Goal: Task Accomplishment & Management: Manage account settings

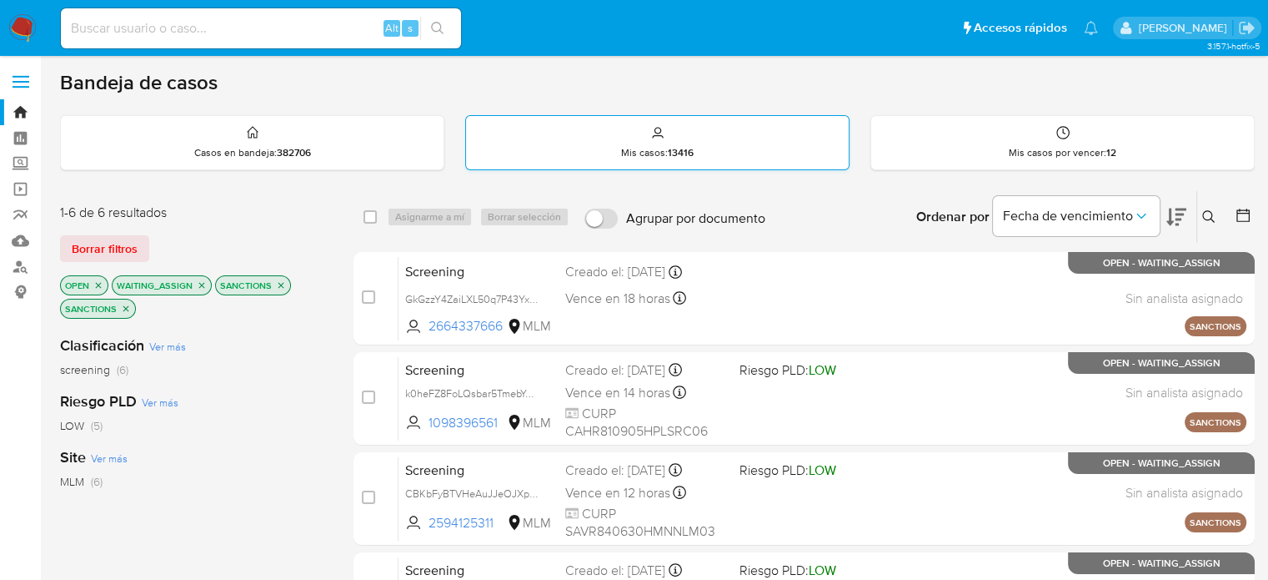
scroll to position [83, 0]
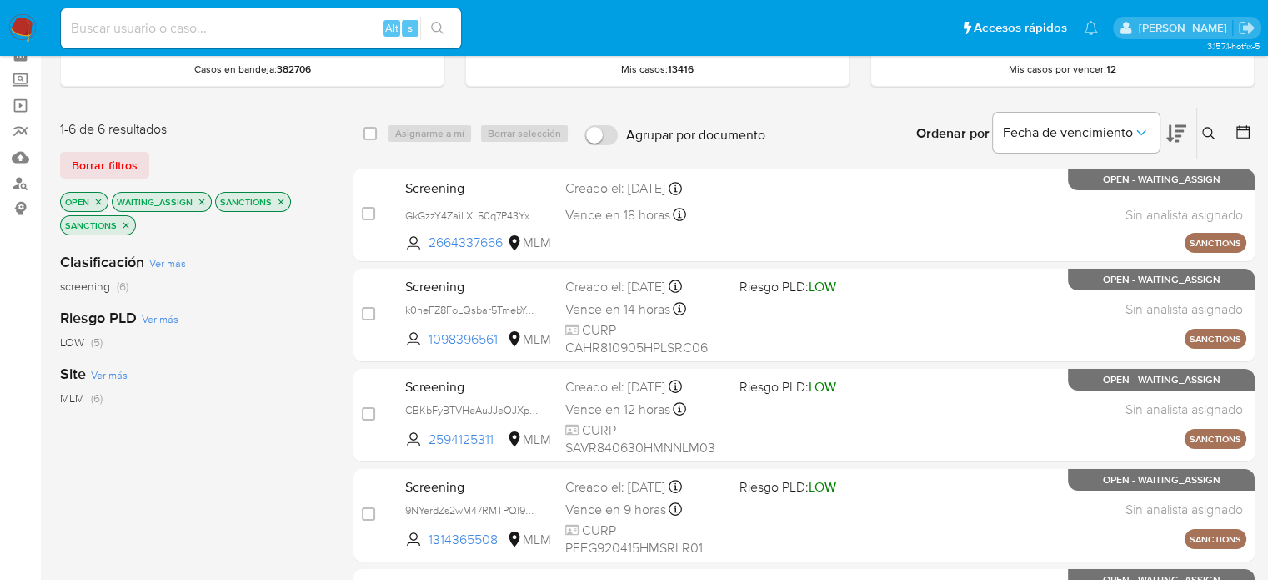
click at [16, 26] on img at bounding box center [22, 28] width 28 height 28
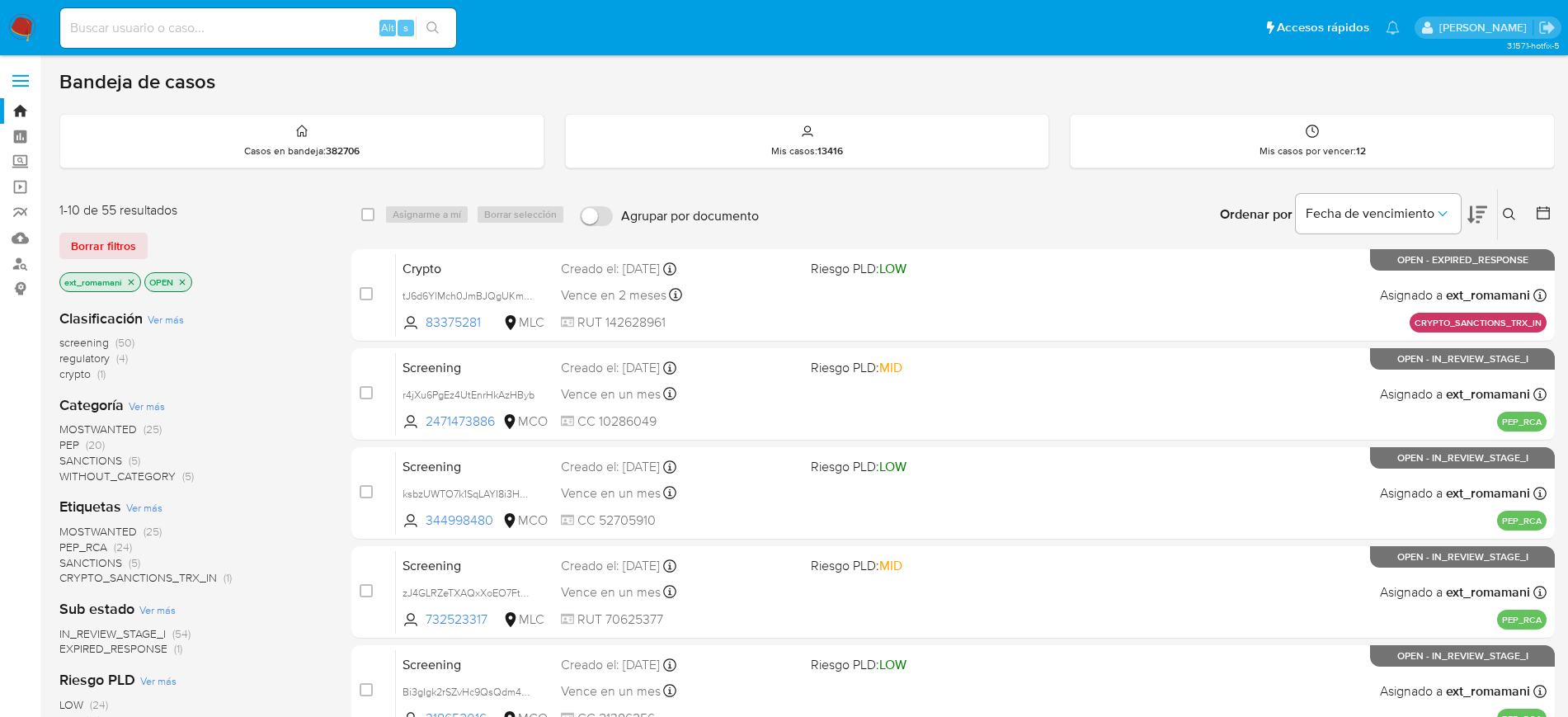
click at [101, 459] on span "SANCTIONS" at bounding box center [90, 460] width 62 height 17
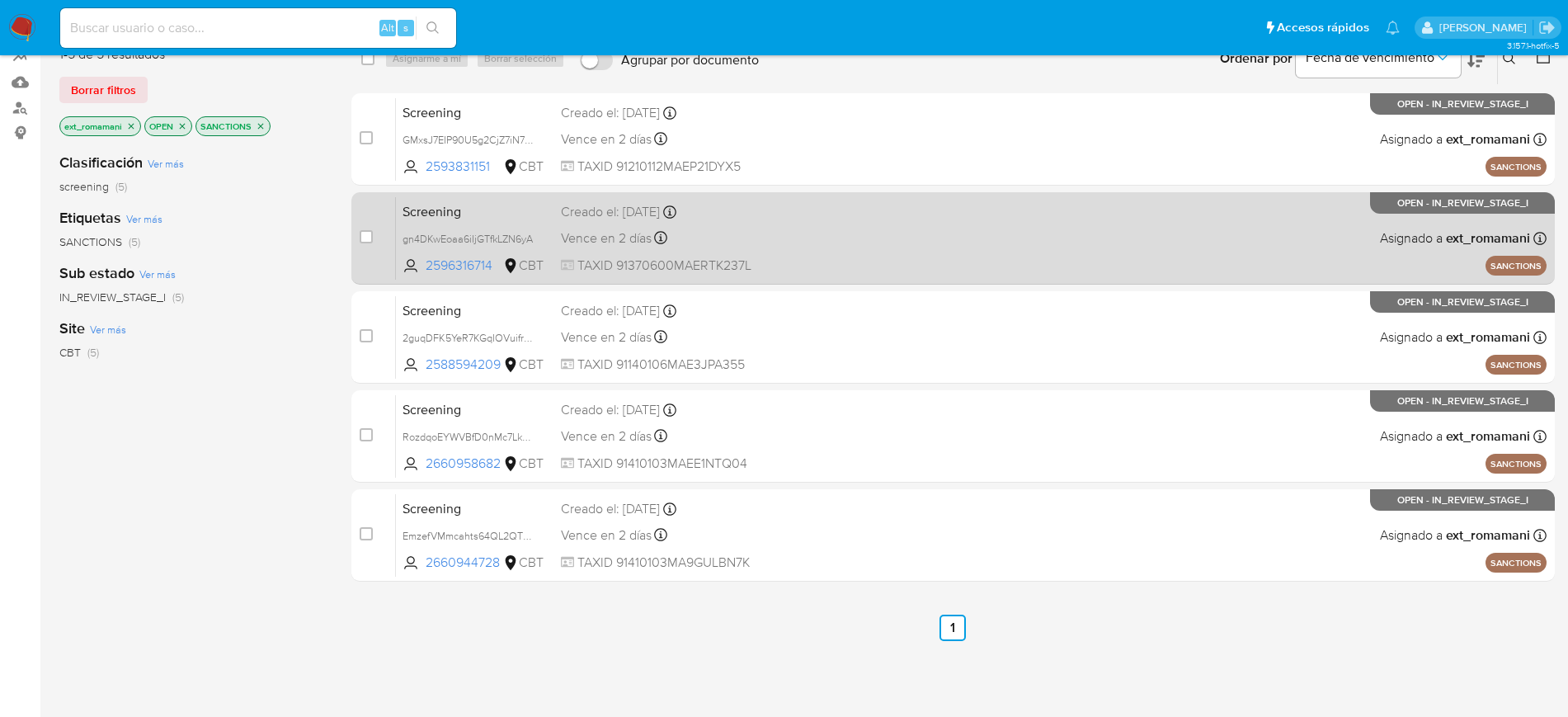
scroll to position [126, 0]
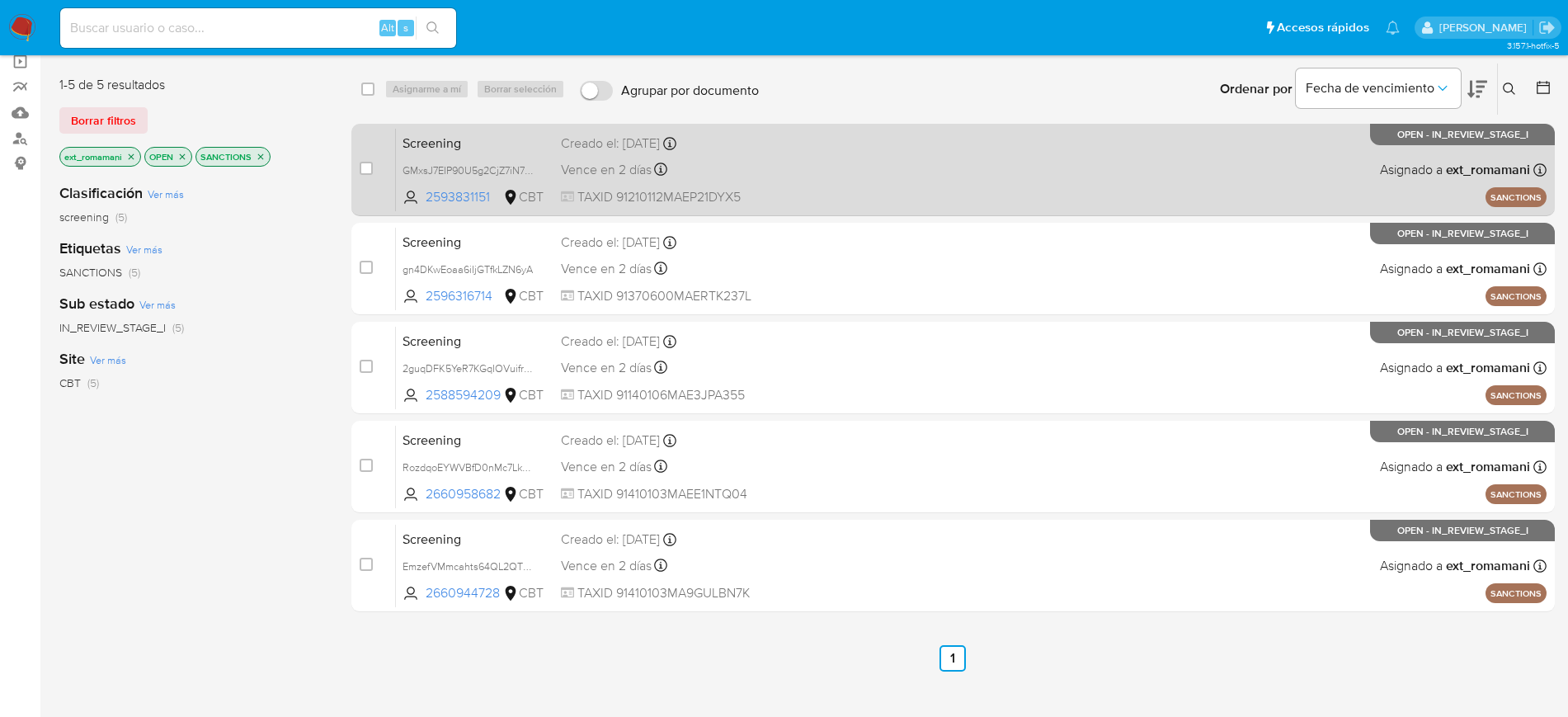
click at [776, 170] on div "Vence en 2 días Vence el 03/09/2025 15:40:07" at bounding box center [679, 169] width 236 height 23
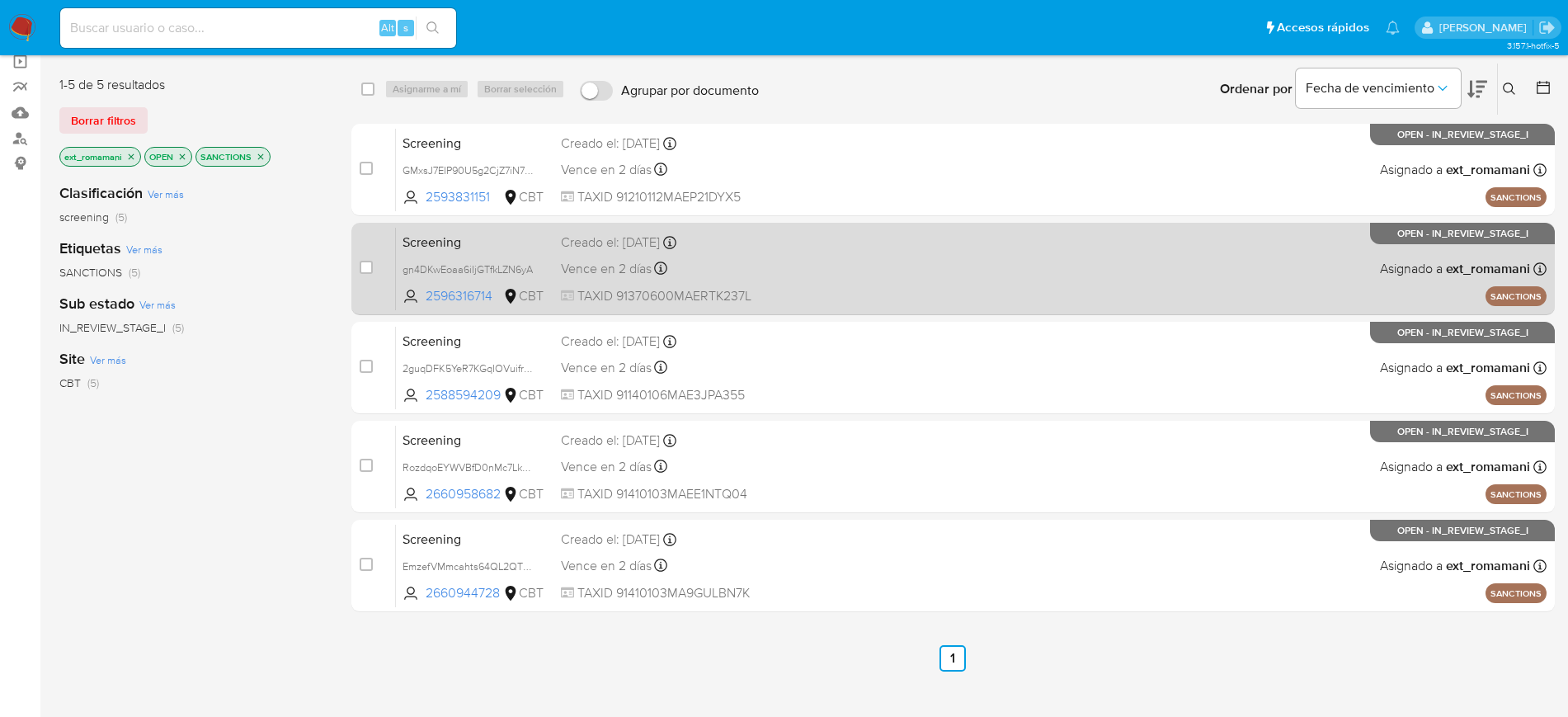
click at [786, 265] on div "Vence en 2 días Vence el 03/09/2025 15:24:18" at bounding box center [679, 268] width 236 height 23
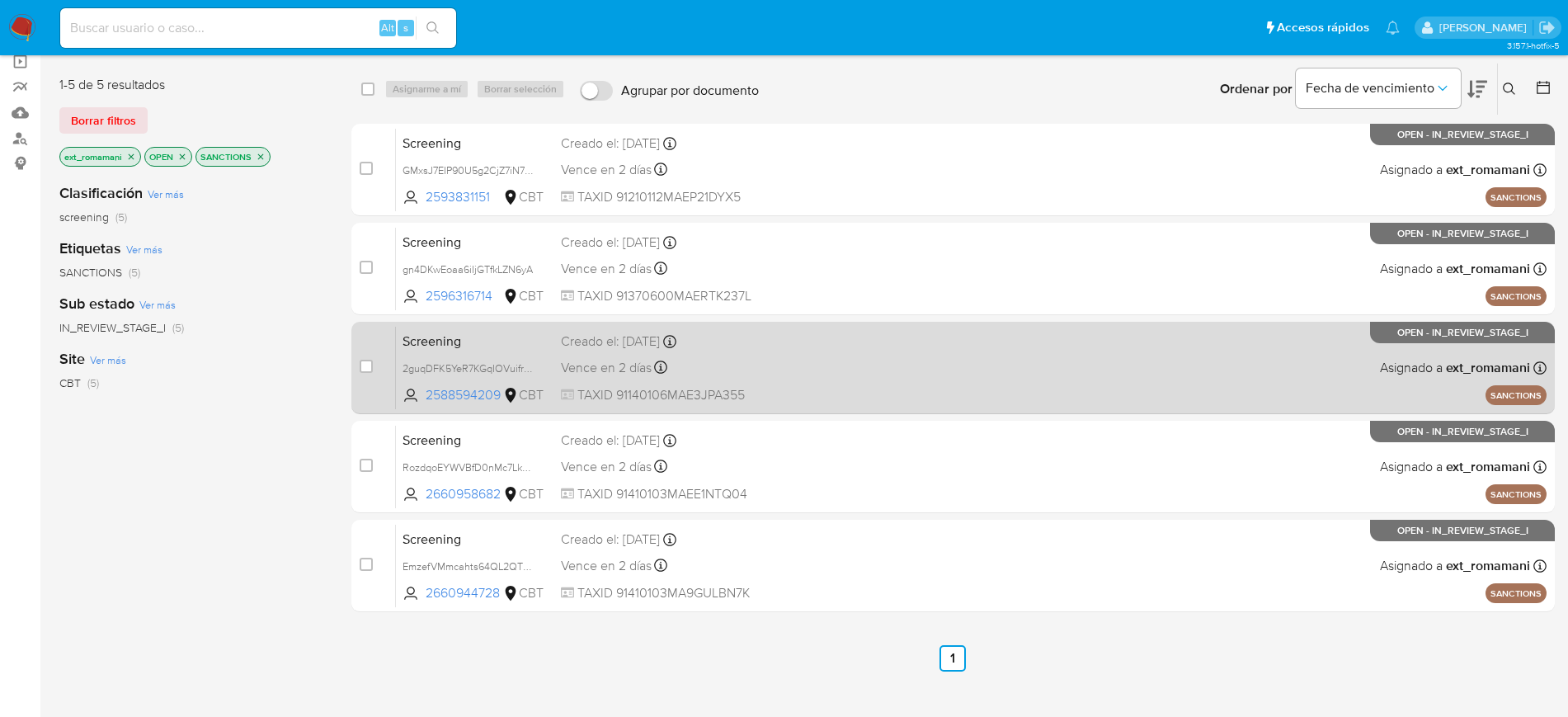
drag, startPoint x: 753, startPoint y: 361, endPoint x: 740, endPoint y: 425, distance: 65.3
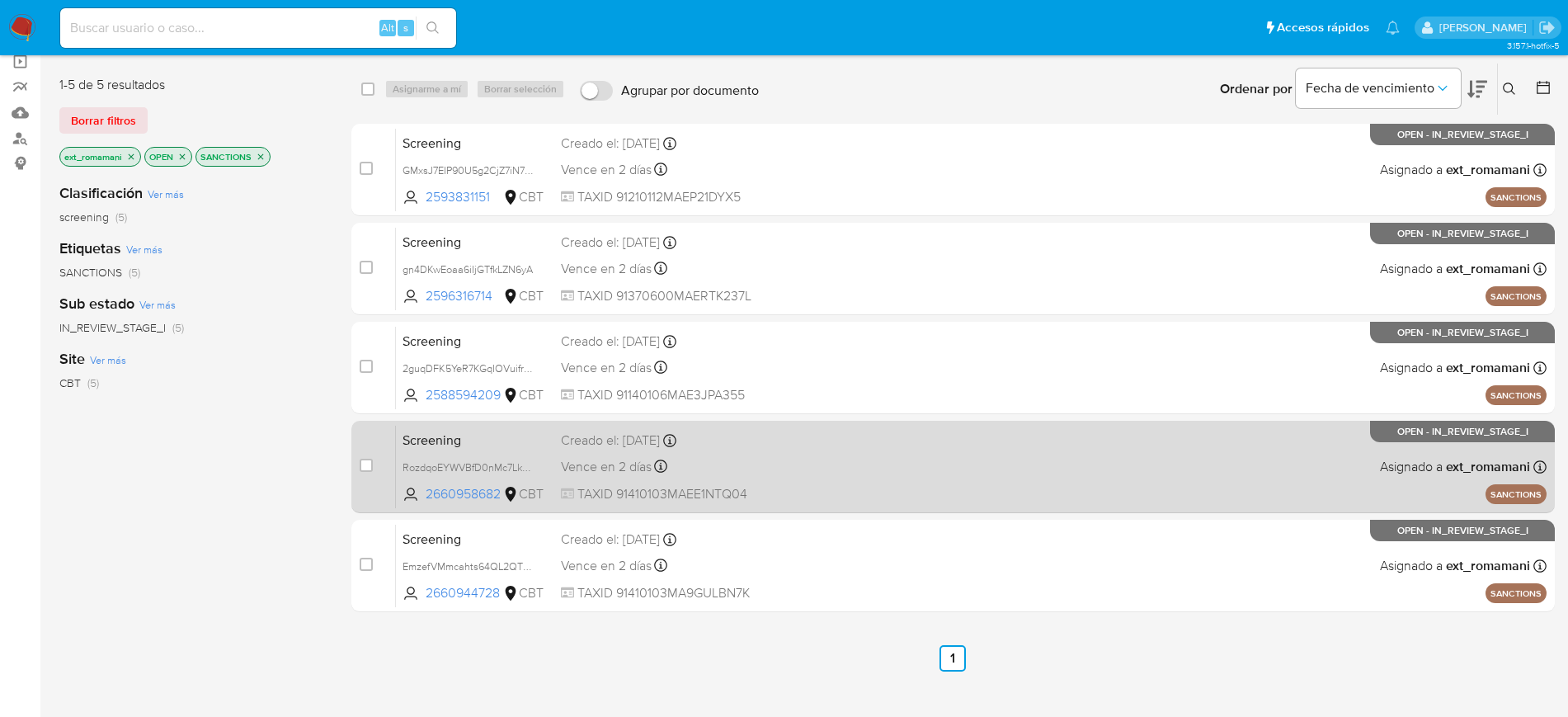
click at [753, 363] on div "Vence en 2 días Vence el 03/09/2025 04:05:39" at bounding box center [679, 367] width 236 height 23
click at [740, 475] on div "Vence en 2 días Vence el 03/09/2025 03:45:01" at bounding box center [679, 466] width 236 height 23
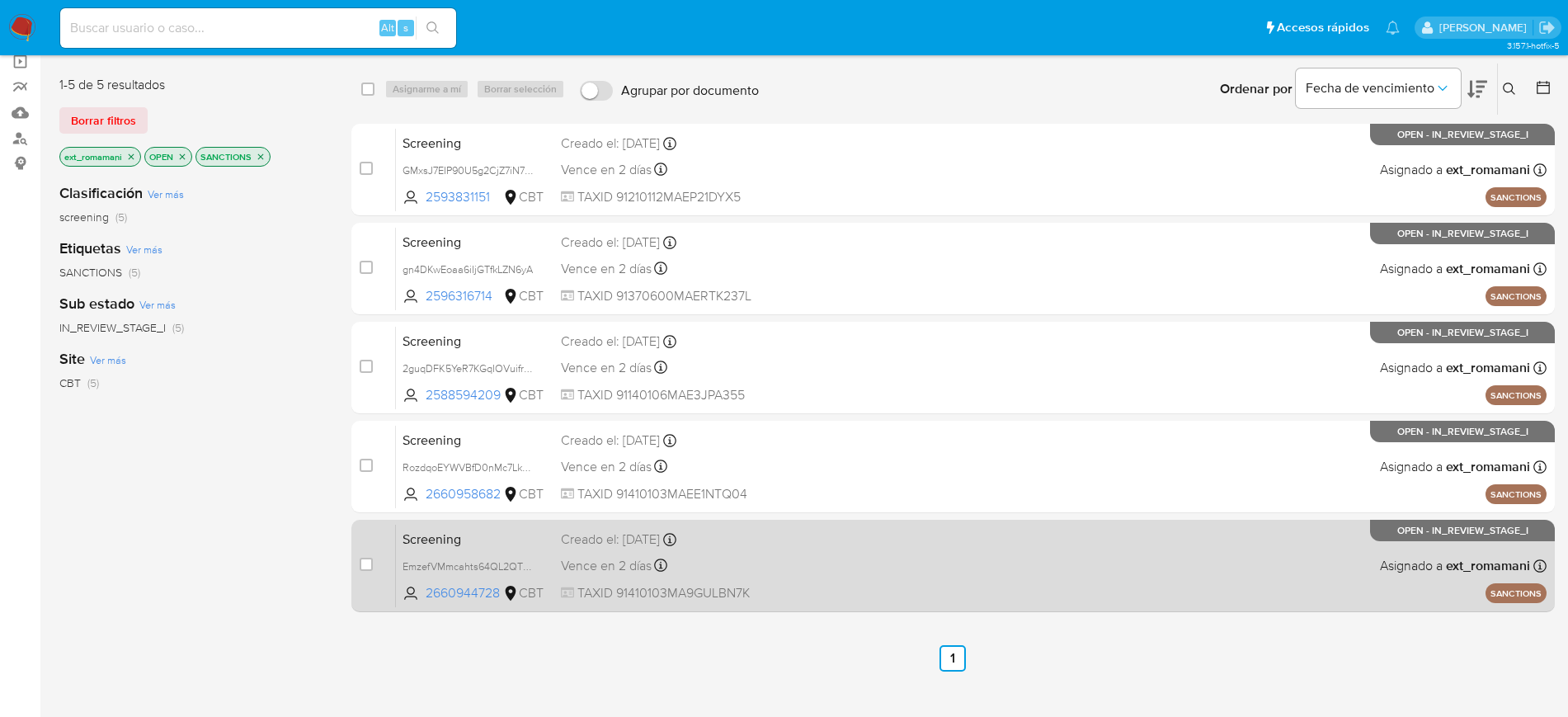
click at [734, 566] on div "Vence en 2 días Vence el 03/09/2025 03:32:03" at bounding box center [679, 565] width 236 height 23
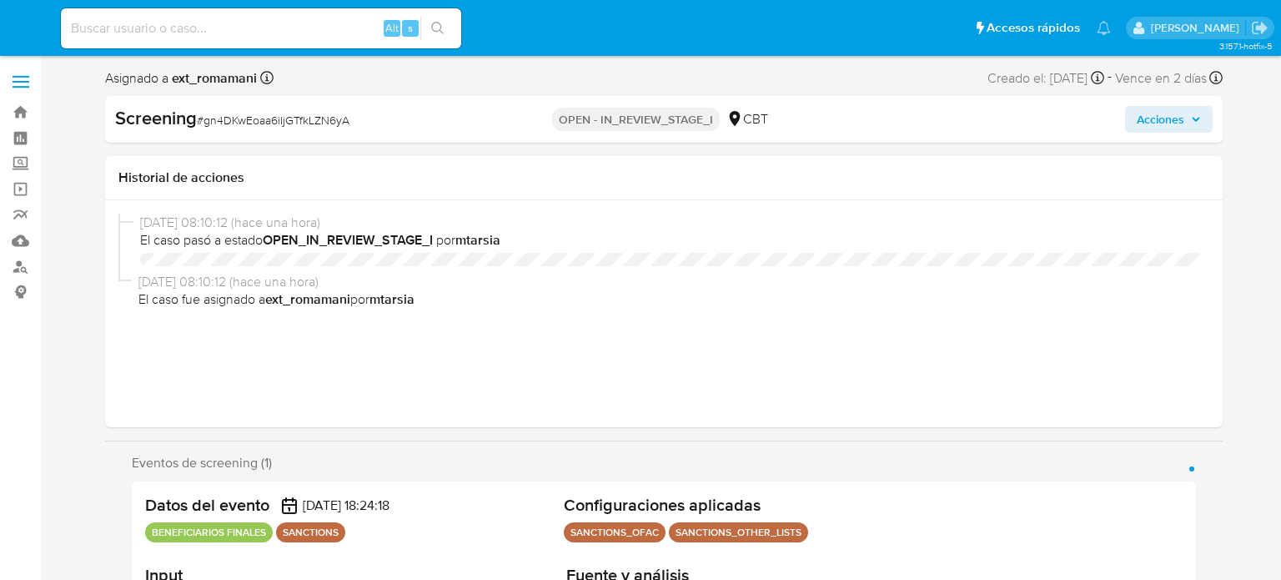
select select "10"
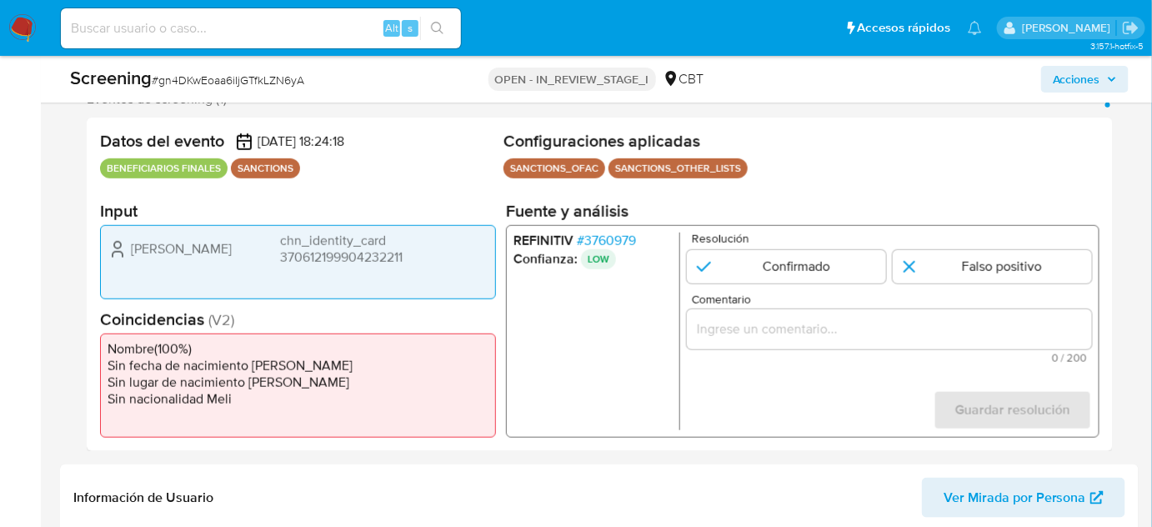
scroll to position [418, 0]
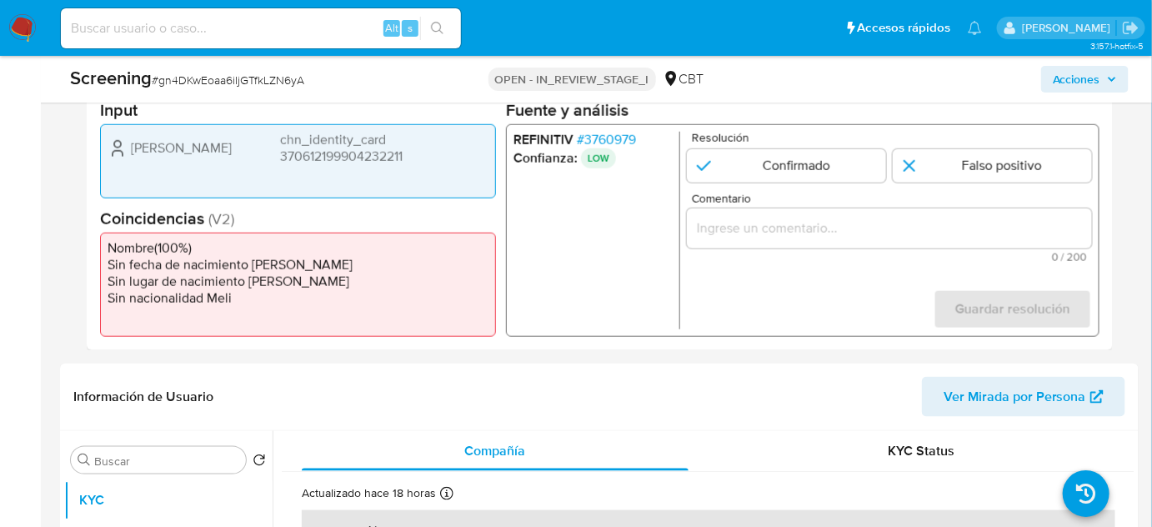
click at [614, 143] on span "# 3760979" at bounding box center [606, 140] width 59 height 17
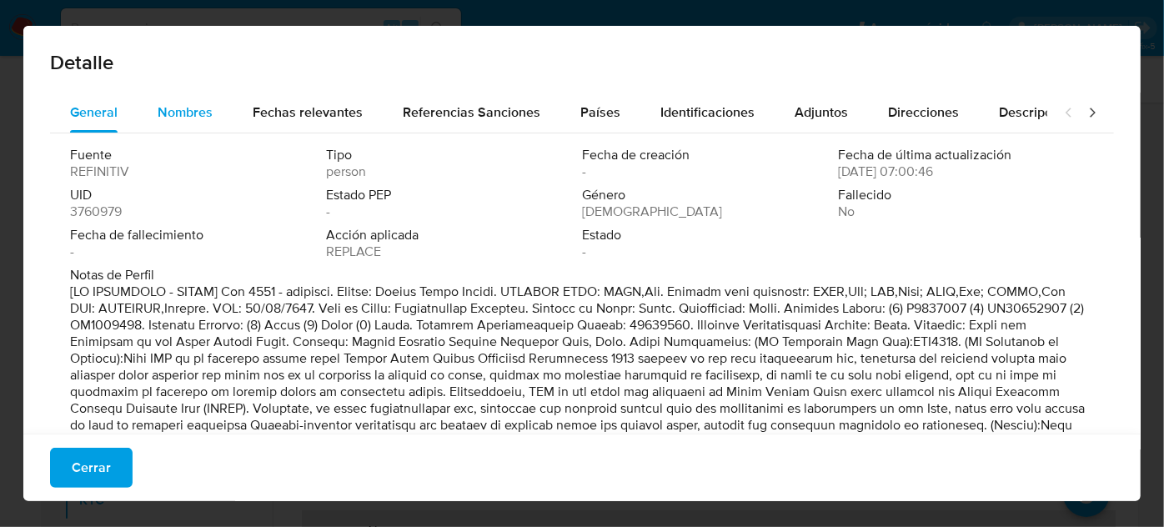
click at [178, 113] on span "Nombres" at bounding box center [185, 112] width 55 height 19
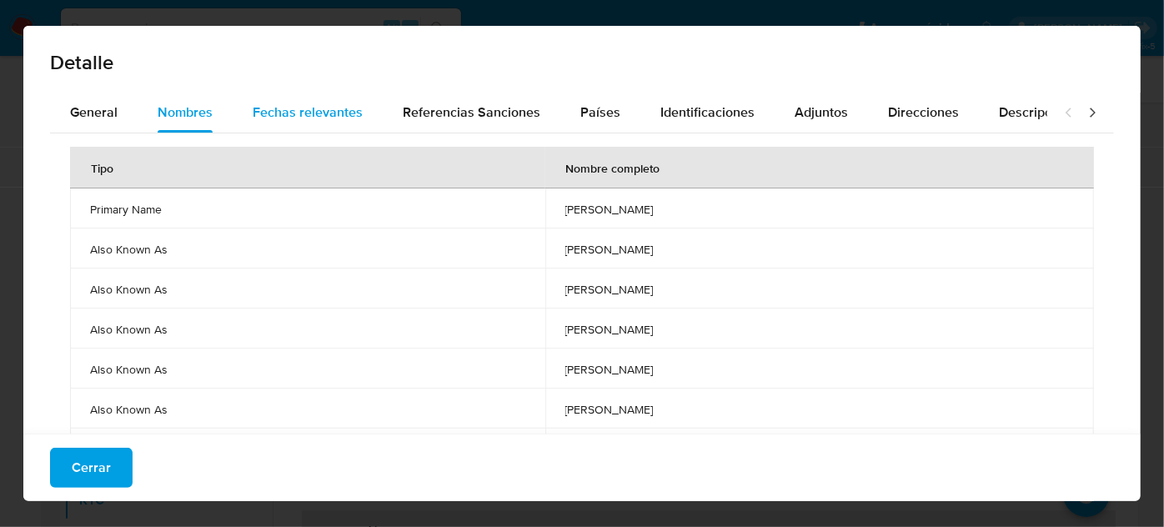
click at [239, 108] on button "Fechas relevantes" at bounding box center [308, 113] width 150 height 40
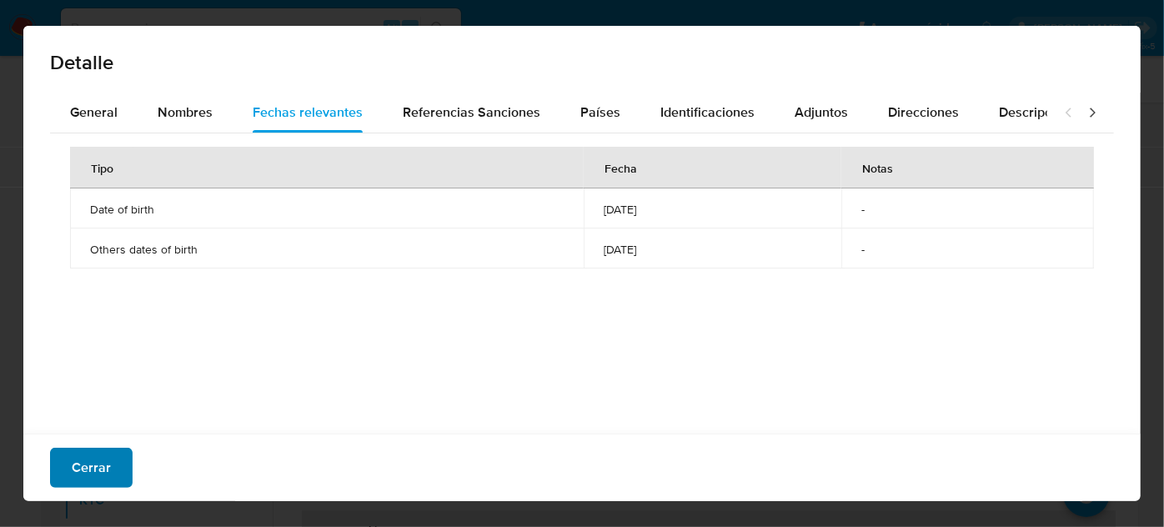
click at [107, 485] on span "Cerrar" at bounding box center [91, 467] width 39 height 37
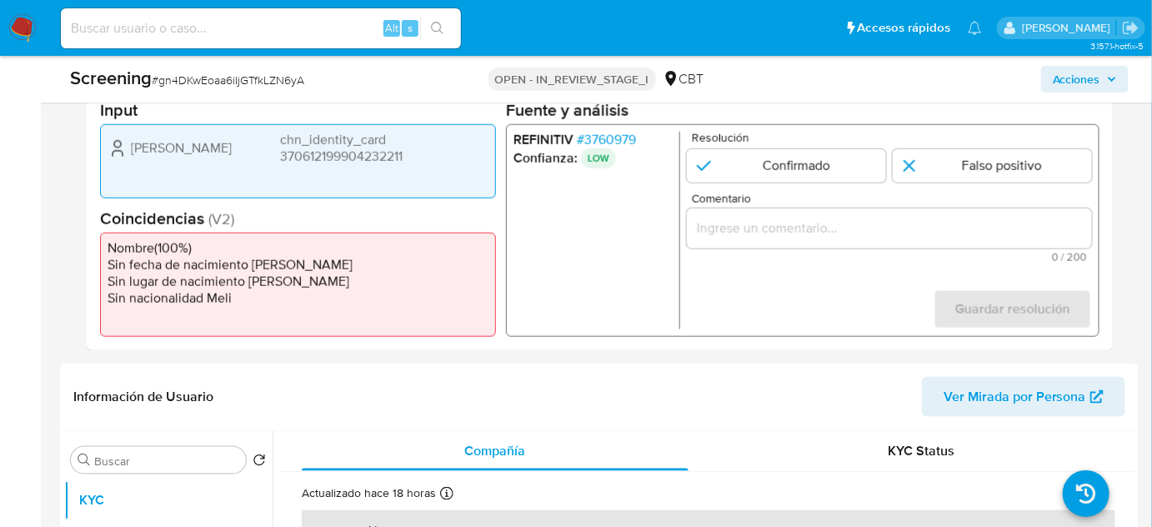
click at [744, 208] on div "1 de 1" at bounding box center [889, 228] width 405 height 40
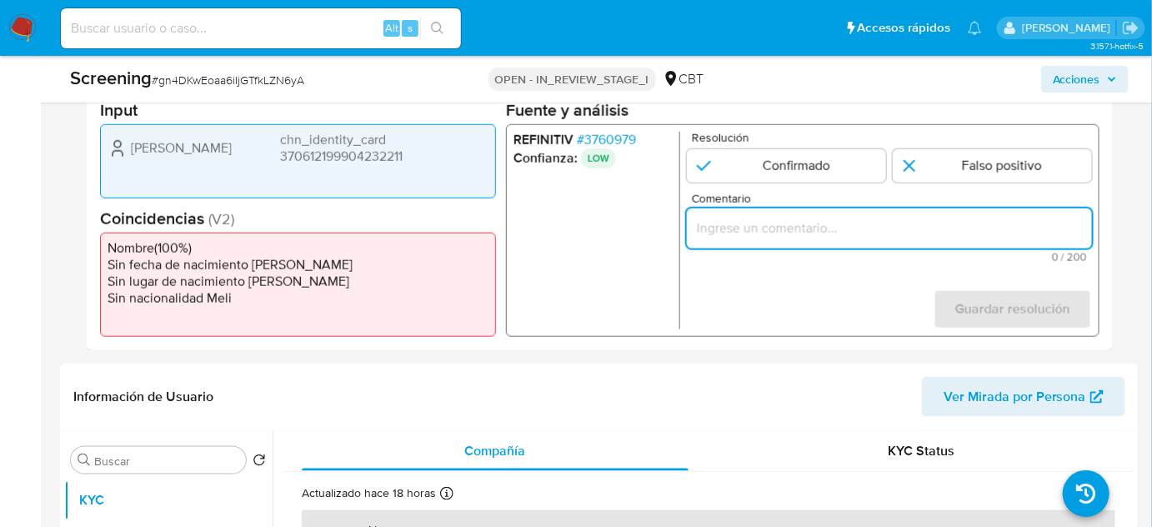
click at [741, 221] on input "Comentario" at bounding box center [889, 229] width 405 height 22
paste input "Compara al Rte Legal con el Sancionado , se desestima el match ya que difieren …"
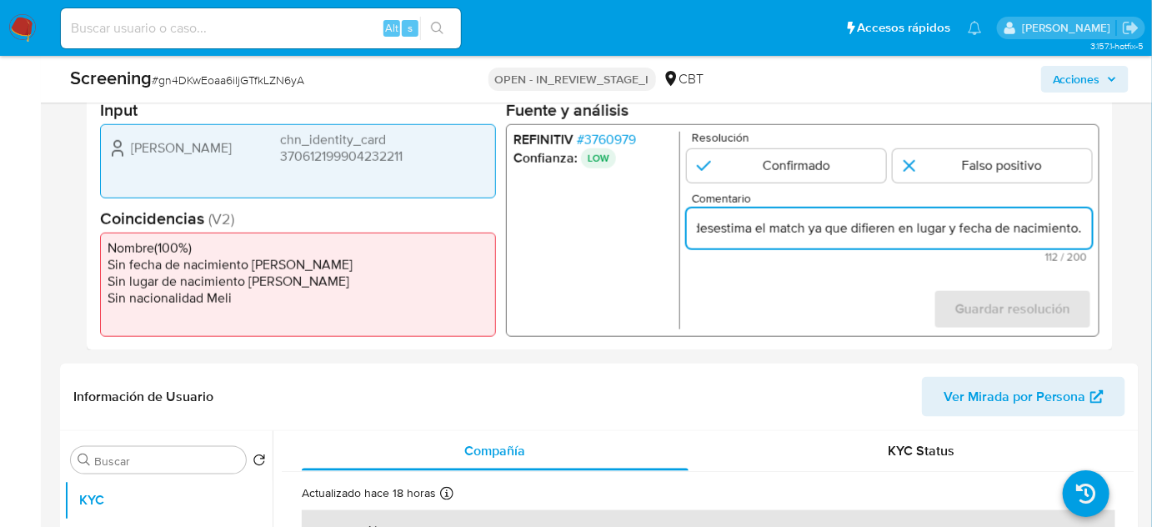
scroll to position [0, 0]
click at [647, 265] on ul "REFINITIV # 3760979 Confianza: LOW" at bounding box center [597, 231] width 167 height 198
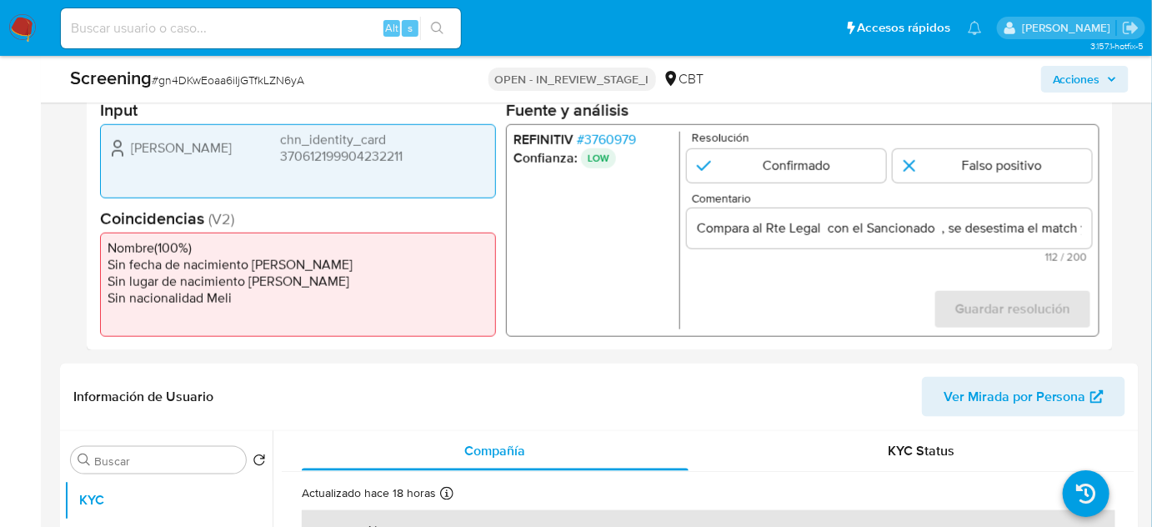
drag, startPoint x: 118, startPoint y: 143, endPoint x: 450, endPoint y: 166, distance: 333.5
click at [450, 166] on div "Wei Zhao chn_identity_card 370612199904232211" at bounding box center [298, 161] width 396 height 74
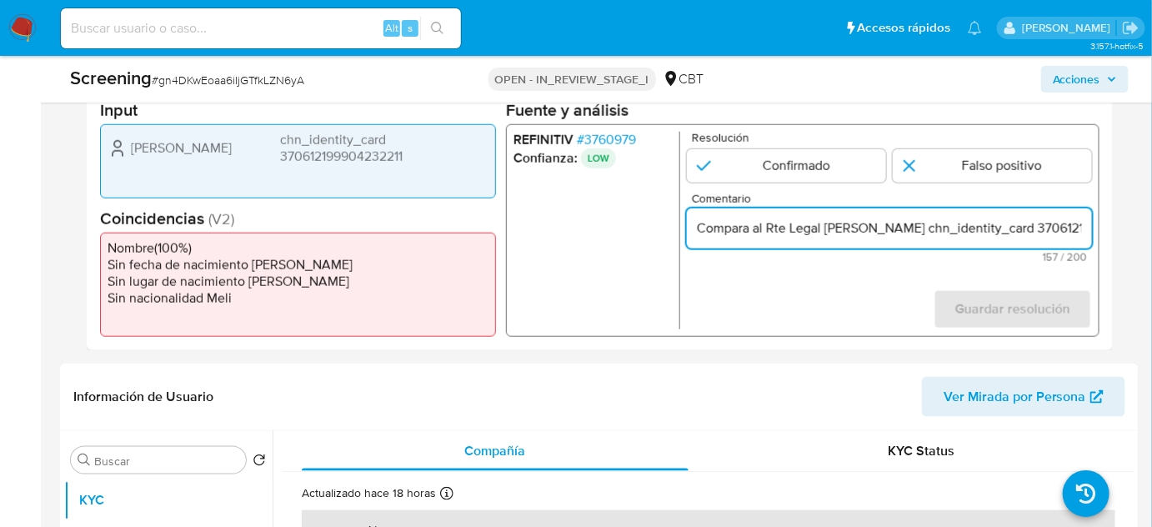
click at [796, 310] on form "Resolución Confirmado Falso positivo Comentario Compara al Rte Legal Wei Zhao c…" at bounding box center [889, 231] width 405 height 198
drag, startPoint x: 882, startPoint y: 233, endPoint x: 825, endPoint y: 233, distance: 57.5
click at [825, 233] on input "Compara al Rte Legal Wei Zhao chn_identity_card 370612199904232211 con el Sanci…" at bounding box center [889, 229] width 405 height 22
click at [1084, 228] on input "Compara al Rte Legal Wei Zhao chn_identity_card 370612199904232211 con el Sanci…" at bounding box center [889, 229] width 405 height 22
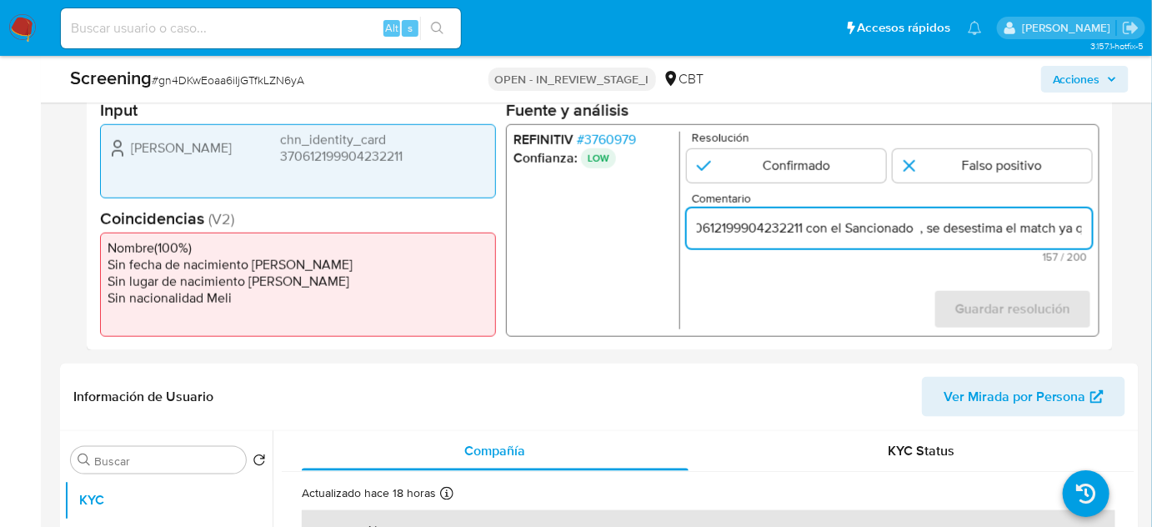
click at [876, 229] on input "Compara al Rte Legal Wei Zhao chn_identity_card 370612199904232211 con el Sanci…" at bounding box center [889, 229] width 405 height 22
paste input "Wei Zhao"
type input "Compara al Rte Legal Wei Zhao chn_identity_card 370612199904232211 con el Sanci…"
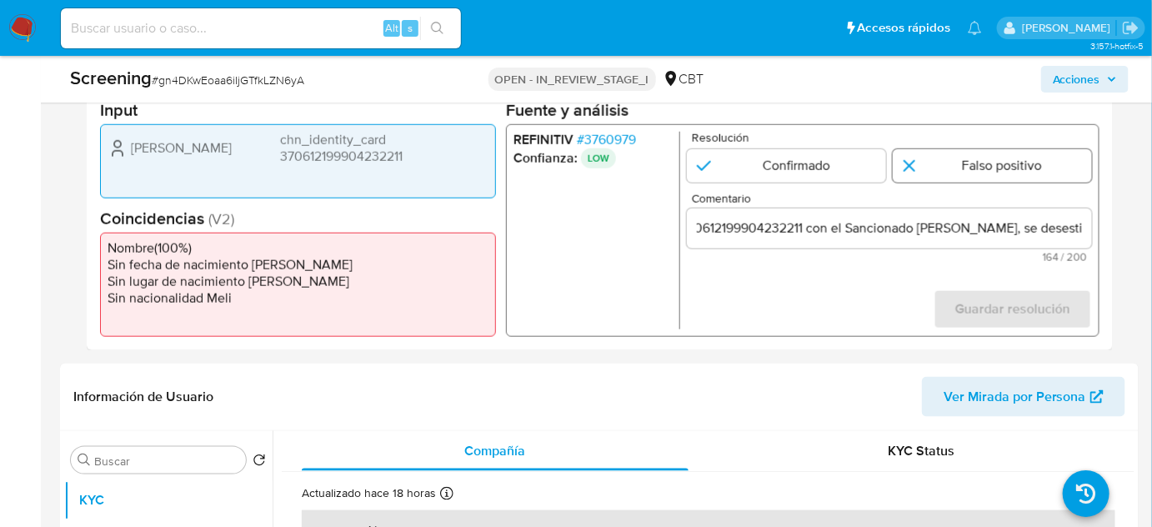
scroll to position [0, 0]
click at [928, 162] on input "1 de 1" at bounding box center [992, 165] width 199 height 33
radio input "true"
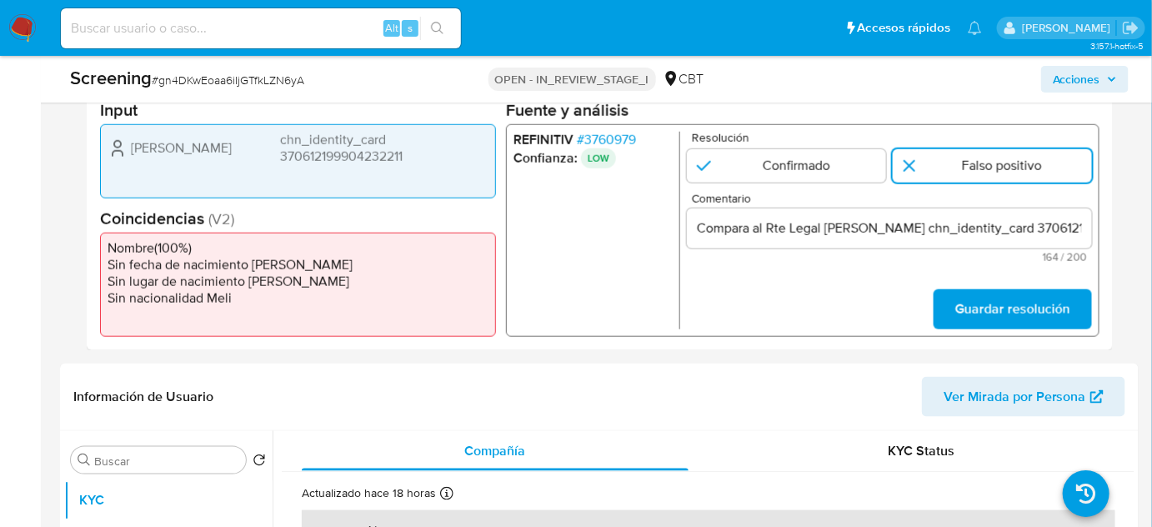
click at [631, 140] on span "# 3760979" at bounding box center [606, 140] width 59 height 17
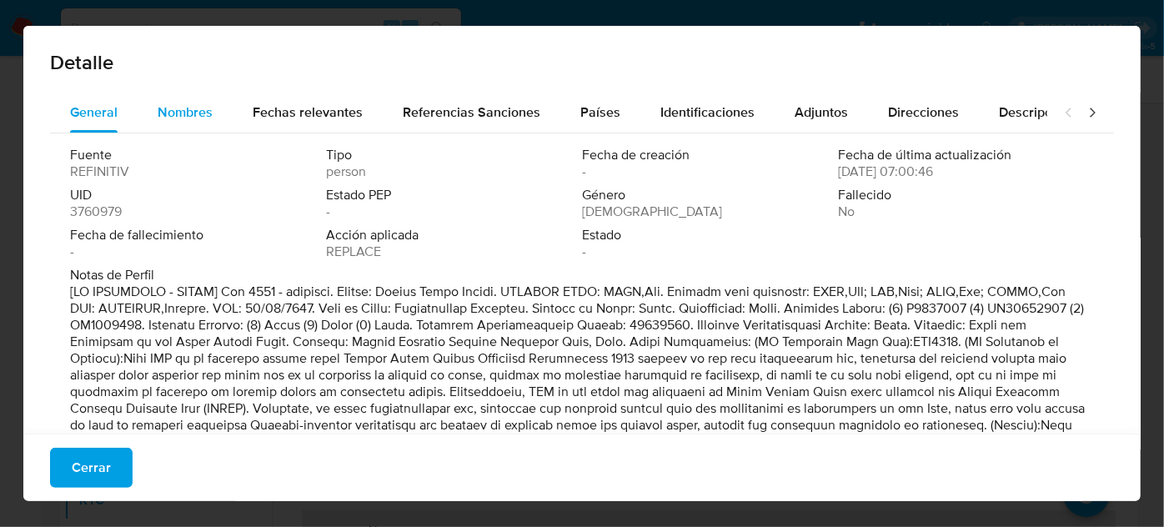
click at [189, 126] on div "Nombres" at bounding box center [185, 113] width 55 height 40
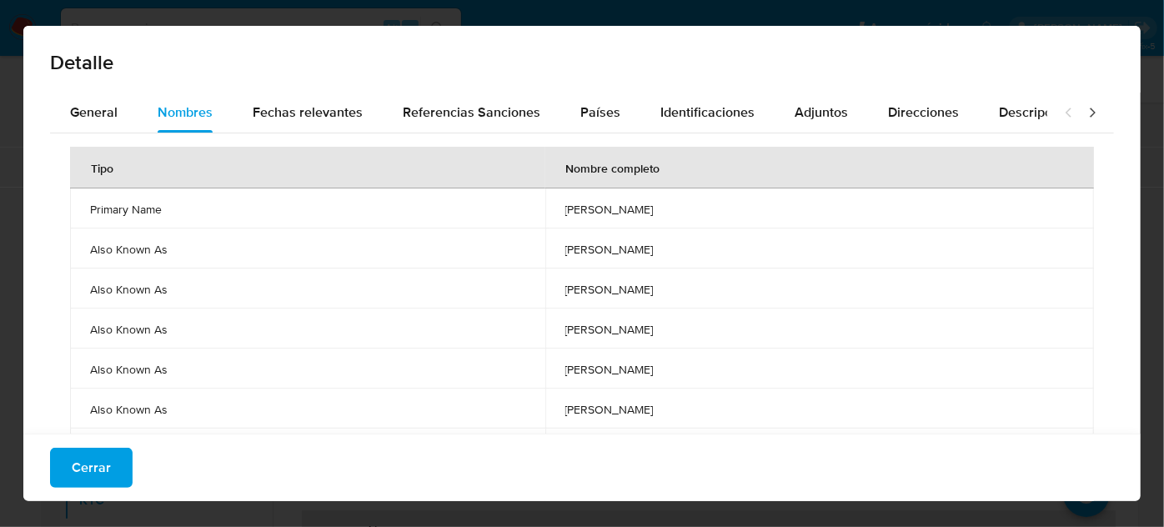
drag, startPoint x: 605, startPoint y: 210, endPoint x: 559, endPoint y: 212, distance: 45.9
click at [565, 212] on span "zhao wei" at bounding box center [819, 209] width 509 height 15
drag, startPoint x: 107, startPoint y: 469, endPoint x: 172, endPoint y: 466, distance: 65.1
click at [113, 468] on button "Cerrar" at bounding box center [91, 468] width 83 height 40
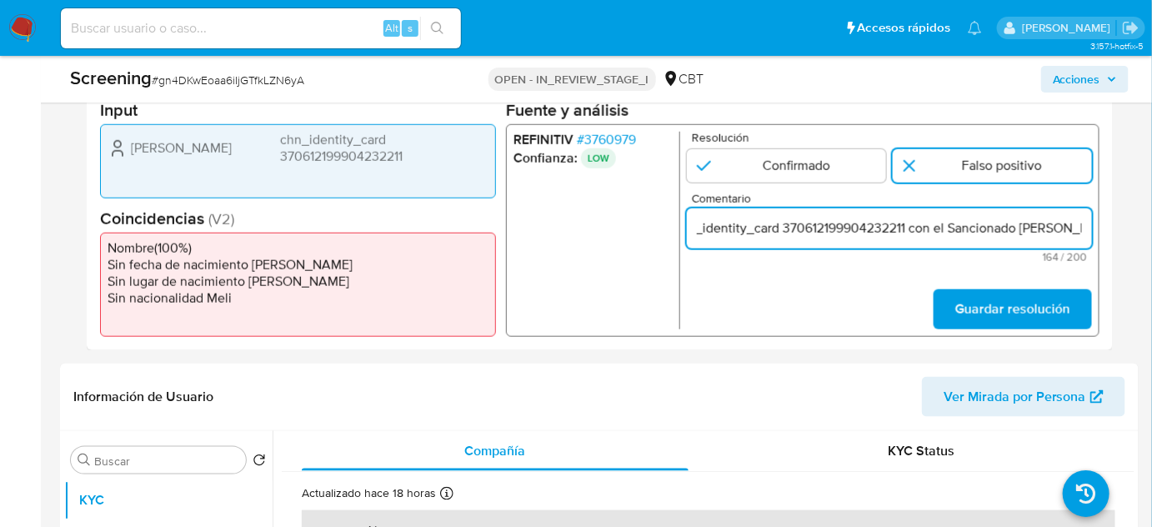
scroll to position [0, 394]
drag, startPoint x: 1049, startPoint y: 226, endPoint x: 1081, endPoint y: 230, distance: 32.0
click at [1081, 230] on input "Compara al Rte Legal Wei Zhao chn_identity_card 370612199904232211 con el Sanci…" at bounding box center [889, 229] width 405 height 22
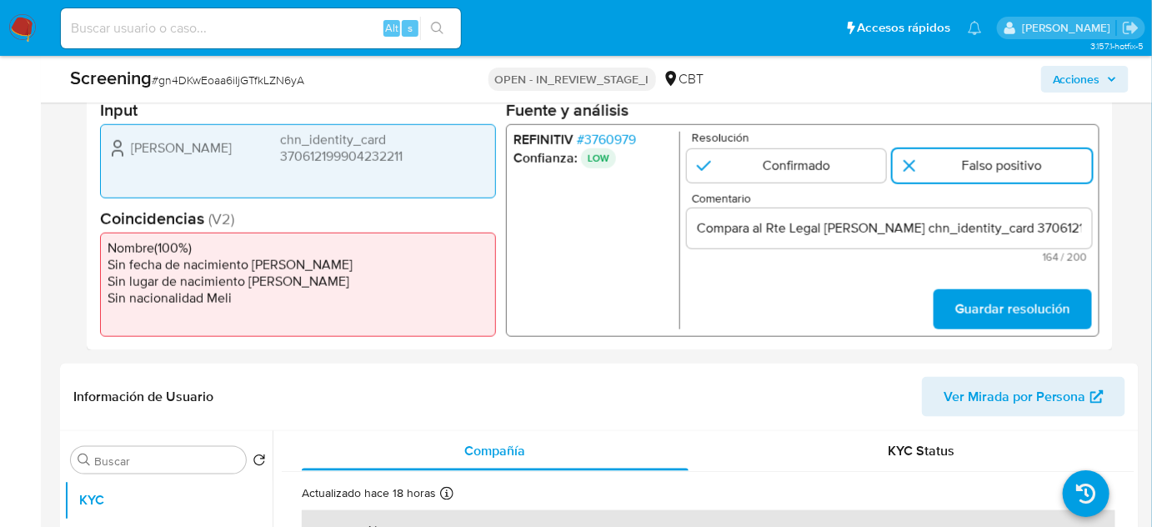
drag, startPoint x: 905, startPoint y: 315, endPoint x: 898, endPoint y: 303, distance: 14.2
click at [903, 315] on form "Resolución Confirmado Falso positivo Comentario Compara al Rte Legal Wei Zhao c…" at bounding box center [889, 231] width 405 height 198
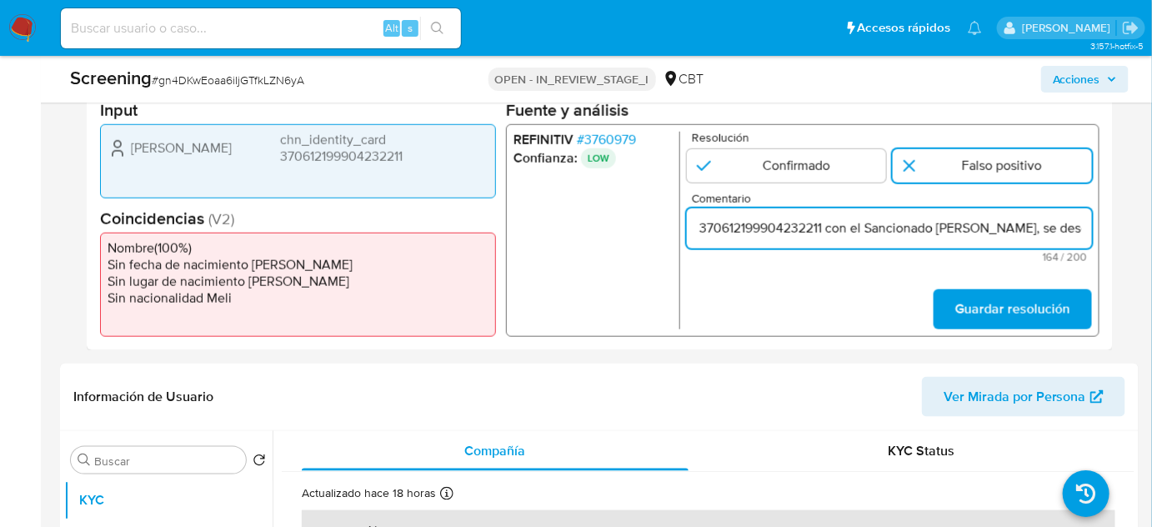
drag, startPoint x: 1057, startPoint y: 227, endPoint x: 1084, endPoint y: 232, distance: 27.2
click at [1084, 232] on input "Compara al Rte Legal Wei Zhao chn_identity_card 370612199904232211 con el Sanci…" at bounding box center [889, 229] width 405 height 22
click at [867, 232] on input "Compara al Rte Legal Wei Zhao chn_identity_card 370612199904232211 con el Sanci…" at bounding box center [889, 229] width 405 height 22
click at [849, 228] on input "Compara al Rte Legal Wei Zhao chn_identity_card 370612199904232211 con el Sanci…" at bounding box center [889, 229] width 405 height 22
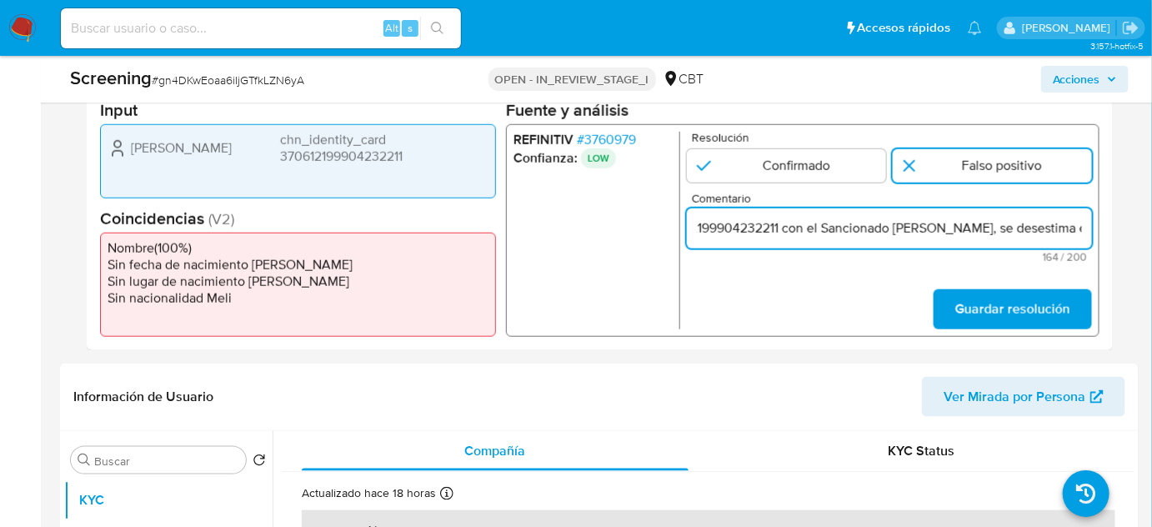
paste input "zhao wei"
click at [856, 233] on input "Compara al Rte Legal Wei Zhao chn_identity_card 370612199904232211 con el Sanci…" at bounding box center [889, 229] width 405 height 22
click at [887, 235] on input "Compara al Rte Legal Wei Zhao chn_identity_card 370612199904232211 con el Sanci…" at bounding box center [889, 229] width 405 height 22
drag, startPoint x: 1047, startPoint y: 229, endPoint x: 1074, endPoint y: 233, distance: 26.9
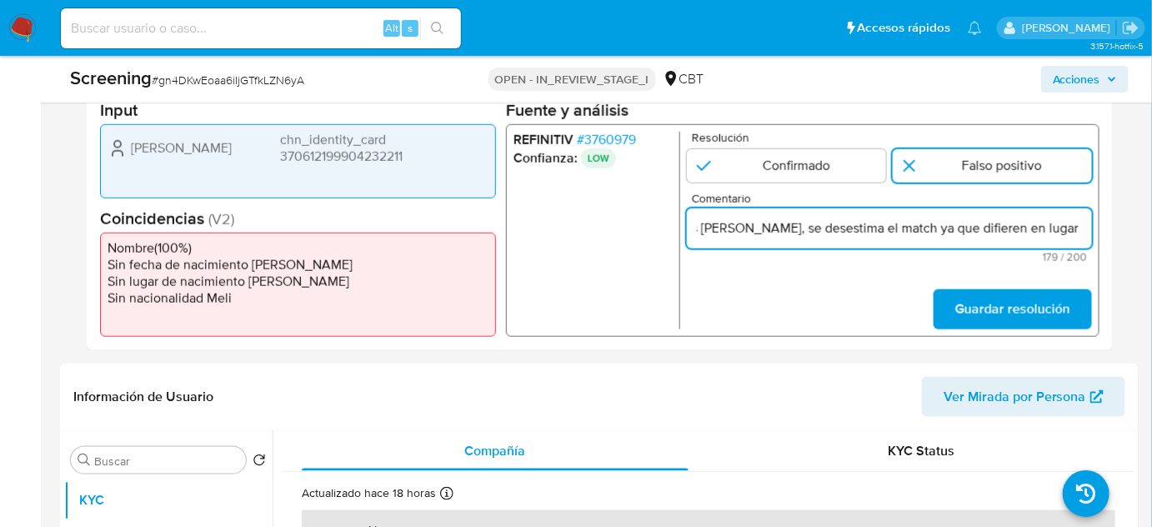
click at [1074, 233] on input "Compara al Rte Legal Wei Zhao chn_identity_card 370612199904232211 con el Sanci…" at bounding box center [889, 229] width 405 height 22
type input "Compara al Rte Legal Wei Zhao chn_identity_card 370612199904232211 con el Sanci…"
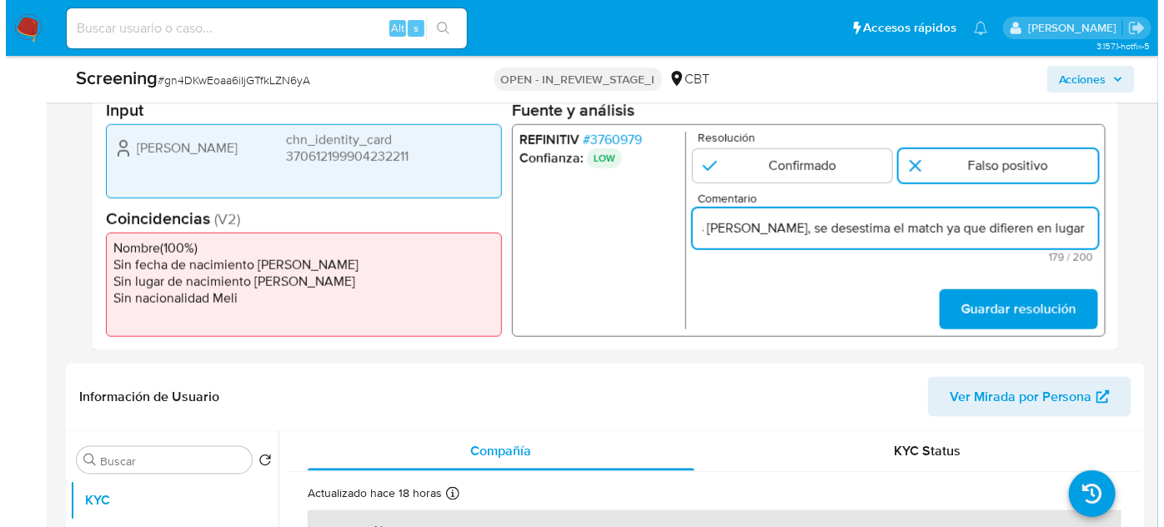
scroll to position [0, 0]
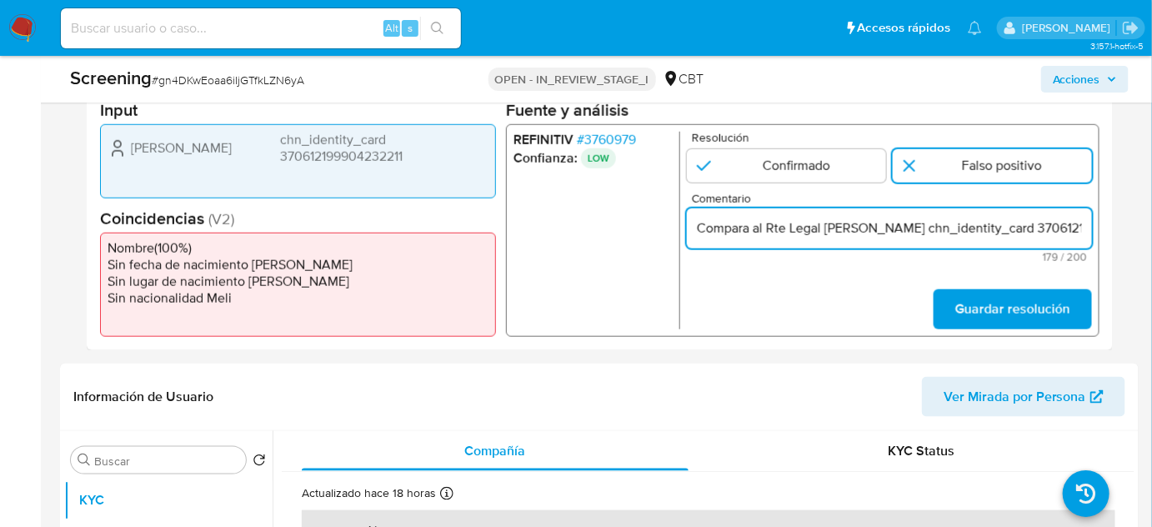
click at [611, 133] on span "# 3760979" at bounding box center [606, 140] width 59 height 17
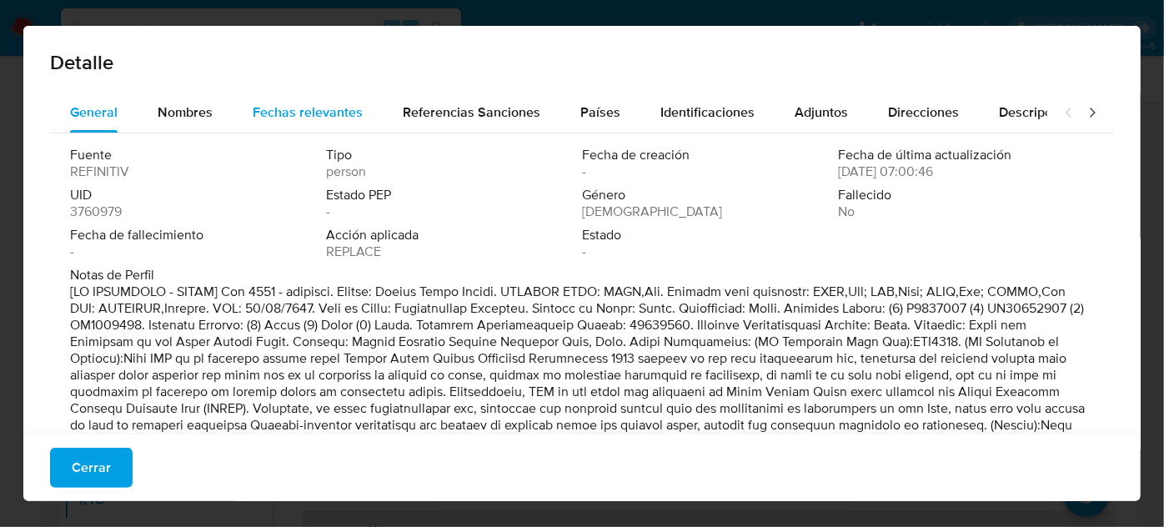
click at [310, 106] on span "Fechas relevantes" at bounding box center [308, 112] width 110 height 19
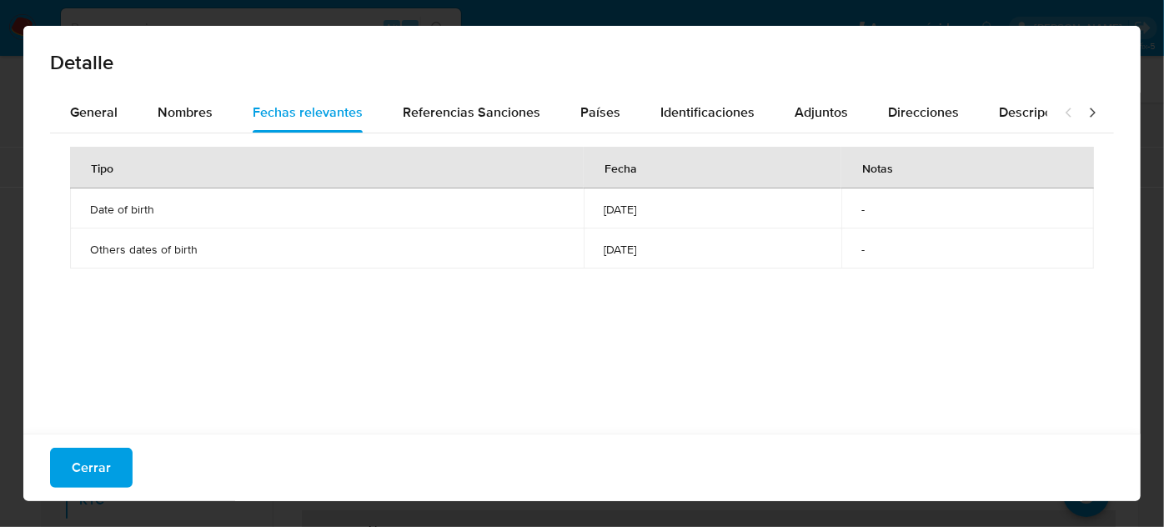
click at [1084, 117] on icon at bounding box center [1092, 112] width 17 height 17
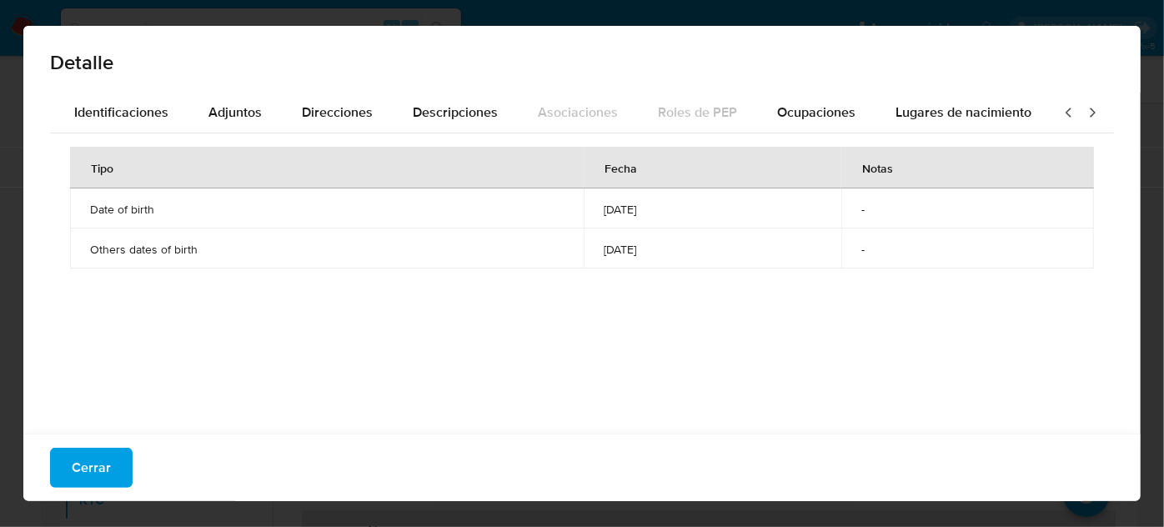
scroll to position [0, 589]
click at [992, 112] on span "Lugares de nacimiento" at bounding box center [961, 112] width 136 height 19
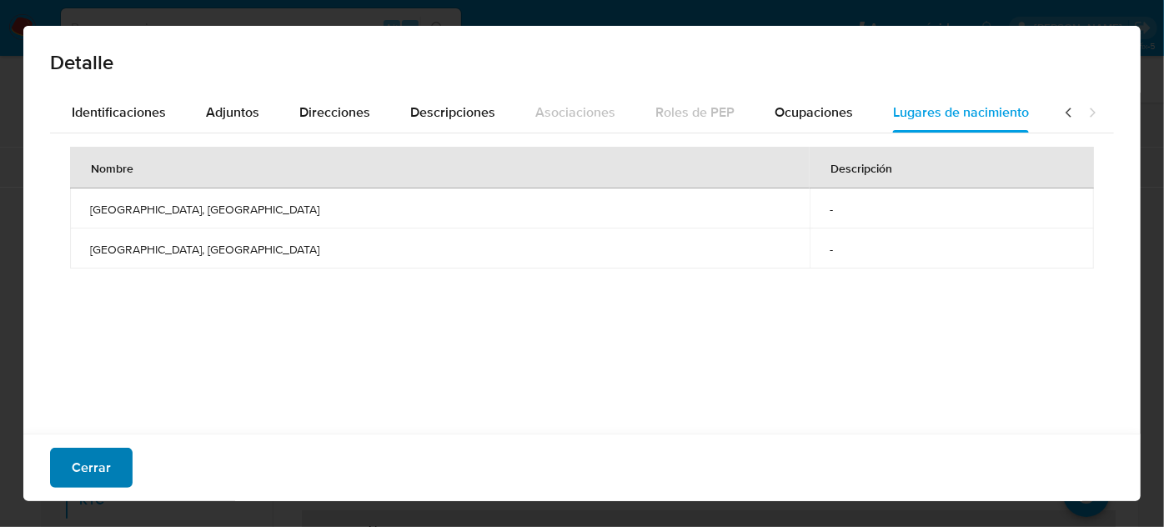
click at [116, 463] on button "Cerrar" at bounding box center [91, 468] width 83 height 40
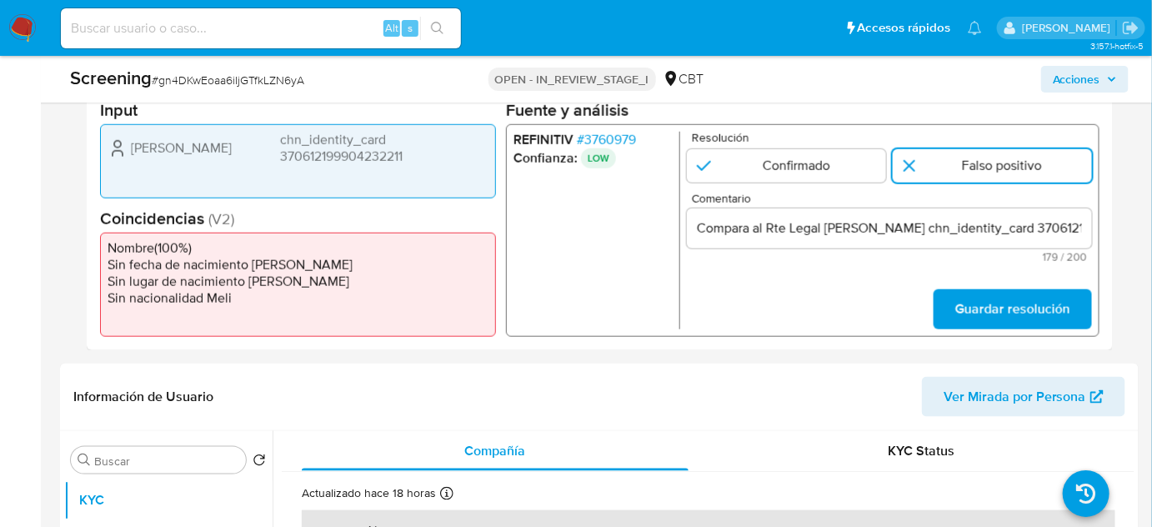
click at [1032, 309] on span "Guardar resolución" at bounding box center [1013, 309] width 115 height 37
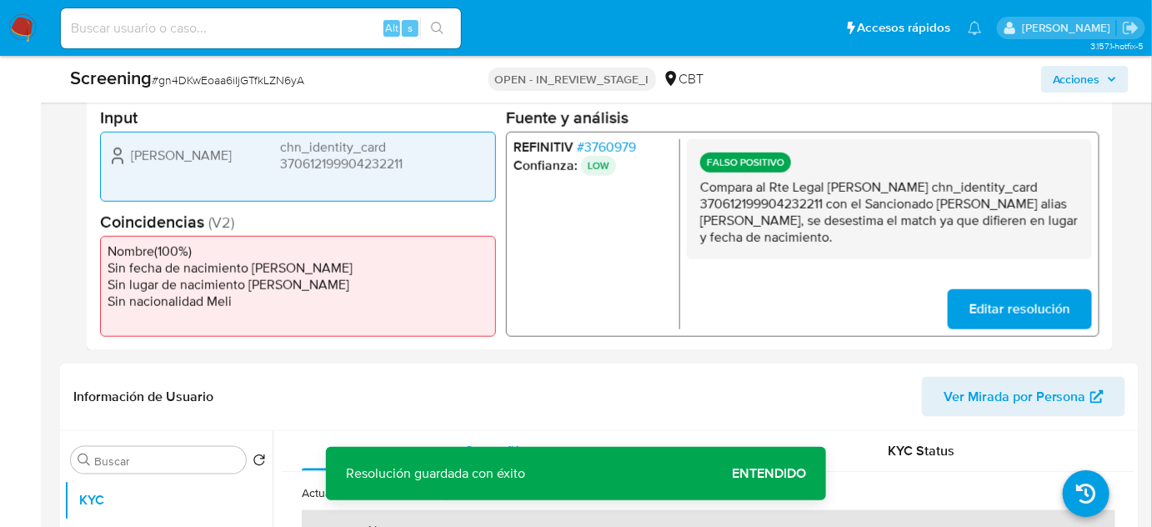
drag, startPoint x: 828, startPoint y: 186, endPoint x: 827, endPoint y: 202, distance: 15.9
click at [827, 202] on p "Compara al Rte Legal Wei Zhao chn_identity_card 370612199904232211 con el Sanci…" at bounding box center [889, 211] width 379 height 67
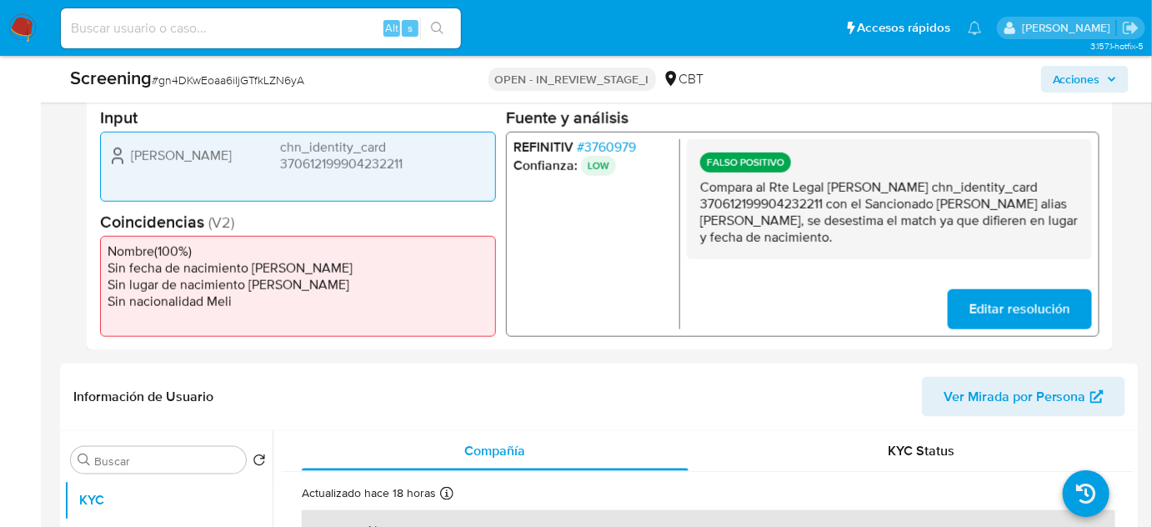
drag, startPoint x: 941, startPoint y: 199, endPoint x: 731, endPoint y: 220, distance: 211.2
click at [731, 220] on p "Compara al Rte Legal Wei Zhao chn_identity_card 370612199904232211 con el Sanci…" at bounding box center [889, 211] width 379 height 67
click at [607, 142] on span "# 3760979" at bounding box center [606, 146] width 59 height 17
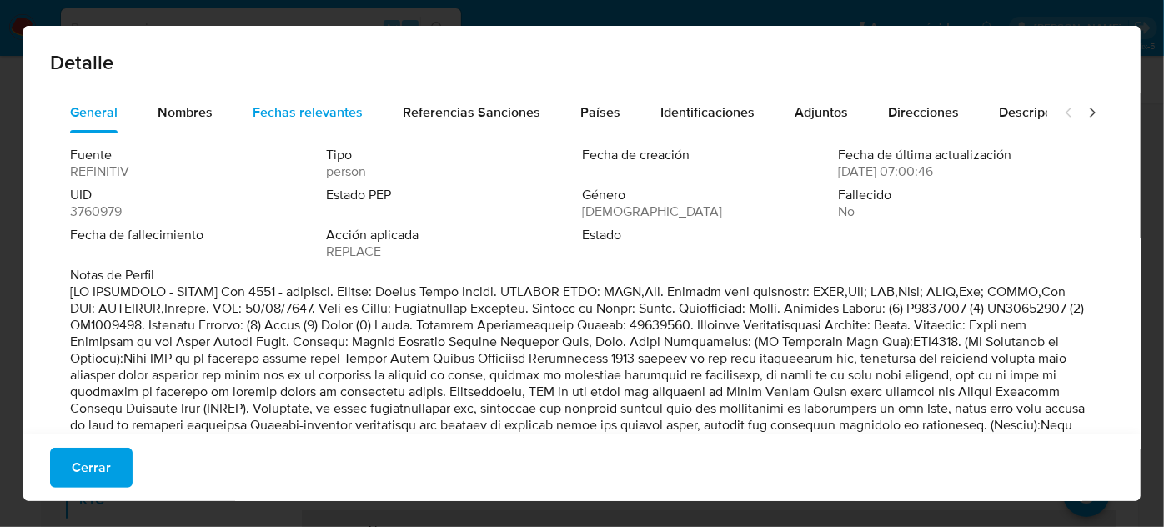
click at [316, 110] on span "Fechas relevantes" at bounding box center [308, 112] width 110 height 19
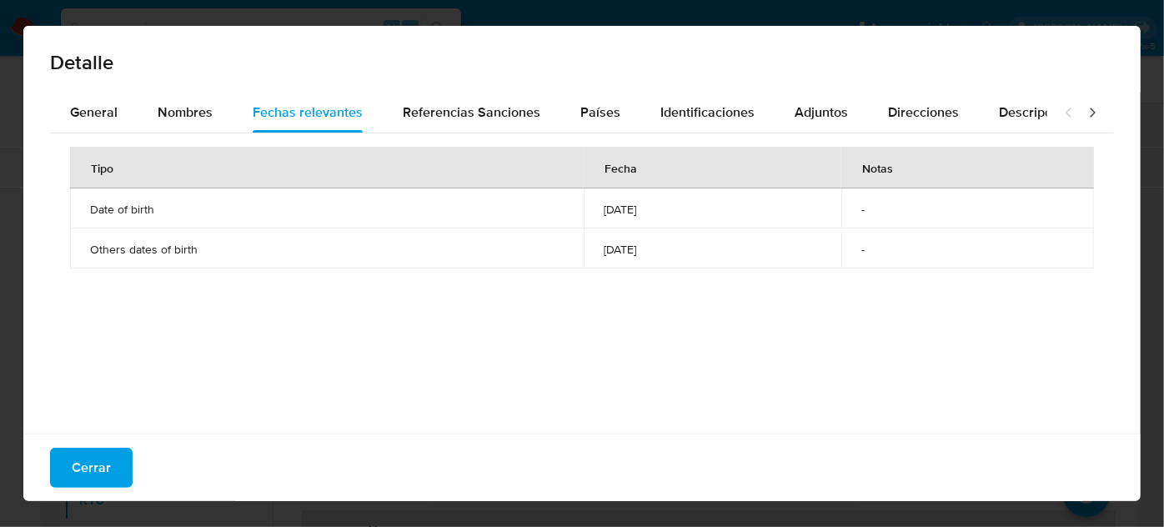
click at [1069, 122] on div at bounding box center [1080, 113] width 67 height 40
click at [1084, 117] on icon at bounding box center [1092, 112] width 17 height 17
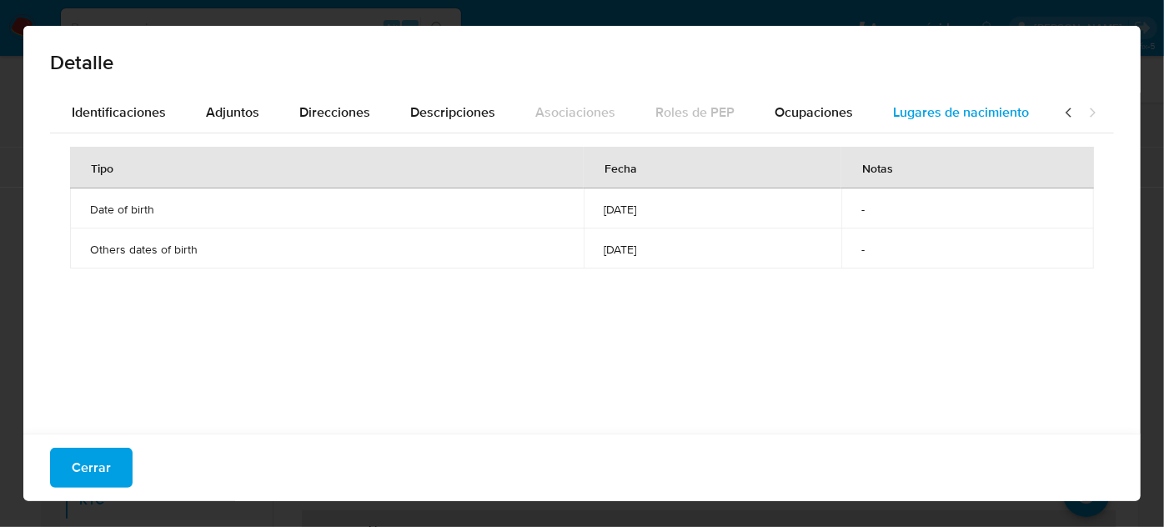
click at [962, 113] on span "Lugares de nacimiento" at bounding box center [961, 112] width 136 height 19
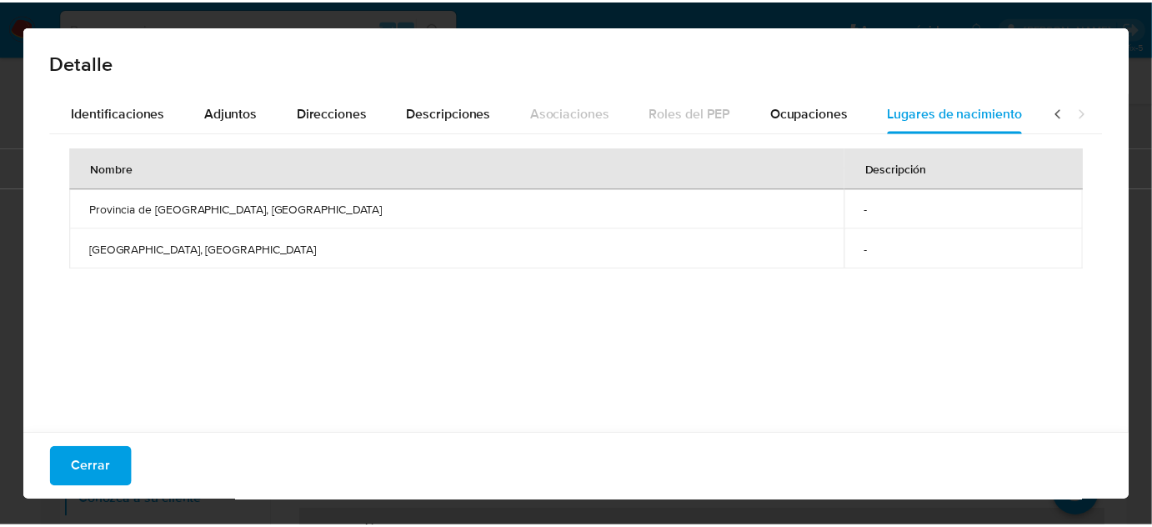
scroll to position [0, 591]
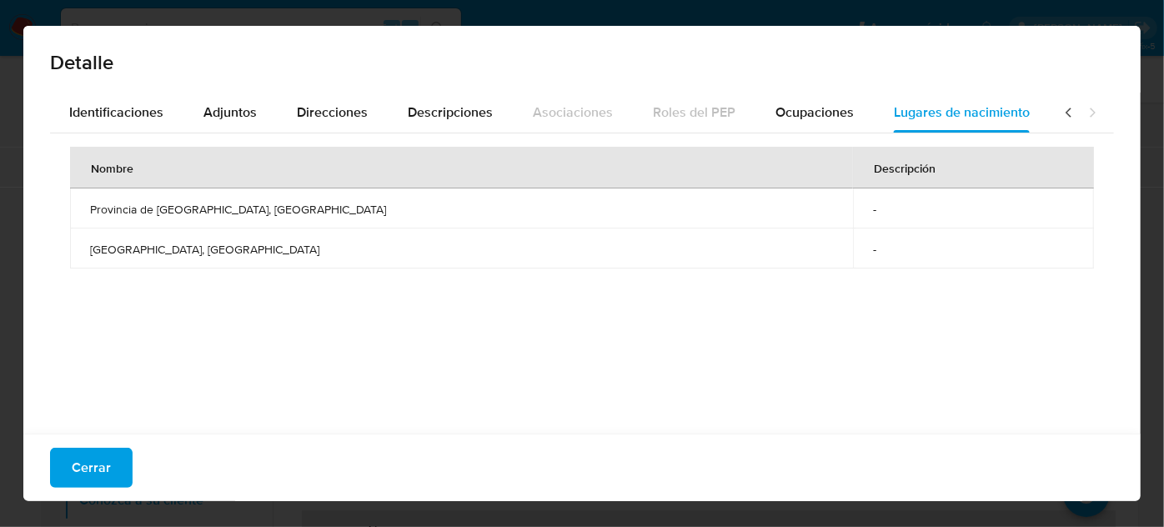
drag, startPoint x: 240, startPoint y: 251, endPoint x: 173, endPoint y: 250, distance: 66.7
click at [173, 250] on span "Provincia de Liaoning, China" at bounding box center [461, 249] width 743 height 15
drag, startPoint x: 264, startPoint y: 209, endPoint x: 158, endPoint y: 211, distance: 105.9
click at [158, 211] on span "Provincia de Heilongjiang, China" at bounding box center [461, 209] width 743 height 15
click at [108, 455] on span "Cerrar" at bounding box center [91, 467] width 39 height 37
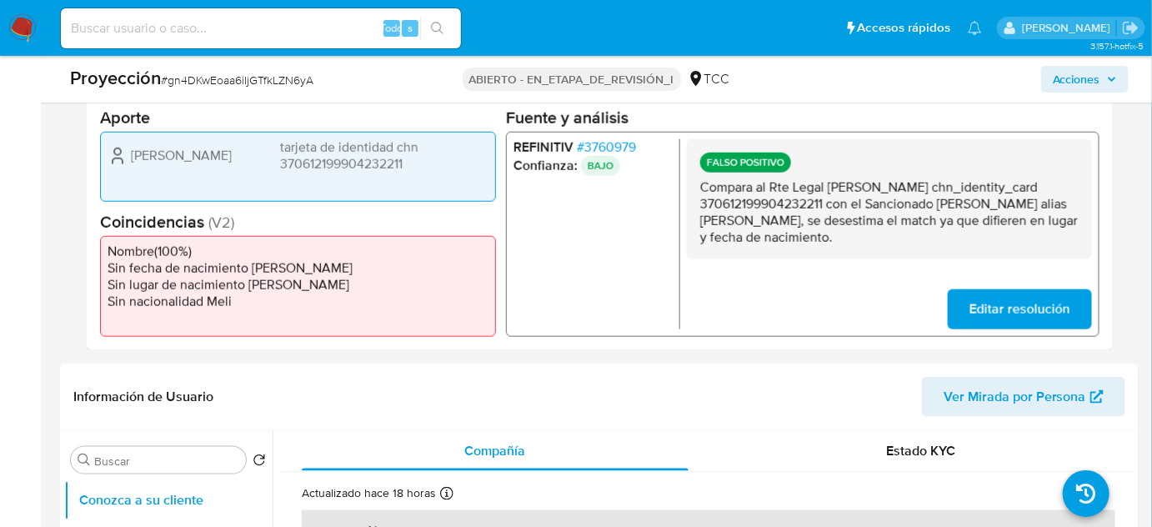
click at [613, 138] on font "3760979" at bounding box center [611, 146] width 52 height 19
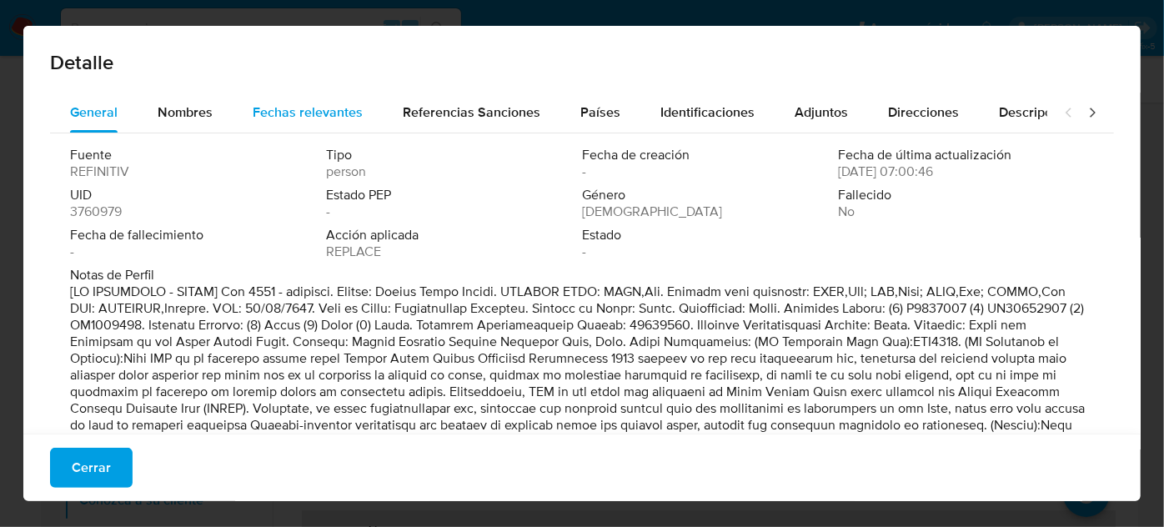
click at [255, 119] on span "Fechas relevantes" at bounding box center [308, 112] width 110 height 19
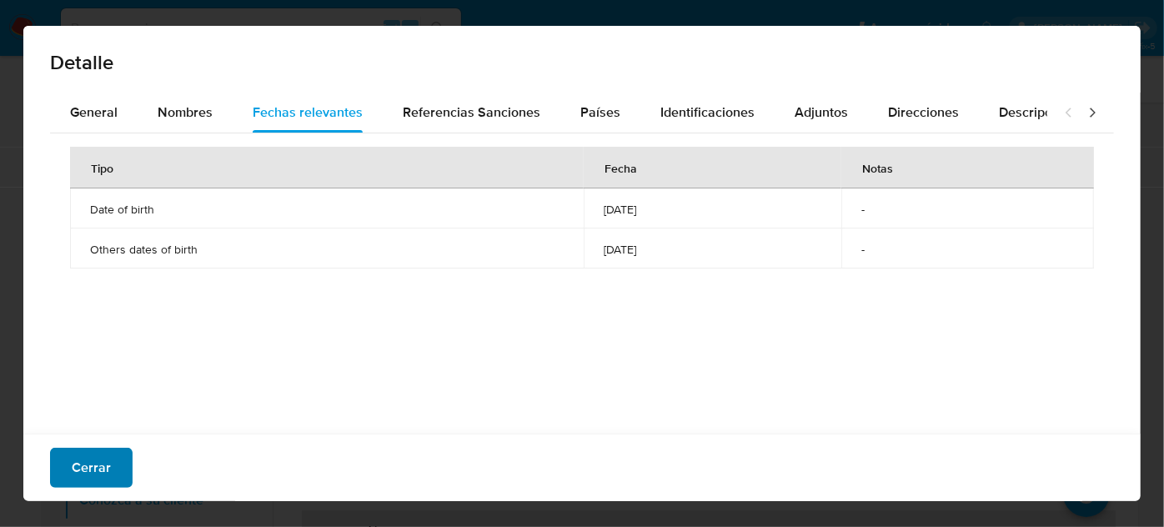
click at [98, 477] on font "Cerrar" at bounding box center [91, 468] width 39 height 40
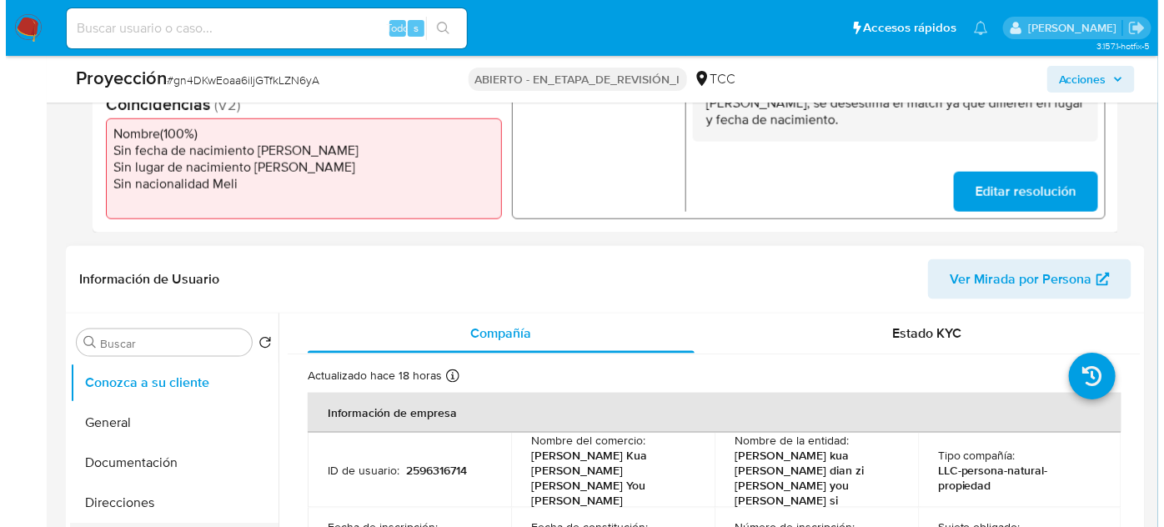
scroll to position [721, 0]
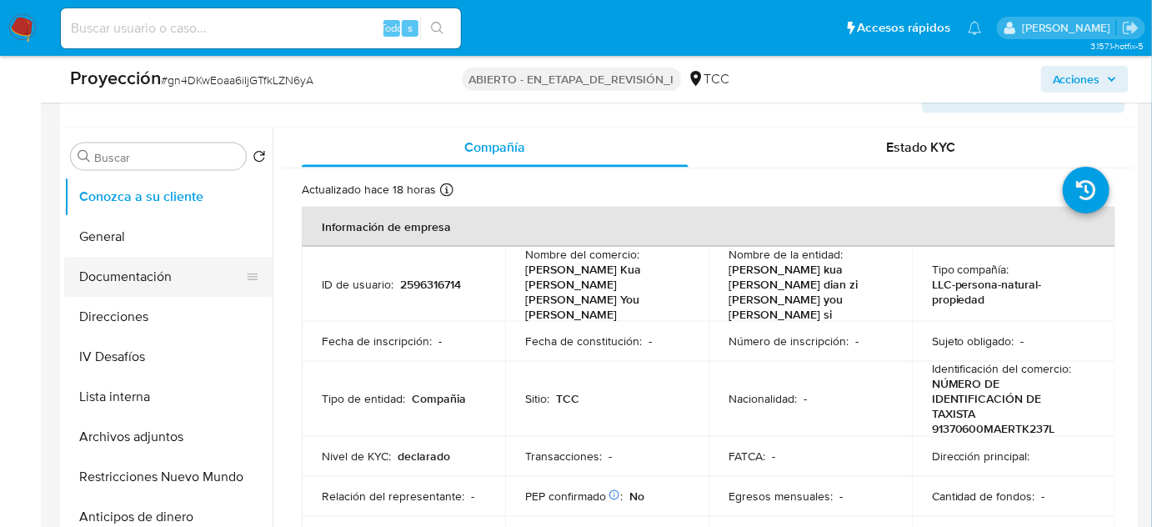
click at [147, 267] on button "Documentación" at bounding box center [161, 277] width 195 height 40
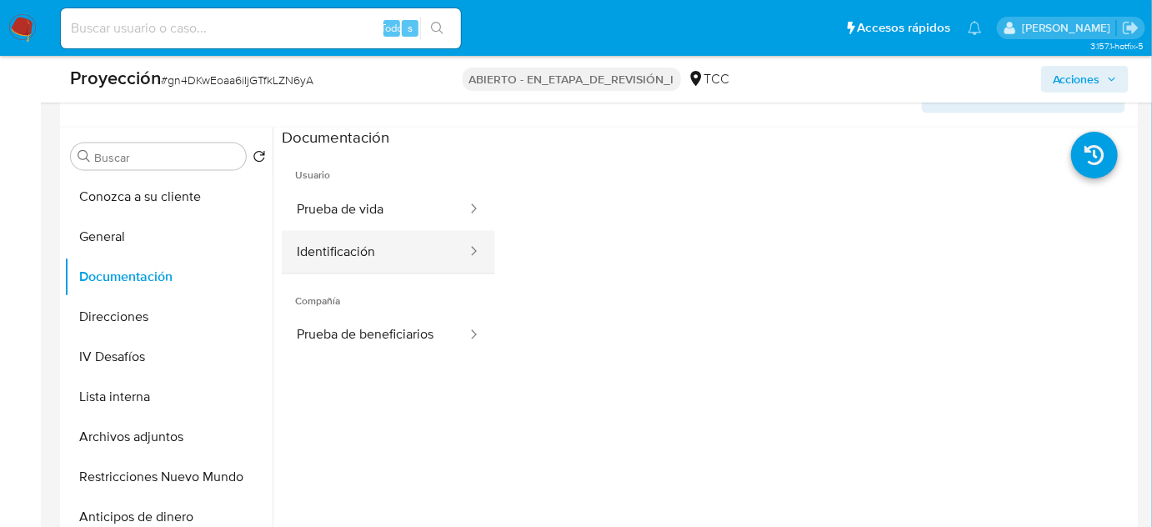
click at [367, 249] on button "Identificación" at bounding box center [375, 252] width 187 height 43
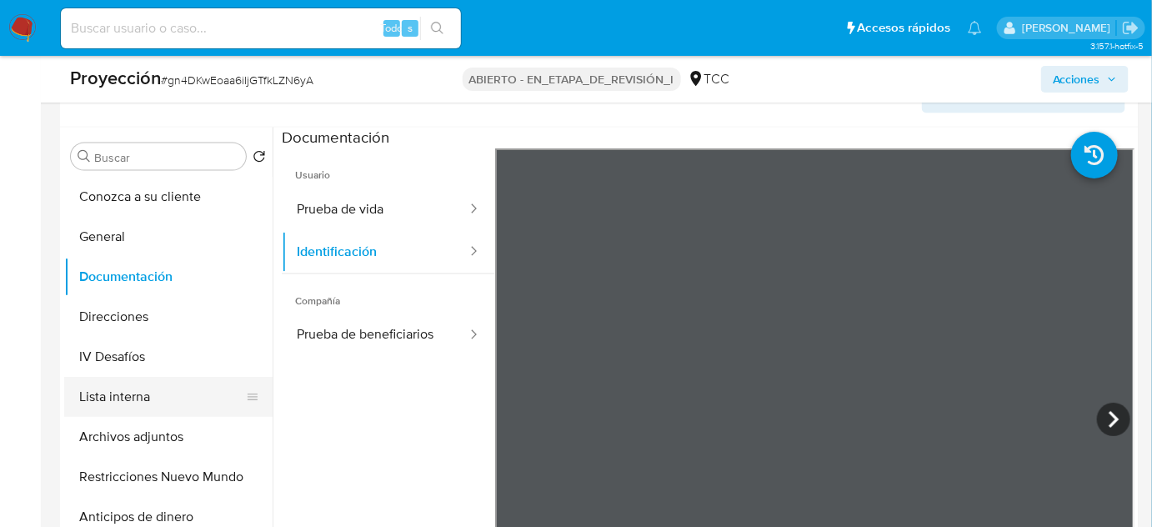
click at [161, 389] on button "Lista interna" at bounding box center [161, 397] width 195 height 40
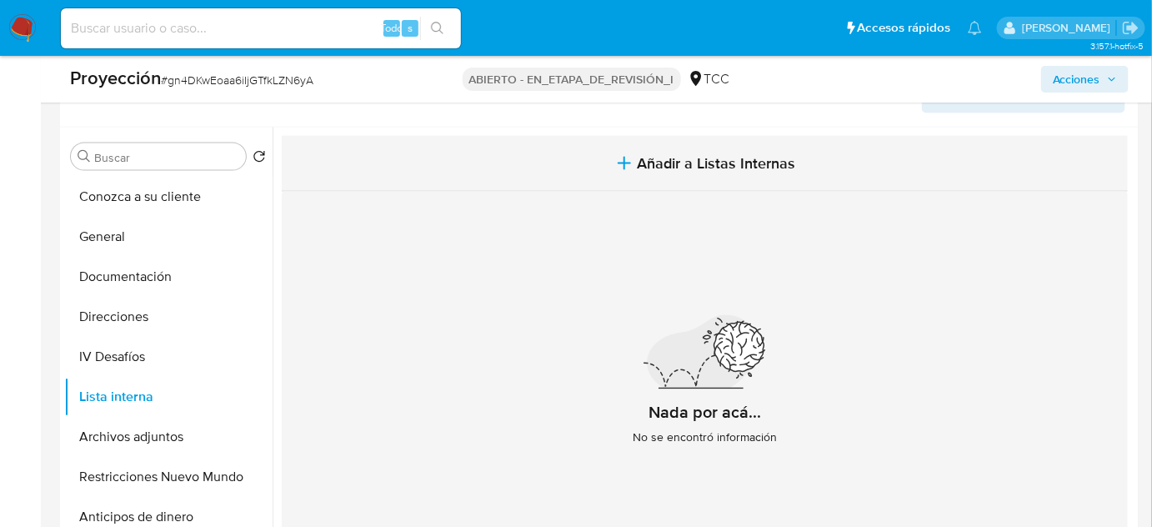
click at [630, 184] on button "Añadir a Listas Internas" at bounding box center [705, 164] width 846 height 56
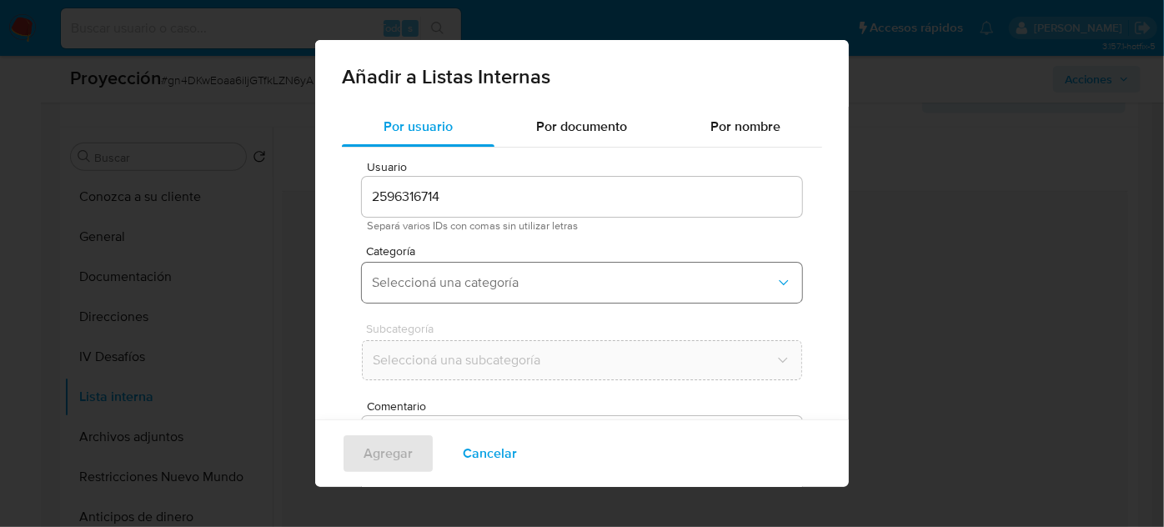
click at [525, 269] on button "Seleccioná una categoría" at bounding box center [582, 283] width 440 height 40
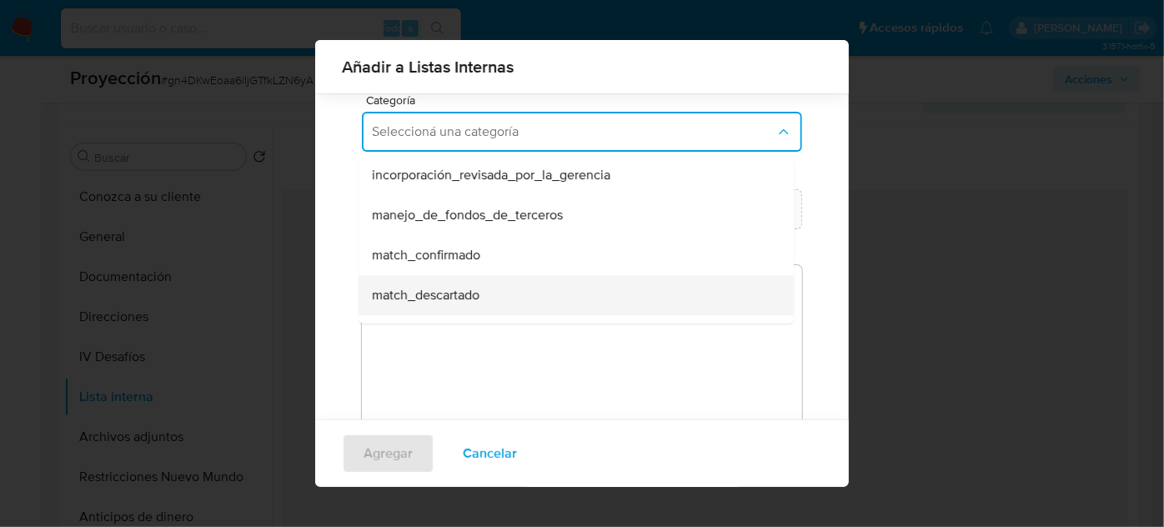
scroll to position [75, 0]
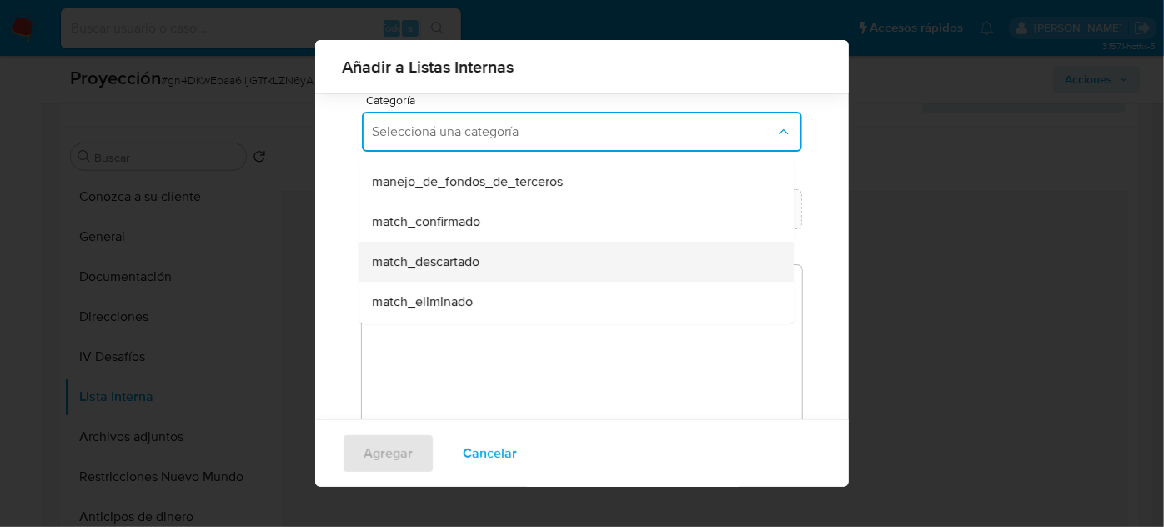
click at [478, 258] on span "match_descartado" at bounding box center [426, 262] width 108 height 17
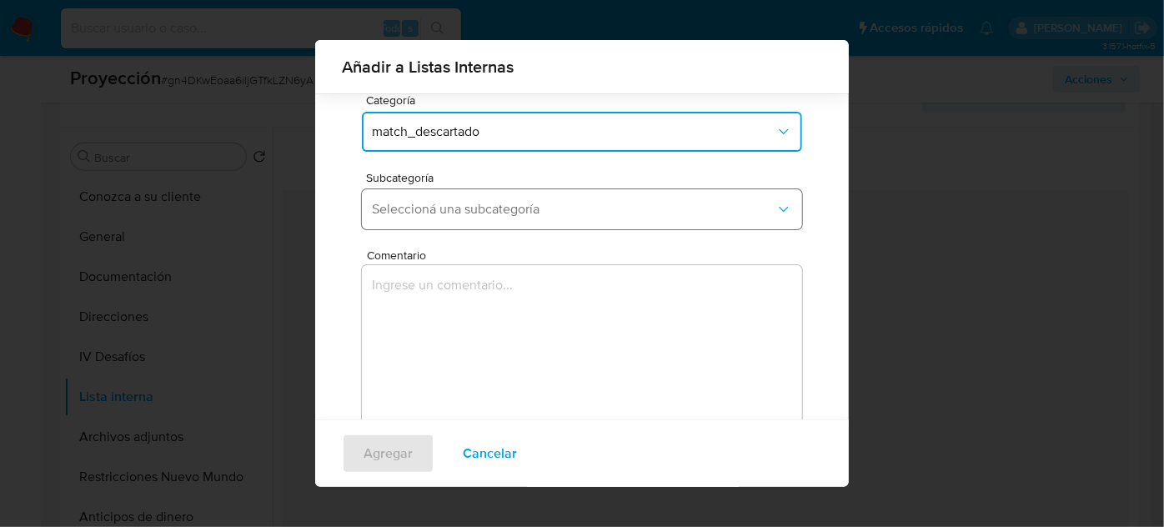
click at [527, 201] on span "Seleccioná una subcategoría" at bounding box center [574, 209] width 404 height 17
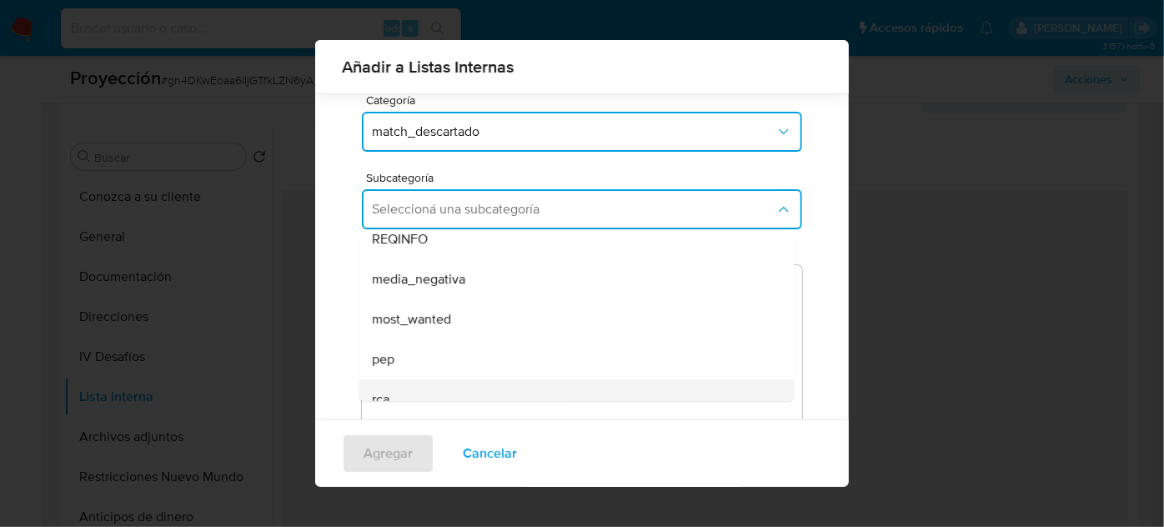
scroll to position [113, 0]
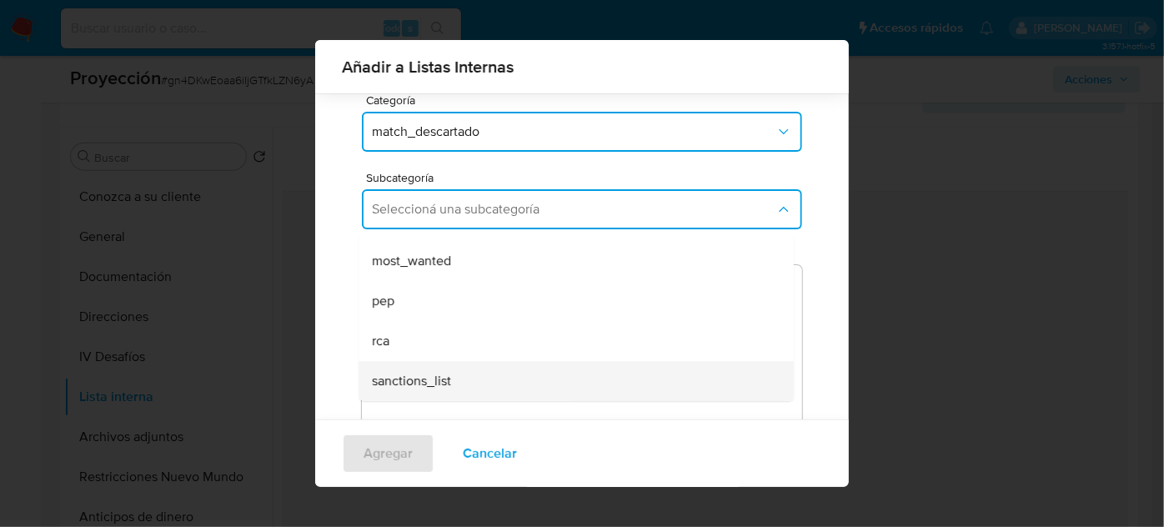
click at [441, 374] on span "sanctions_list" at bounding box center [411, 381] width 79 height 17
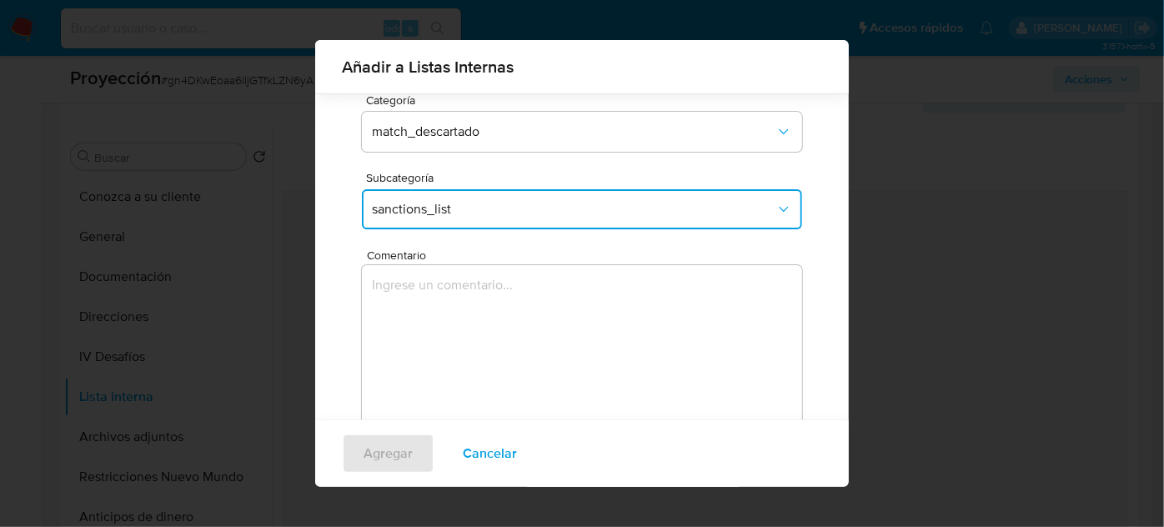
click at [447, 349] on textarea "Comentario" at bounding box center [582, 345] width 440 height 160
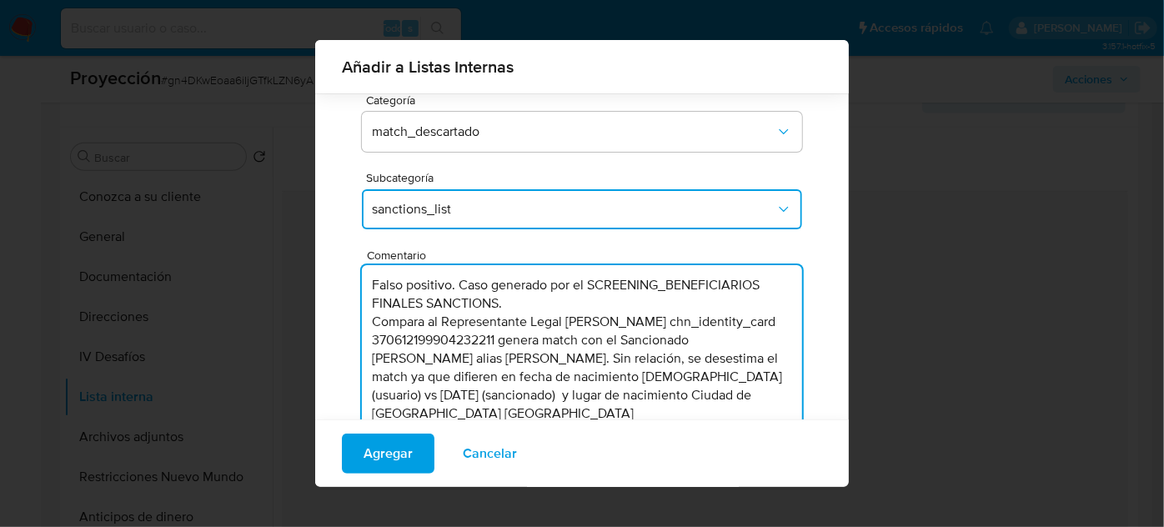
drag, startPoint x: 438, startPoint y: 322, endPoint x: 369, endPoint y: 271, distance: 85.9
click at [369, 271] on textarea "Falso positivo. Caso generado por el SCREENING_BENEFICIARIOS FINALES SANCTIONS.…" at bounding box center [582, 345] width 440 height 160
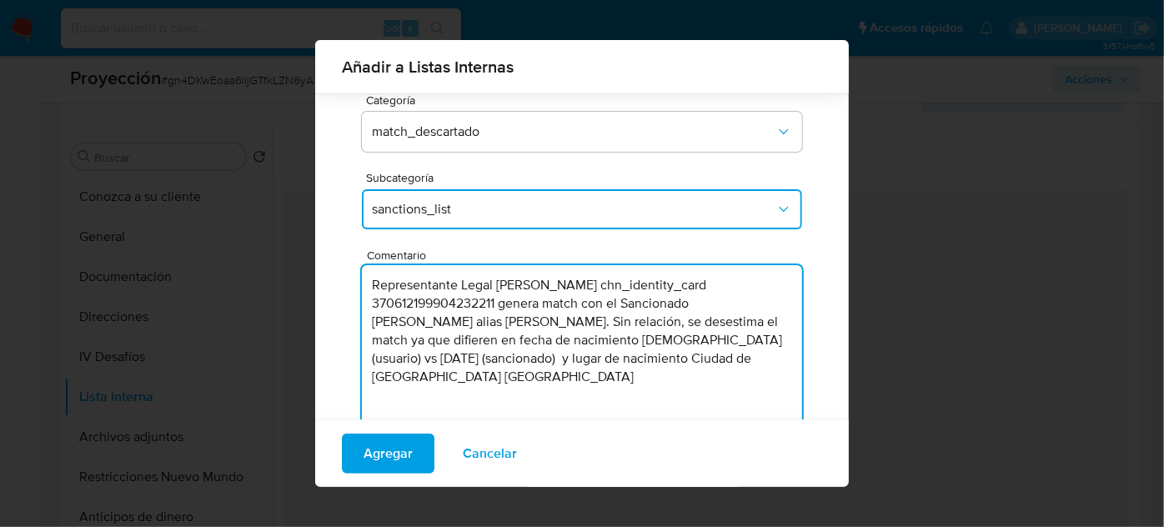
type textarea "Representante Legal Wei Zhao chn_identity_card 370612199904232211 genera match …"
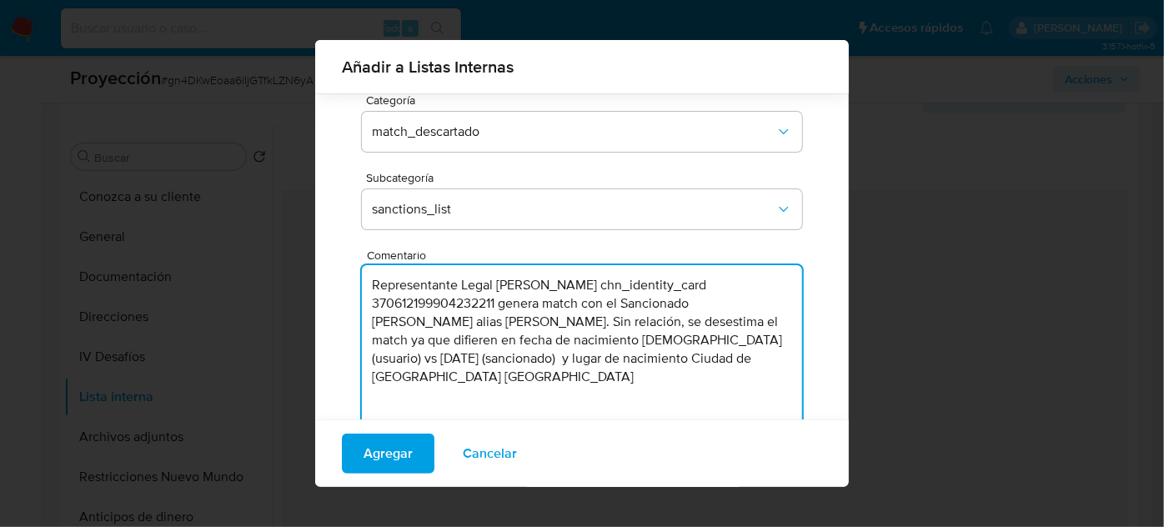
click at [384, 285] on textarea "Representante Legal Wei Zhao chn_identity_card 370612199904232211 genera match …" at bounding box center [582, 345] width 440 height 160
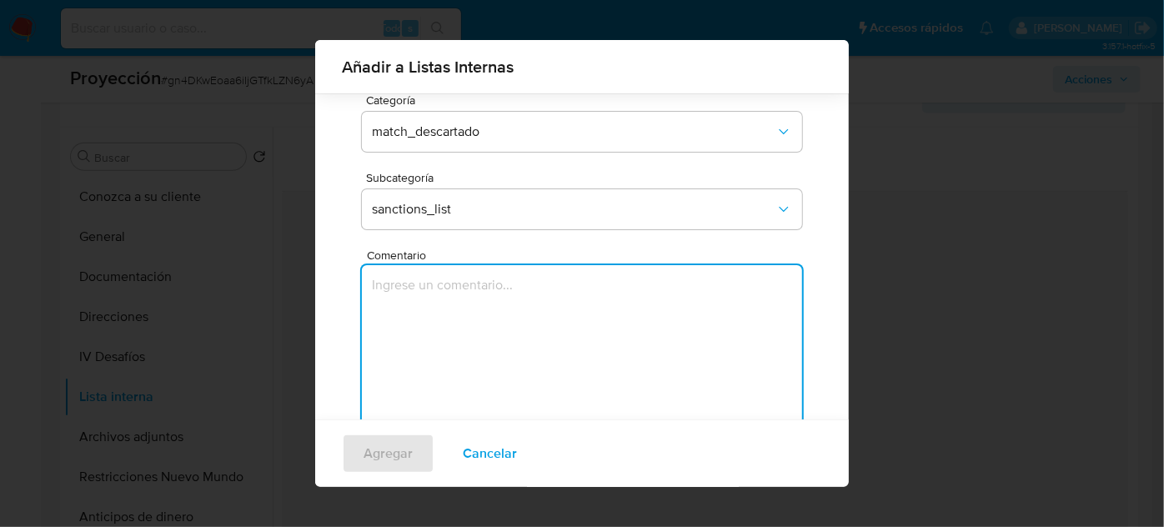
click at [389, 278] on textarea "Comentario" at bounding box center [582, 345] width 440 height 160
paste textarea "Representante Legal Wei Zhao chn_identity_card 370612199904232211 genera match …"
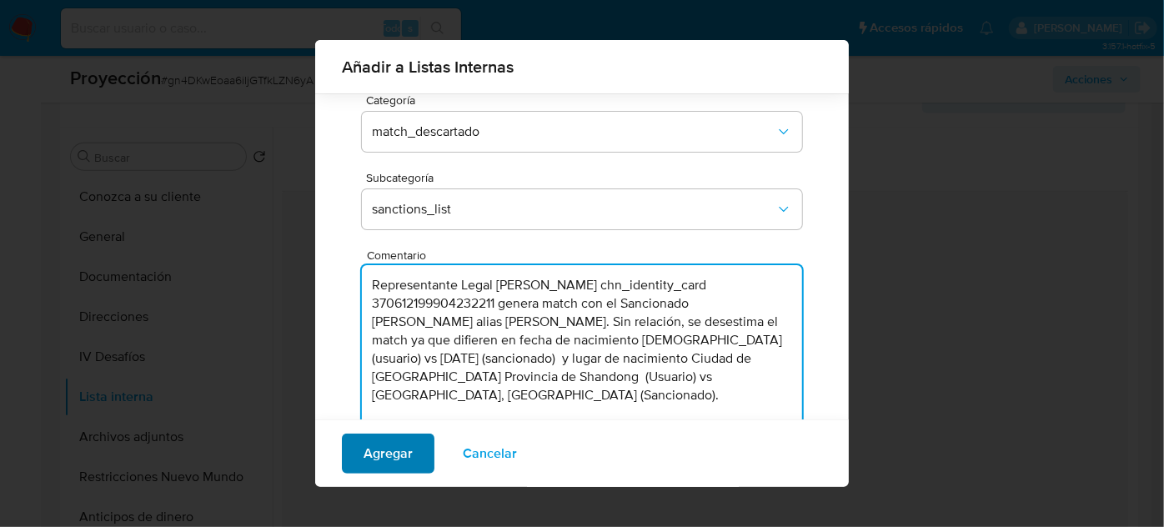
type textarea "Representante Legal Wei Zhao chn_identity_card 370612199904232211 genera match …"
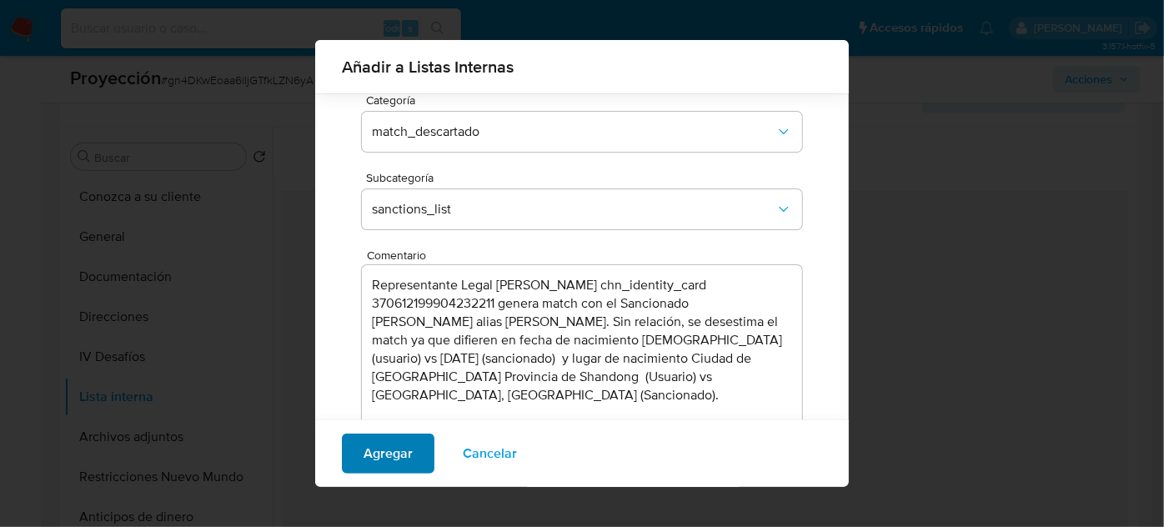
click at [394, 449] on span "Agregar" at bounding box center [388, 453] width 49 height 37
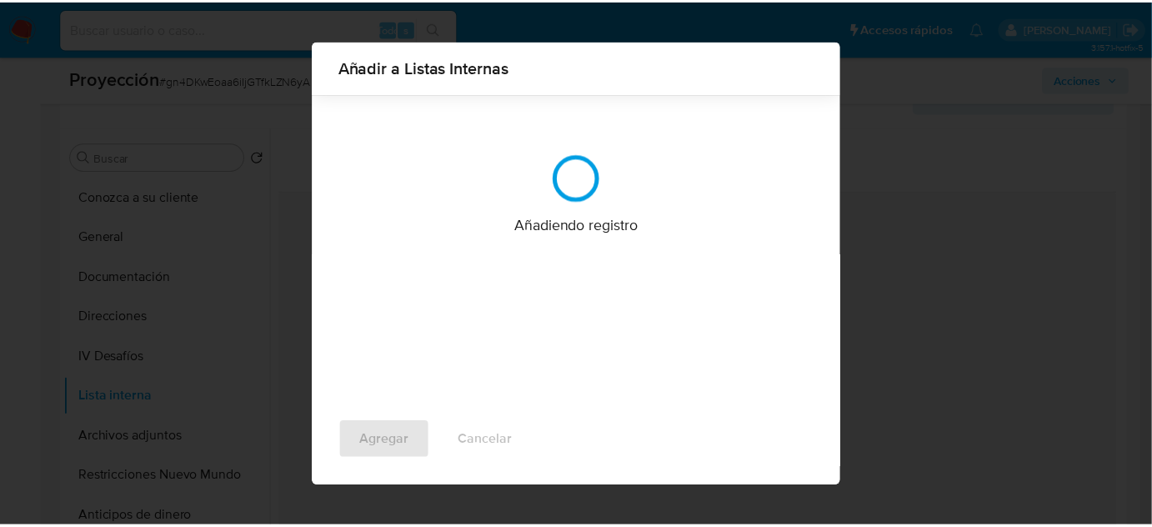
scroll to position [0, 0]
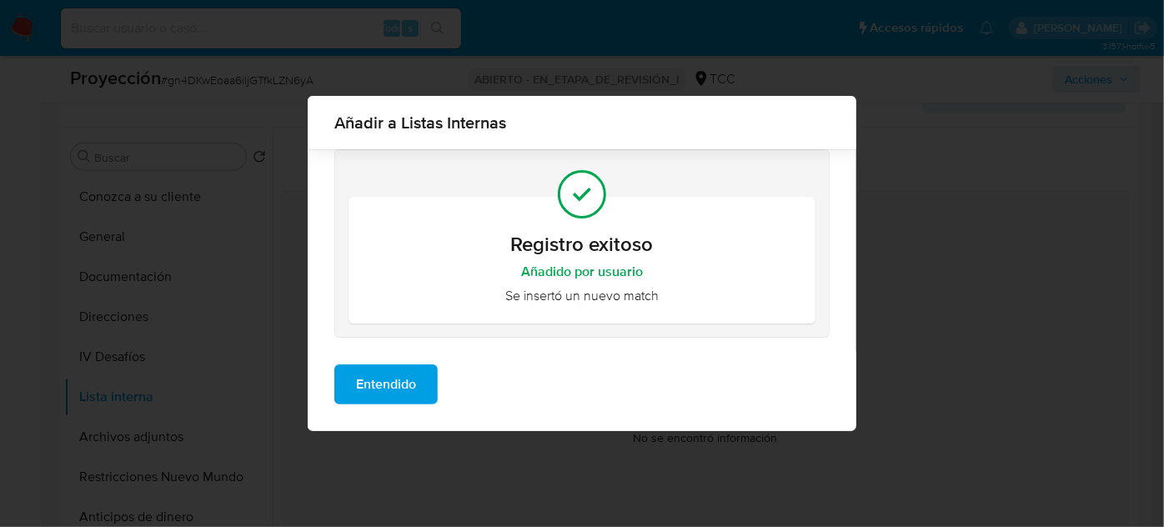
click at [387, 401] on span "Entendido" at bounding box center [386, 384] width 60 height 37
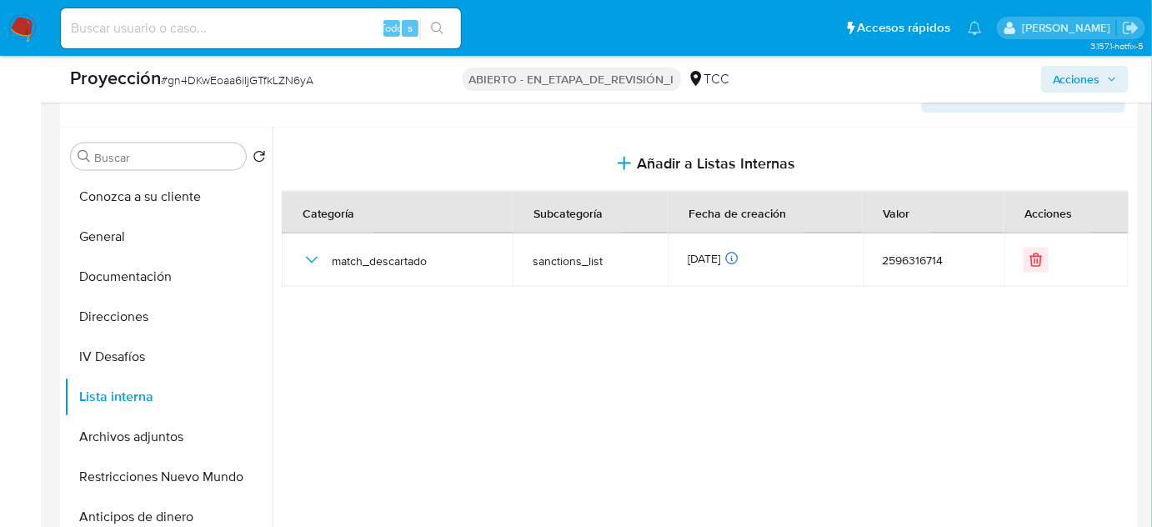
click at [1065, 75] on span "Acciones" at bounding box center [1077, 79] width 48 height 27
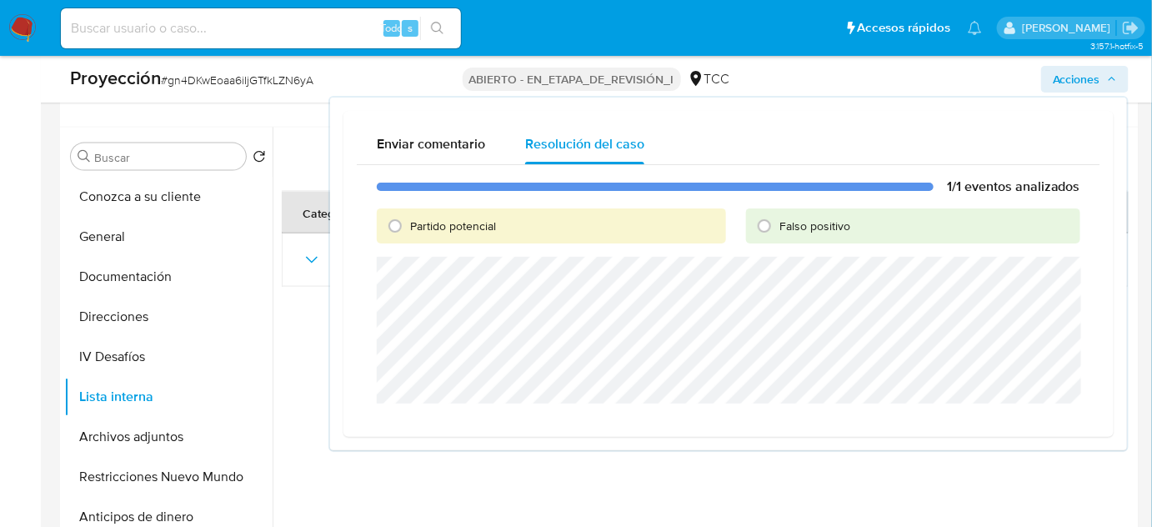
drag, startPoint x: 791, startPoint y: 233, endPoint x: 799, endPoint y: 237, distance: 9.3
click at [791, 233] on span "Falso positivo" at bounding box center [815, 226] width 71 height 17
click at [778, 233] on input "Falso positivo" at bounding box center [764, 226] width 27 height 27
radio input "true"
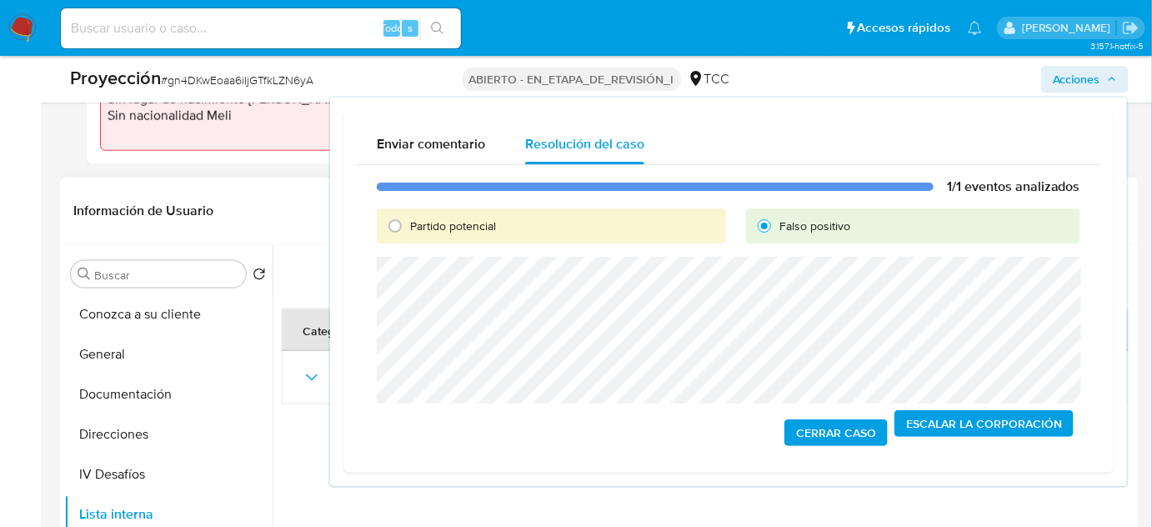
scroll to position [418, 0]
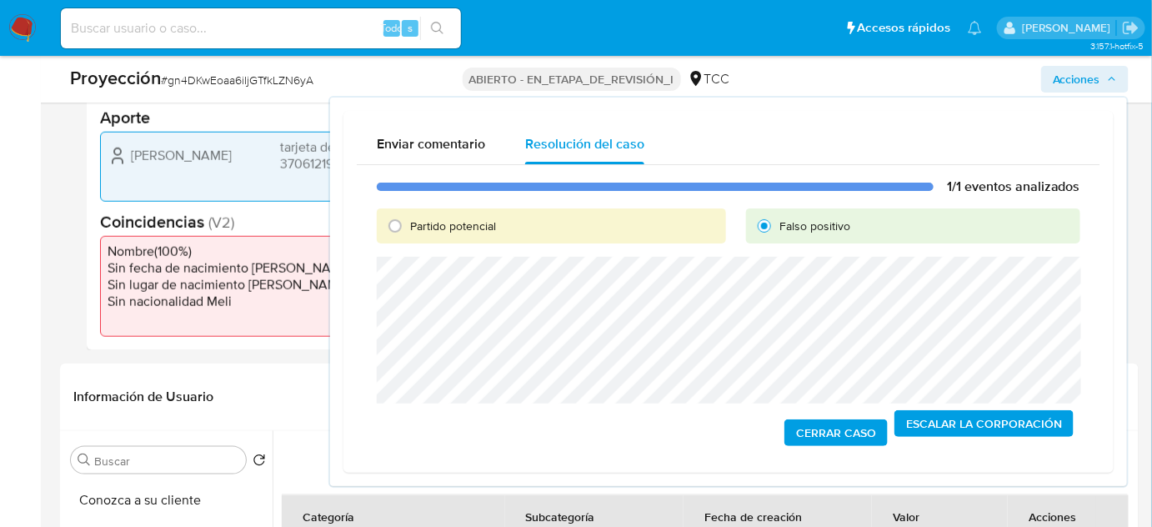
click at [818, 430] on span "Cerrar Caso" at bounding box center [836, 432] width 80 height 23
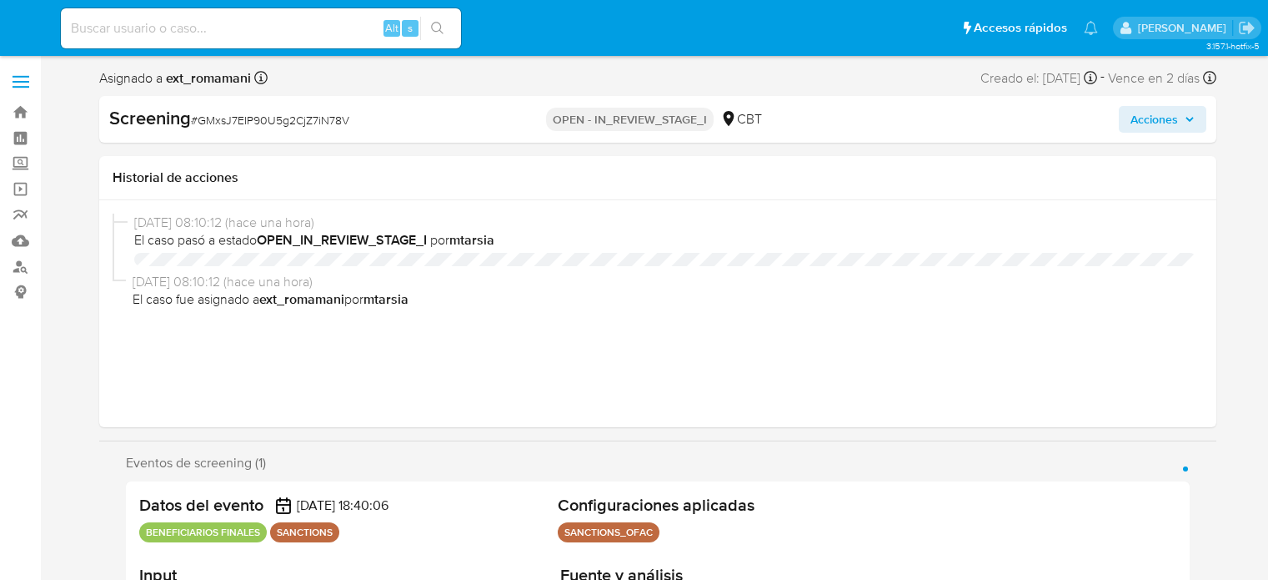
select select "10"
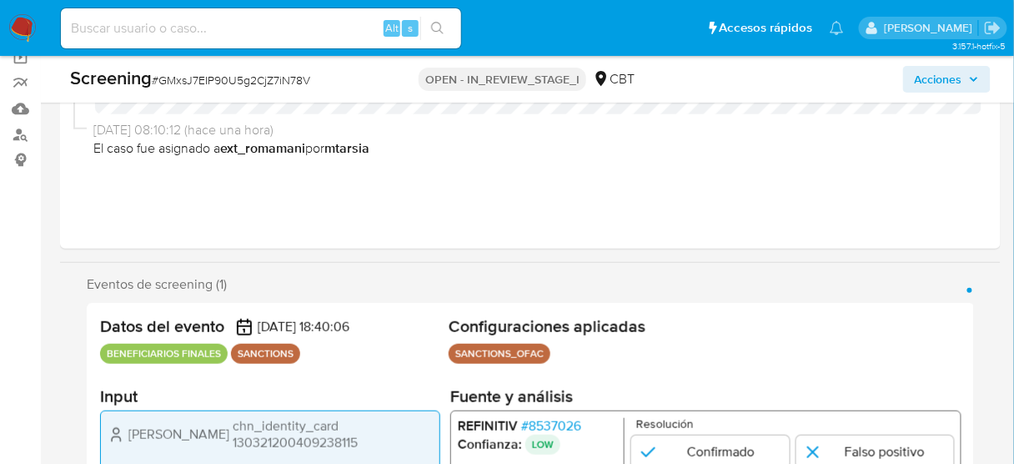
scroll to position [334, 0]
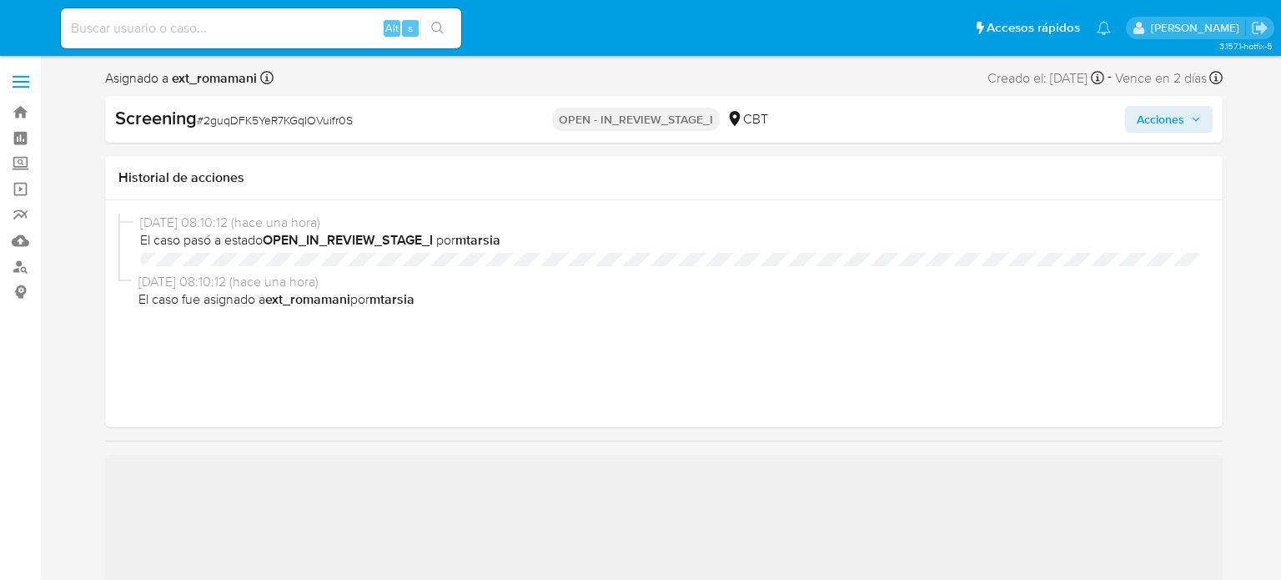
select select "10"
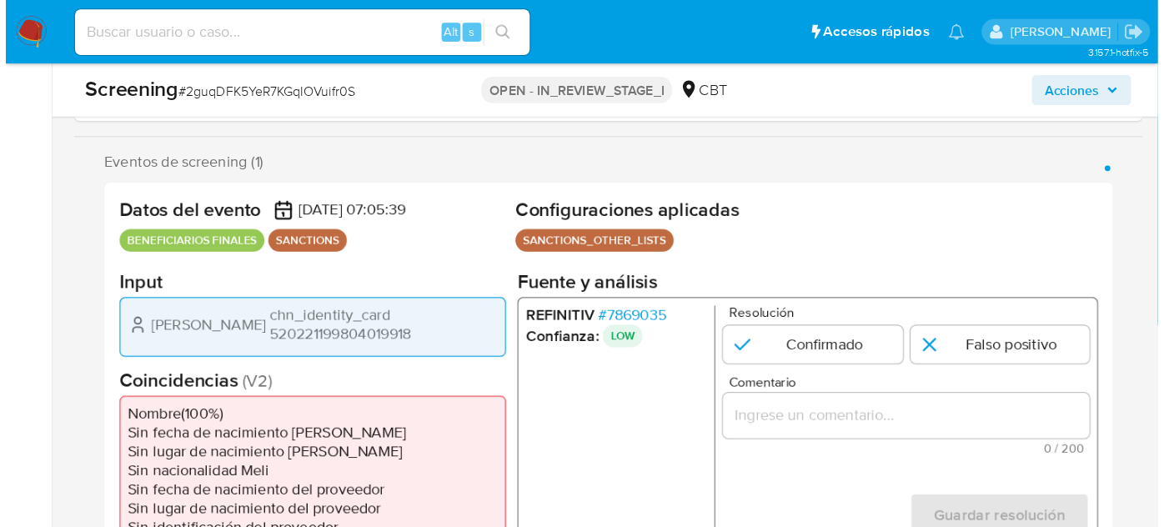
scroll to position [334, 0]
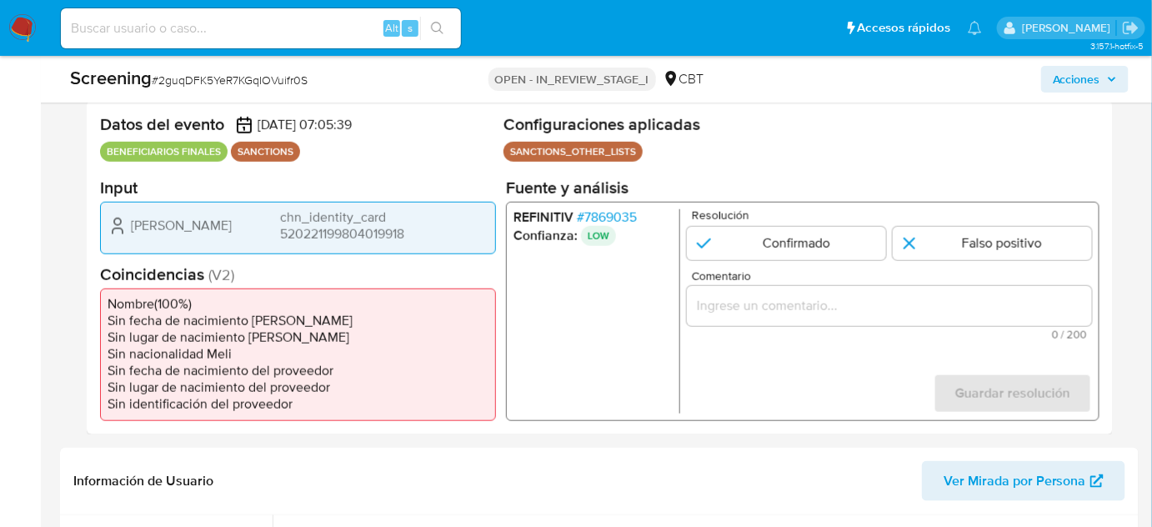
click at [615, 215] on span "# 7869035" at bounding box center [607, 216] width 60 height 17
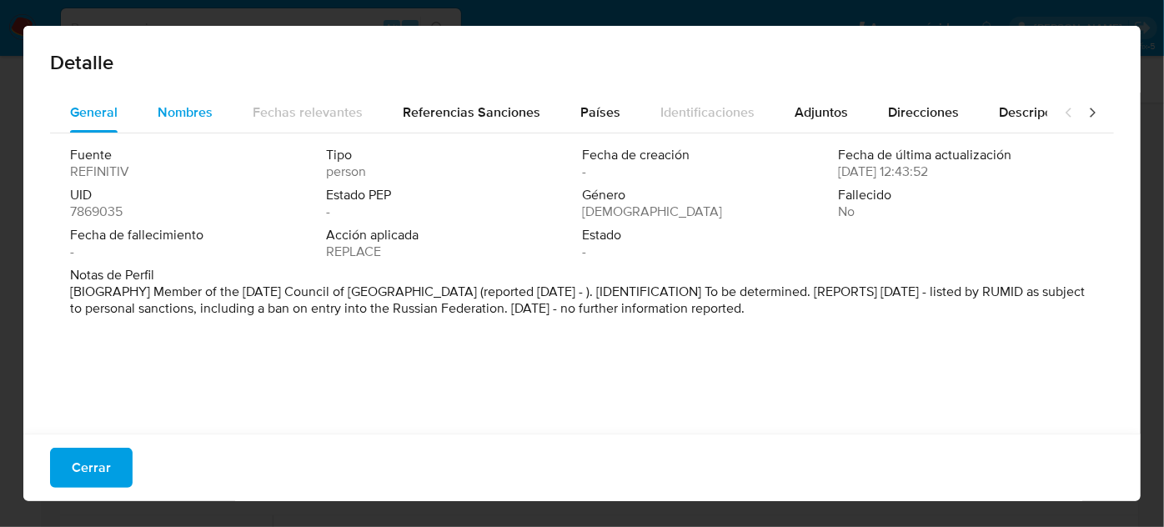
click at [187, 118] on span "Nombres" at bounding box center [185, 112] width 55 height 19
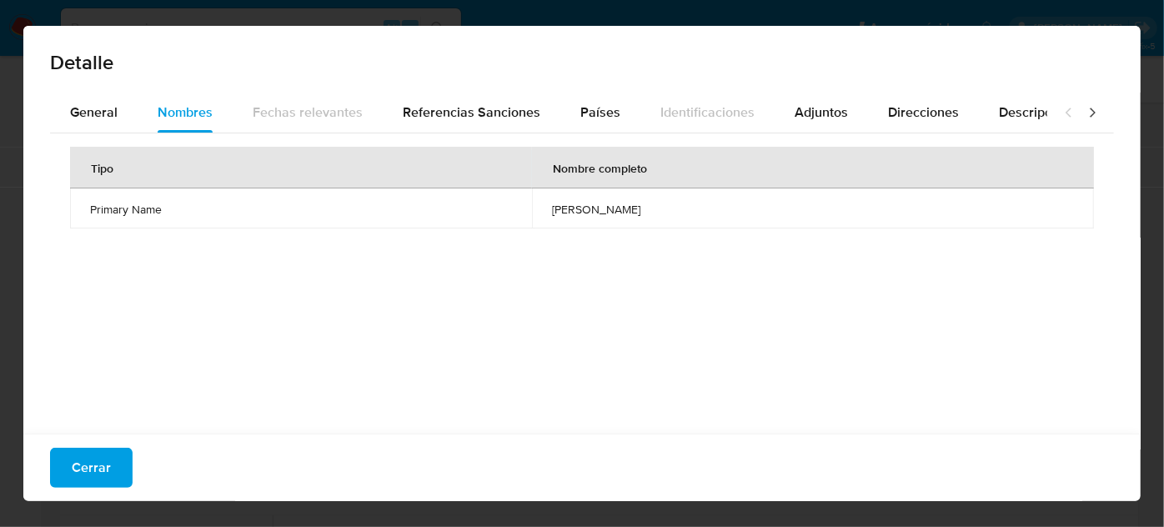
click at [1090, 110] on icon at bounding box center [1092, 112] width 5 height 9
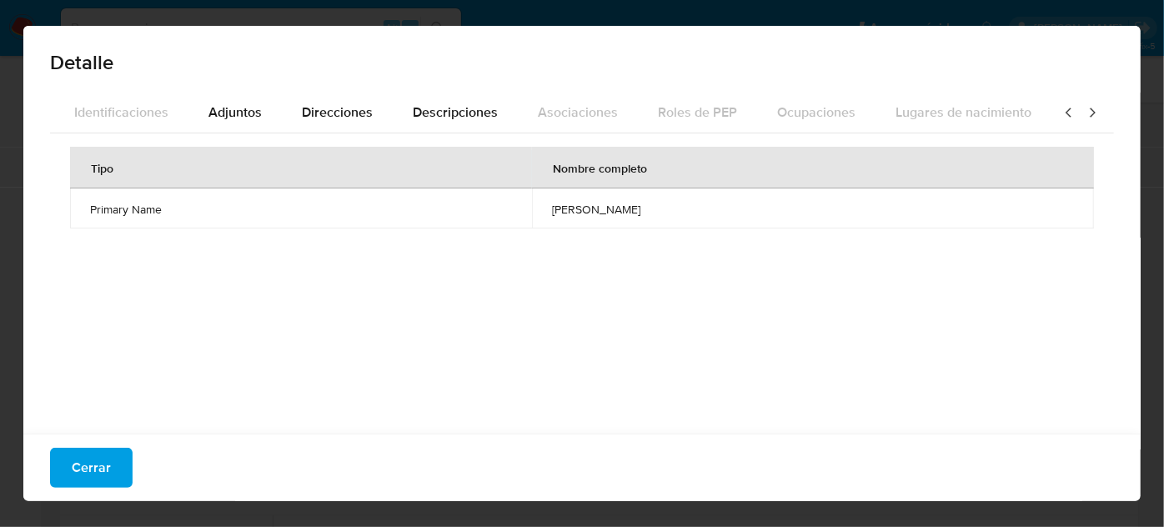
scroll to position [0, 589]
click at [1061, 115] on icon at bounding box center [1069, 112] width 17 height 17
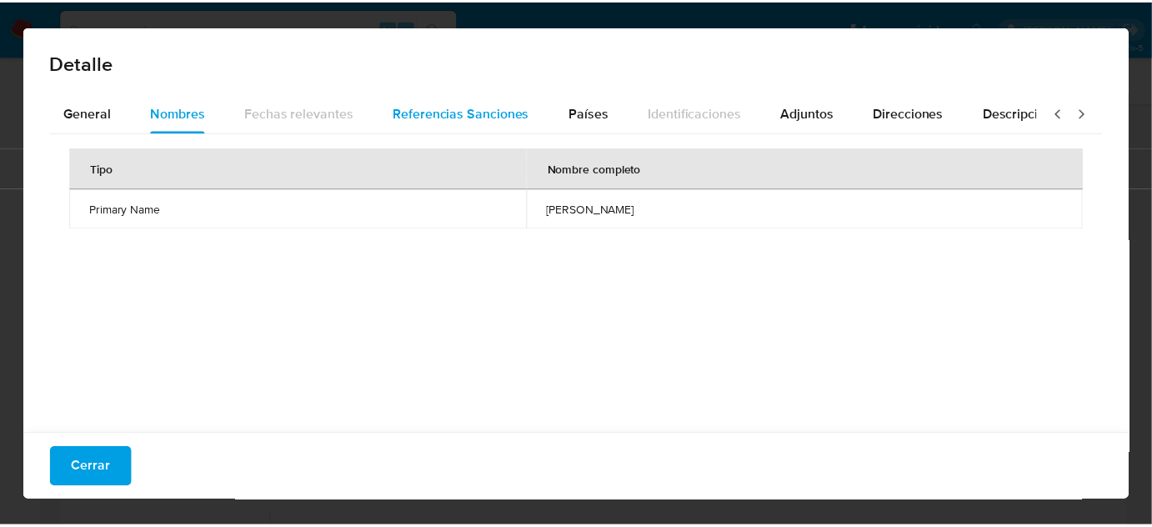
scroll to position [0, 0]
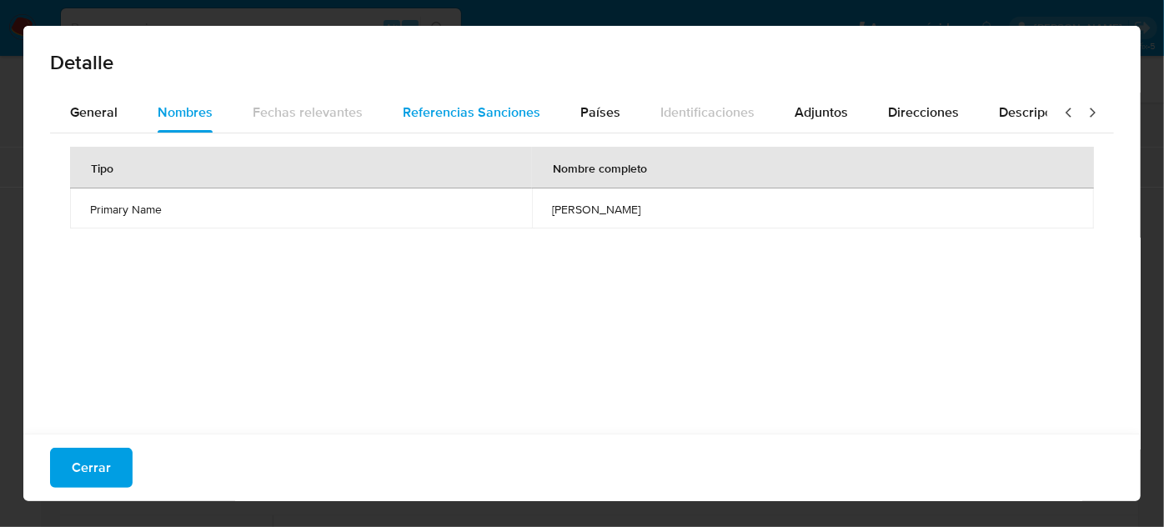
click at [435, 122] on span "Referencias Sanciones" at bounding box center [472, 112] width 138 height 19
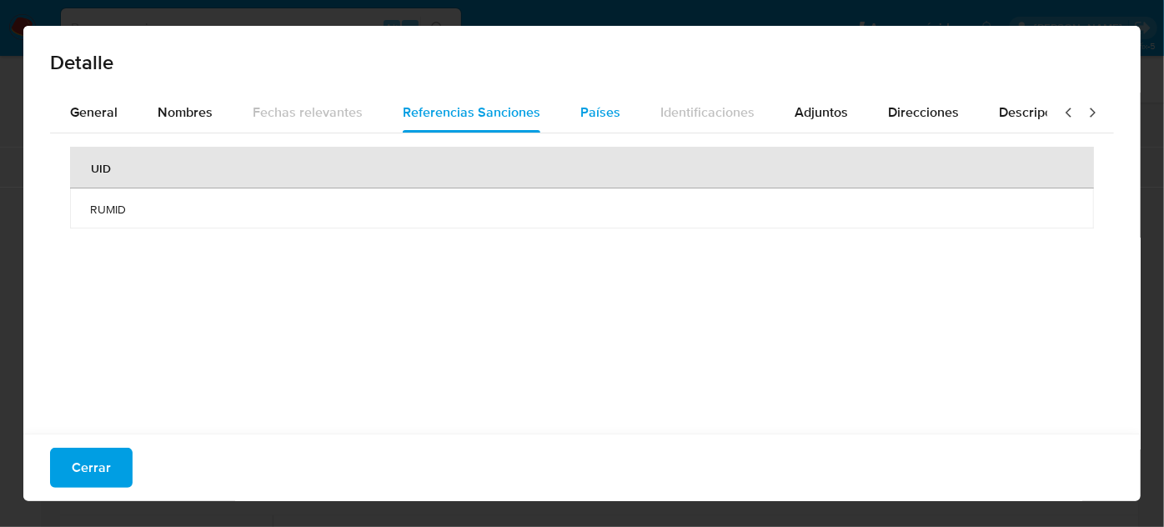
click at [602, 115] on span "Países" at bounding box center [600, 112] width 40 height 19
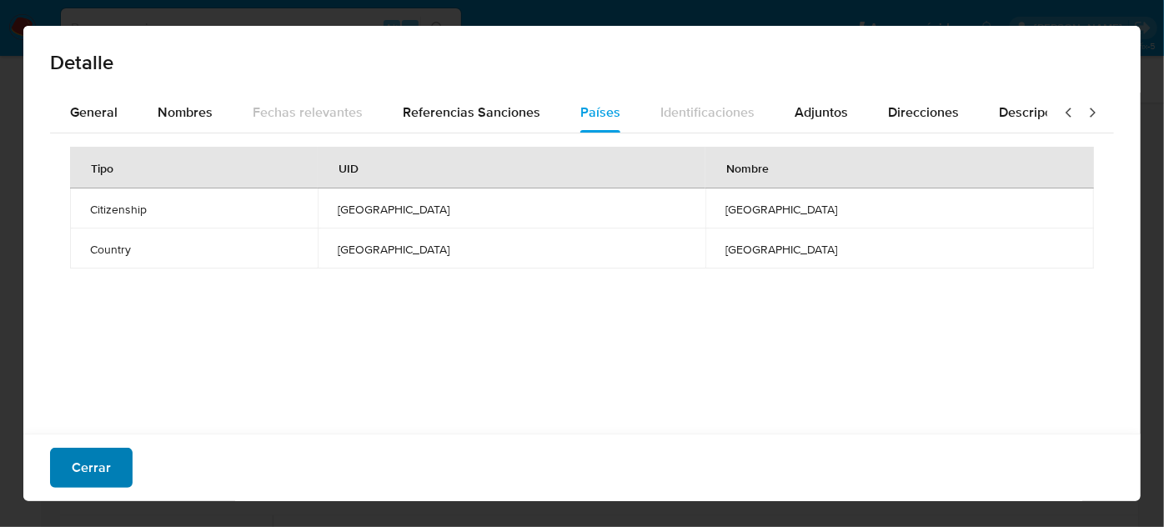
click at [100, 469] on span "Cerrar" at bounding box center [91, 467] width 39 height 37
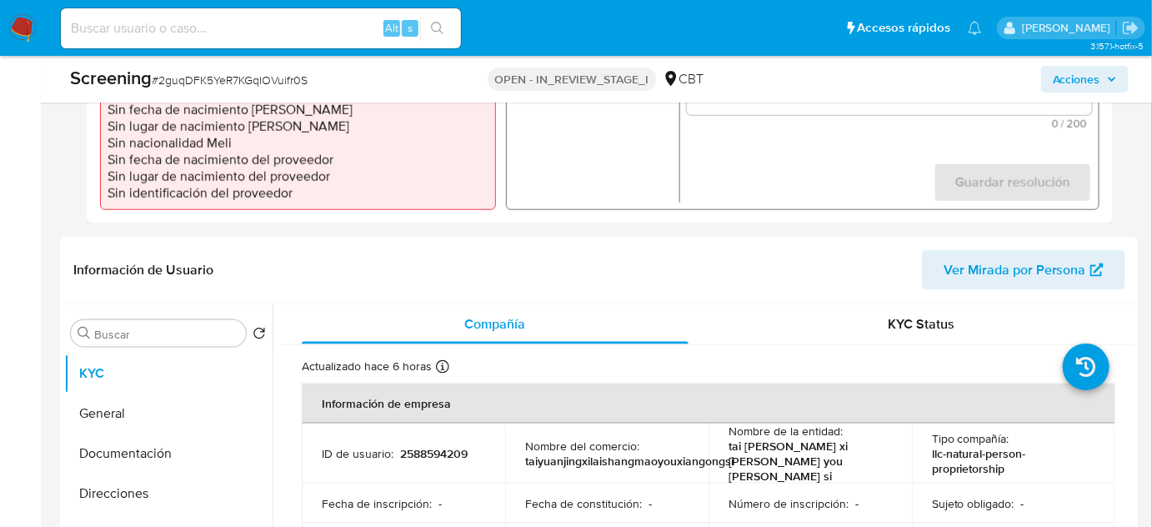
scroll to position [636, 0]
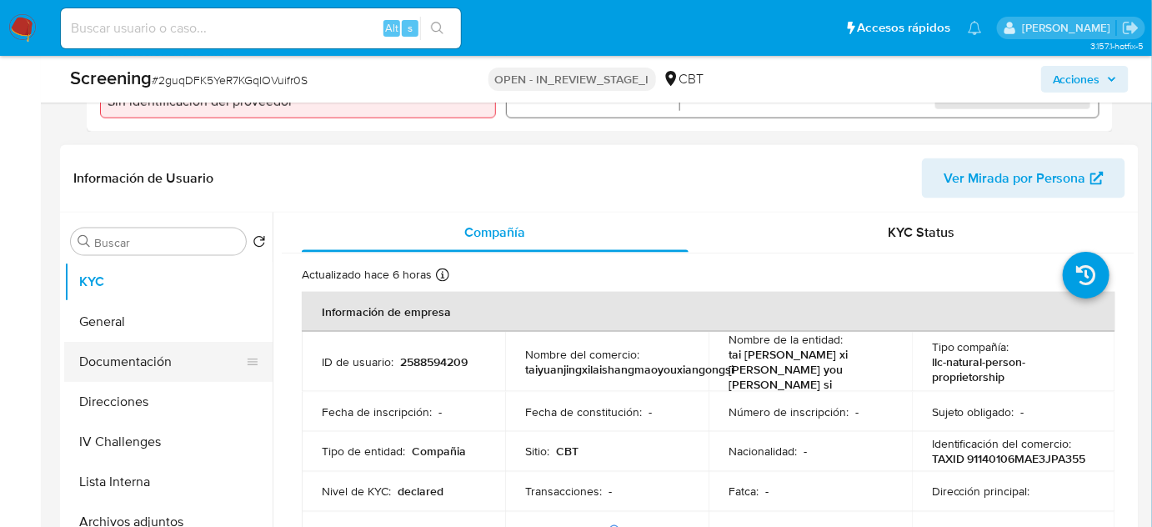
click at [134, 374] on button "Documentación" at bounding box center [161, 362] width 195 height 40
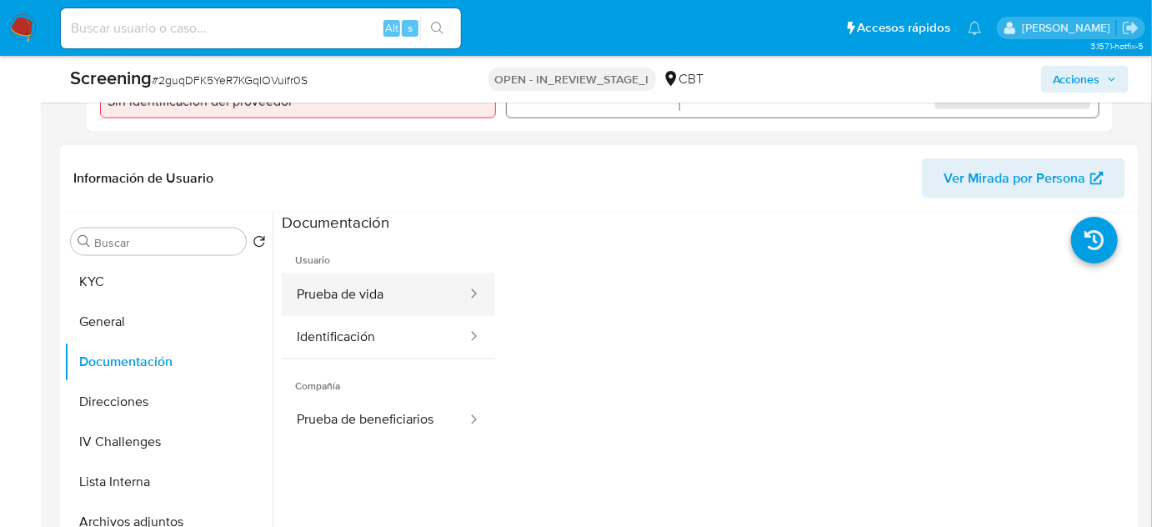
click at [361, 306] on button "Prueba de vida" at bounding box center [375, 295] width 187 height 43
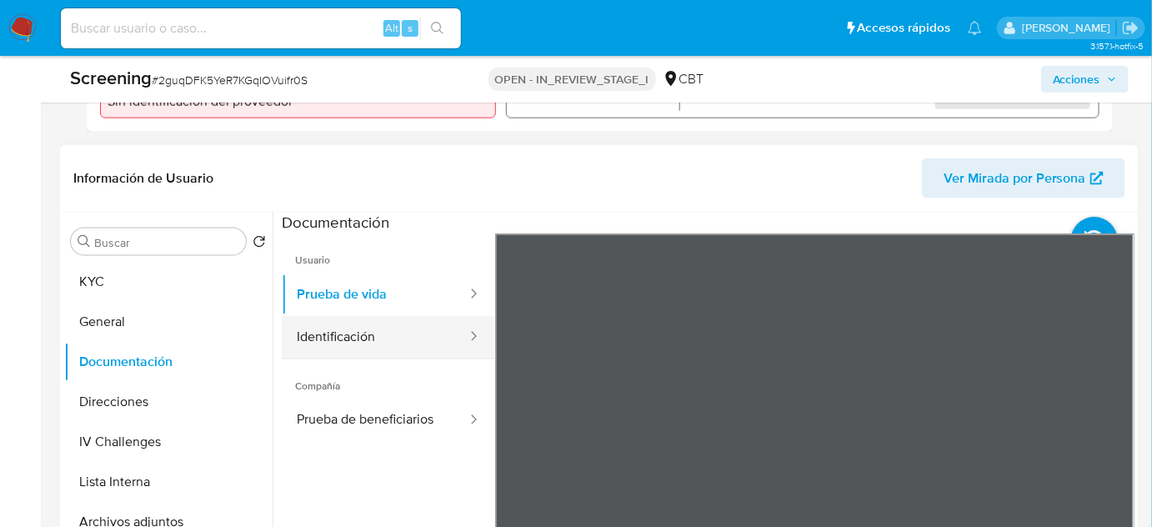
click at [336, 331] on button "Identificación" at bounding box center [375, 337] width 187 height 43
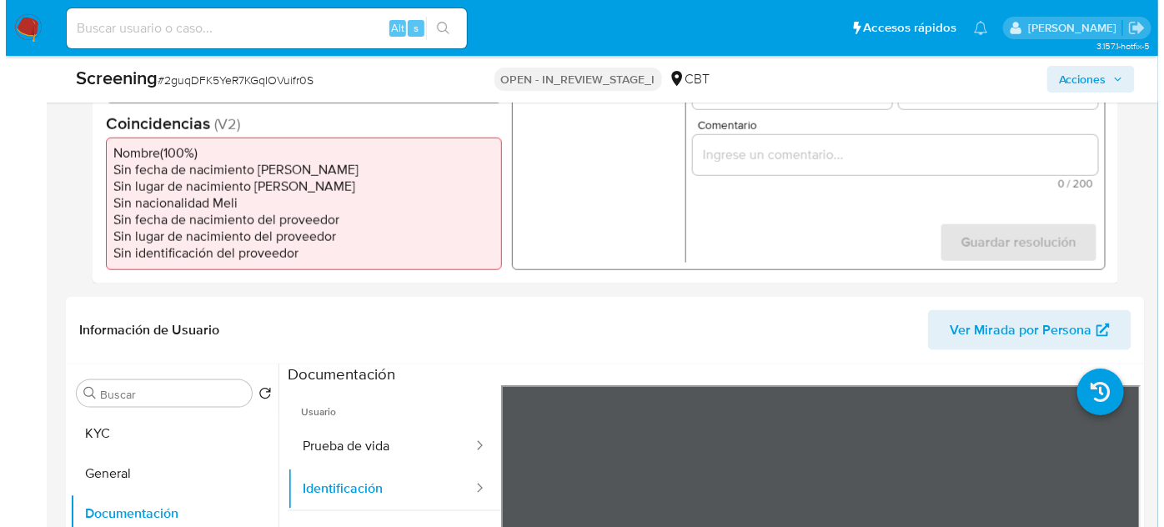
scroll to position [334, 0]
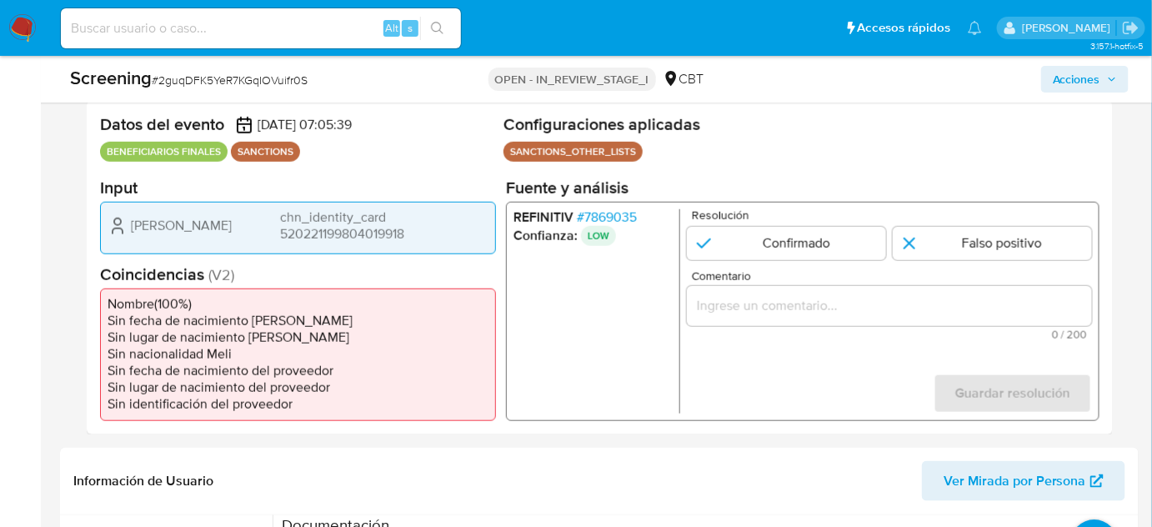
click at [606, 212] on span "# 7869035" at bounding box center [607, 216] width 60 height 17
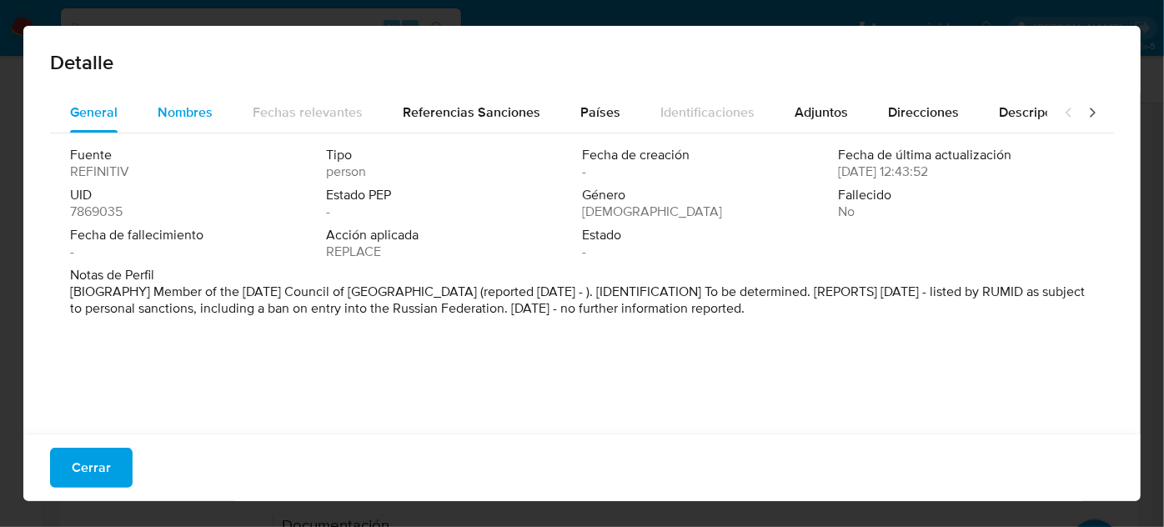
click at [184, 114] on span "Nombres" at bounding box center [185, 112] width 55 height 19
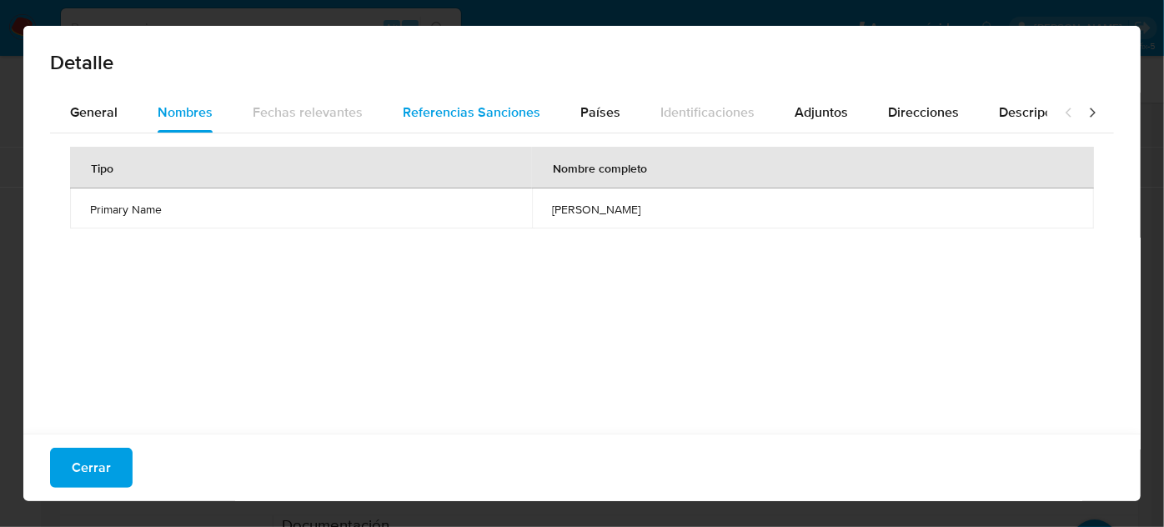
click at [435, 120] on span "Referencias Sanciones" at bounding box center [472, 112] width 138 height 19
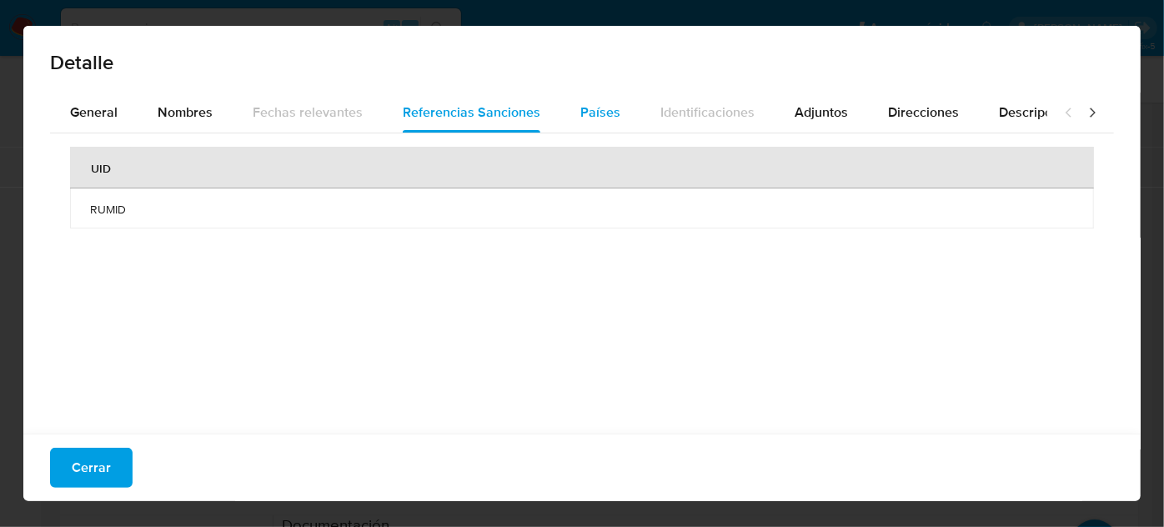
click at [580, 115] on span "Países" at bounding box center [600, 112] width 40 height 19
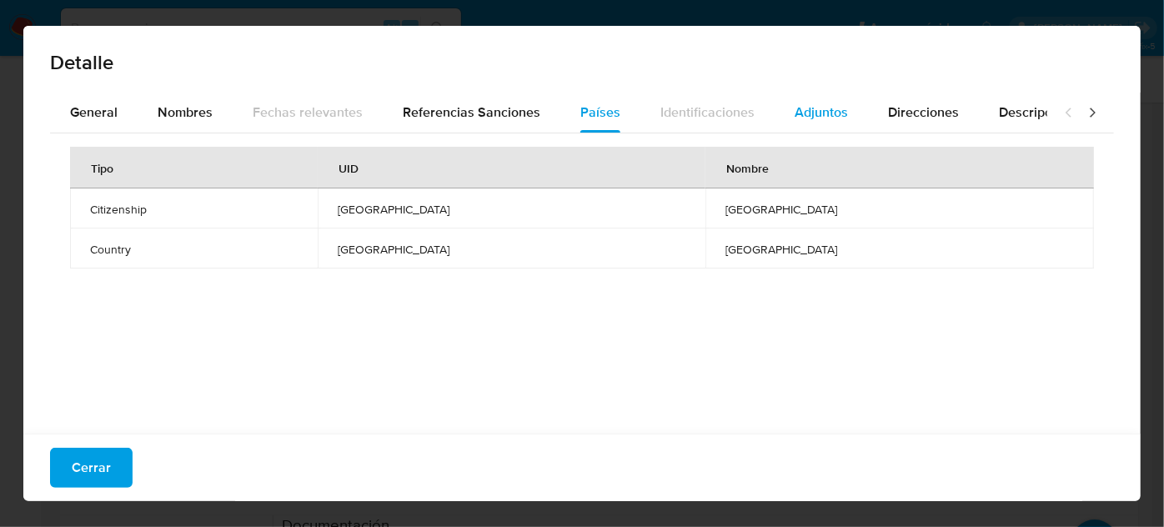
click at [829, 115] on span "Adjuntos" at bounding box center [821, 112] width 53 height 19
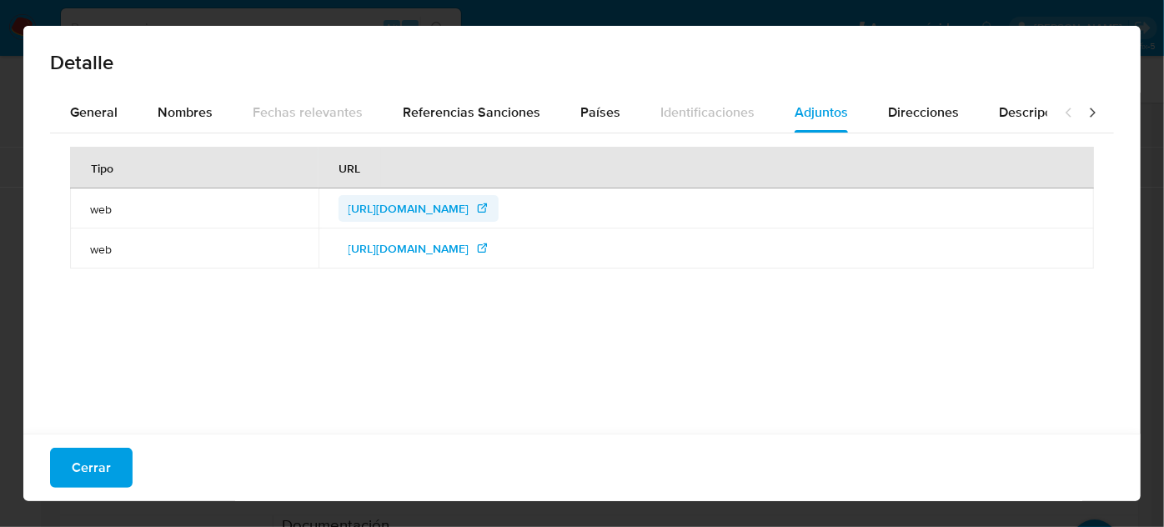
click at [421, 200] on span "https://australiadaysa.com.au/who-we-are/" at bounding box center [409, 208] width 121 height 27
click at [436, 250] on span "https://www.mid.ru/ru/foreign_policy/news/1890258/?lang=en" at bounding box center [409, 248] width 121 height 27
click at [892, 122] on div "Direcciones" at bounding box center [923, 113] width 71 height 40
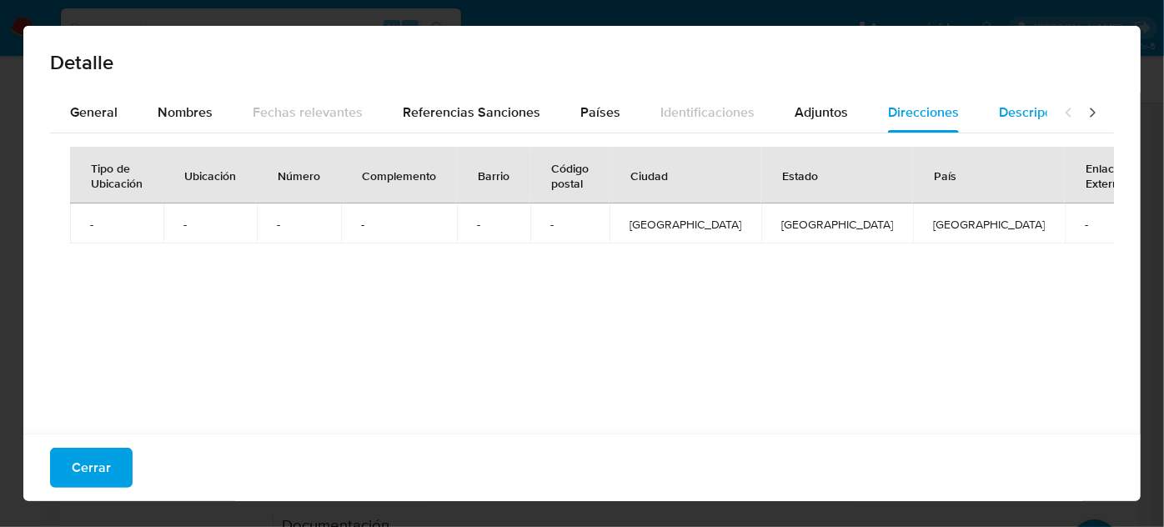
click at [1009, 114] on span "Descripciones" at bounding box center [1041, 112] width 85 height 19
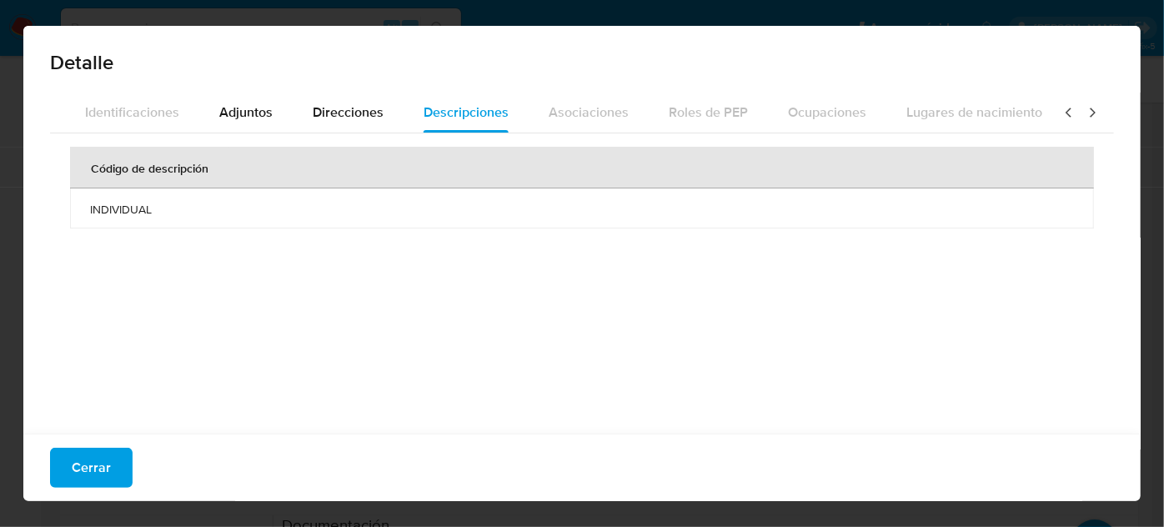
scroll to position [0, 589]
click at [1061, 111] on icon at bounding box center [1069, 112] width 17 height 17
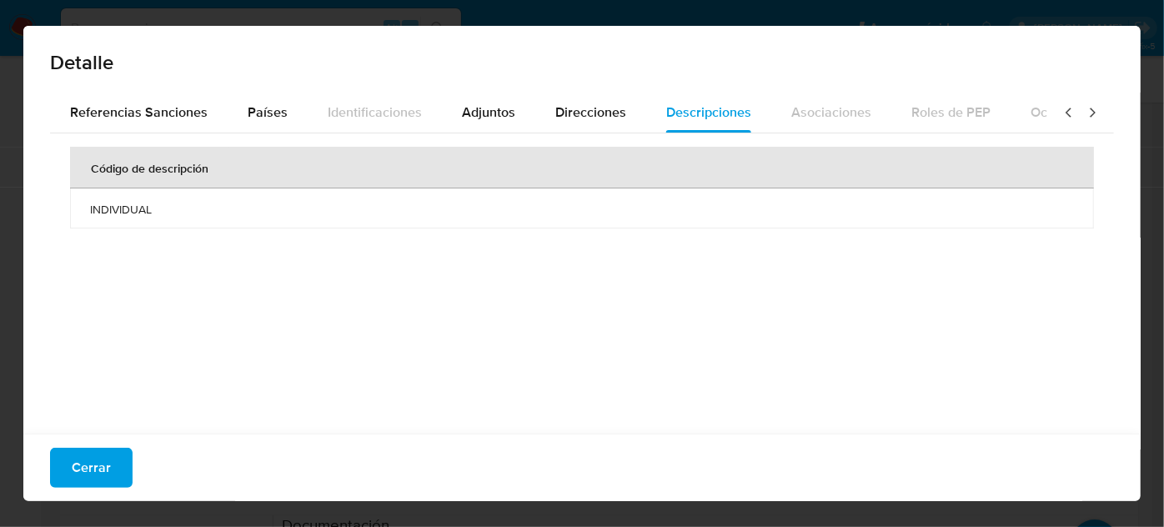
click at [1061, 111] on icon at bounding box center [1069, 112] width 17 height 17
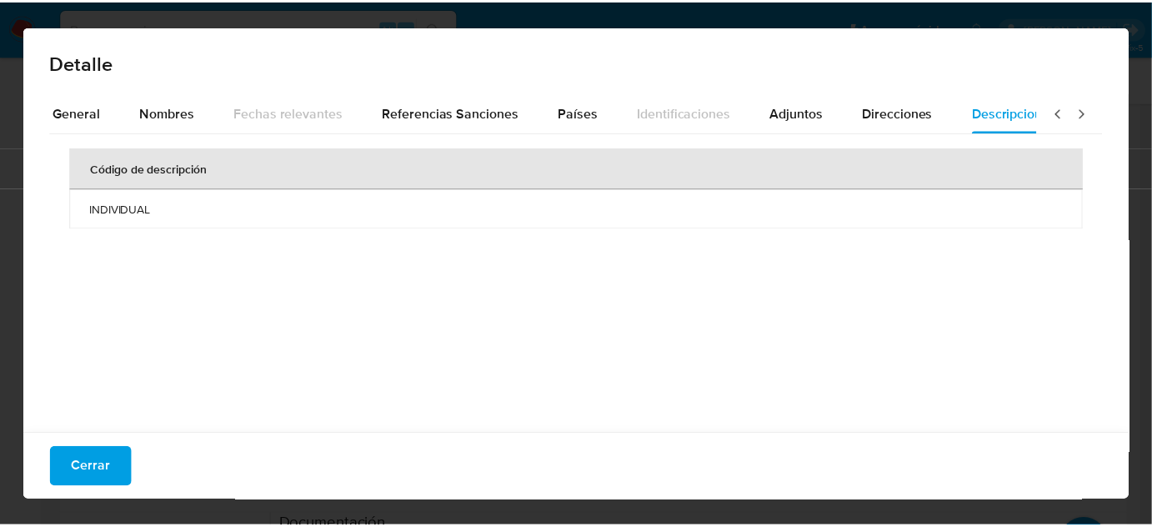
scroll to position [0, 0]
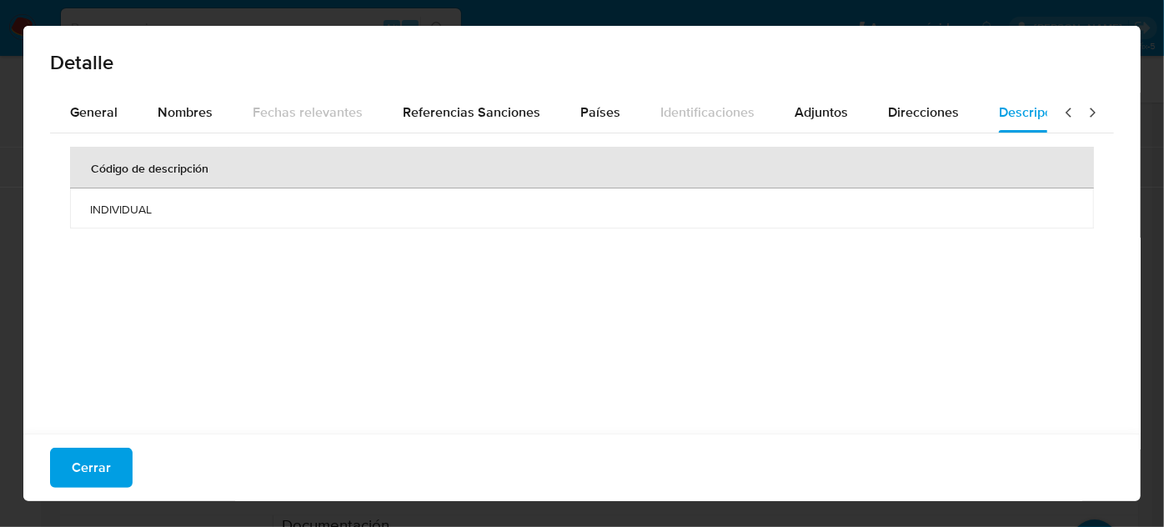
click at [1061, 111] on icon at bounding box center [1069, 112] width 17 height 17
click at [72, 463] on span "Cerrar" at bounding box center [91, 467] width 39 height 37
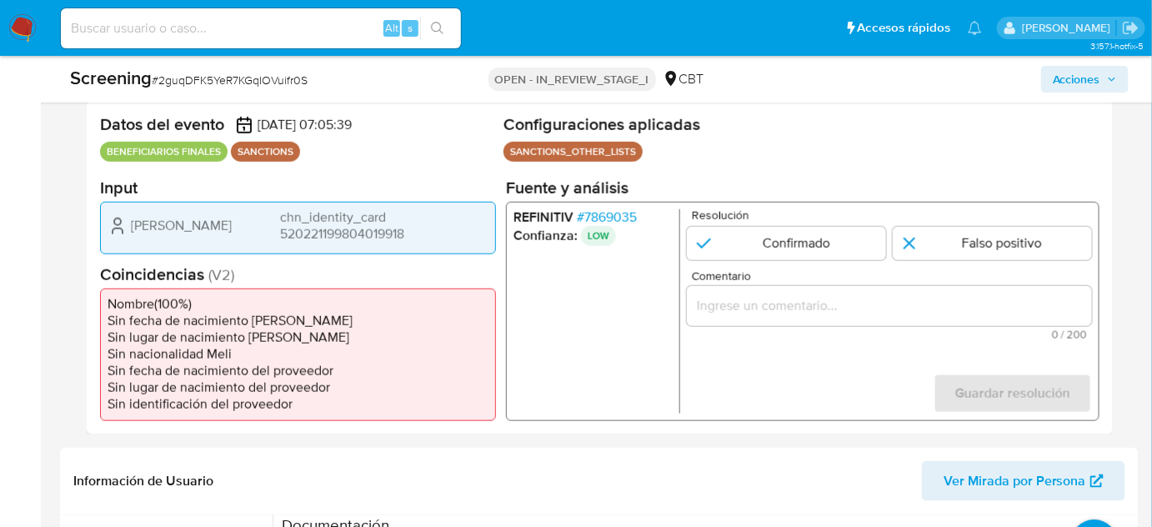
click at [745, 306] on input "Comentario" at bounding box center [889, 305] width 405 height 22
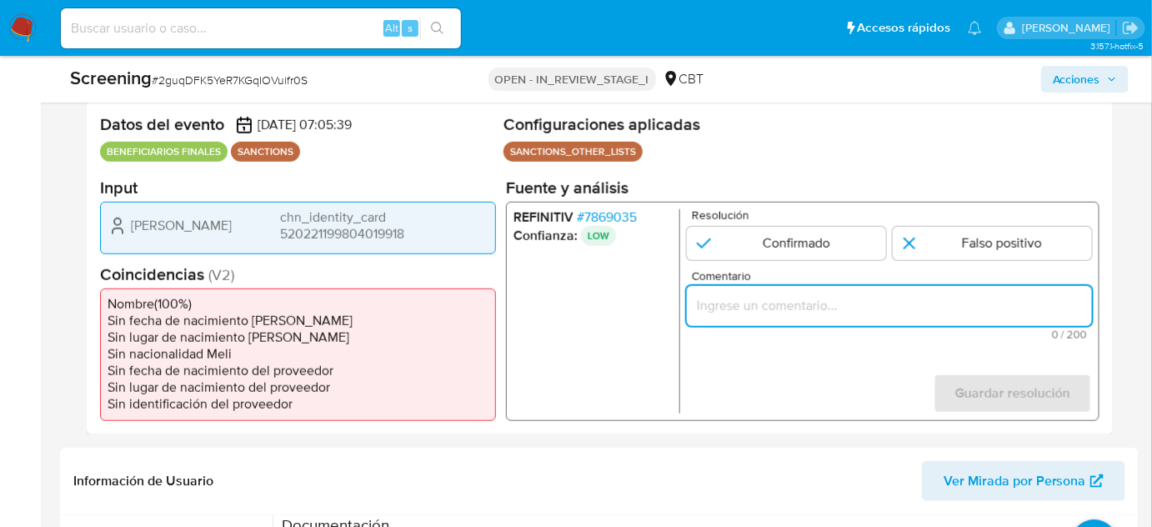
paste input "Compara al Rte Legal con el Sancionado , se desestima el match ya que difieren …"
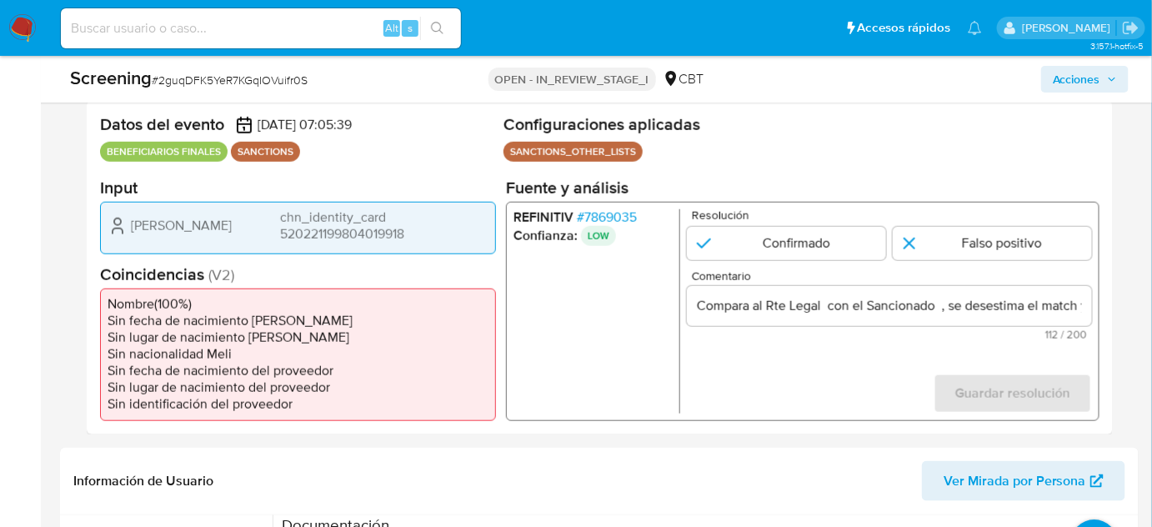
click at [571, 349] on ul "REFINITIV # 7869035 Confianza: LOW" at bounding box center [597, 310] width 167 height 204
drag, startPoint x: 127, startPoint y: 225, endPoint x: 448, endPoint y: 233, distance: 321.2
click at [448, 233] on div "Jing Li chn_identity_card 520221199804019918" at bounding box center [298, 224] width 381 height 33
click at [816, 375] on form "Resolución Confirmado Falso positivo Comentario Compara al Rte Legal Jing Li ch…" at bounding box center [889, 310] width 405 height 204
drag, startPoint x: 193, startPoint y: 218, endPoint x: 123, endPoint y: 233, distance: 71.5
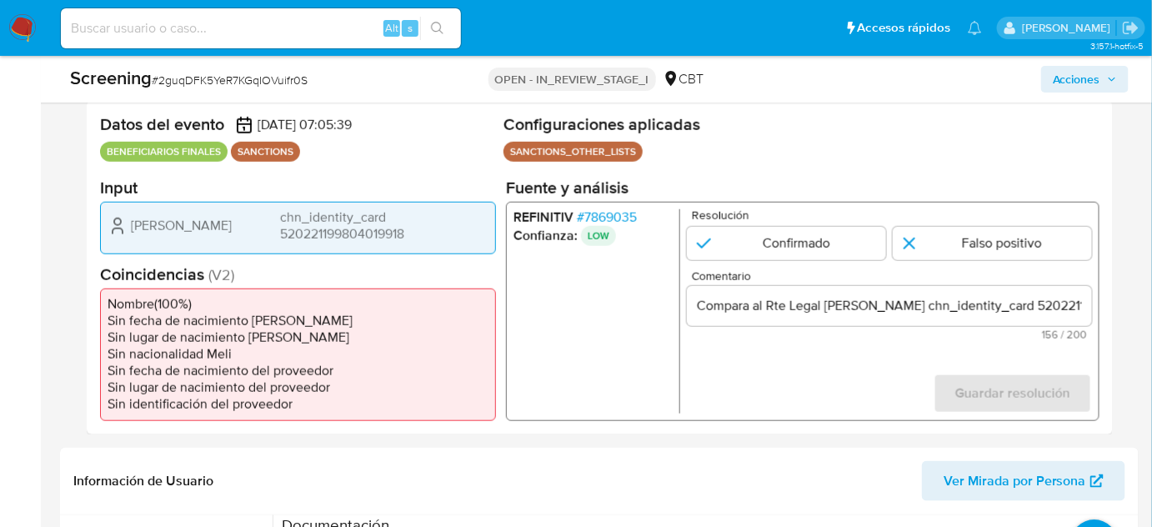
click at [123, 233] on div "Jing Li chn_identity_card 520221199804019918" at bounding box center [298, 224] width 381 height 33
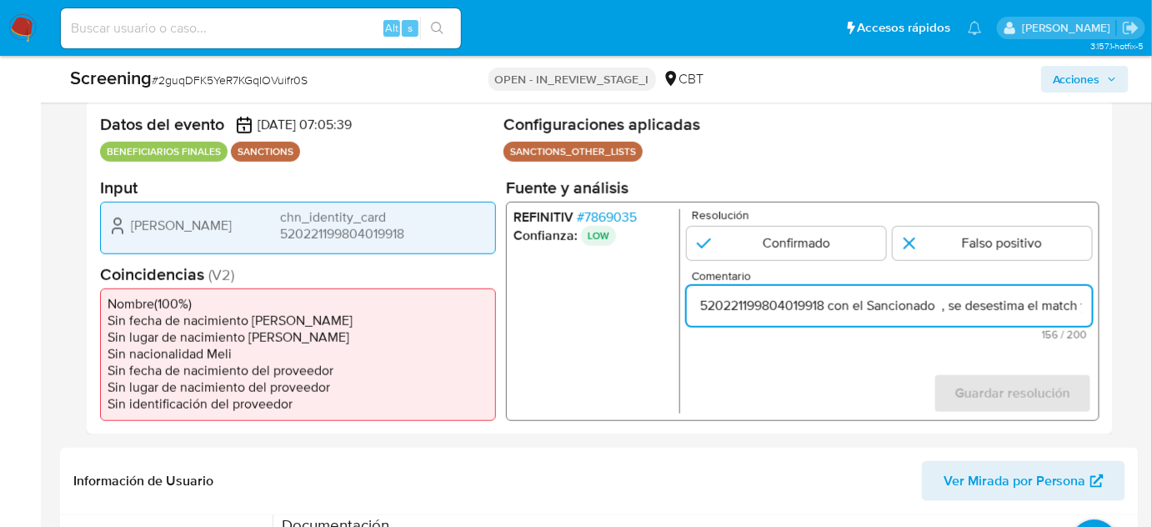
drag, startPoint x: 1067, startPoint y: 307, endPoint x: 1076, endPoint y: 309, distance: 8.7
click at [1076, 309] on input "Compara al Rte Legal Jing Li chn_identity_card 520221199804019918 con el Sancio…" at bounding box center [889, 305] width 405 height 22
click at [851, 308] on input "Compara al Rte Legal Jing Li chn_identity_card 520221199804019918 con el Sancio…" at bounding box center [889, 305] width 405 height 22
click at [845, 308] on input "Compara al Rte Legal Jing Li chn_identity_card 520221199804019918 con el Sancio…" at bounding box center [889, 305] width 405 height 22
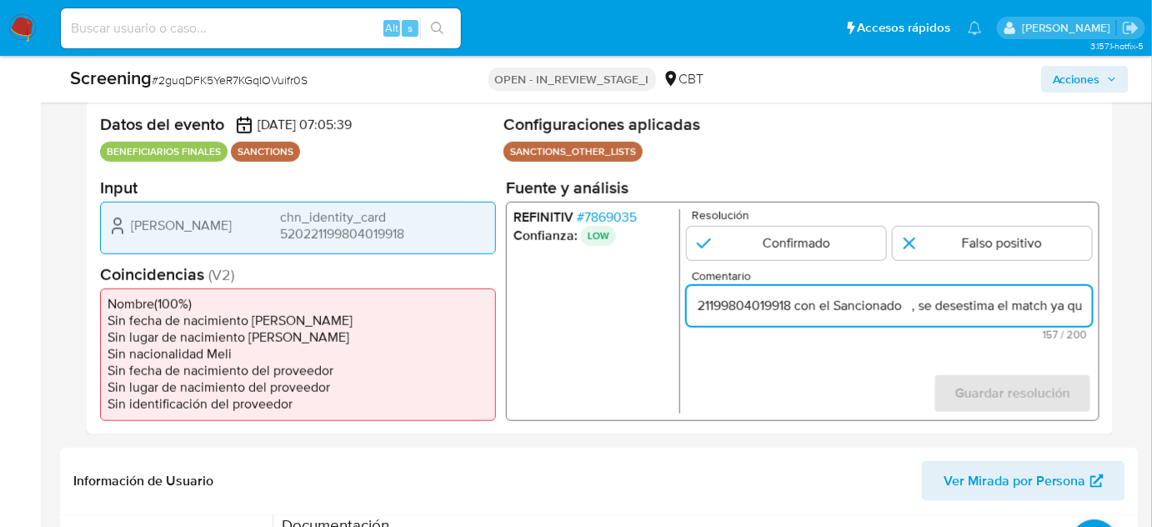
paste input "Jing Li"
drag, startPoint x: 1014, startPoint y: 305, endPoint x: 1072, endPoint y: 312, distance: 57.9
click at [1072, 312] on input "Compara al Rte Legal Jing Li chn_identity_card 520221199804019918 con el Sancio…" at bounding box center [889, 305] width 405 height 22
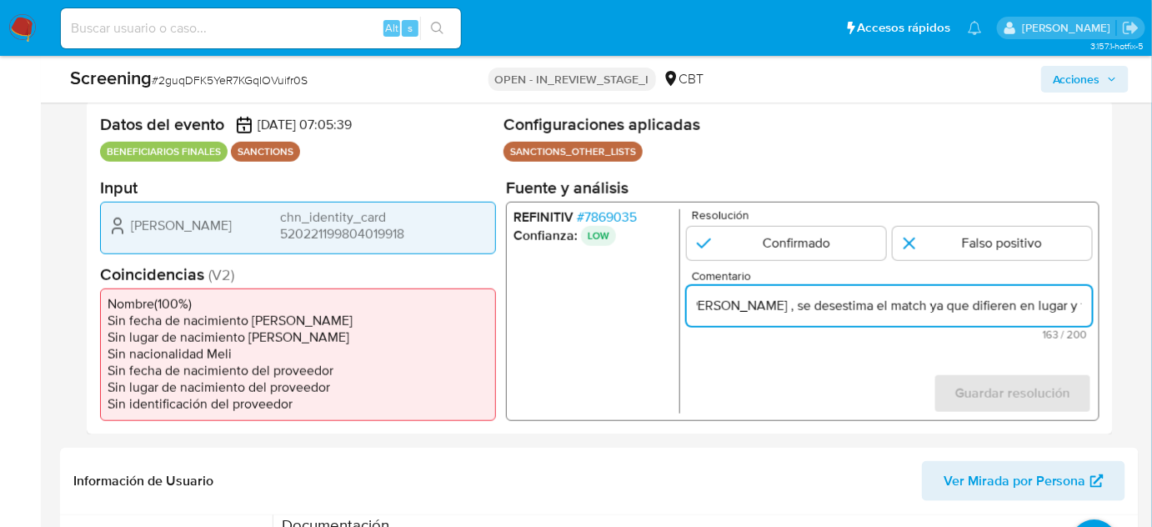
drag, startPoint x: 948, startPoint y: 302, endPoint x: 997, endPoint y: 309, distance: 48.8
click at [997, 309] on input "Compara al Rte Legal Jing Li chn_identity_card 520221199804019918 con el Sancio…" at bounding box center [889, 305] width 405 height 22
drag, startPoint x: 1077, startPoint y: 306, endPoint x: 1086, endPoint y: 310, distance: 10.1
click at [1086, 310] on input "Compara al Rte Legal Jing Li chn_identity_card 520221199804019918 con el Sancio…" at bounding box center [889, 305] width 405 height 22
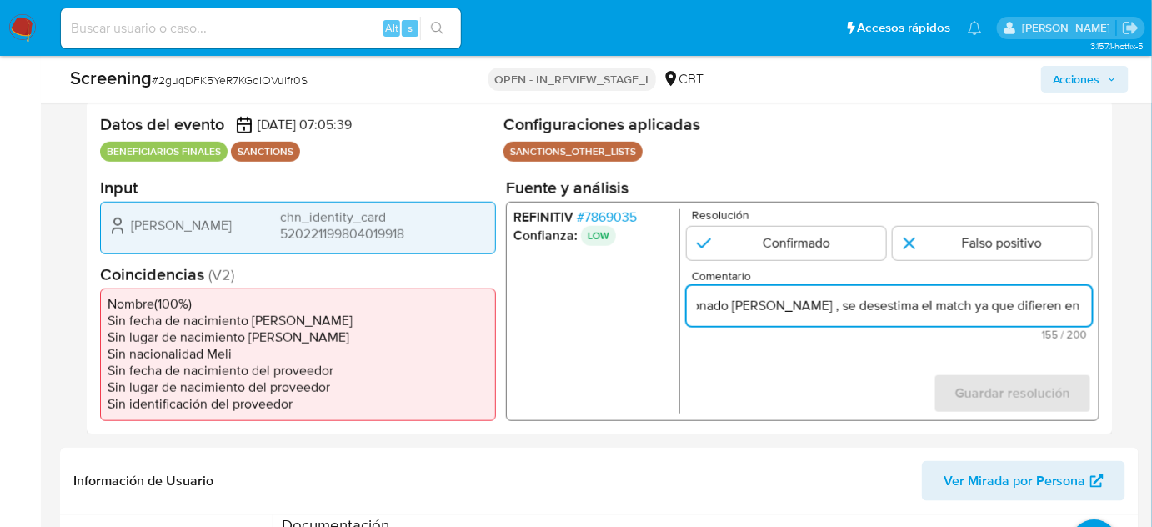
click at [1086, 310] on input "Compara al Rte Legal Jing Li chn_identity_card 520221199804019918 con el Sancio…" at bounding box center [889, 305] width 405 height 22
type input "Compara al Rte Legal Jing Li chn_identity_card 520221199804019918 con el Sancio…"
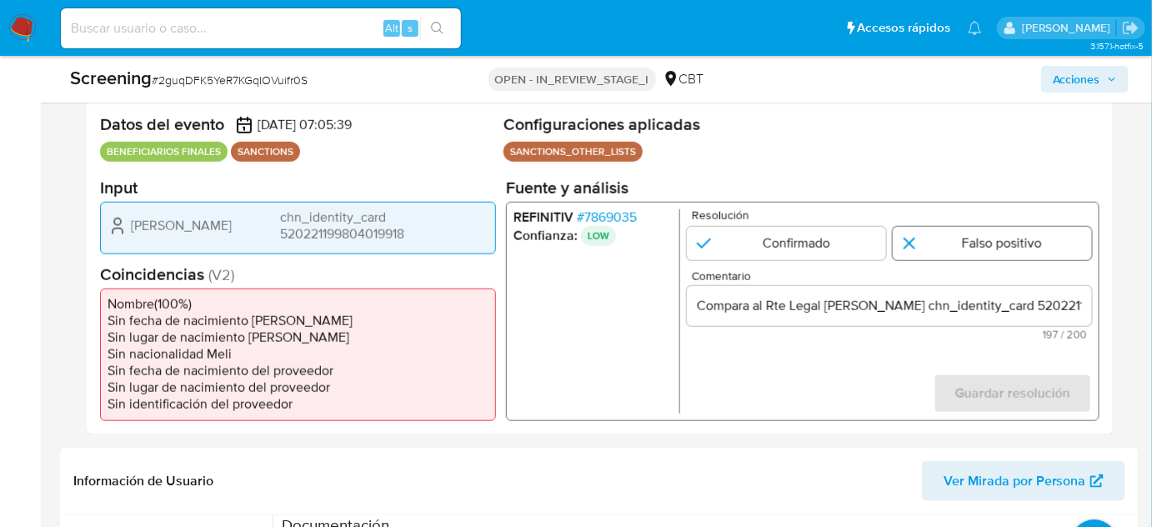
click at [1014, 233] on input "1 de 1" at bounding box center [992, 242] width 199 height 33
radio input "true"
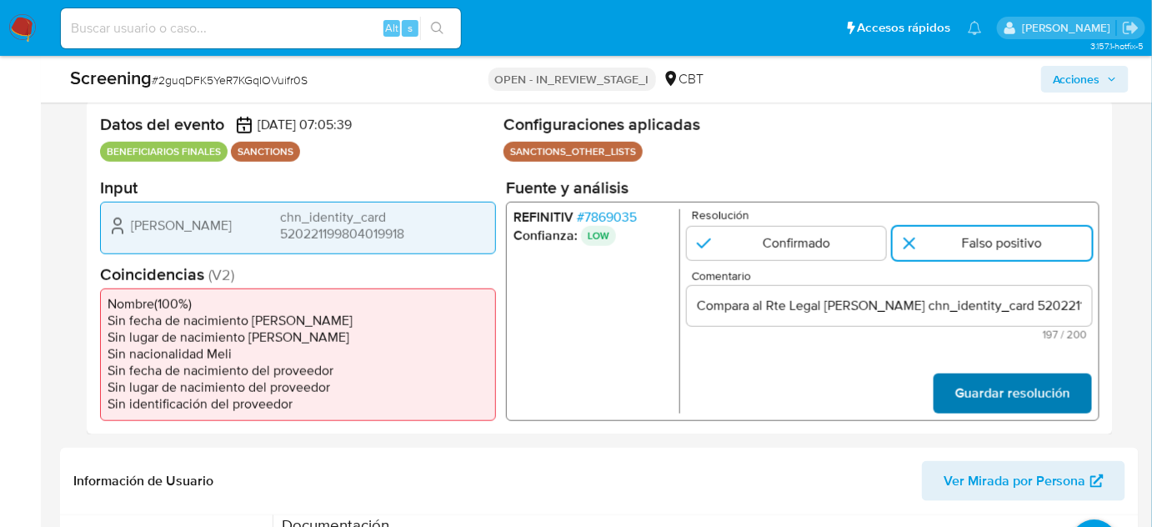
click at [998, 390] on span "Guardar resolución" at bounding box center [1013, 393] width 115 height 37
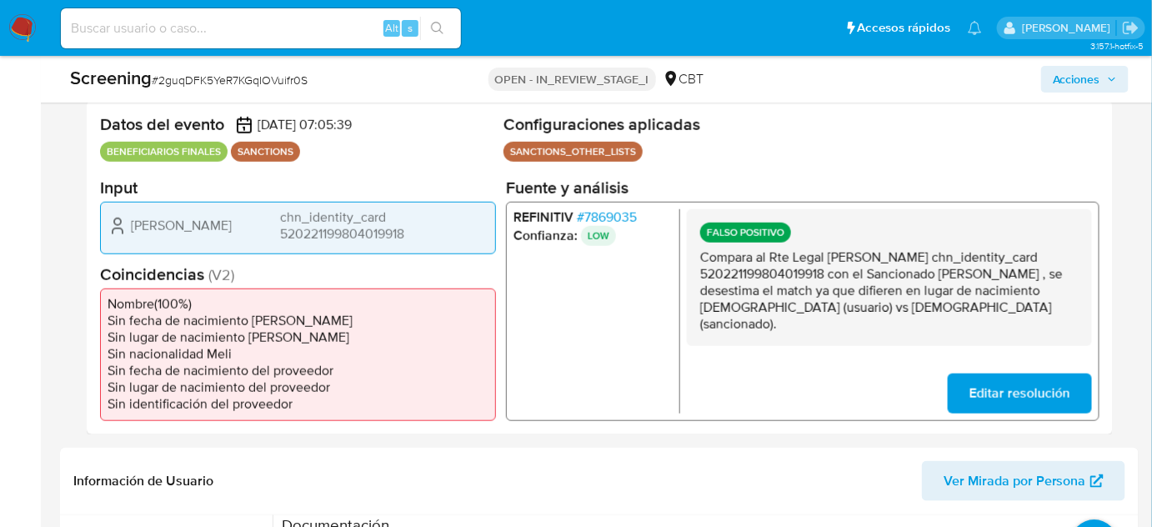
drag, startPoint x: 878, startPoint y: 314, endPoint x: 713, endPoint y: 272, distance: 170.5
click at [700, 262] on p "Compara al Rte Legal Jing Li chn_identity_card 520221199804019918 con el Sancio…" at bounding box center [889, 290] width 379 height 83
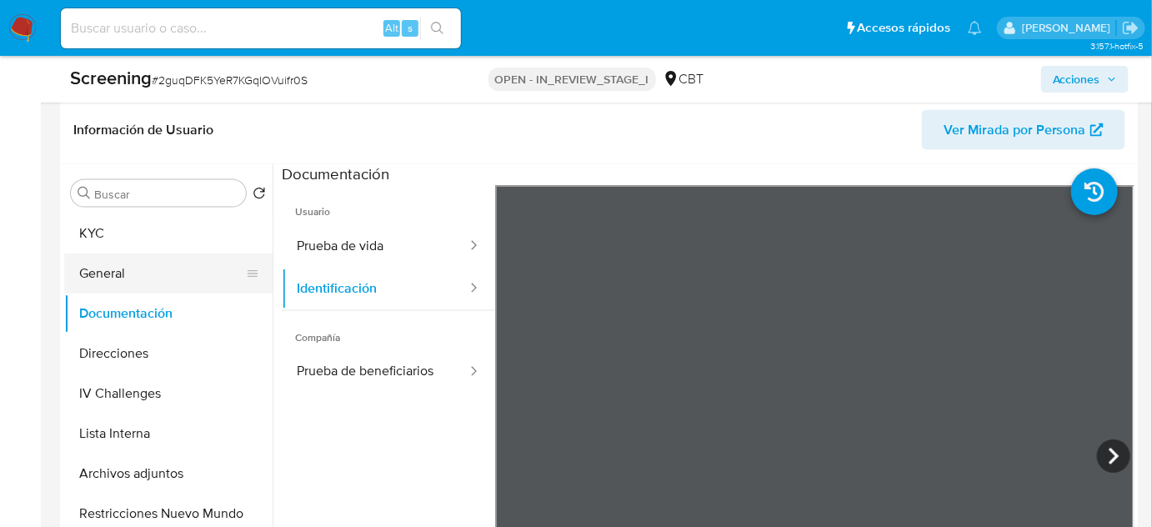
scroll to position [636, 0]
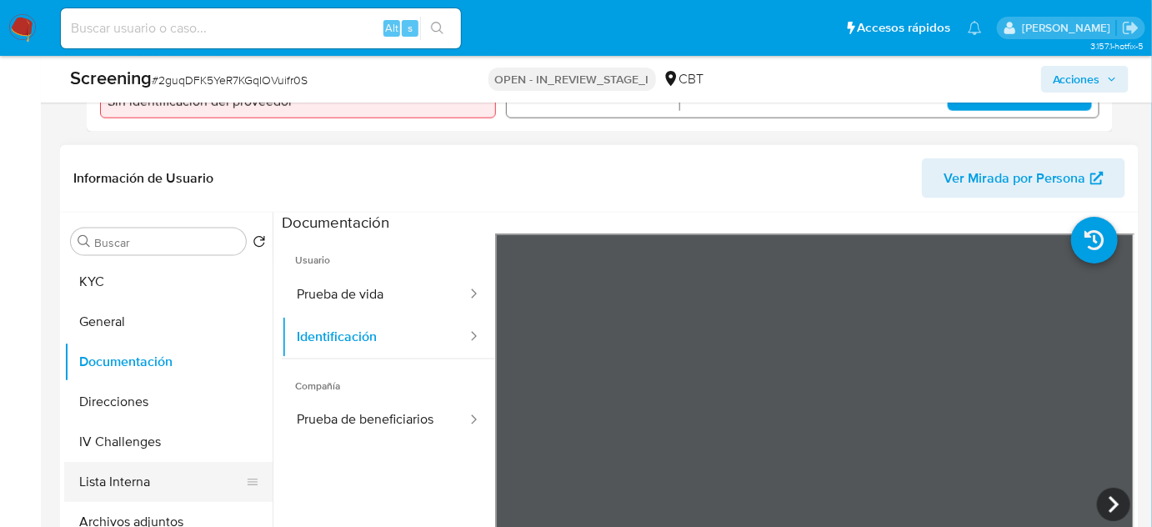
click at [115, 477] on button "Lista Interna" at bounding box center [161, 482] width 195 height 40
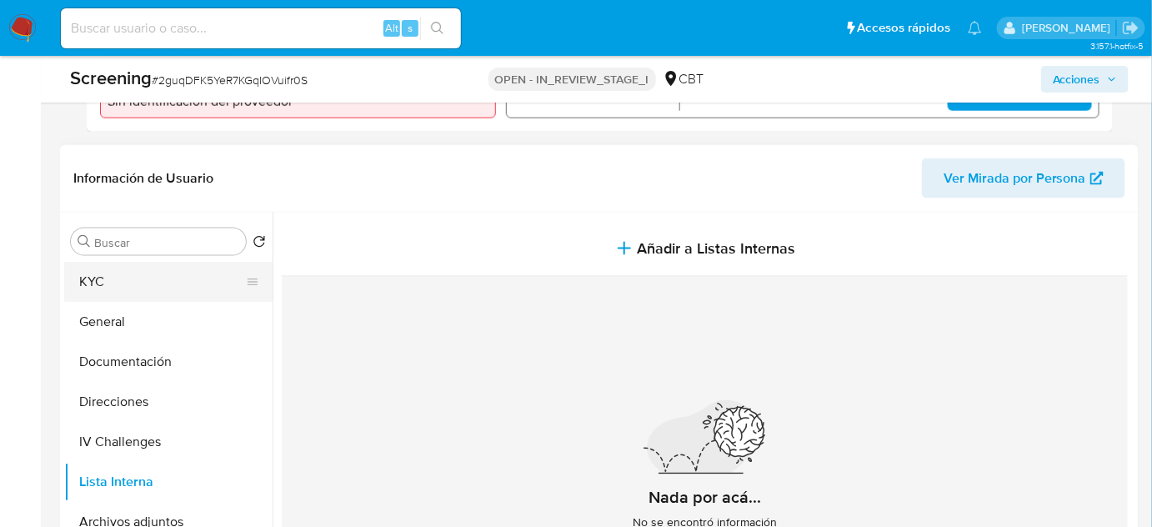
click at [176, 280] on button "KYC" at bounding box center [161, 282] width 195 height 40
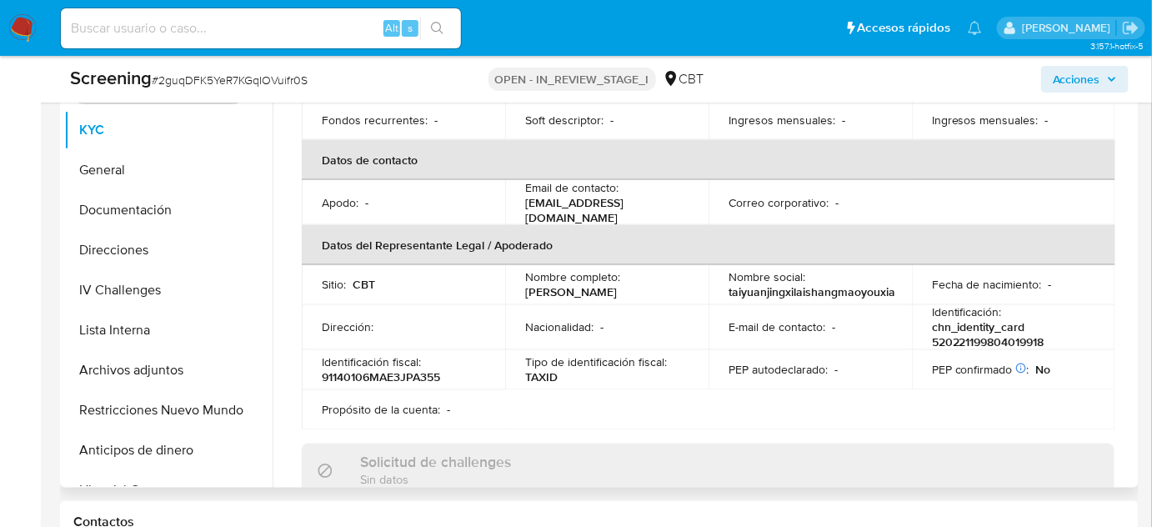
scroll to position [303, 0]
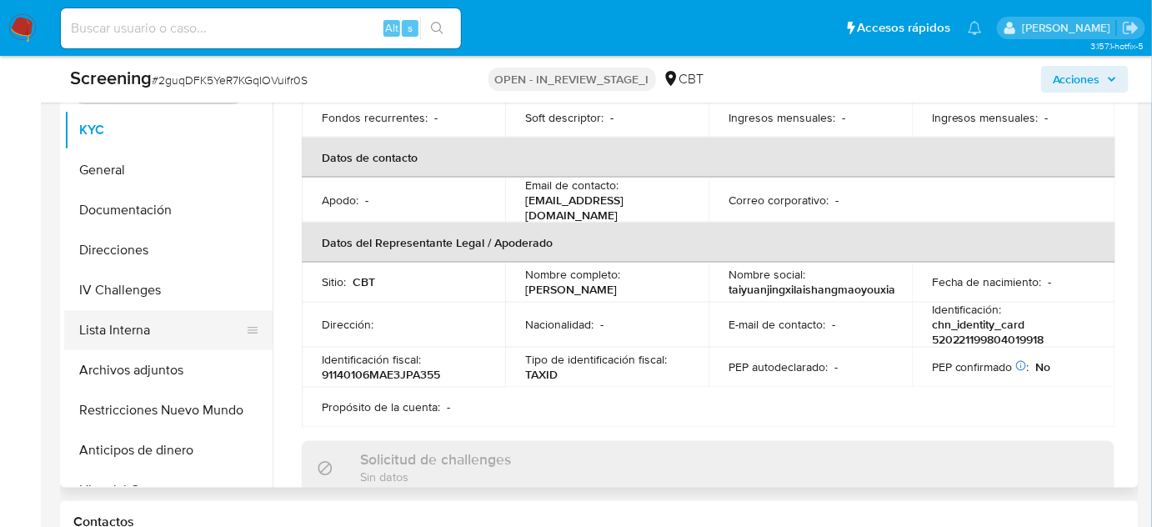
click at [151, 329] on button "Lista Interna" at bounding box center [161, 330] width 195 height 40
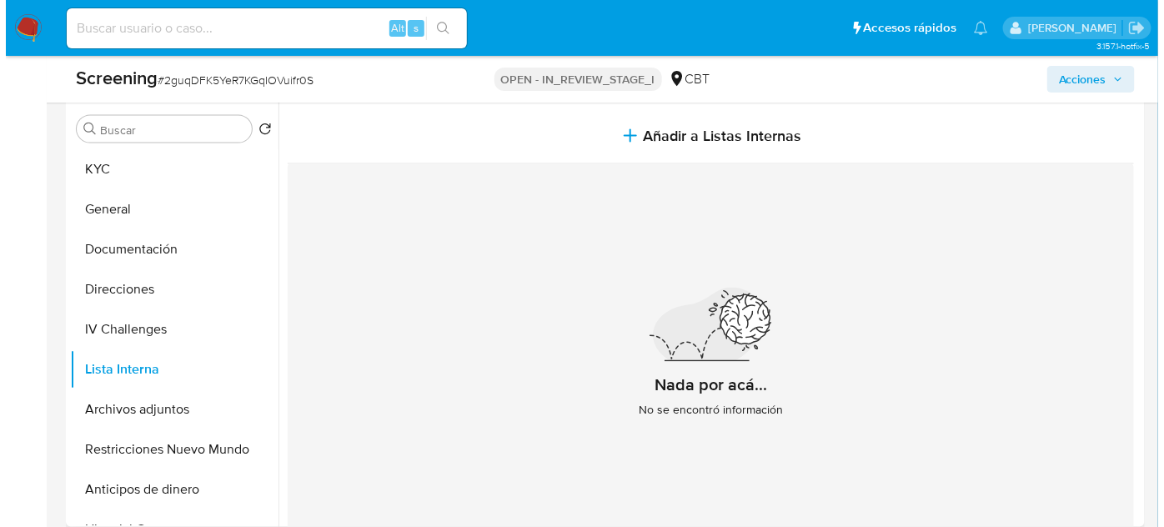
scroll to position [712, 0]
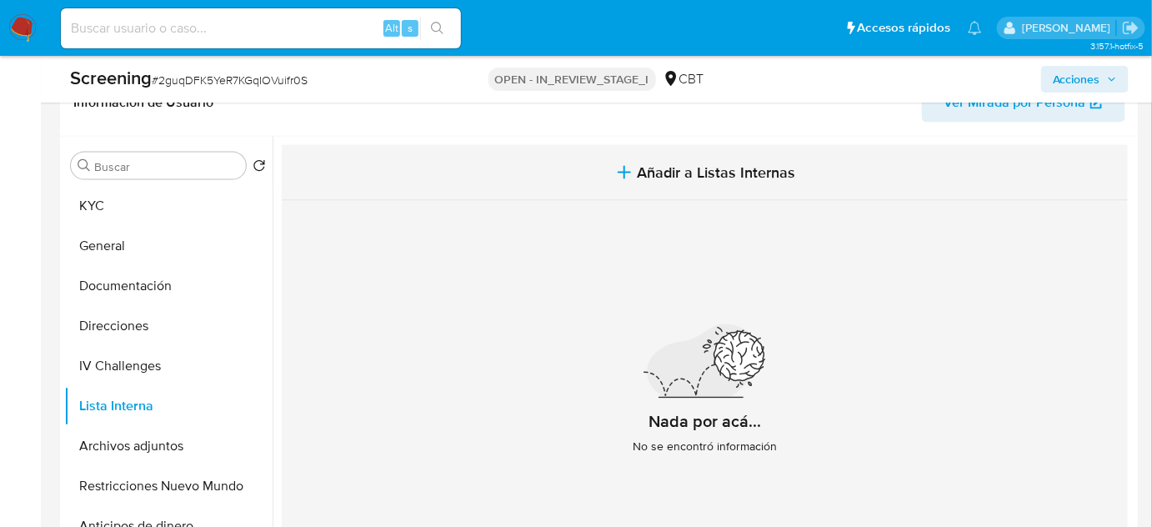
click at [646, 178] on span "Añadir a Listas Internas" at bounding box center [717, 172] width 158 height 18
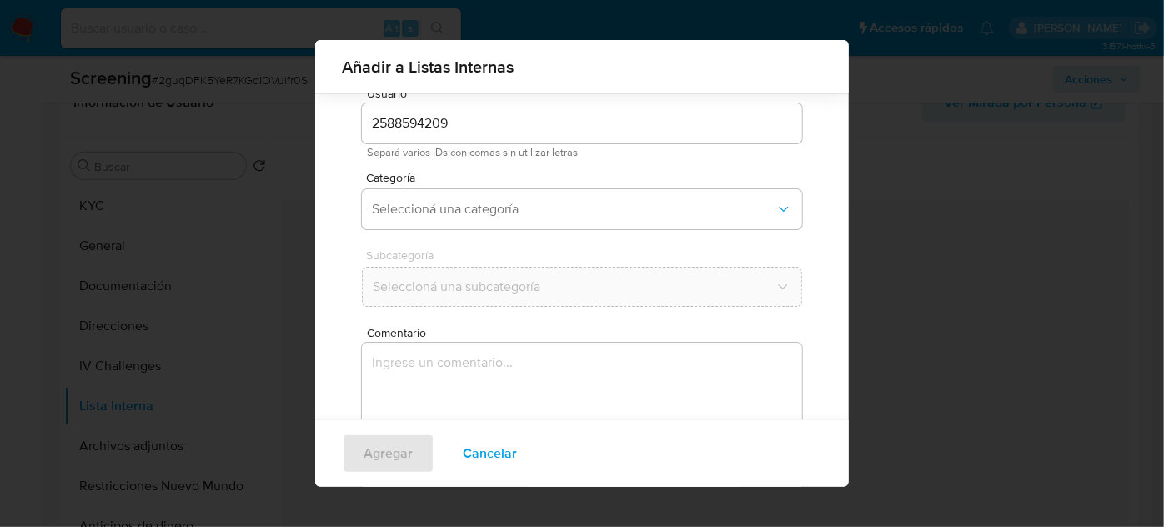
scroll to position [62, 0]
click at [541, 199] on span "Seleccioná una categoría" at bounding box center [574, 207] width 404 height 17
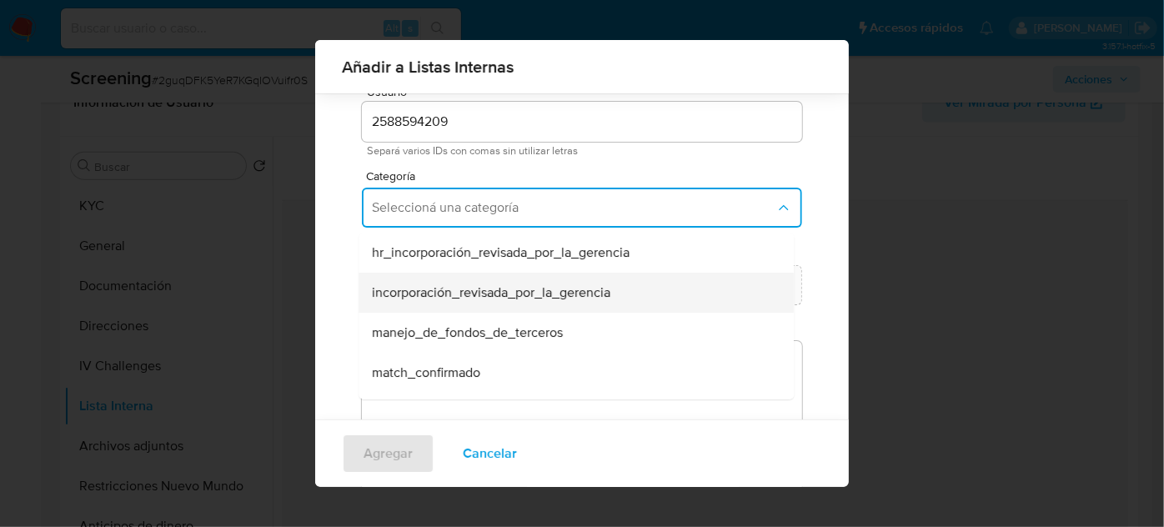
scroll to position [75, 0]
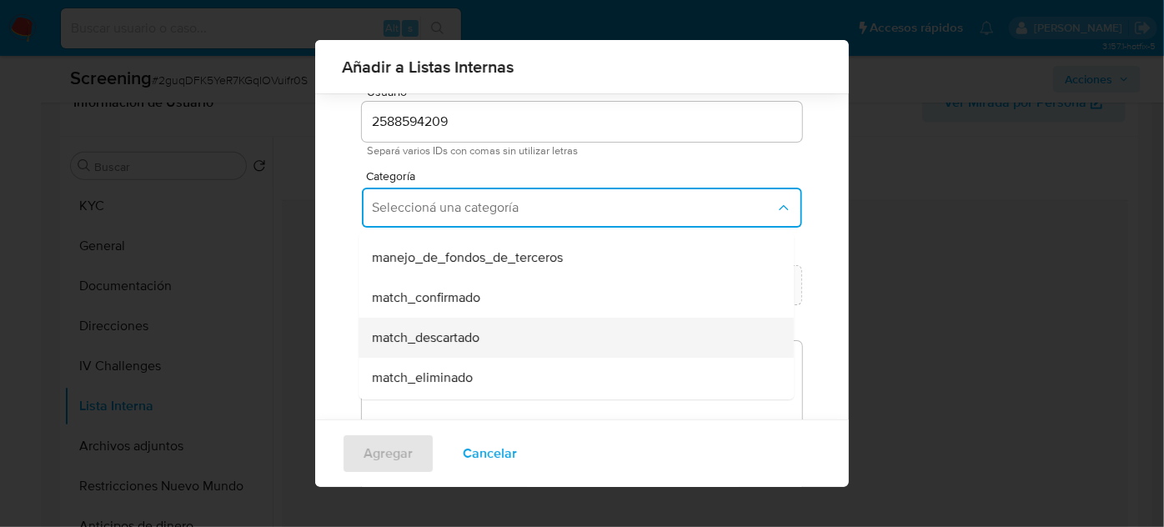
click at [469, 335] on span "match_descartado" at bounding box center [426, 337] width 108 height 17
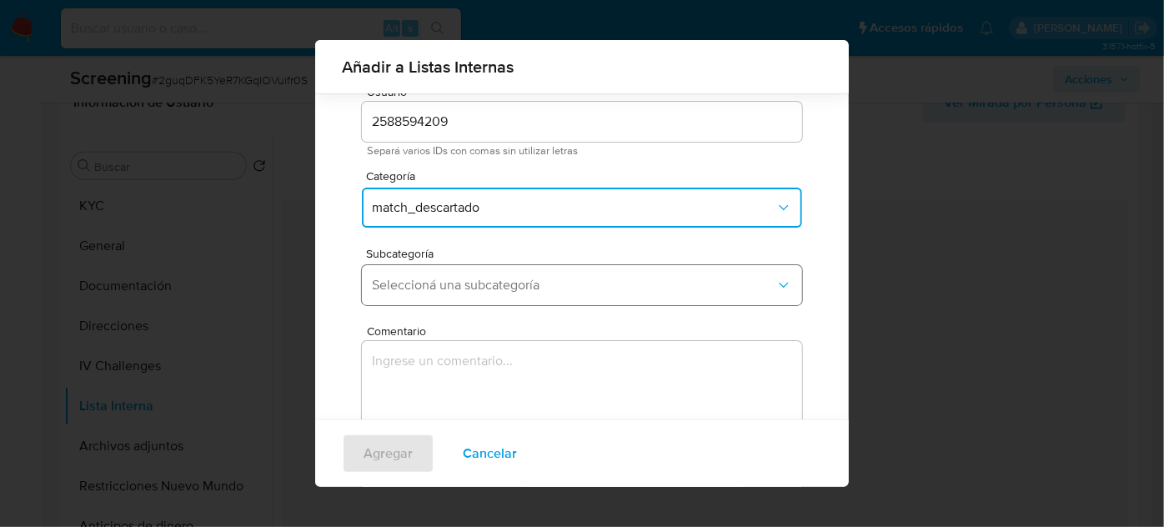
click at [485, 289] on span "Seleccioná una subcategoría" at bounding box center [574, 285] width 404 height 17
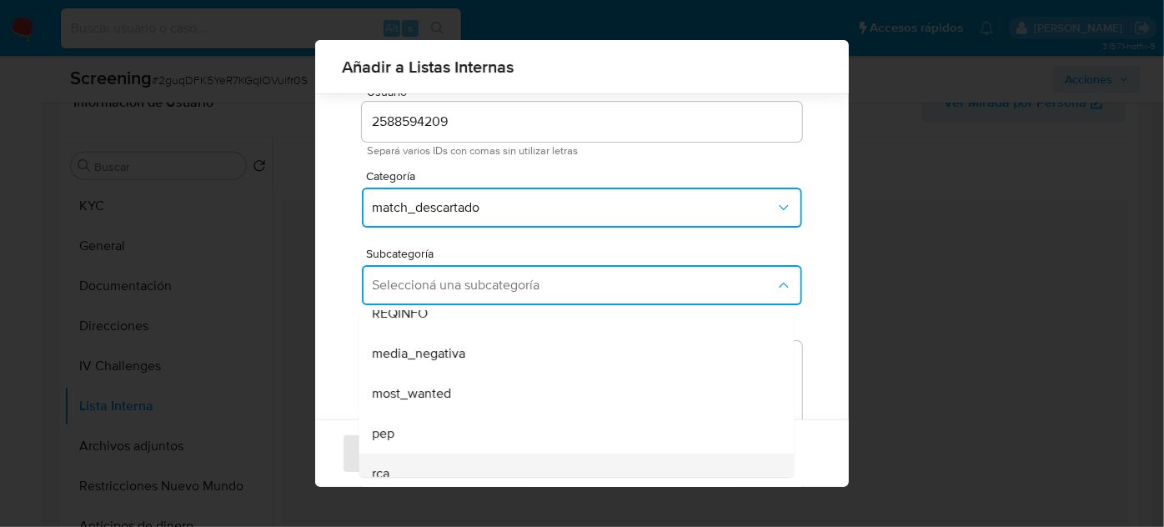
scroll to position [113, 0]
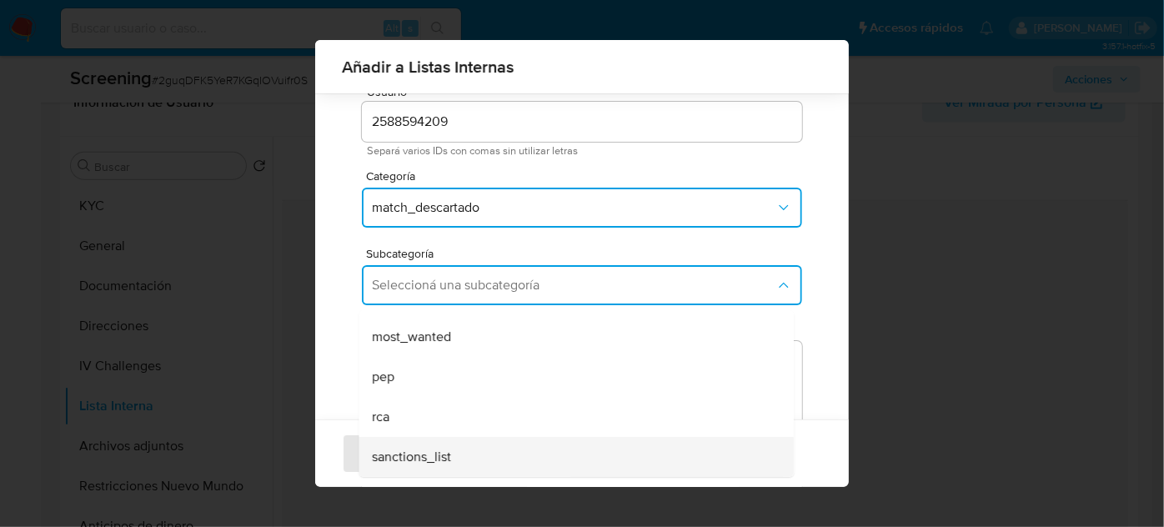
click at [433, 440] on div "sanctions_list" at bounding box center [571, 457] width 399 height 40
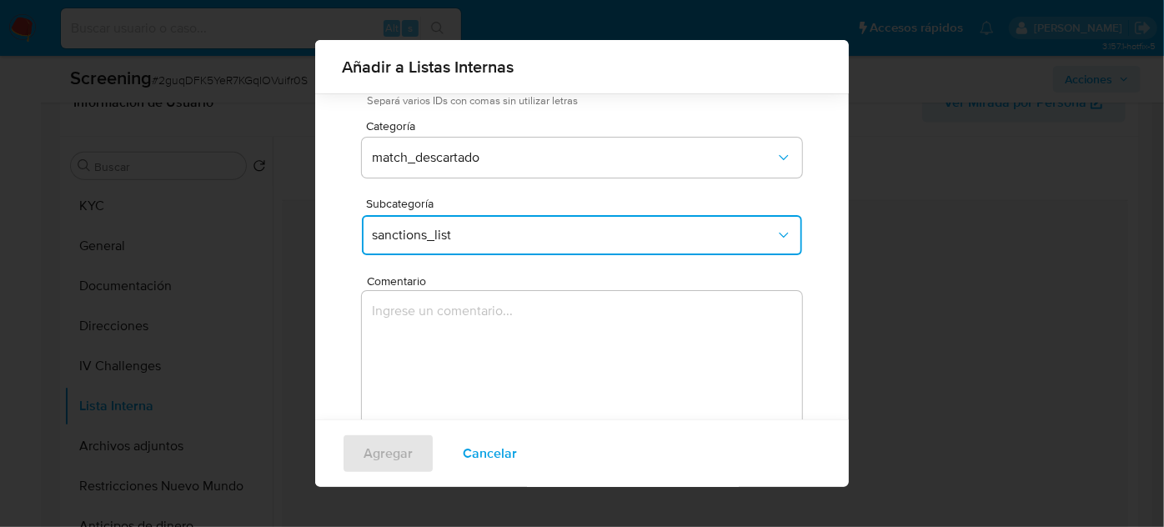
scroll to position [138, 0]
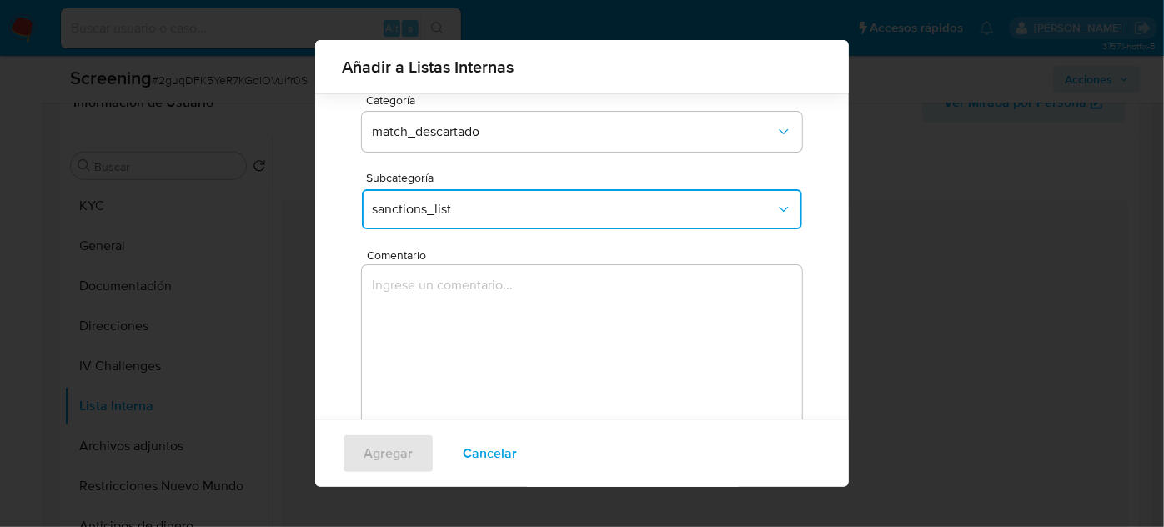
click at [482, 328] on textarea "Comentario" at bounding box center [582, 345] width 440 height 160
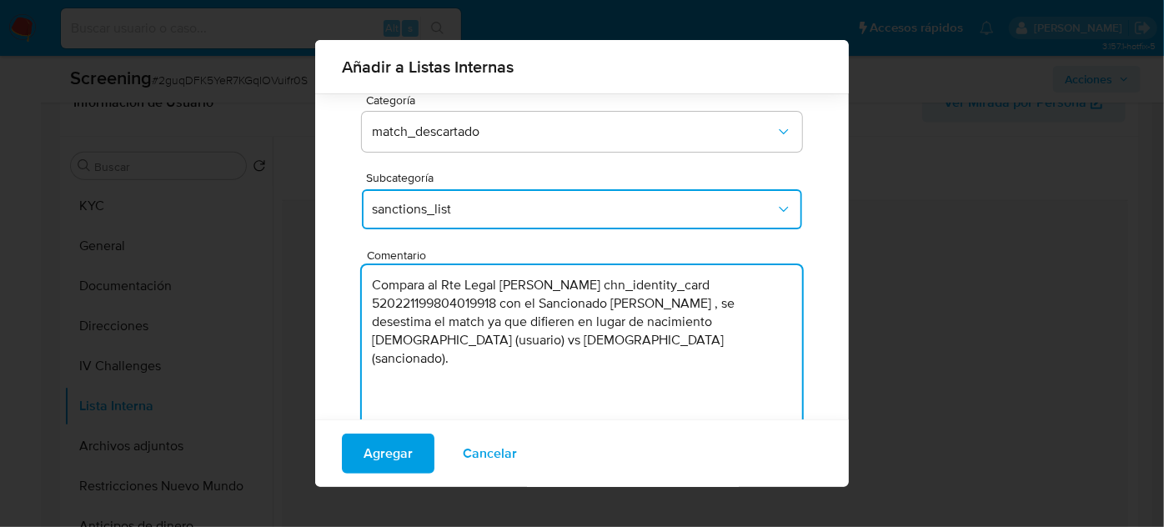
click at [366, 309] on textarea "Compara al Rte Legal Jing Li chn_identity_card 520221199804019918 con el Sancio…" at bounding box center [582, 345] width 440 height 160
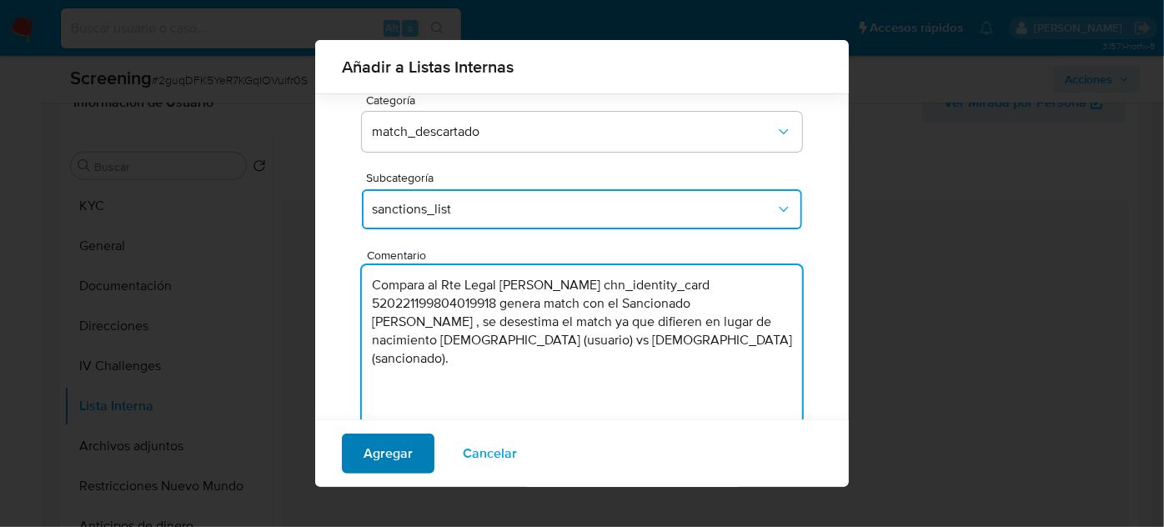
type textarea "Compara al Rte Legal Jing Li chn_identity_card 520221199804019918 genera match …"
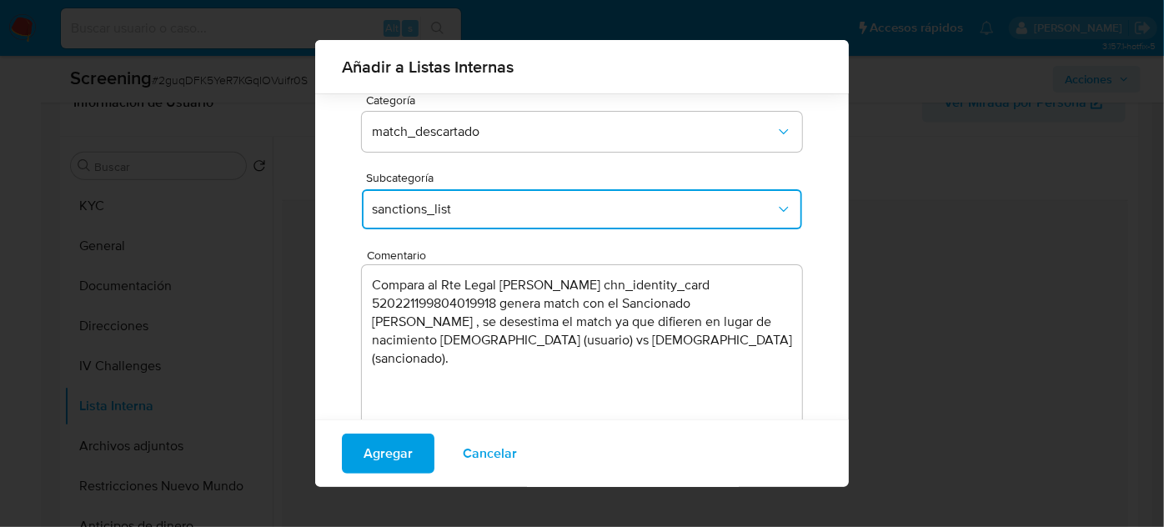
click at [400, 446] on span "Agregar" at bounding box center [388, 453] width 49 height 37
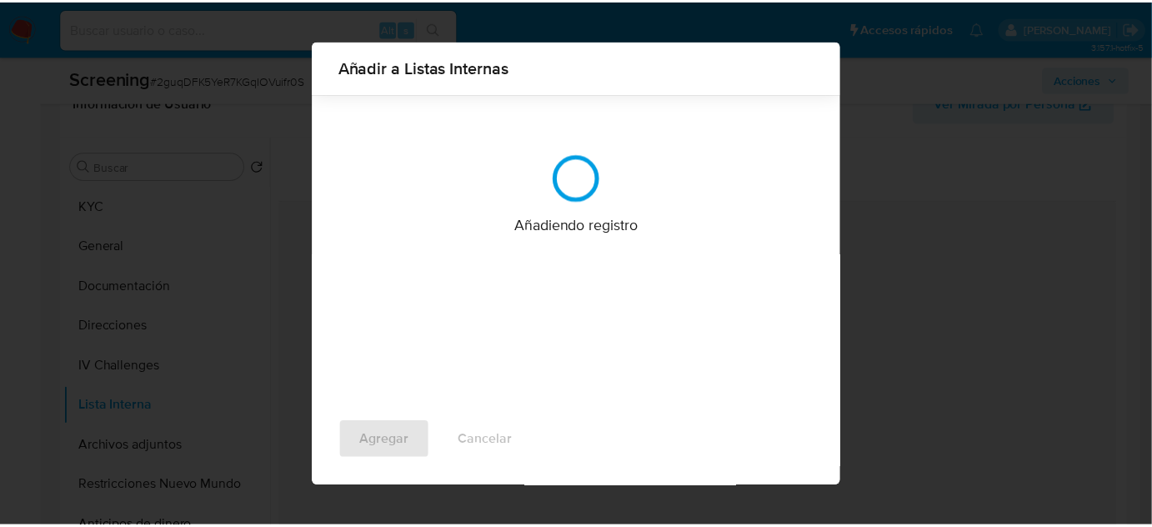
scroll to position [0, 0]
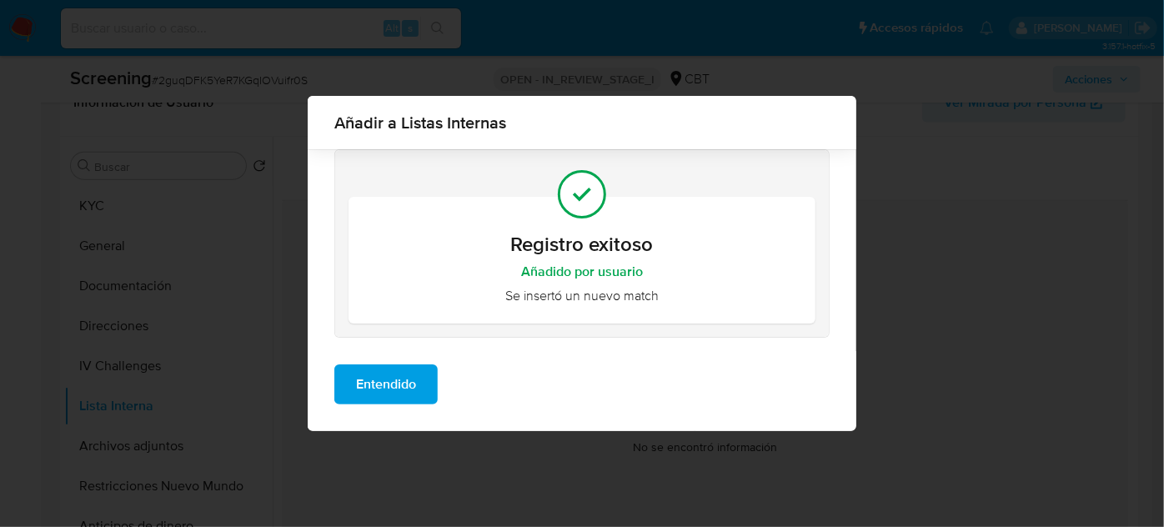
click at [397, 393] on span "Entendido" at bounding box center [386, 384] width 60 height 37
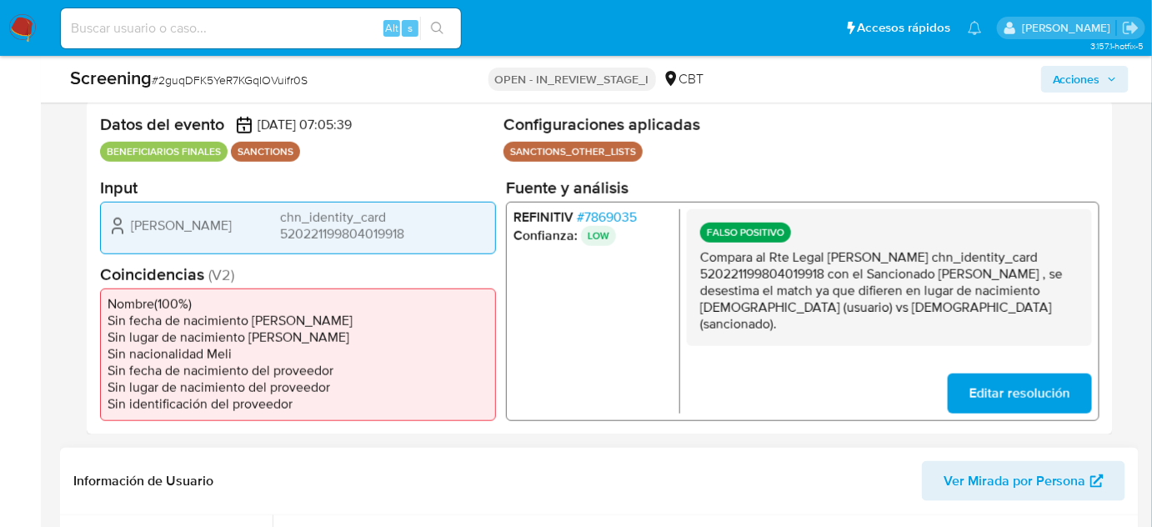
scroll to position [334, 0]
drag, startPoint x: 858, startPoint y: 317, endPoint x: 700, endPoint y: 264, distance: 167.2
click at [700, 264] on div "FALSO POSITIVO Compara al Rte Legal Jing Li chn_identity_card 52022119980401991…" at bounding box center [889, 276] width 405 height 137
click at [942, 297] on p "Compara al Rte Legal Jing Li chn_identity_card 520221199804019918 con el Sancio…" at bounding box center [889, 290] width 379 height 83
drag, startPoint x: 828, startPoint y: 259, endPoint x: 829, endPoint y: 273, distance: 14.2
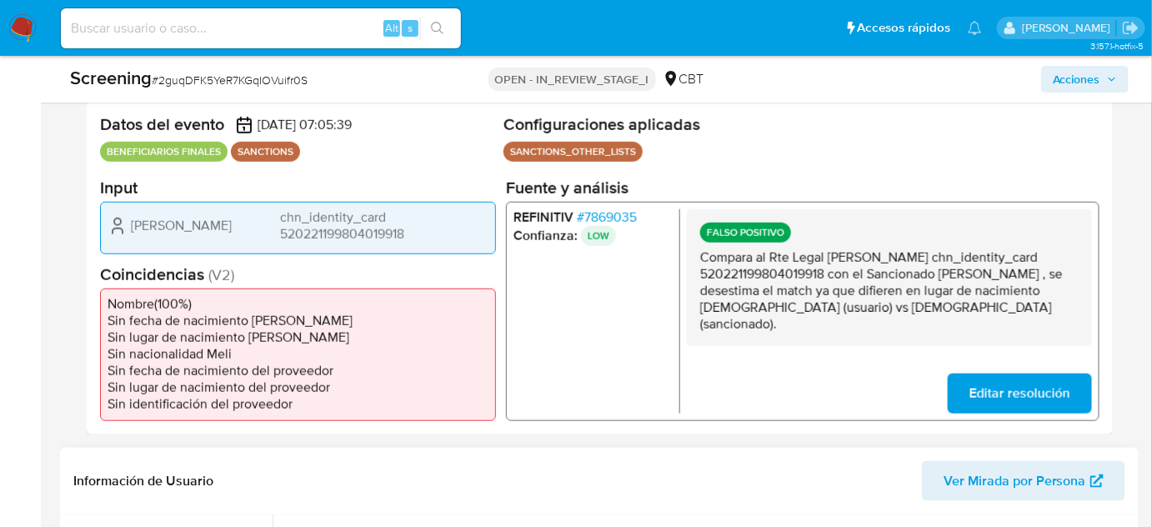
click at [829, 273] on p "Compara al Rte Legal Jing Li chn_identity_card 520221199804019918 con el Sancio…" at bounding box center [889, 290] width 379 height 83
drag, startPoint x: 873, startPoint y: 277, endPoint x: 985, endPoint y: 279, distance: 111.8
click at [985, 279] on p "Compara al Rte Legal Jing Li chn_identity_card 520221199804019918 con el Sancio…" at bounding box center [889, 290] width 379 height 83
drag, startPoint x: 843, startPoint y: 290, endPoint x: 848, endPoint y: 305, distance: 15.8
click at [848, 305] on p "Compara al Rte Legal Jing Li chn_identity_card 520221199804019918 con el Sancio…" at bounding box center [889, 290] width 379 height 83
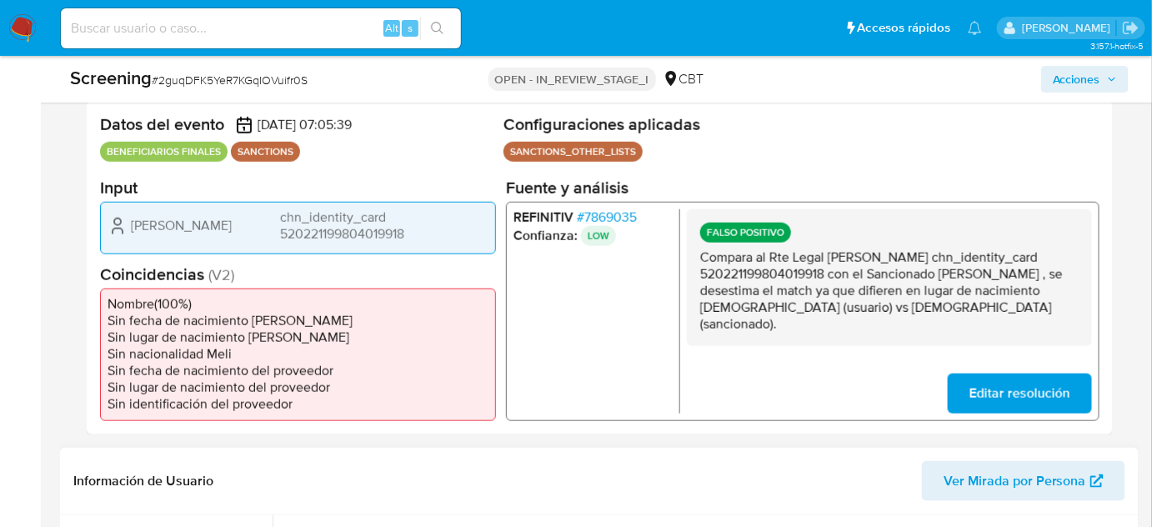
drag, startPoint x: 871, startPoint y: 288, endPoint x: 962, endPoint y: 314, distance: 95.5
click at [958, 314] on p "Compara al Rte Legal Jing Li chn_identity_card 520221199804019918 con el Sancio…" at bounding box center [889, 290] width 379 height 83
click at [981, 288] on p "Compara al Rte Legal Jing Li chn_identity_card 520221199804019918 con el Sancio…" at bounding box center [889, 290] width 379 height 83
drag, startPoint x: 981, startPoint y: 287, endPoint x: 917, endPoint y: 313, distance: 68.4
click at [919, 313] on p "Compara al Rte Legal Jing Li chn_identity_card 520221199804019918 con el Sancio…" at bounding box center [889, 290] width 379 height 83
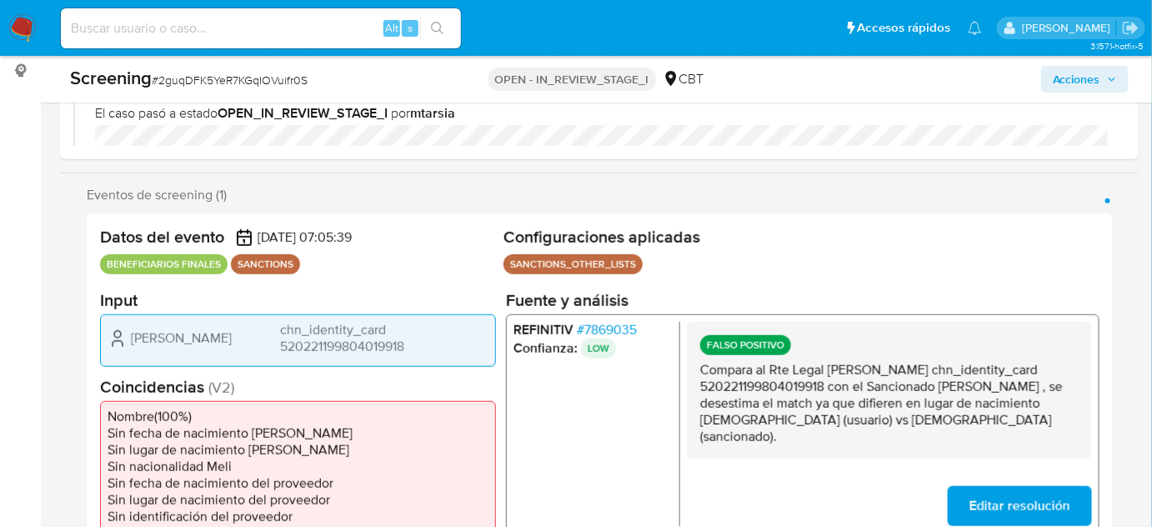
scroll to position [0, 0]
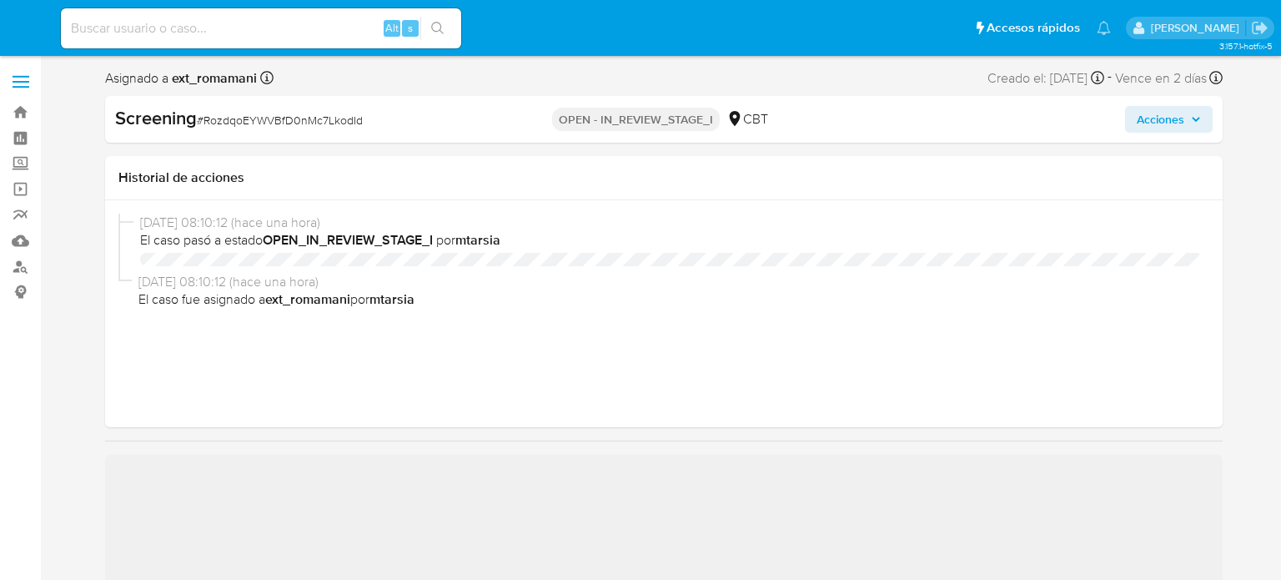
select select "10"
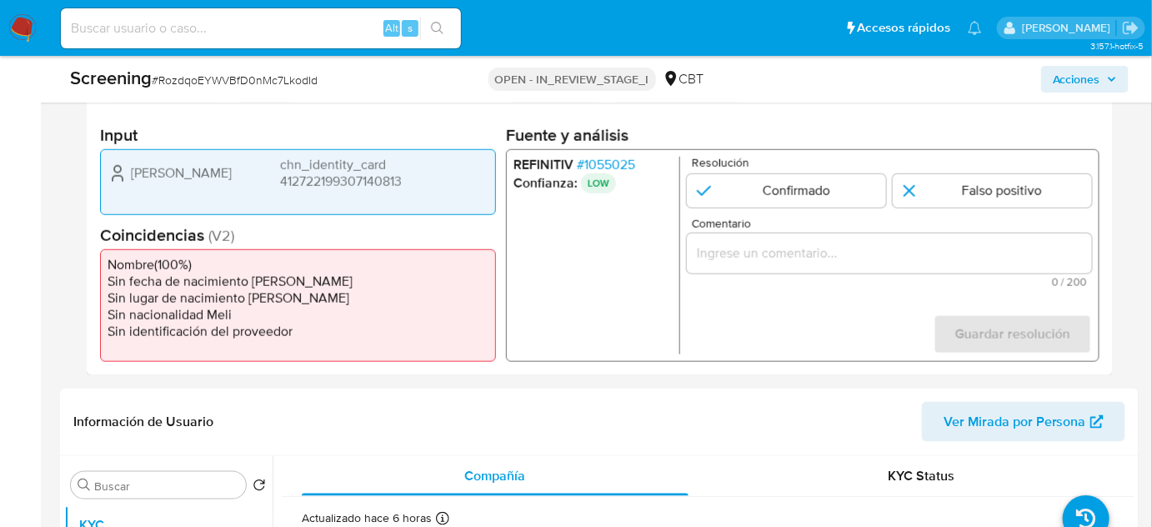
scroll to position [409, 0]
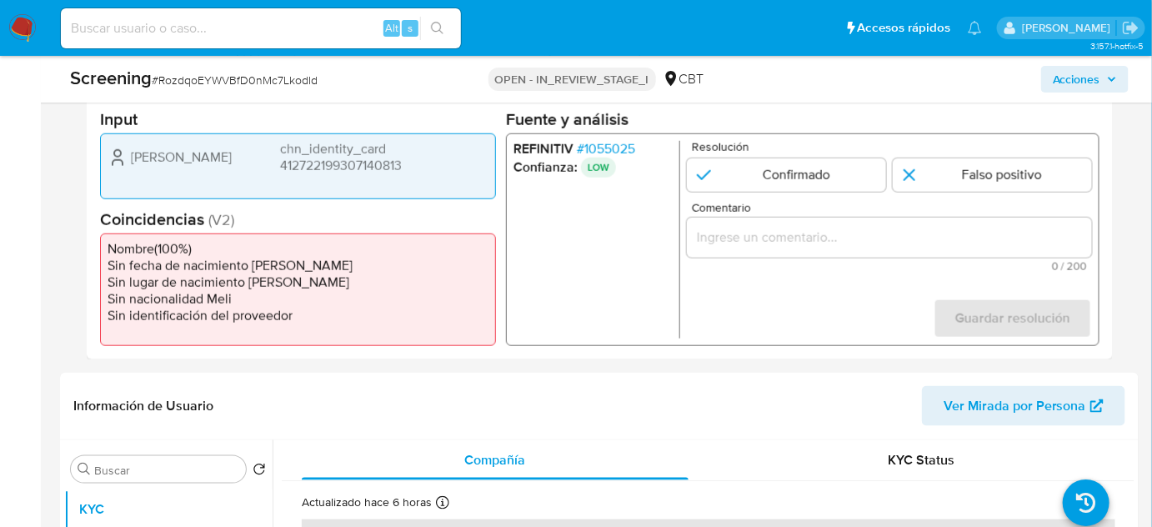
click at [797, 228] on input "Comentario" at bounding box center [889, 238] width 405 height 22
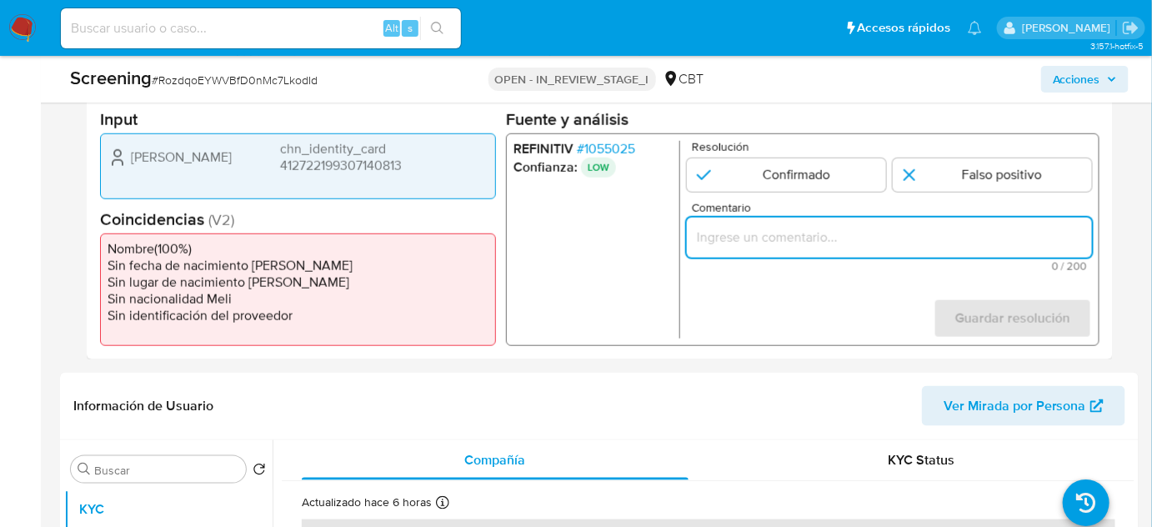
paste input "Compara al Rte Legal [PERSON_NAME] chn_identity_card 412722199307140813 con el …"
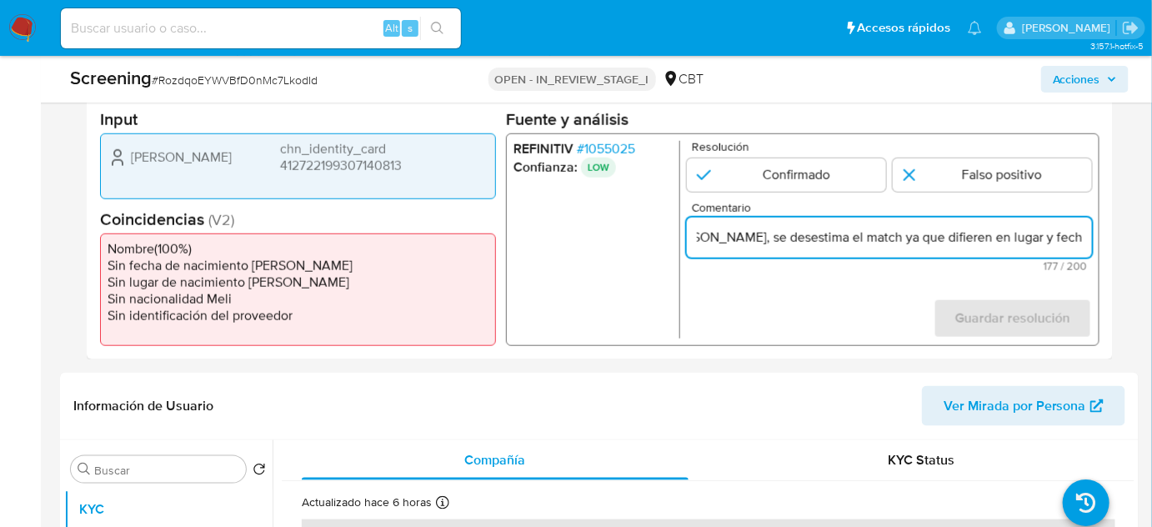
scroll to position [0, 0]
click at [805, 293] on form "Resolución Confirmado Falso positivo Comentario Compara al Rte Legal [PERSON_NA…" at bounding box center [889, 240] width 405 height 198
drag, startPoint x: 826, startPoint y: 236, endPoint x: 1045, endPoint y: 239, distance: 219.3
click at [1045, 239] on input "Compara al Rte Legal [PERSON_NAME] chn_identity_card 412722199307140813 con el …" at bounding box center [889, 238] width 405 height 22
drag, startPoint x: 870, startPoint y: 235, endPoint x: 822, endPoint y: 239, distance: 47.7
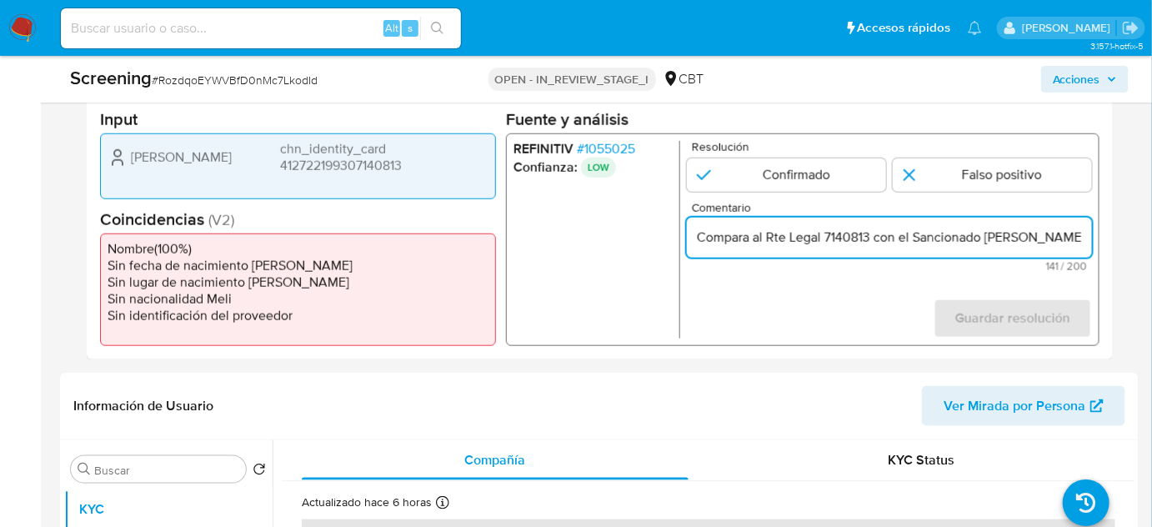
click at [822, 239] on input "Compara al Rte Legal 7140813 con el Sancionado Fangwei li Alias Wei Li, se dese…" at bounding box center [889, 238] width 405 height 22
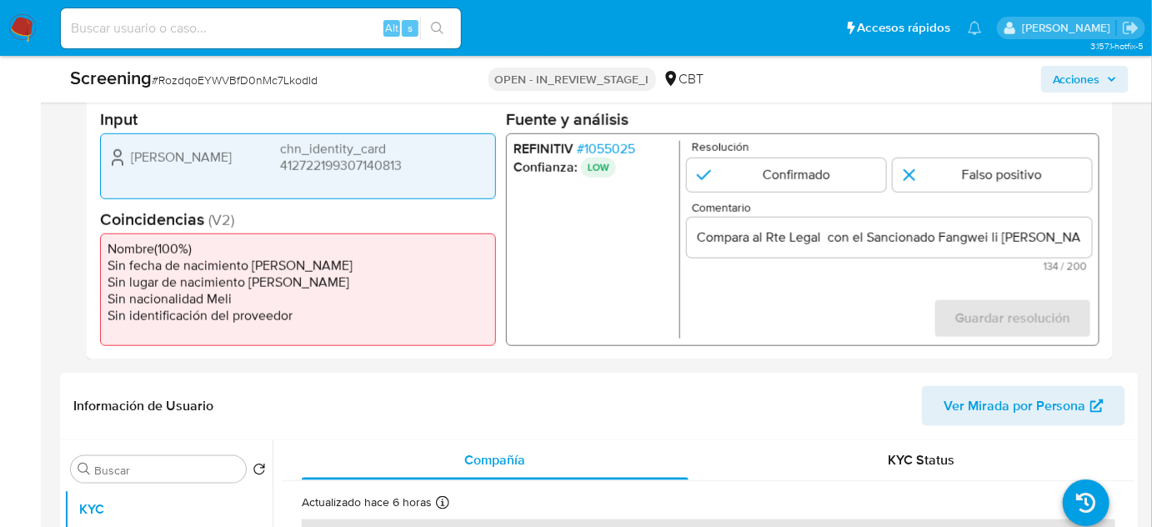
drag, startPoint x: 125, startPoint y: 155, endPoint x: 423, endPoint y: 168, distance: 298.0
click at [423, 168] on div "[PERSON_NAME] chn_identity_card 412722199307140813" at bounding box center [298, 157] width 381 height 33
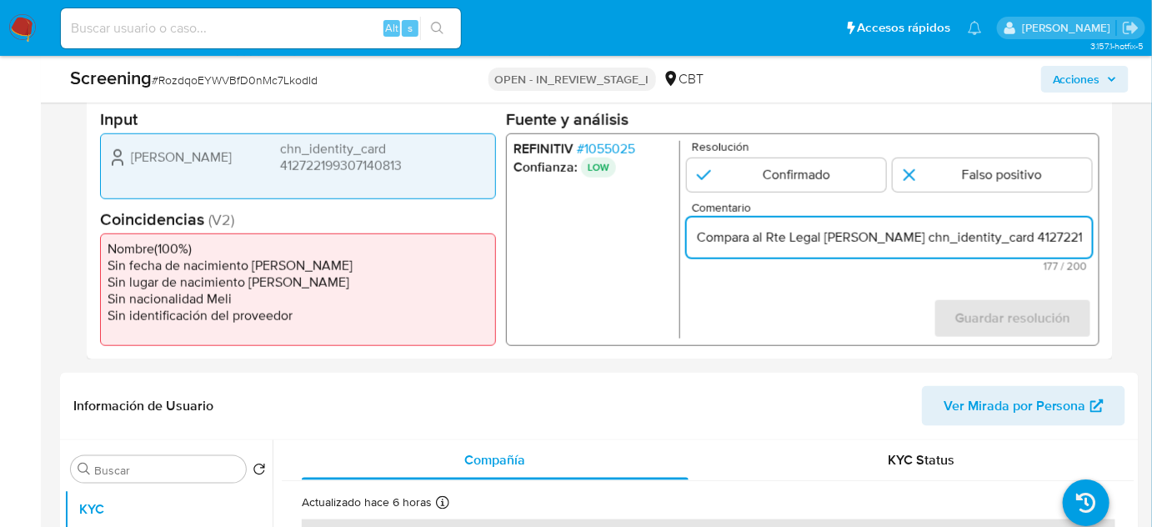
type input "Compara al Rte Legal [PERSON_NAME] chn_identity_card 412722199307140813 con el …"
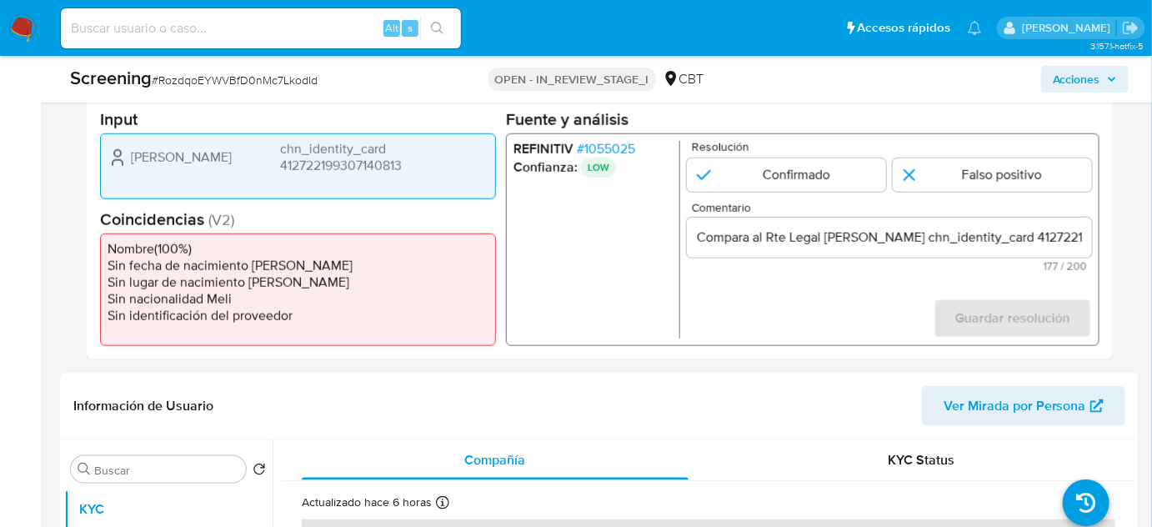
click at [827, 290] on form "Resolución Confirmado Falso positivo Comentario Compara al Rte Legal Wei Li chn…" at bounding box center [889, 240] width 405 height 198
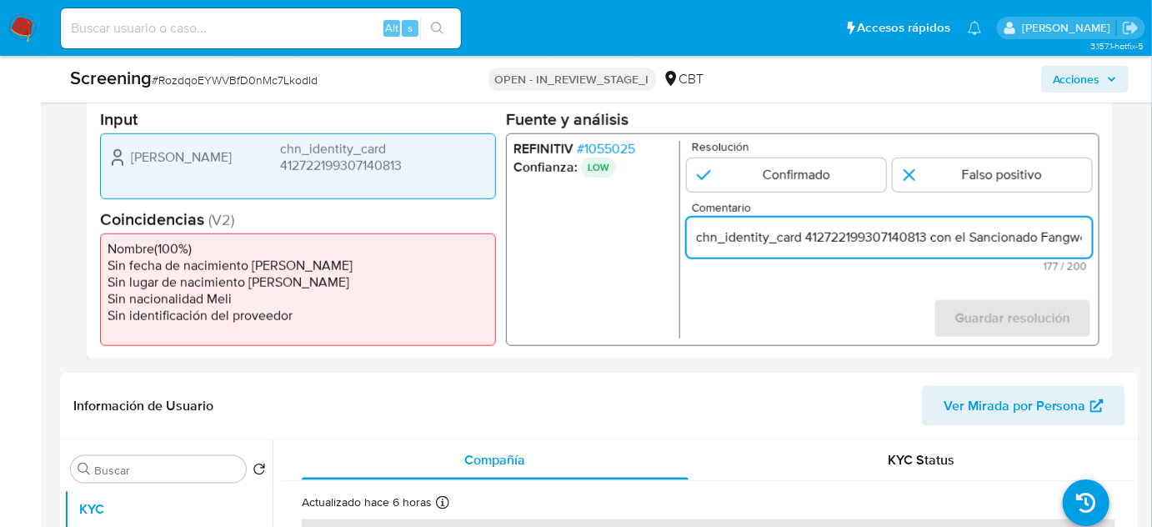
drag, startPoint x: 1072, startPoint y: 235, endPoint x: 1082, endPoint y: 242, distance: 12.7
click at [1082, 242] on input "Compara al Rte Legal [PERSON_NAME] chn_identity_card 412722199307140813 con el …" at bounding box center [889, 238] width 405 height 22
drag, startPoint x: 990, startPoint y: 169, endPoint x: 988, endPoint y: 178, distance: 9.3
click at [989, 173] on input "1 de 1" at bounding box center [992, 174] width 199 height 33
radio input "true"
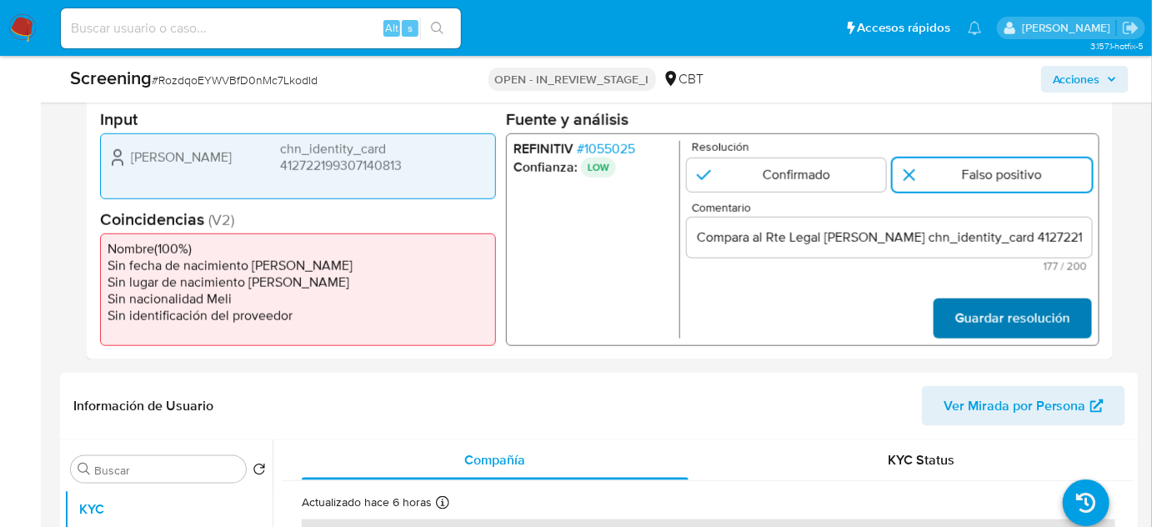
click at [998, 320] on span "Guardar resolución" at bounding box center [1013, 318] width 115 height 37
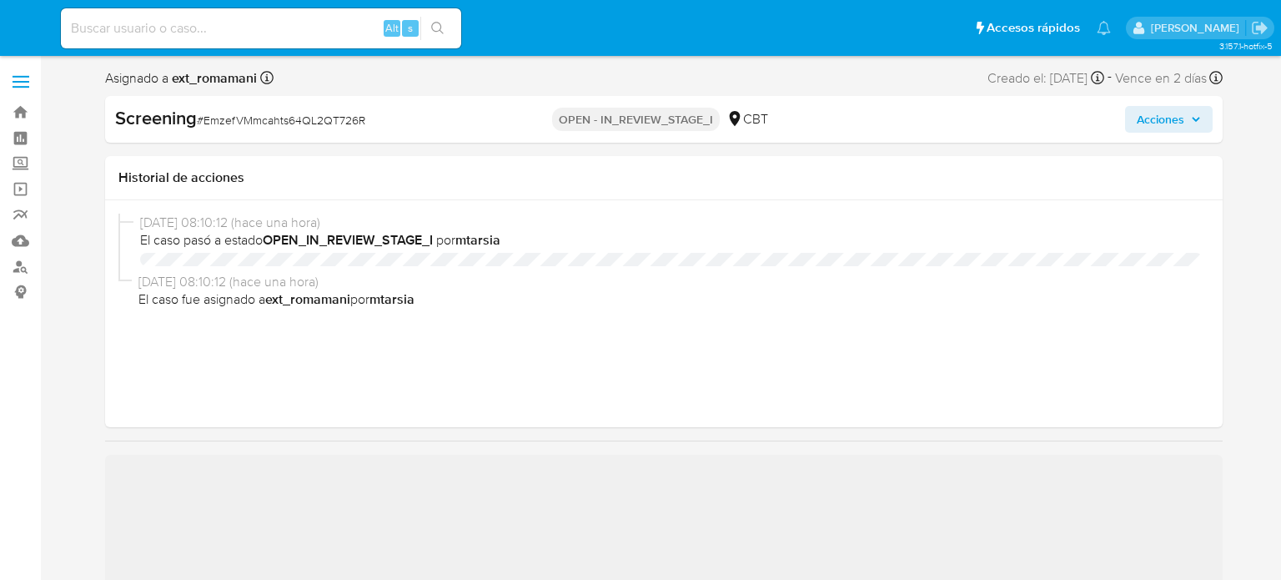
select select "10"
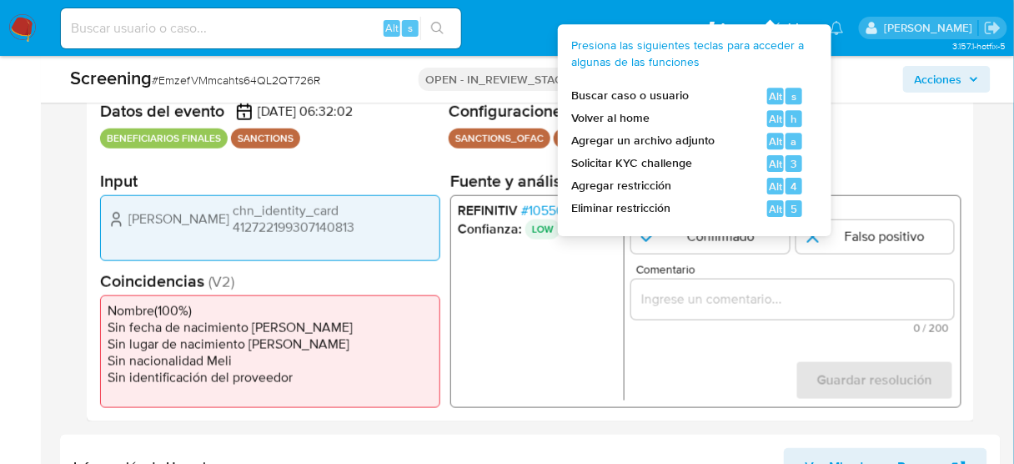
scroll to position [379, 0]
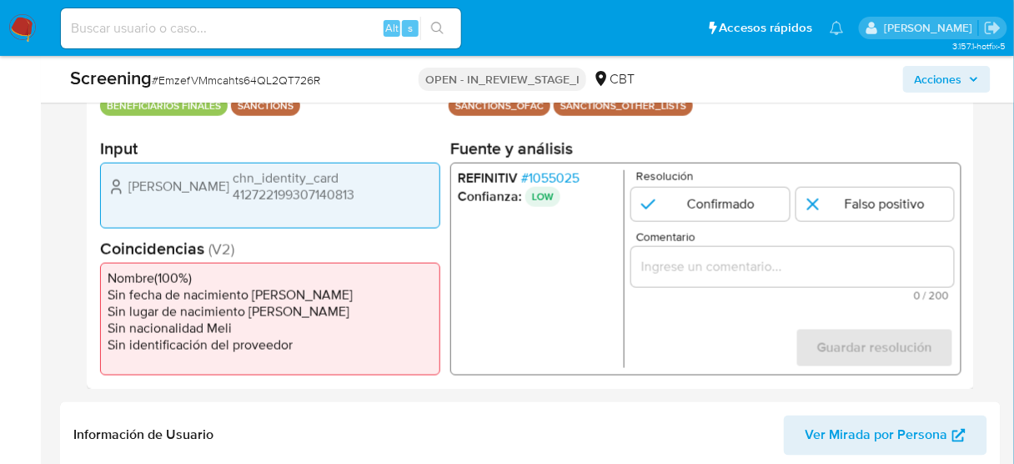
click at [831, 263] on input "Comentario" at bounding box center [792, 267] width 323 height 22
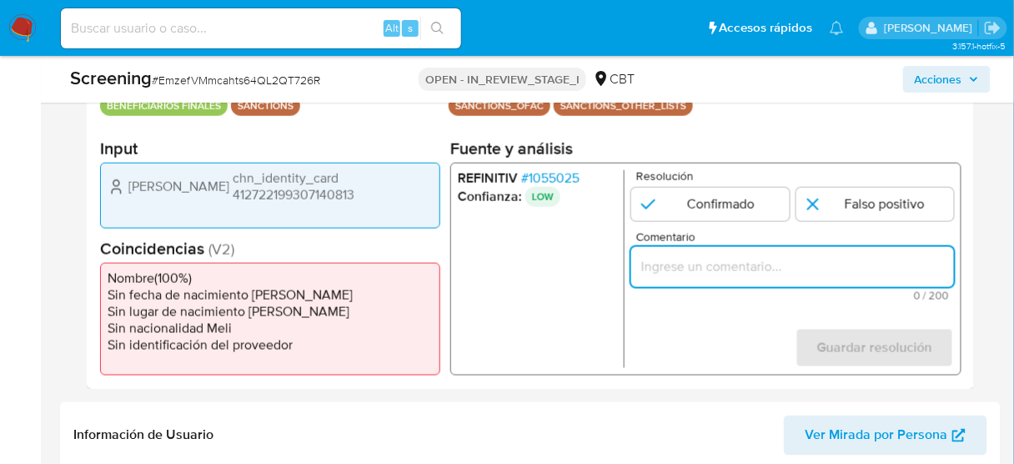
paste input "Compara al Rte Legal con el Sancionado , se desestima el match ya que difieren …"
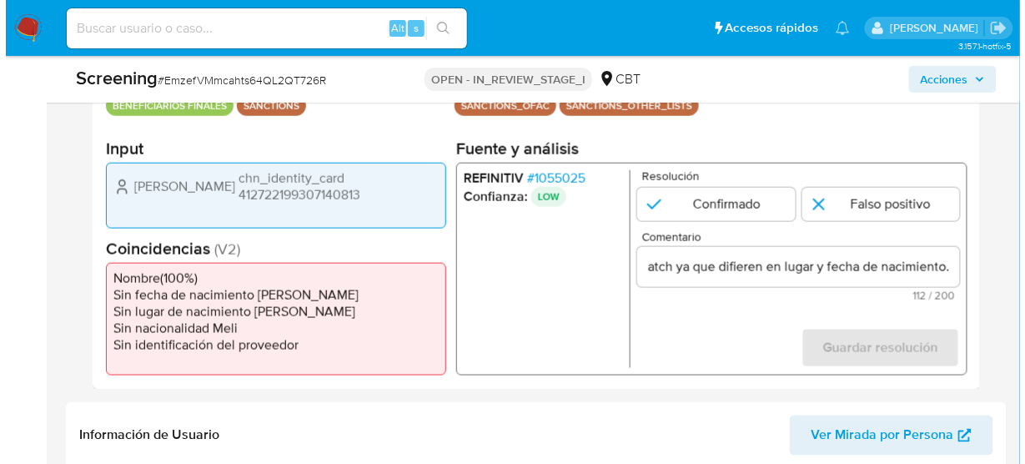
scroll to position [0, 0]
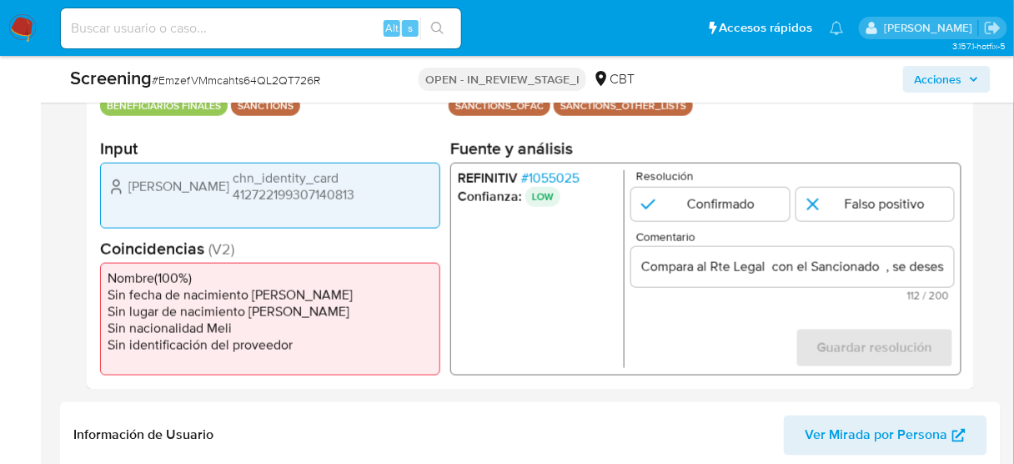
click at [535, 275] on ul "REFINITIV # 1055025 Confianza: LOW" at bounding box center [541, 269] width 167 height 198
drag, startPoint x: 133, startPoint y: 184, endPoint x: 386, endPoint y: 200, distance: 254.0
click at [386, 200] on div "[PERSON_NAME] chn_identity_card 412722199307140813" at bounding box center [270, 186] width 325 height 33
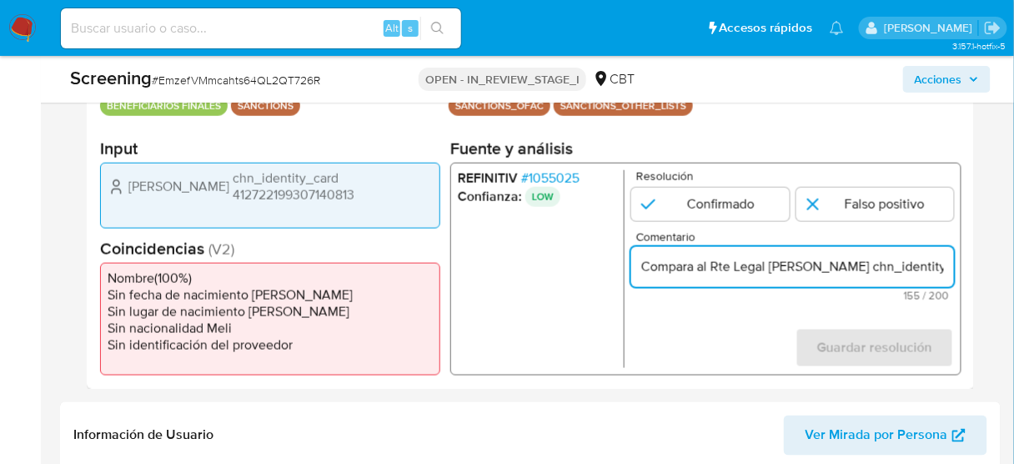
click at [802, 279] on div "Compara al Rte Legal [PERSON_NAME] chn_identity_card 412722199307140813 con el …" at bounding box center [792, 267] width 323 height 40
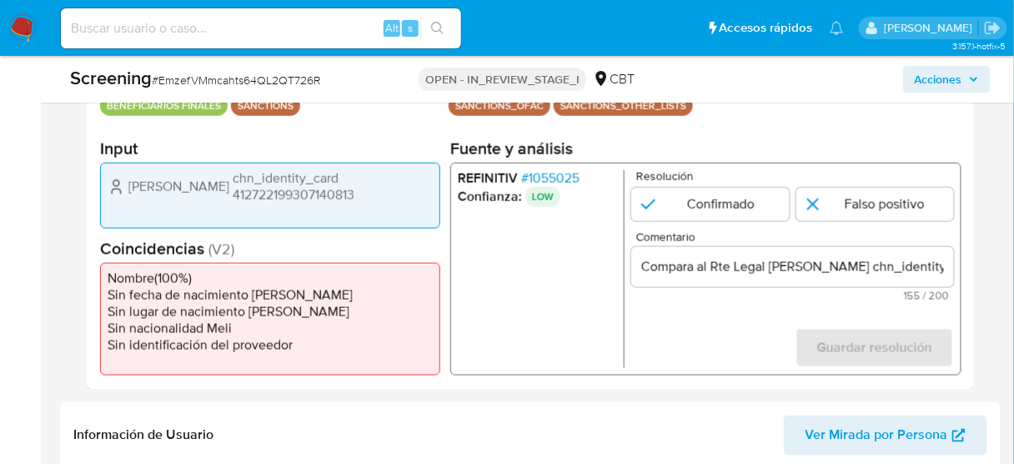
click at [548, 178] on span "# 1055025" at bounding box center [550, 178] width 58 height 17
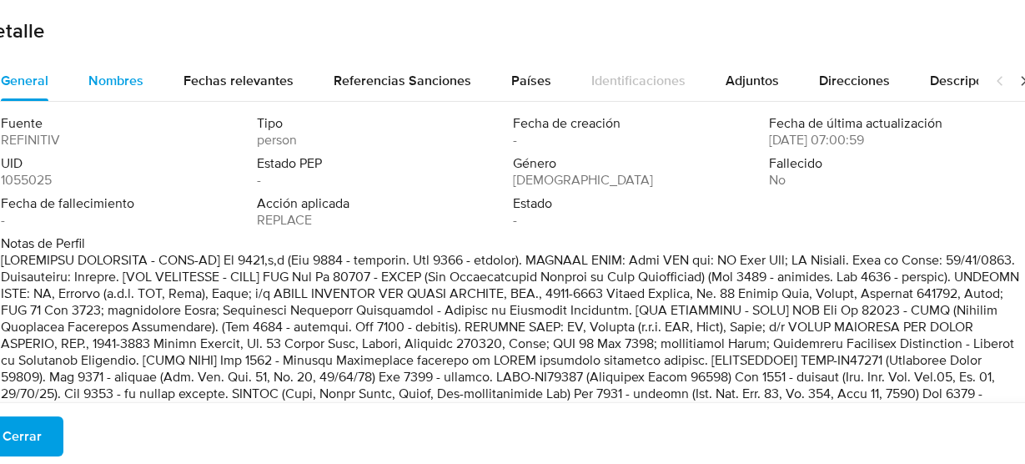
click at [127, 77] on span "Nombres" at bounding box center [115, 80] width 55 height 19
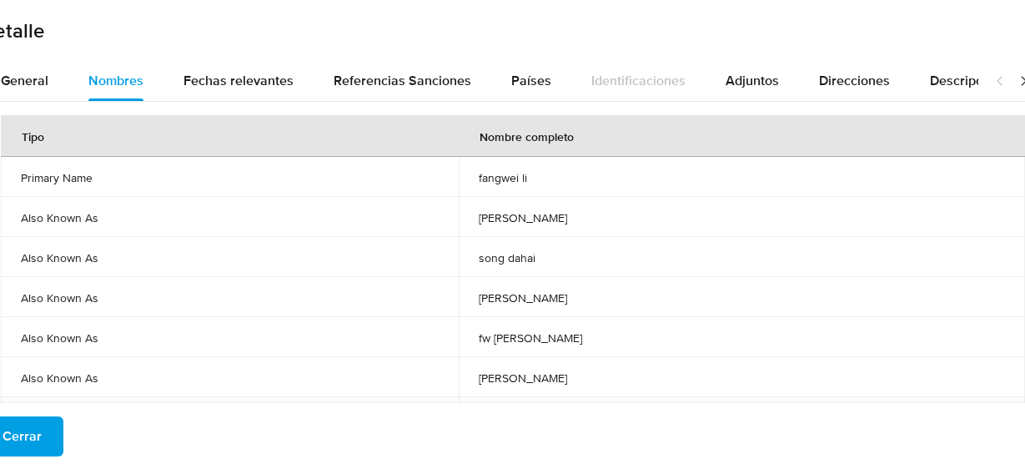
drag, startPoint x: 520, startPoint y: 179, endPoint x: 556, endPoint y: 180, distance: 36.7
click at [559, 180] on td "fangwei li" at bounding box center [741, 177] width 565 height 40
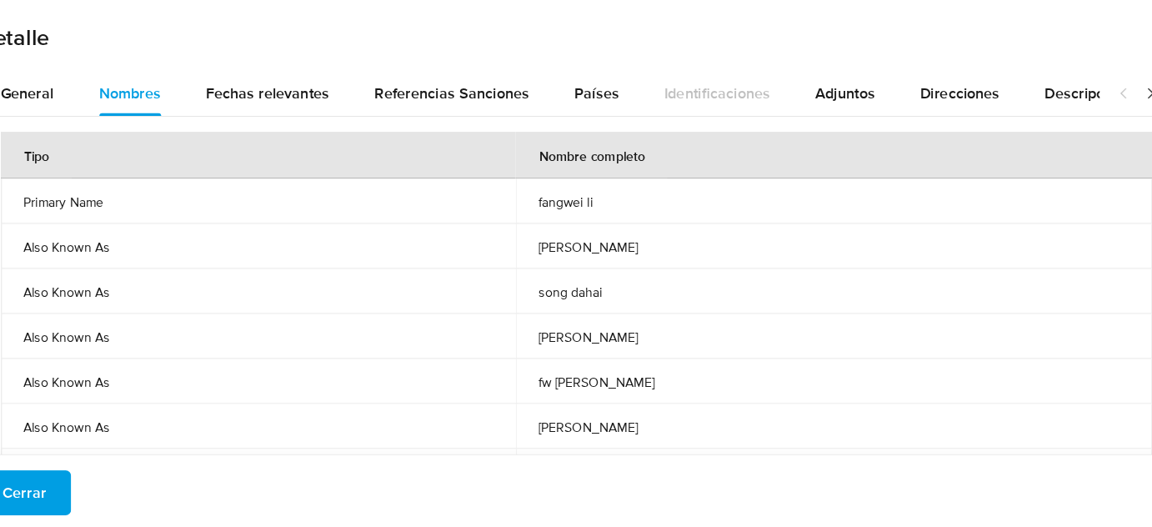
scroll to position [379, 0]
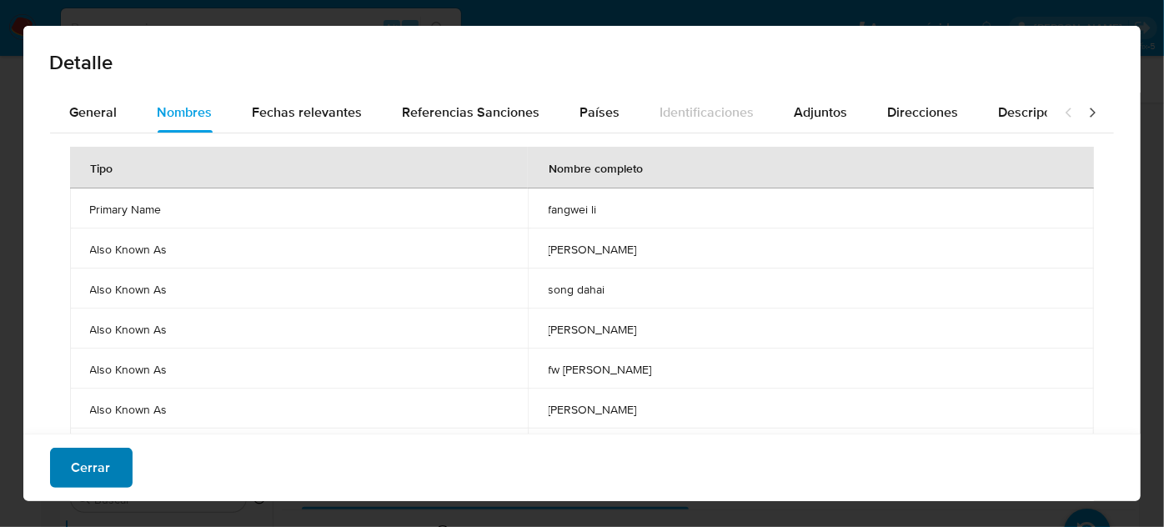
click at [93, 477] on span "Cerrar" at bounding box center [91, 467] width 39 height 37
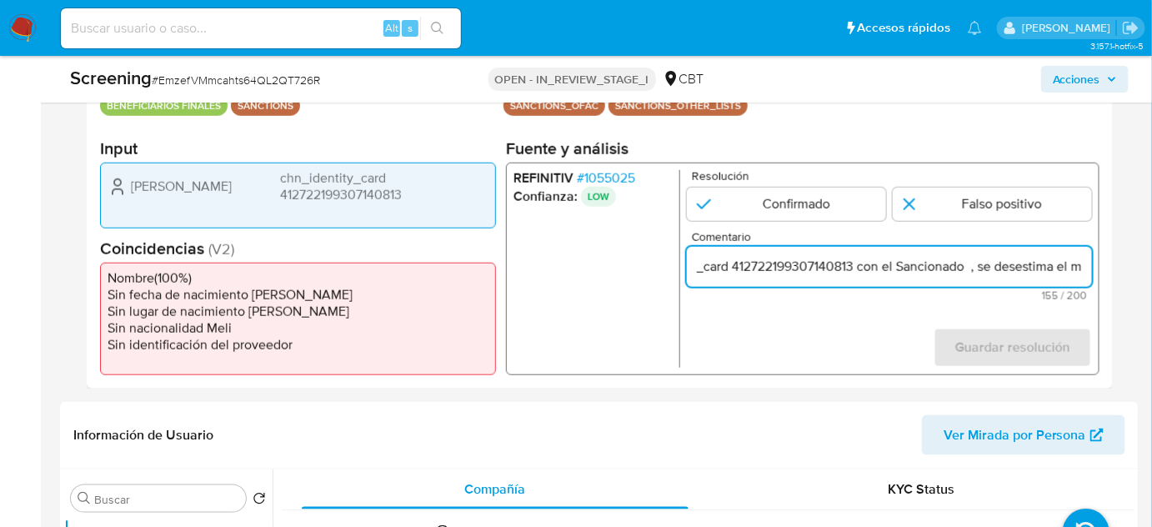
scroll to position [0, 546]
drag, startPoint x: 1009, startPoint y: 257, endPoint x: 1149, endPoint y: 257, distance: 140.1
click at [1075, 273] on input "Compara al Rte Legal Wei Li chn_identity_card 412722199307140813 con el Sancion…" at bounding box center [889, 267] width 405 height 22
drag, startPoint x: 702, startPoint y: 264, endPoint x: 694, endPoint y: 265, distance: 8.5
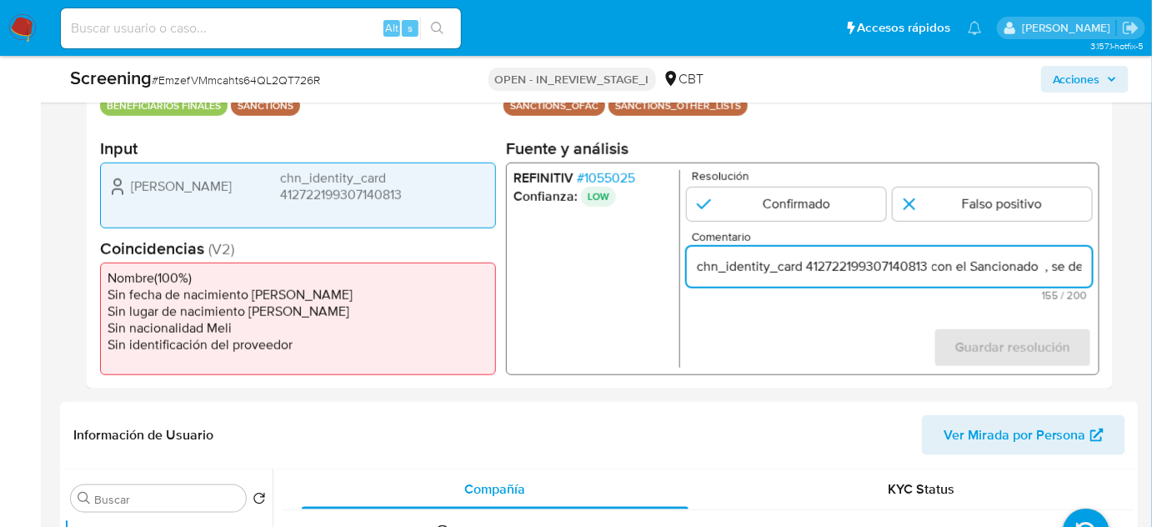
click at [694, 265] on input "Compara al Rte Legal Wei Li chn_identity_card 412722199307140813 con el Sancion…" at bounding box center [889, 267] width 405 height 22
click at [920, 274] on input "Compara al Rte Legal Wei Li chn_identity_card 412722199307140813 con el Sancion…" at bounding box center [889, 267] width 405 height 22
click at [994, 268] on input "Compara al Rte Legal Wei Li chn_identity_card 412722199307140813 con el Sancion…" at bounding box center [889, 267] width 405 height 22
paste input "fangwei li"
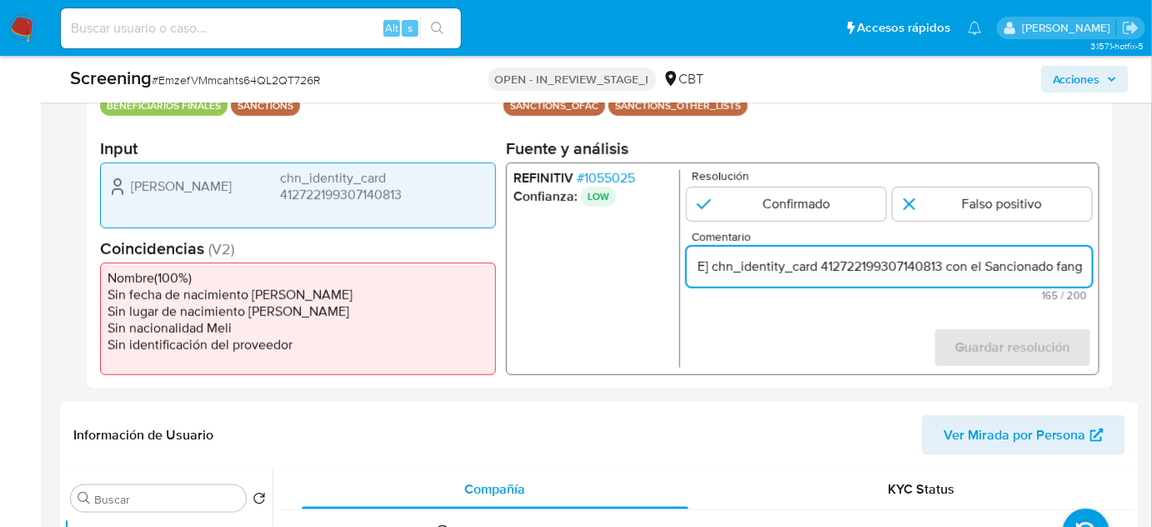
scroll to position [0, 0]
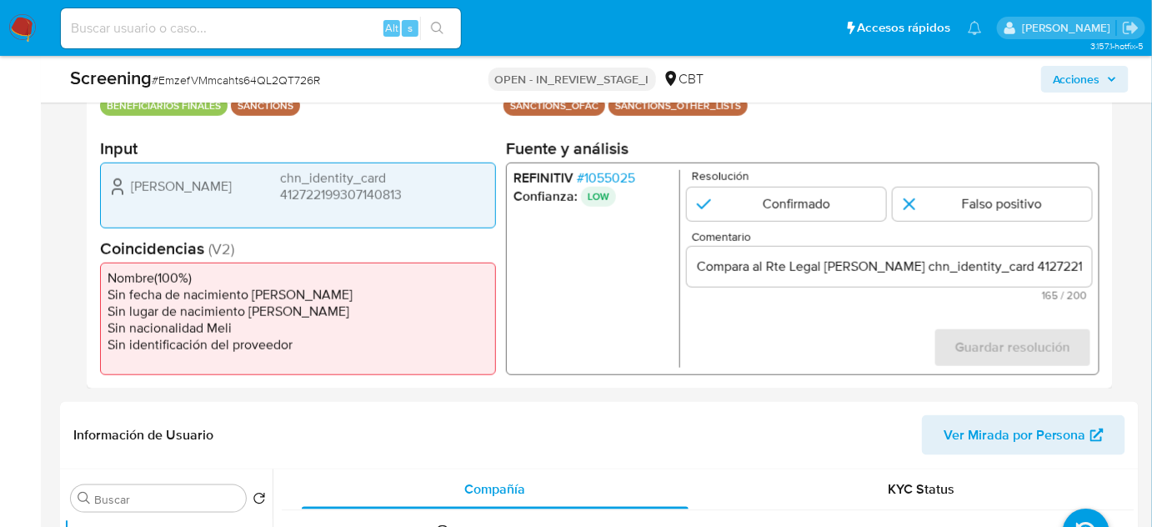
drag, startPoint x: 198, startPoint y: 207, endPoint x: 124, endPoint y: 188, distance: 76.5
click at [124, 188] on div "Wei Li chn_identity_card 412722199307140813" at bounding box center [298, 196] width 396 height 66
click at [1036, 253] on div "Compara al Rte Legal Wei Li chn_identity_card 412722199307140813 con el Sancion…" at bounding box center [889, 267] width 405 height 40
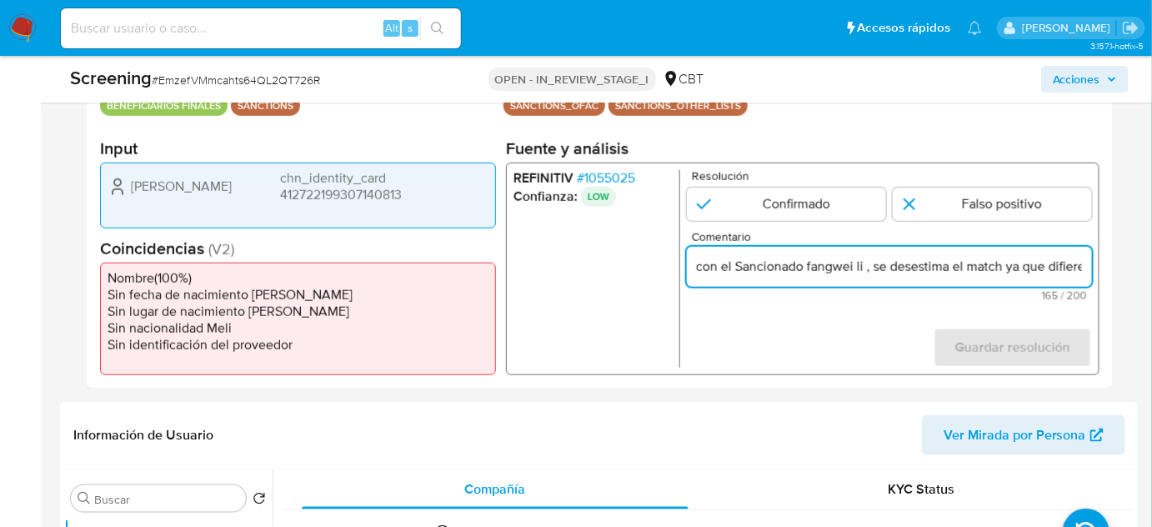
drag, startPoint x: 1085, startPoint y: 259, endPoint x: 1093, endPoint y: 261, distance: 8.5
click at [1093, 261] on div "REFINITIV # 1055025 Confianza: LOW Resolución Confirmado Falso positivo Comenta…" at bounding box center [803, 269] width 594 height 213
click at [775, 272] on input "Compara al Rte Legal Wei Li chn_identity_card 412722199307140813 con el Sancion…" at bounding box center [889, 267] width 405 height 22
click at [781, 271] on input "Compara al Rte Legal Wei Li chn_identity_card 412722199307140813 con el Sancion…" at bounding box center [889, 267] width 405 height 22
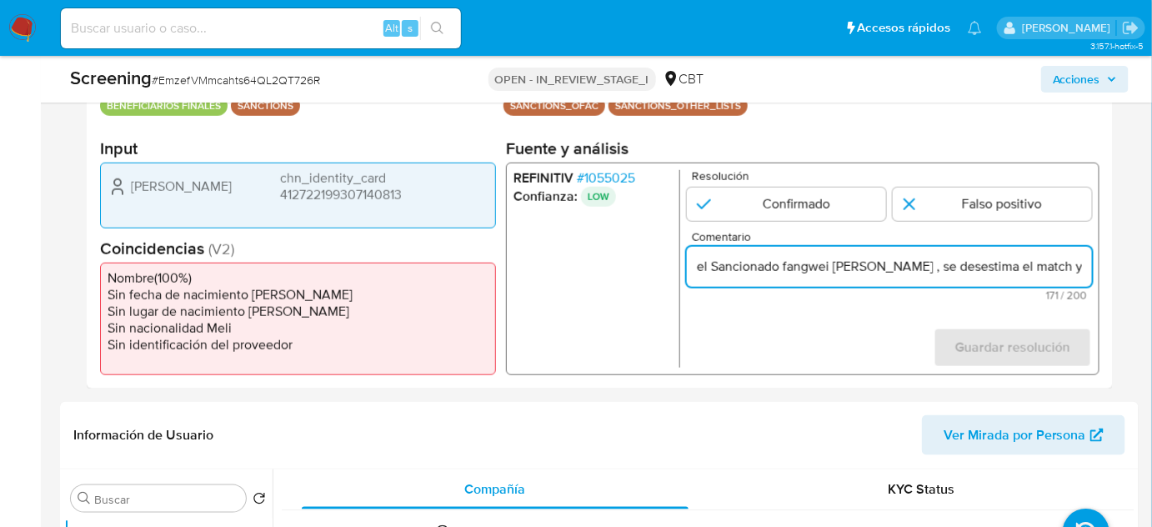
paste input "[PERSON_NAME]"
click at [724, 269] on input "Compara al Rte Legal Wei Li chn_identity_card 412722199307140813 con el Sancion…" at bounding box center [889, 267] width 405 height 22
type input "Compara al Rte Legal [PERSON_NAME] chn_identity_card 412722199307140813 con el …"
click at [924, 201] on input "1 de 1" at bounding box center [992, 204] width 199 height 33
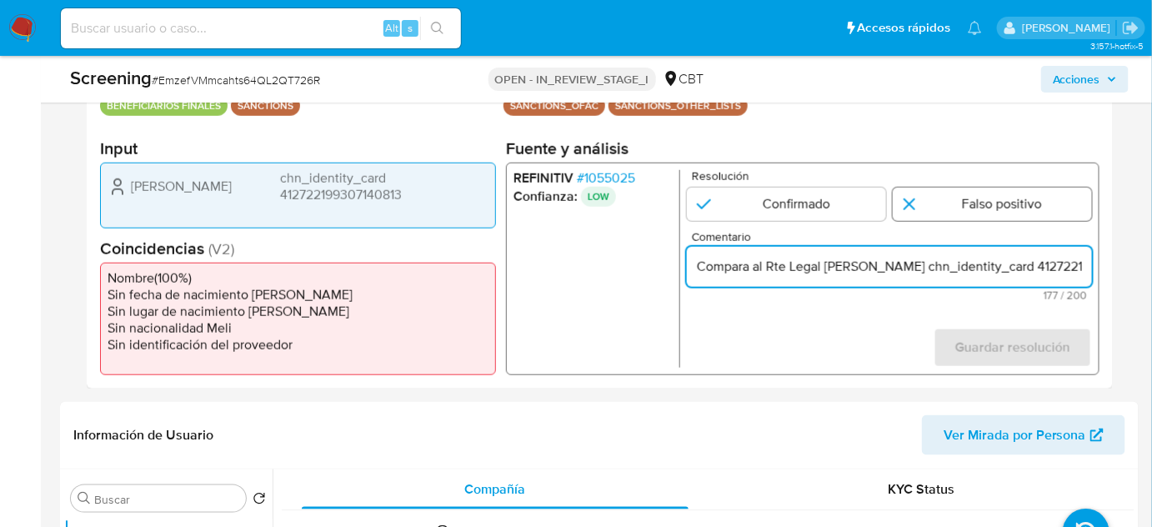
radio input "true"
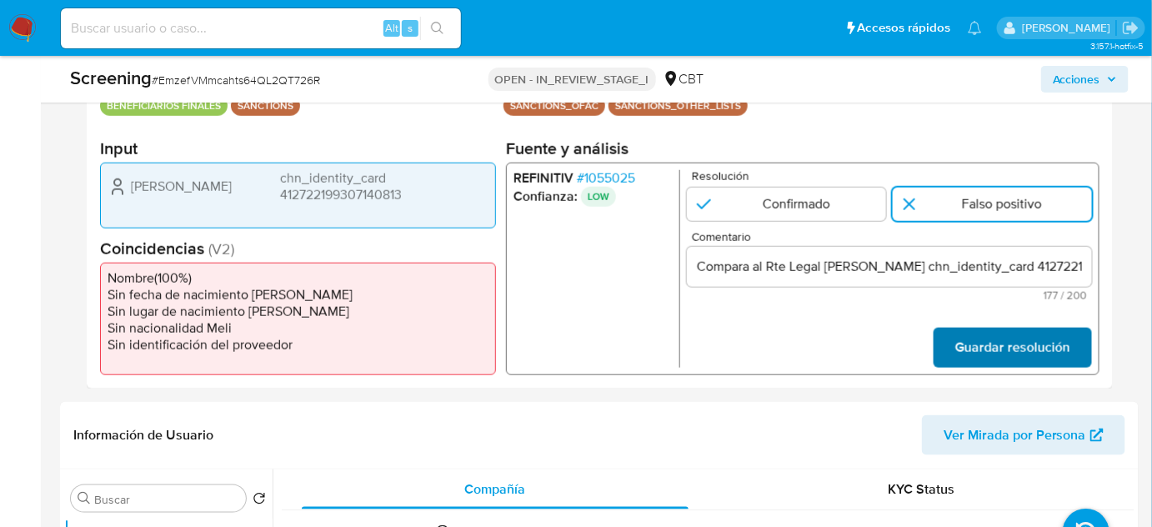
drag, startPoint x: 974, startPoint y: 344, endPoint x: 344, endPoint y: 1, distance: 716.9
click at [972, 343] on span "Guardar resolución" at bounding box center [1013, 347] width 115 height 37
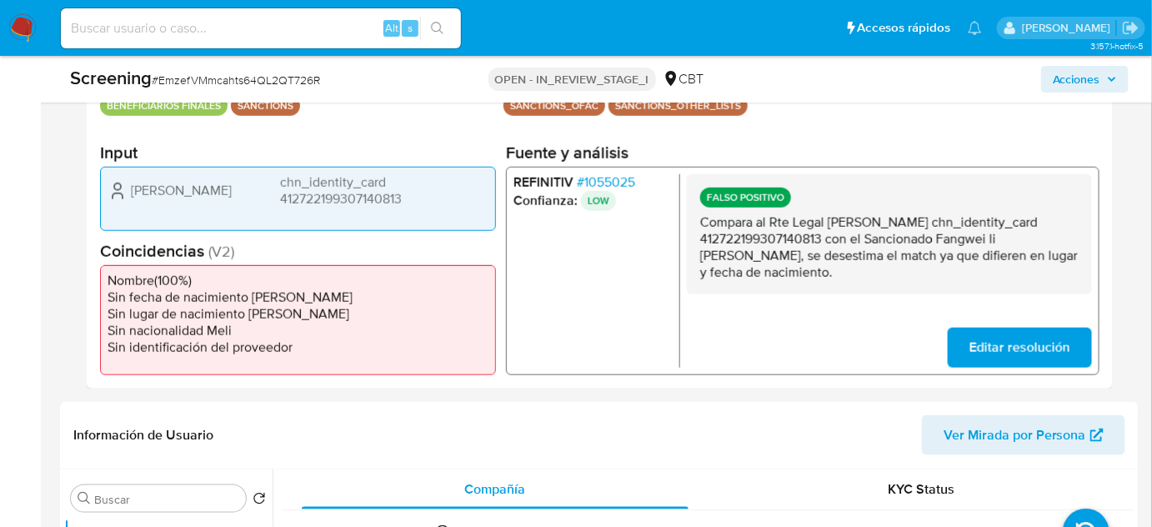
drag, startPoint x: 771, startPoint y: 221, endPoint x: 826, endPoint y: 238, distance: 56.7
click at [826, 238] on p "Compara al Rte Legal [PERSON_NAME] chn_identity_card 412722199307140813 con el …" at bounding box center [889, 247] width 379 height 67
click at [621, 185] on span "# 1055025" at bounding box center [606, 182] width 58 height 17
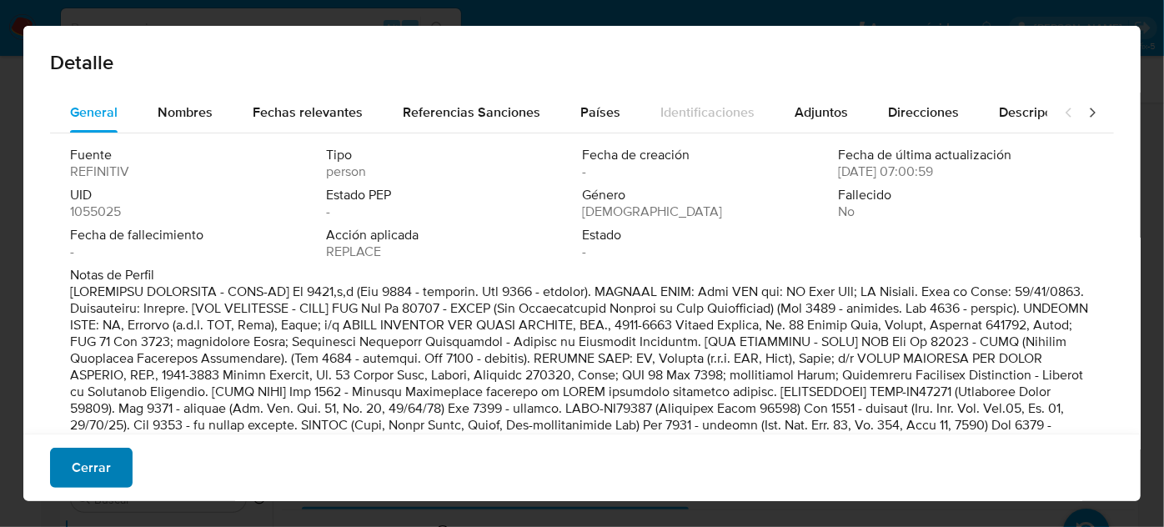
click at [116, 481] on button "Cerrar" at bounding box center [91, 468] width 83 height 40
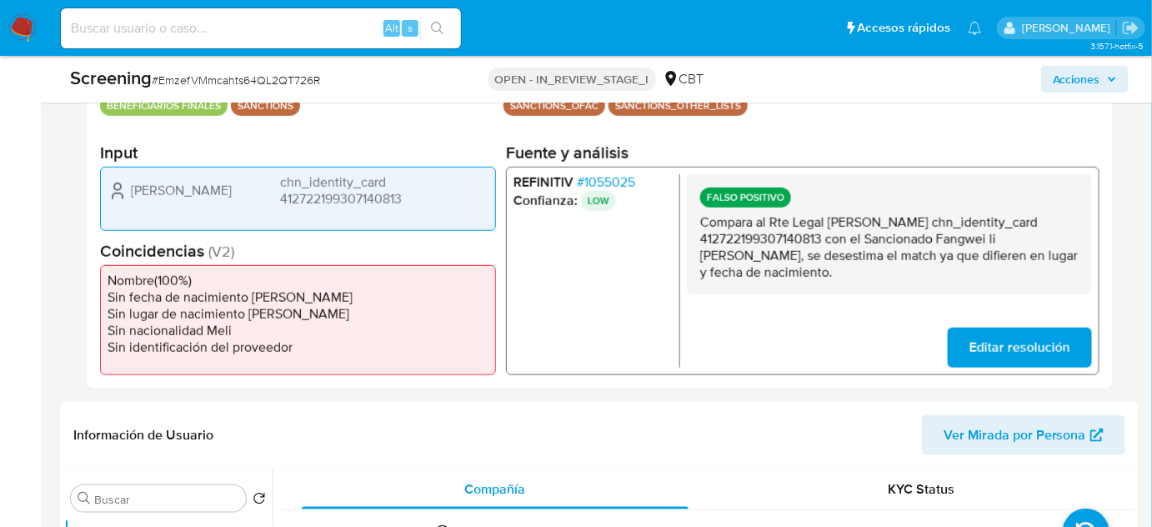
drag, startPoint x: 939, startPoint y: 240, endPoint x: 1069, endPoint y: 244, distance: 130.1
click at [1069, 244] on p "Compara al Rte Legal [PERSON_NAME] chn_identity_card 412722199307140813 con el …" at bounding box center [889, 247] width 379 height 67
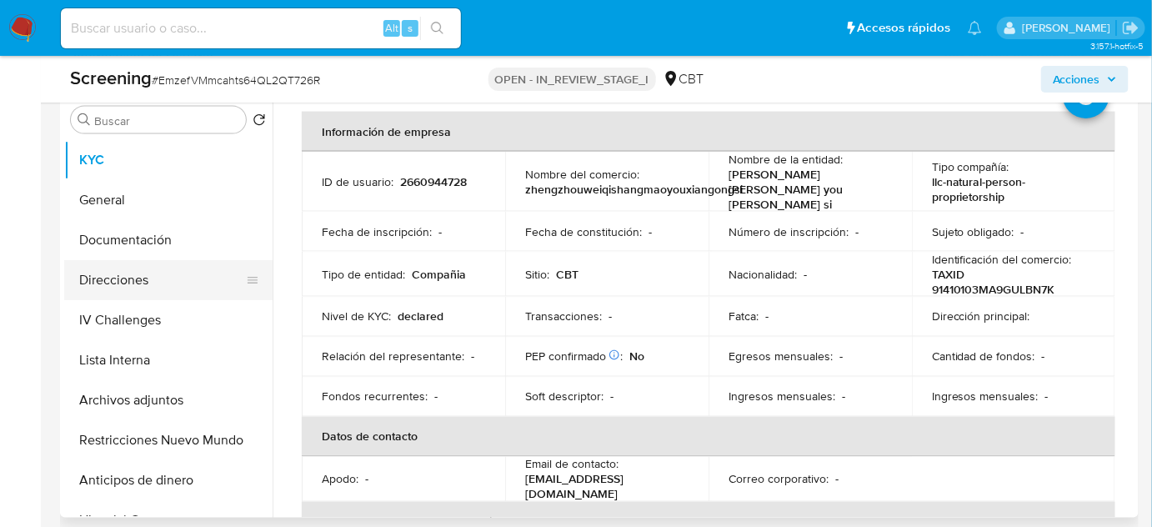
scroll to position [151, 0]
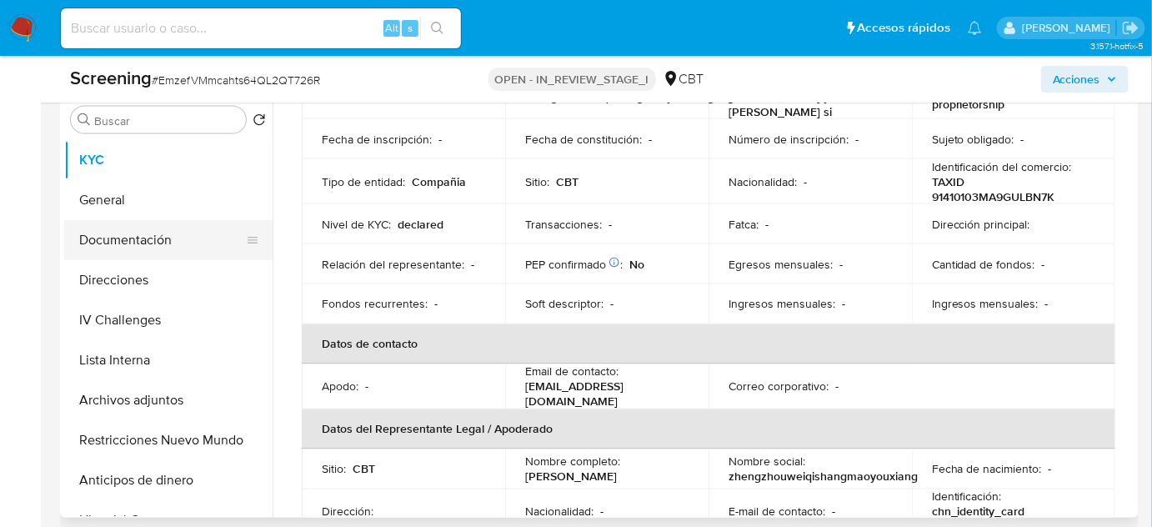
click at [171, 248] on button "Documentación" at bounding box center [161, 240] width 195 height 40
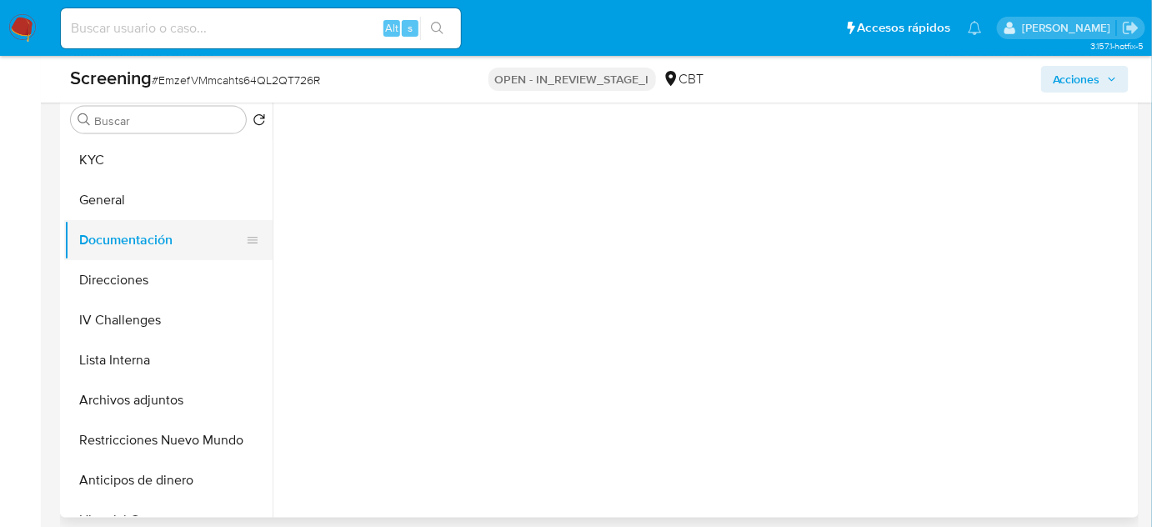
scroll to position [0, 0]
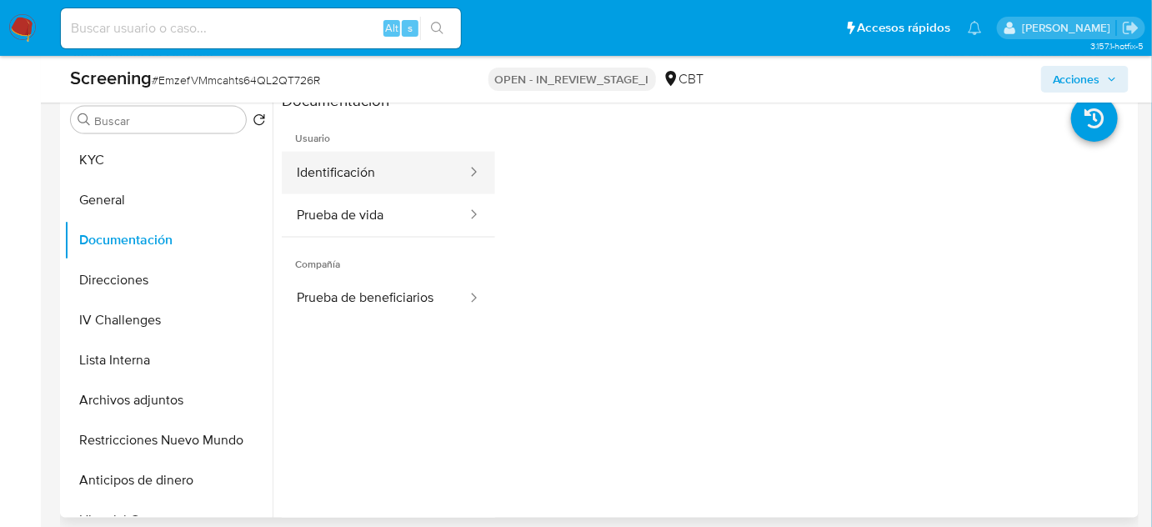
click at [402, 177] on button "Identificación" at bounding box center [375, 173] width 187 height 43
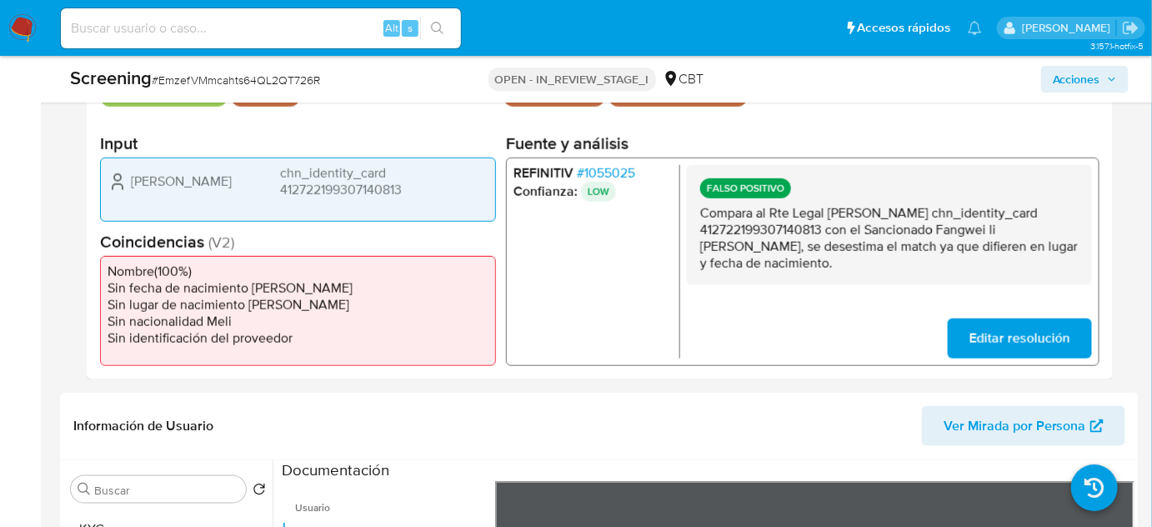
scroll to position [304, 0]
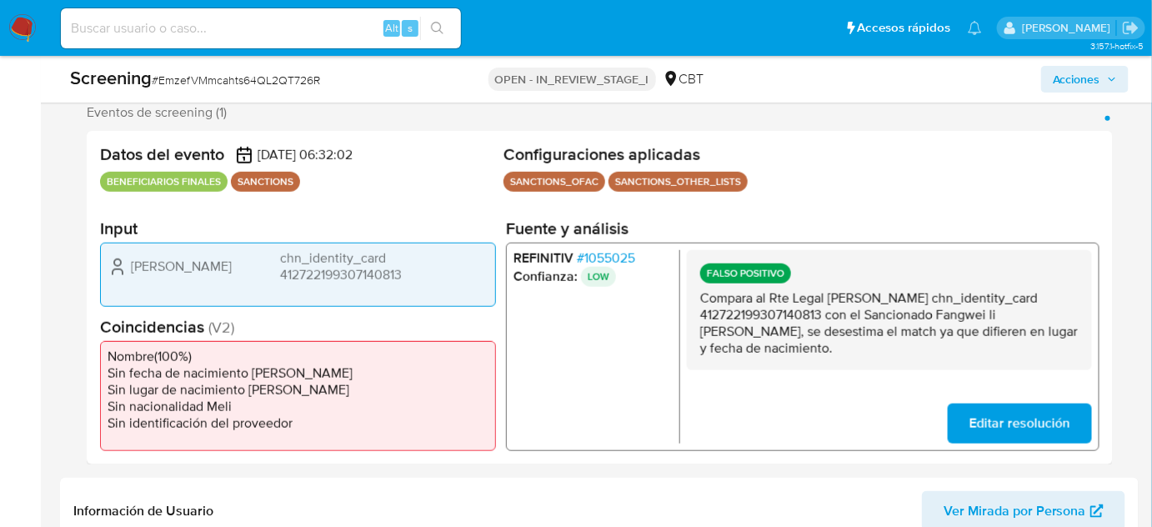
click at [591, 255] on span "# 1055025" at bounding box center [606, 258] width 58 height 17
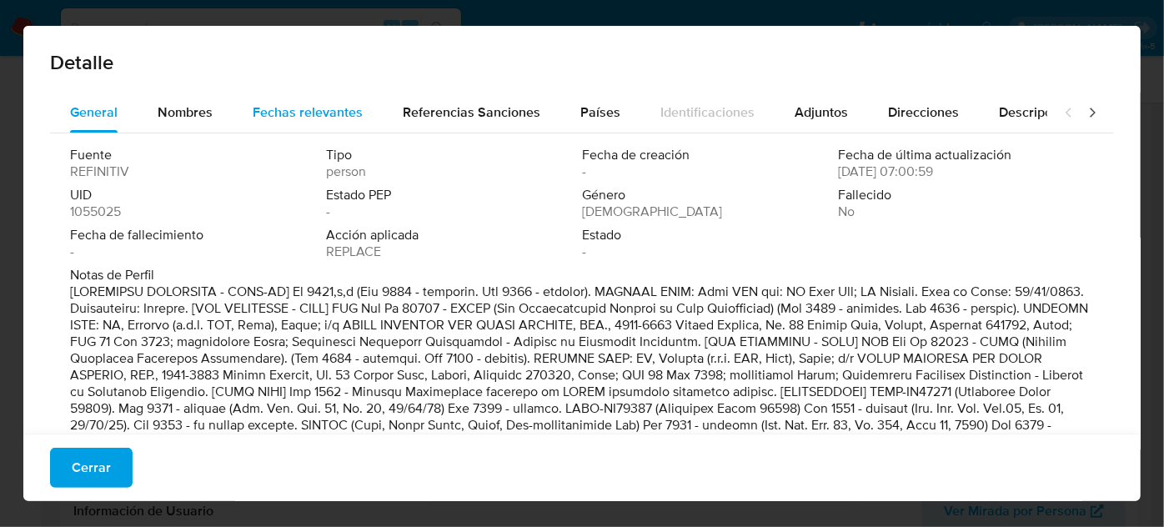
click at [294, 121] on span "Fechas relevantes" at bounding box center [308, 112] width 110 height 19
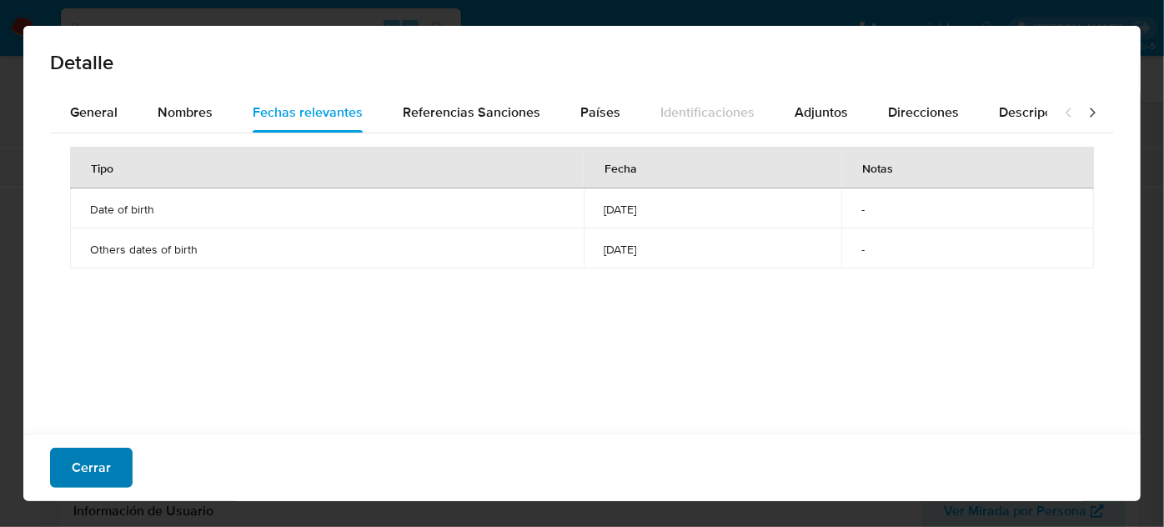
click at [107, 468] on span "Cerrar" at bounding box center [91, 467] width 39 height 37
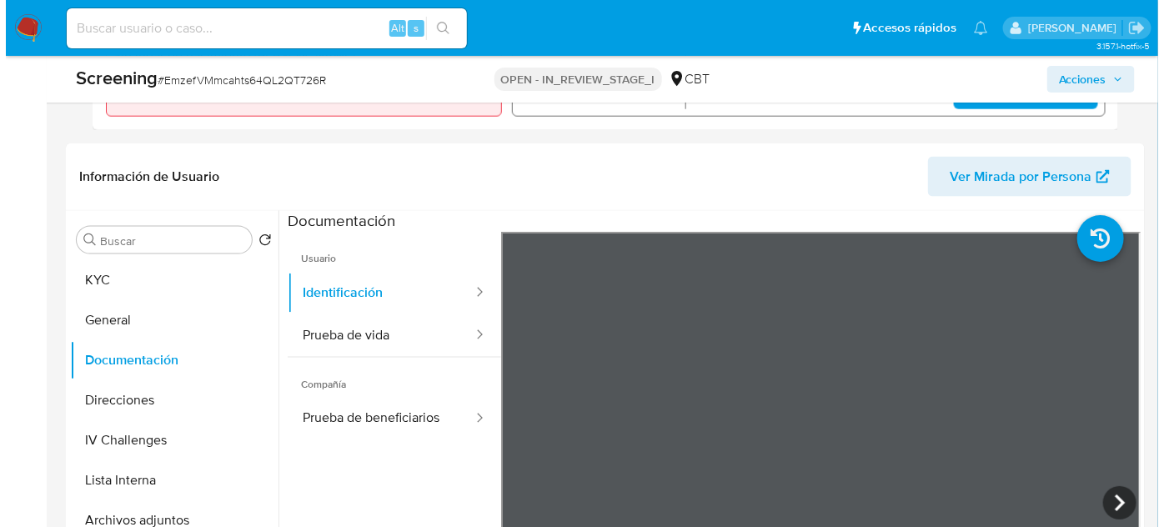
scroll to position [682, 0]
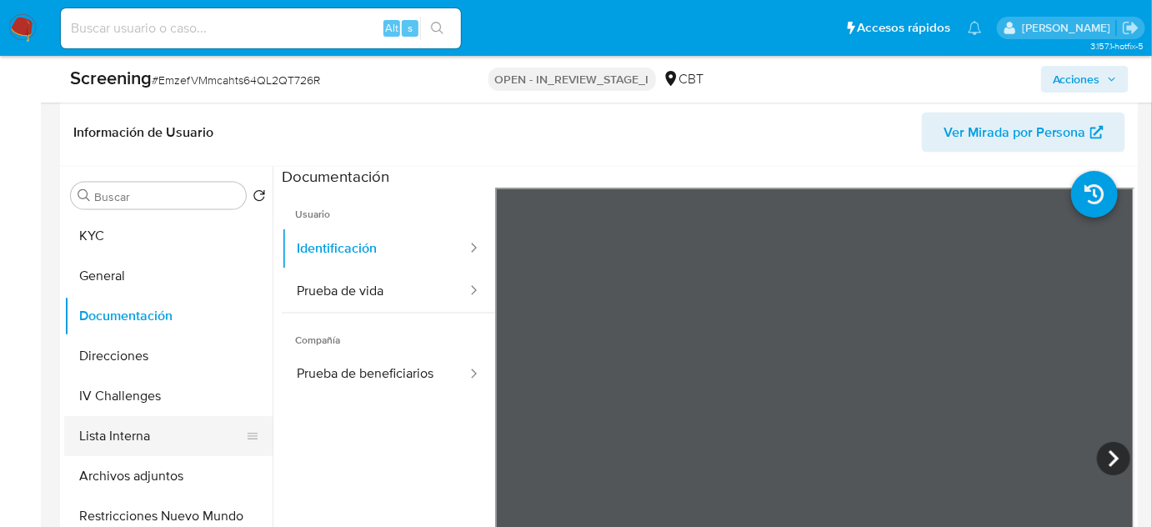
click at [100, 435] on button "Lista Interna" at bounding box center [161, 436] width 195 height 40
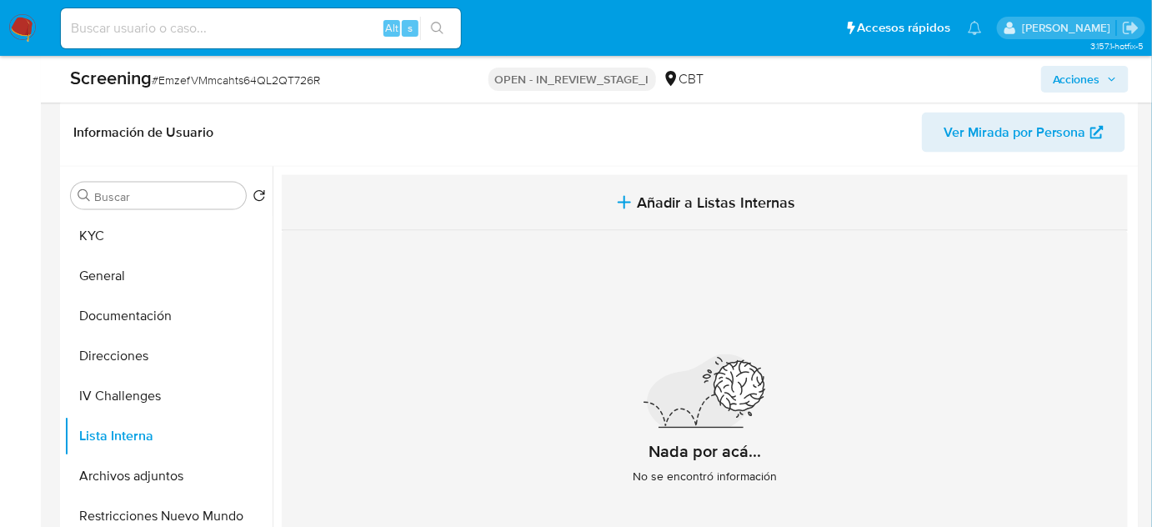
click at [676, 193] on span "Añadir a Listas Internas" at bounding box center [717, 202] width 158 height 18
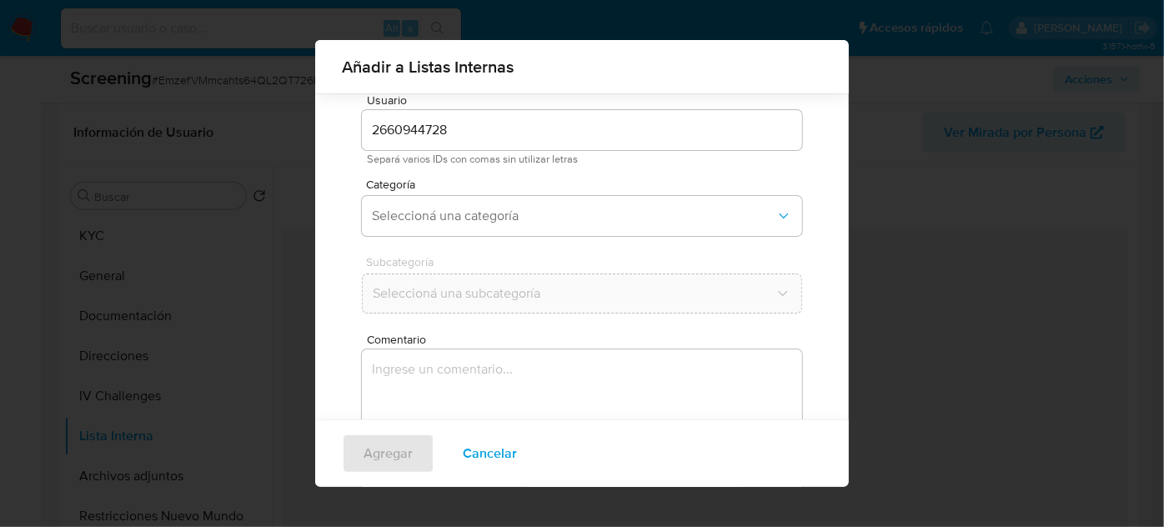
scroll to position [138, 0]
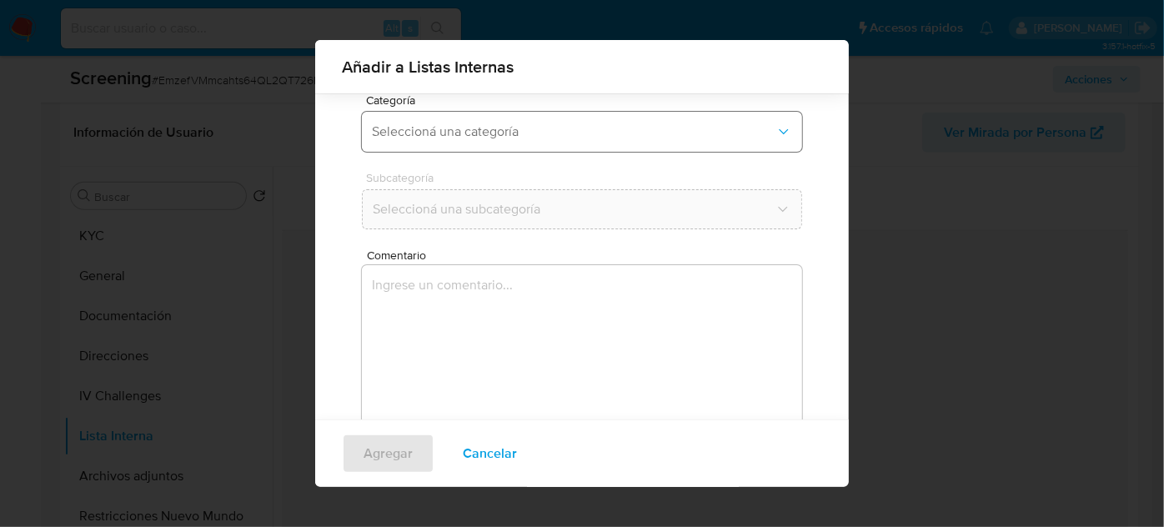
click at [557, 141] on button "Seleccioná una categoría" at bounding box center [582, 132] width 440 height 40
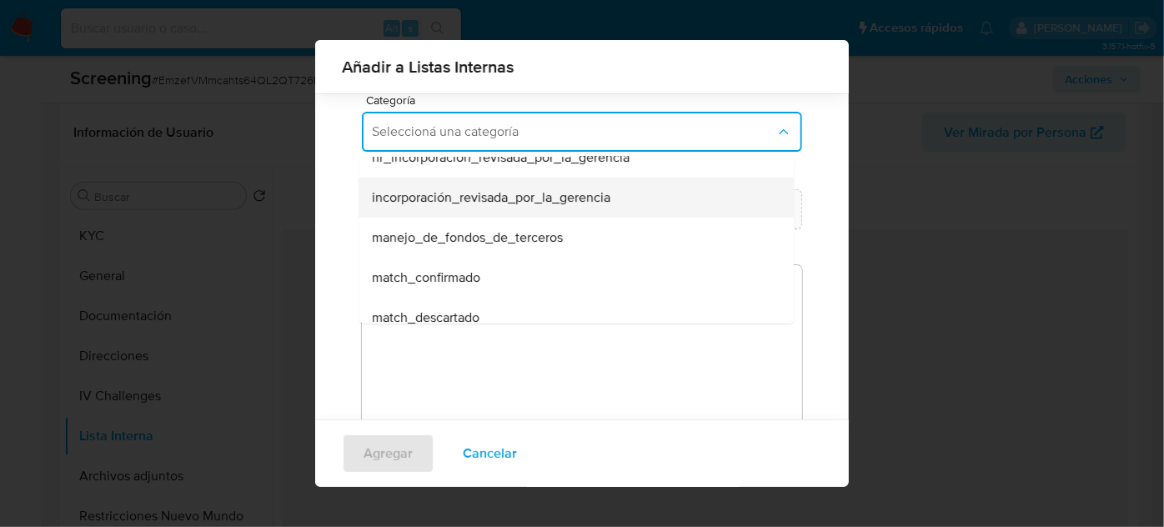
scroll to position [75, 0]
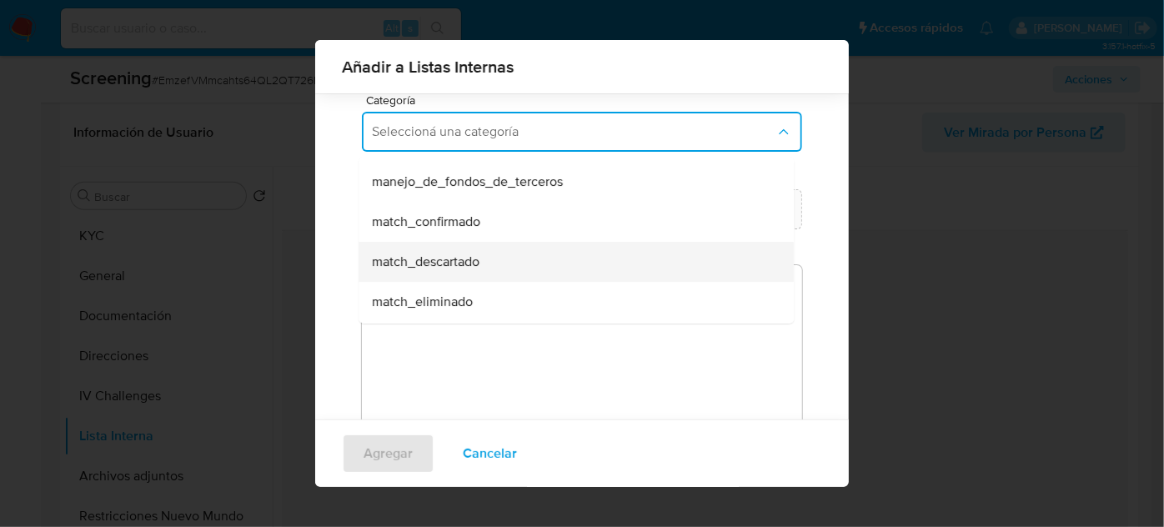
click at [435, 262] on span "match_descartado" at bounding box center [426, 262] width 108 height 17
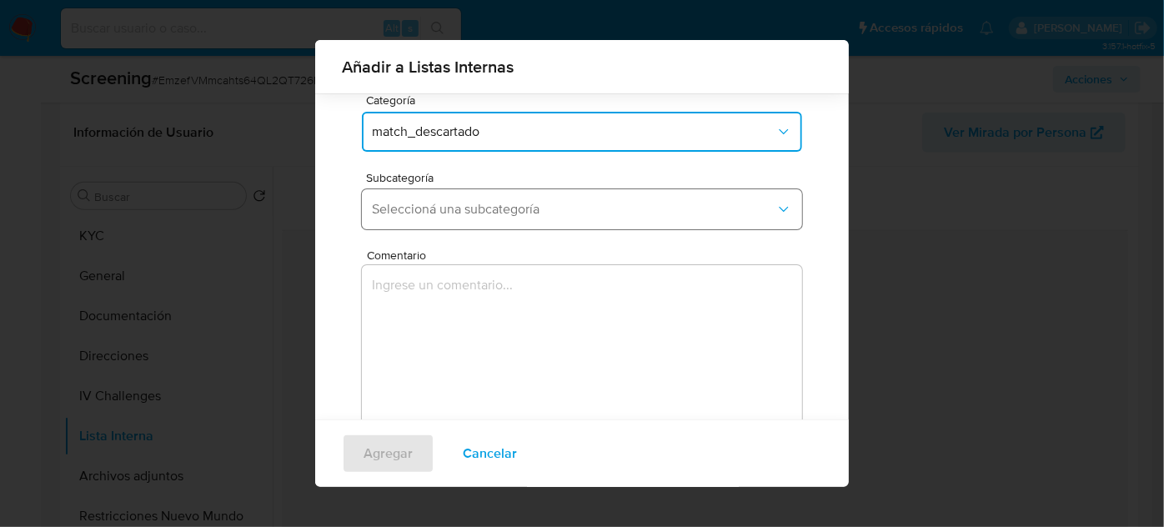
click at [534, 217] on button "Seleccioná una subcategoría" at bounding box center [582, 209] width 440 height 40
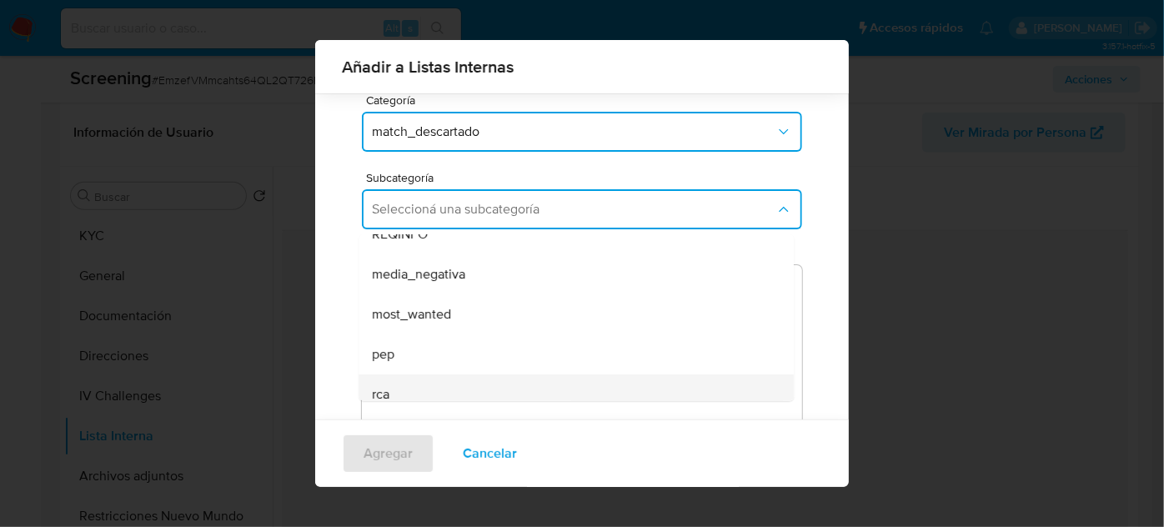
scroll to position [113, 0]
click at [457, 365] on div "sanctions_list" at bounding box center [571, 381] width 399 height 40
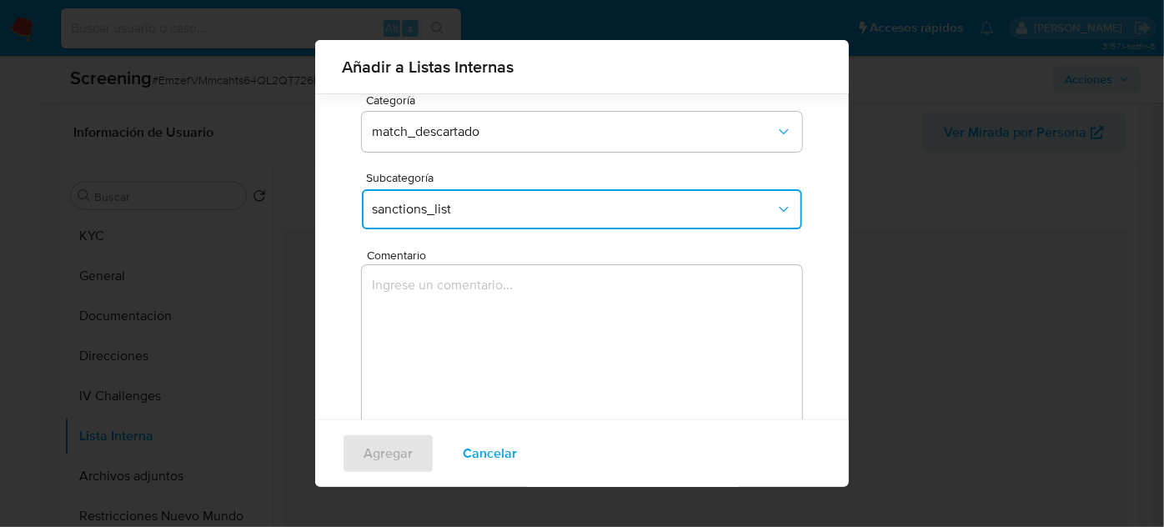
click at [461, 360] on textarea "Comentario" at bounding box center [582, 345] width 440 height 160
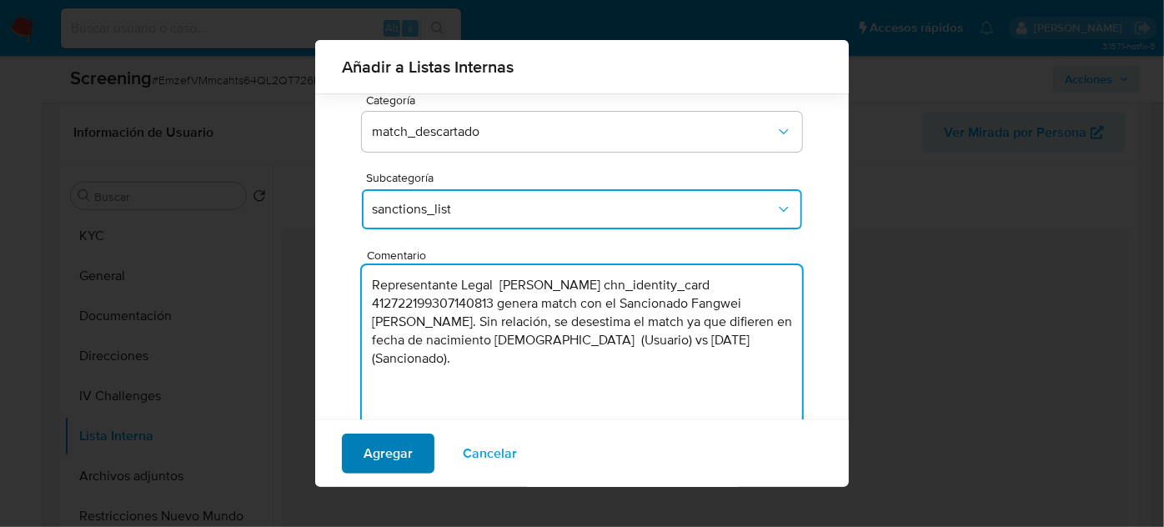
type textarea "Representante Legal Wei Li chn_identity_card 412722199307140813 genera match co…"
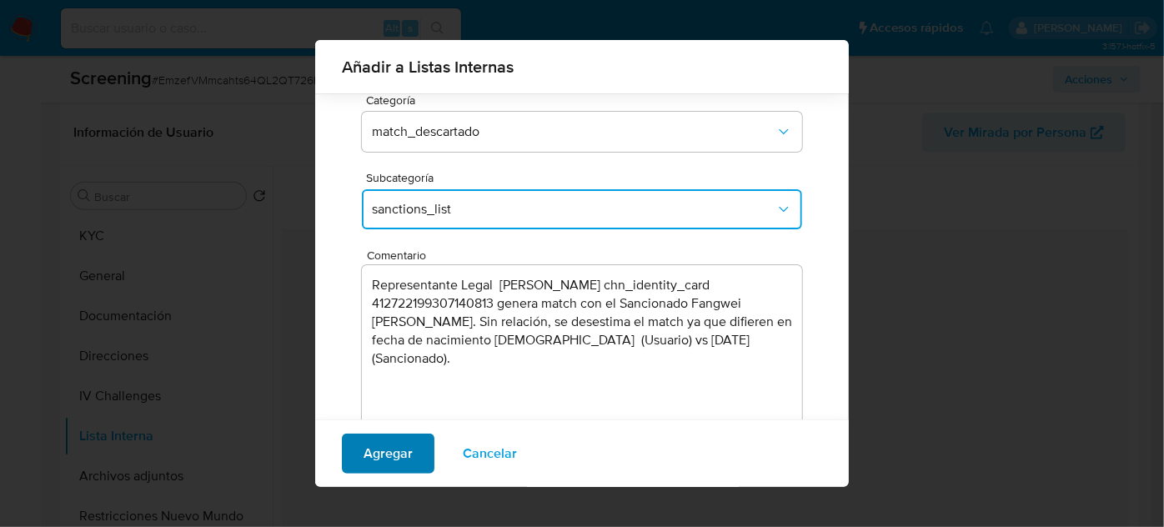
click at [379, 458] on span "Agregar" at bounding box center [388, 453] width 49 height 37
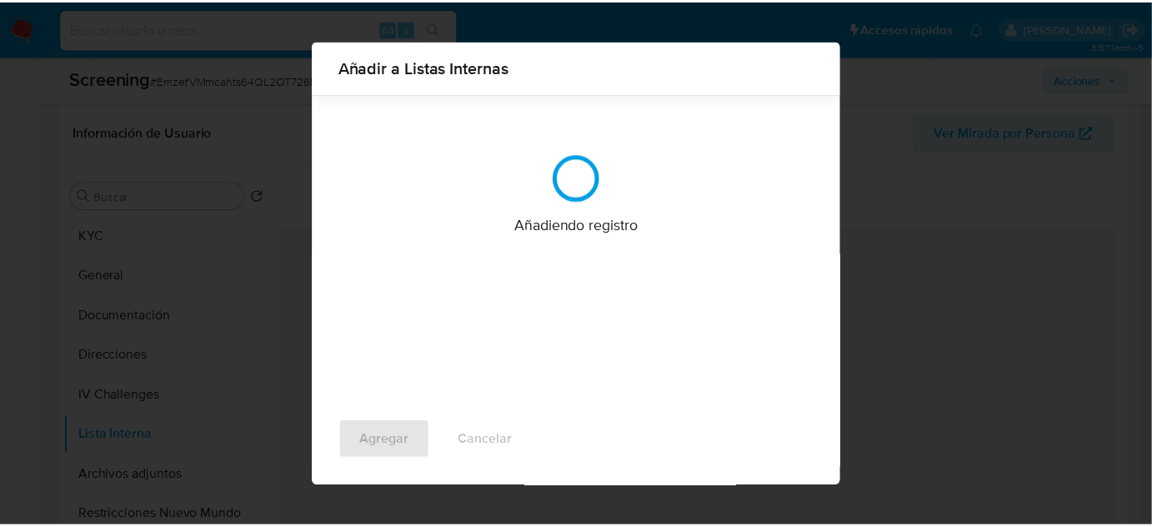
scroll to position [0, 0]
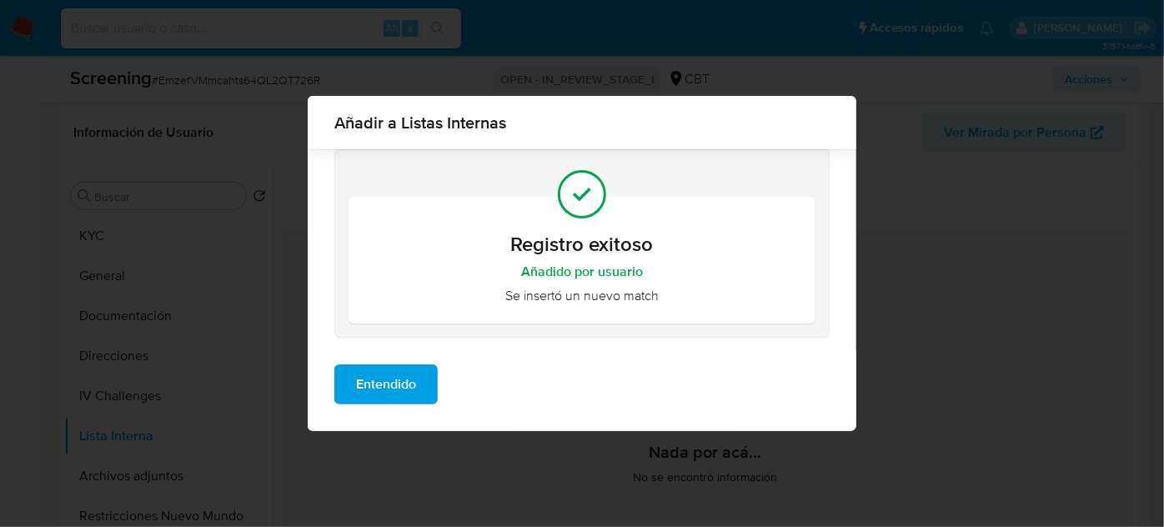
drag, startPoint x: 398, startPoint y: 384, endPoint x: 304, endPoint y: 258, distance: 156.8
click at [396, 384] on span "Entendido" at bounding box center [386, 384] width 60 height 37
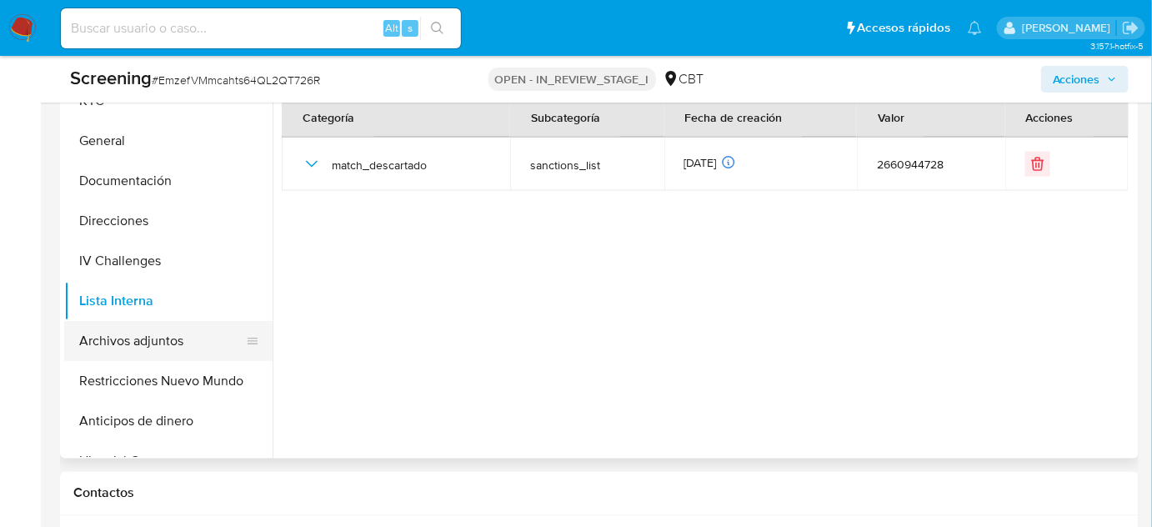
scroll to position [834, 0]
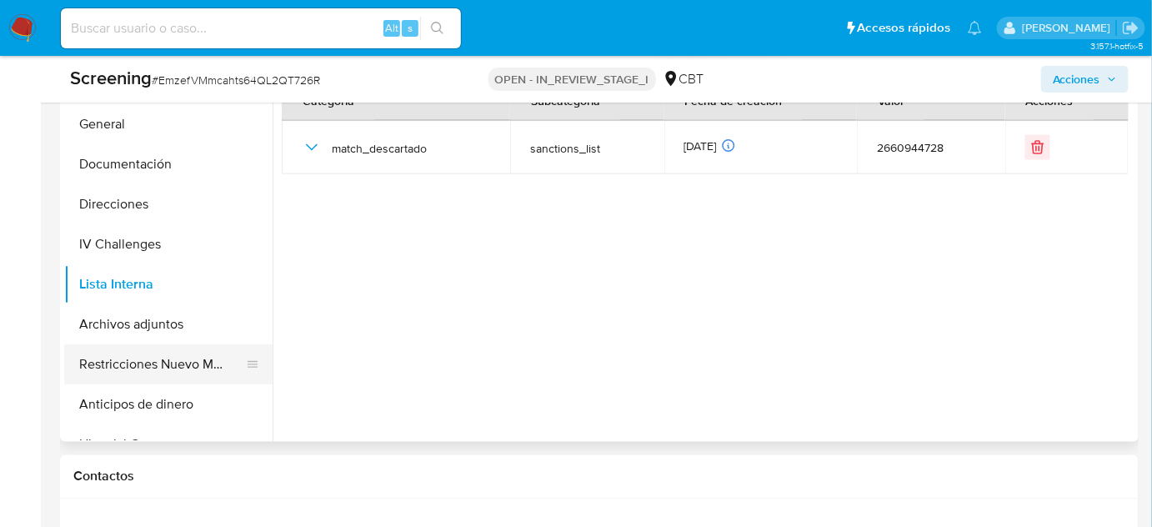
click at [167, 373] on button "Restricciones Nuevo Mundo" at bounding box center [161, 364] width 195 height 40
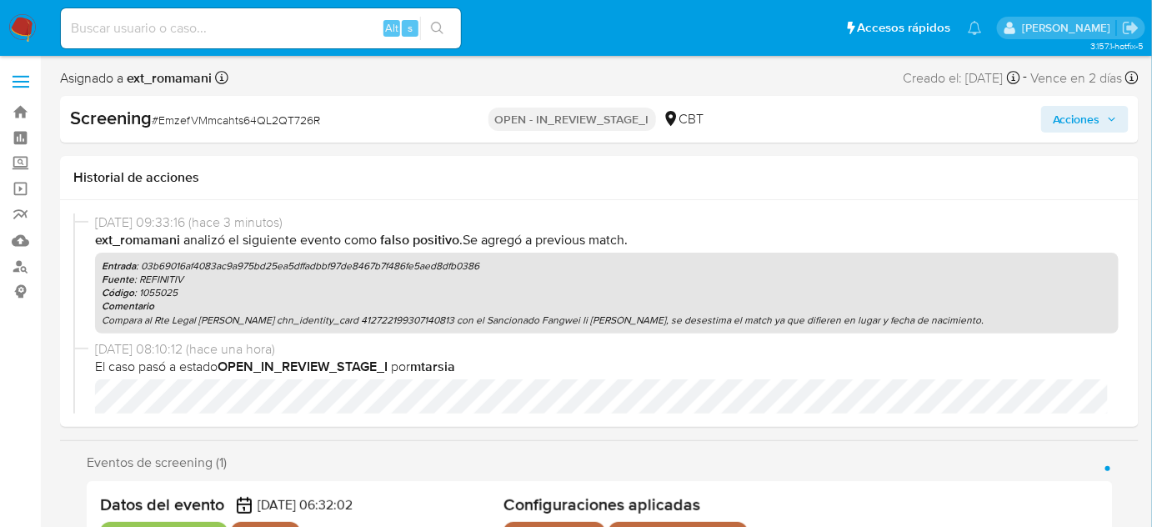
scroll to position [75, 0]
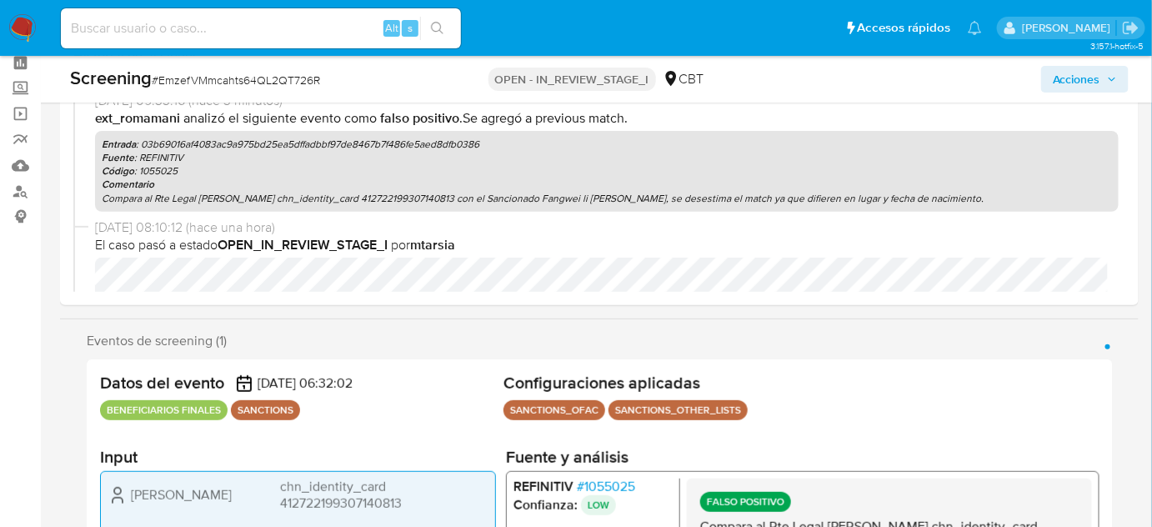
drag, startPoint x: 1055, startPoint y: 73, endPoint x: 1041, endPoint y: 91, distance: 23.2
click at [1053, 74] on button "Acciones" at bounding box center [1086, 79] width 88 height 27
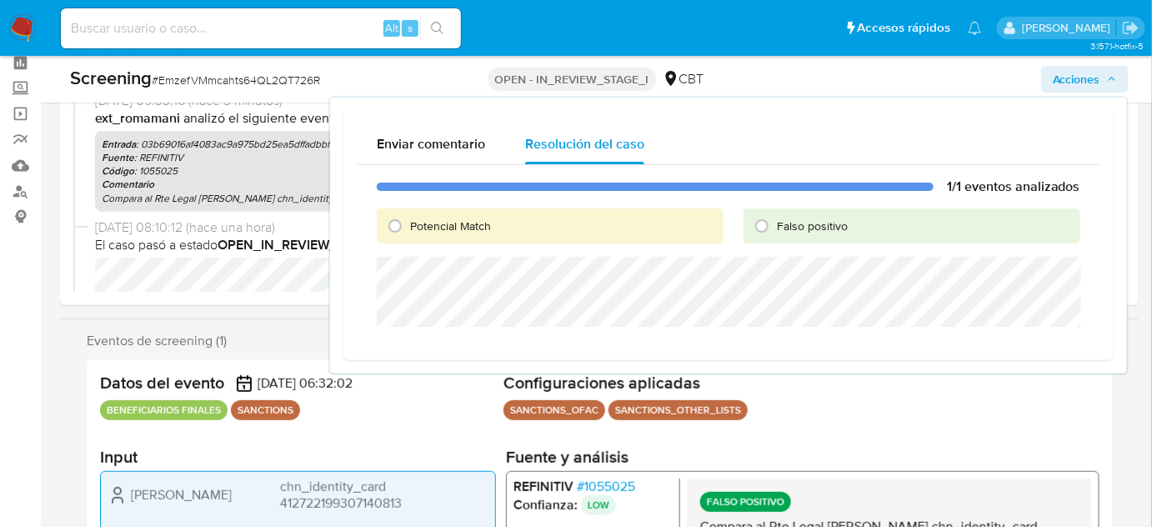
drag, startPoint x: 778, startPoint y: 222, endPoint x: 786, endPoint y: 255, distance: 34.4
click at [778, 222] on span "Falso positivo" at bounding box center [812, 226] width 71 height 17
click at [776, 222] on input "Falso positivo" at bounding box center [762, 226] width 27 height 27
radio input "true"
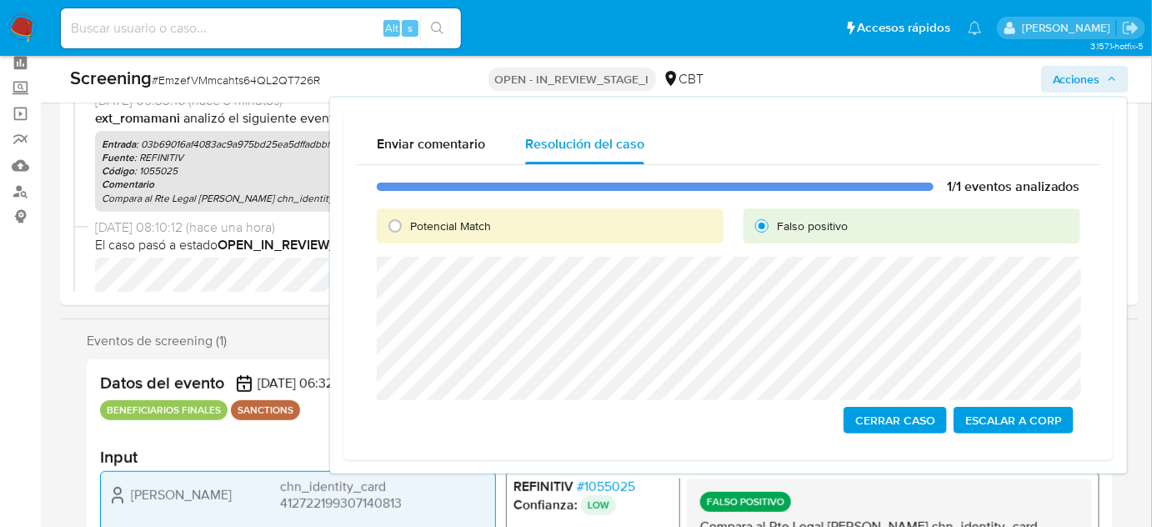
click at [903, 416] on span "Cerrar Caso" at bounding box center [896, 420] width 80 height 23
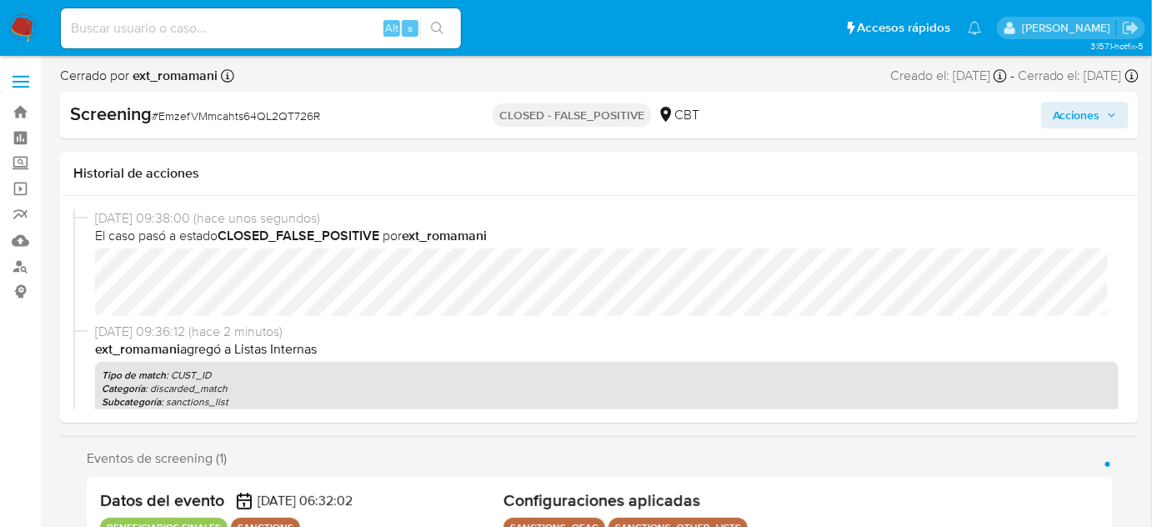
scroll to position [303, 0]
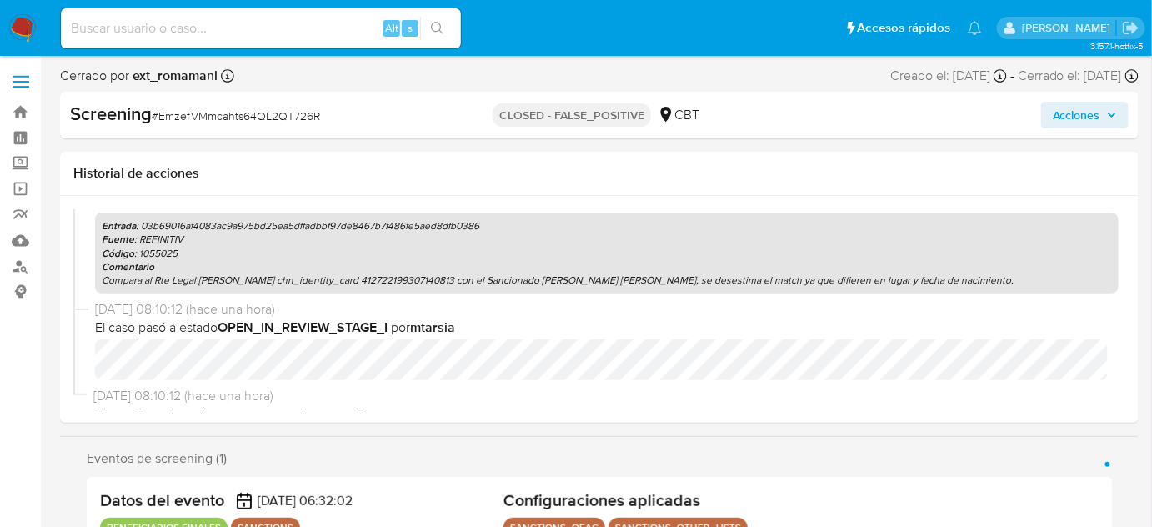
select select "10"
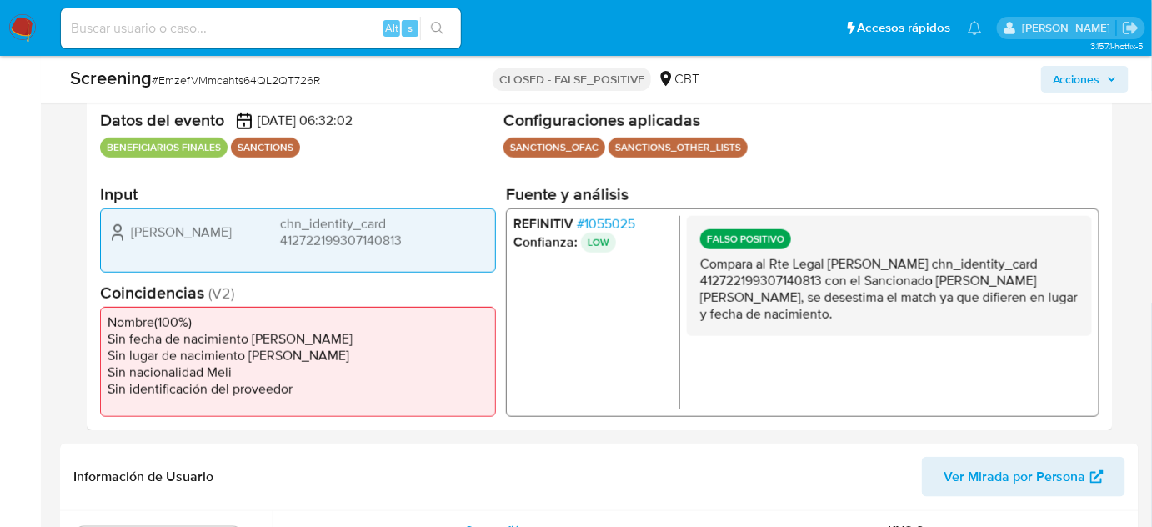
scroll to position [379, 0]
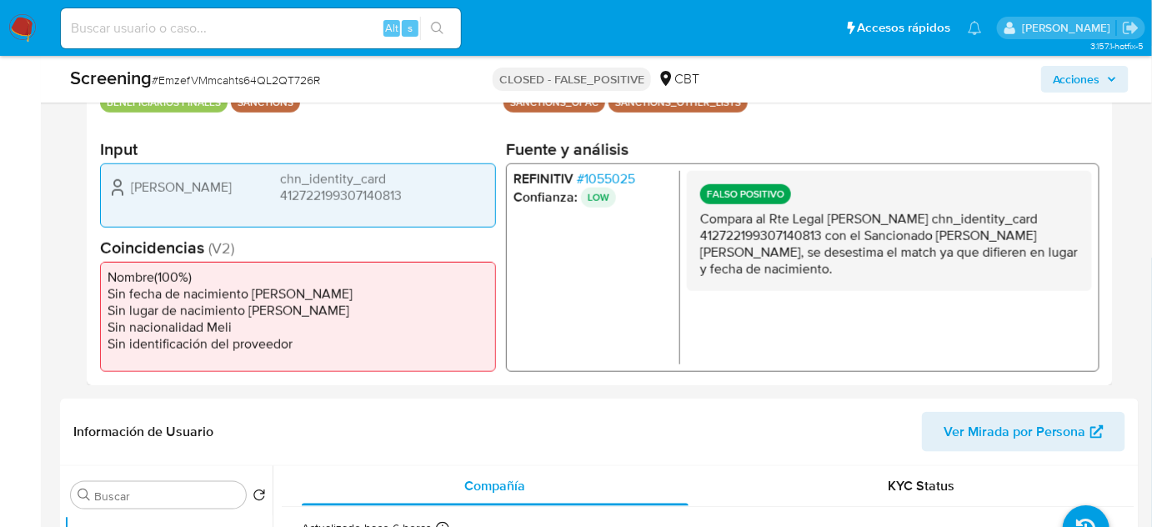
drag, startPoint x: 787, startPoint y: 272, endPoint x: 698, endPoint y: 222, distance: 102.3
click at [698, 222] on div "FALSO POSITIVO Compara al Rte Legal [PERSON_NAME] chn_identity_card 41272219930…" at bounding box center [889, 231] width 405 height 120
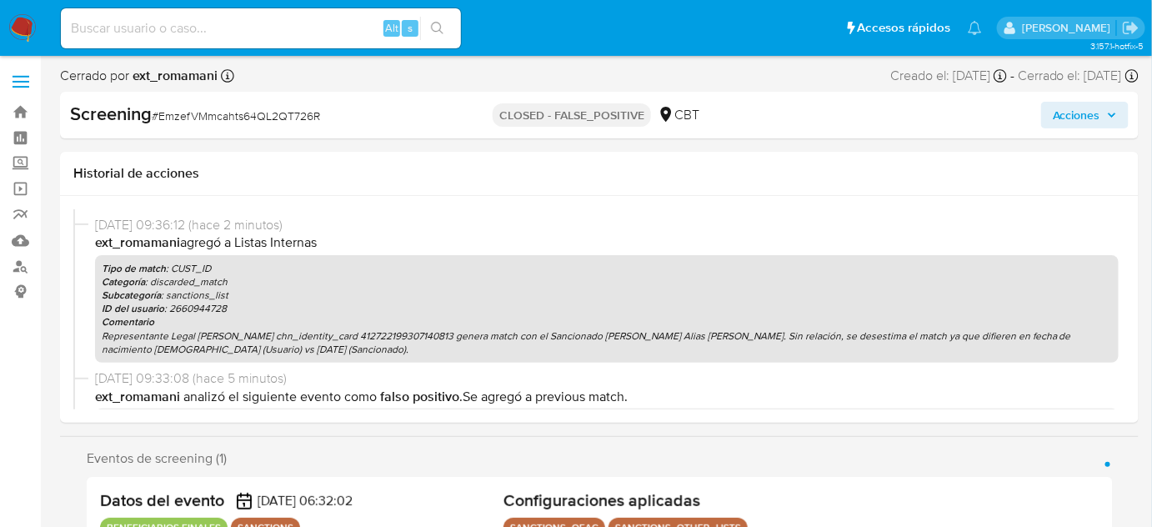
scroll to position [0, 0]
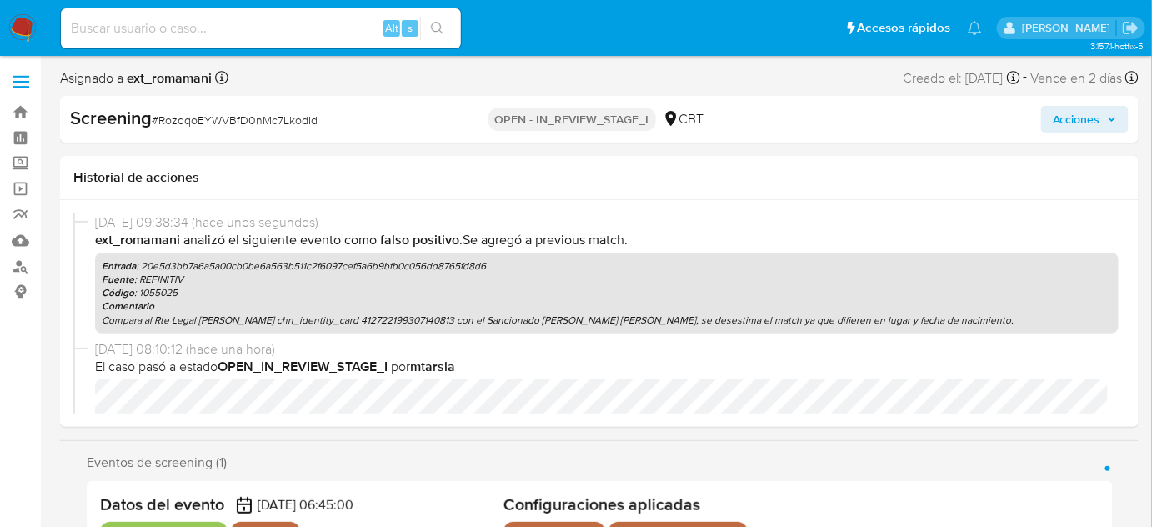
select select "10"
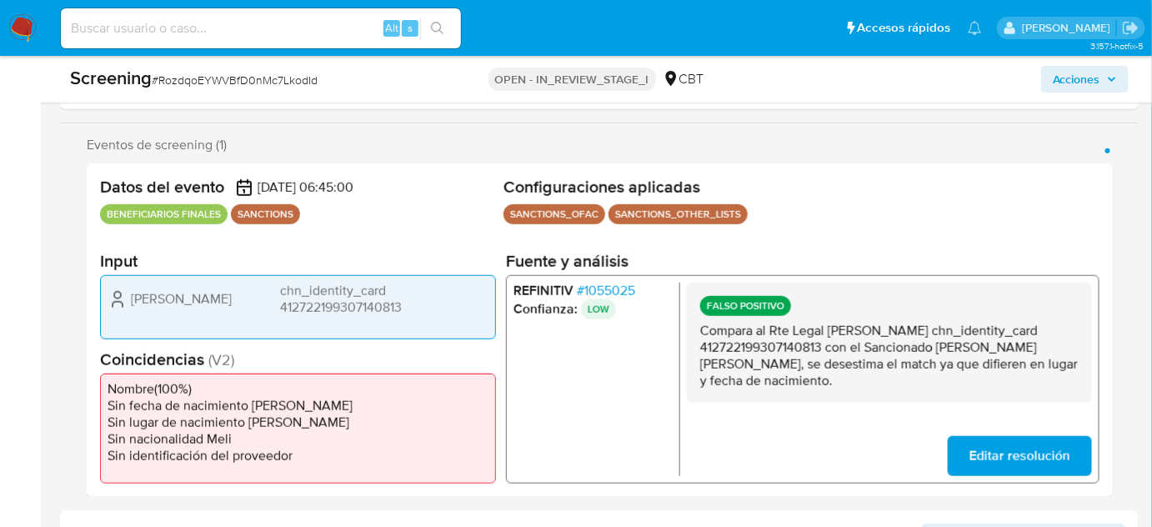
scroll to position [303, 0]
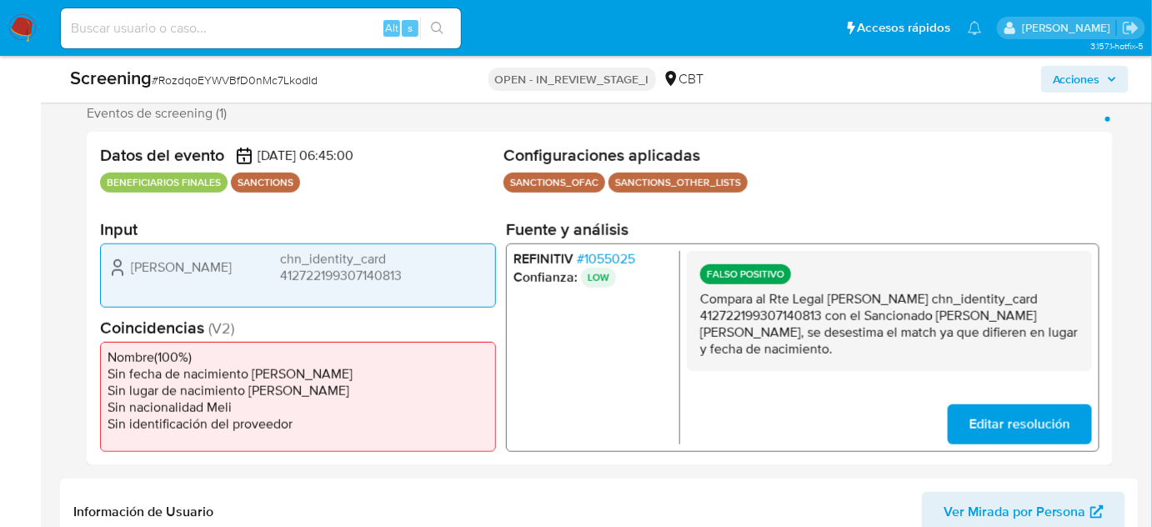
drag, startPoint x: 829, startPoint y: 299, endPoint x: 825, endPoint y: 322, distance: 22.9
click at [825, 322] on p "Compara al Rte Legal [PERSON_NAME] chn_identity_card 412722199307140813 con el …" at bounding box center [889, 324] width 379 height 67
drag, startPoint x: 941, startPoint y: 315, endPoint x: 1076, endPoint y: 315, distance: 134.3
click at [1076, 315] on p "Compara al Rte Legal [PERSON_NAME] chn_identity_card 412722199307140813 con el …" at bounding box center [889, 324] width 379 height 67
click at [594, 251] on span "# 1055025" at bounding box center [606, 259] width 58 height 17
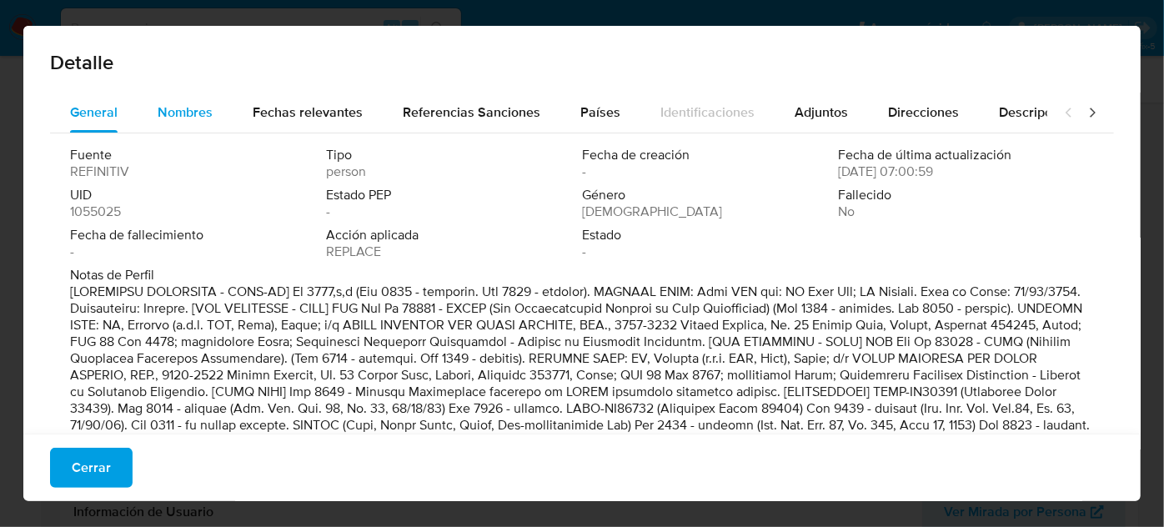
click at [182, 118] on span "Nombres" at bounding box center [185, 112] width 55 height 19
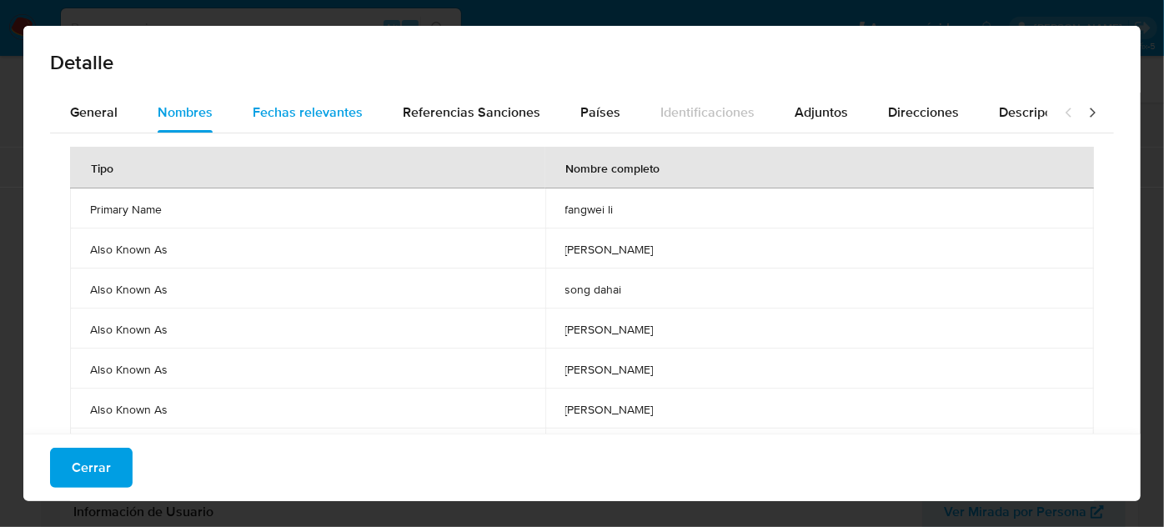
click at [315, 112] on span "Fechas relevantes" at bounding box center [308, 112] width 110 height 19
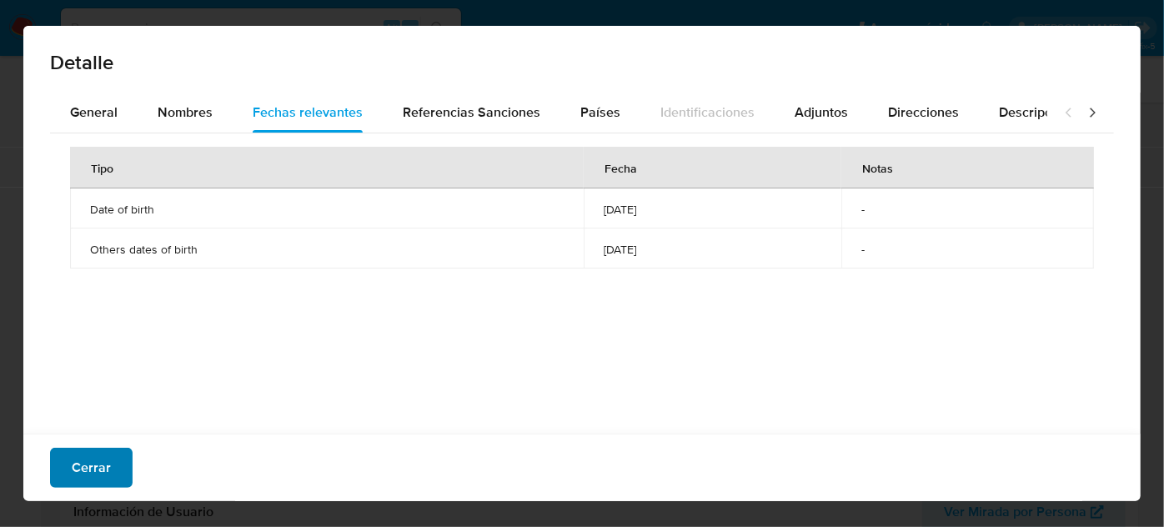
click at [73, 470] on span "Cerrar" at bounding box center [91, 467] width 39 height 37
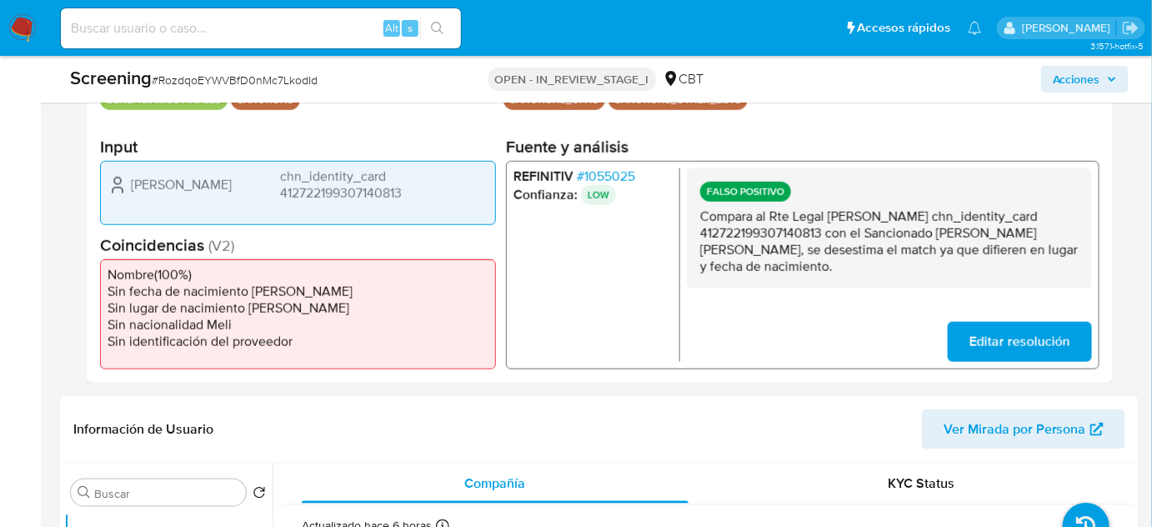
scroll to position [682, 0]
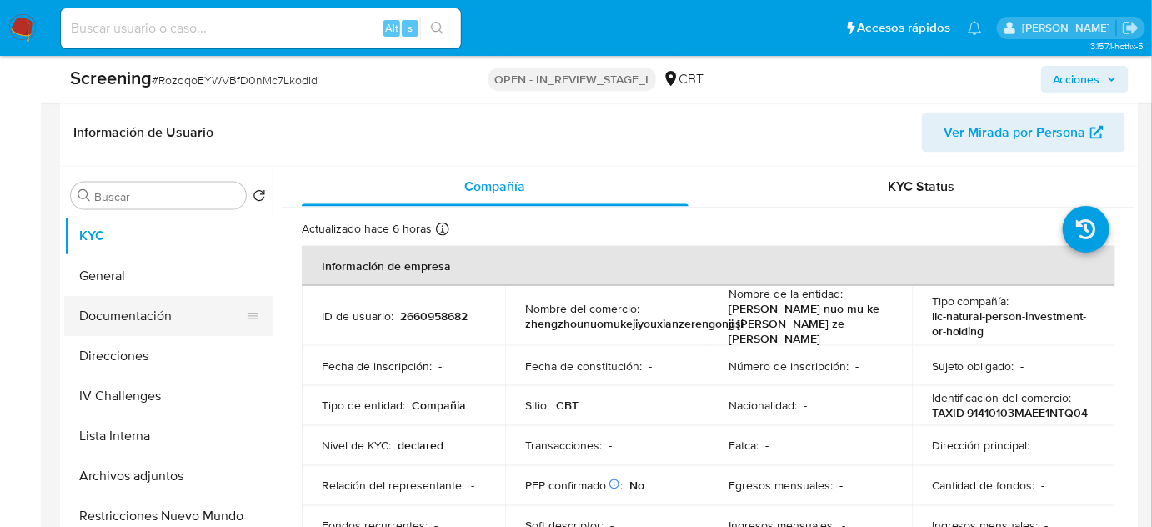
click at [179, 322] on button "Documentación" at bounding box center [161, 316] width 195 height 40
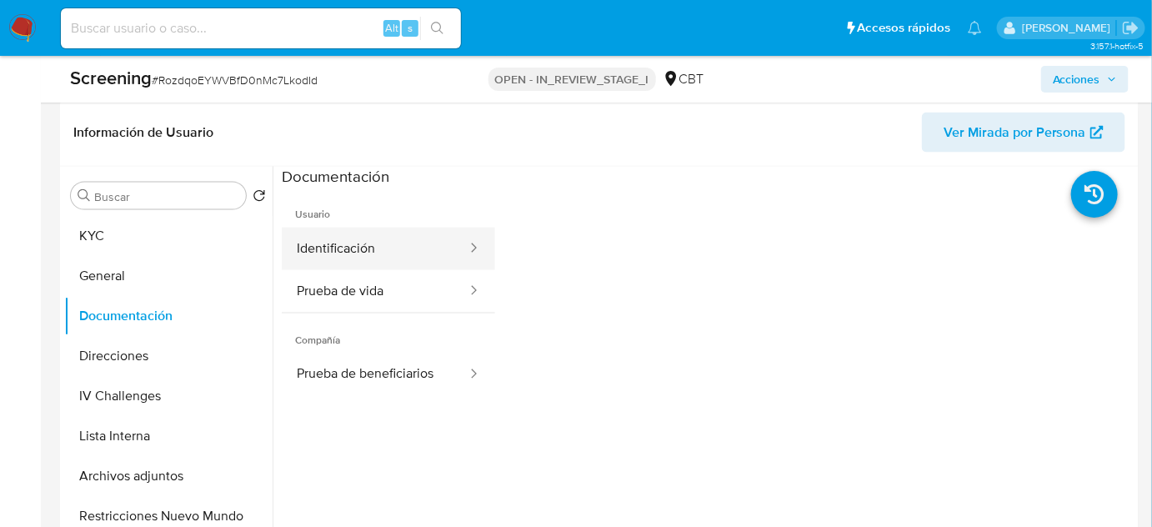
click at [366, 259] on button "Identificación" at bounding box center [375, 249] width 187 height 43
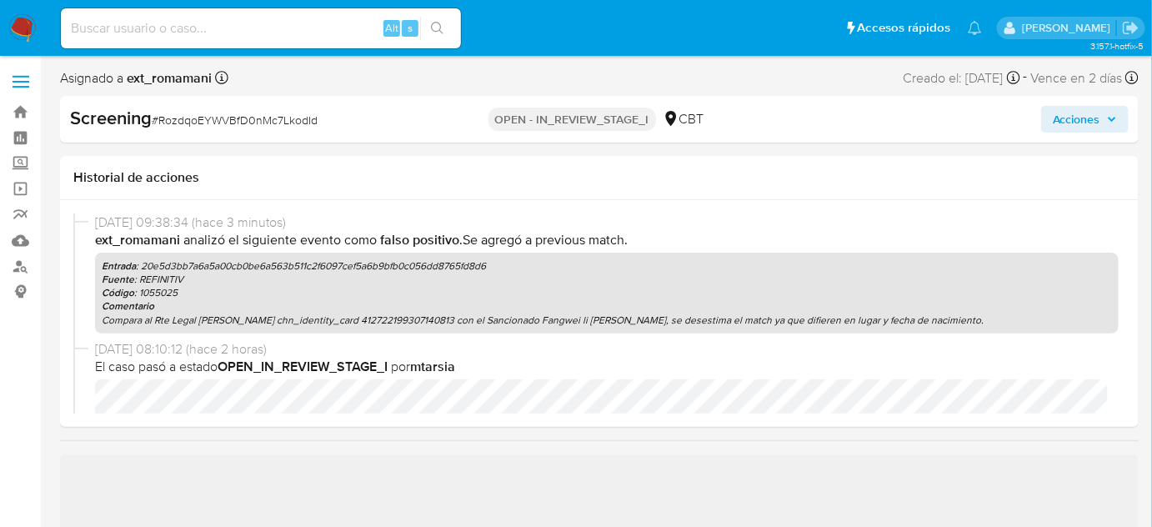
select select "10"
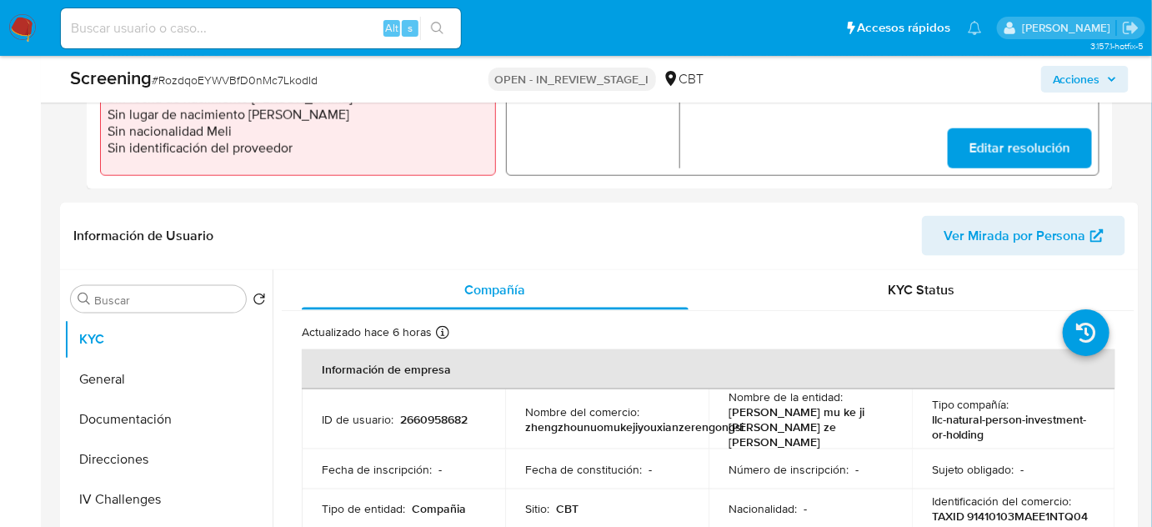
scroll to position [834, 0]
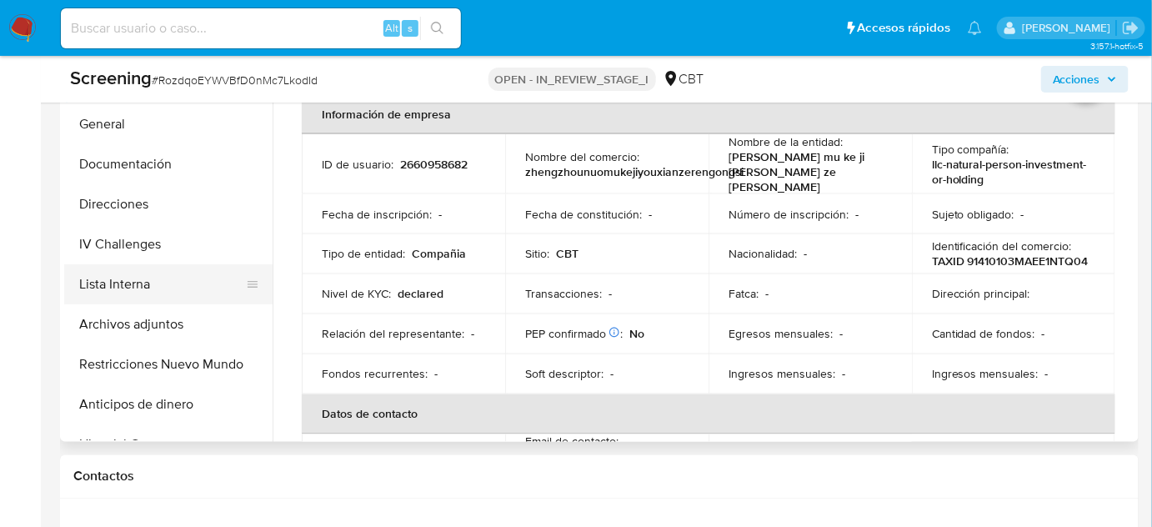
click at [163, 289] on button "Lista Interna" at bounding box center [161, 284] width 195 height 40
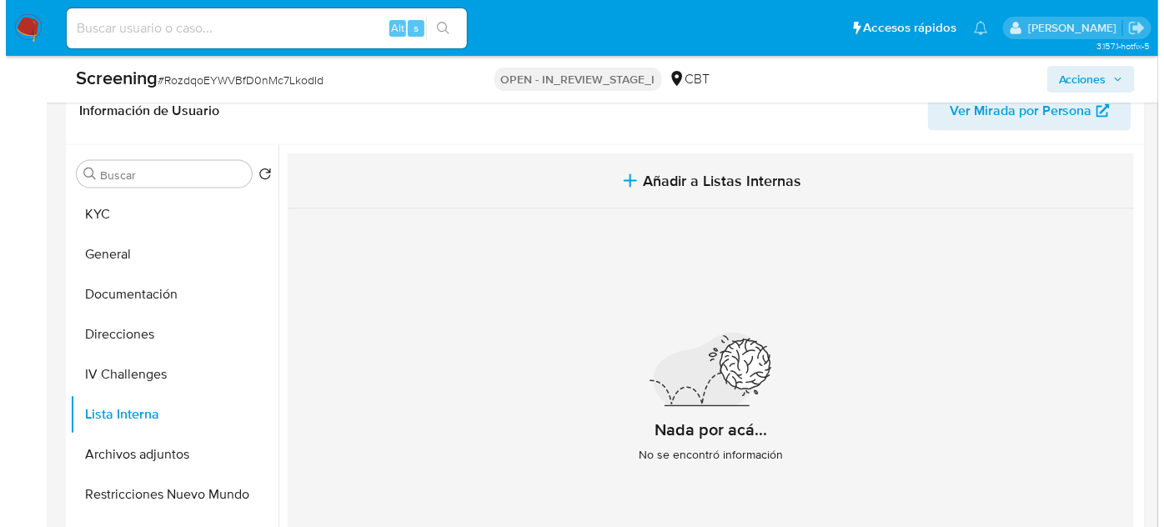
scroll to position [682, 0]
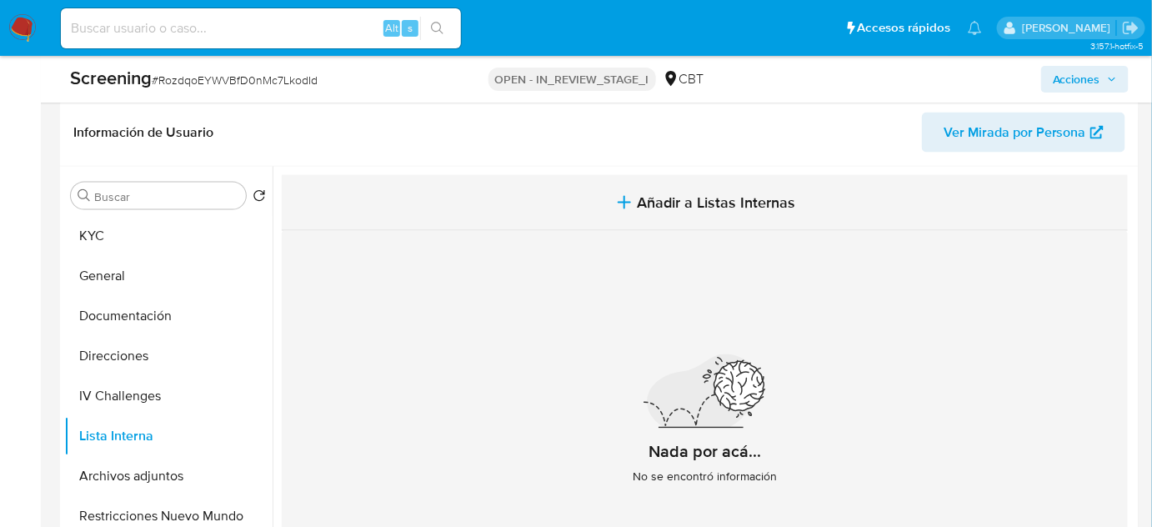
click at [685, 213] on button "Añadir a Listas Internas" at bounding box center [705, 203] width 846 height 56
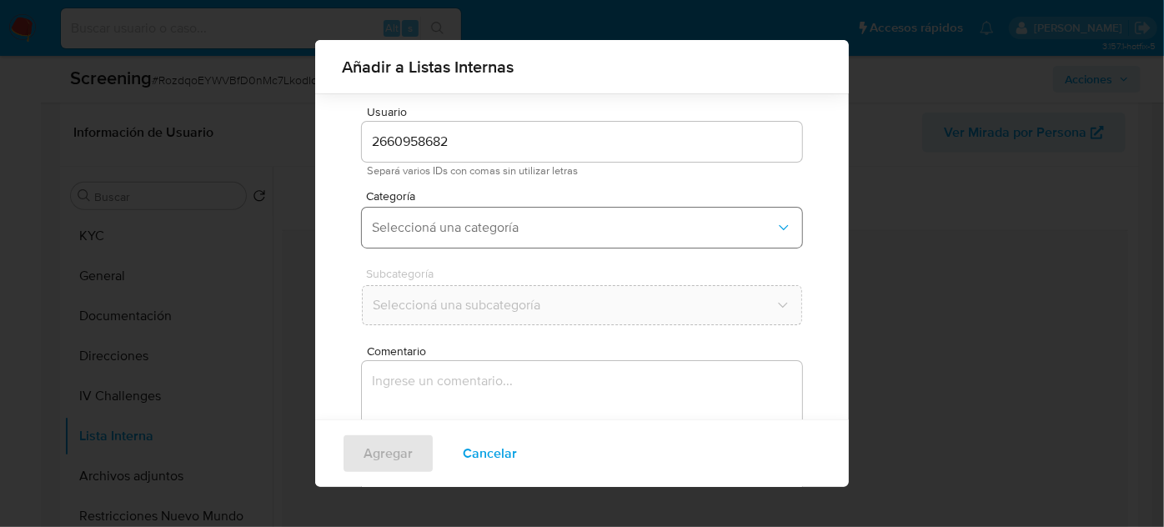
scroll to position [62, 0]
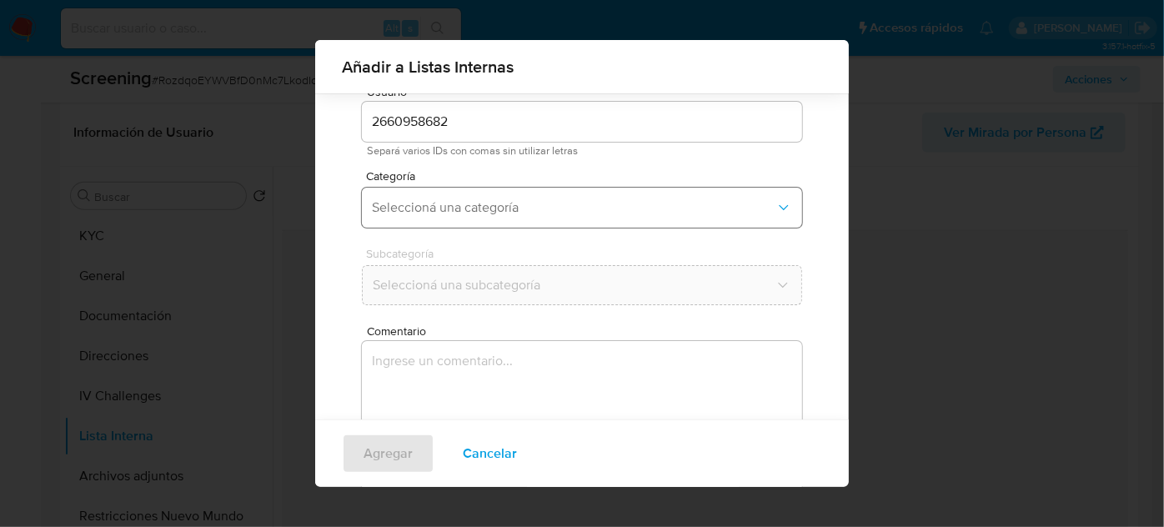
click at [498, 209] on span "Seleccioná una categoría" at bounding box center [574, 207] width 404 height 17
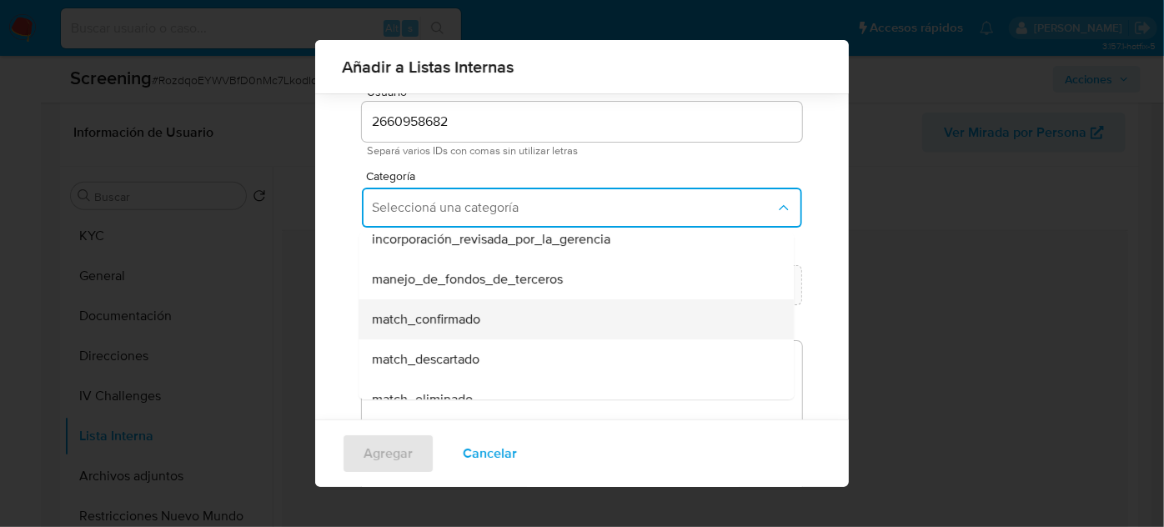
scroll to position [75, 0]
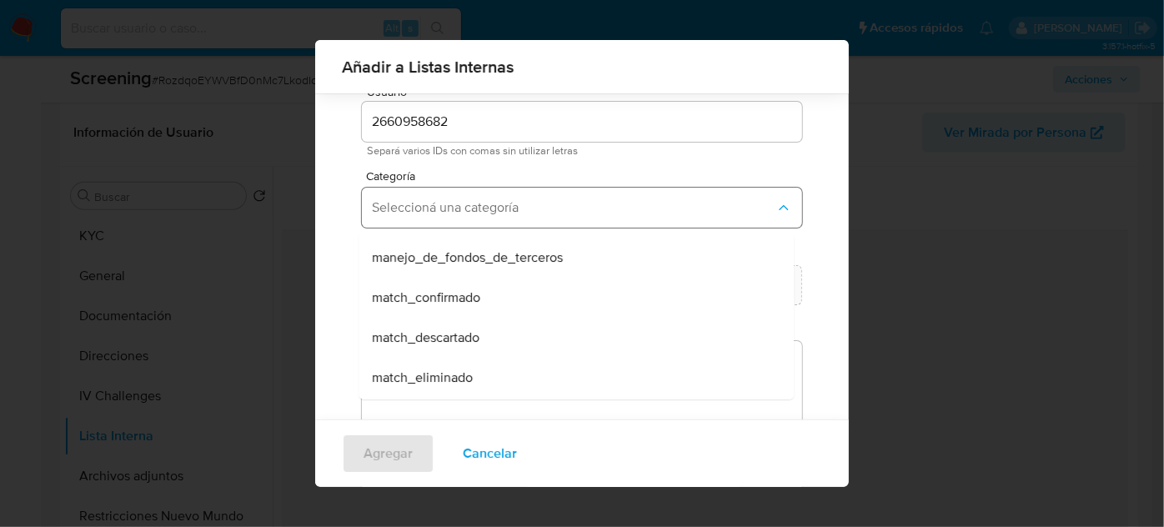
drag, startPoint x: 454, startPoint y: 335, endPoint x: 520, endPoint y: 223, distance: 130.1
click at [455, 334] on span "match_descartado" at bounding box center [426, 337] width 108 height 17
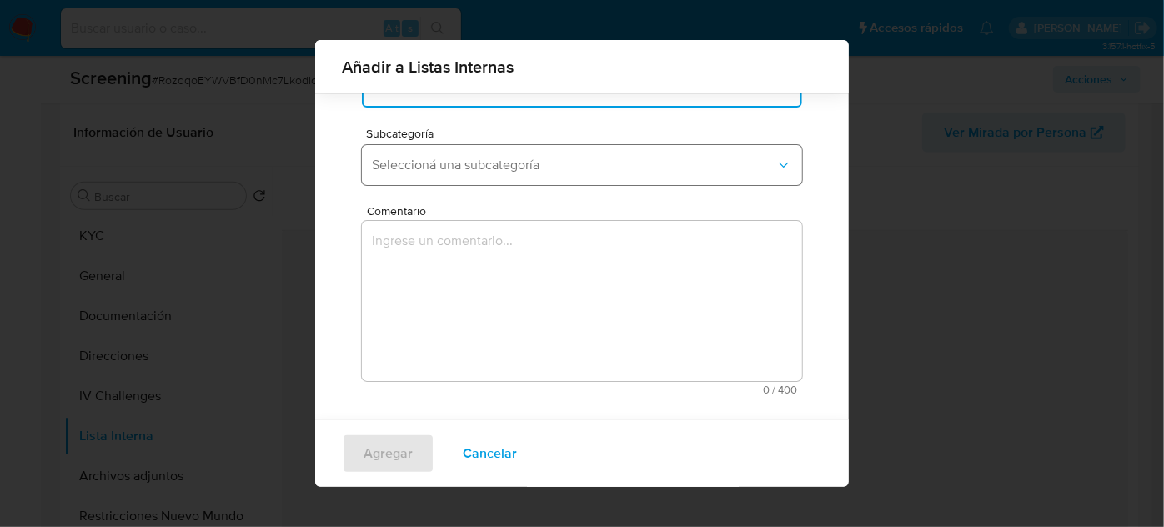
scroll to position [183, 0]
click at [501, 166] on span "Seleccioná una subcategoría" at bounding box center [574, 163] width 404 height 17
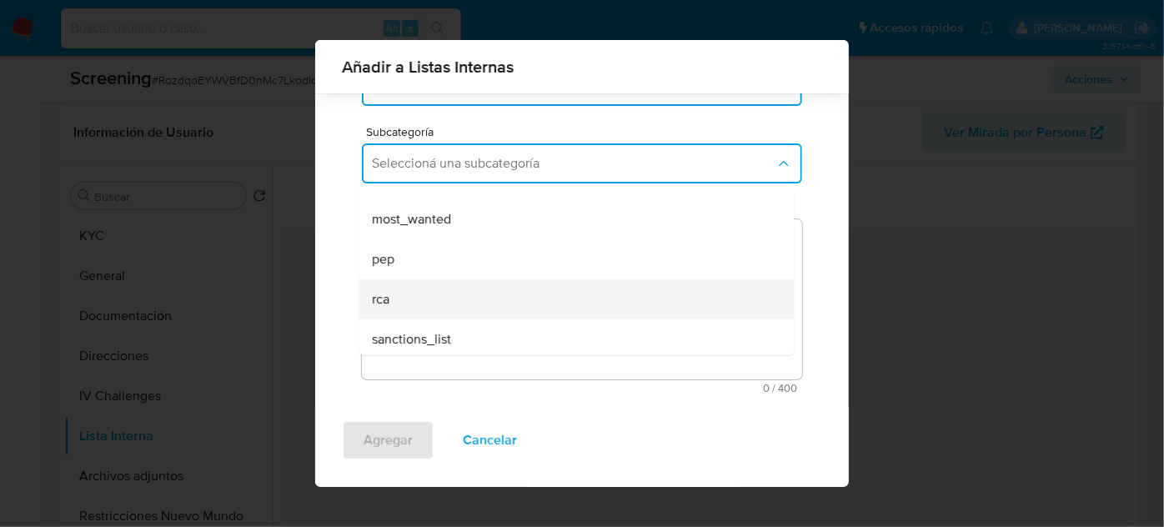
scroll to position [113, 0]
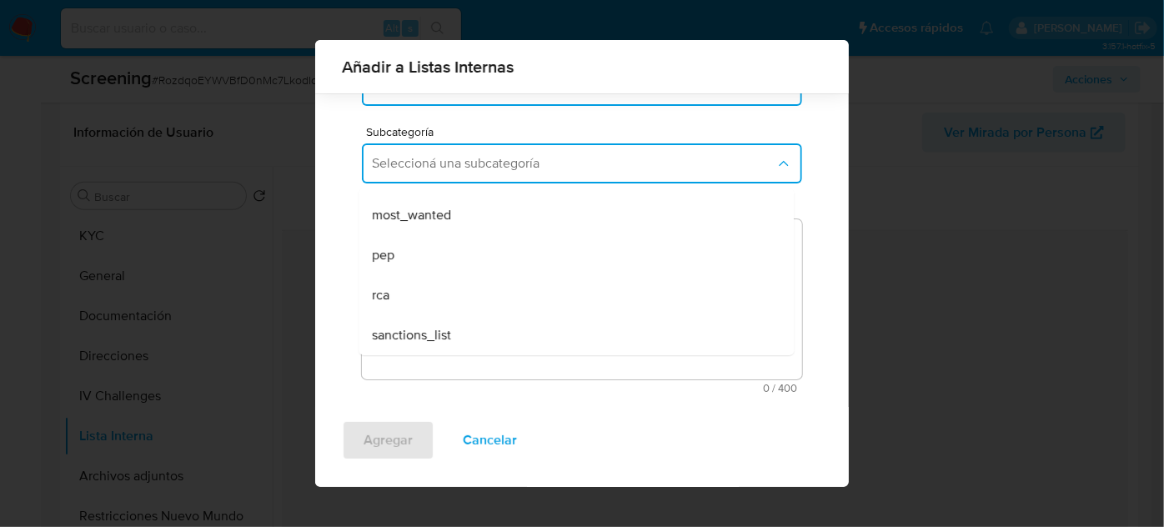
drag, startPoint x: 414, startPoint y: 324, endPoint x: 414, endPoint y: 314, distance: 9.2
click at [414, 323] on div "sanctions_list" at bounding box center [571, 335] width 399 height 40
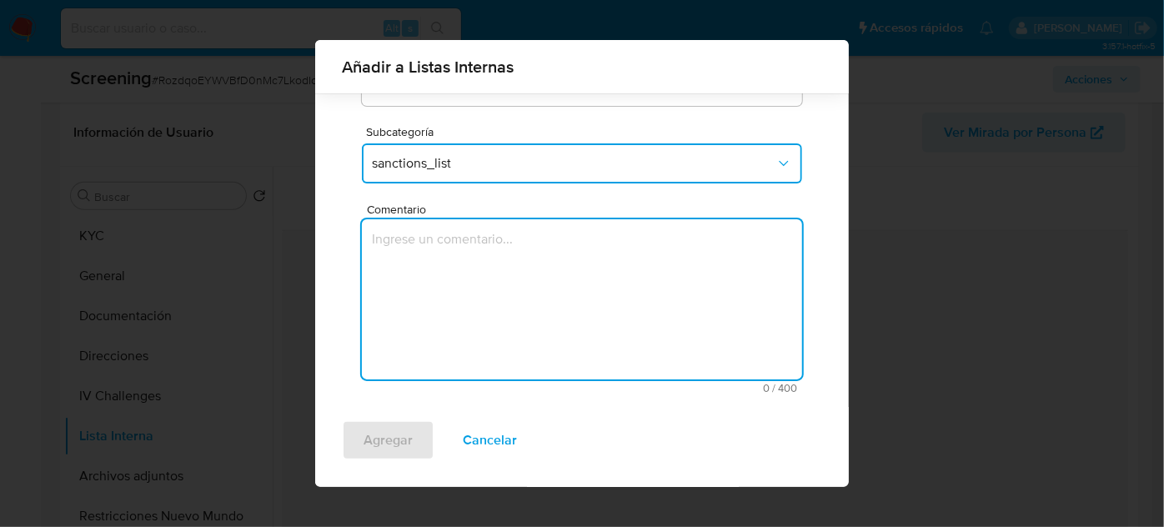
click at [429, 281] on textarea "Comentario" at bounding box center [582, 299] width 440 height 160
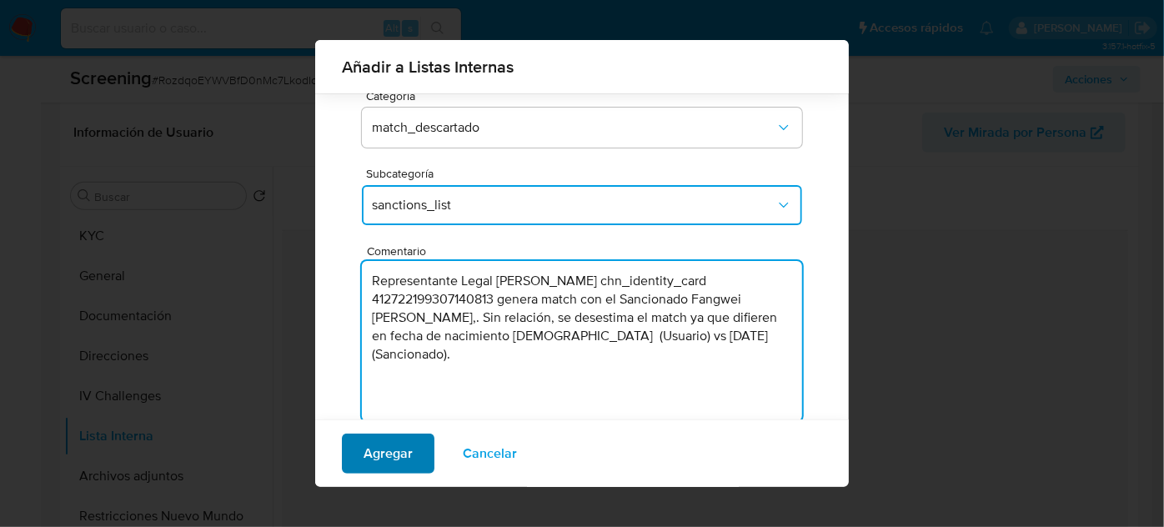
scroll to position [108, 0]
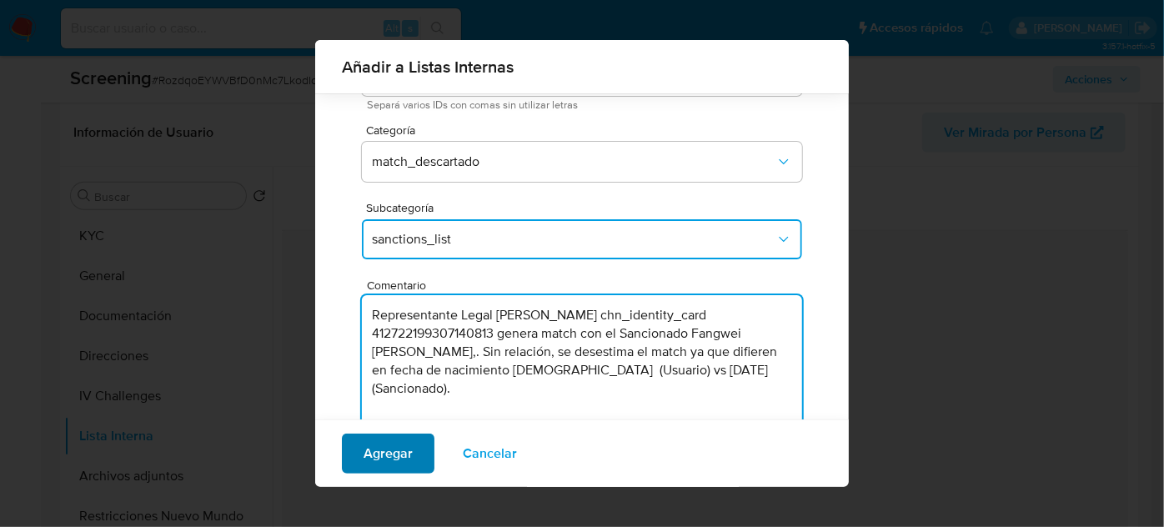
type textarea "Representante Legal [PERSON_NAME] chn_identity_card 412722199307140813 genera m…"
click at [385, 449] on span "Agregar" at bounding box center [388, 453] width 49 height 37
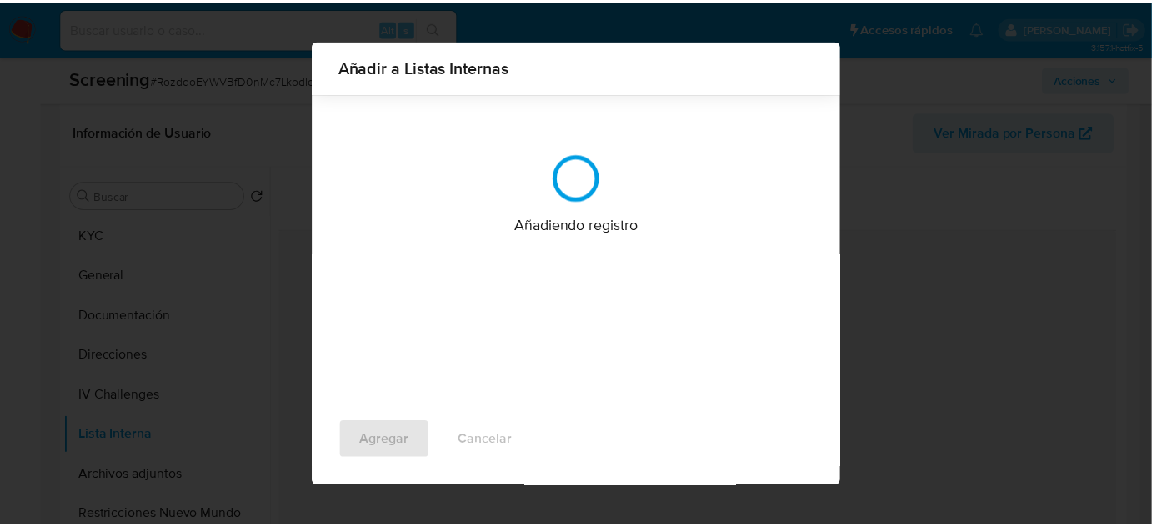
scroll to position [0, 0]
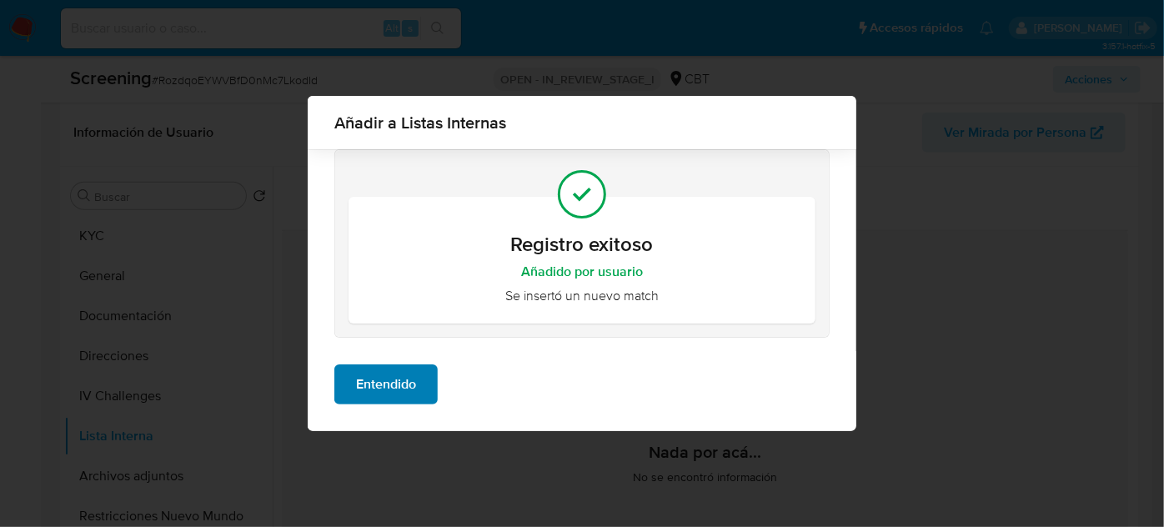
drag, startPoint x: 395, startPoint y: 409, endPoint x: 397, endPoint y: 400, distance: 9.3
click at [395, 404] on div "Entendido" at bounding box center [582, 391] width 549 height 80
click at [397, 400] on span "Entendido" at bounding box center [386, 384] width 60 height 37
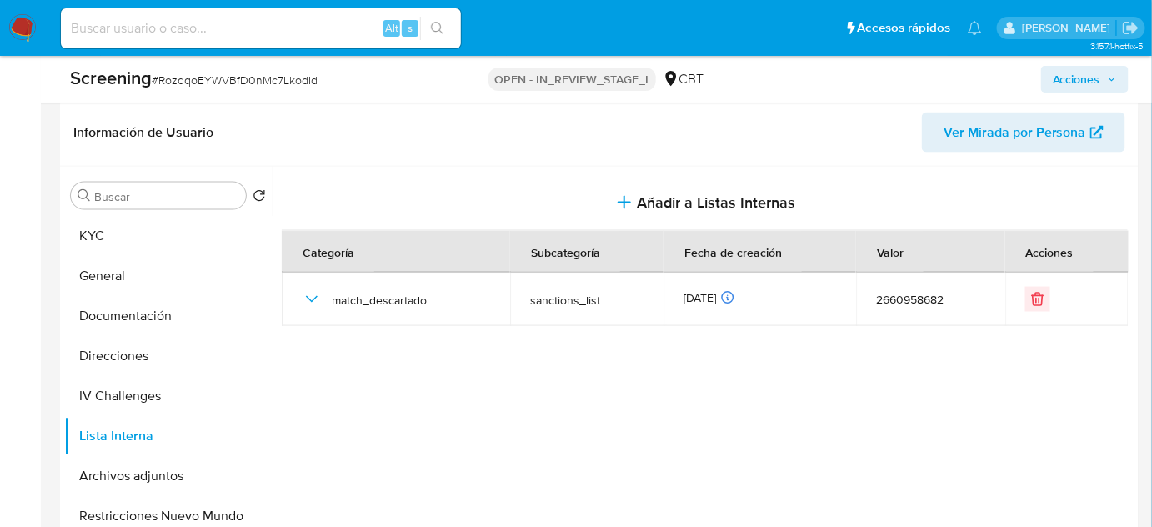
drag, startPoint x: 1052, startPoint y: 78, endPoint x: 1042, endPoint y: 91, distance: 15.5
click at [1052, 79] on button "Acciones" at bounding box center [1086, 79] width 88 height 27
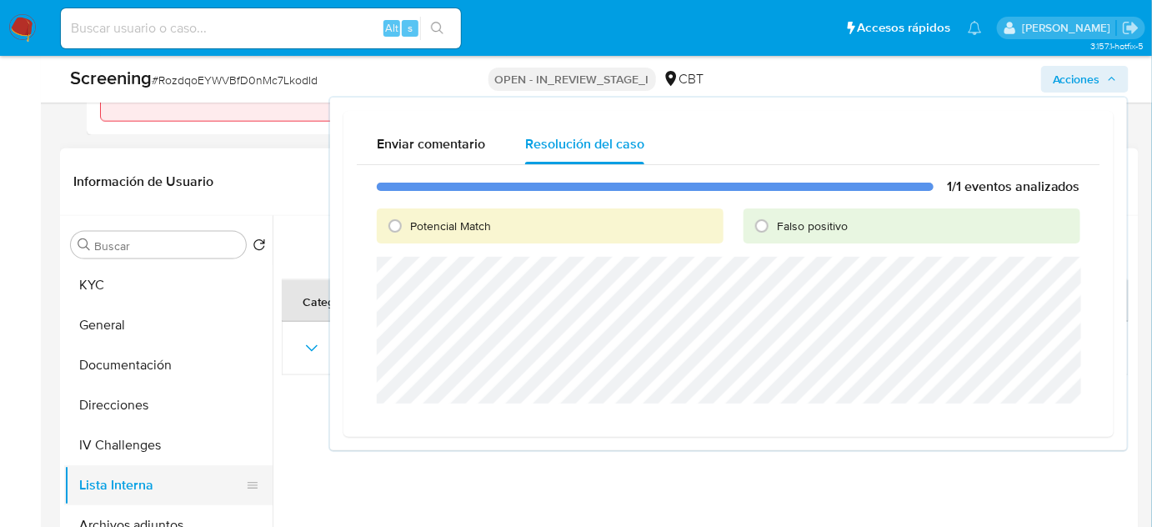
scroll to position [379, 0]
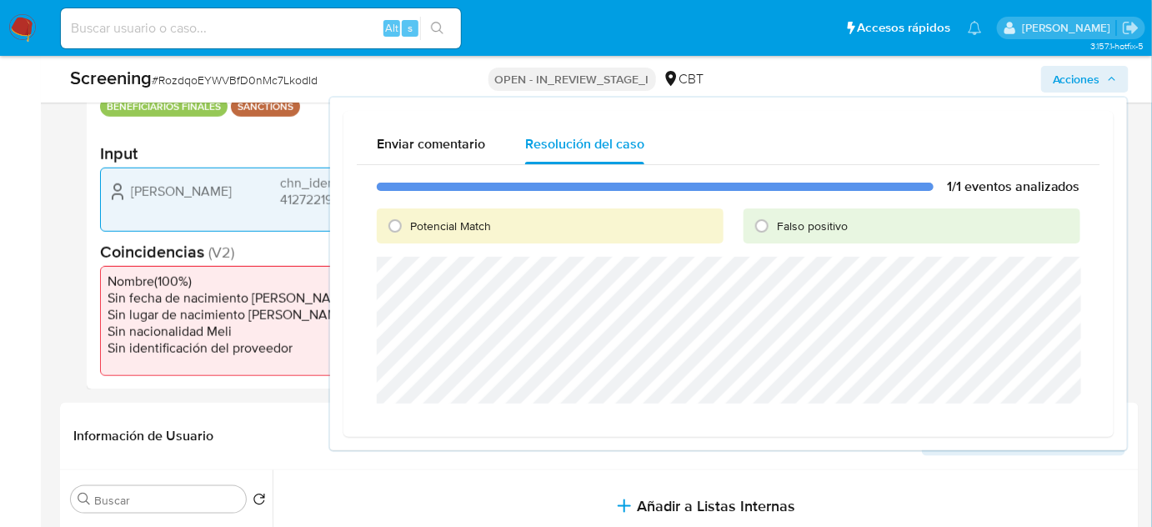
click at [780, 225] on span "Falso positivo" at bounding box center [812, 226] width 71 height 17
click at [776, 225] on input "Falso positivo" at bounding box center [762, 226] width 27 height 27
radio input "true"
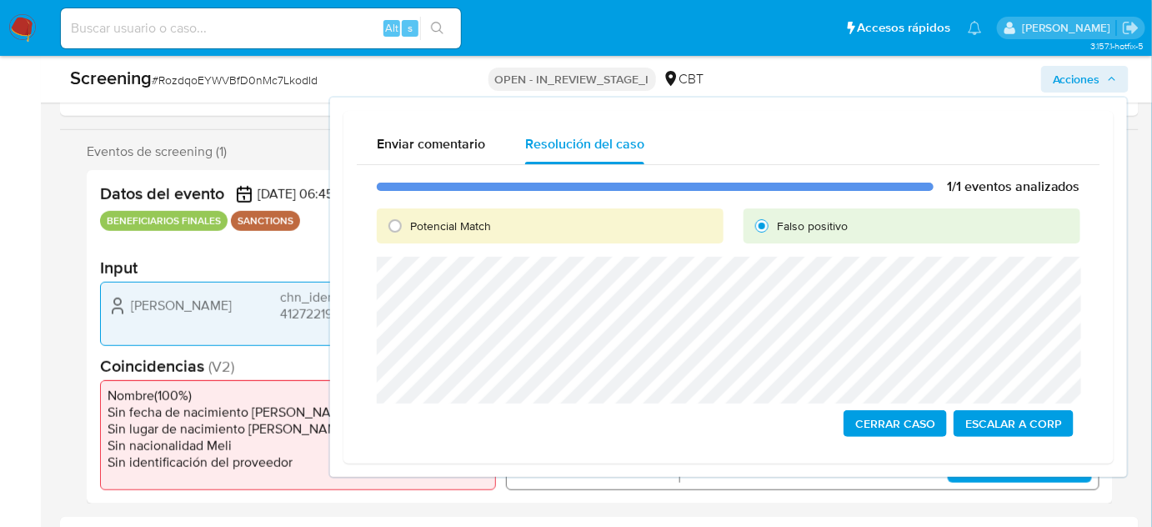
scroll to position [227, 0]
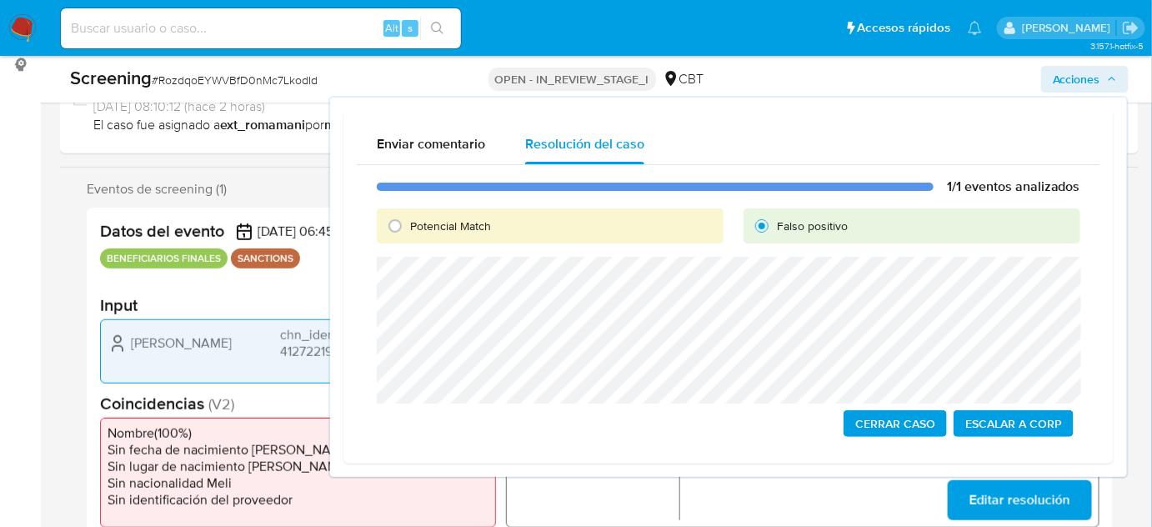
click at [889, 424] on span "Cerrar Caso" at bounding box center [896, 423] width 80 height 23
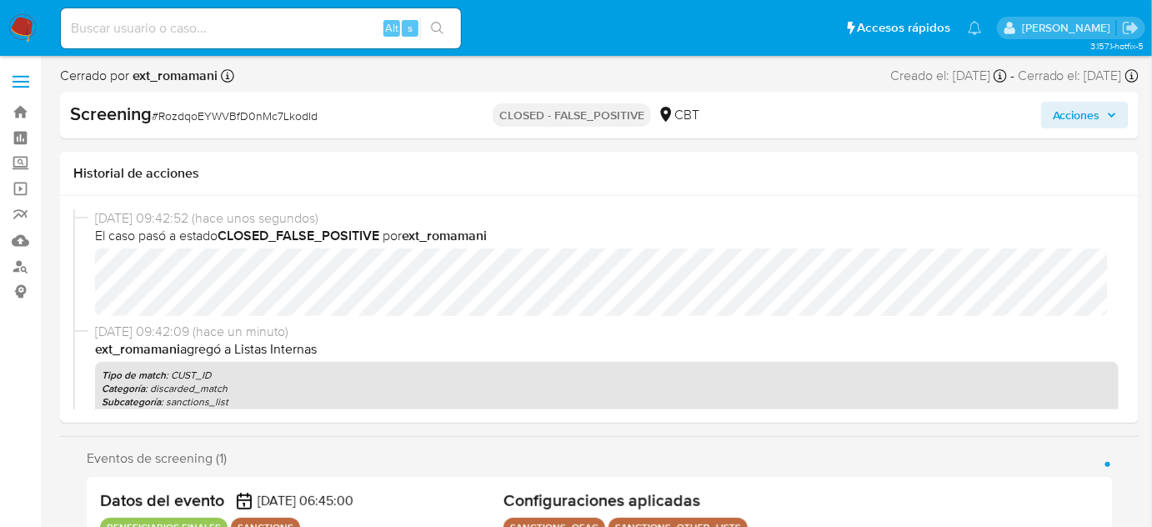
select select "10"
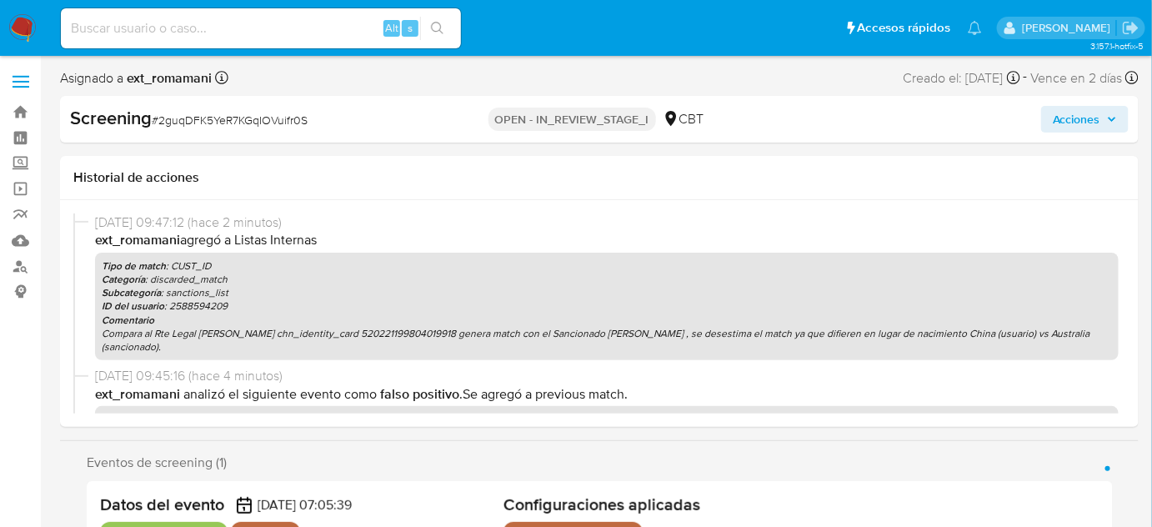
select select "10"
click at [1068, 124] on span "Acciones" at bounding box center [1077, 119] width 48 height 27
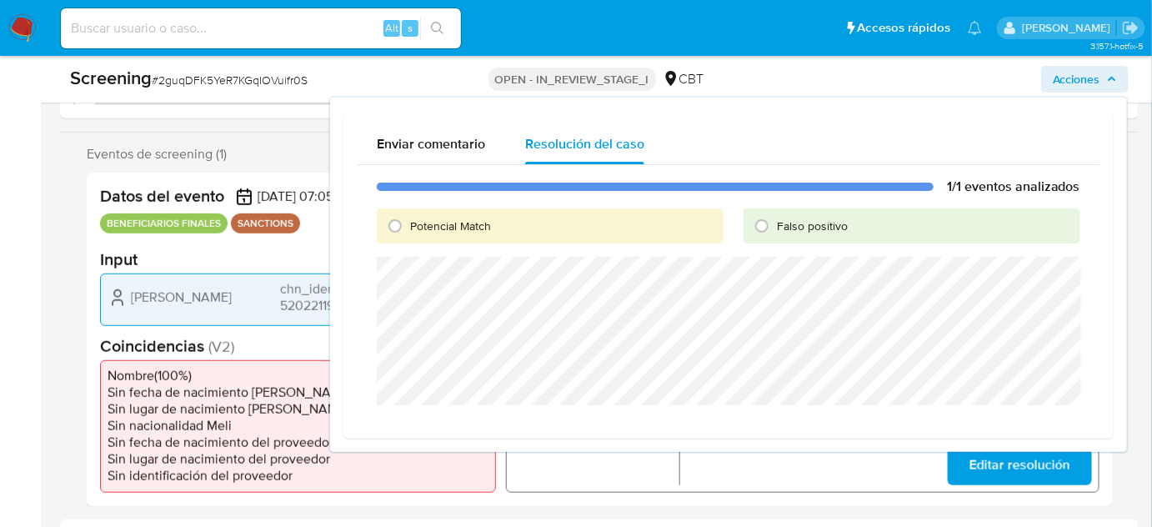
scroll to position [303, 0]
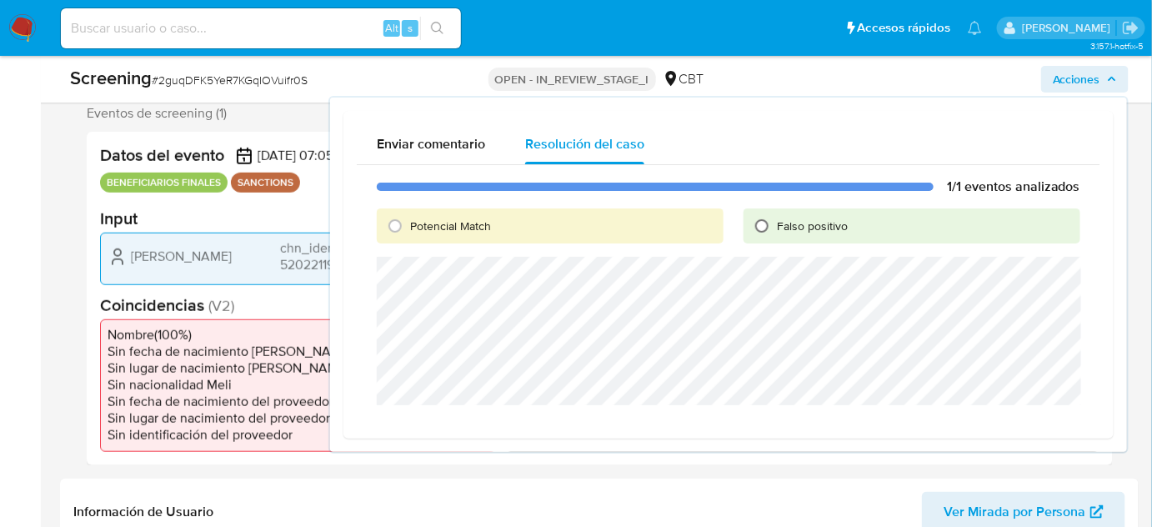
click at [776, 233] on input "Falso positivo" at bounding box center [762, 226] width 27 height 27
radio input "true"
click at [874, 423] on span "Cerrar Caso" at bounding box center [896, 425] width 80 height 23
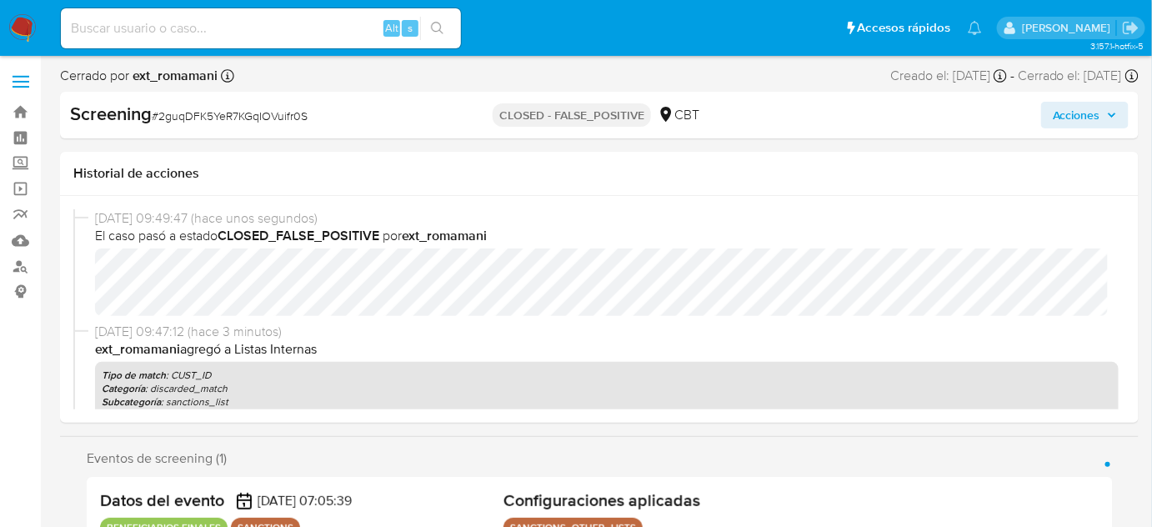
select select "10"
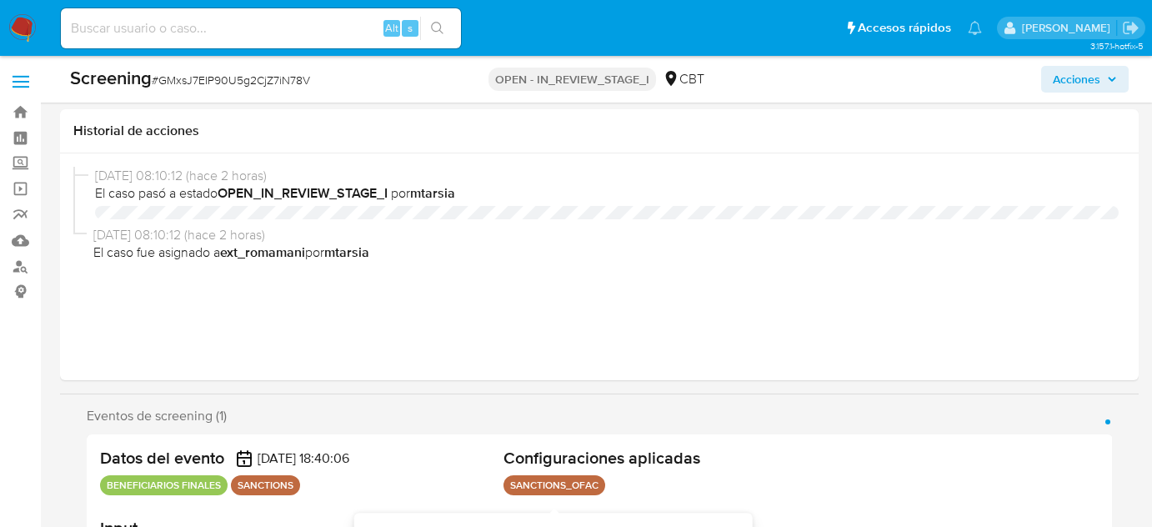
select select "10"
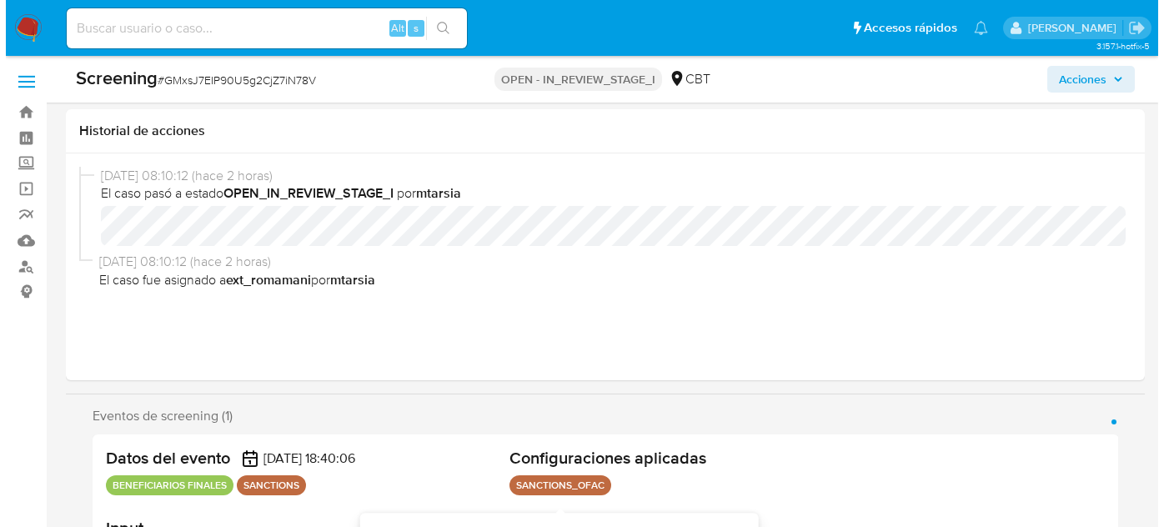
scroll to position [409, 0]
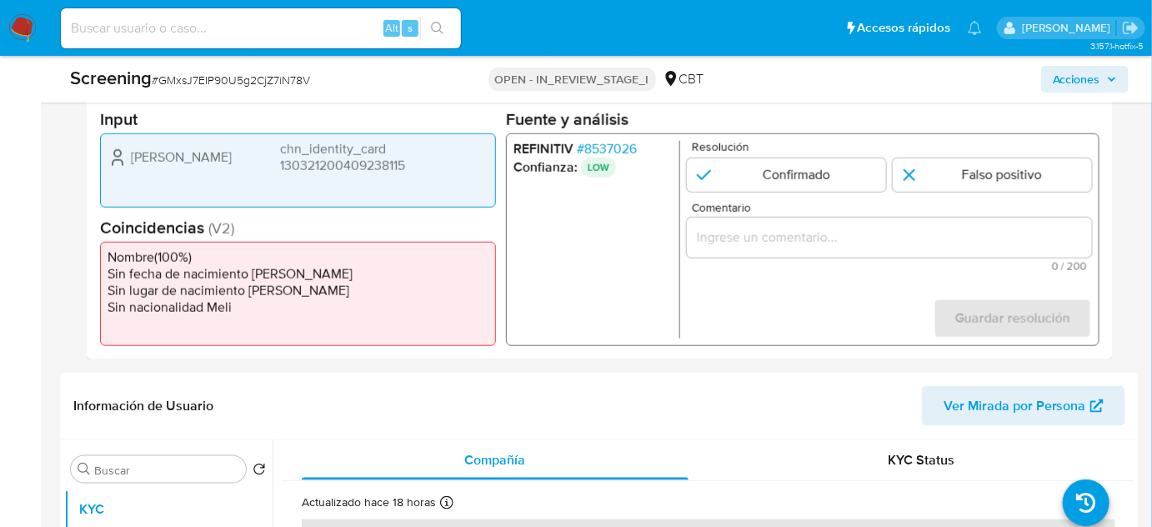
click at [622, 153] on span "# 8537026" at bounding box center [607, 149] width 60 height 17
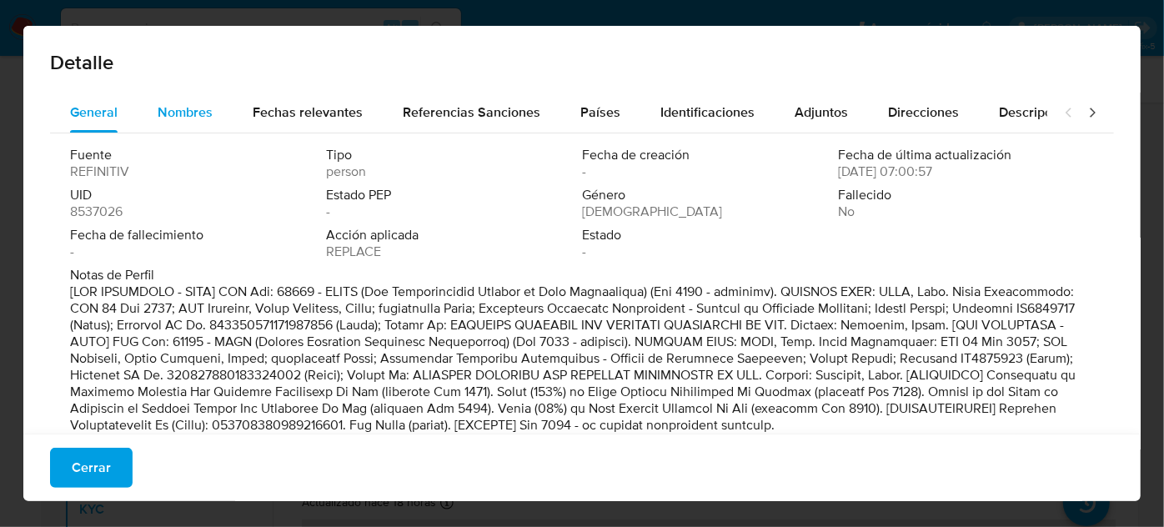
click at [174, 117] on span "Nombres" at bounding box center [185, 112] width 55 height 19
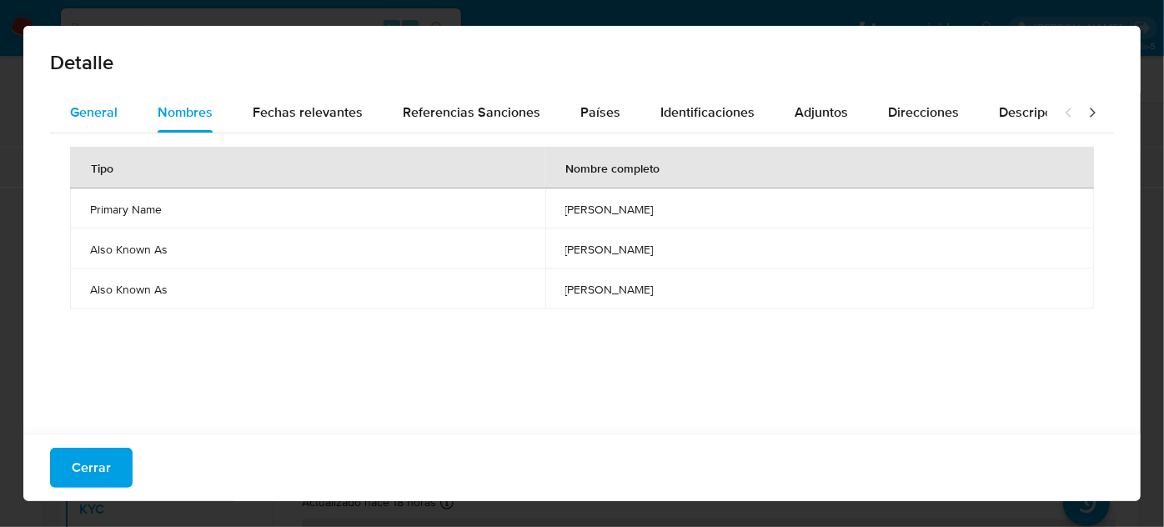
click at [104, 108] on span "General" at bounding box center [94, 112] width 48 height 19
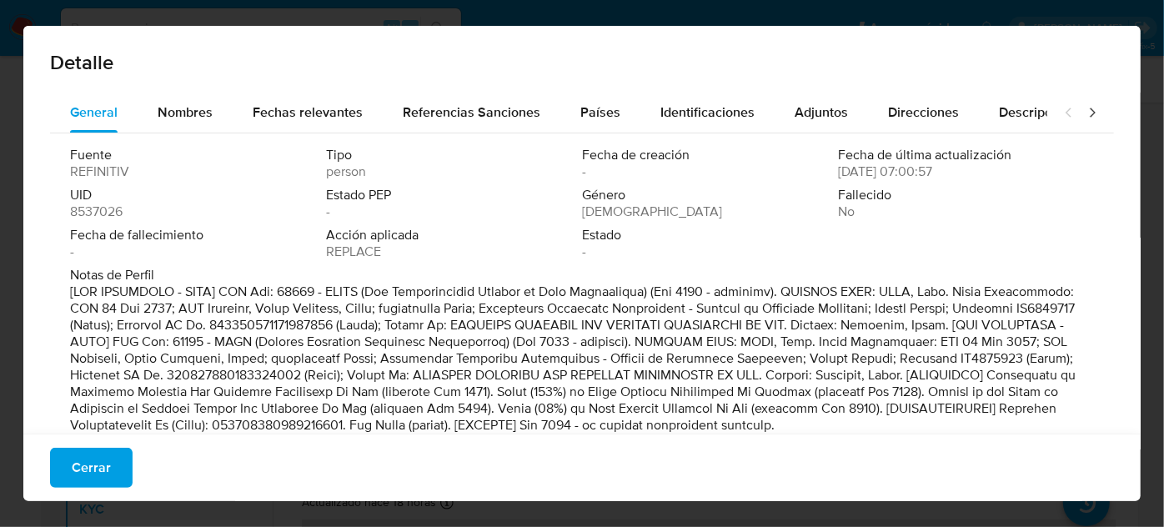
click at [1084, 114] on icon at bounding box center [1092, 112] width 17 height 17
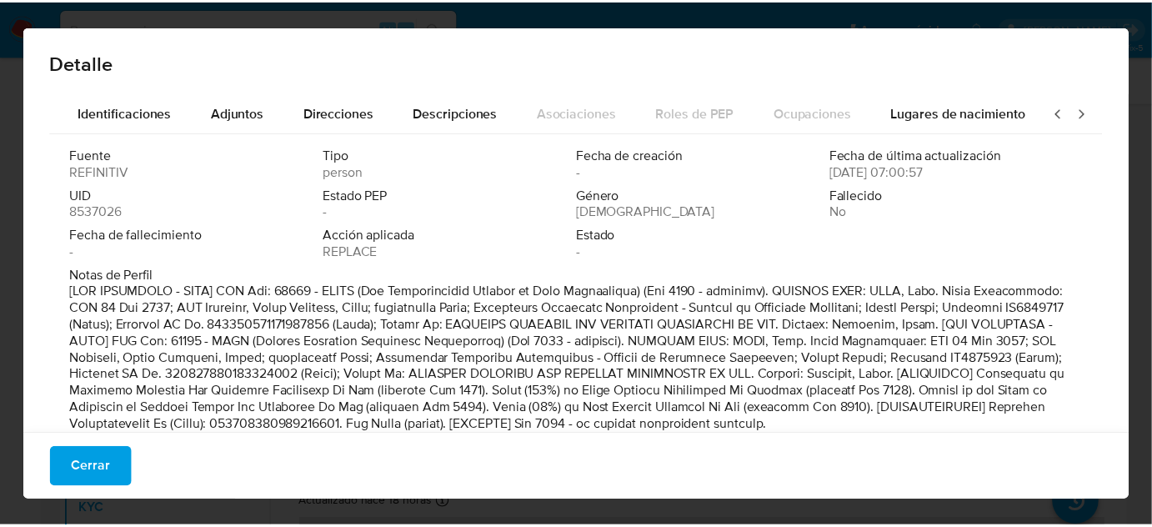
scroll to position [0, 589]
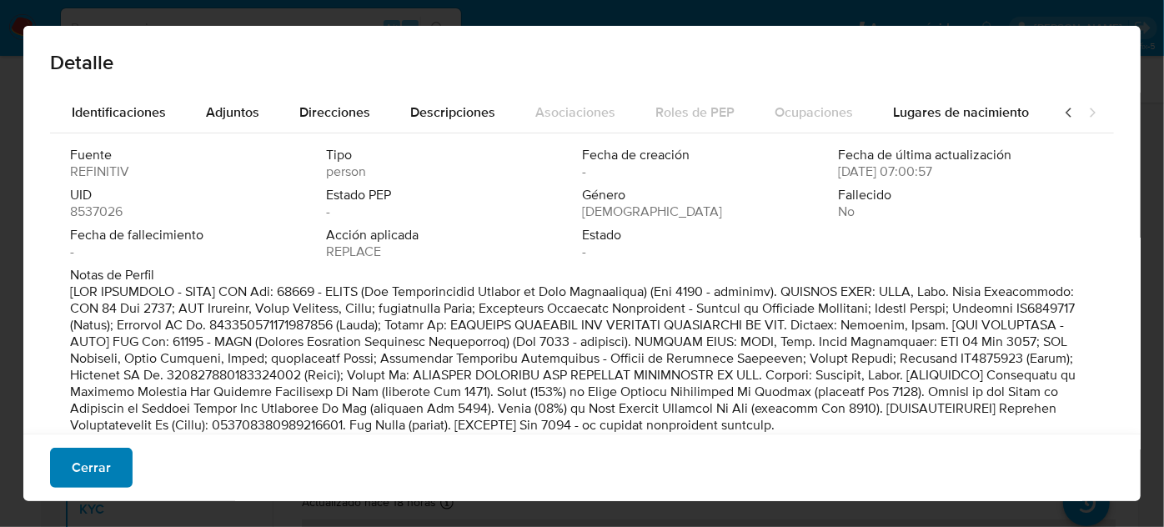
click at [68, 475] on button "Cerrar" at bounding box center [91, 468] width 83 height 40
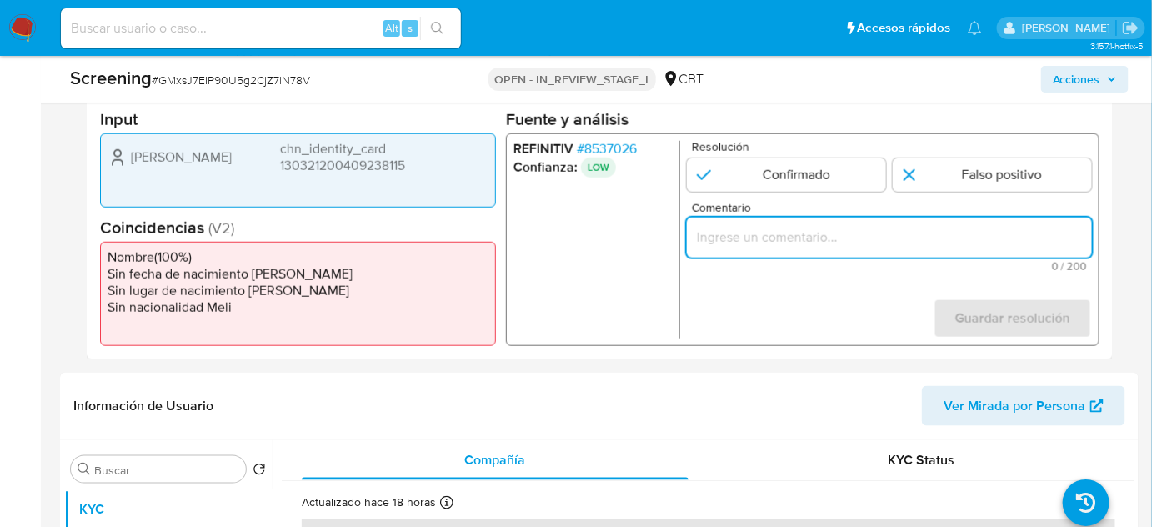
click at [729, 244] on input "Comentario" at bounding box center [889, 238] width 405 height 22
paste input "Compara al Rte Legal con el Sancionado , se desestima el match ya que difieren …"
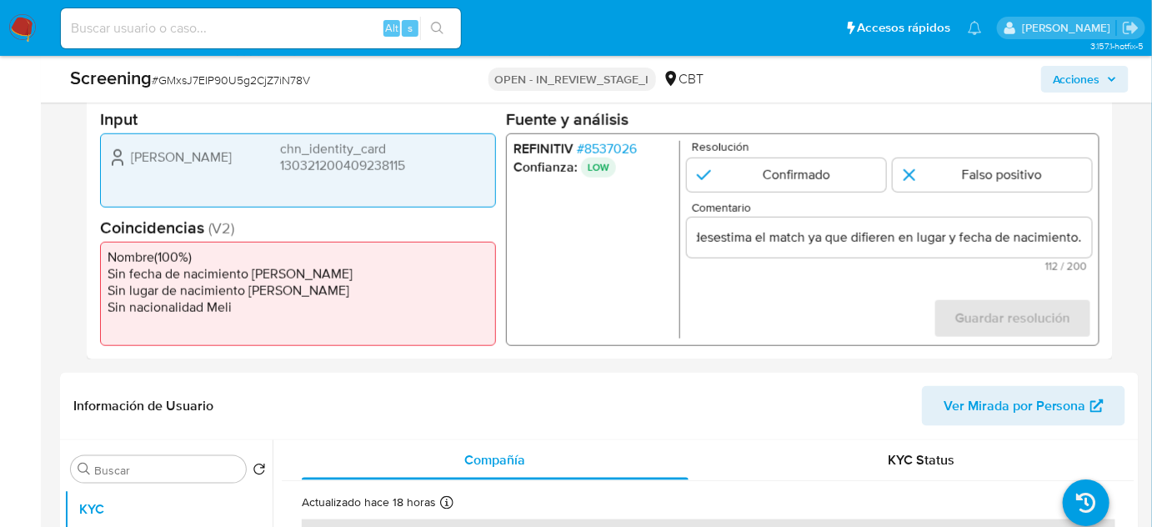
scroll to position [0, 0]
click at [707, 290] on form "Resolución Confirmado Falso positivo Comentario Compara al Rte Legal con el San…" at bounding box center [889, 240] width 405 height 198
drag, startPoint x: 128, startPoint y: 156, endPoint x: 453, endPoint y: 163, distance: 325.3
click at [453, 163] on div "Chao Wang chn_identity_card 130321200409238115" at bounding box center [298, 157] width 381 height 33
click at [818, 284] on form "Resolución Confirmado Falso positivo Comentario Compara al Rte Legal Chao Wang …" at bounding box center [889, 240] width 405 height 198
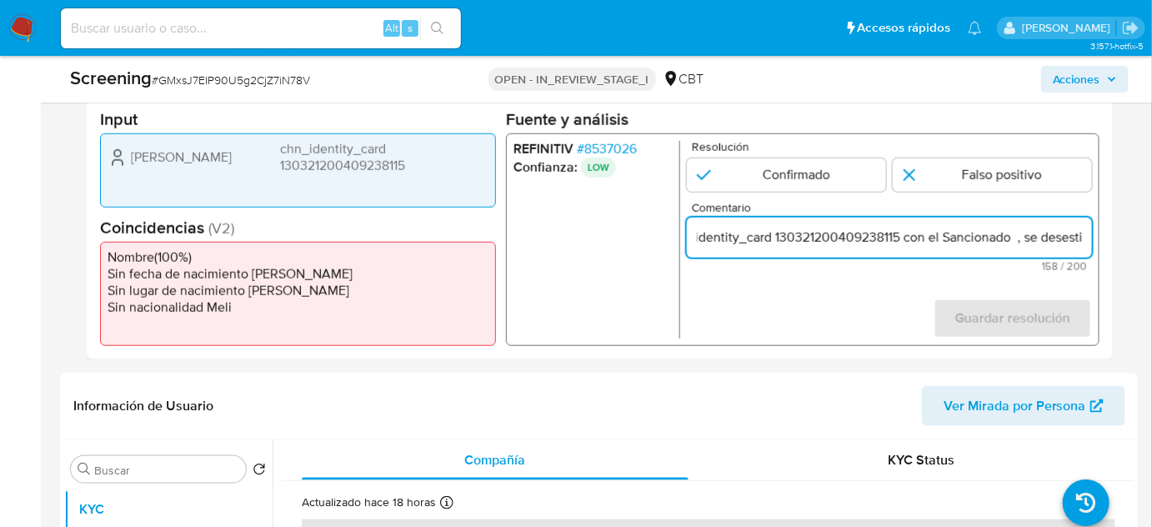
drag, startPoint x: 1062, startPoint y: 234, endPoint x: 1077, endPoint y: 237, distance: 14.4
click at [1077, 237] on input "Compara al Rte Legal Chao Wang chn_identity_card 130321200409238115 con el Sanc…" at bounding box center [889, 238] width 405 height 22
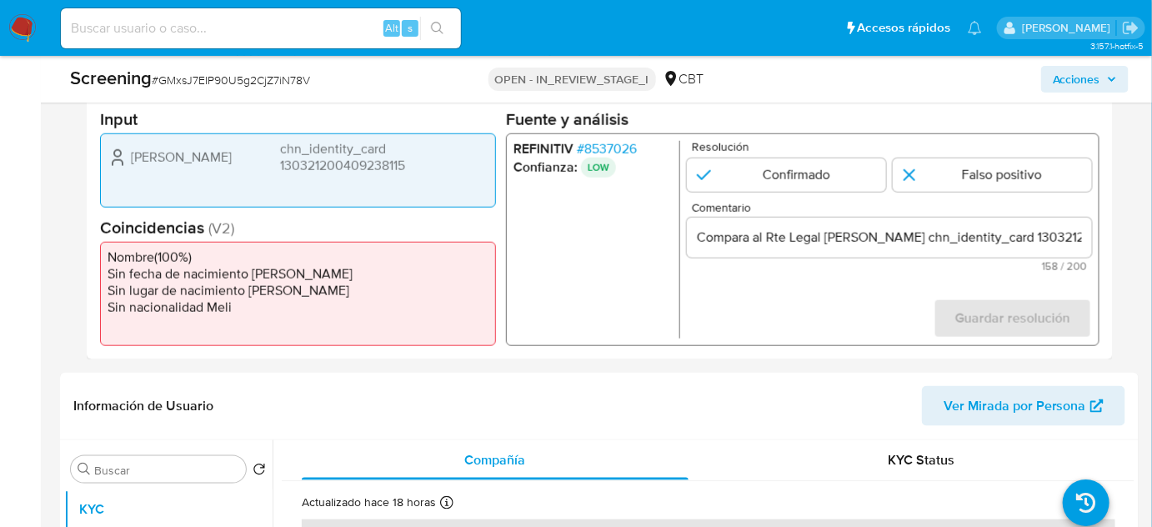
drag, startPoint x: 218, startPoint y: 155, endPoint x: 120, endPoint y: 156, distance: 97.6
click at [120, 156] on div "Chao Wang chn_identity_card 130321200409238115" at bounding box center [298, 157] width 381 height 33
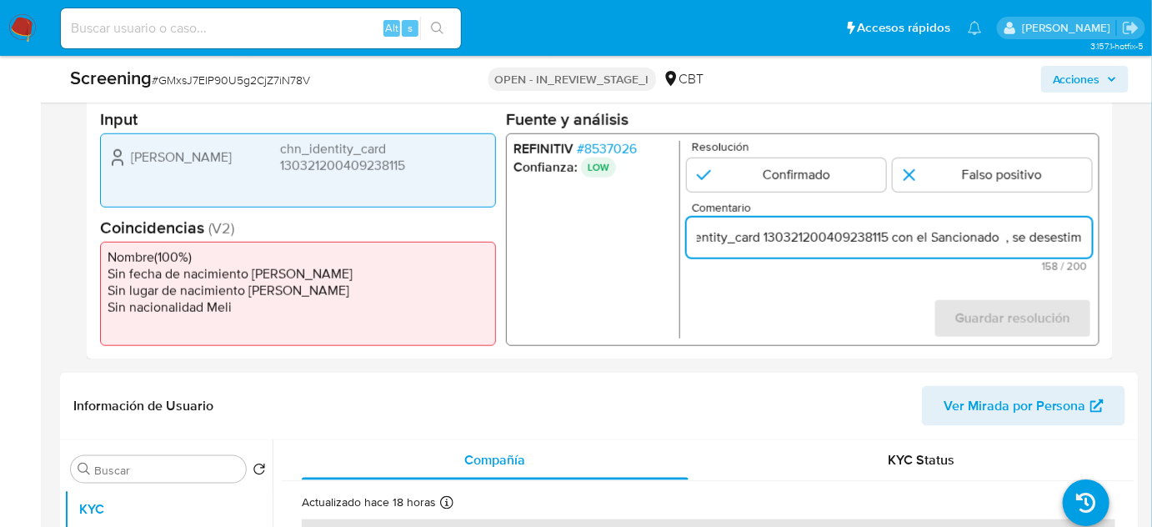
click at [1083, 233] on input "Compara al Rte Legal Chao Wang chn_identity_card 130321200409238115 con el Sanc…" at bounding box center [889, 238] width 405 height 22
click at [916, 239] on input "Compara al Rte Legal Chao Wang chn_identity_card 130321200409238115 con el Sanc…" at bounding box center [889, 238] width 405 height 22
paste input "Chao Wang"
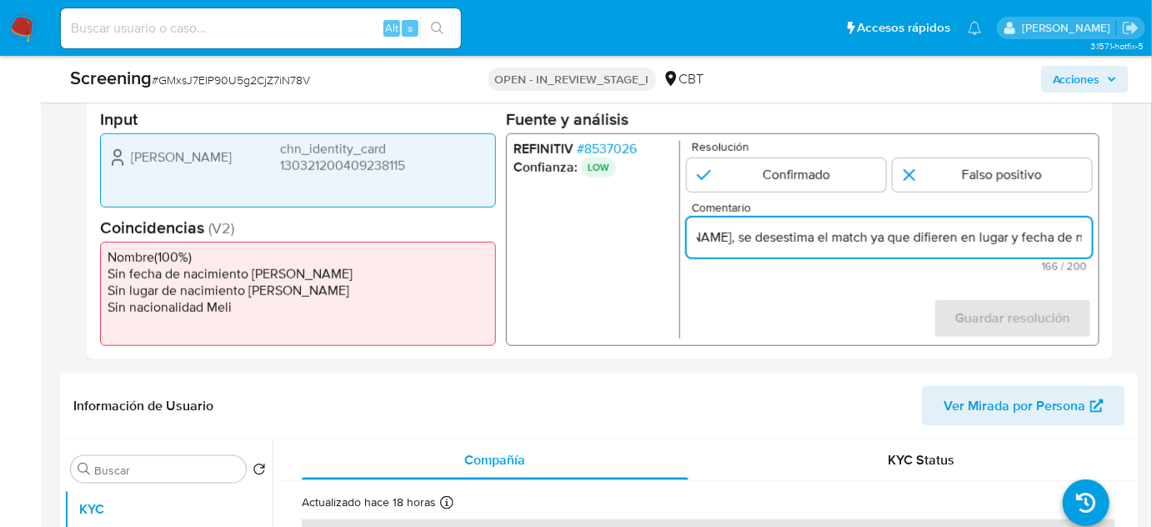
drag, startPoint x: 1062, startPoint y: 237, endPoint x: 1081, endPoint y: 240, distance: 18.6
click at [1081, 240] on input "Compara al Rte Legal Chao Wang chn_identity_card 130321200409238115 con el Sanc…" at bounding box center [889, 238] width 405 height 22
type input "Compara al Rte Legal Chao Wang chn_identity_card 130321200409238115 con el Sanc…"
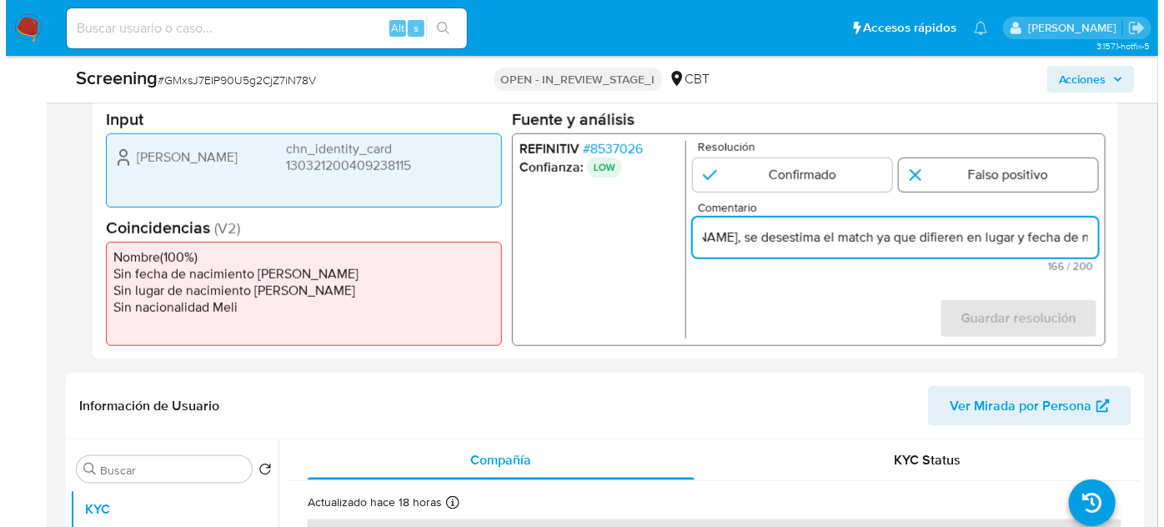
scroll to position [0, 0]
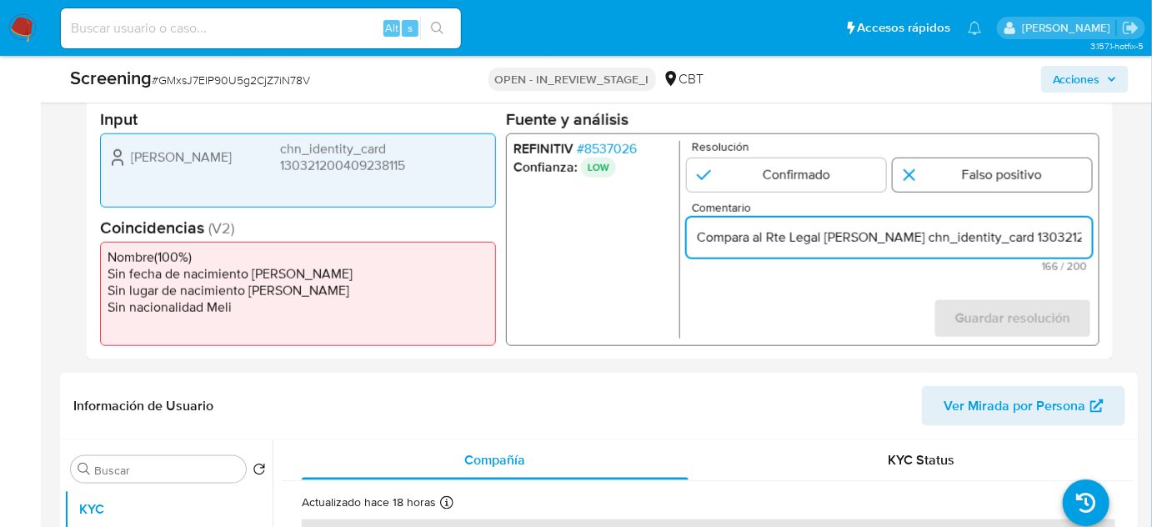
click at [983, 173] on input "1 de 1" at bounding box center [992, 174] width 199 height 33
radio input "true"
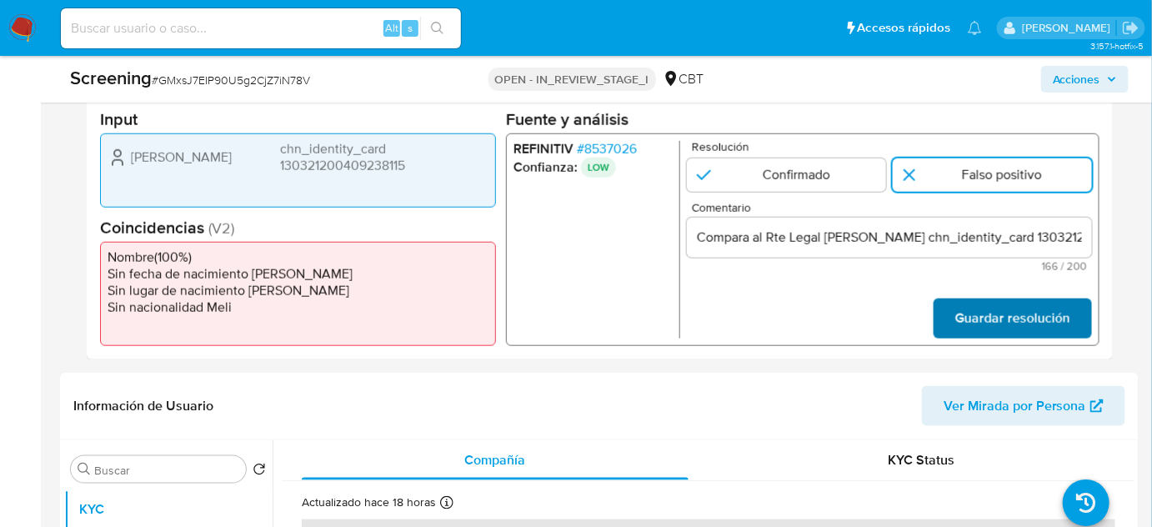
click at [987, 320] on span "Guardar resolución" at bounding box center [1013, 318] width 115 height 37
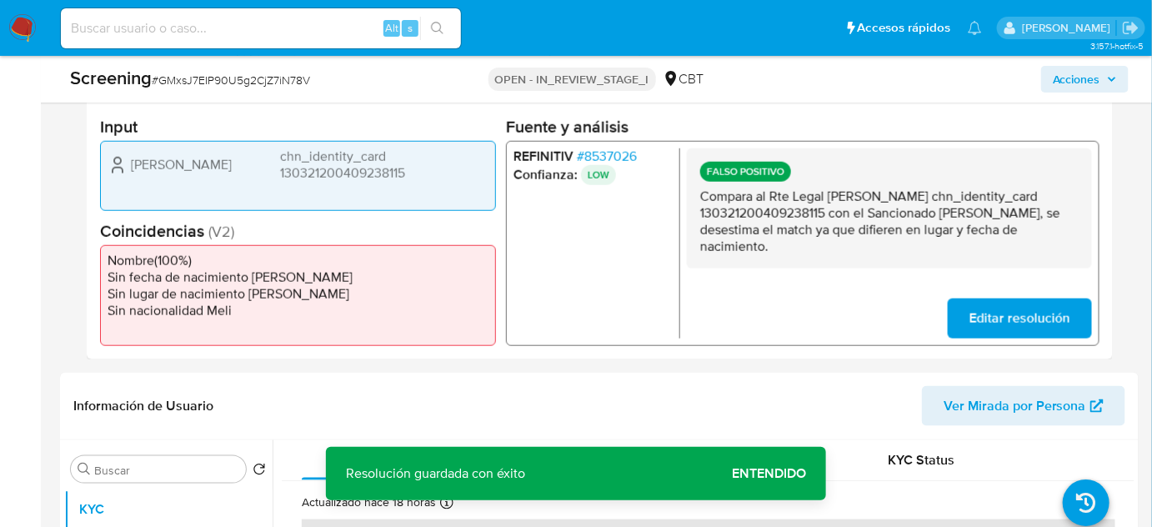
drag, startPoint x: 829, startPoint y: 194, endPoint x: 825, endPoint y: 216, distance: 22.1
click at [825, 216] on p "Compara al Rte Legal Chao Wang chn_identity_card 130321200409238115 con el Sanc…" at bounding box center [889, 221] width 379 height 67
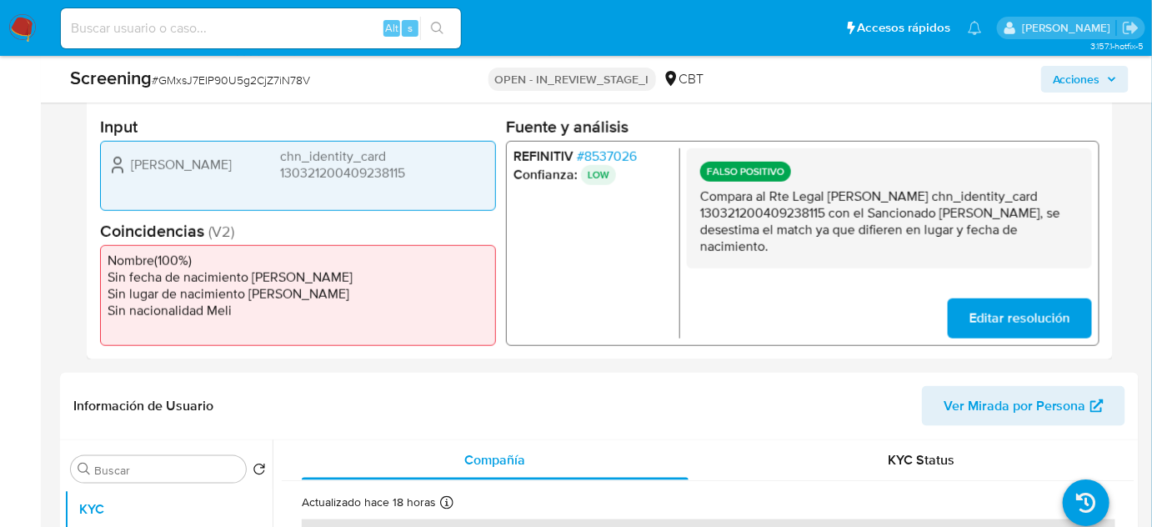
click at [825, 216] on p "Compara al Rte Legal Chao Wang chn_identity_card 130321200409238115 con el Sanc…" at bounding box center [889, 221] width 379 height 67
drag, startPoint x: 827, startPoint y: 195, endPoint x: 826, endPoint y: 210, distance: 15.0
click at [826, 210] on p "Compara al Rte Legal Chao Wang chn_identity_card 130321200409238115 con el Sanc…" at bounding box center [889, 221] width 379 height 67
click at [831, 226] on p "Compara al Rte Legal Chao Wang chn_identity_card 130321200409238115 con el Sanc…" at bounding box center [889, 221] width 379 height 67
drag, startPoint x: 829, startPoint y: 197, endPoint x: 826, endPoint y: 209, distance: 12.9
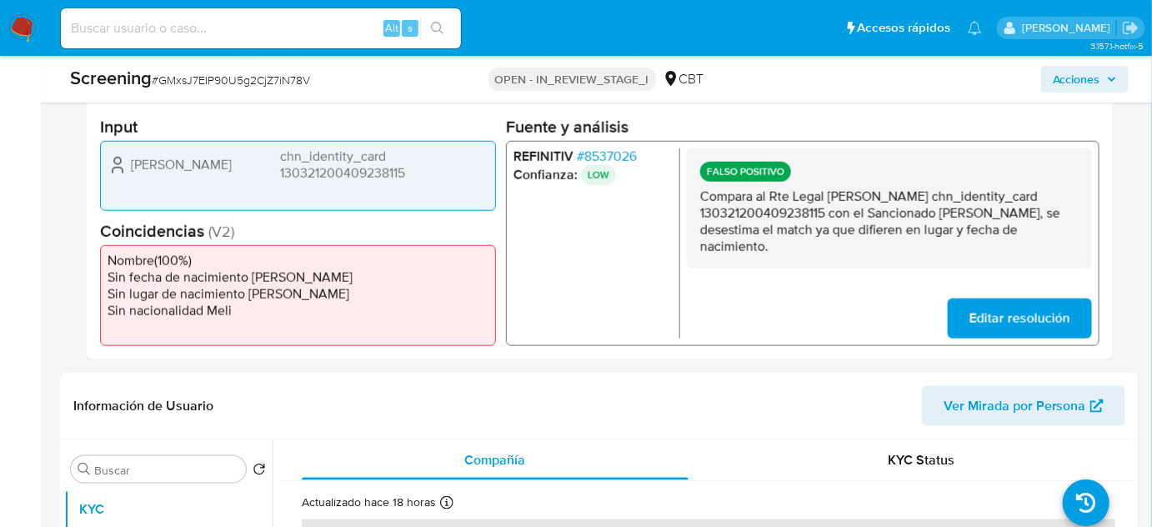
click at [826, 209] on p "Compara al Rte Legal Chao Wang chn_identity_card 130321200409238115 con el Sanc…" at bounding box center [889, 221] width 379 height 67
drag, startPoint x: 216, startPoint y: 164, endPoint x: 131, endPoint y: 165, distance: 85.1
click at [131, 165] on div "Chao Wang chn_identity_card 130321200409238115" at bounding box center [298, 164] width 381 height 33
click at [625, 152] on span "# 8537026" at bounding box center [607, 156] width 60 height 17
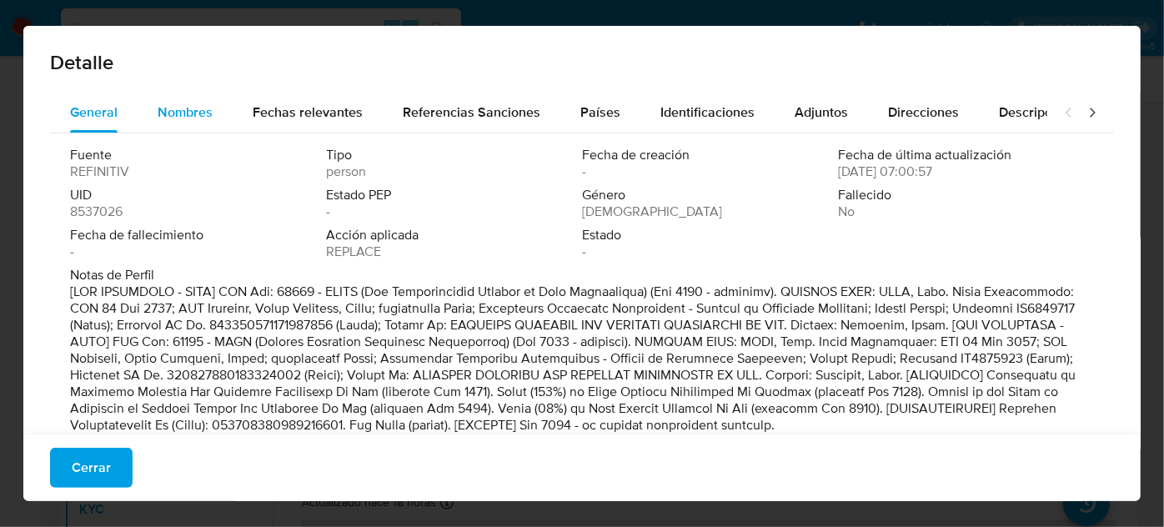
click at [193, 122] on span "Nombres" at bounding box center [185, 112] width 55 height 19
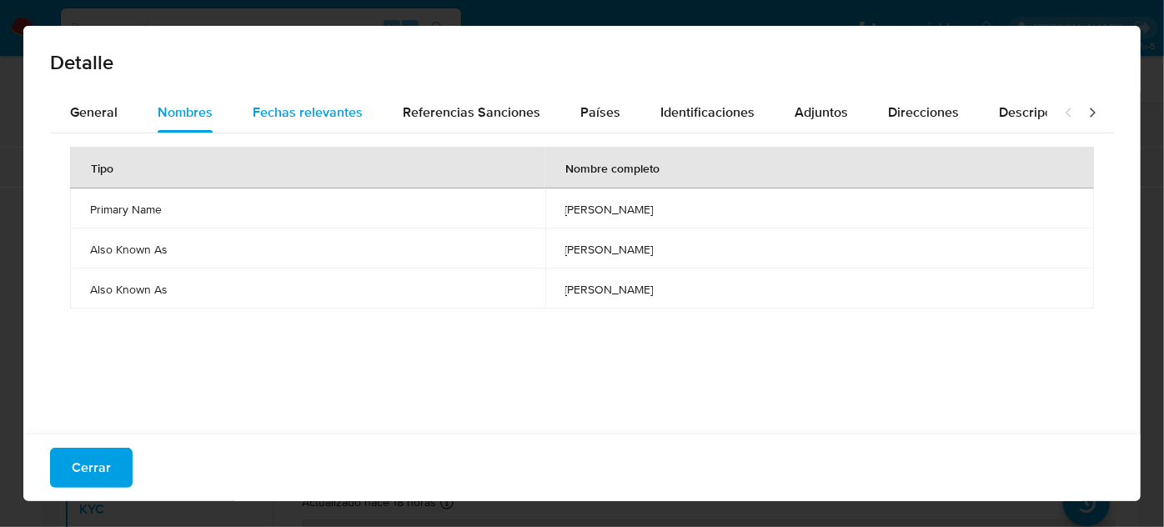
click at [347, 113] on span "Fechas relevantes" at bounding box center [308, 112] width 110 height 19
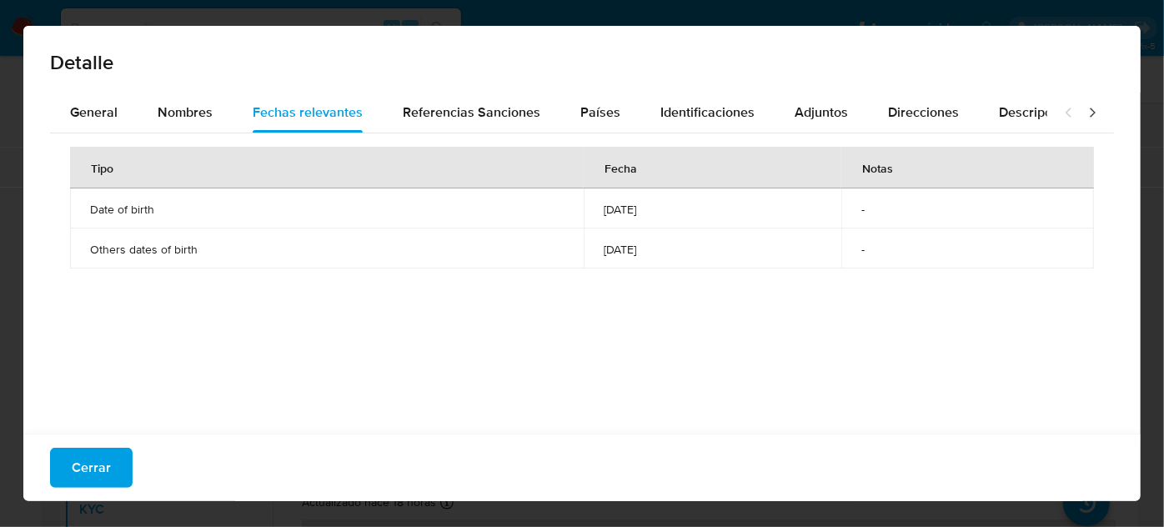
click at [1084, 104] on icon at bounding box center [1092, 112] width 17 height 17
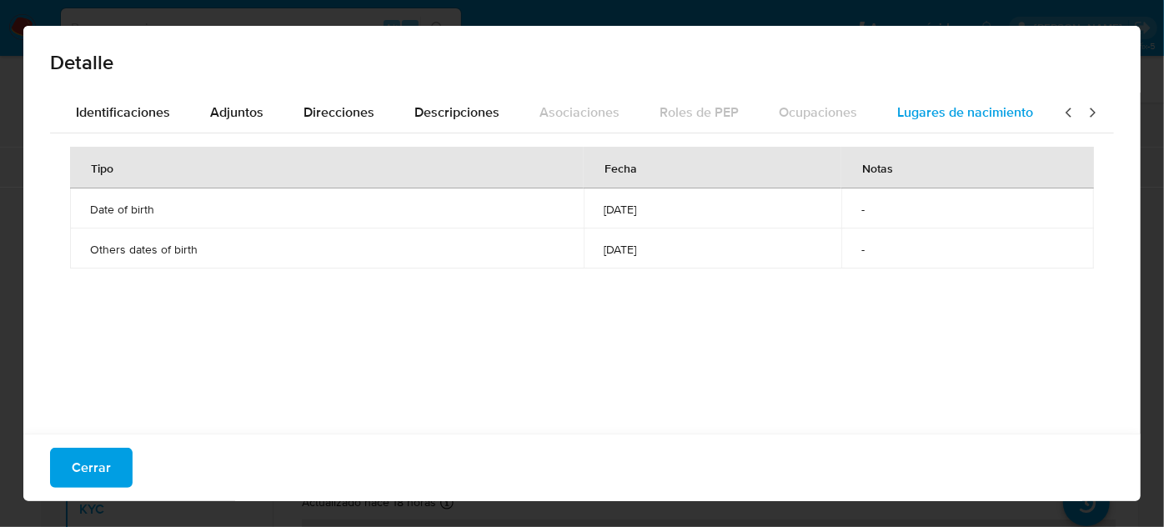
scroll to position [0, 589]
click at [1021, 113] on button "Lugares de nacimiento" at bounding box center [961, 113] width 176 height 40
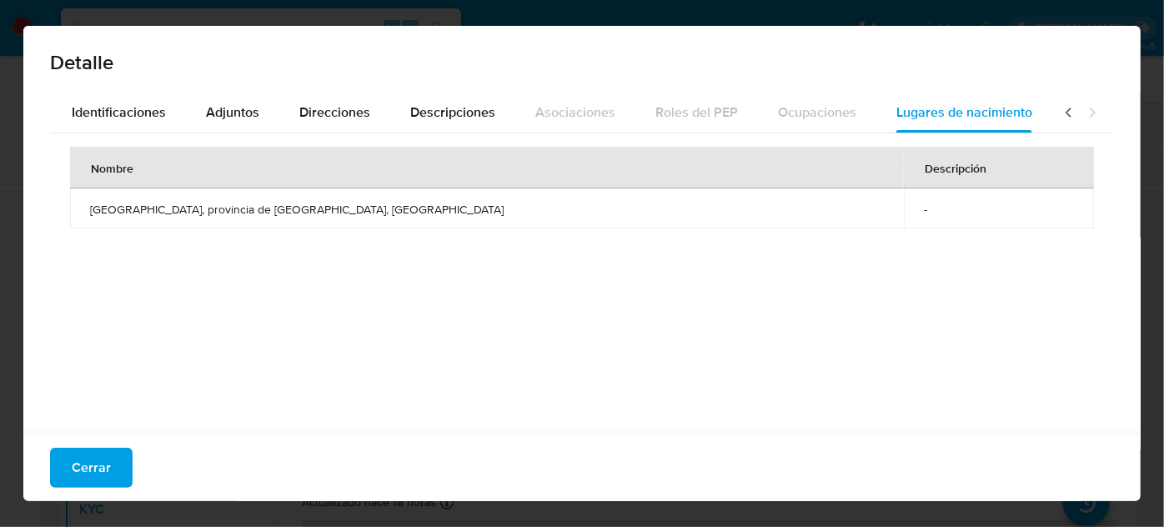
scroll to position [0, 591]
drag, startPoint x: 86, startPoint y: 210, endPoint x: 274, endPoint y: 212, distance: 187.6
click at [274, 212] on td "Xiangtan, provincia de Hunan, China" at bounding box center [487, 208] width 834 height 40
click at [1061, 114] on icon at bounding box center [1069, 112] width 17 height 17
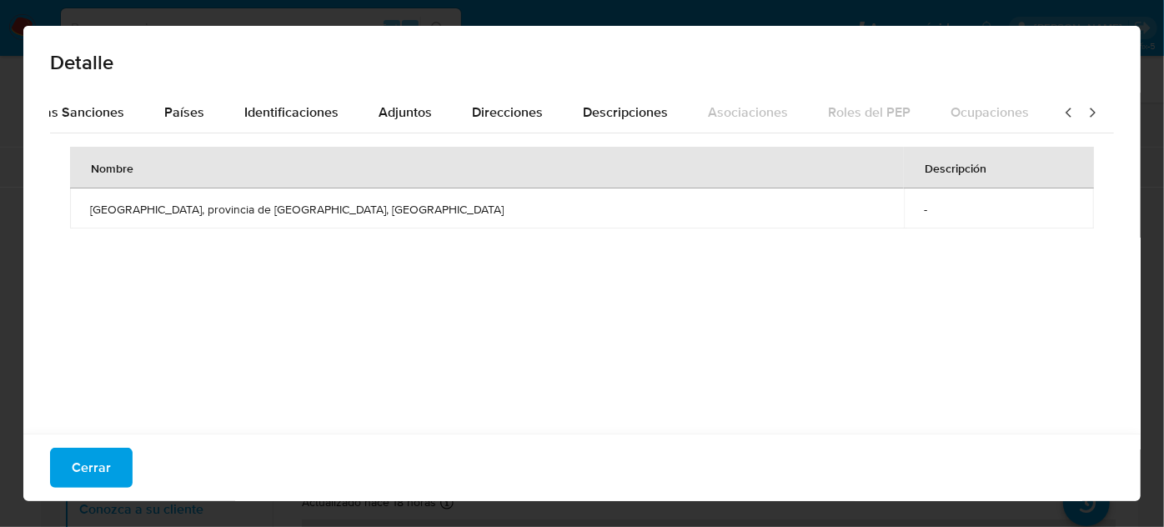
click at [1061, 114] on icon at bounding box center [1069, 112] width 17 height 17
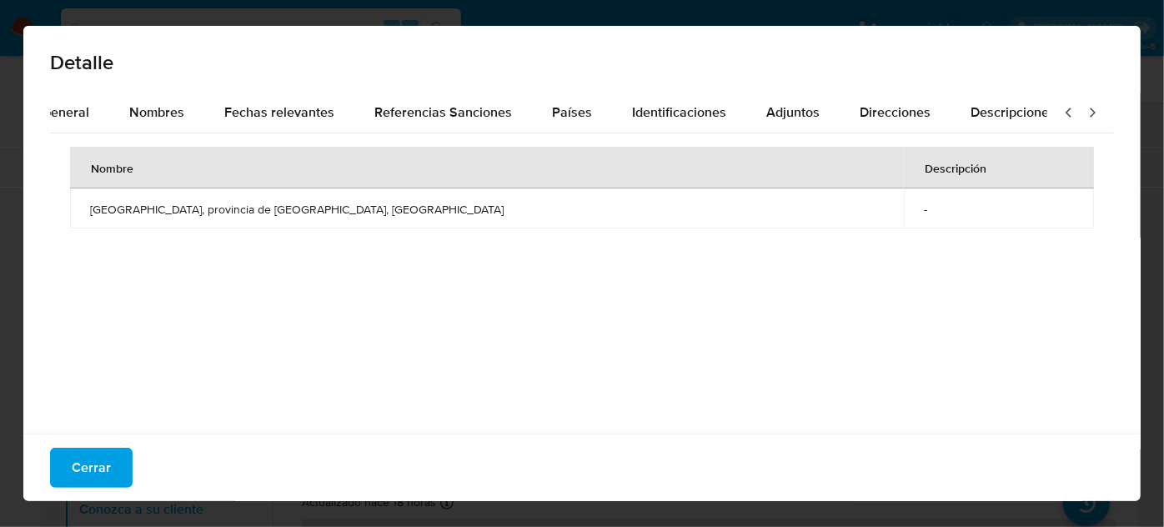
click at [1061, 114] on icon at bounding box center [1069, 112] width 17 height 17
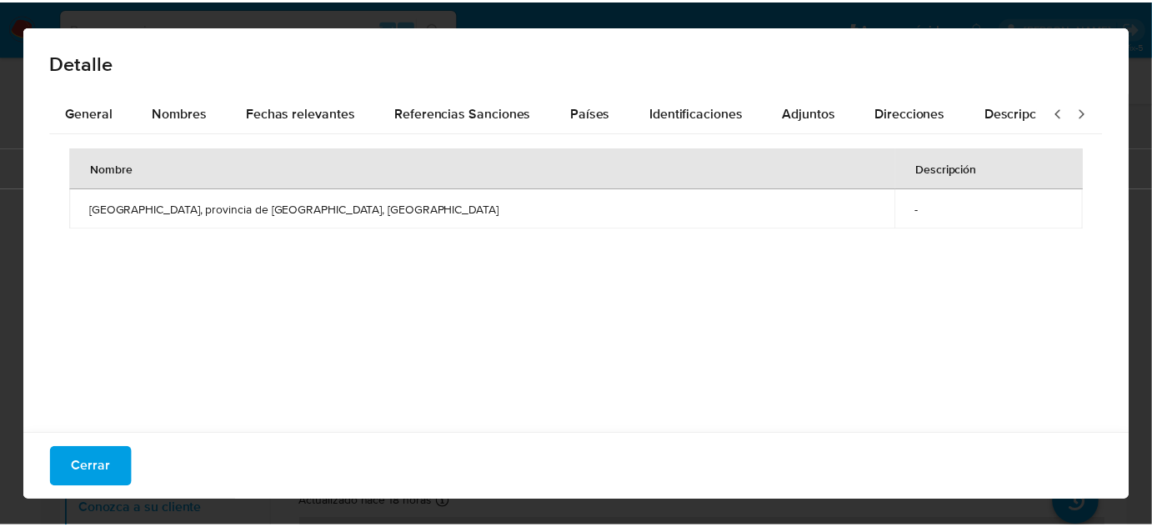
scroll to position [0, 0]
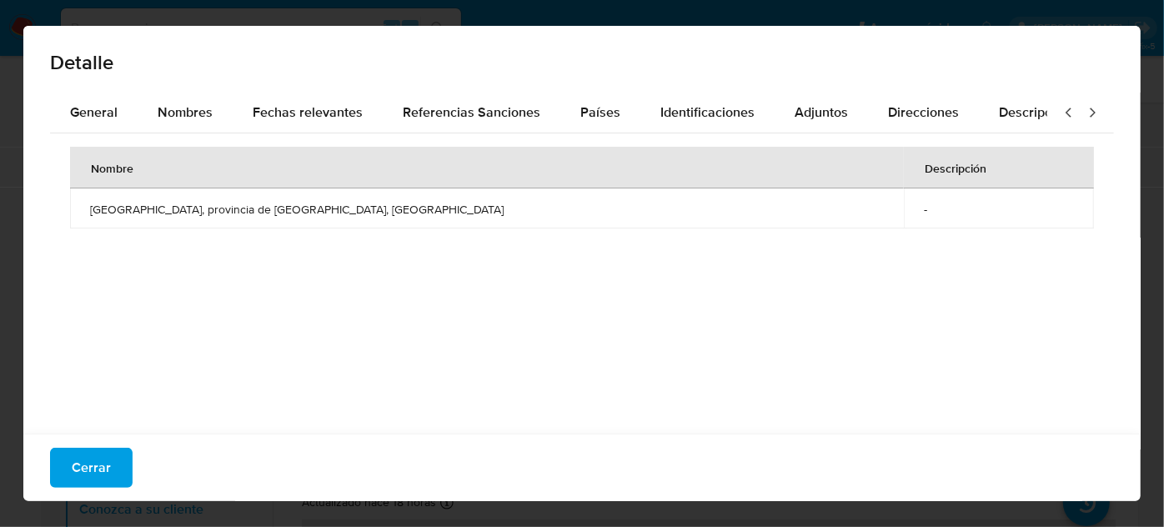
click at [1061, 114] on icon at bounding box center [1069, 112] width 17 height 17
click at [213, 118] on button "Nombres" at bounding box center [185, 113] width 95 height 40
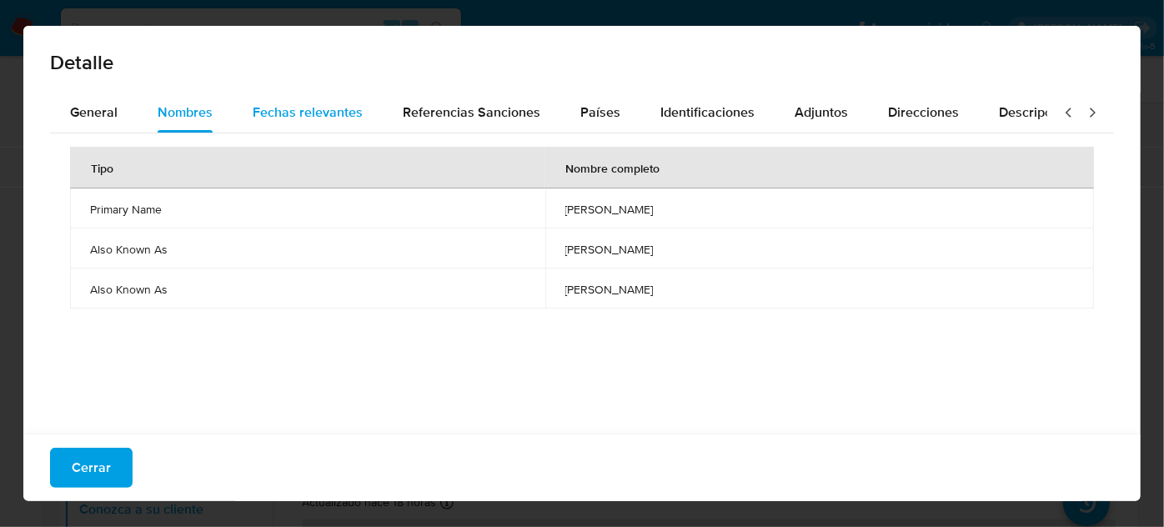
click at [318, 110] on span "Fechas relevantes" at bounding box center [308, 112] width 110 height 19
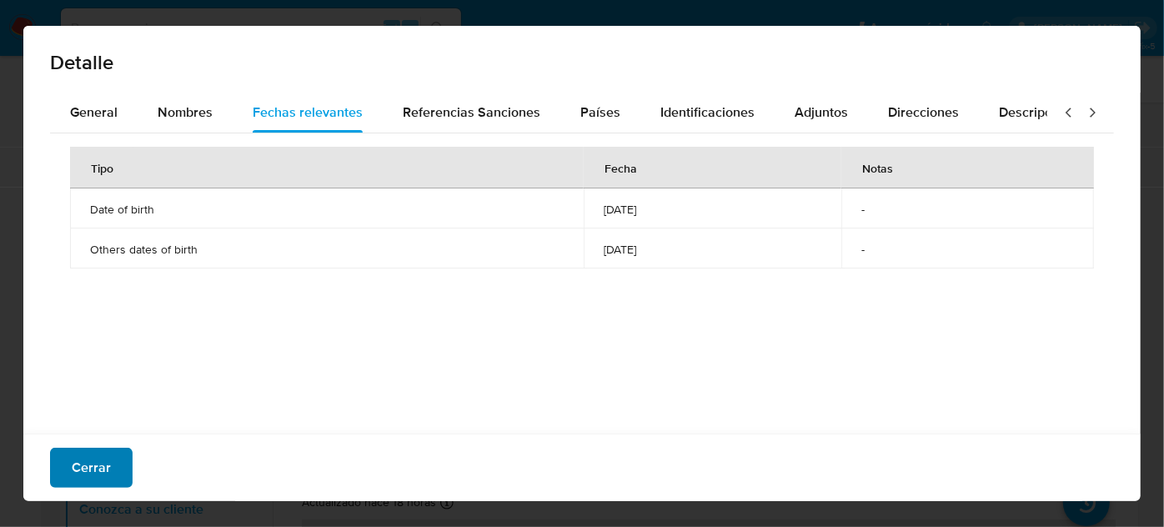
click at [91, 471] on span "Cerrar" at bounding box center [91, 467] width 39 height 37
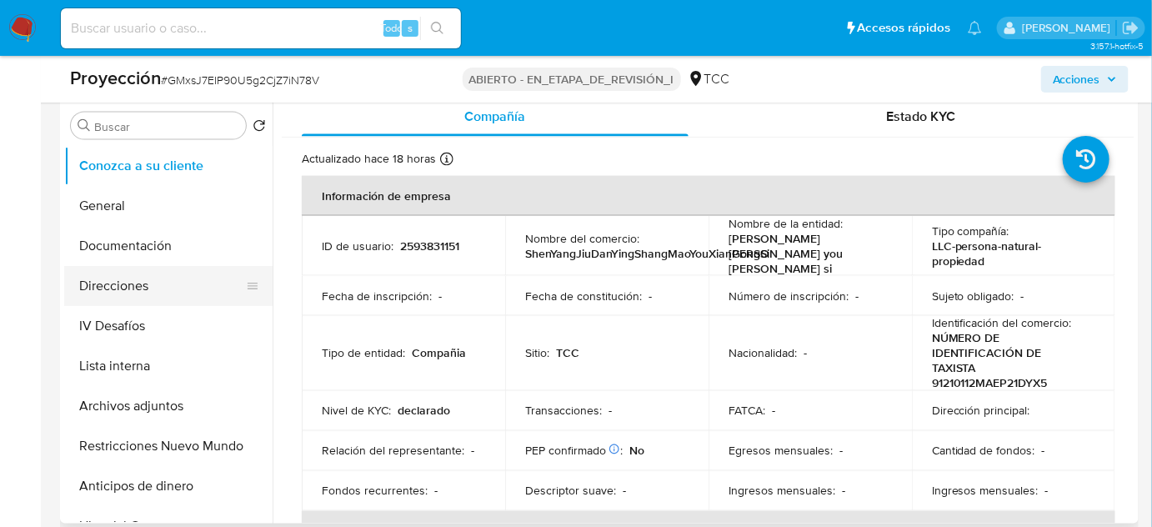
scroll to position [788, 0]
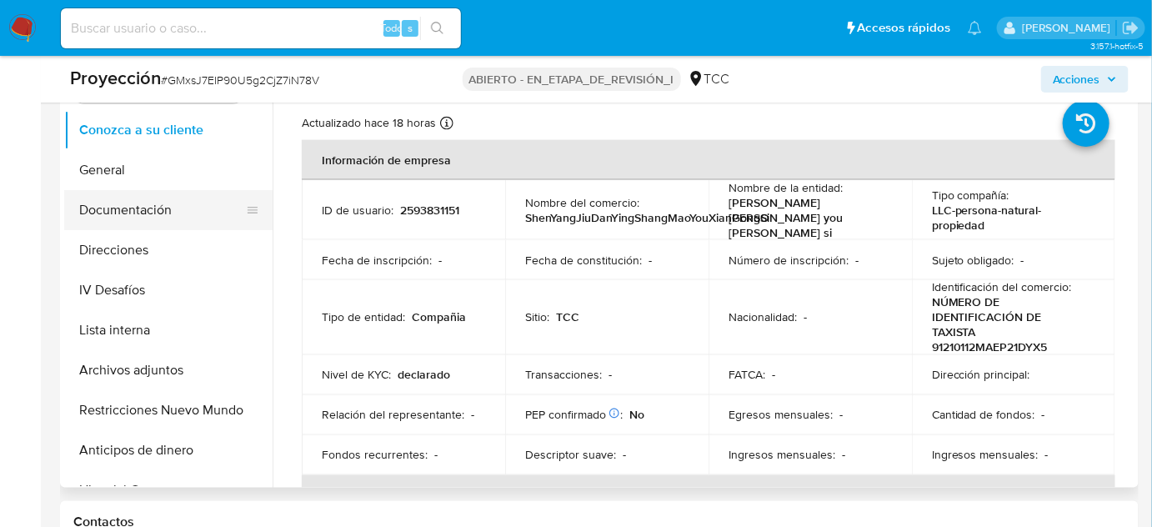
click at [118, 223] on button "Documentación" at bounding box center [161, 210] width 195 height 40
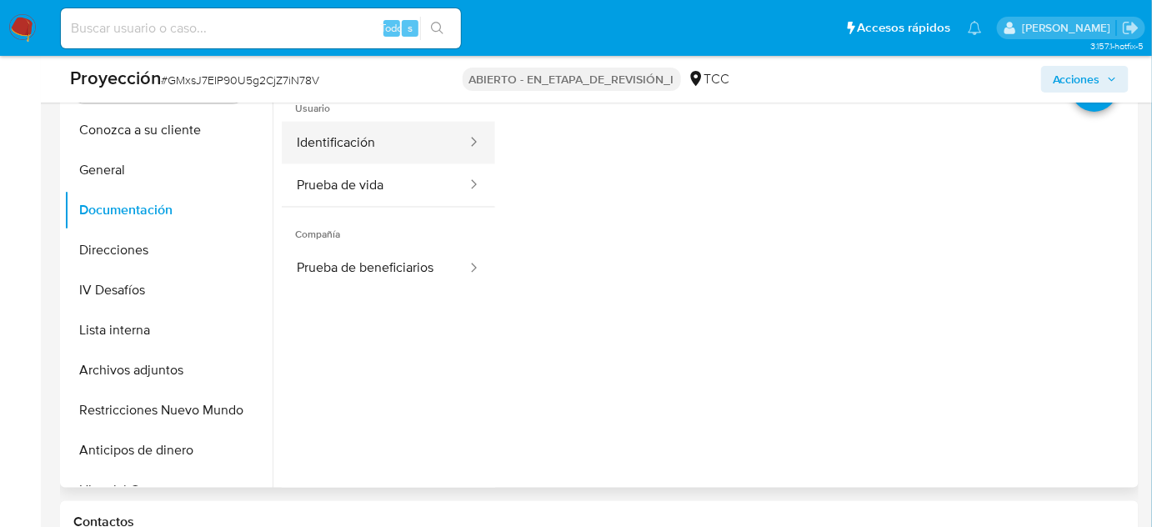
click at [397, 143] on button "Identificación" at bounding box center [375, 143] width 187 height 43
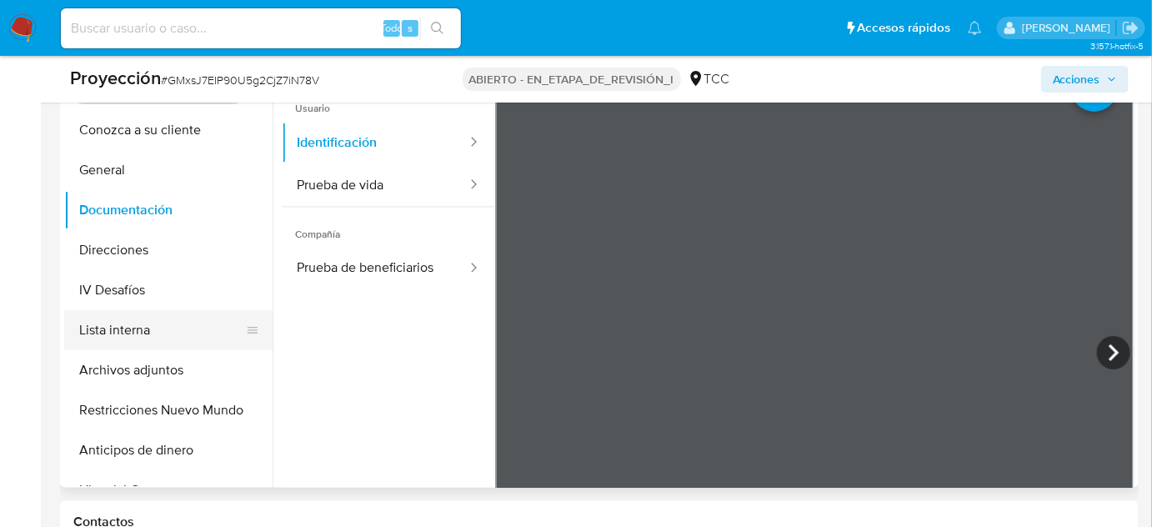
click at [127, 335] on button "Lista interna" at bounding box center [161, 330] width 195 height 40
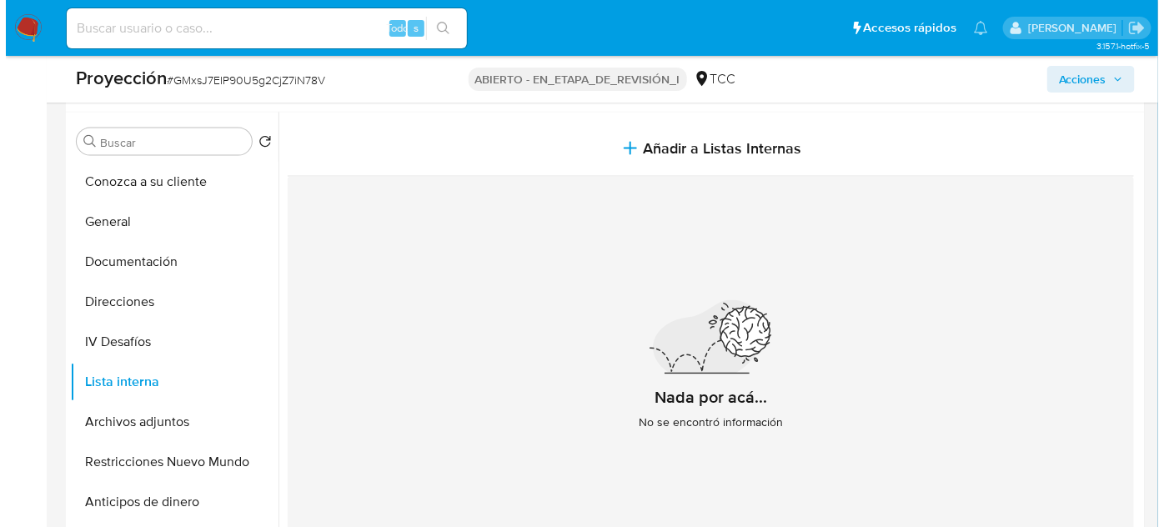
scroll to position [712, 0]
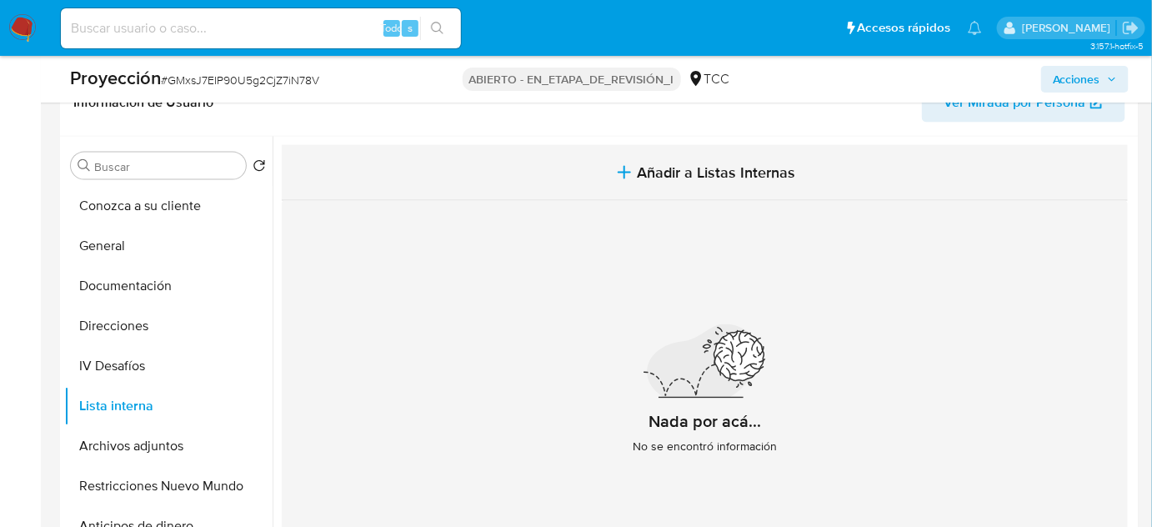
click at [674, 179] on span "Añadir a Listas Internas" at bounding box center [717, 172] width 158 height 18
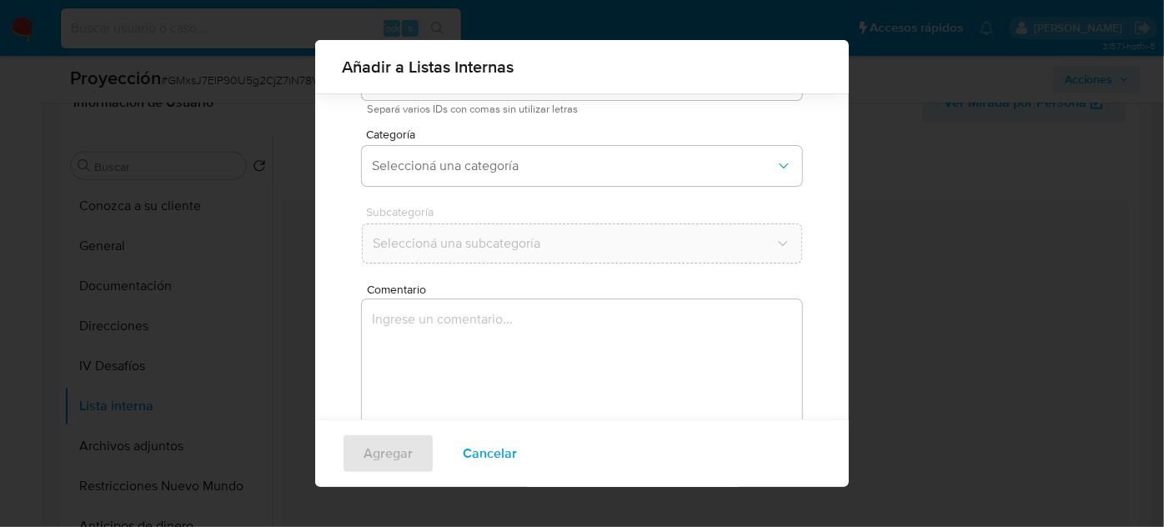
scroll to position [138, 0]
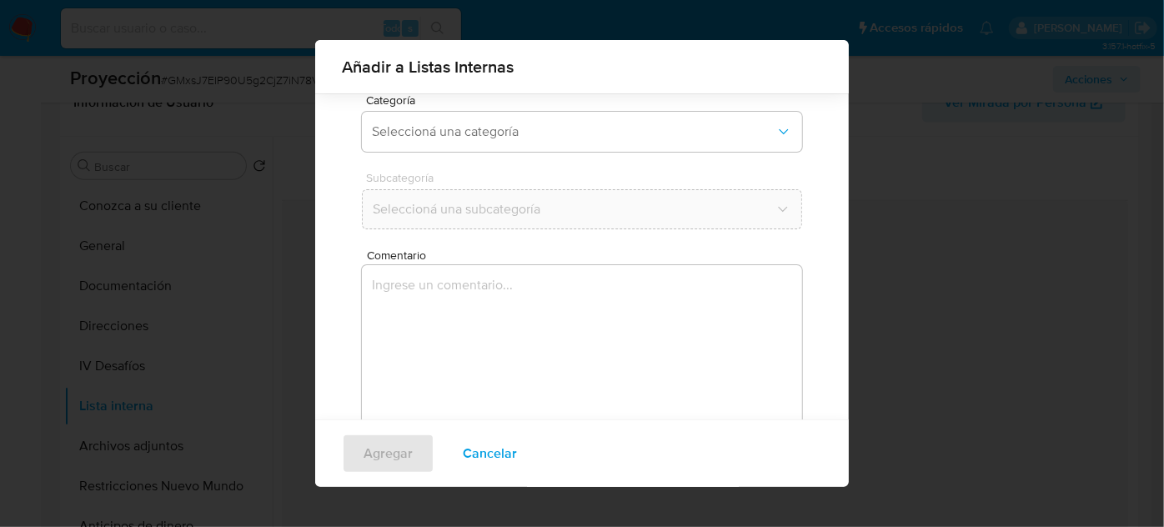
click at [518, 152] on div "Categoría Seleccioná una categoría" at bounding box center [582, 126] width 440 height 64
click at [539, 128] on span "Seleccioná una categoría" at bounding box center [574, 131] width 404 height 17
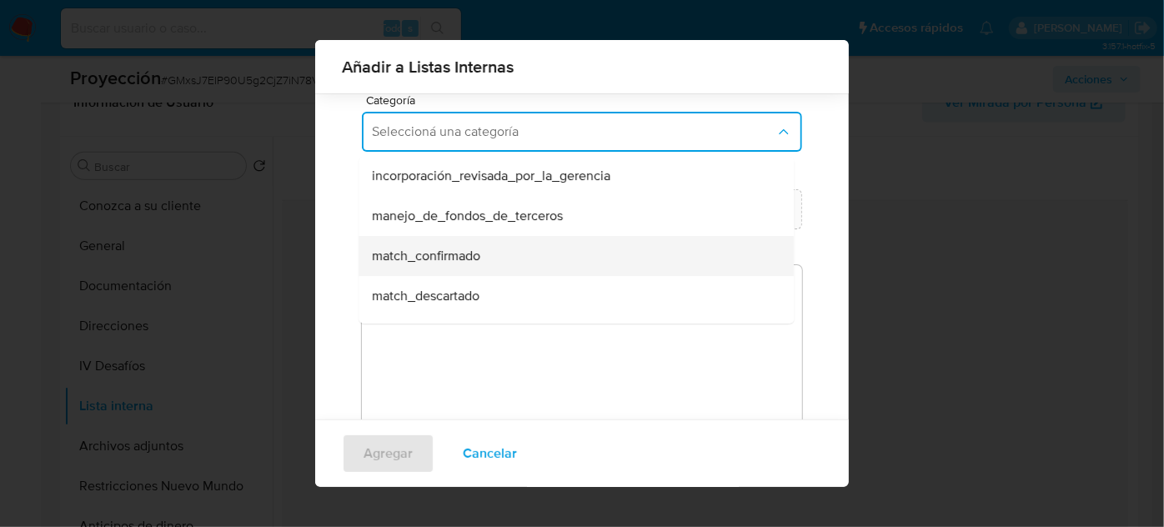
scroll to position [75, 0]
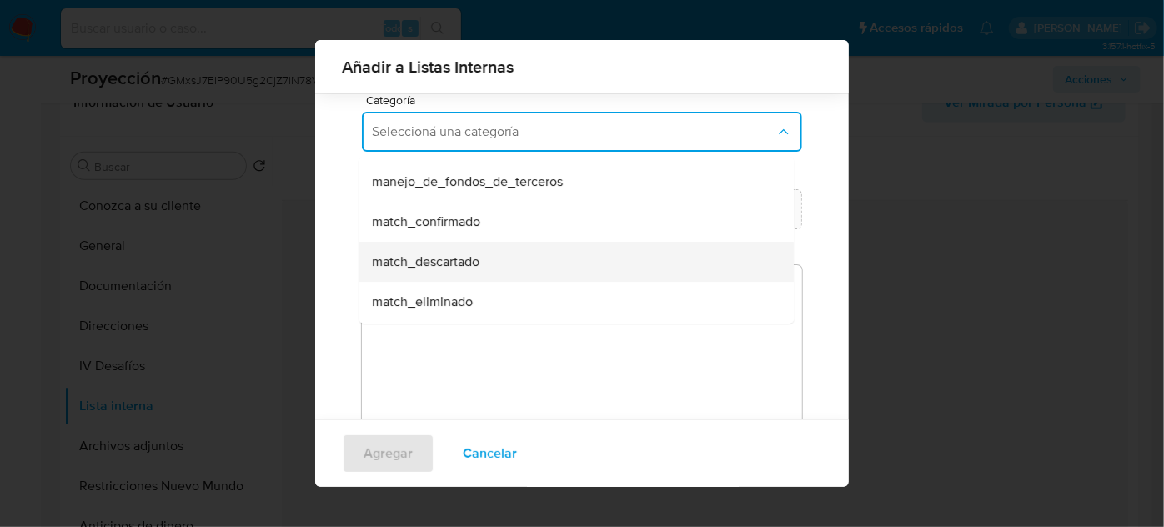
click at [498, 249] on div "match_descartado" at bounding box center [571, 262] width 399 height 40
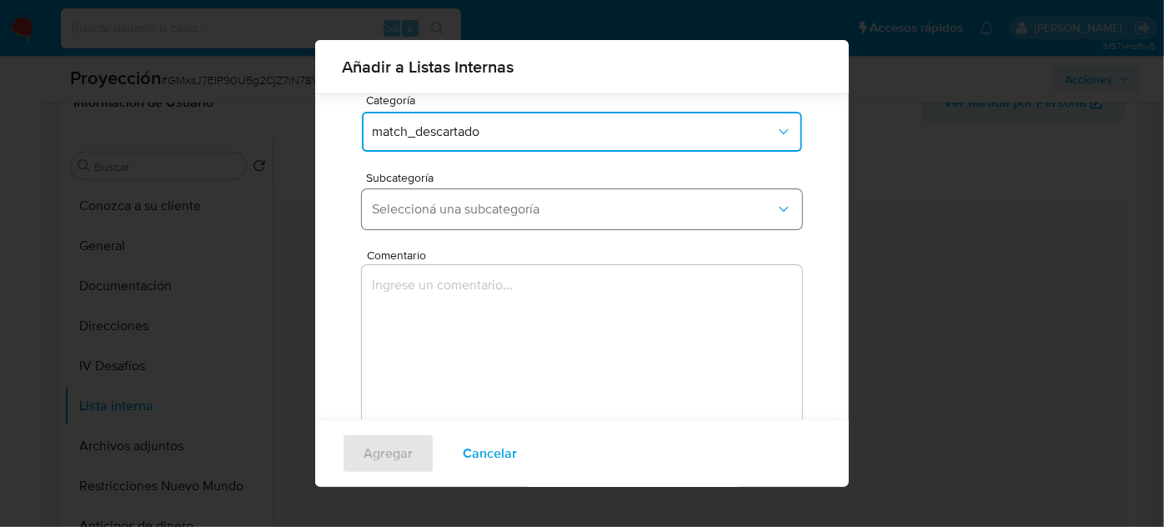
click at [535, 213] on span "Seleccioná una subcategoría" at bounding box center [574, 209] width 404 height 17
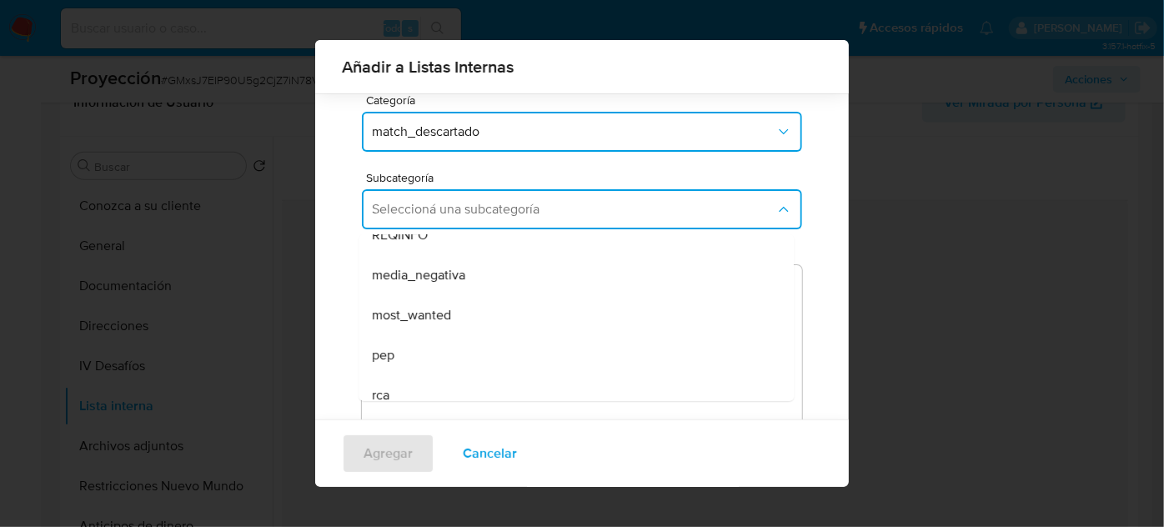
scroll to position [113, 0]
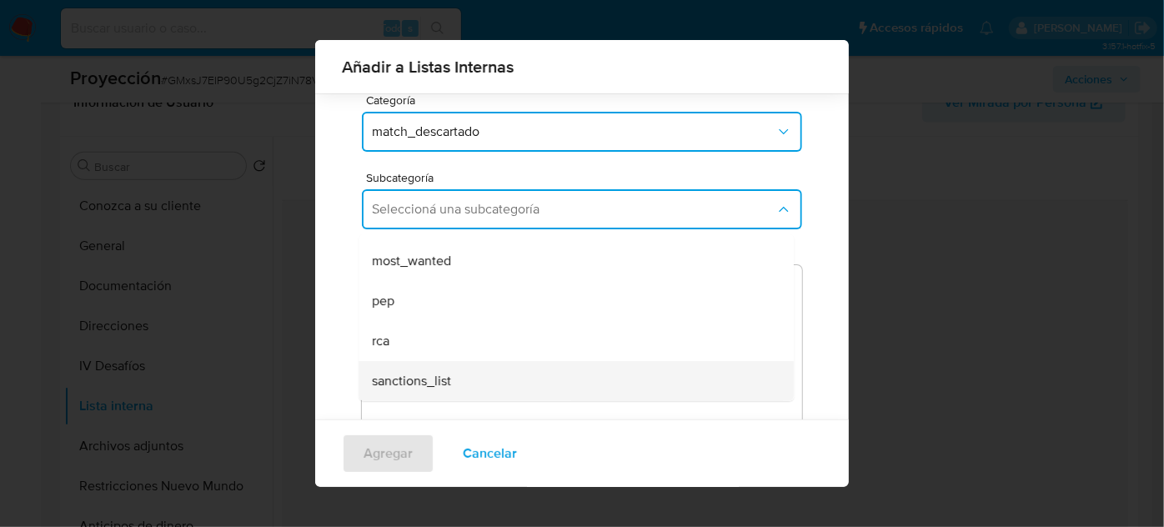
click at [435, 380] on span "sanctions_list" at bounding box center [411, 381] width 79 height 17
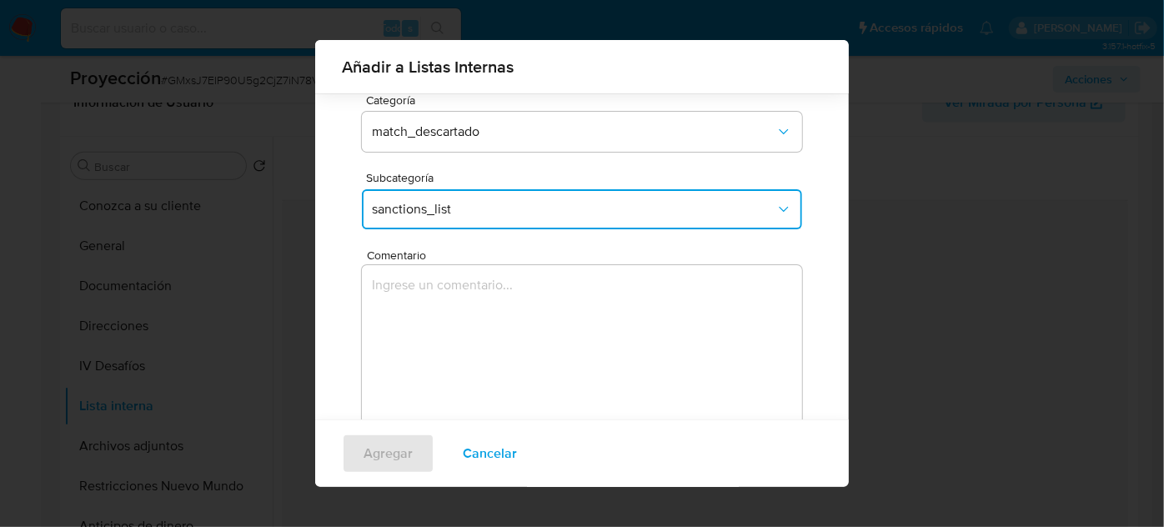
click at [457, 334] on textarea "Comentario" at bounding box center [582, 345] width 440 height 160
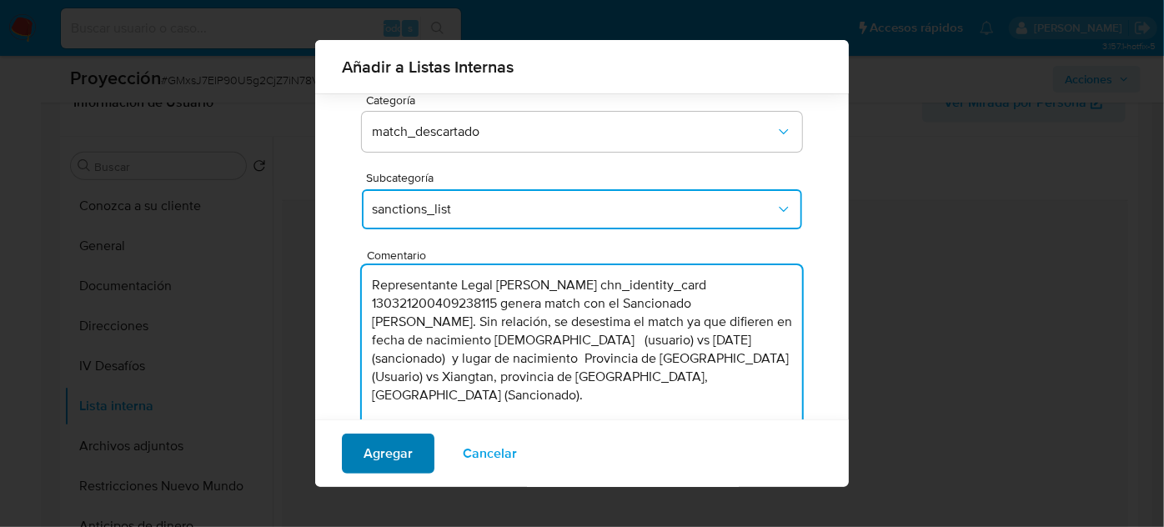
type textarea "Representante Legal Chao Wang chn_identity_card 130321200409238115 genera match…"
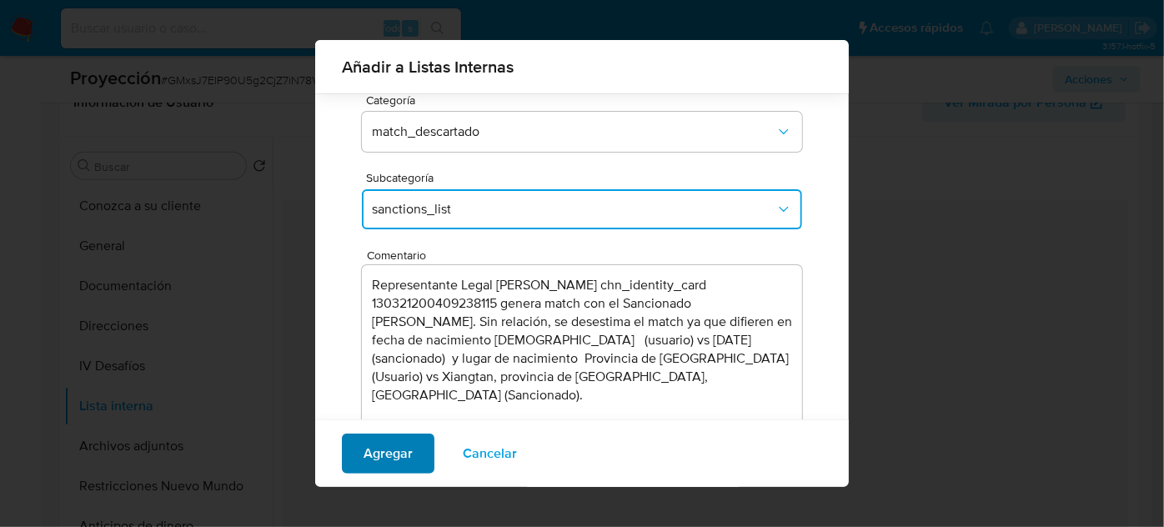
click at [362, 459] on button "Agregar" at bounding box center [388, 454] width 93 height 40
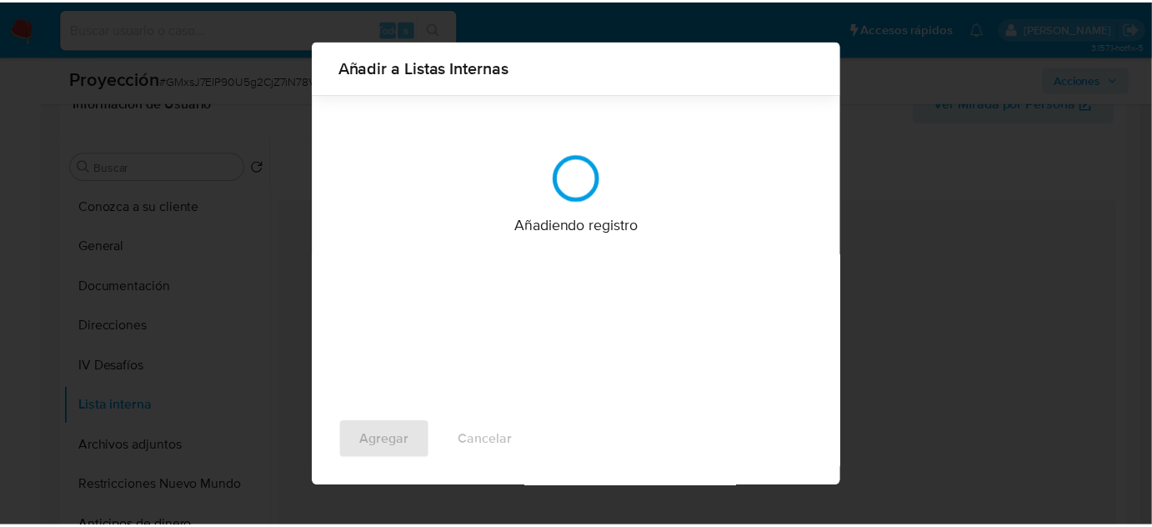
scroll to position [0, 0]
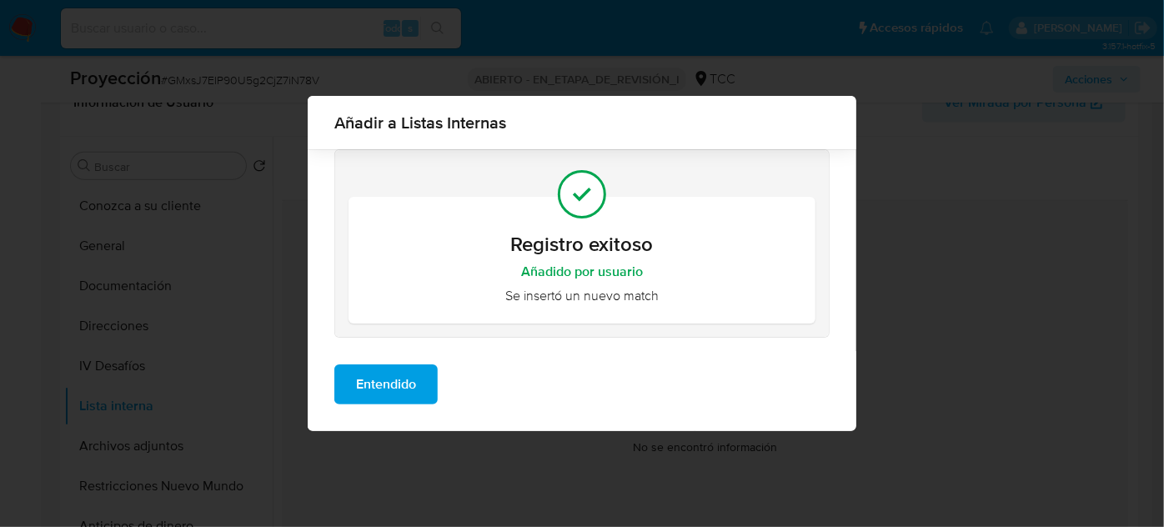
click at [397, 399] on span "Entendido" at bounding box center [386, 384] width 60 height 37
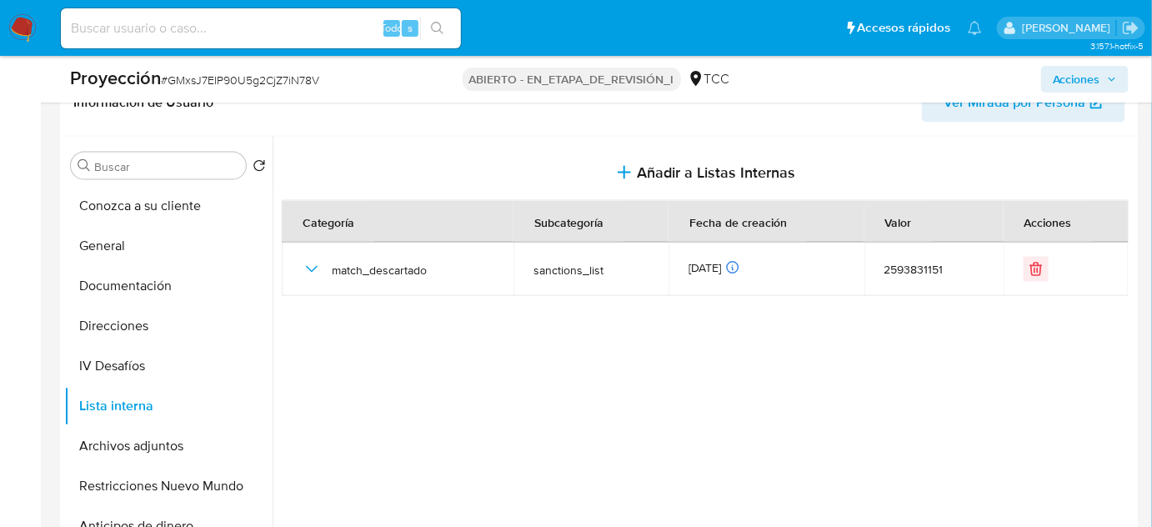
click at [1101, 75] on span "Acciones" at bounding box center [1077, 79] width 48 height 27
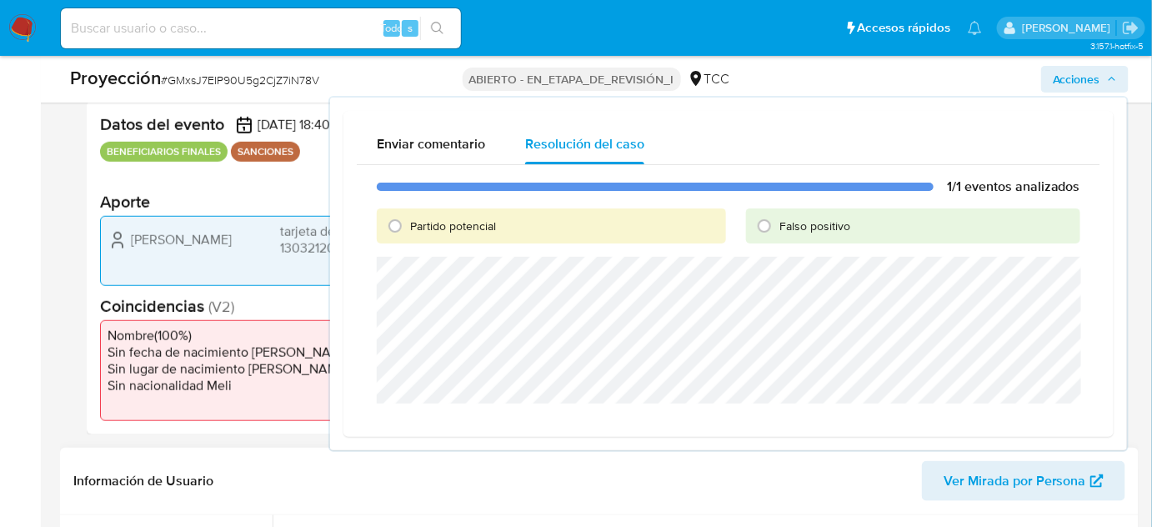
scroll to position [334, 0]
click at [760, 227] on input "Falso positivo" at bounding box center [764, 226] width 27 height 27
radio input "true"
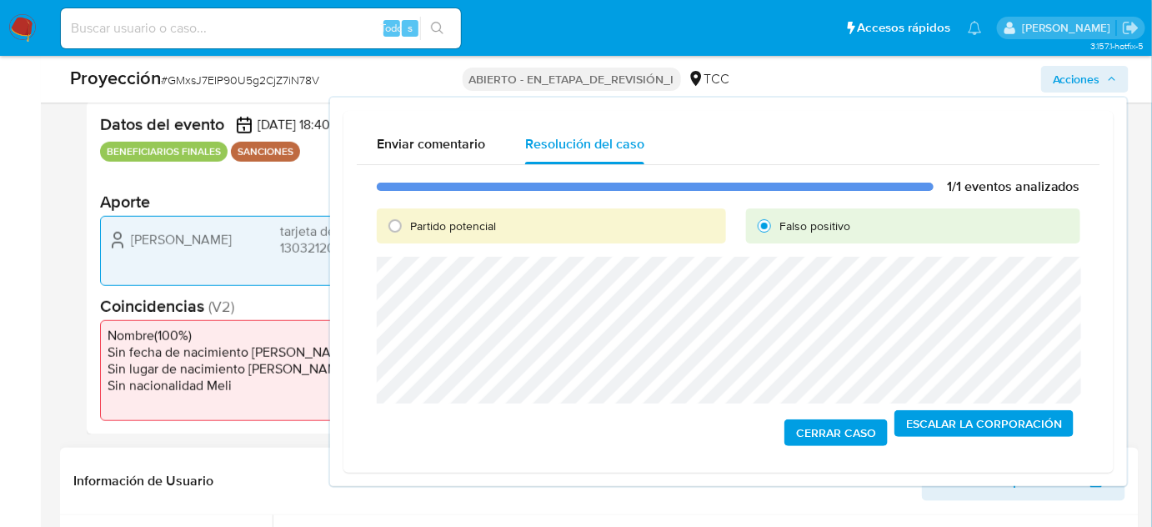
click at [816, 434] on span "Cerrar Caso" at bounding box center [836, 432] width 80 height 23
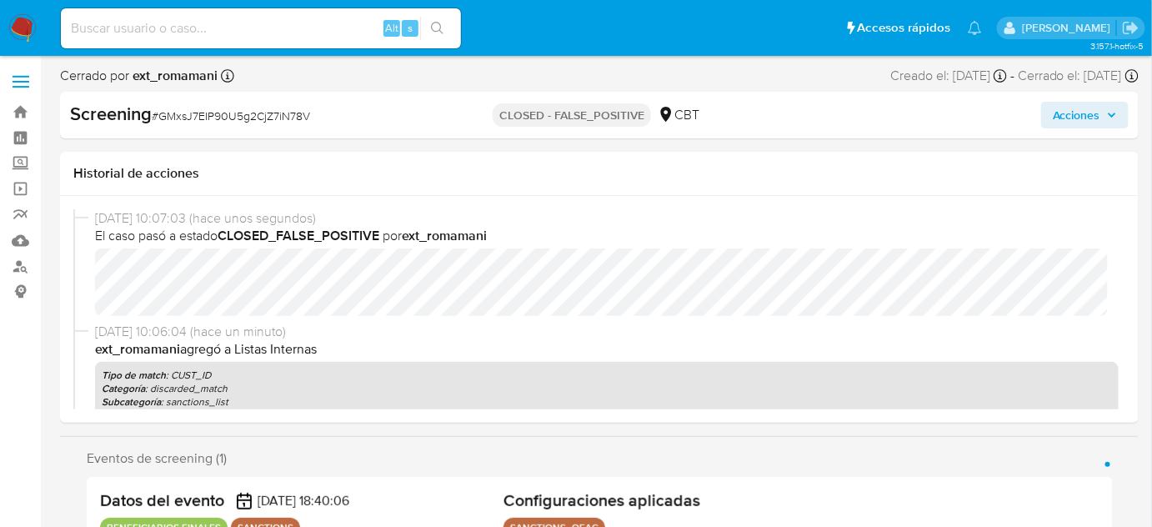
select select "10"
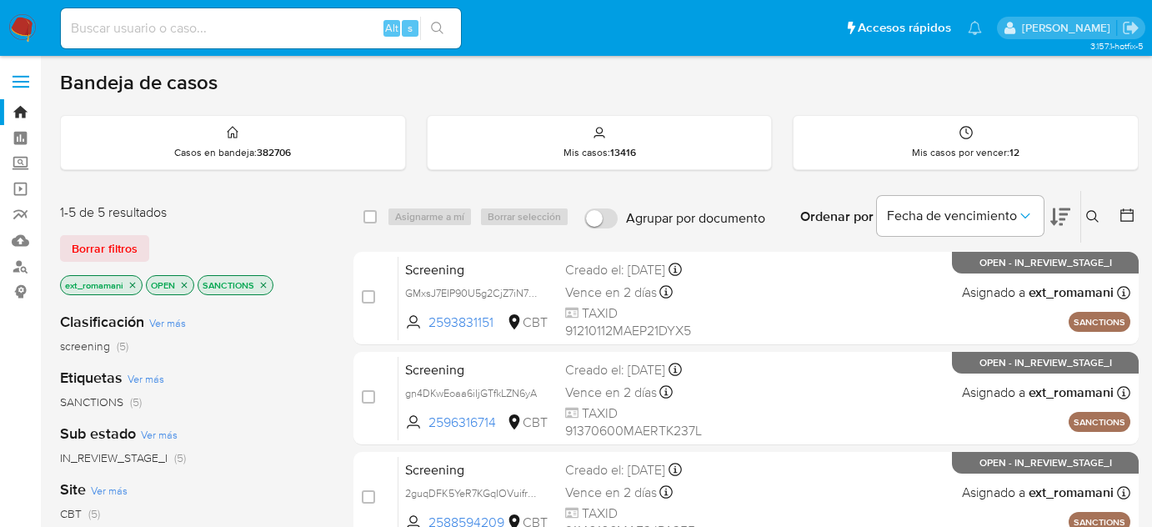
scroll to position [127, 0]
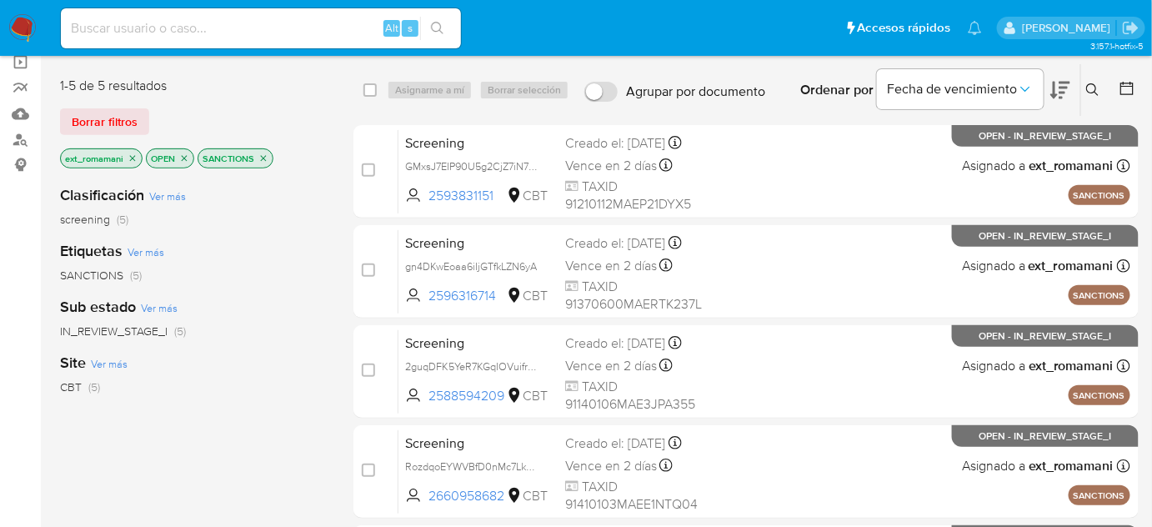
click at [27, 28] on img at bounding box center [22, 28] width 28 height 28
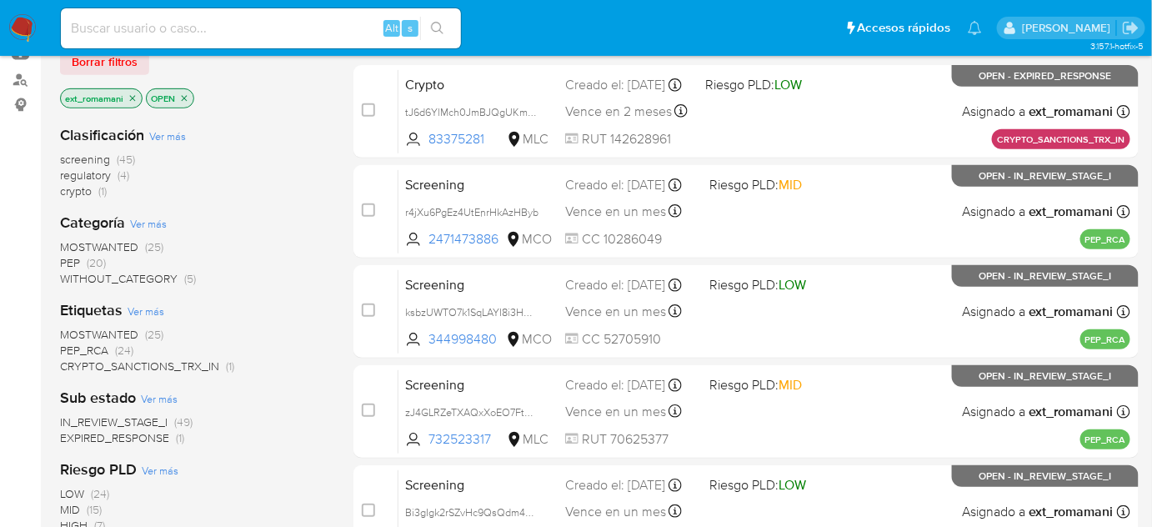
scroll to position [151, 0]
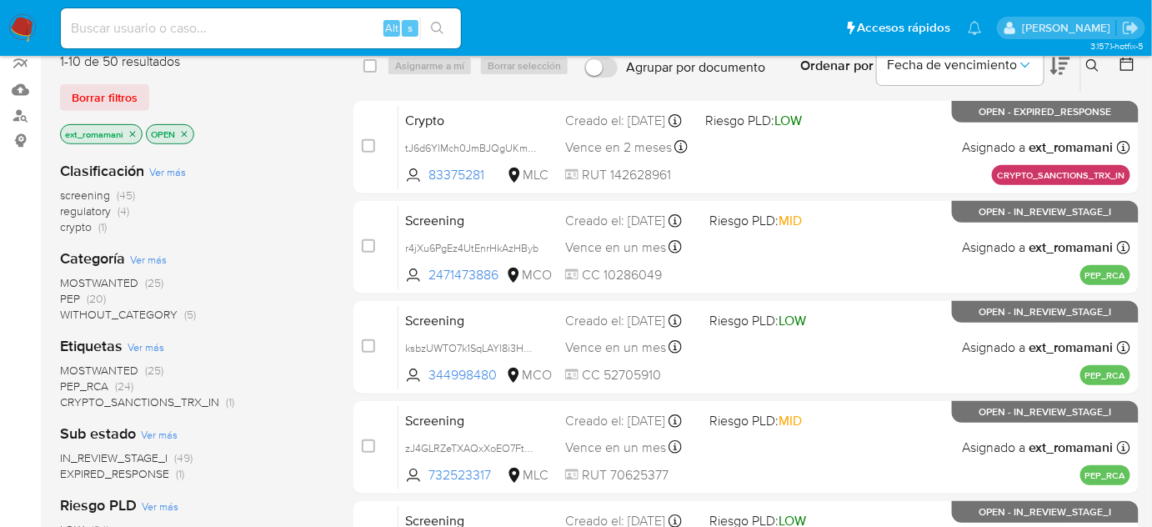
click at [124, 206] on span "(4)" at bounding box center [124, 211] width 12 height 17
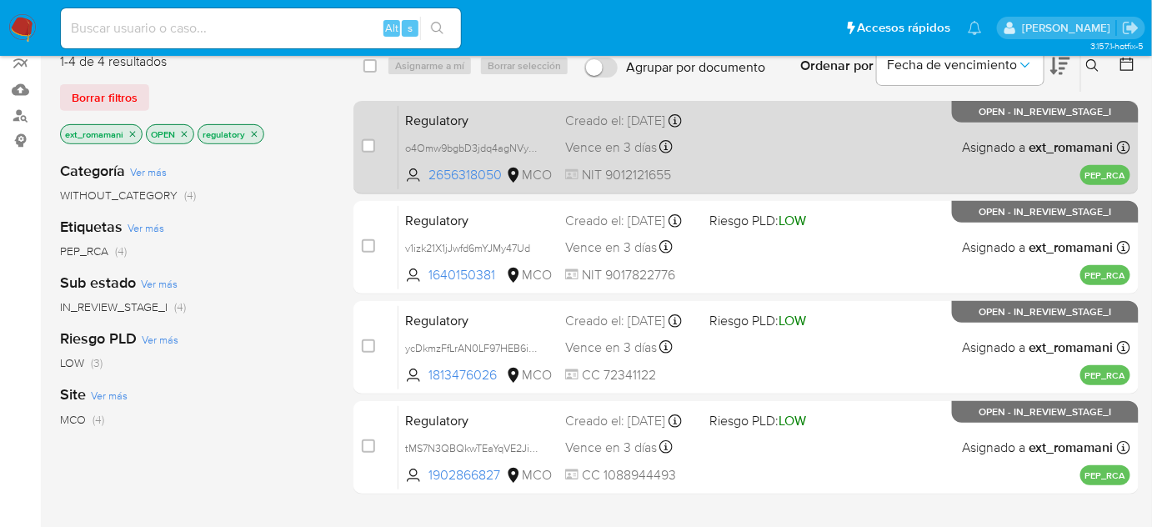
click at [756, 153] on div "Regulatory o4Omw9bgbD3jdq4agNVyHH8s 2656318050 MCO Creado el: 30/08/2025 Creado…" at bounding box center [765, 147] width 732 height 84
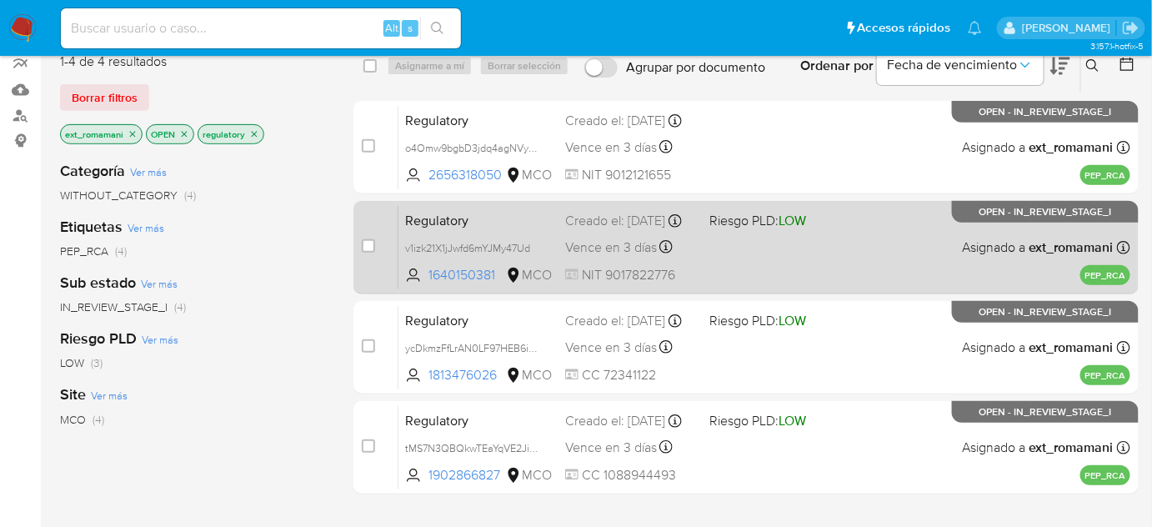
drag, startPoint x: 754, startPoint y: 249, endPoint x: 750, endPoint y: 277, distance: 28.7
click at [753, 255] on div "Regulatory v1izk21X1jJwfd6mYJMy47Ud 1640150381 MCO Riesgo PLD: LOW Creado el: 3…" at bounding box center [765, 247] width 732 height 84
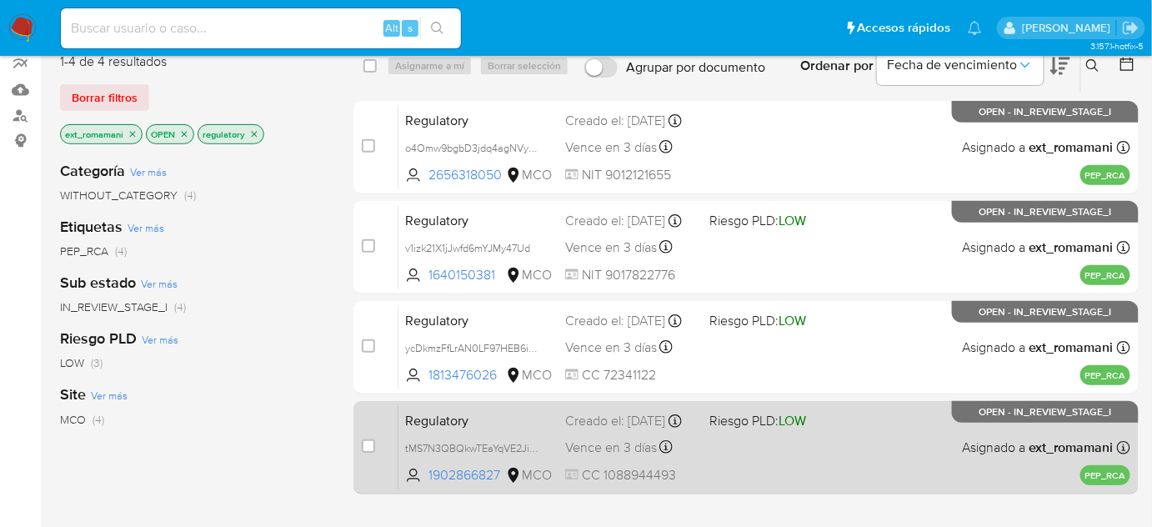
drag, startPoint x: 737, startPoint y: 337, endPoint x: 758, endPoint y: 435, distance: 100.6
click at [737, 359] on div "Regulatory ycDkmzFfLrAN0LF97HEB6idc 1813476026 MCO Riesgo PLD: LOW Creado el: 2…" at bounding box center [765, 347] width 732 height 84
click at [759, 439] on div "Regulatory tMS7N3QBQkwTEaYqVE2Ji4z7 1902866827 MCO Riesgo PLD: LOW Creado el: 3…" at bounding box center [765, 447] width 732 height 84
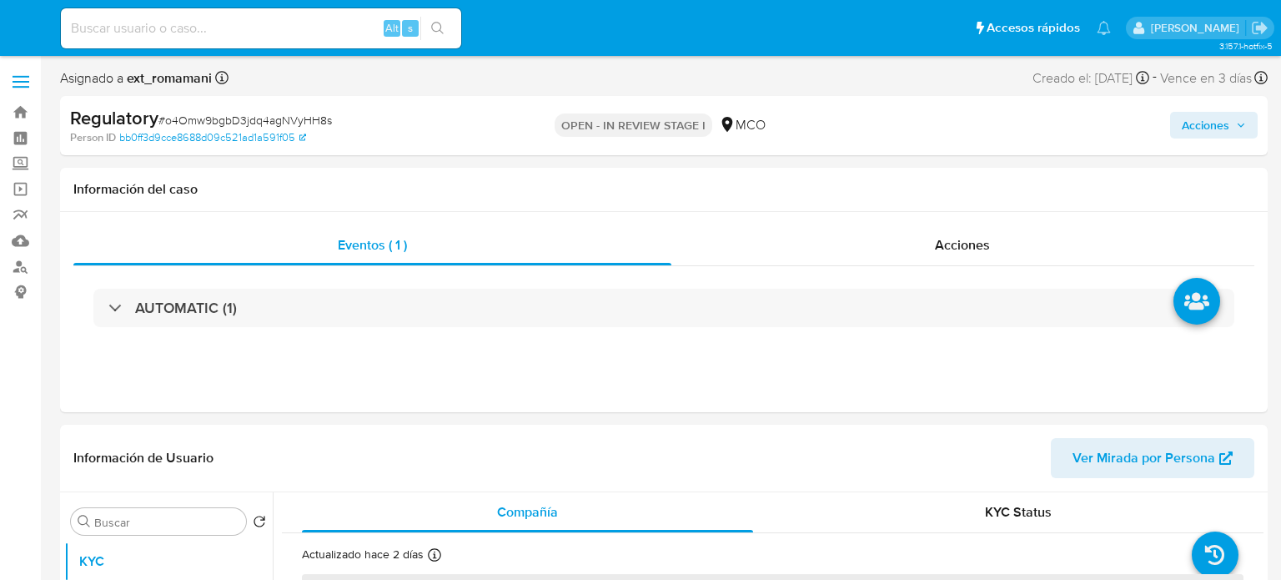
select select "10"
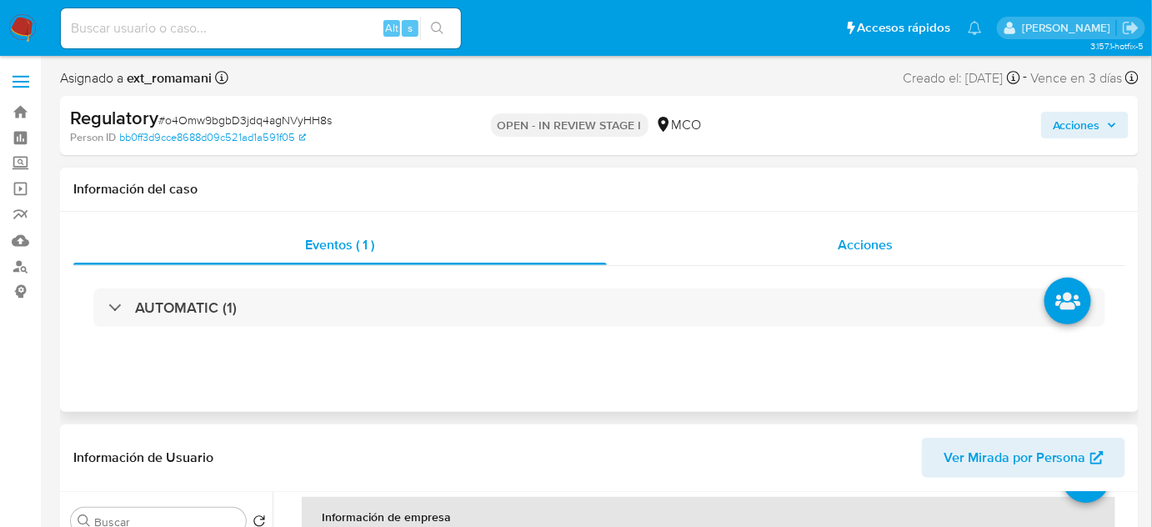
click at [878, 248] on span "Acciones" at bounding box center [866, 244] width 55 height 19
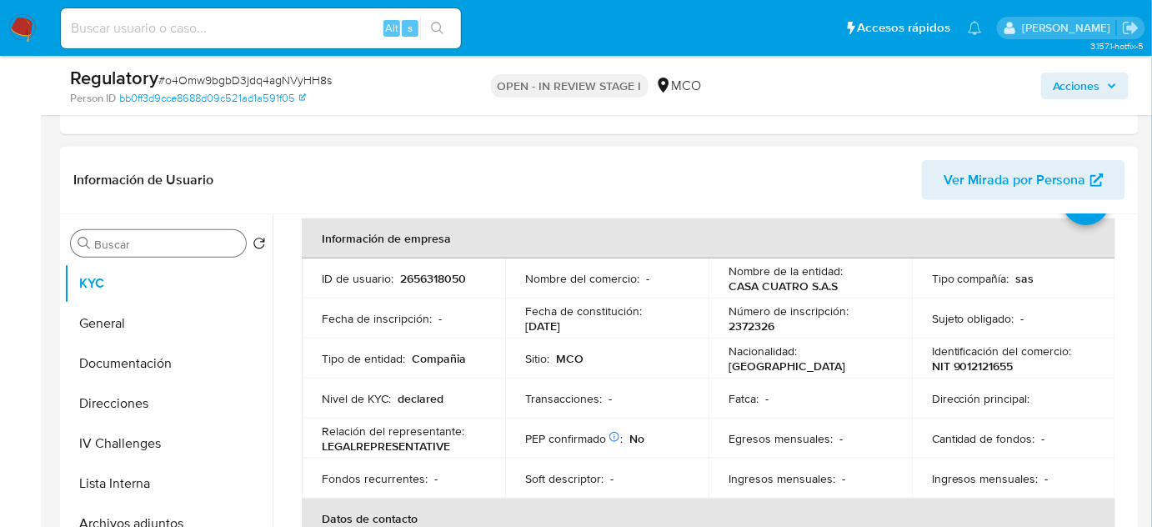
scroll to position [379, 0]
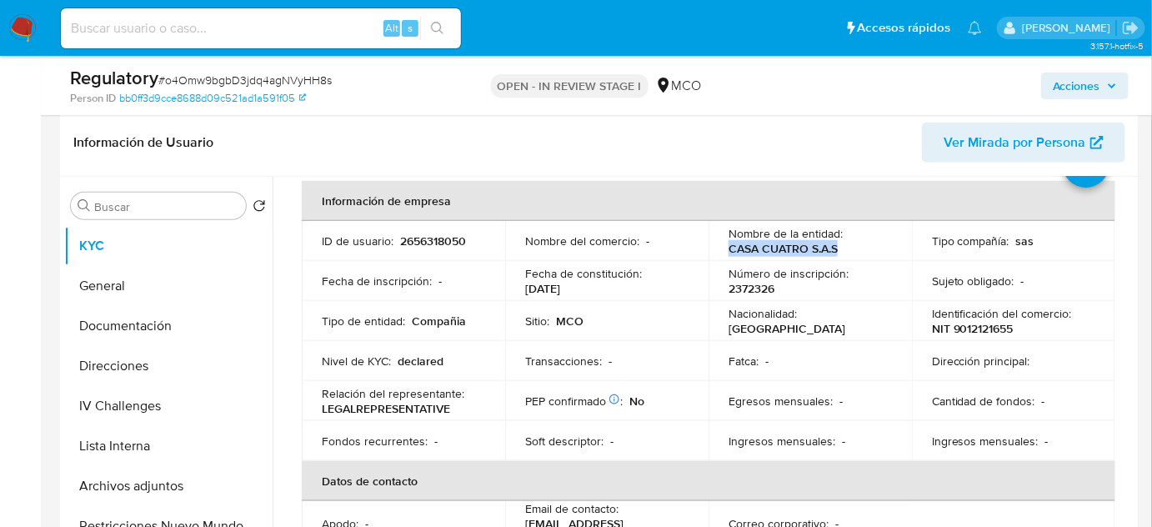
drag, startPoint x: 842, startPoint y: 249, endPoint x: 727, endPoint y: 254, distance: 115.2
click at [729, 254] on div "Nombre de la entidad : CASA CUATRO S.A.S" at bounding box center [810, 241] width 163 height 30
copy p "CASA CUATRO S.A.S"
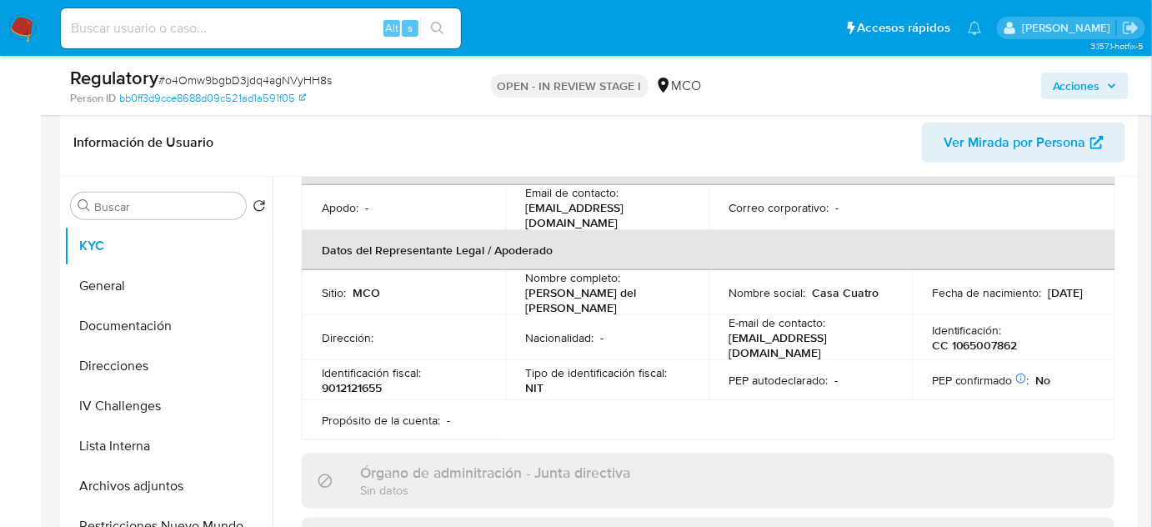
scroll to position [454, 0]
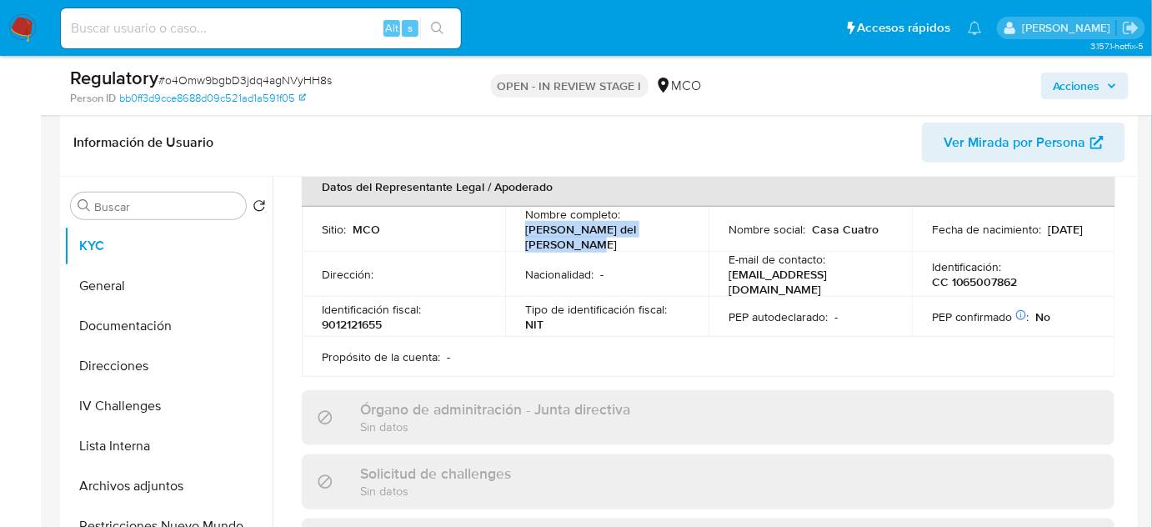
drag, startPoint x: 554, startPoint y: 239, endPoint x: 523, endPoint y: 223, distance: 34.3
click at [525, 223] on p "Wendy del Carmen Mestra Lopez" at bounding box center [603, 237] width 157 height 30
copy p "Wendy del Carmen Mestra Lopez"
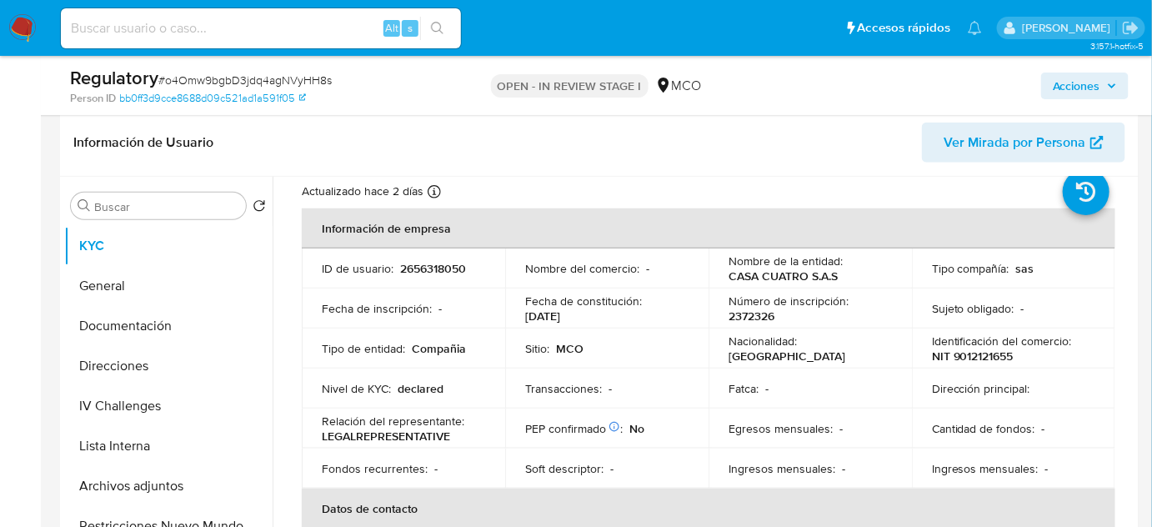
scroll to position [0, 0]
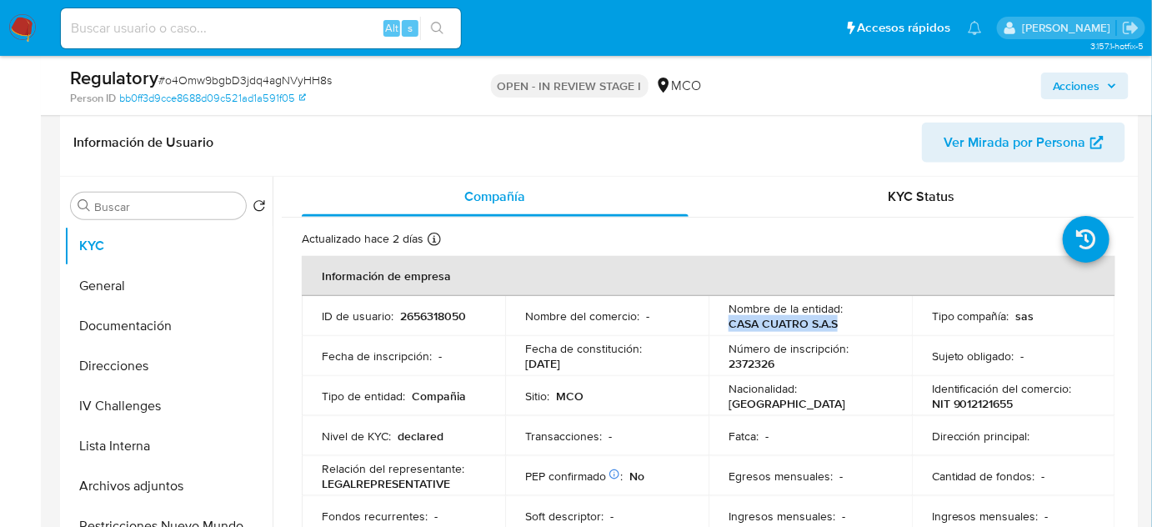
drag, startPoint x: 850, startPoint y: 323, endPoint x: 721, endPoint y: 328, distance: 129.4
click at [721, 328] on td "Nombre de la entidad : CASA CUATRO S.A.S" at bounding box center [810, 316] width 203 height 40
copy p "CASA CUATRO S.A.S"
click at [867, 334] on td "Nombre de la entidad : CASA CUATRO S.A.S" at bounding box center [810, 316] width 203 height 40
drag, startPoint x: 836, startPoint y: 321, endPoint x: 726, endPoint y: 329, distance: 110.3
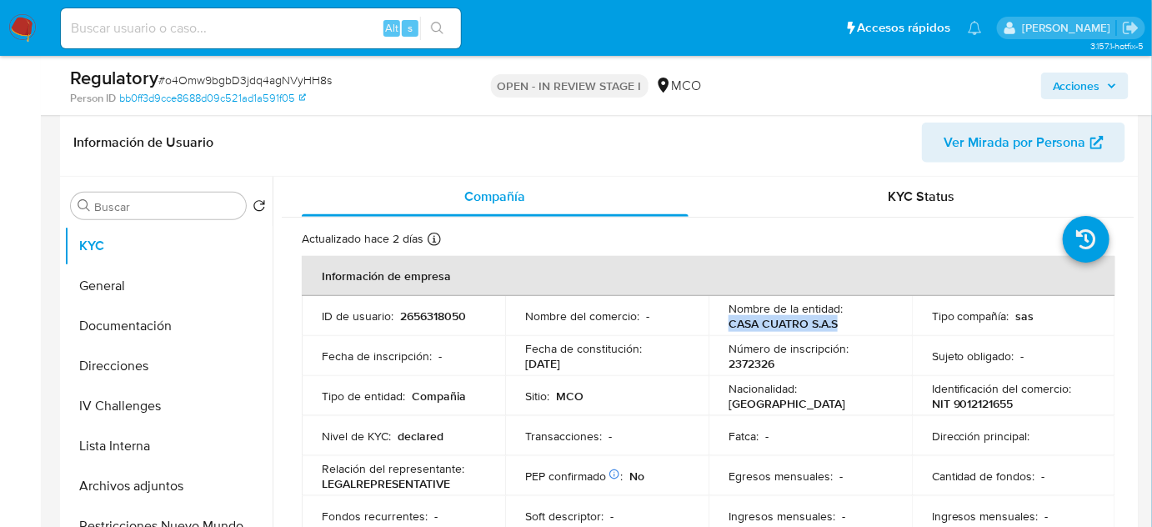
click at [729, 329] on div "Nombre de la entidad : CASA CUATRO S.A.S" at bounding box center [810, 316] width 163 height 30
copy p "CASA CUATRO S.A.S"
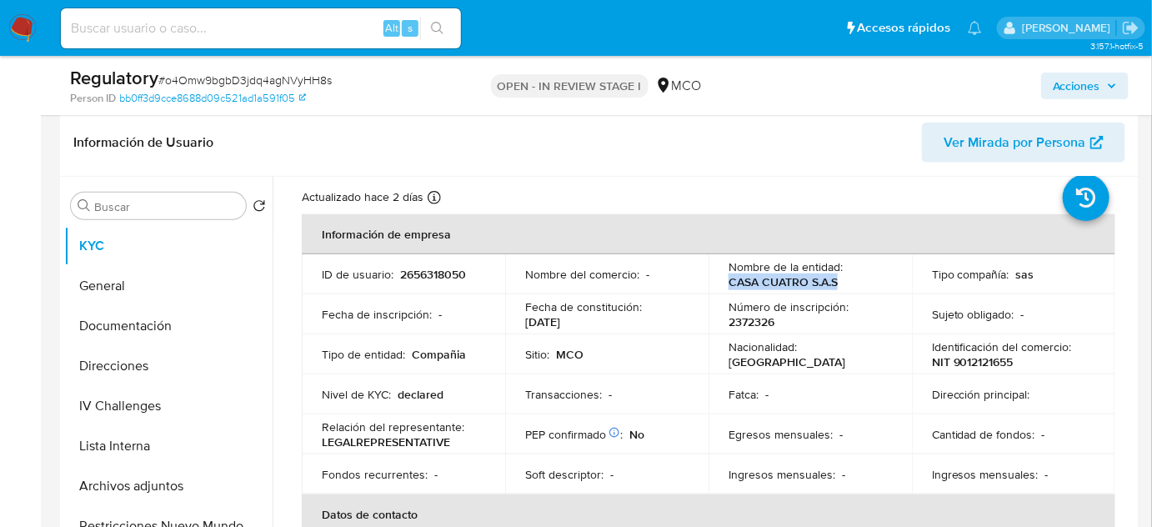
scroll to position [75, 0]
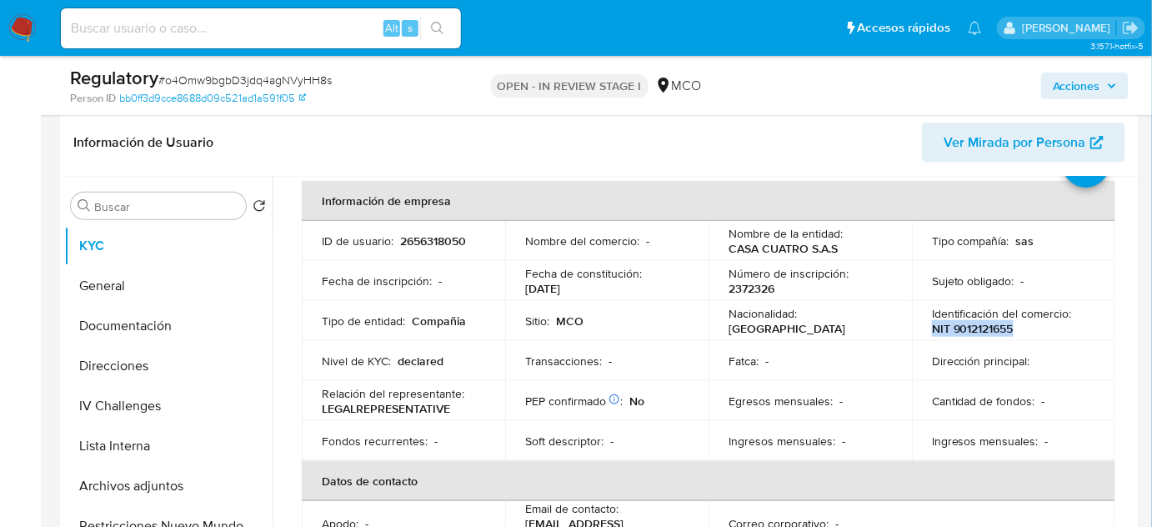
drag, startPoint x: 1019, startPoint y: 329, endPoint x: 925, endPoint y: 329, distance: 94.2
click at [925, 329] on td "Identificación del comercio : NIT 9012121655" at bounding box center [1013, 321] width 203 height 40
copy p "NIT 9012121655"
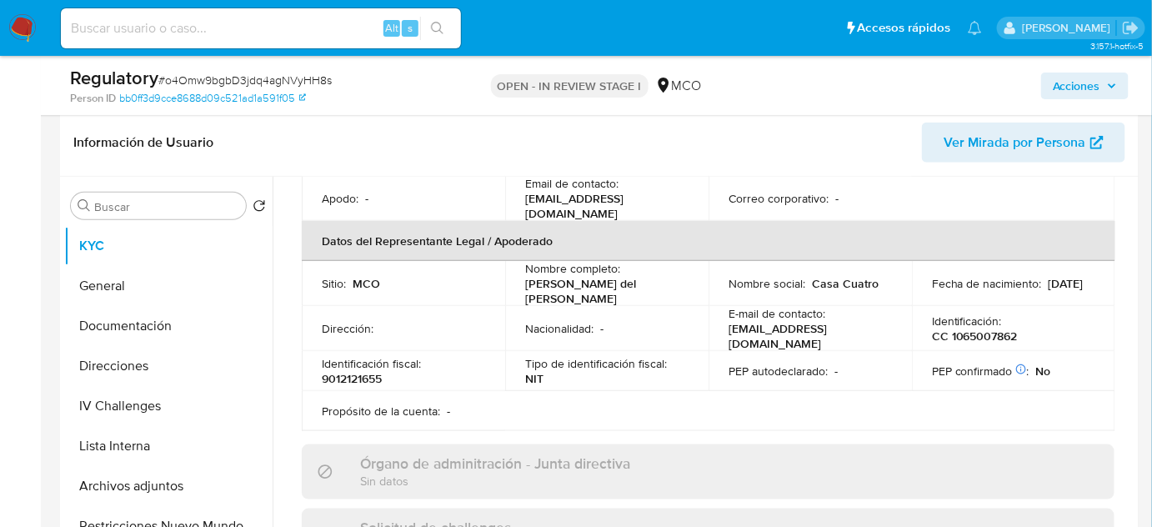
scroll to position [454, 0]
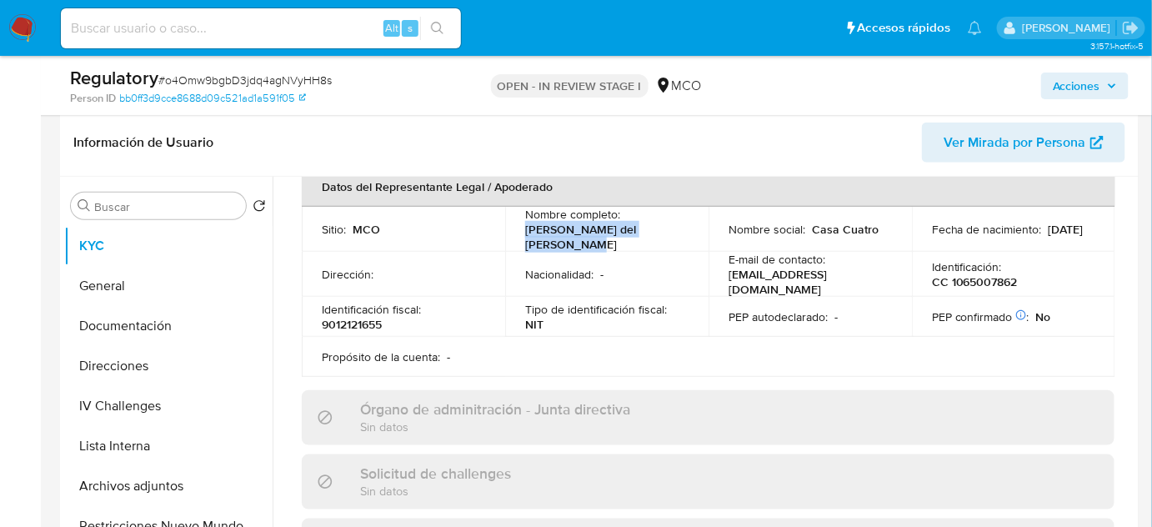
drag, startPoint x: 555, startPoint y: 234, endPoint x: 521, endPoint y: 223, distance: 35.1
click at [521, 223] on td "Nombre completo : Wendy del Carmen Mestra Lopez" at bounding box center [606, 229] width 203 height 45
copy p "Wendy del Carmen Mestra Lopez"
click at [118, 442] on button "Lista Interna" at bounding box center [161, 446] width 195 height 40
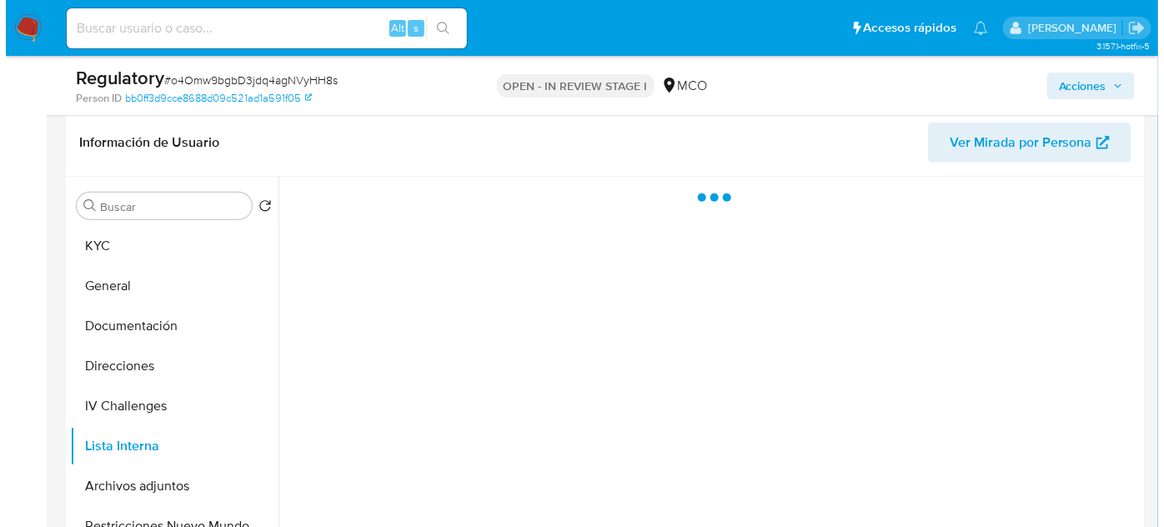
scroll to position [0, 0]
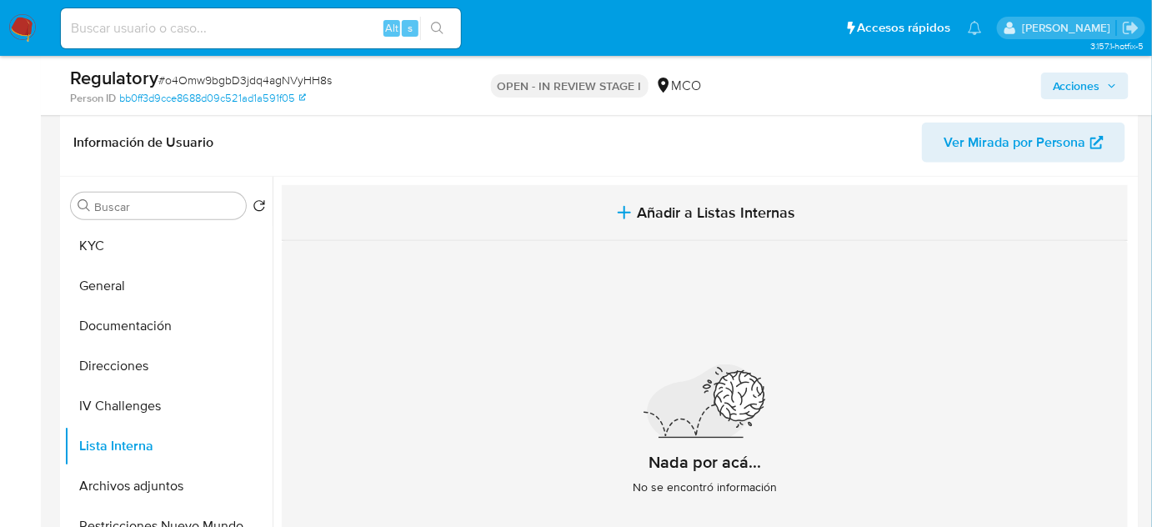
click at [731, 211] on span "Añadir a Listas Internas" at bounding box center [717, 212] width 158 height 18
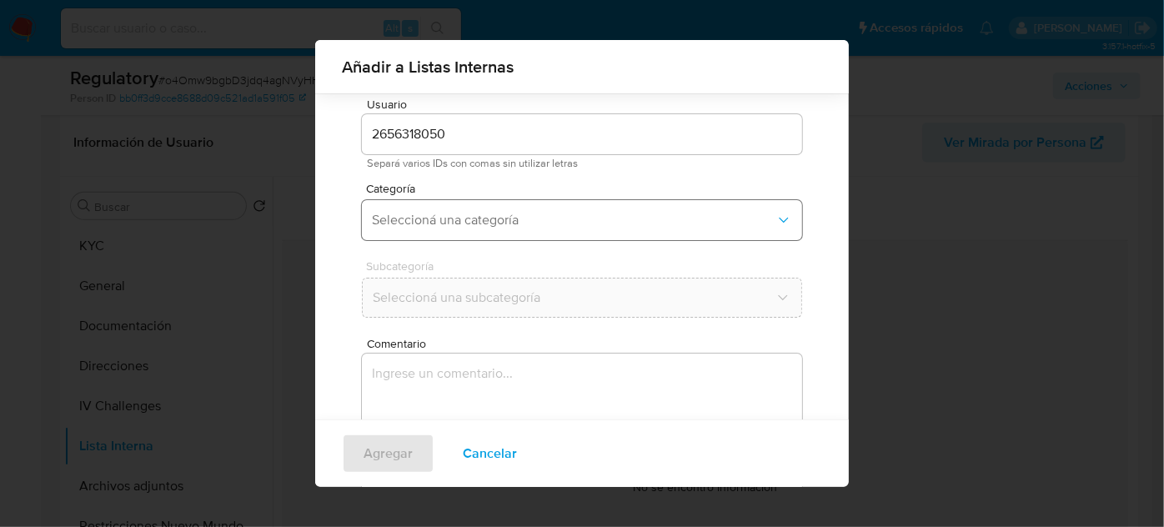
scroll to position [62, 0]
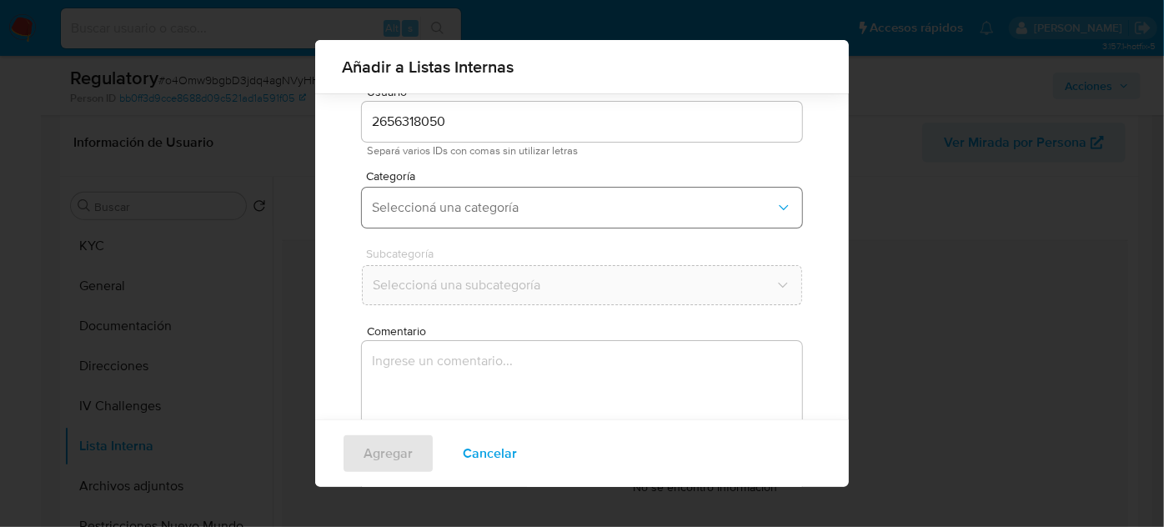
click at [501, 208] on span "Seleccioná una categoría" at bounding box center [574, 207] width 404 height 17
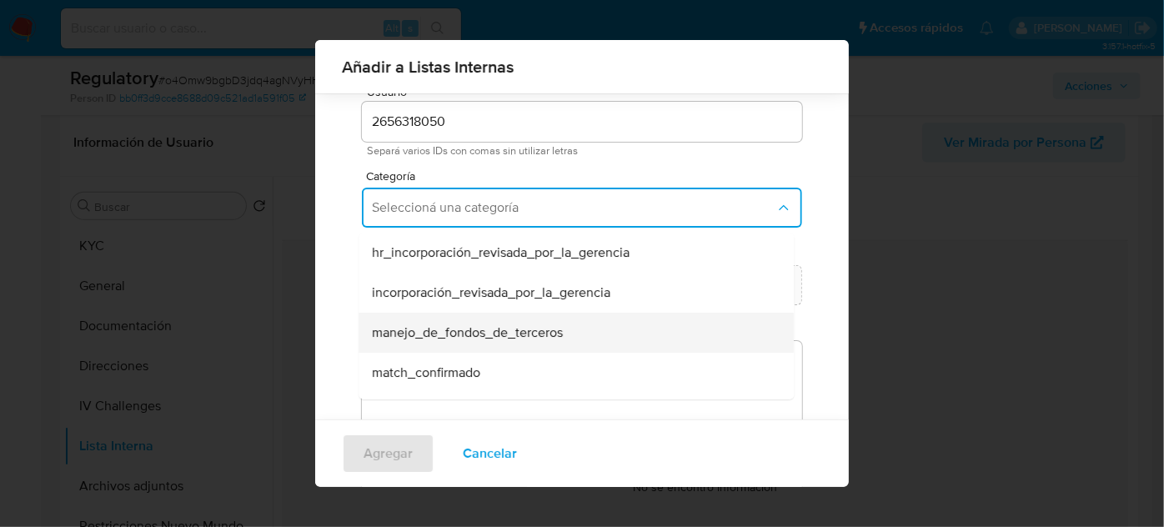
scroll to position [75, 0]
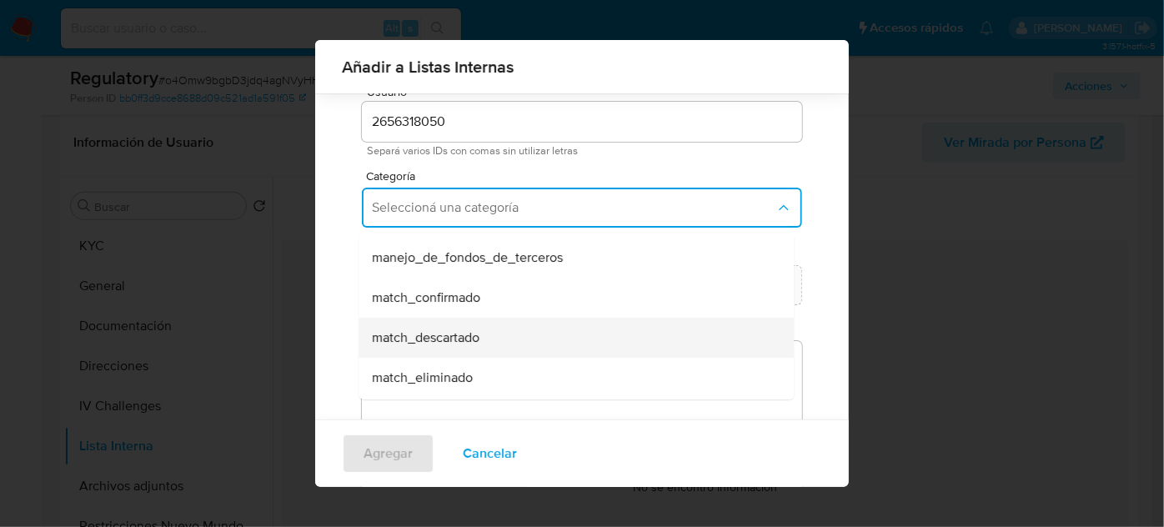
click at [462, 347] on div "match_descartado" at bounding box center [571, 338] width 399 height 40
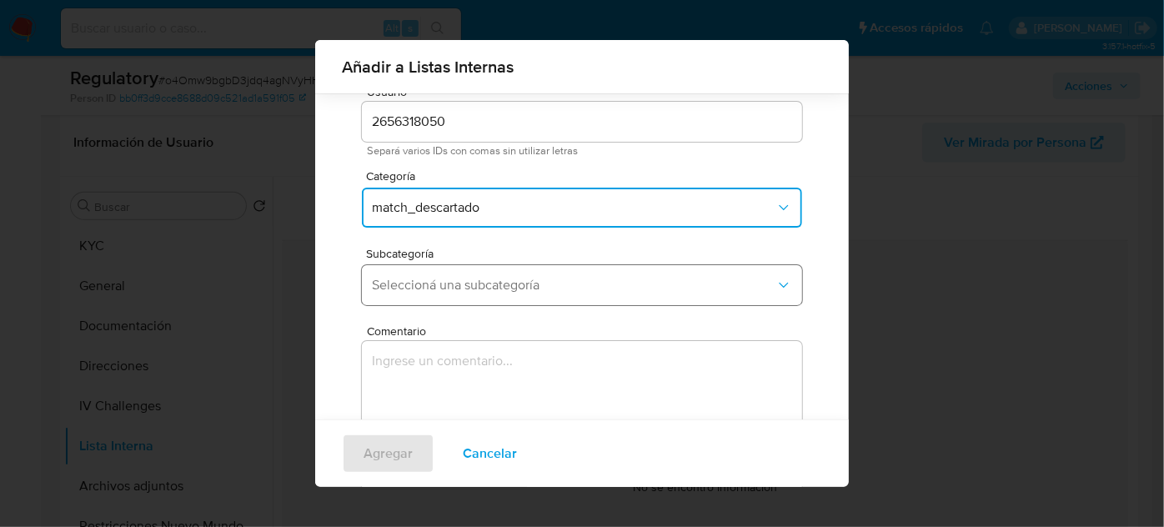
click at [515, 296] on button "Seleccioná una subcategoría" at bounding box center [582, 285] width 440 height 40
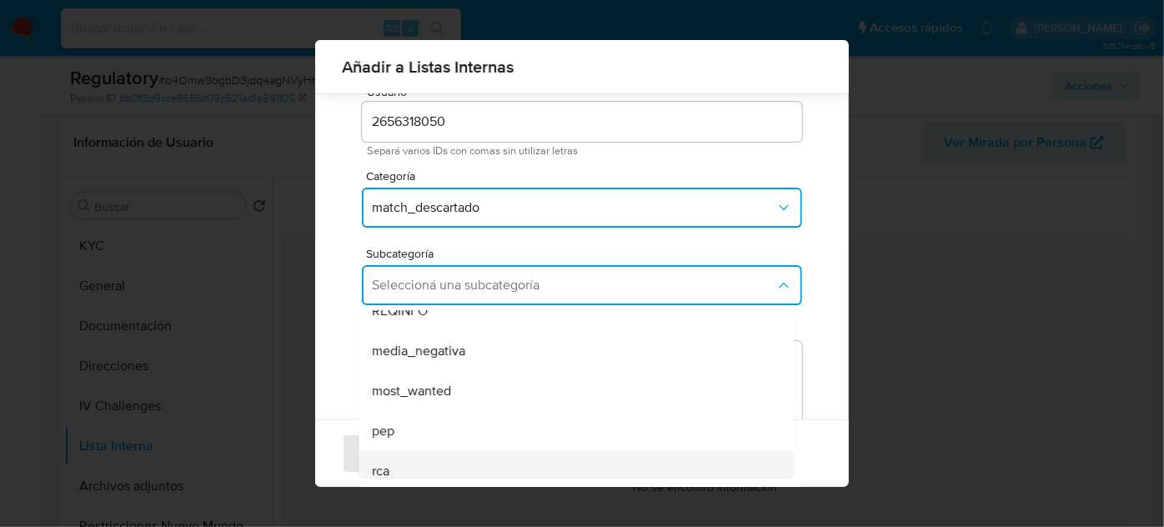
scroll to position [113, 0]
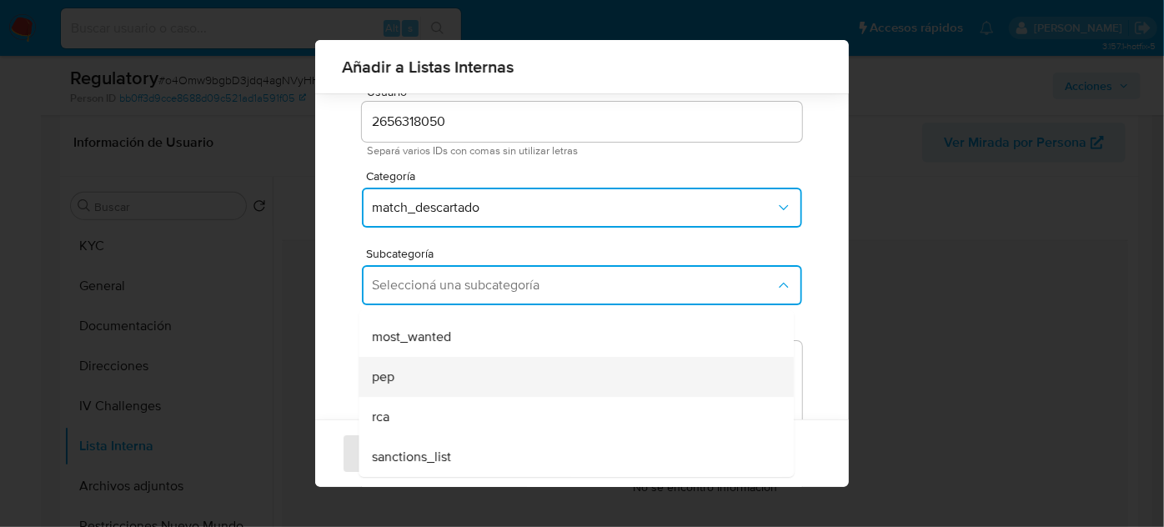
click at [412, 389] on div "pep" at bounding box center [571, 377] width 399 height 40
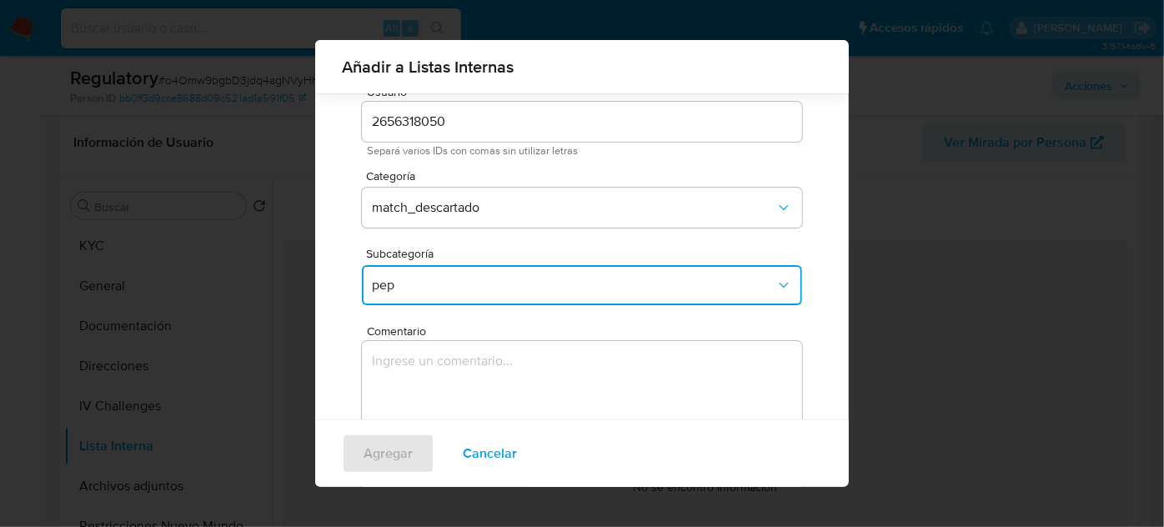
click at [412, 389] on textarea "Comentario" at bounding box center [582, 421] width 440 height 160
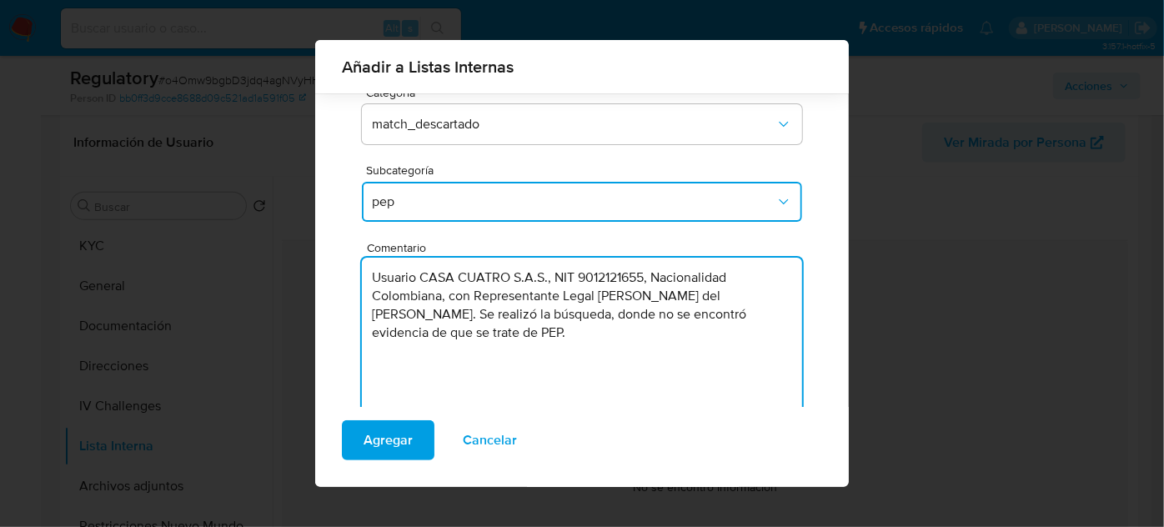
scroll to position [108, 0]
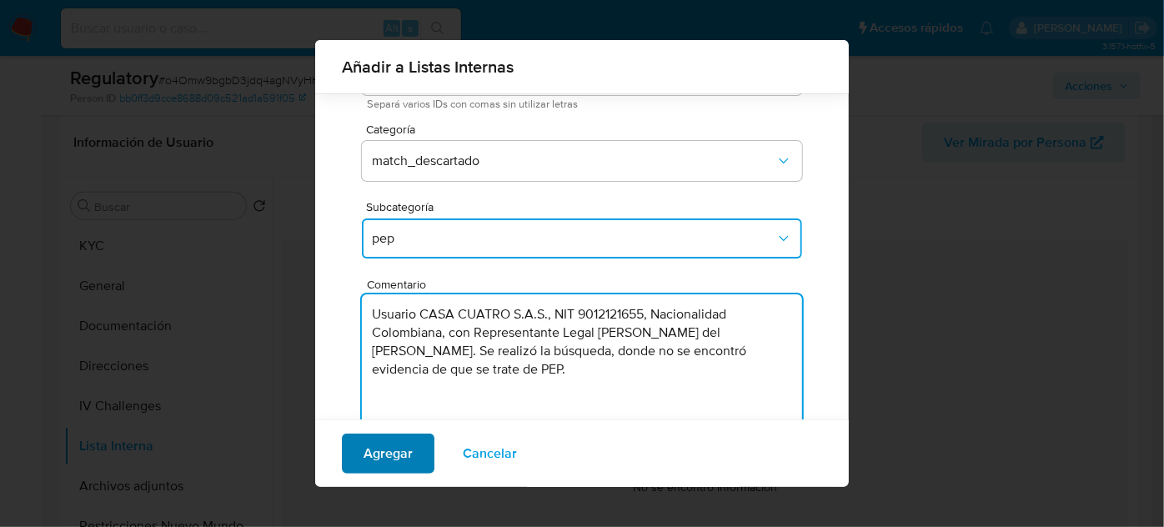
type textarea "Usuario CASA CUATRO S.A.S., NIT 9012121655, Nacionalidad Colombiana, con Repres…"
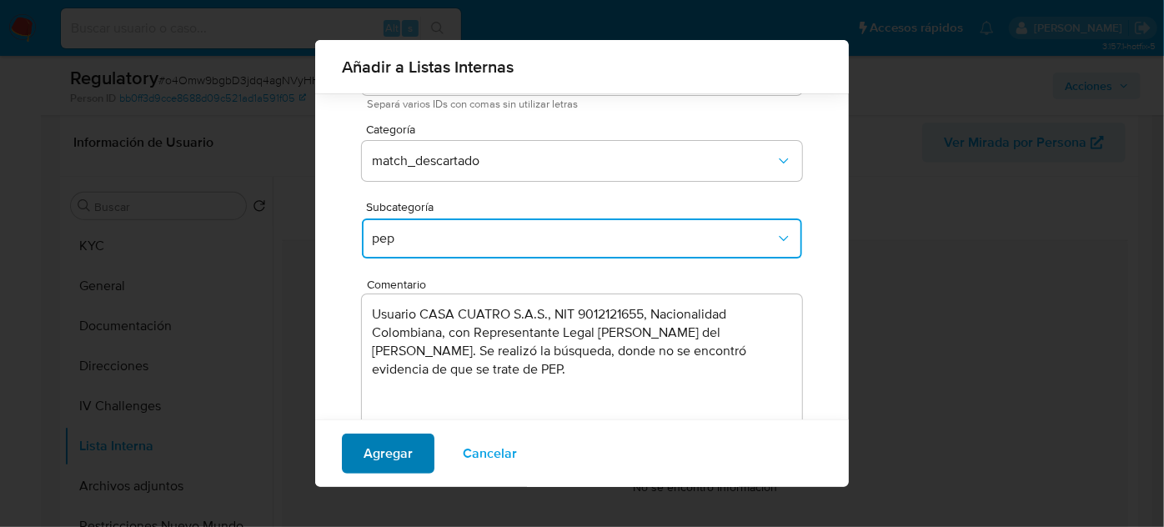
click at [400, 461] on span "Agregar" at bounding box center [388, 453] width 49 height 37
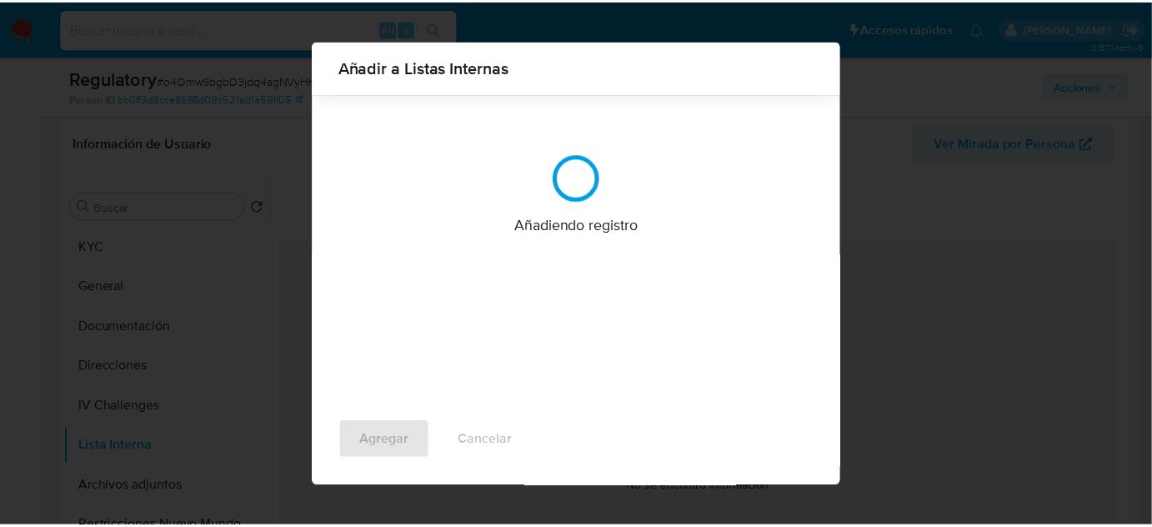
scroll to position [0, 0]
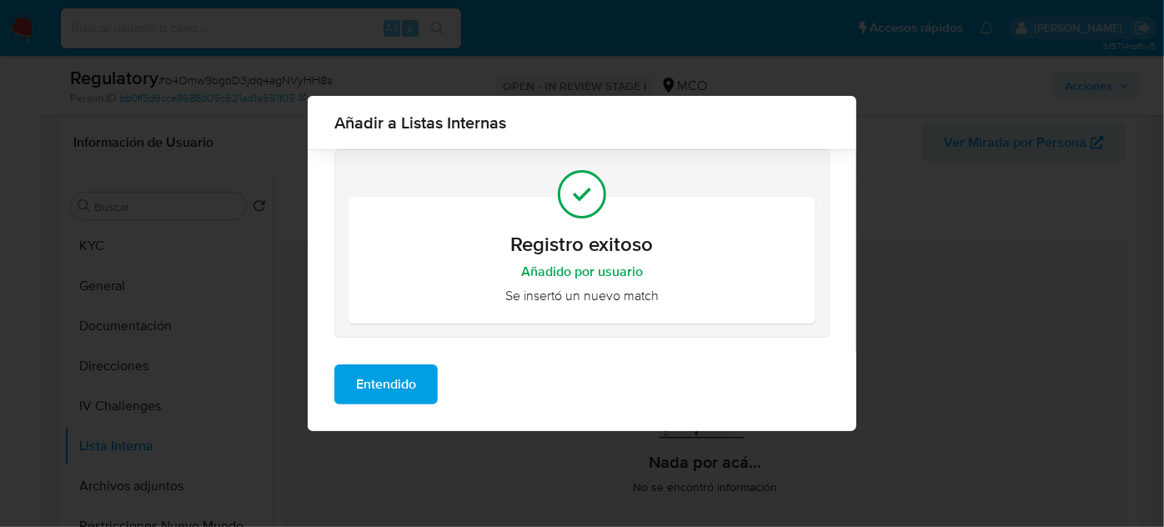
click at [398, 391] on span "Entendido" at bounding box center [386, 384] width 60 height 37
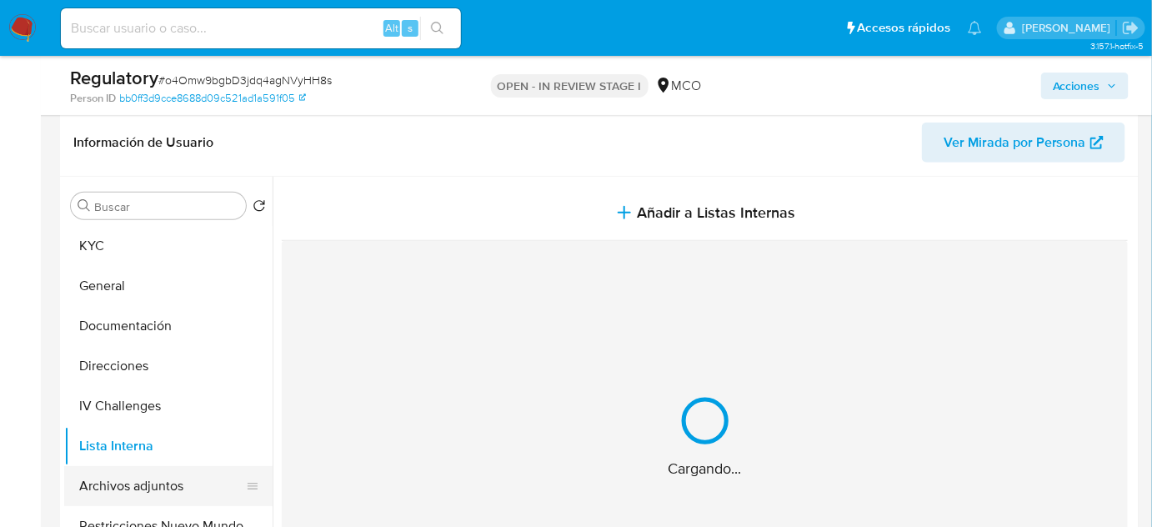
click at [131, 497] on button "Archivos adjuntos" at bounding box center [161, 486] width 195 height 40
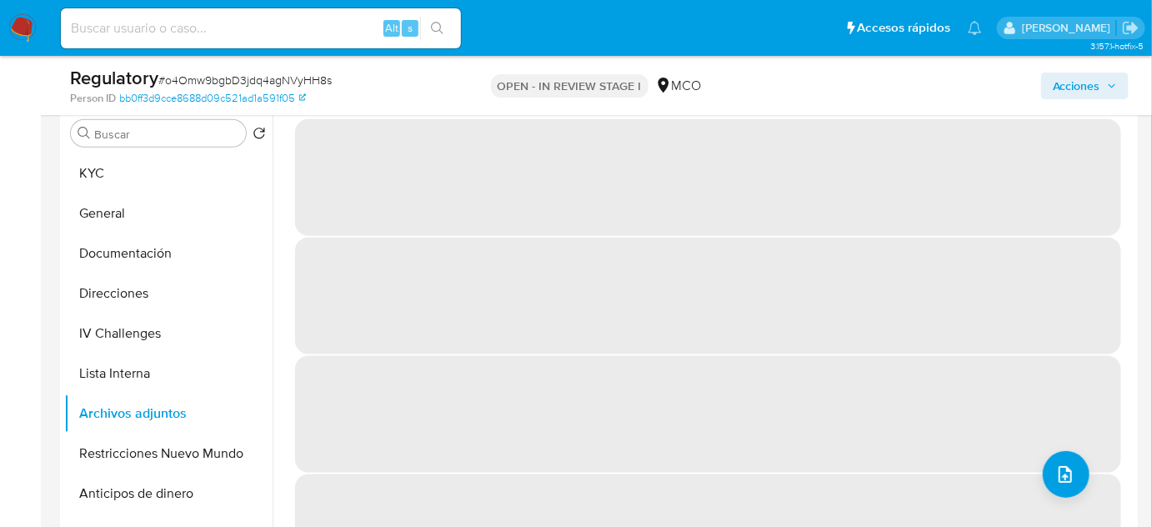
scroll to position [454, 0]
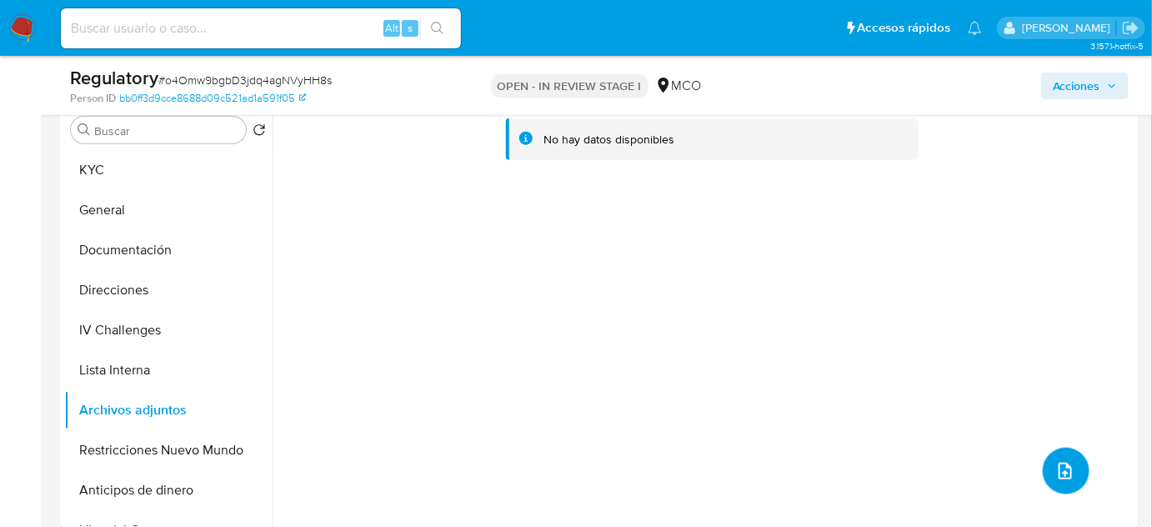
click at [1056, 475] on icon "upload-file" at bounding box center [1066, 471] width 20 height 20
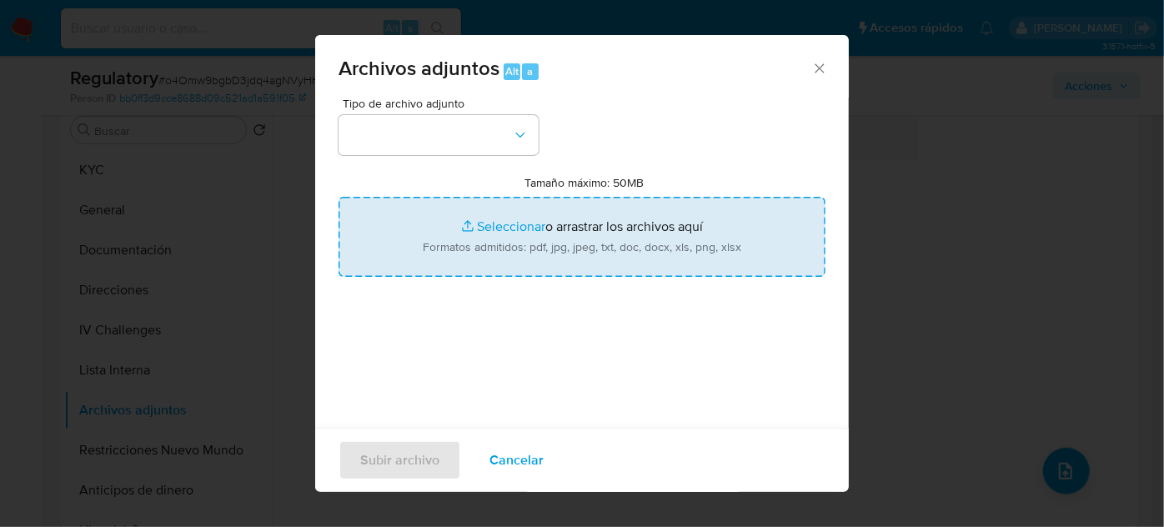
click at [589, 249] on input "Tamaño máximo: 50MB Seleccionar archivos" at bounding box center [582, 237] width 487 height 80
type input "C:\fakepath\CaseDossierReport_5jb7hn3oogap1jzb0dvy5t730.pdf"
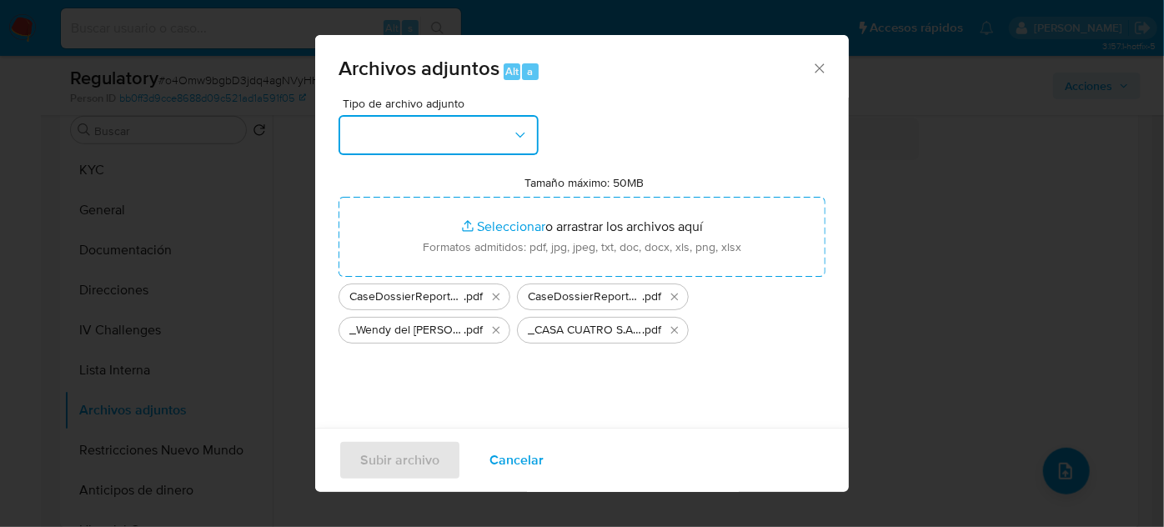
click at [455, 144] on button "button" at bounding box center [439, 135] width 200 height 40
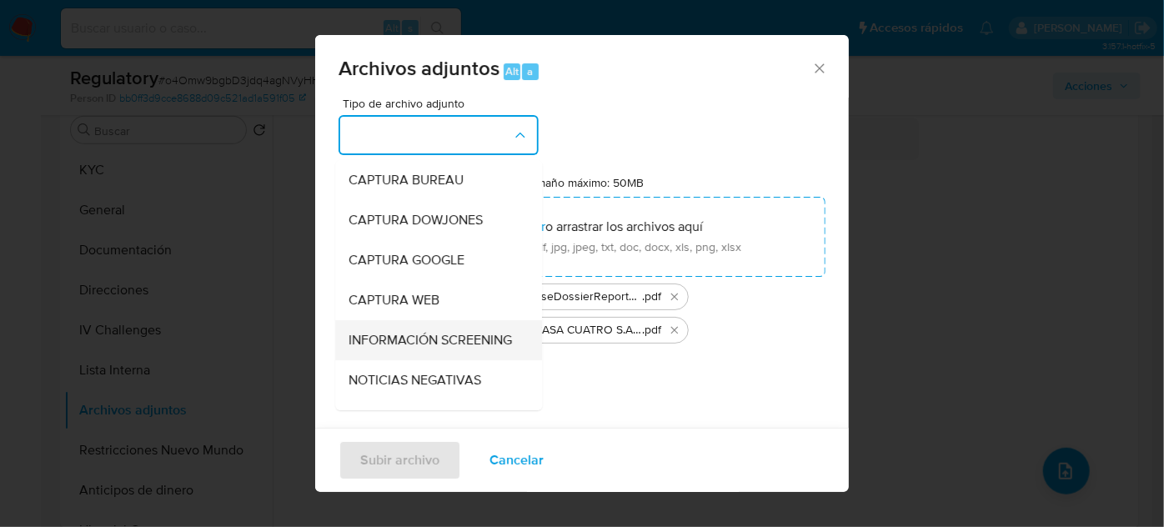
click at [422, 342] on span "INFORMACIÓN SCREENING" at bounding box center [430, 340] width 163 height 17
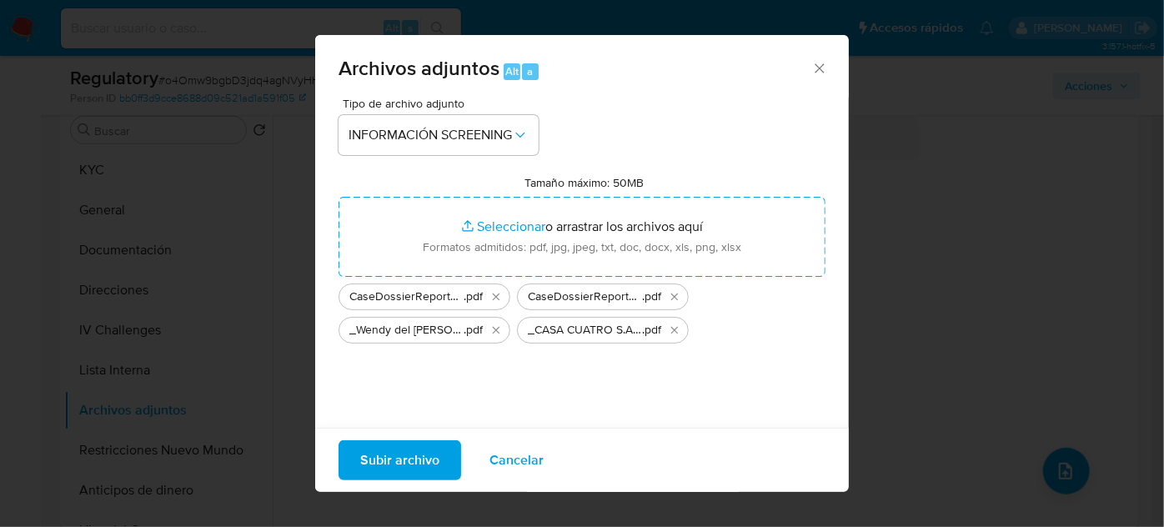
click at [411, 459] on span "Subir archivo" at bounding box center [399, 460] width 79 height 37
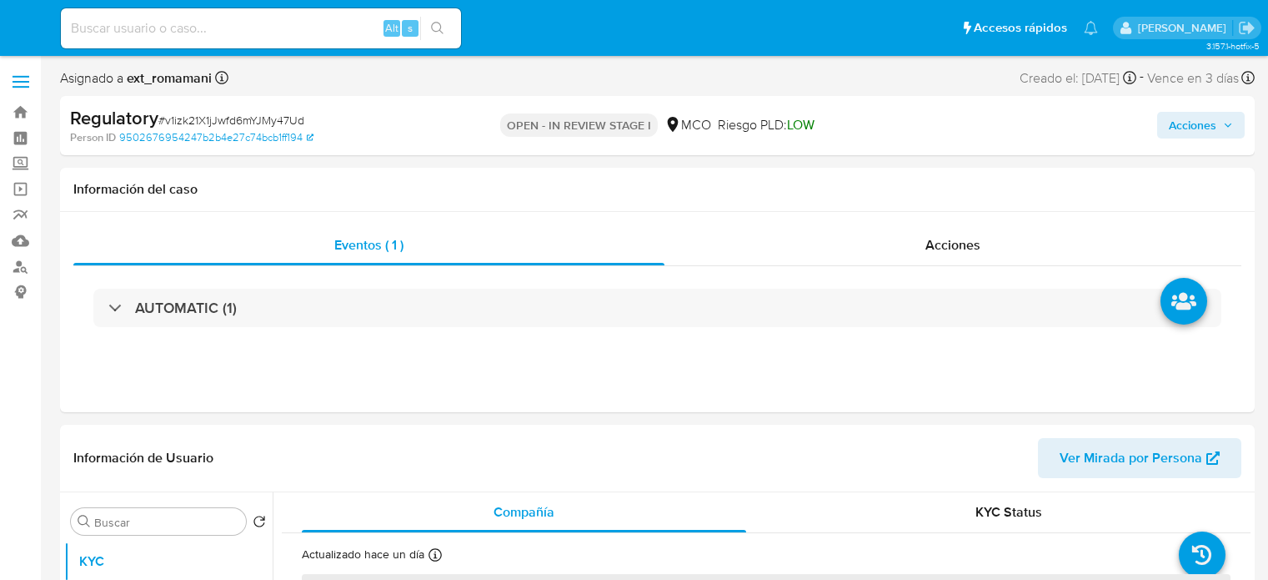
select select "10"
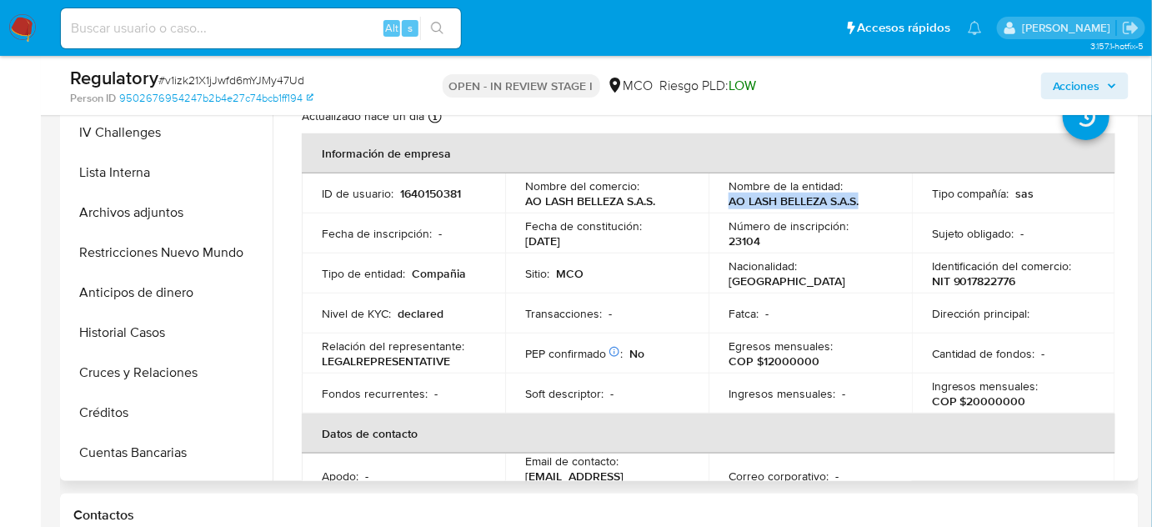
drag, startPoint x: 861, startPoint y: 202, endPoint x: 721, endPoint y: 203, distance: 140.1
click at [721, 203] on td "Nombre de la entidad : AO LASH BELLEZA S.A.S." at bounding box center [810, 193] width 203 height 40
copy p "AO LASH BELLEZA S.A.S."
click at [885, 198] on div "Nombre de la entidad : AO LASH BELLEZA S.A.S." at bounding box center [810, 193] width 163 height 30
drag, startPoint x: 871, startPoint y: 197, endPoint x: 726, endPoint y: 208, distance: 146.3
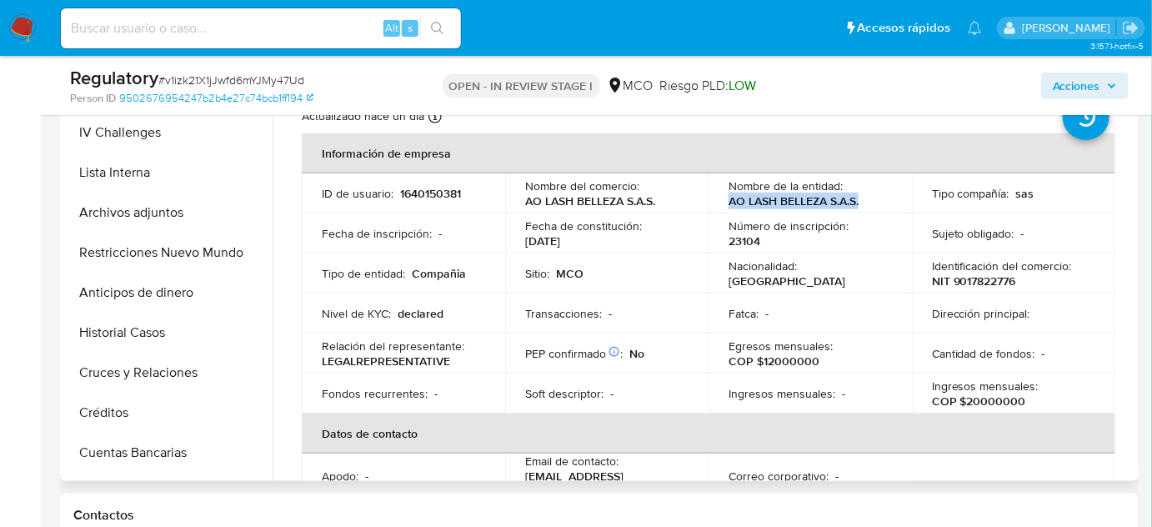
click at [729, 208] on div "Nombre de la entidad : AO LASH BELLEZA S.A.S." at bounding box center [810, 193] width 163 height 30
copy p "AO LASH BELLEZA S.A.S."
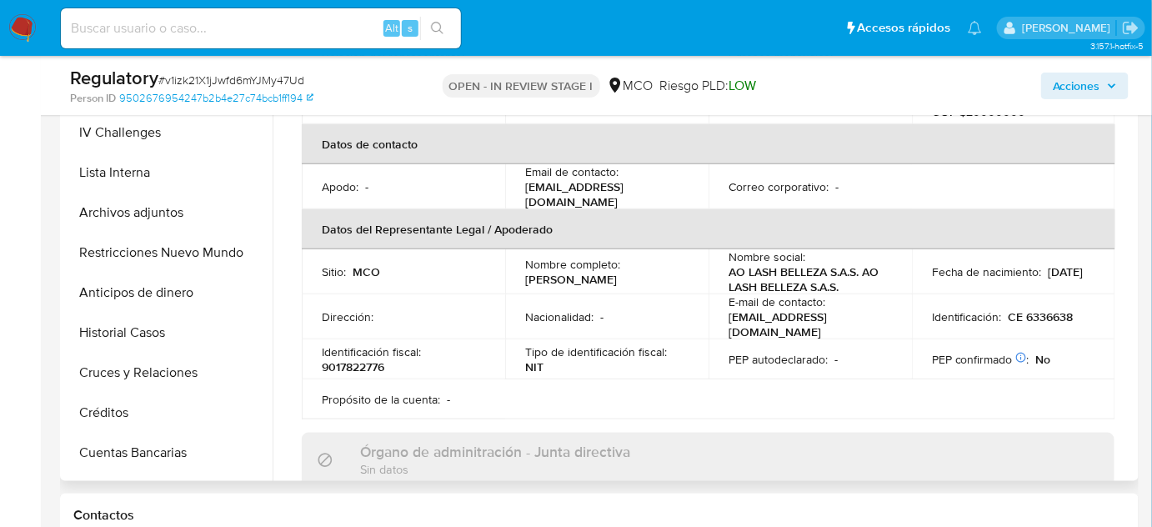
scroll to position [303, 0]
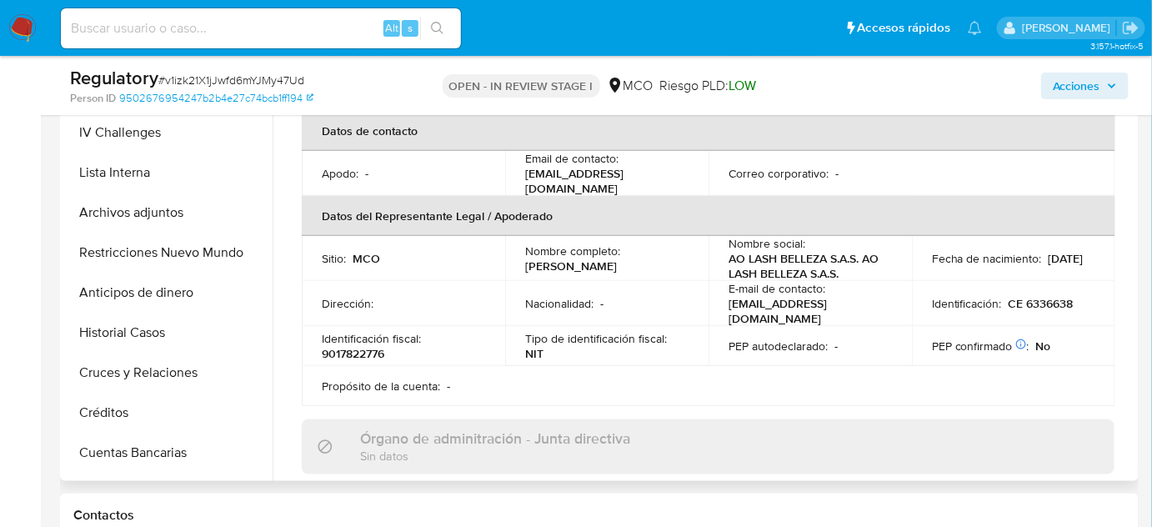
drag, startPoint x: 633, startPoint y: 256, endPoint x: 514, endPoint y: 261, distance: 119.4
click at [514, 261] on td "Nombre completo : Jean Gardy Bessard" at bounding box center [606, 258] width 203 height 45
copy p "Jean Gardy Bessard"
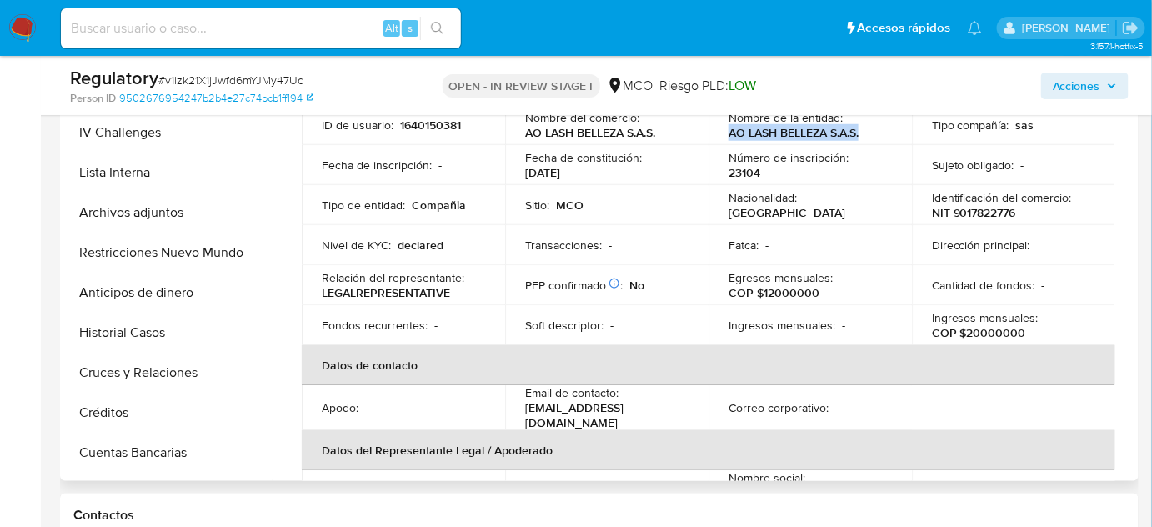
scroll to position [0, 0]
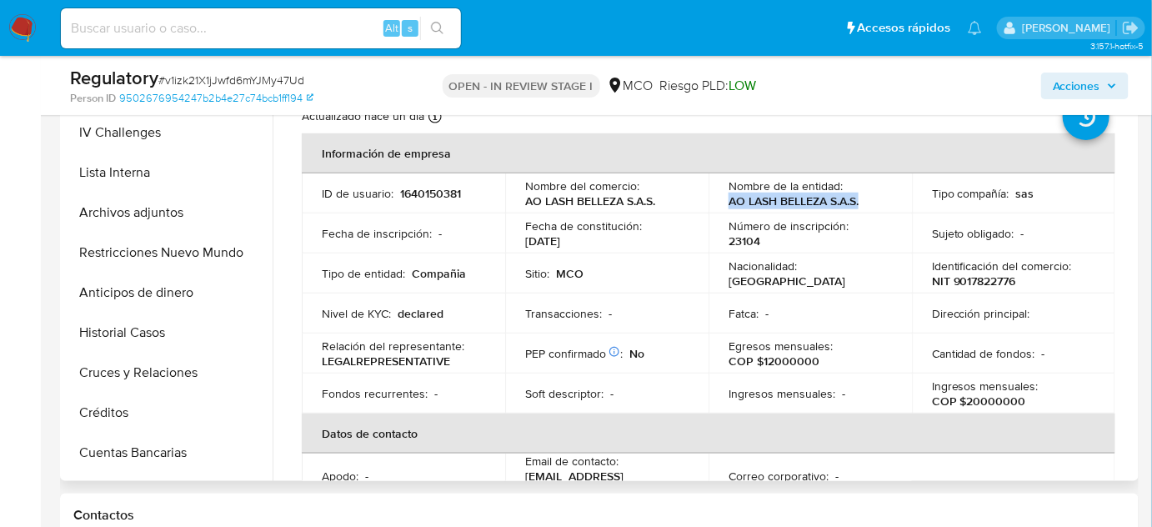
drag, startPoint x: 862, startPoint y: 197, endPoint x: 725, endPoint y: 208, distance: 138.0
click at [725, 208] on td "Nombre de la entidad : AO LASH BELLEZA S.A.S." at bounding box center [810, 193] width 203 height 40
copy p "AO LASH BELLEZA S.A.S."
drag, startPoint x: 1019, startPoint y: 275, endPoint x: 926, endPoint y: 281, distance: 92.7
click at [926, 281] on td "Identificación del comercio : NIT 9017822776" at bounding box center [1013, 274] width 203 height 40
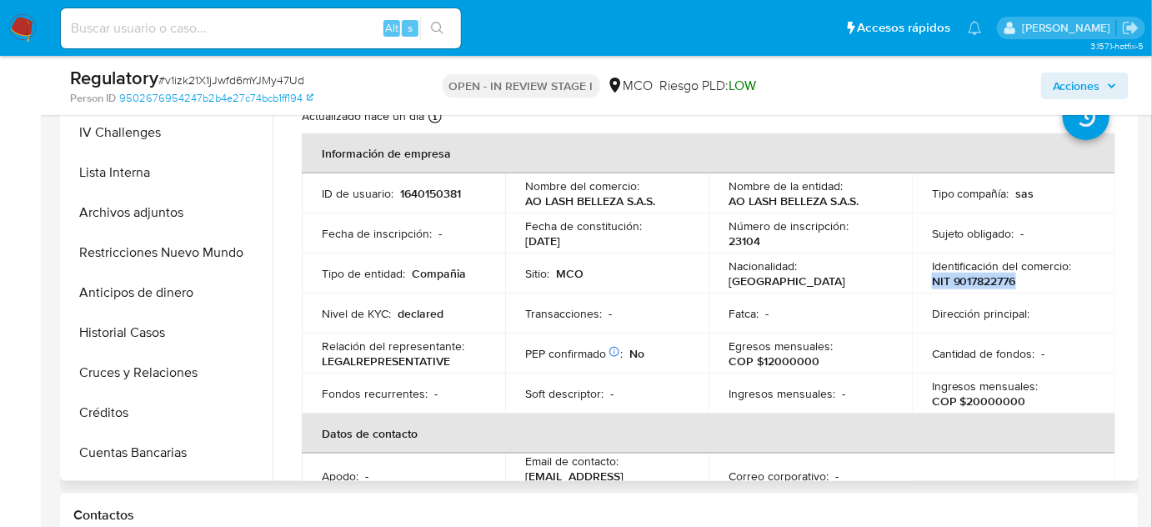
copy p "NIT 9017822776"
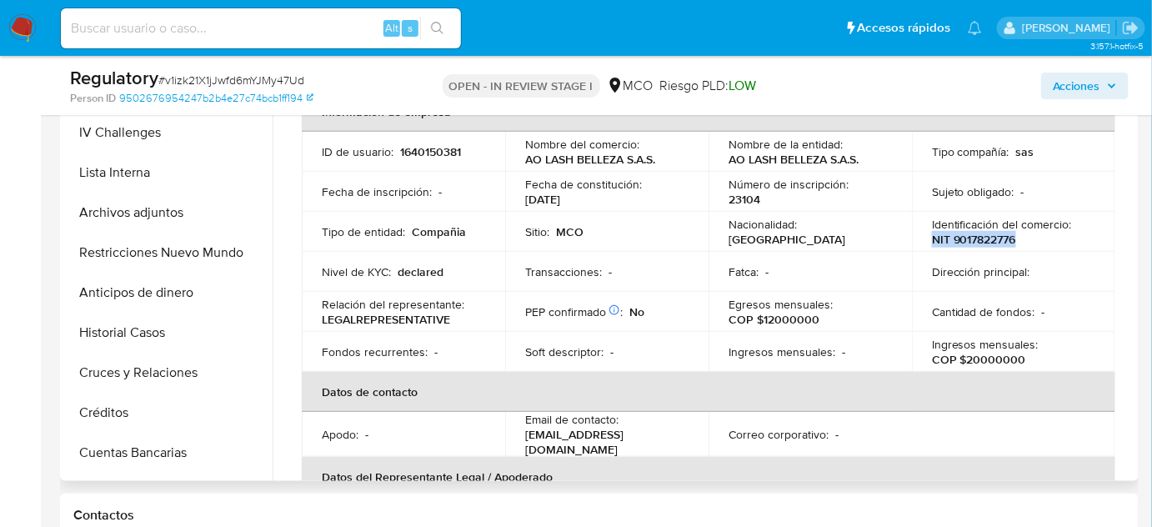
scroll to position [227, 0]
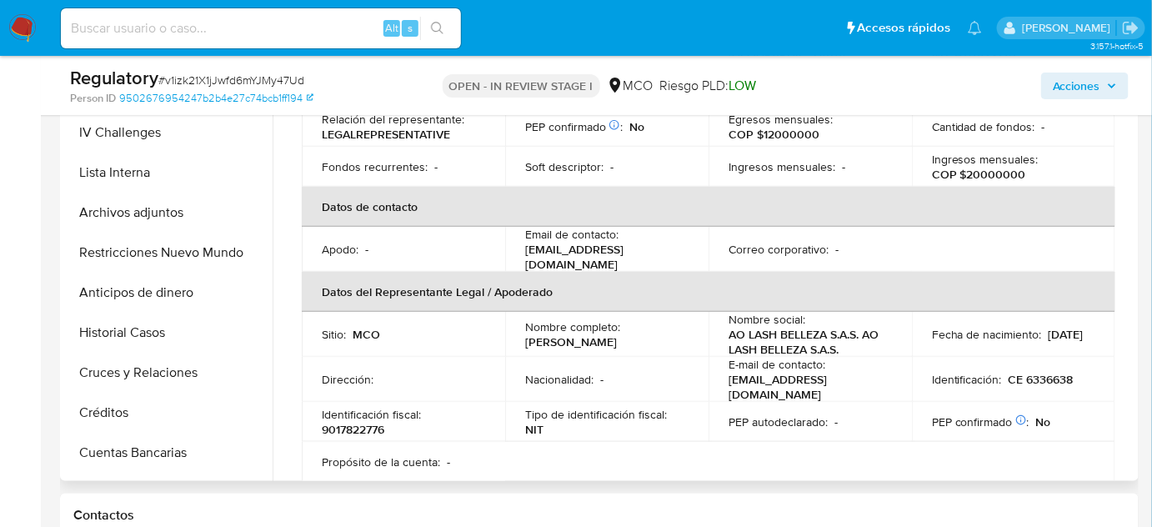
drag, startPoint x: 645, startPoint y: 337, endPoint x: 522, endPoint y: 339, distance: 122.6
click at [522, 339] on td "Nombre completo : Jean Gardy Bessard" at bounding box center [606, 334] width 203 height 45
copy p "Jean Gardy Bessard"
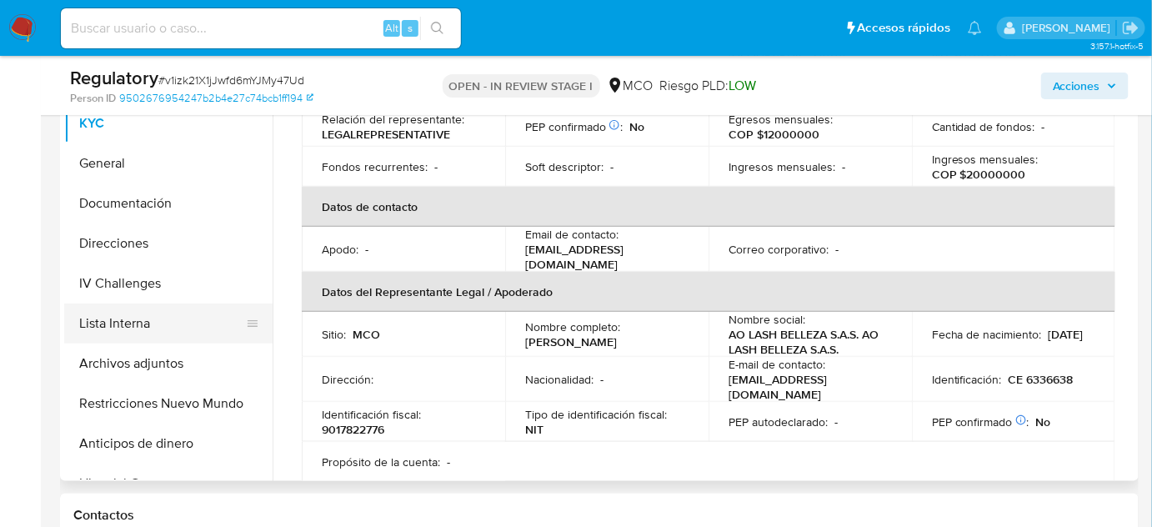
click at [122, 324] on button "Lista Interna" at bounding box center [161, 324] width 195 height 40
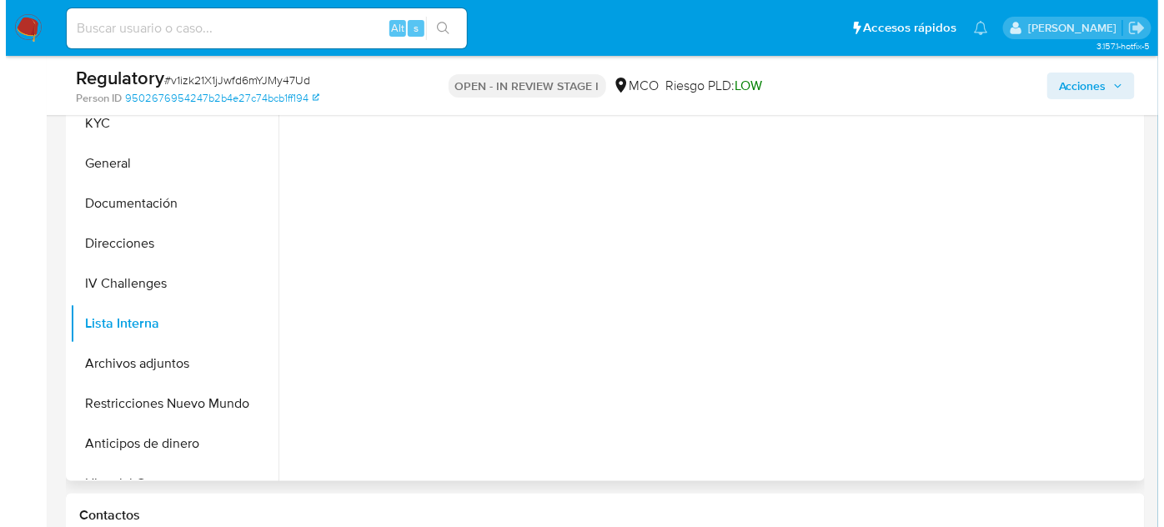
scroll to position [303, 0]
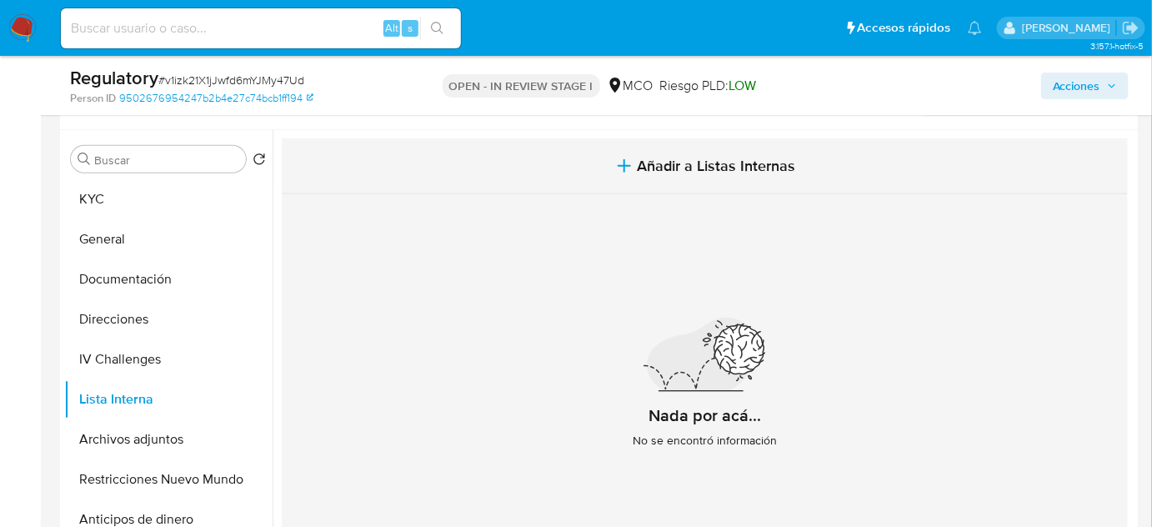
click at [703, 170] on span "Añadir a Listas Internas" at bounding box center [717, 166] width 158 height 18
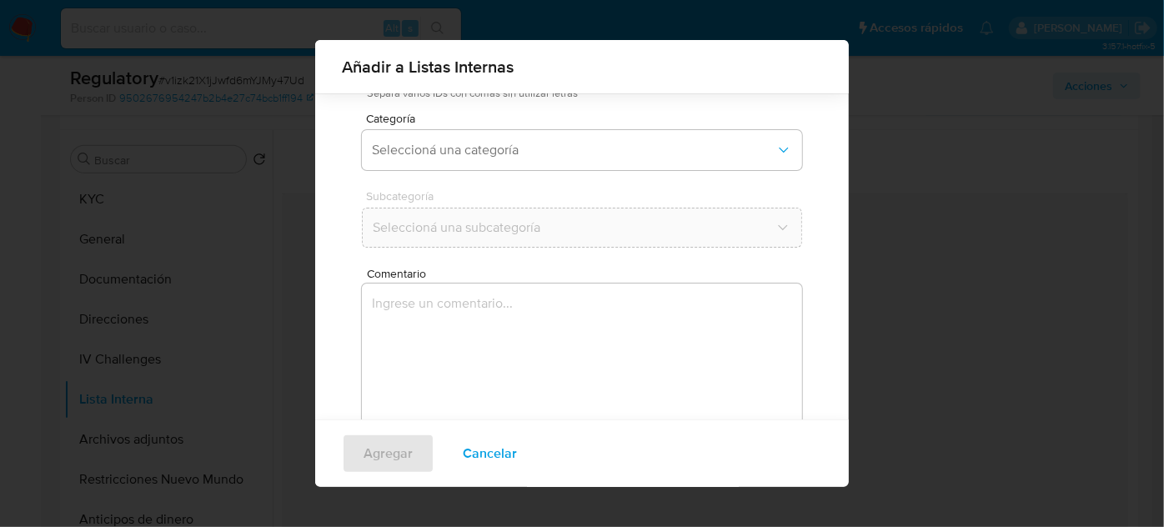
scroll to position [138, 0]
click at [491, 138] on span "Seleccioná una categoría" at bounding box center [574, 131] width 404 height 17
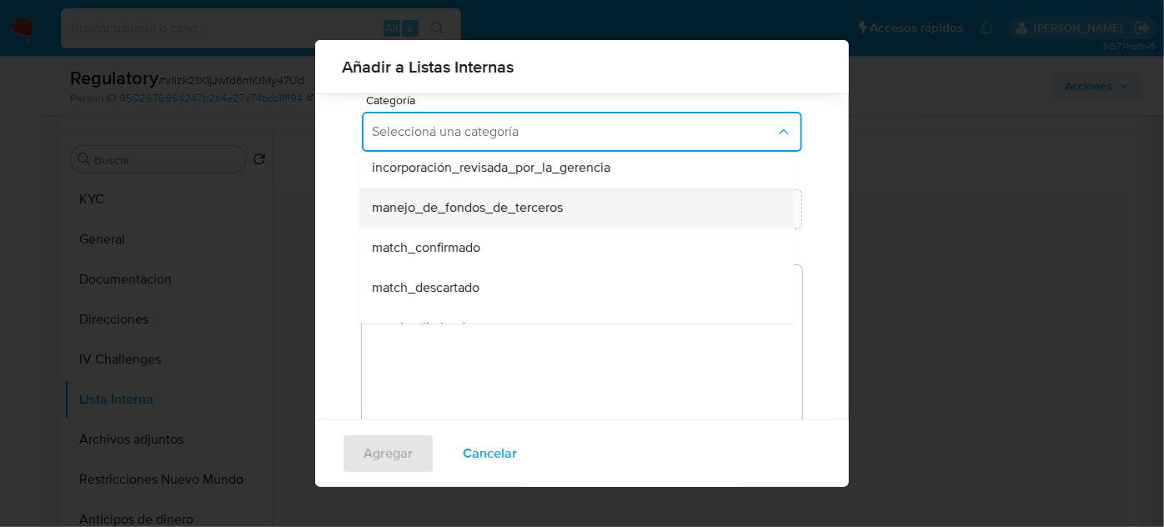
scroll to position [75, 0]
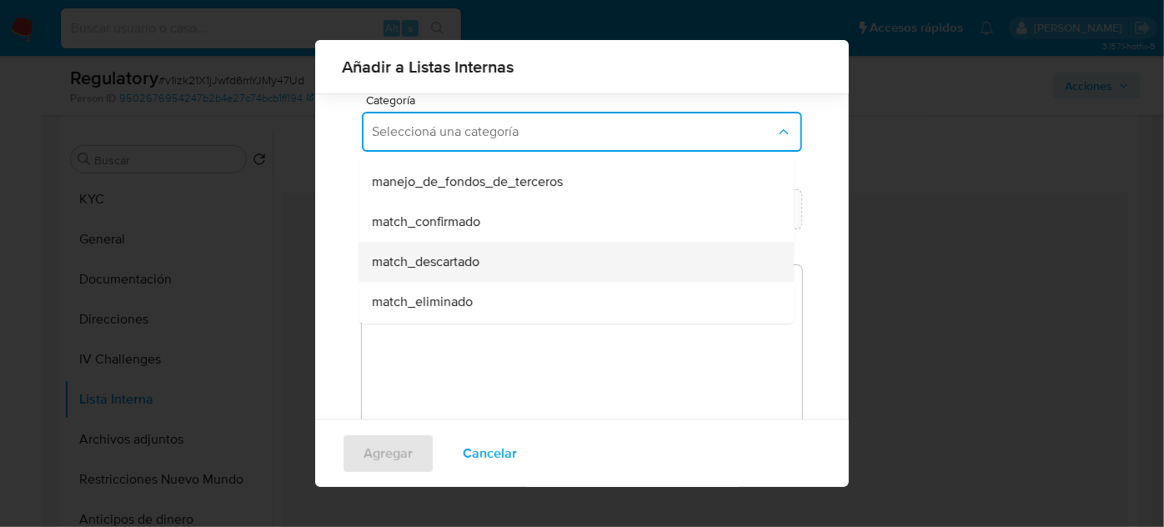
click at [455, 259] on span "match_descartado" at bounding box center [426, 262] width 108 height 17
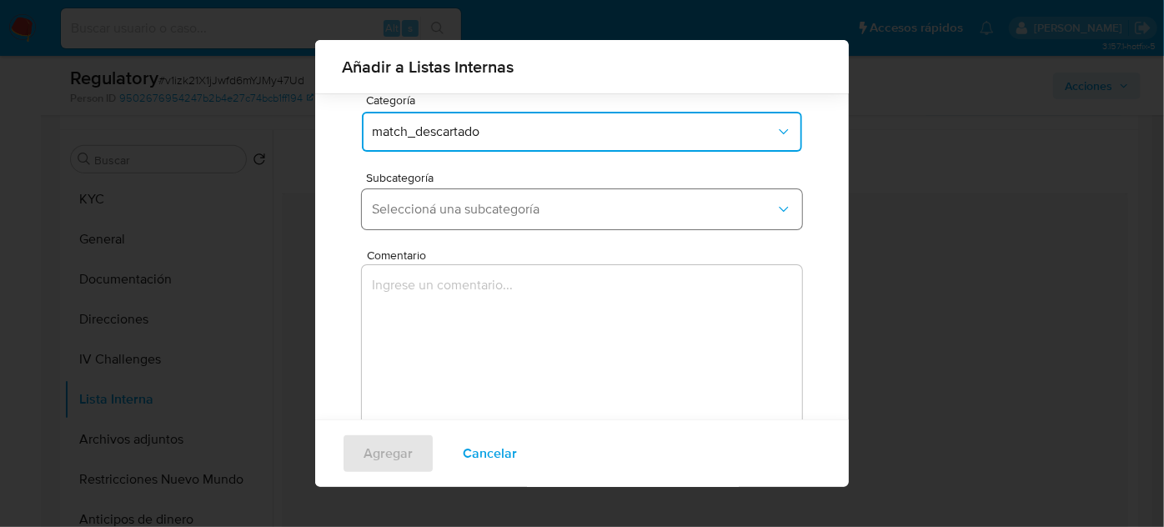
click at [480, 217] on button "Seleccioná una subcategoría" at bounding box center [582, 209] width 440 height 40
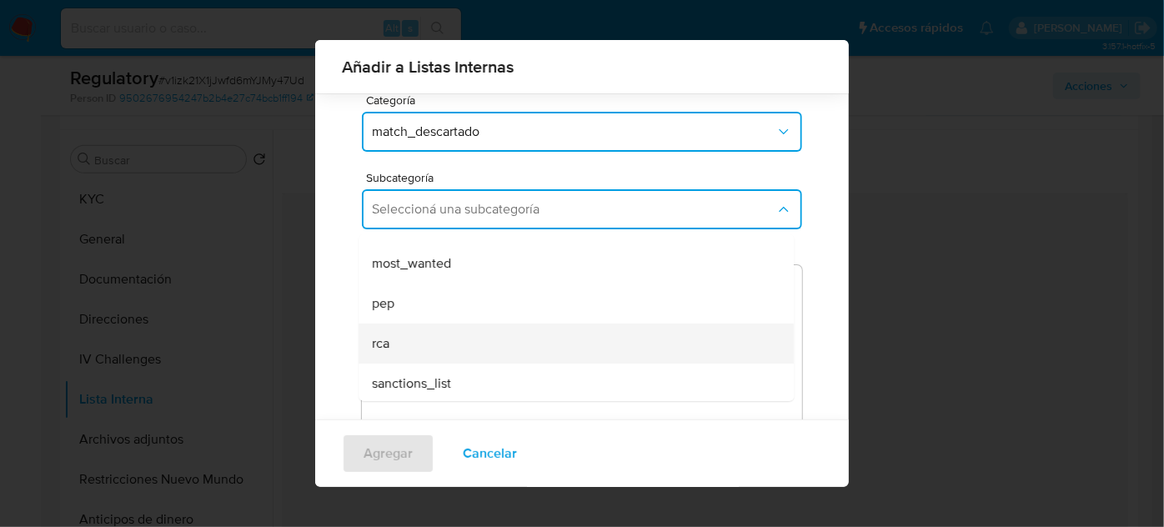
scroll to position [113, 0]
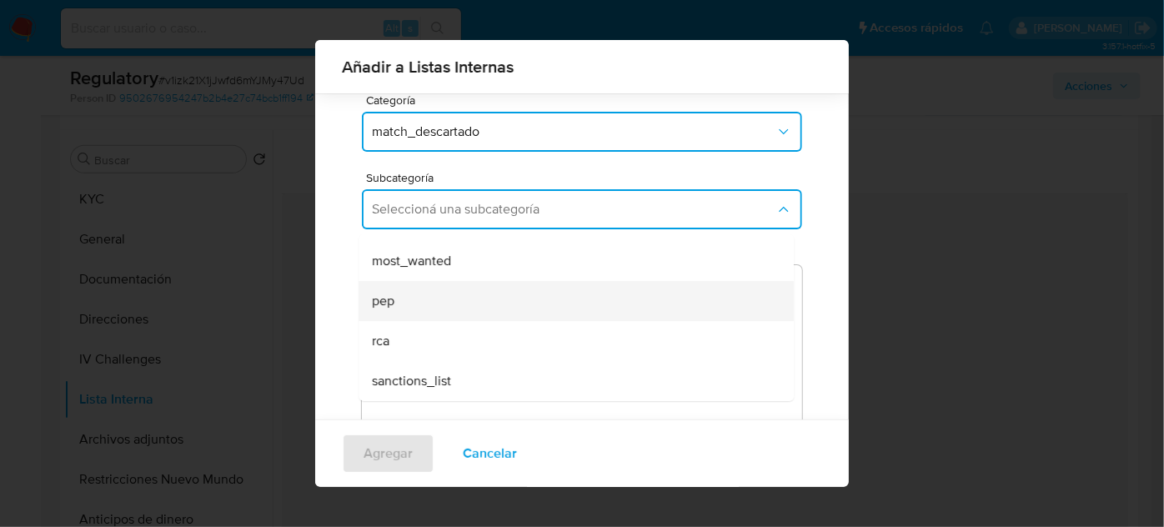
click at [420, 310] on div "pep" at bounding box center [571, 301] width 399 height 40
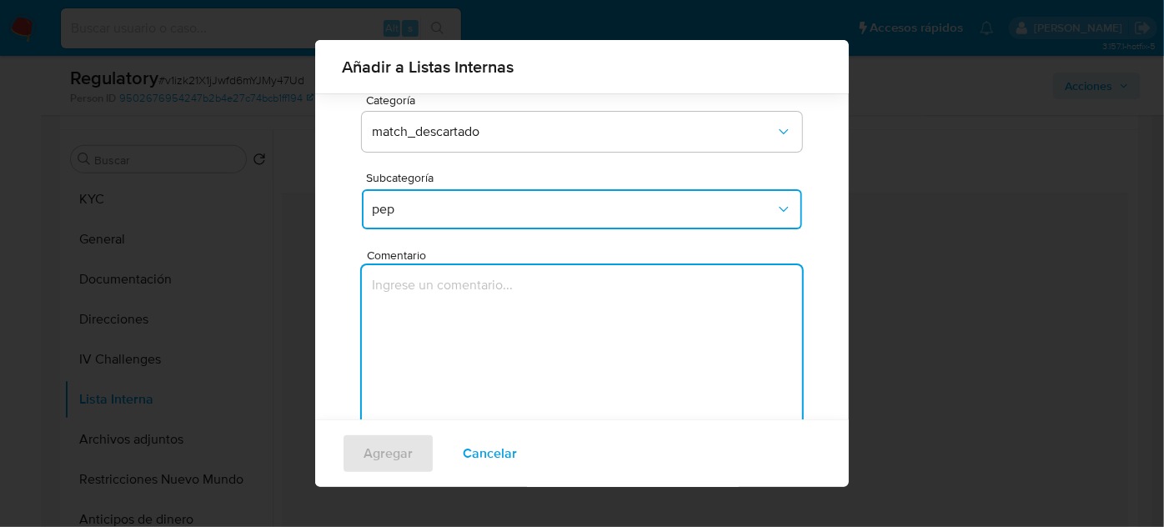
click at [420, 310] on textarea "Comentario" at bounding box center [582, 345] width 440 height 160
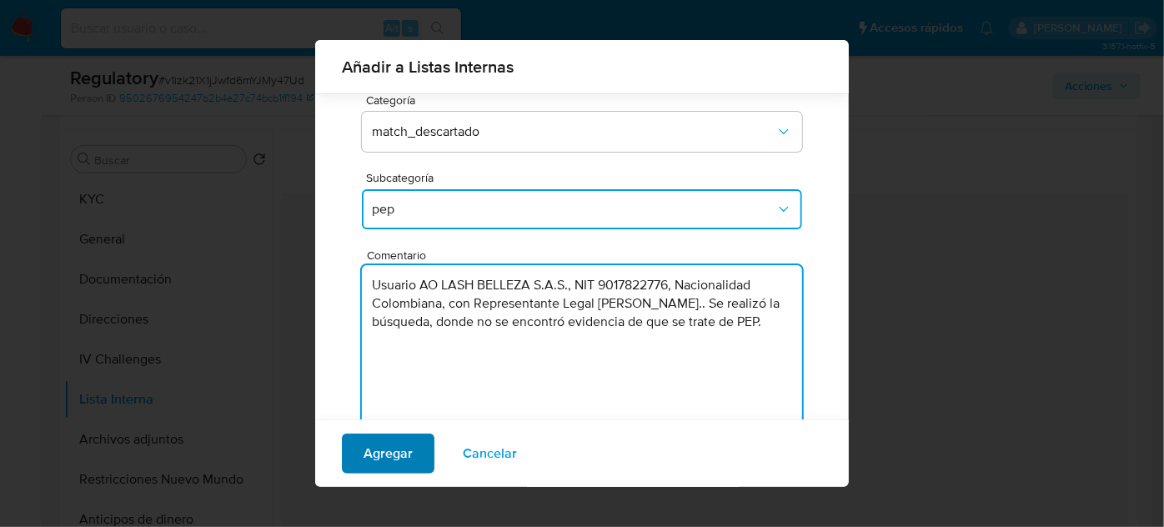
type textarea "Usuario AO LASH BELLEZA S.A.S., NIT 9017822776, Nacionalidad Colombiana, con Re…"
click at [389, 463] on span "Agregar" at bounding box center [388, 453] width 49 height 37
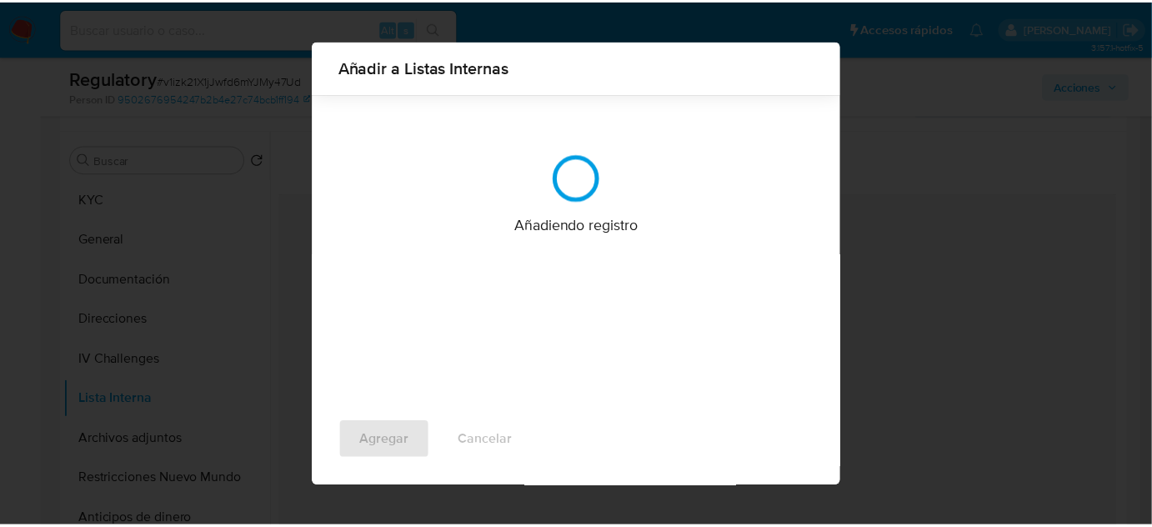
scroll to position [0, 0]
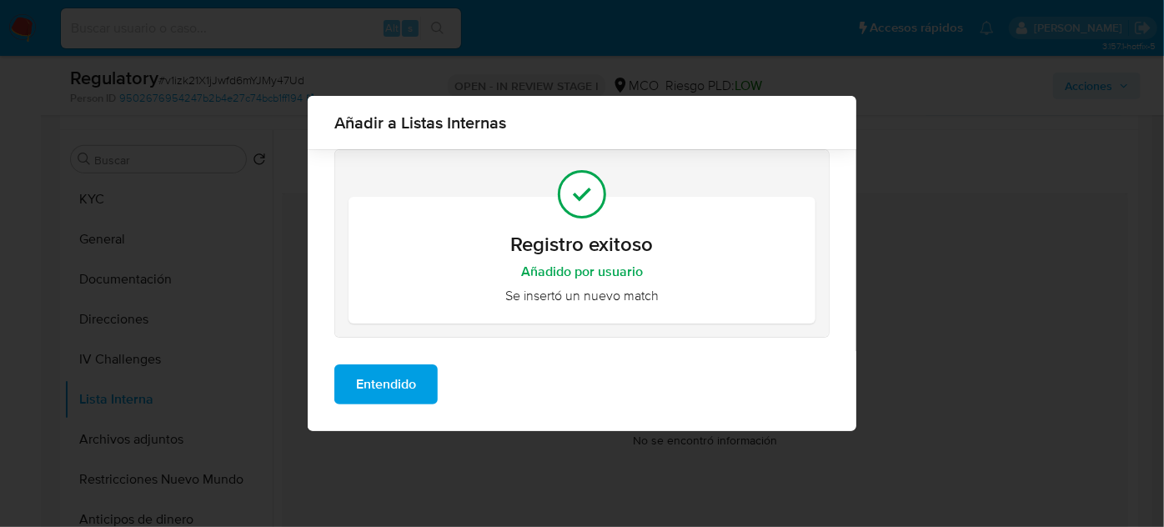
click at [397, 389] on span "Entendido" at bounding box center [386, 384] width 60 height 37
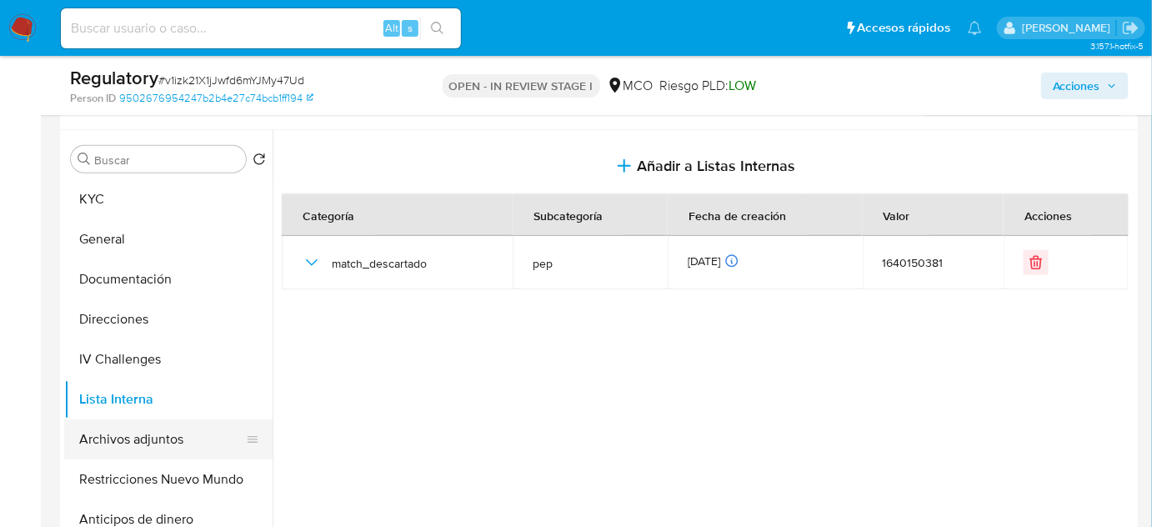
click at [154, 430] on button "Archivos adjuntos" at bounding box center [161, 439] width 195 height 40
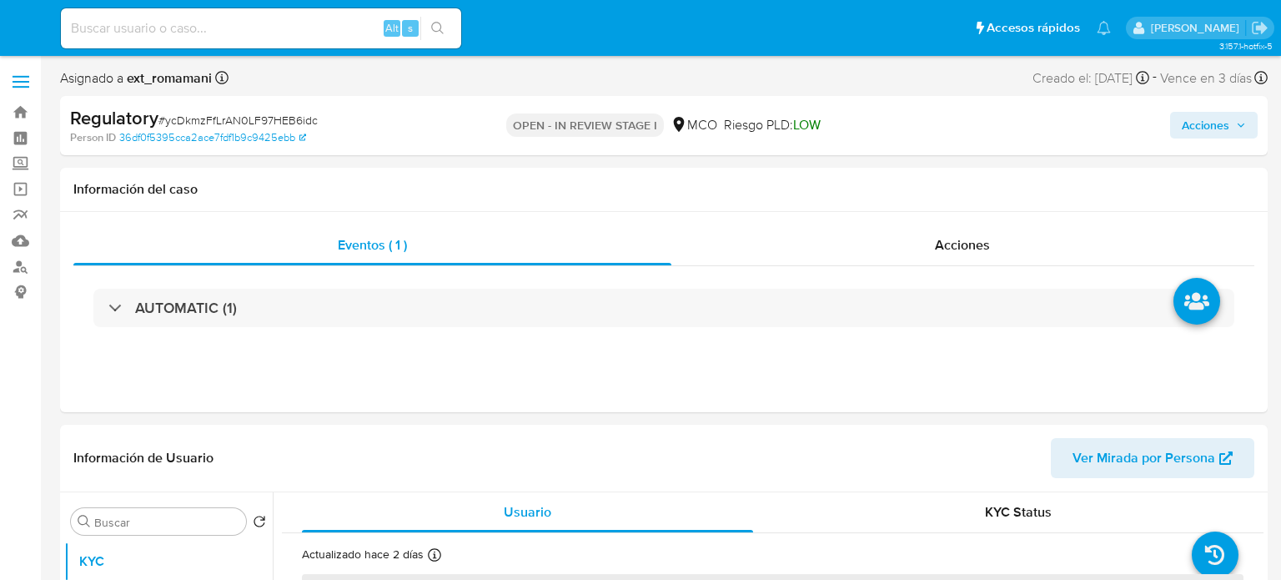
select select "10"
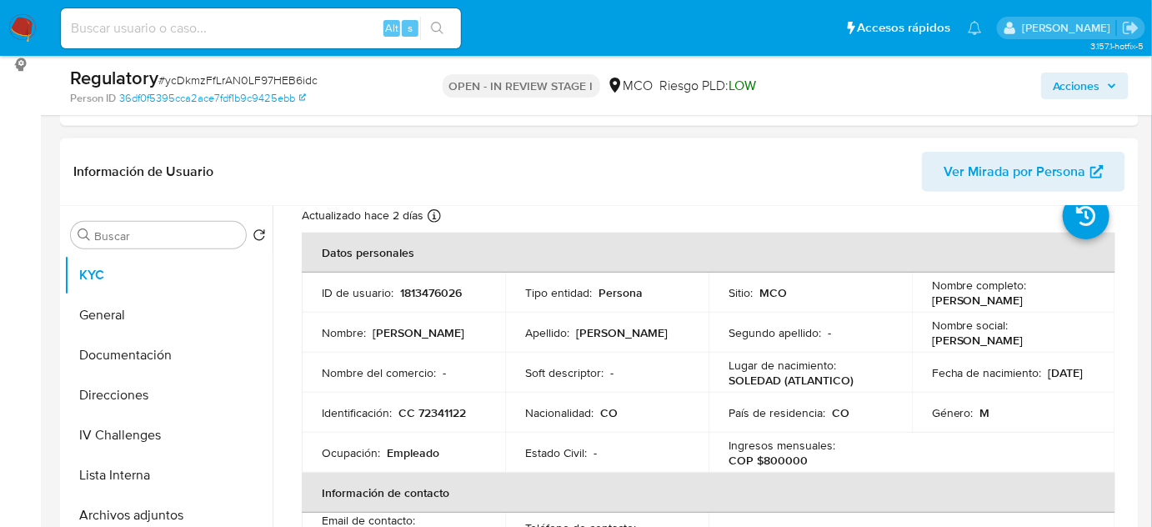
scroll to position [75, 0]
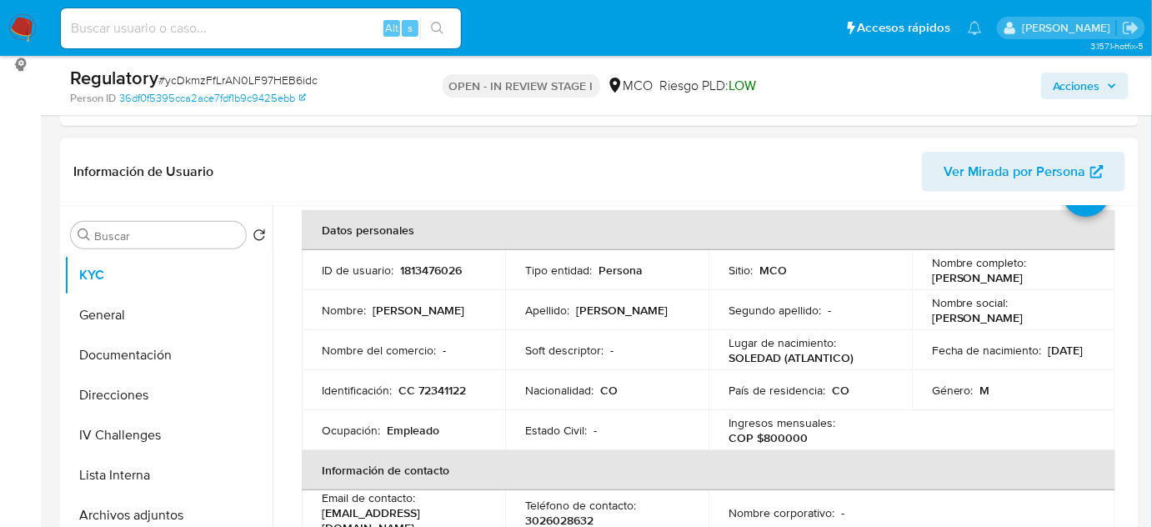
drag, startPoint x: 1089, startPoint y: 277, endPoint x: 925, endPoint y: 281, distance: 164.3
click at [925, 281] on td "Nombre completo : [PERSON_NAME]" at bounding box center [1013, 270] width 203 height 40
copy p "[PERSON_NAME]"
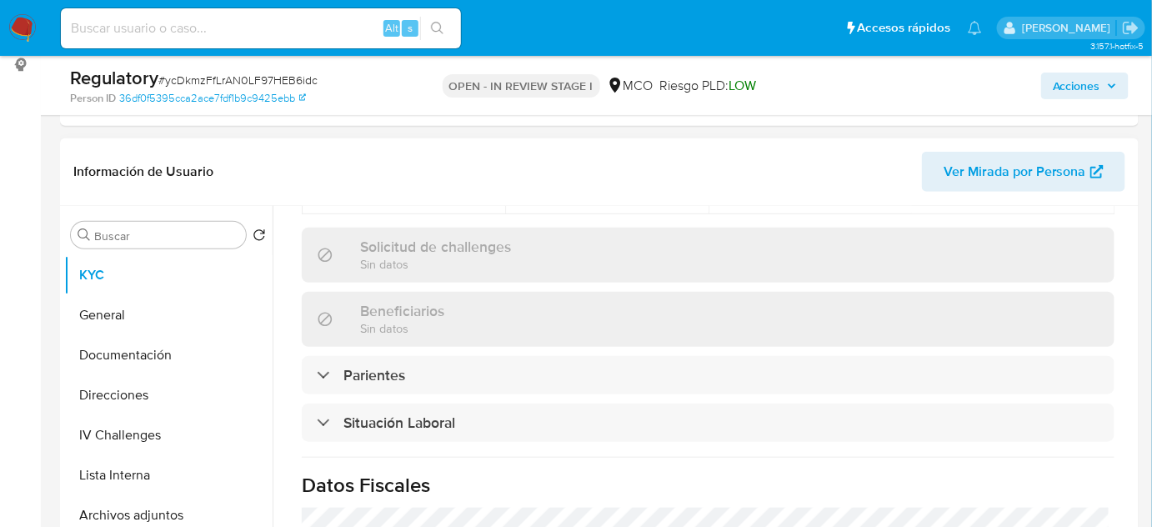
scroll to position [834, 0]
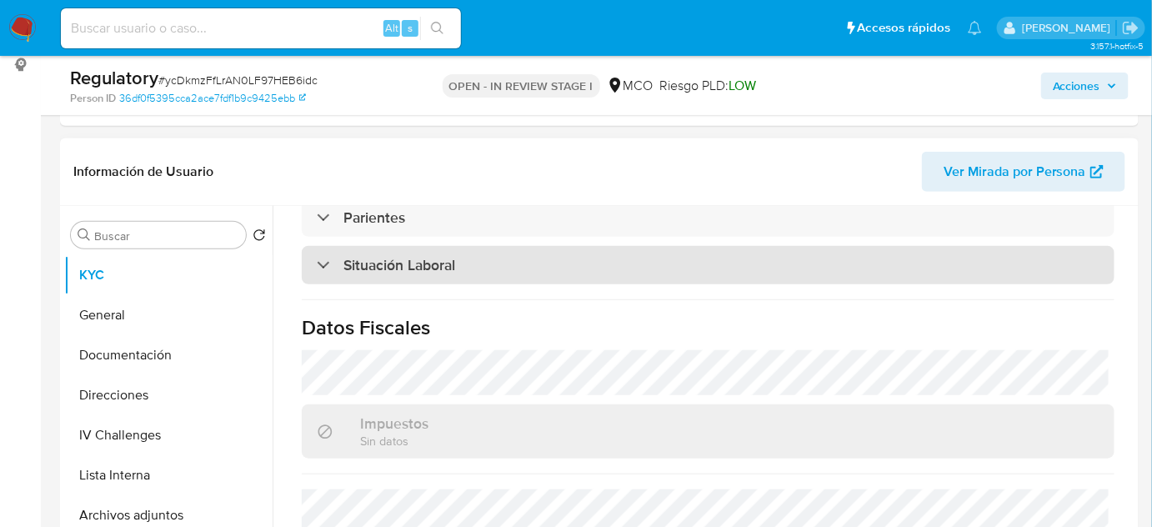
click at [329, 256] on div "Situación Laboral" at bounding box center [386, 265] width 138 height 18
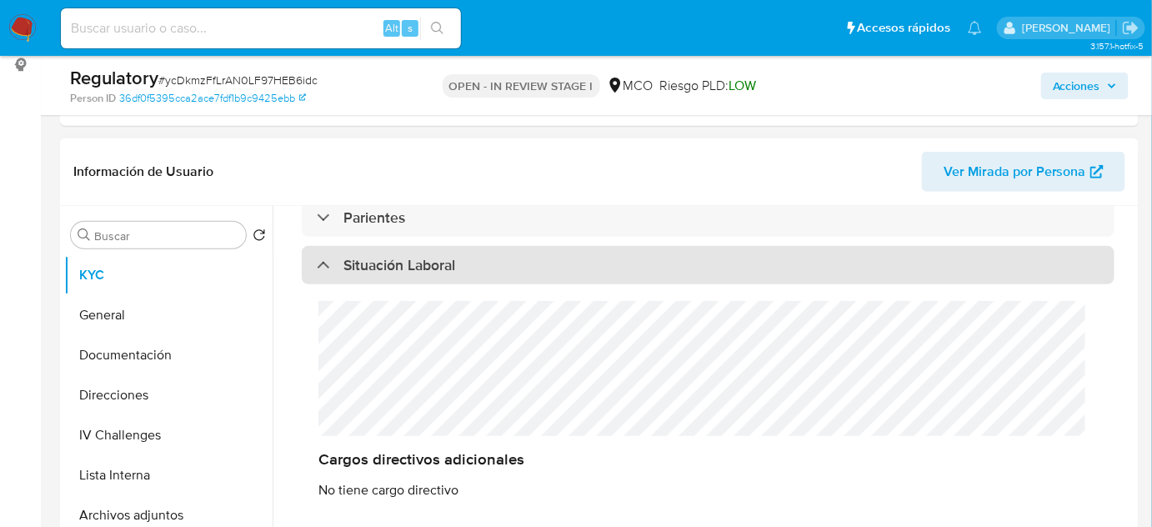
click at [329, 256] on div "Situación Laboral" at bounding box center [386, 265] width 138 height 18
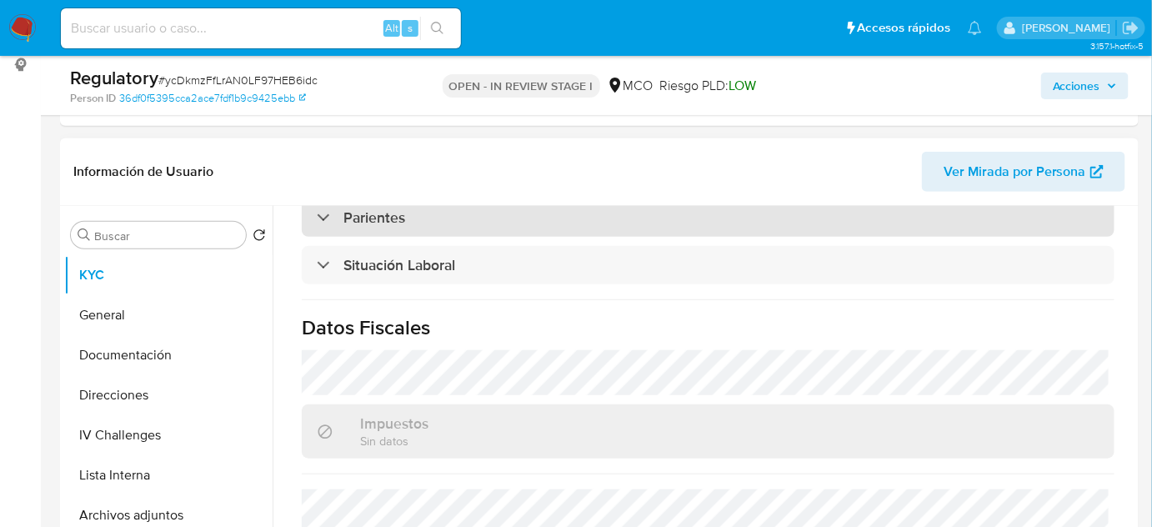
click at [334, 218] on div "Parientes" at bounding box center [361, 217] width 88 height 18
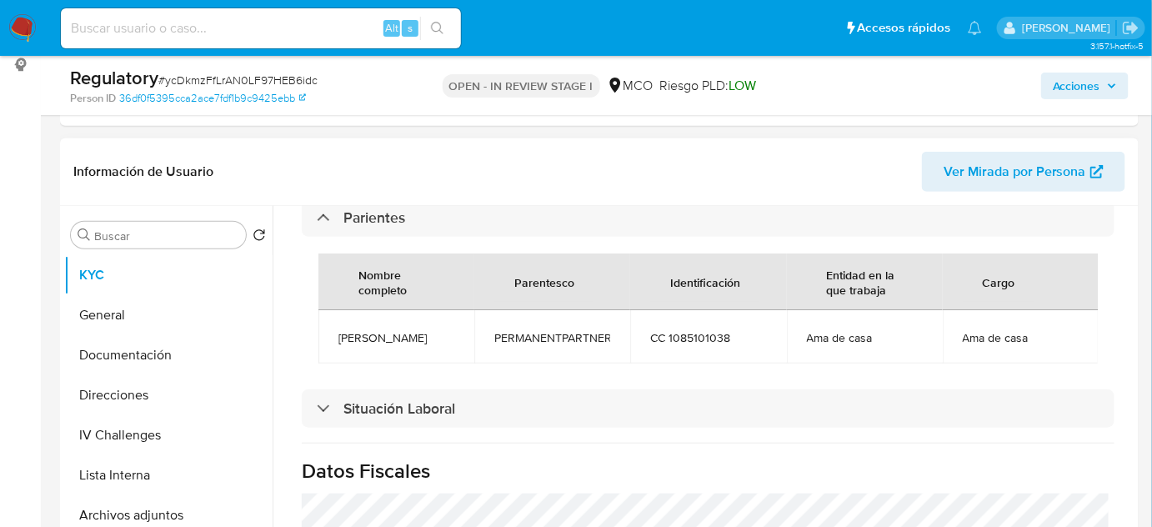
drag, startPoint x: 419, startPoint y: 352, endPoint x: 334, endPoint y: 336, distance: 86.5
click at [334, 336] on td "[PERSON_NAME]" at bounding box center [397, 336] width 156 height 53
copy span "[PERSON_NAME]"
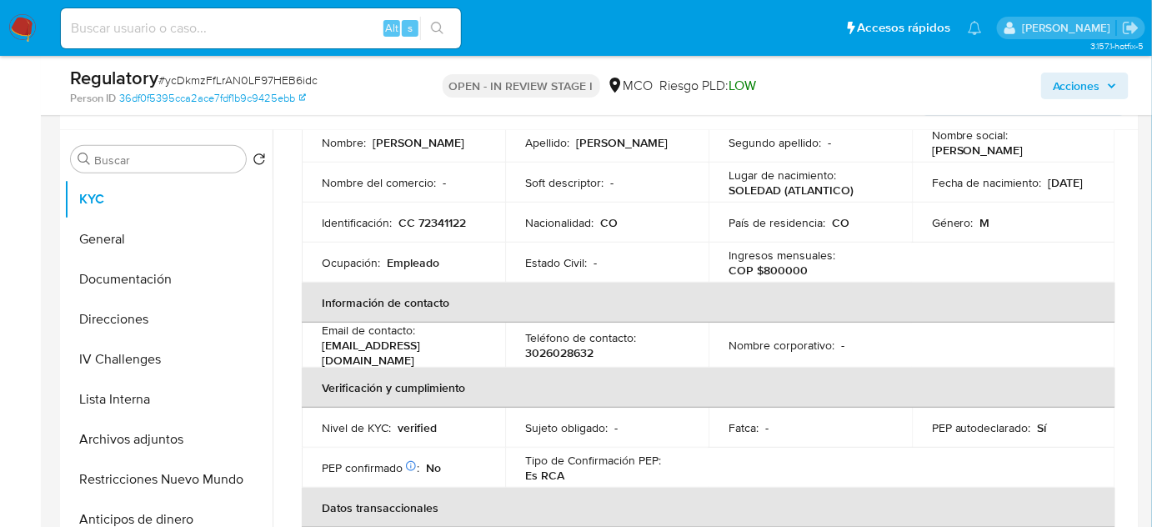
scroll to position [0, 0]
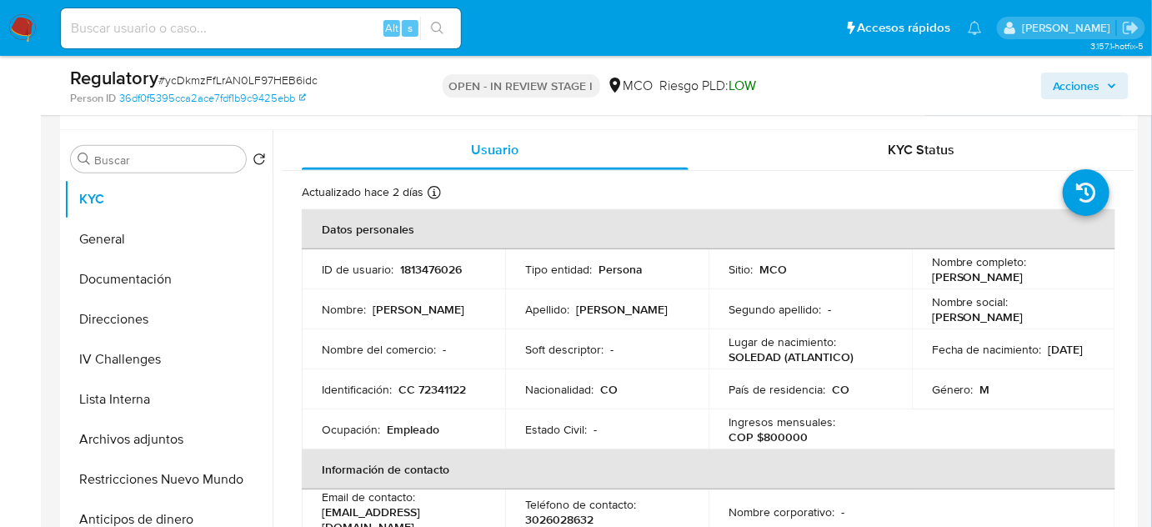
drag, startPoint x: 1060, startPoint y: 275, endPoint x: 925, endPoint y: 281, distance: 135.2
click at [925, 281] on td "Nombre completo : [PERSON_NAME]" at bounding box center [1013, 269] width 203 height 40
copy p "[PERSON_NAME]"
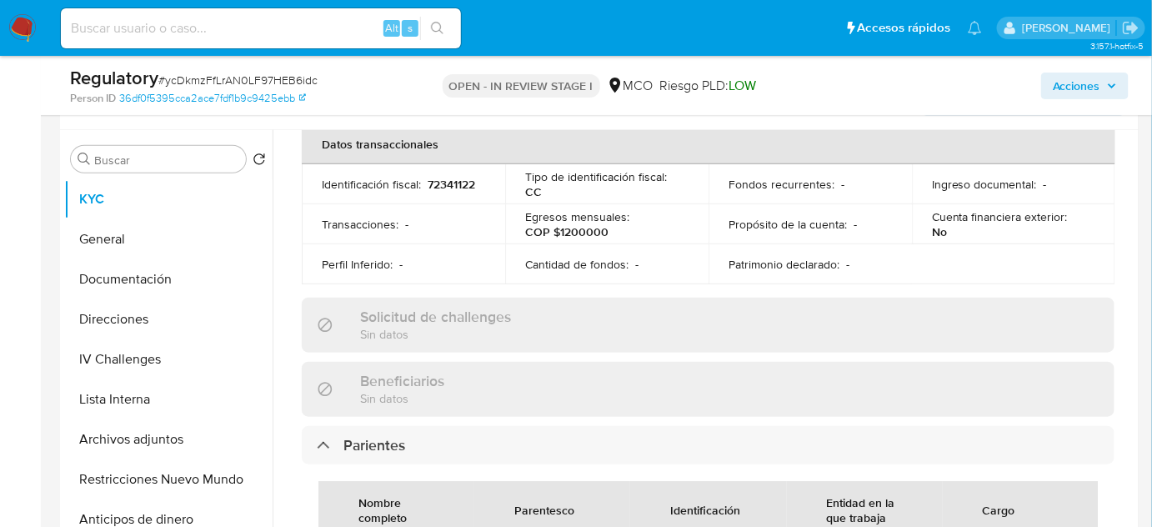
scroll to position [834, 0]
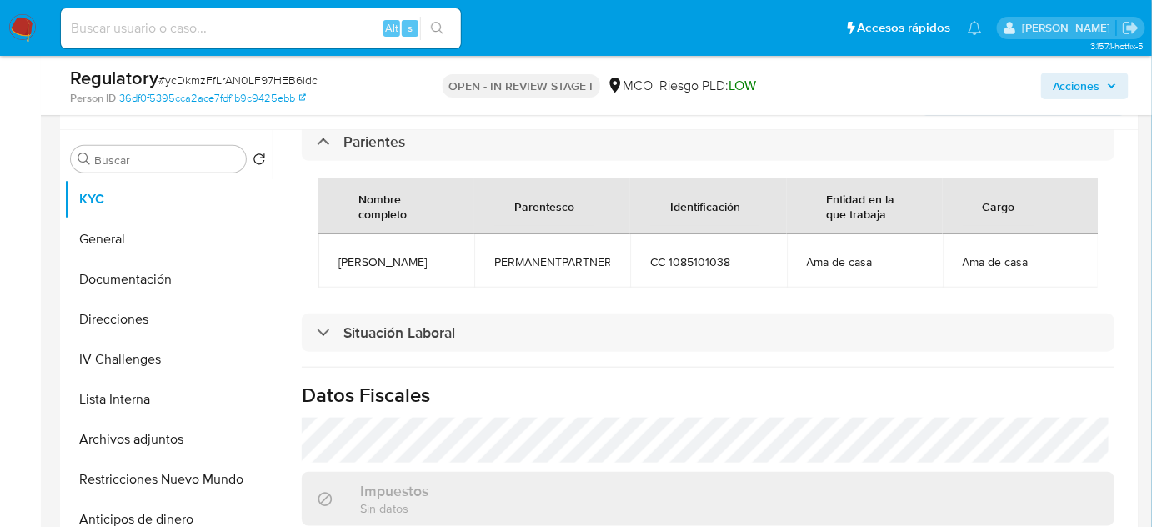
drag, startPoint x: 395, startPoint y: 269, endPoint x: 338, endPoint y: 256, distance: 59.1
click at [339, 256] on span "[PERSON_NAME]" at bounding box center [397, 261] width 116 height 15
copy span "[PERSON_NAME]"
click at [107, 400] on button "Lista Interna" at bounding box center [161, 399] width 195 height 40
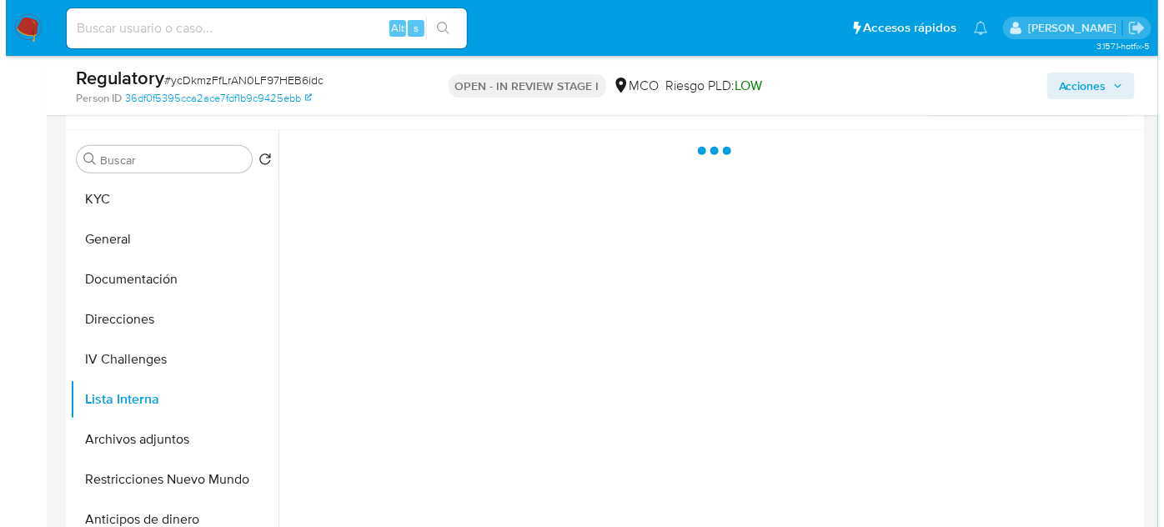
scroll to position [0, 0]
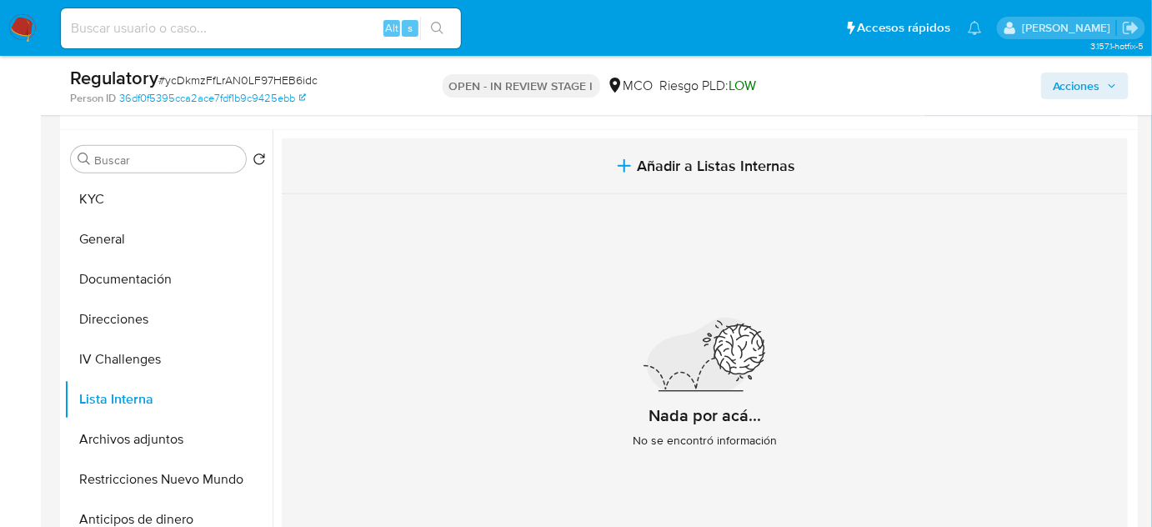
click at [625, 174] on icon "button" at bounding box center [625, 166] width 20 height 20
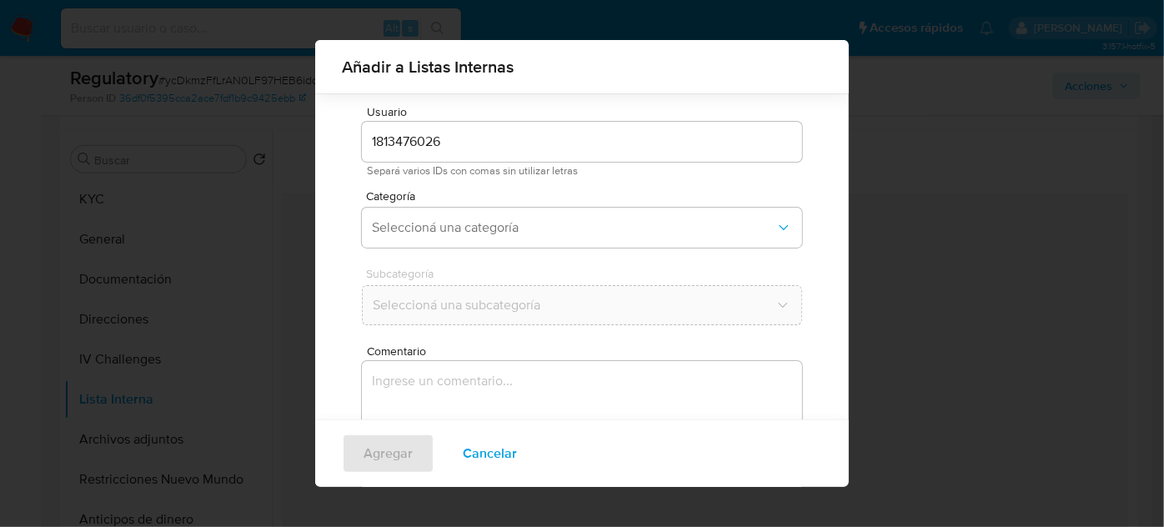
scroll to position [138, 0]
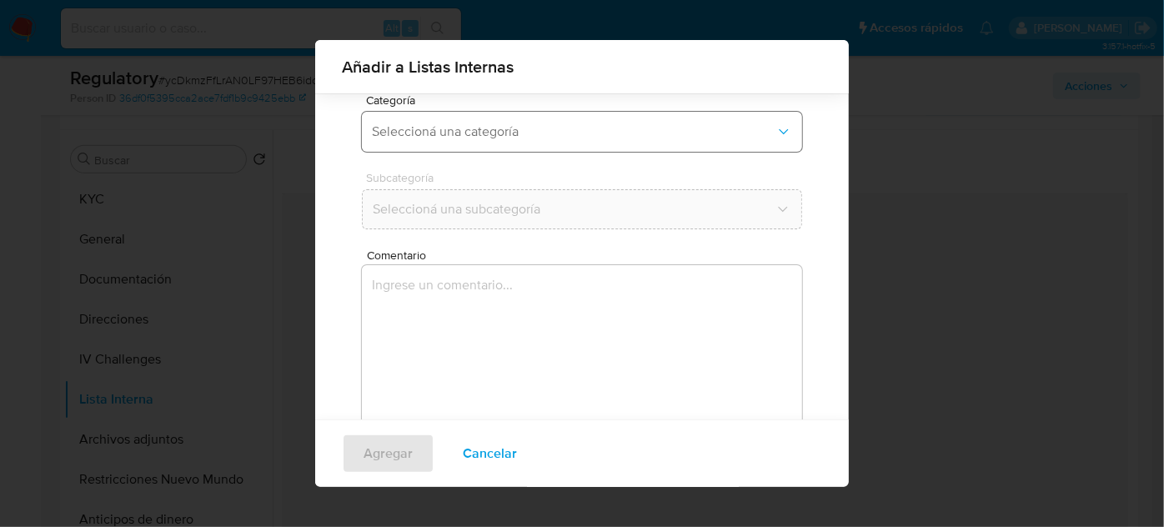
click at [535, 133] on span "Seleccioná una categoría" at bounding box center [574, 131] width 404 height 17
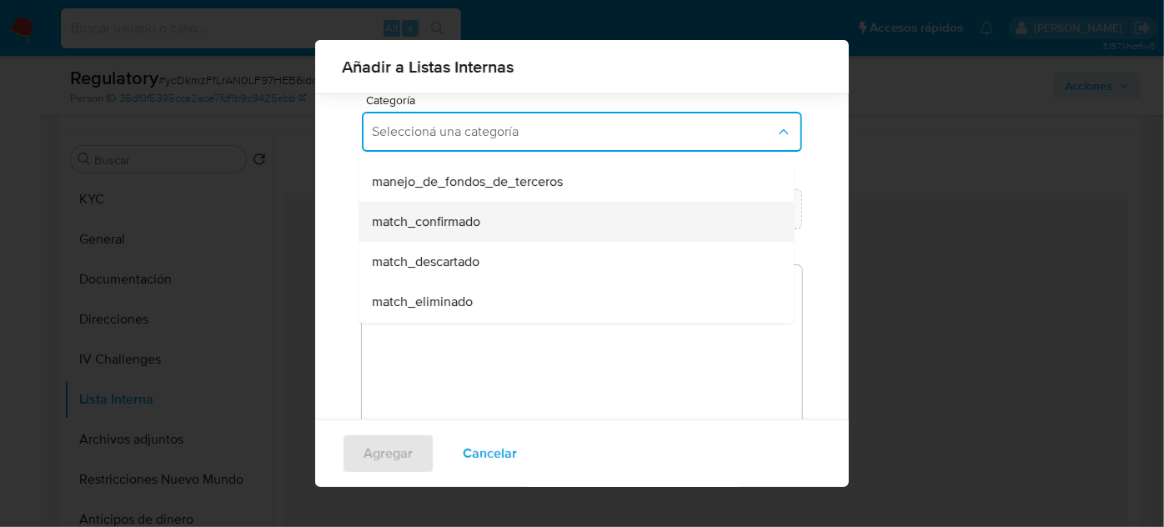
scroll to position [75, 0]
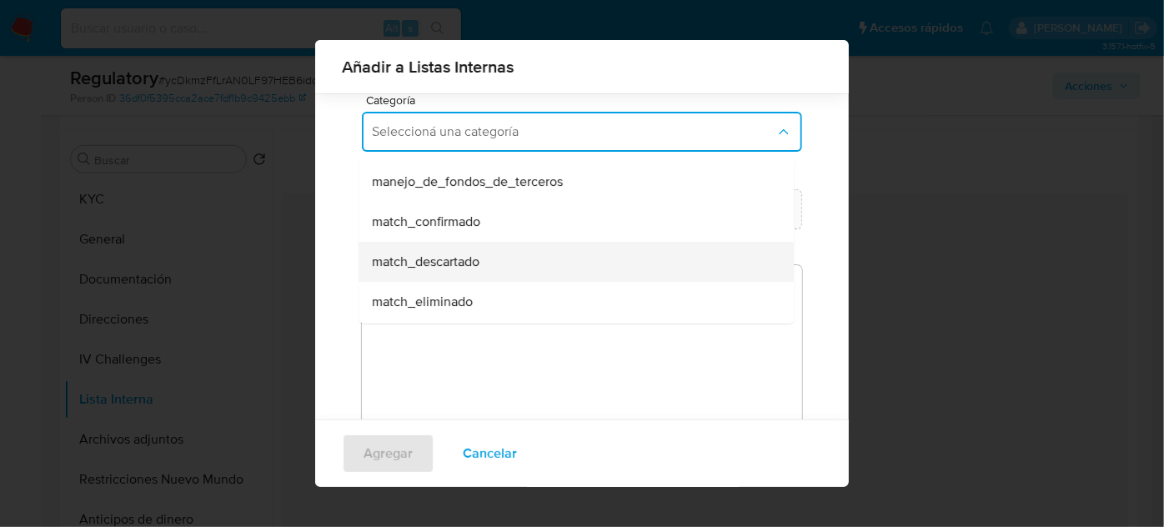
click at [457, 255] on span "match_descartado" at bounding box center [426, 262] width 108 height 17
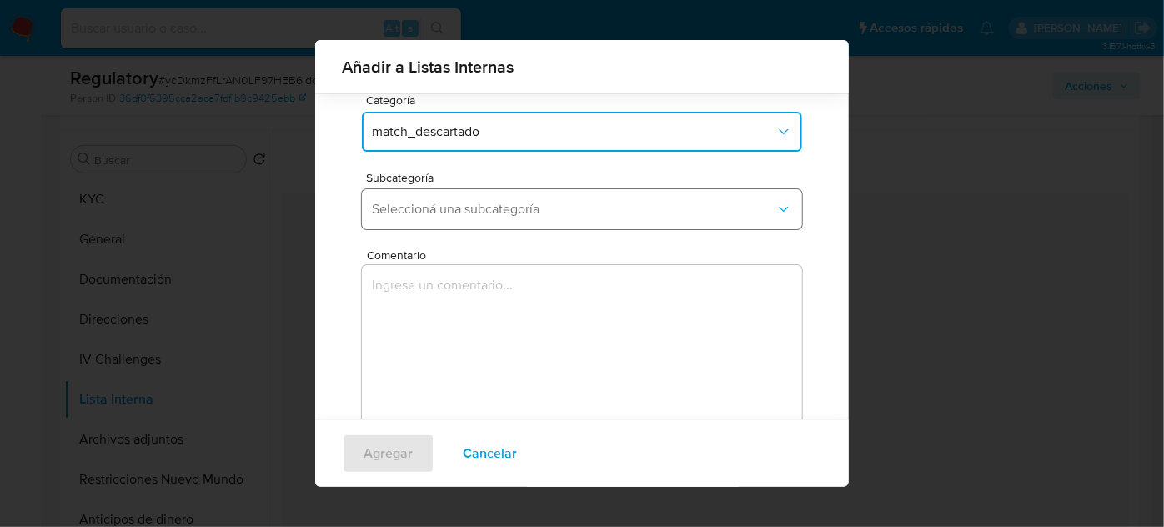
click at [580, 205] on span "Seleccioná una subcategoría" at bounding box center [574, 209] width 404 height 17
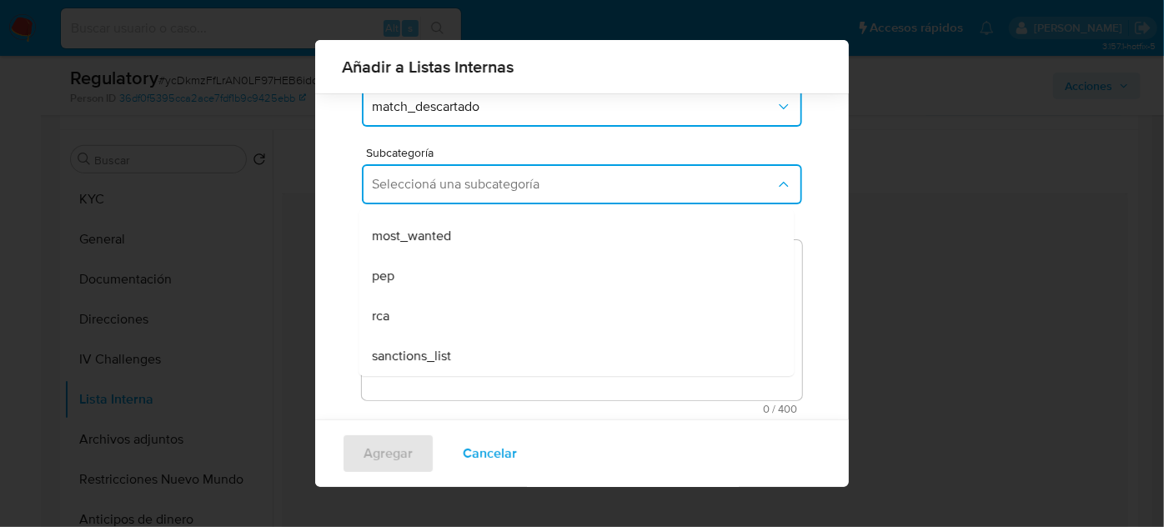
scroll to position [184, 0]
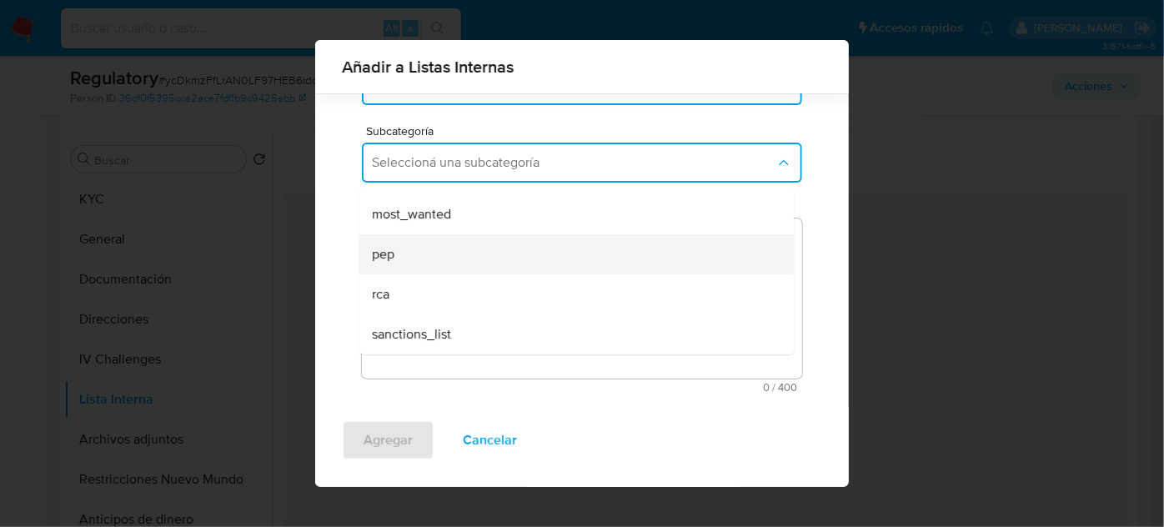
click at [440, 248] on div "pep" at bounding box center [571, 254] width 399 height 40
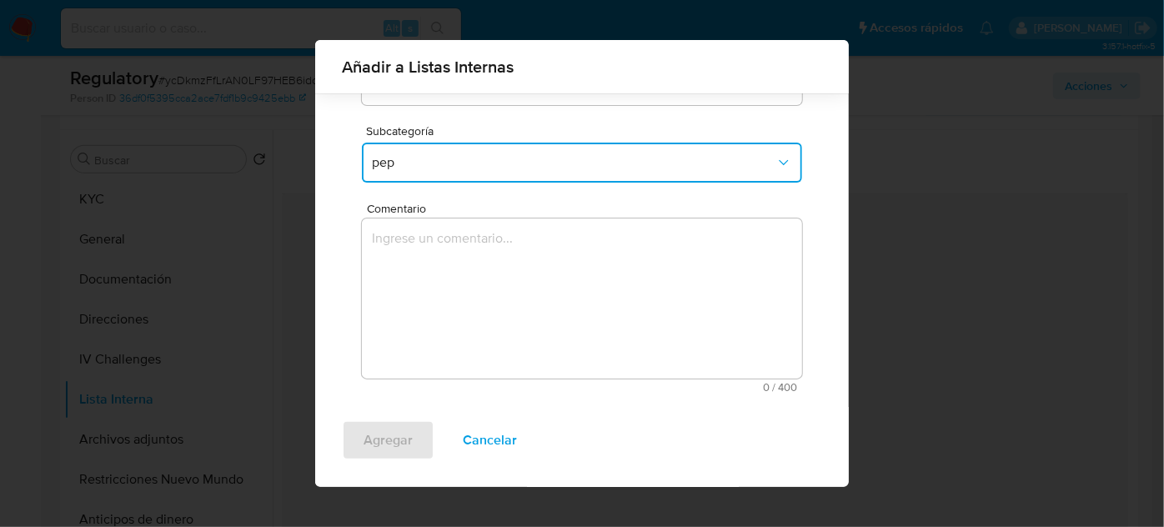
click at [435, 264] on textarea "Comentario" at bounding box center [582, 298] width 440 height 160
click at [431, 177] on button "pep" at bounding box center [582, 163] width 440 height 40
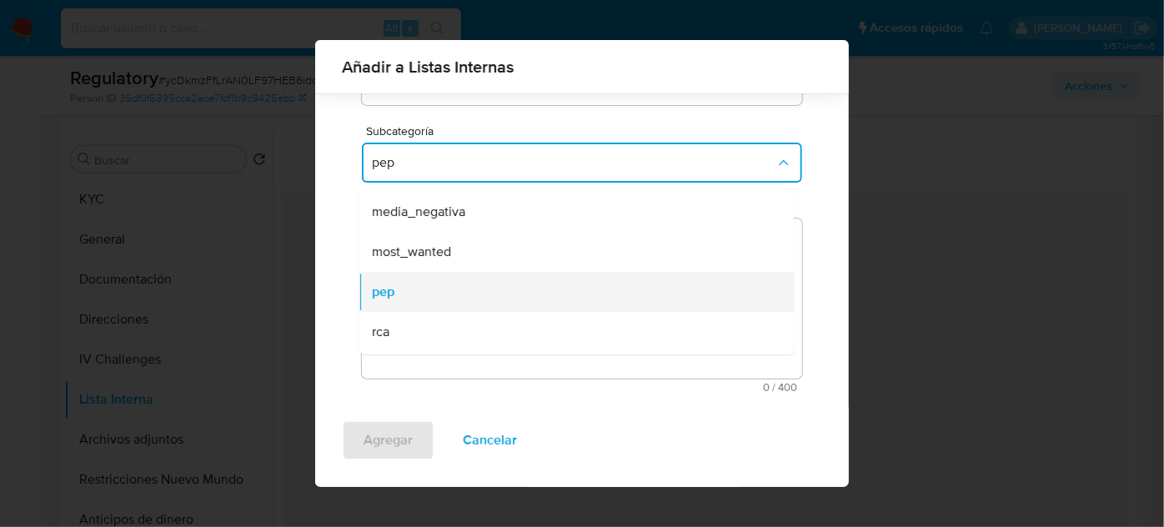
scroll to position [108, 0]
click at [444, 289] on div "rca" at bounding box center [571, 299] width 399 height 40
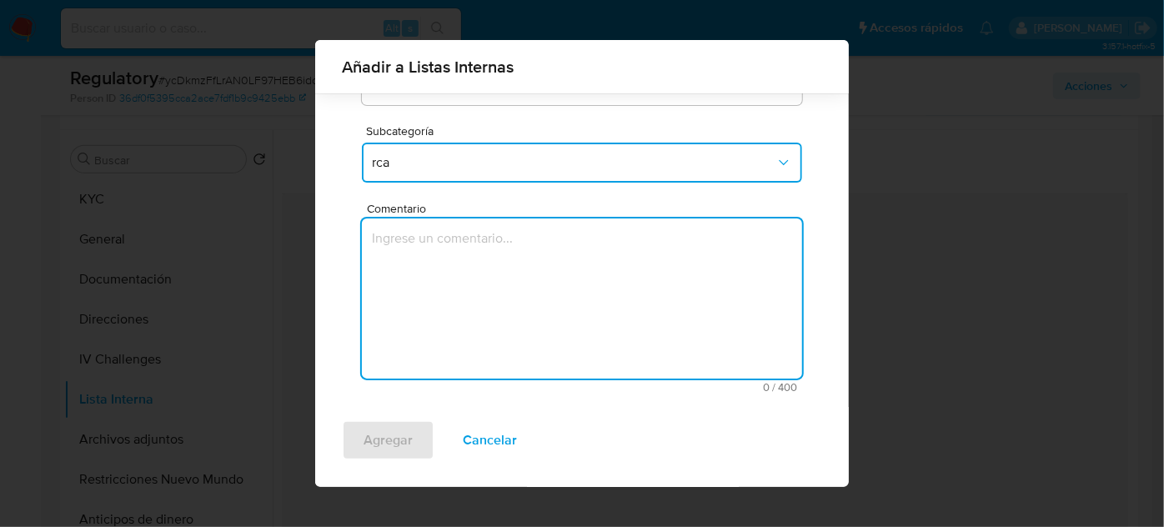
click at [444, 290] on textarea "Comentario" at bounding box center [582, 298] width 440 height 160
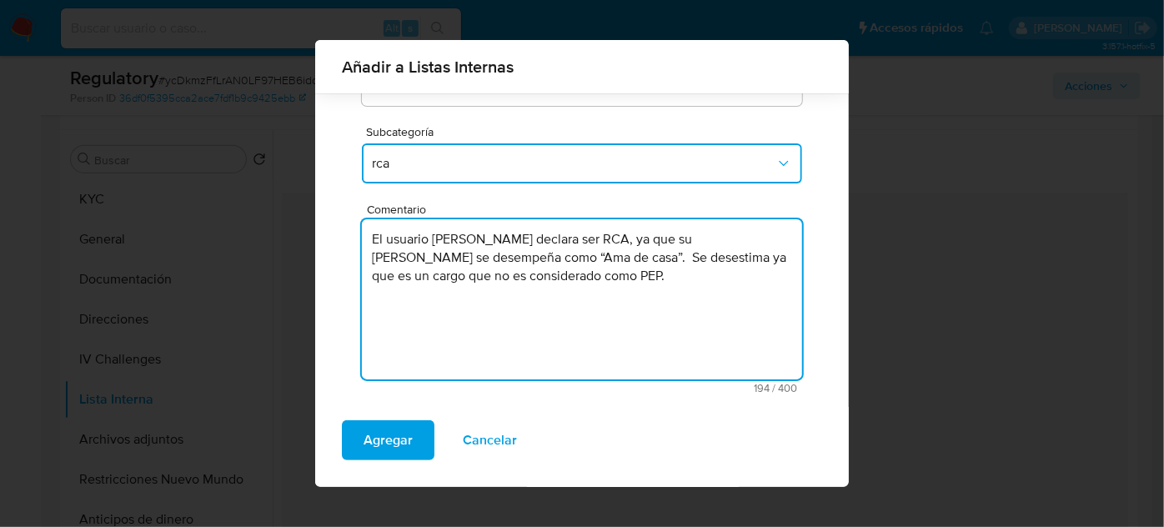
scroll to position [108, 0]
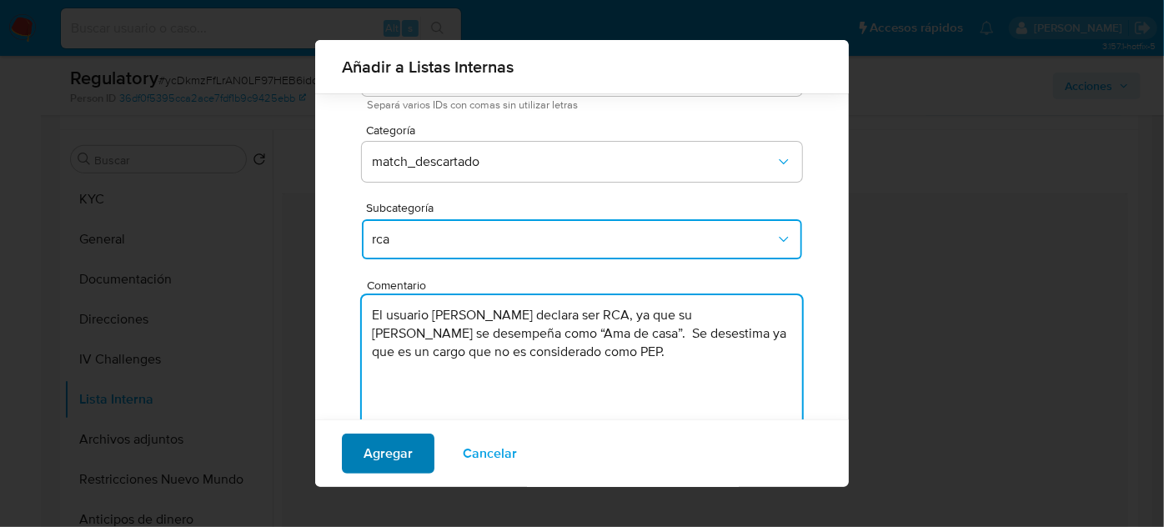
type textarea "El usuario [PERSON_NAME] declara ser RCA, ya que su [PERSON_NAME] se desempeña …"
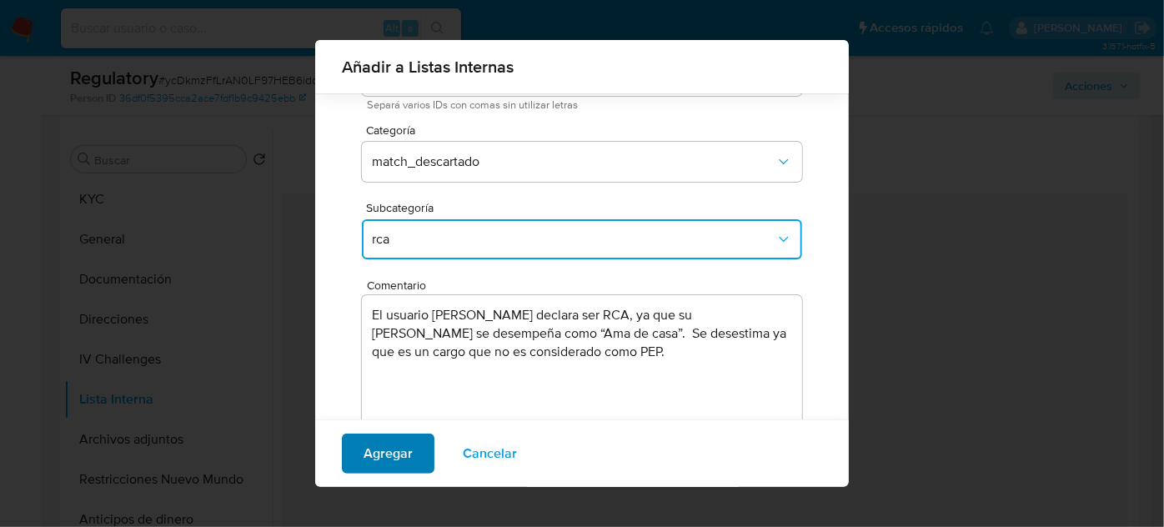
click at [372, 449] on span "Agregar" at bounding box center [388, 453] width 49 height 37
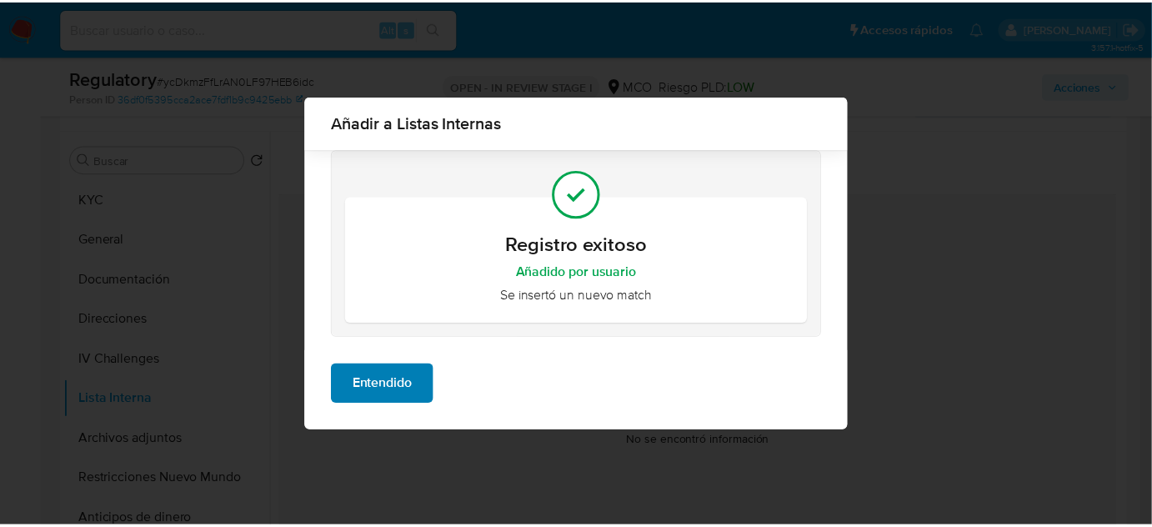
scroll to position [0, 0]
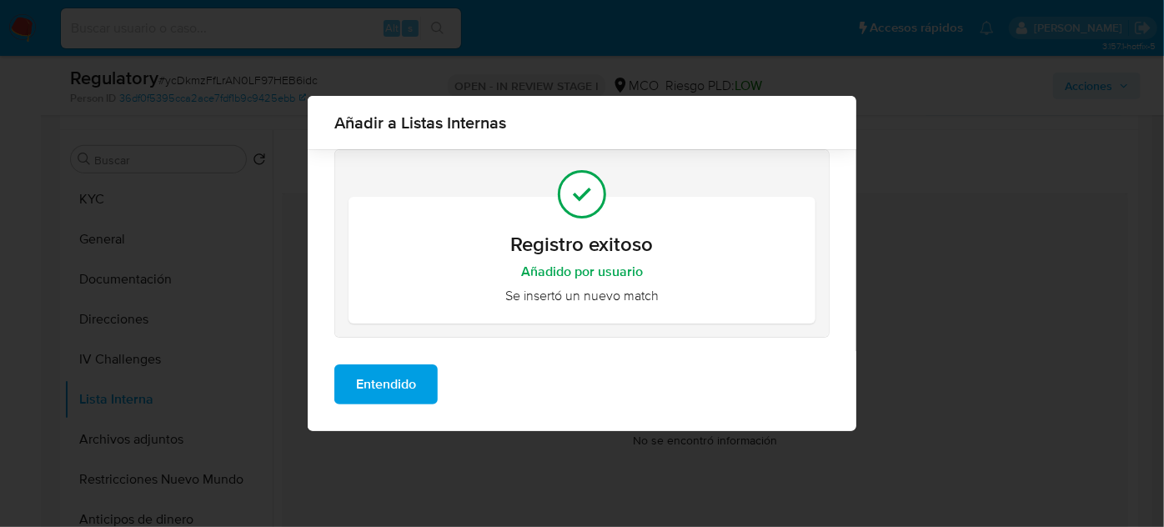
click at [429, 382] on button "Entendido" at bounding box center [385, 384] width 103 height 40
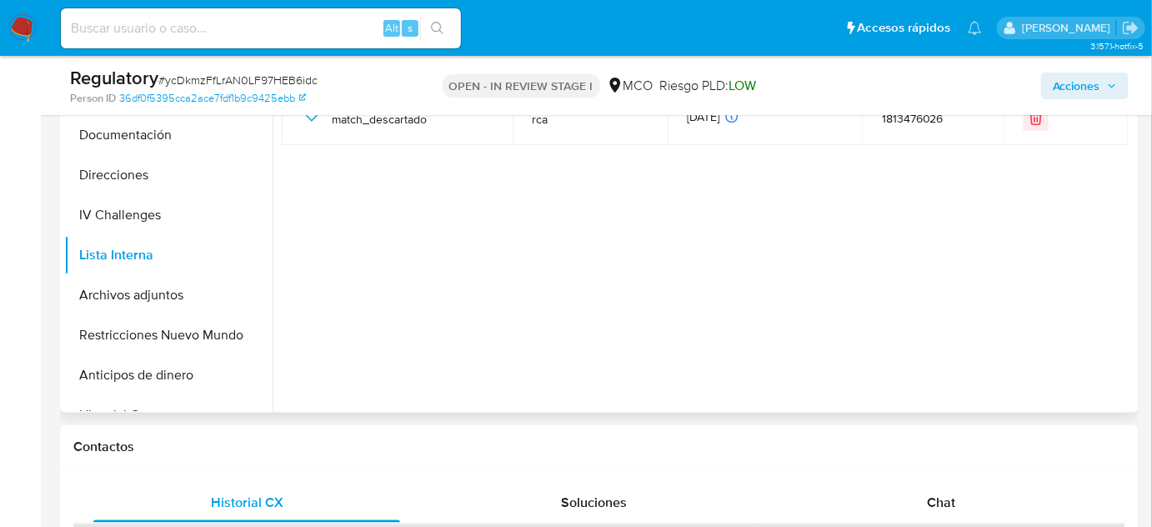
scroll to position [454, 0]
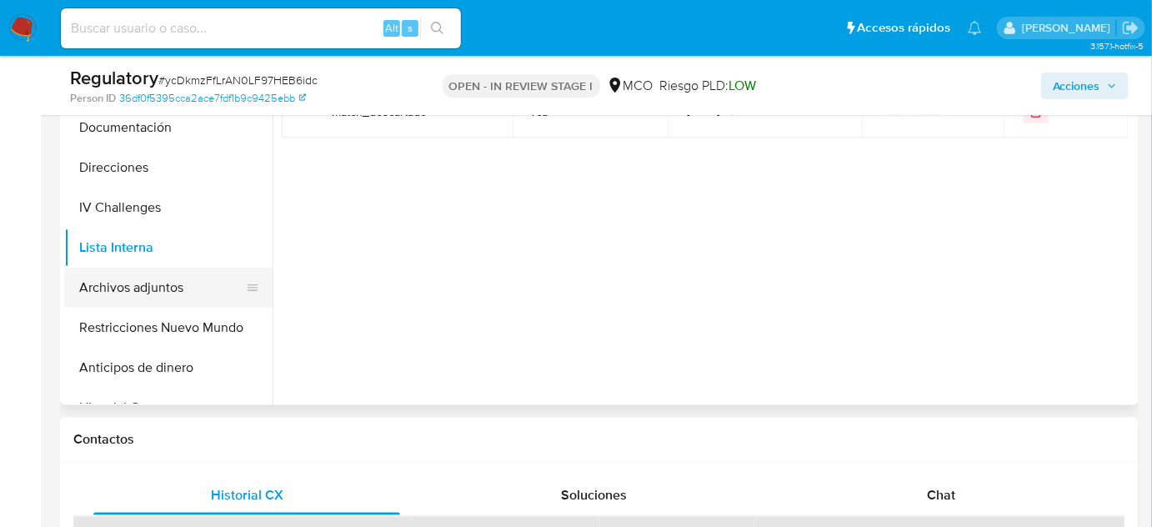
click at [112, 279] on button "Archivos adjuntos" at bounding box center [161, 288] width 195 height 40
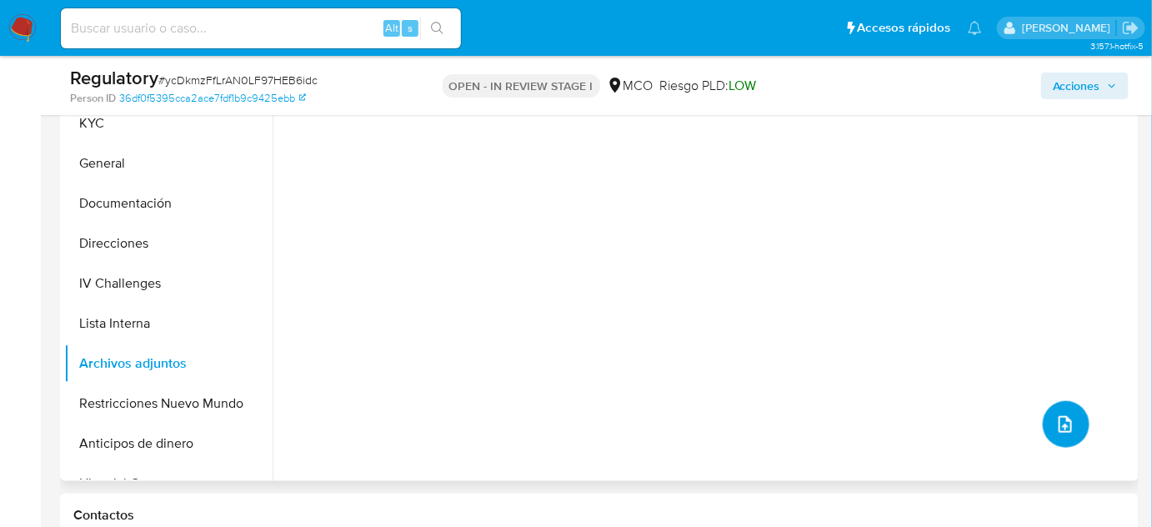
click at [1059, 423] on icon "upload-file" at bounding box center [1065, 424] width 13 height 17
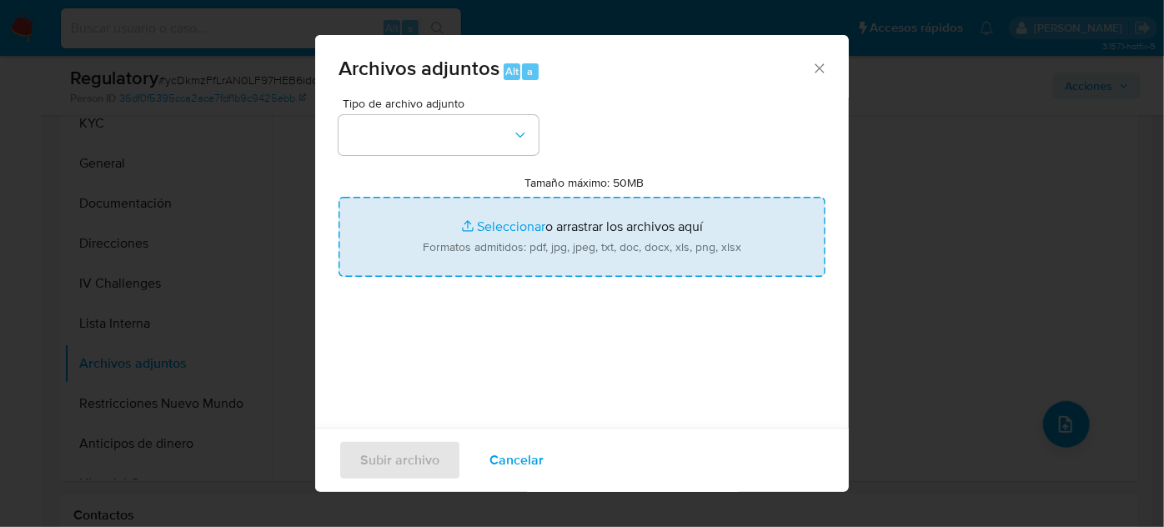
click at [618, 230] on input "Tamaño máximo: 50MB Seleccionar archivos" at bounding box center [582, 237] width 487 height 80
type input "C:\fakepath\CaseDossierReport_5jb6u4nfcwdn1jzayayqwu6c0.pdf"
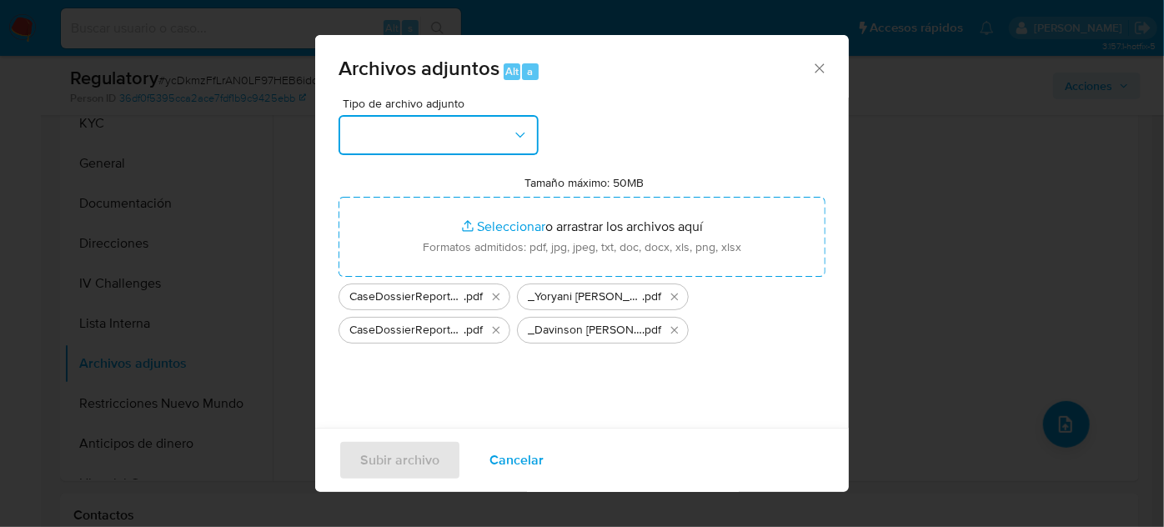
click at [403, 133] on button "button" at bounding box center [439, 135] width 200 height 40
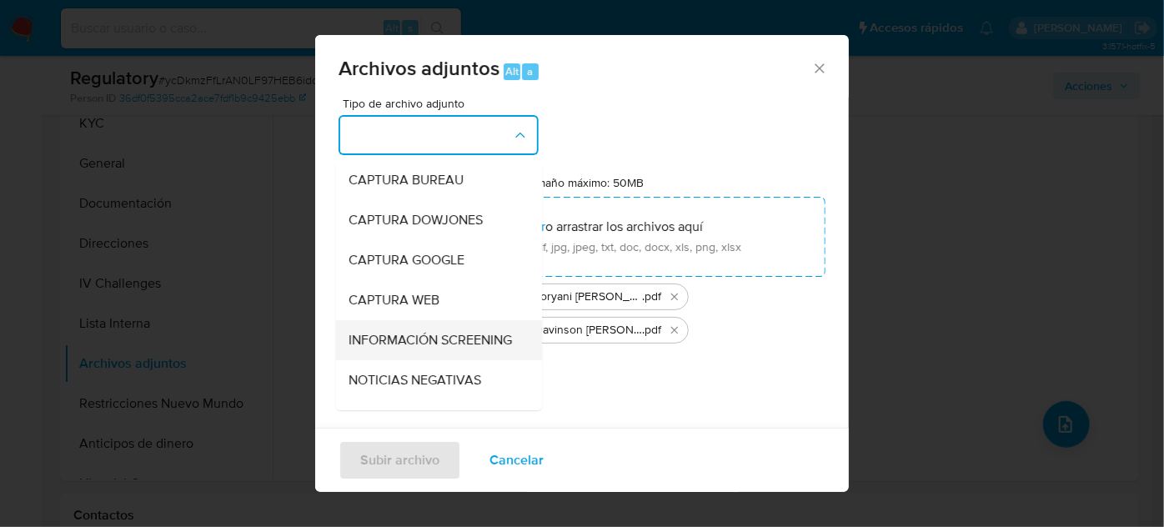
click at [395, 343] on span "INFORMACIÓN SCREENING" at bounding box center [430, 340] width 163 height 17
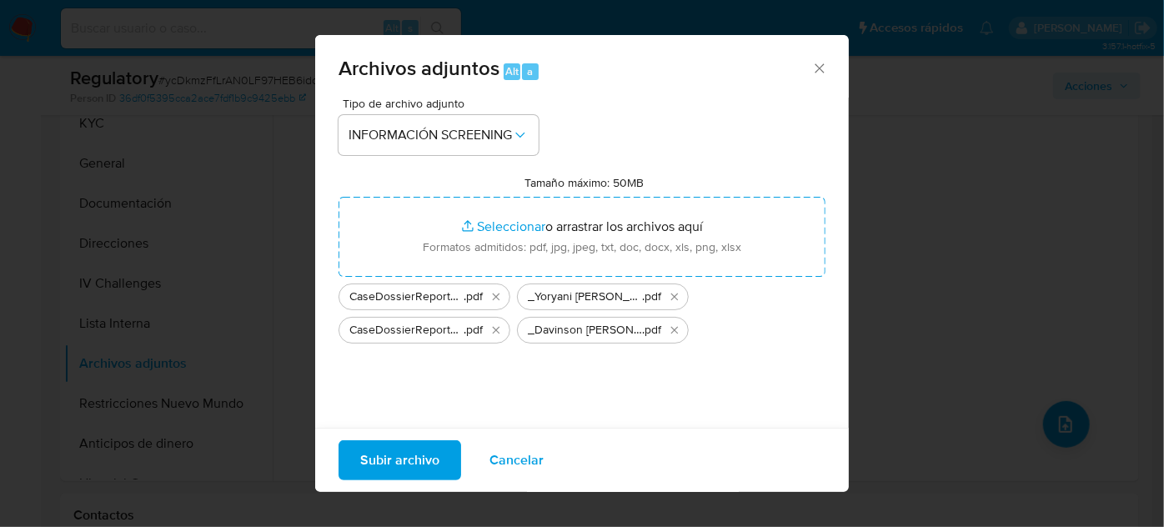
click at [420, 463] on span "Subir archivo" at bounding box center [399, 460] width 79 height 37
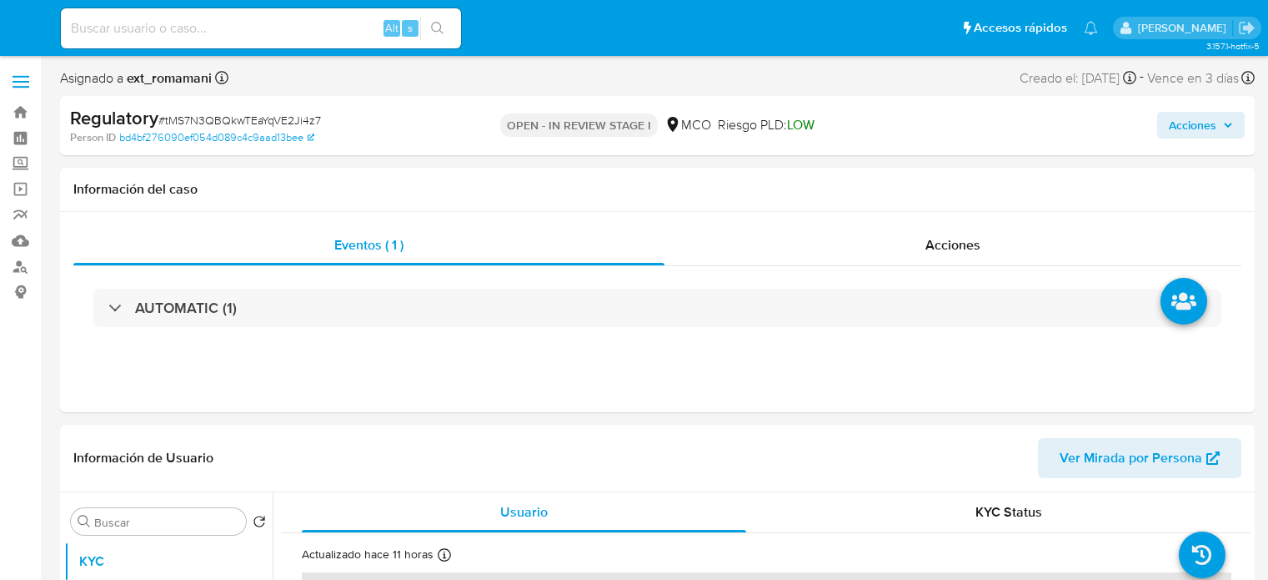
select select "10"
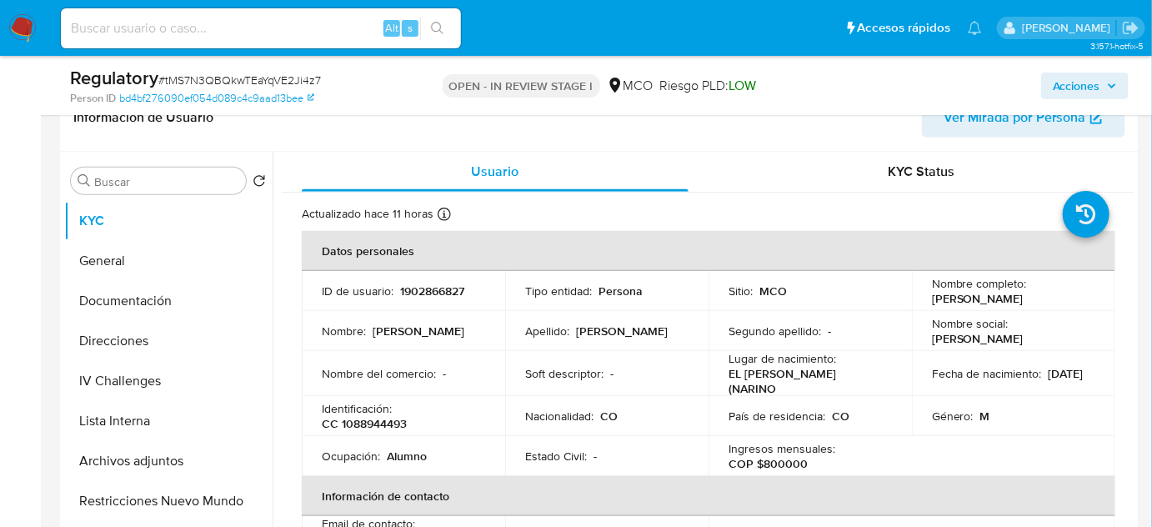
scroll to position [379, 0]
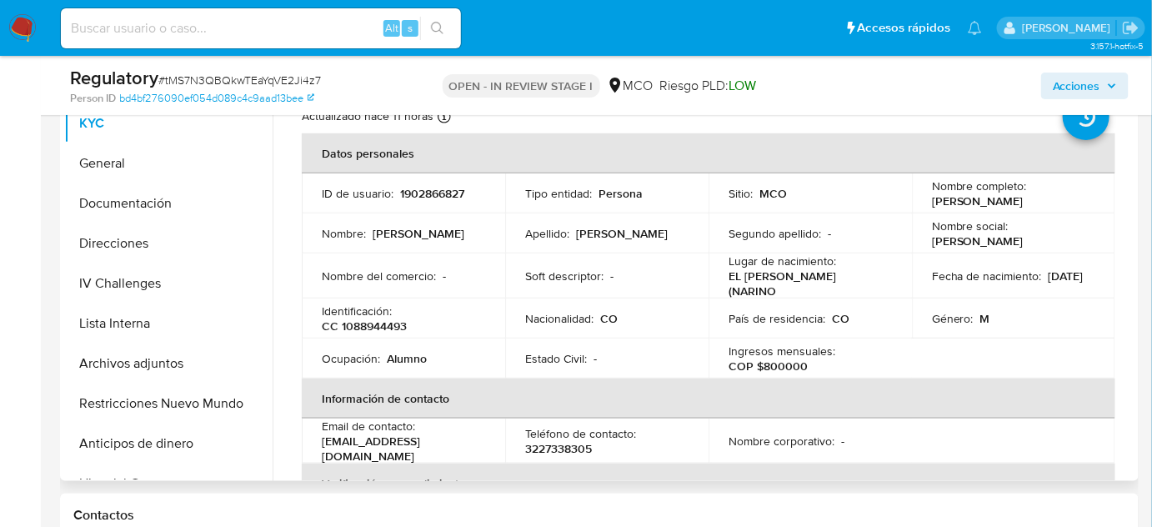
drag, startPoint x: 1098, startPoint y: 208, endPoint x: 927, endPoint y: 207, distance: 171.0
click at [927, 207] on td "Nombre completo : [PERSON_NAME]" at bounding box center [1013, 193] width 203 height 40
copy p "[PERSON_NAME]"
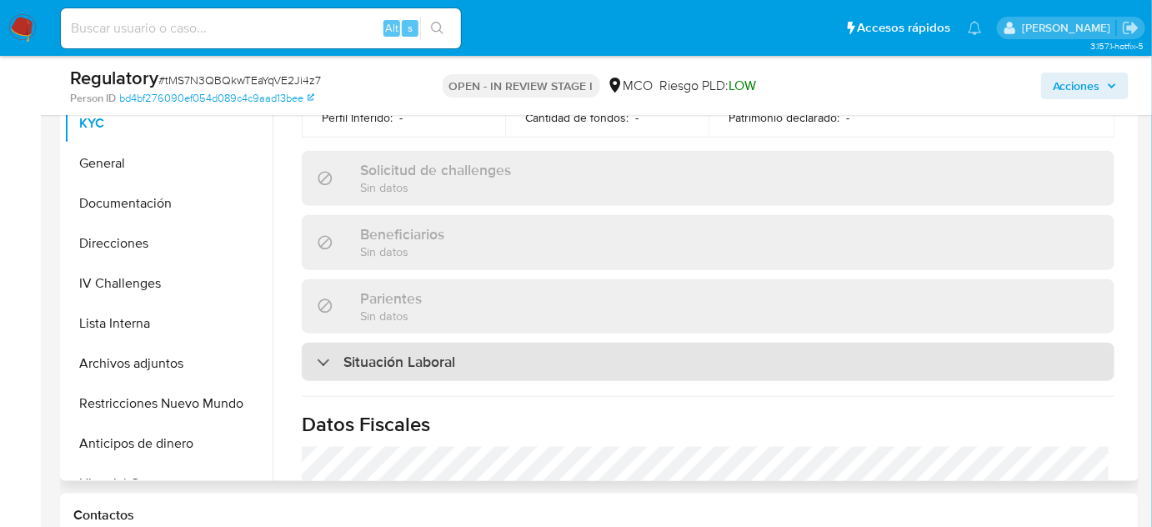
drag, startPoint x: 582, startPoint y: 361, endPoint x: 581, endPoint y: 344, distance: 16.7
click at [582, 362] on div "Situación Laboral" at bounding box center [708, 362] width 813 height 38
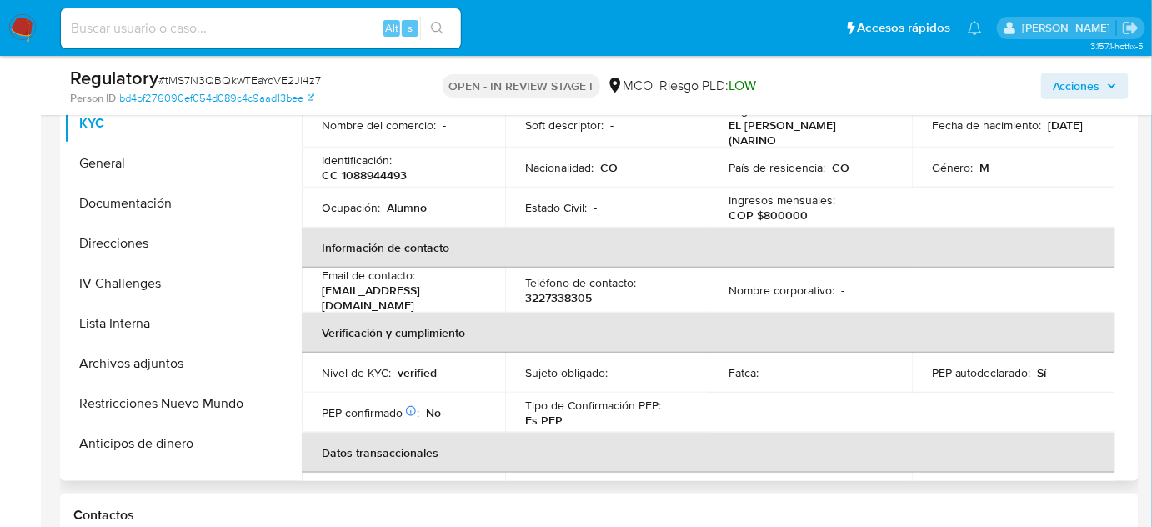
scroll to position [0, 0]
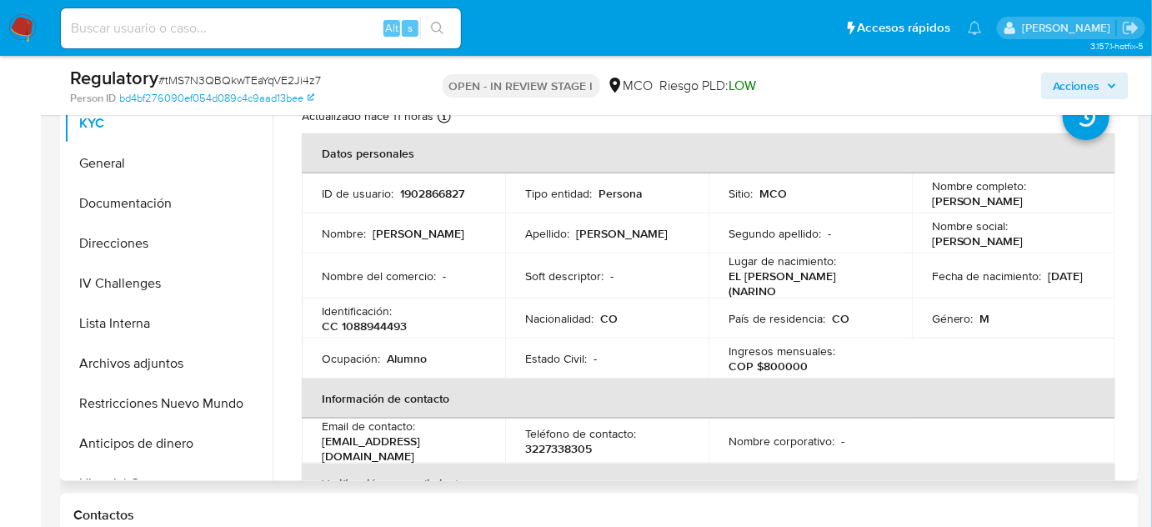
drag, startPoint x: 1087, startPoint y: 199, endPoint x: 922, endPoint y: 203, distance: 165.2
click at [922, 203] on td "Nombre completo : Jhimmy Johan Lopez Ruano" at bounding box center [1013, 193] width 203 height 40
copy p "[PERSON_NAME]"
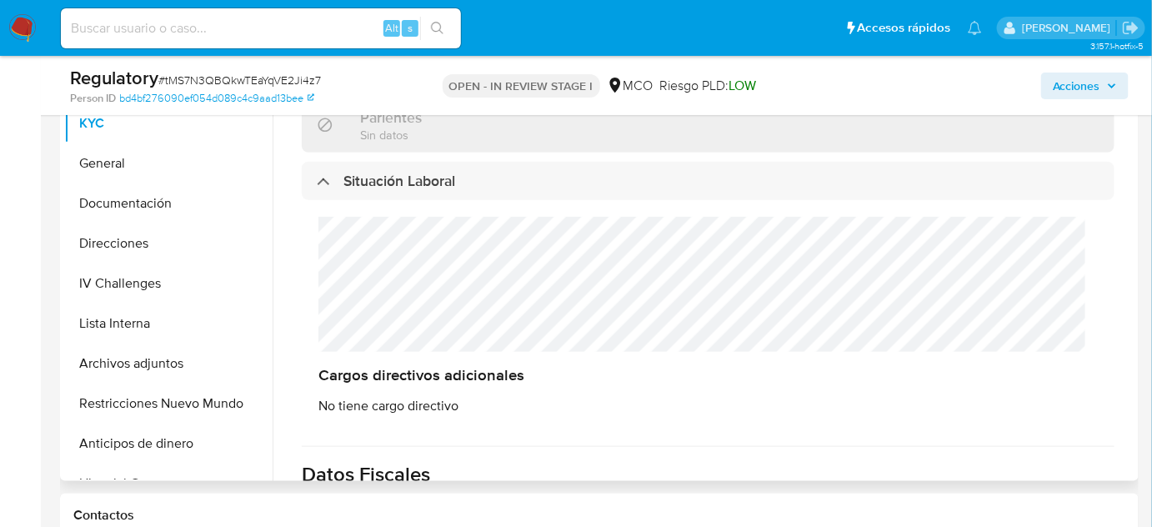
scroll to position [909, 0]
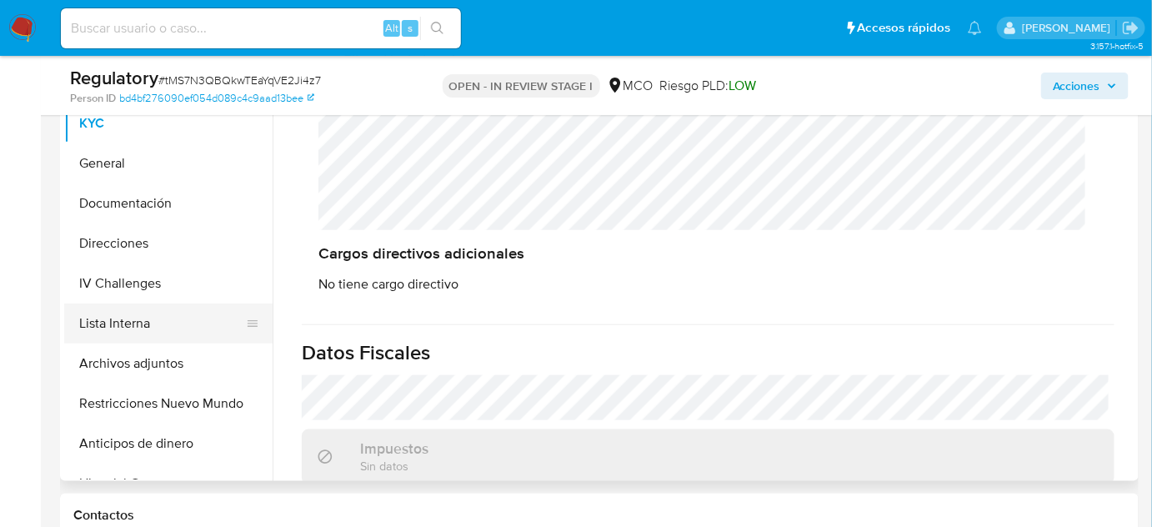
click at [158, 320] on button "Lista Interna" at bounding box center [161, 324] width 195 height 40
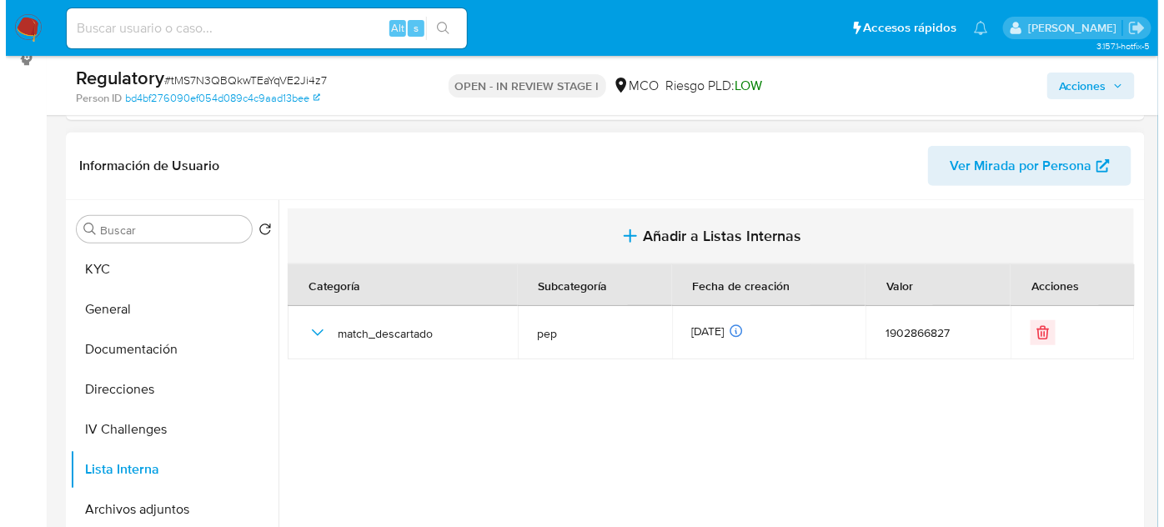
scroll to position [227, 0]
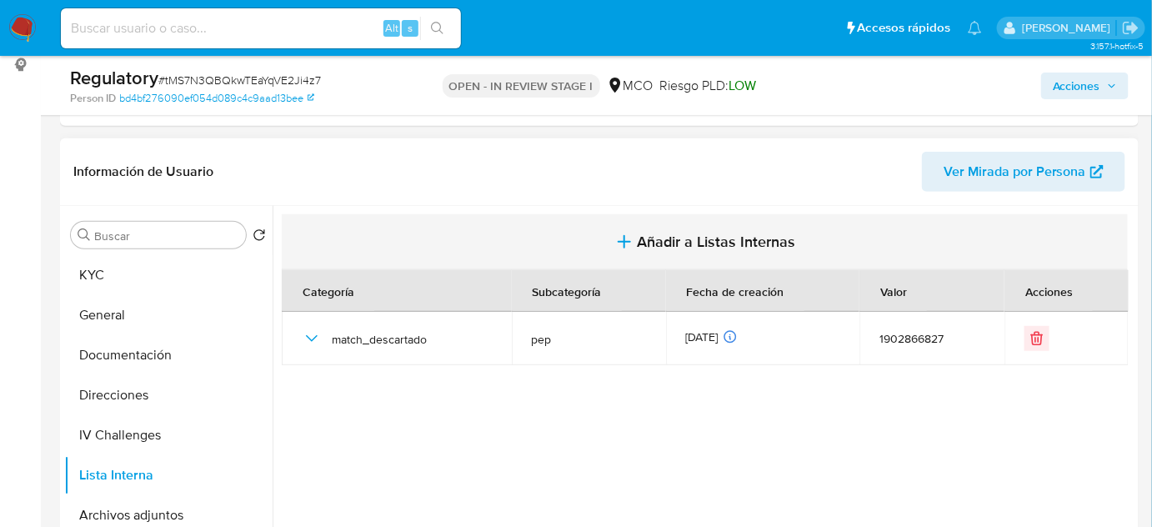
click at [638, 233] on span "Añadir a Listas Internas" at bounding box center [717, 242] width 158 height 18
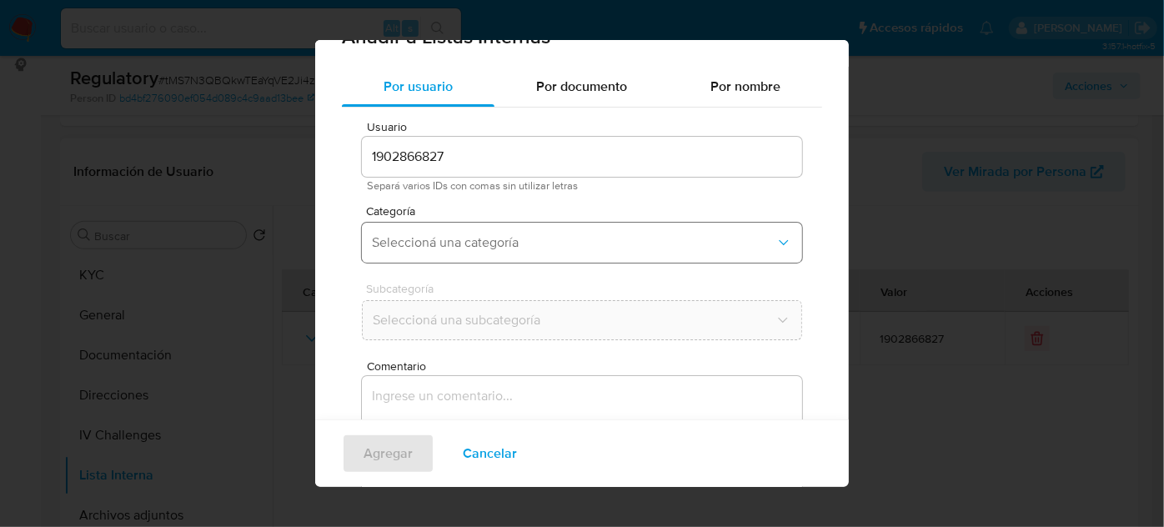
scroll to position [62, 0]
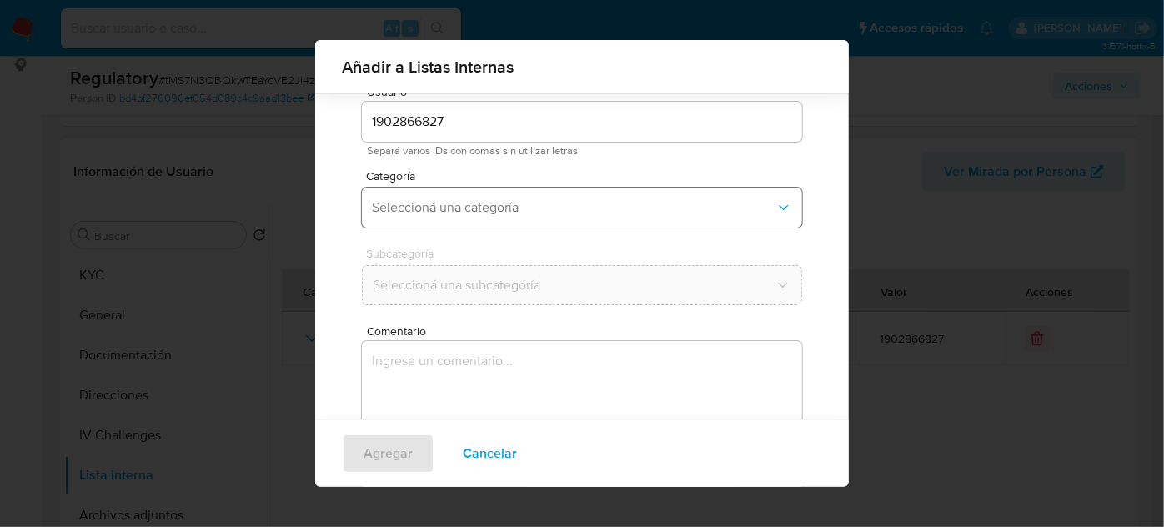
drag, startPoint x: 499, startPoint y: 203, endPoint x: 494, endPoint y: 226, distance: 23.9
click at [498, 203] on span "Seleccioná una categoría" at bounding box center [574, 207] width 404 height 17
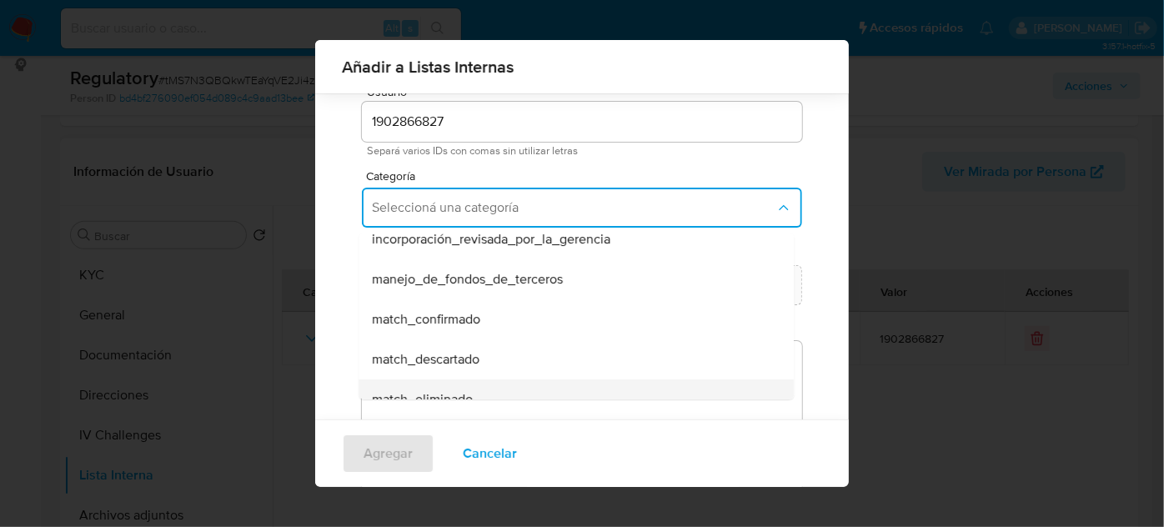
scroll to position [75, 0]
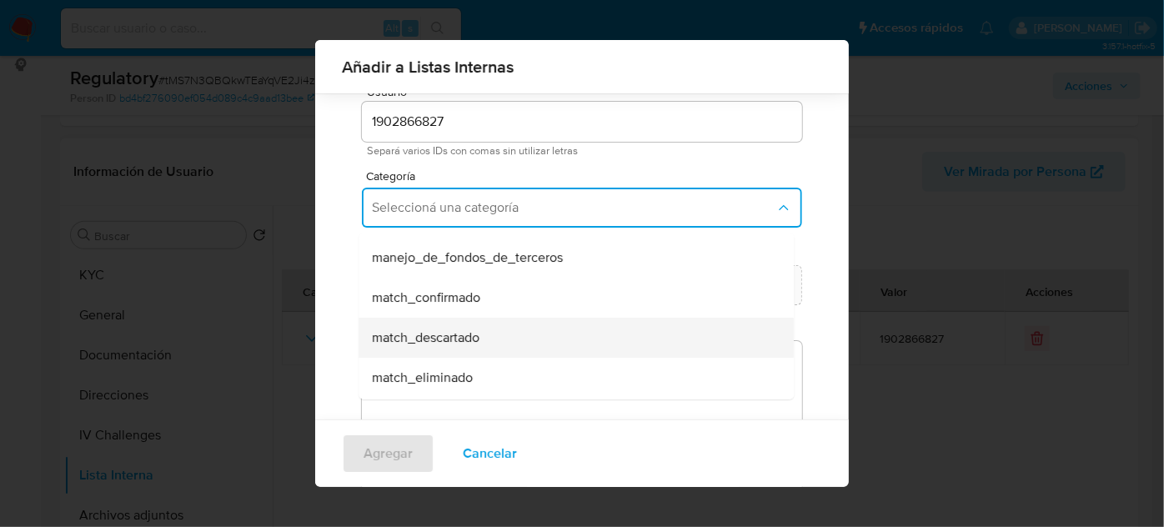
click at [469, 329] on span "match_descartado" at bounding box center [426, 337] width 108 height 17
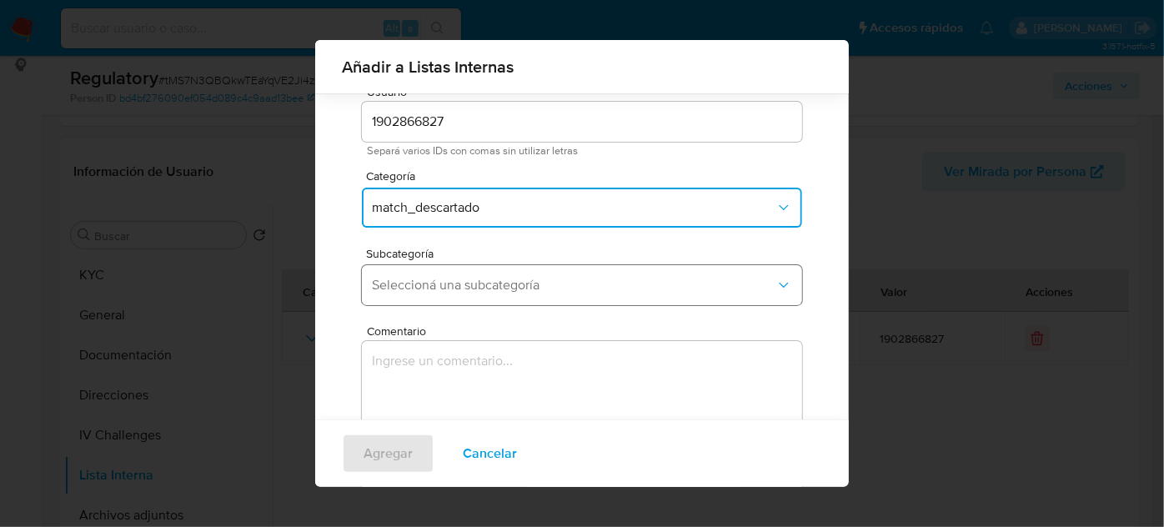
scroll to position [138, 0]
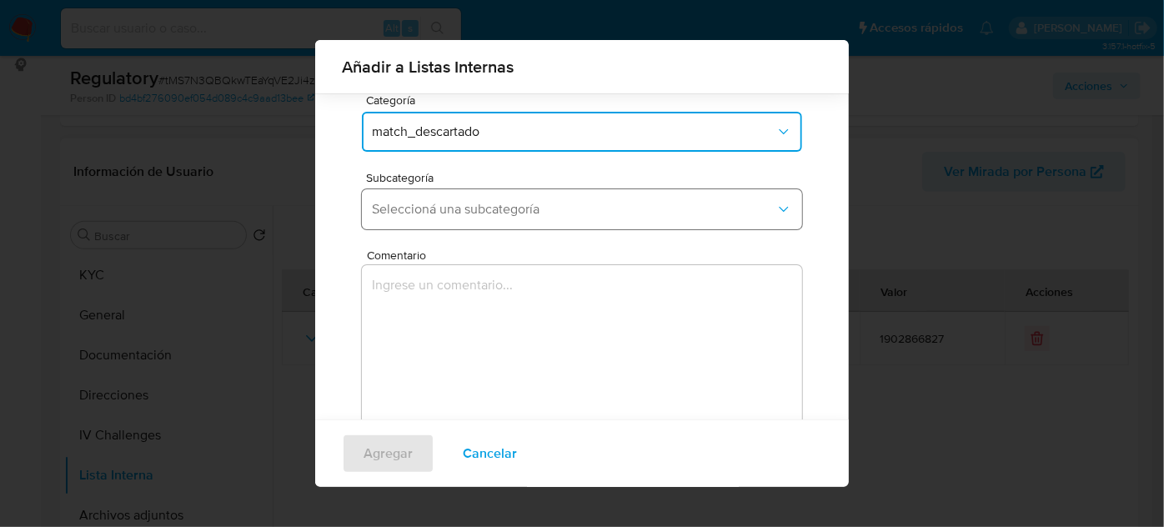
click at [540, 217] on button "Seleccioná una subcategoría" at bounding box center [582, 209] width 440 height 40
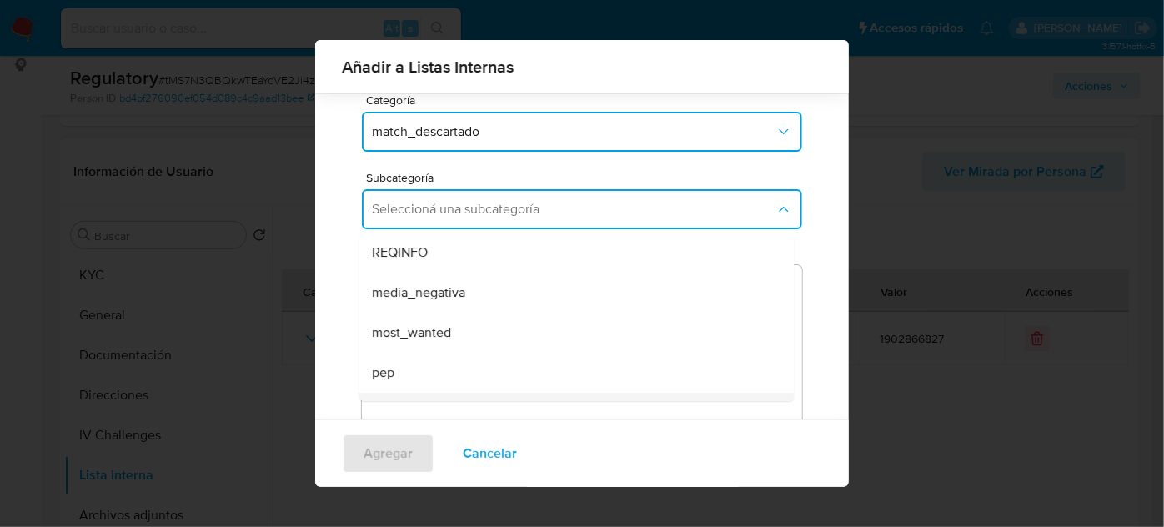
scroll to position [113, 0]
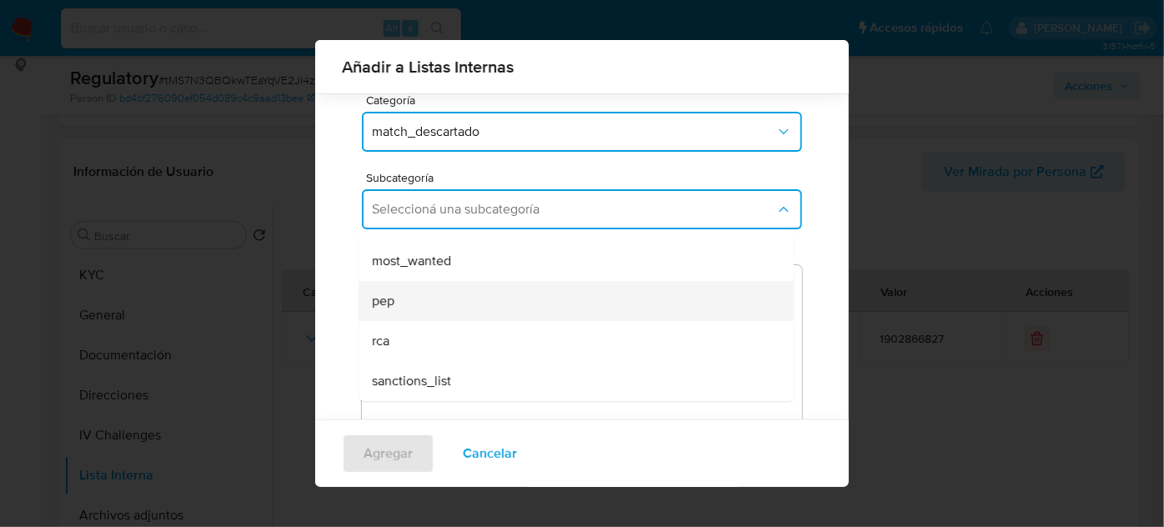
click at [414, 306] on div "pep" at bounding box center [571, 301] width 399 height 40
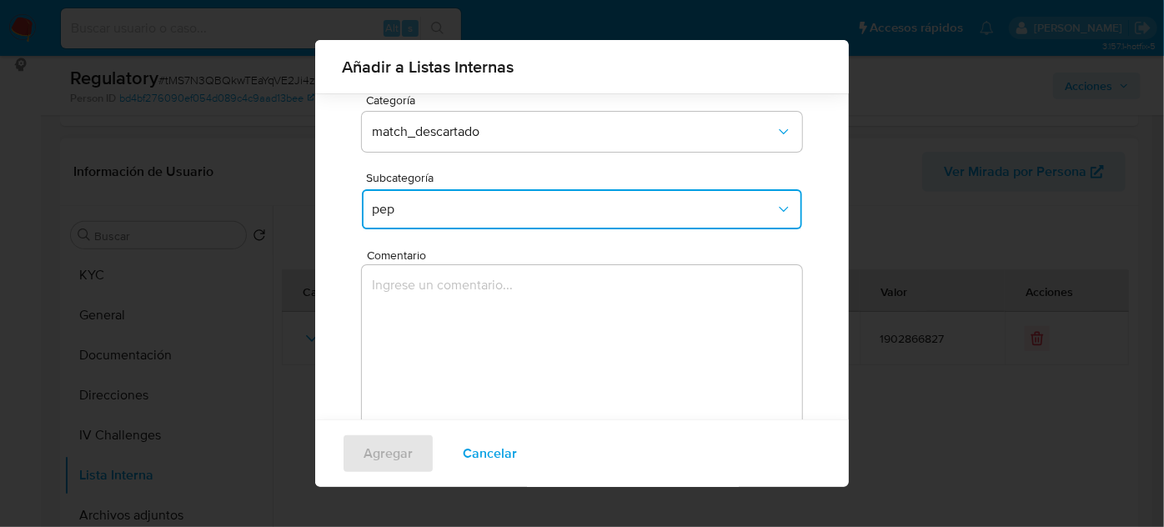
click at [414, 306] on textarea "Comentario" at bounding box center [582, 345] width 440 height 160
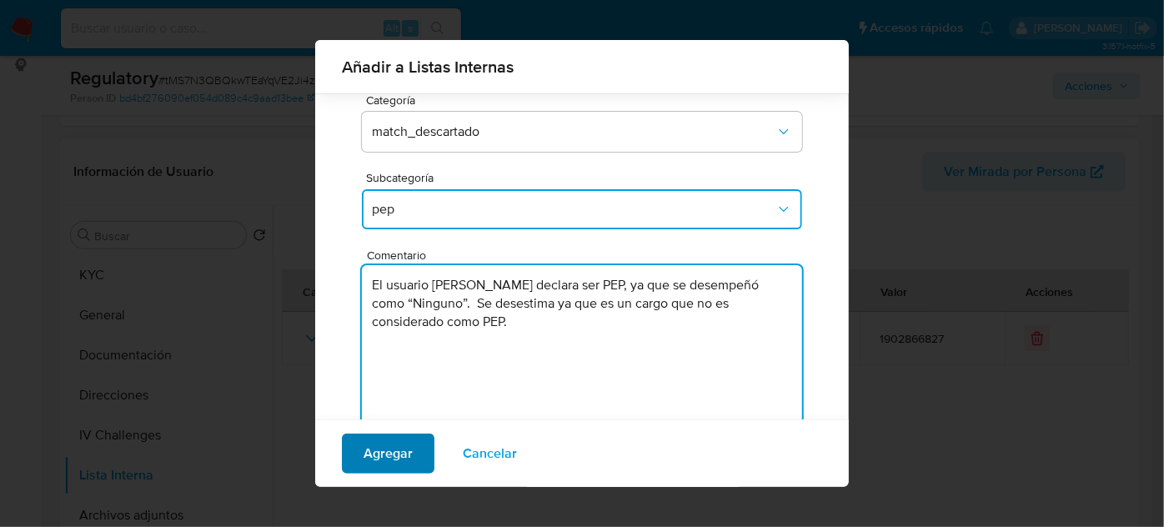
type textarea "El usuario Jhimmy Johan Lopez Ruano declara ser PEP, ya que se desempeñó como “…"
click at [376, 456] on span "Agregar" at bounding box center [388, 453] width 49 height 37
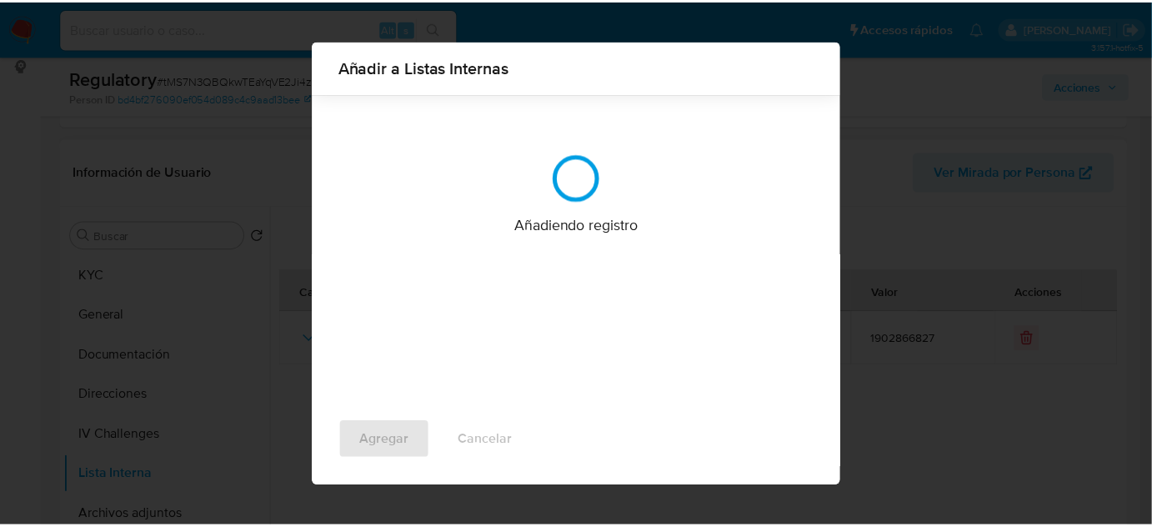
scroll to position [0, 0]
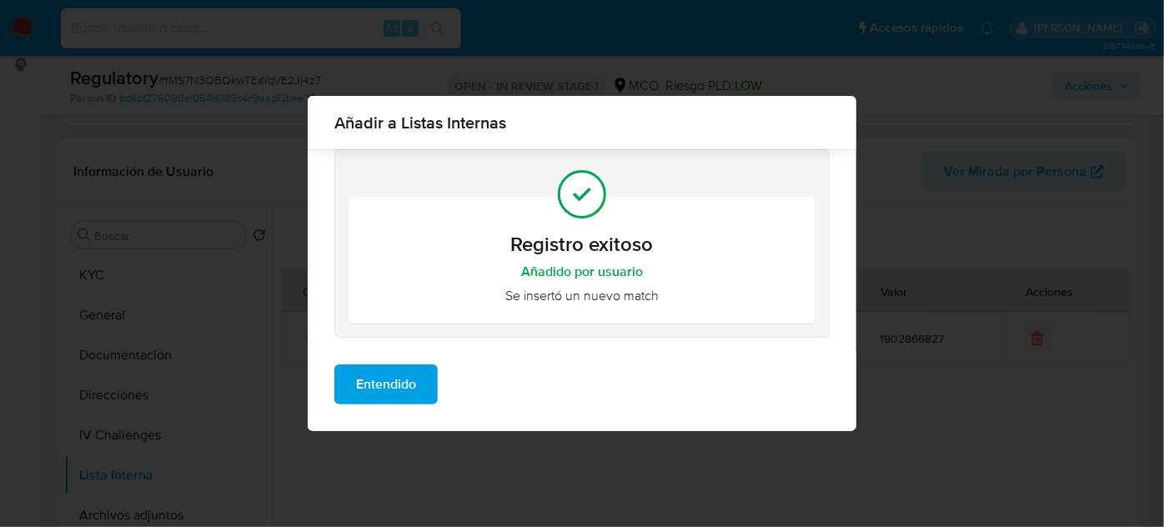
drag, startPoint x: 387, startPoint y: 397, endPoint x: 368, endPoint y: 402, distance: 19.8
click at [384, 396] on span "Entendido" at bounding box center [386, 384] width 60 height 37
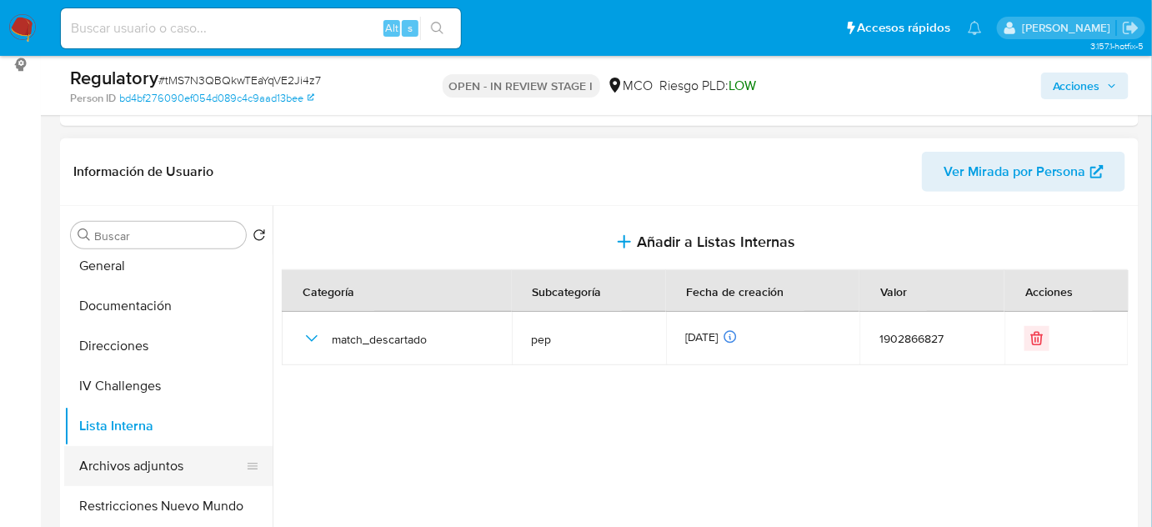
scroll to position [75, 0]
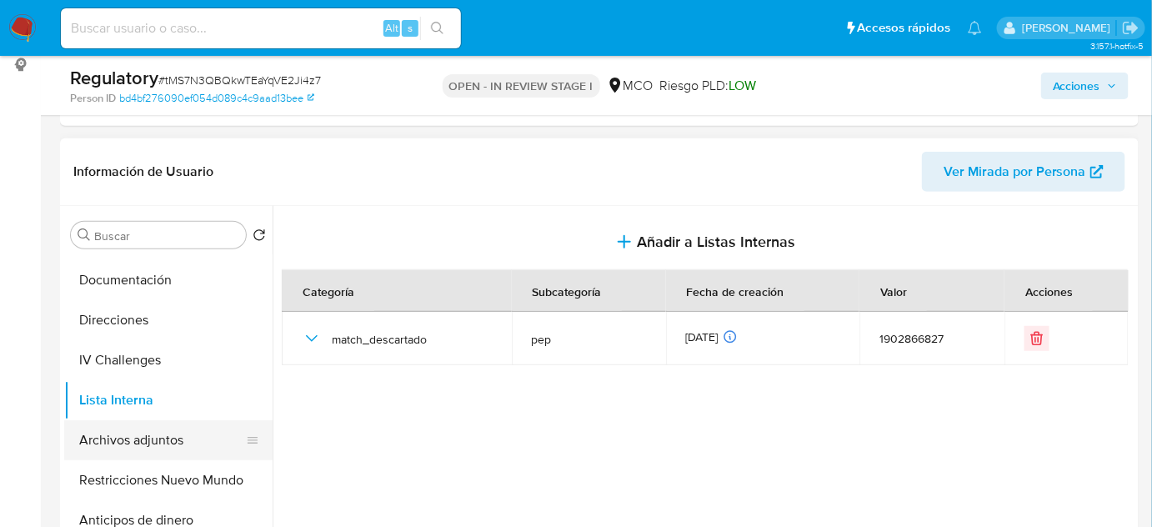
click at [155, 429] on button "Archivos adjuntos" at bounding box center [161, 440] width 195 height 40
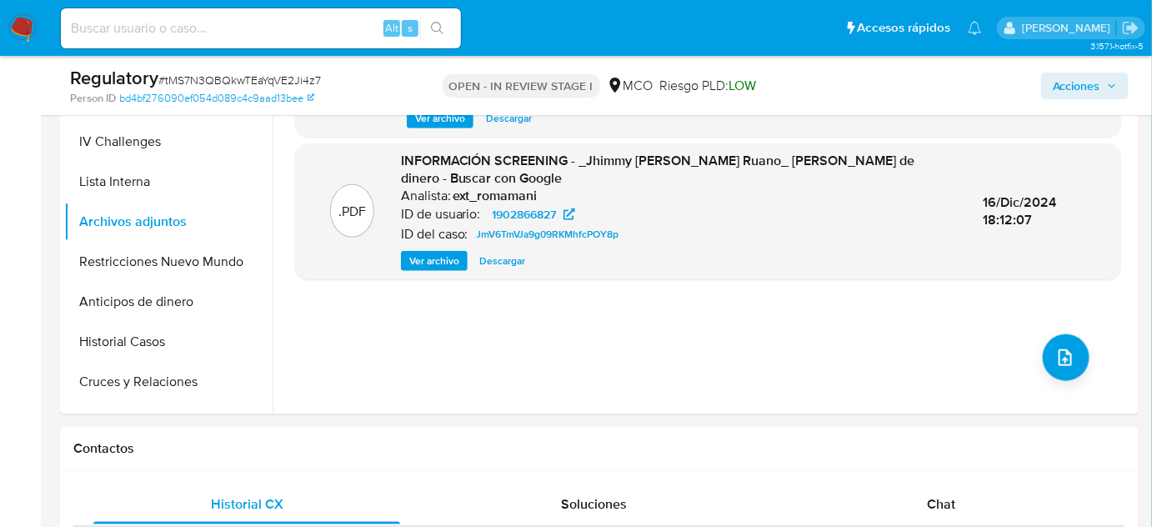
scroll to position [454, 0]
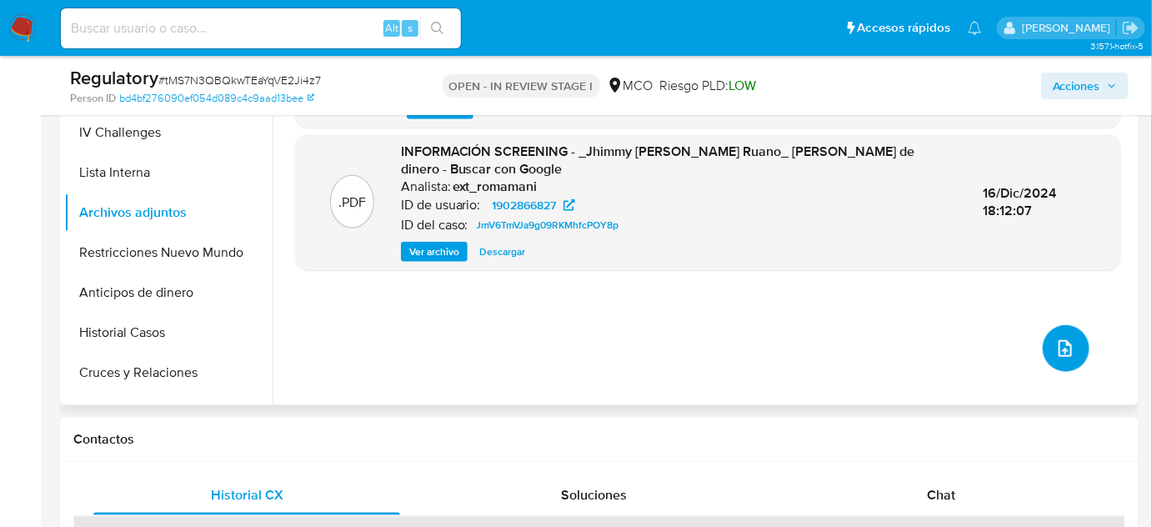
click at [1074, 349] on button "upload-file" at bounding box center [1066, 348] width 47 height 47
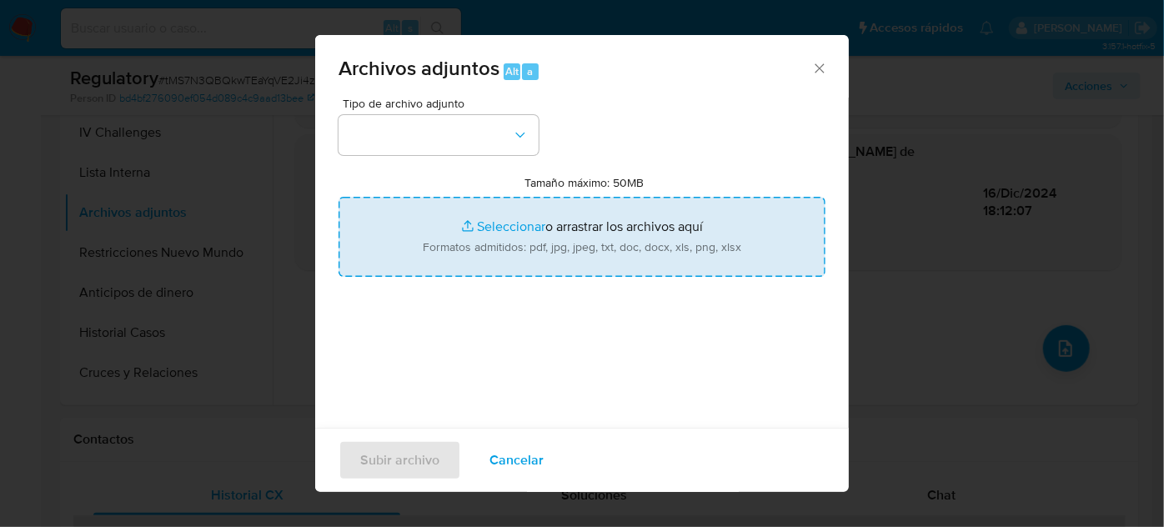
click at [721, 246] on input "Tamaño máximo: 50MB Seleccionar archivos" at bounding box center [582, 237] width 487 height 80
type input "C:\fakepath\CaseDossierReport_5jb7v8fclzxo1jzaxjead6b14.pdf"
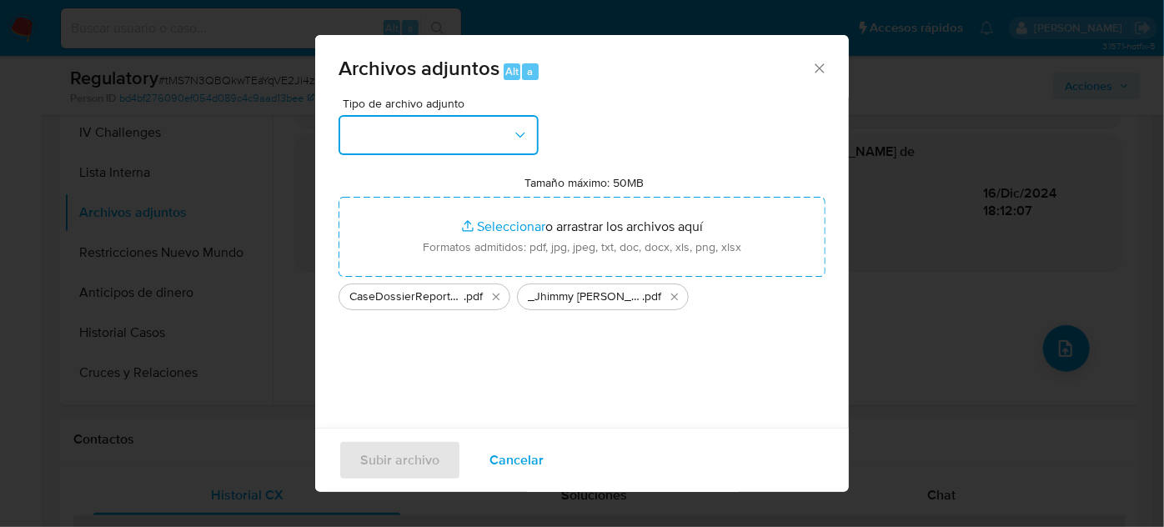
click at [478, 126] on button "button" at bounding box center [439, 135] width 200 height 40
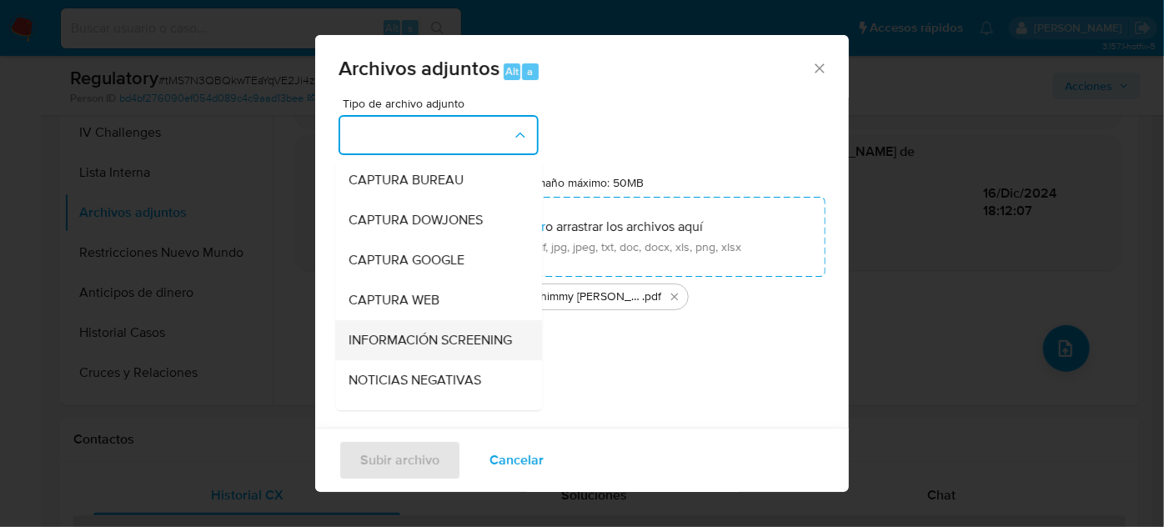
click at [411, 360] on div "INFORMACIÓN SCREENING" at bounding box center [434, 340] width 170 height 40
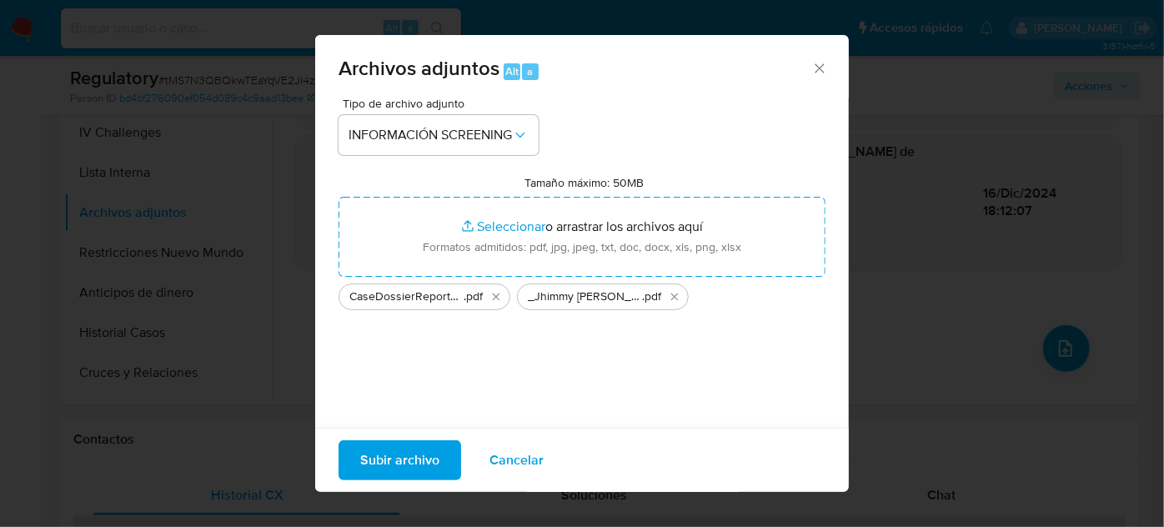
click at [405, 471] on span "Subir archivo" at bounding box center [399, 460] width 79 height 37
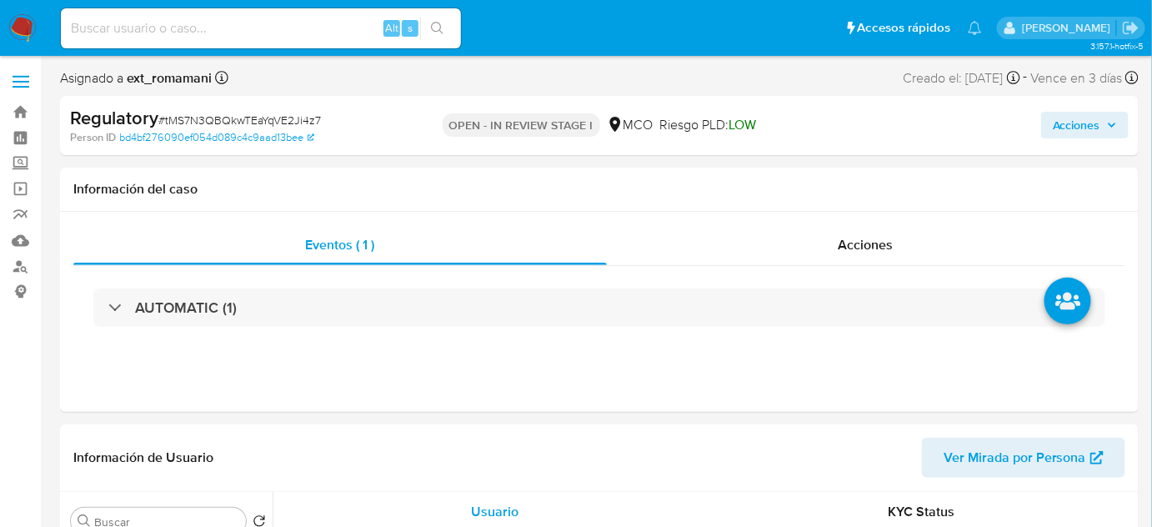
select select "10"
click at [856, 248] on span "Acciones" at bounding box center [866, 244] width 55 height 19
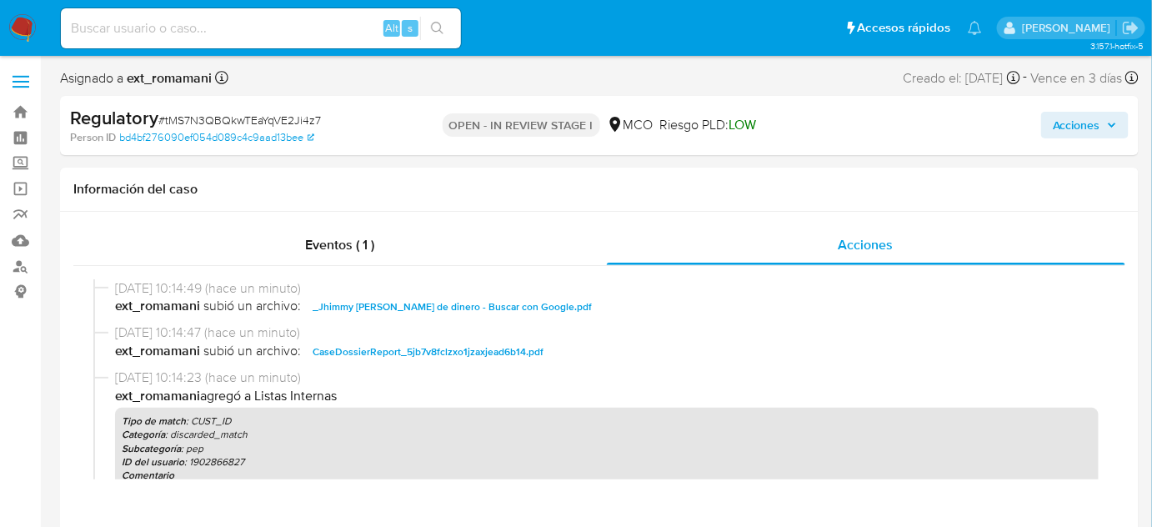
click at [1087, 117] on span "Acciones" at bounding box center [1077, 125] width 48 height 27
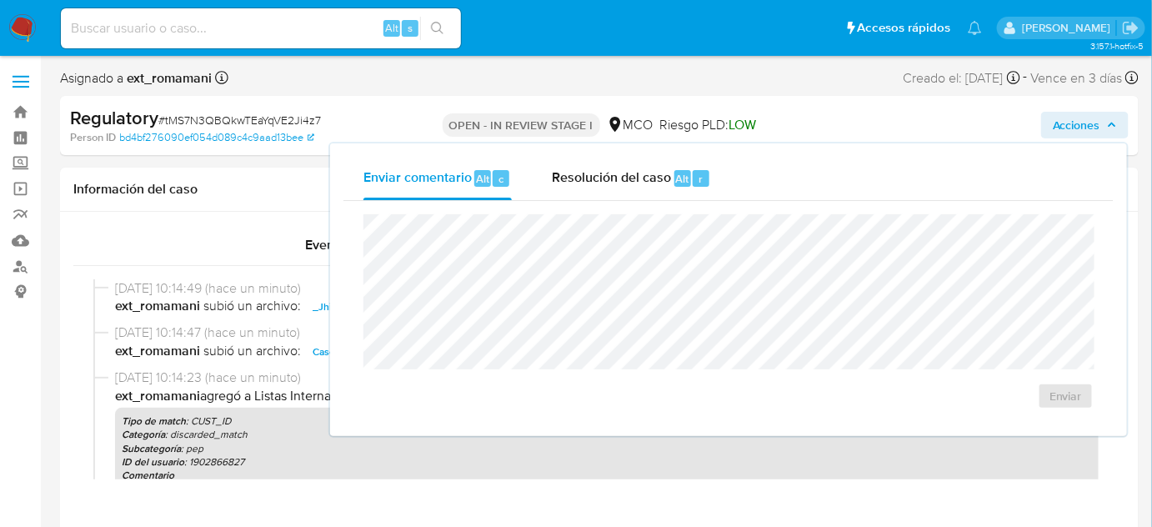
drag, startPoint x: 662, startPoint y: 168, endPoint x: 612, endPoint y: 210, distance: 65.7
click at [657, 175] on span "Resolución del caso" at bounding box center [611, 177] width 119 height 19
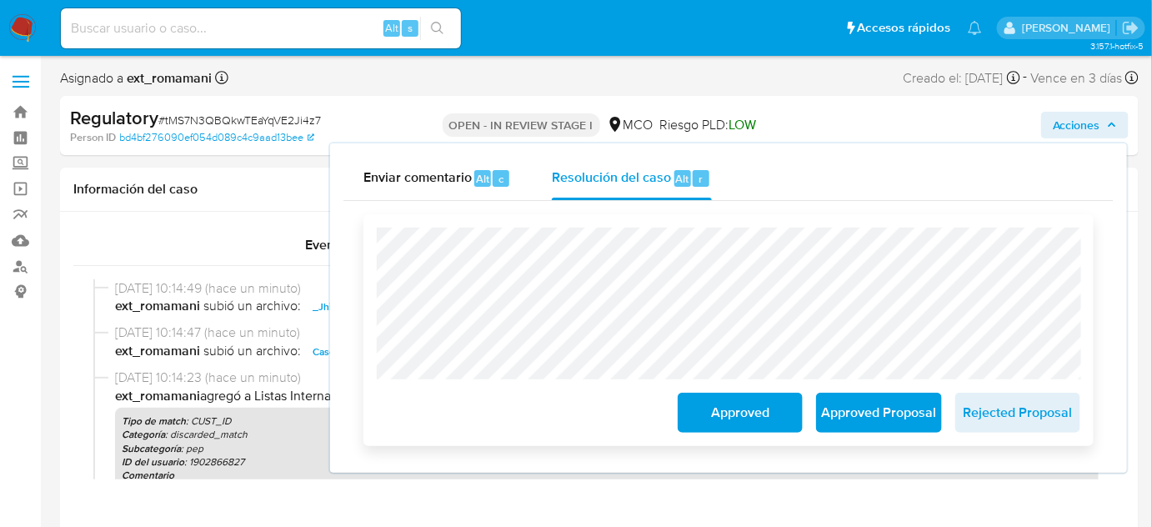
click at [705, 411] on span "Approved" at bounding box center [741, 412] width 82 height 37
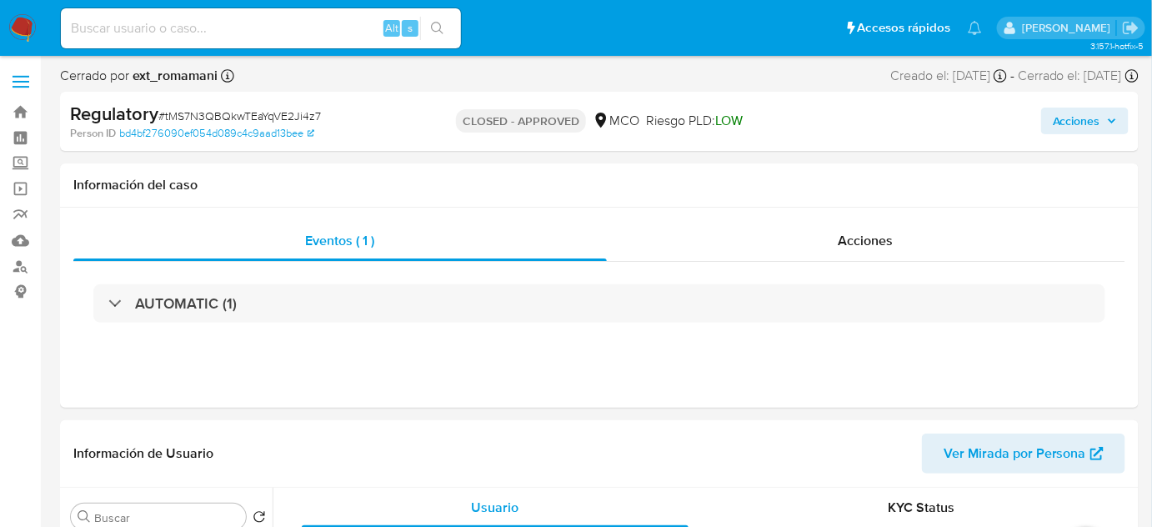
select select "10"
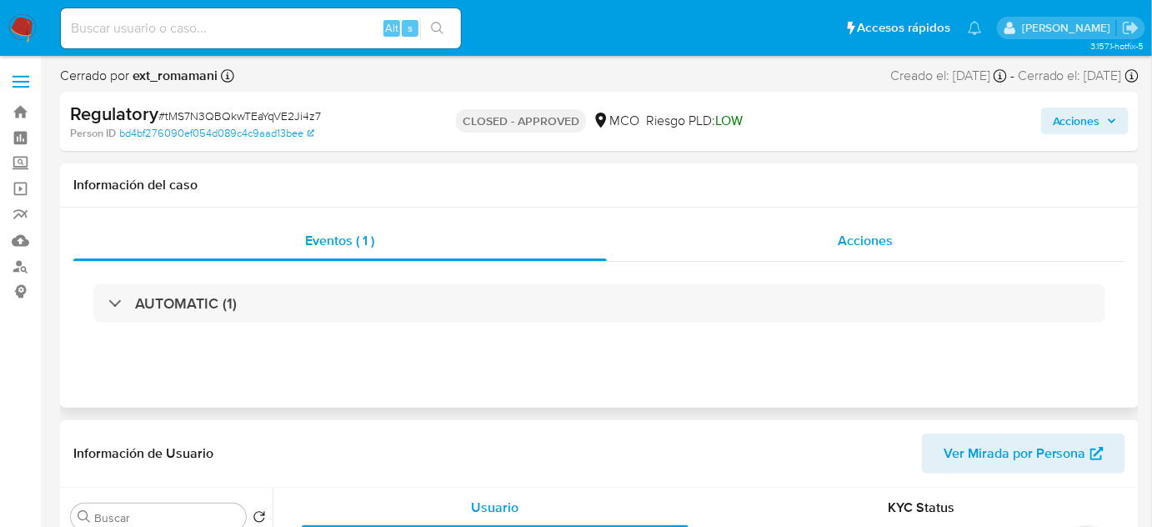
click at [900, 228] on div "Acciones" at bounding box center [867, 241] width 520 height 40
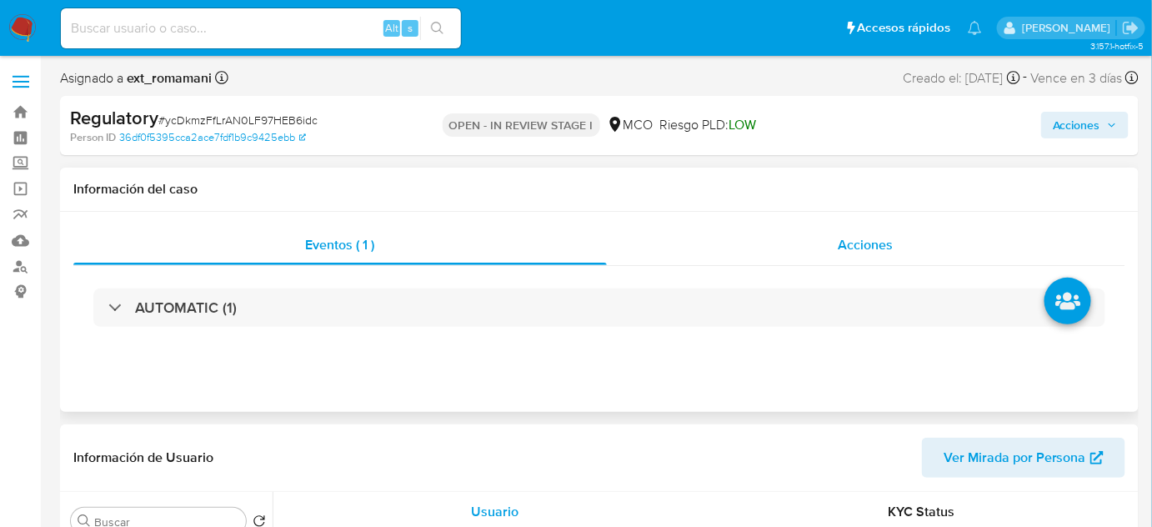
click at [831, 235] on div "Acciones" at bounding box center [867, 245] width 520 height 40
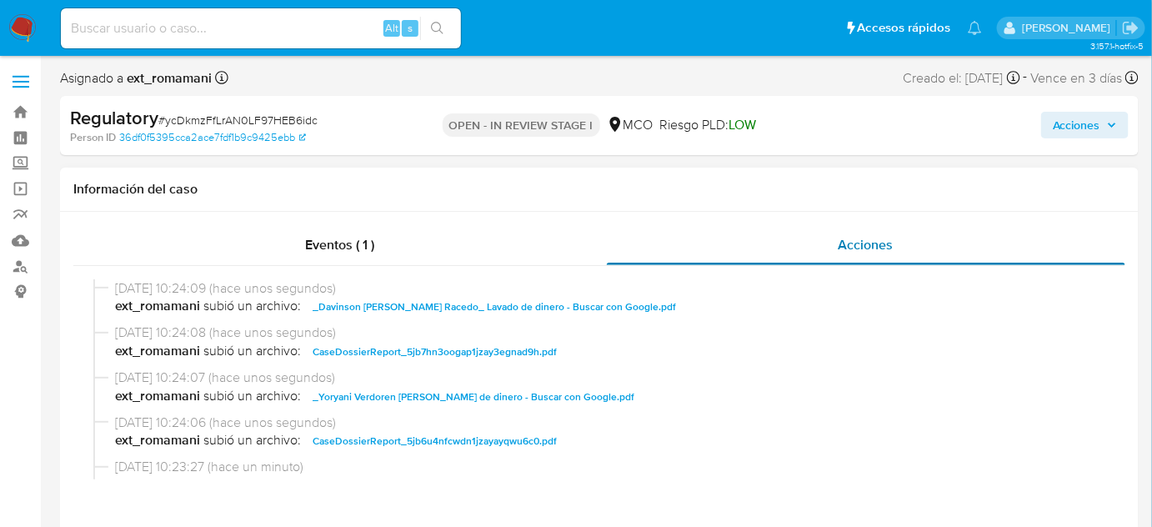
select select "10"
click at [1109, 128] on icon "button" at bounding box center [1112, 125] width 10 height 10
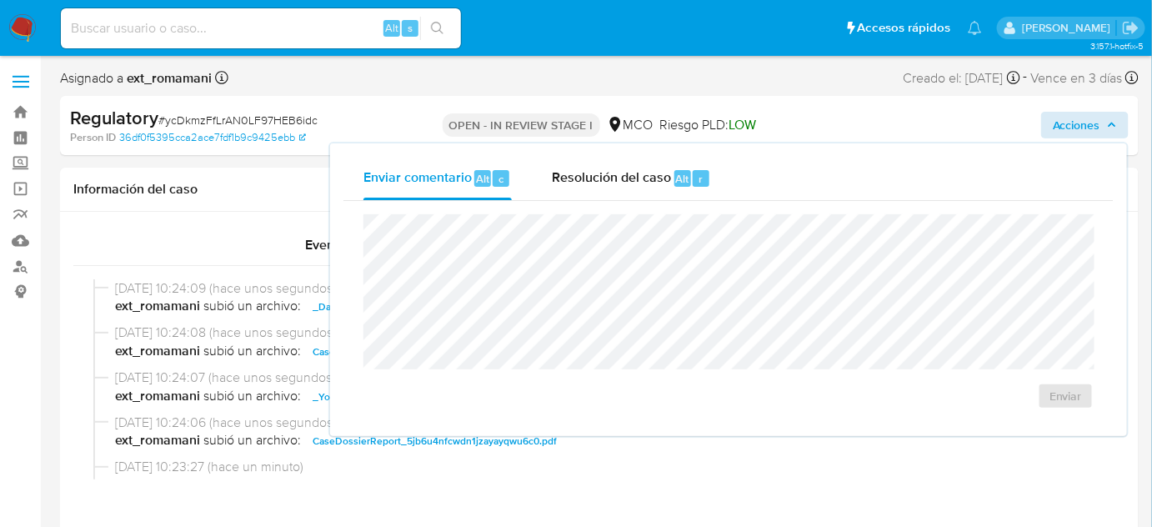
click at [641, 201] on div "Enviar" at bounding box center [729, 312] width 771 height 222
click at [645, 192] on div "Resolución del caso Alt r" at bounding box center [631, 178] width 159 height 43
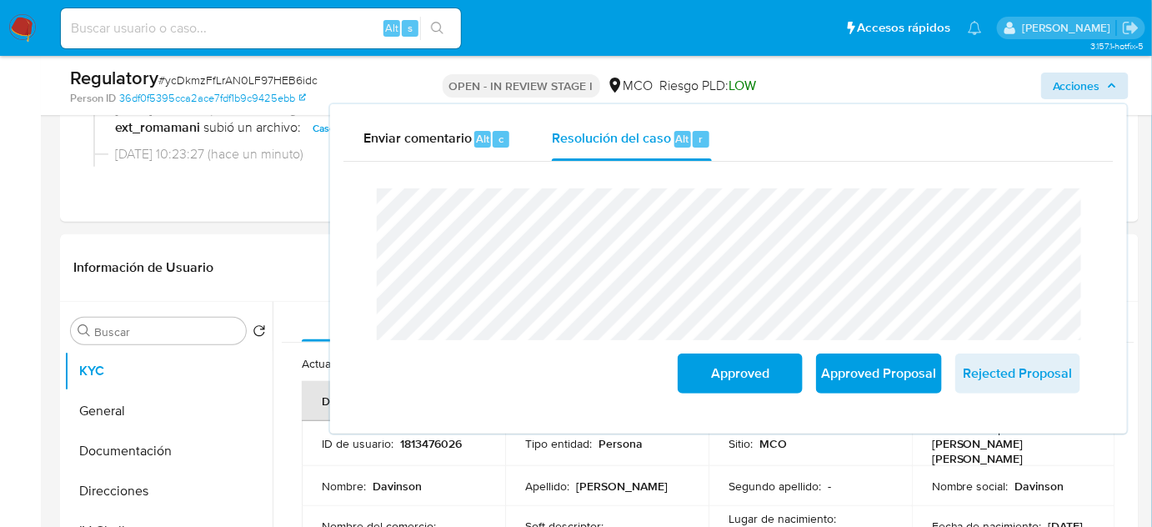
scroll to position [227, 0]
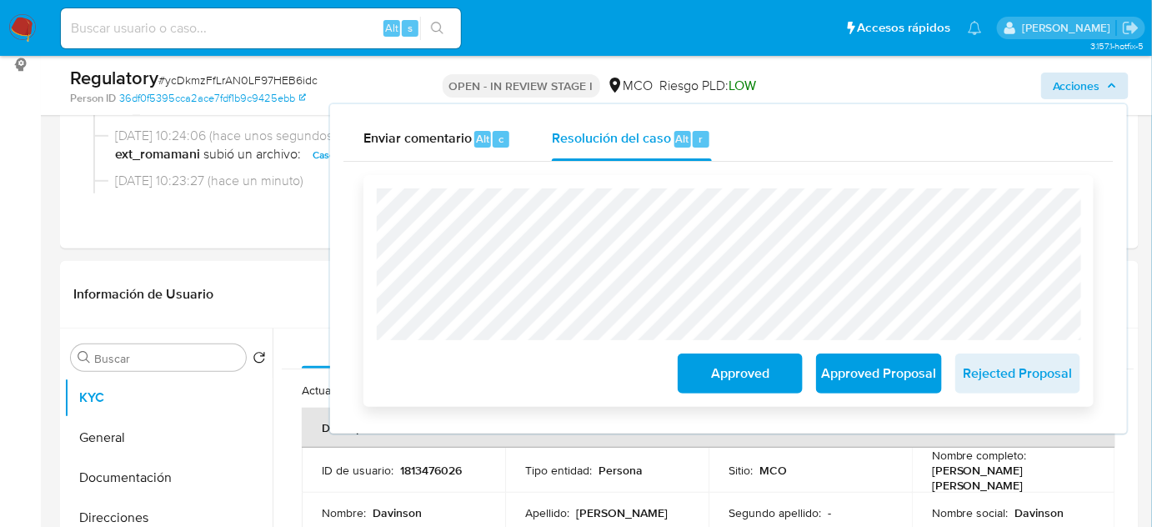
click at [751, 370] on span "Approved" at bounding box center [741, 373] width 82 height 37
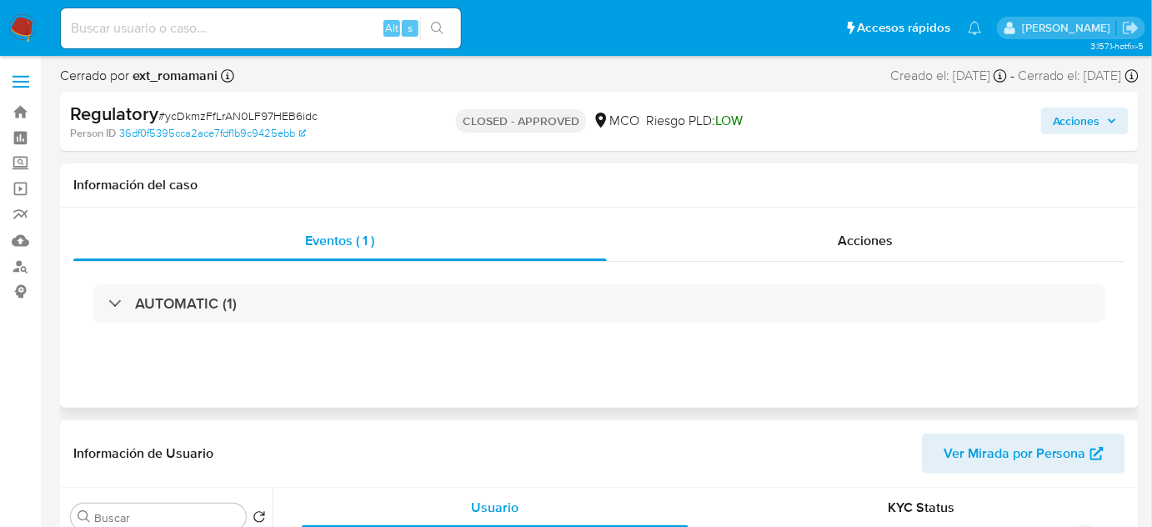
select select "10"
click at [888, 251] on div "Acciones" at bounding box center [867, 241] width 520 height 40
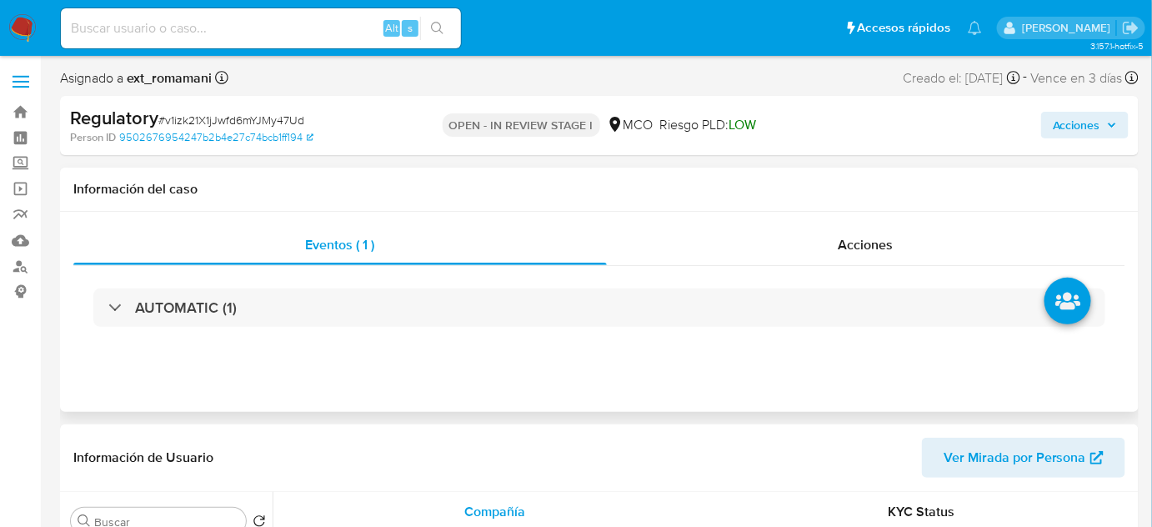
select select "10"
click at [855, 237] on span "Acciones" at bounding box center [866, 244] width 55 height 19
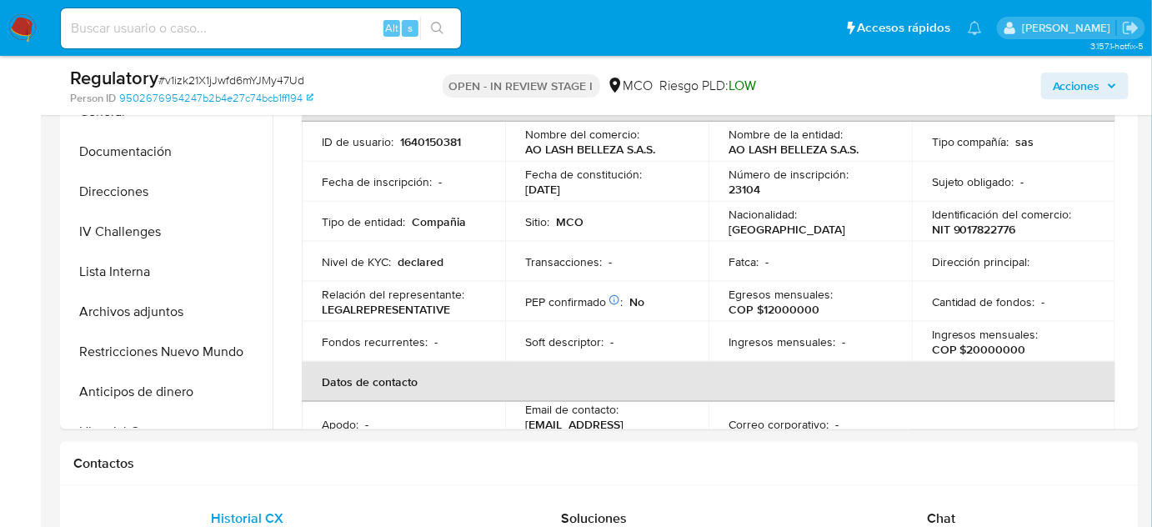
scroll to position [606, 0]
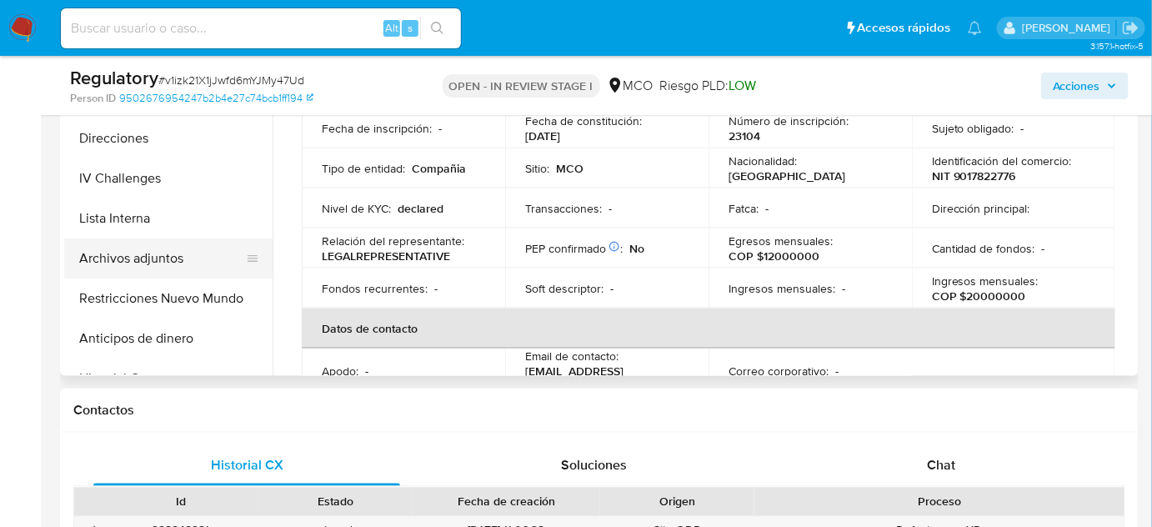
click at [151, 265] on button "Archivos adjuntos" at bounding box center [161, 259] width 195 height 40
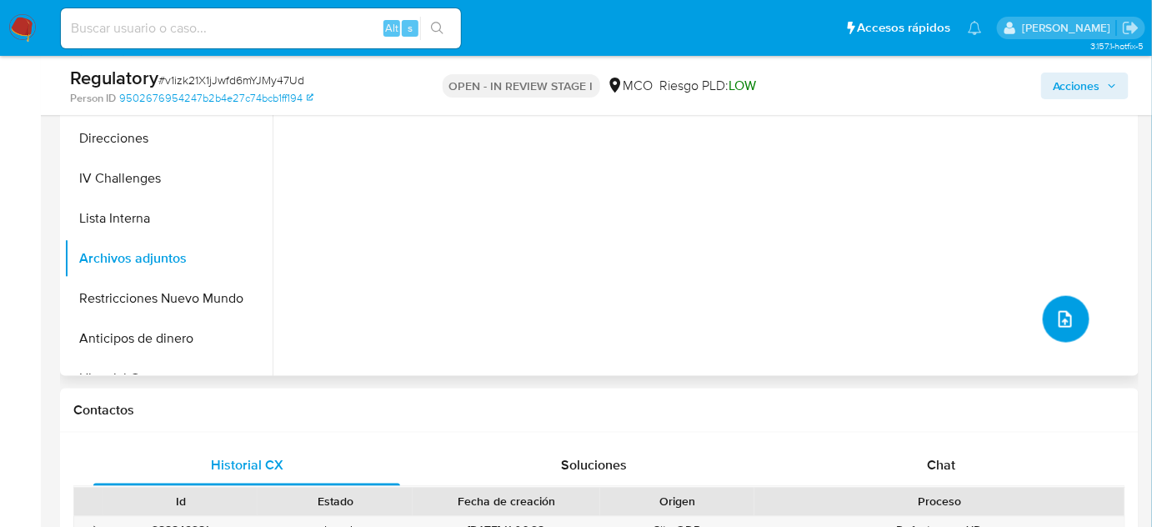
click at [1056, 322] on icon "upload-file" at bounding box center [1066, 319] width 20 height 20
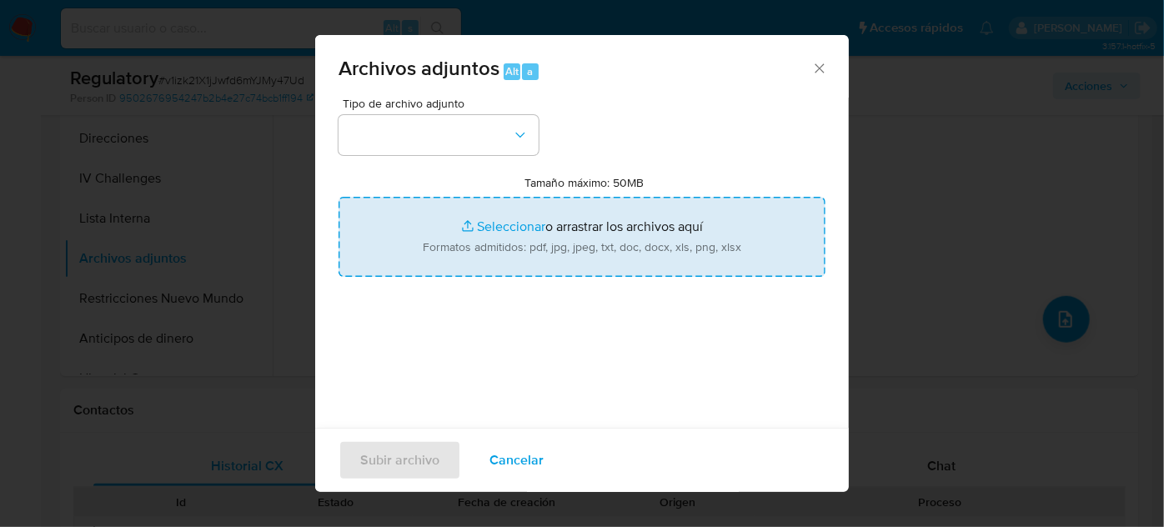
click at [570, 253] on input "Tamaño máximo: 50MB Seleccionar archivos" at bounding box center [582, 237] width 487 height 80
click at [642, 228] on input "Tamaño máximo: 50MB Seleccionar archivos" at bounding box center [582, 237] width 487 height 80
type input "C:\fakepath\CaseDossierReport_5jb8awq6trkw1jzaz3qm4z5n7.pdf"
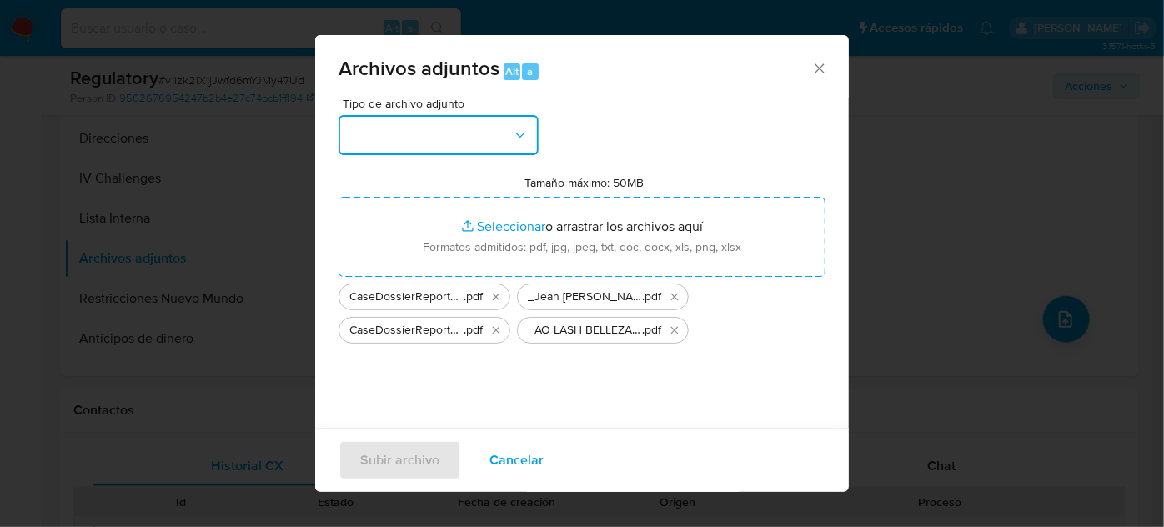
click at [440, 137] on button "button" at bounding box center [439, 135] width 200 height 40
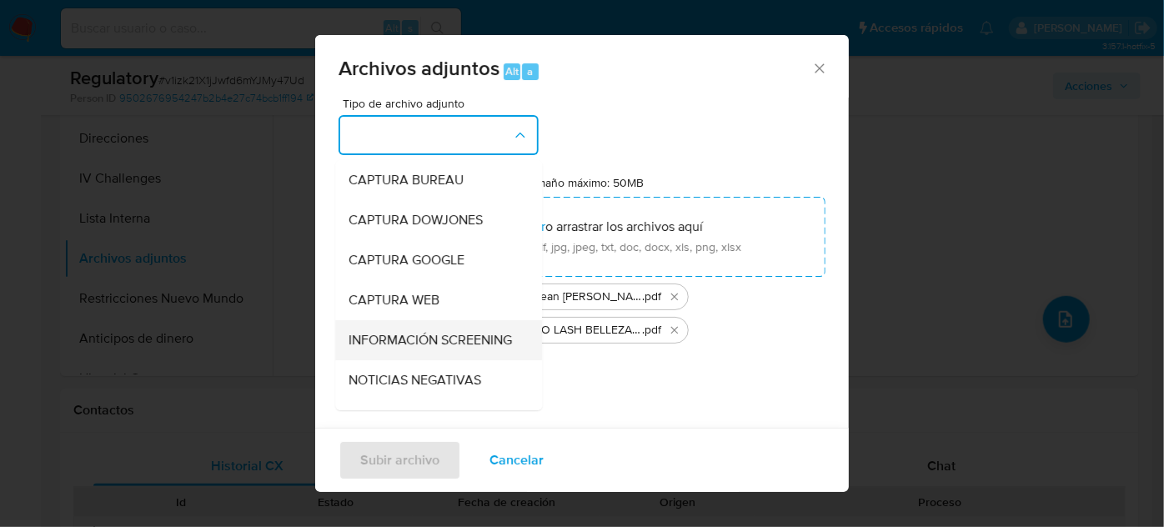
click at [404, 349] on span "INFORMACIÓN SCREENING" at bounding box center [430, 340] width 163 height 17
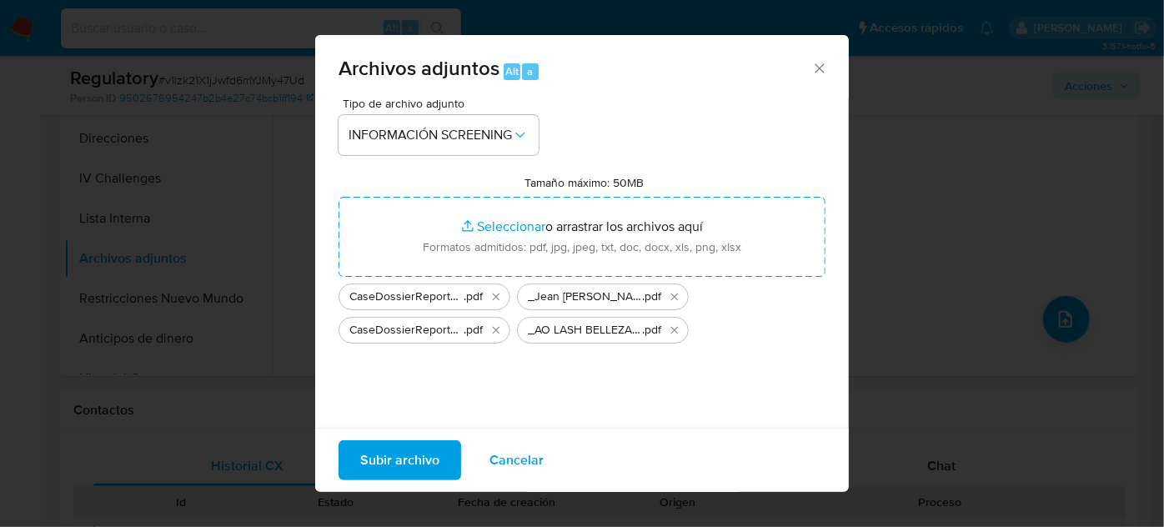
click at [410, 464] on span "Subir archivo" at bounding box center [399, 460] width 79 height 37
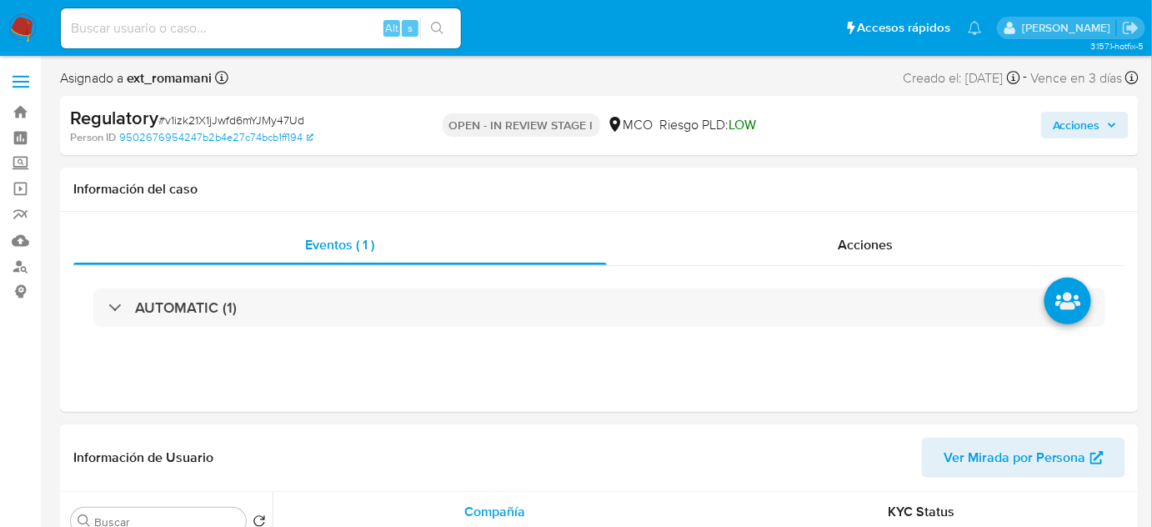
select select "10"
click at [840, 249] on span "Acciones" at bounding box center [866, 244] width 55 height 19
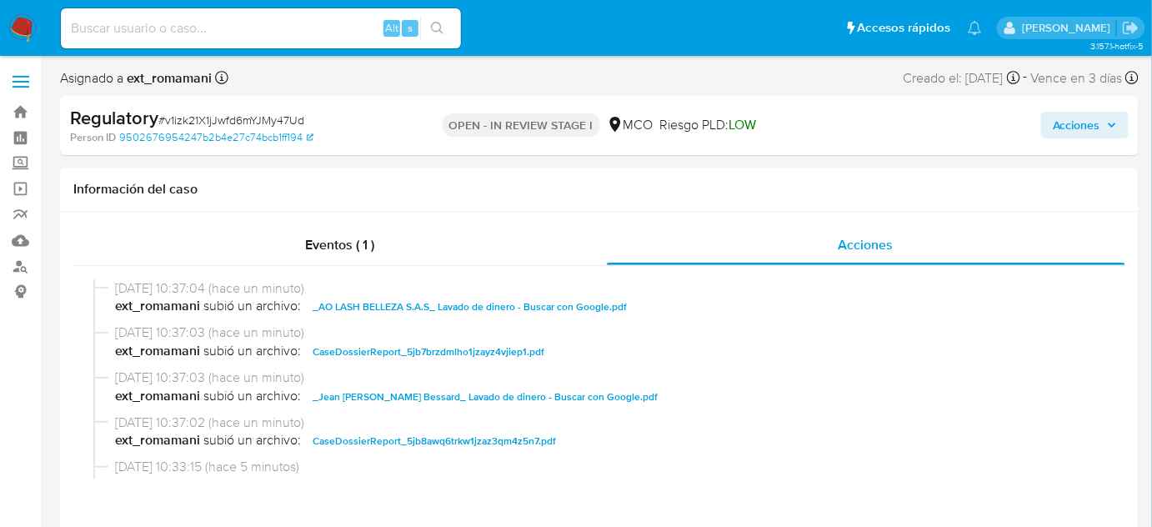
click at [1091, 123] on span "Acciones" at bounding box center [1077, 125] width 48 height 27
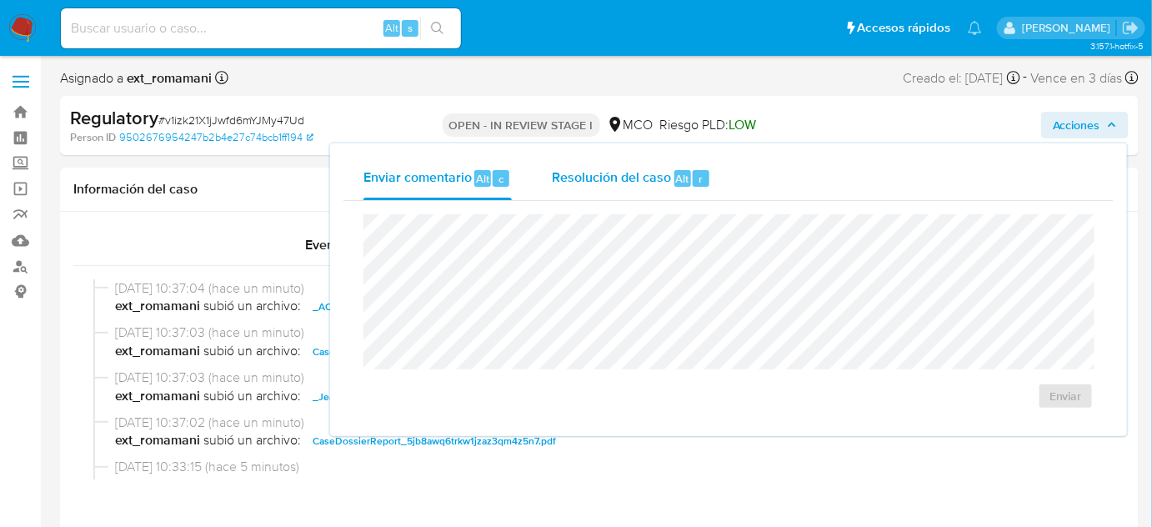
click at [614, 190] on div "Resolución del caso Alt r" at bounding box center [631, 178] width 159 height 43
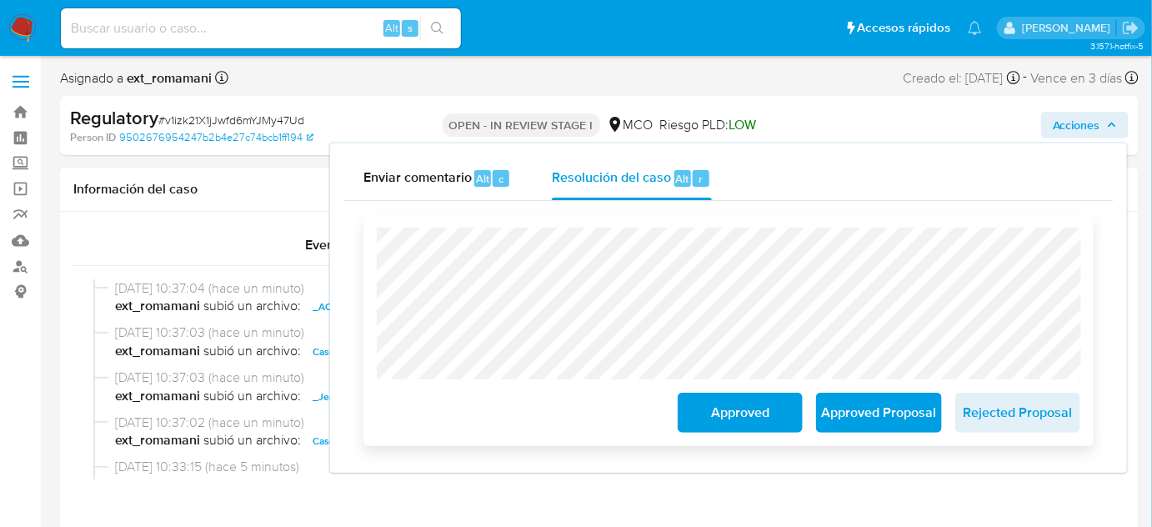
click at [707, 419] on span "Approved" at bounding box center [741, 412] width 82 height 37
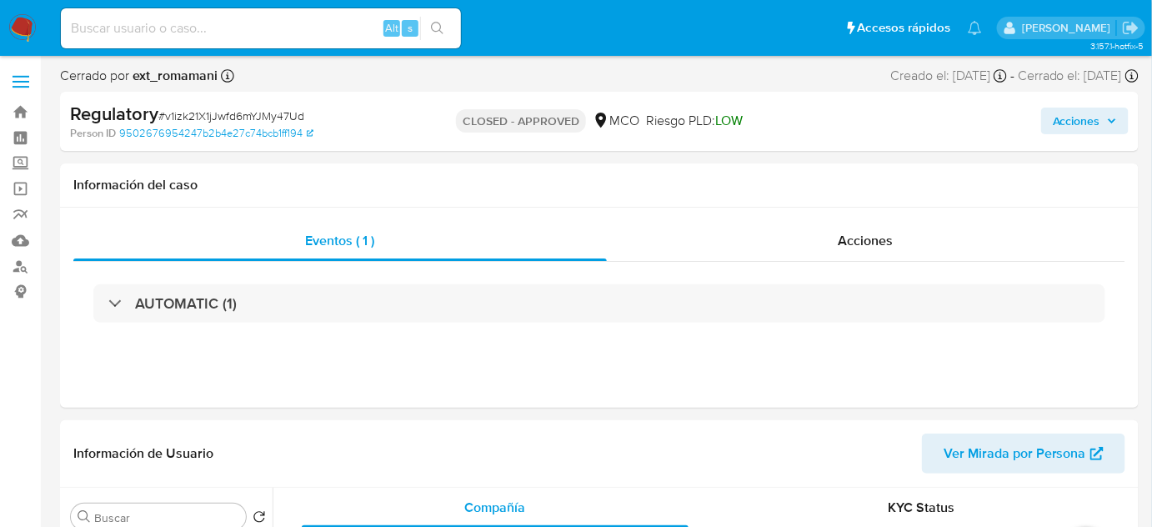
select select "10"
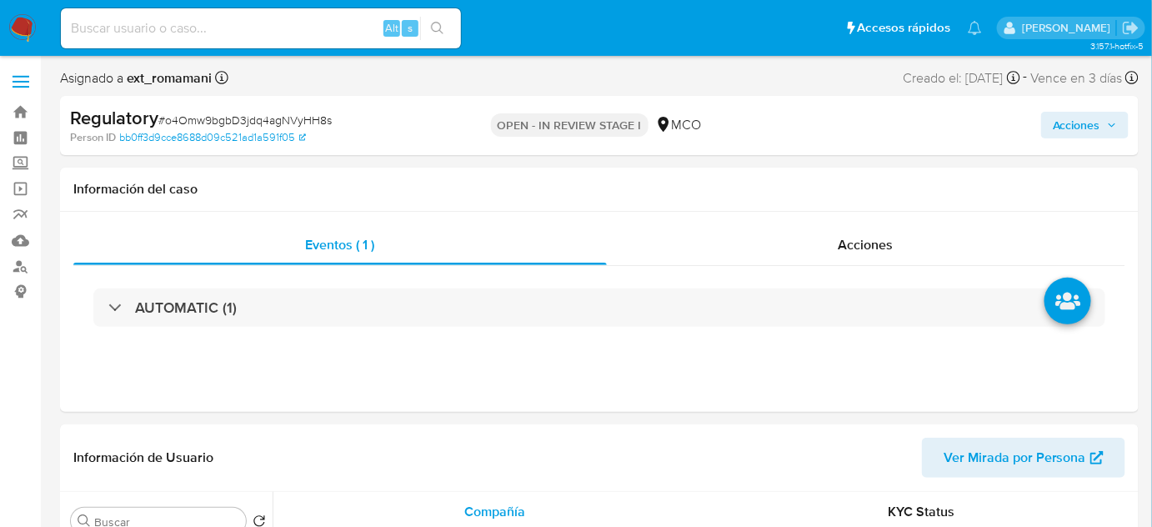
select select "10"
click at [872, 257] on div "Acciones" at bounding box center [867, 245] width 520 height 40
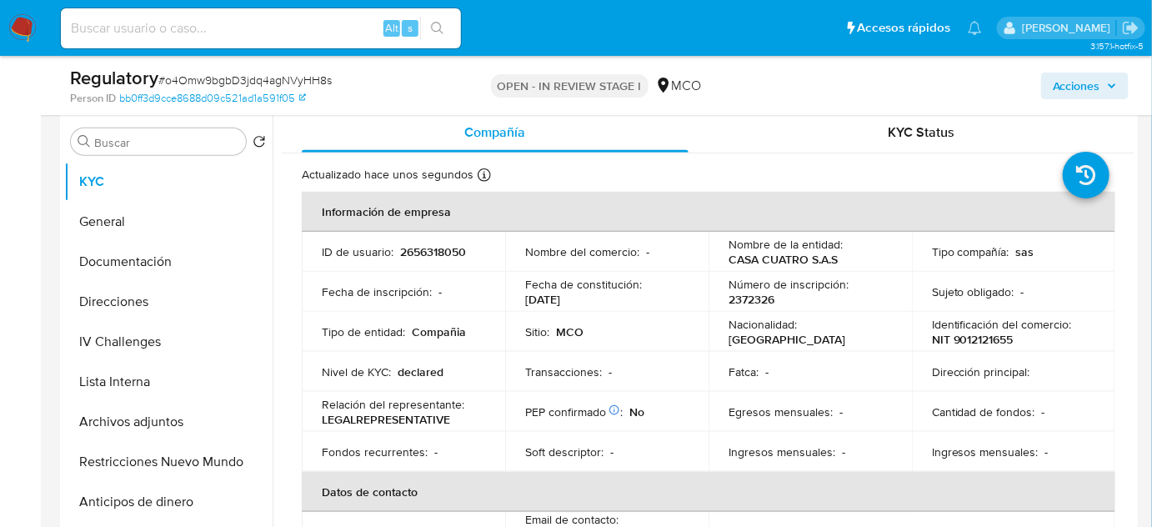
scroll to position [454, 0]
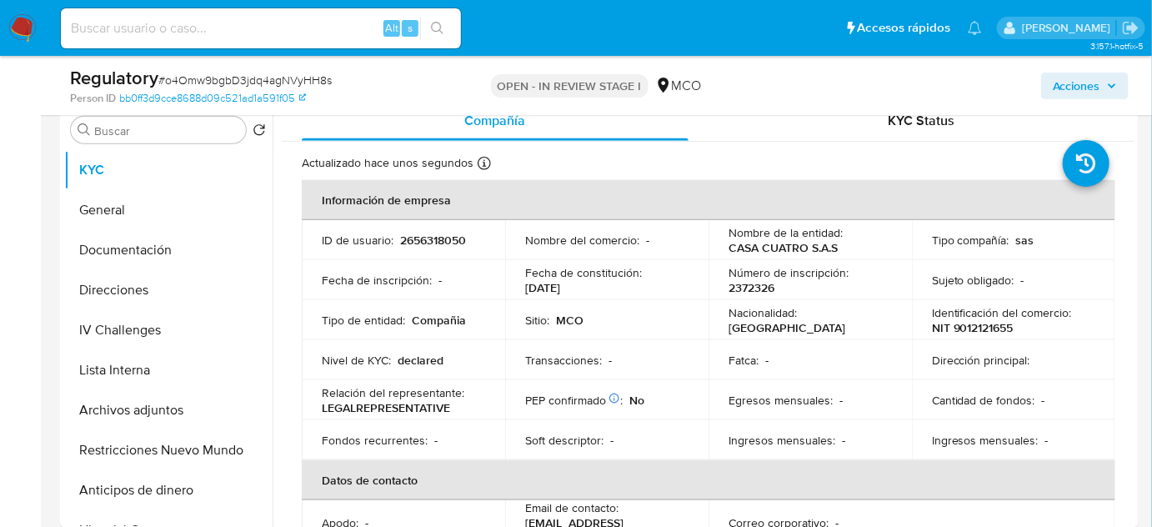
click at [1068, 81] on span "Acciones" at bounding box center [1077, 86] width 48 height 27
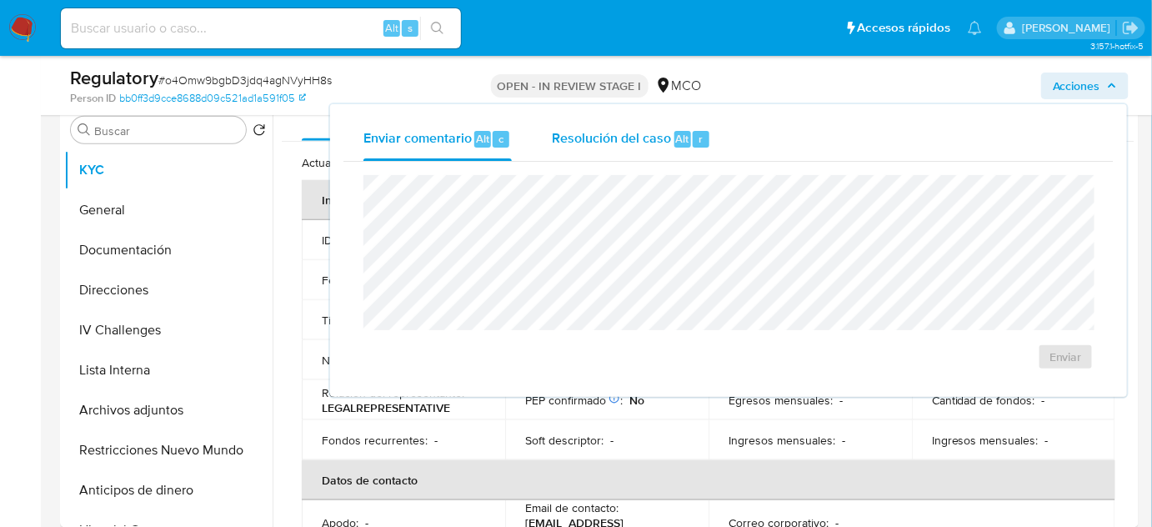
click at [676, 158] on div "Resolución del caso Alt r" at bounding box center [631, 139] width 159 height 43
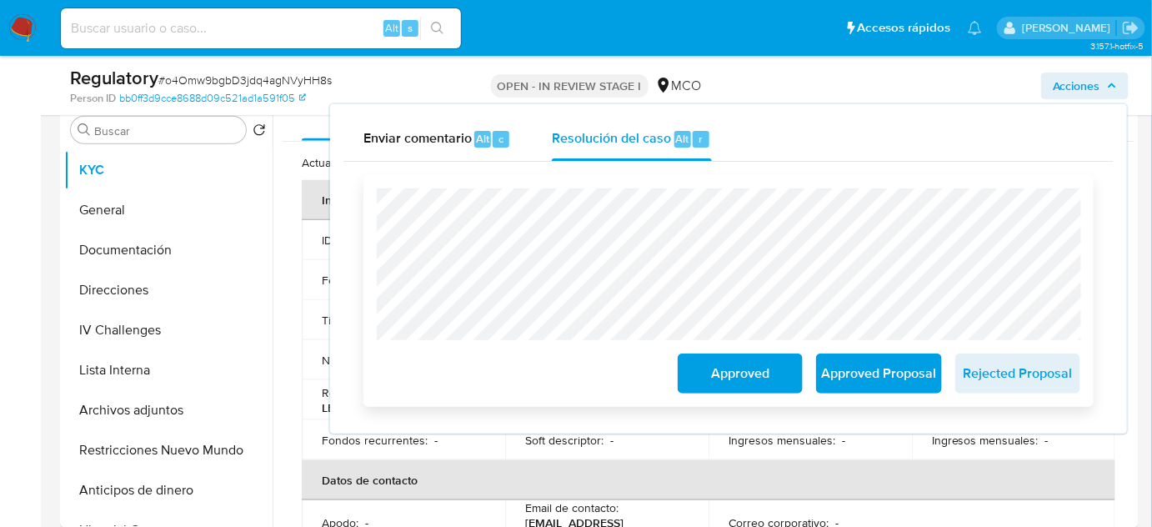
click at [721, 373] on span "Approved" at bounding box center [741, 373] width 82 height 37
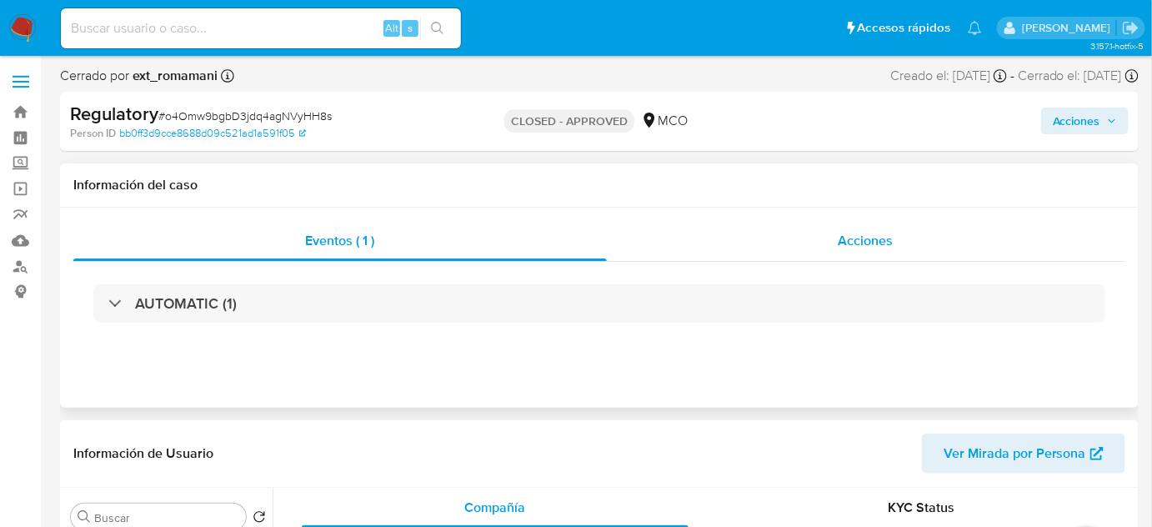
click at [850, 253] on div "Acciones" at bounding box center [867, 241] width 520 height 40
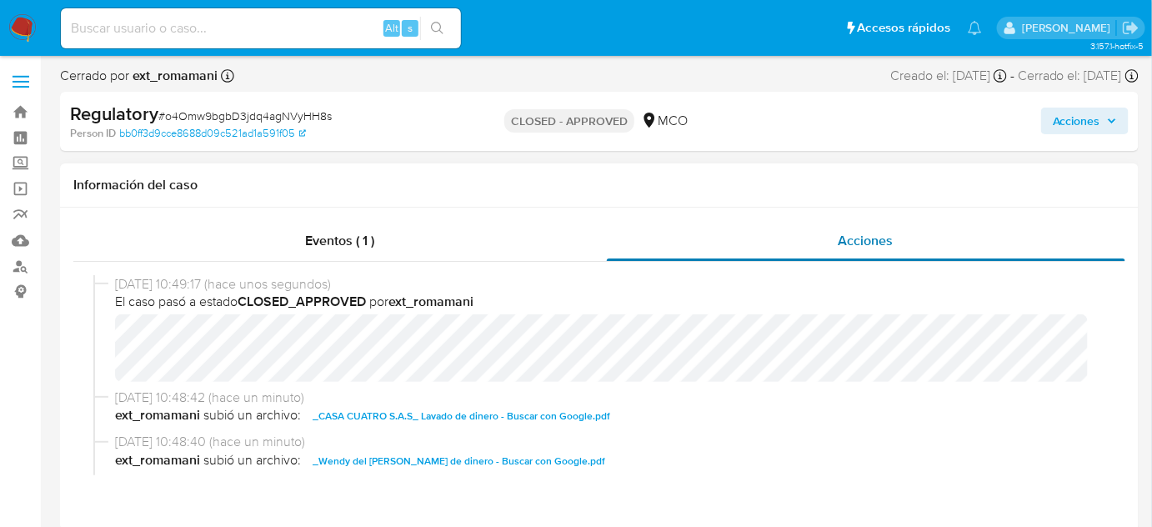
select select "10"
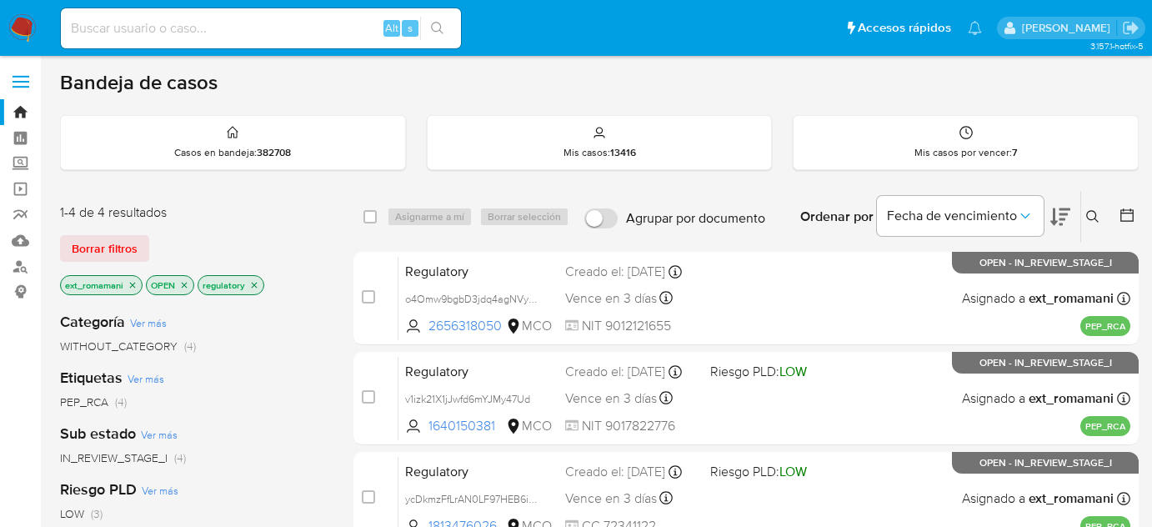
scroll to position [151, 0]
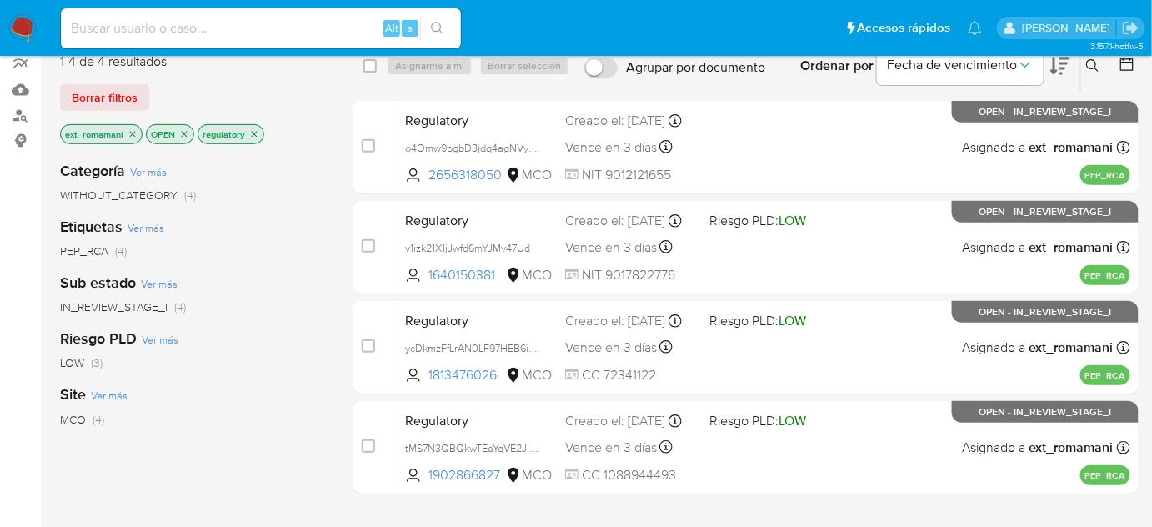
drag, startPoint x: 0, startPoint y: 0, endPoint x: 26, endPoint y: 22, distance: 33.7
click at [26, 22] on img at bounding box center [22, 28] width 28 height 28
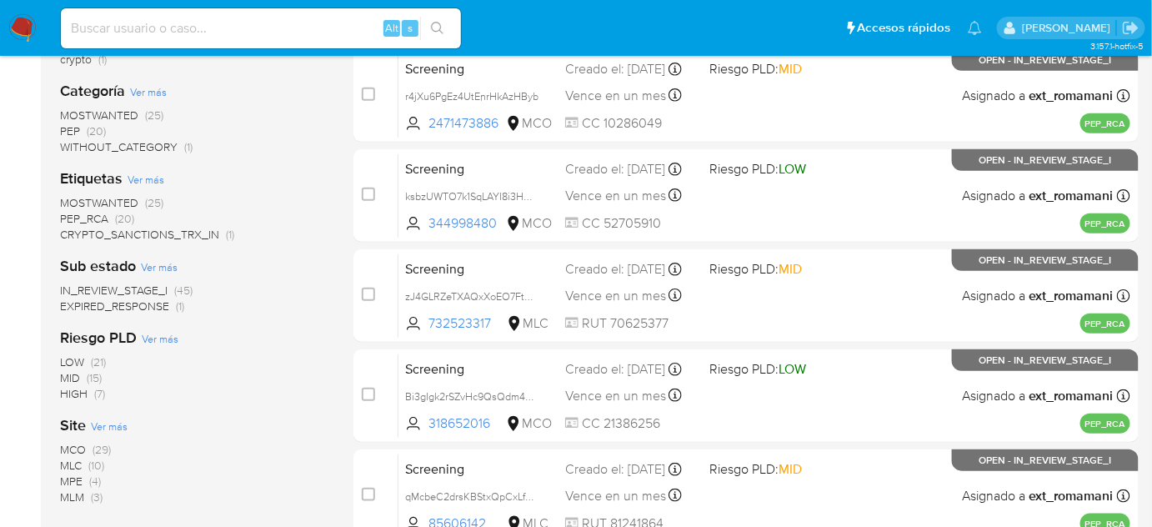
scroll to position [379, 0]
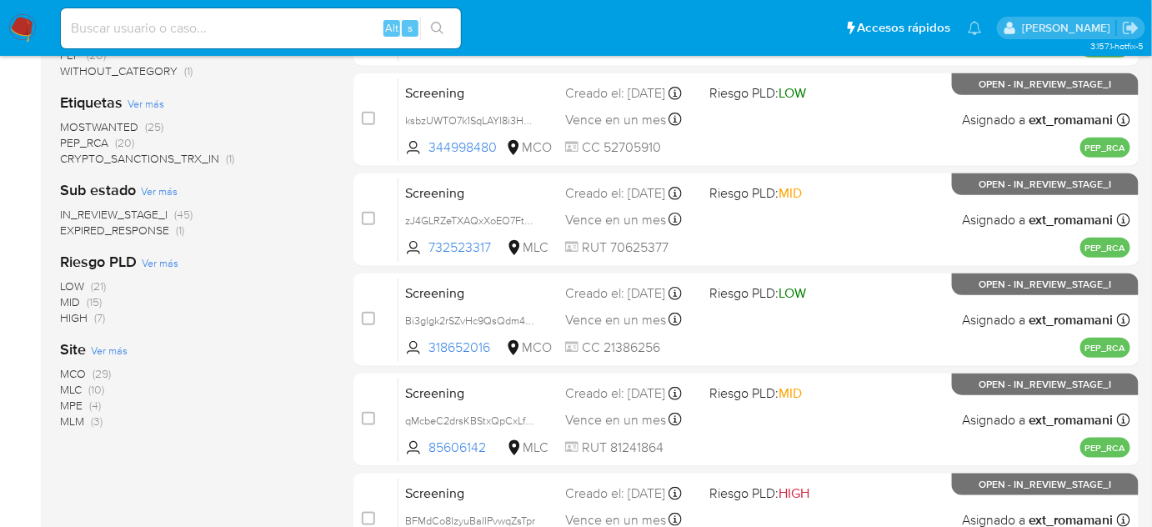
click at [88, 422] on span "MLM (3)" at bounding box center [81, 422] width 43 height 16
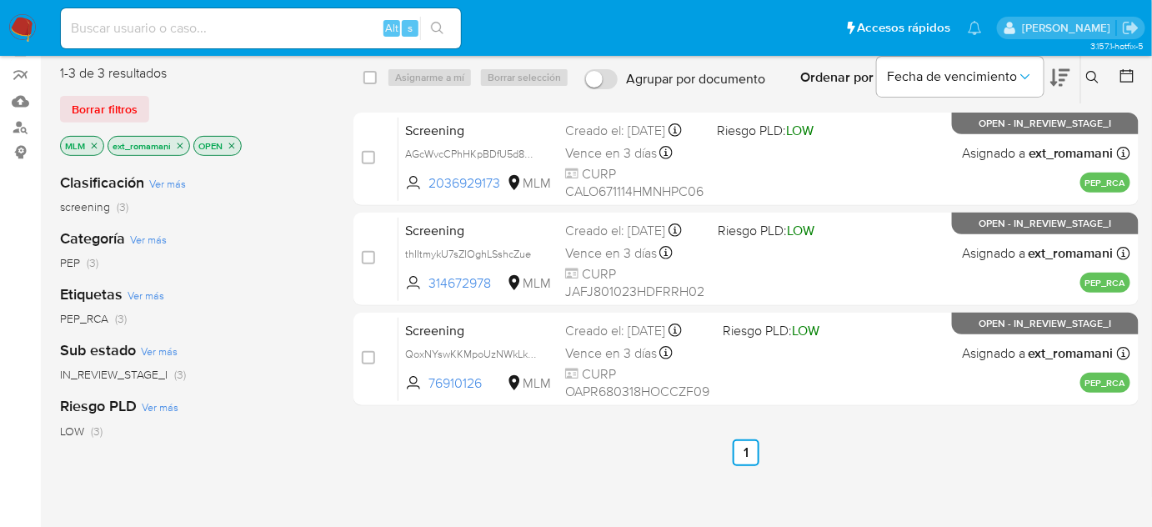
scroll to position [151, 0]
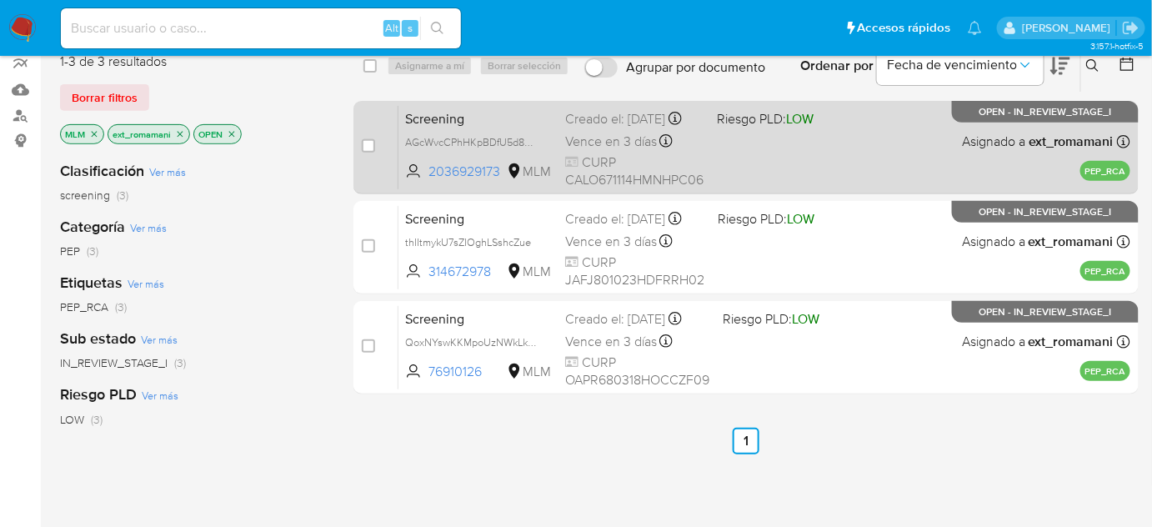
click at [746, 152] on div "Screening AGcWvcCPhHKpBDfU5d8OcvWV 2036929173 MLM Riesgo PLD: LOW Creado el: 31…" at bounding box center [765, 147] width 732 height 84
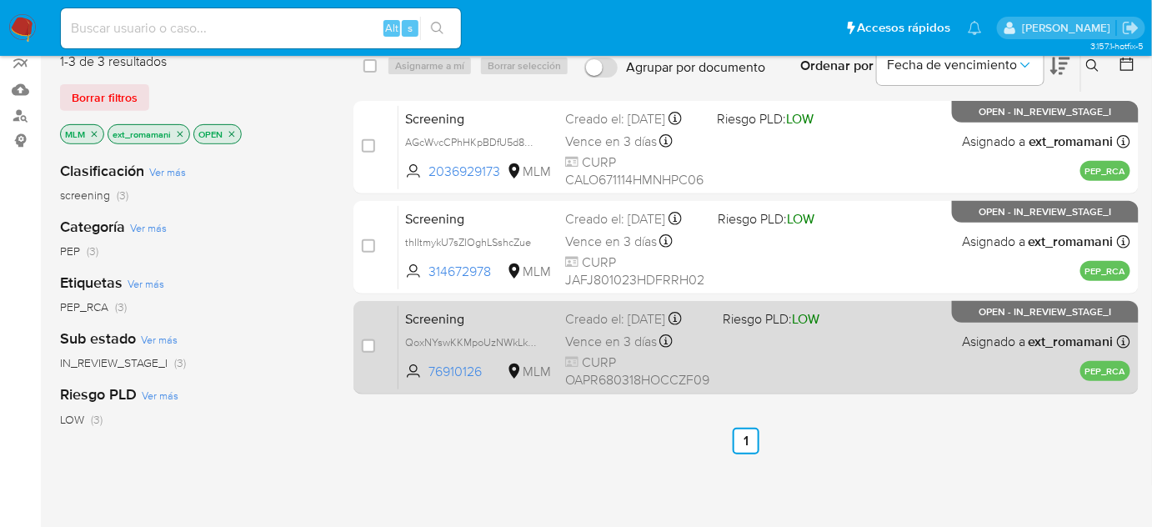
drag, startPoint x: 727, startPoint y: 235, endPoint x: 719, endPoint y: 326, distance: 91.3
click at [727, 236] on div "Screening thIItmykU7sZIOghLSshcZue 314672978 MLM Riesgo PLD: LOW Creado el: 30/…" at bounding box center [765, 247] width 732 height 84
click at [722, 336] on div "Screening QoxNYswKKMpoUzNWkLkalHyJ 76910126 MLM Riesgo PLD: LOW Creado el: 31/0…" at bounding box center [765, 347] width 732 height 84
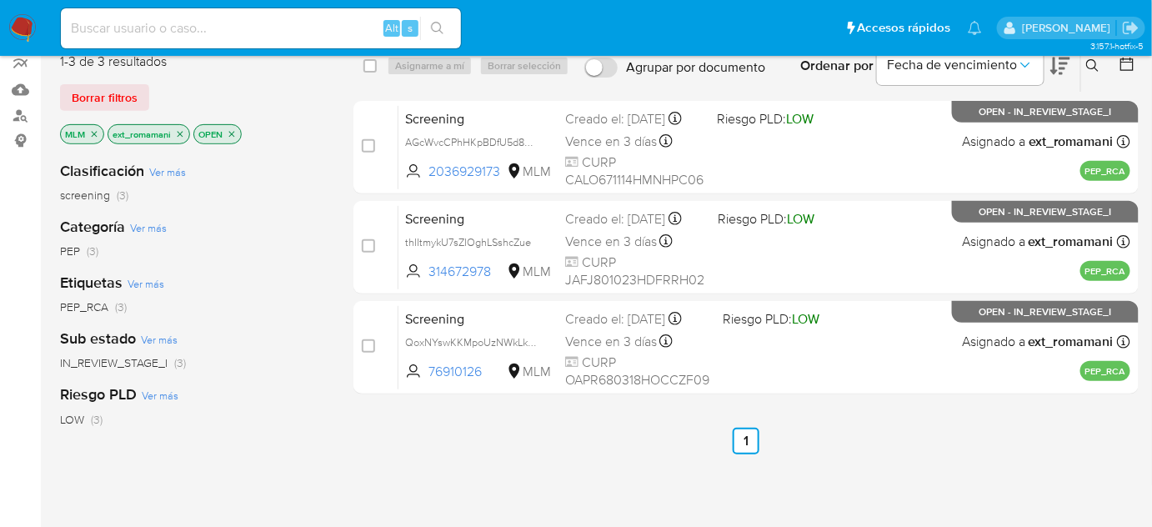
click at [28, 30] on img at bounding box center [22, 28] width 28 height 28
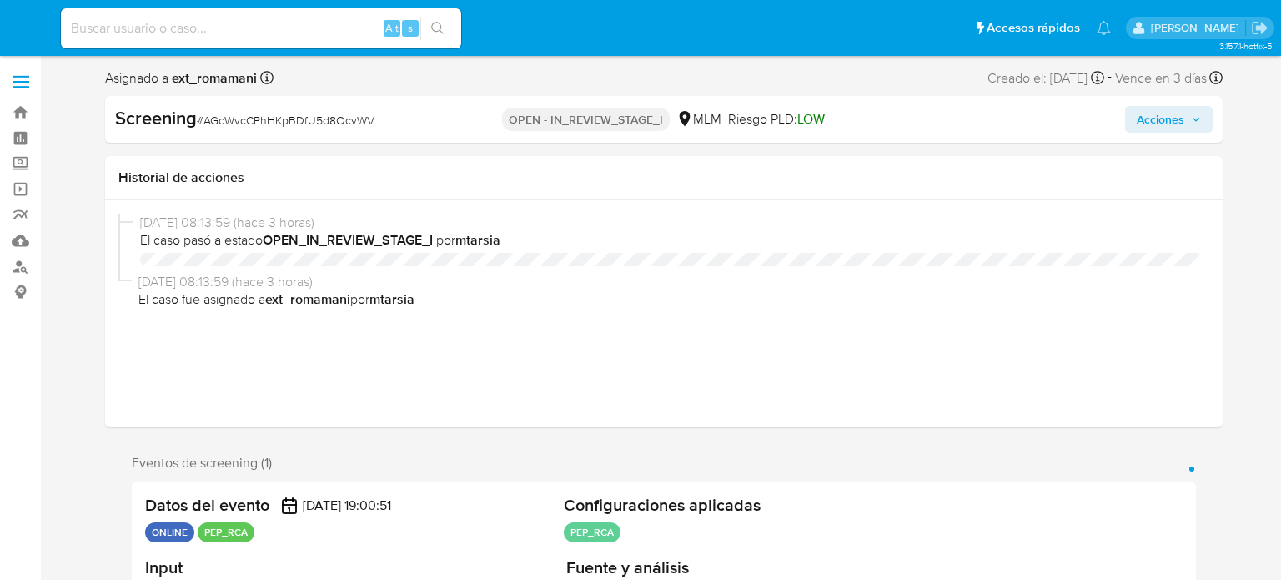
select select "10"
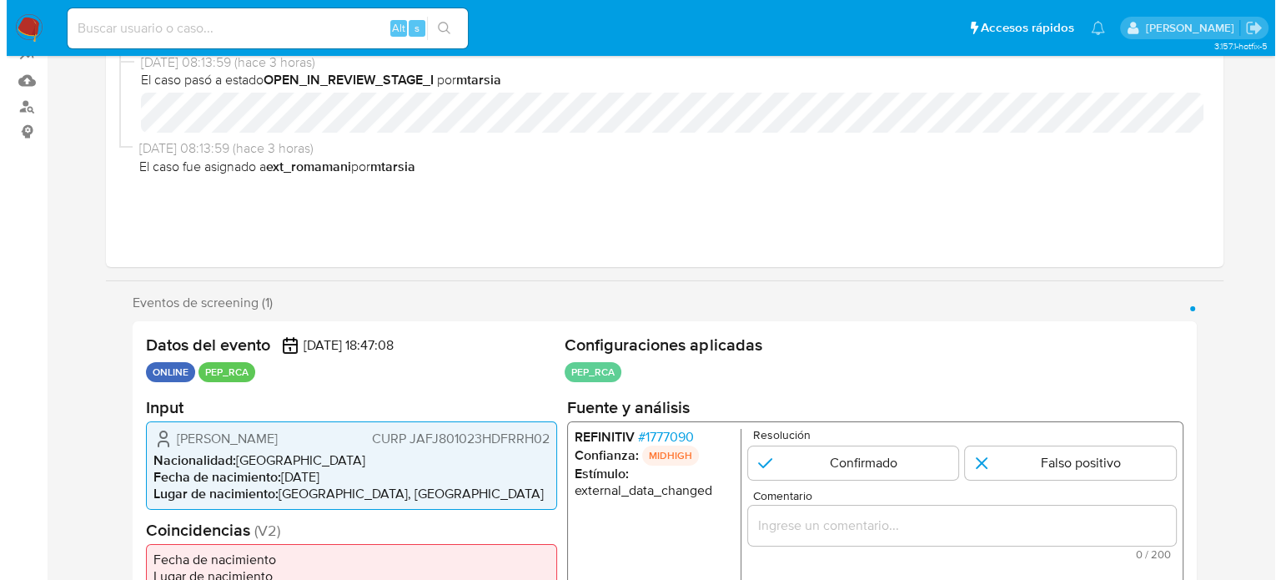
scroll to position [334, 0]
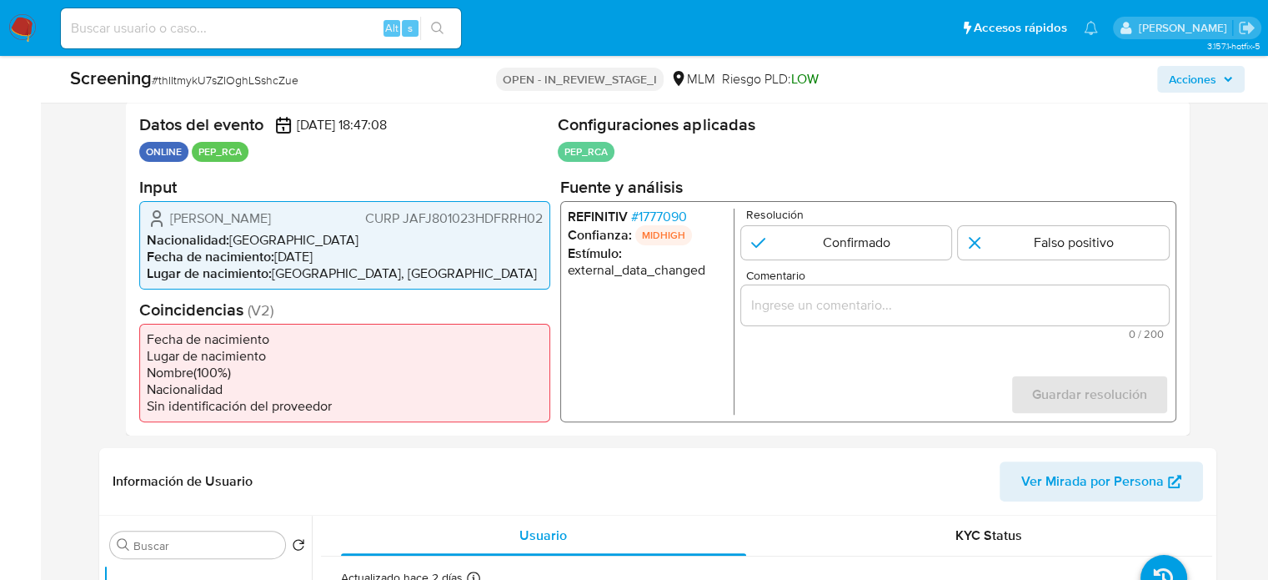
drag, startPoint x: 329, startPoint y: 213, endPoint x: 161, endPoint y: 226, distance: 168.1
click at [161, 226] on div "Jhonatan Jardines Fraire CURP JAFJ801023HDFRRH02" at bounding box center [345, 218] width 396 height 20
click at [342, 218] on div "Jhonatan Jardines Fraire CURP JAFJ801023HDFRRH02" at bounding box center [345, 218] width 396 height 20
drag, startPoint x: 323, startPoint y: 214, endPoint x: 168, endPoint y: 218, distance: 155.2
click at [168, 218] on div "Jhonatan Jardines Fraire CURP JAFJ801023HDFRRH02" at bounding box center [345, 218] width 396 height 20
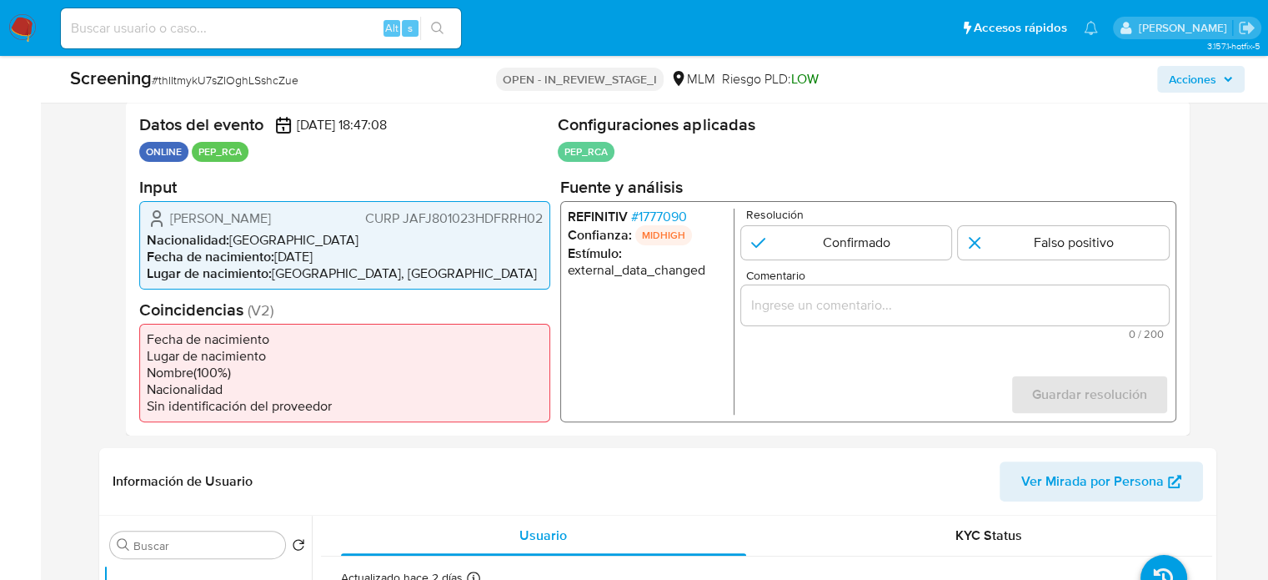
click at [660, 216] on span "# 1777090" at bounding box center [658, 216] width 56 height 17
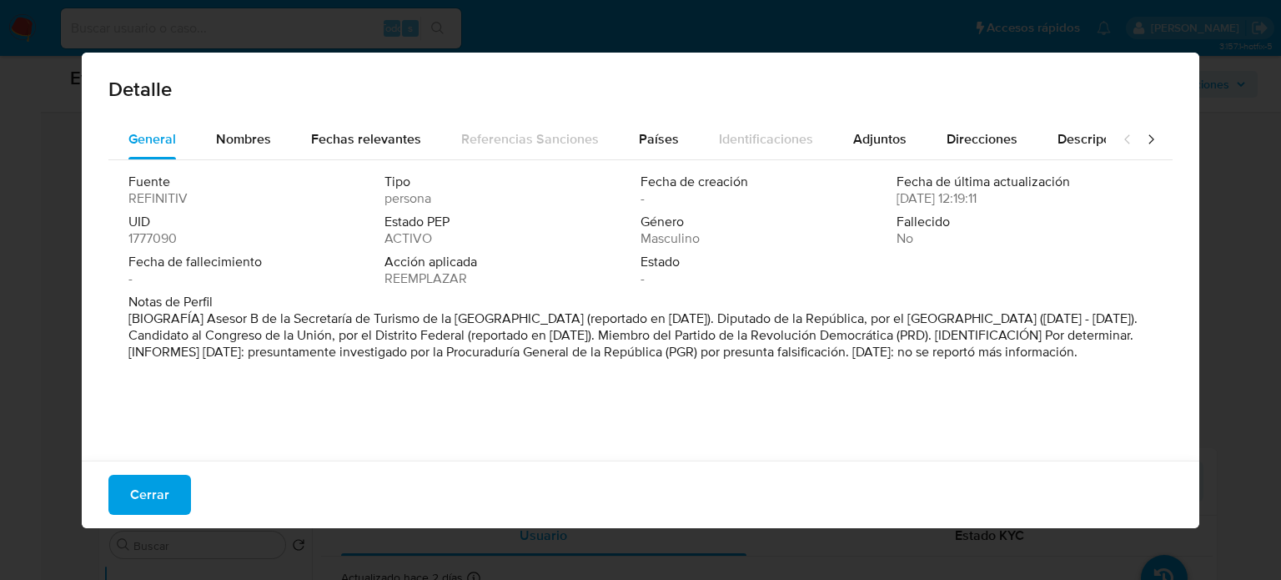
drag, startPoint x: 743, startPoint y: 315, endPoint x: 280, endPoint y: 338, distance: 463.4
click at [282, 338] on font "[BIOGRAFÍA] Asesor B de la Secretaría de Turismo de la Ciudad de México (report…" at bounding box center [632, 335] width 1009 height 53
click at [511, 351] on font "[BIOGRAFÍA] Asesor B de la Secretaría de Turismo de la Ciudad de México (report…" at bounding box center [632, 335] width 1009 height 53
drag, startPoint x: 203, startPoint y: 317, endPoint x: 560, endPoint y: 323, distance: 357.0
click at [560, 323] on font "[BIOGRAFÍA] Asesor B de la Secretaría de Turismo de la Ciudad de México (report…" at bounding box center [632, 335] width 1009 height 53
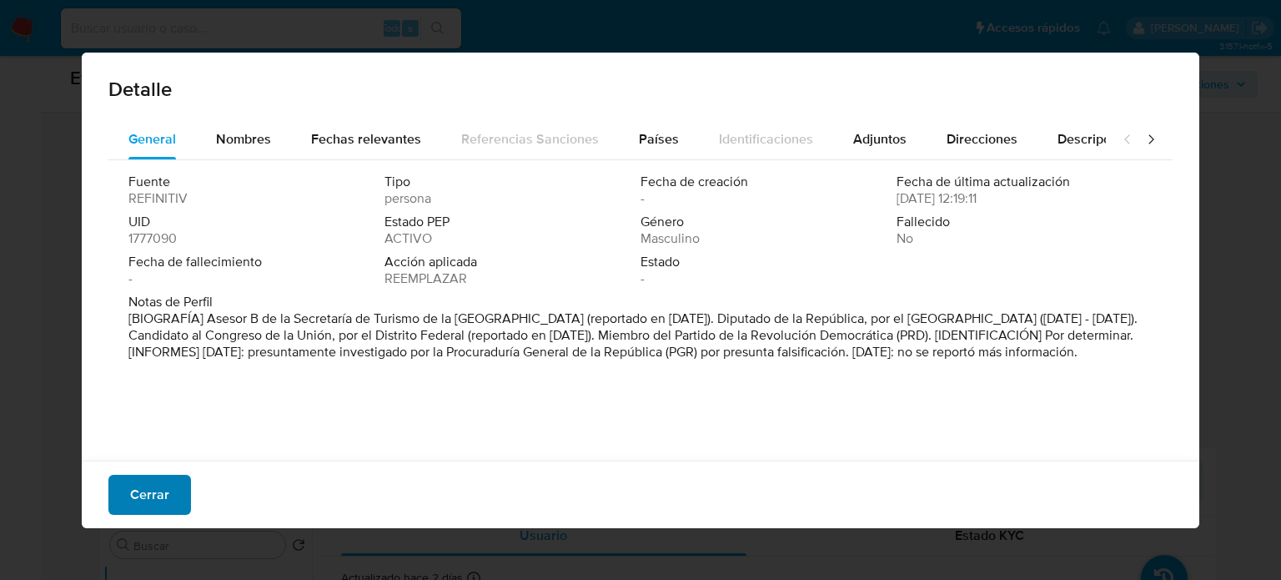
click at [153, 490] on span "Cerrar" at bounding box center [149, 494] width 39 height 37
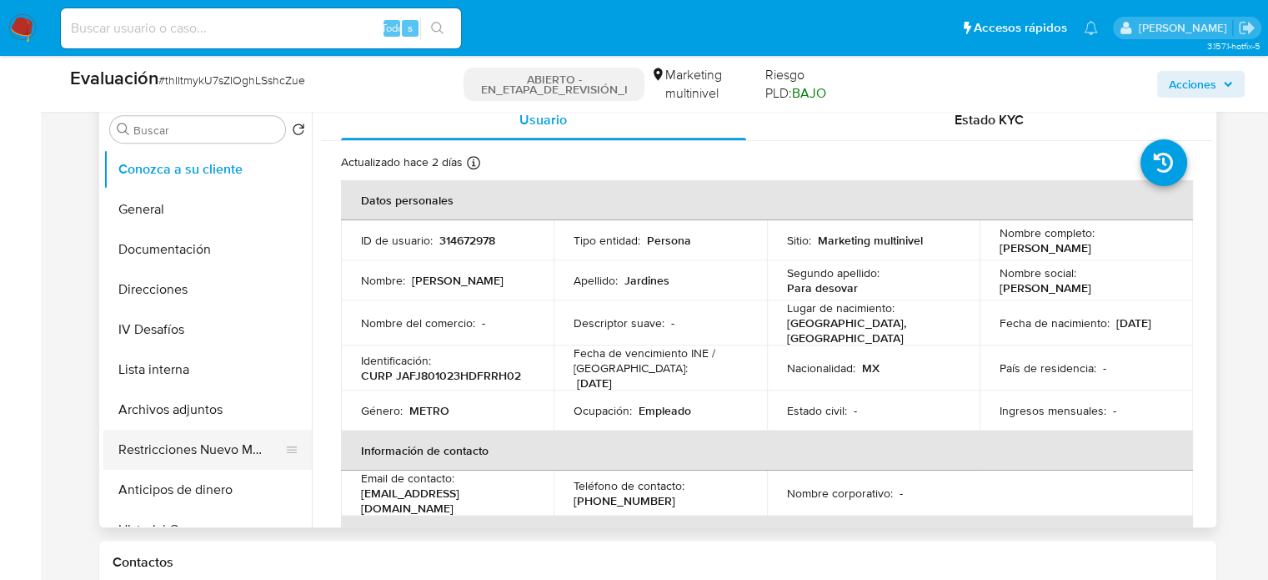
scroll to position [751, 0]
click at [178, 373] on button "Lista interna" at bounding box center [200, 368] width 195 height 40
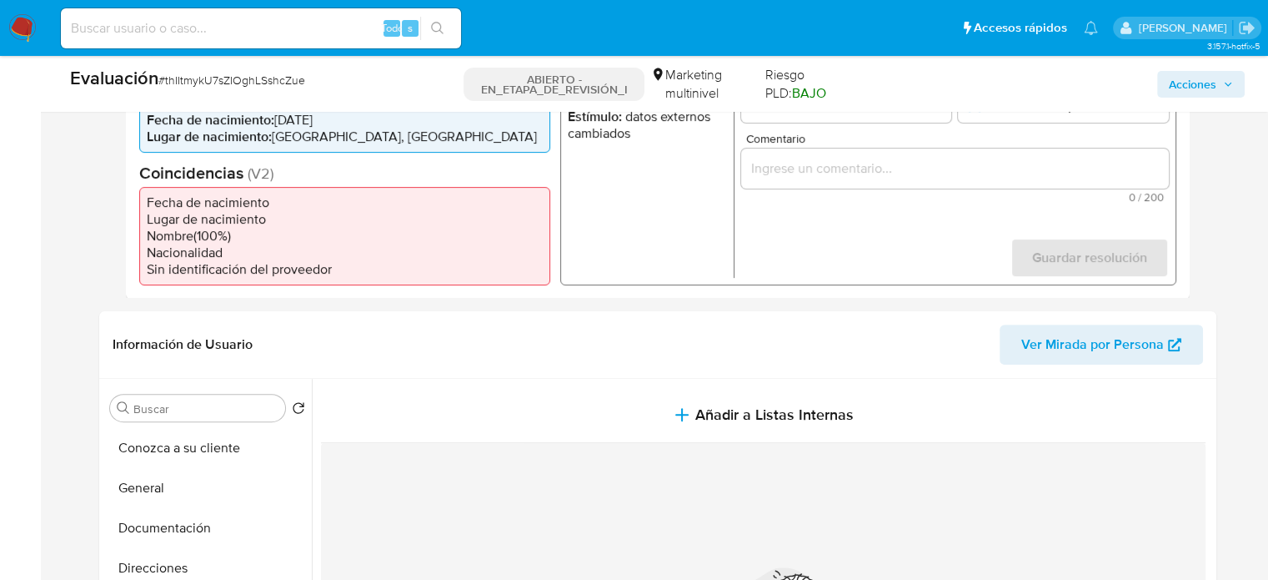
scroll to position [334, 0]
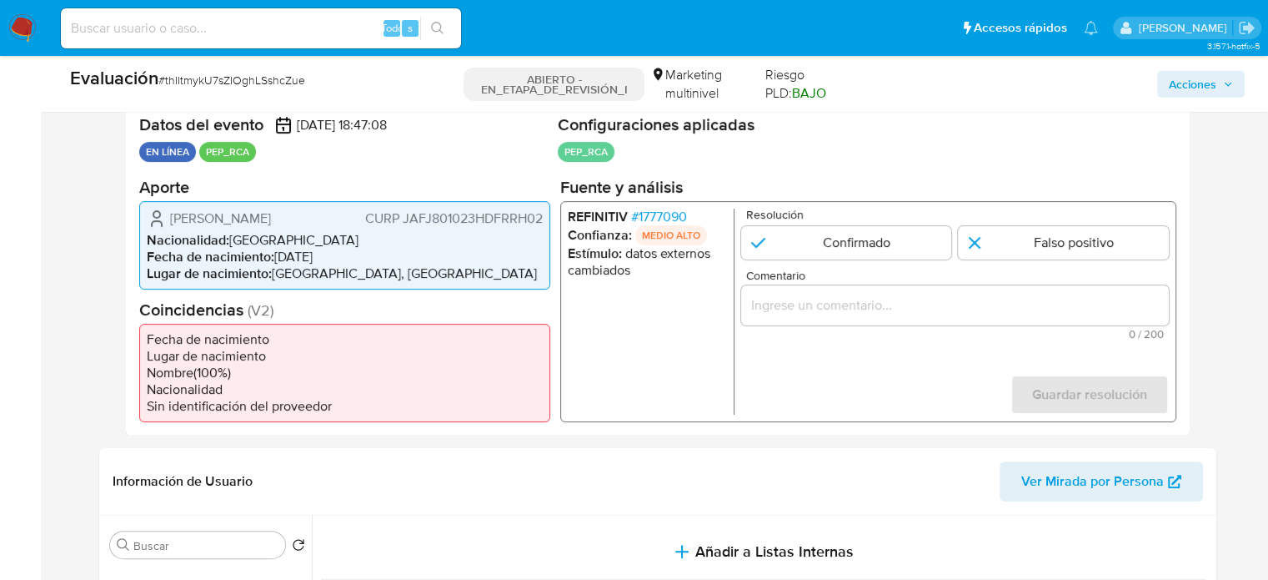
drag, startPoint x: 329, startPoint y: 219, endPoint x: 163, endPoint y: 225, distance: 165.2
click at [163, 225] on div "Jhonatan Jardines Fraire CURP JAFJ801023HDFRRH02" at bounding box center [345, 218] width 396 height 20
click at [271, 221] on span "Jhonatan Jardines Fraire" at bounding box center [220, 217] width 101 height 17
drag, startPoint x: 323, startPoint y: 216, endPoint x: 165, endPoint y: 223, distance: 157.8
click at [165, 223] on div "Jhonatan Jardines Fraire CURP JAFJ801023HDFRRH02" at bounding box center [345, 218] width 396 height 20
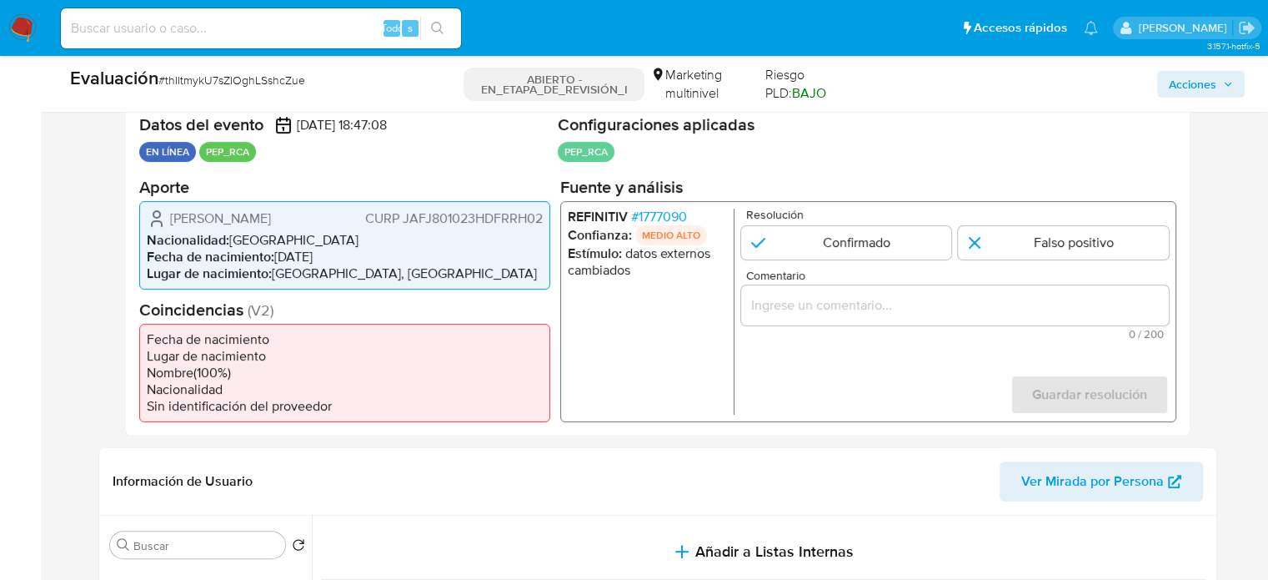
click at [671, 213] on font "1777090" at bounding box center [662, 215] width 48 height 19
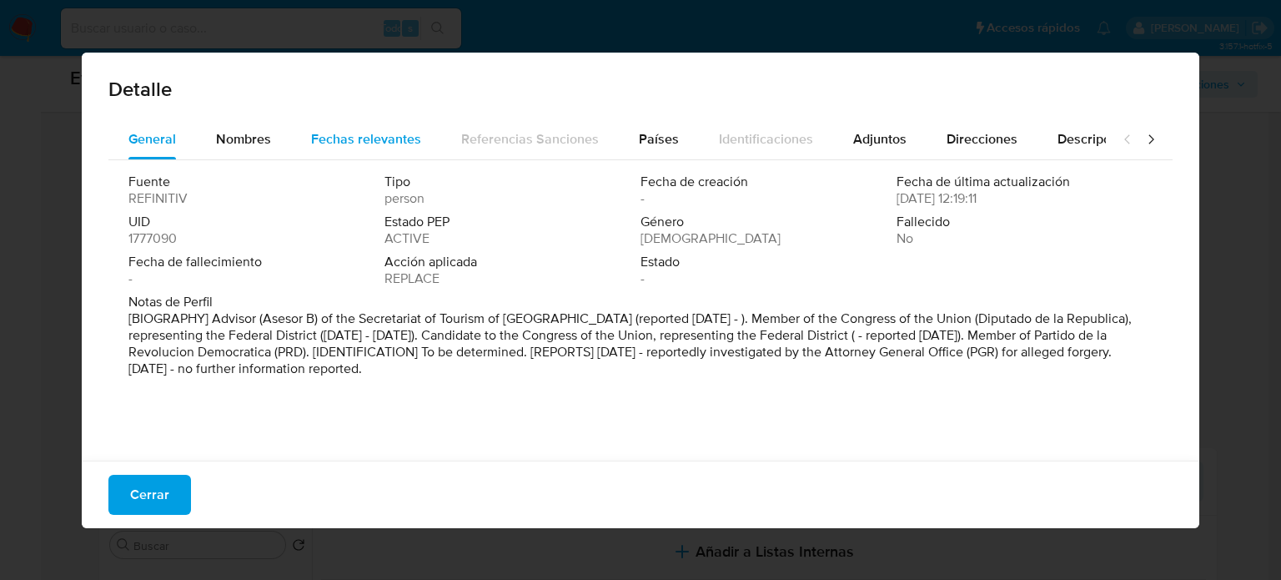
click at [386, 147] on span "Fechas relevantes" at bounding box center [366, 138] width 110 height 19
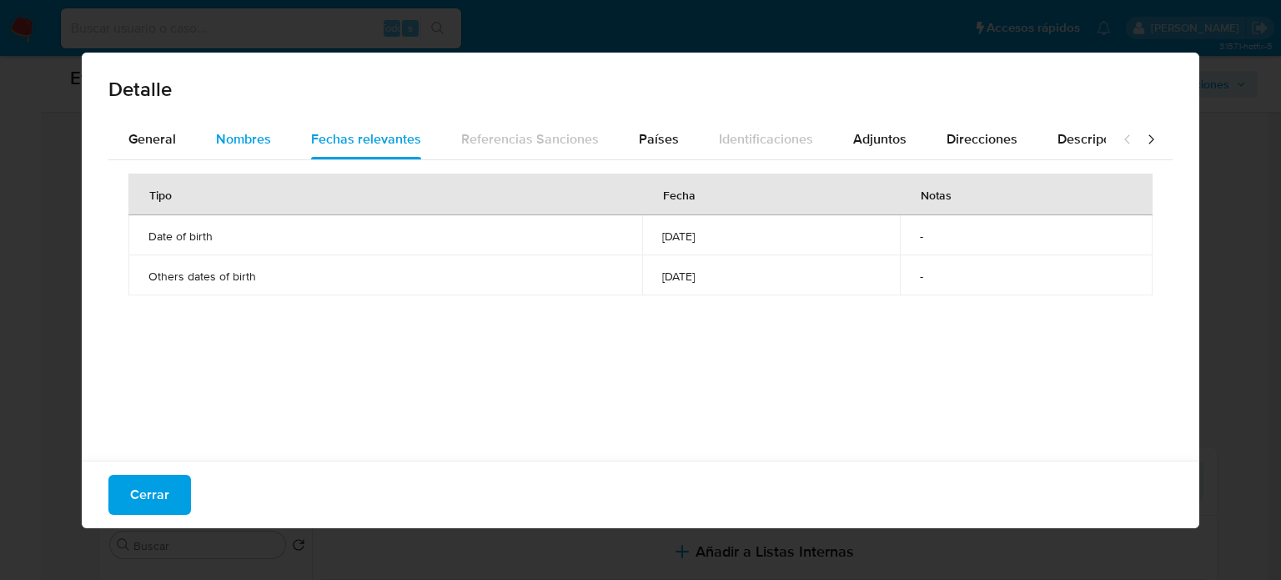
click at [248, 148] on span "Nombres" at bounding box center [243, 138] width 55 height 19
click at [140, 138] on span "General" at bounding box center [152, 138] width 48 height 19
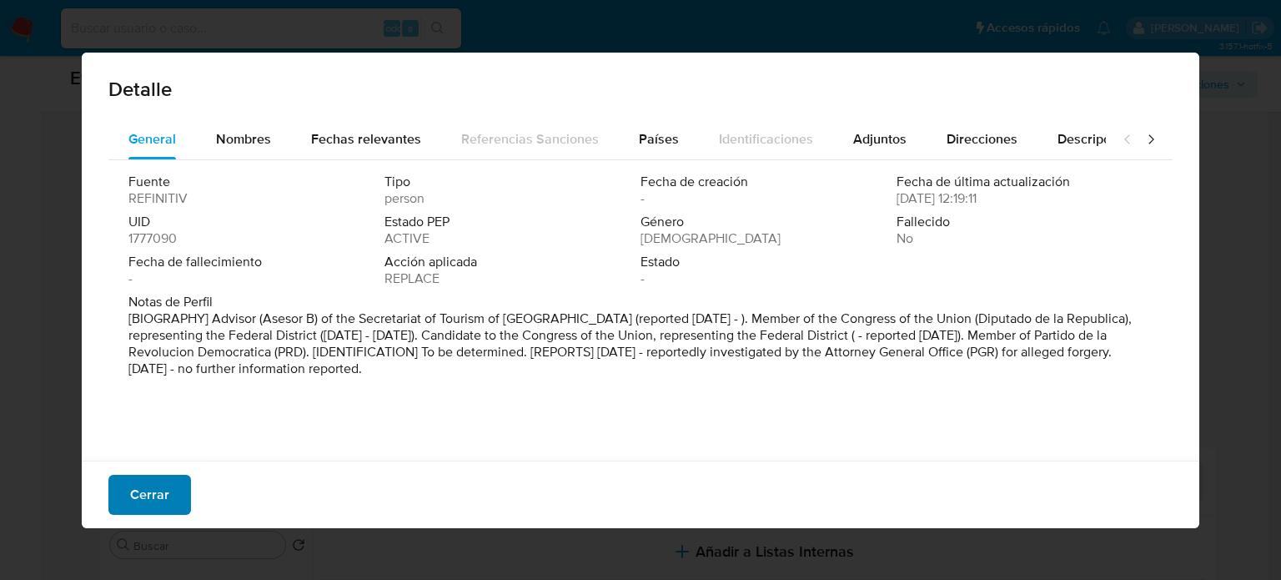
click at [154, 496] on font "Cerrar" at bounding box center [149, 494] width 39 height 40
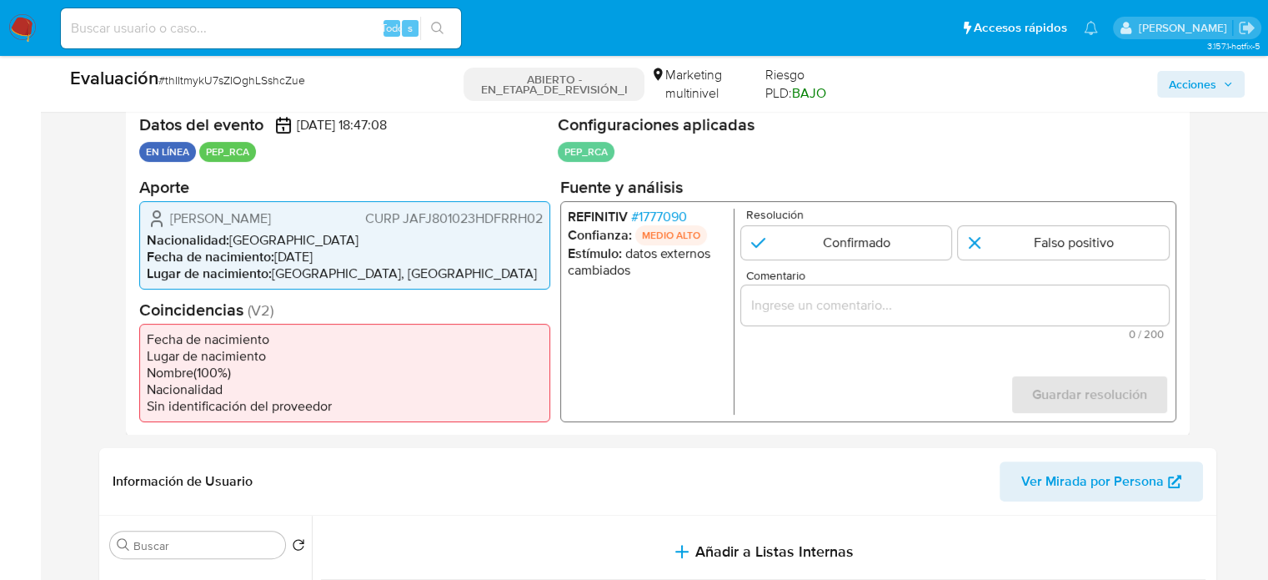
click at [936, 312] on input "Comentario" at bounding box center [955, 305] width 428 height 22
drag, startPoint x: 170, startPoint y: 215, endPoint x: 545, endPoint y: 219, distance: 374.5
click at [545, 219] on div "Jhonatan Jardines Fraire CURP JAFJ801023HDFRRH02 Nacionalidad : México Fecha de…" at bounding box center [344, 244] width 411 height 88
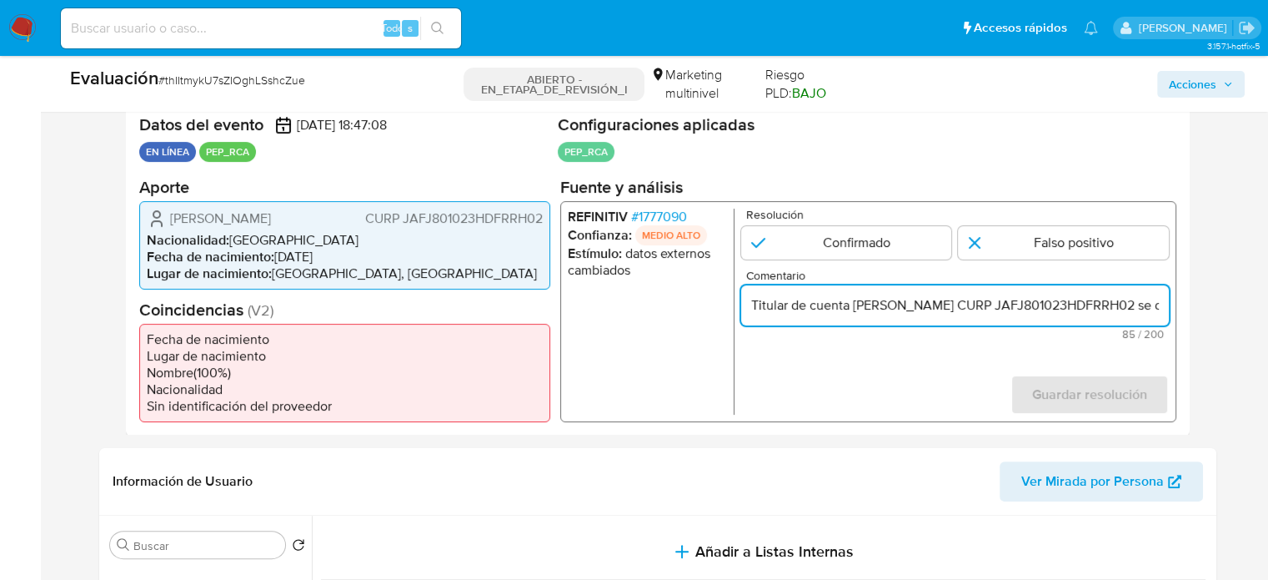
click at [874, 370] on form "Resolución Confirmado Falso positivo Comentario Titular de cuenta Jhonatan Jard…" at bounding box center [955, 311] width 428 height 206
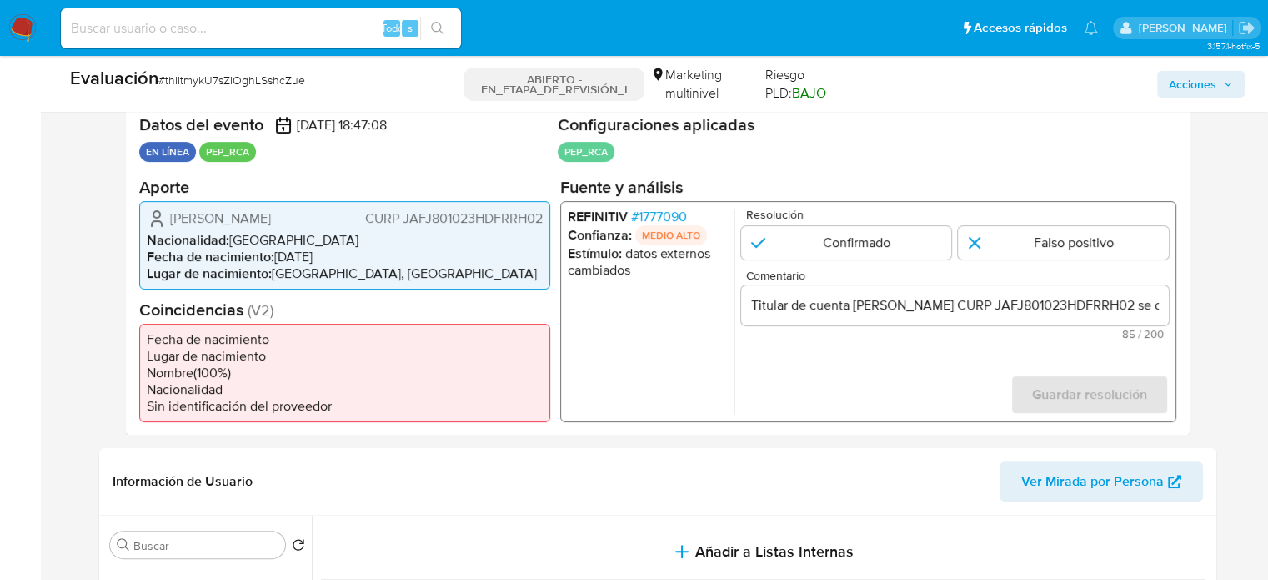
click at [670, 216] on font "1777090" at bounding box center [662, 215] width 48 height 19
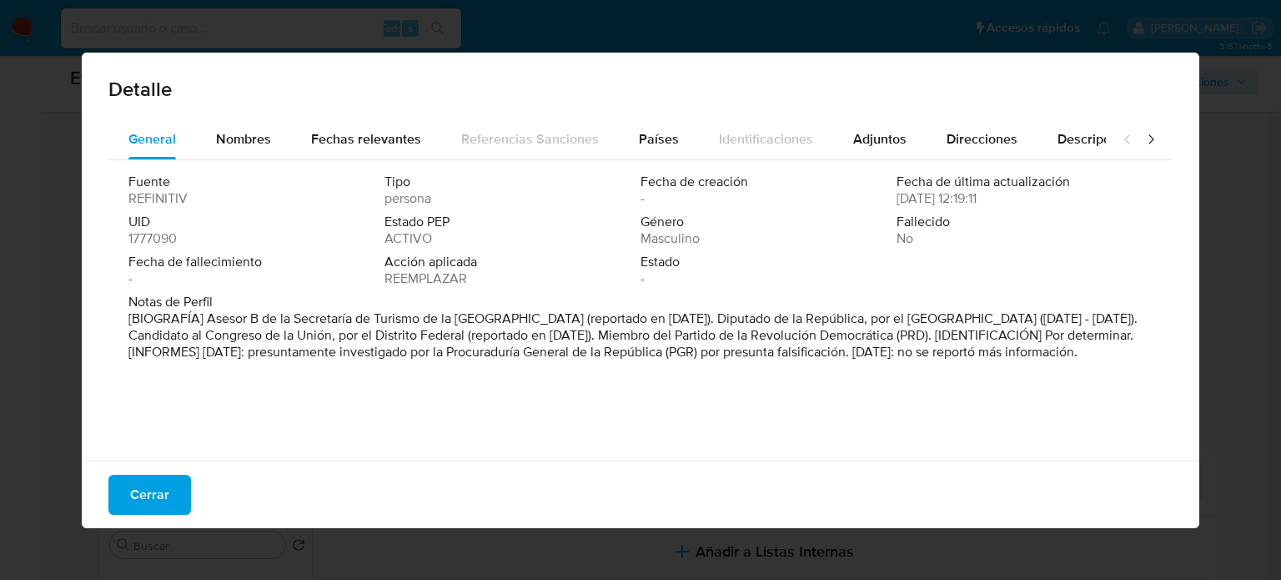
drag, startPoint x: 206, startPoint y: 316, endPoint x: 560, endPoint y: 321, distance: 354.5
click at [560, 321] on font "[BIOGRAFÍA] Asesor B de la Secretaría de Turismo de la Ciudad de México (report…" at bounding box center [632, 335] width 1009 height 53
click at [540, 398] on div "Fuente REFINITIV Tipo persona Fecha de creación - Fecha de última actualización…" at bounding box center [640, 306] width 1064 height 292
click at [160, 504] on font "Cerrar" at bounding box center [149, 494] width 39 height 40
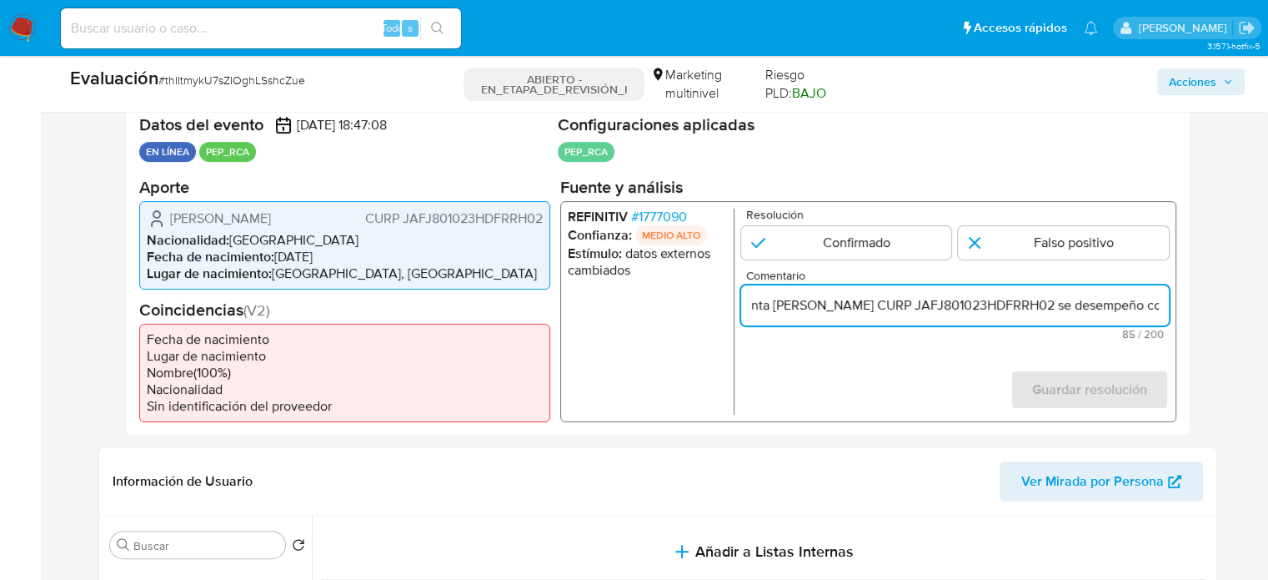
scroll to position [0, 148]
drag, startPoint x: 1144, startPoint y: 302, endPoint x: 1157, endPoint y: 302, distance: 12.5
click at [1157, 302] on input "Titular de cuenta Jhonatan Jardines Fraire CURP JAFJ801023HDFRRH02 se desempeño…" at bounding box center [955, 305] width 428 height 22
click at [1110, 311] on input "Titular de cuenta Jhonatan Jardines Fraire CURP JAFJ801023HDFRRH02 se desempeño…" at bounding box center [955, 305] width 428 height 22
click at [1161, 309] on input "Titular de cuenta Jhonatan Jardines Fraire CURP JAFJ801023HDFRRH02 se desempeño…" at bounding box center [955, 305] width 428 height 22
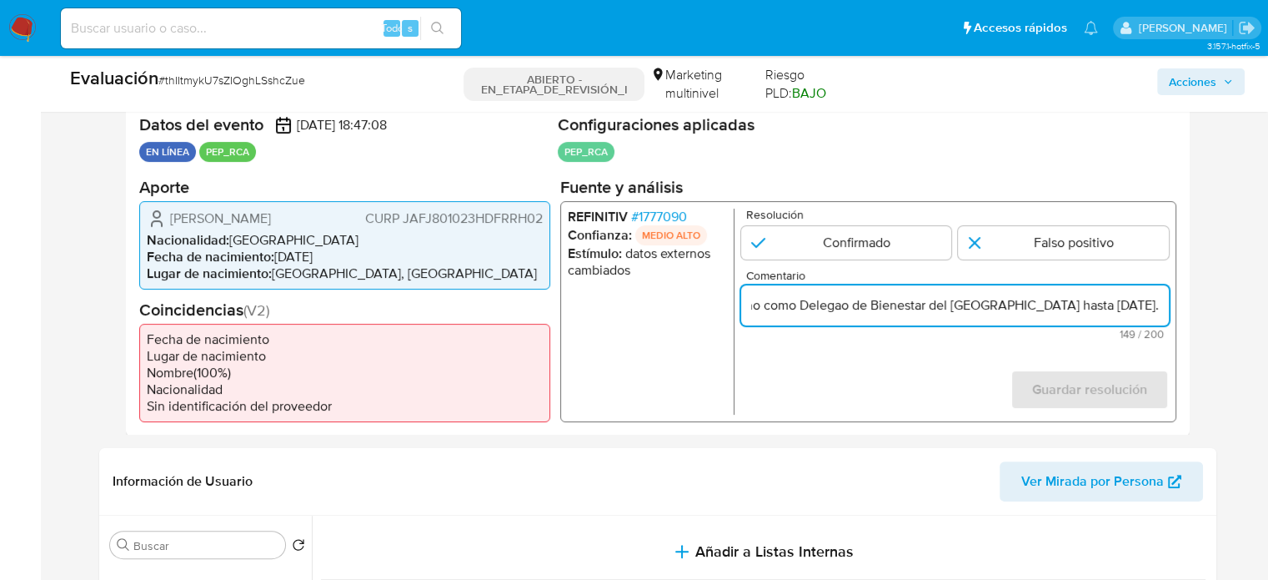
scroll to position [0, 550]
click at [796, 309] on input "Titular de cuenta Jhonatan Jardines Fraire CURP JAFJ801023HDFRRH02 se desempeño…" at bounding box center [955, 305] width 428 height 22
drag, startPoint x: 1127, startPoint y: 308, endPoint x: 1156, endPoint y: 309, distance: 28.4
click at [1156, 309] on input "Titular de cuenta Jhonatan Jardines Fraire CURP JAFJ801023HDFRRH02 se desempeño…" at bounding box center [955, 305] width 428 height 22
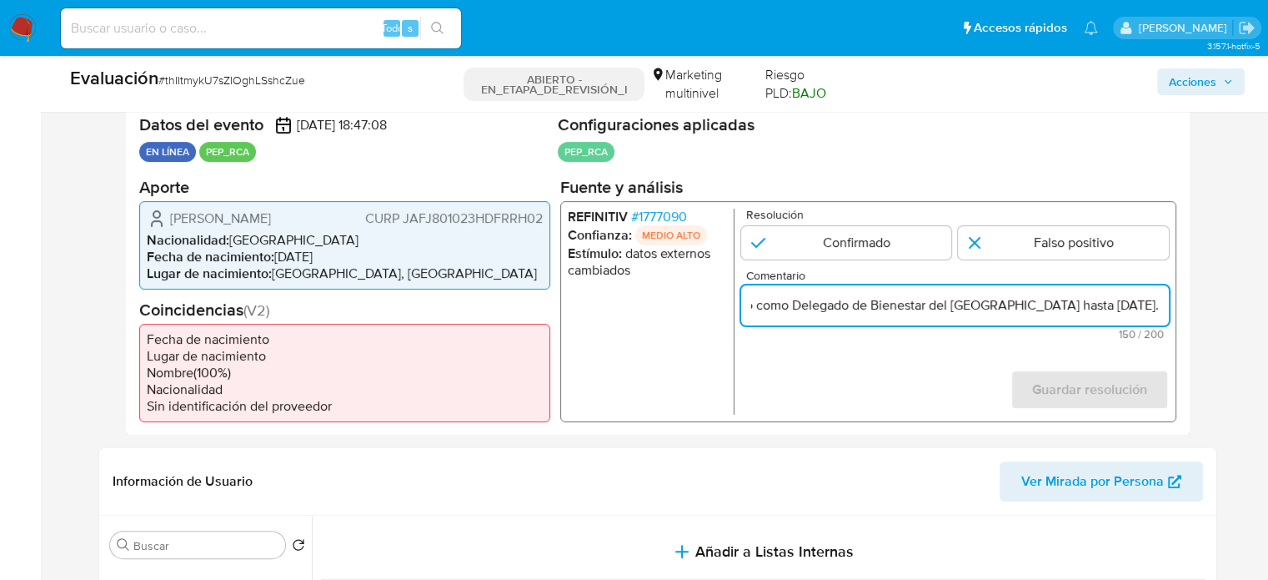
click at [1161, 306] on input "Titular de cuenta Jhonatan Jardines Fraire CURP JAFJ801023HDFRRH02 se desempeño…" at bounding box center [955, 305] width 428 height 22
type input "Titular de cuenta Jhonatan Jardines Fraire CURP JAFJ801023HDFRRH02 se desempeño…"
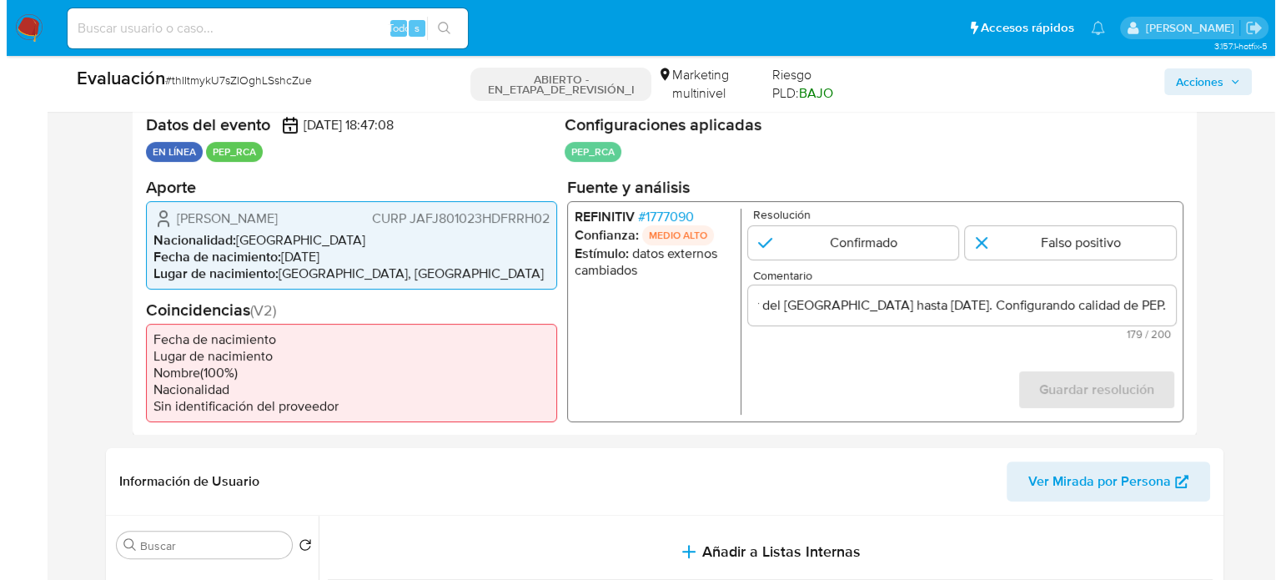
scroll to position [0, 0]
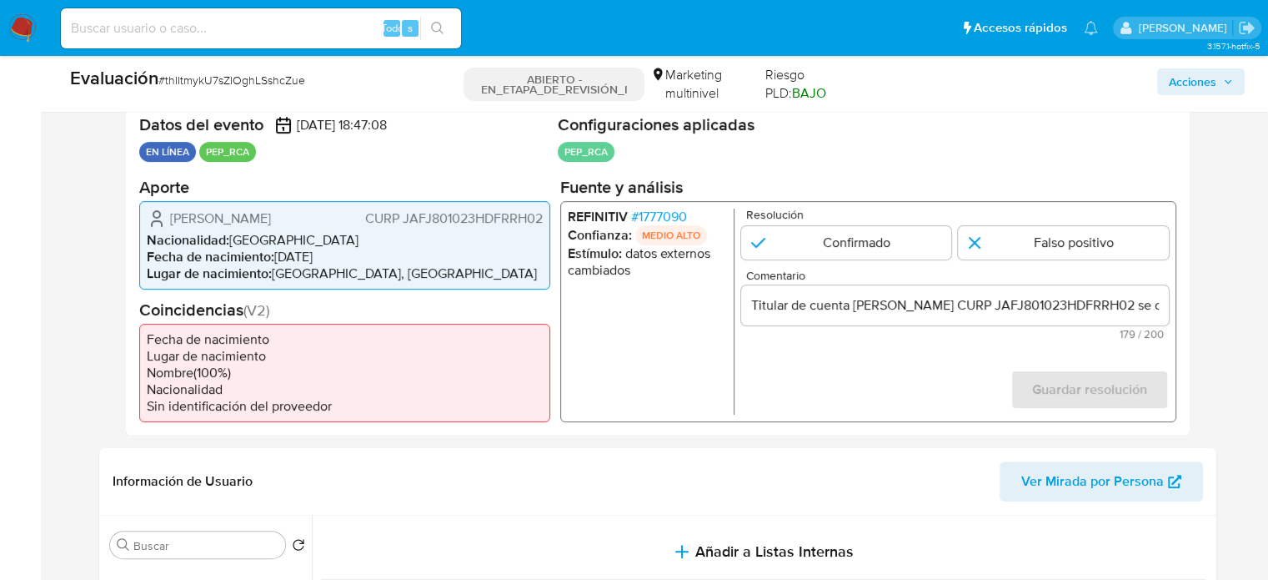
drag, startPoint x: 827, startPoint y: 384, endPoint x: 827, endPoint y: 293, distance: 90.9
click at [826, 383] on form "Resolución Confirmado Falso positivo Comentario Titular de cuenta Jhonatan Jard…" at bounding box center [955, 311] width 428 height 206
click at [834, 247] on input "1 de 1" at bounding box center [846, 241] width 211 height 33
radio input "true"
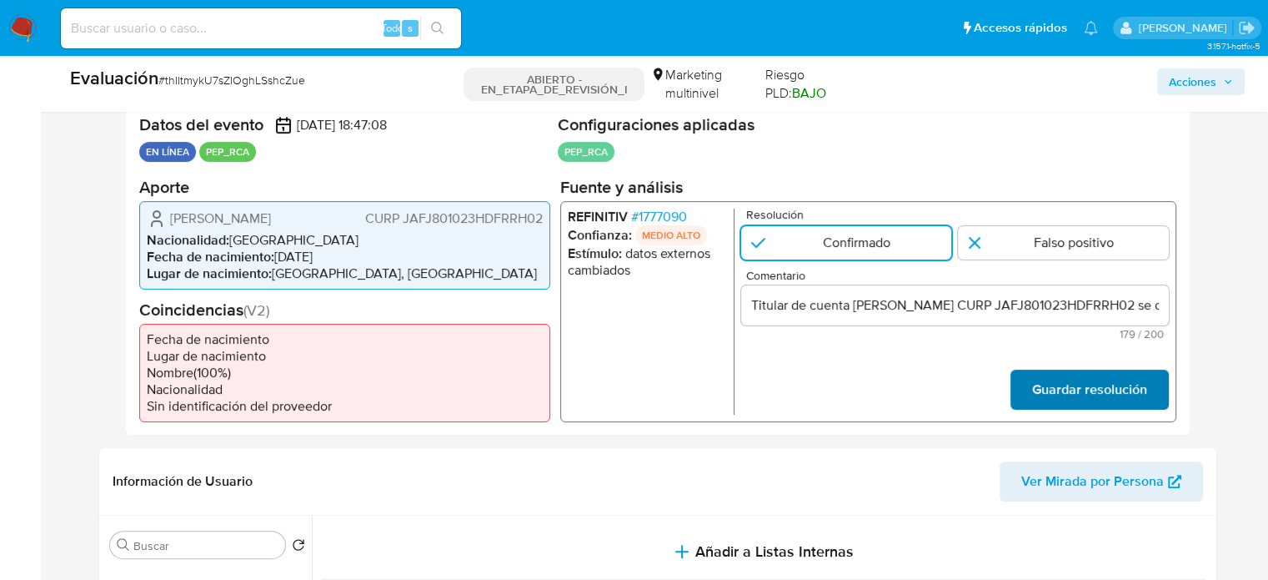
click at [1072, 399] on font "Guardar resolución" at bounding box center [1089, 389] width 115 height 40
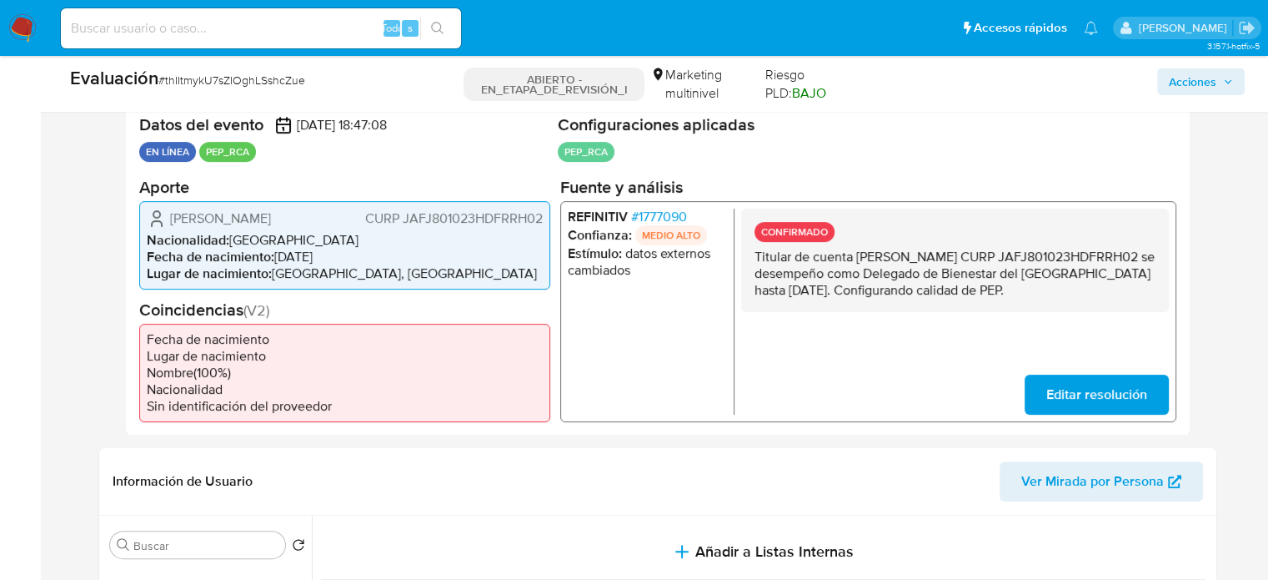
click at [671, 211] on font "1777090" at bounding box center [662, 215] width 48 height 19
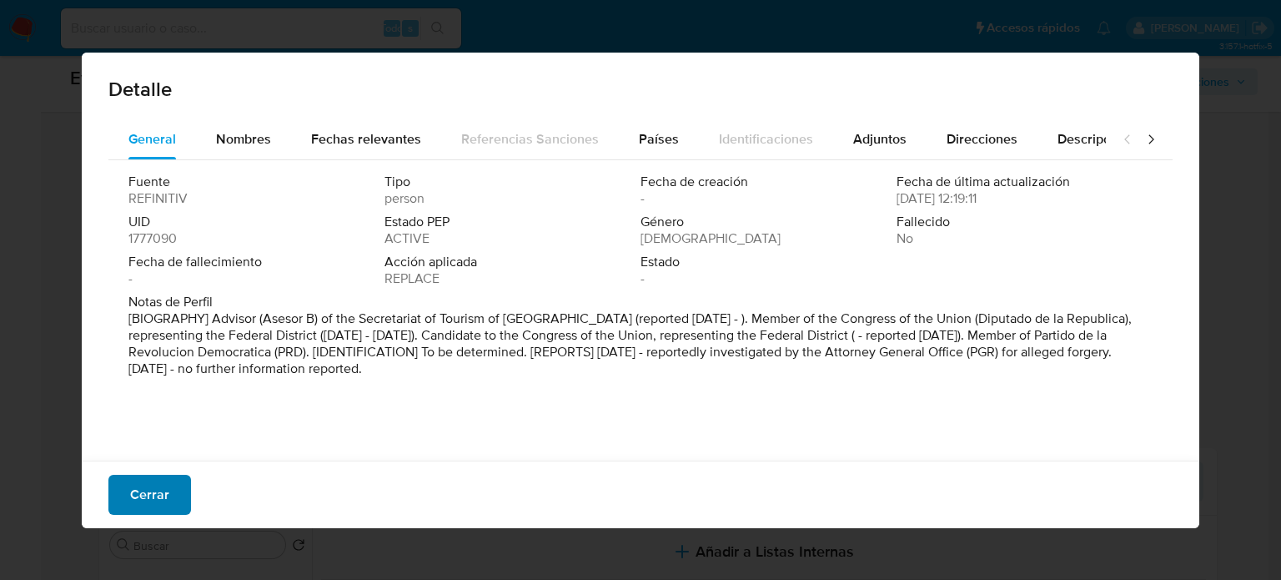
click at [163, 496] on font "Cerrar" at bounding box center [149, 494] width 39 height 40
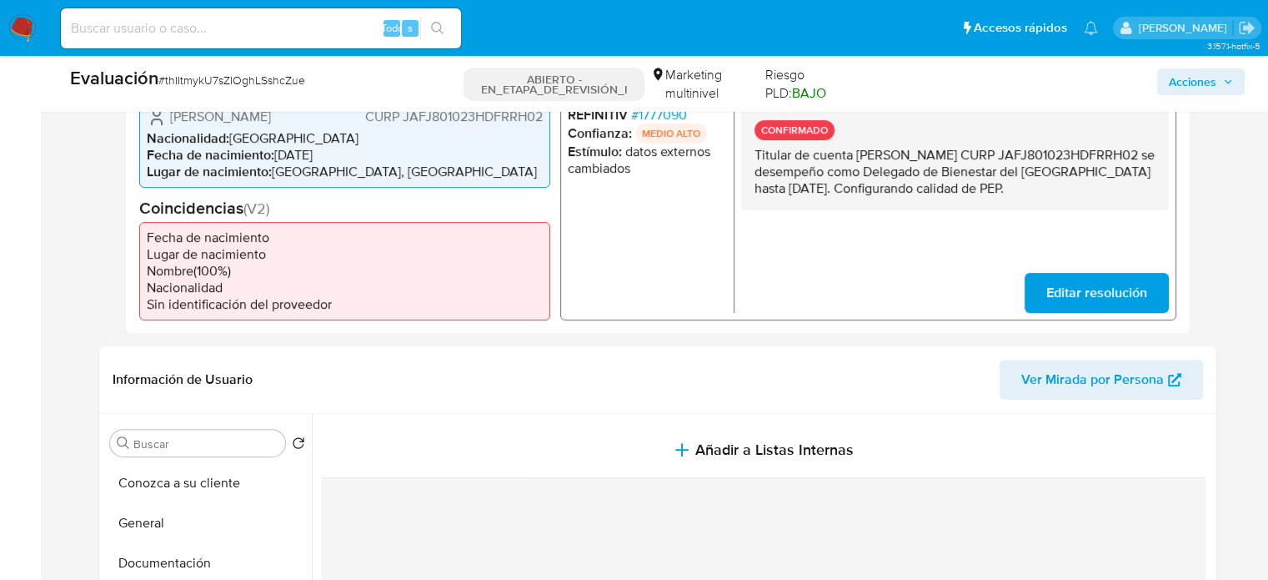
scroll to position [751, 0]
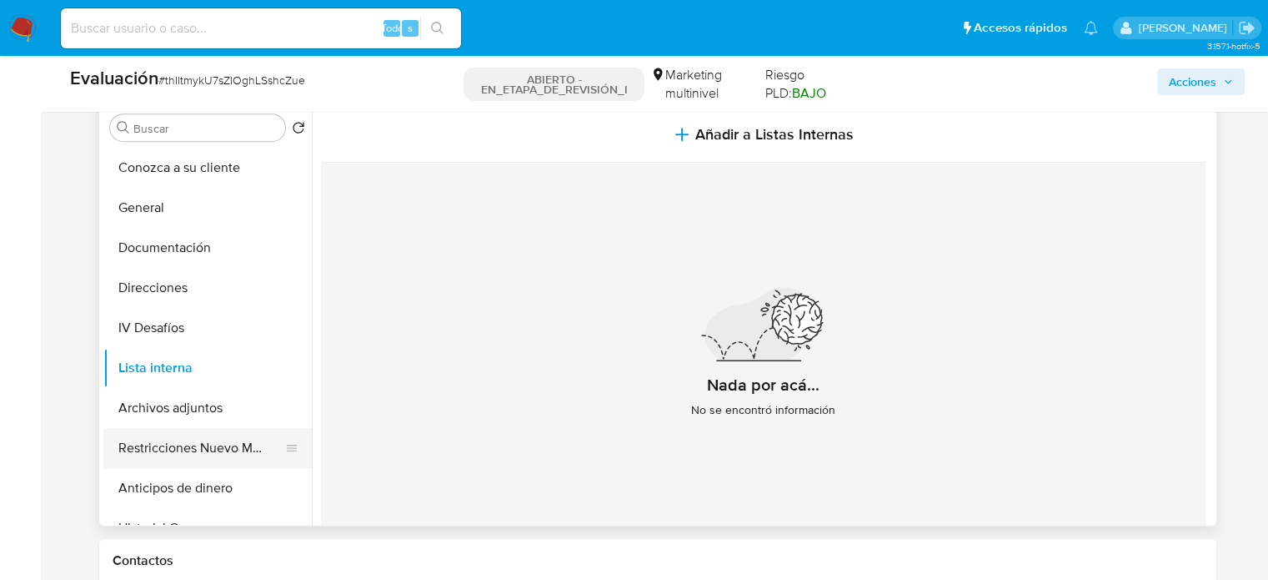
click at [215, 449] on button "Restricciones Nuevo Mundo" at bounding box center [200, 448] width 195 height 40
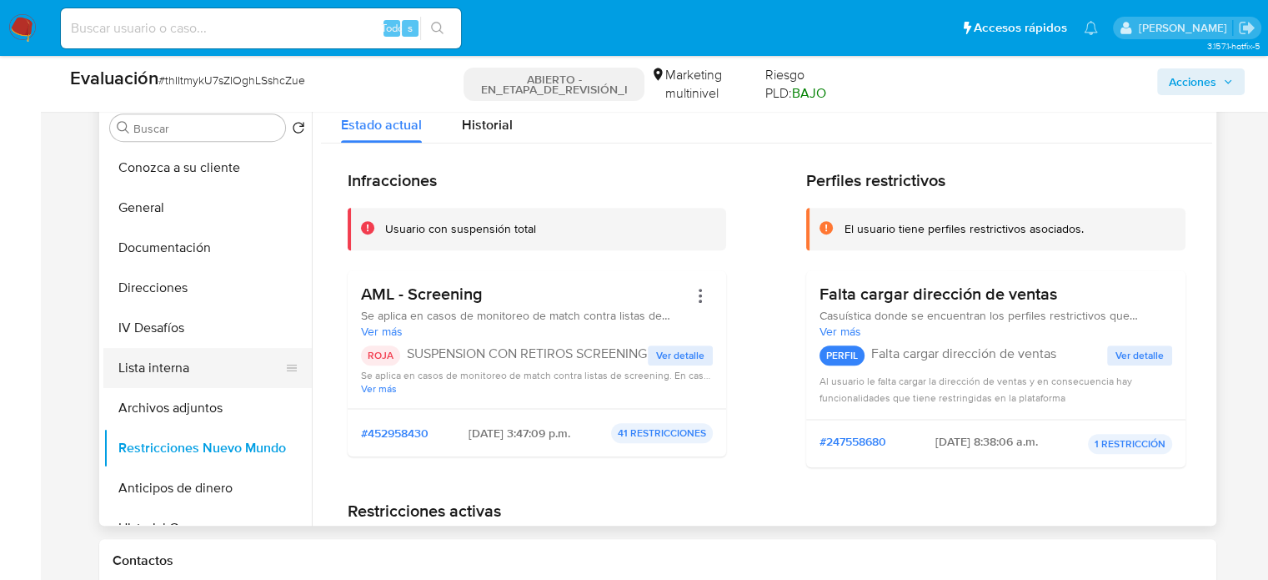
click at [193, 371] on button "Lista interna" at bounding box center [200, 368] width 195 height 40
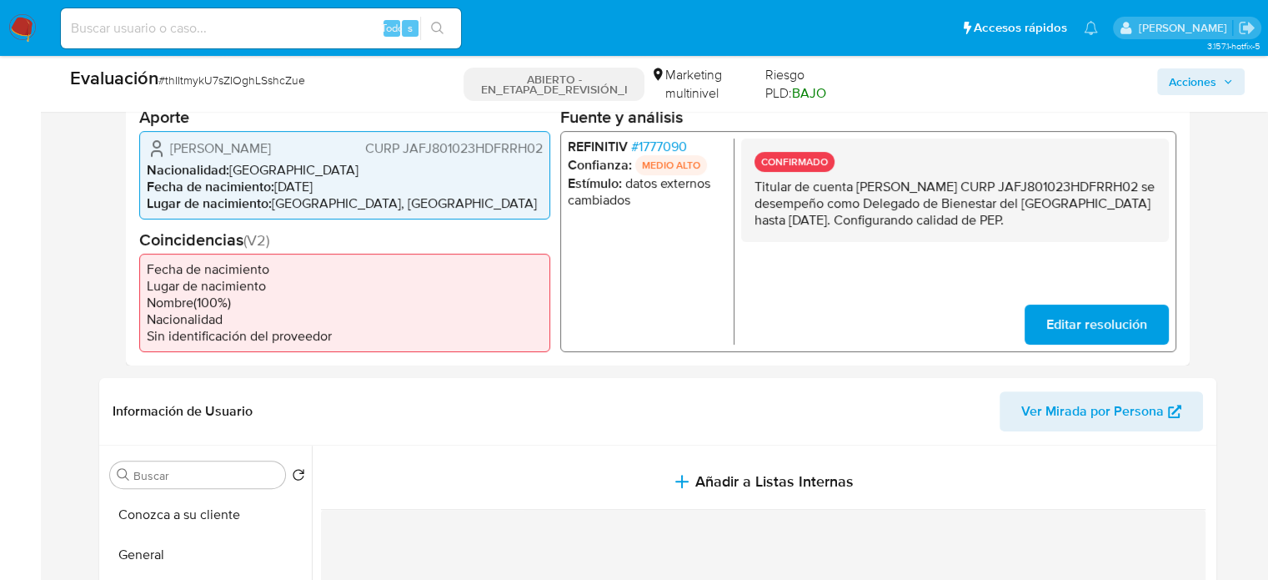
scroll to position [334, 0]
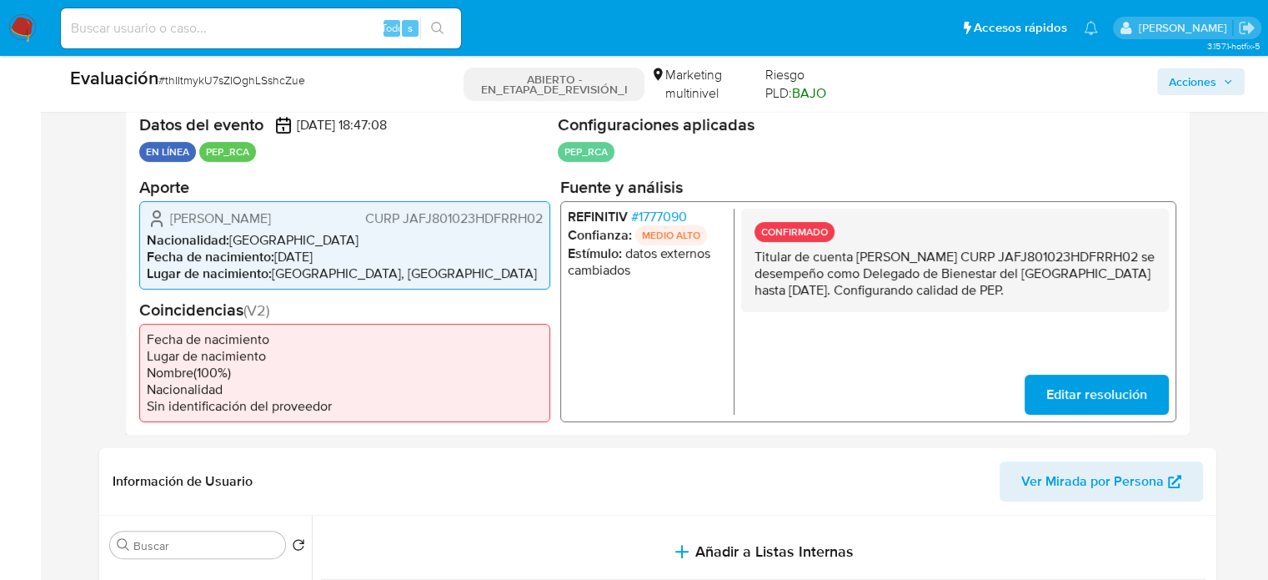
drag, startPoint x: 959, startPoint y: 309, endPoint x: 749, endPoint y: 259, distance: 216.0
click at [749, 259] on div "CONFIRMADO Titular de cuenta Jhonatan Jardines Fraire CURP JAFJ801023HDFRRH02 s…" at bounding box center [955, 259] width 428 height 103
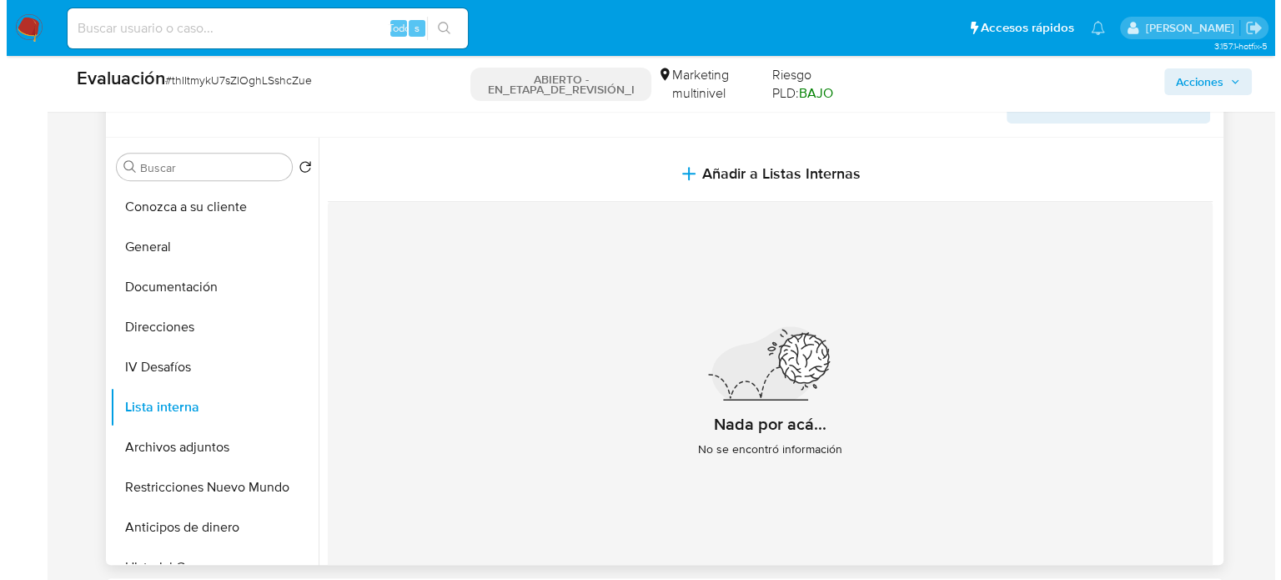
scroll to position [751, 0]
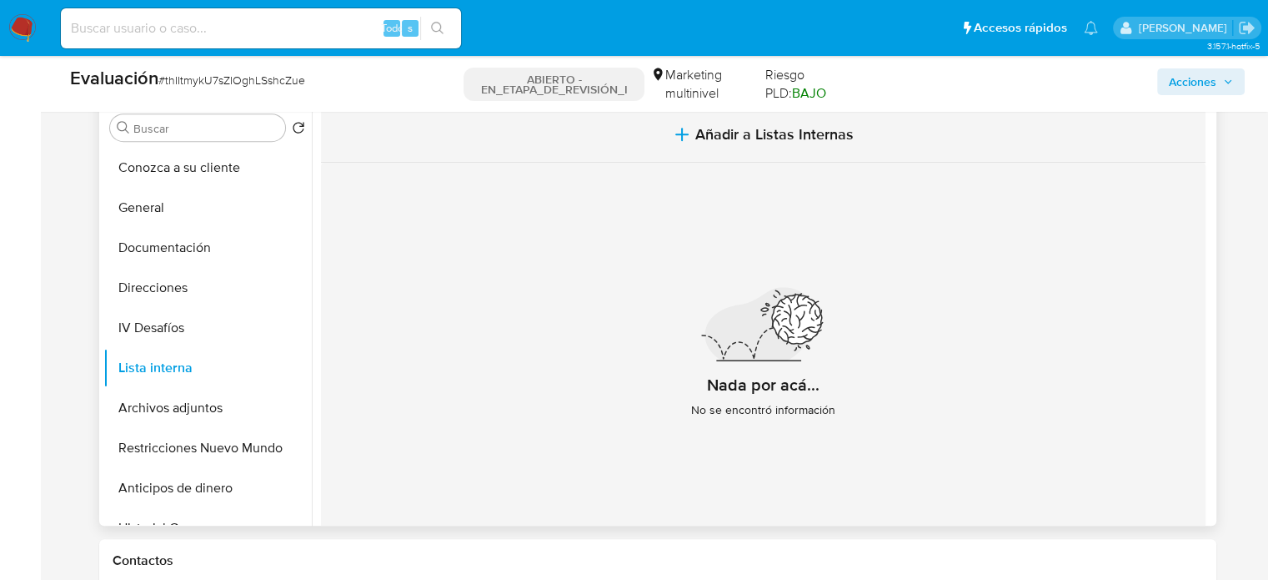
click at [725, 147] on button "Añadir a Listas Internas" at bounding box center [763, 135] width 885 height 56
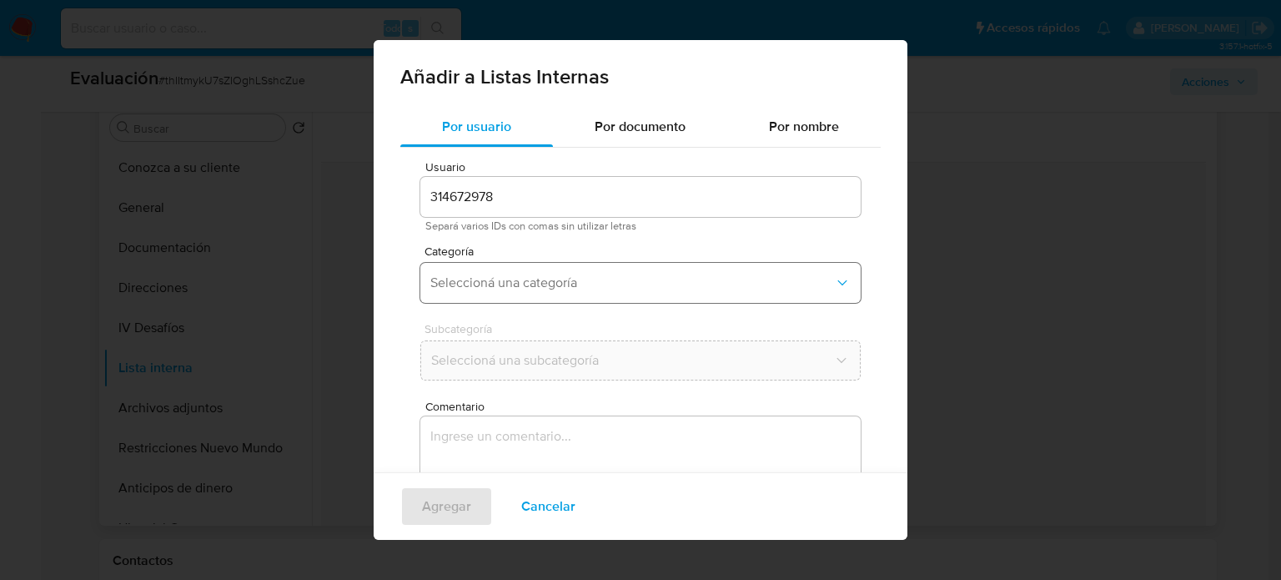
scroll to position [70, 0]
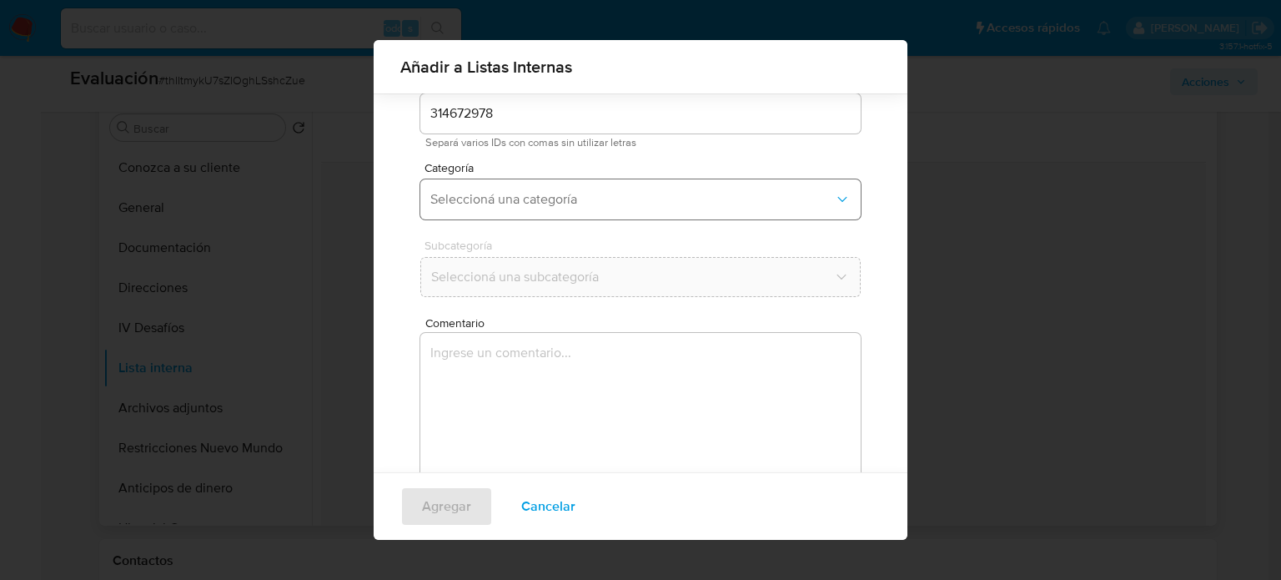
click at [569, 189] on button "Seleccioná una categoría" at bounding box center [640, 199] width 440 height 40
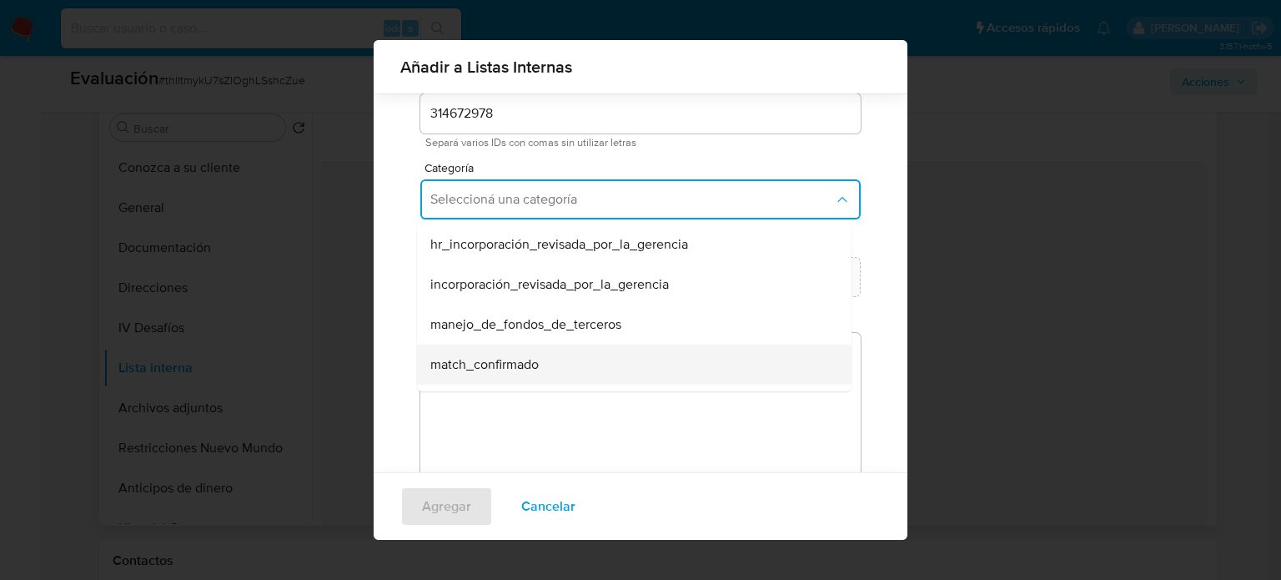
click at [578, 356] on div "match_confirmado" at bounding box center [629, 364] width 398 height 40
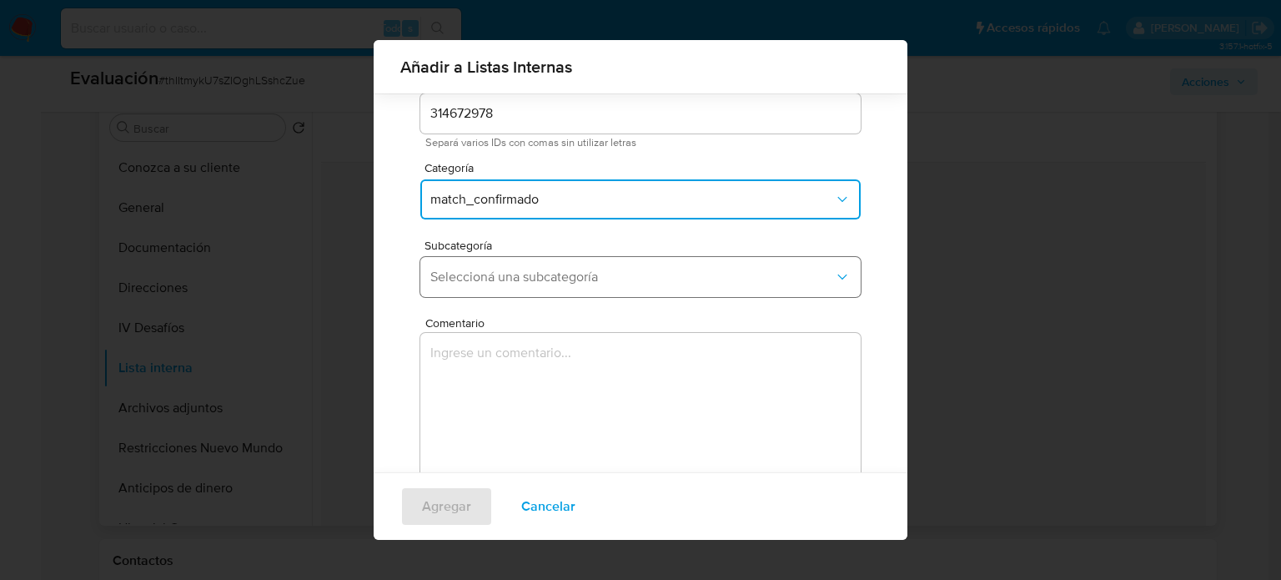
click at [590, 291] on button "Seleccioná una subcategoría" at bounding box center [640, 277] width 440 height 40
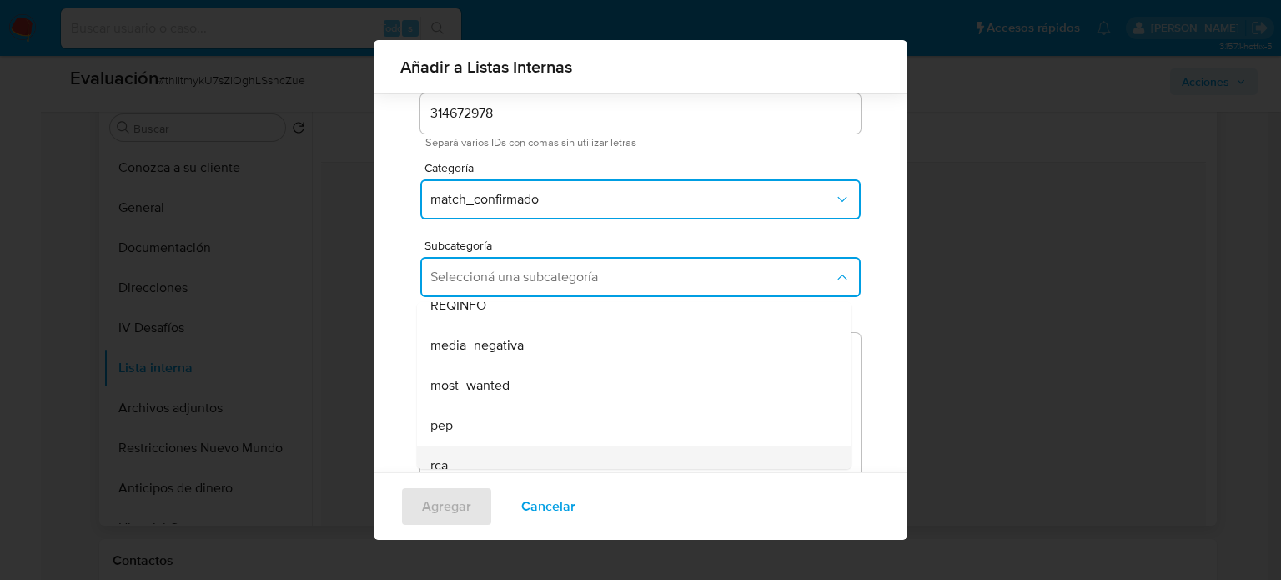
scroll to position [113, 0]
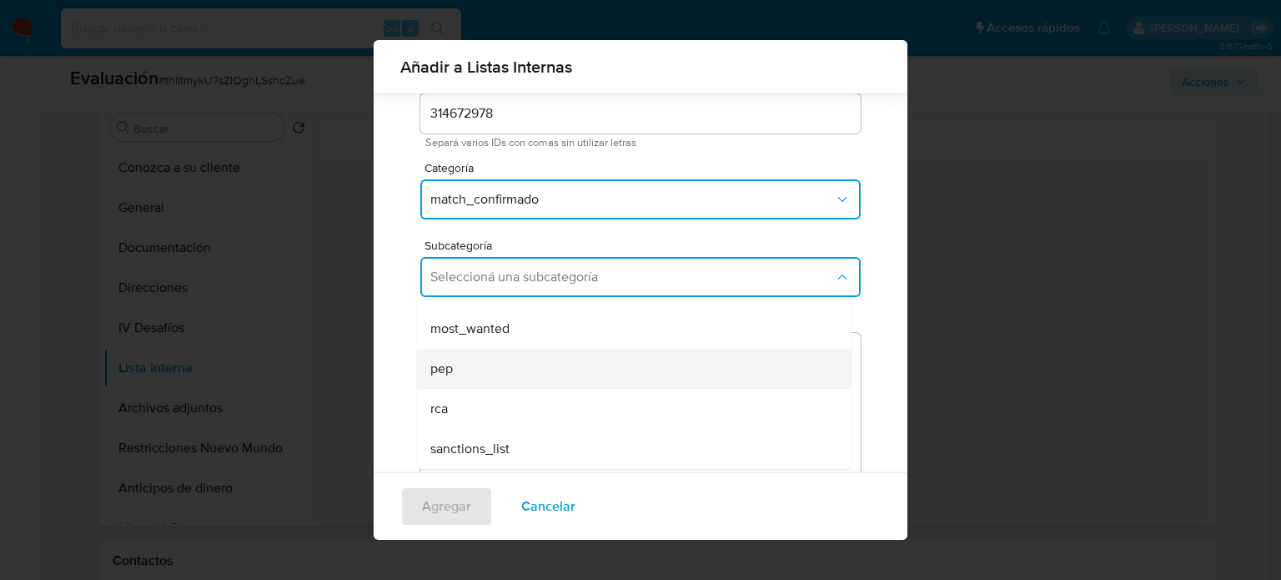
click at [481, 379] on div "pep" at bounding box center [629, 369] width 398 height 40
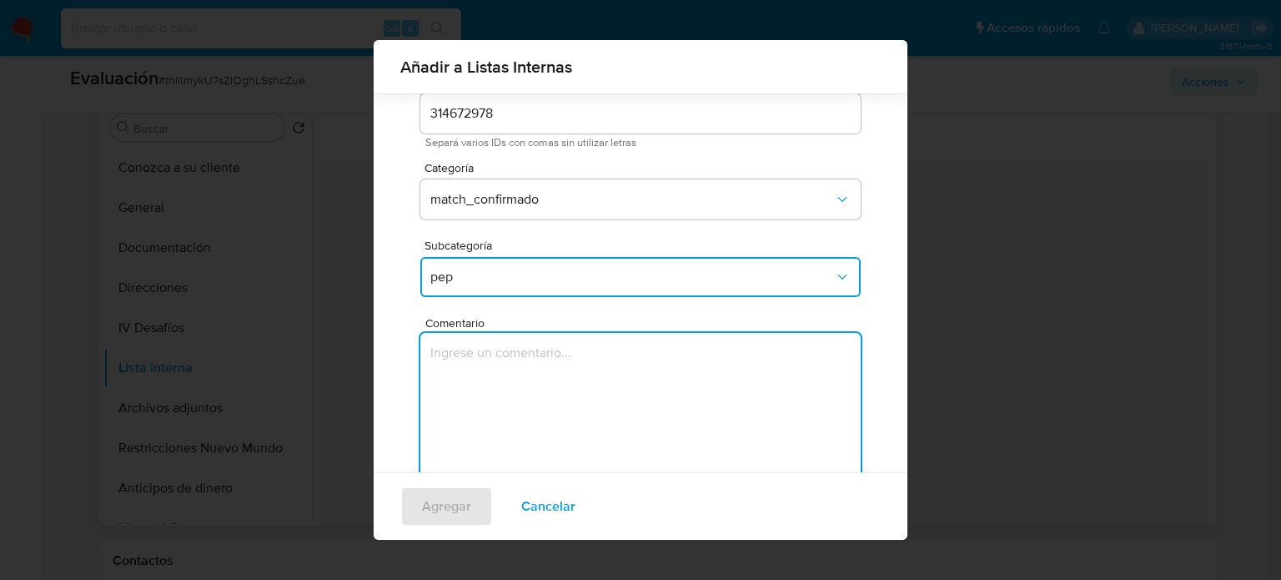
click at [481, 379] on textarea "Comentario" at bounding box center [640, 413] width 440 height 160
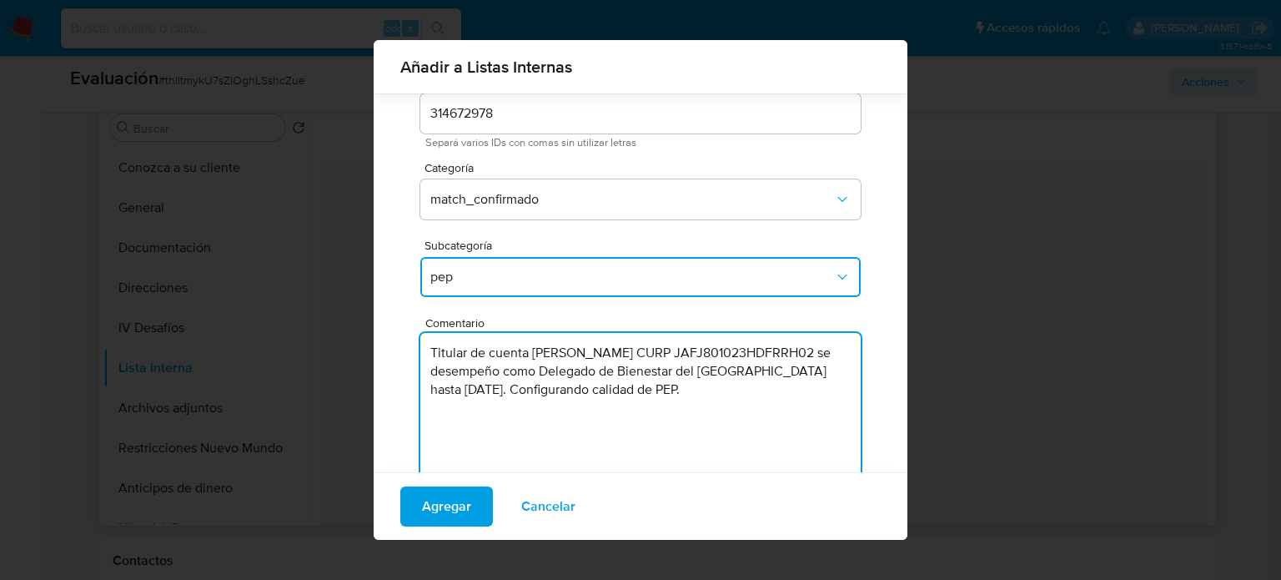
click at [788, 390] on textarea "Titular de cuenta [PERSON_NAME] CURP JAFJ801023HDFRRH02 se desempeño como Deleg…" at bounding box center [640, 413] width 440 height 160
type textarea "Titular de cuenta [PERSON_NAME] CURP JAFJ801023HDFRRH02 se desempeño como Deleg…"
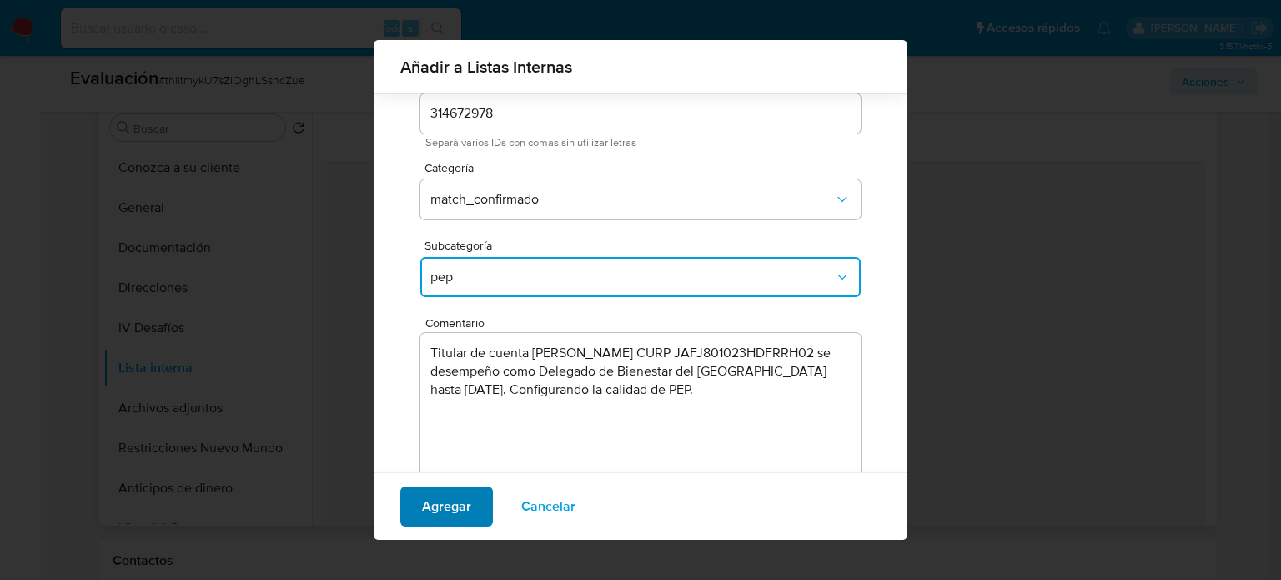
click at [423, 506] on span "Agregar" at bounding box center [446, 506] width 49 height 37
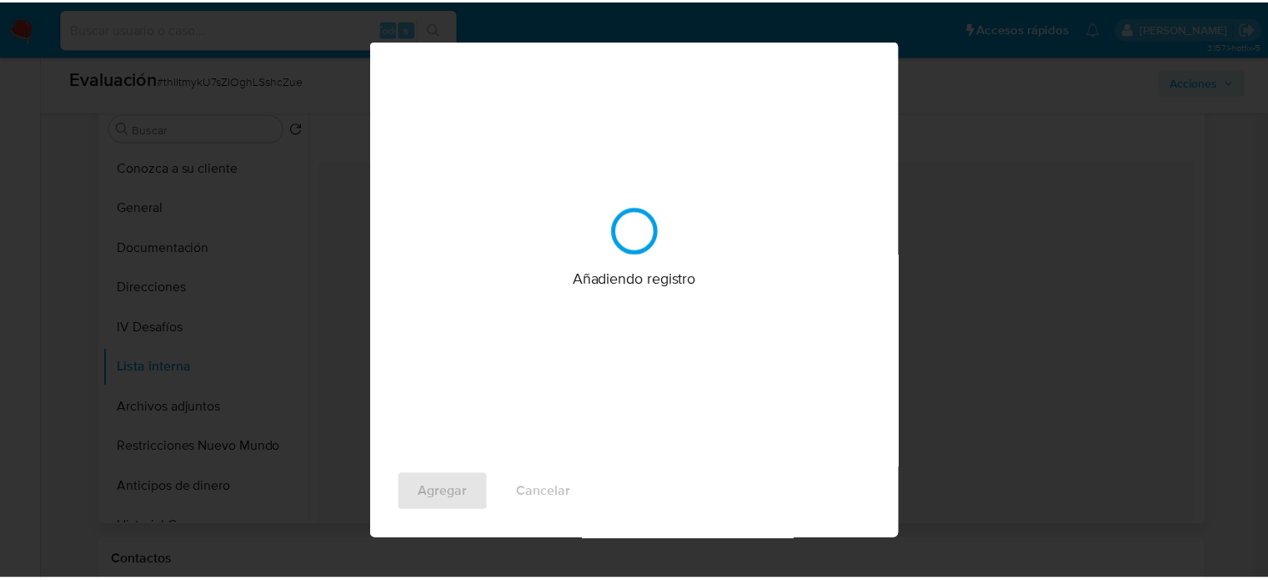
scroll to position [0, 0]
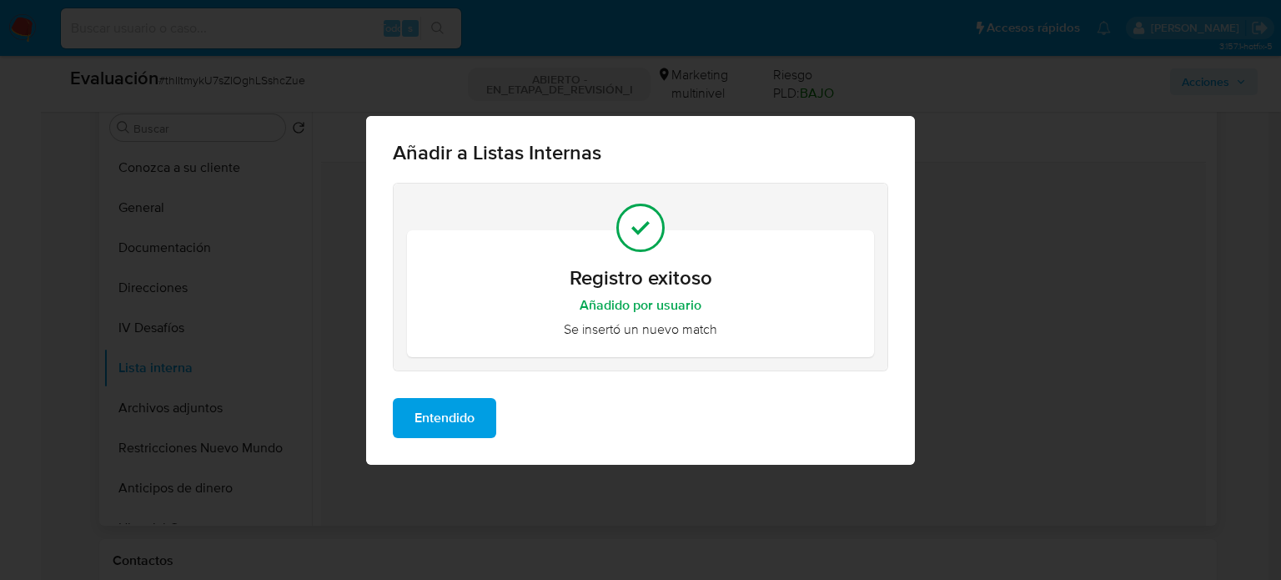
click at [470, 412] on span "Entendido" at bounding box center [444, 417] width 60 height 37
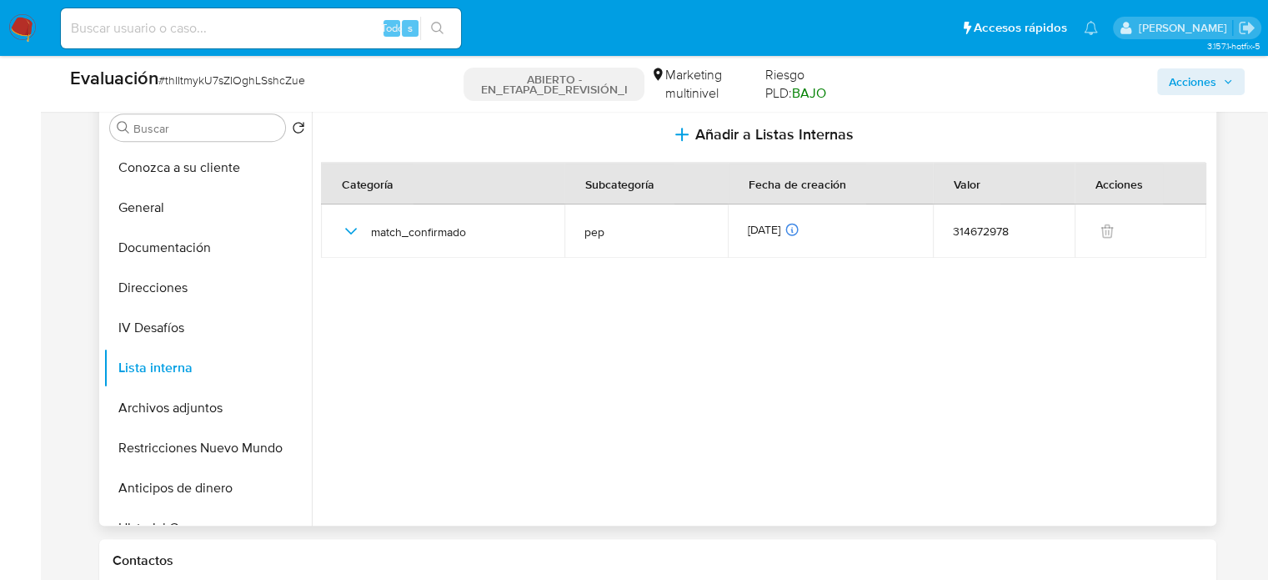
scroll to position [334, 0]
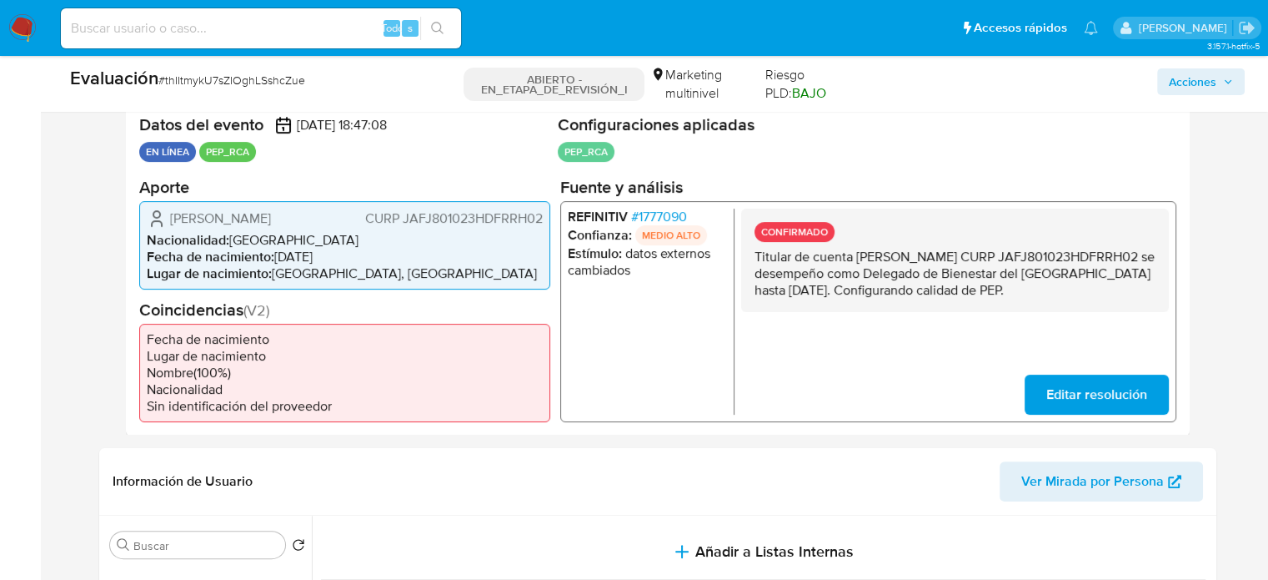
drag, startPoint x: 316, startPoint y: 219, endPoint x: 165, endPoint y: 228, distance: 151.2
click at [165, 228] on div "Jhonatan Jardines Fraire CURP JAFJ801023HDFRRH02 Nacionalidad : México Fecha de…" at bounding box center [344, 244] width 411 height 88
drag, startPoint x: 967, startPoint y: 316, endPoint x: 754, endPoint y: 259, distance: 220.9
click at [754, 259] on div "CONFIRMADO Titular de cuenta [PERSON_NAME] CURP JAFJ801023HDFRRH02 se desempeño…" at bounding box center [955, 259] width 428 height 103
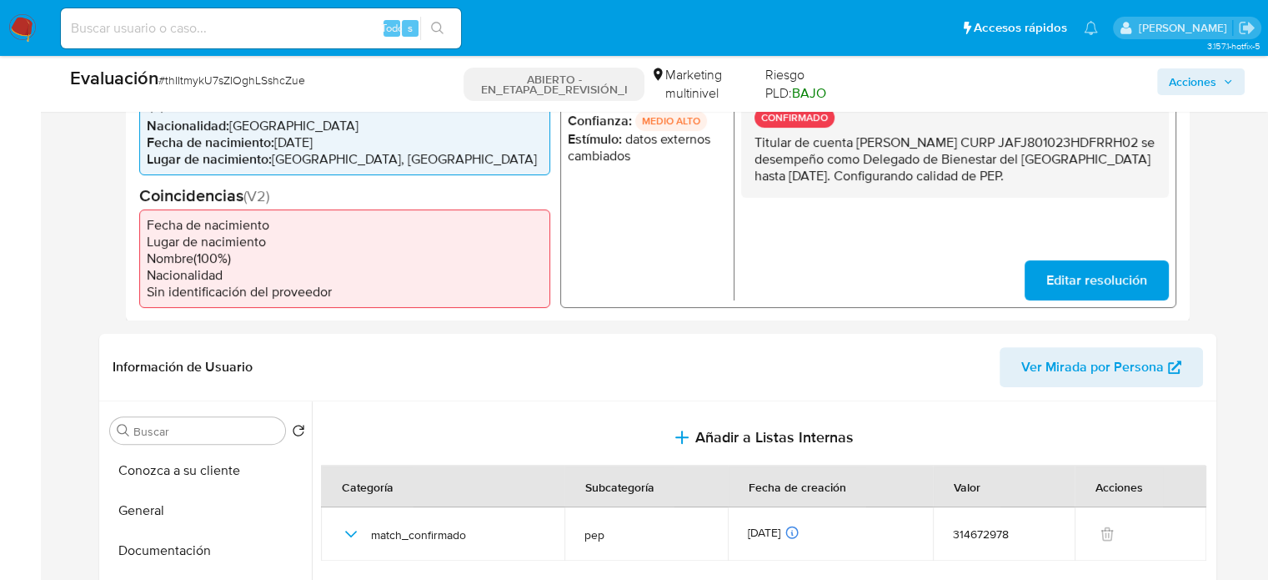
scroll to position [751, 0]
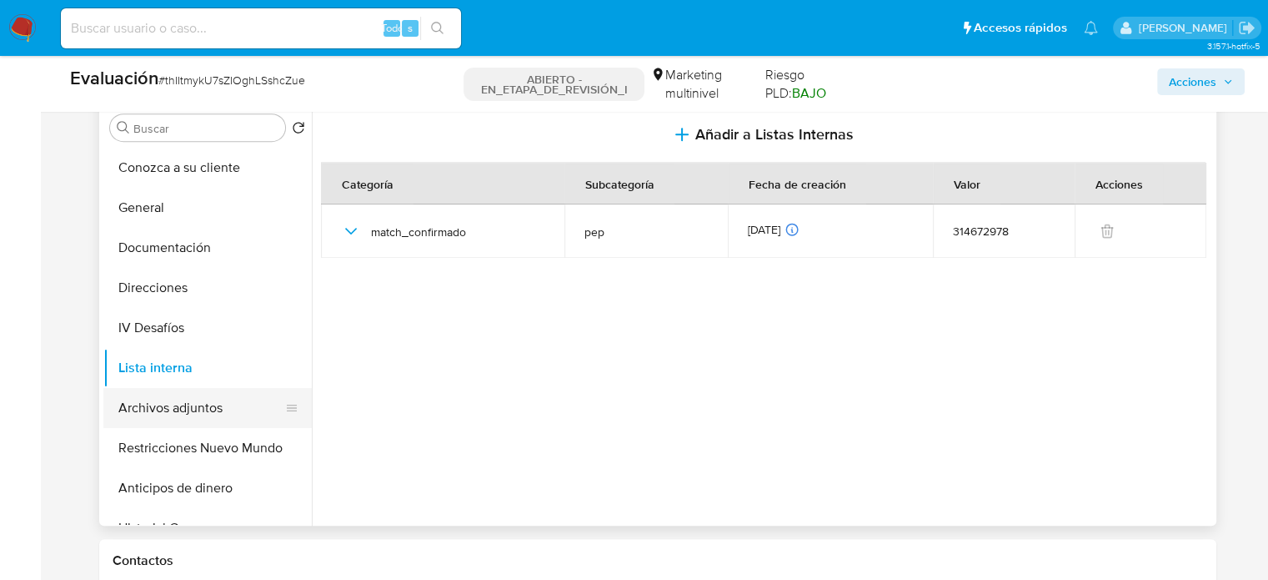
click at [178, 409] on button "Archivos adjuntos" at bounding box center [200, 408] width 195 height 40
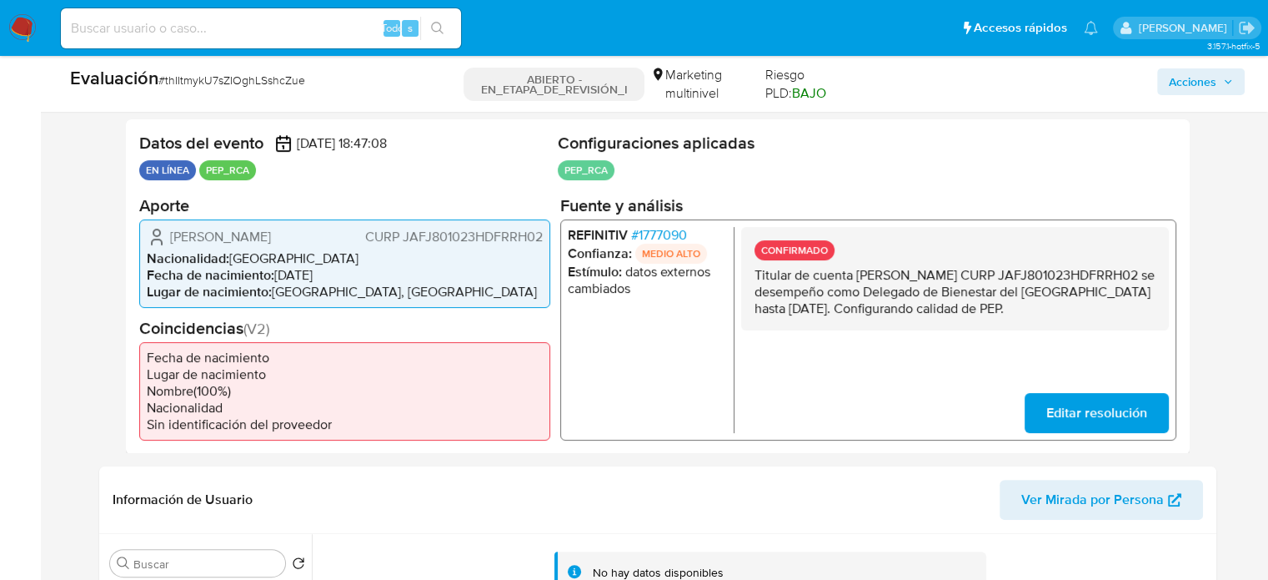
scroll to position [417, 0]
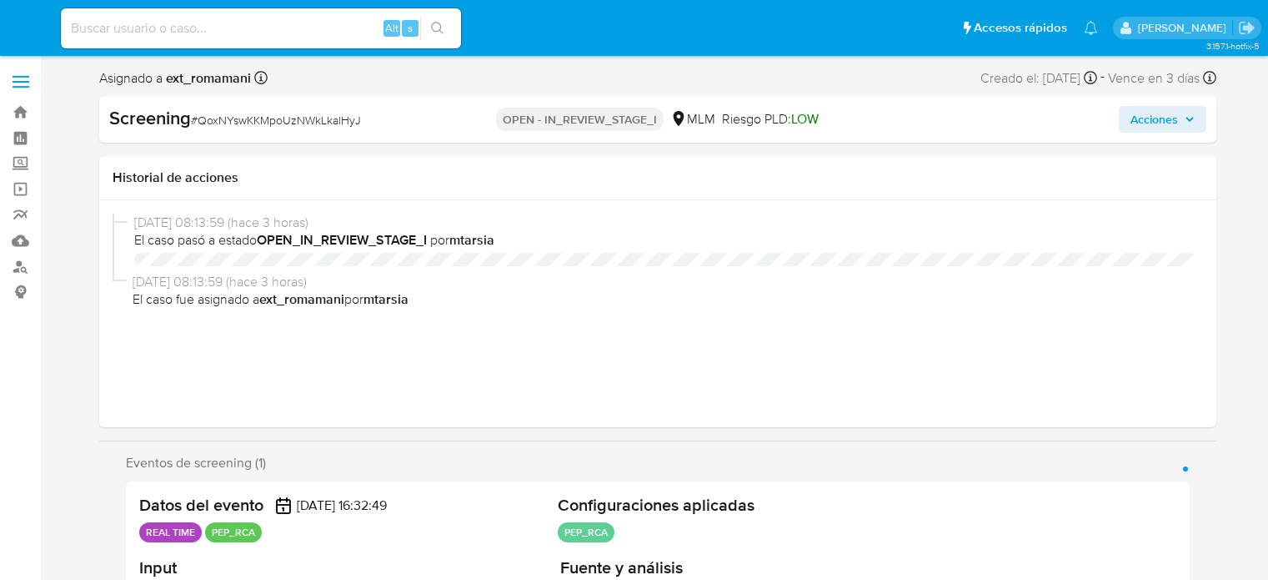
select select "10"
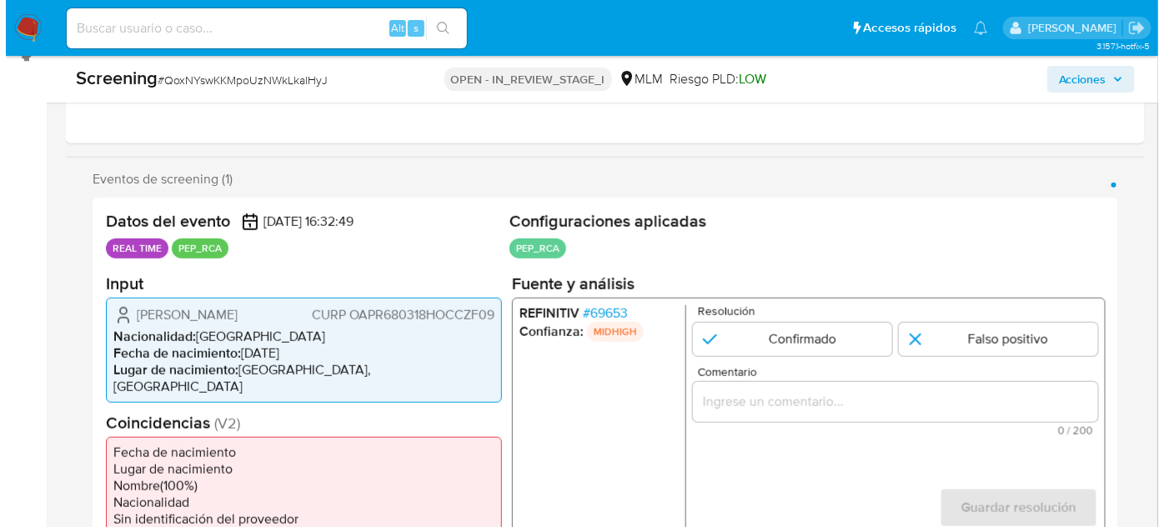
scroll to position [379, 0]
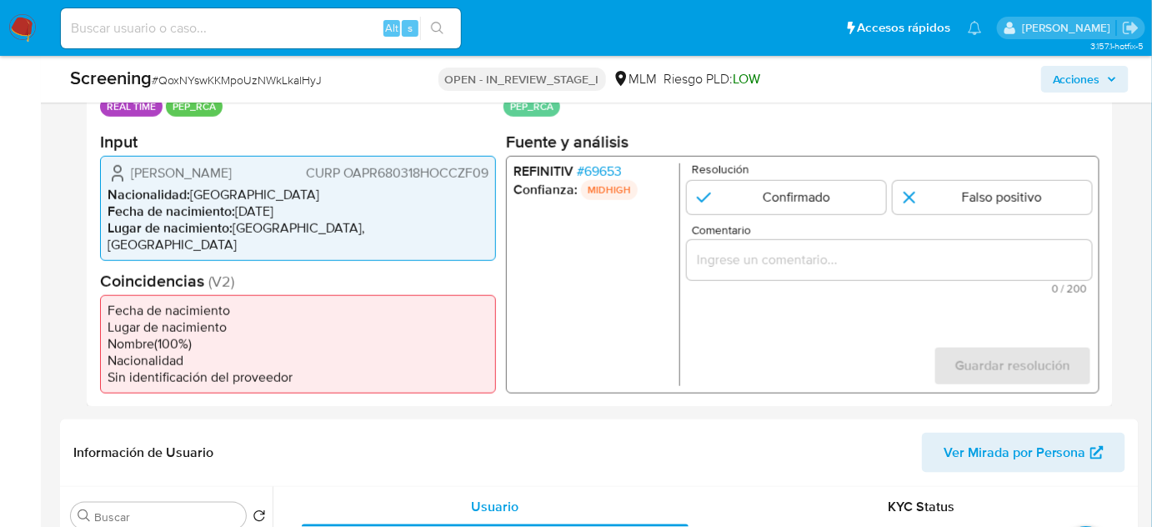
drag, startPoint x: 171, startPoint y: 190, endPoint x: 130, endPoint y: 175, distance: 43.5
click at [131, 175] on span "Rafael Martin Ocampo Pizano" at bounding box center [181, 172] width 101 height 17
click at [611, 166] on span "# 69653" at bounding box center [599, 171] width 45 height 17
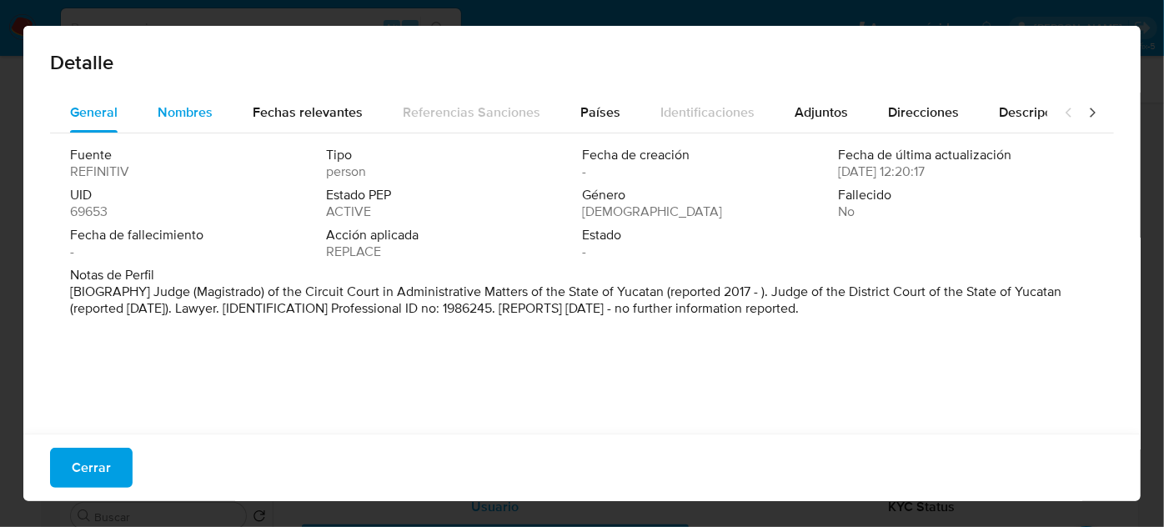
click at [204, 118] on span "Nombres" at bounding box center [185, 112] width 55 height 19
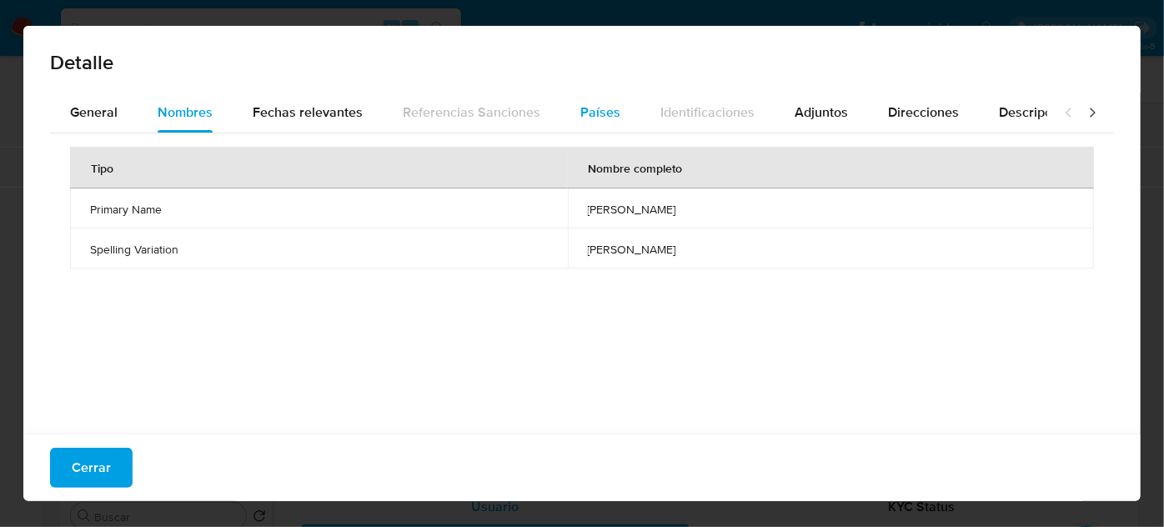
click at [630, 109] on button "Países" at bounding box center [600, 113] width 80 height 40
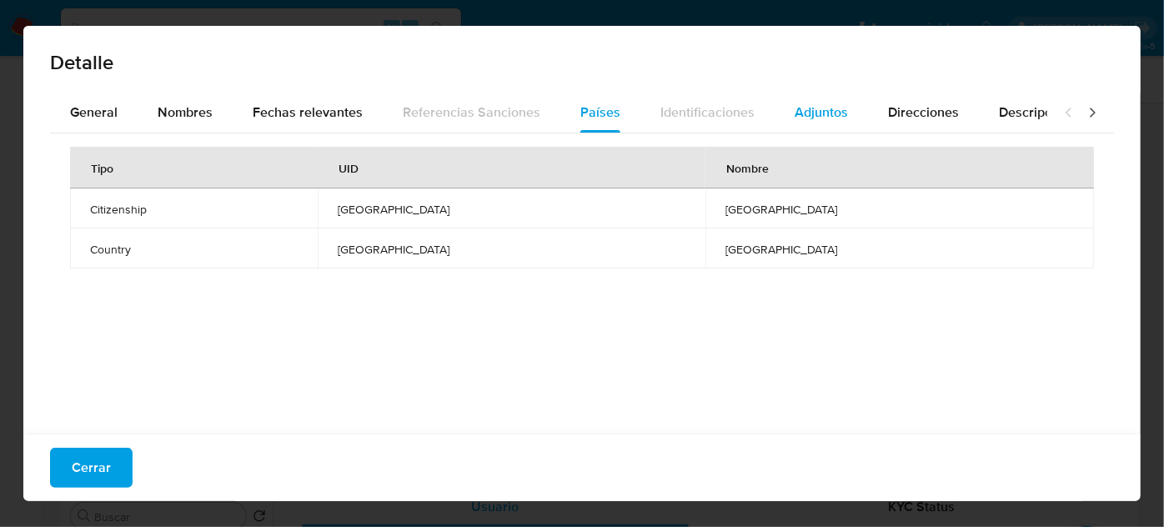
click at [830, 110] on span "Adjuntos" at bounding box center [821, 112] width 53 height 19
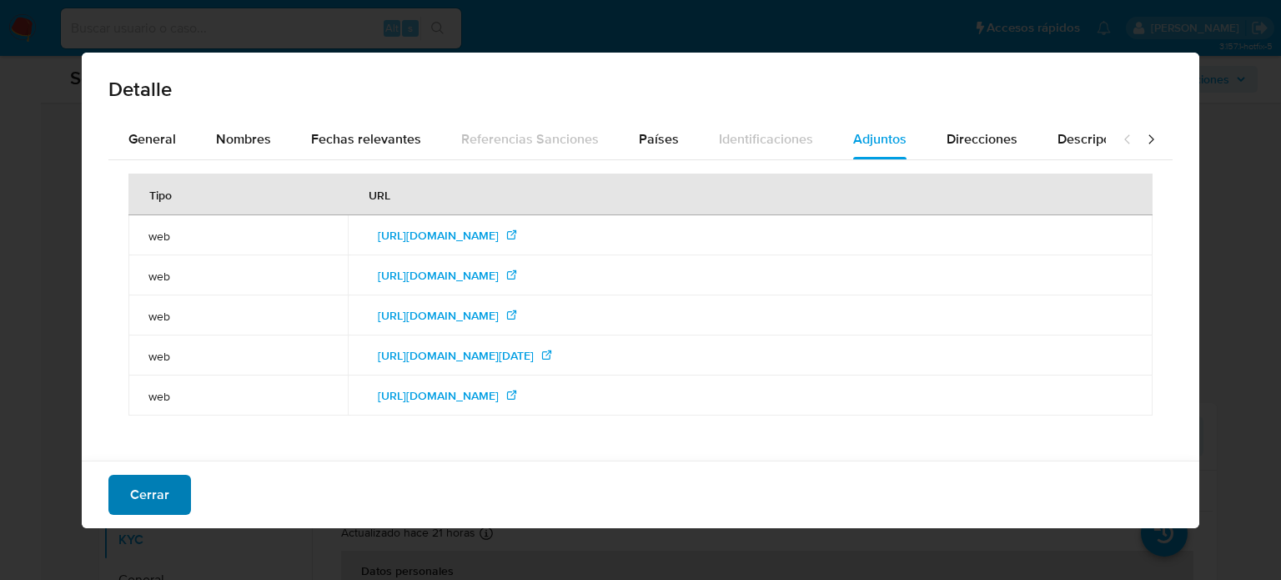
click at [157, 499] on span "Cerrar" at bounding box center [149, 494] width 39 height 37
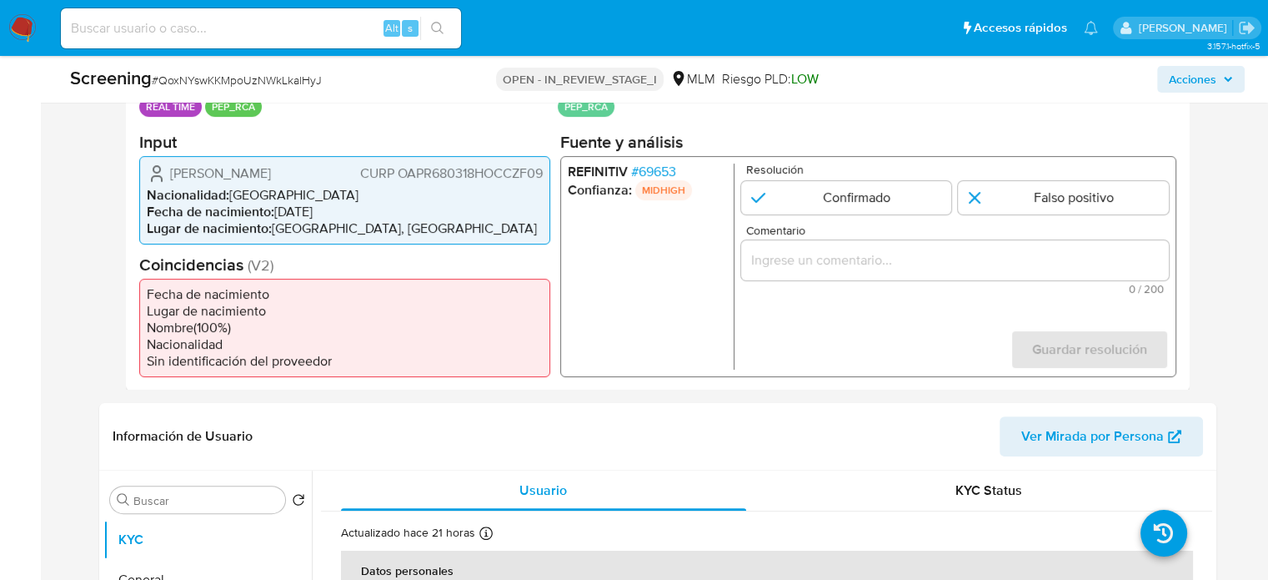
click at [667, 168] on span "# 69653" at bounding box center [652, 171] width 45 height 17
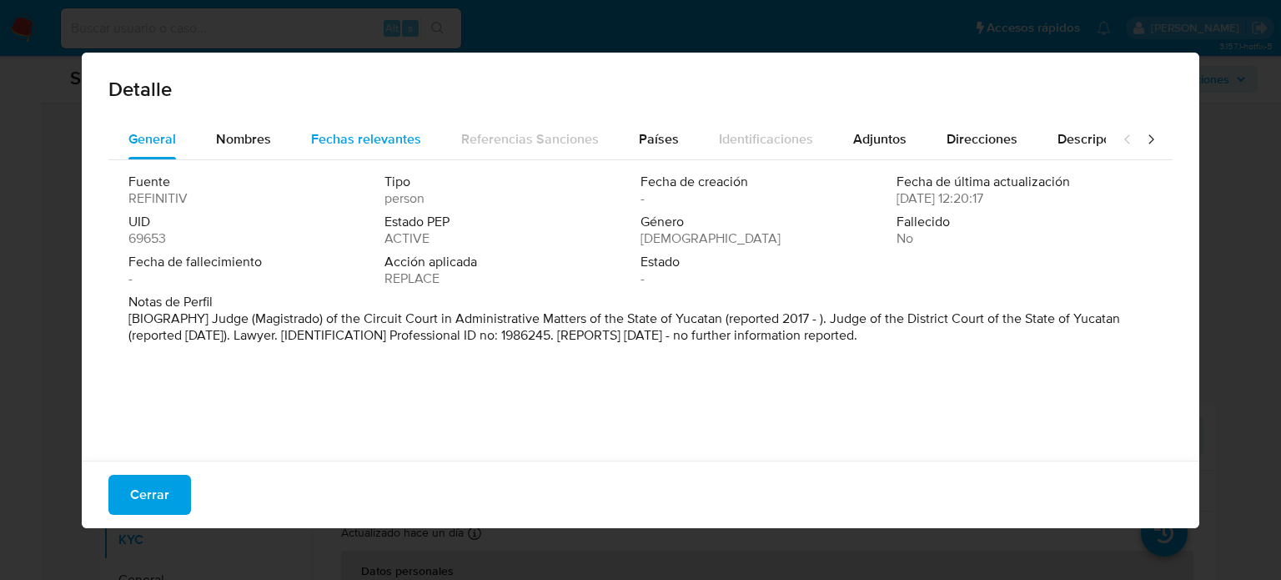
click at [350, 143] on span "Fechas relevantes" at bounding box center [366, 138] width 110 height 19
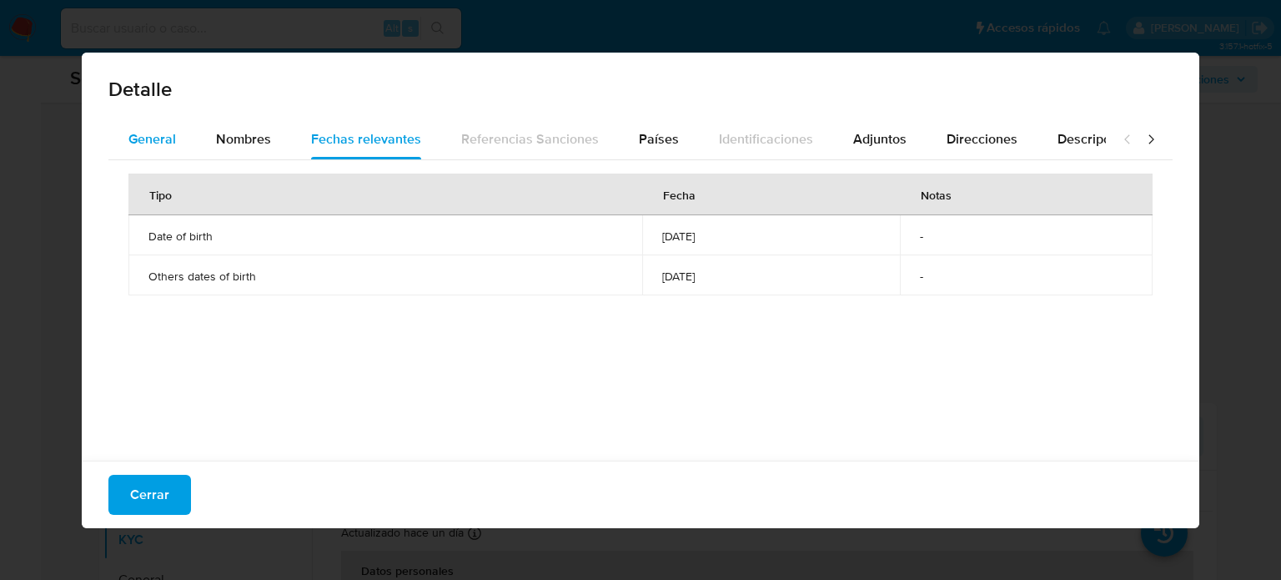
click at [150, 158] on div "General" at bounding box center [152, 139] width 48 height 40
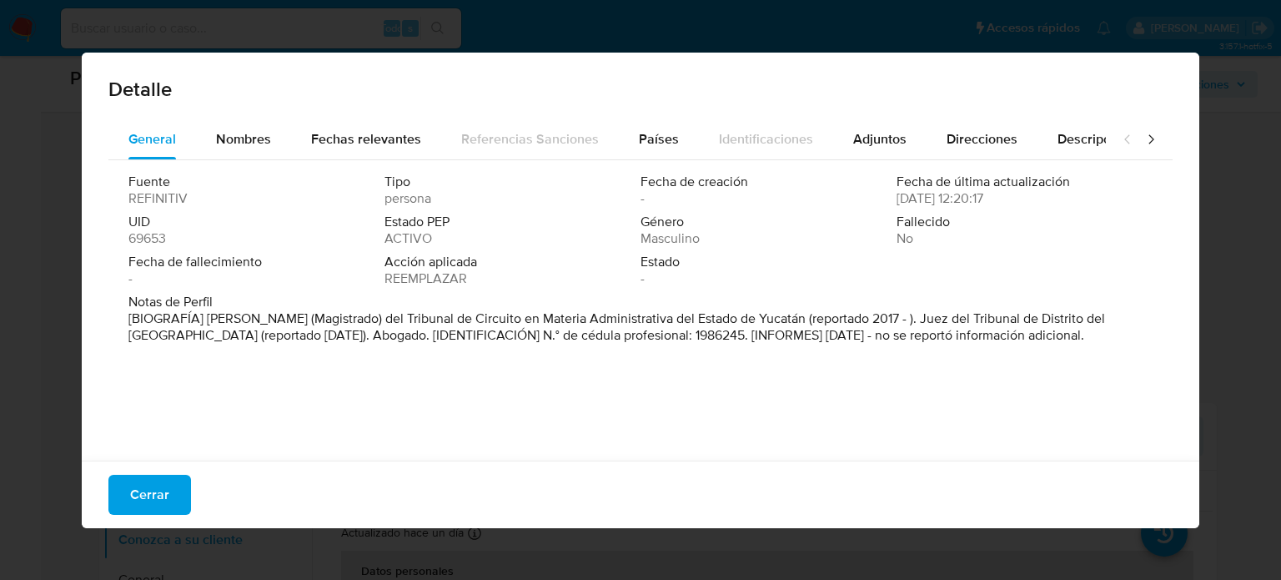
drag, startPoint x: 239, startPoint y: 316, endPoint x: 732, endPoint y: 323, distance: 492.9
click at [732, 323] on font "[BIOGRAFÍA] Juez (Magistrado) del Tribunal de Circuito en Materia Administrativ…" at bounding box center [616, 327] width 977 height 36
click at [143, 495] on span "Cerrar" at bounding box center [149, 494] width 39 height 37
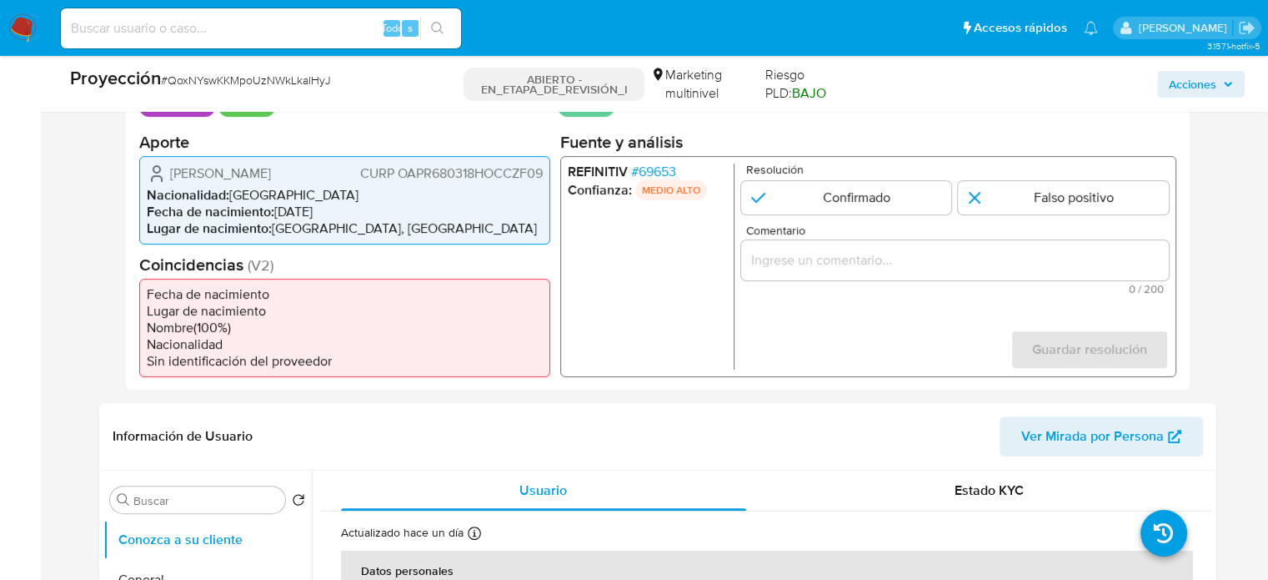
click at [929, 249] on input "Comentario" at bounding box center [955, 260] width 428 height 22
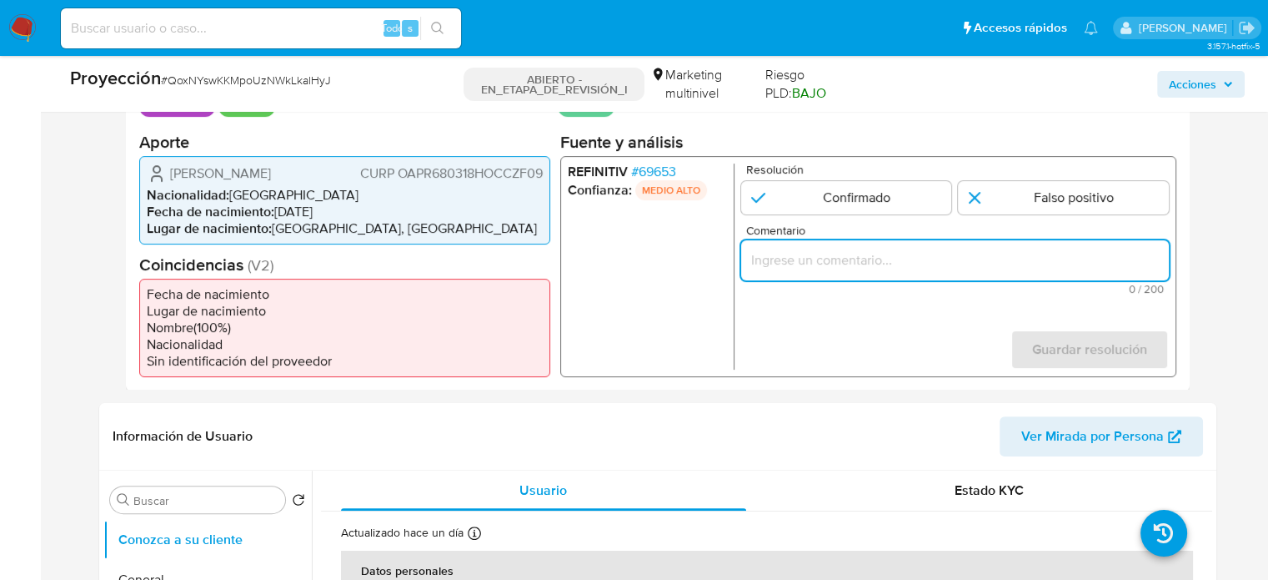
paste input "Titular de cuenta se desempeña como Configurando calidad PEP."
click at [725, 334] on ul "REFINITIV # 69653 Confianza: MEDIO ALTO" at bounding box center [650, 266] width 167 height 206
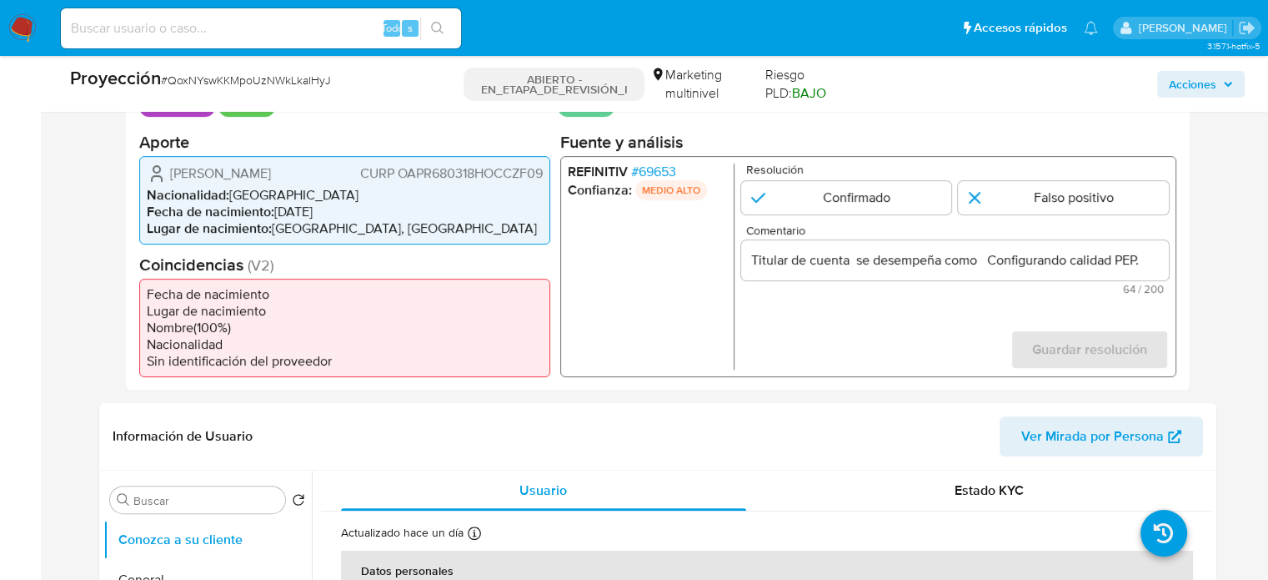
drag, startPoint x: 165, startPoint y: 169, endPoint x: 544, endPoint y: 176, distance: 378.7
click at [544, 176] on div "Rafael Martin Ocampo Pizano CURP OAPR680318HOCCZF09 Nacionalidad : México Fecha…" at bounding box center [344, 199] width 411 height 88
click at [797, 305] on form "Resolución Confirmado Falso positivo Comentario Titular de cuenta Rafael Martin…" at bounding box center [955, 266] width 428 height 206
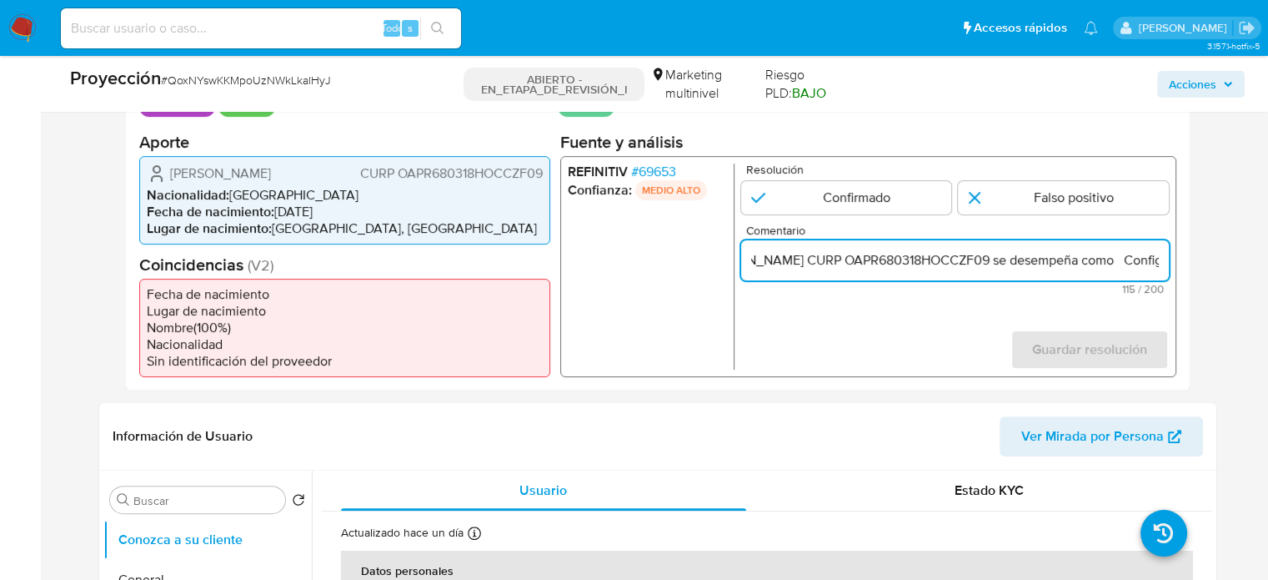
scroll to position [0, 344]
drag, startPoint x: 1101, startPoint y: 253, endPoint x: 1175, endPoint y: 254, distance: 74.2
click at [1175, 254] on div "REFINITIV # 69653 Confianza: MEDIO ALTO Resolución Confirmado Falso positivo Co…" at bounding box center [868, 265] width 616 height 221
click at [999, 259] on input "Titular de cuenta Rafael Martin Ocampo Pizano CURP OAPR680318HOCCZF09 se desemp…" at bounding box center [955, 260] width 428 height 22
paste input "Magistrado del Tribunal de Circuito en Materia Administrativa del Estado de Yuc…"
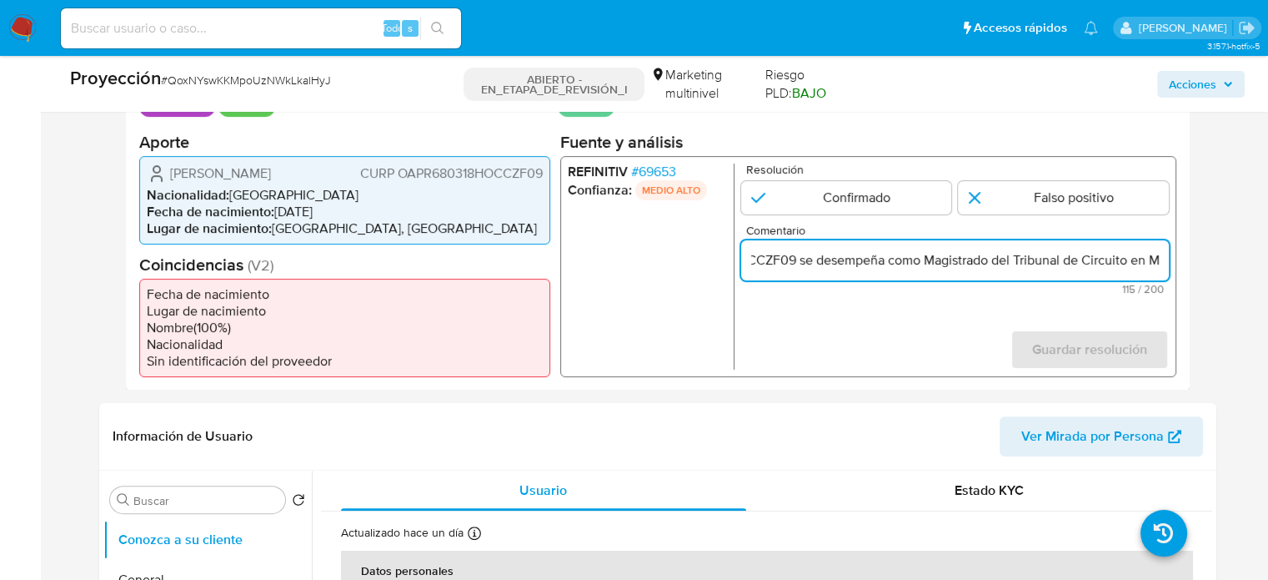
scroll to position [0, 684]
type input "Titular de cuenta Rafael Martin Ocampo Pizano CURP OAPR680318HOCCZF09 se desemp…"
click at [896, 186] on input "1 de 1" at bounding box center [846, 196] width 211 height 33
radio input "true"
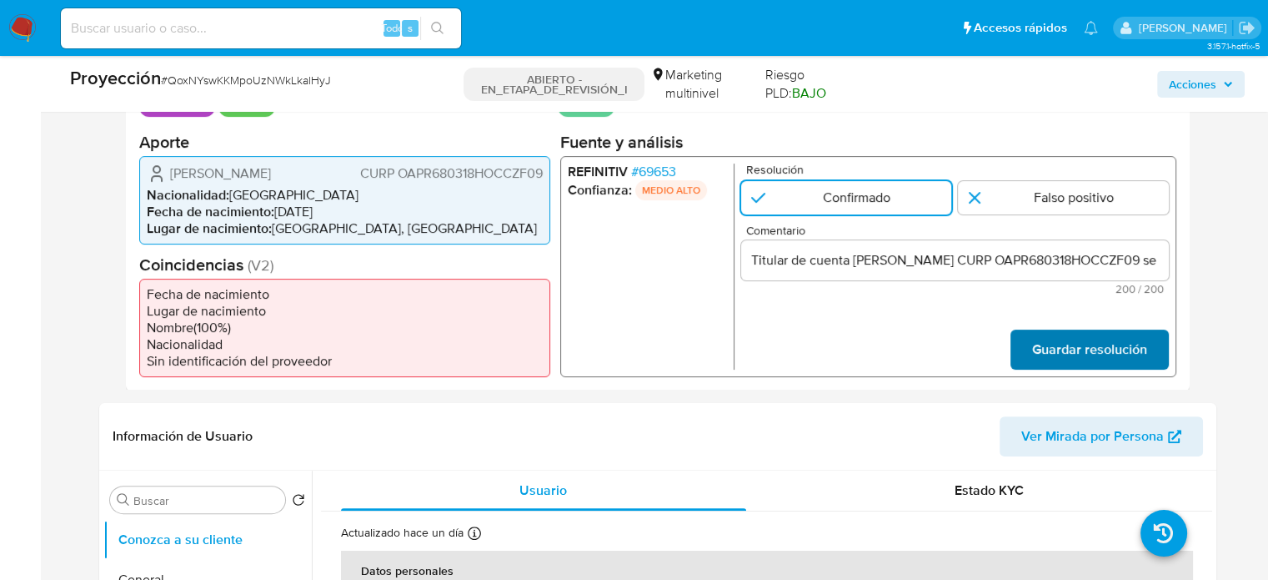
click at [1060, 349] on span "Guardar resolución" at bounding box center [1089, 348] width 115 height 37
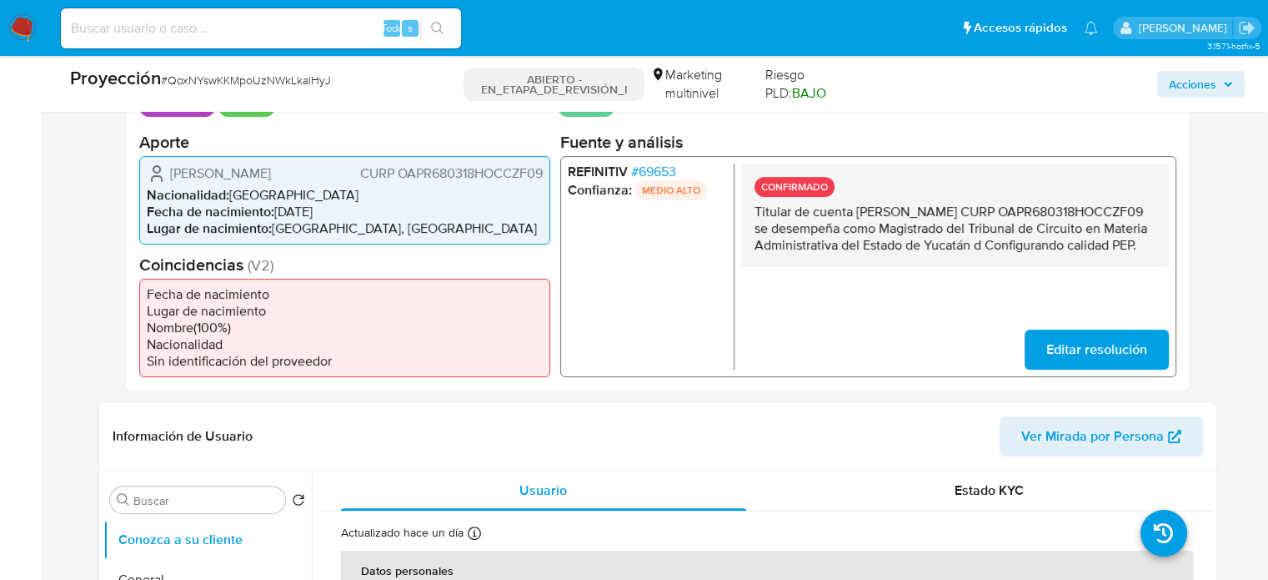
click at [1087, 355] on span "Editar resolución" at bounding box center [1096, 348] width 101 height 37
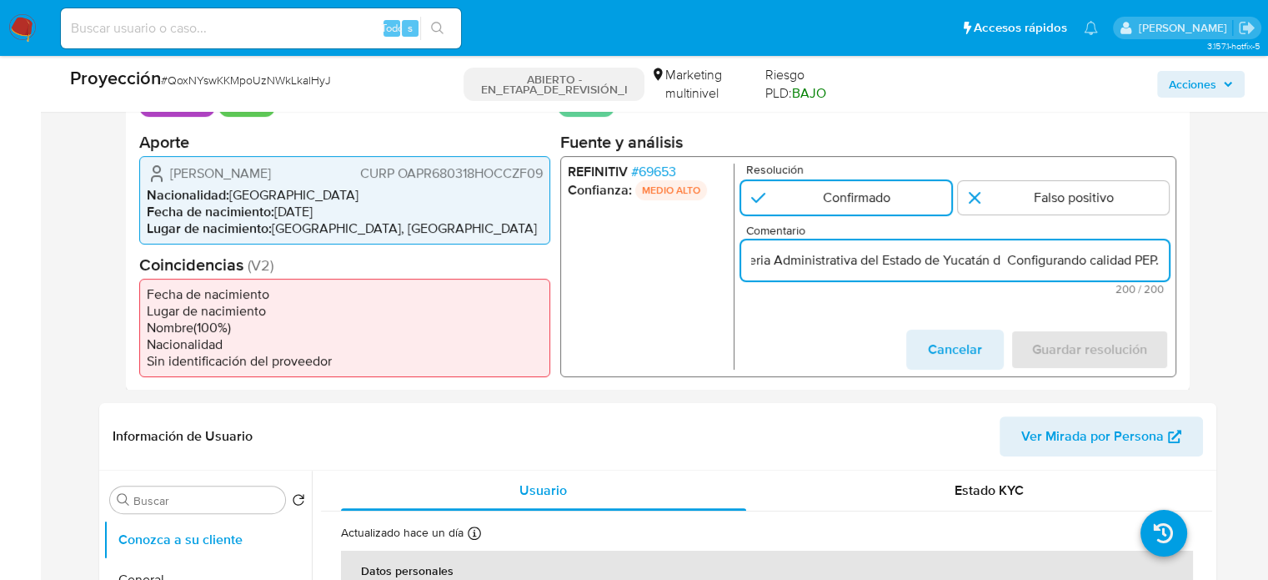
scroll to position [0, 844]
drag, startPoint x: 1047, startPoint y: 251, endPoint x: 1191, endPoint y: 251, distance: 143.4
click at [1191, 251] on div "Eventos de proyección (1) Página 1 Datos del evento 31/08/2025 16:32:49 TIEMPO …" at bounding box center [657, 209] width 1117 height 361
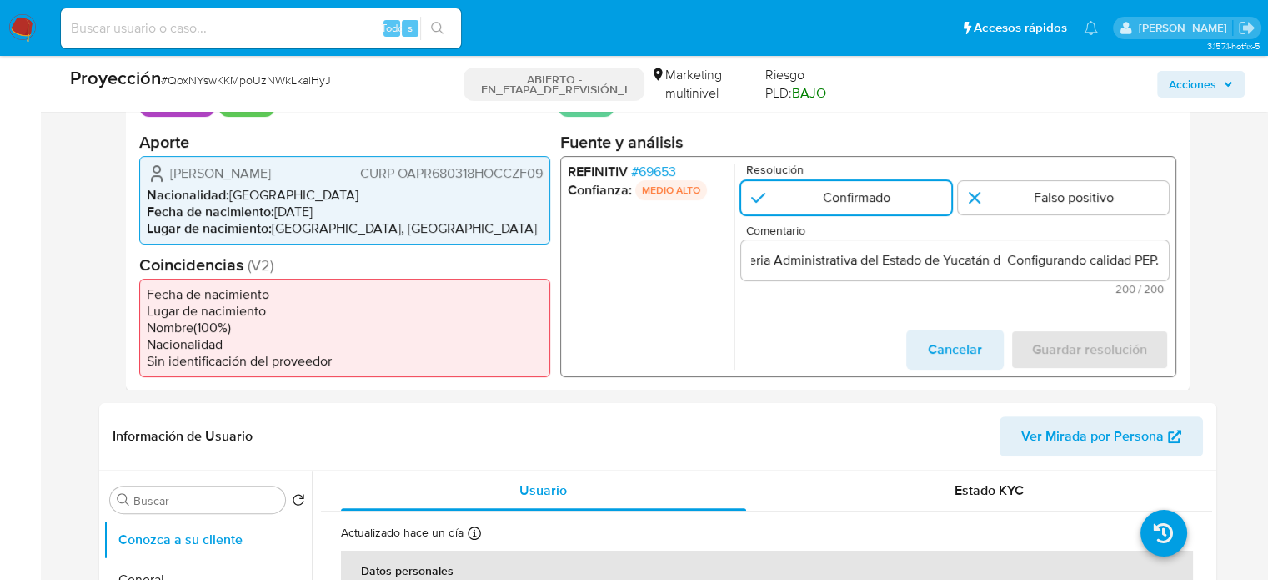
scroll to position [0, 0]
click at [1015, 304] on form "Resolución Confirmado Falso positivo Comentario Titular de cuenta Rafael Martin…" at bounding box center [955, 266] width 428 height 206
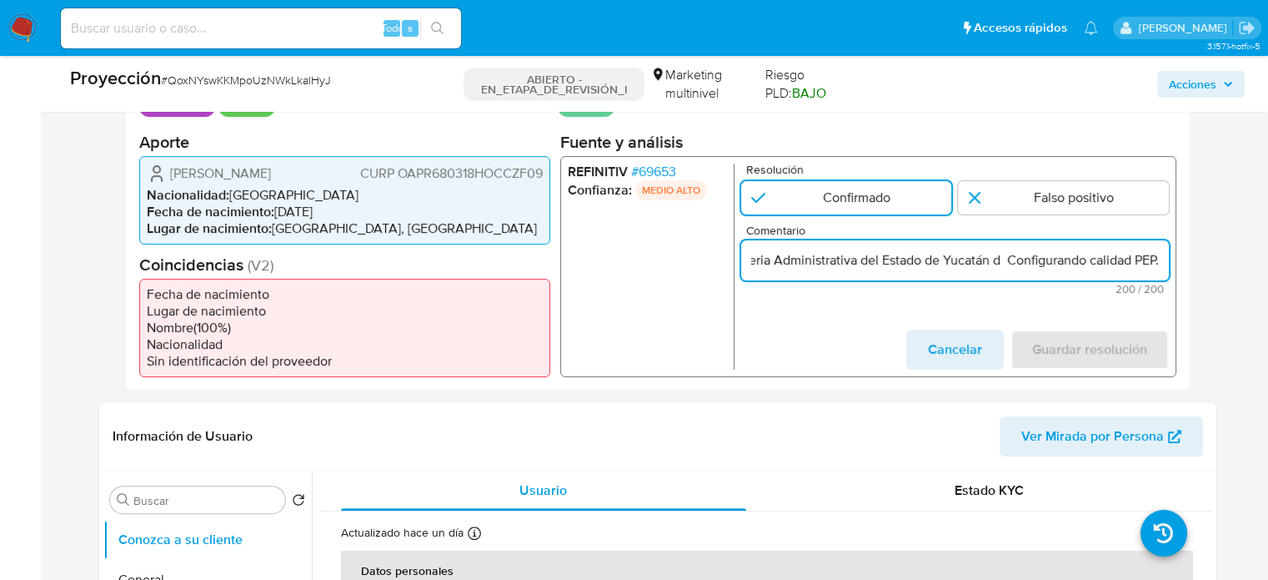
scroll to position [0, 844]
drag, startPoint x: 1140, startPoint y: 257, endPoint x: 1161, endPoint y: 257, distance: 20.8
click at [1161, 257] on input "Titular de cuenta Rafael Martin Ocampo Pizano CURP OAPR680318HOCCZF09 se desemp…" at bounding box center [955, 260] width 428 height 22
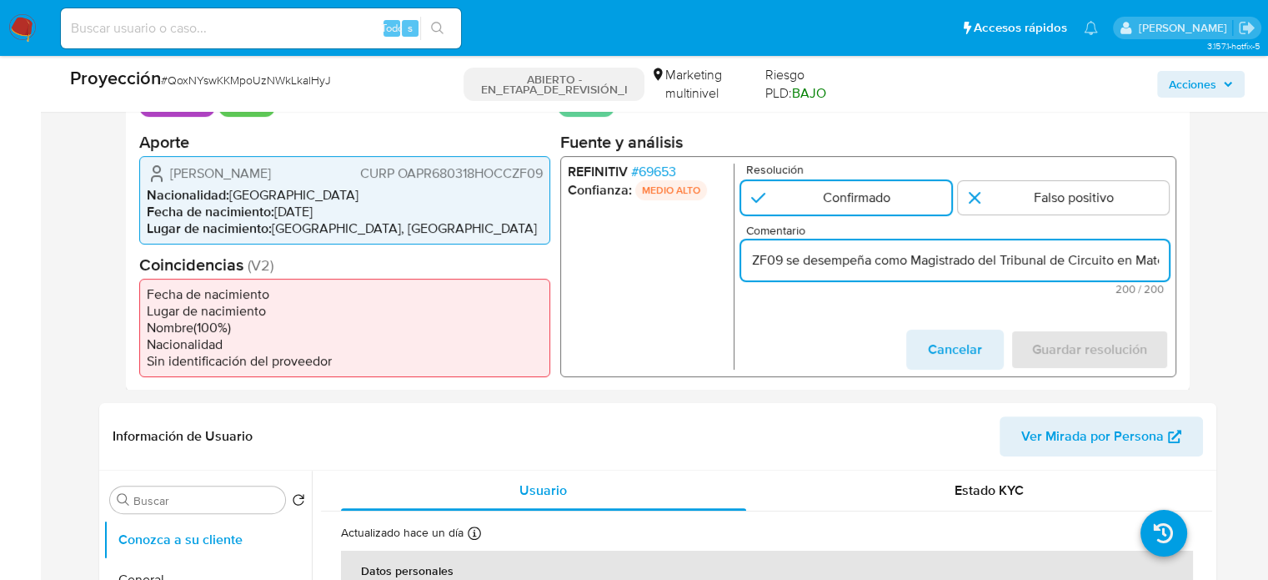
drag, startPoint x: 1162, startPoint y: 263, endPoint x: 985, endPoint y: 270, distance: 177.8
click at [985, 270] on div "Titular de cuenta Rafael Martin Ocampo Pizano CURP OAPR680318HOCCZF09 se desemp…" at bounding box center [955, 259] width 428 height 40
paste input "esde 2017"
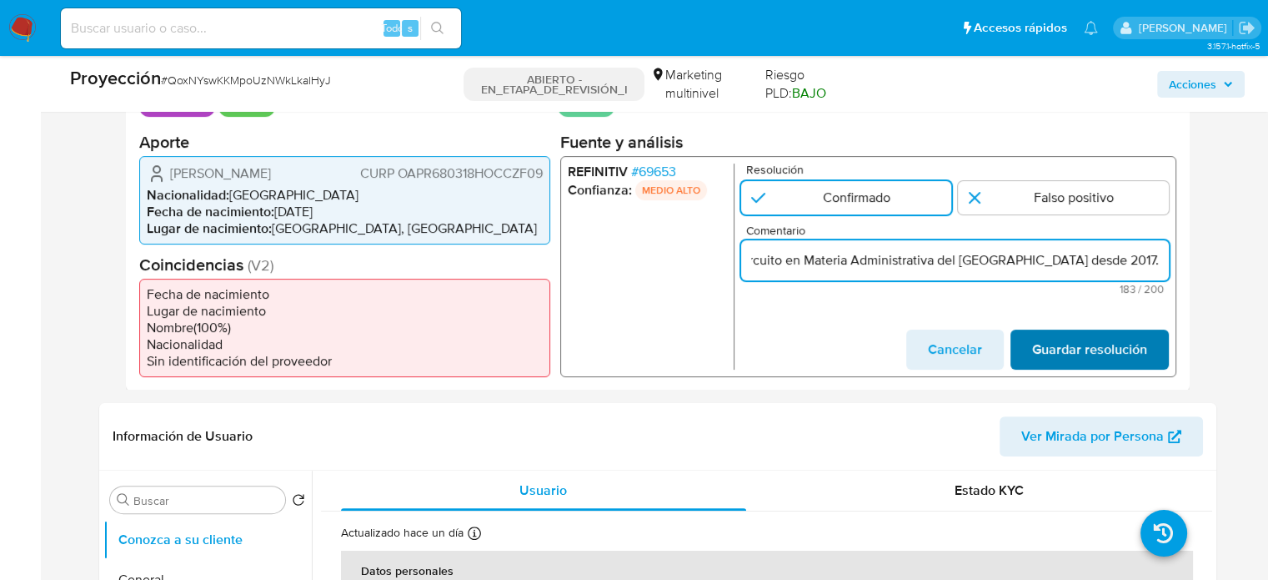
type input "Titular de cuenta Rafael Martin Ocampo Pizano CURP OAPR680318HOCCZF09 se desemp…"
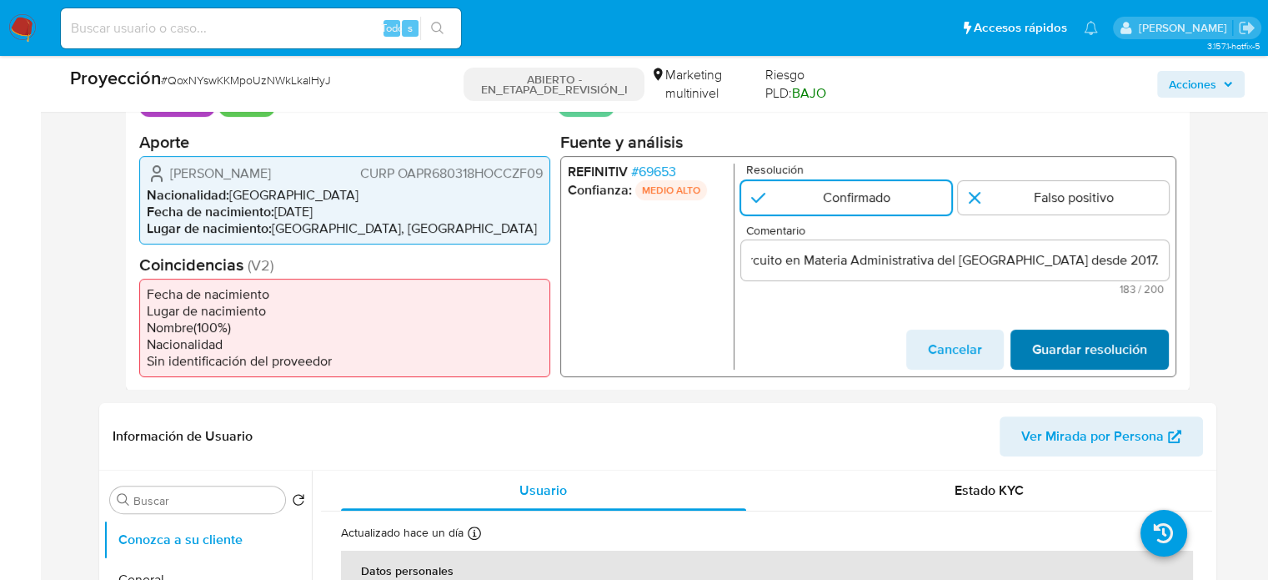
scroll to position [0, 0]
click at [1121, 359] on span "Guardar resolución" at bounding box center [1089, 348] width 115 height 37
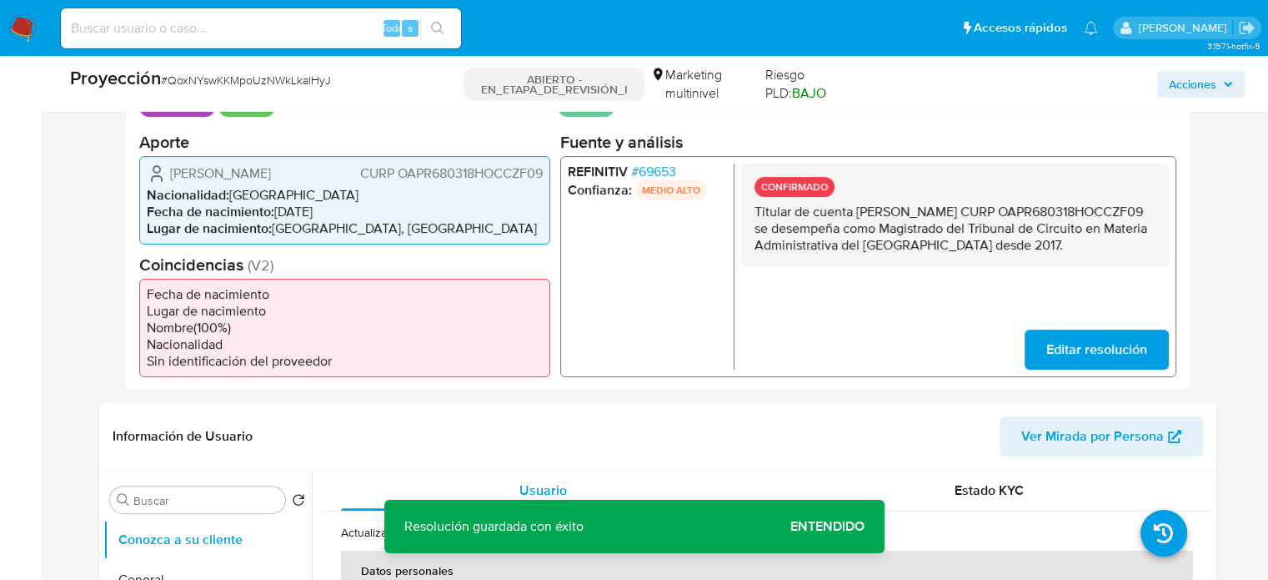
drag, startPoint x: 852, startPoint y: 265, endPoint x: 743, endPoint y: 213, distance: 120.9
click at [743, 213] on div "CONFIRMADO Titular de cuenta Rafael Martin Ocampo Pizano CURP OAPR680318HOCCZF0…" at bounding box center [955, 214] width 428 height 103
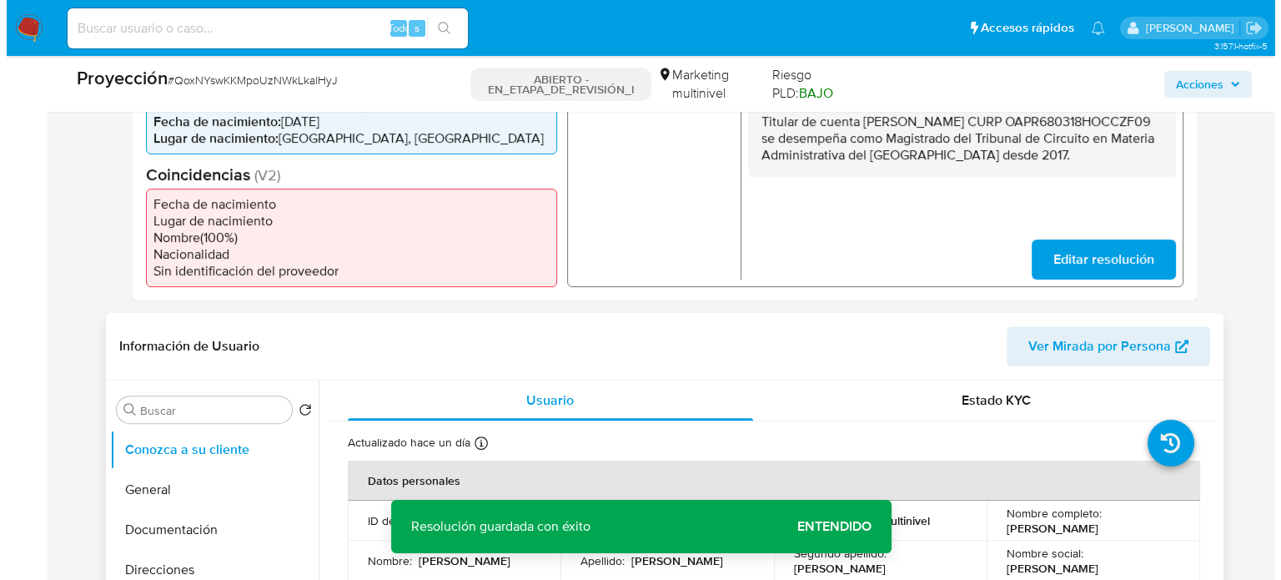
scroll to position [712, 0]
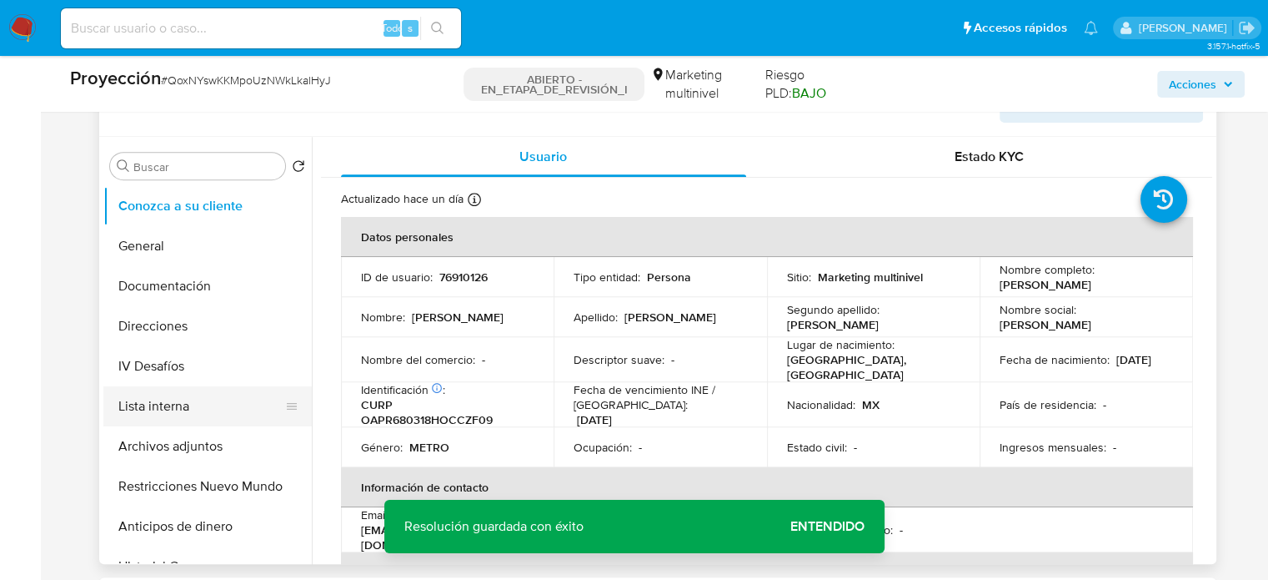
click at [169, 414] on button "Lista interna" at bounding box center [200, 406] width 195 height 40
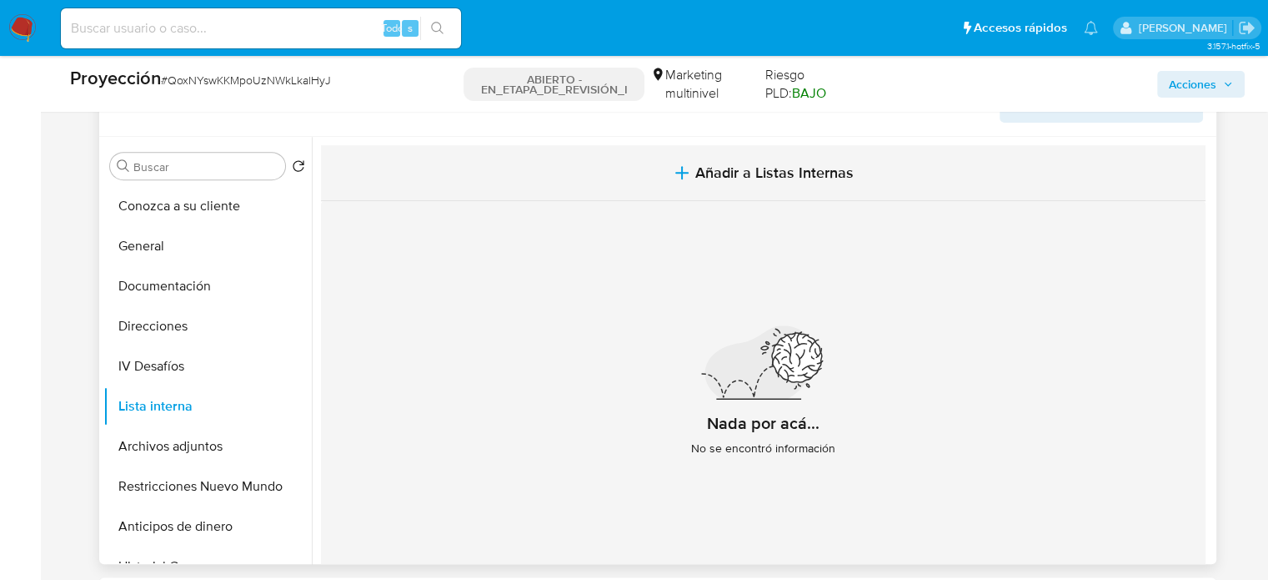
click at [737, 177] on span "Añadir a Listas Internas" at bounding box center [774, 172] width 158 height 18
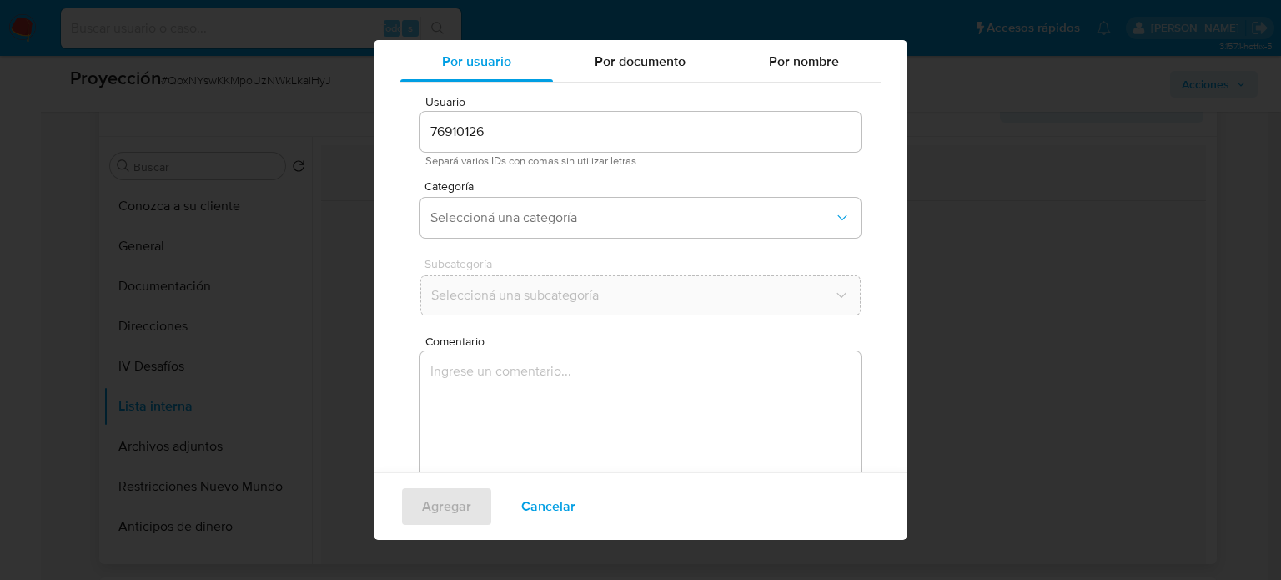
scroll to position [70, 0]
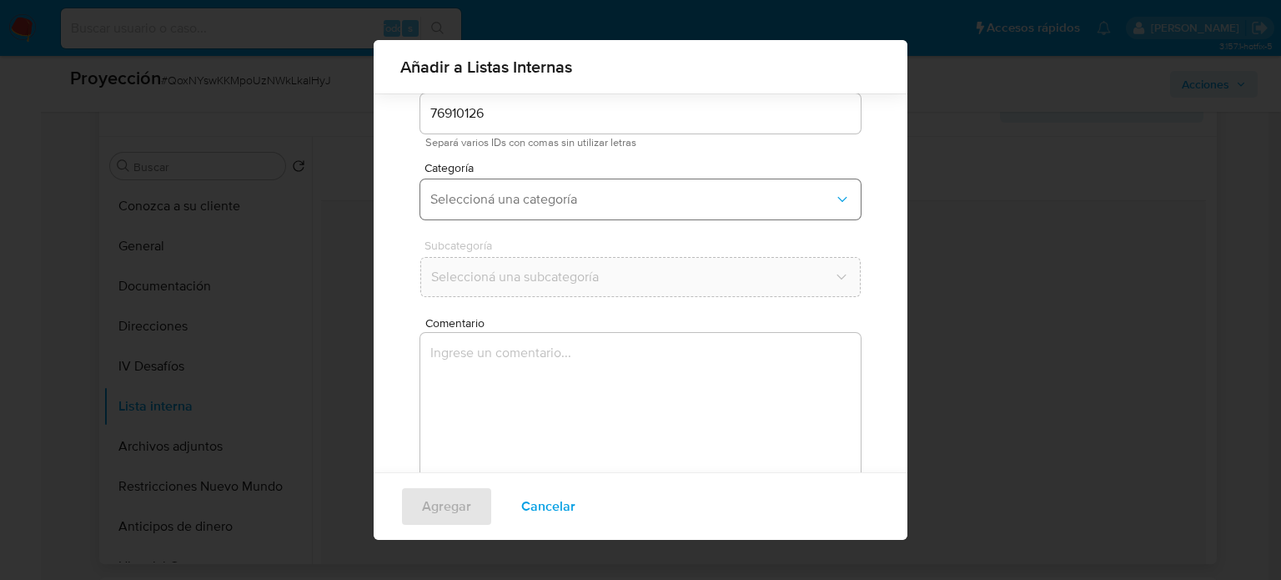
click at [680, 198] on span "Seleccioná una categoría" at bounding box center [632, 199] width 404 height 17
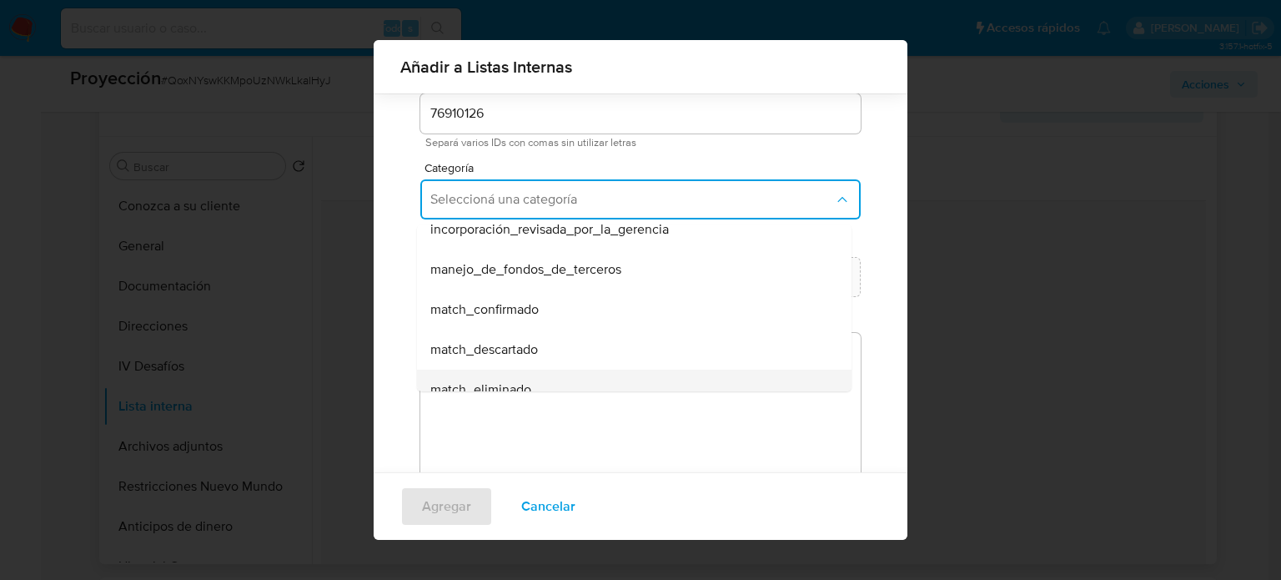
scroll to position [83, 0]
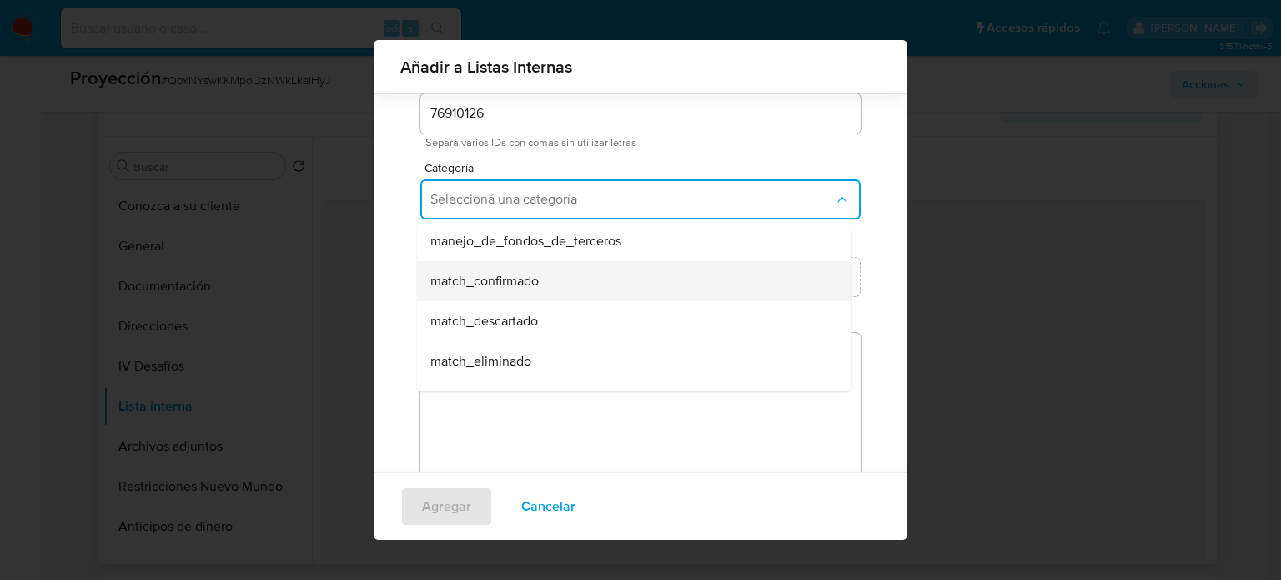
click at [549, 272] on div "match_confirmado" at bounding box center [629, 281] width 398 height 40
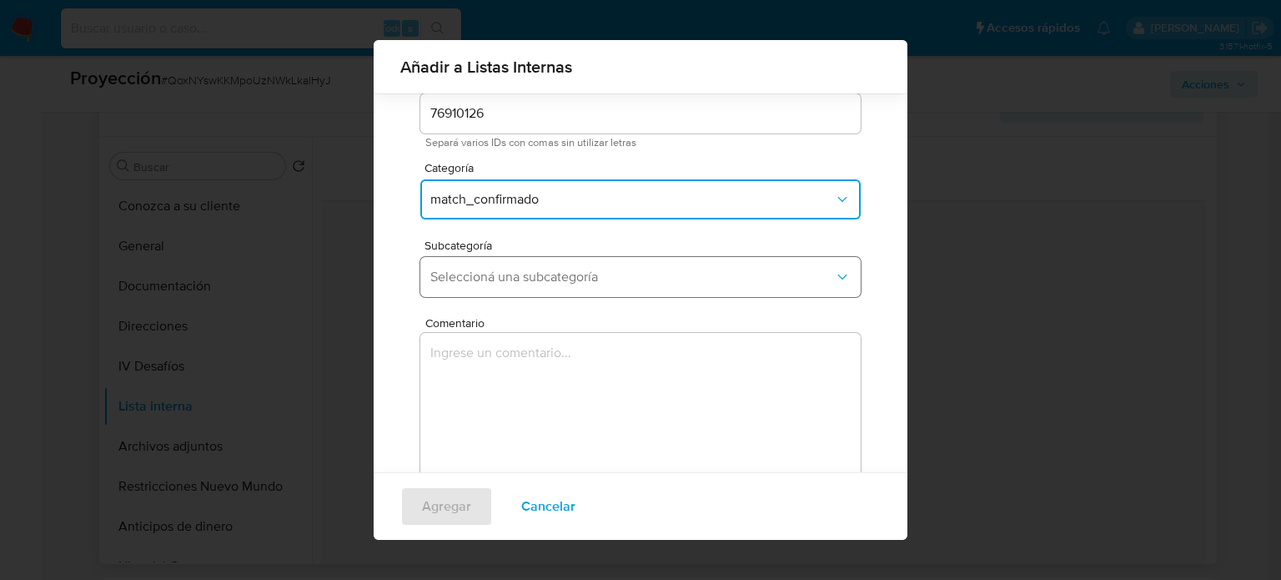
click at [570, 280] on span "Seleccioná una subcategoría" at bounding box center [632, 277] width 404 height 17
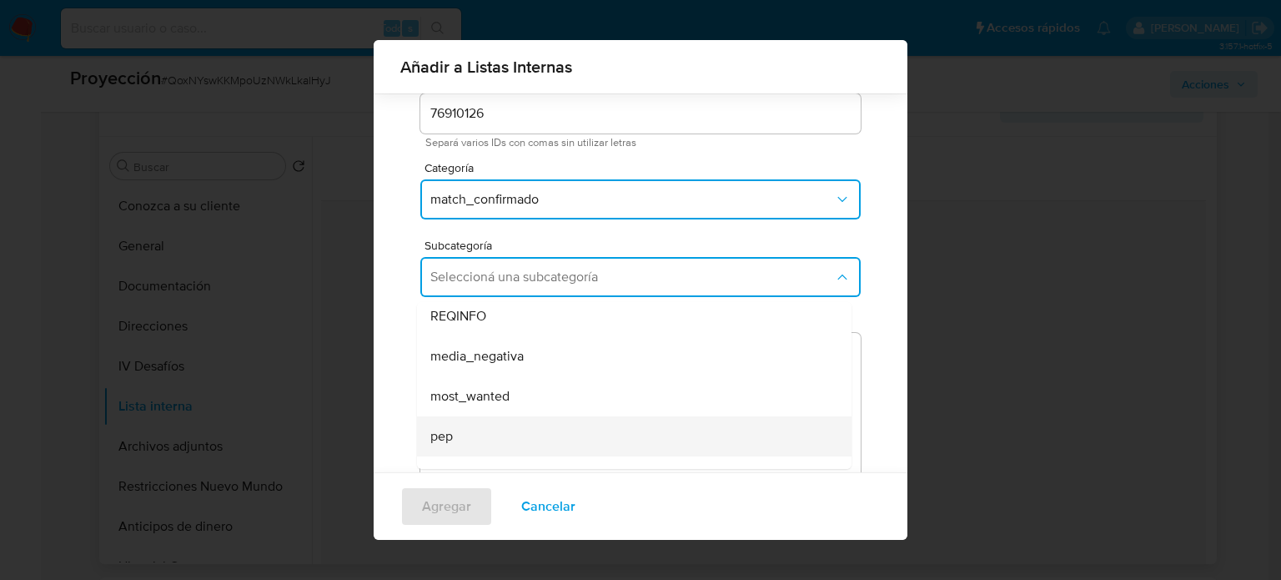
scroll to position [113, 0]
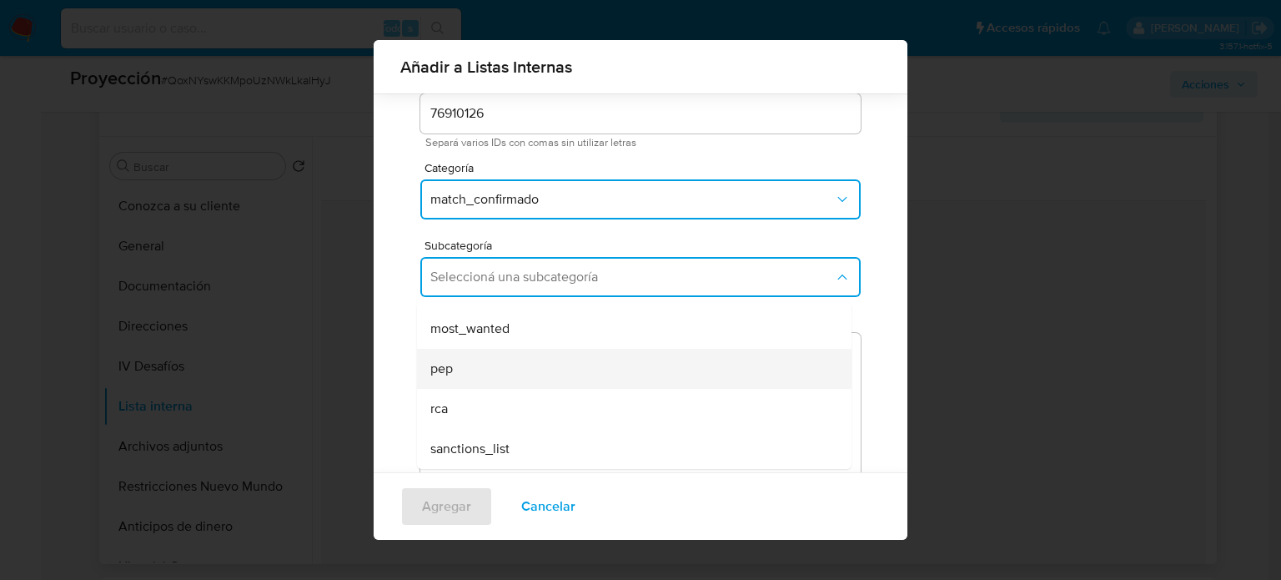
click at [532, 384] on div "pep" at bounding box center [629, 369] width 398 height 40
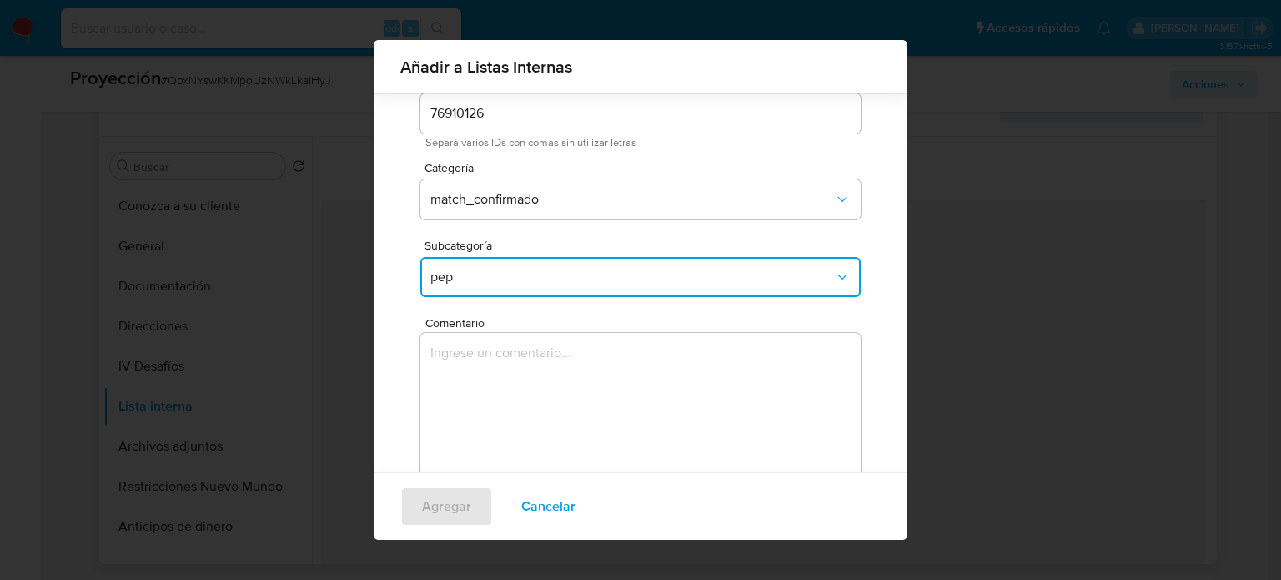
click at [532, 384] on textarea "Comentario" at bounding box center [640, 413] width 440 height 160
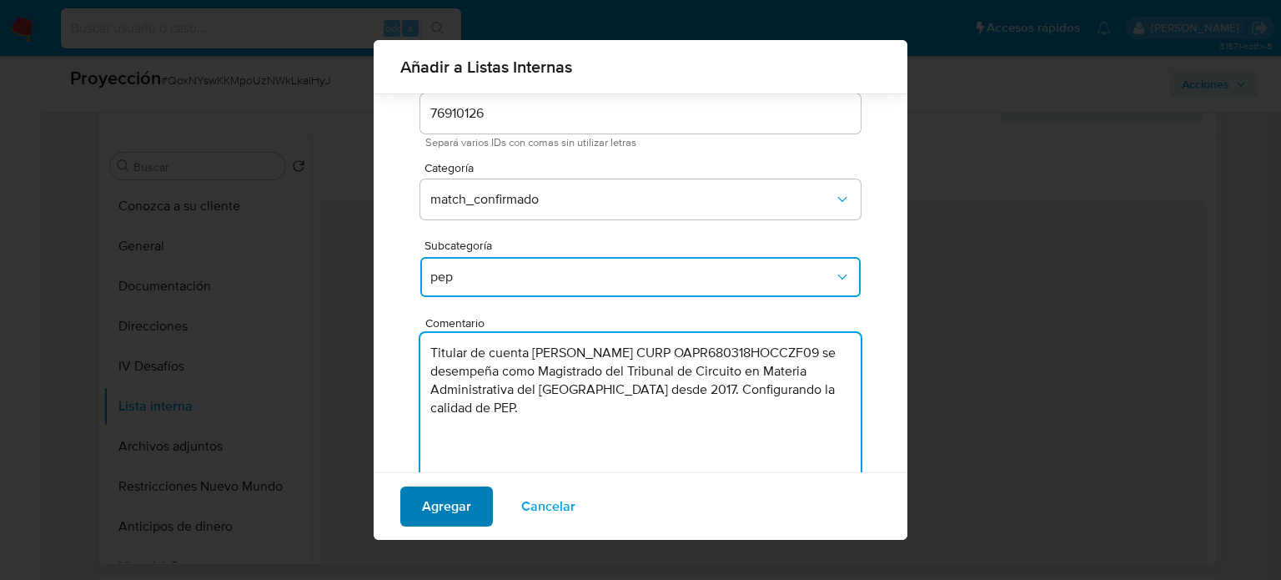
type textarea "Titular de cuenta Rafael Martin Ocampo Pizano CURP OAPR680318HOCCZF09 se desemp…"
click at [449, 515] on span "Agregar" at bounding box center [446, 506] width 49 height 37
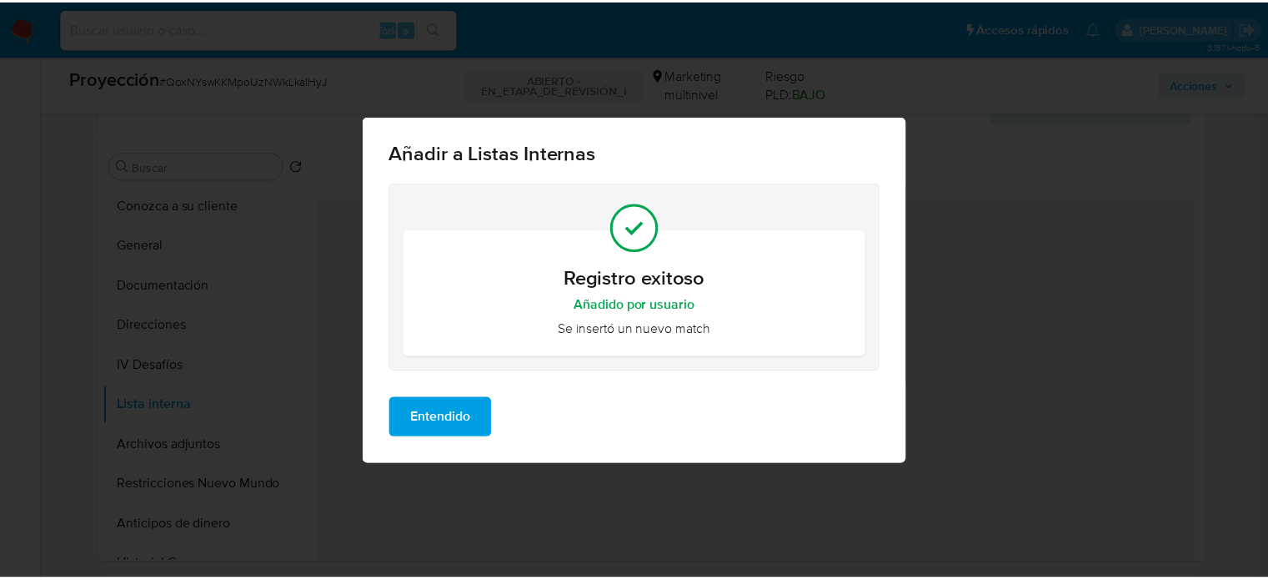
scroll to position [0, 0]
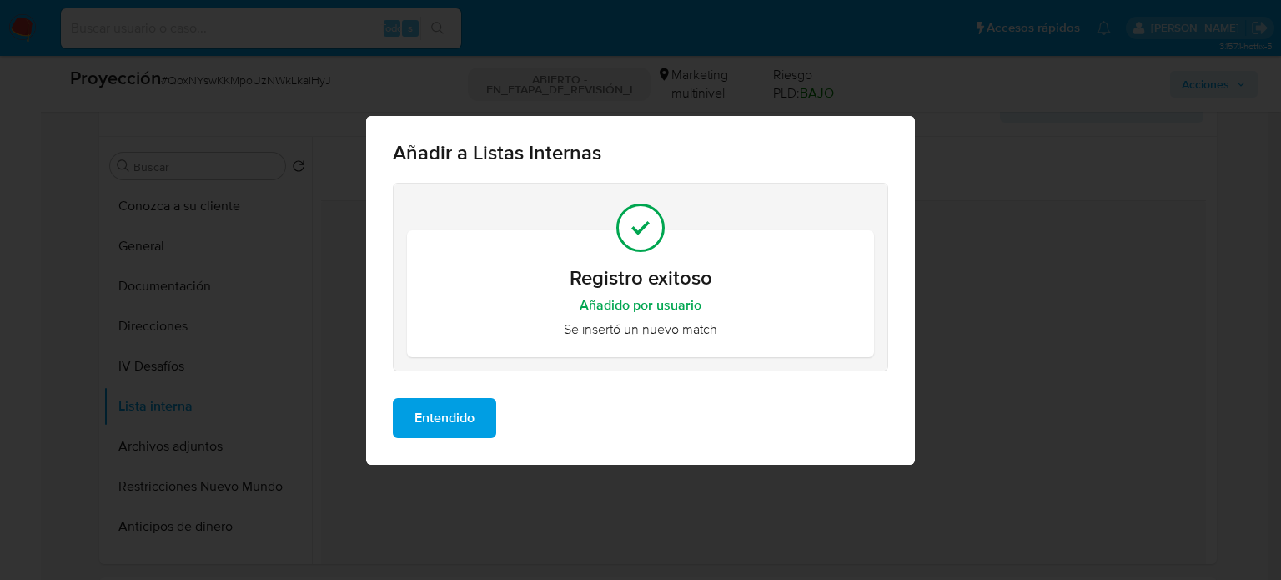
click at [440, 433] on span "Entendido" at bounding box center [444, 417] width 60 height 37
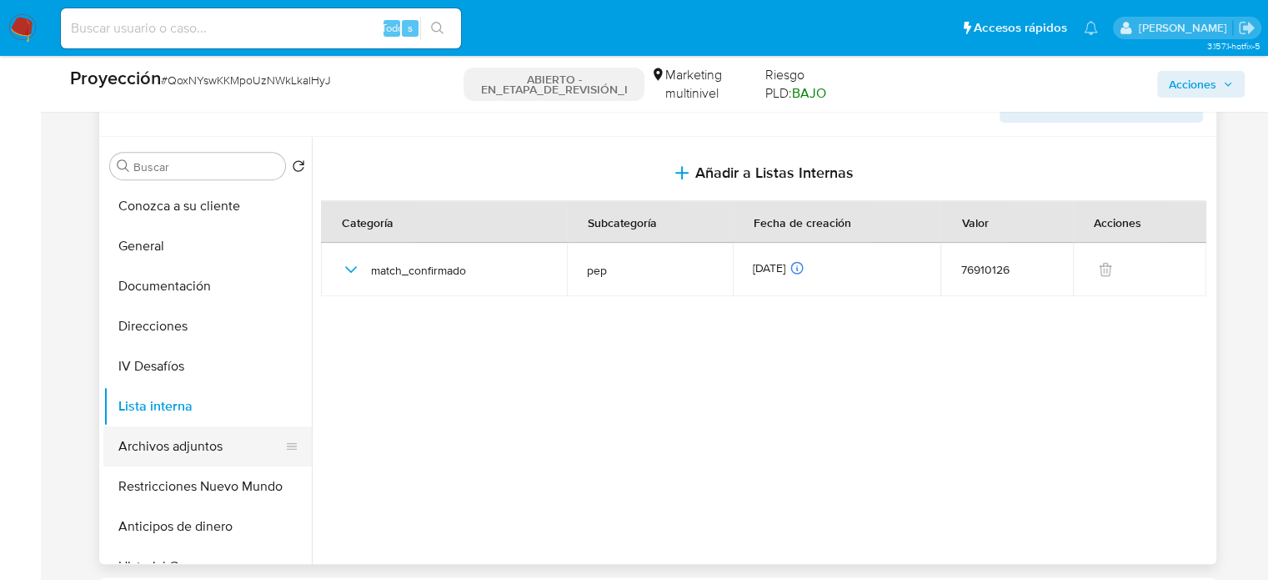
click at [203, 454] on button "Archivos adjuntos" at bounding box center [200, 446] width 195 height 40
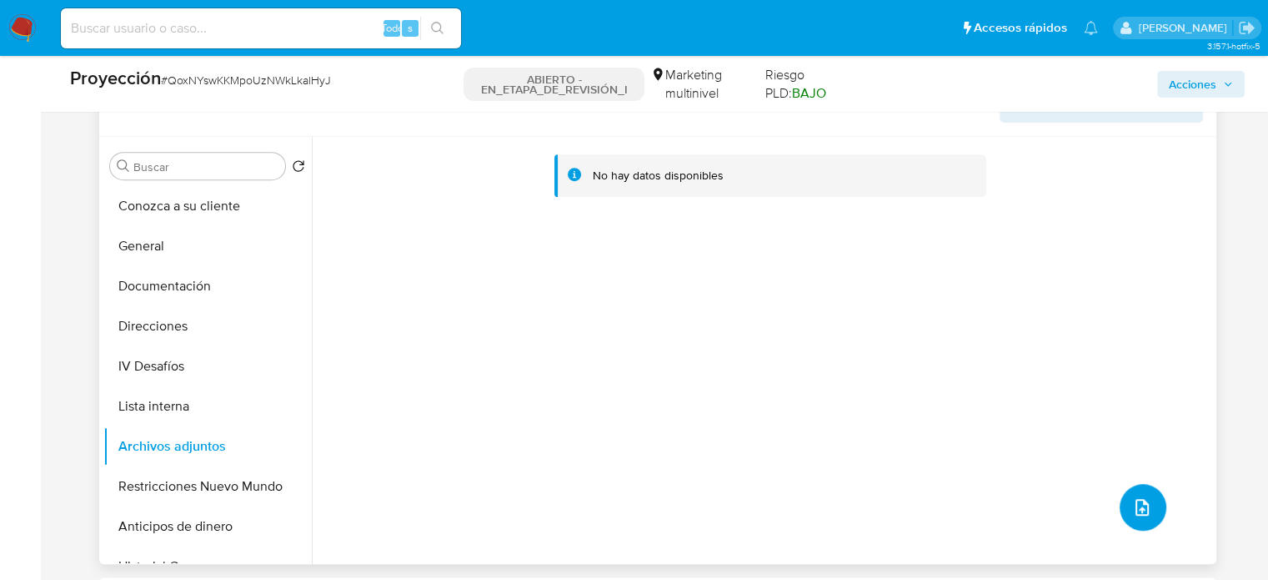
click at [1138, 518] on button "subir archivo" at bounding box center [1143, 507] width 47 height 47
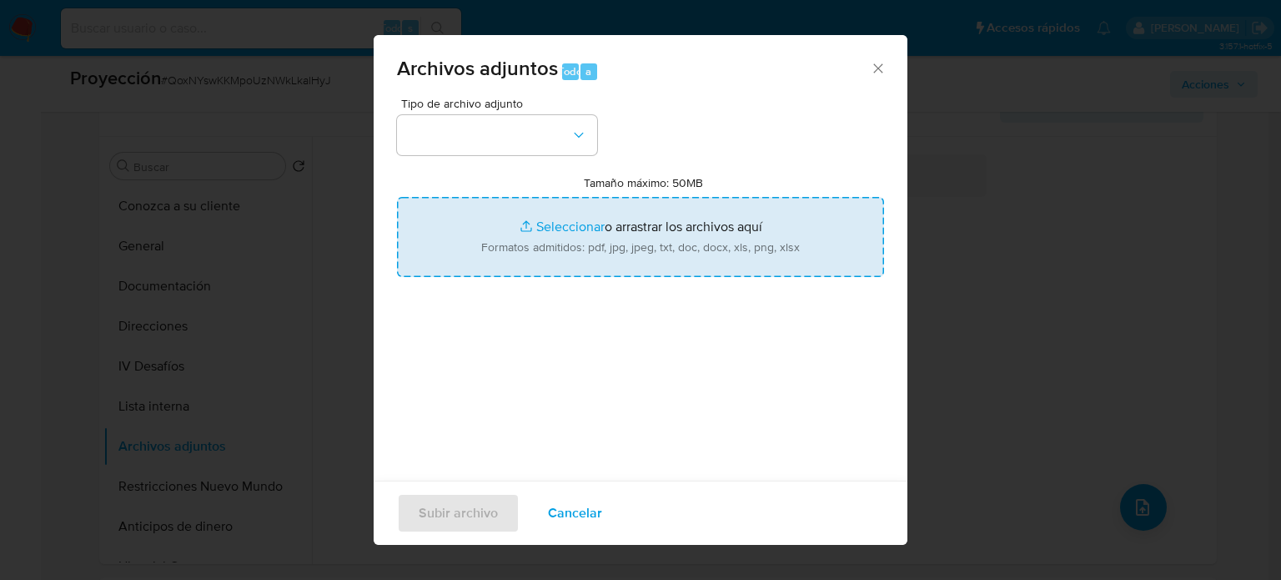
click at [761, 266] on input "Tamaño máximo: 50MB Seleccionar archivos" at bounding box center [640, 237] width 487 height 80
type input "C:\fakepath\Buscador.pdf"
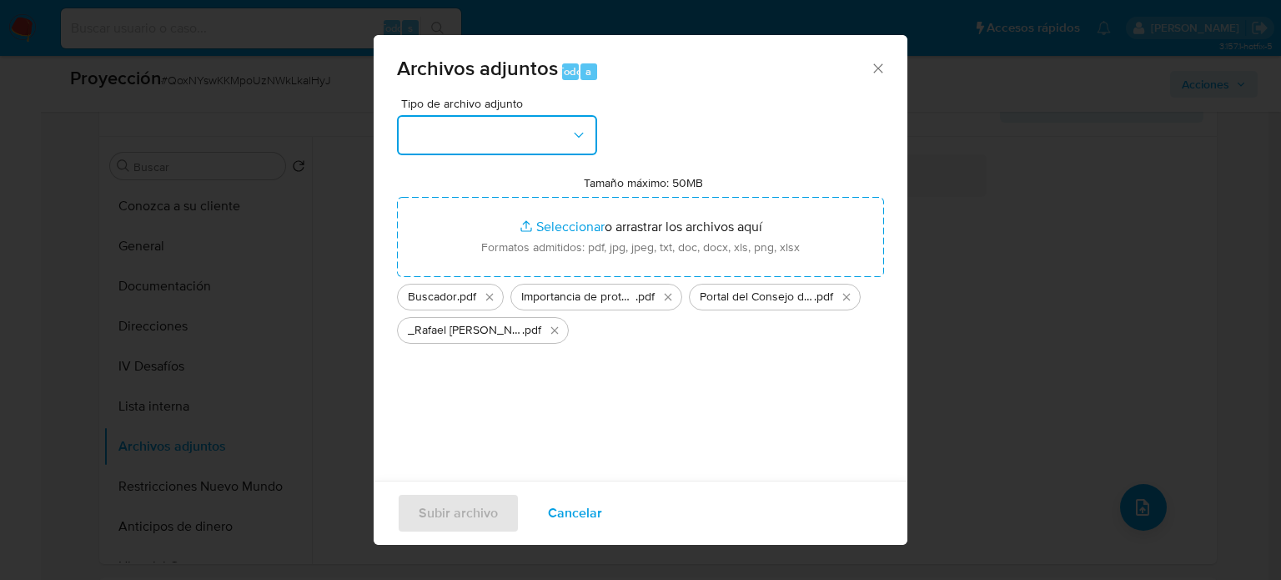
click at [519, 138] on button "button" at bounding box center [497, 135] width 200 height 40
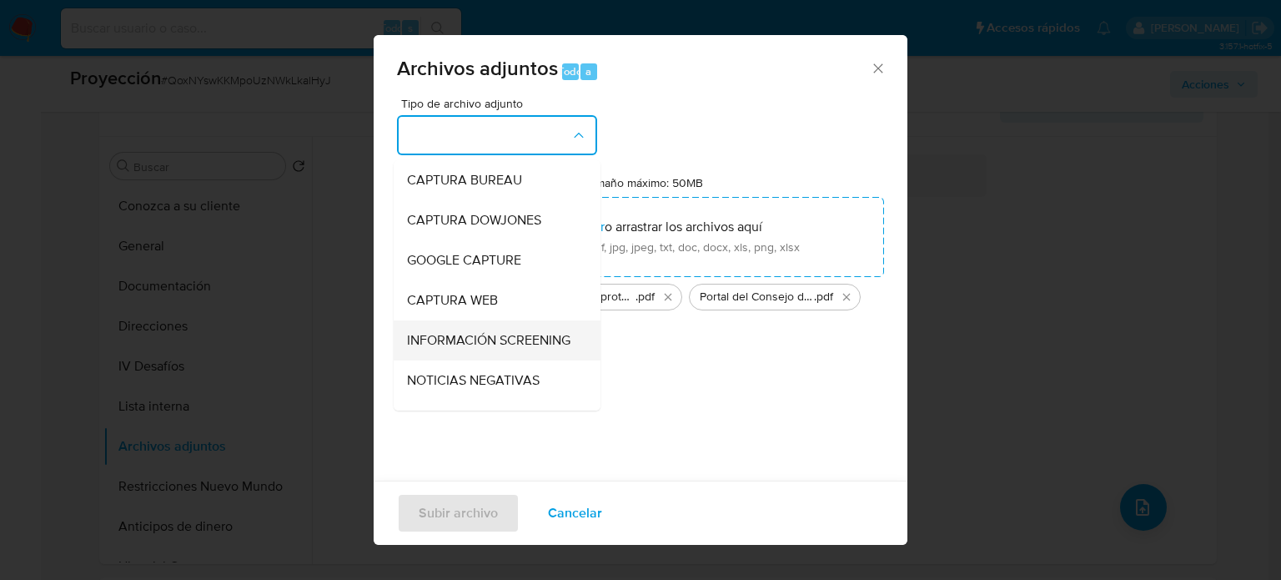
click at [490, 341] on span "INFORMACIÓN SCREENING" at bounding box center [488, 340] width 163 height 17
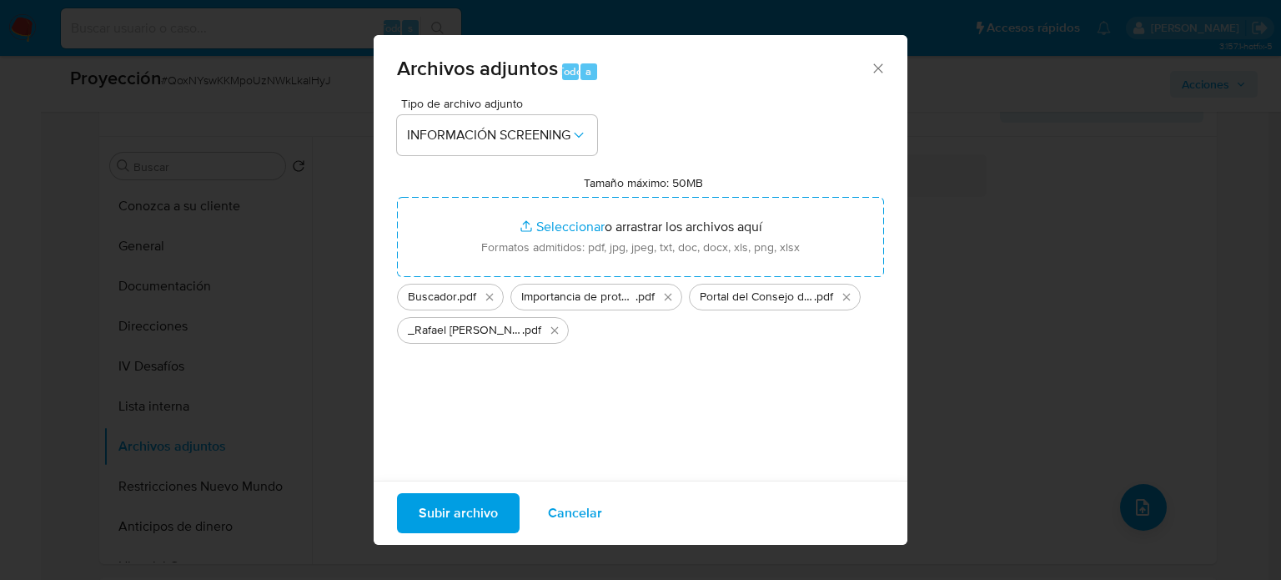
click at [454, 506] on span "Subir archivo" at bounding box center [458, 513] width 79 height 37
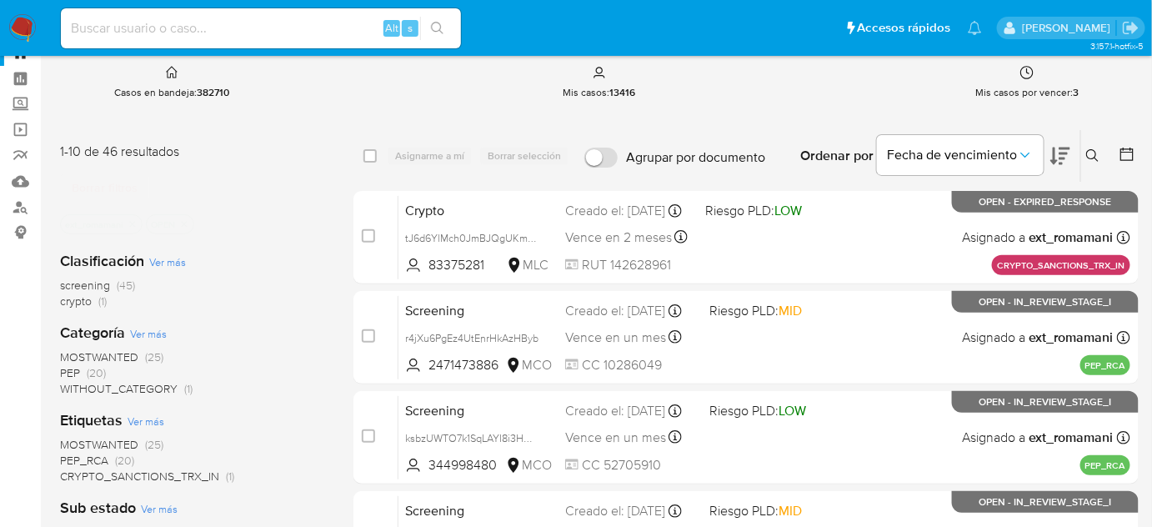
scroll to position [75, 0]
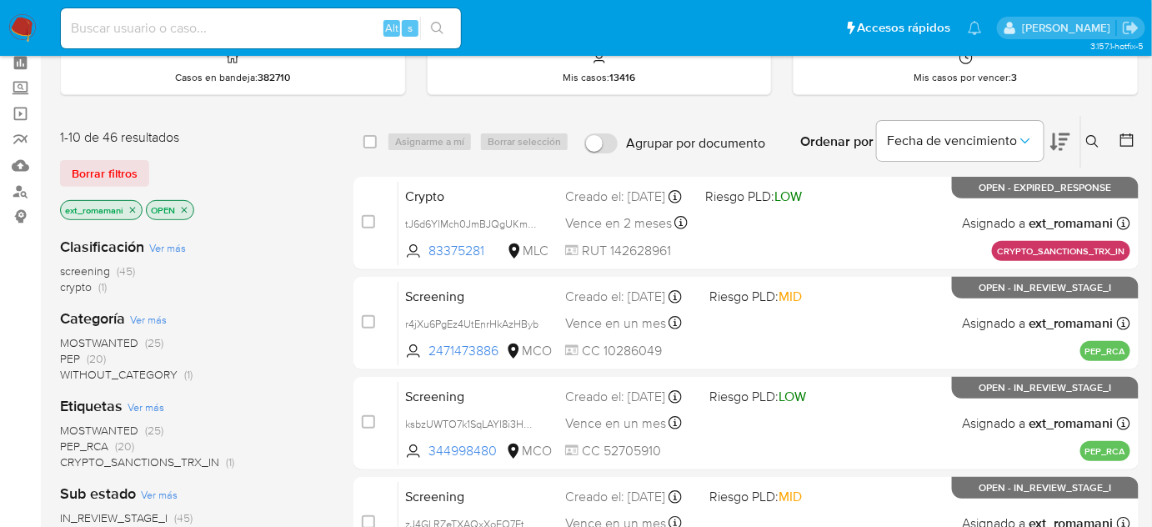
click at [147, 346] on span "(25)" at bounding box center [154, 342] width 18 height 17
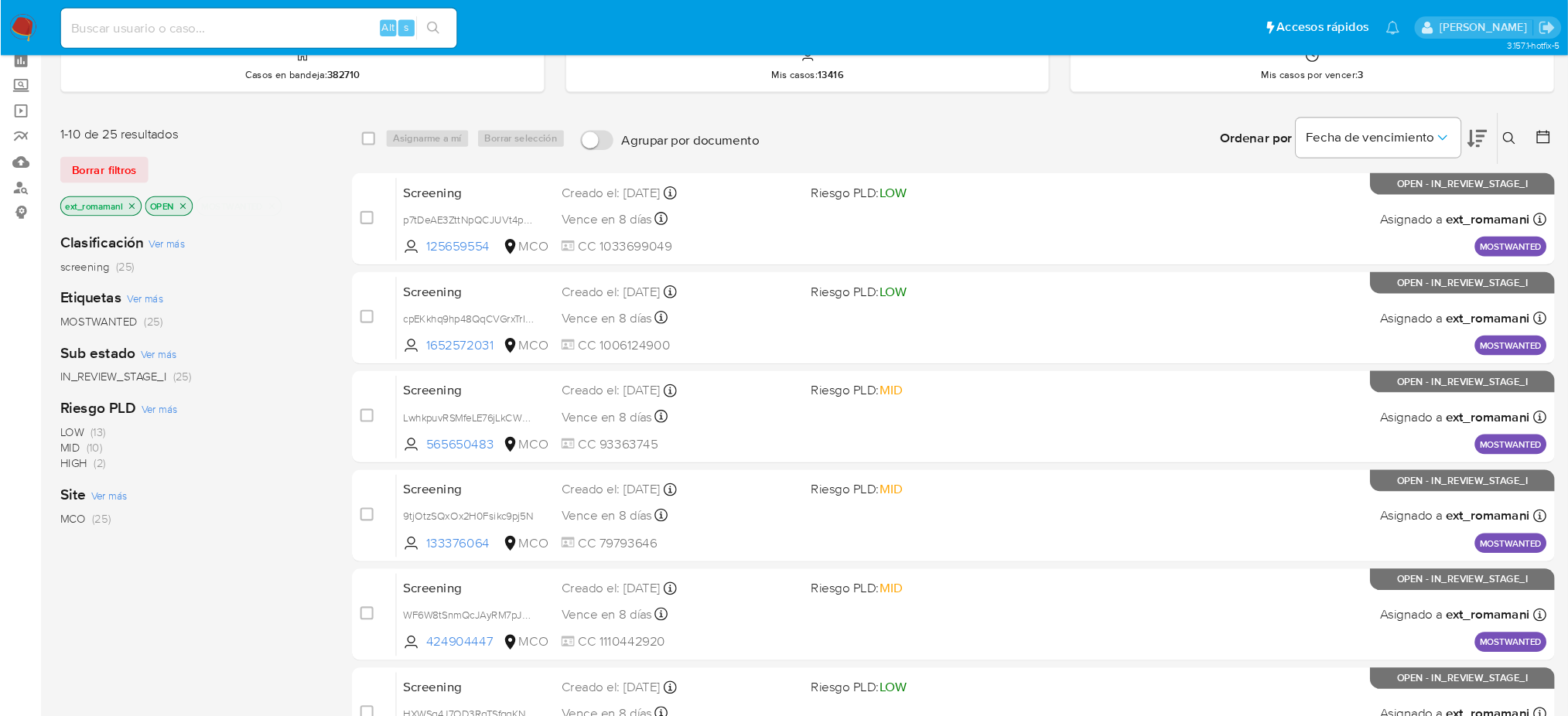
scroll to position [70, 0]
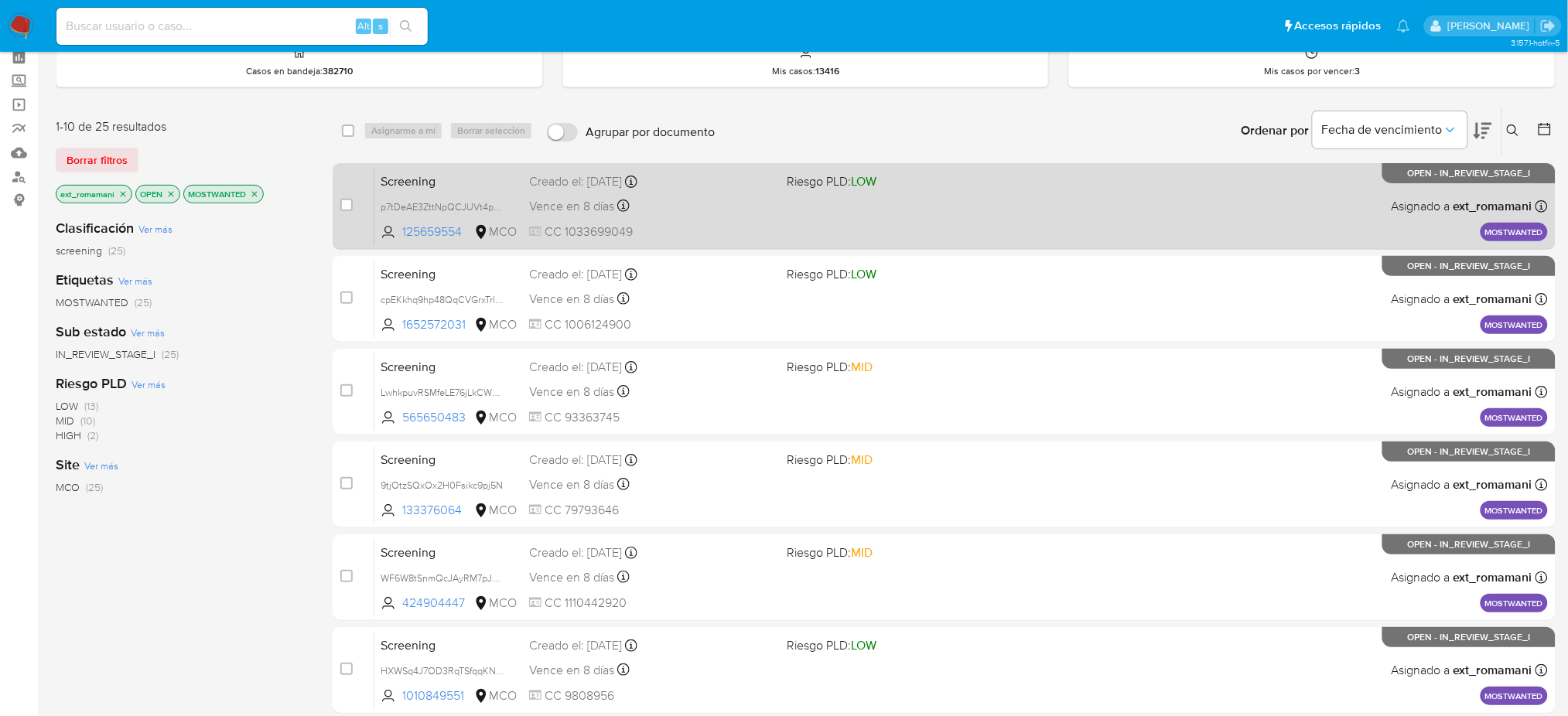
click at [774, 198] on div "Vence en 8 días Vence el 09/09/2025 07:07:37" at bounding box center [651, 206] width 245 height 21
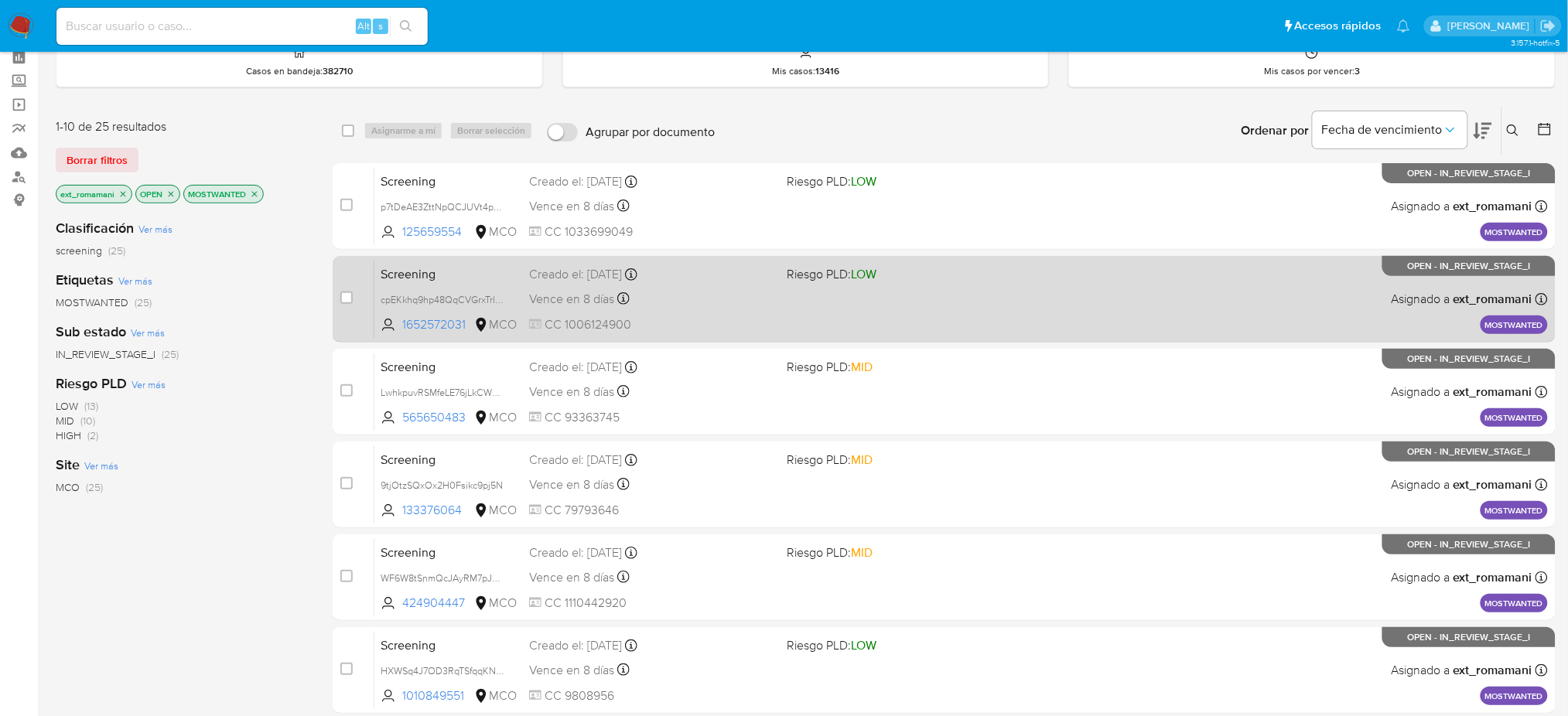
click at [739, 291] on div "Vence en 8 días Vence el 09/09/2025 07:07:35" at bounding box center [651, 299] width 245 height 21
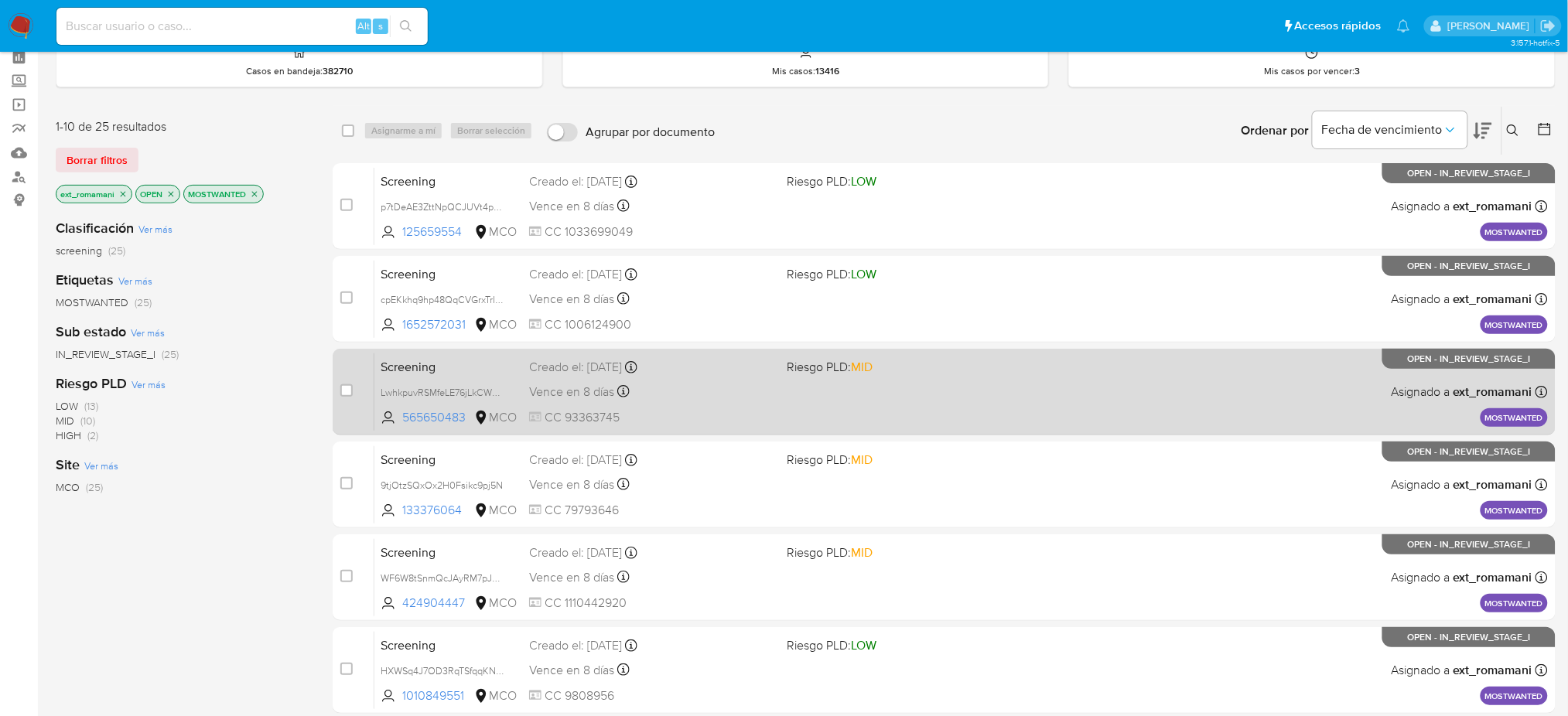
click at [736, 412] on span "CC 93363745" at bounding box center [651, 417] width 245 height 17
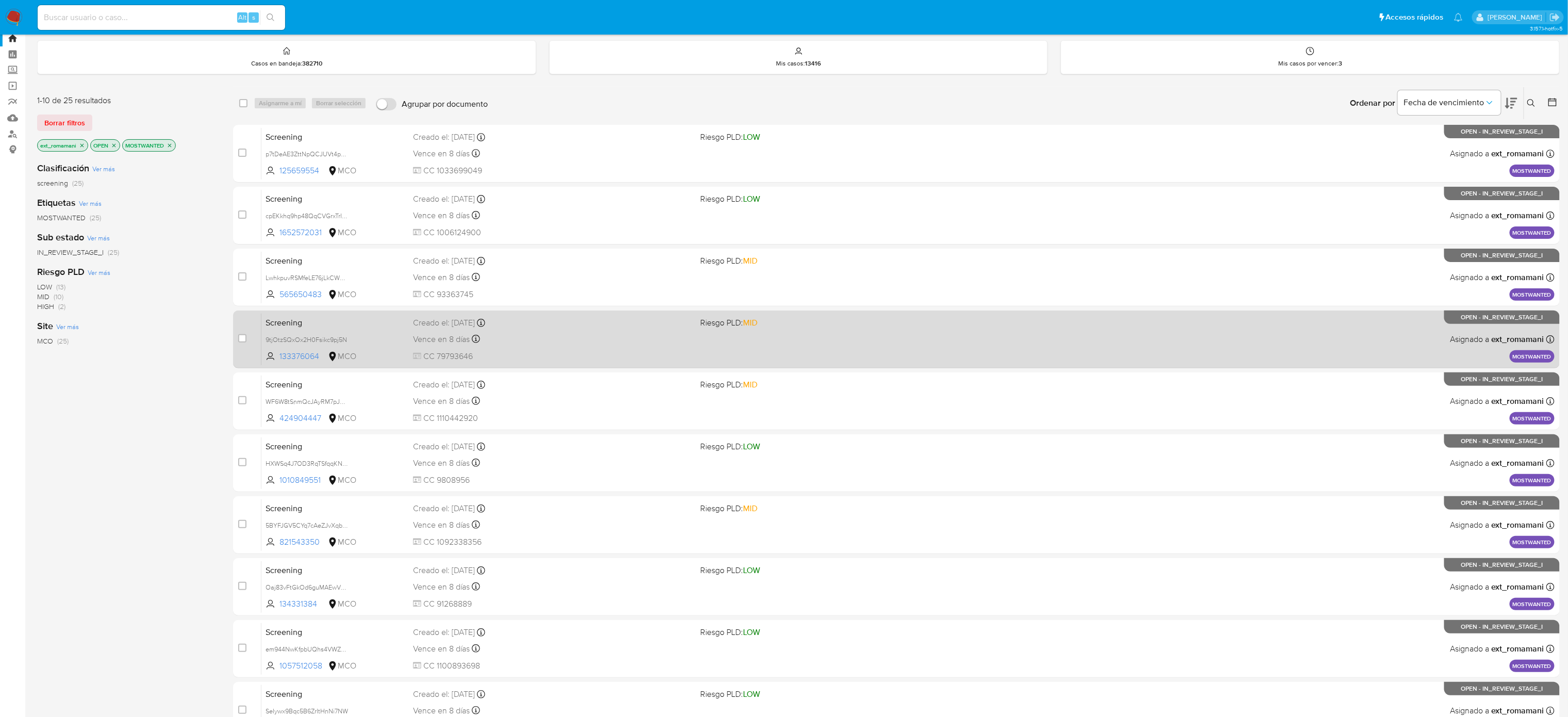
scroll to position [0, 0]
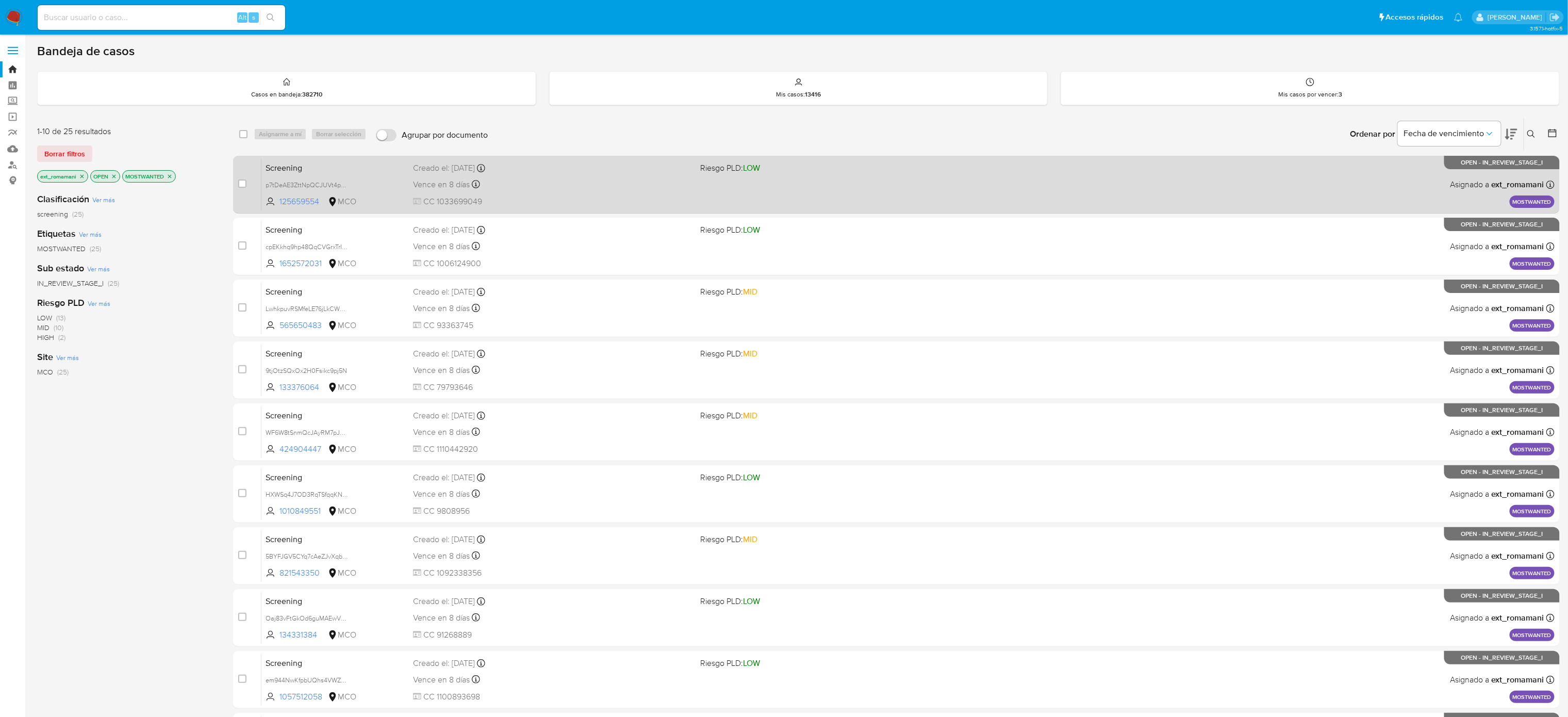
click at [571, 179] on div "Vence en 8 días Vence el 09/09/2025 07:07:37" at bounding box center [552, 184] width 279 height 14
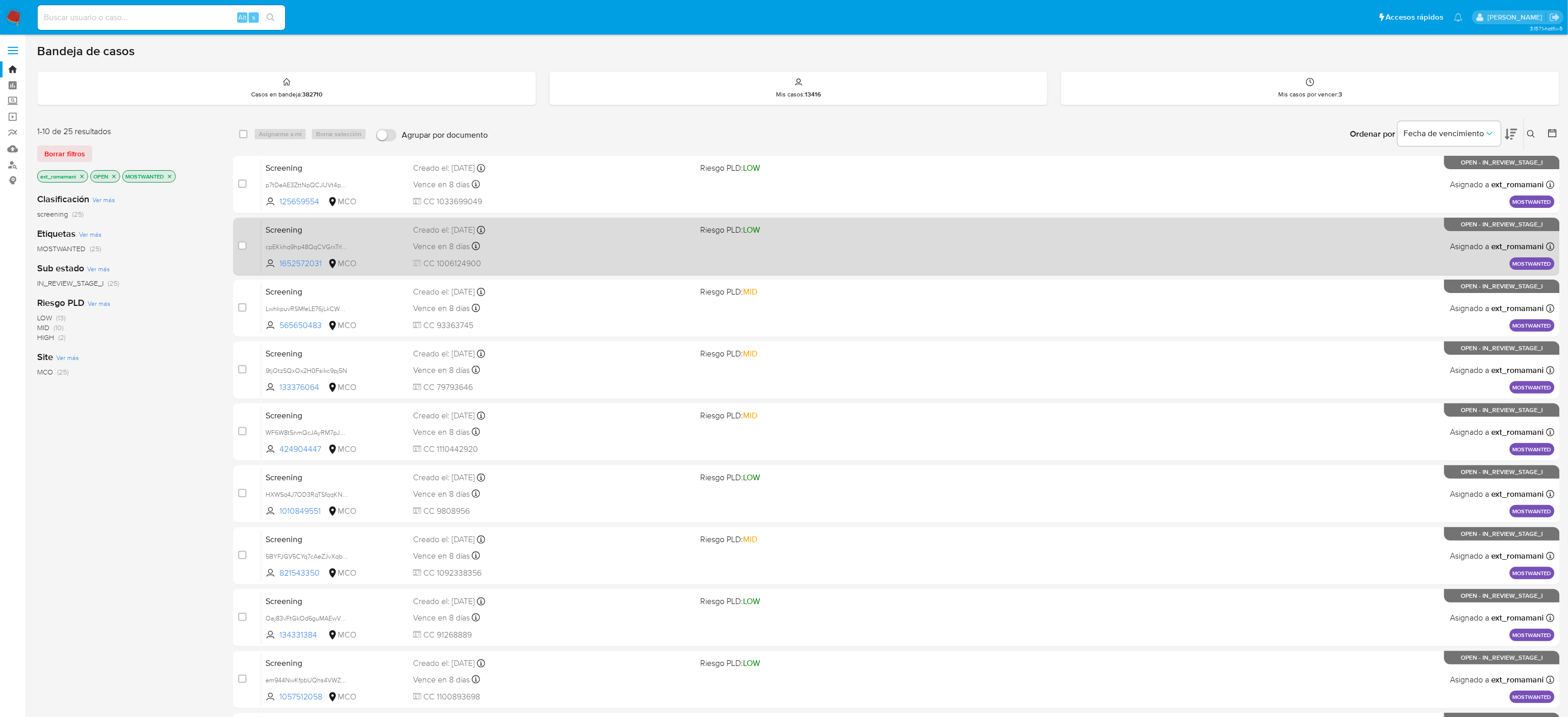
click at [556, 241] on div "Vence en 8 días Vence el 09/09/2025 07:07:35" at bounding box center [552, 246] width 279 height 14
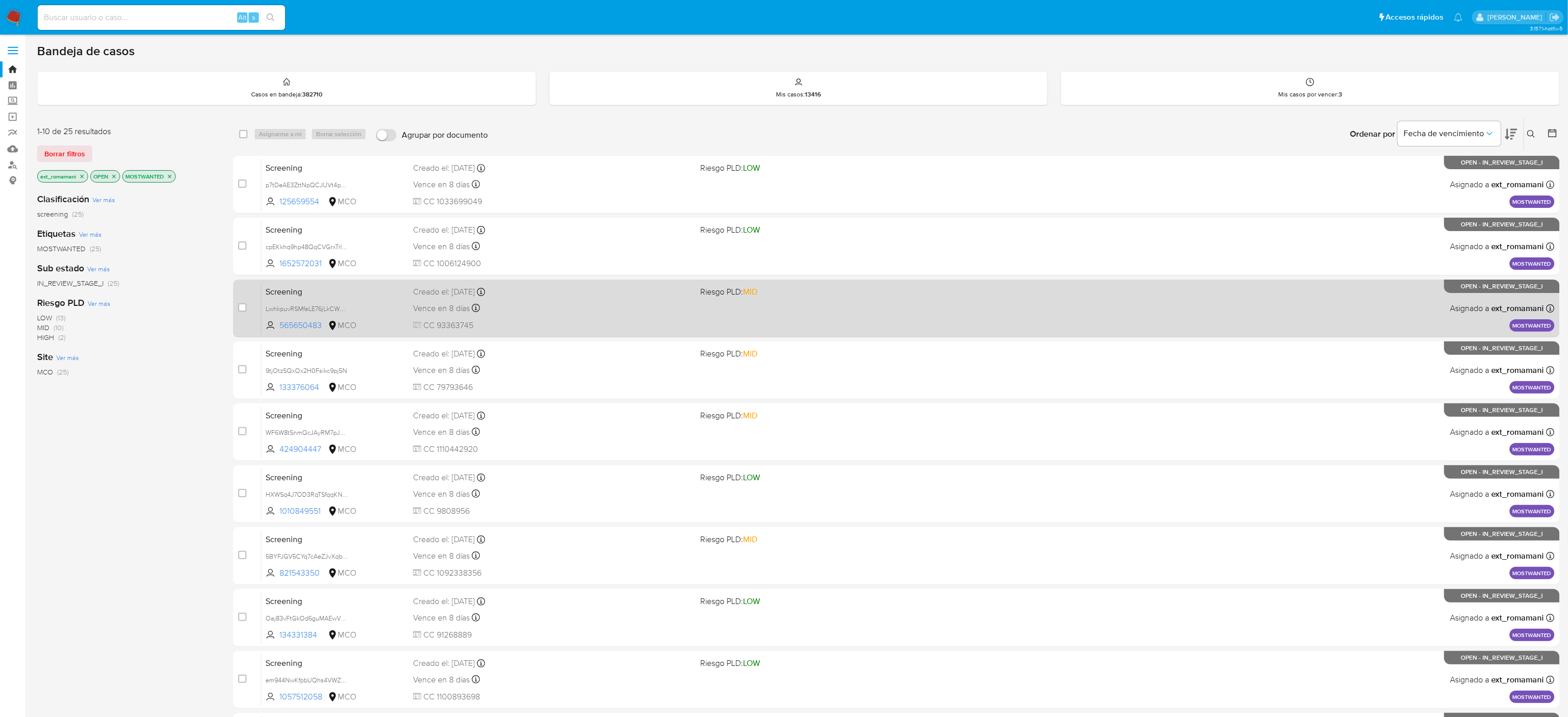
click at [529, 316] on div "Screening LwhkpuvRSMfeLE76jLkCWWSh 565650483 MCO Riesgo PLD: MID Creado el: 30/…" at bounding box center [908, 308] width 1293 height 52
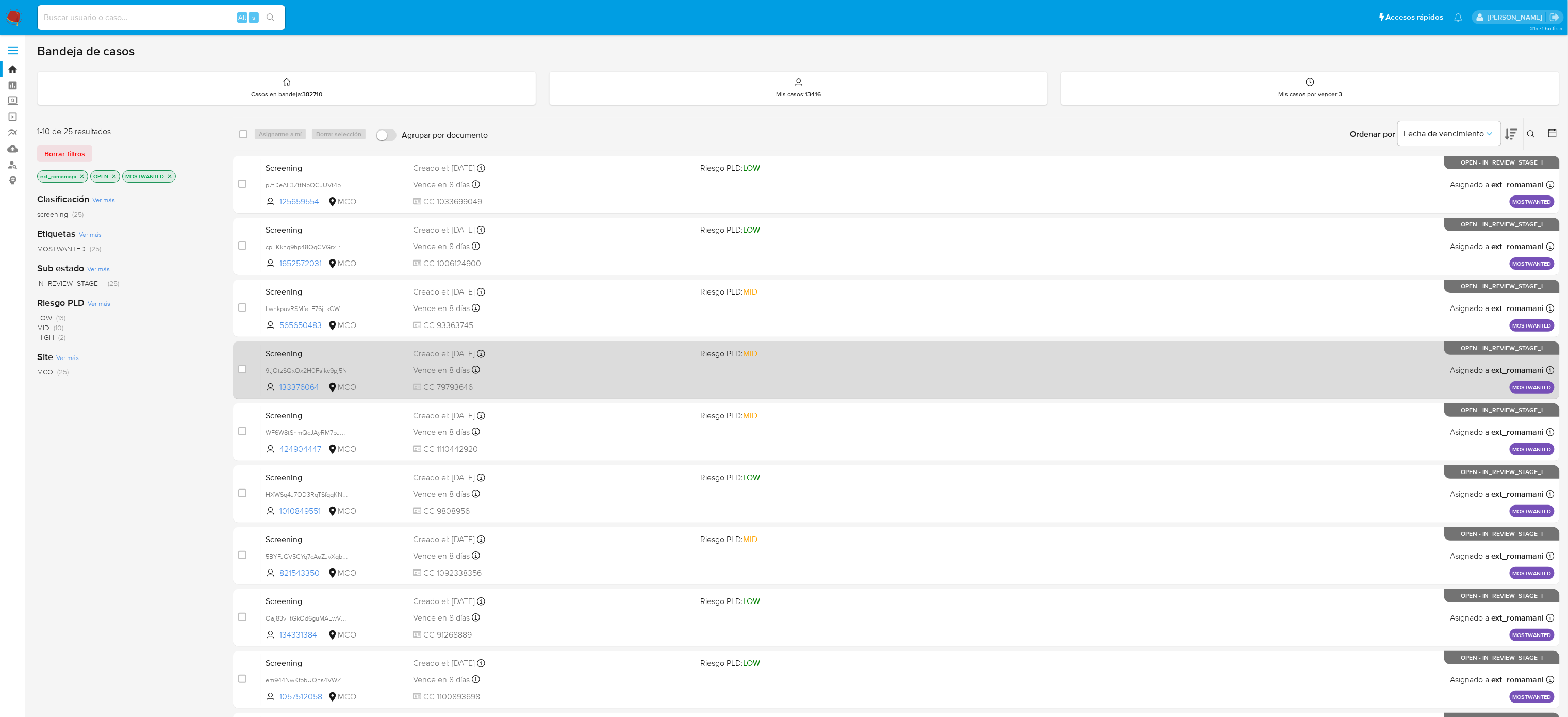
click at [513, 325] on div "Vence en 8 días Vence el 09/09/2025 07:07:06" at bounding box center [552, 370] width 279 height 14
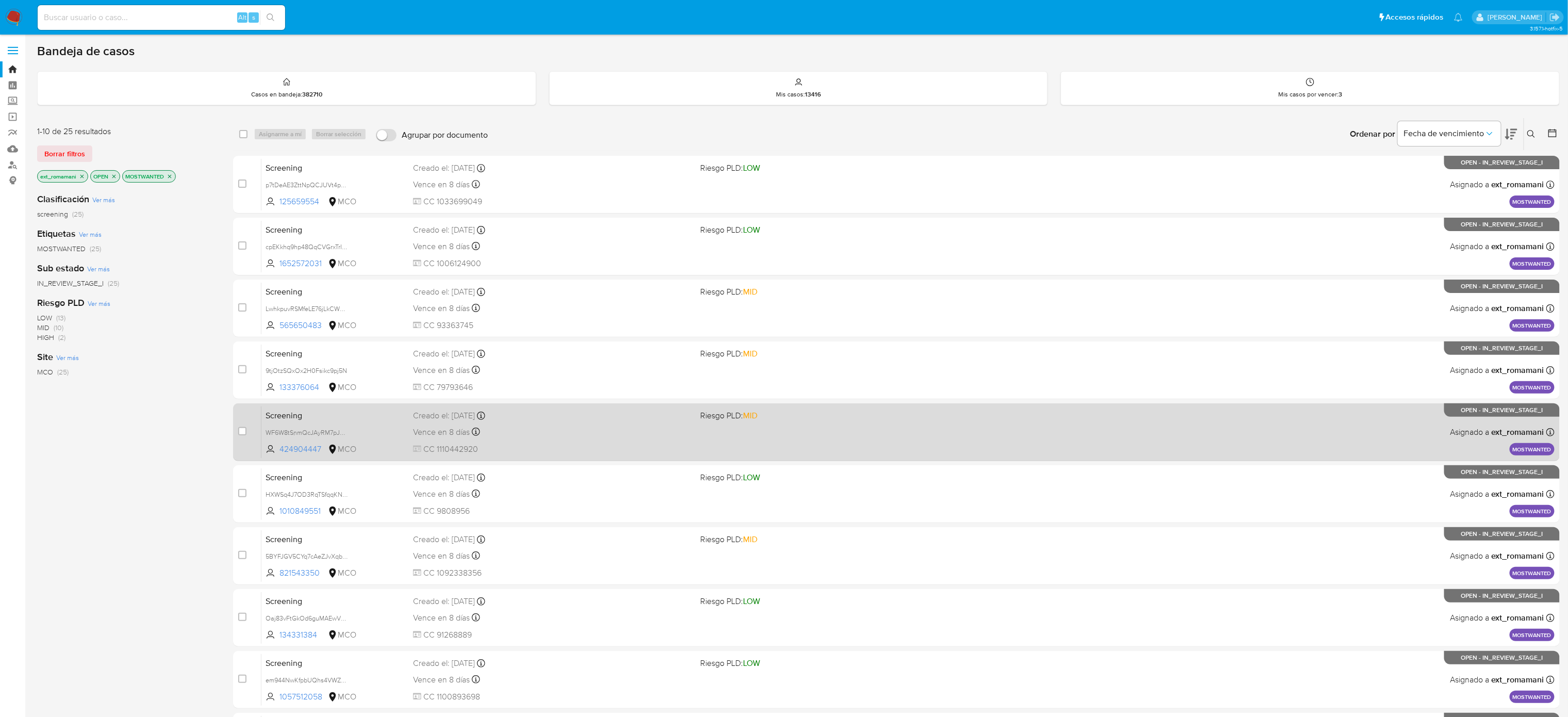
click at [534, 325] on div "Screening WF6W8tSnmQcJAyRM7pJRe12U 424904447 MCO Riesgo PLD: MID Creado el: 31/…" at bounding box center [908, 432] width 1293 height 52
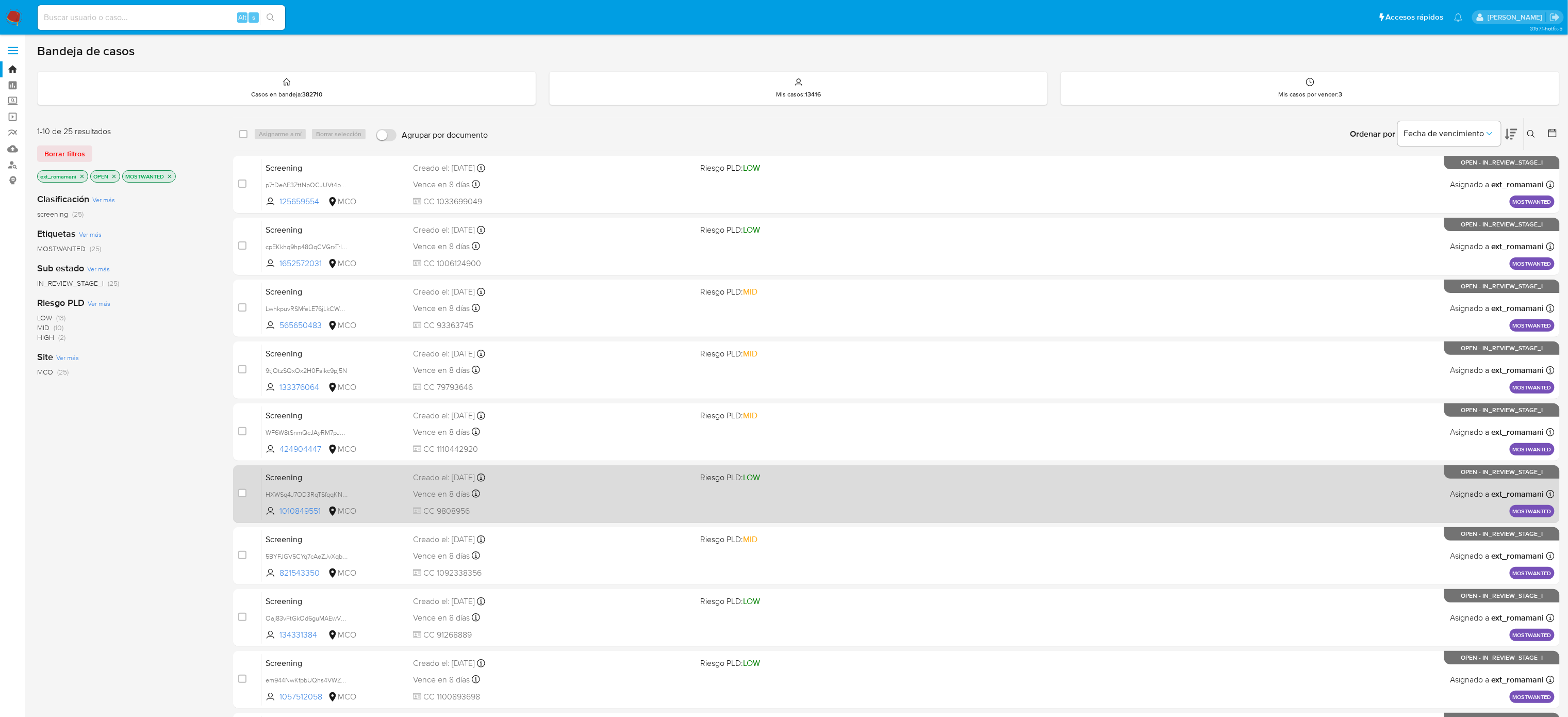
click at [518, 325] on div "Vence en 8 días Vence el 09/09/2025 07:06:27" at bounding box center [552, 494] width 279 height 14
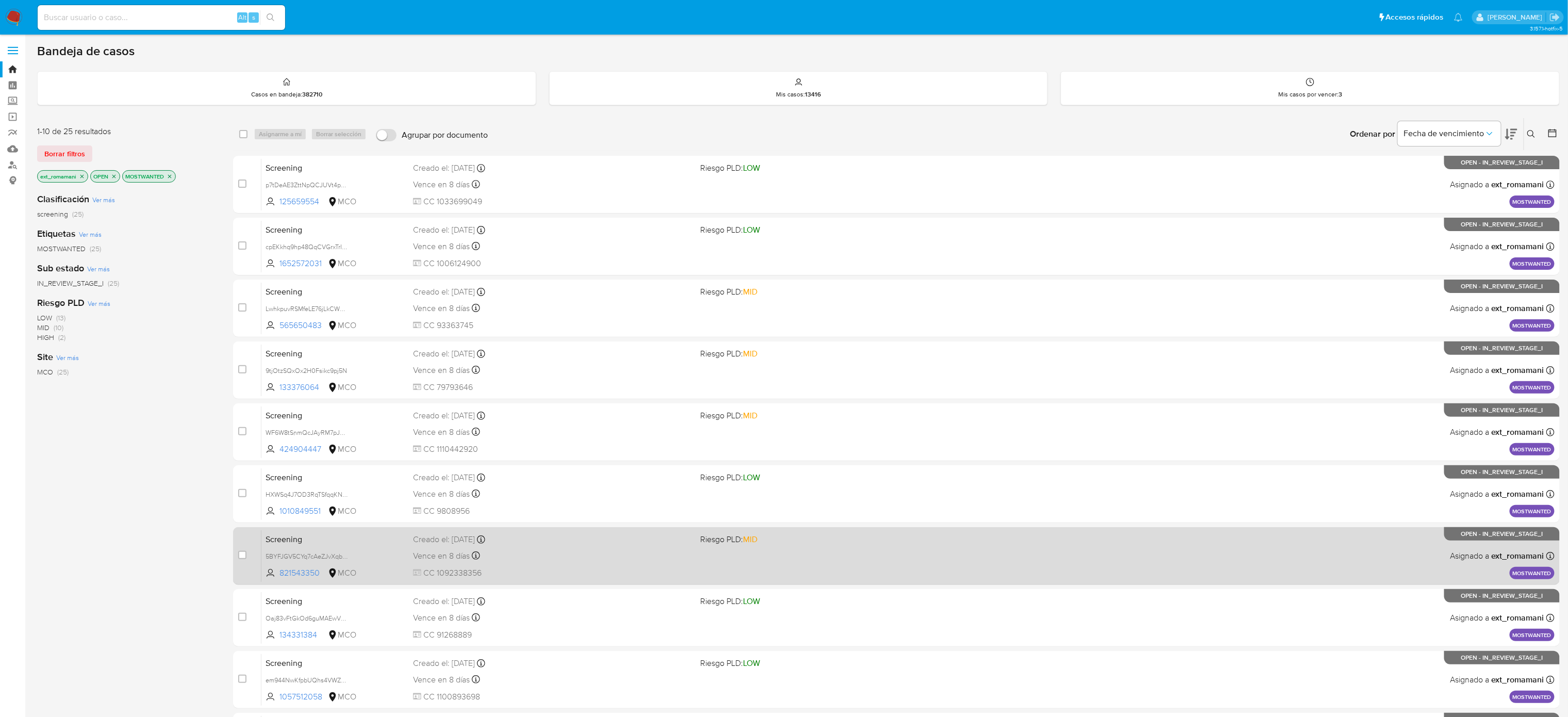
click at [509, 325] on div "Vence en 8 días Vence el 09/09/2025 07:06:22" at bounding box center [552, 556] width 279 height 14
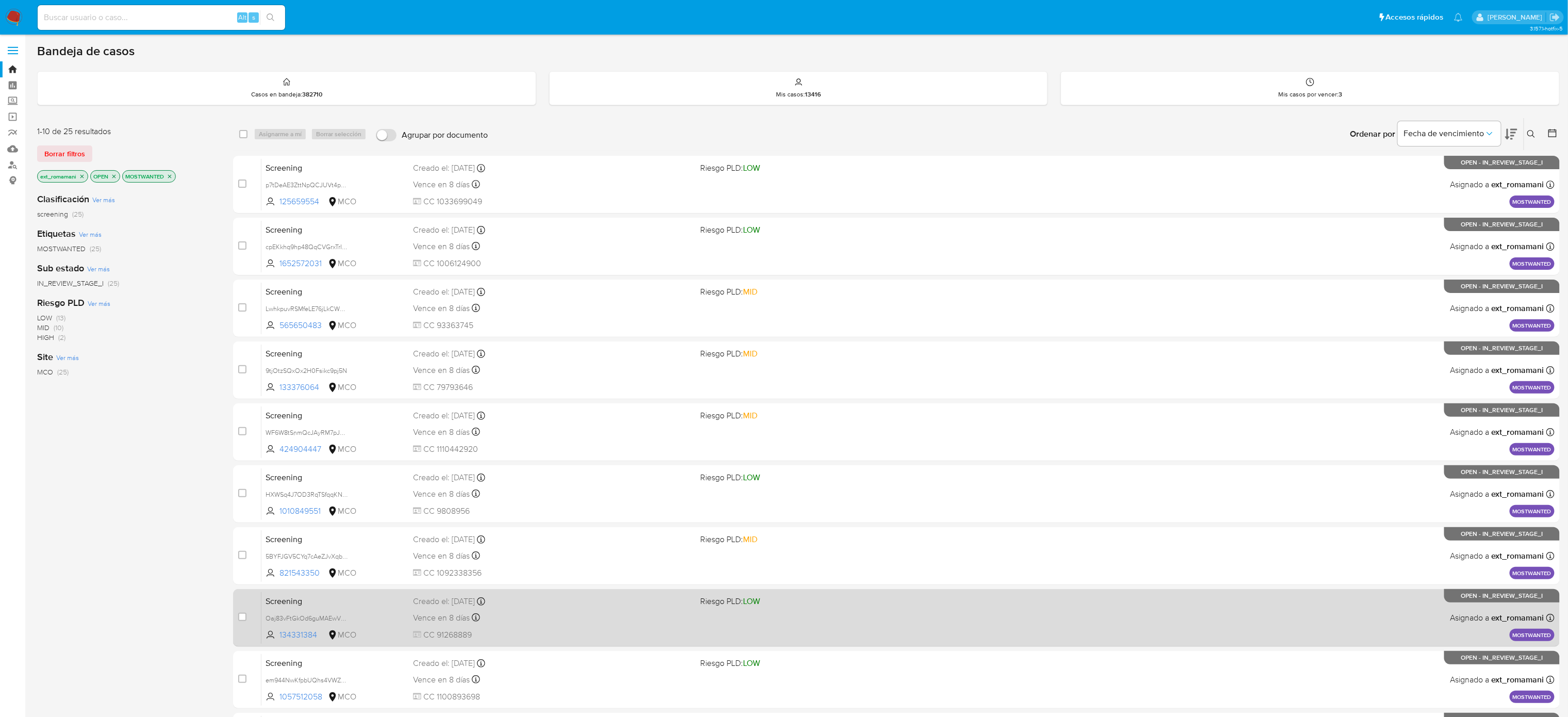
click at [513, 325] on div "Vence en 8 días Vence el 09/09/2025 07:06:16" at bounding box center [552, 617] width 279 height 14
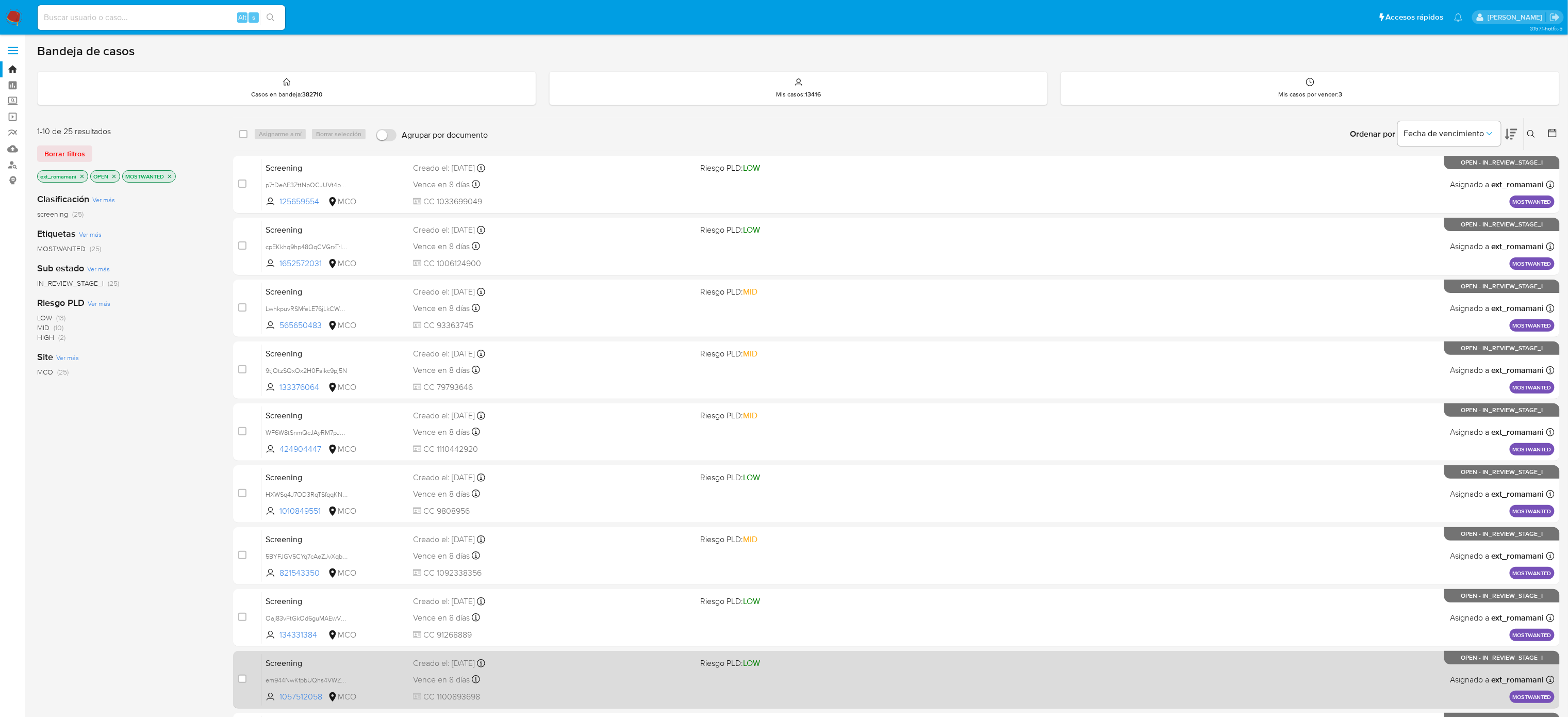
click at [492, 325] on div "Screening em944NwKfpbUQhs4VWZUeZoL 1057512058 MCO Riesgo PLD: LOW Creado el: 31…" at bounding box center [908, 680] width 1293 height 52
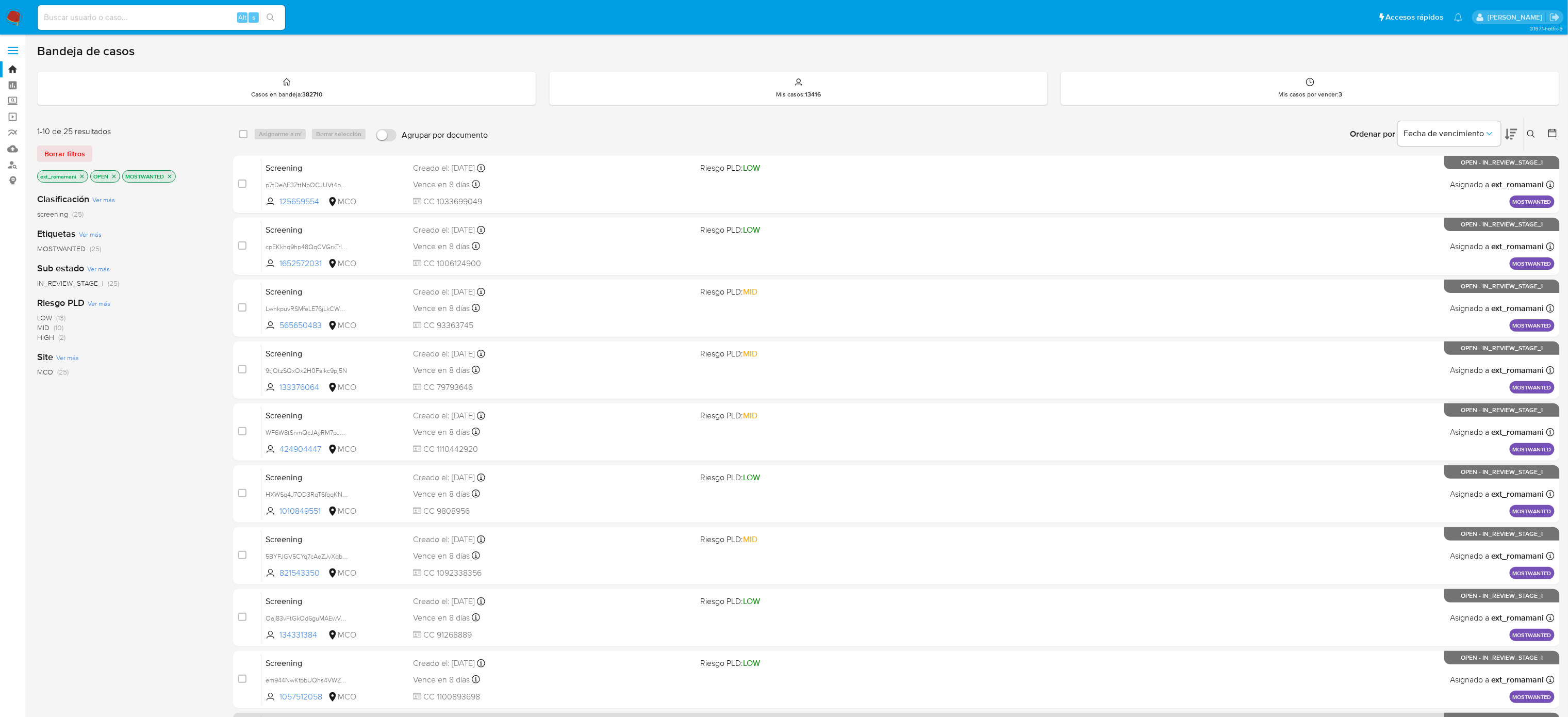
scroll to position [97, 0]
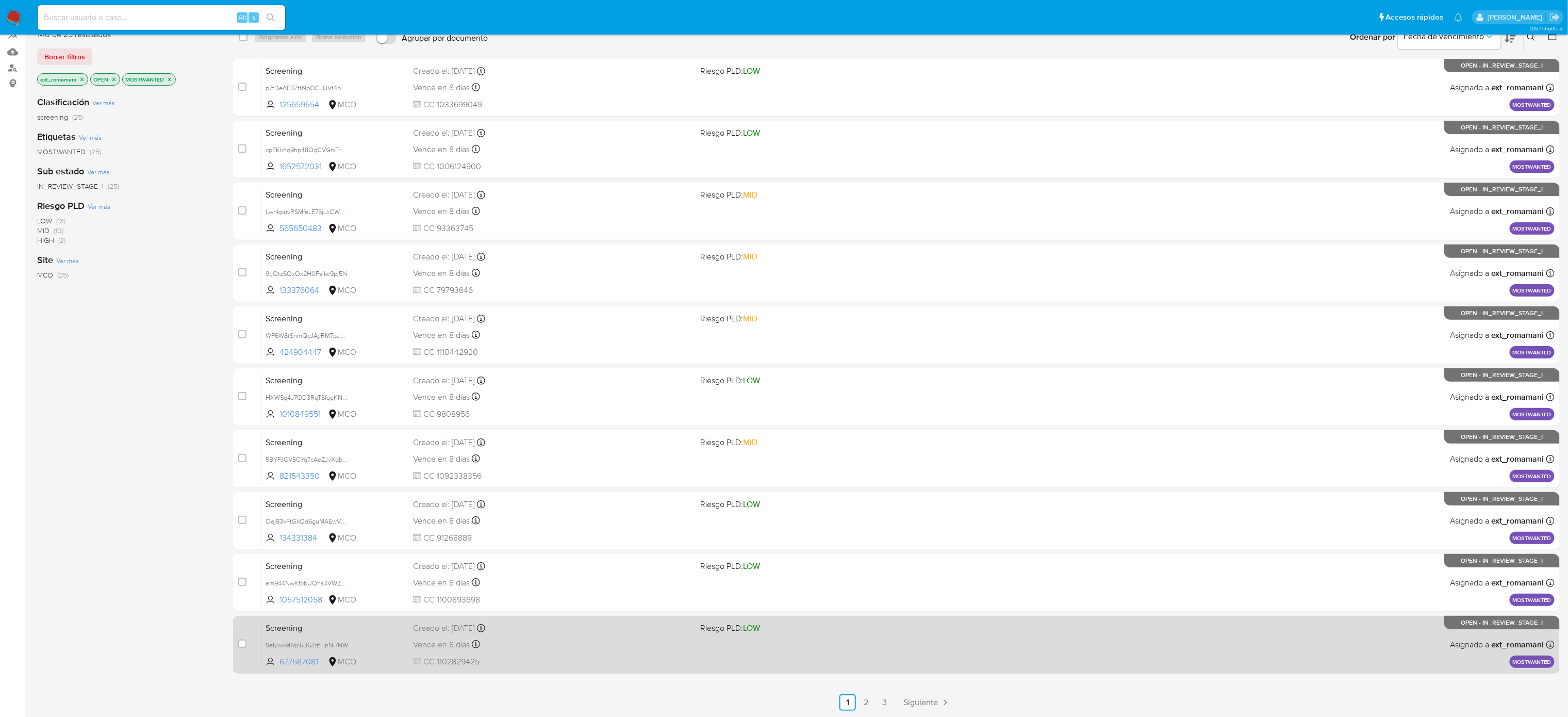
click at [497, 325] on div "Vence en 8 días Vence el 09/09/2025 07:05:55" at bounding box center [552, 645] width 279 height 14
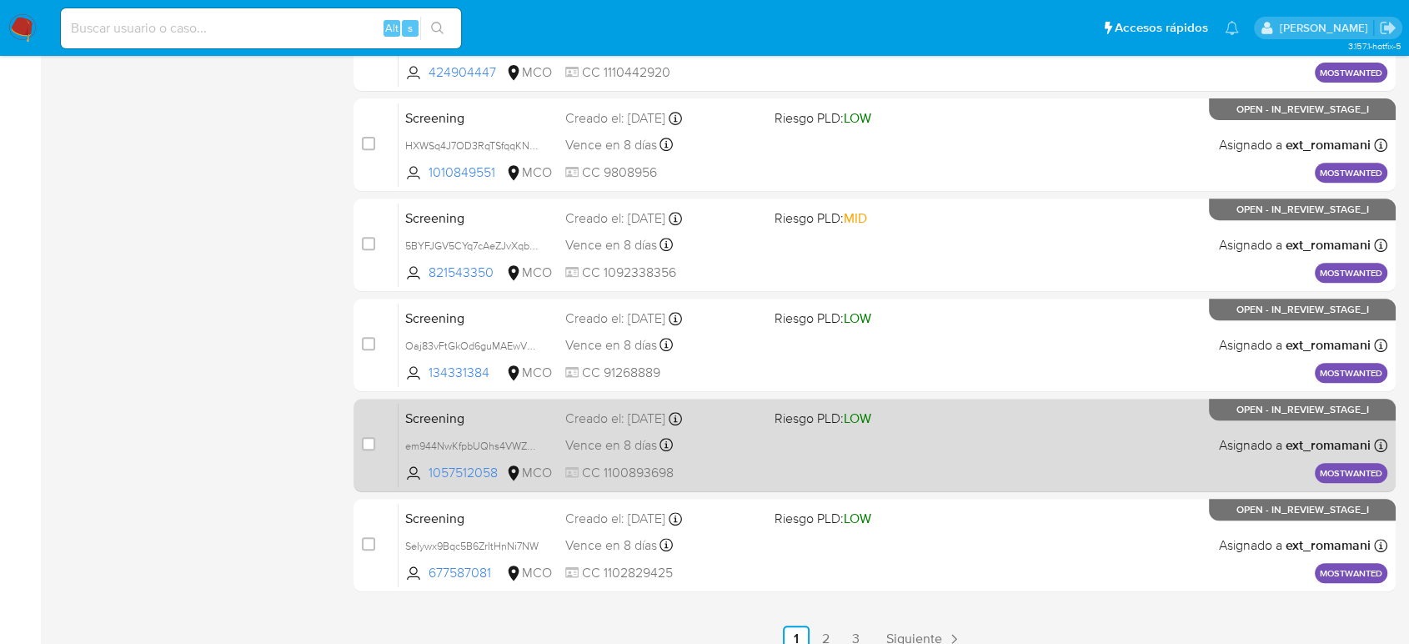
scroll to position [671, 0]
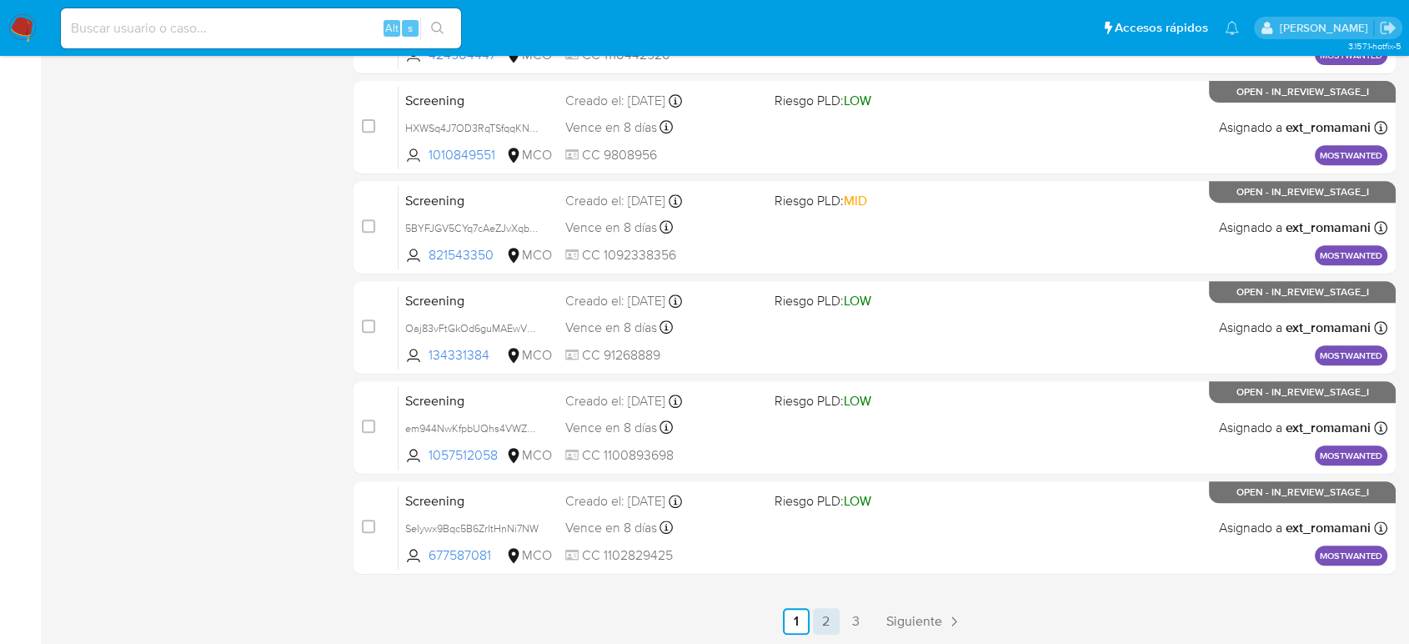
click at [827, 526] on link "2" at bounding box center [826, 621] width 27 height 27
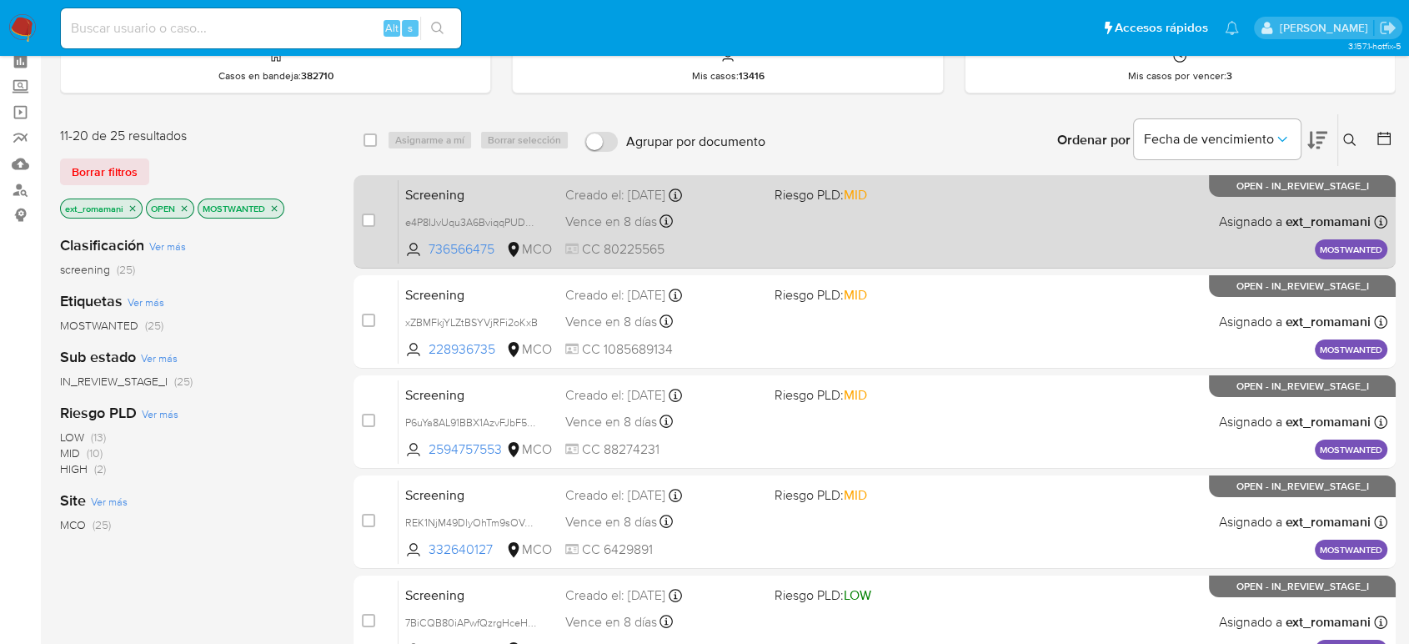
scroll to position [185, 0]
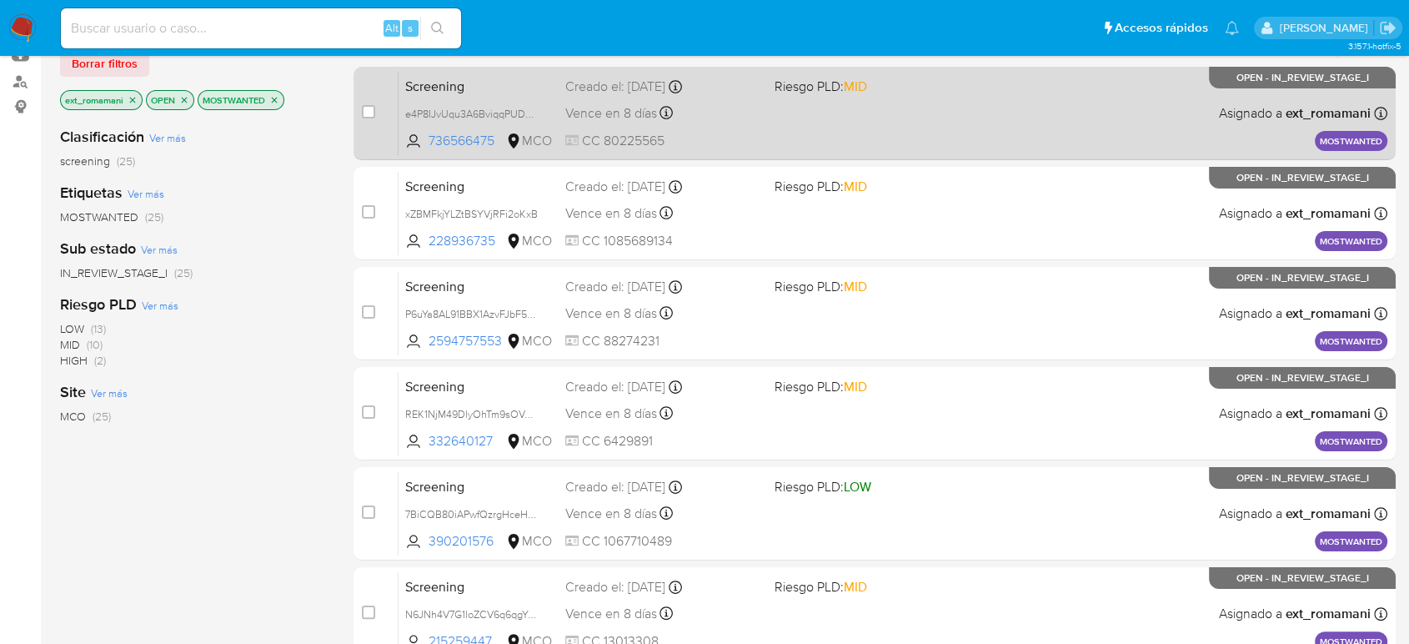
click at [741, 120] on div "Vence en 8 días Vence el 09/09/2025 07:05:49" at bounding box center [662, 113] width 195 height 23
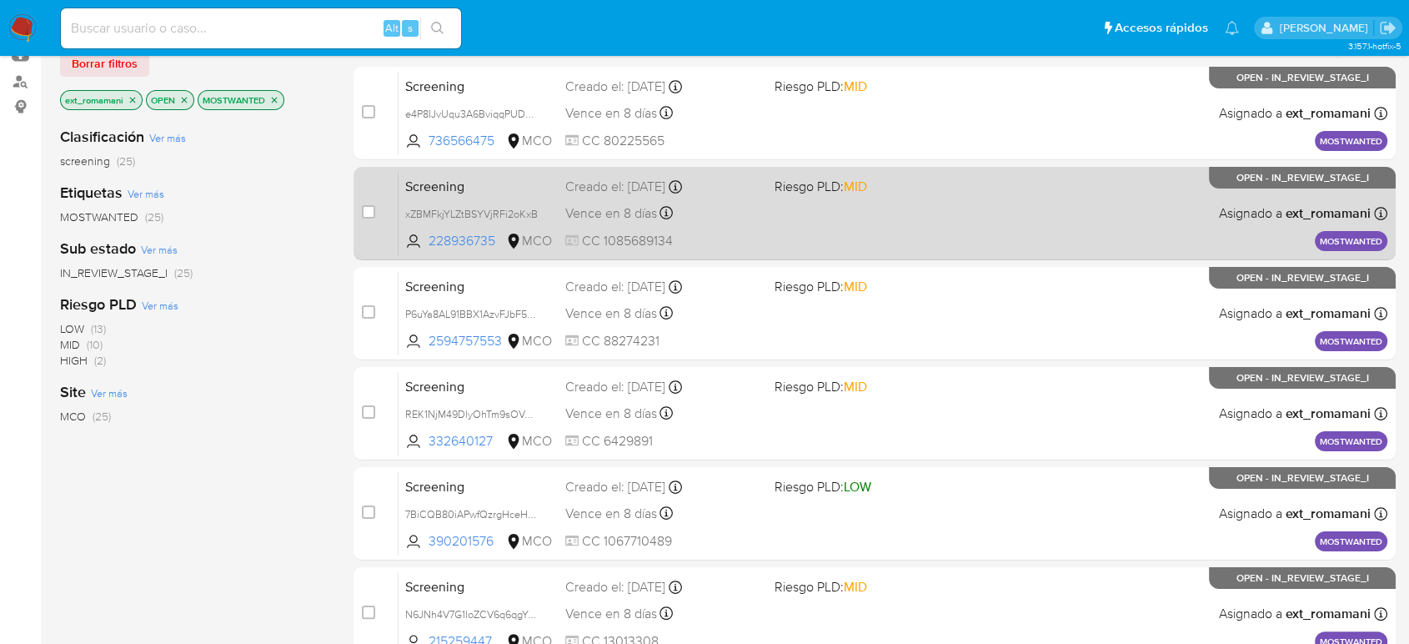
click at [753, 212] on div "Vence en 8 días Vence el 09/09/2025 07:05:48" at bounding box center [662, 213] width 195 height 23
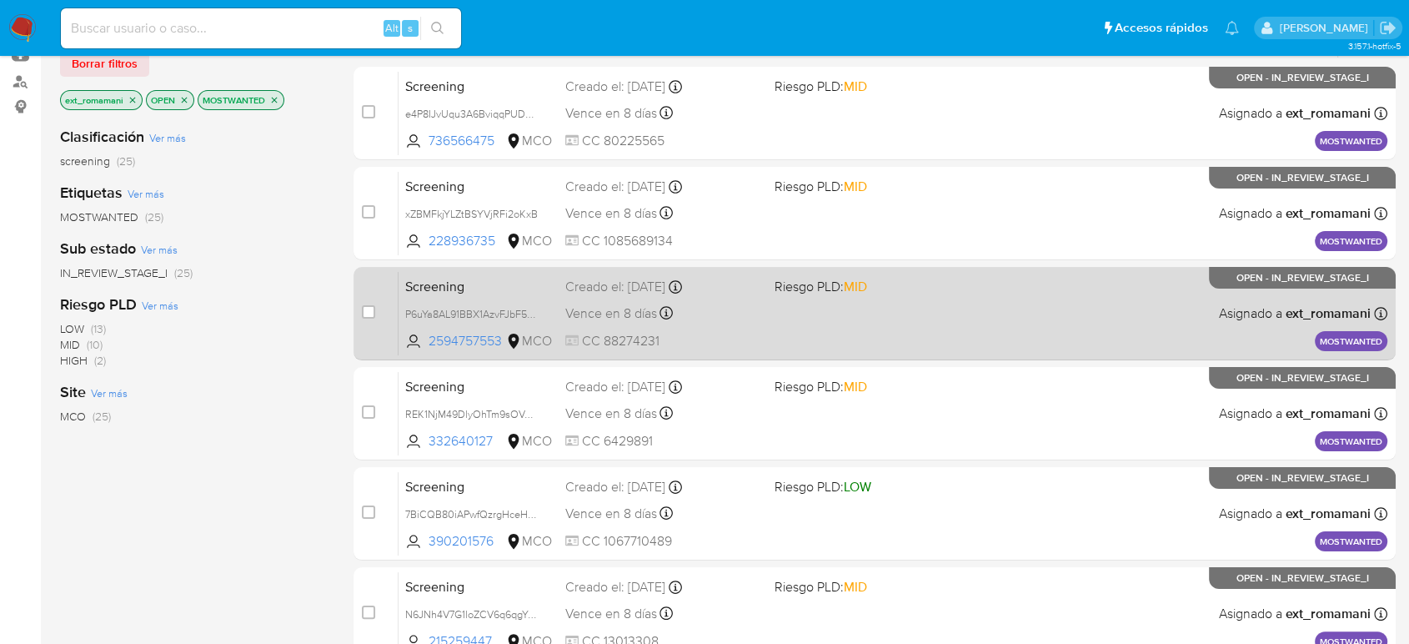
click at [742, 319] on div "Vence en 8 días Vence el 09/09/2025 07:05:43" at bounding box center [662, 313] width 195 height 23
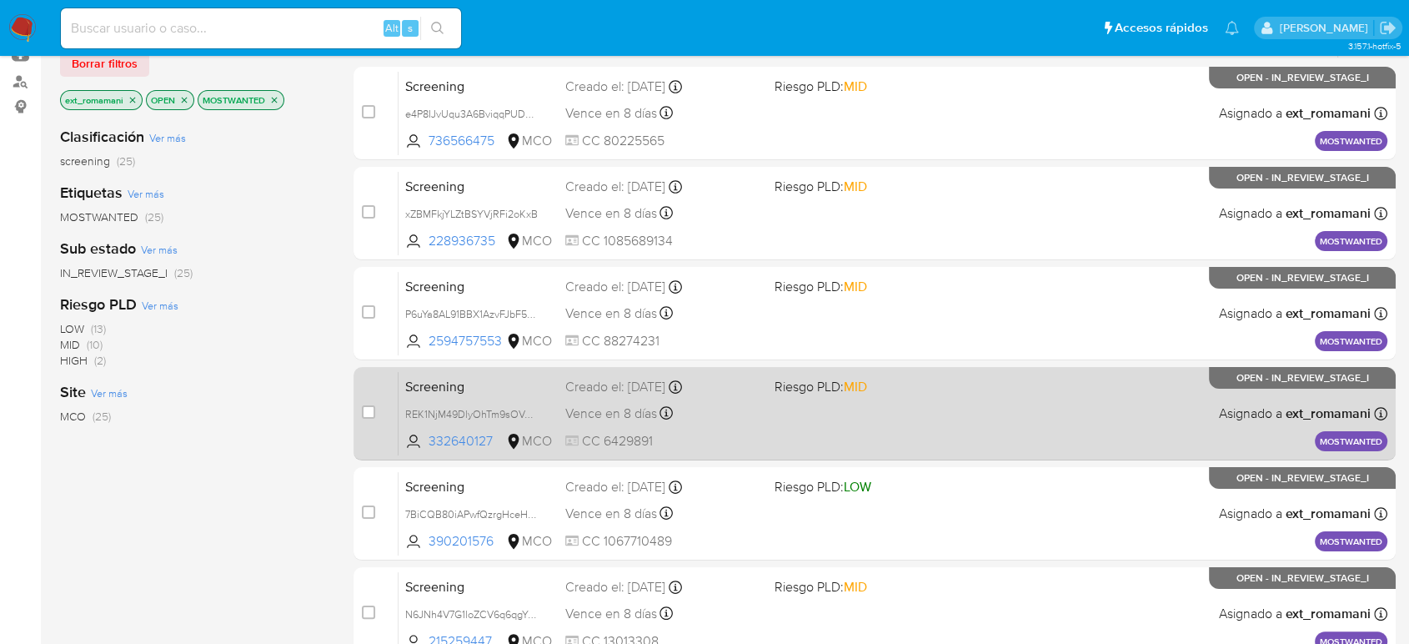
click at [758, 404] on div "Vence en 8 días Vence el 09/09/2025 07:05:41" at bounding box center [662, 413] width 195 height 23
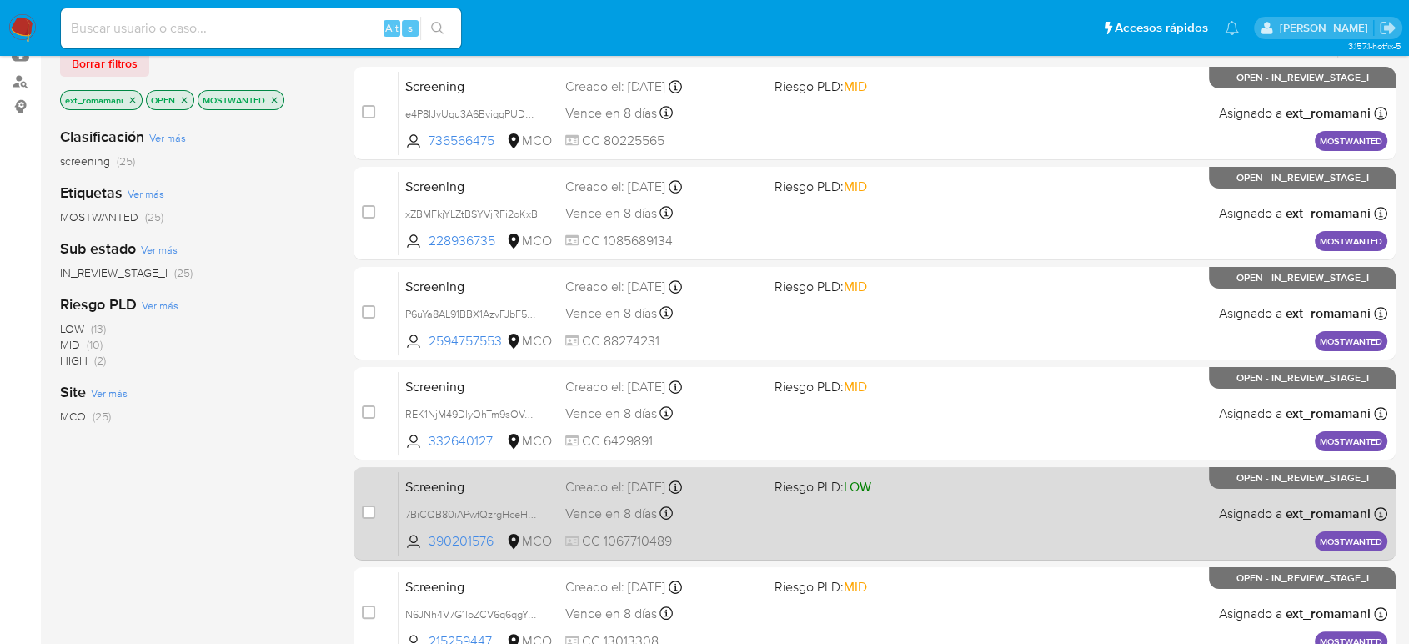
click at [739, 509] on div "Vence en 8 días Vence el 09/09/2025 07:05:40" at bounding box center [662, 513] width 195 height 23
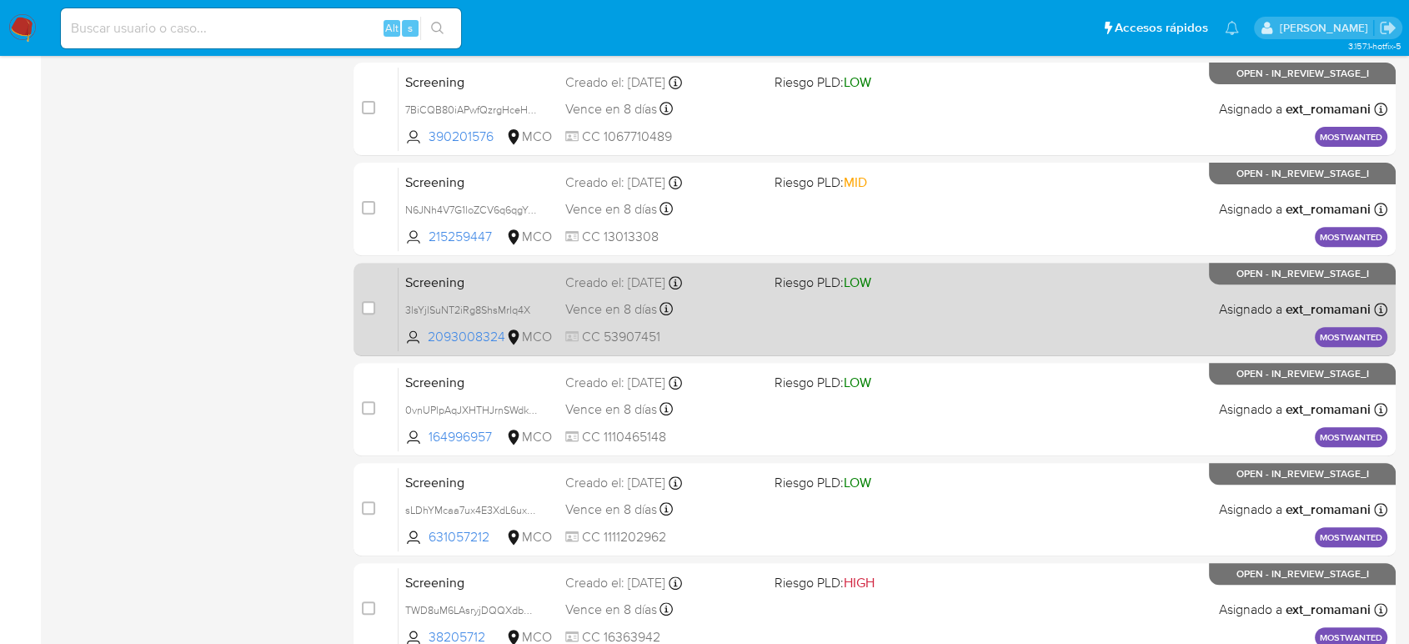
scroll to position [648, 0]
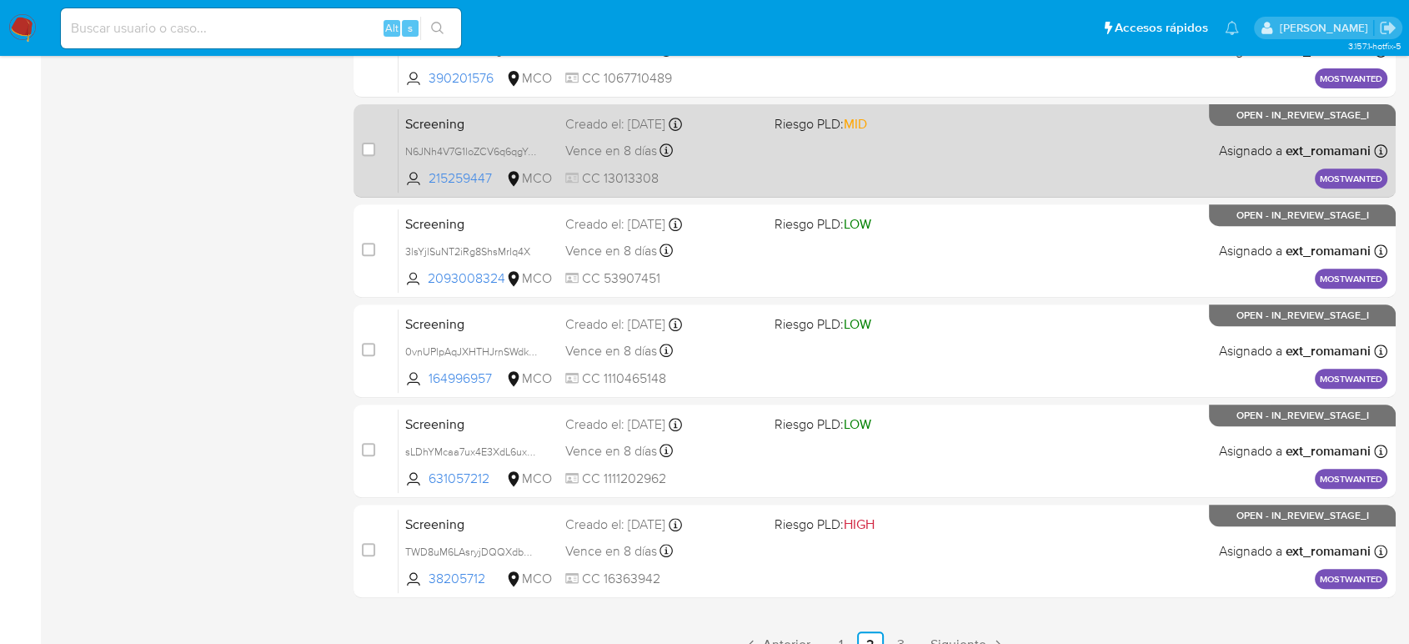
click at [789, 154] on div "Screening N6JNh4V7G1loZCV6q6qgYs0g 215259447 MCO Riesgo PLD: MID Creado el: 01/…" at bounding box center [893, 150] width 989 height 84
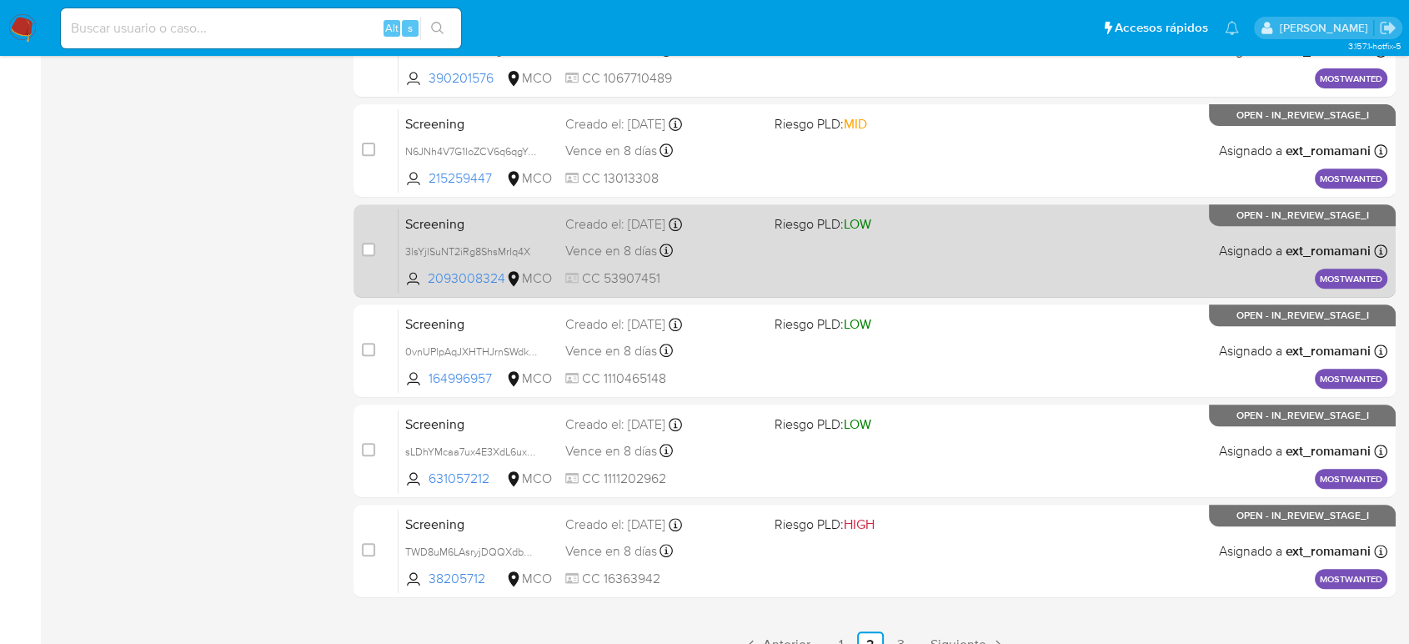
click at [801, 247] on div "Screening 3lsYjlSuNT2iRg8ShsMrIq4X 2093008324 MCO Riesgo PLD: LOW Creado el: 01…" at bounding box center [893, 250] width 989 height 84
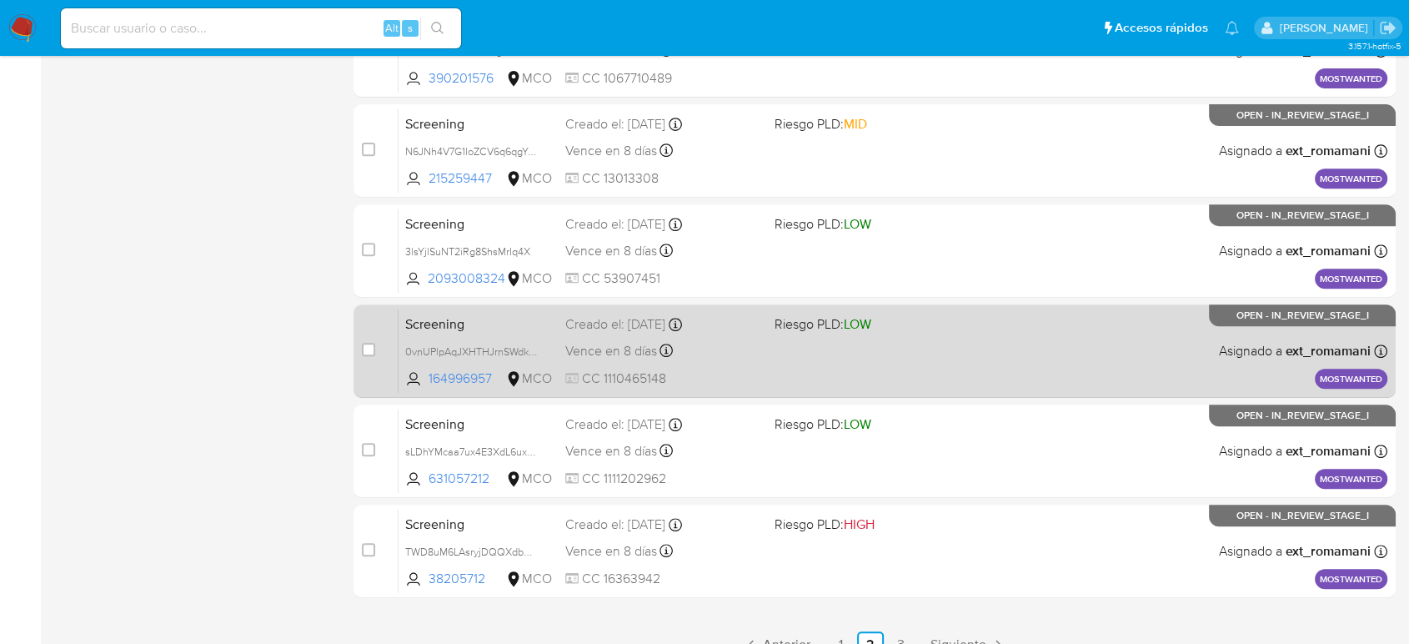
click at [796, 356] on div "Screening 0vnUPlpAqJXHTHJrnSWdkZC4 164996957 MCO Riesgo PLD: LOW Creado el: 01/…" at bounding box center [893, 351] width 989 height 84
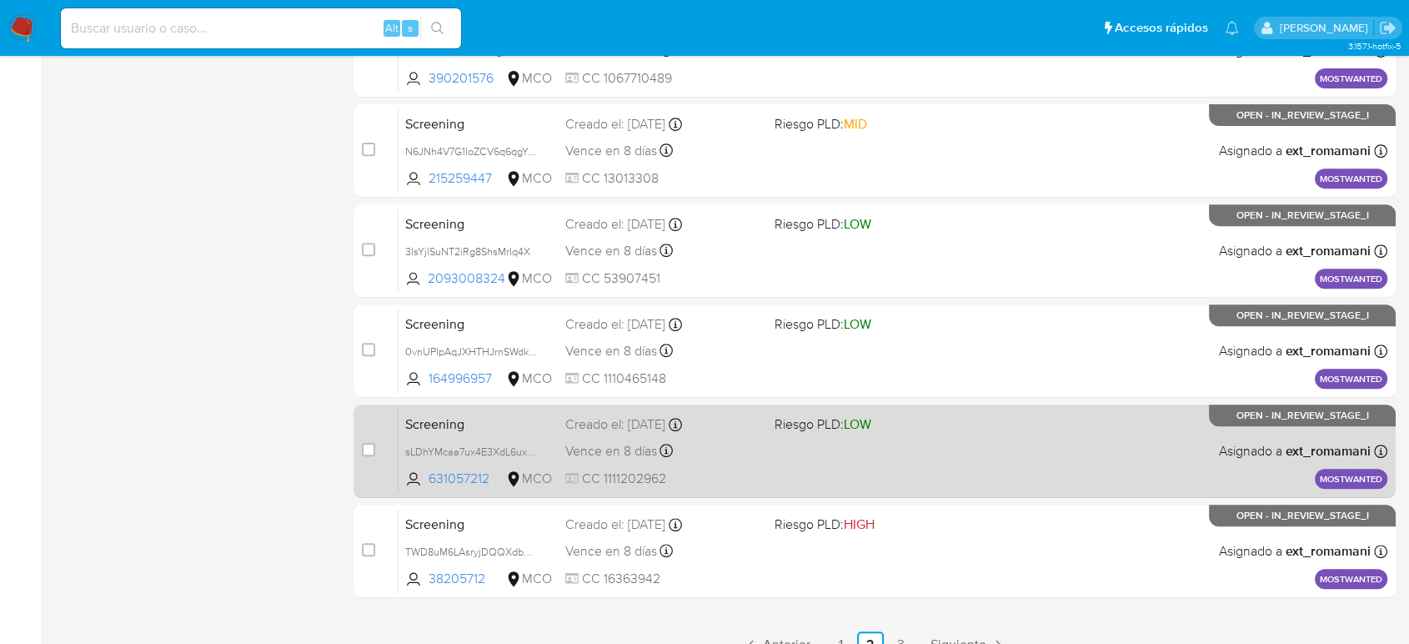
click at [798, 443] on div "Screening sLDhYMcaa7ux4E3XdL6uxXsC 631057212 MCO Riesgo PLD: LOW Creado el: 31/…" at bounding box center [893, 451] width 989 height 84
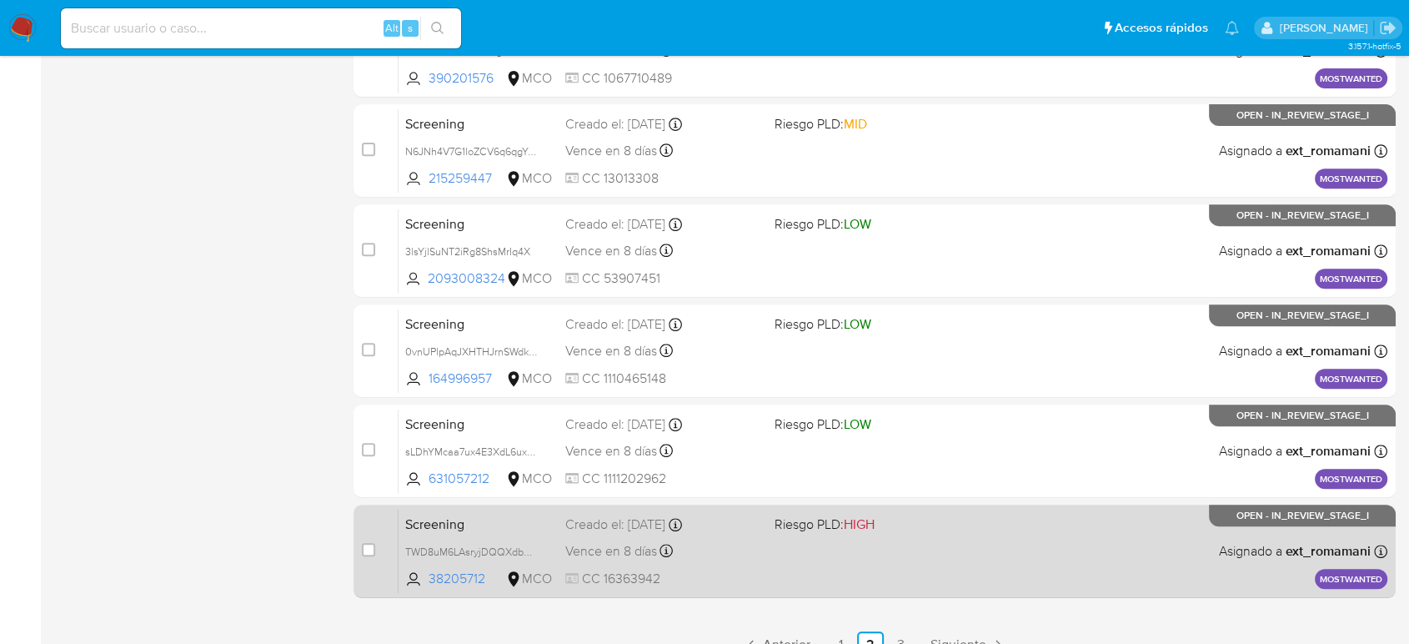
click at [784, 526] on div "Screening TWD8uM6LAsryjDQQXdbRPVzu 38205712 MCO Riesgo PLD: HIGH Creado el: 31/…" at bounding box center [893, 551] width 989 height 84
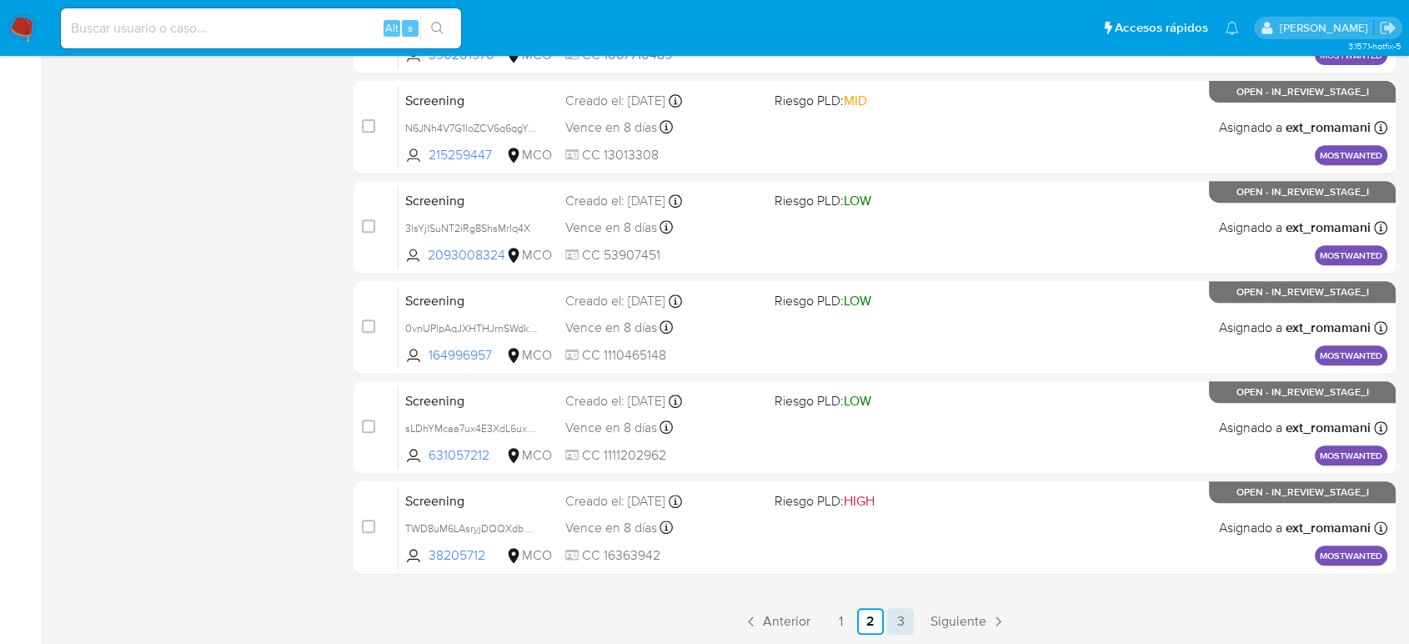
click at [897, 526] on link "3" at bounding box center [900, 621] width 27 height 27
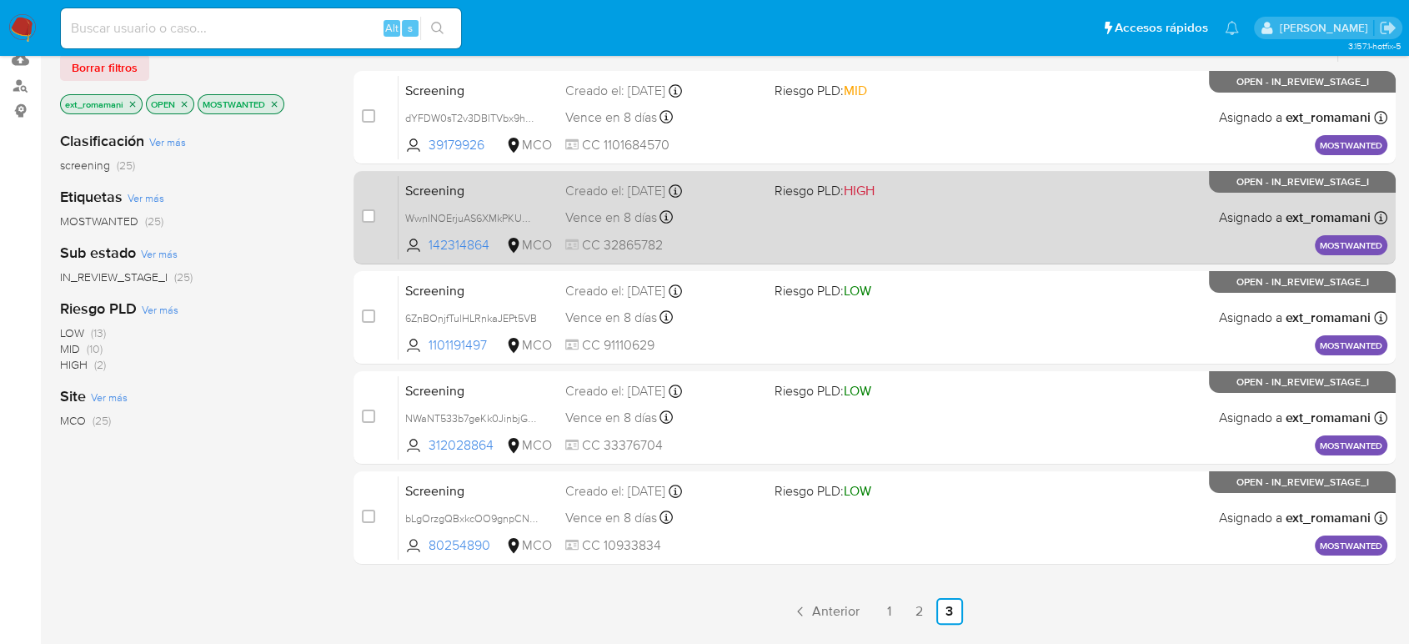
scroll to position [185, 0]
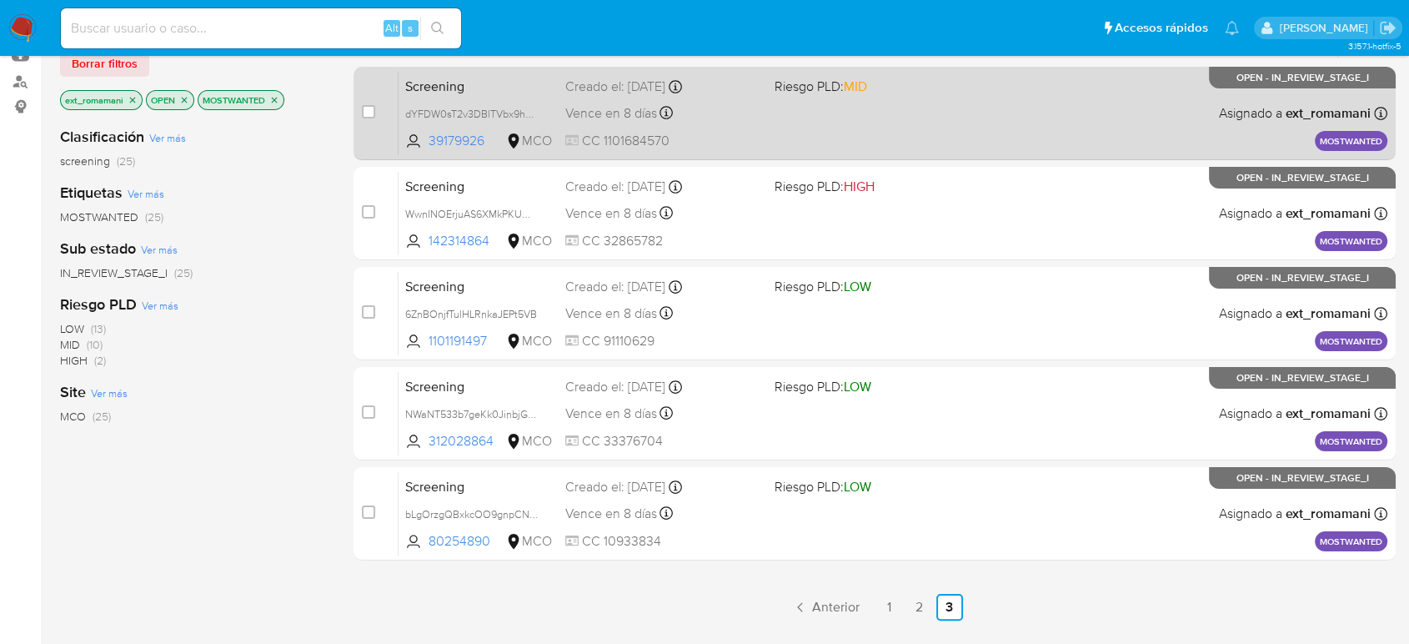
click at [787, 116] on div "Screening dYFDW0sT2v3DBlTVbx9hLlHb 39179926 MCO Riesgo PLD: MID Creado el: 01/0…" at bounding box center [893, 113] width 989 height 84
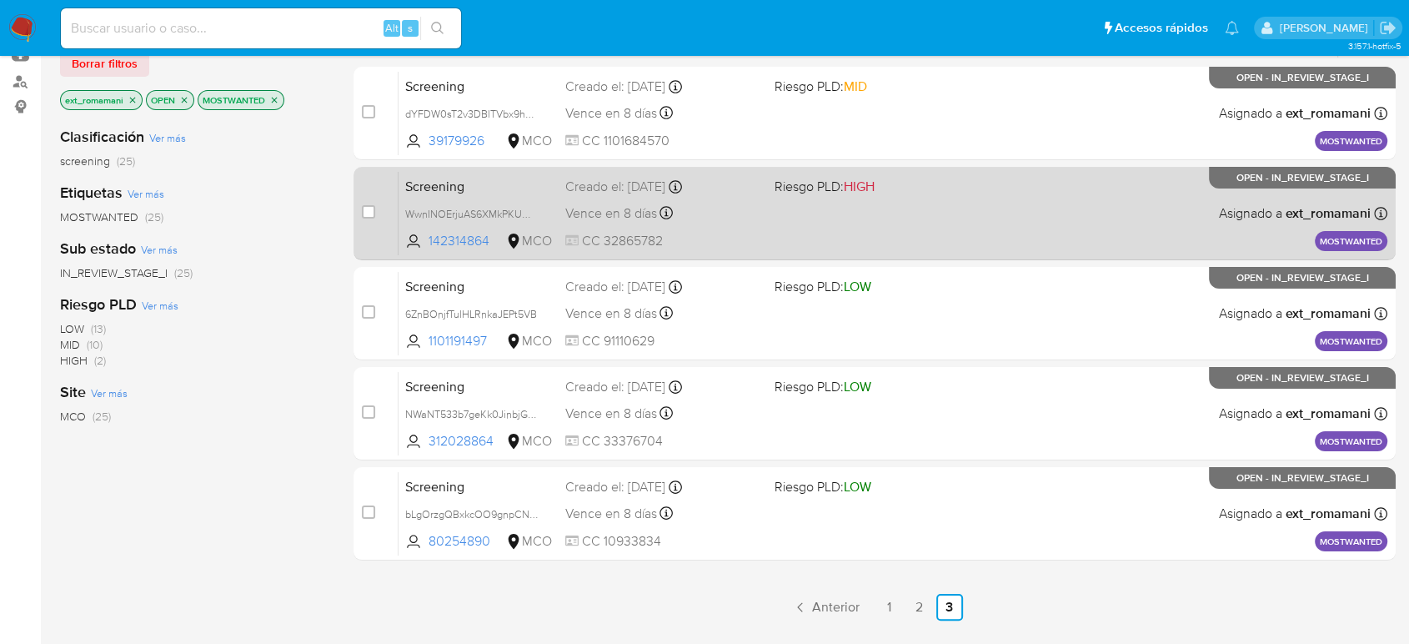
click at [786, 192] on span "Riesgo PLD: HIGH" at bounding box center [825, 186] width 100 height 18
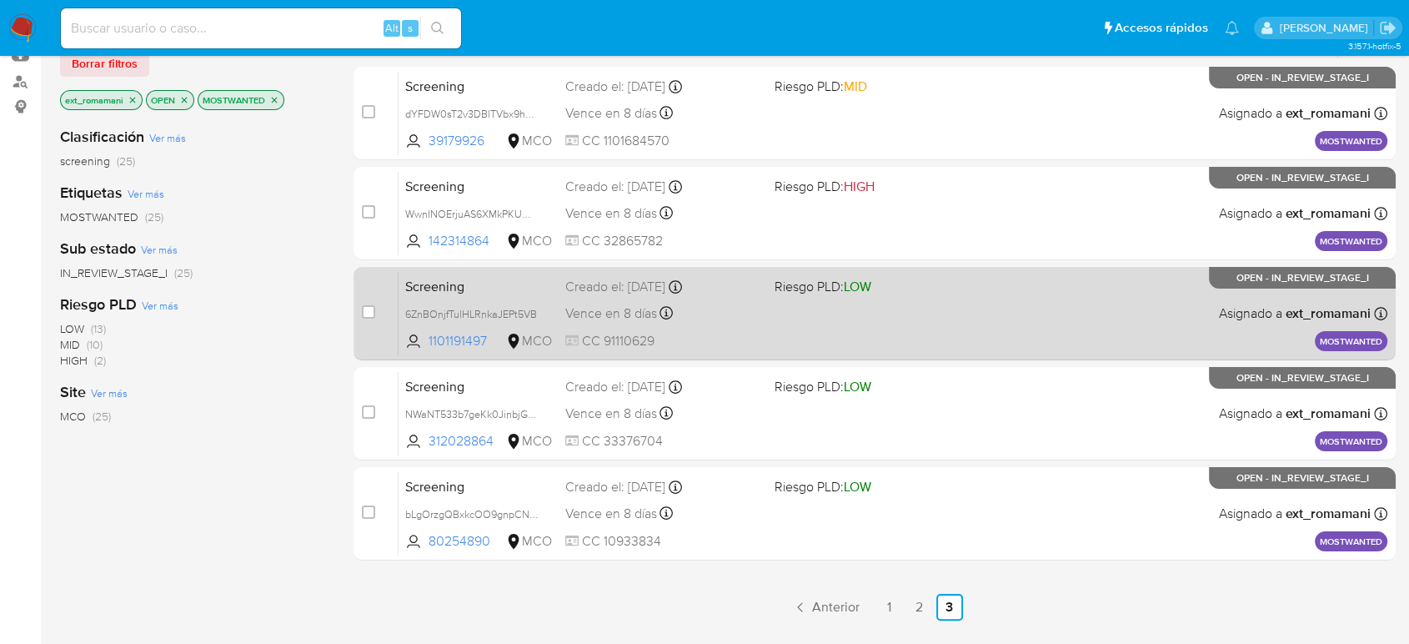
click at [780, 313] on div "Screening 6ZnBOnjfTulHLRnkaJEPt5VB 1101191497 MCO Riesgo PLD: LOW Creado el: 31…" at bounding box center [893, 313] width 989 height 84
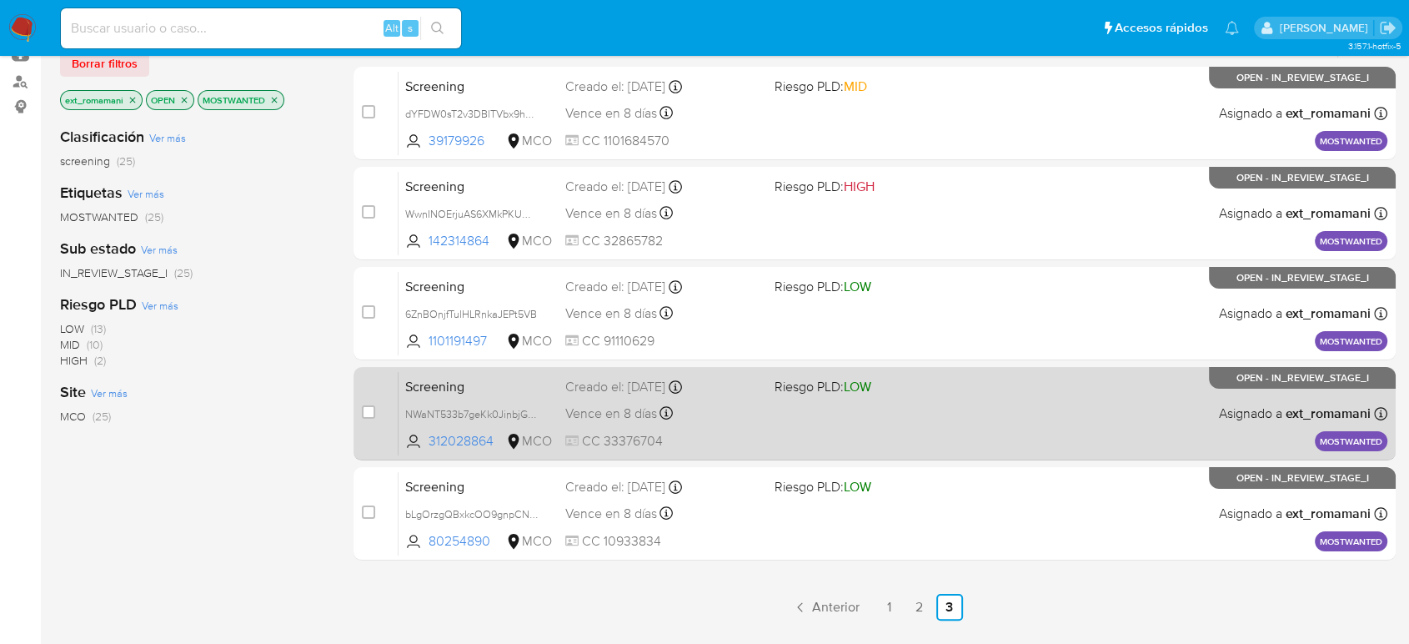
click at [763, 401] on div "Screening NWaNT533b7geKk0JinbjGNxD 312028864 MCO Riesgo PLD: LOW Creado el: 31/…" at bounding box center [893, 413] width 989 height 84
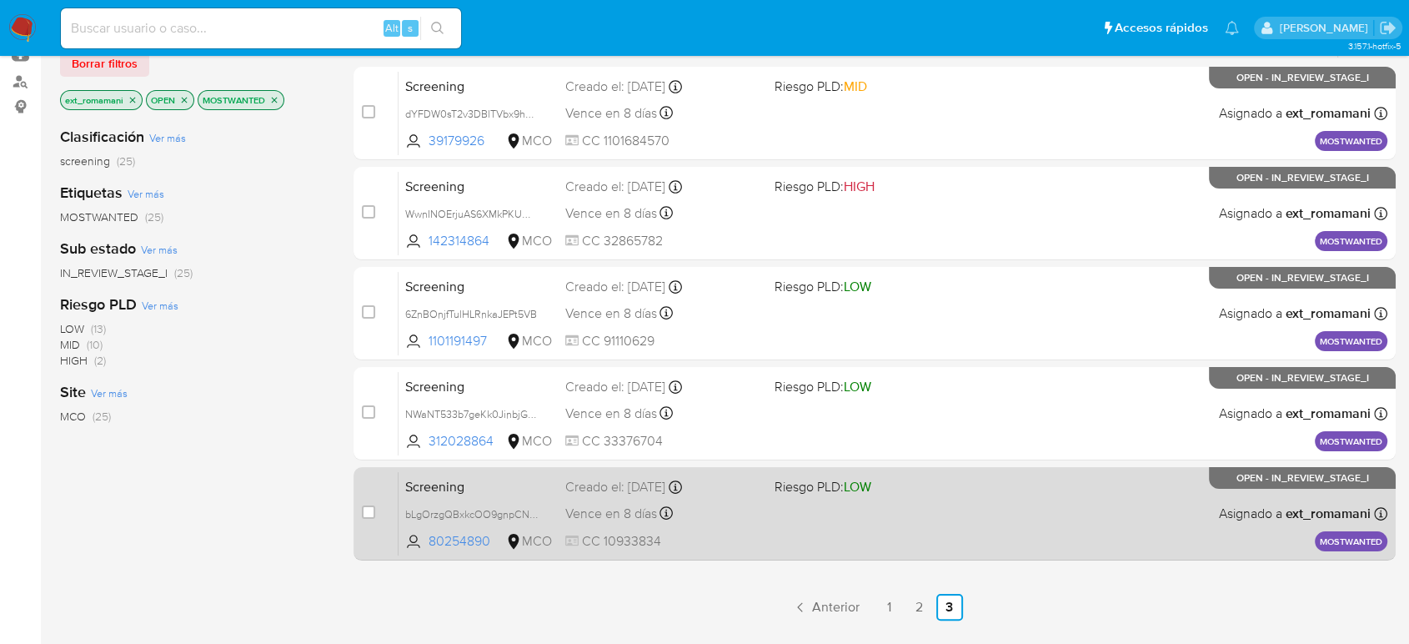
click at [742, 515] on div "Vence en 8 días Vence el 09/09/2025 07:05:29" at bounding box center [662, 513] width 195 height 23
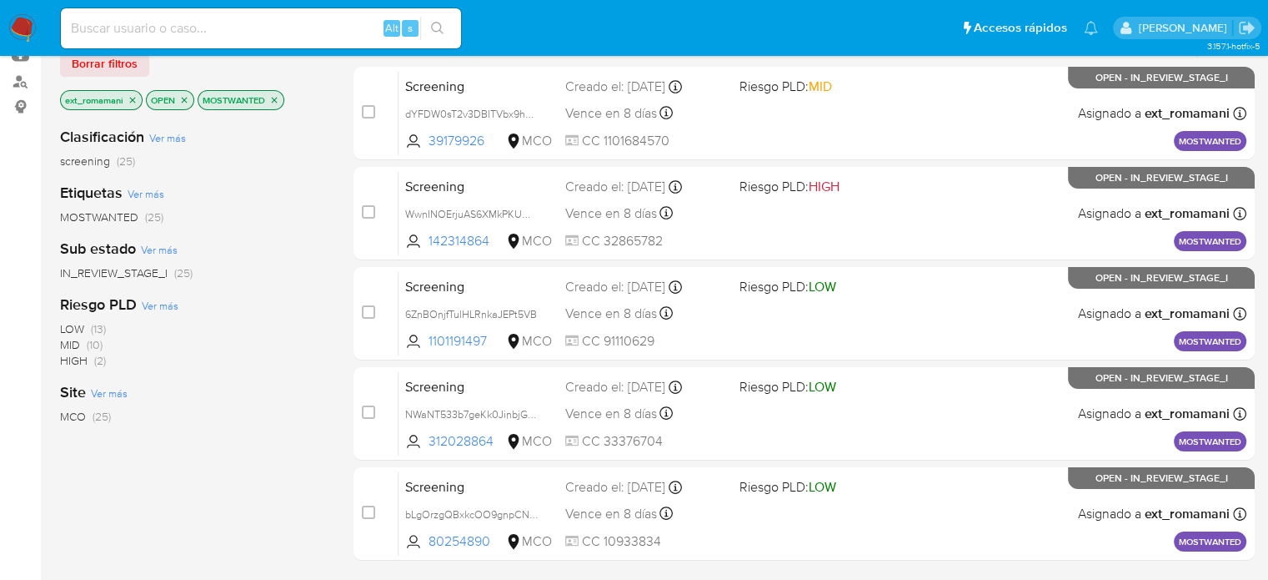
click at [121, 98] on p "ext_romamani" at bounding box center [101, 100] width 81 height 18
click at [128, 99] on icon "close-filter" at bounding box center [133, 100] width 10 height 10
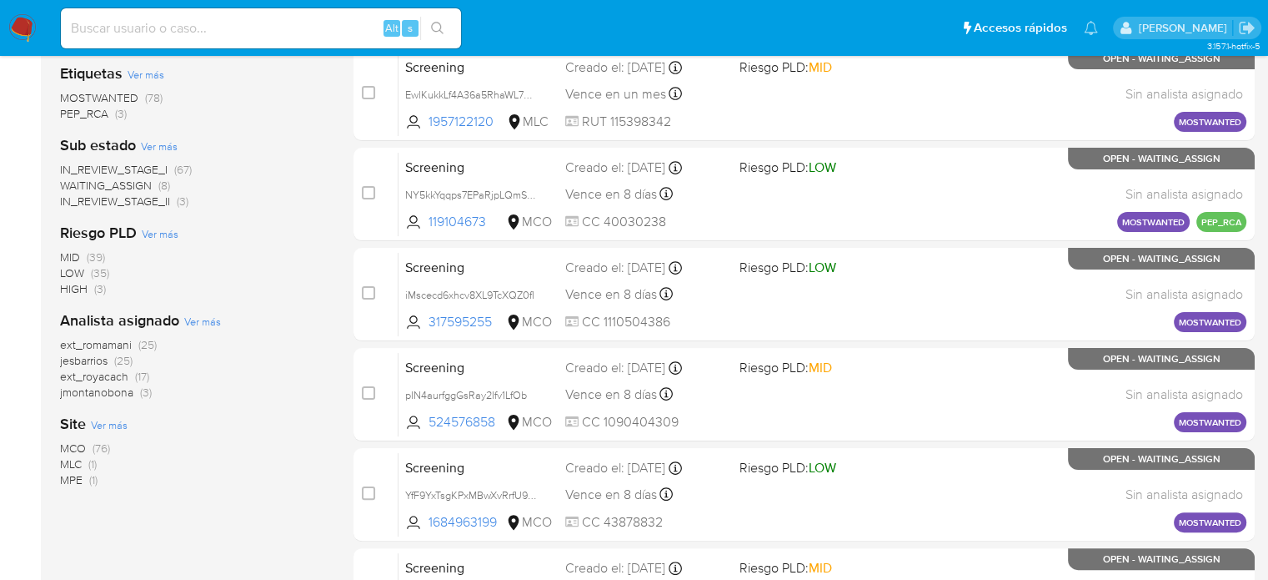
scroll to position [352, 0]
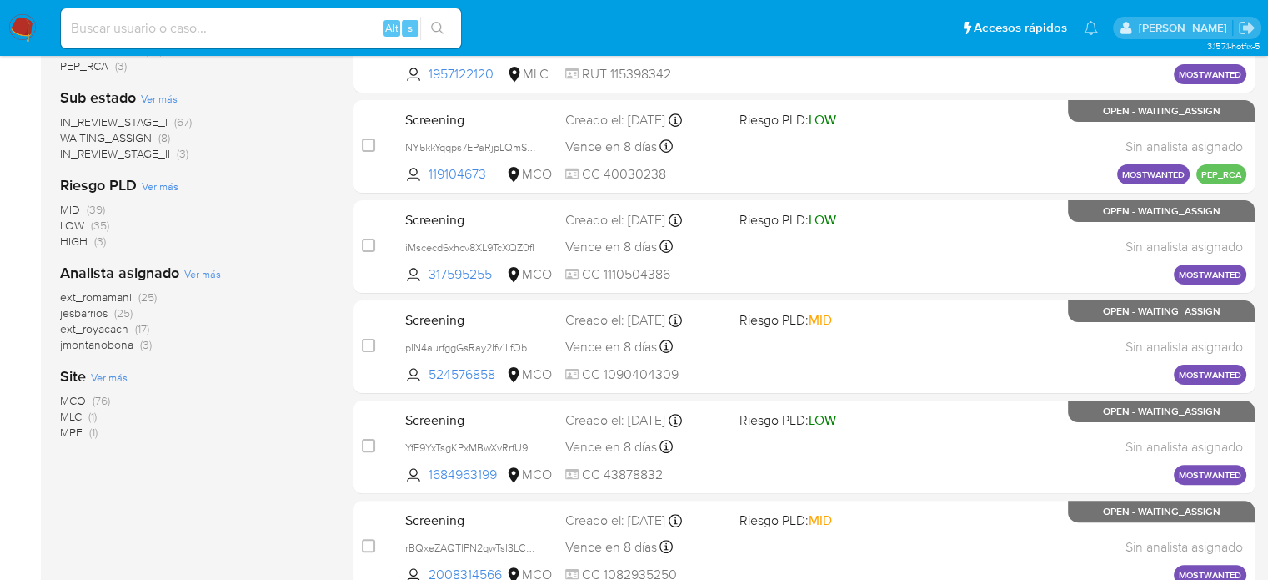
click at [29, 23] on img at bounding box center [22, 28] width 28 height 28
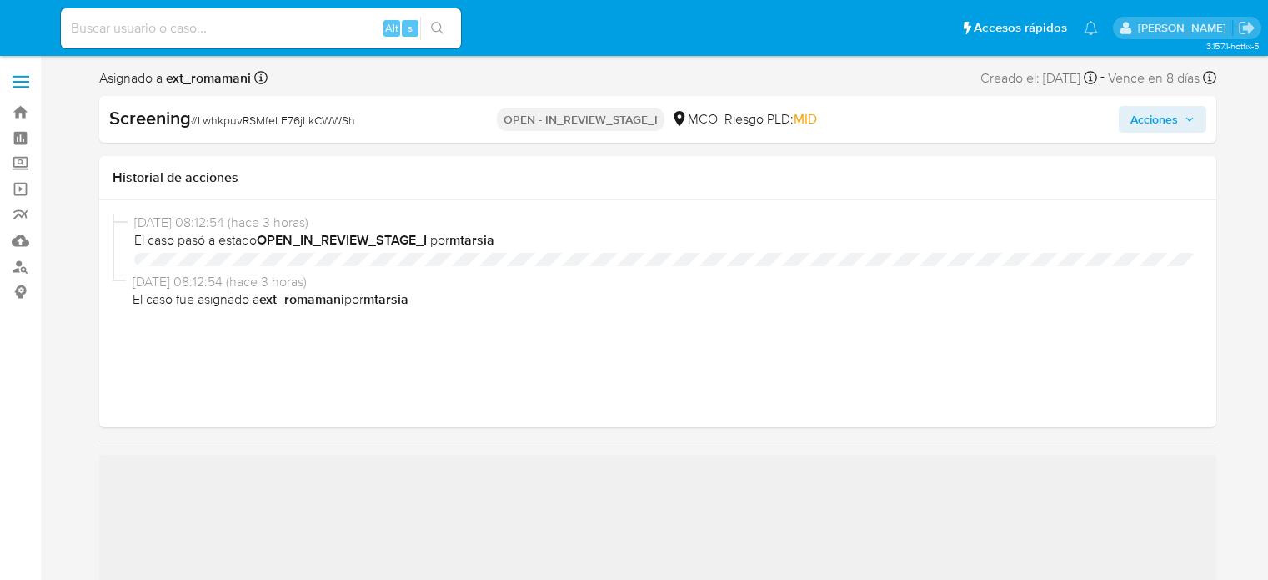
select select "10"
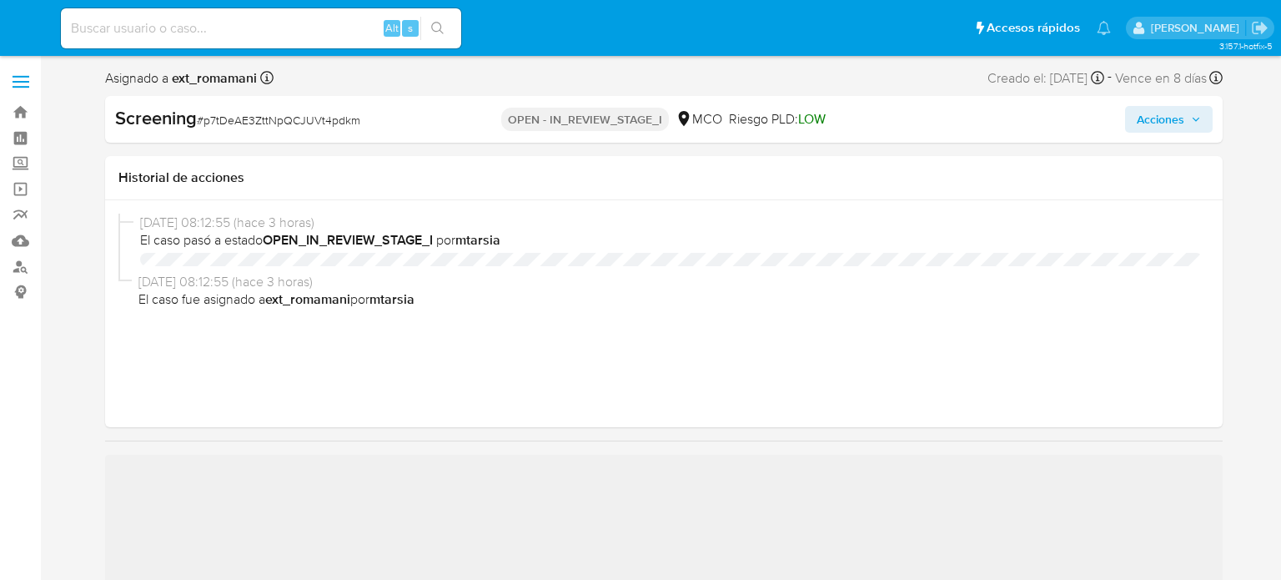
select select "10"
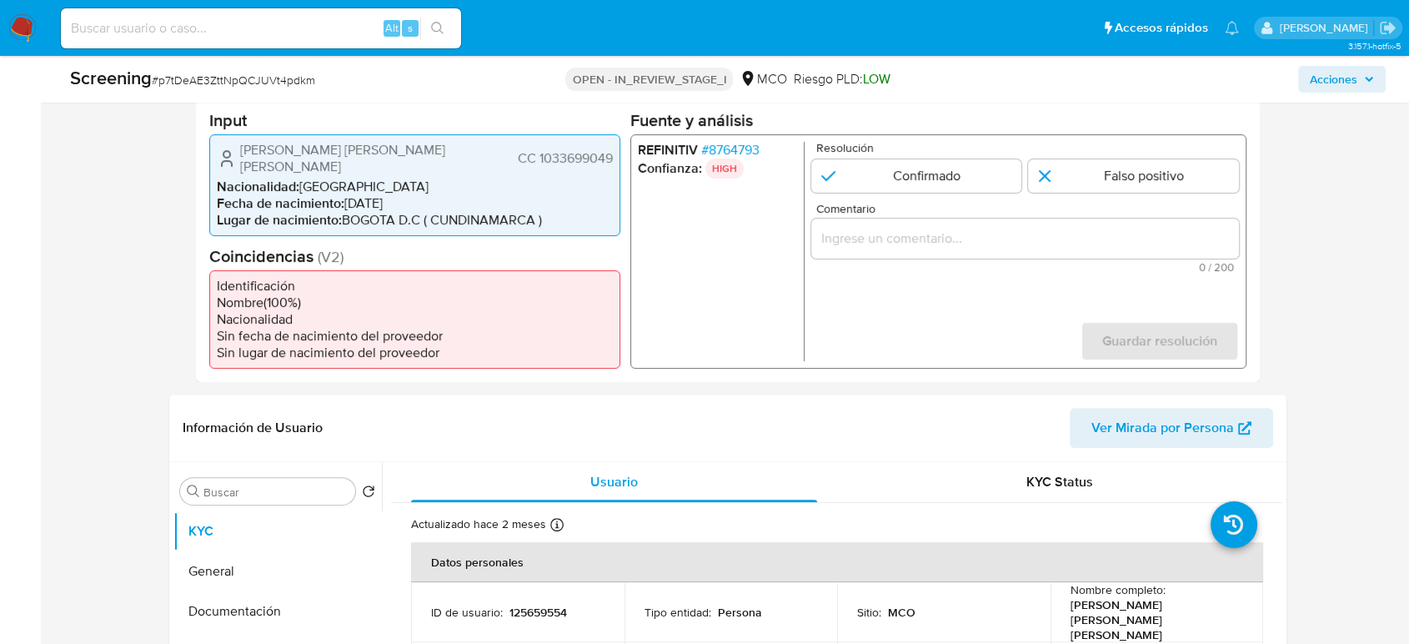
scroll to position [370, 0]
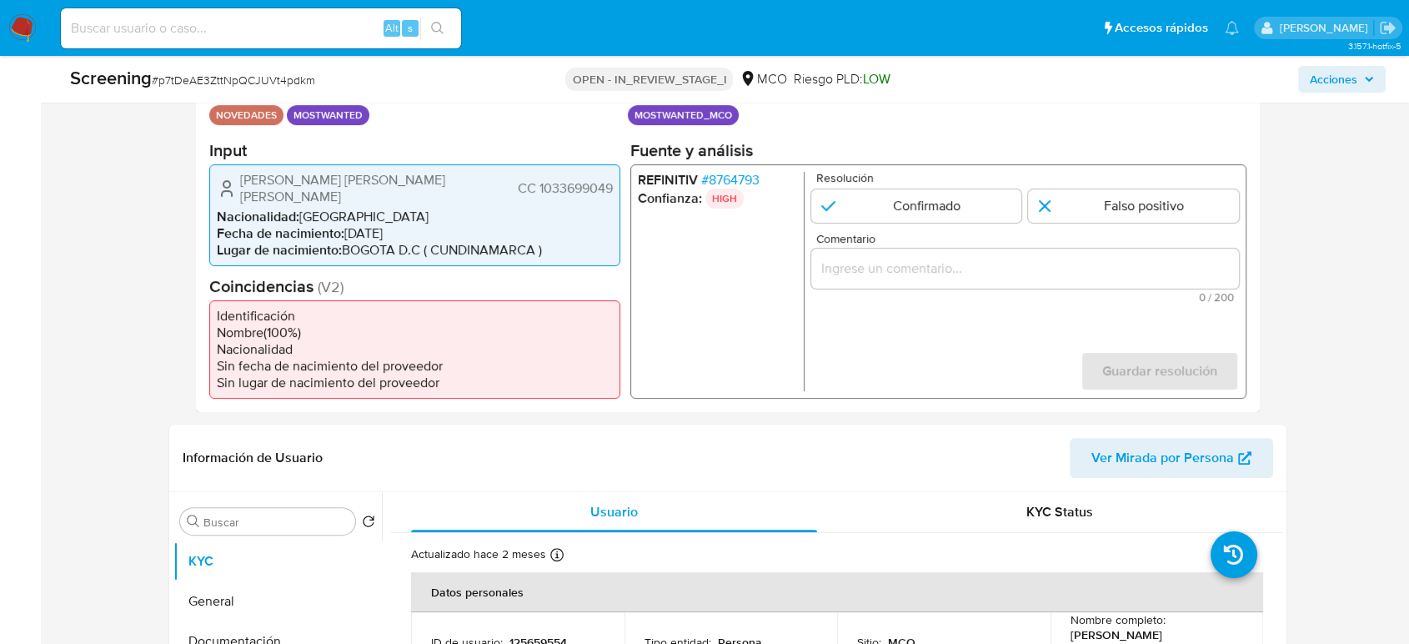
drag, startPoint x: 611, startPoint y: 185, endPoint x: 518, endPoint y: 190, distance: 93.5
click at [518, 190] on span "CC 1033699049" at bounding box center [565, 187] width 95 height 17
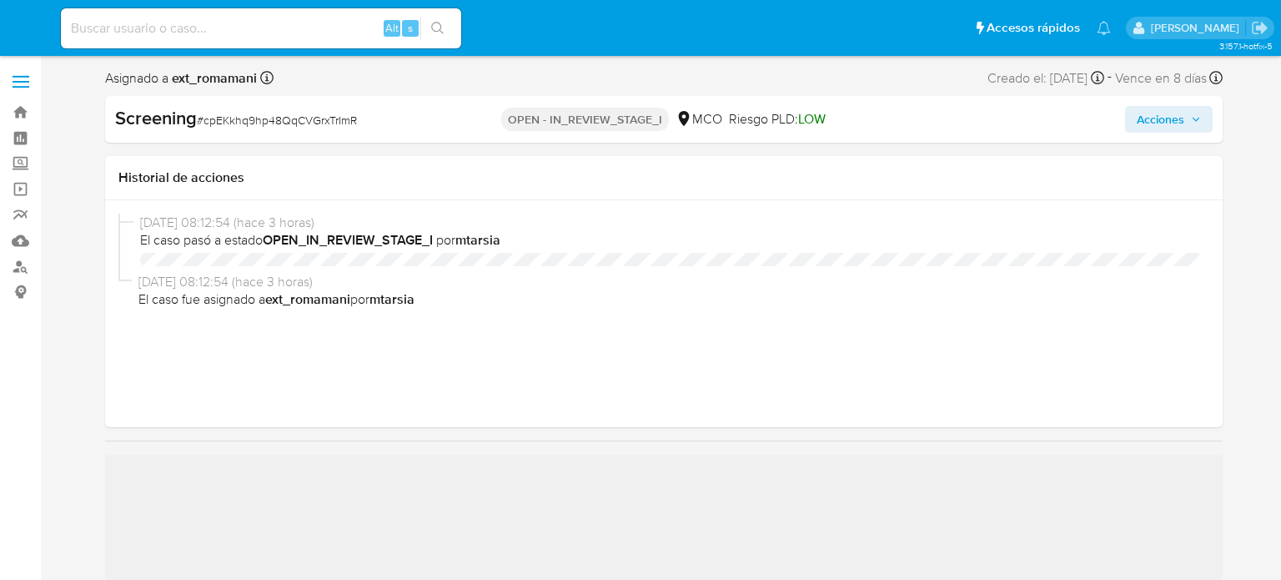
select select "10"
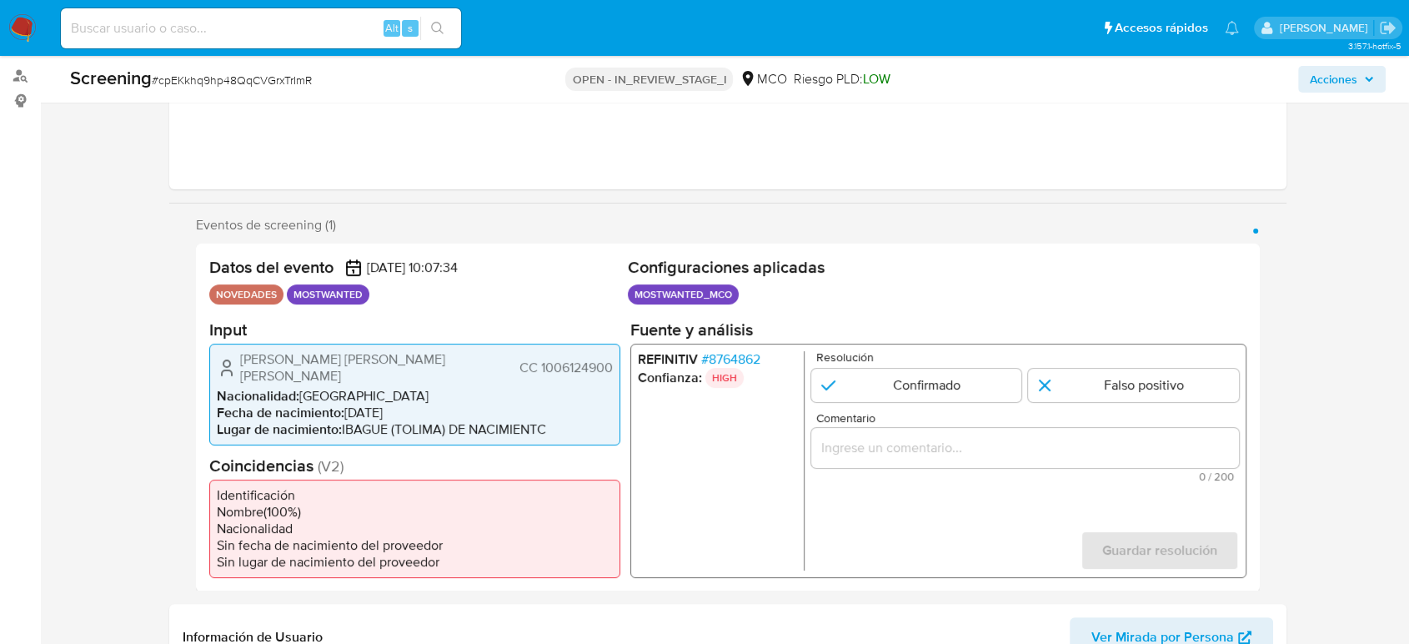
scroll to position [370, 0]
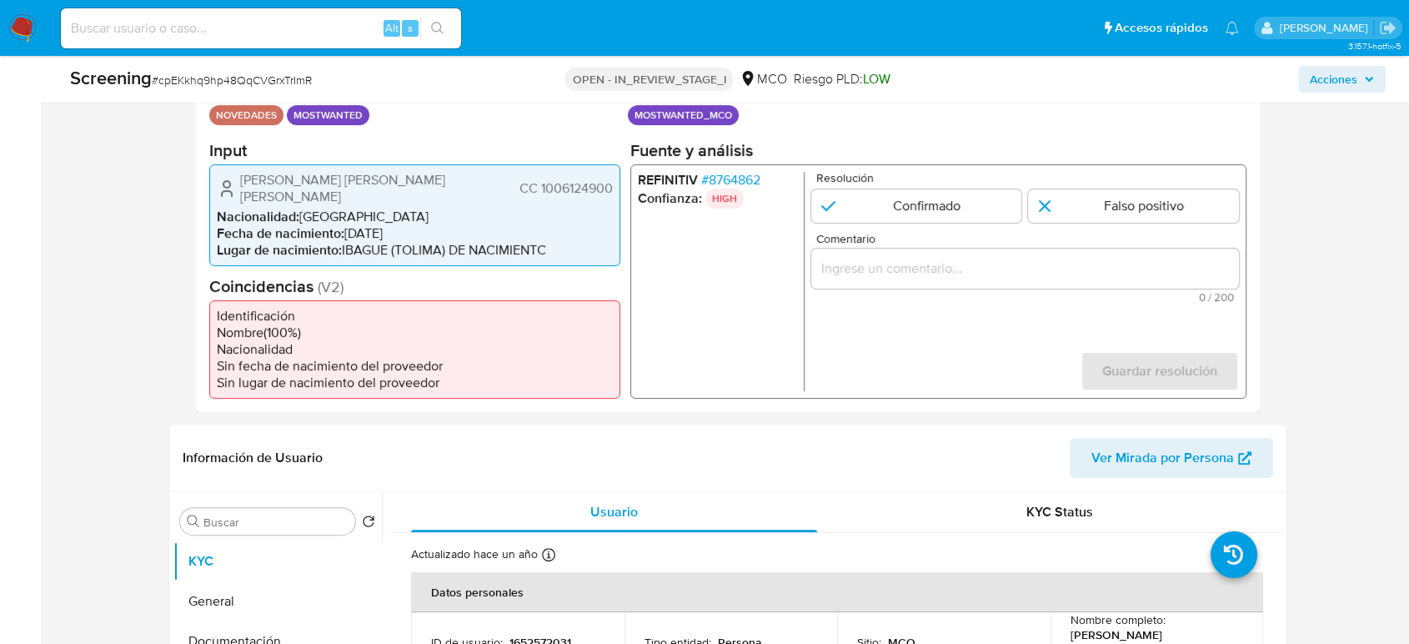
drag, startPoint x: 611, startPoint y: 183, endPoint x: 520, endPoint y: 185, distance: 91.8
click at [520, 185] on span "CC 1006124900" at bounding box center [566, 187] width 93 height 17
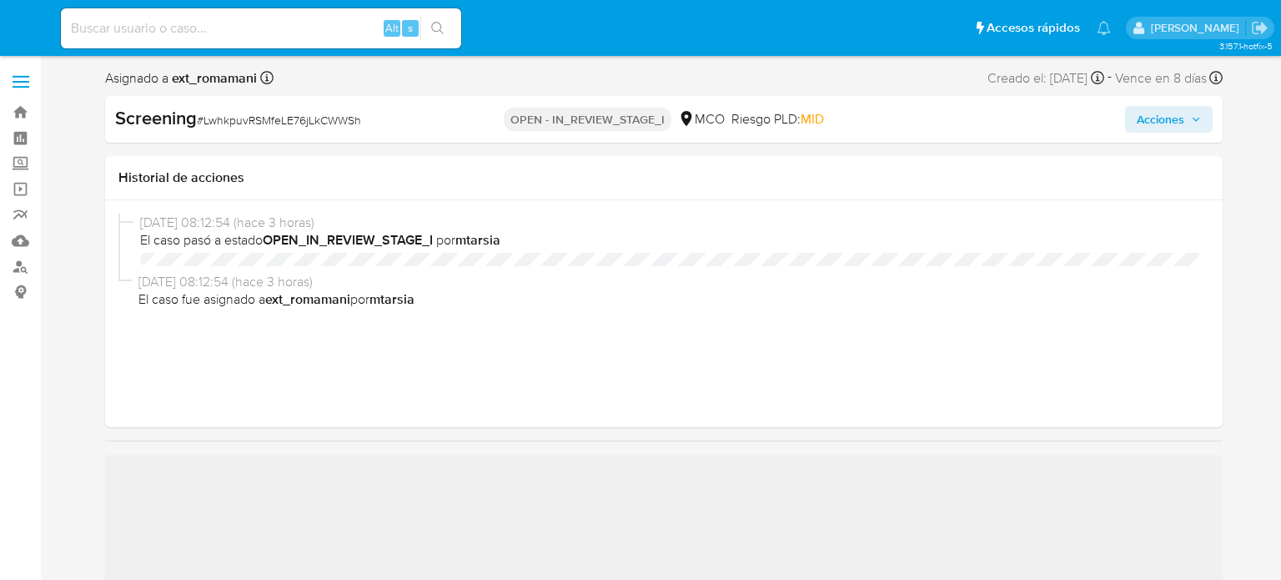
select select "10"
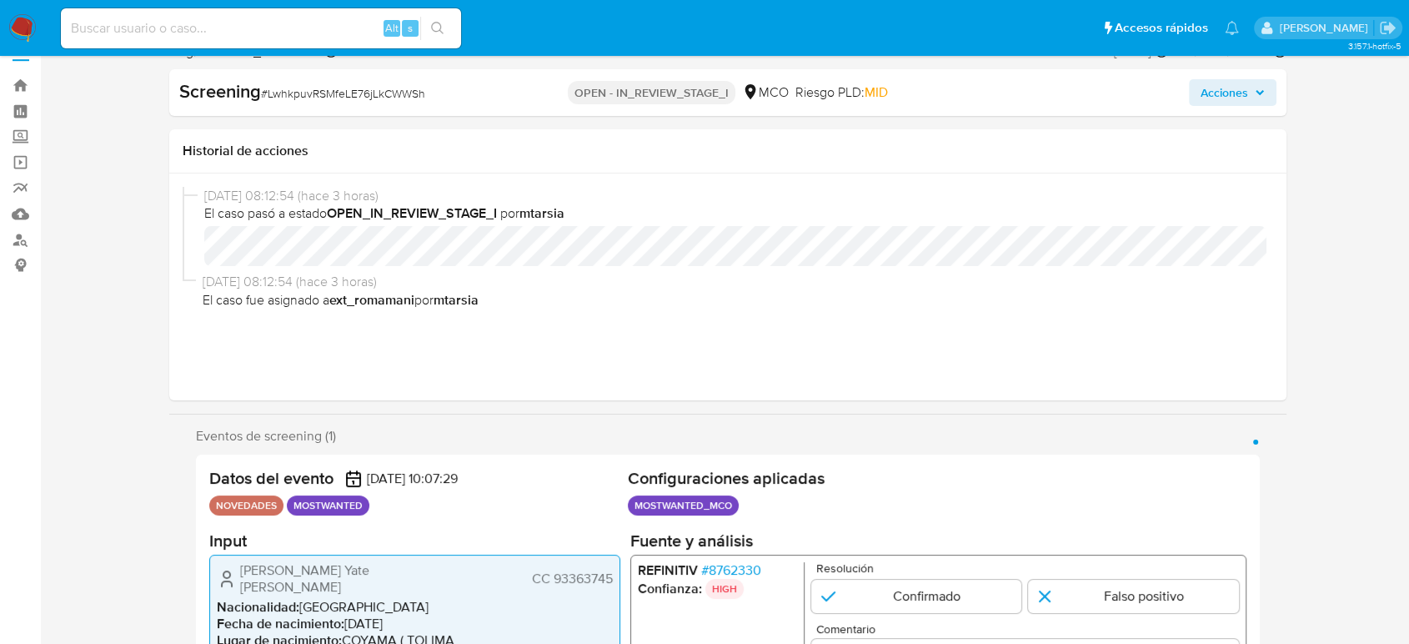
scroll to position [278, 0]
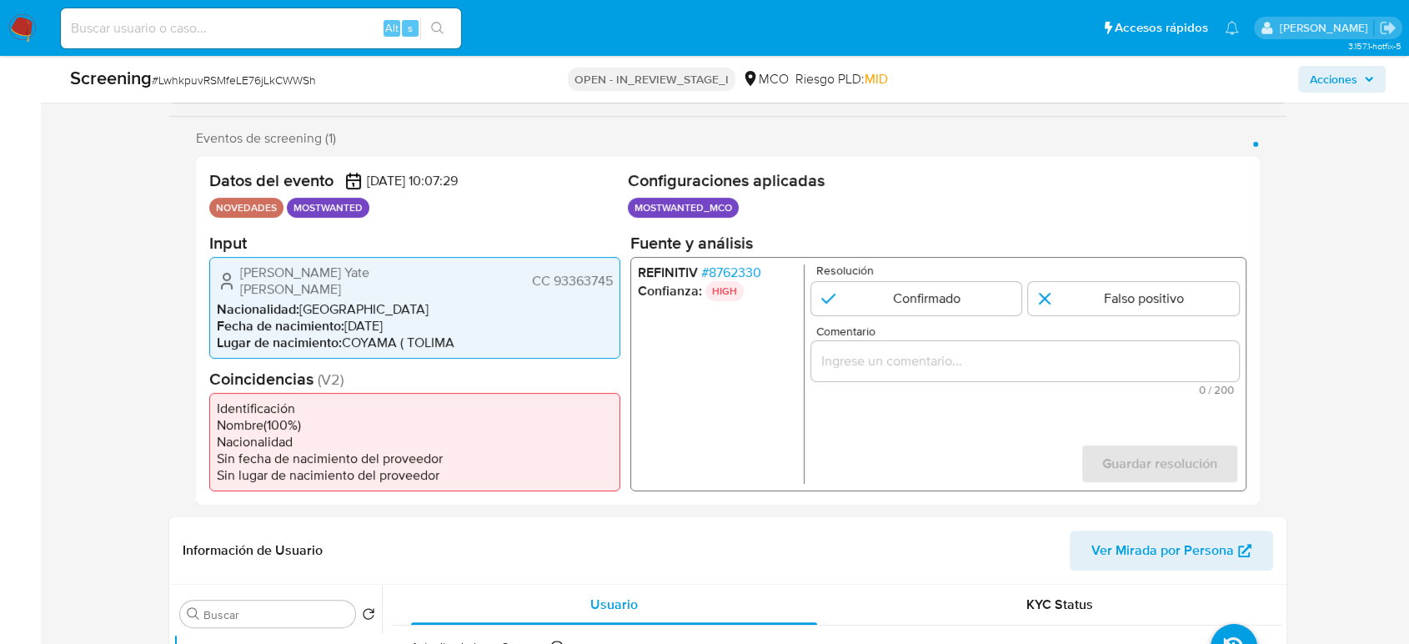
drag, startPoint x: 614, startPoint y: 273, endPoint x: 532, endPoint y: 283, distance: 82.3
click at [532, 283] on div "[PERSON_NAME] [PERSON_NAME] 93363745 Nacionalidad : Colombia Fecha de nacimient…" at bounding box center [414, 307] width 411 height 102
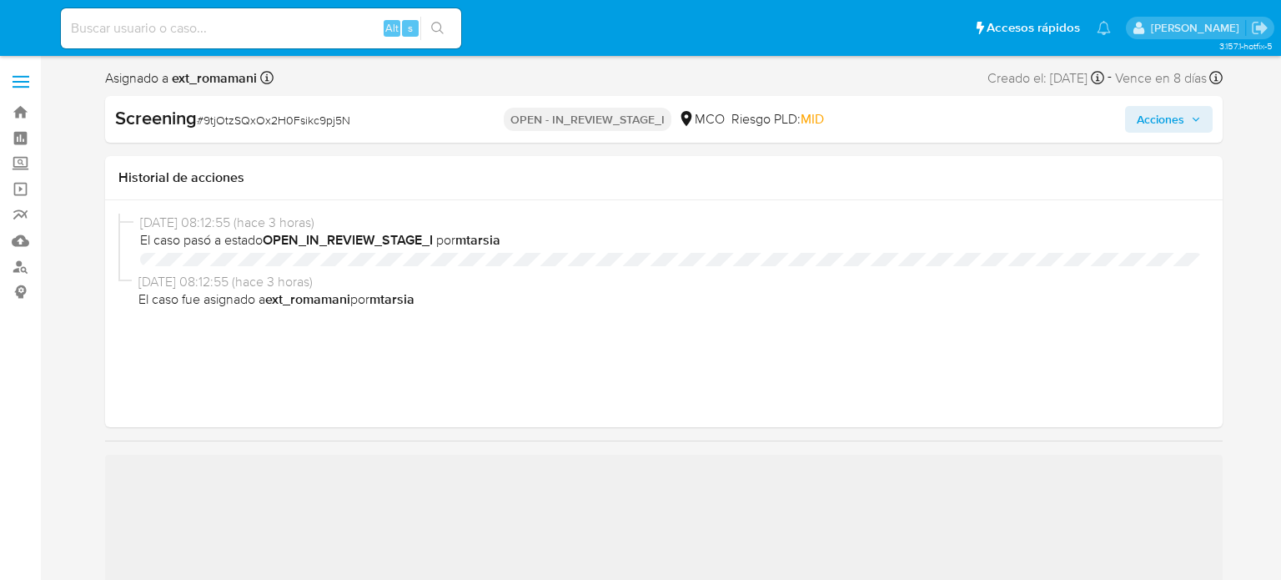
select select "10"
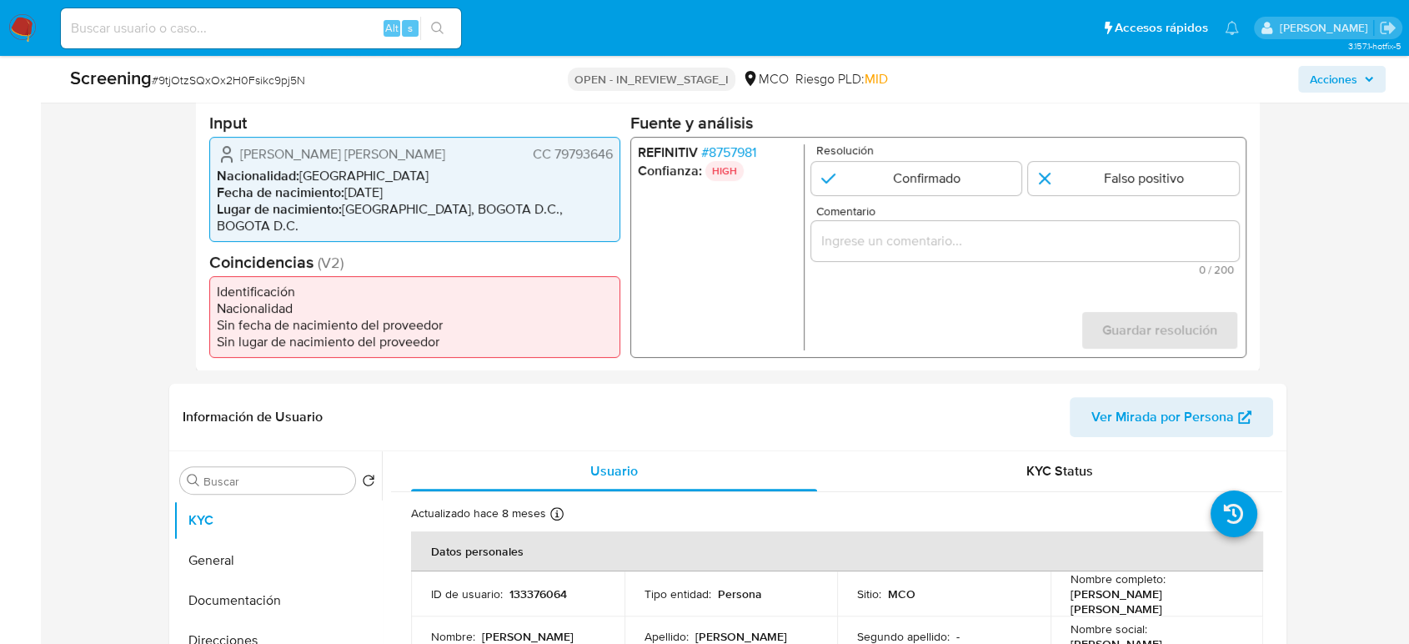
scroll to position [370, 0]
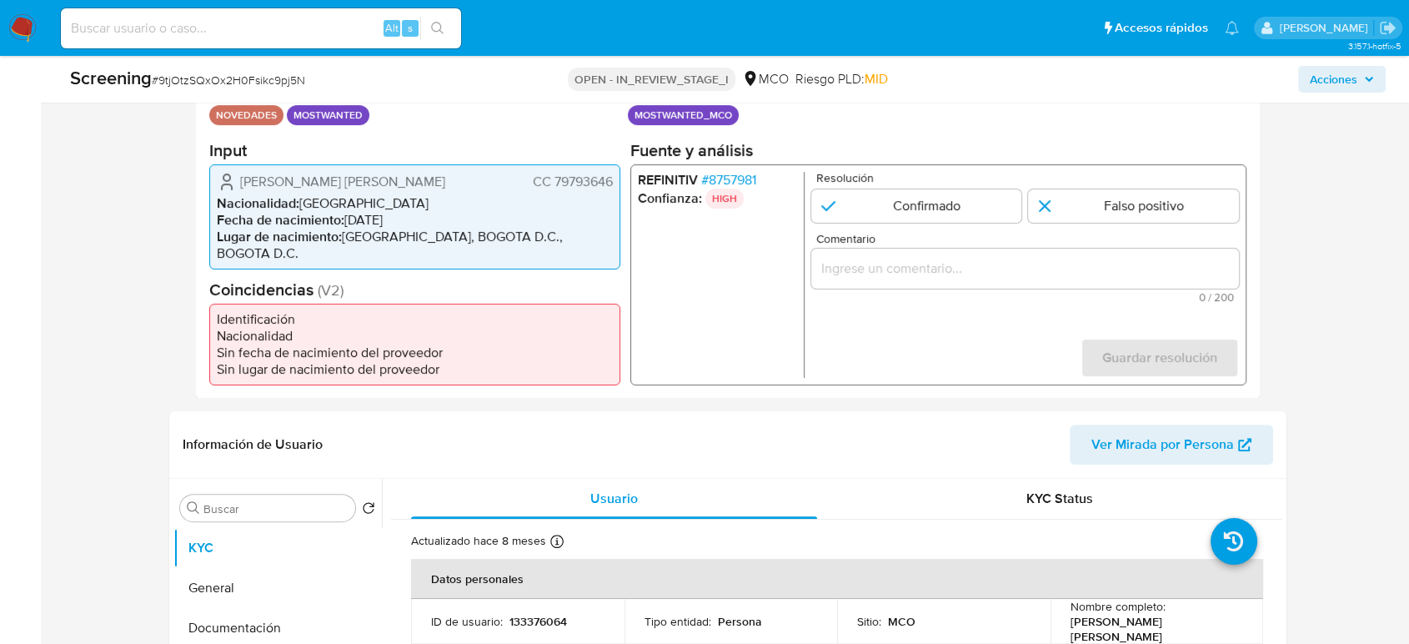
drag, startPoint x: 616, startPoint y: 183, endPoint x: 530, endPoint y: 194, distance: 87.4
click at [530, 194] on div "[PERSON_NAME] [PERSON_NAME] CC 79793646 Nacionalidad : [DEMOGRAPHIC_DATA] Fecha…" at bounding box center [414, 215] width 411 height 105
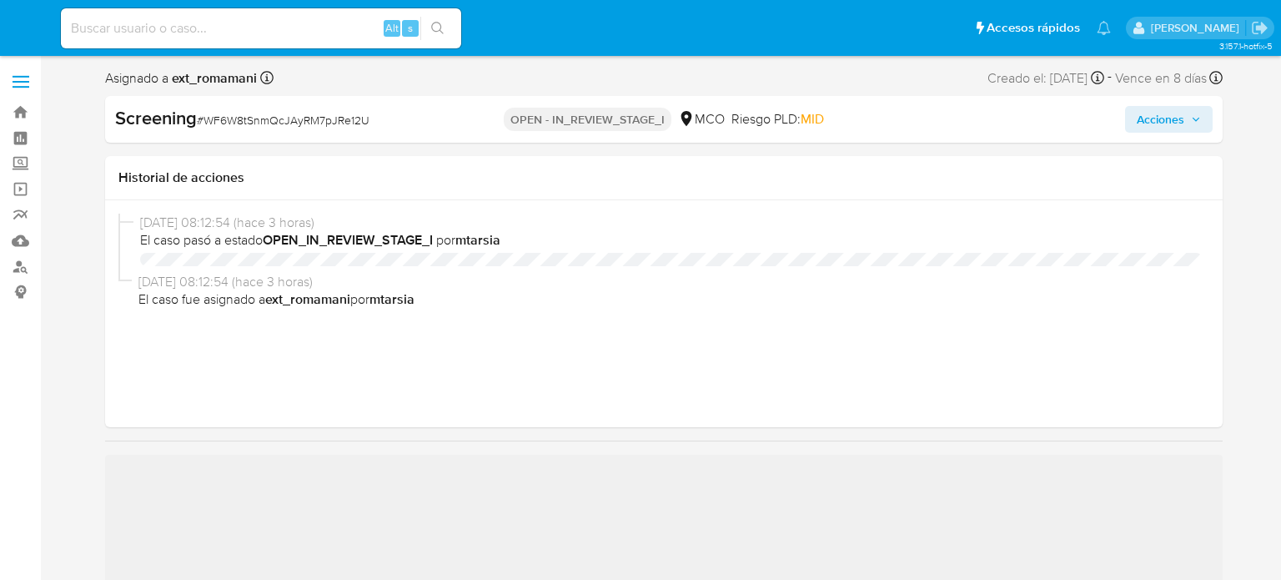
select select "10"
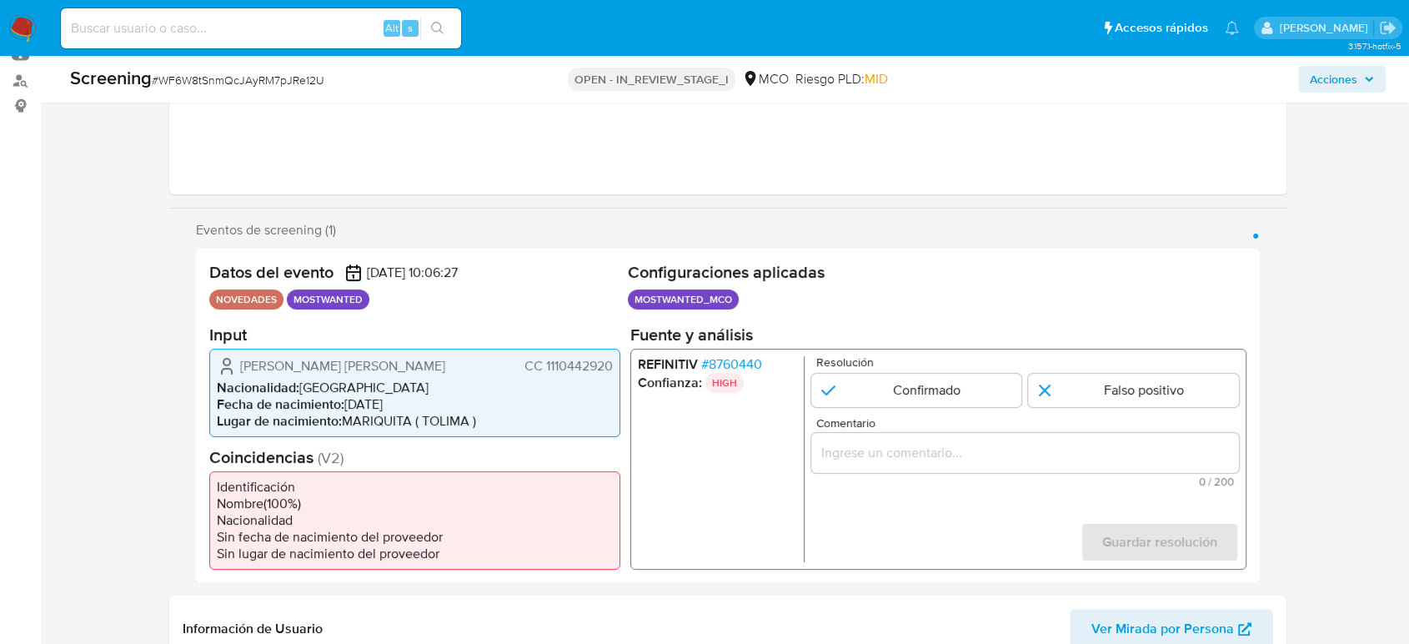
scroll to position [370, 0]
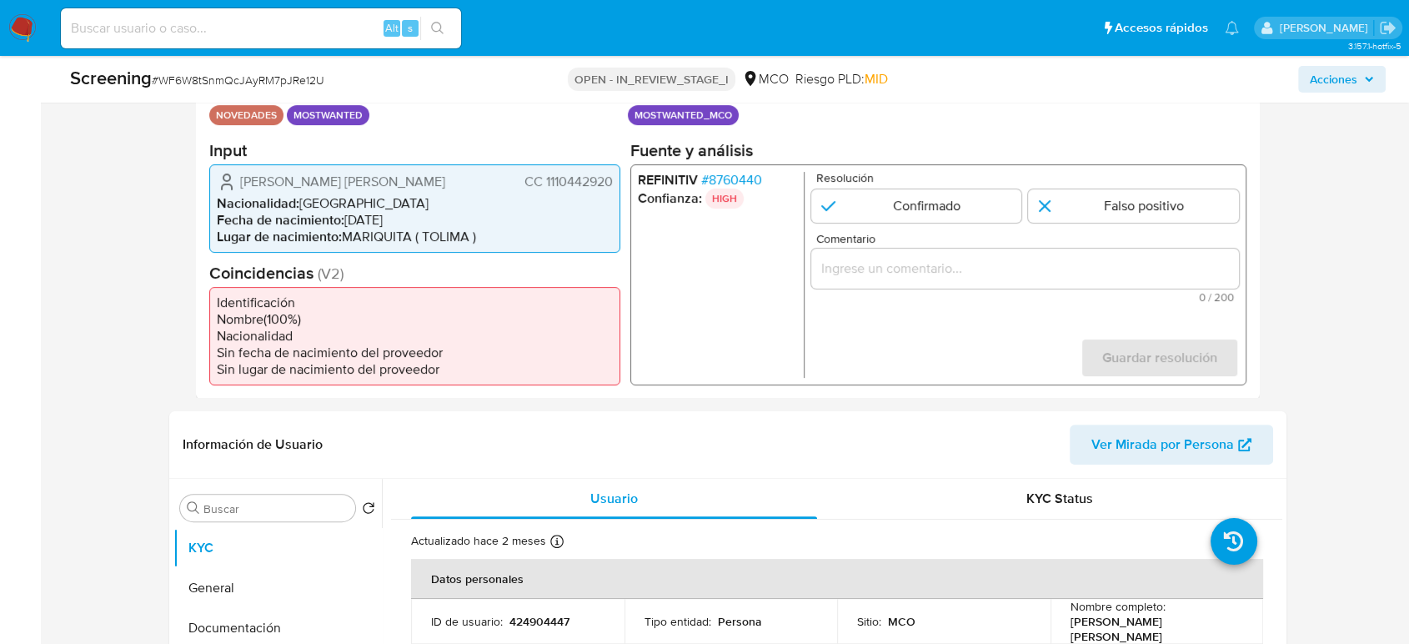
drag, startPoint x: 610, startPoint y: 181, endPoint x: 513, endPoint y: 185, distance: 97.7
click at [513, 185] on div "[PERSON_NAME] [PERSON_NAME] 1110442920" at bounding box center [415, 181] width 396 height 20
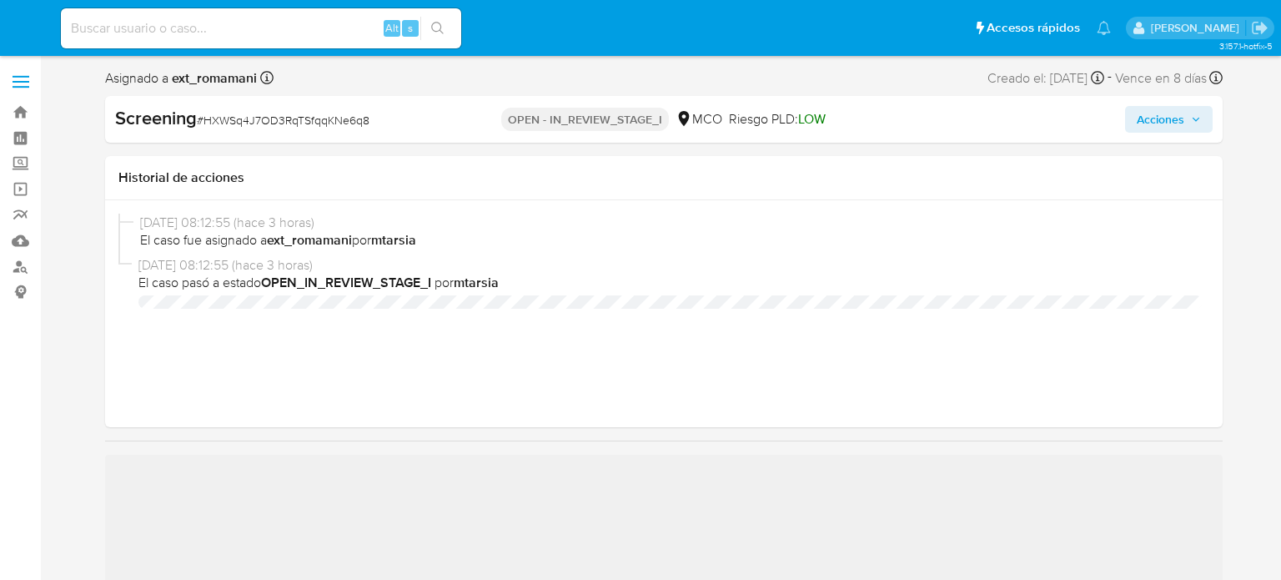
select select "10"
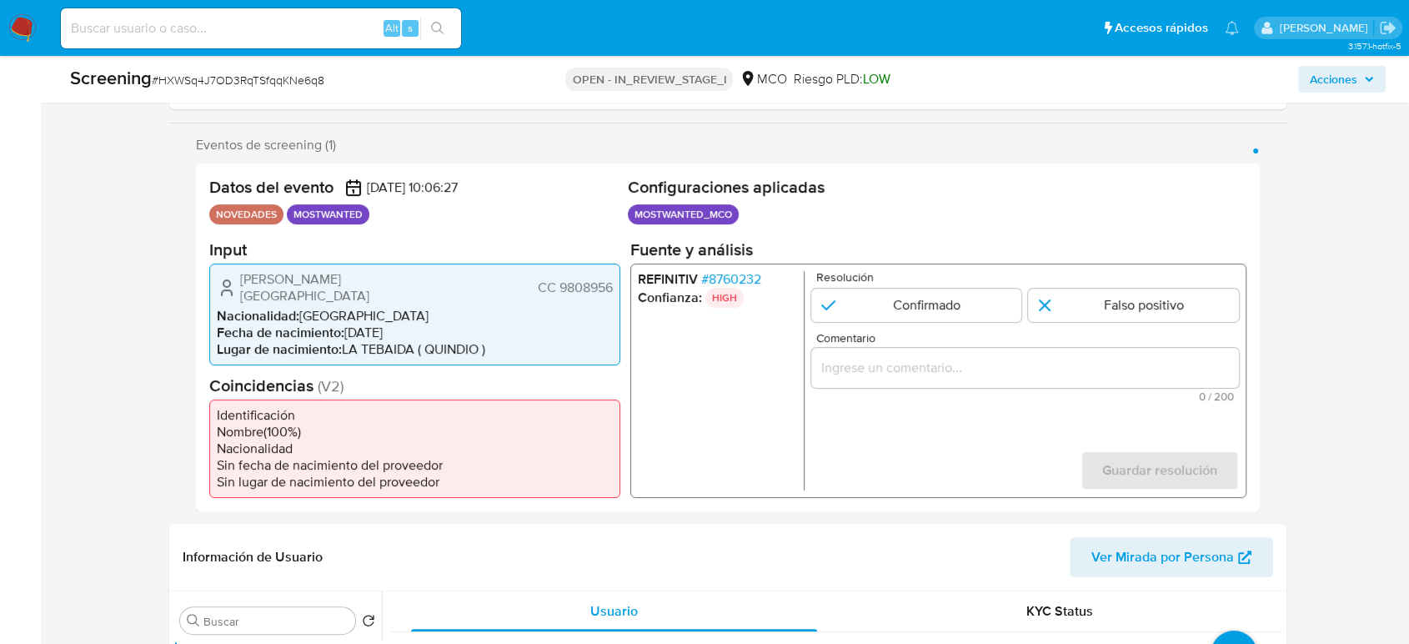
scroll to position [278, 0]
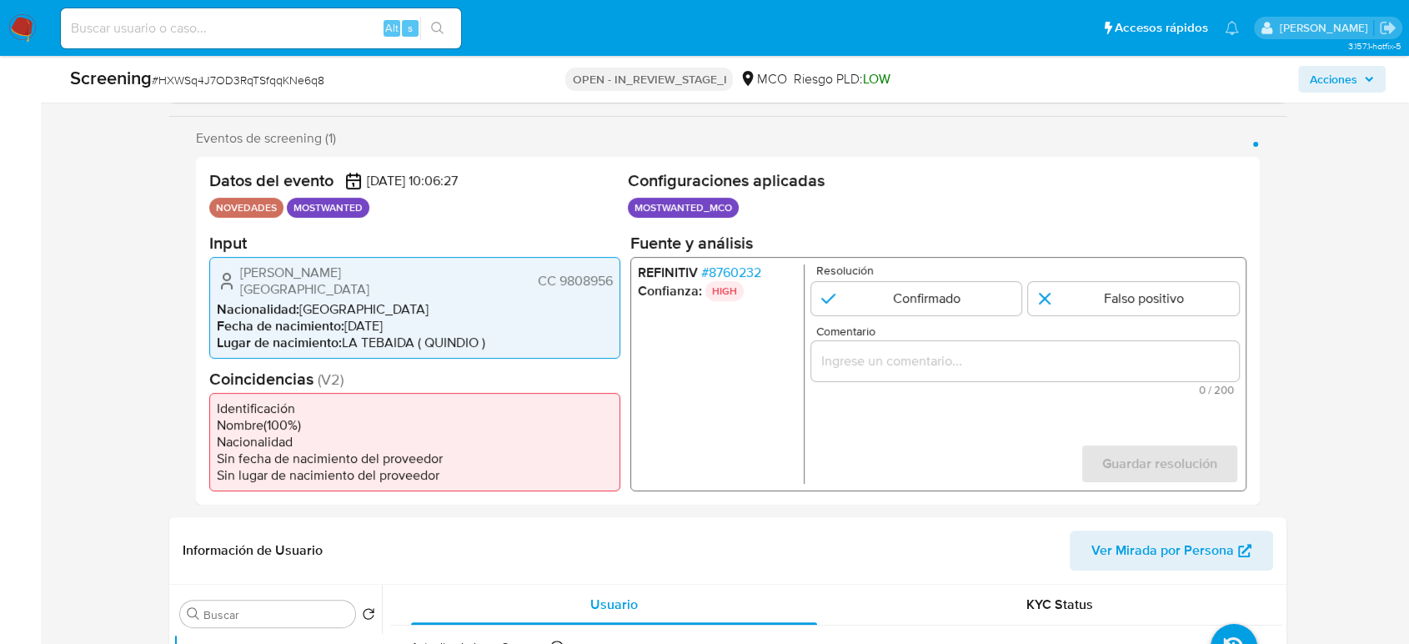
drag, startPoint x: 534, startPoint y: 270, endPoint x: 613, endPoint y: 276, distance: 79.4
click at [613, 276] on div "[PERSON_NAME] Villa Bolivar CC 9808956 Nacionalidad : Colombia Fecha de nacimie…" at bounding box center [414, 307] width 411 height 102
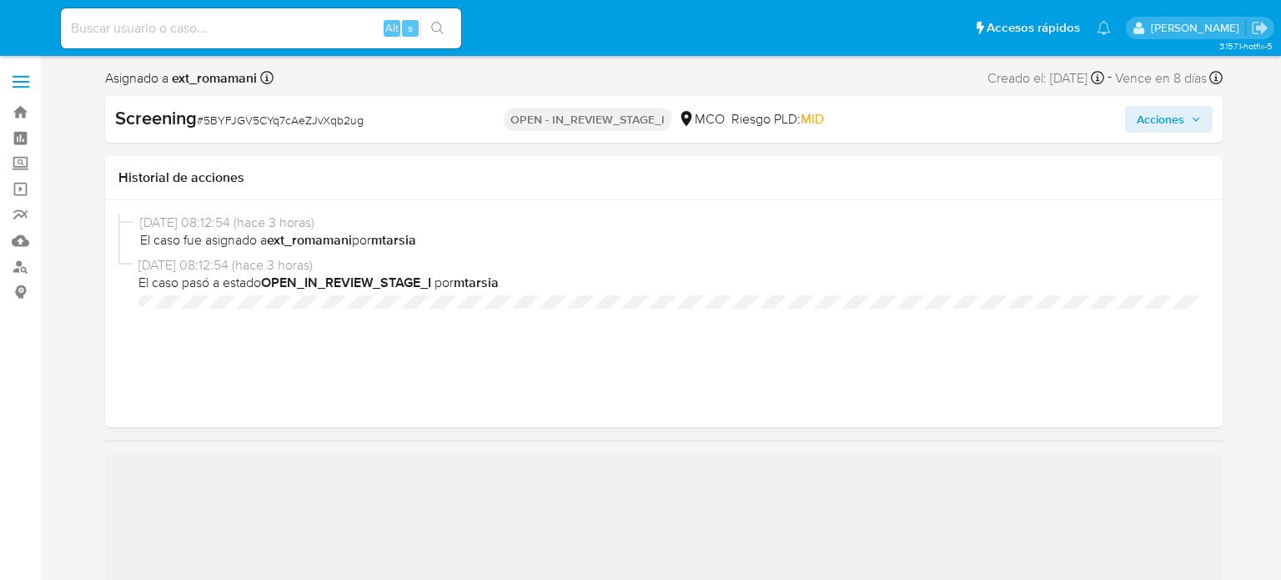
select select "10"
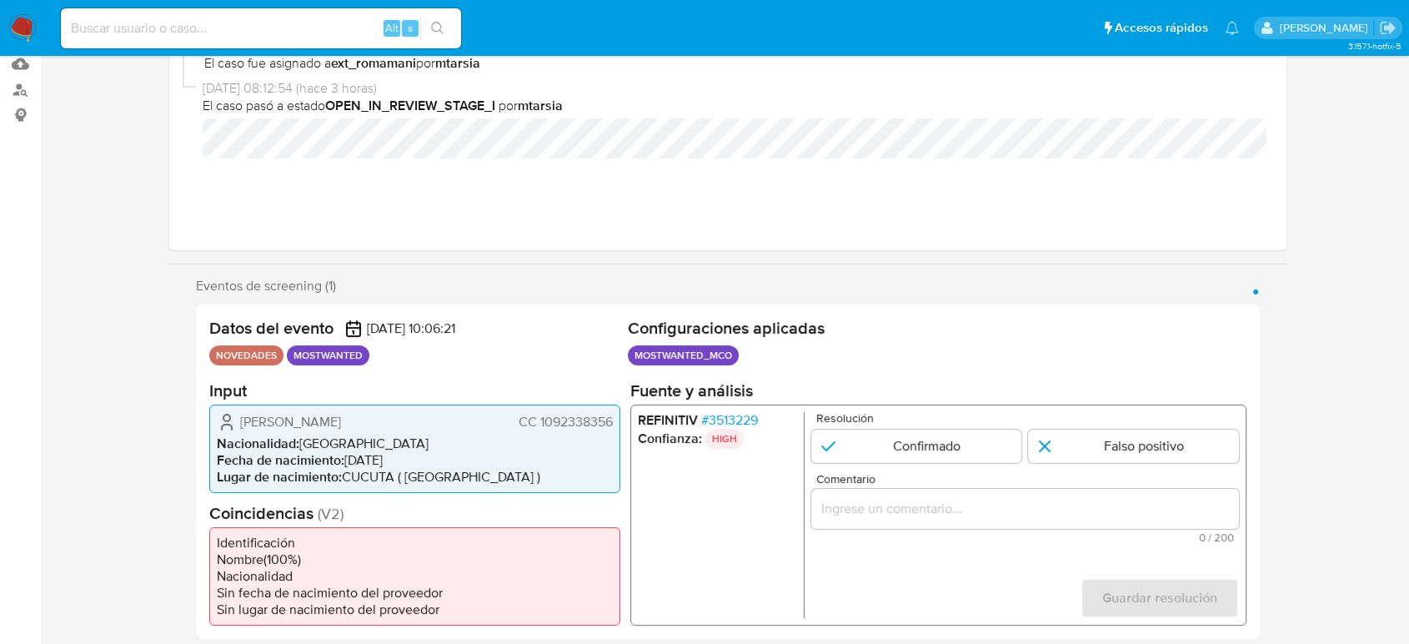
scroll to position [370, 0]
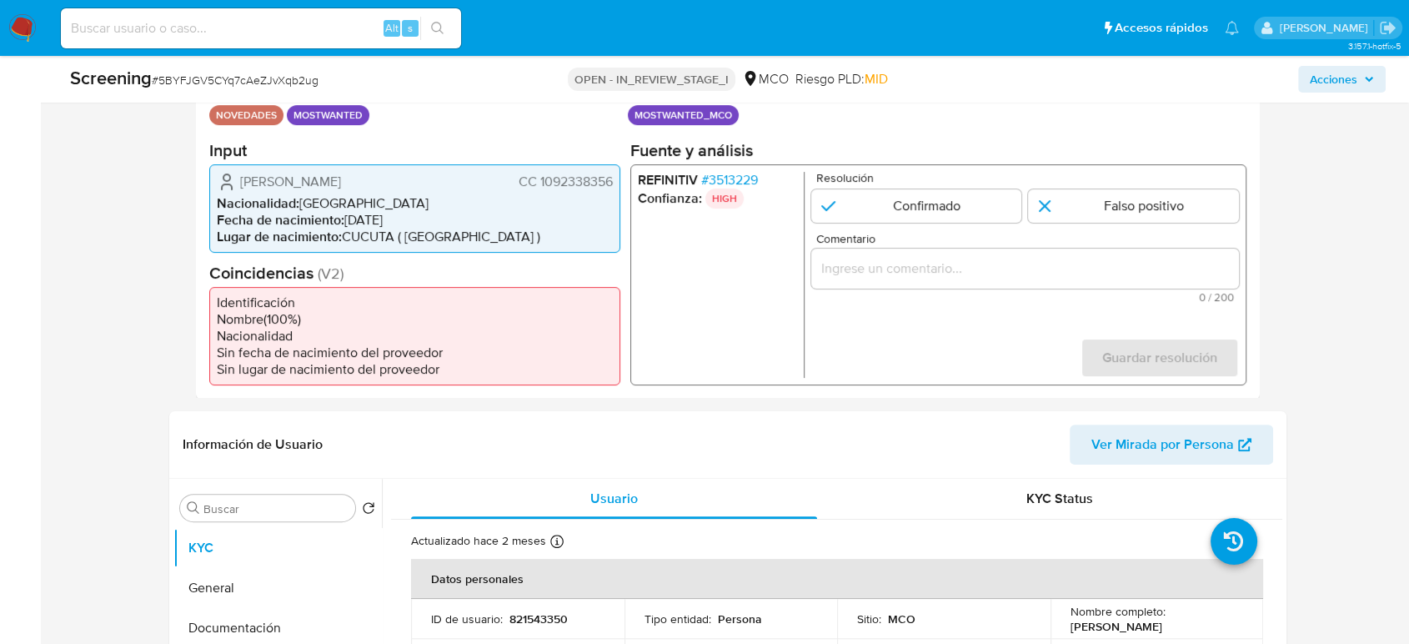
drag, startPoint x: 522, startPoint y: 181, endPoint x: 615, endPoint y: 183, distance: 92.6
click at [615, 183] on div "[PERSON_NAME] [PERSON_NAME] 1092338356 Nacionalidad : Colombia Fecha de nacimie…" at bounding box center [414, 207] width 411 height 88
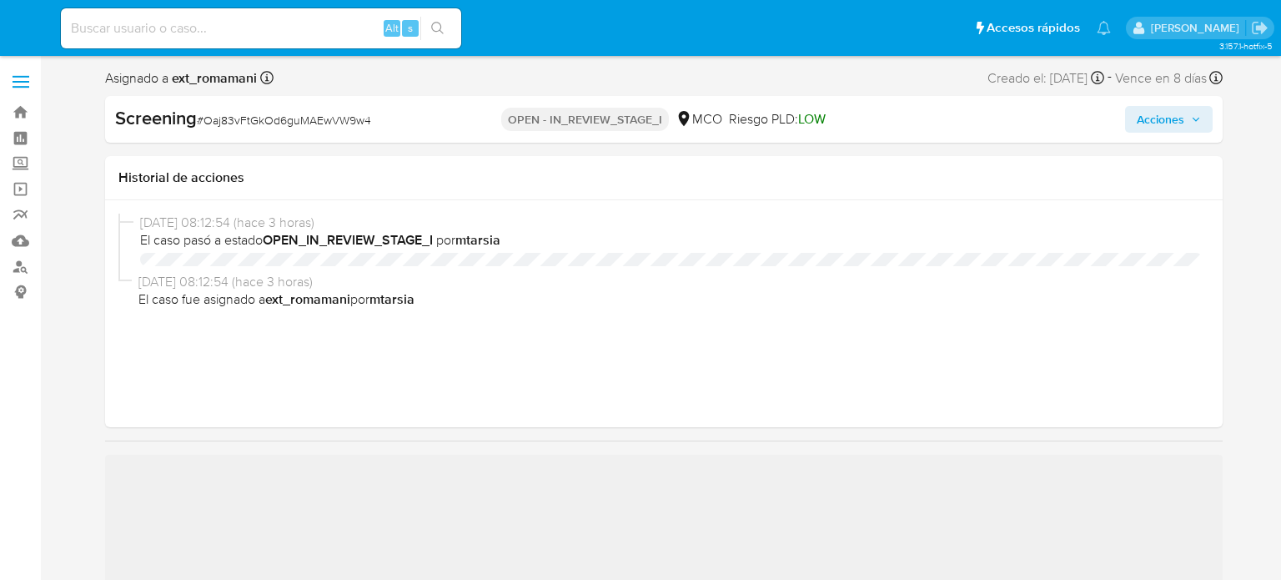
select select "10"
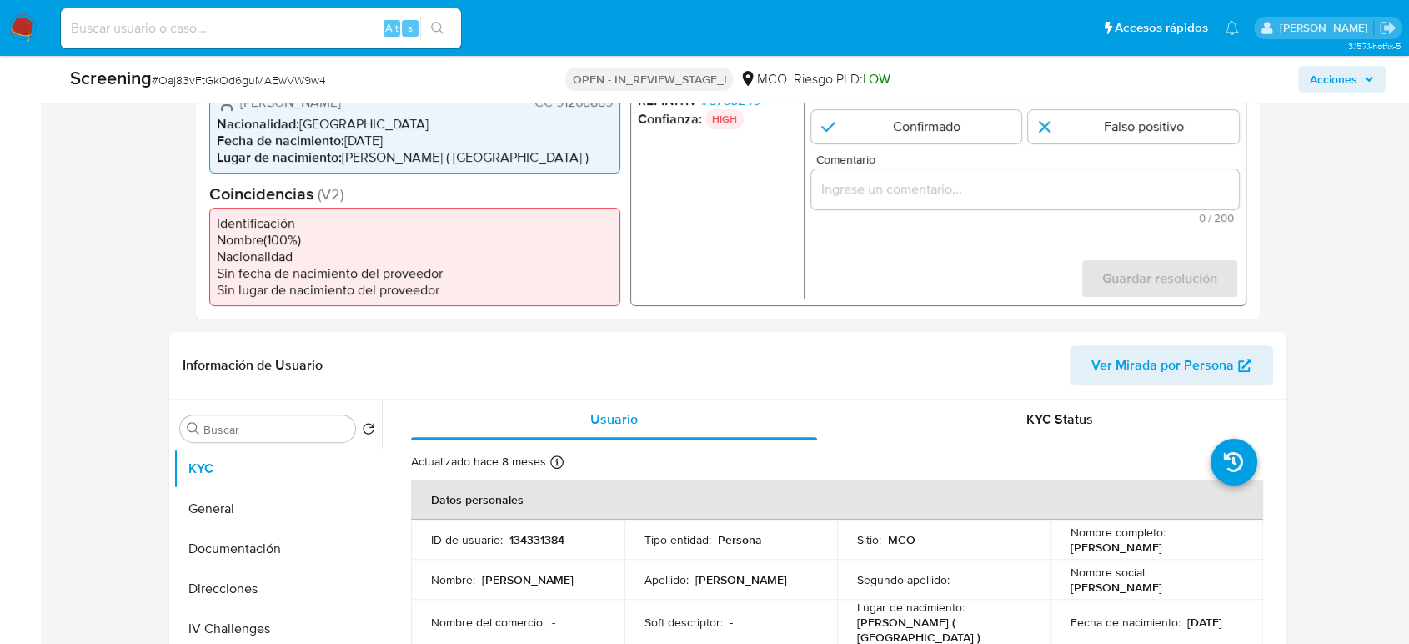
scroll to position [370, 0]
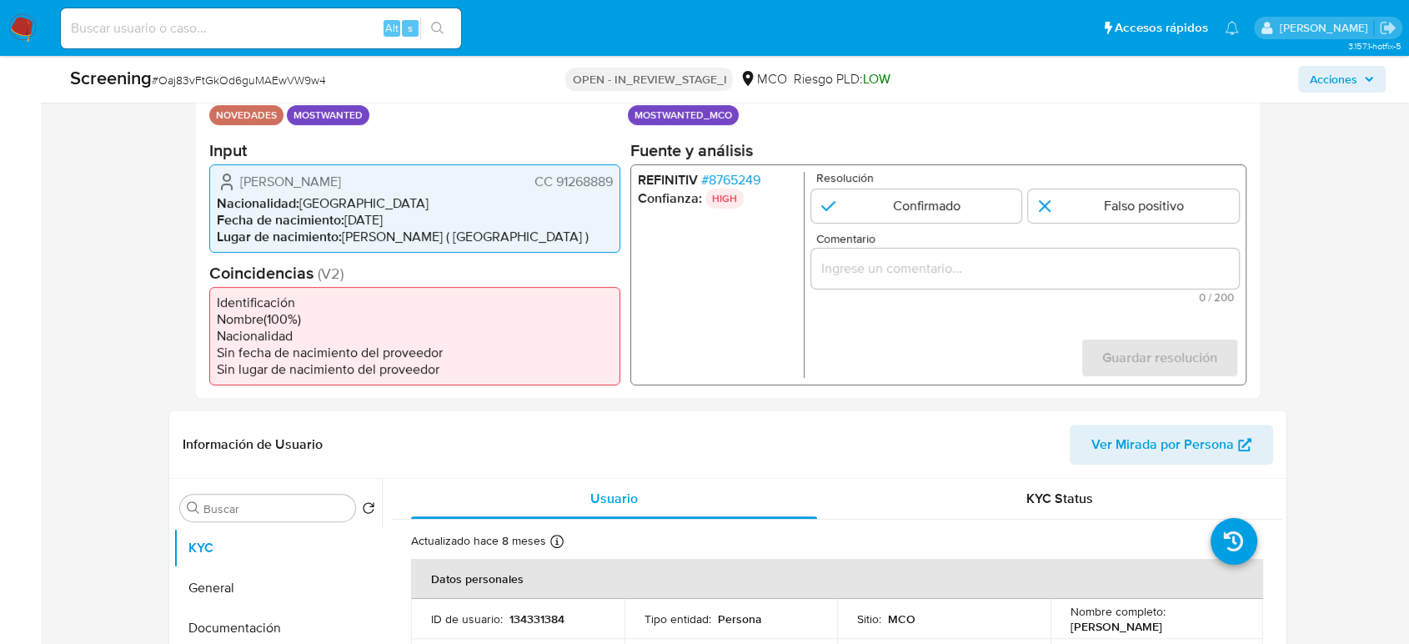
drag, startPoint x: 530, startPoint y: 188, endPoint x: 610, endPoint y: 182, distance: 80.3
click at [610, 182] on div "[PERSON_NAME] [PERSON_NAME] 91268889" at bounding box center [415, 181] width 396 height 20
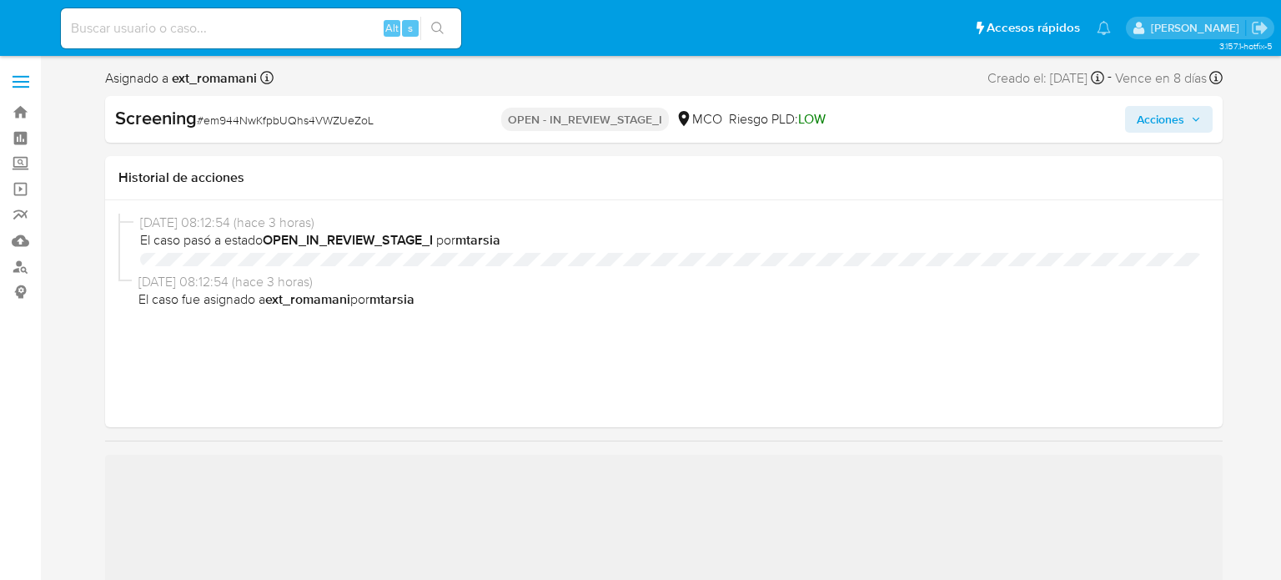
select select "10"
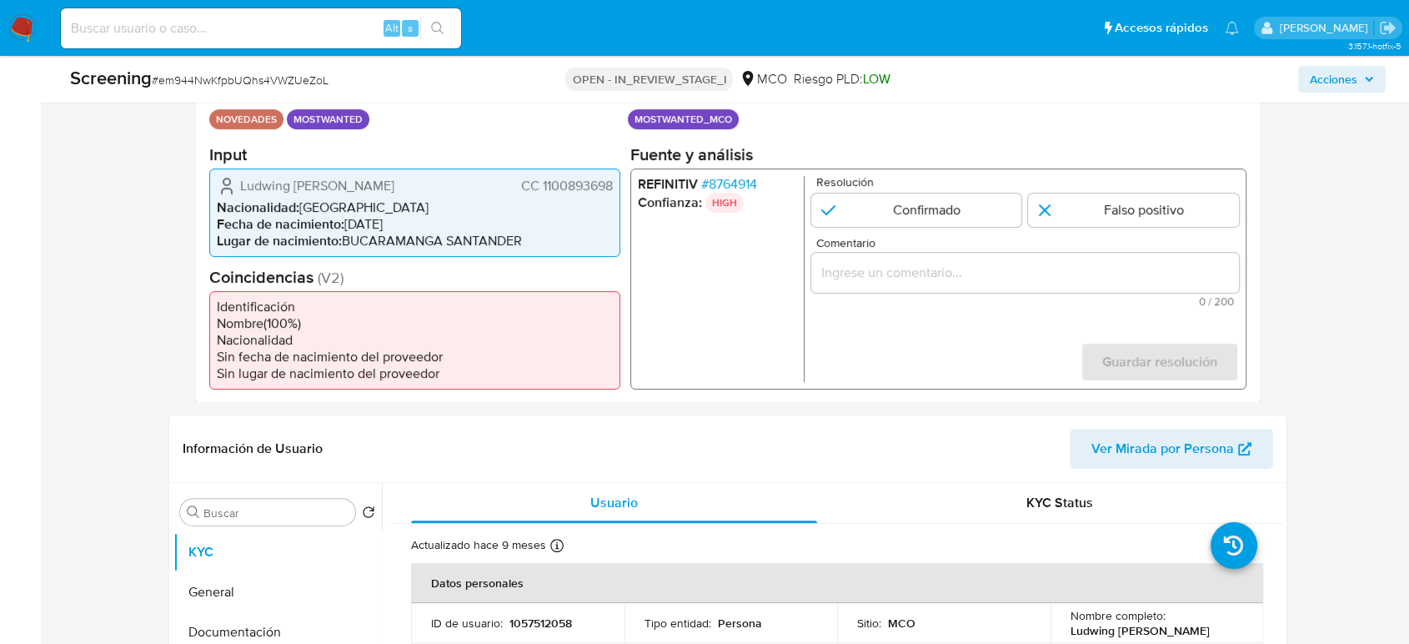
scroll to position [370, 0]
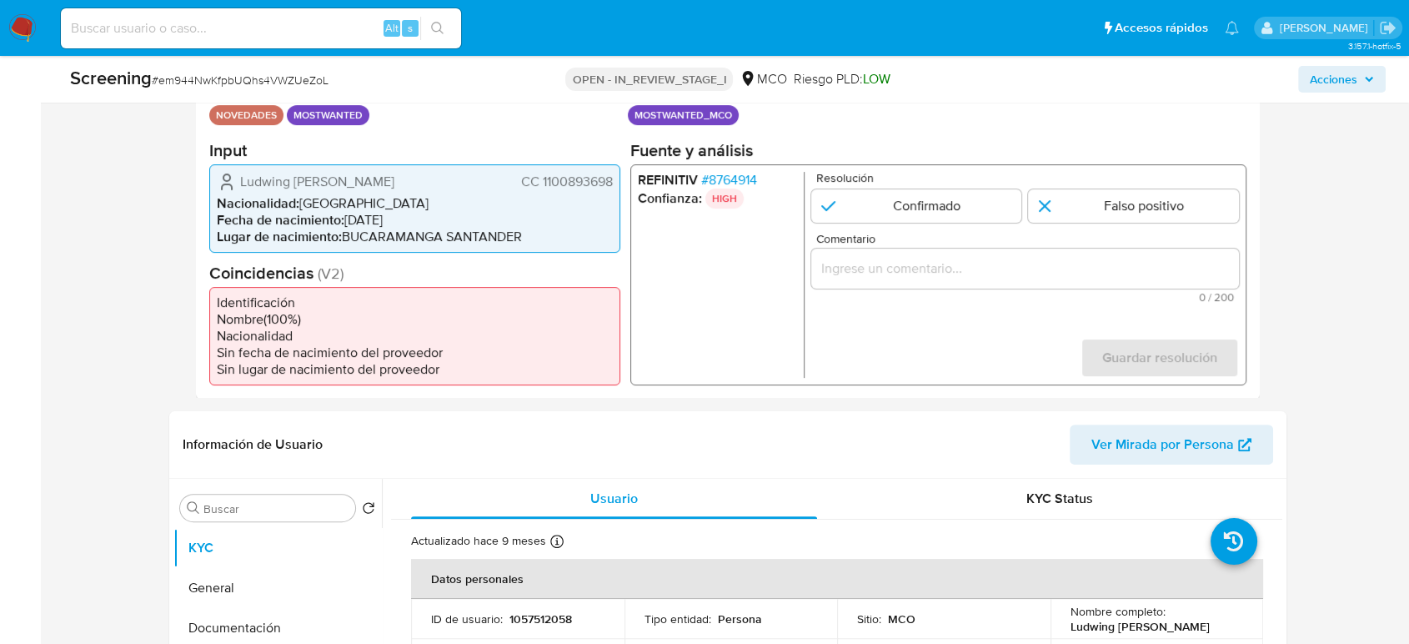
drag, startPoint x: 614, startPoint y: 185, endPoint x: 515, endPoint y: 197, distance: 99.1
click at [515, 197] on div "Ludwing [PERSON_NAME] CC 1100893698 Nacionalidad : Colombia Fecha de nacimiento…" at bounding box center [414, 207] width 411 height 88
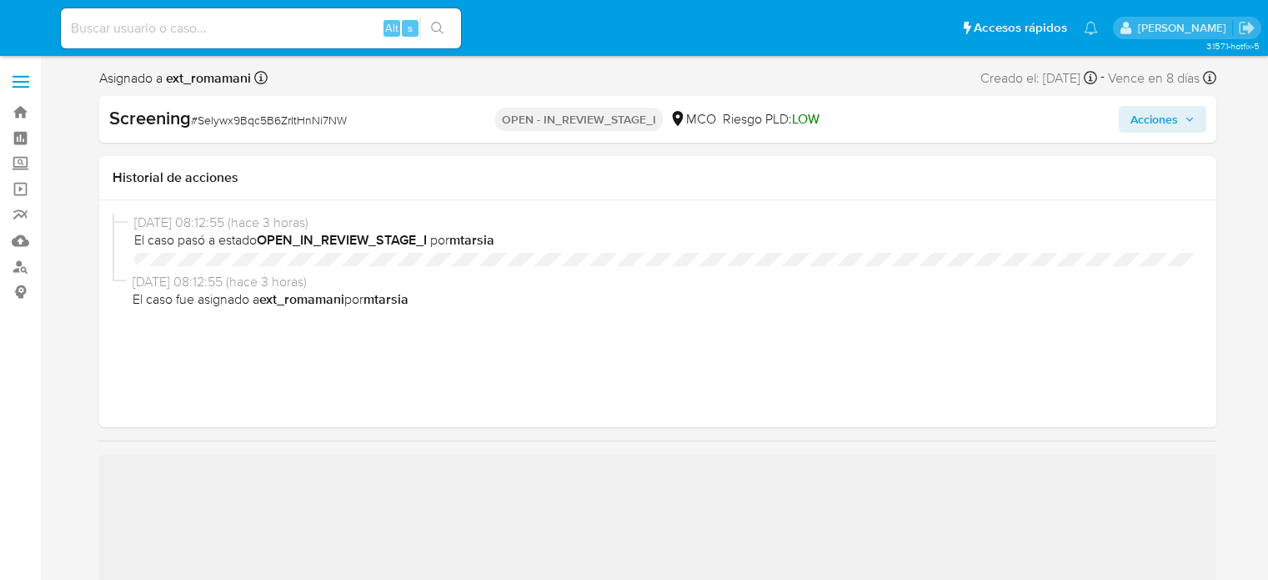
select select "10"
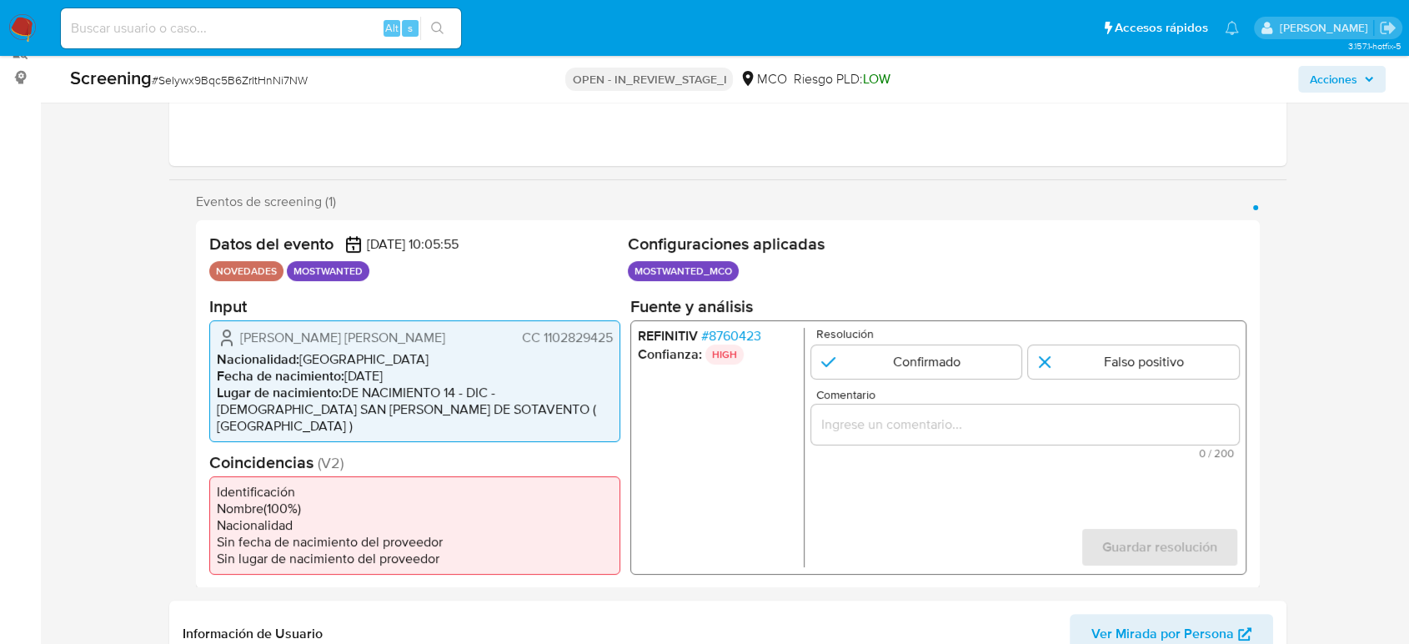
scroll to position [370, 0]
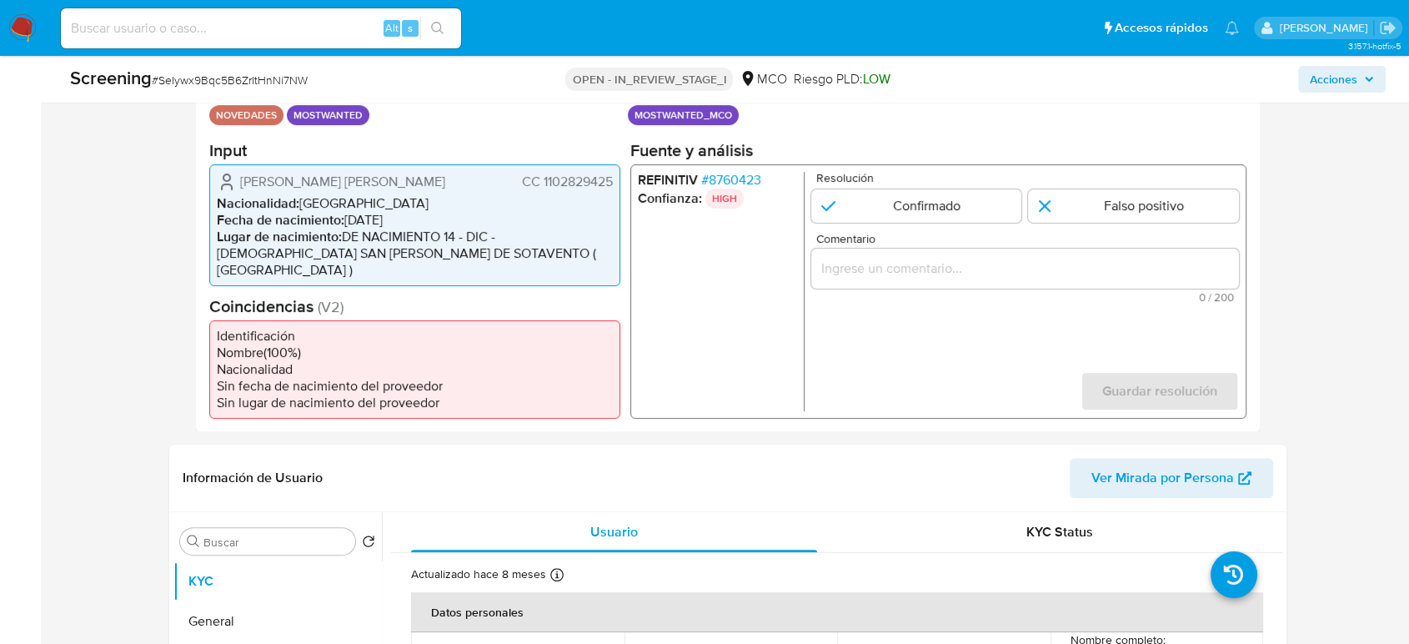
drag, startPoint x: 616, startPoint y: 181, endPoint x: 522, endPoint y: 190, distance: 94.7
click at [522, 190] on div "[PERSON_NAME] [PERSON_NAME] 1102829425 Nacionalidad : Colombia Fecha de nacimie…" at bounding box center [414, 224] width 411 height 122
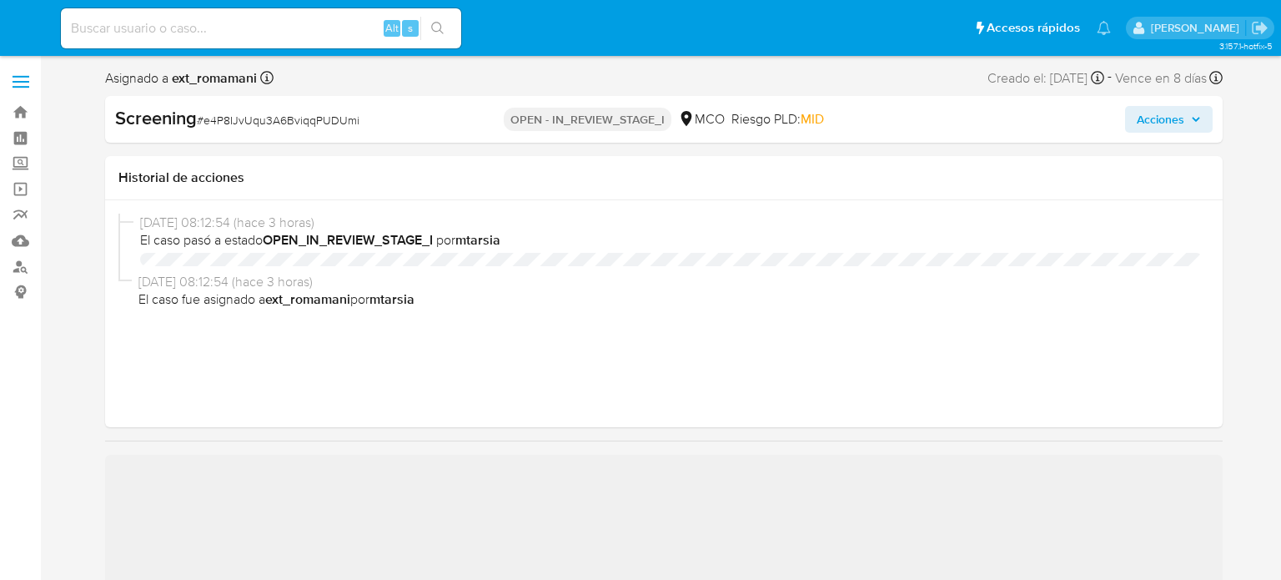
select select "10"
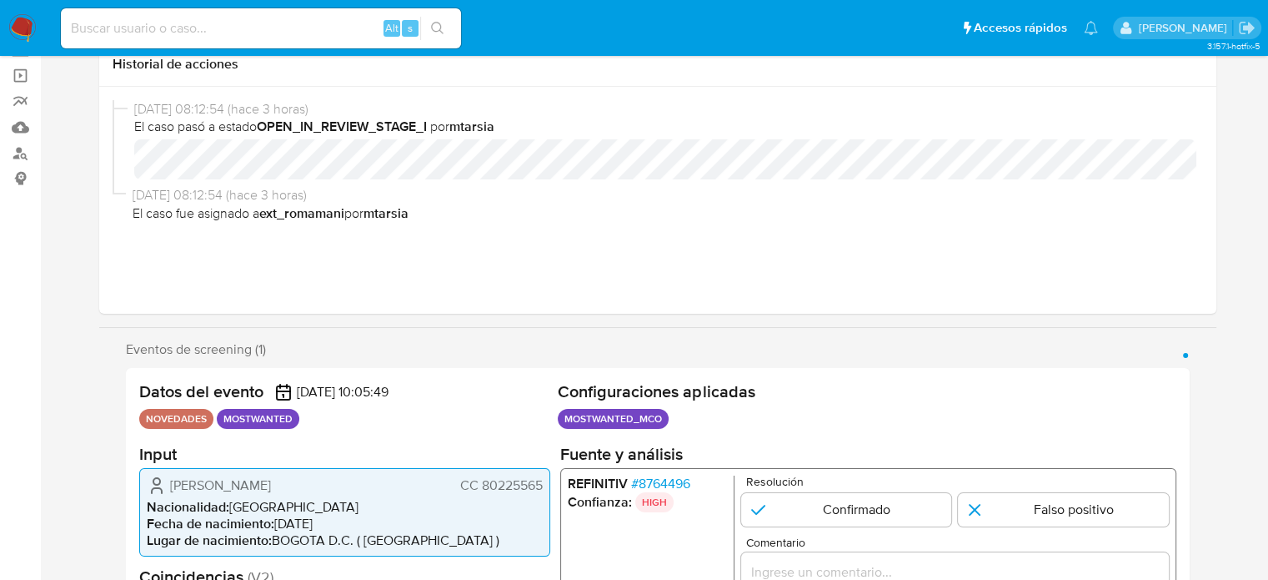
scroll to position [334, 0]
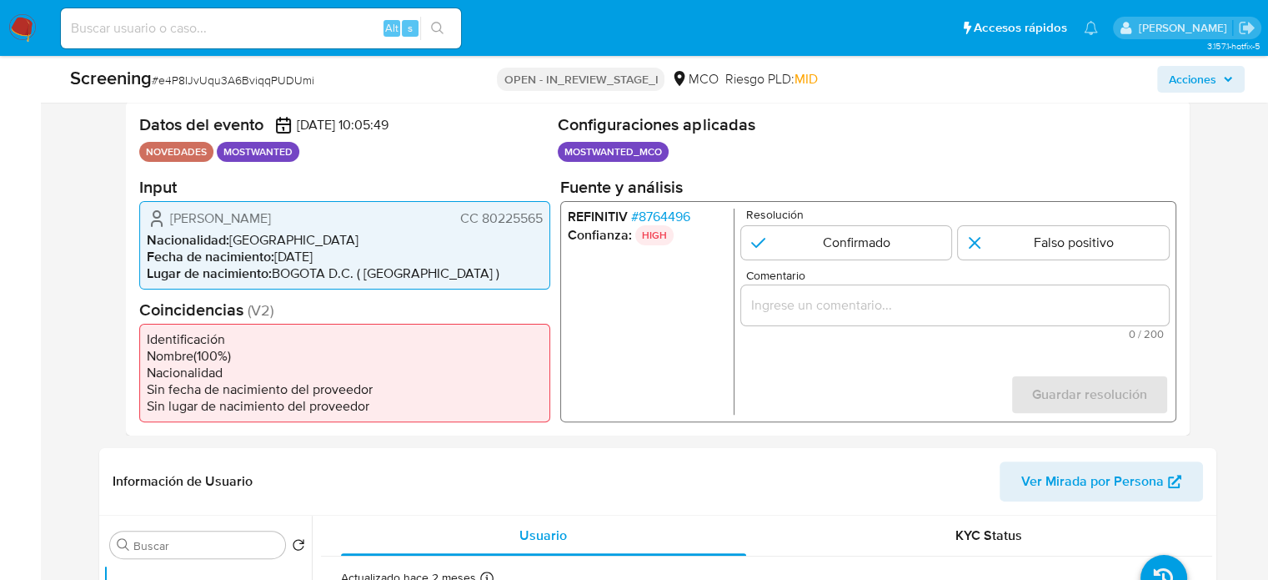
drag, startPoint x: 543, startPoint y: 219, endPoint x: 458, endPoint y: 220, distance: 85.1
click at [458, 220] on div "[PERSON_NAME] CC 80225565 Nacionalidad : [DEMOGRAPHIC_DATA] Fecha de nacimiento…" at bounding box center [344, 244] width 411 height 88
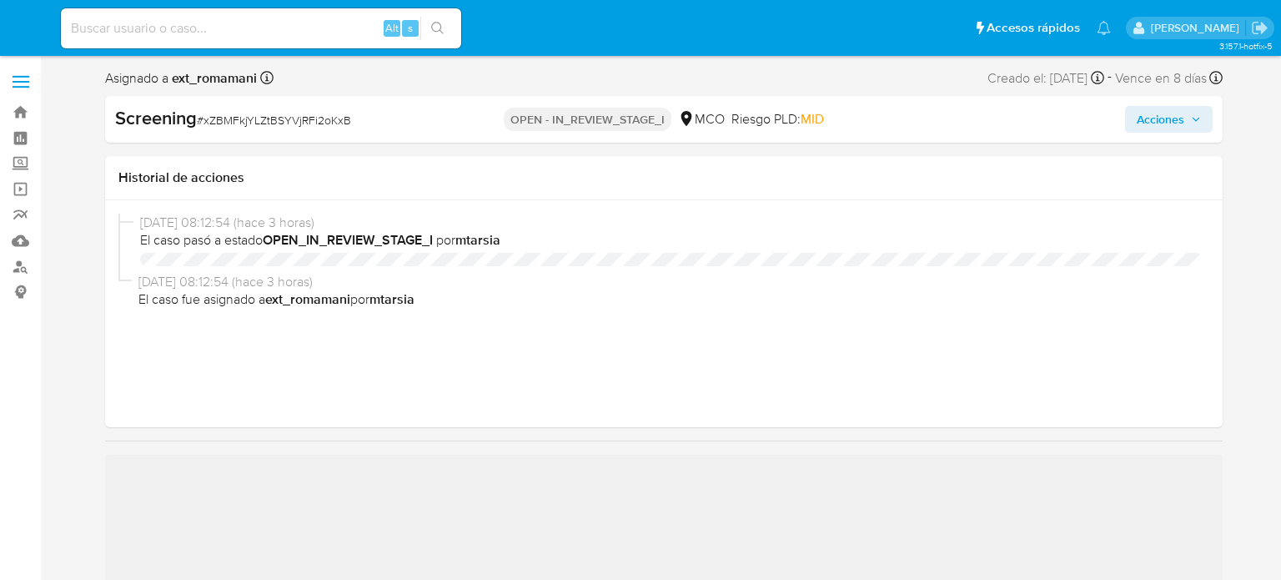
select select "10"
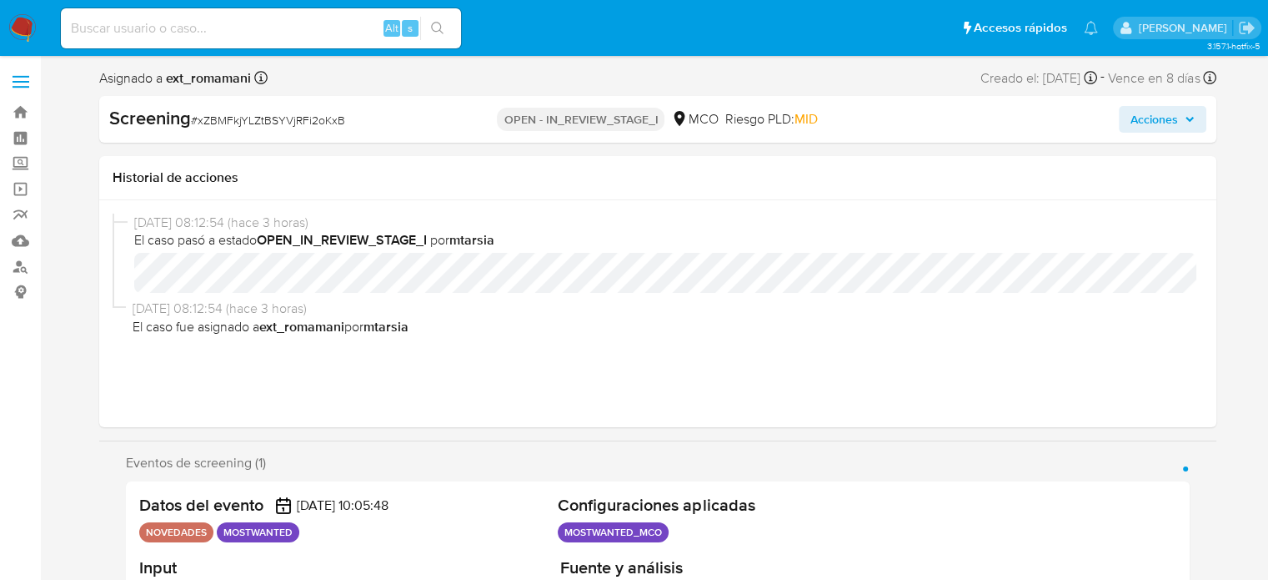
scroll to position [334, 0]
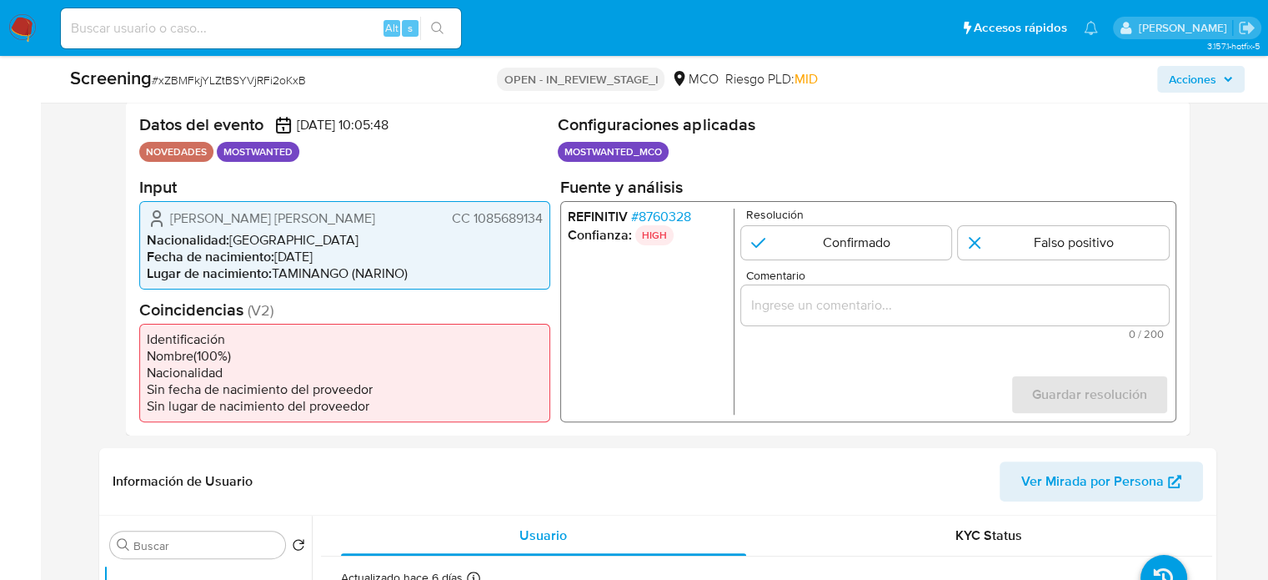
drag, startPoint x: 546, startPoint y: 217, endPoint x: 451, endPoint y: 226, distance: 95.5
click at [451, 226] on div "[PERSON_NAME] [PERSON_NAME] 1085689134 Nacionalidad : Colombia Fecha de nacimie…" at bounding box center [344, 244] width 411 height 88
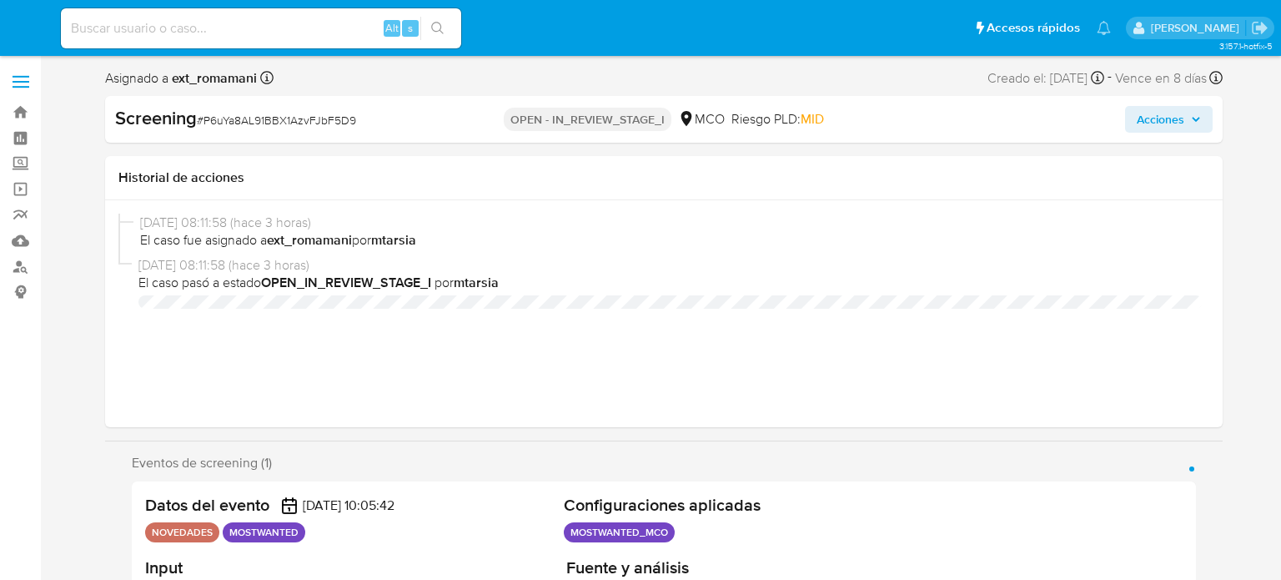
select select "10"
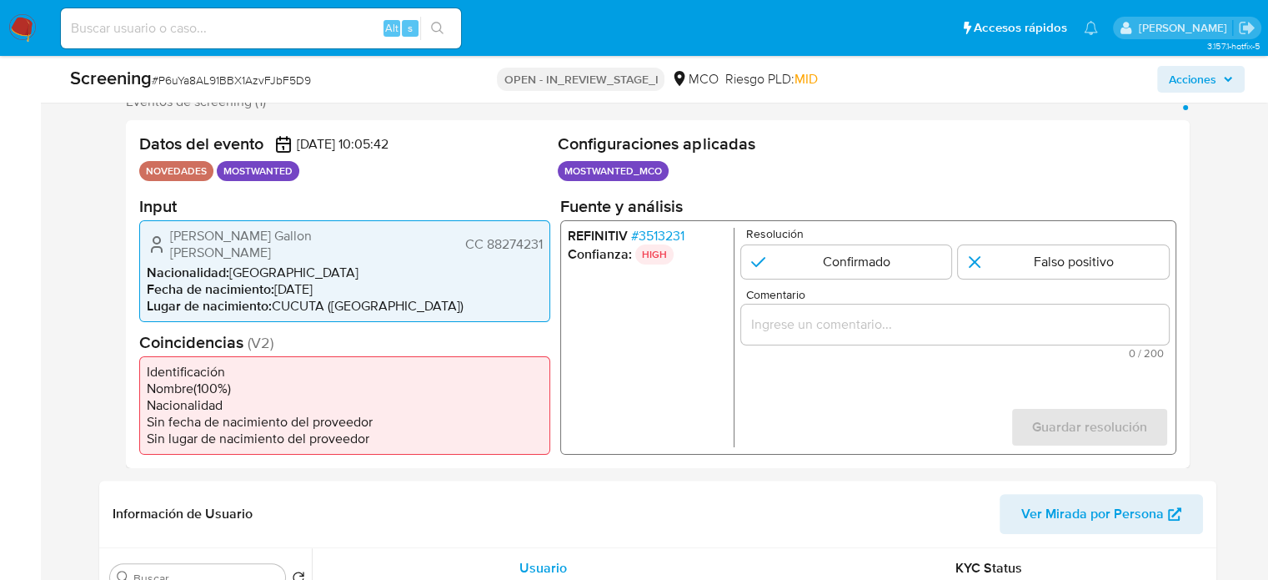
scroll to position [334, 0]
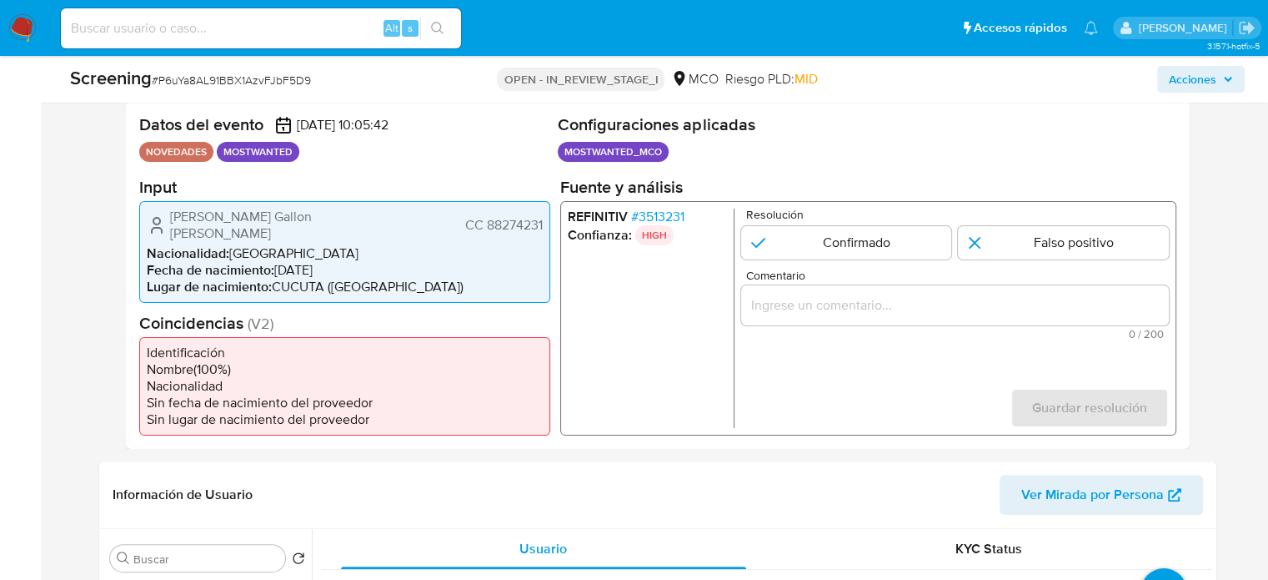
drag, startPoint x: 544, startPoint y: 217, endPoint x: 441, endPoint y: 216, distance: 102.6
click at [441, 216] on div "Carlos Eduardo Gallon Rivera CC 88274231 Nacionalidad : Colombia Fecha de nacim…" at bounding box center [344, 251] width 411 height 102
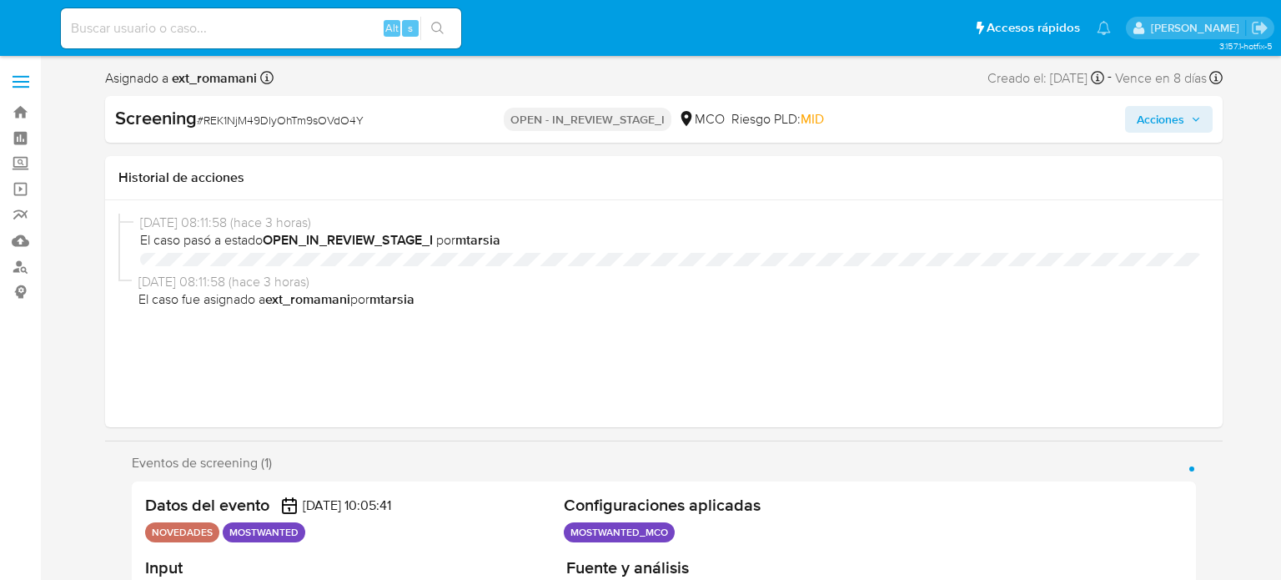
select select "10"
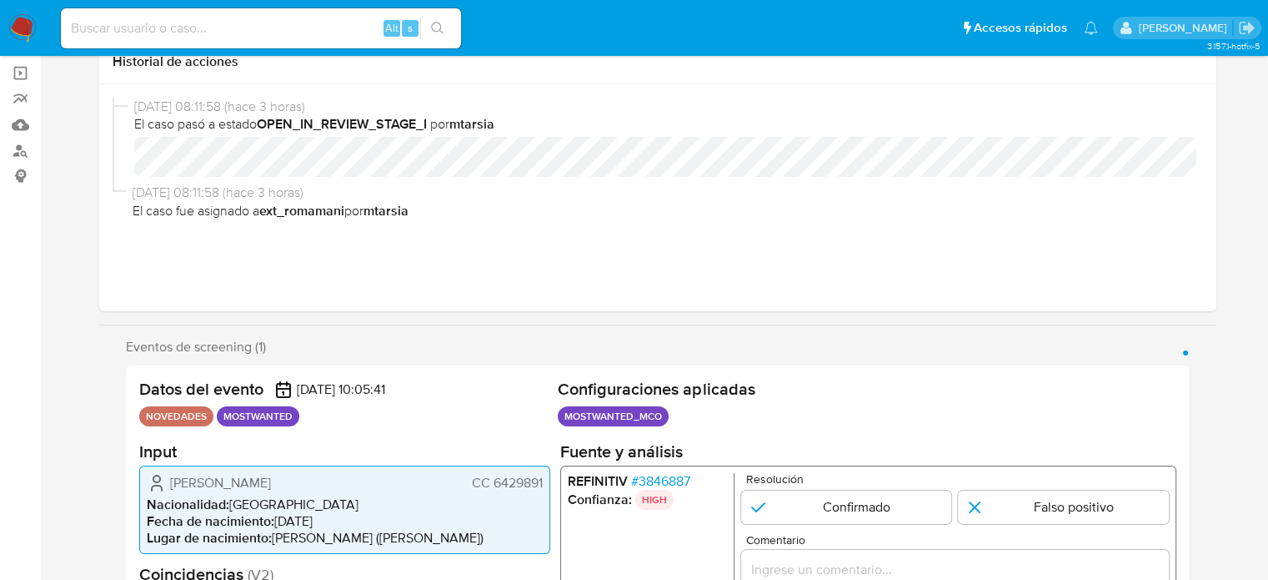
scroll to position [417, 0]
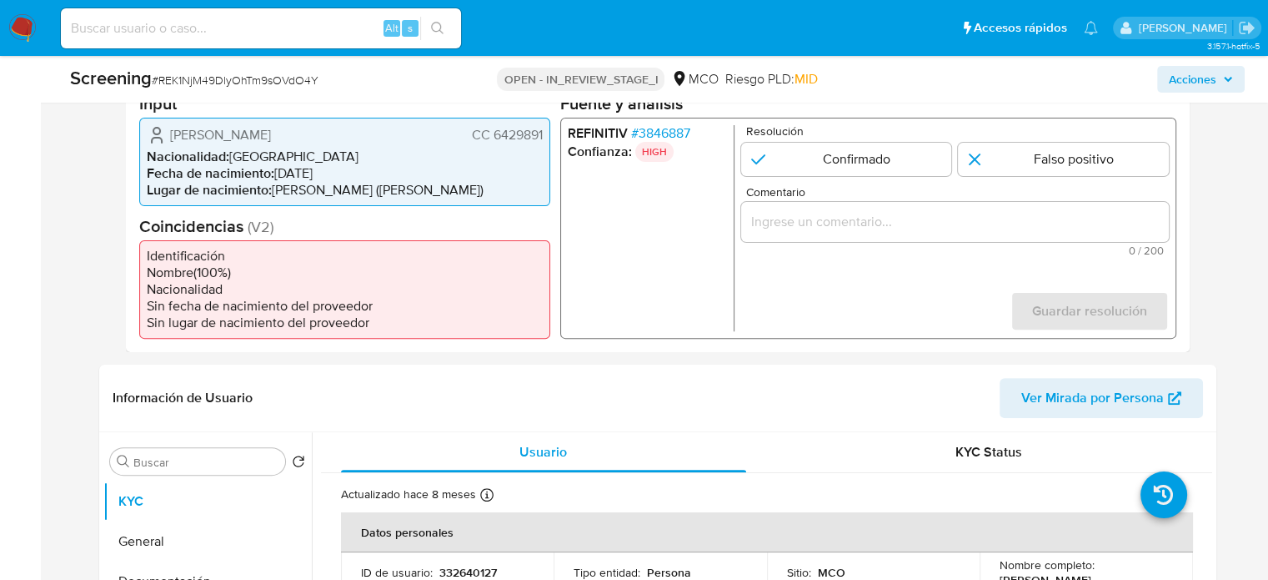
drag, startPoint x: 544, startPoint y: 133, endPoint x: 467, endPoint y: 133, distance: 76.7
click at [467, 133] on div "Jairo Alexander Torres Caicedo CC 6429891 Nacionalidad : Colombia Fecha de naci…" at bounding box center [344, 161] width 411 height 88
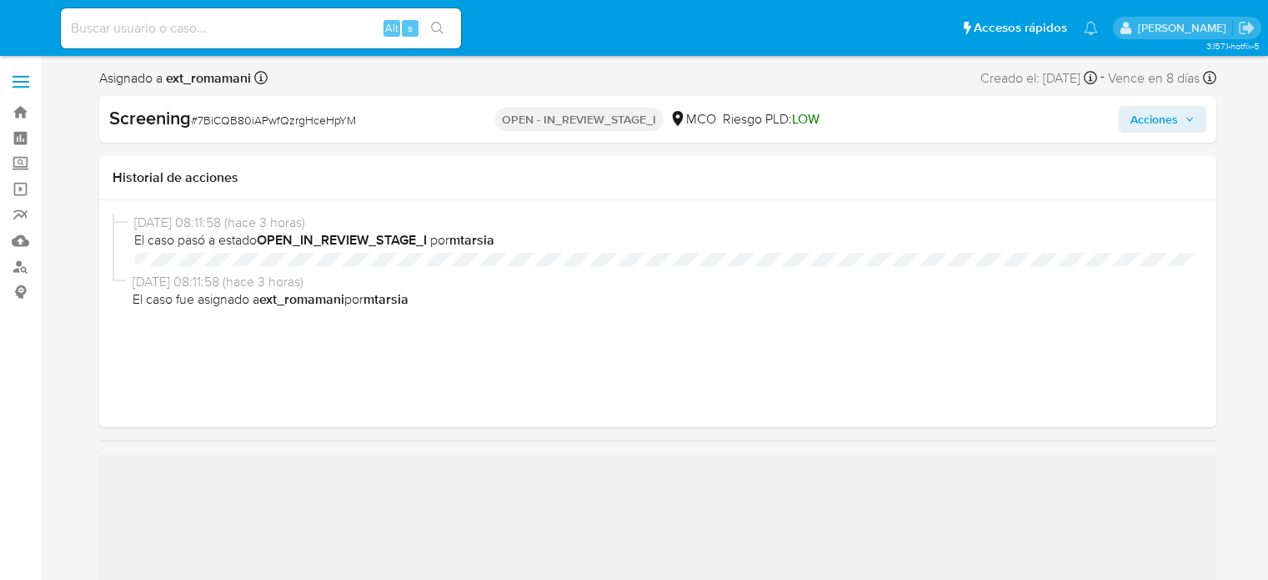
select select "10"
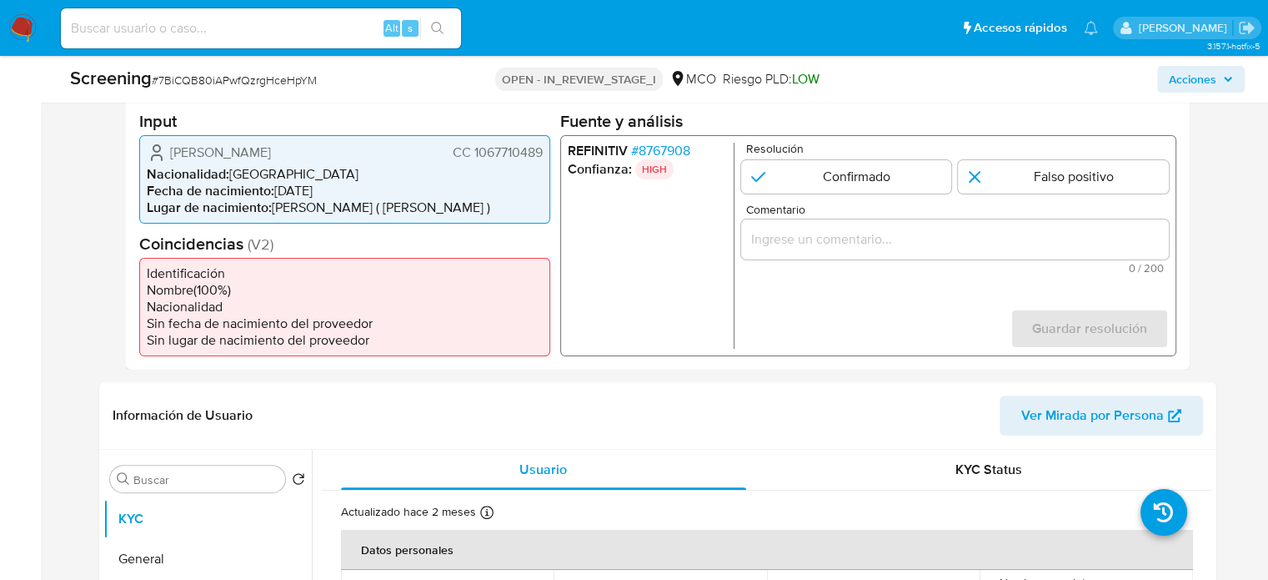
scroll to position [417, 0]
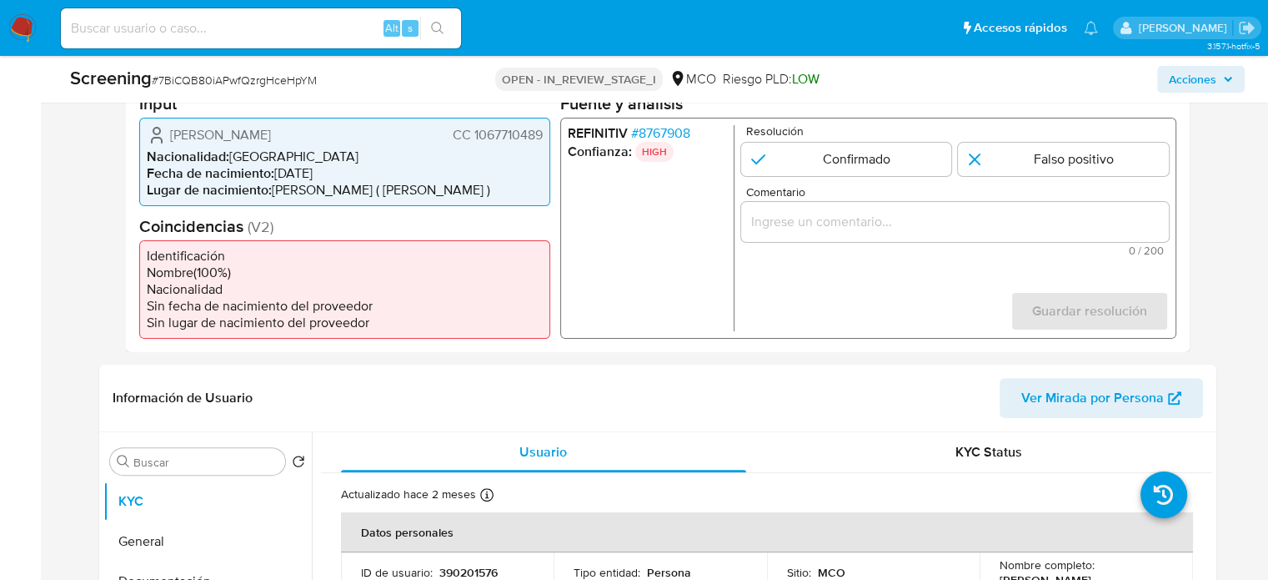
drag, startPoint x: 545, startPoint y: 132, endPoint x: 435, endPoint y: 136, distance: 109.3
click at [435, 136] on div "Miguel Yair Morales Granados CC 1067710489 Nacionalidad : Colombia Fecha de nac…" at bounding box center [344, 161] width 411 height 88
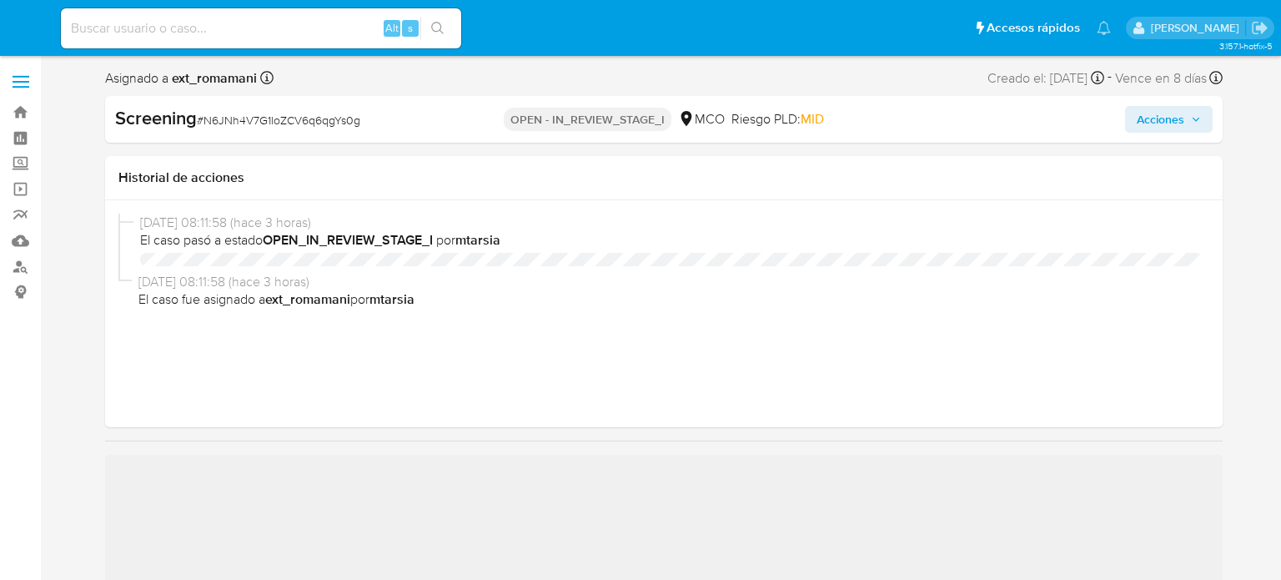
select select "10"
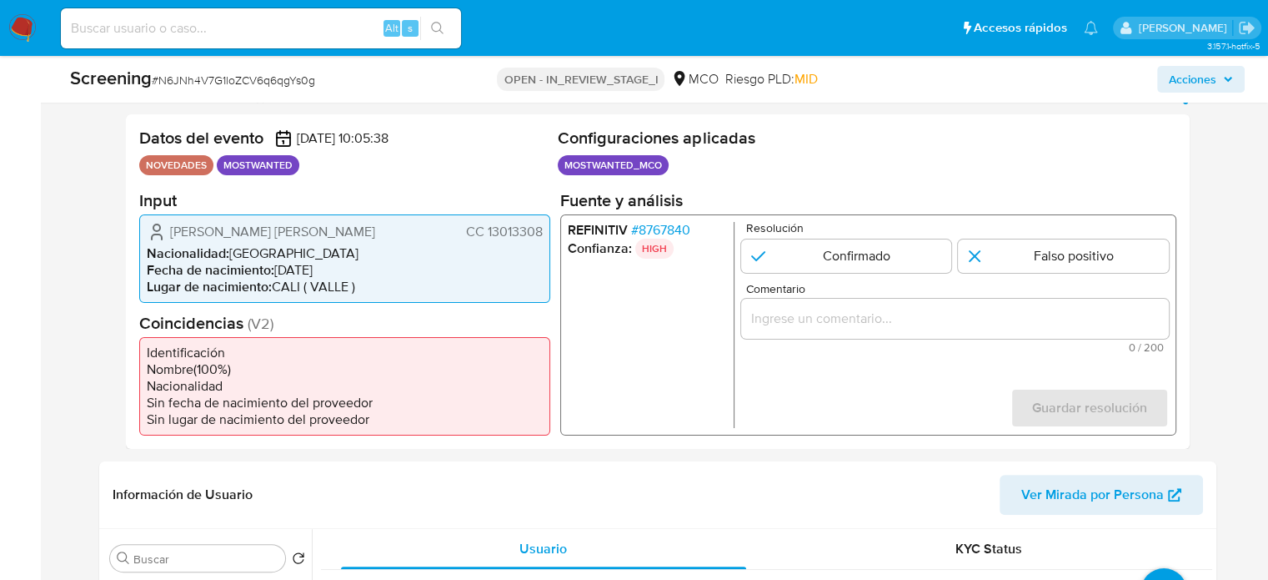
scroll to position [334, 0]
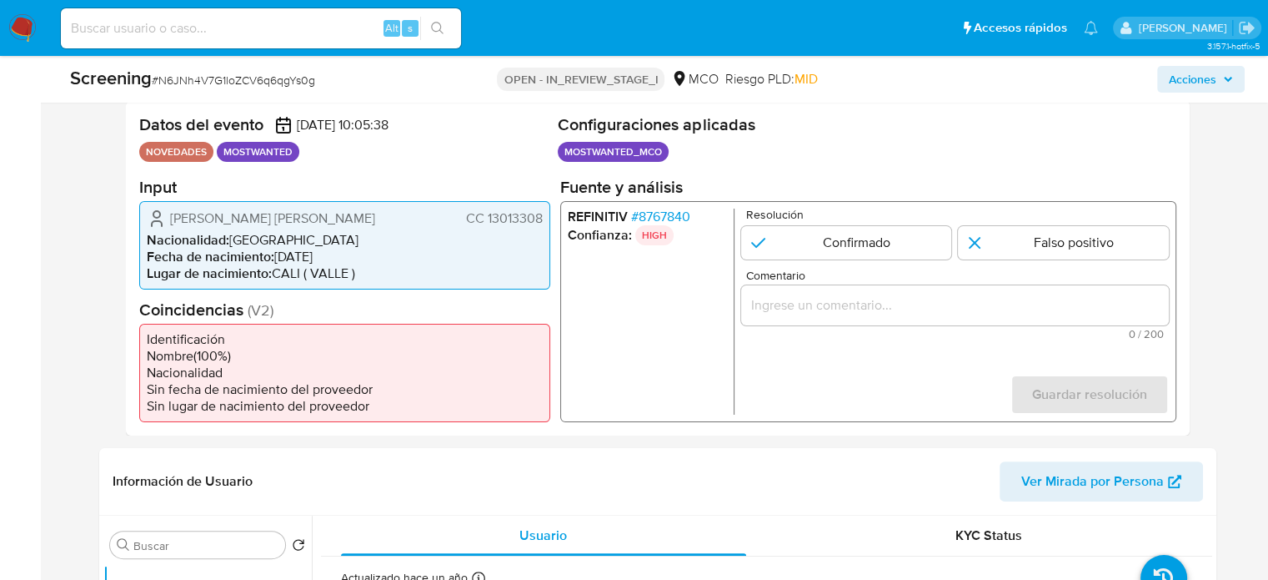
drag, startPoint x: 546, startPoint y: 217, endPoint x: 469, endPoint y: 220, distance: 76.8
click at [469, 220] on div "[PERSON_NAME] [PERSON_NAME] 13013308 Nacionalidad : Colombia Fecha de nacimient…" at bounding box center [344, 244] width 411 height 88
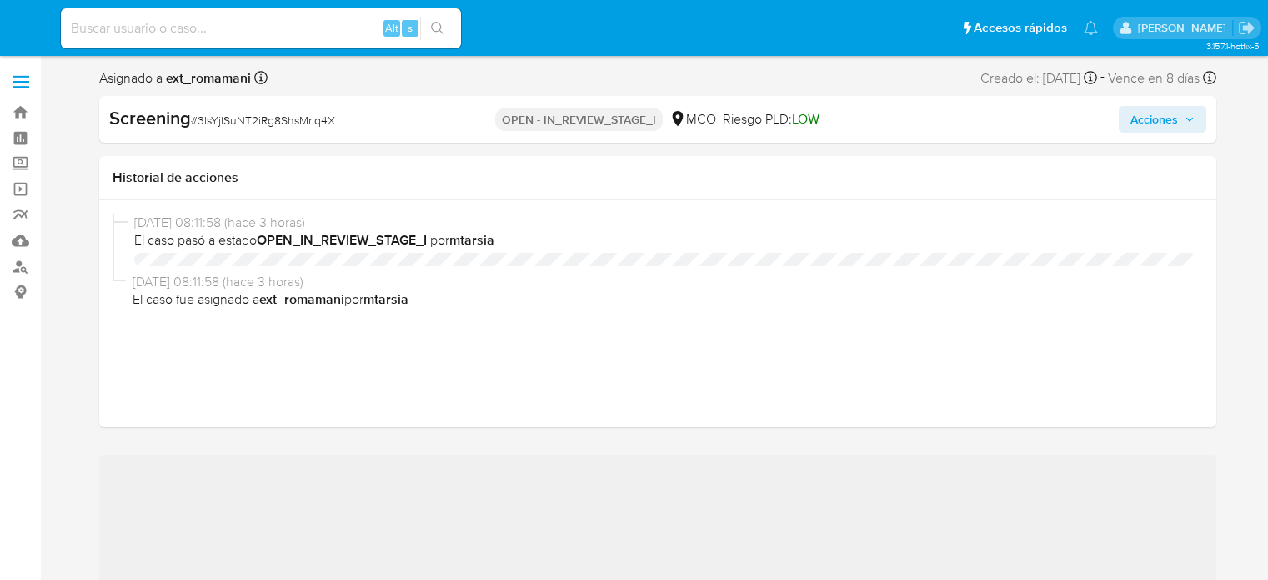
select select "10"
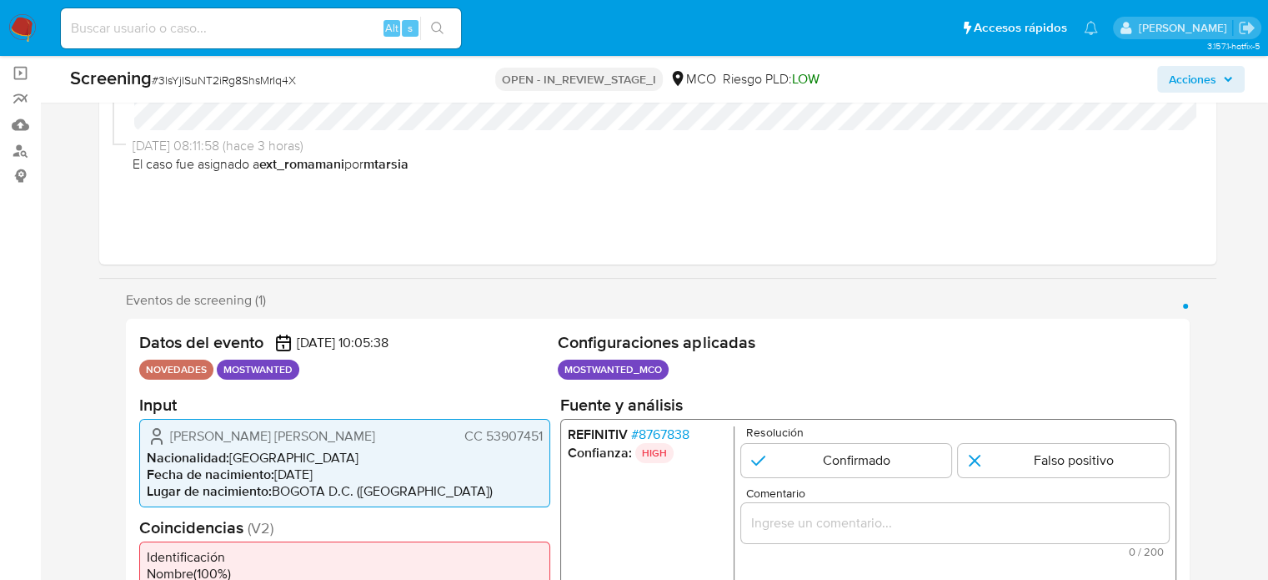
scroll to position [417, 0]
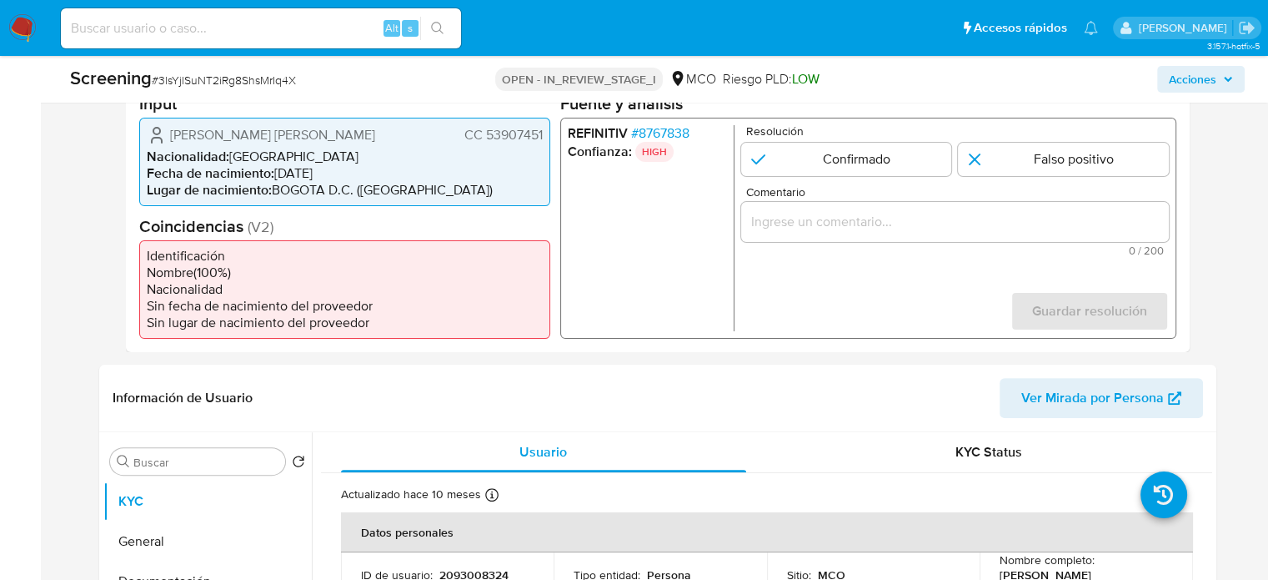
drag, startPoint x: 545, startPoint y: 133, endPoint x: 466, endPoint y: 139, distance: 78.6
click at [466, 139] on div "Anyela Paola Guerrero Salazar CC 53907451 Nacionalidad : Colombia Fecha de naci…" at bounding box center [344, 161] width 411 height 88
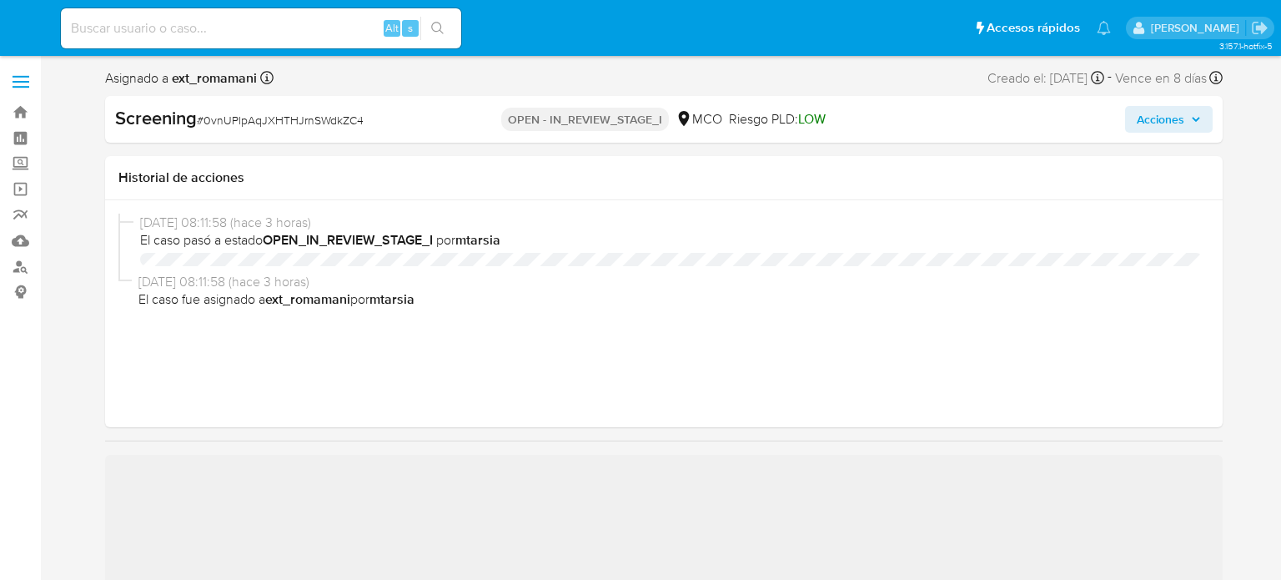
select select "10"
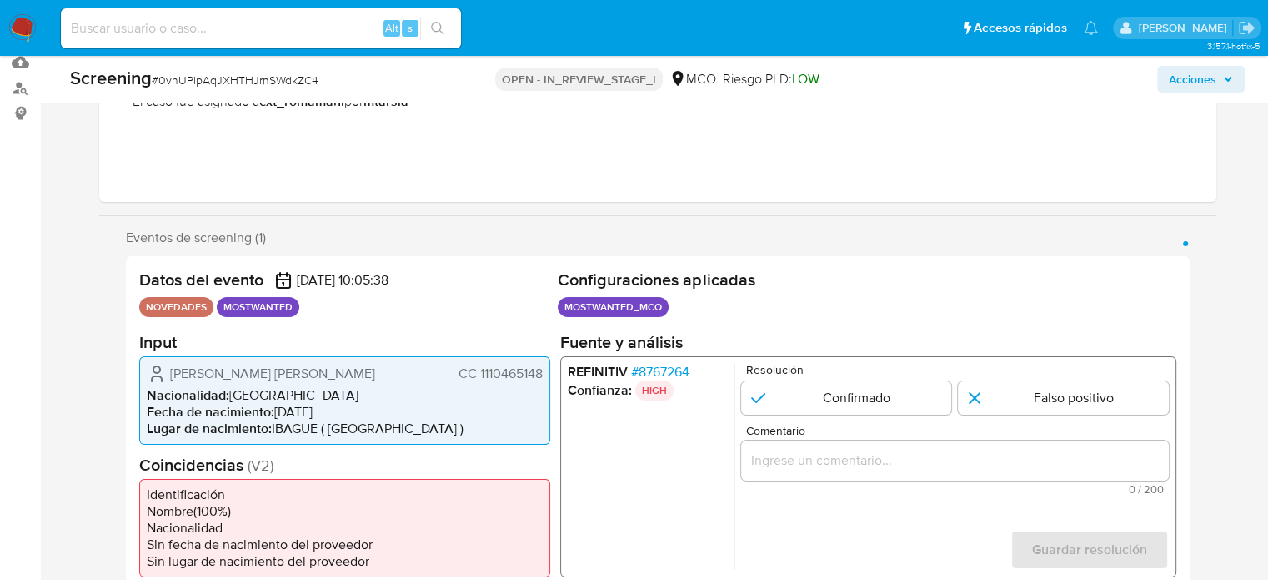
scroll to position [334, 0]
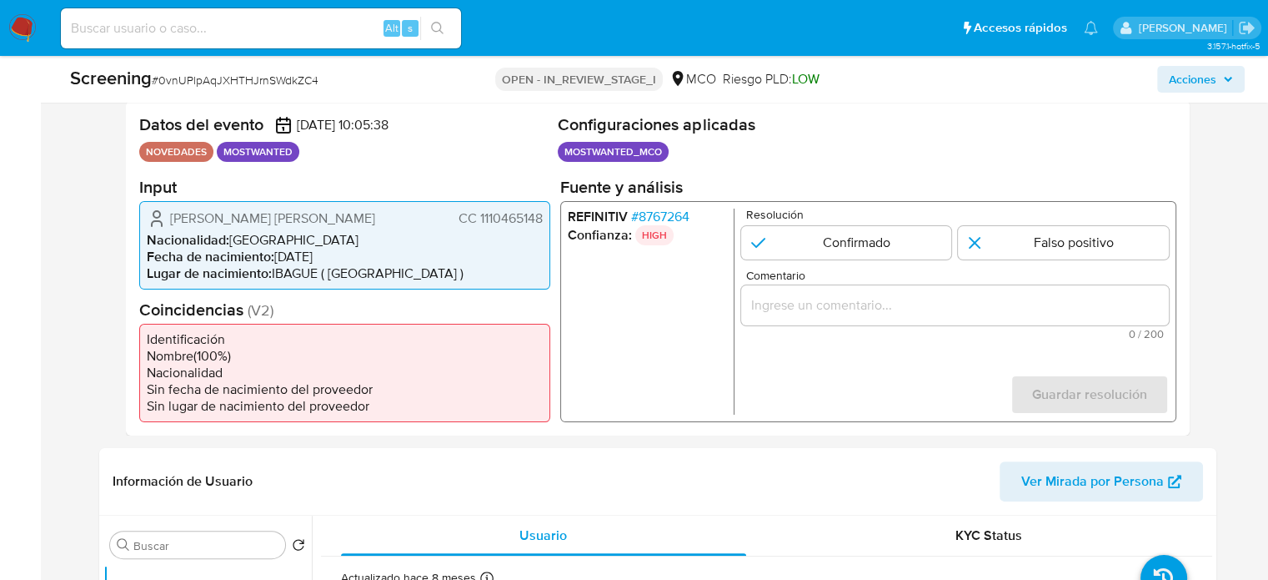
drag, startPoint x: 544, startPoint y: 219, endPoint x: 454, endPoint y: 226, distance: 90.3
click at [454, 226] on div "[PERSON_NAME] [PERSON_NAME] CC 1110465148 Nacionalidad : Colombia Fecha de naci…" at bounding box center [344, 244] width 411 height 88
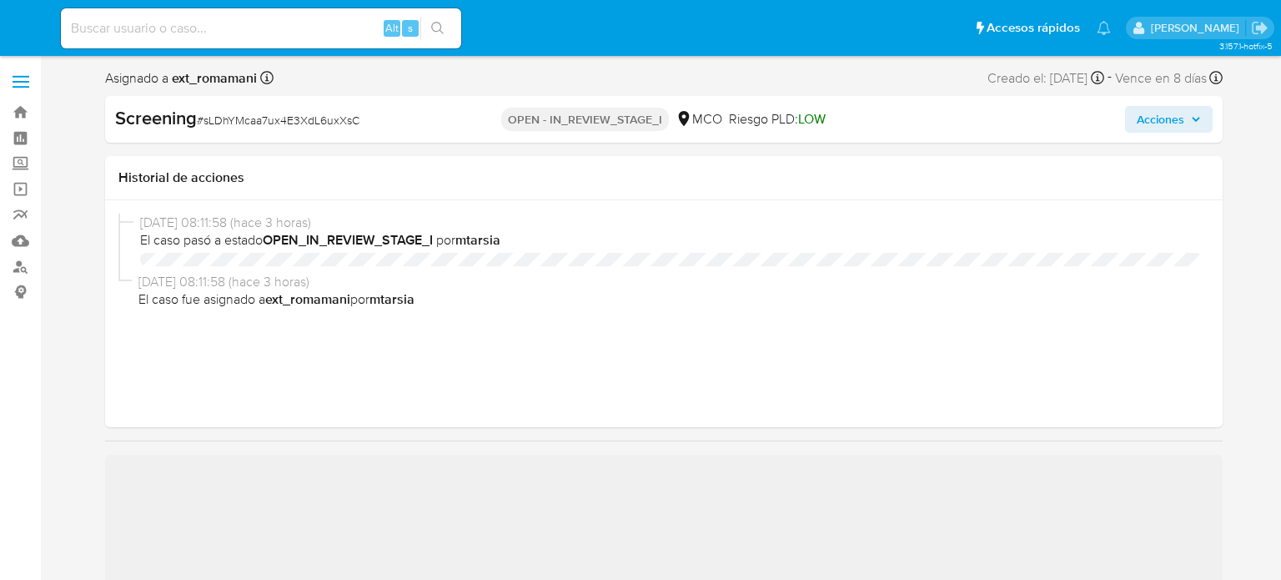
select select "10"
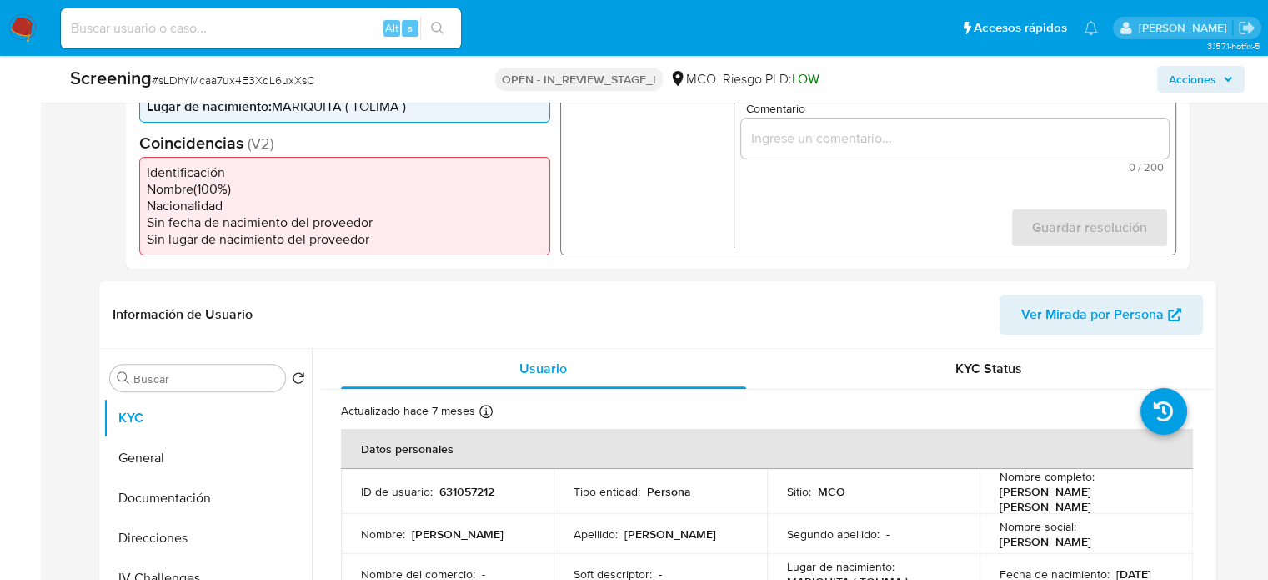
scroll to position [417, 0]
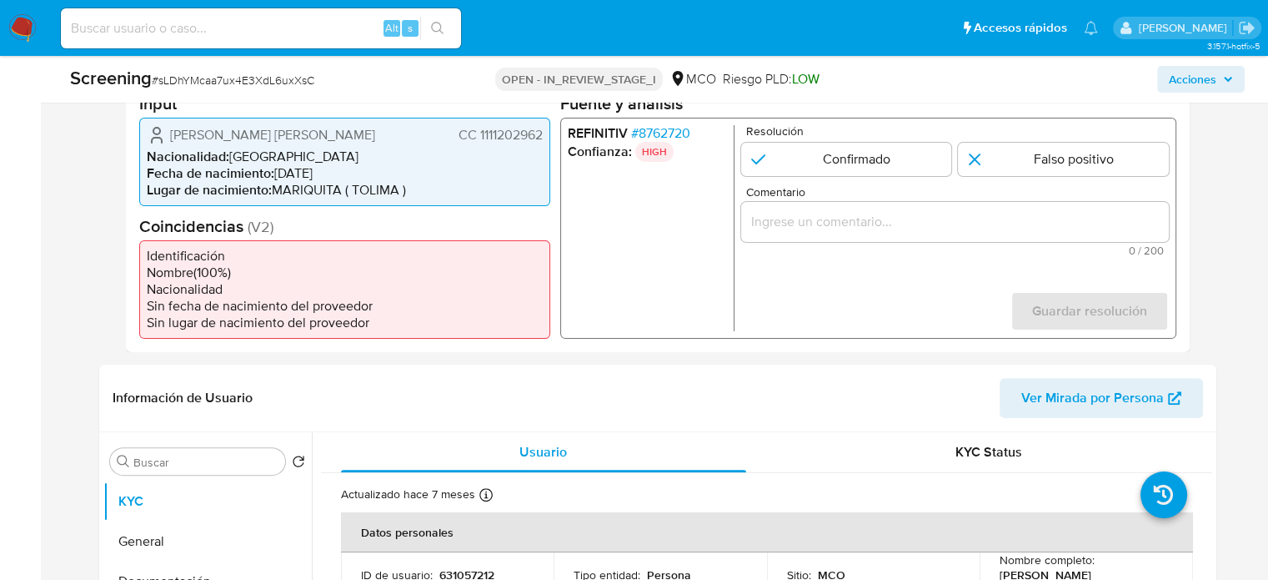
drag, startPoint x: 540, startPoint y: 137, endPoint x: 447, endPoint y: 141, distance: 93.5
click at [447, 141] on div "Harold Humberto Montoya Gutierrez CC 1111202962" at bounding box center [345, 134] width 396 height 20
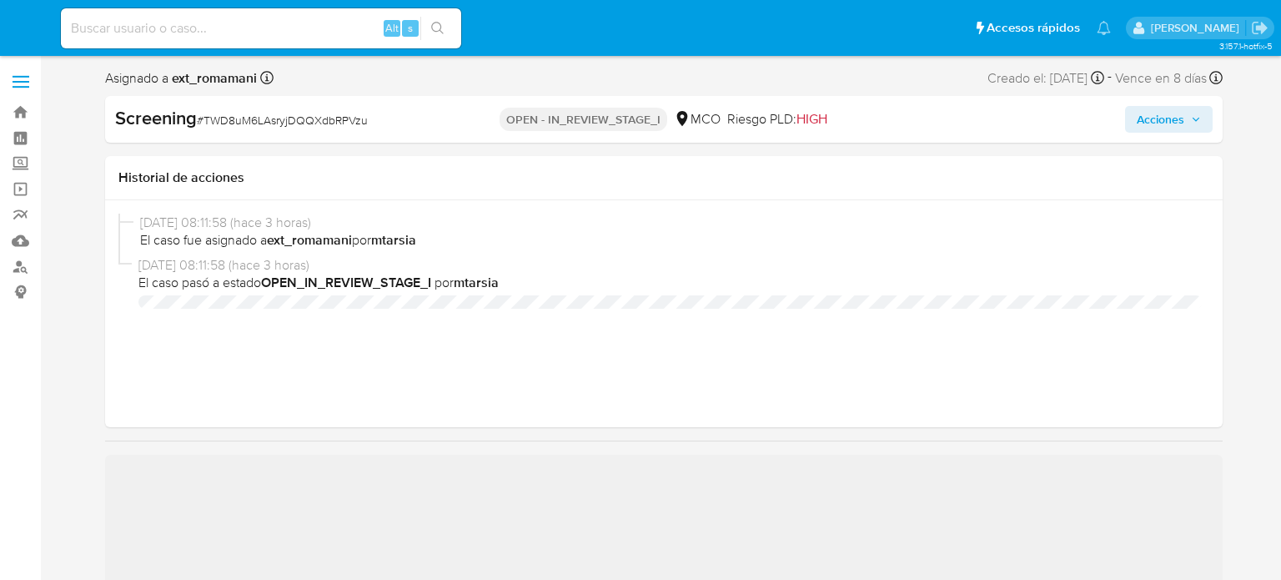
select select "10"
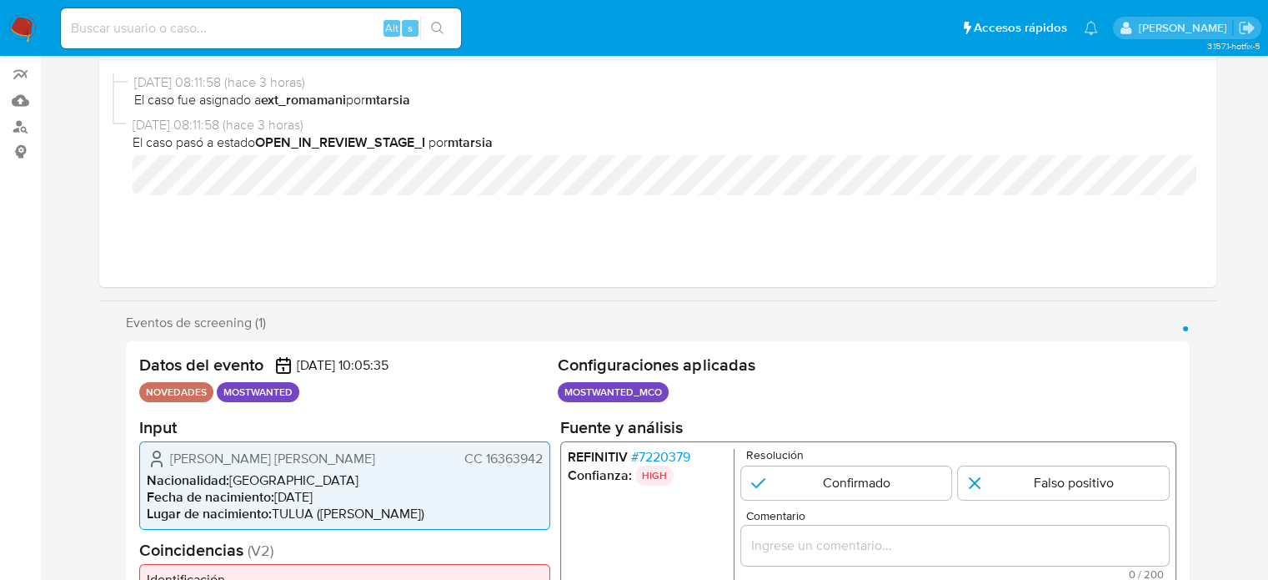
scroll to position [334, 0]
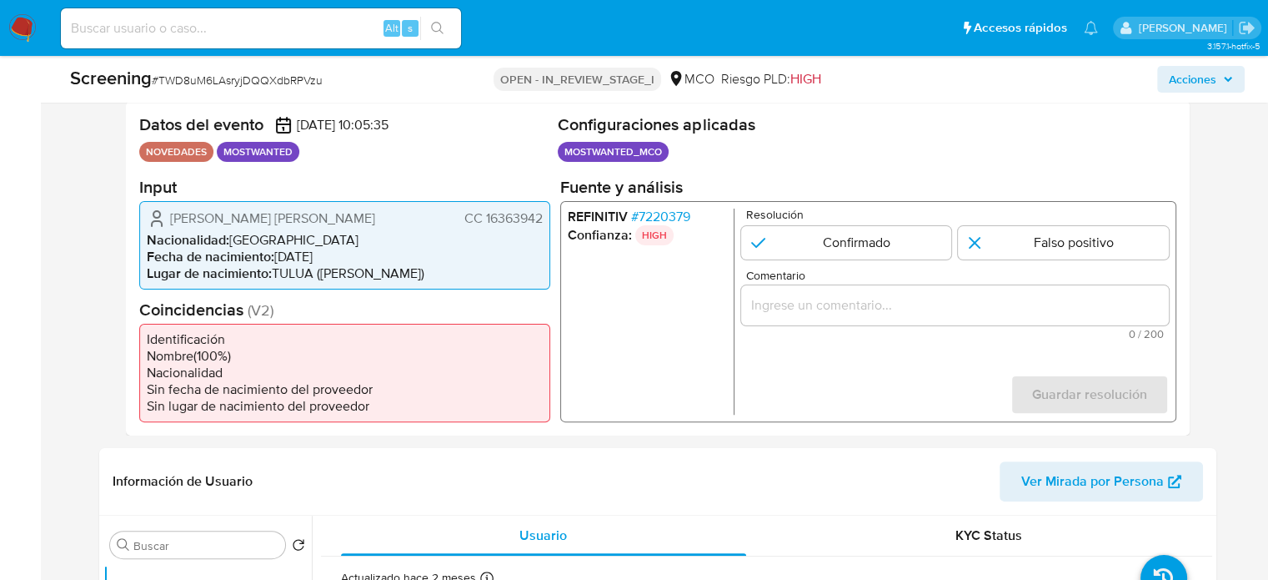
drag, startPoint x: 541, startPoint y: 221, endPoint x: 460, endPoint y: 223, distance: 80.9
click at [460, 223] on div "[PERSON_NAME] [PERSON_NAME] 16363942" at bounding box center [345, 218] width 396 height 20
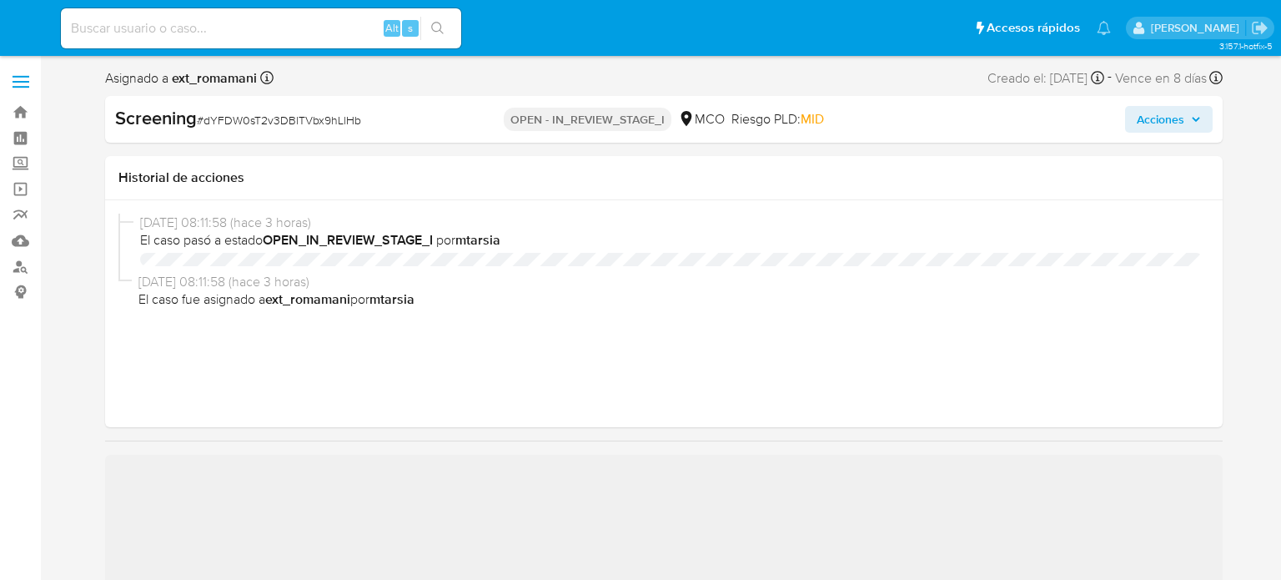
select select "10"
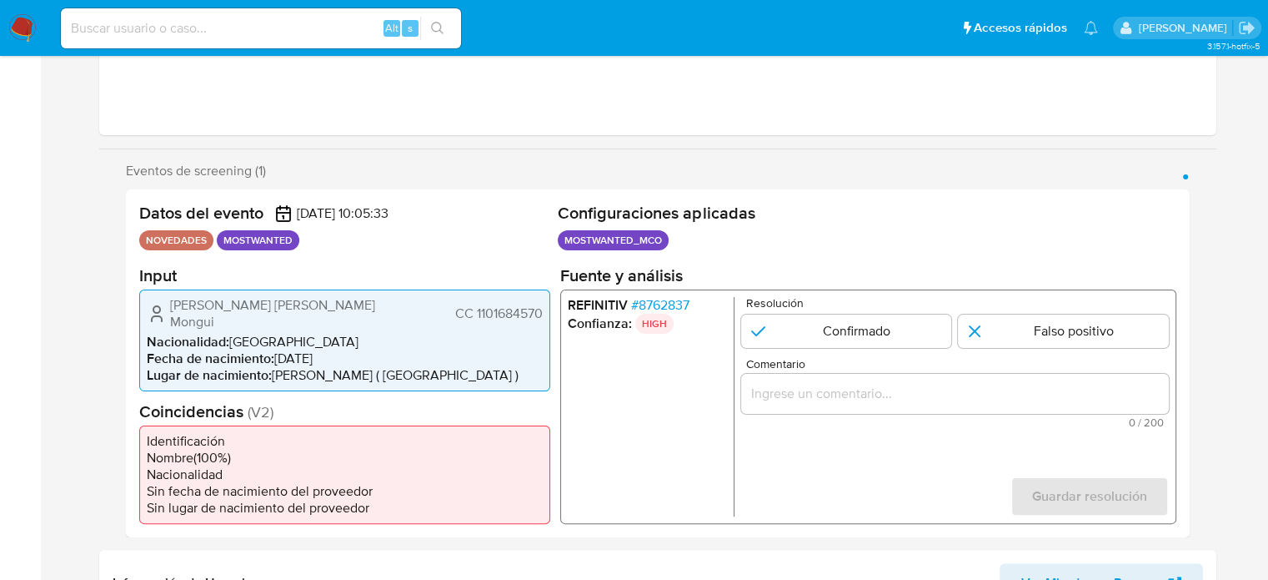
scroll to position [417, 0]
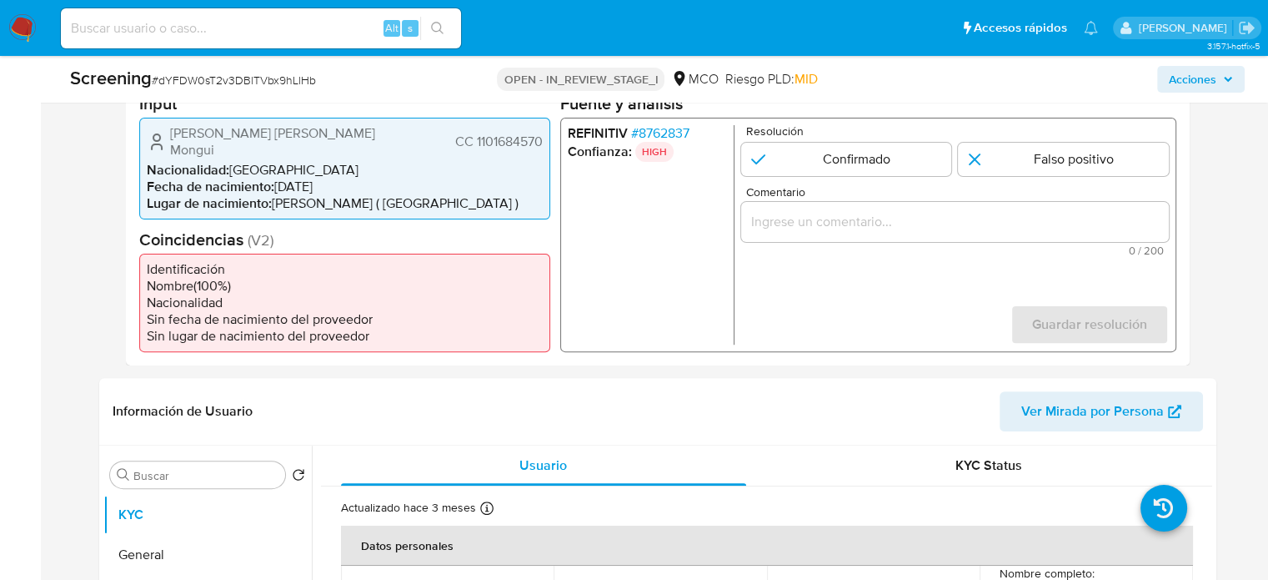
drag, startPoint x: 454, startPoint y: 133, endPoint x: 541, endPoint y: 136, distance: 87.6
click at [541, 136] on span "CC 1101684570" at bounding box center [498, 141] width 88 height 17
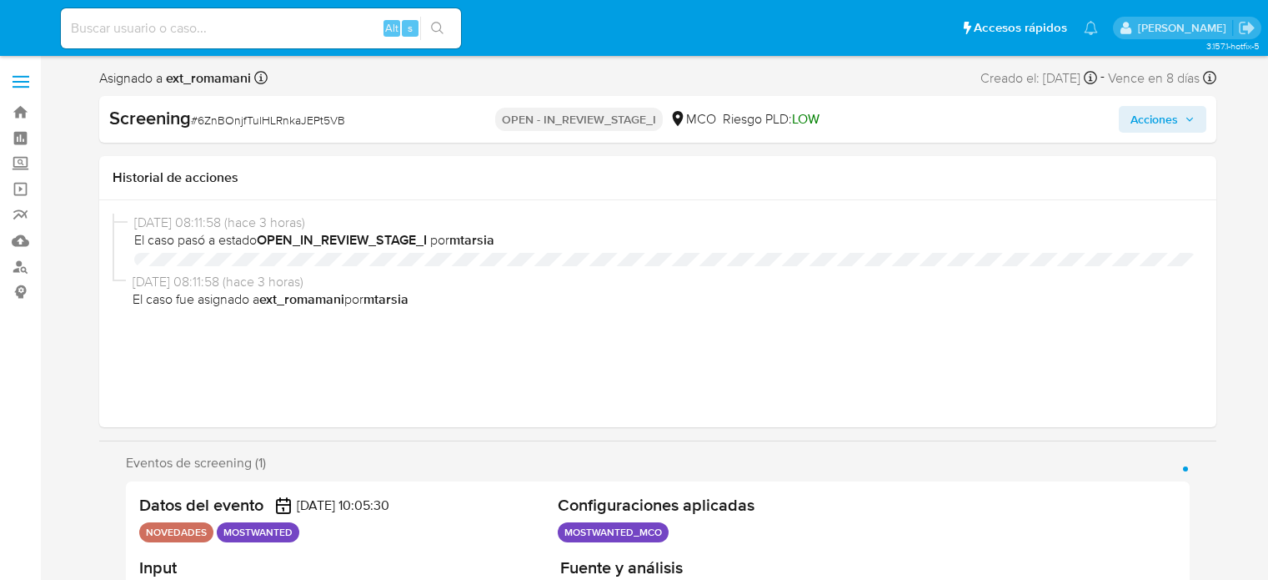
select select "10"
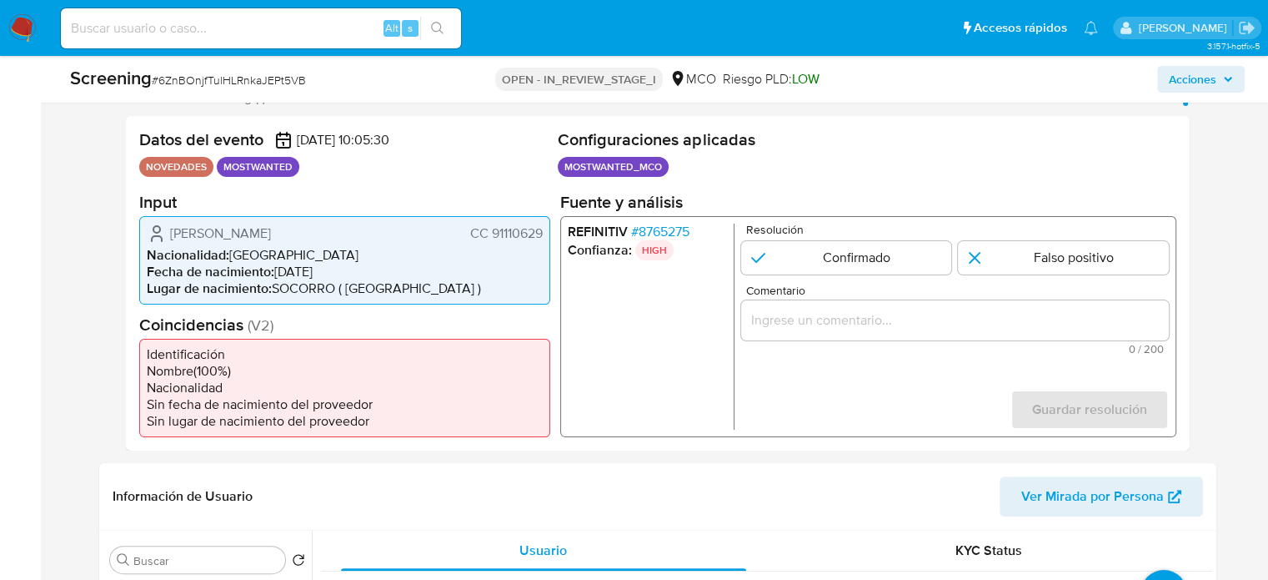
scroll to position [334, 0]
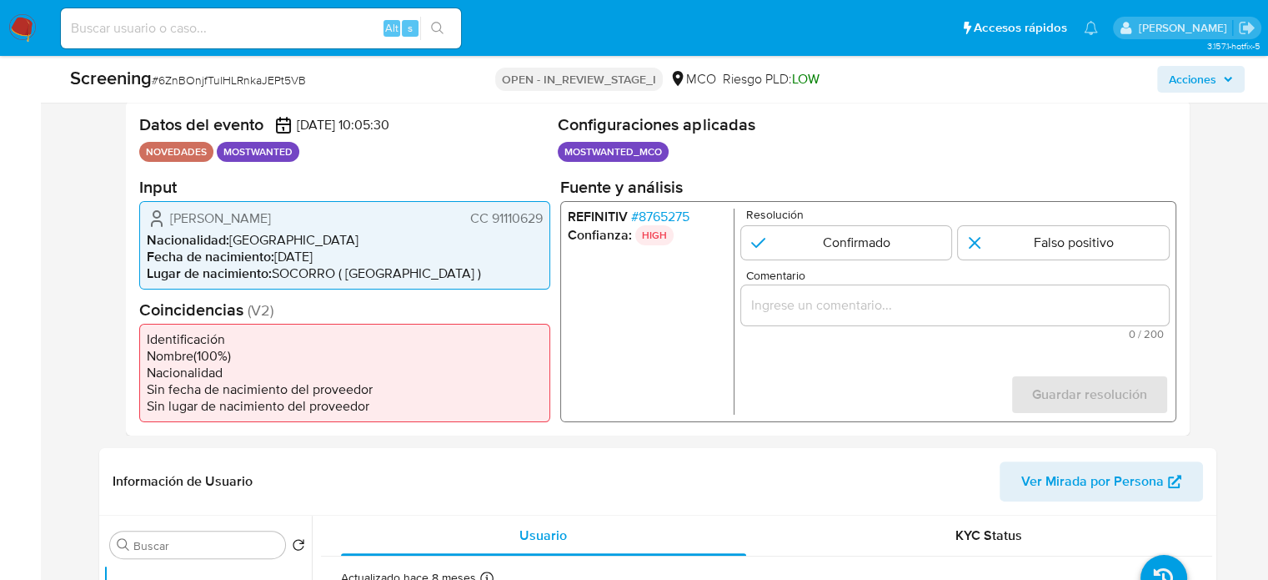
drag, startPoint x: 543, startPoint y: 219, endPoint x: 469, endPoint y: 221, distance: 74.2
click at [469, 221] on div "[PERSON_NAME] CC 91110629 Nacionalidad : [DEMOGRAPHIC_DATA] Fecha de nacimiento…" at bounding box center [344, 244] width 411 height 88
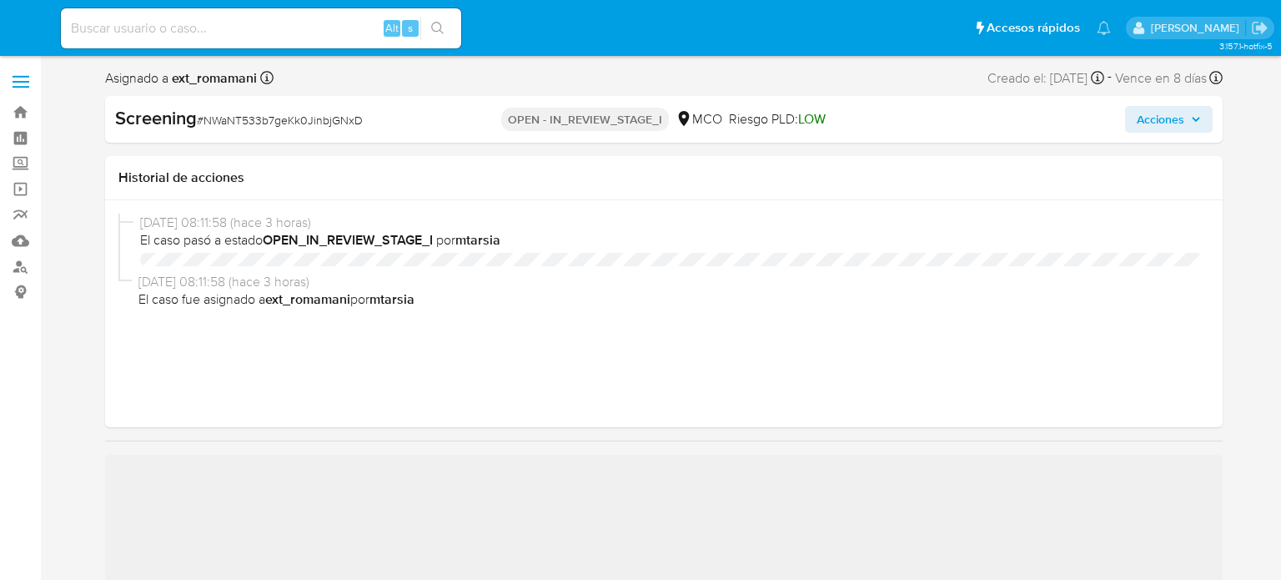
select select "10"
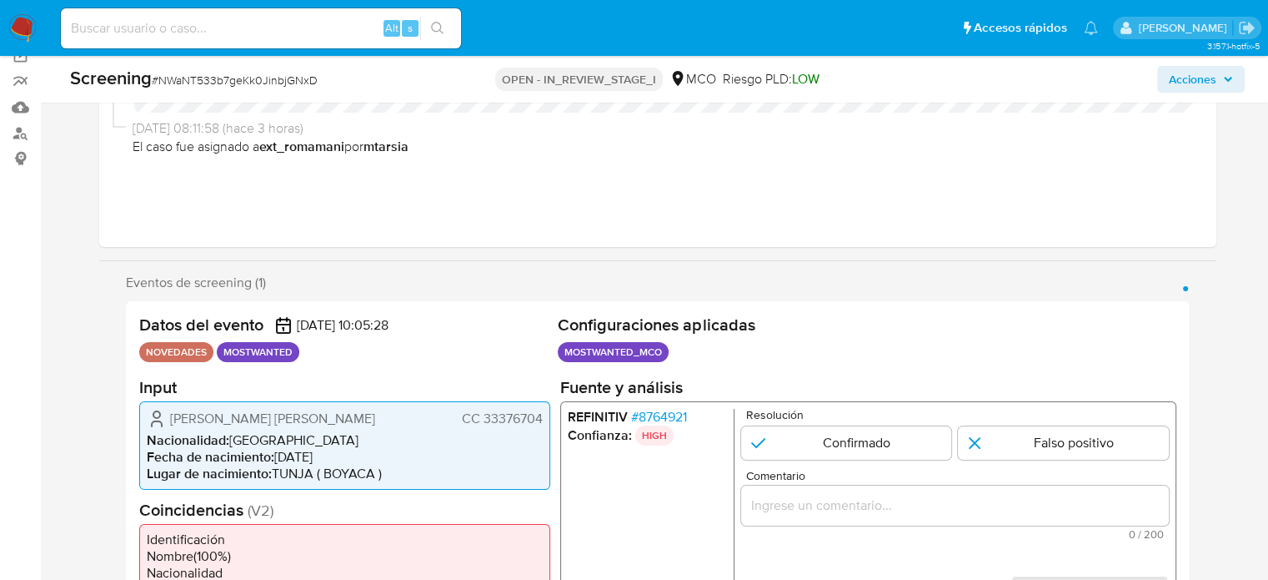
scroll to position [334, 0]
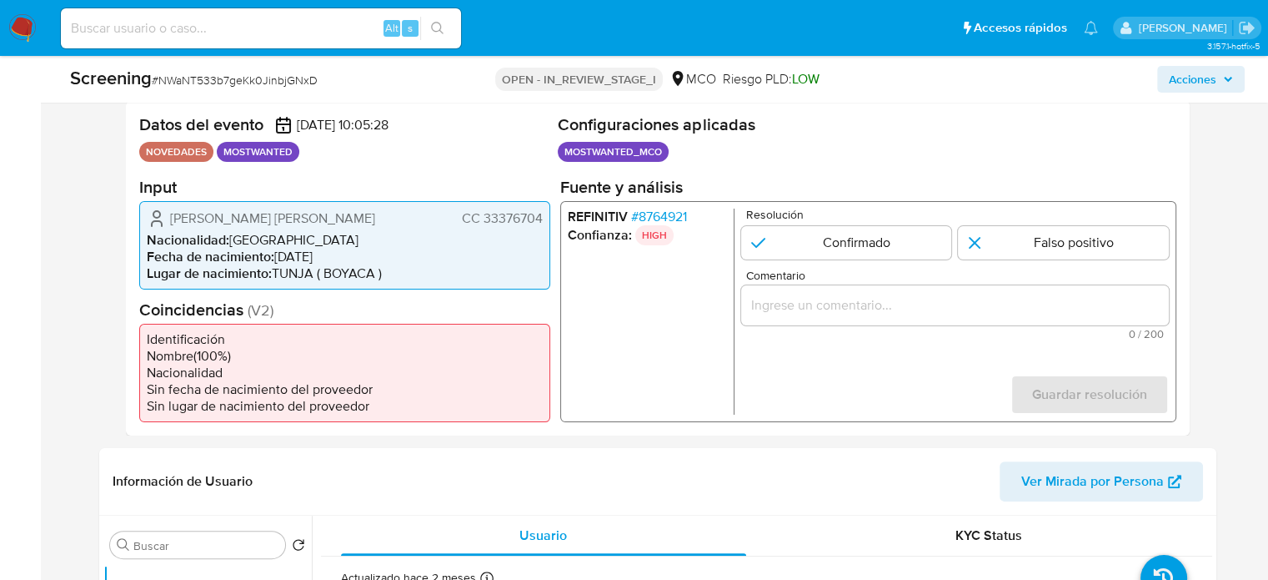
drag, startPoint x: 544, startPoint y: 218, endPoint x: 461, endPoint y: 216, distance: 82.6
click at [461, 216] on div "Maria Angelica Clavijo Romero CC 33376704 Nacionalidad : Colombia Fecha de naci…" at bounding box center [344, 244] width 411 height 88
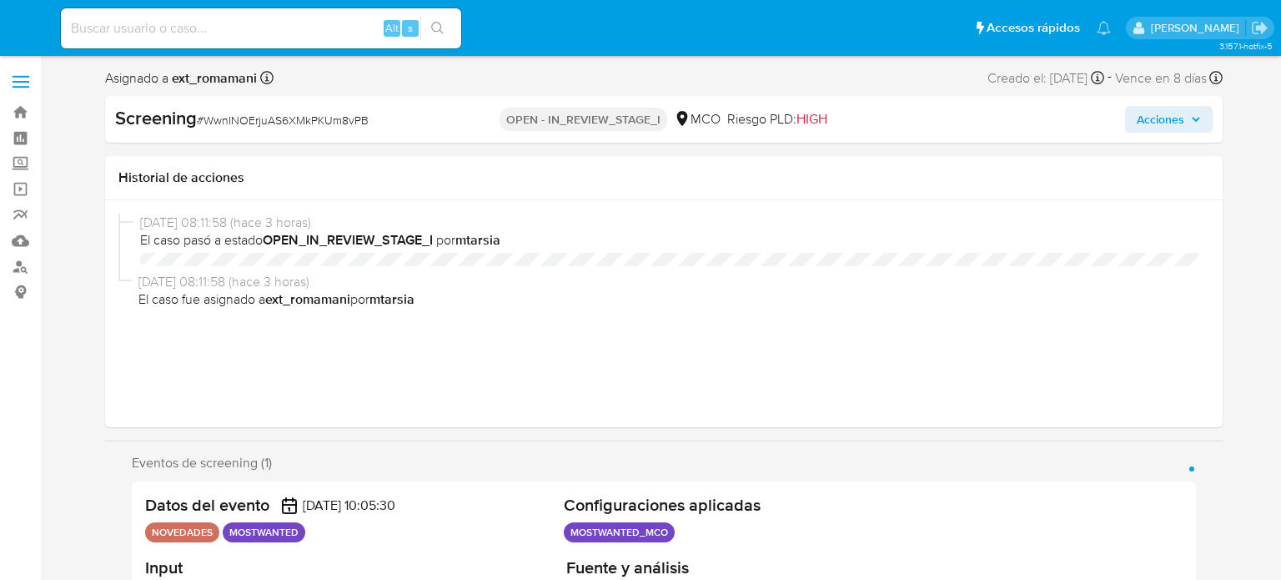
select select "10"
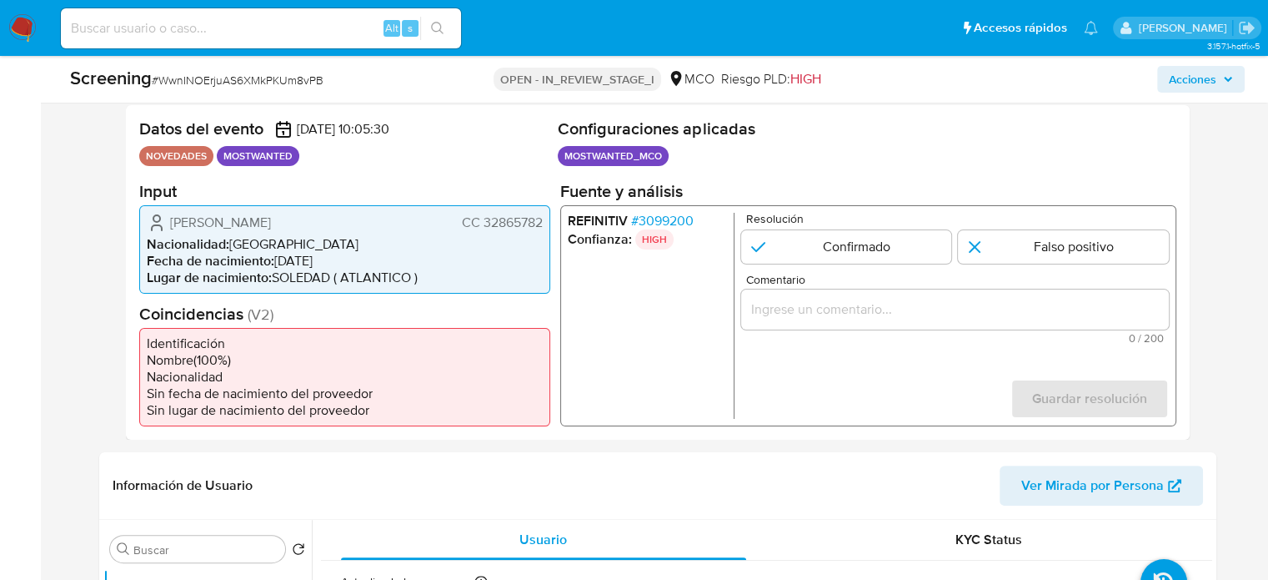
scroll to position [334, 0]
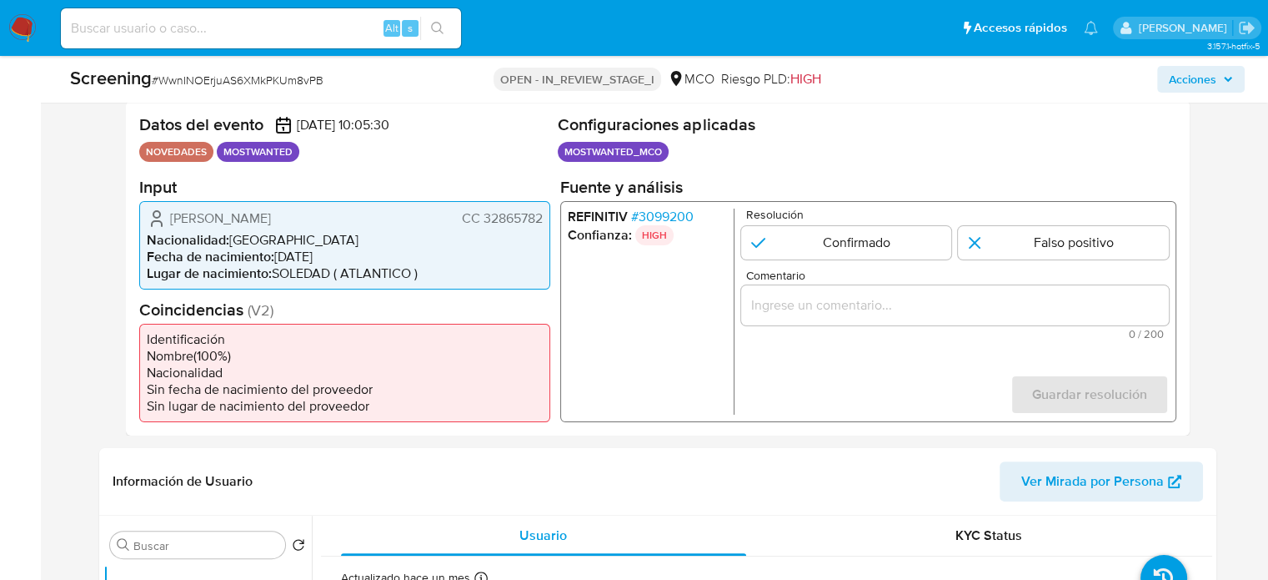
drag, startPoint x: 545, startPoint y: 216, endPoint x: 461, endPoint y: 225, distance: 84.7
click at [461, 225] on div "Gladys Magdalena Arraut Varelo CC 32865782 Nacionalidad : Colombia Fecha de nac…" at bounding box center [344, 244] width 411 height 88
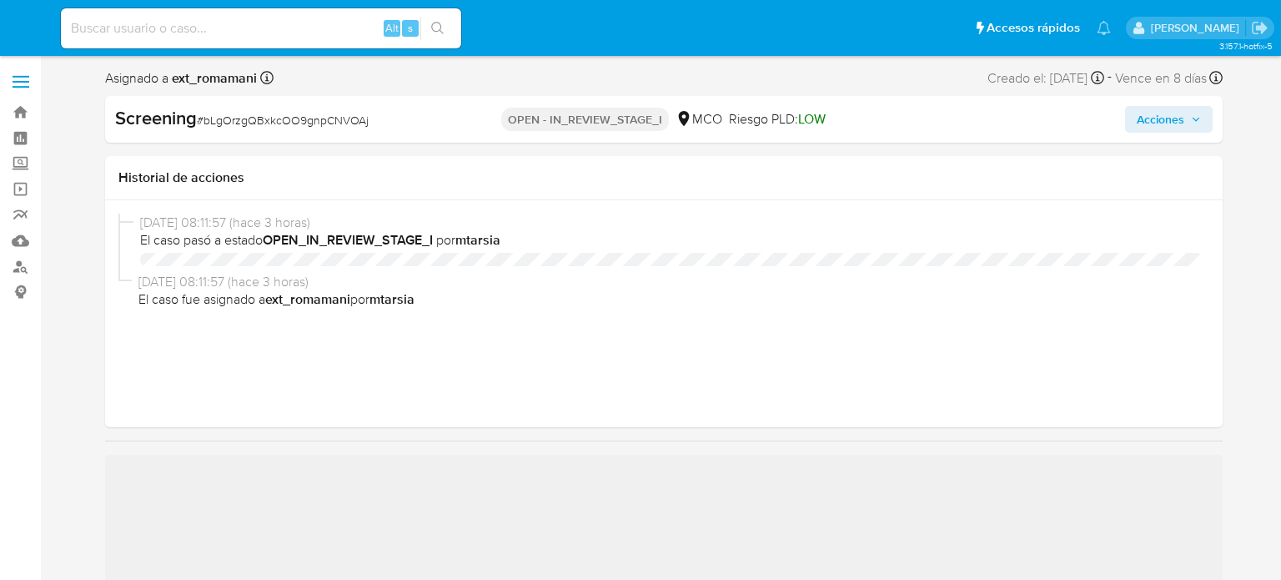
select select "10"
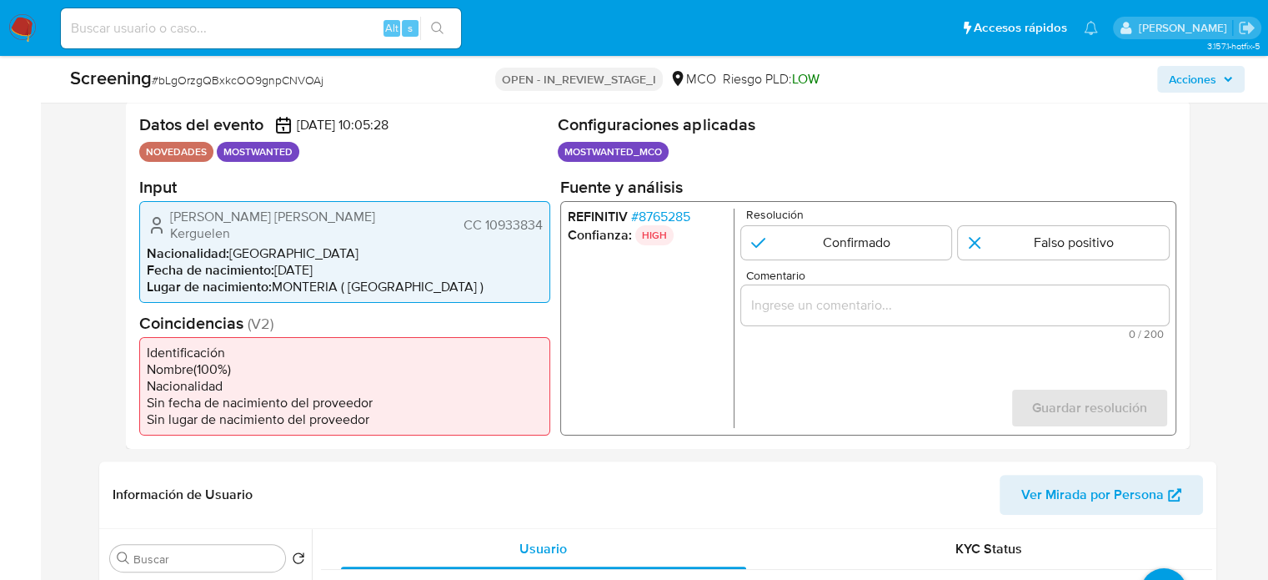
scroll to position [361, 0]
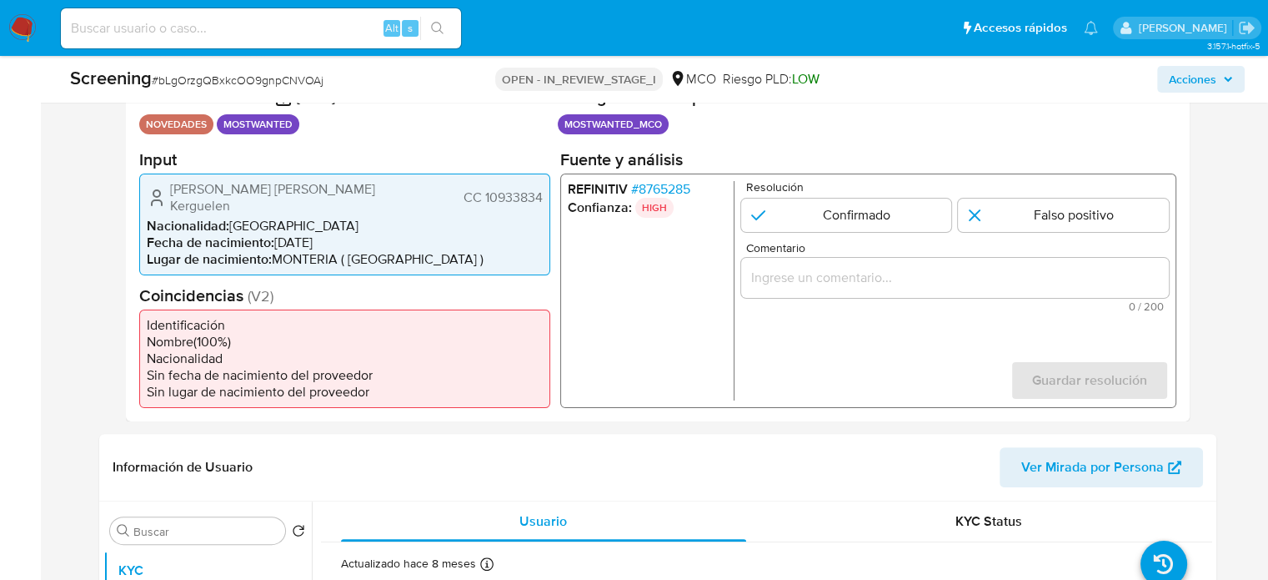
drag, startPoint x: 540, startPoint y: 193, endPoint x: 460, endPoint y: 193, distance: 80.1
click at [460, 193] on div "Emel Fernando Cordero Kerguelen CC 10933834" at bounding box center [345, 196] width 396 height 33
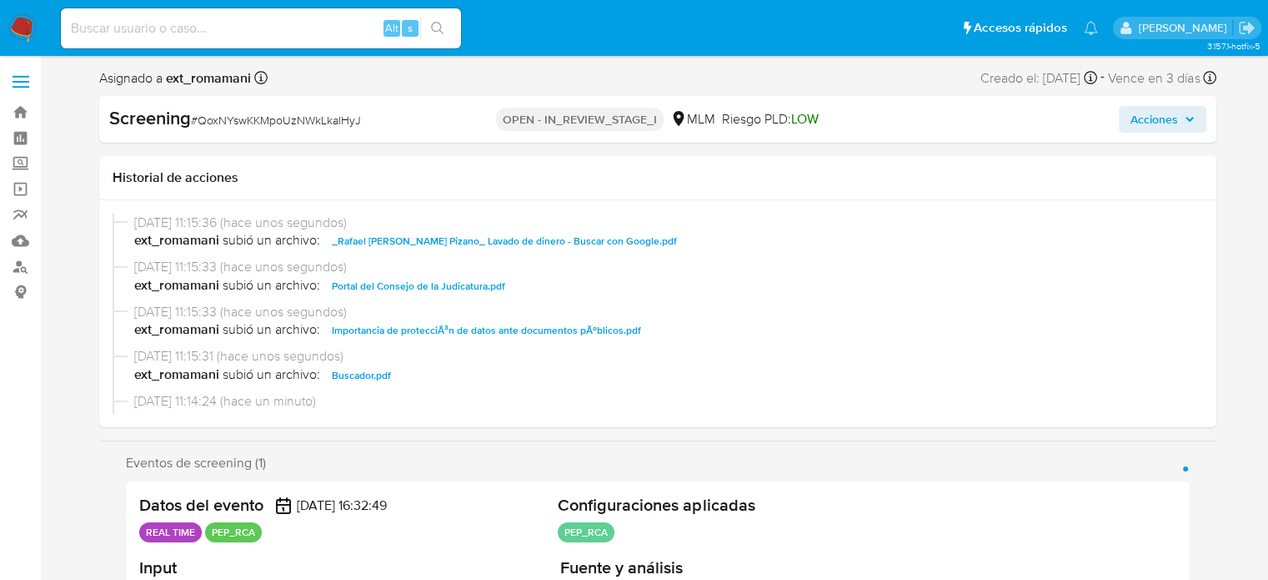
select select "10"
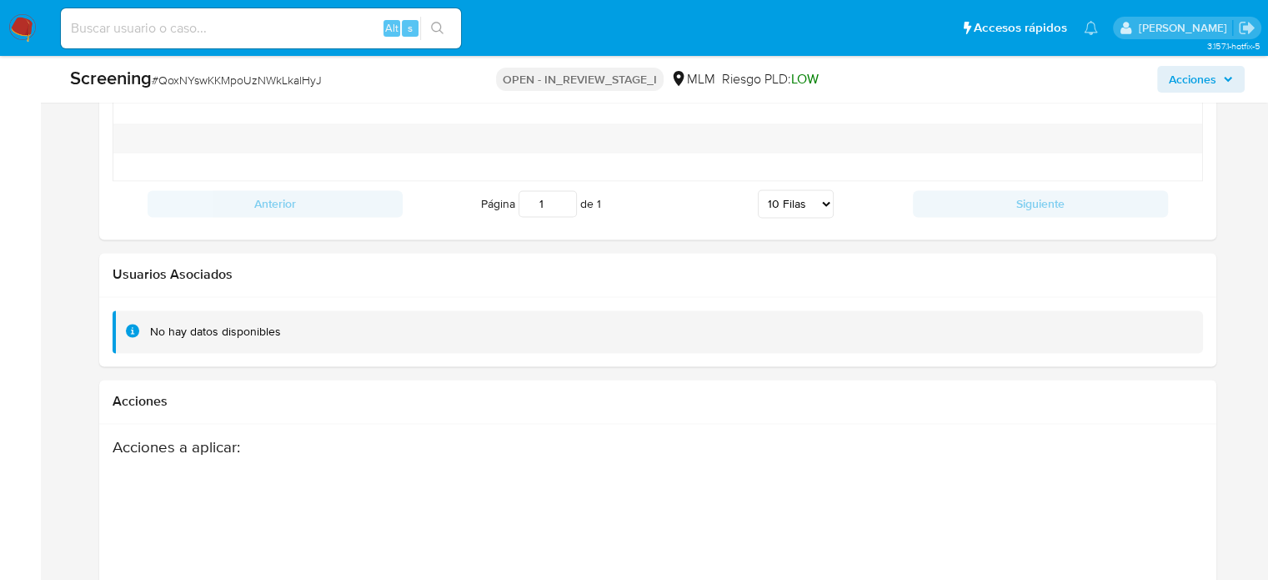
scroll to position [2879, 0]
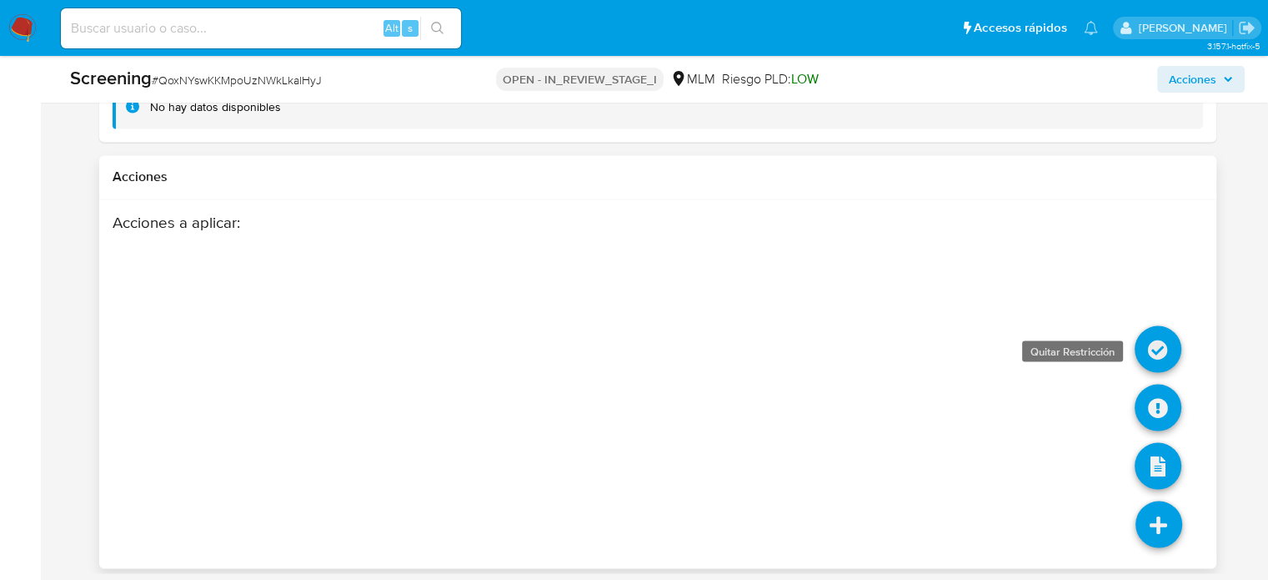
click at [1153, 354] on icon at bounding box center [1158, 348] width 47 height 47
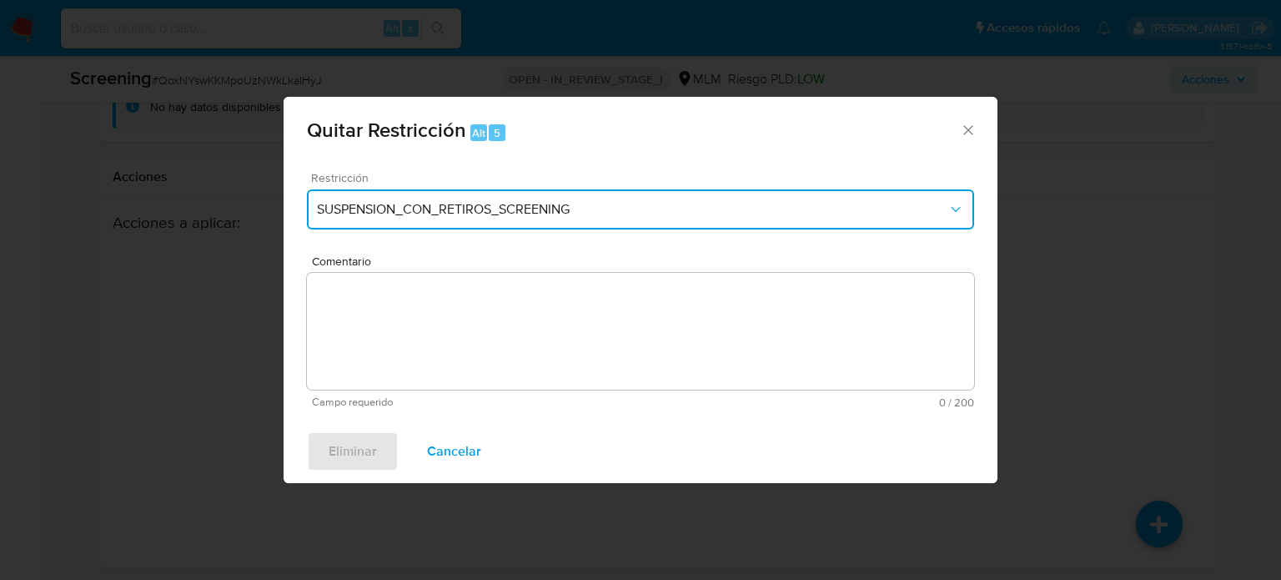
click at [399, 227] on button "SUSPENSION_CON_RETIROS_SCREENING" at bounding box center [640, 209] width 667 height 40
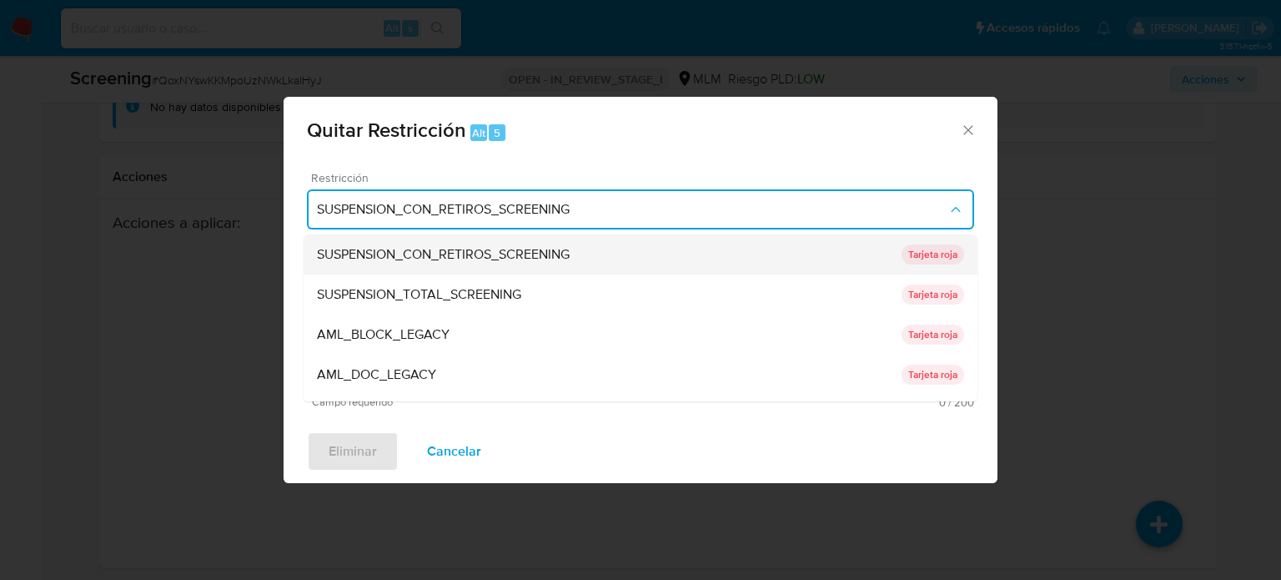
click at [440, 257] on span "SUSPENSION_CON_RETIROS_SCREENING" at bounding box center [443, 254] width 253 height 17
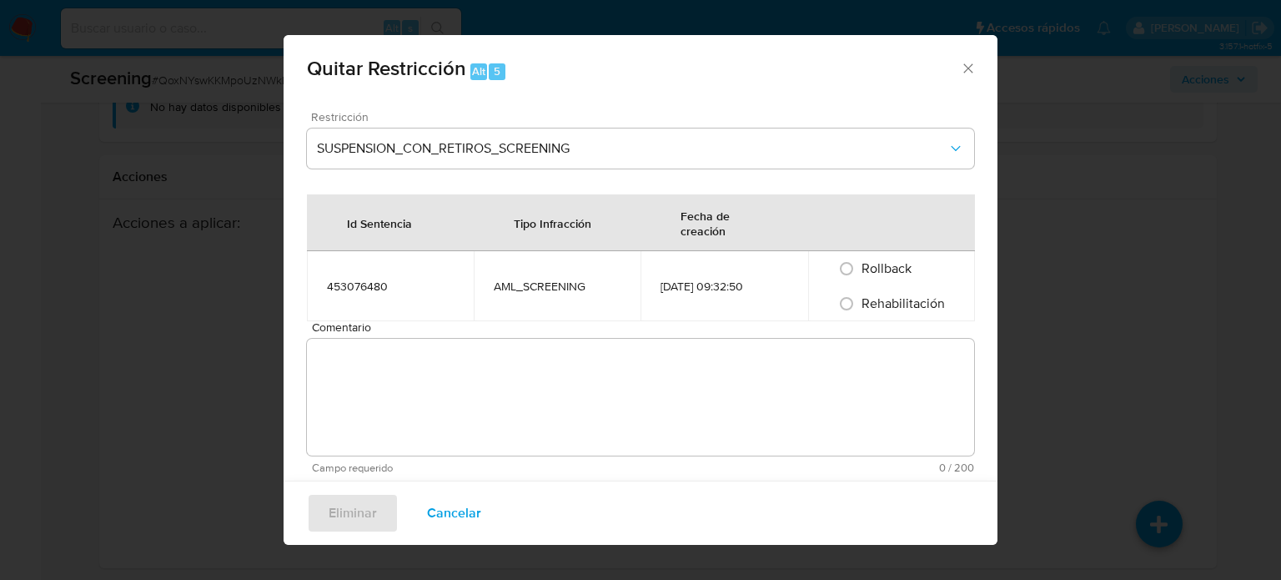
click at [857, 313] on div "Rehabilitación" at bounding box center [891, 303] width 127 height 35
click at [847, 307] on input "Rehabilitación" at bounding box center [846, 303] width 27 height 27
radio input "true"
click at [811, 390] on textarea "Comentario" at bounding box center [640, 397] width 667 height 117
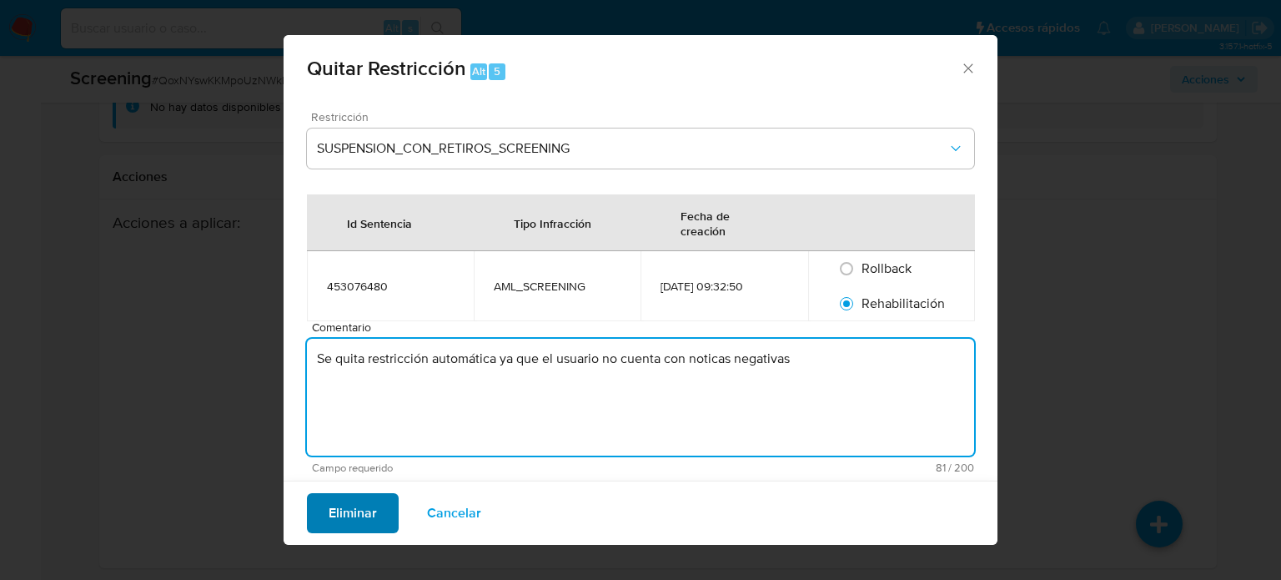
type textarea "Se quita restricción automática ya que el usuario no cuenta con noticas negativ…"
click at [342, 514] on span "Eliminar" at bounding box center [353, 513] width 48 height 37
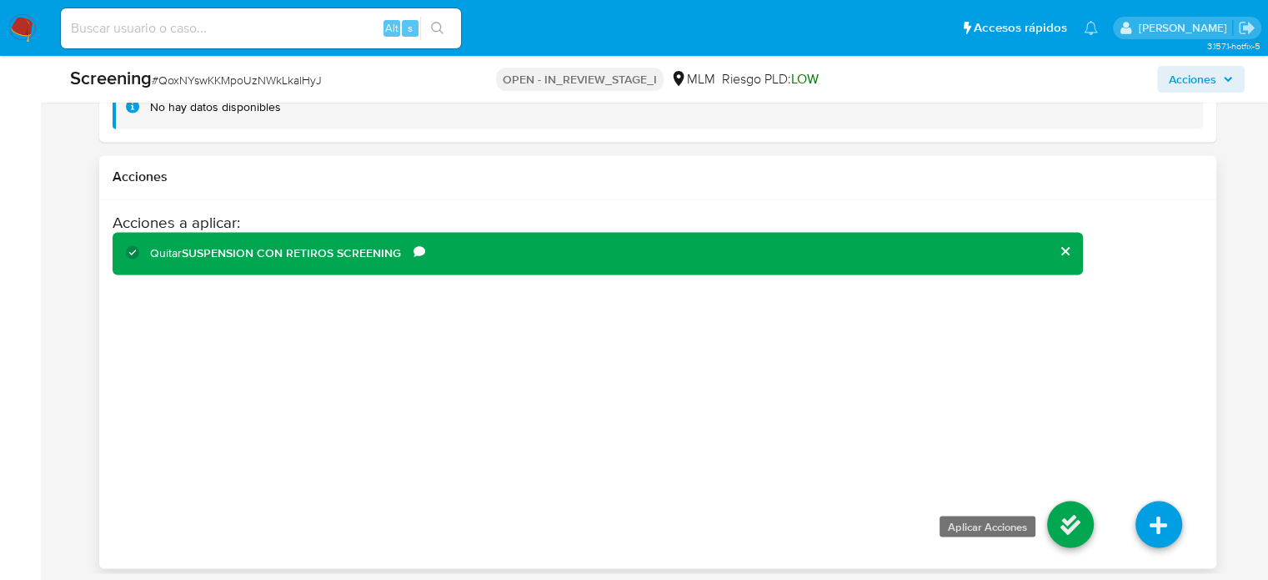
click at [1077, 516] on icon at bounding box center [1070, 523] width 47 height 47
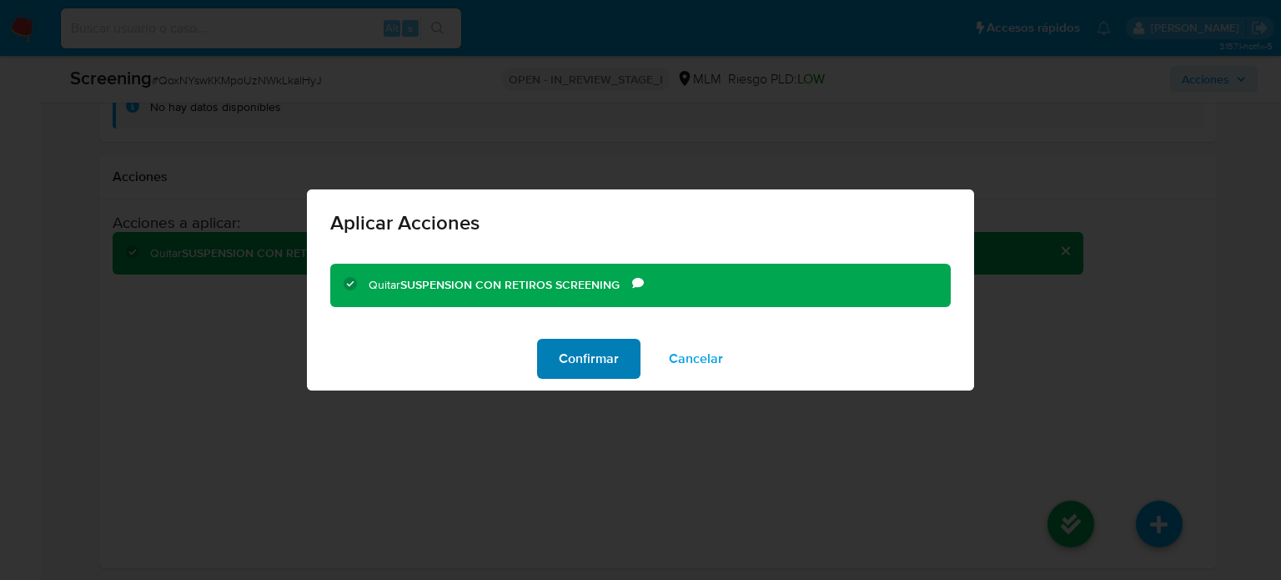
click at [575, 367] on span "Confirmar" at bounding box center [589, 358] width 60 height 37
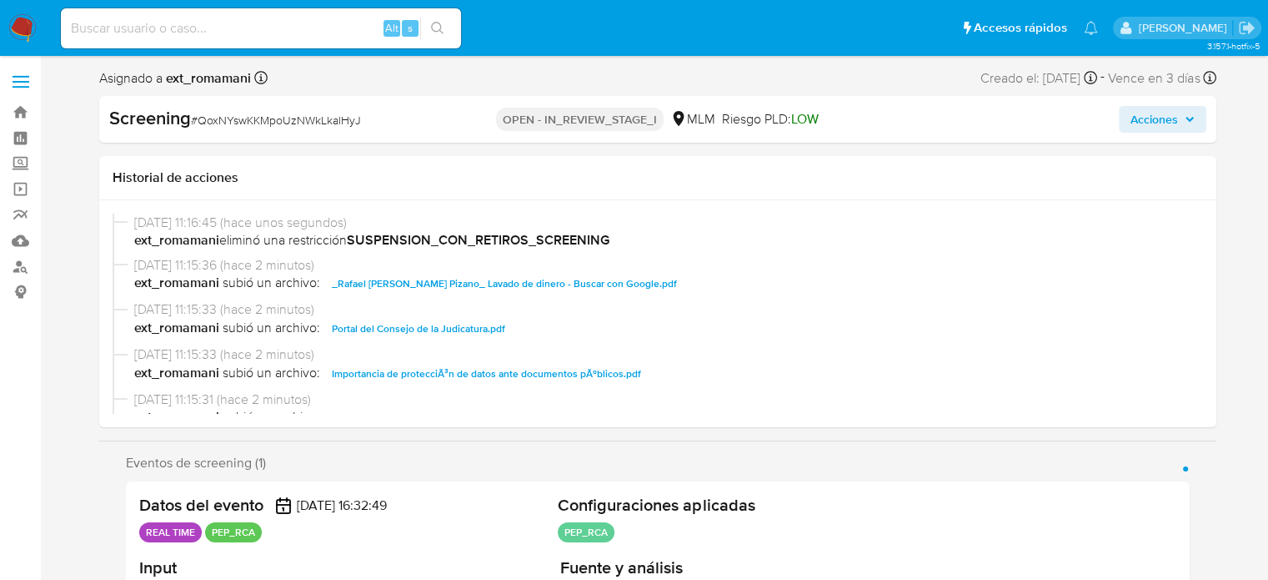
select select "10"
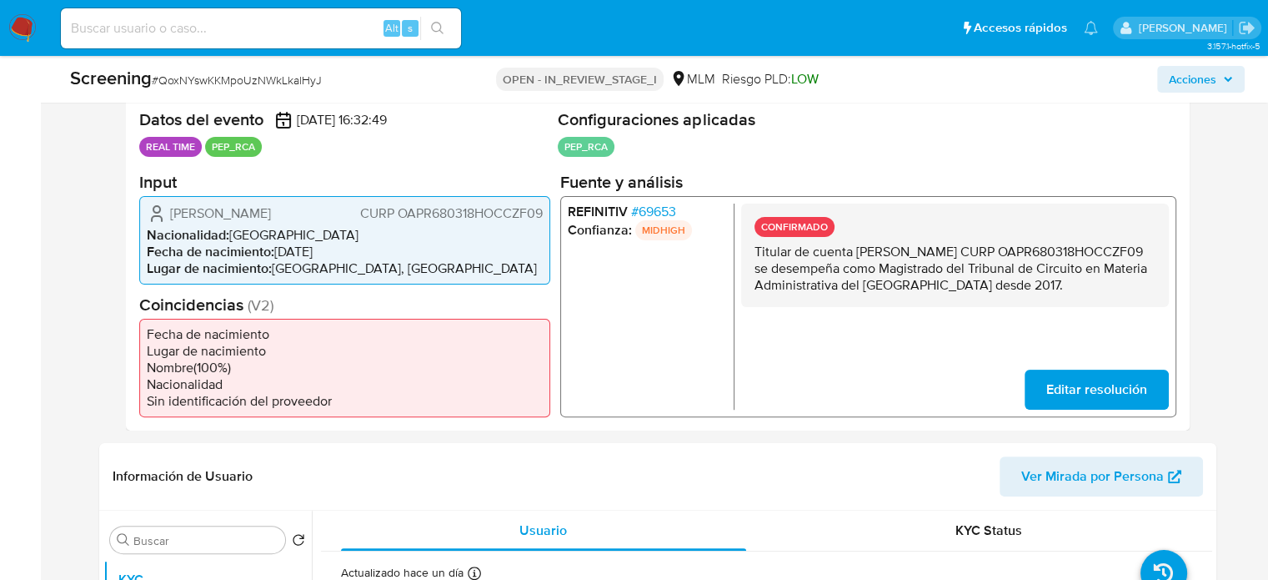
scroll to position [417, 0]
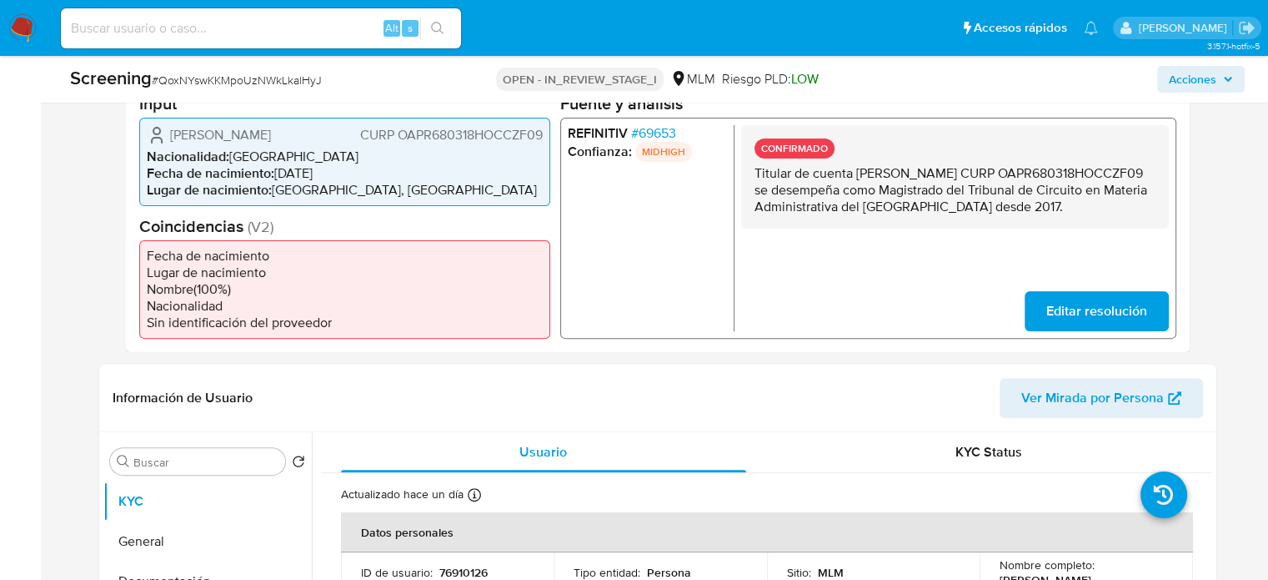
drag, startPoint x: 884, startPoint y: 223, endPoint x: 746, endPoint y: 174, distance: 146.9
click at [746, 174] on div "CONFIRMADO Titular de cuenta Rafael Martin Ocampo Pizano CURP OAPR680318HOCCZF0…" at bounding box center [955, 175] width 428 height 103
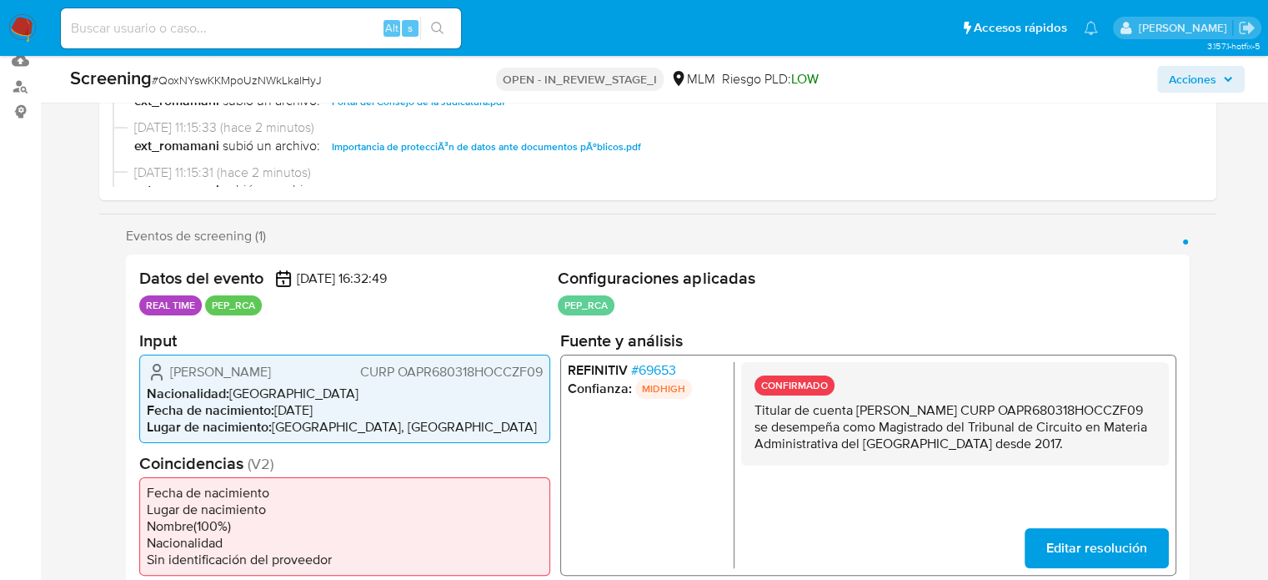
scroll to position [0, 0]
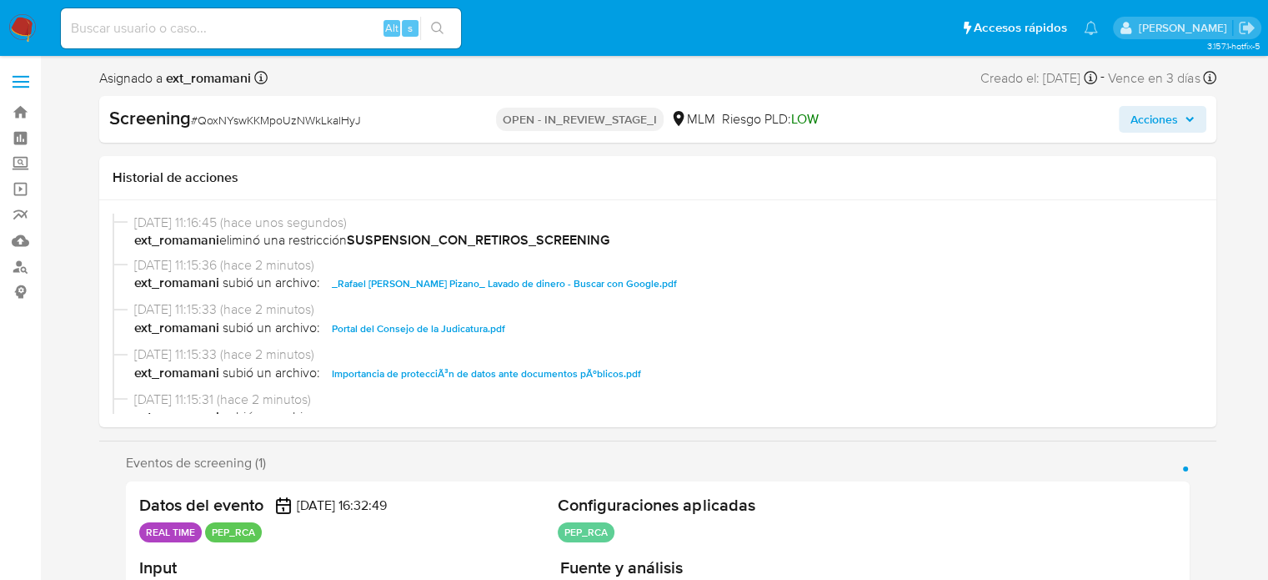
click at [1162, 116] on span "Acciones" at bounding box center [1155, 119] width 48 height 27
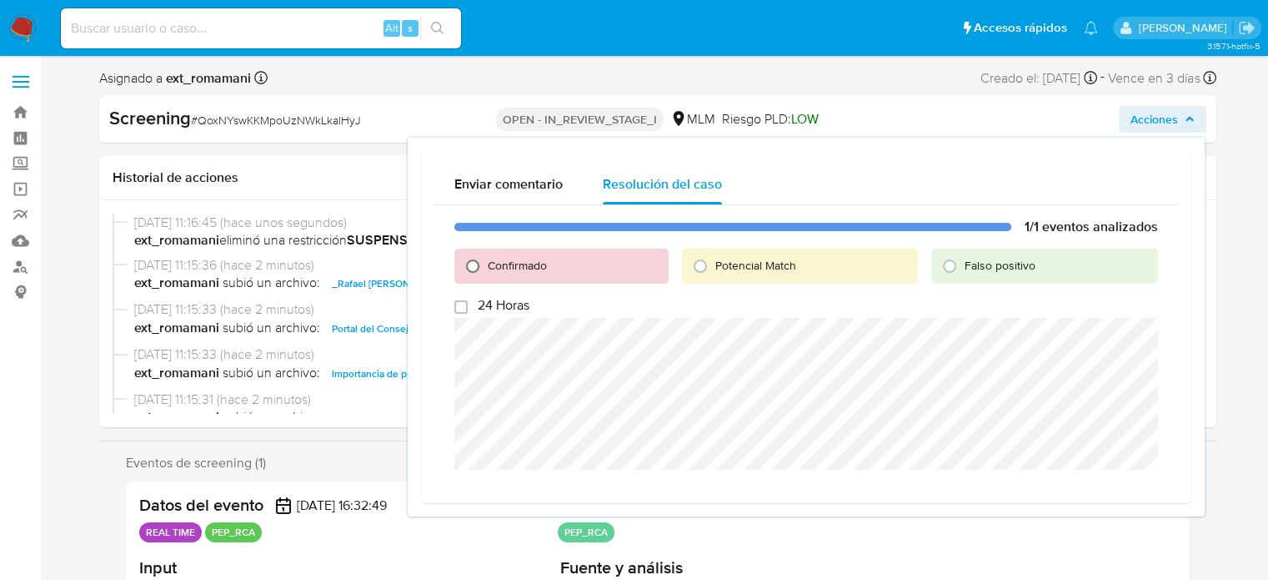
click at [483, 262] on input "Confirmado" at bounding box center [472, 266] width 27 height 27
radio input "true"
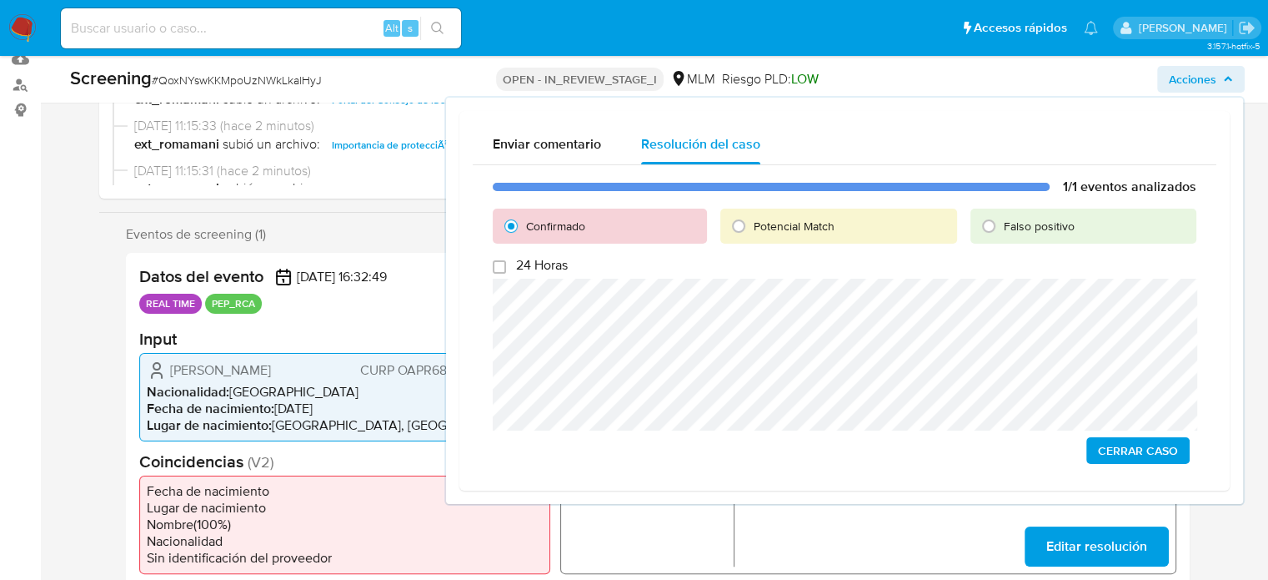
scroll to position [250, 0]
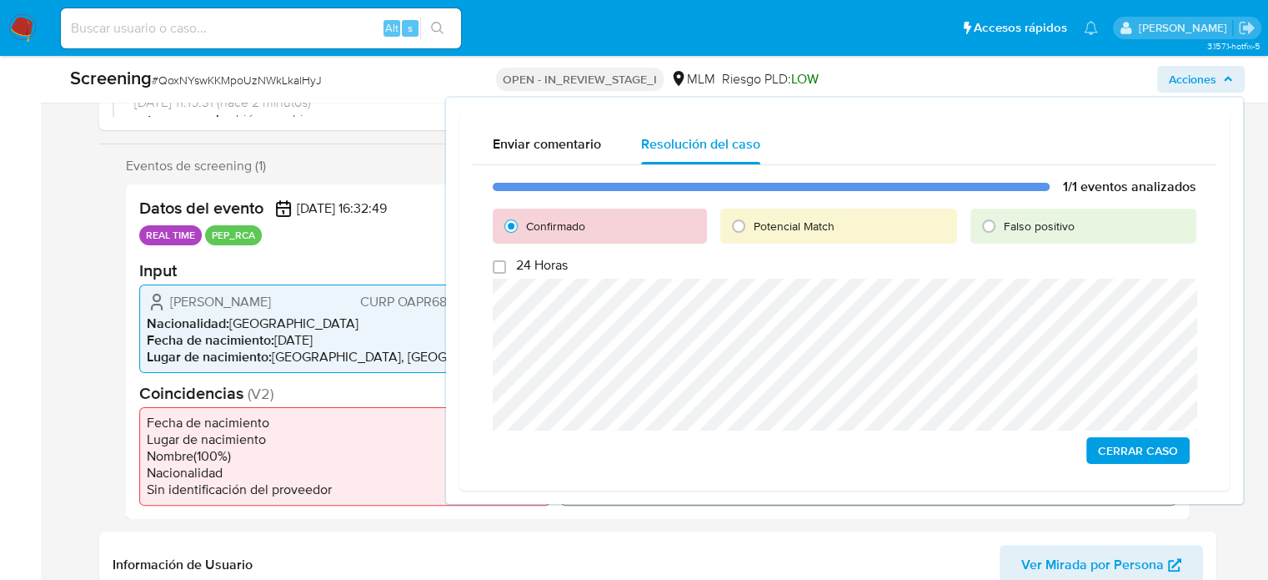
click at [1144, 454] on span "Cerrar Caso" at bounding box center [1138, 450] width 80 height 23
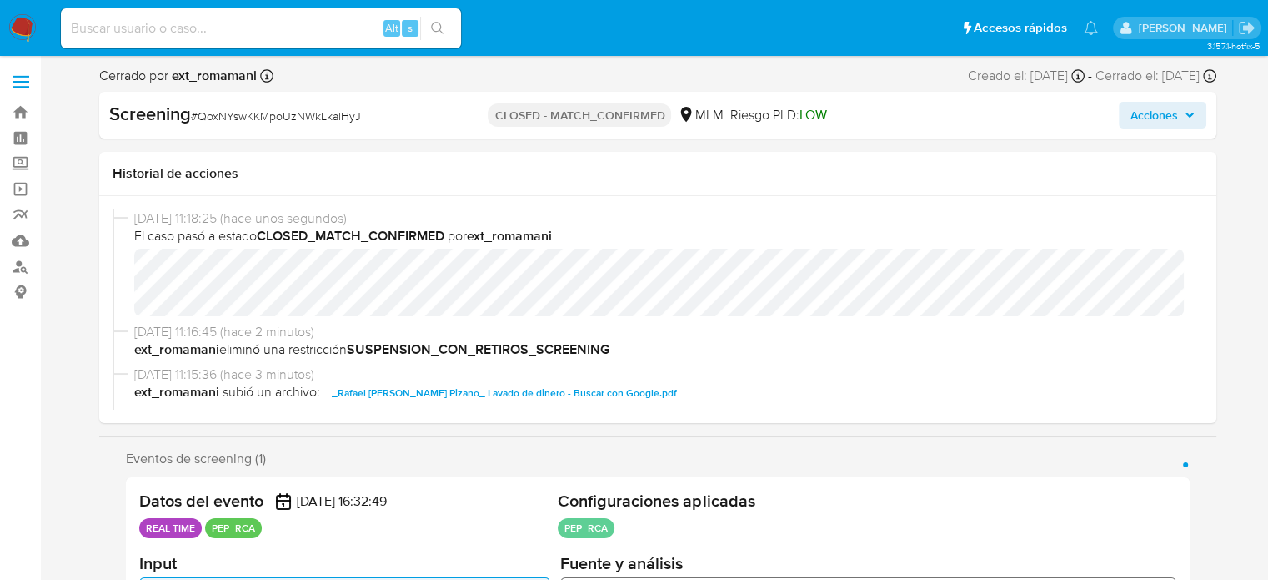
select select "10"
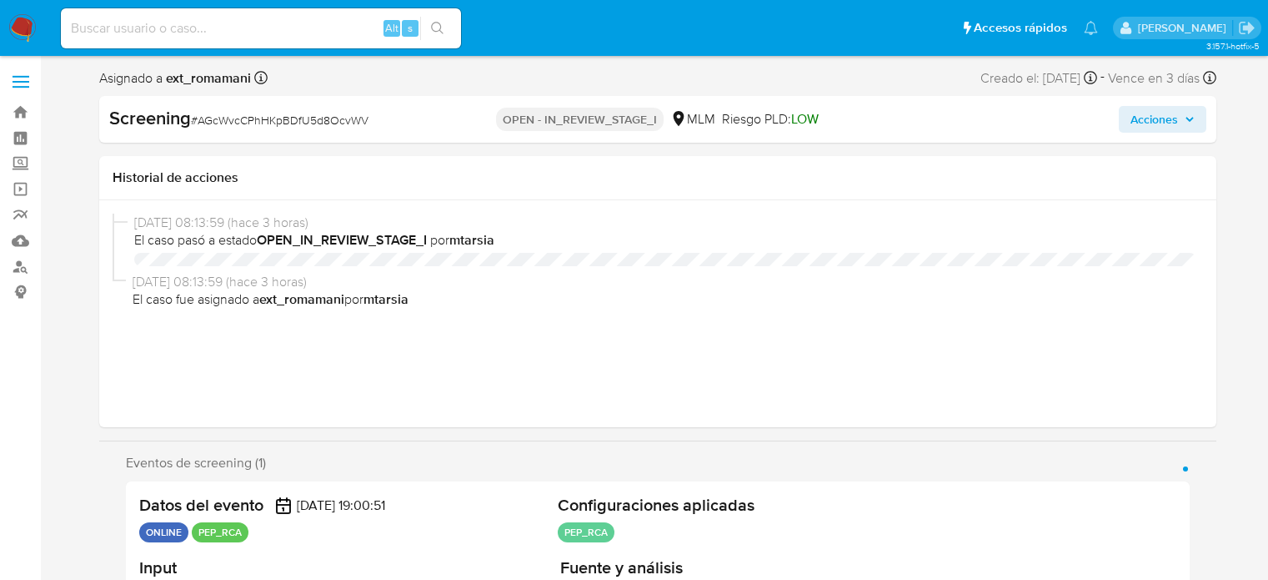
select select "10"
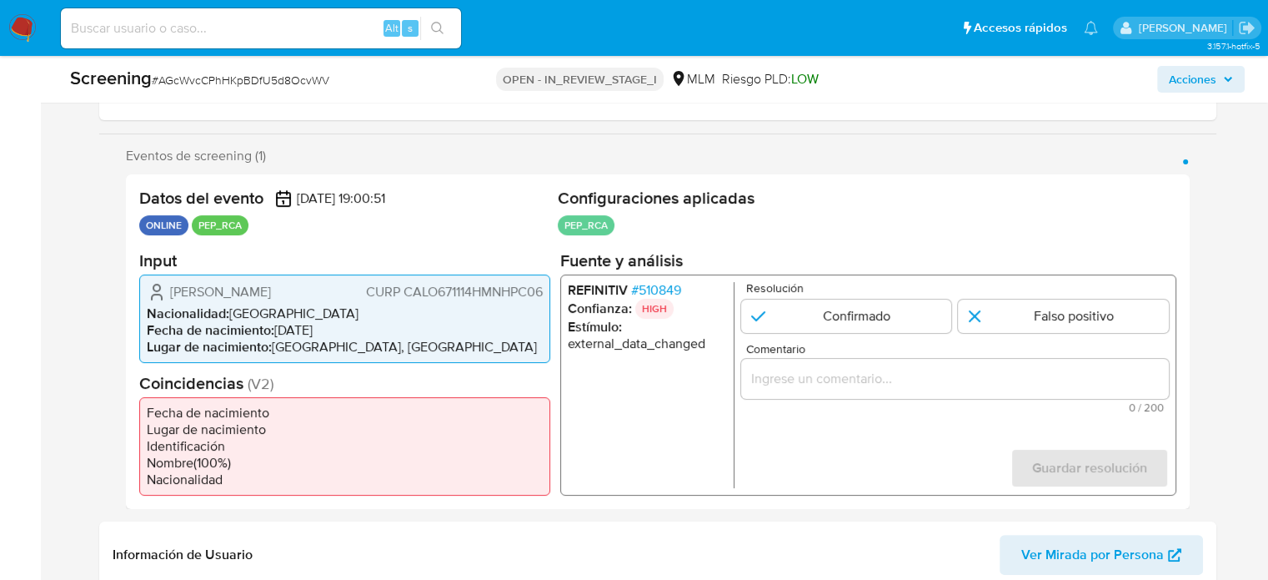
scroll to position [250, 0]
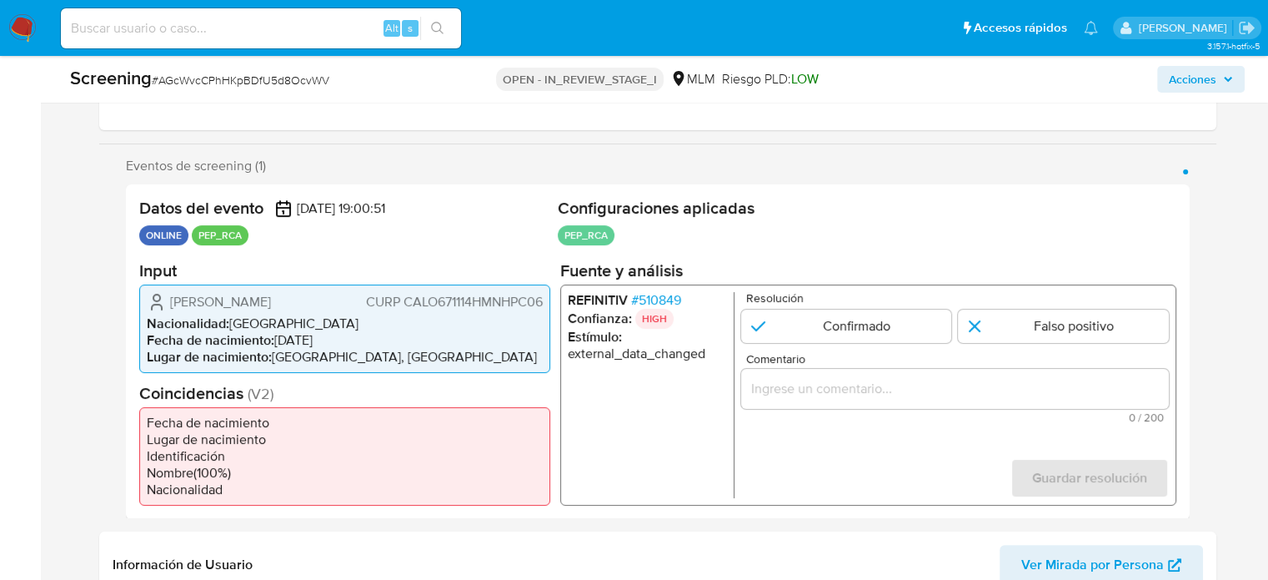
drag, startPoint x: 321, startPoint y: 298, endPoint x: 167, endPoint y: 309, distance: 154.7
click at [168, 309] on div "[PERSON_NAME] CURP CALO671114HMNHPC06" at bounding box center [345, 301] width 396 height 20
click at [659, 299] on span "# 510849" at bounding box center [655, 299] width 50 height 17
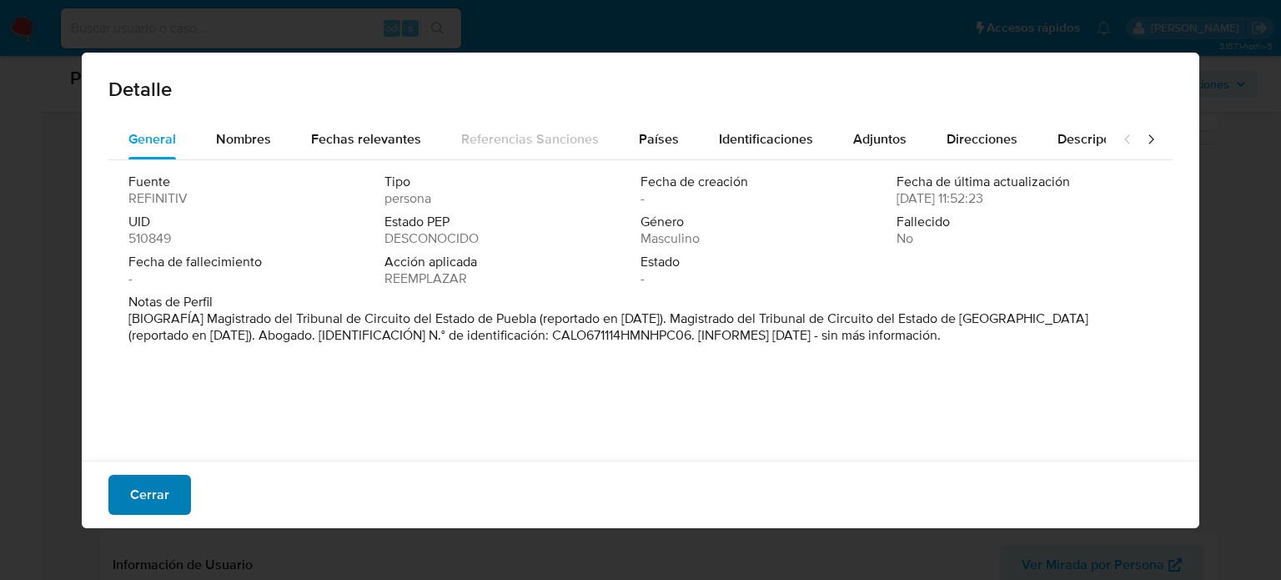
click at [159, 499] on span "Cerrar" at bounding box center [149, 494] width 39 height 37
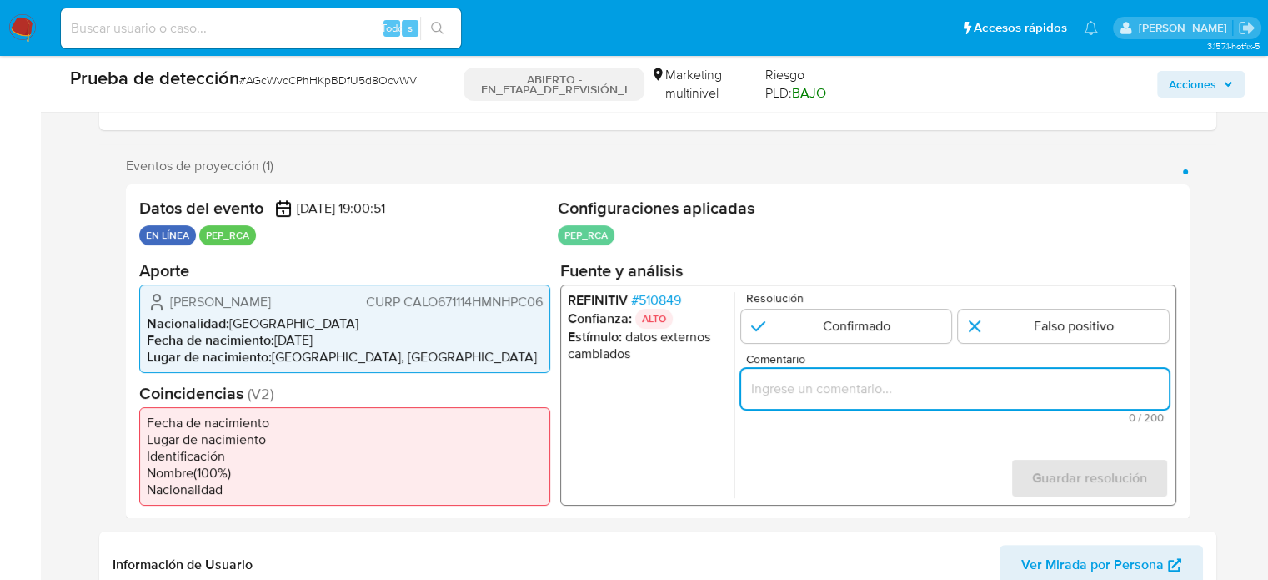
click at [895, 393] on input "Comentario" at bounding box center [955, 388] width 428 height 22
paste input "Titular de cuenta se desempeña como Configurando calidad PEP."
click at [680, 302] on font "510849" at bounding box center [659, 298] width 43 height 19
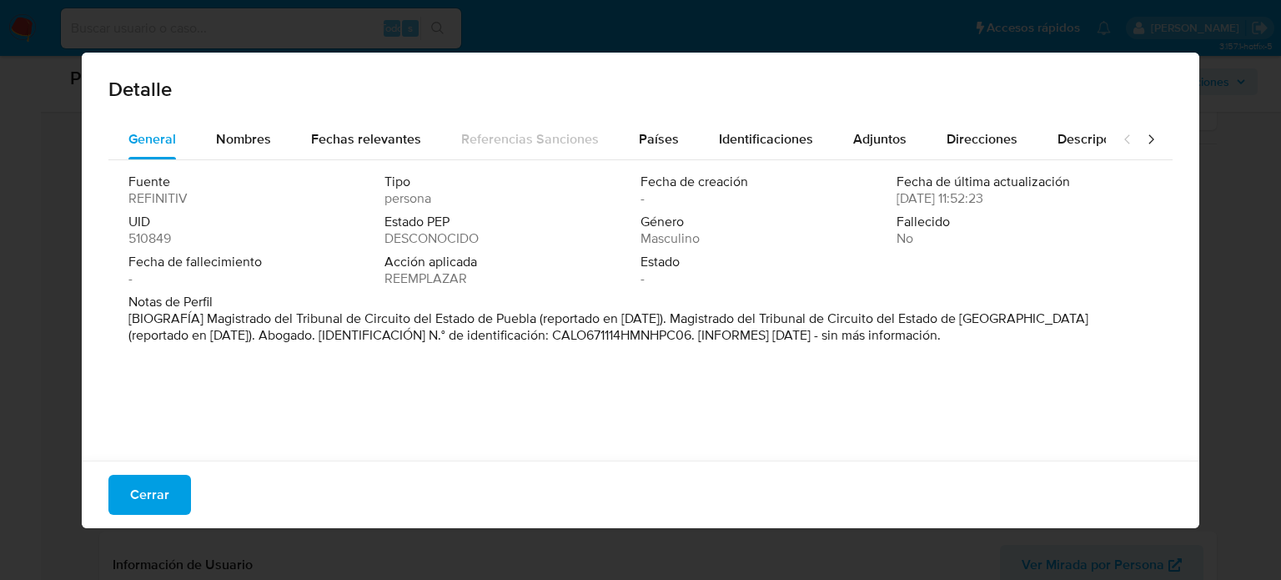
drag, startPoint x: 207, startPoint y: 317, endPoint x: 539, endPoint y: 313, distance: 331.9
click at [539, 313] on font "[BIOGRAFÍA] Magistrado del Tribunal de Circuito del Estado de Puebla (reportado…" at bounding box center [608, 327] width 960 height 36
click at [153, 492] on font "Cerrar" at bounding box center [149, 494] width 39 height 40
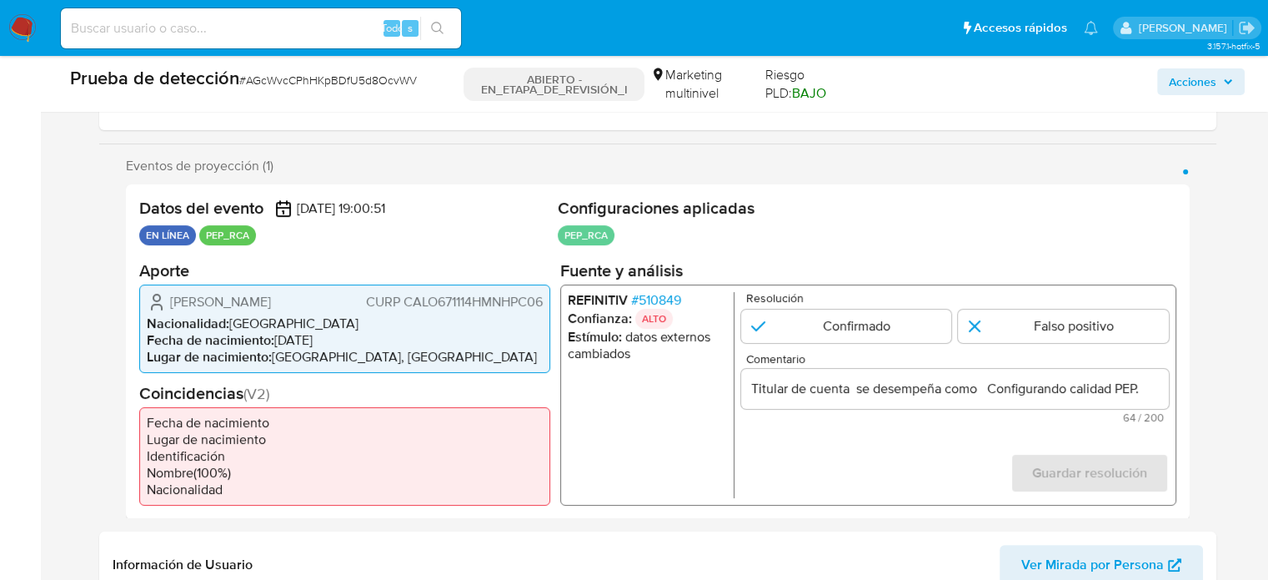
click at [981, 388] on input "Titular de cuenta se desempeña como Configurando calidad PEP." at bounding box center [955, 388] width 428 height 22
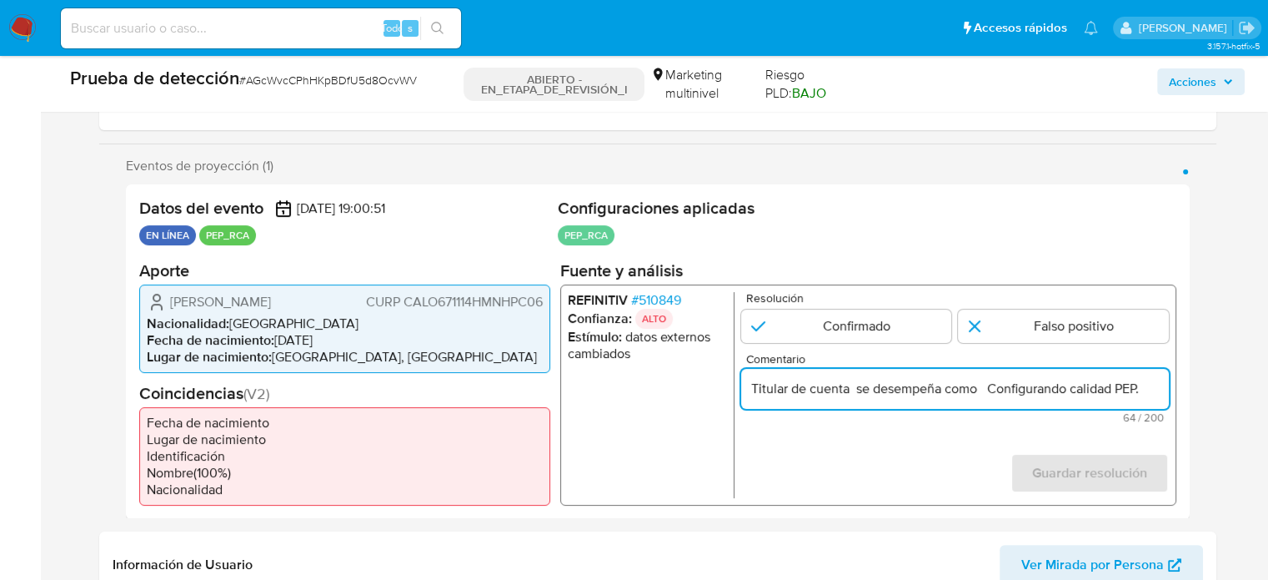
paste input "Magistrado del Tribunal de Circuito del Estado de Puebla"
click at [955, 441] on form "Resolución Confirmado Falso positivo Comentario Titular de cuenta se desempeña …" at bounding box center [955, 394] width 428 height 206
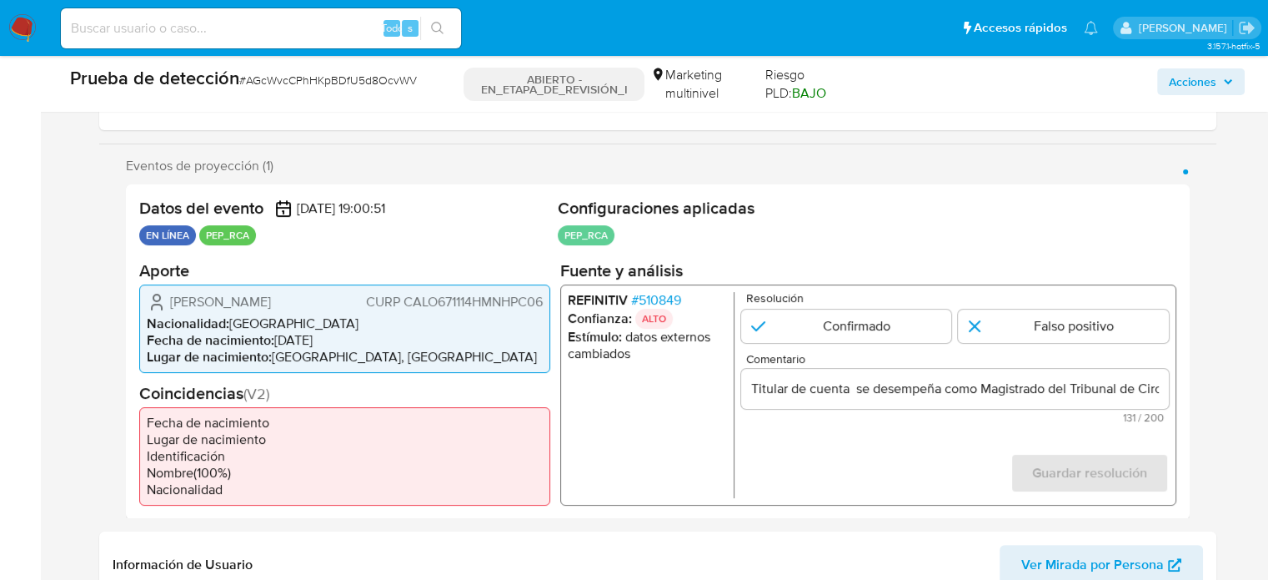
drag, startPoint x: 159, startPoint y: 299, endPoint x: 540, endPoint y: 306, distance: 380.3
click at [544, 306] on div "Octavio Chávez López CURP CALO671114HMNHPC06 Nacionalidad : México Fecha de nac…" at bounding box center [344, 328] width 411 height 88
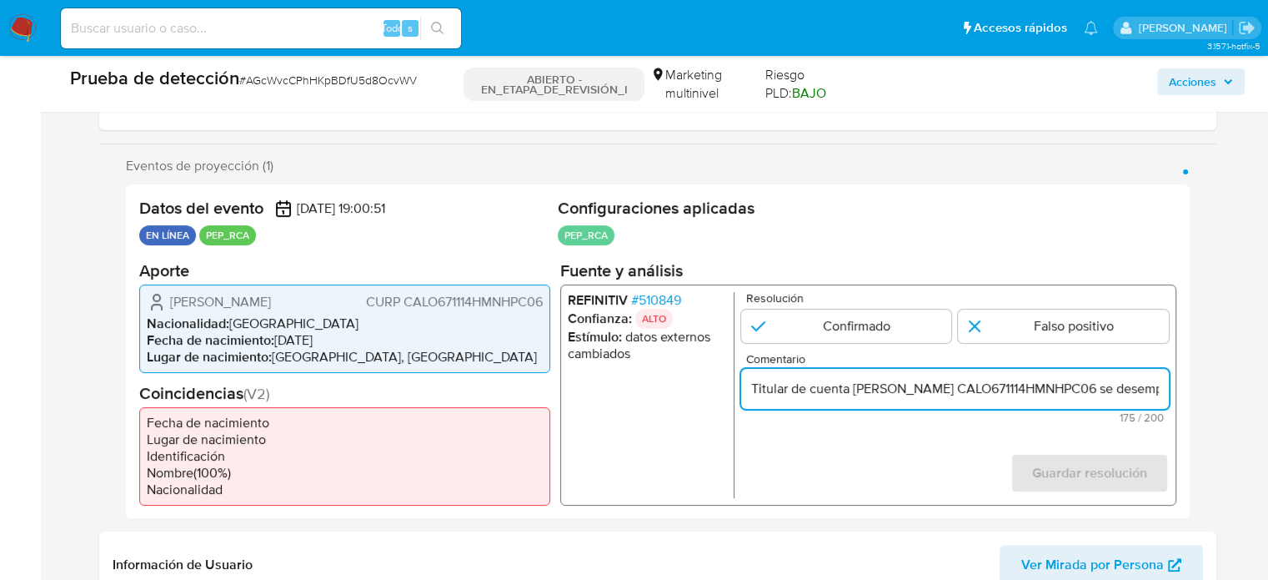
click at [887, 393] on input "Titular de cuenta Octavio Chávez López CURP CALO671114HMNHPC06 se desempeña com…" at bounding box center [955, 388] width 428 height 22
click at [982, 390] on input "Titular de cuenta Octavio Chávez López CURP CALO671114HMNHPC06 se desempeña com…" at bounding box center [955, 388] width 428 height 22
drag, startPoint x: 1123, startPoint y: 383, endPoint x: 1151, endPoint y: 389, distance: 28.3
click at [1151, 389] on input "Titular de cuenta Octavio Chávez López, CURP CALO671114HMNHPC06 se desempeña co…" at bounding box center [955, 388] width 428 height 22
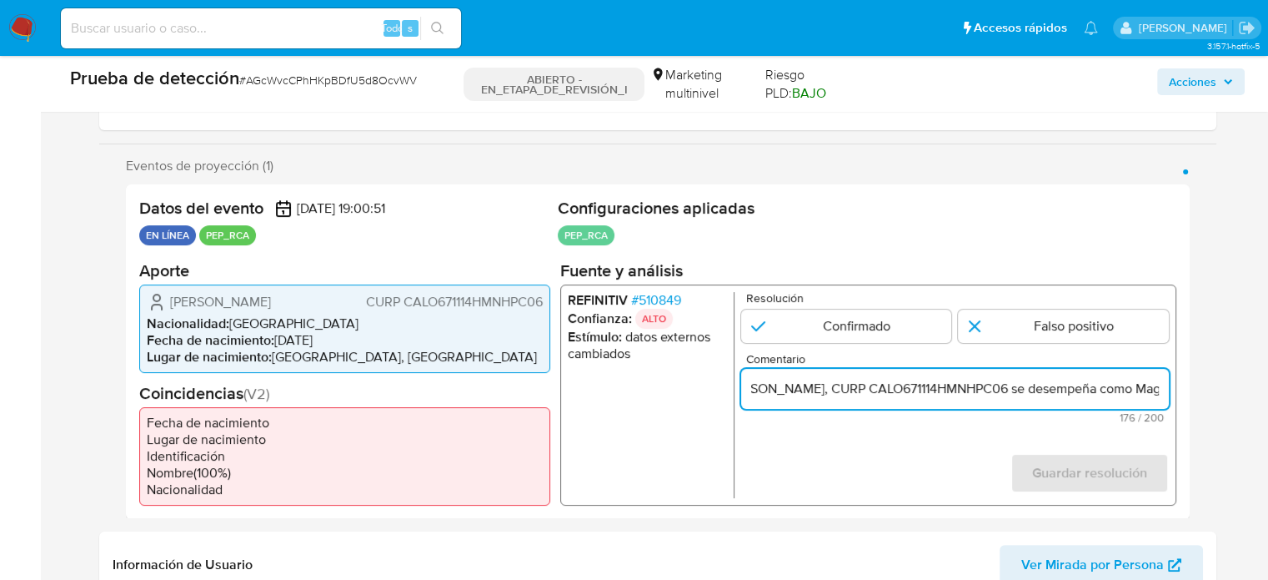
click at [1037, 390] on input "Titular de cuenta Octavio Chávez López, CURP CALO671114HMNHPC06 se desempeña co…" at bounding box center [955, 388] width 428 height 22
click at [1161, 396] on input "Titular de cuenta [PERSON_NAME], CURP CALO671114HMNHPC06, se desempeña como Mag…" at bounding box center [955, 388] width 428 height 22
type input "Titular de cuenta [PERSON_NAME], CURP CALO671114HMNHPC06, se desempeña como Mag…"
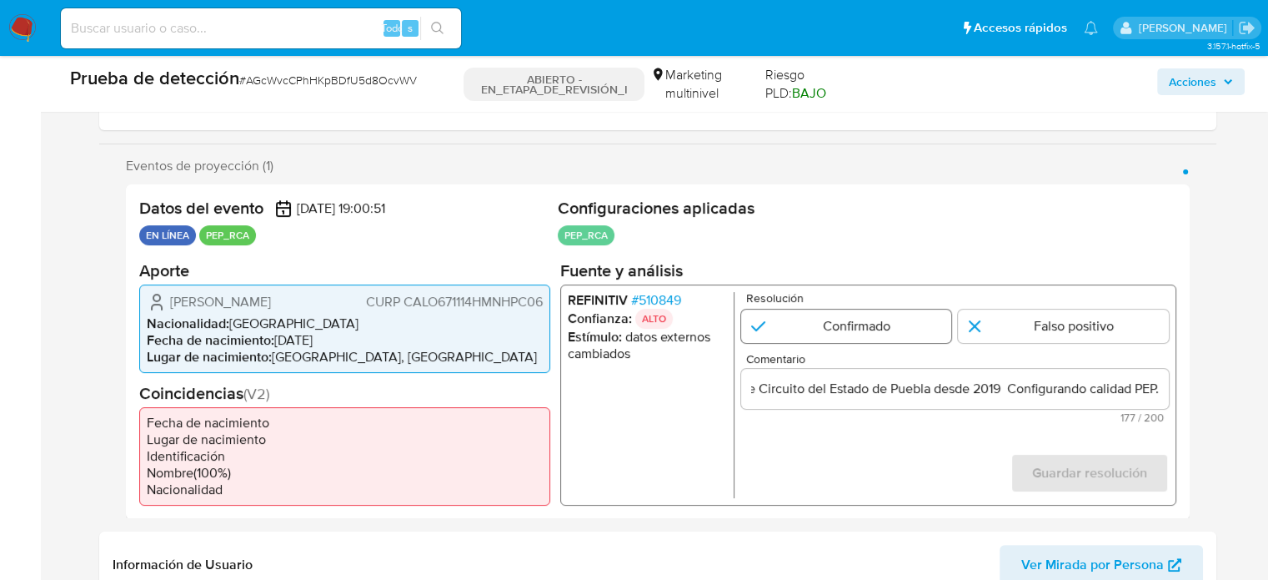
scroll to position [0, 0]
click at [874, 328] on input "1 de 1" at bounding box center [846, 325] width 211 height 33
radio input "true"
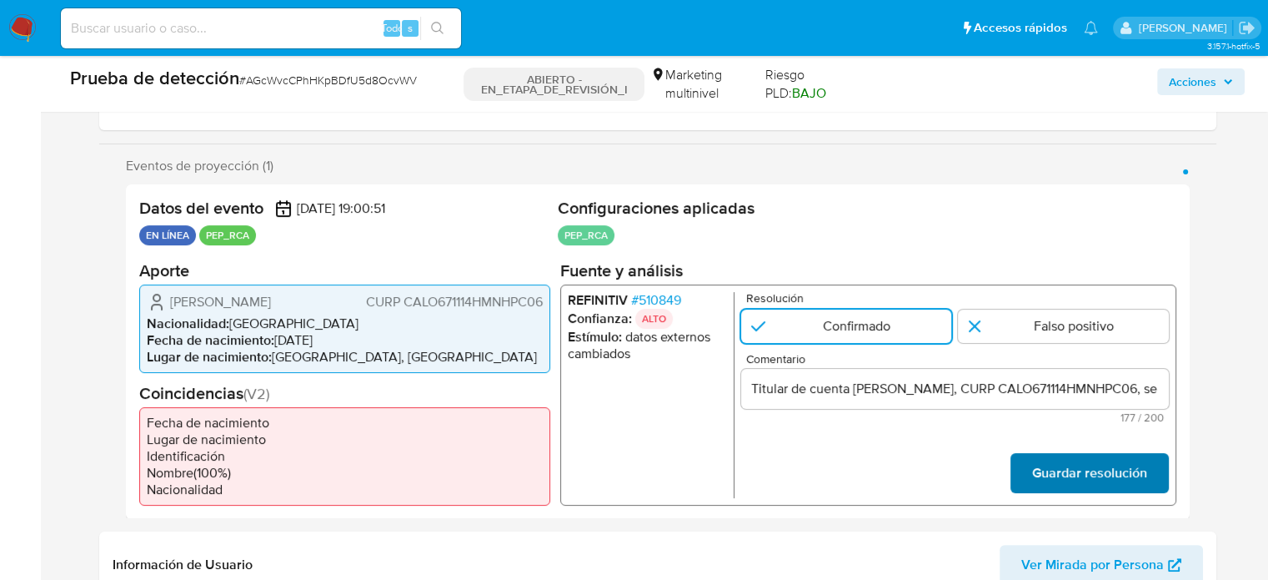
click at [1074, 479] on font "Guardar resolución" at bounding box center [1089, 473] width 115 height 40
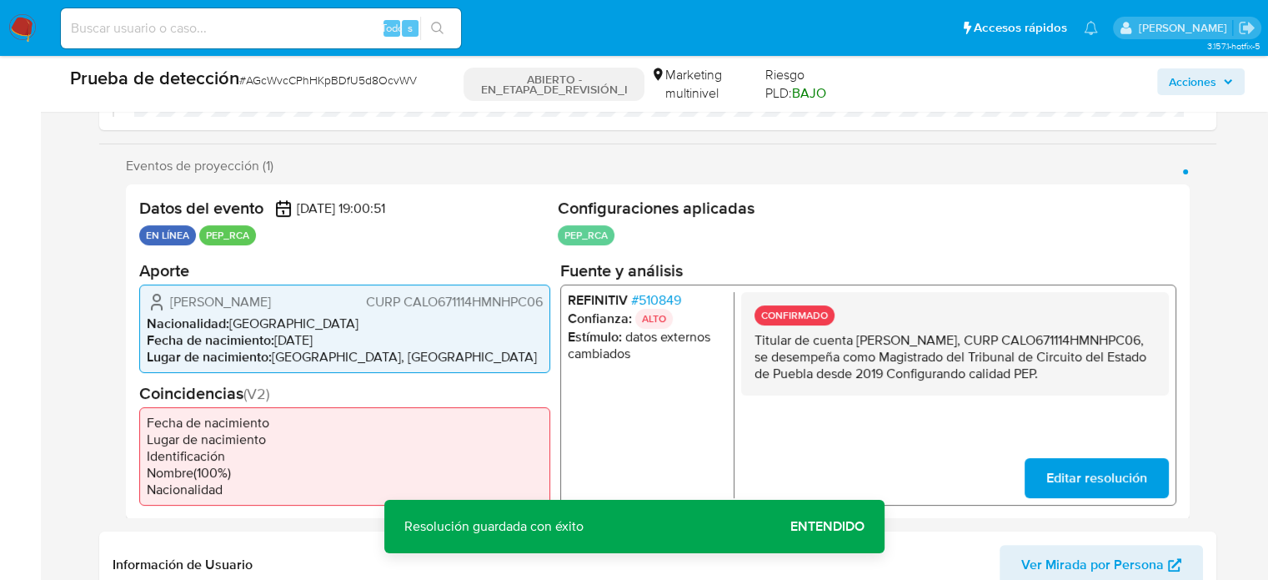
drag, startPoint x: 850, startPoint y: 390, endPoint x: 740, endPoint y: 344, distance: 119.3
click at [740, 344] on div "REFINITIV # 510849 Confianza: ALTO Estímulo : datos externos cambiados CONFIRMA…" at bounding box center [868, 394] width 616 height 221
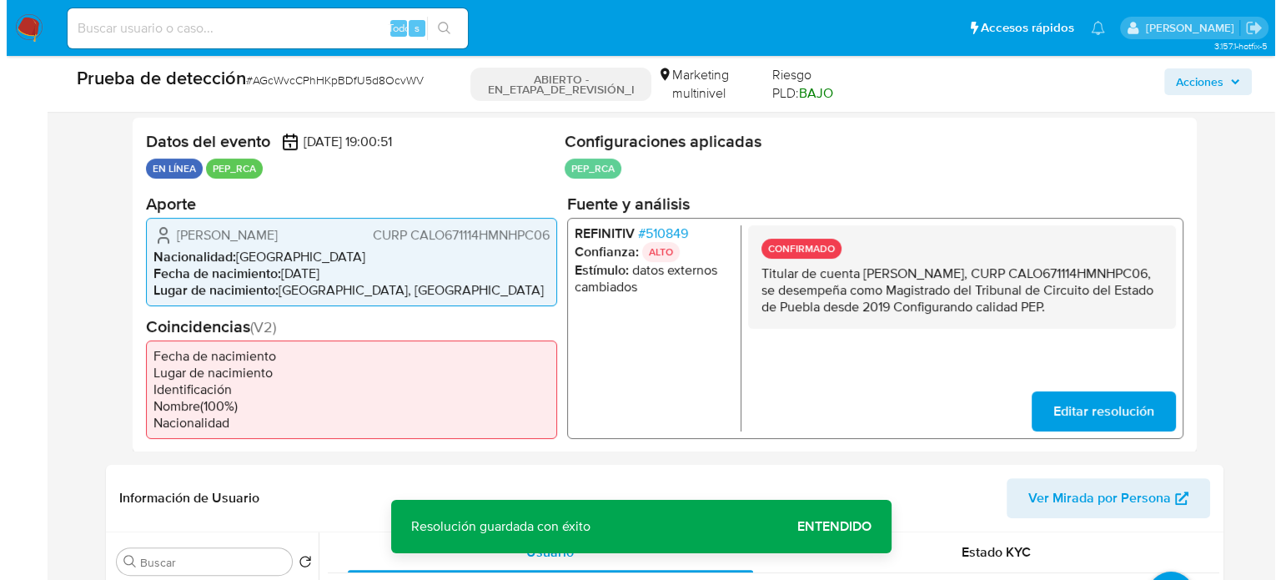
scroll to position [667, 0]
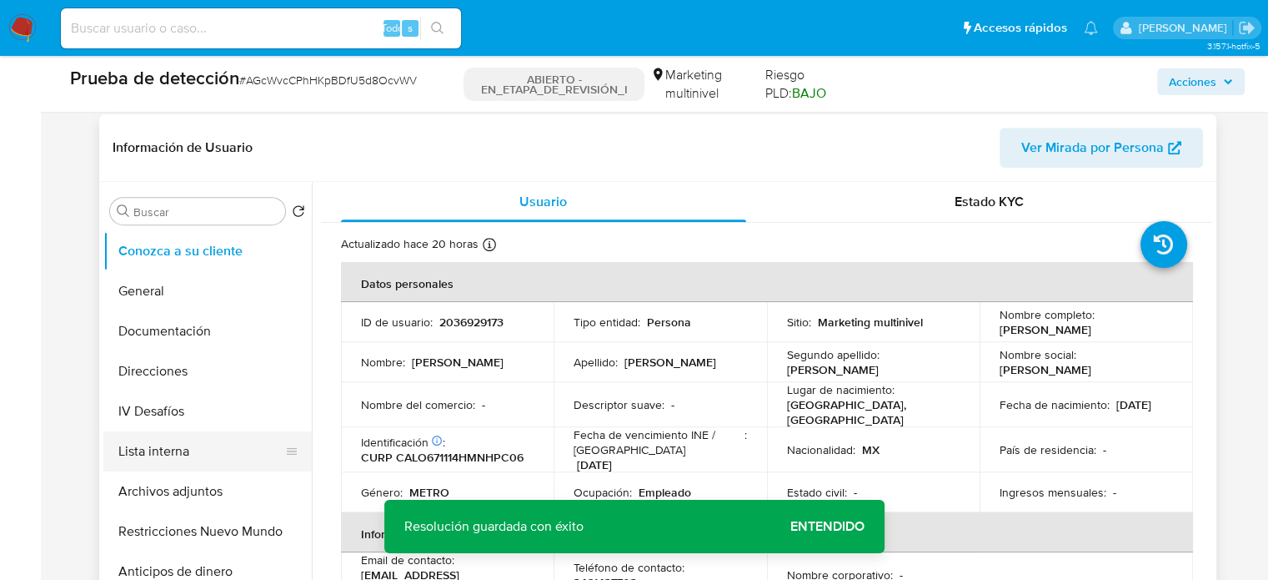
click at [216, 449] on button "Lista interna" at bounding box center [200, 451] width 195 height 40
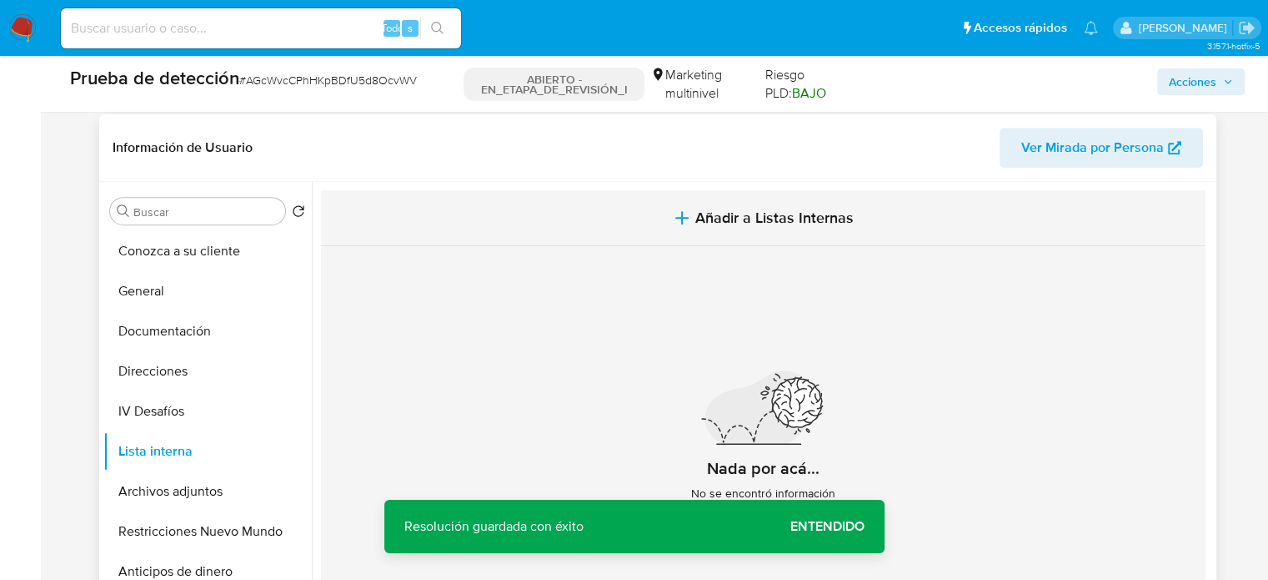
click at [814, 222] on span "Añadir a Listas Internas" at bounding box center [774, 217] width 158 height 18
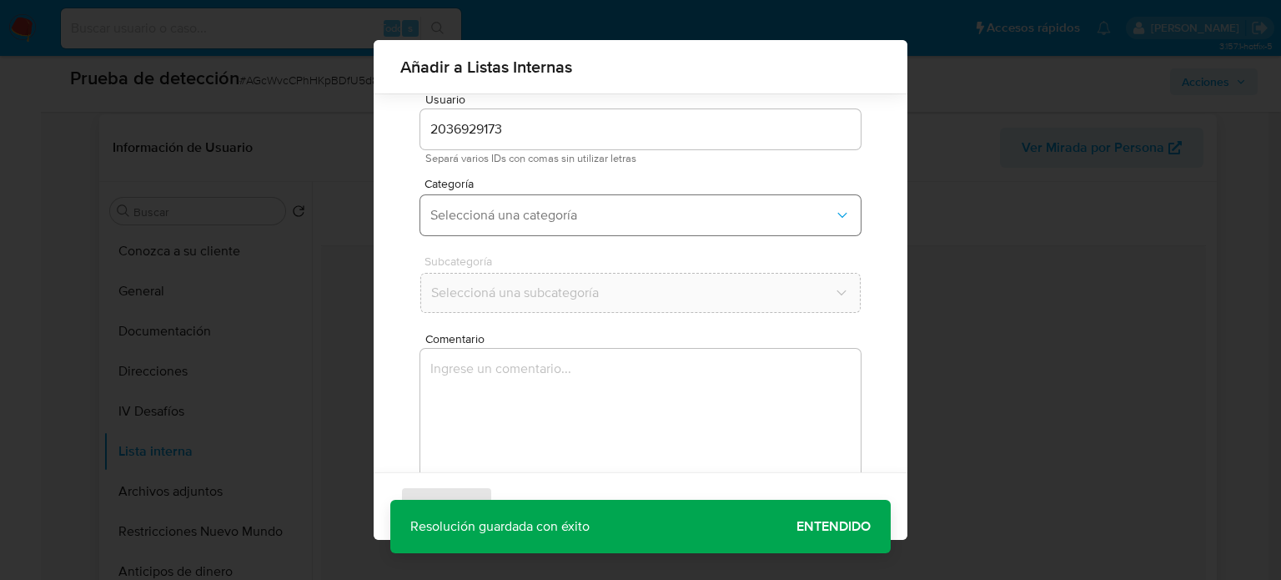
scroll to position [70, 0]
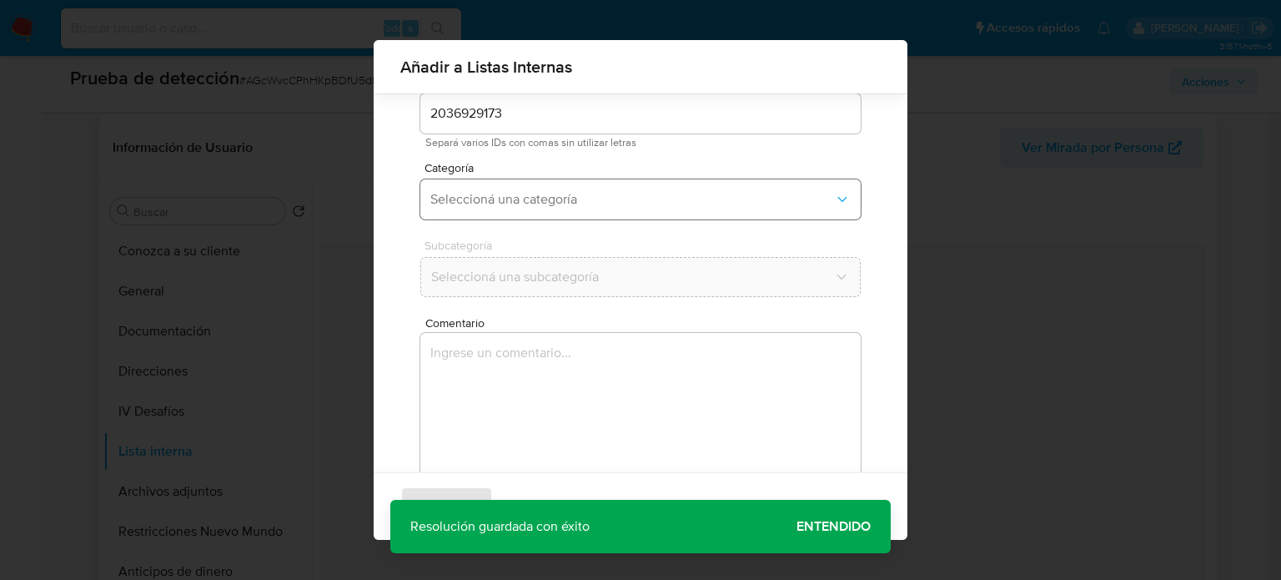
click at [685, 201] on span "Seleccioná una categoría" at bounding box center [632, 199] width 404 height 17
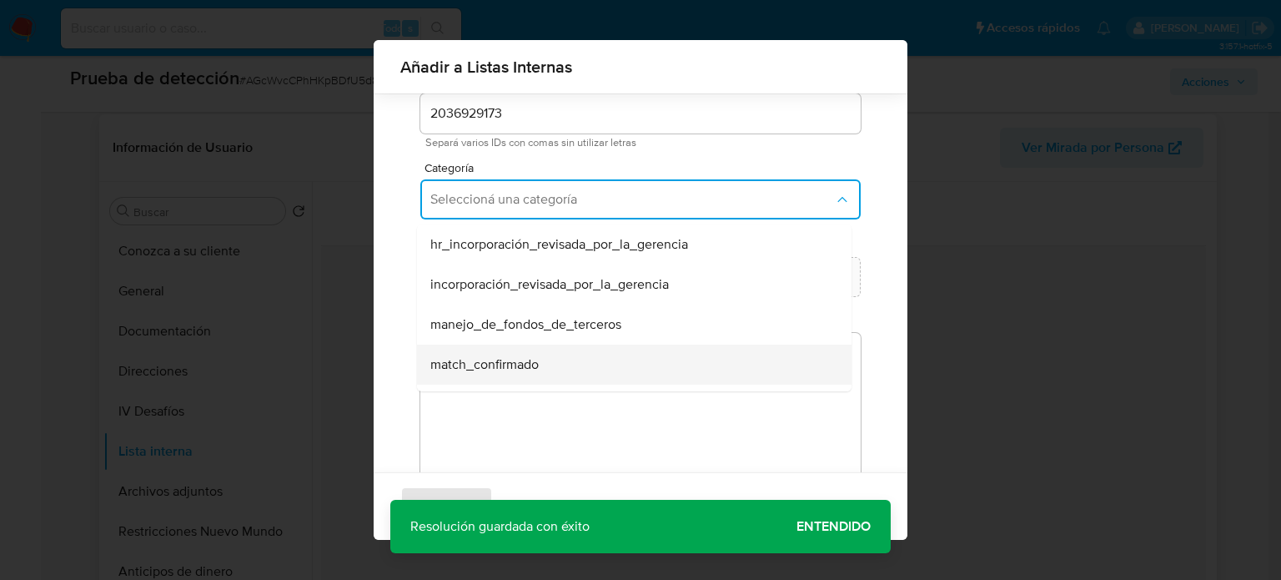
click at [511, 367] on span "match_confirmado" at bounding box center [484, 364] width 108 height 17
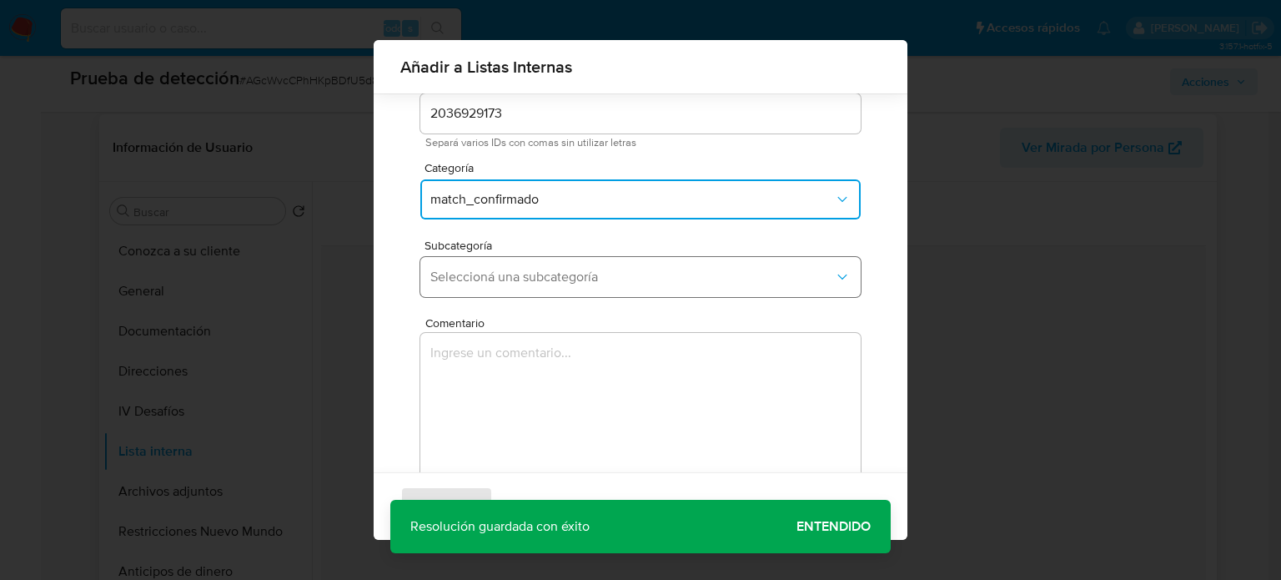
click at [613, 279] on span "Seleccioná una subcategoría" at bounding box center [632, 277] width 404 height 17
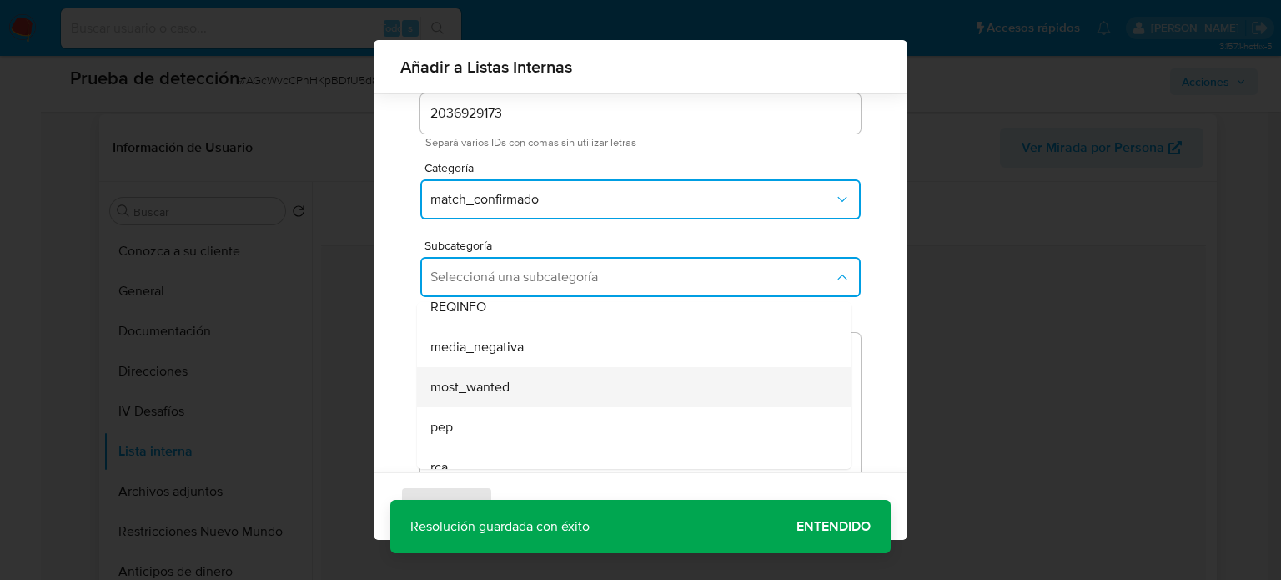
scroll to position [83, 0]
click at [474, 390] on div "pep" at bounding box center [629, 399] width 398 height 40
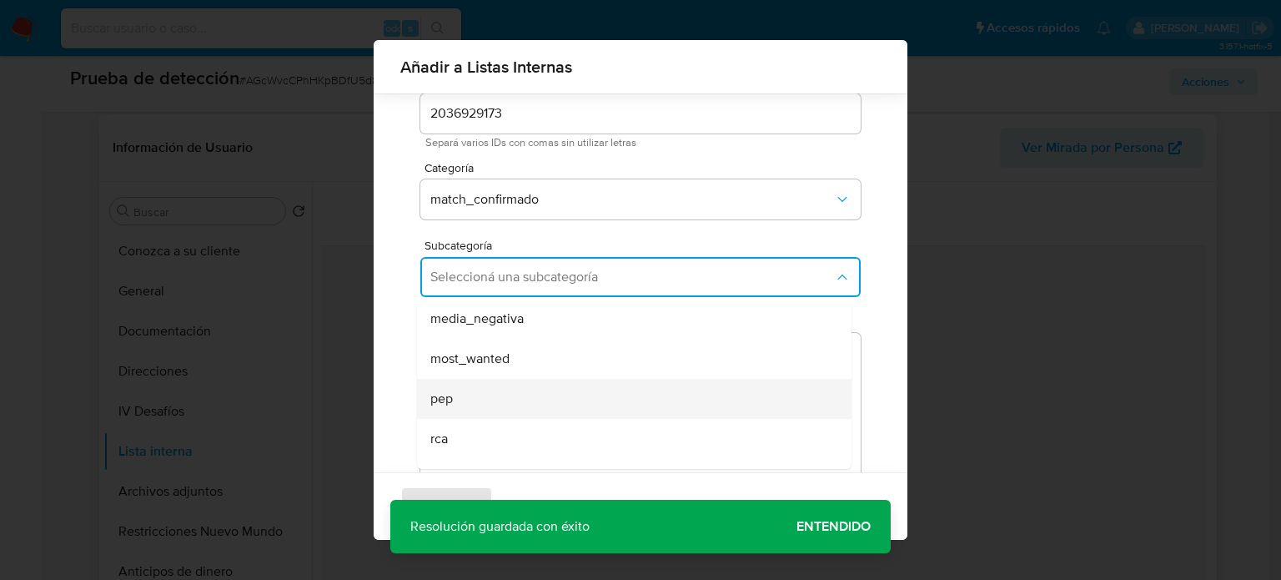
click at [474, 390] on textarea "Comentario" at bounding box center [640, 413] width 440 height 160
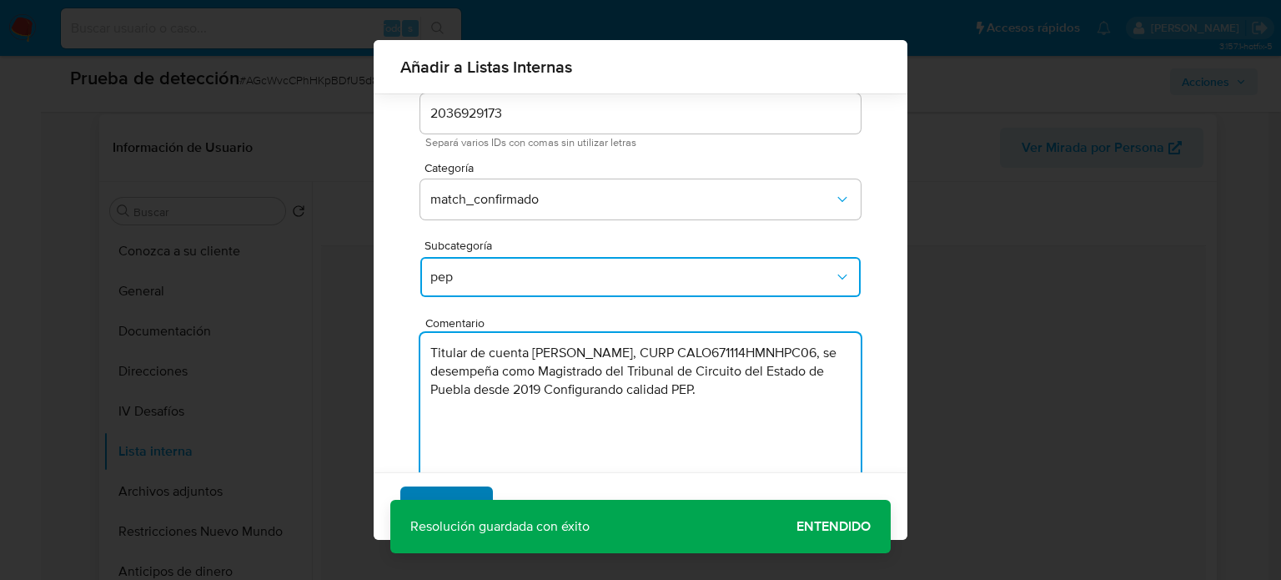
type textarea "Titular de cuenta Octavio Chávez López, CURP CALO671114HMNHPC06, se desempeña c…"
click at [456, 489] on span "Agregar" at bounding box center [446, 506] width 49 height 37
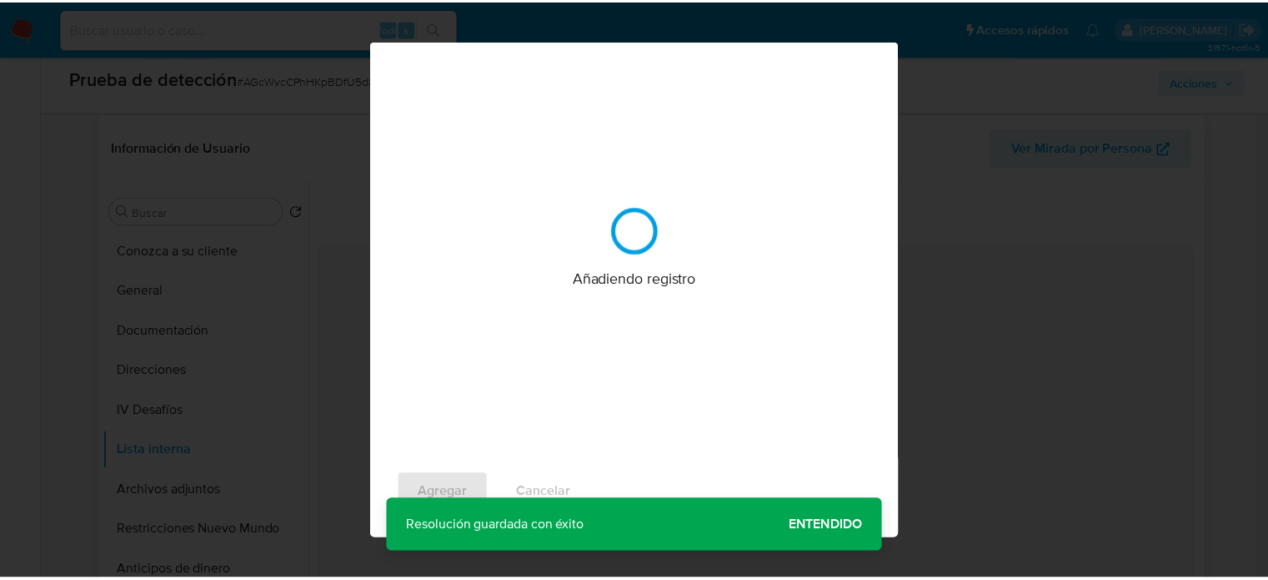
scroll to position [0, 0]
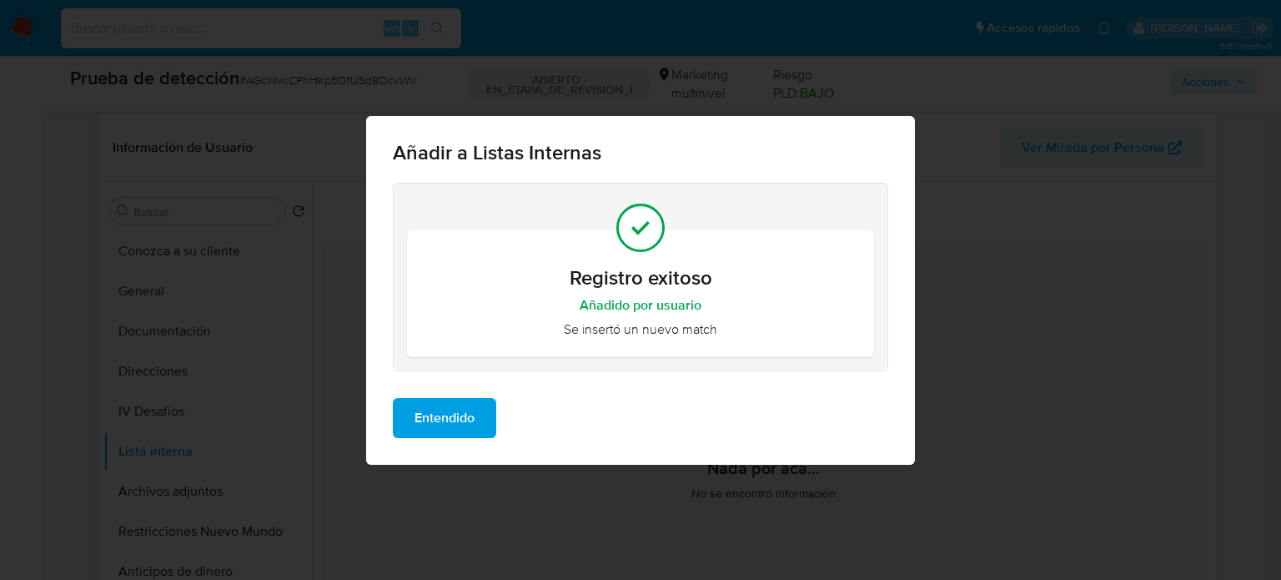
click at [447, 425] on span "Entendido" at bounding box center [444, 417] width 60 height 37
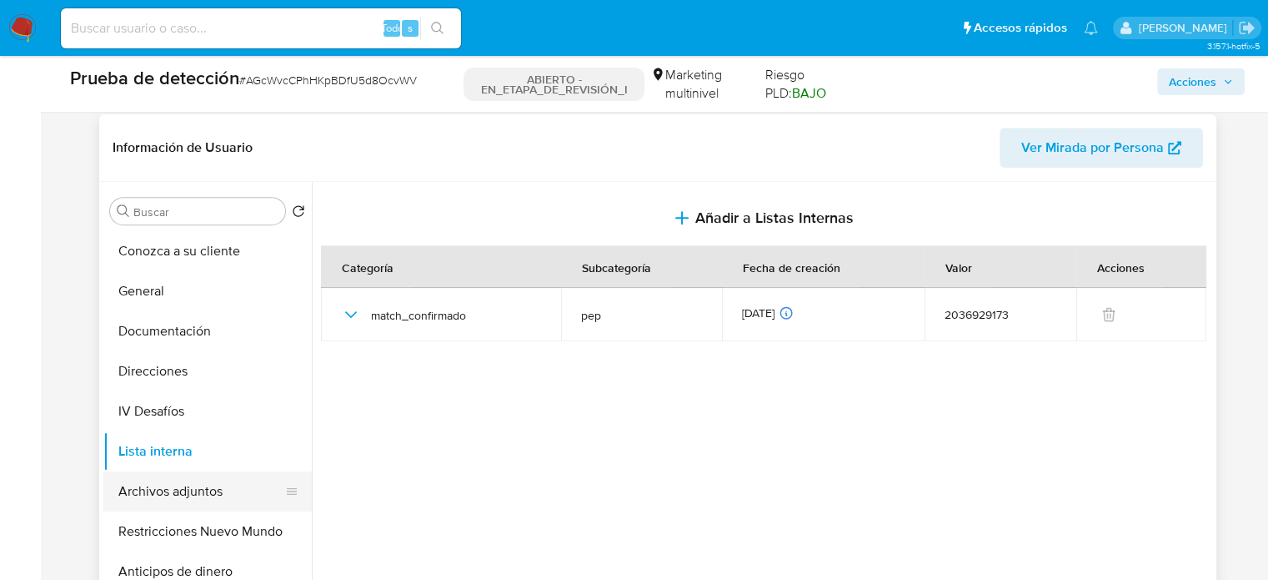
click at [207, 487] on button "Archivos adjuntos" at bounding box center [200, 491] width 195 height 40
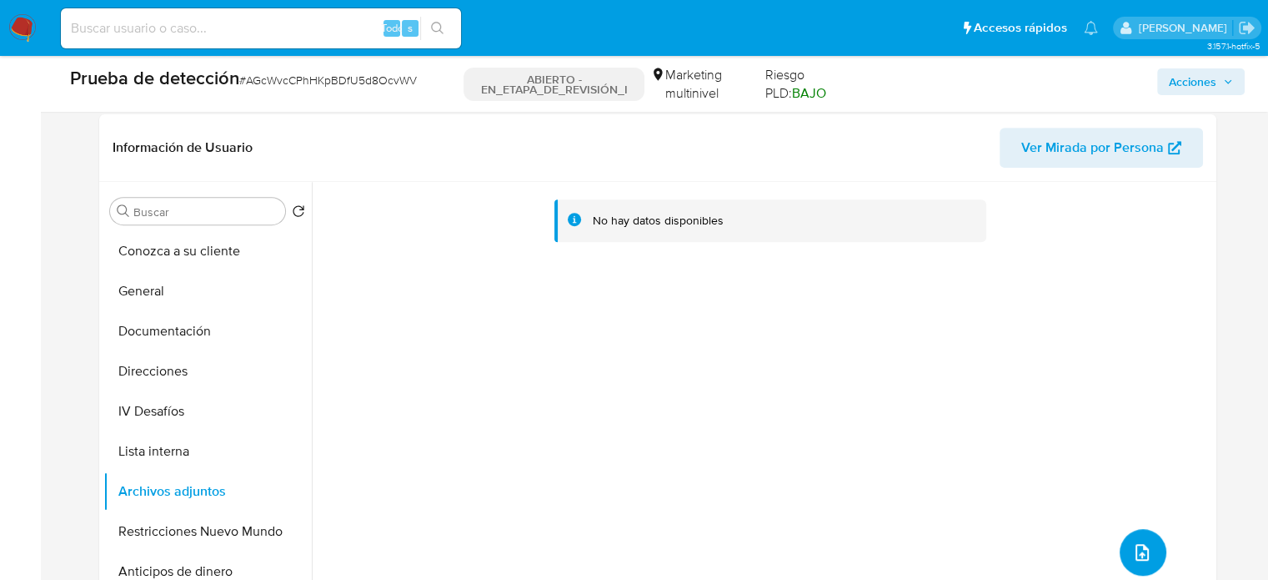
click at [1137, 545] on icon "subir archivo" at bounding box center [1142, 552] width 20 height 20
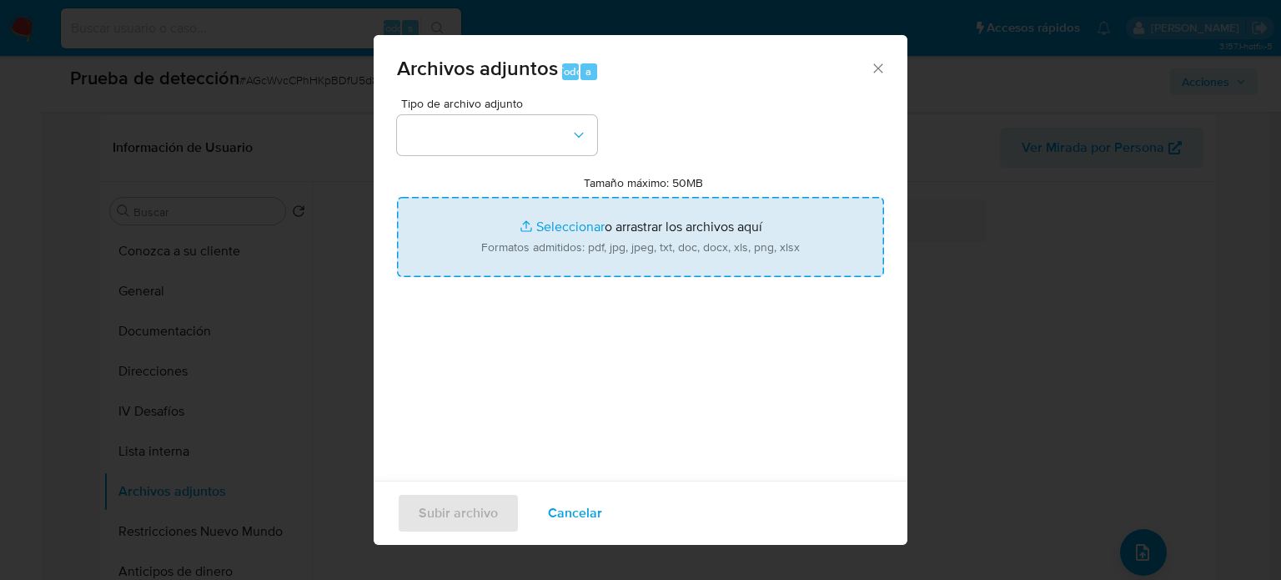
click at [559, 263] on input "Tamaño máximo: 50MB Seleccionar archivos" at bounding box center [640, 237] width 487 height 80
type input "C:\fakepath\Portal del Consejo de la Judicatura.pdf"
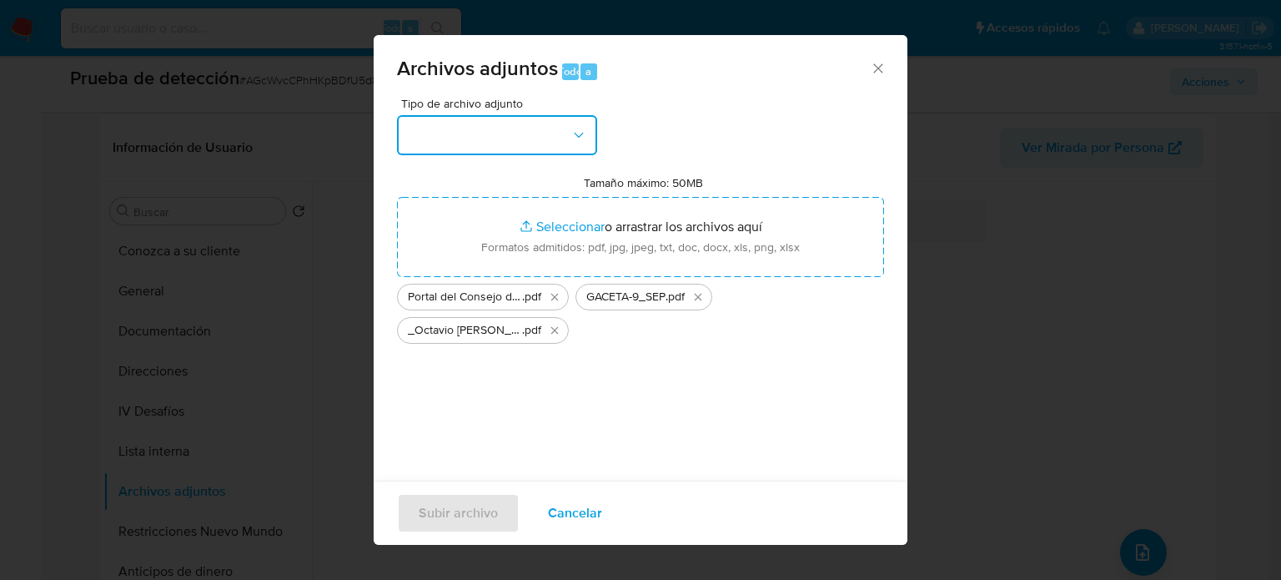
click at [535, 132] on button "button" at bounding box center [497, 135] width 200 height 40
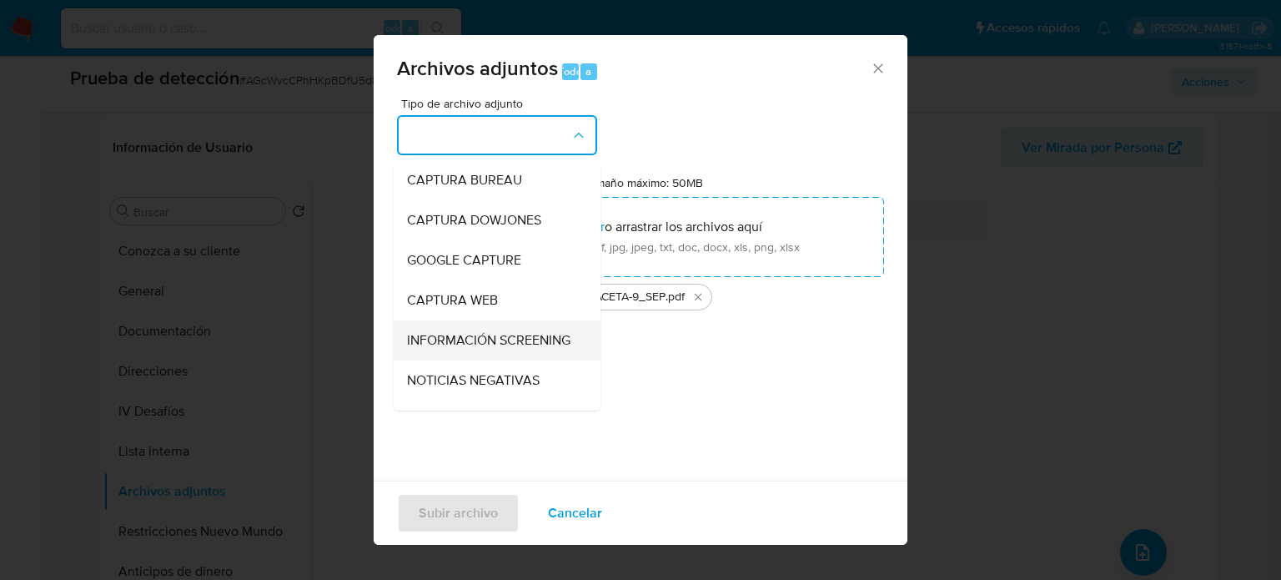
click at [454, 339] on span "INFORMACIÓN SCREENING" at bounding box center [488, 340] width 163 height 17
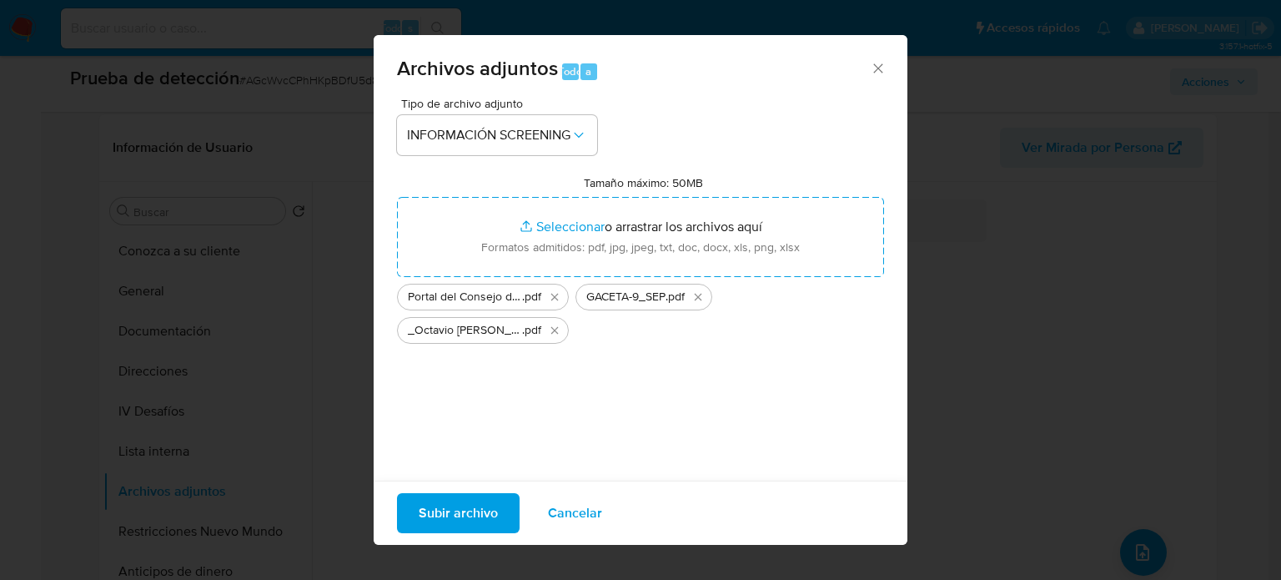
click at [459, 518] on span "Subir archivo" at bounding box center [458, 513] width 79 height 37
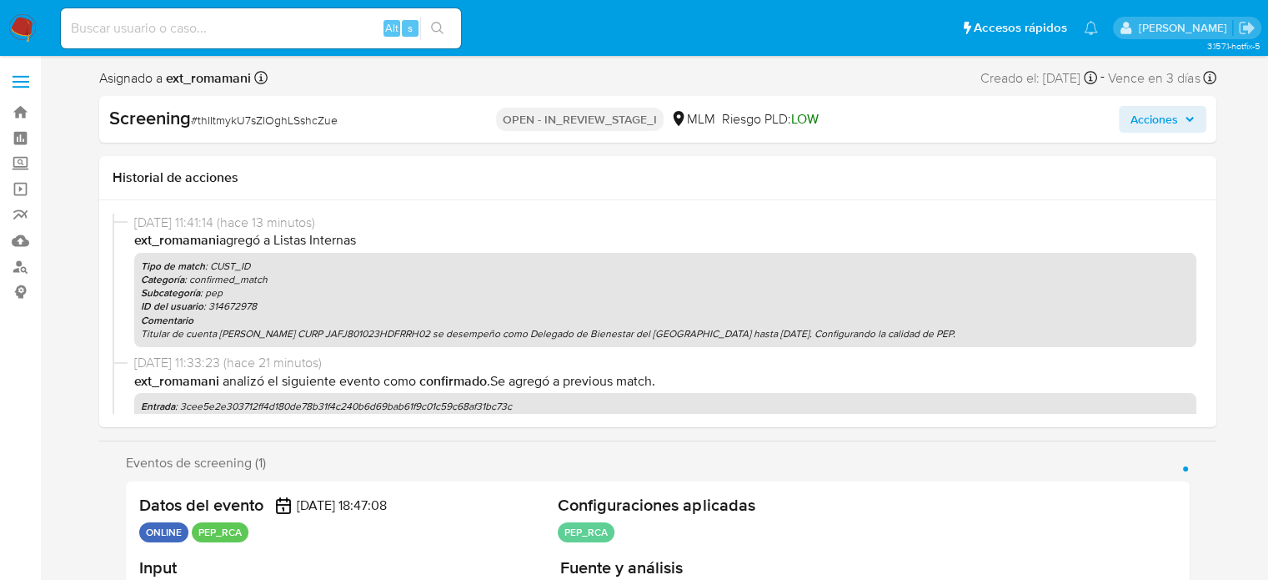
select select "10"
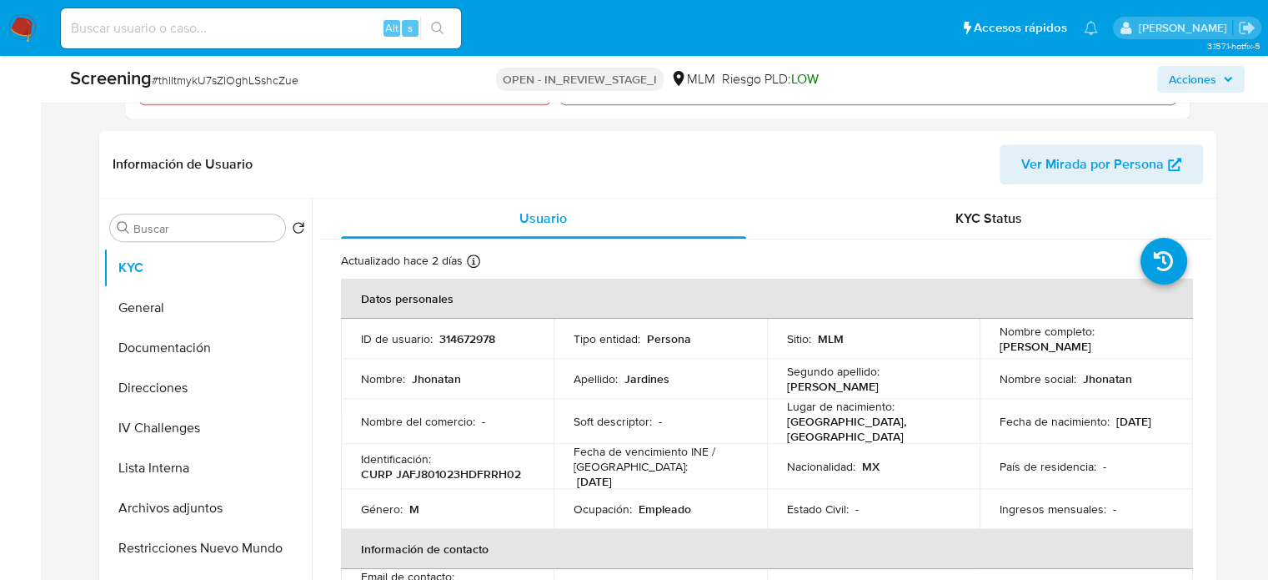
scroll to position [834, 0]
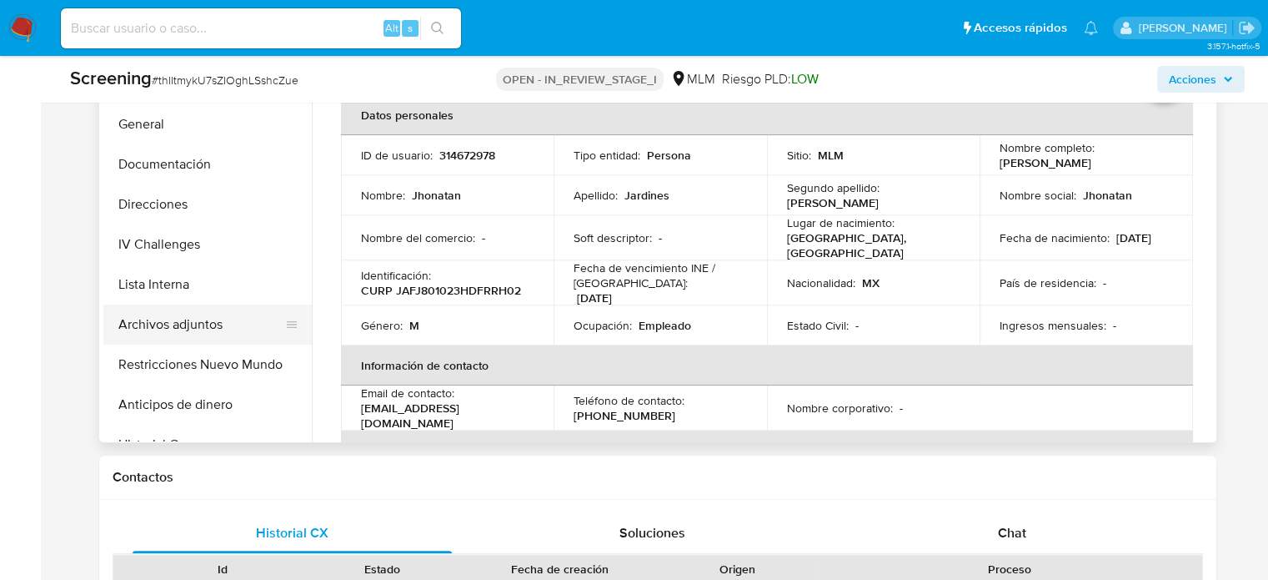
click at [182, 339] on button "Archivos adjuntos" at bounding box center [200, 324] width 195 height 40
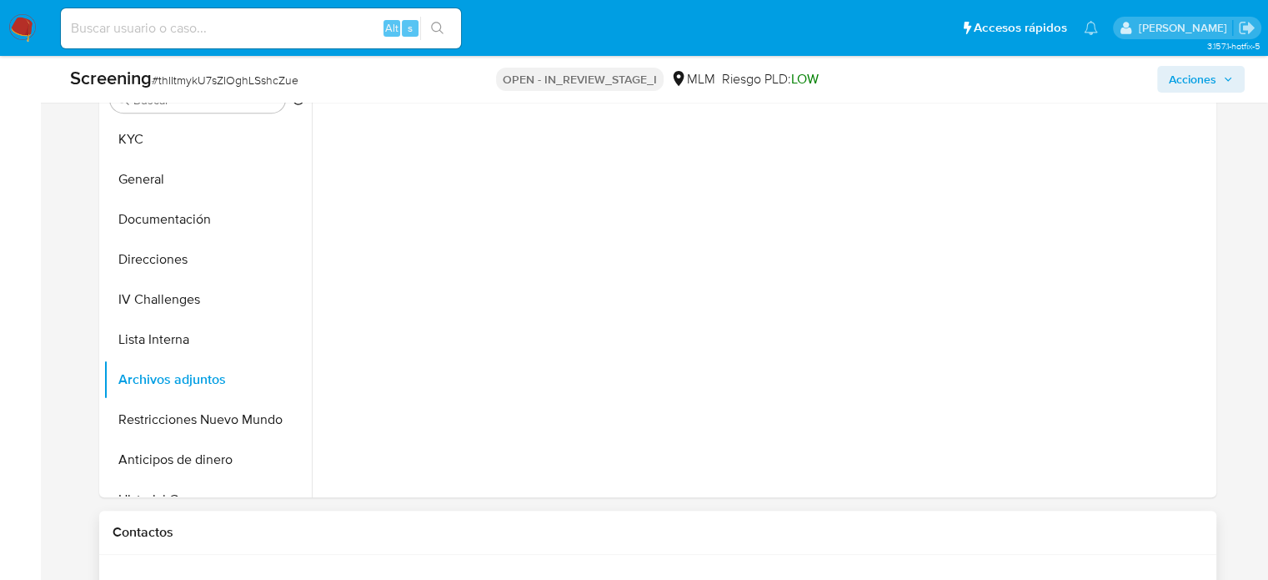
scroll to position [751, 0]
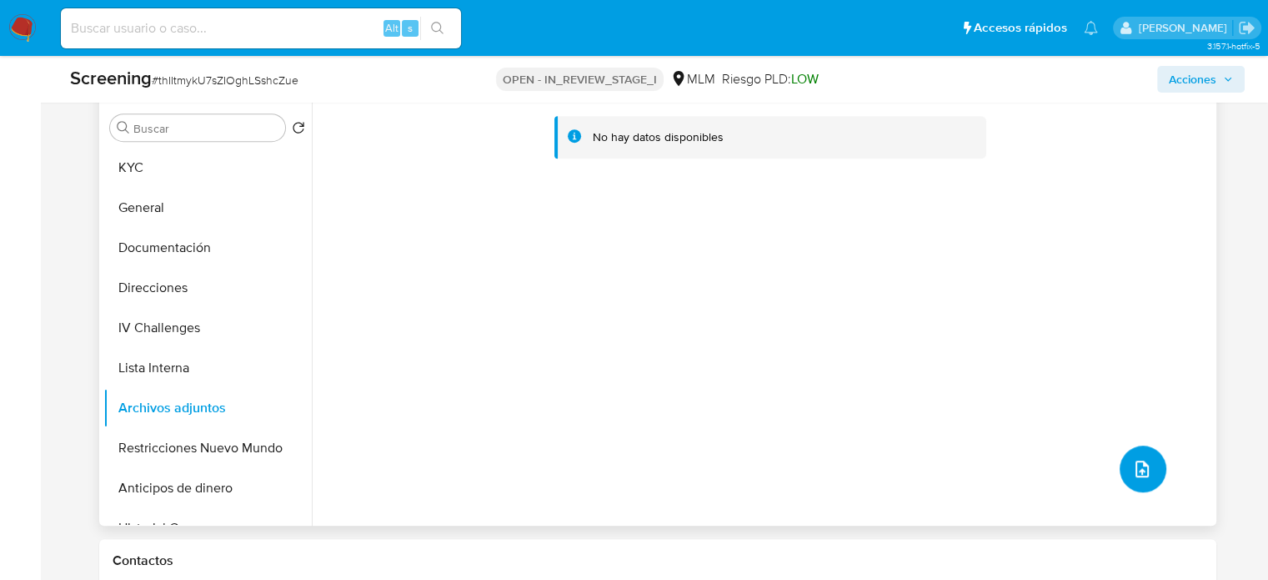
click at [1135, 473] on icon "upload-file" at bounding box center [1142, 469] width 20 height 20
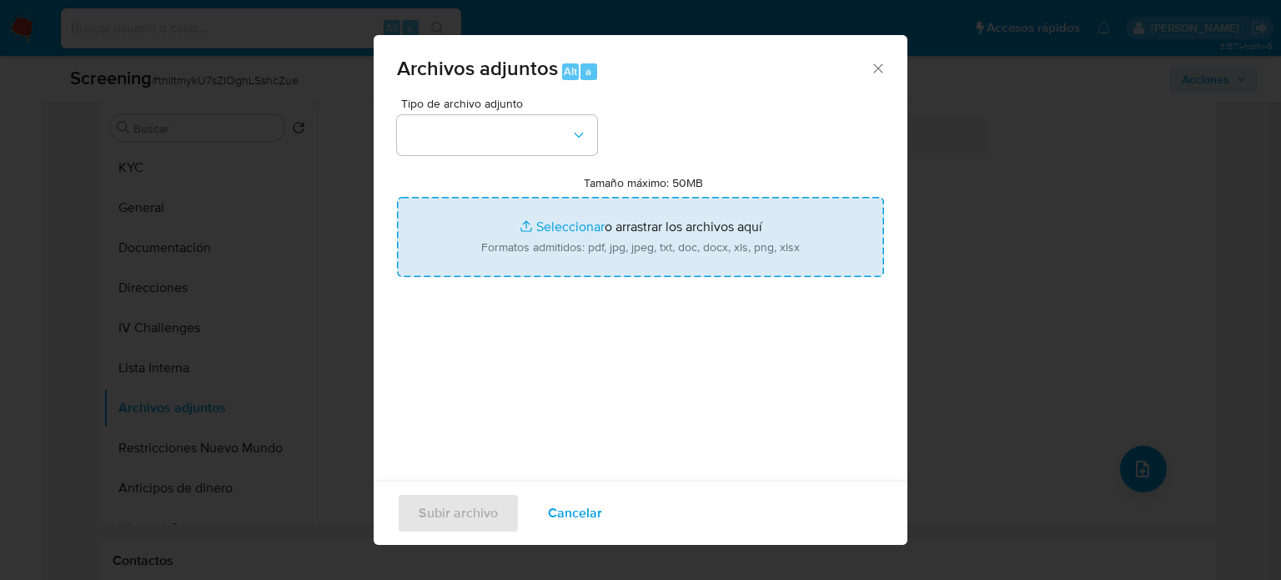
click at [649, 265] on input "Tamaño máximo: 50MB Seleccionar archivos" at bounding box center [640, 237] width 487 height 80
type input "C:\fakepath\Investiga la PGJ a secretario del CEN d... documentos – La Crónica …"
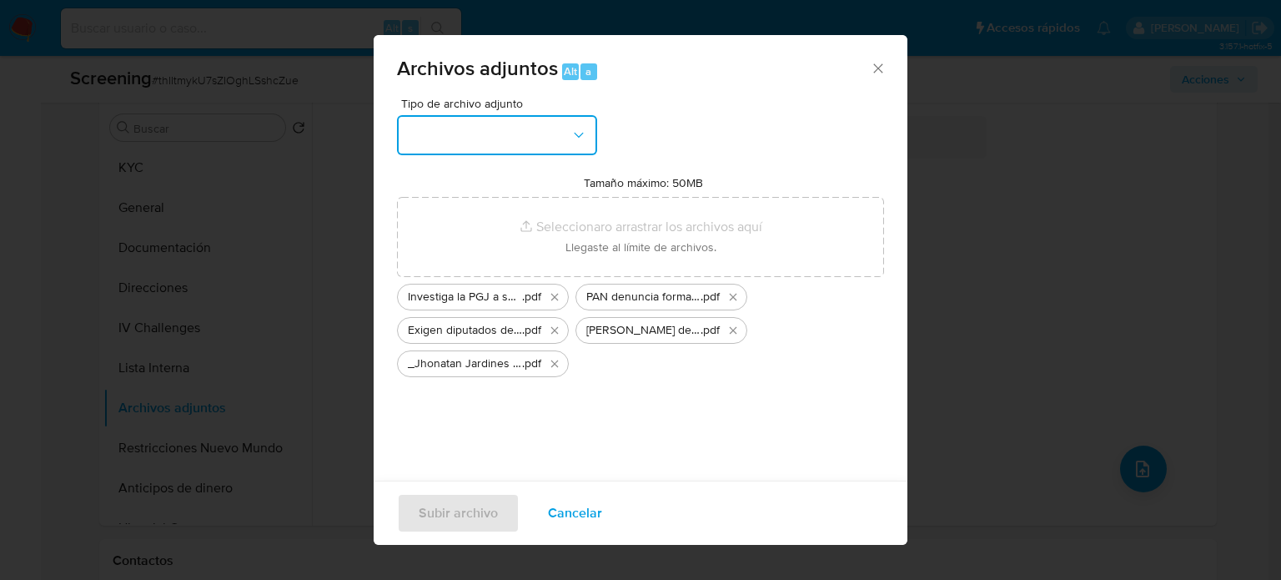
click at [434, 142] on button "button" at bounding box center [497, 135] width 200 height 40
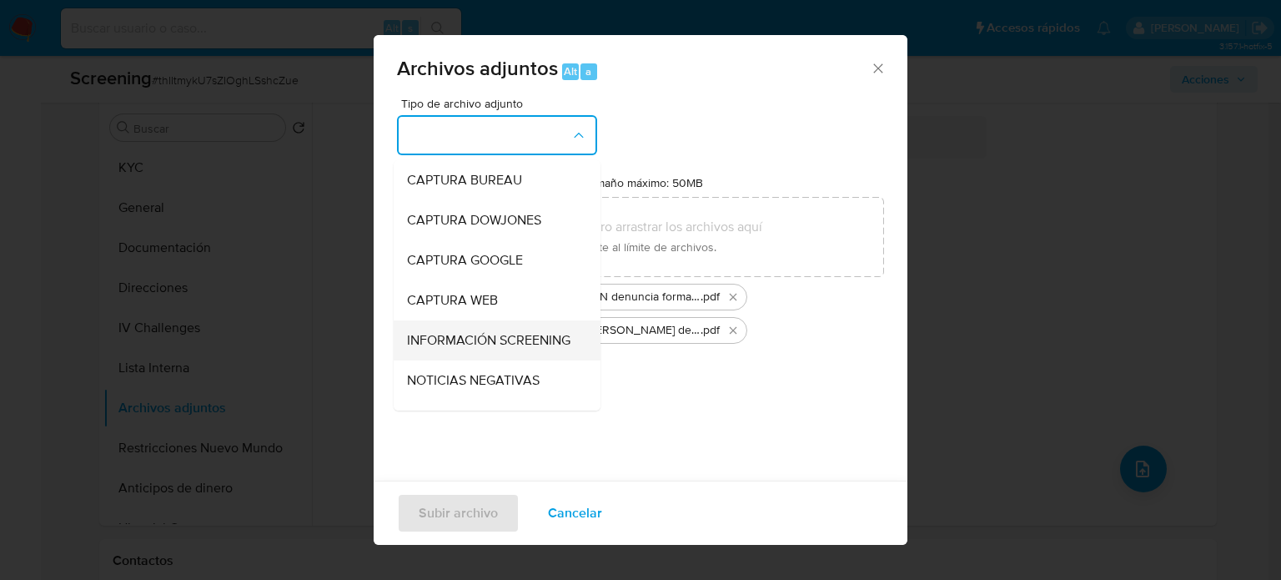
click at [471, 348] on span "INFORMACIÓN SCREENING" at bounding box center [488, 340] width 163 height 17
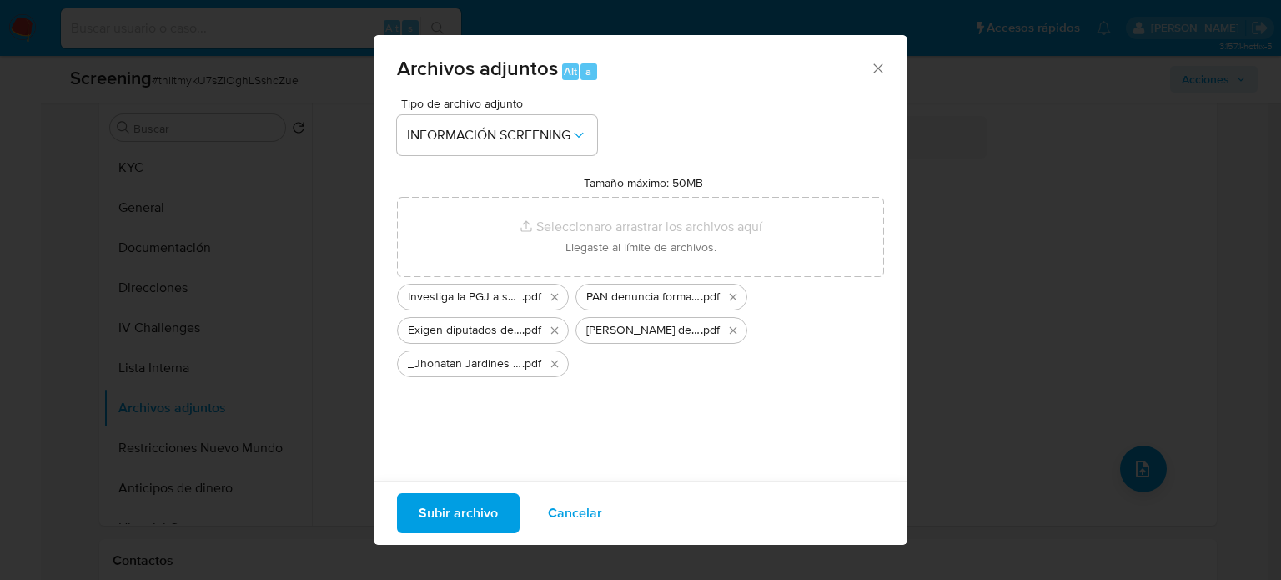
click at [465, 510] on span "Subir archivo" at bounding box center [458, 513] width 79 height 37
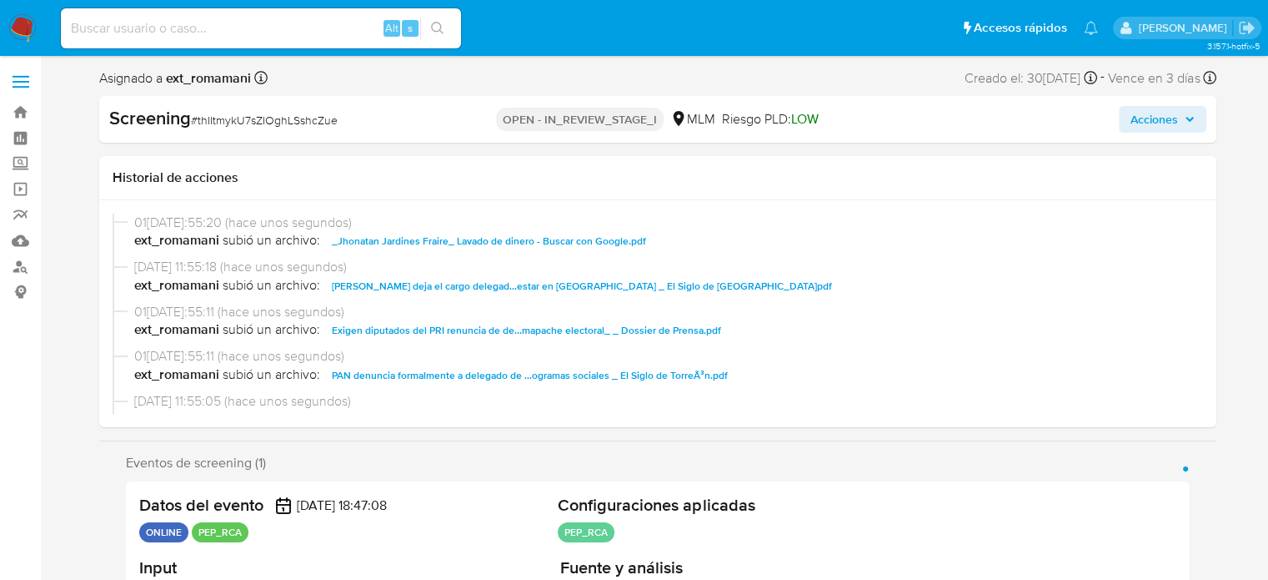
select select "10"
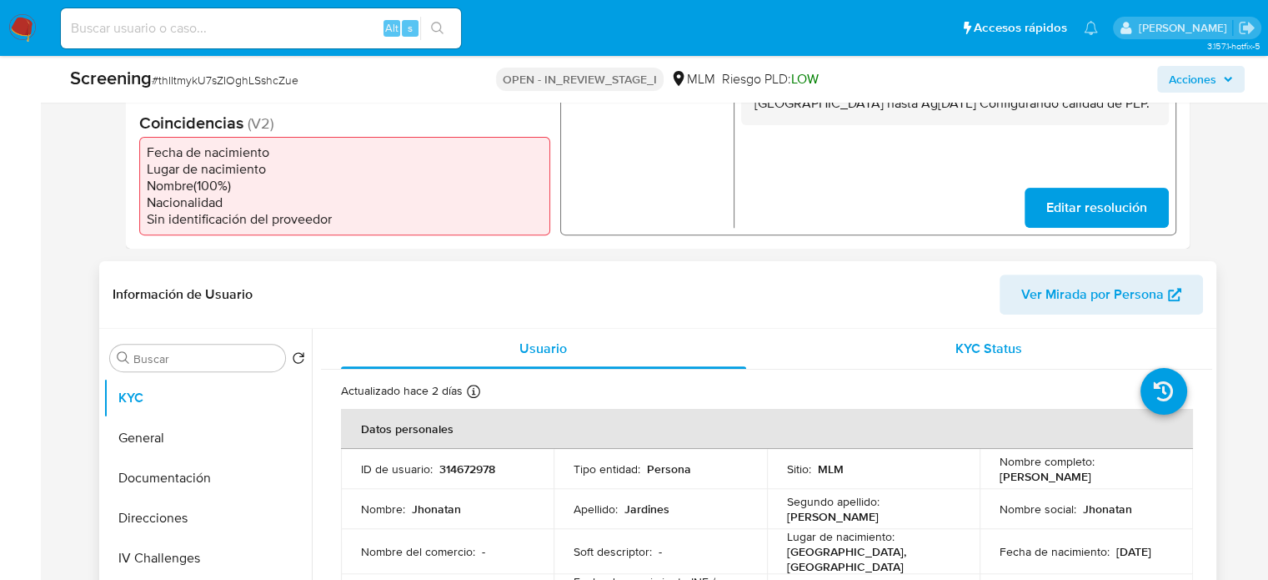
scroll to position [334, 0]
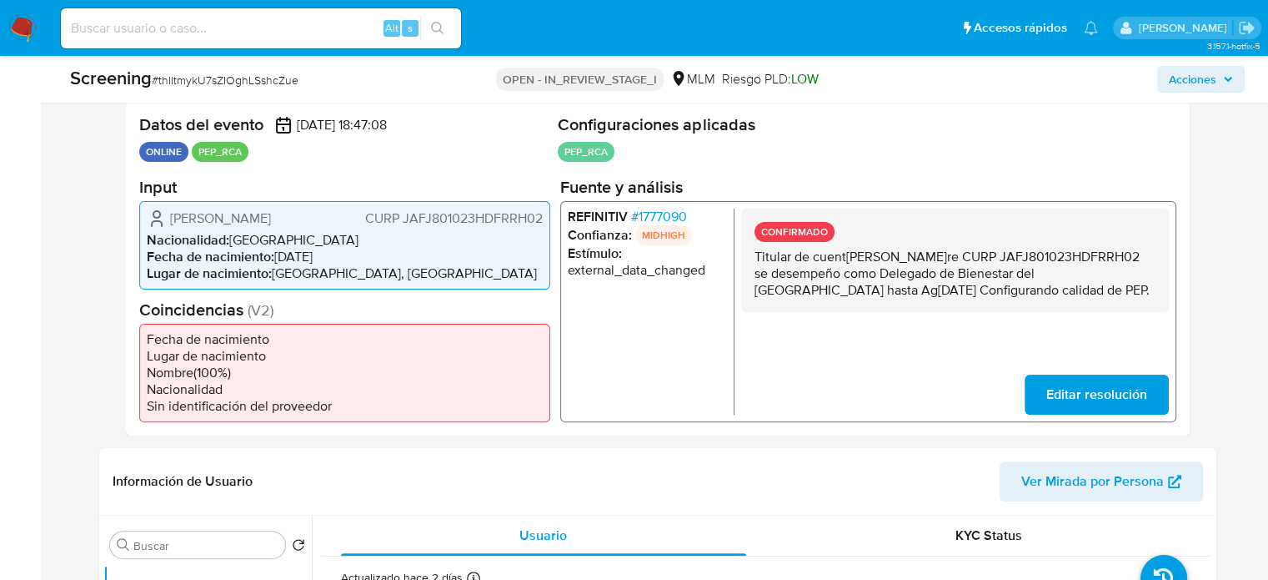
drag, startPoint x: 947, startPoint y: 306, endPoint x: 749, endPoint y: 263, distance: 203.2
click at [749, 263] on div "CONFIRMADO Titular de cuenta [PERSON_NAME] CURP JAFJ801023HDFRRH02 se desempeño…" at bounding box center [955, 259] width 428 height 103
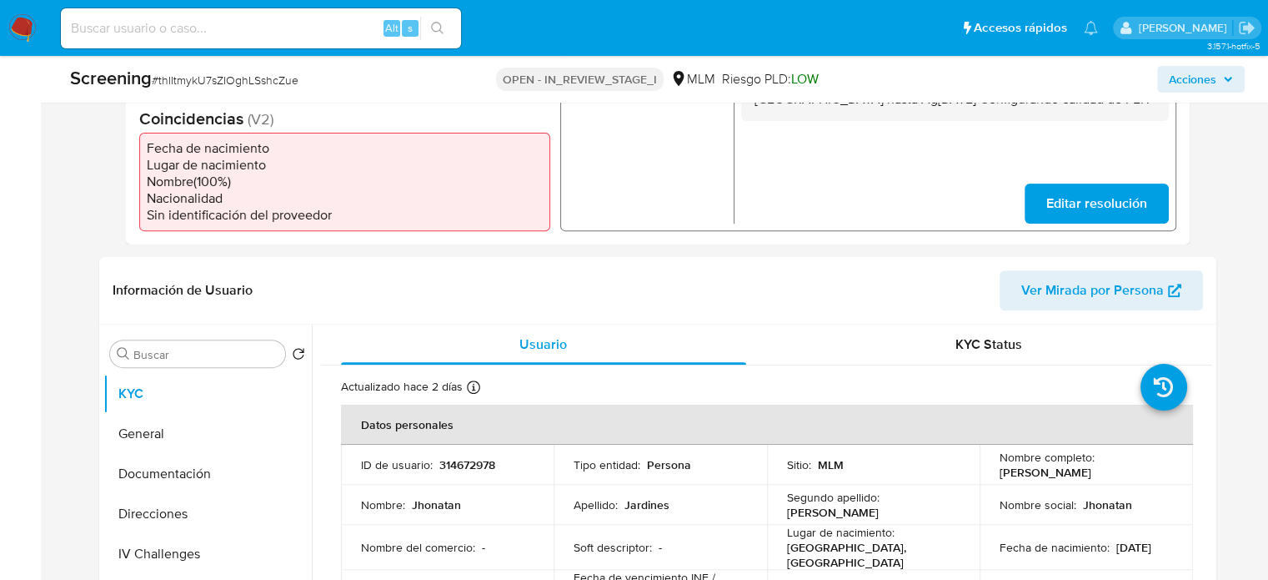
scroll to position [751, 0]
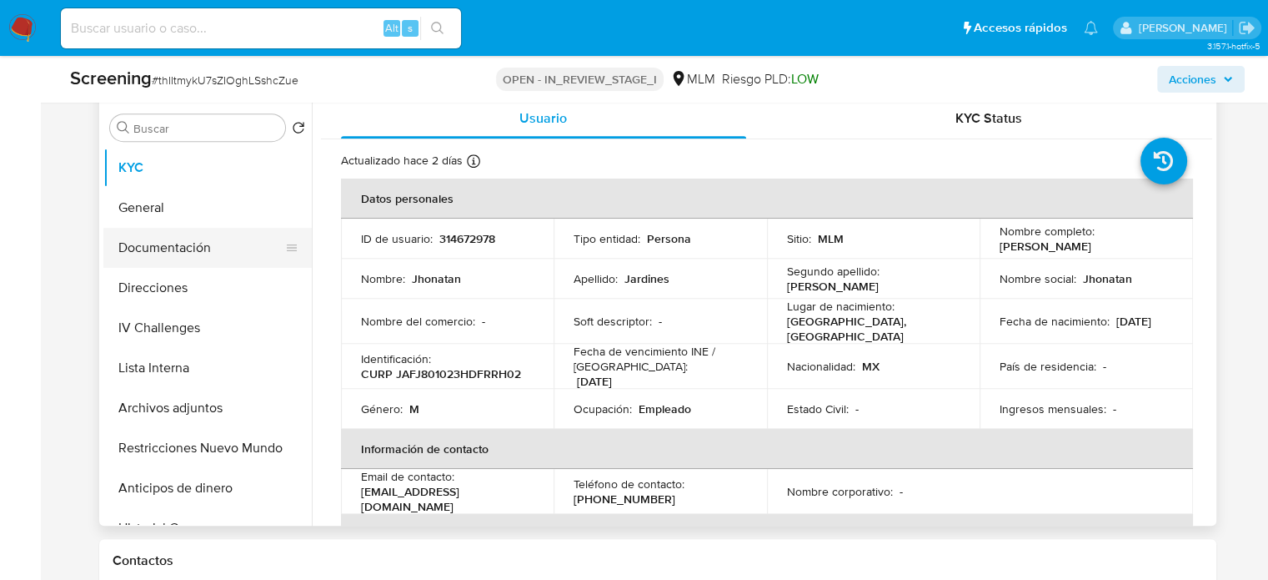
click at [207, 254] on button "Documentación" at bounding box center [200, 248] width 195 height 40
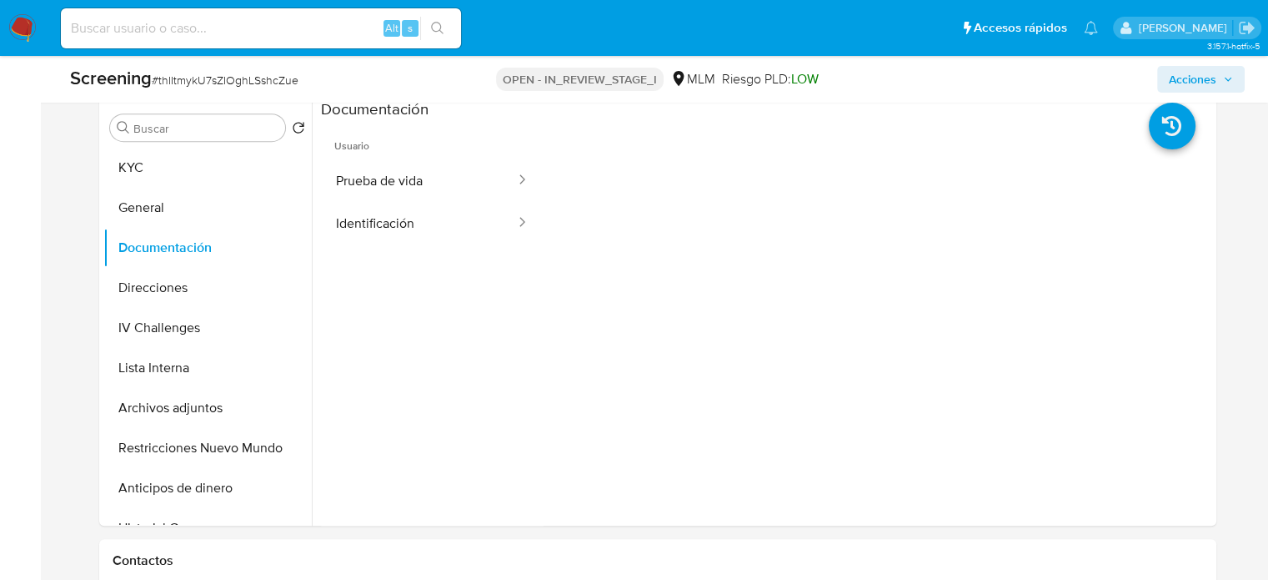
click at [453, 208] on button "Identificación" at bounding box center [419, 223] width 196 height 43
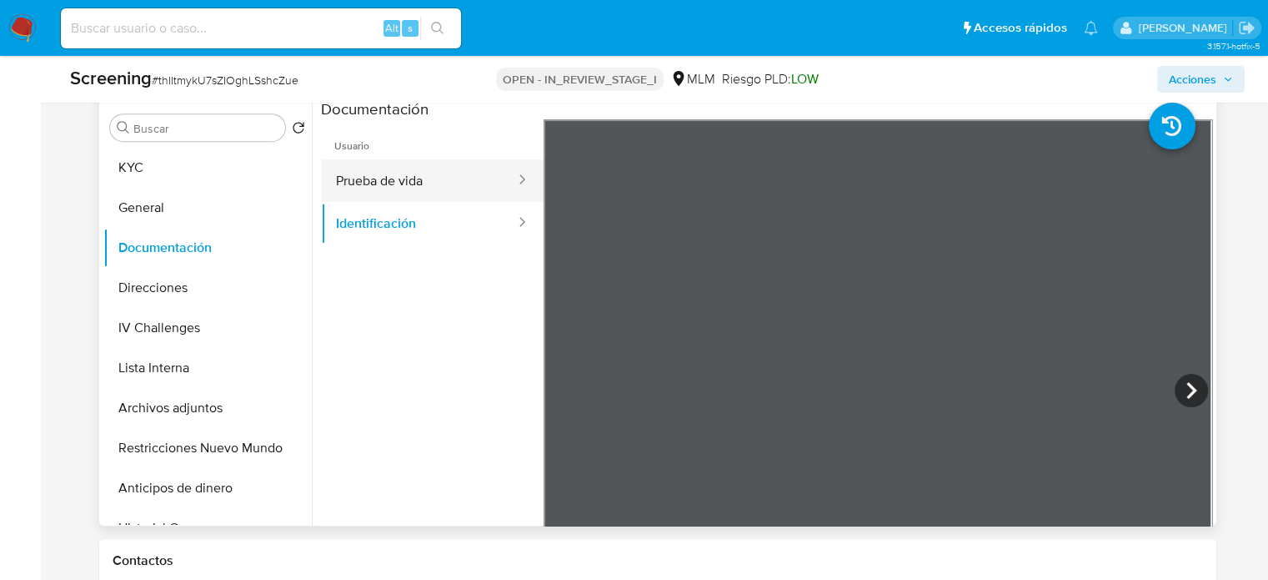
click at [364, 178] on button "Prueba de vida" at bounding box center [419, 180] width 196 height 43
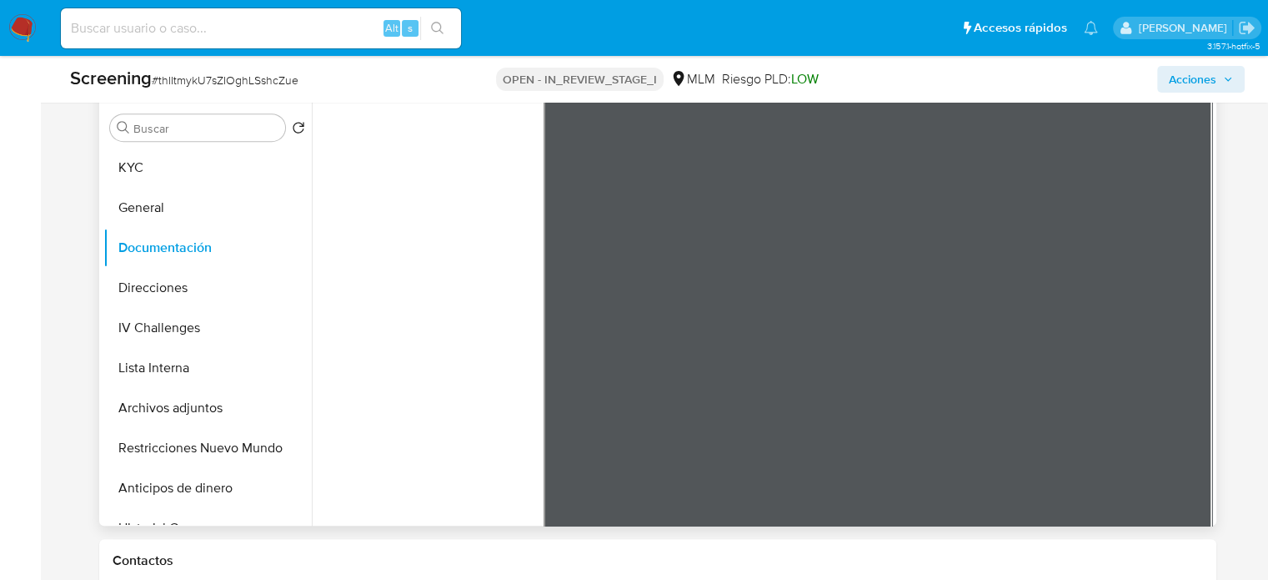
scroll to position [140, 0]
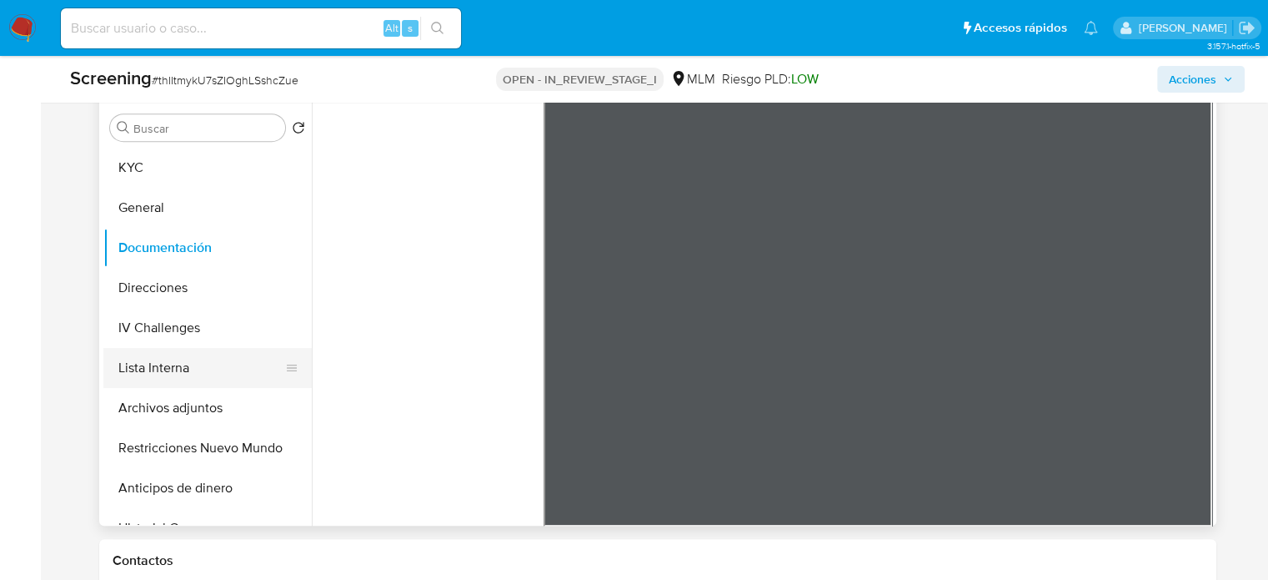
click at [207, 369] on button "Lista Interna" at bounding box center [200, 368] width 195 height 40
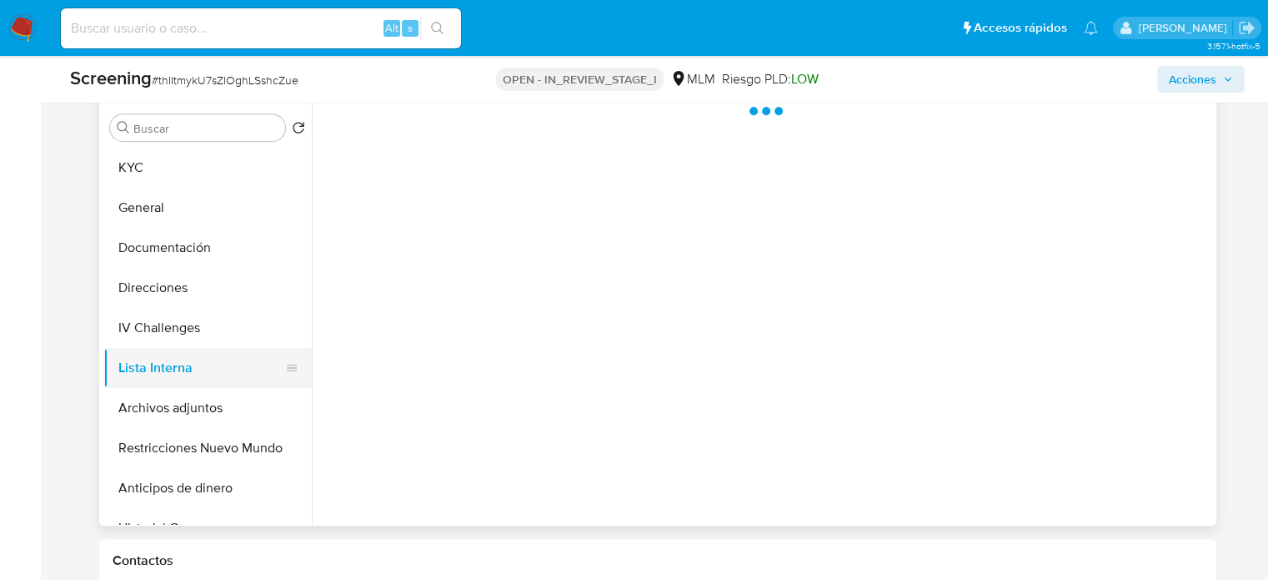
scroll to position [0, 0]
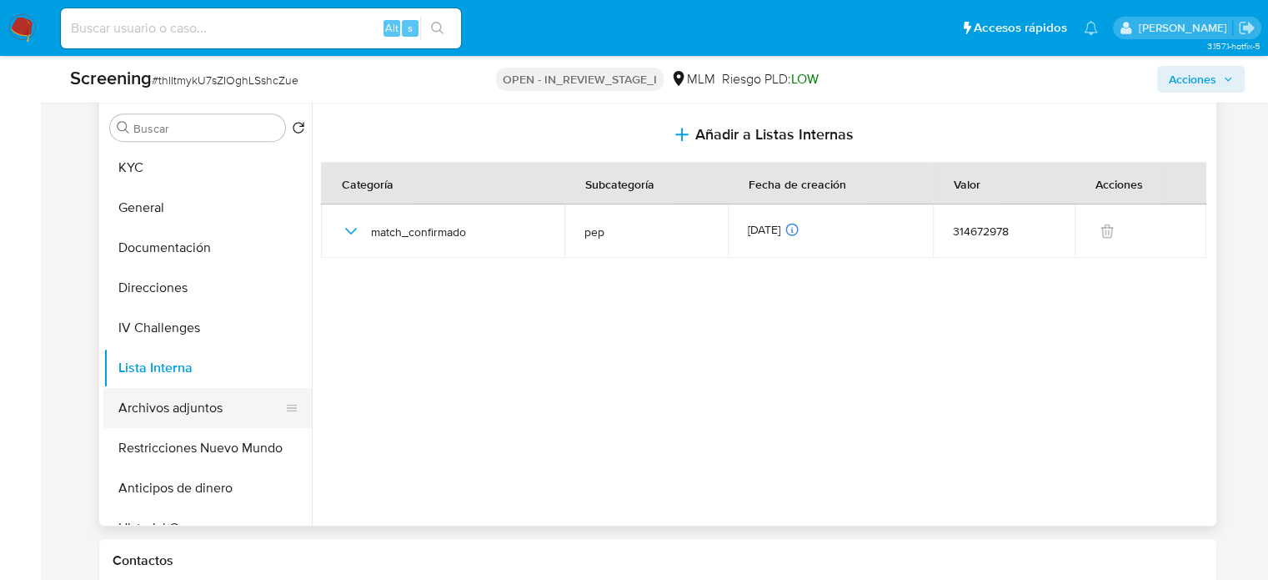
click at [165, 403] on button "Archivos adjuntos" at bounding box center [200, 408] width 195 height 40
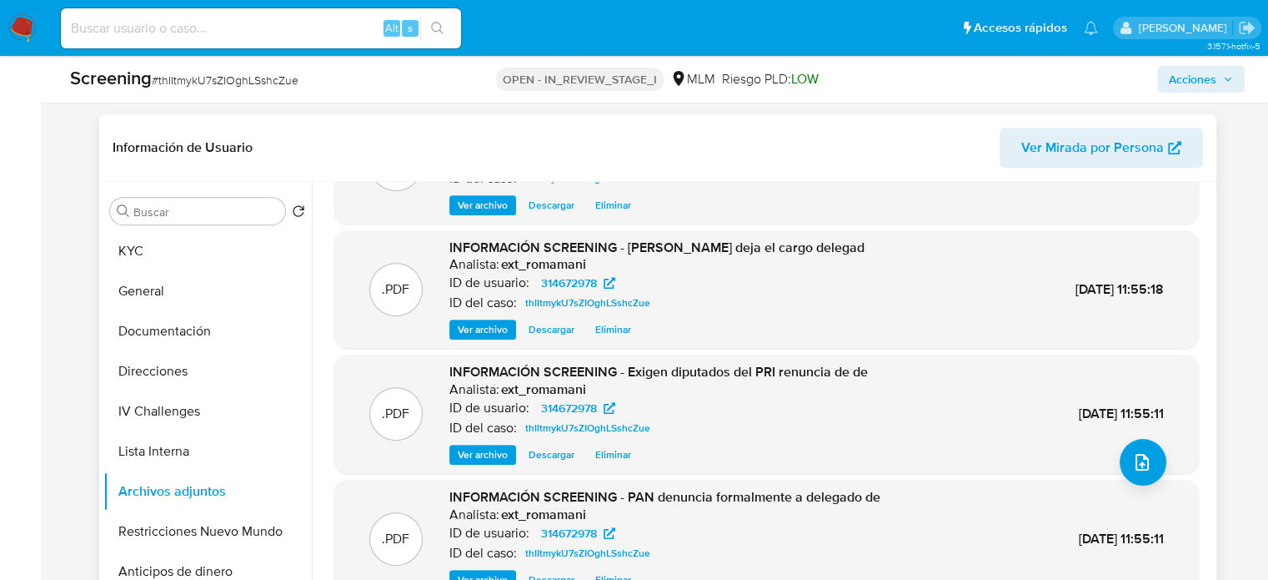
scroll to position [158, 0]
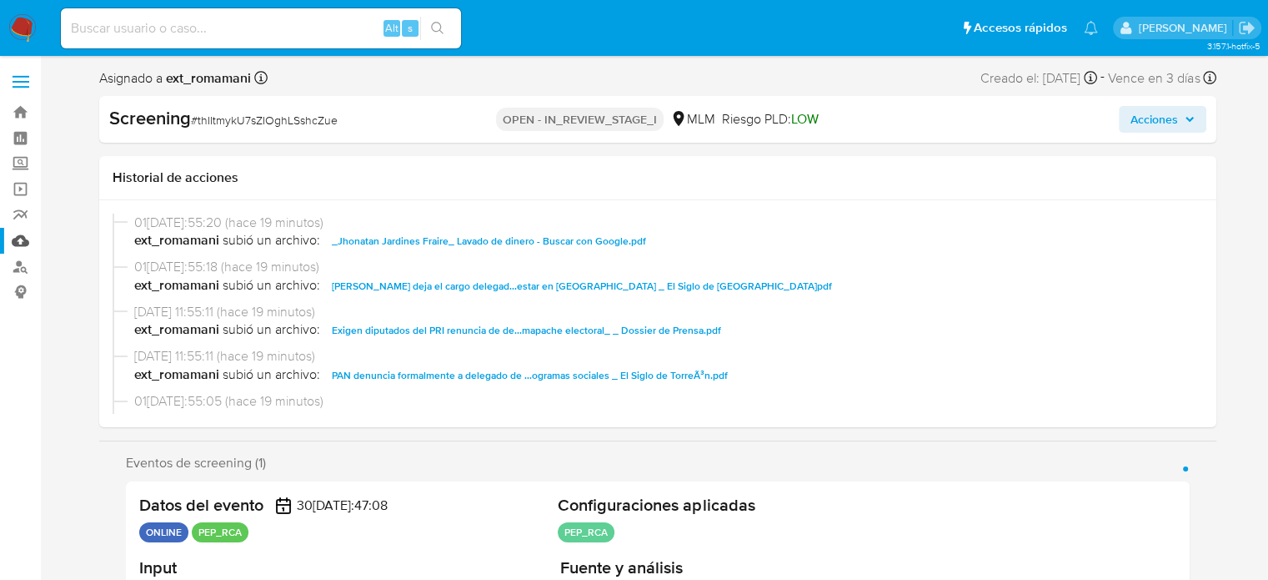
select select "10"
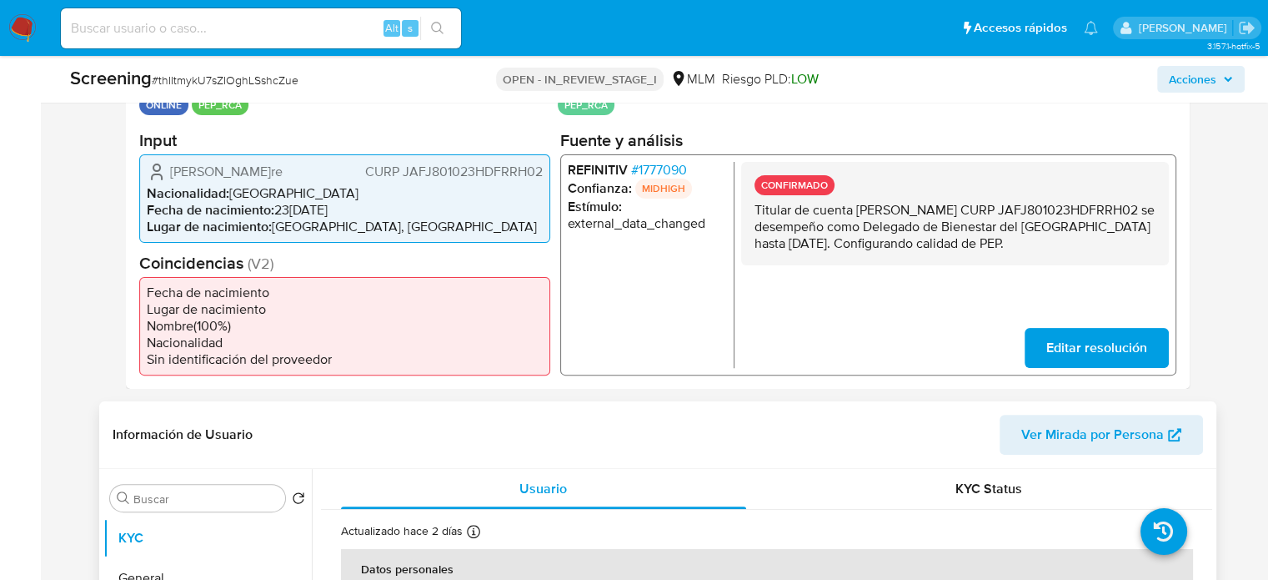
scroll to position [417, 0]
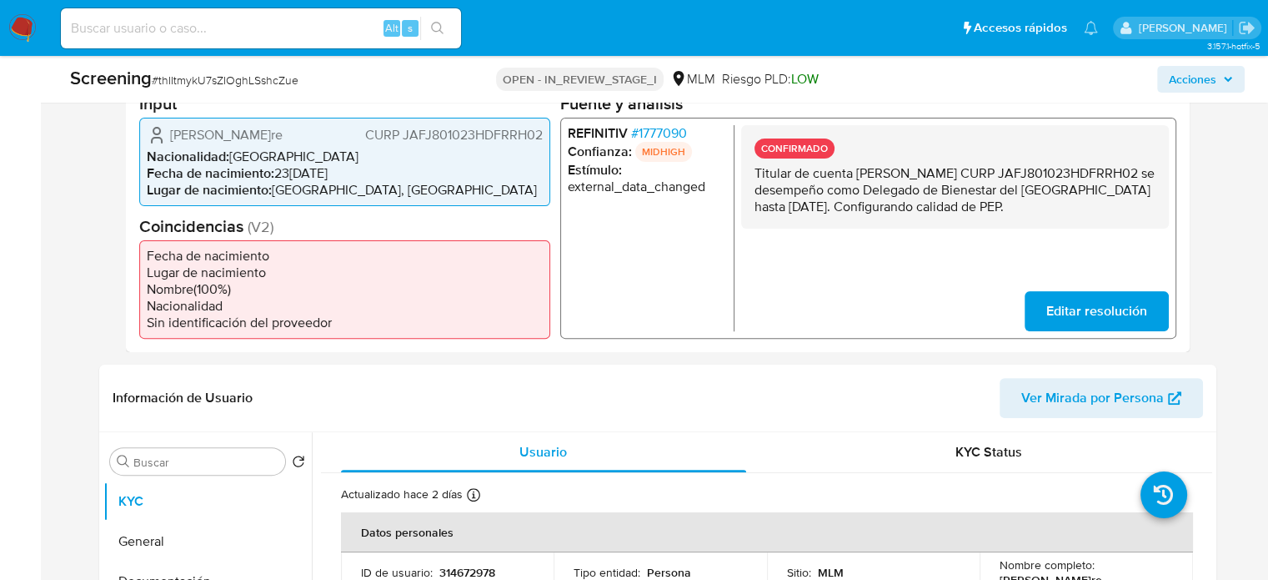
drag, startPoint x: 975, startPoint y: 226, endPoint x: 754, endPoint y: 176, distance: 226.6
click at [754, 176] on p "Titular de cuent[PERSON_NAME]re CURP JAFJ801023HDFRRH02 se desempeño como Deleg…" at bounding box center [954, 189] width 401 height 50
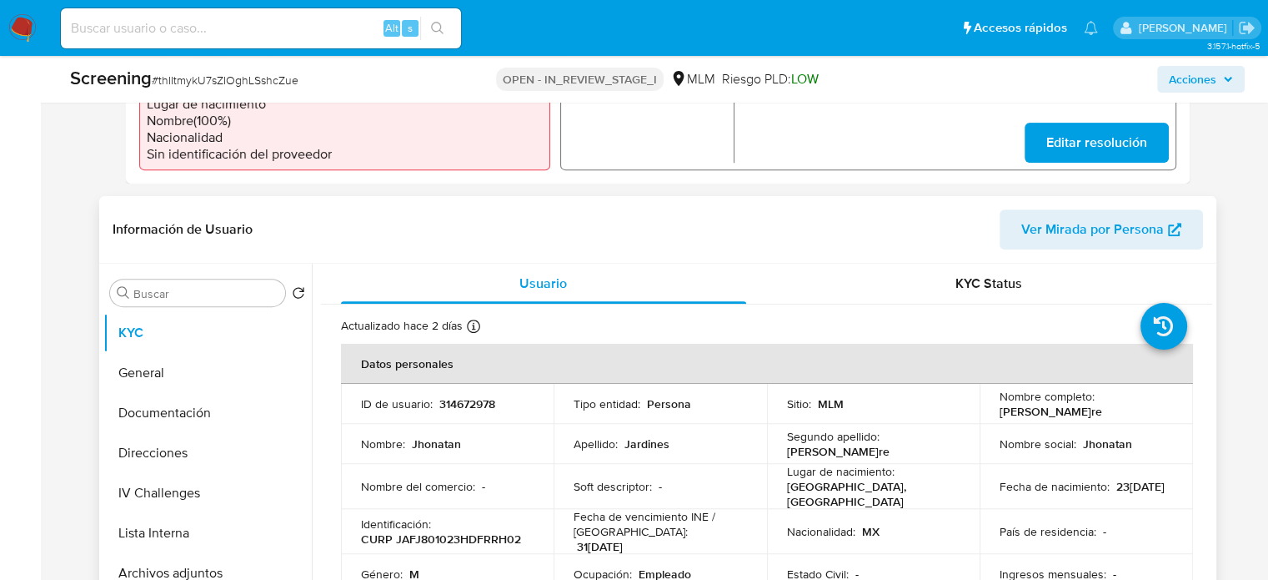
scroll to position [751, 0]
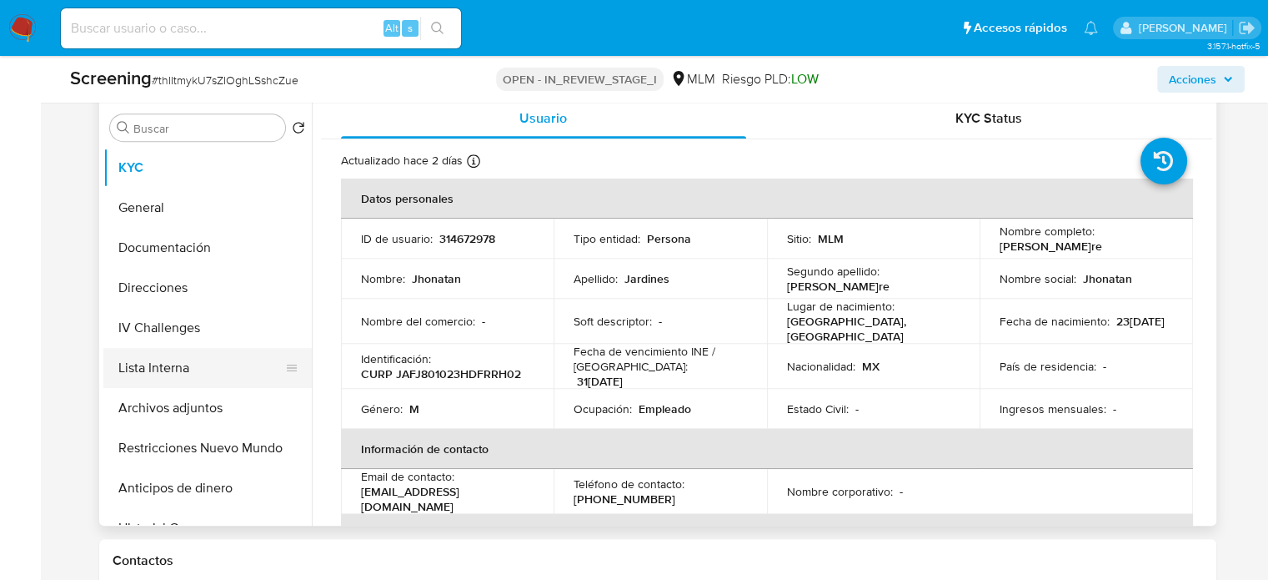
click at [202, 369] on button "Lista Interna" at bounding box center [200, 368] width 195 height 40
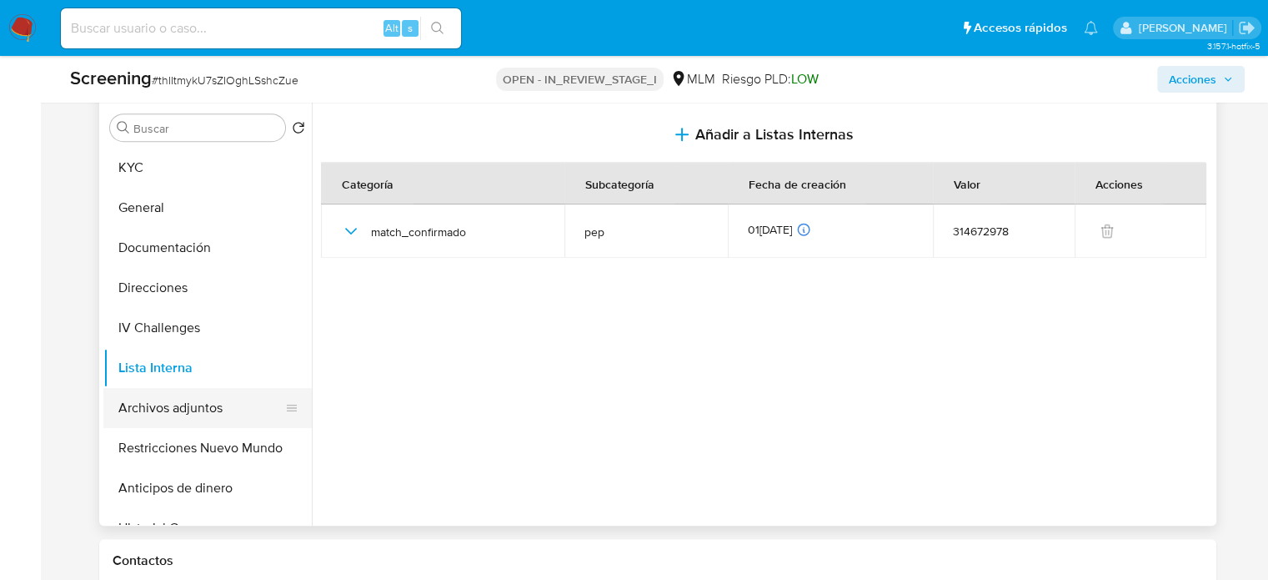
click at [223, 403] on button "Archivos adjuntos" at bounding box center [200, 408] width 195 height 40
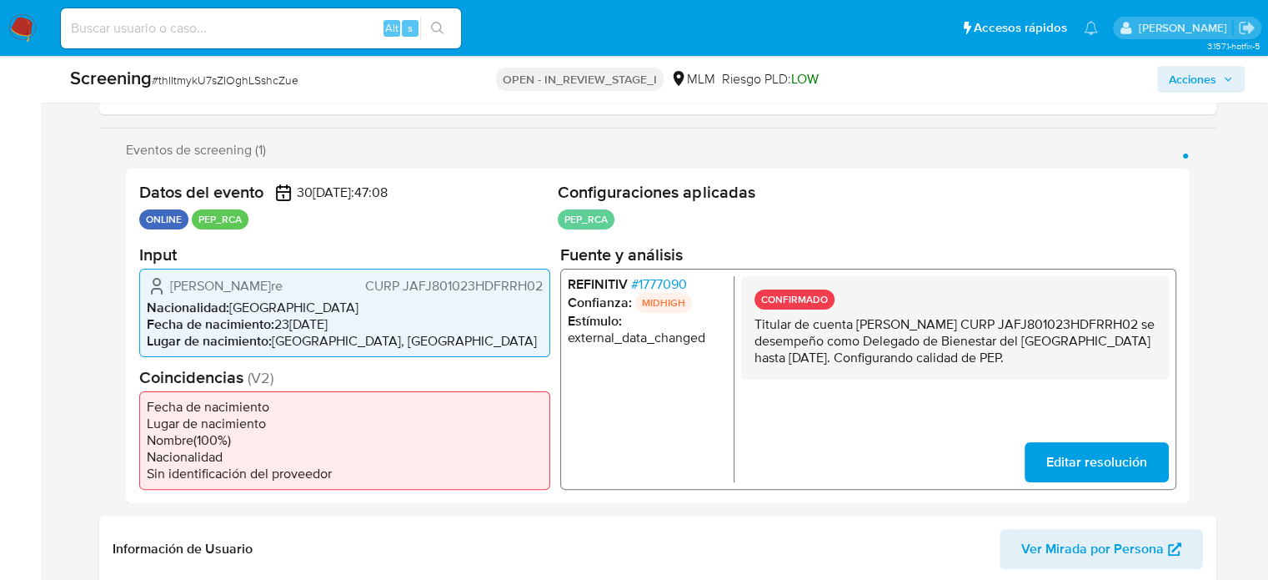
scroll to position [334, 0]
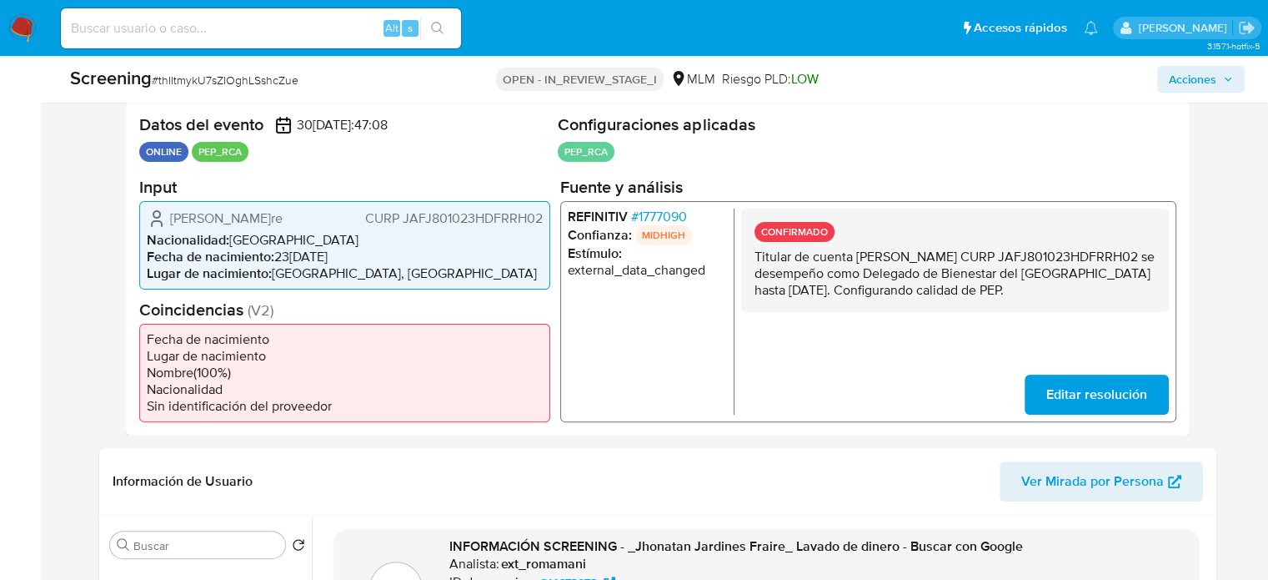
click at [663, 216] on span "# 1777090" at bounding box center [658, 216] width 56 height 17
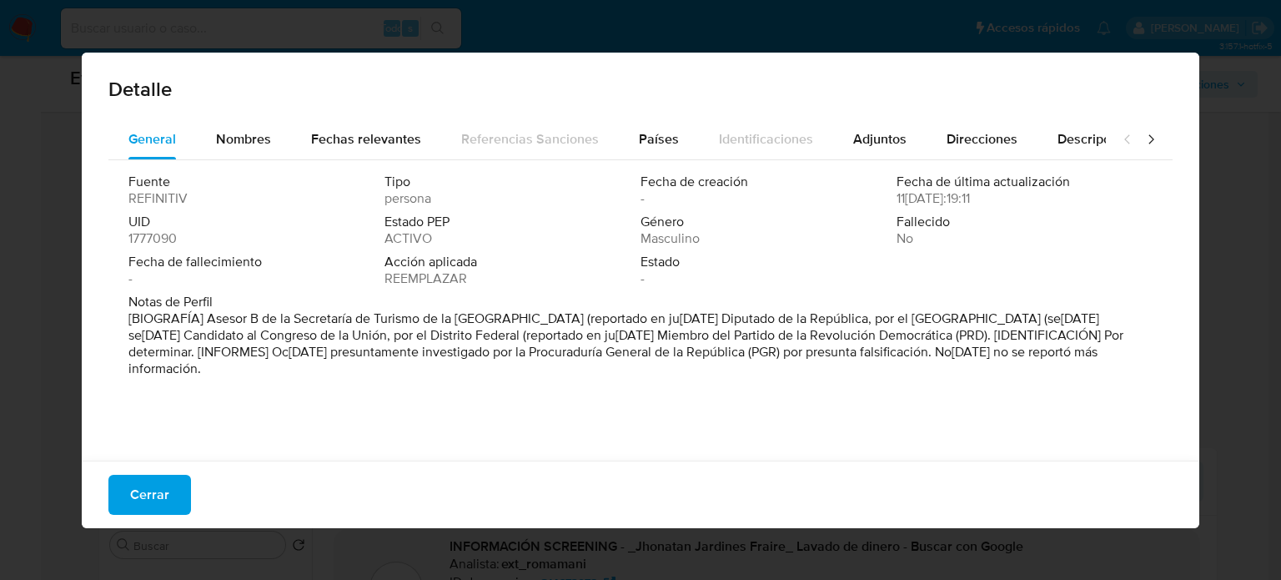
drag, startPoint x: 545, startPoint y: 351, endPoint x: 193, endPoint y: 379, distance: 353.1
click at [193, 379] on div "Notas de Perfil [BIOGRAFÍA] Asesor B de la Secretaría de Turismo de la Ciudad d…" at bounding box center [640, 339] width 1024 height 90
click at [147, 484] on span "Cerrar" at bounding box center [149, 494] width 39 height 37
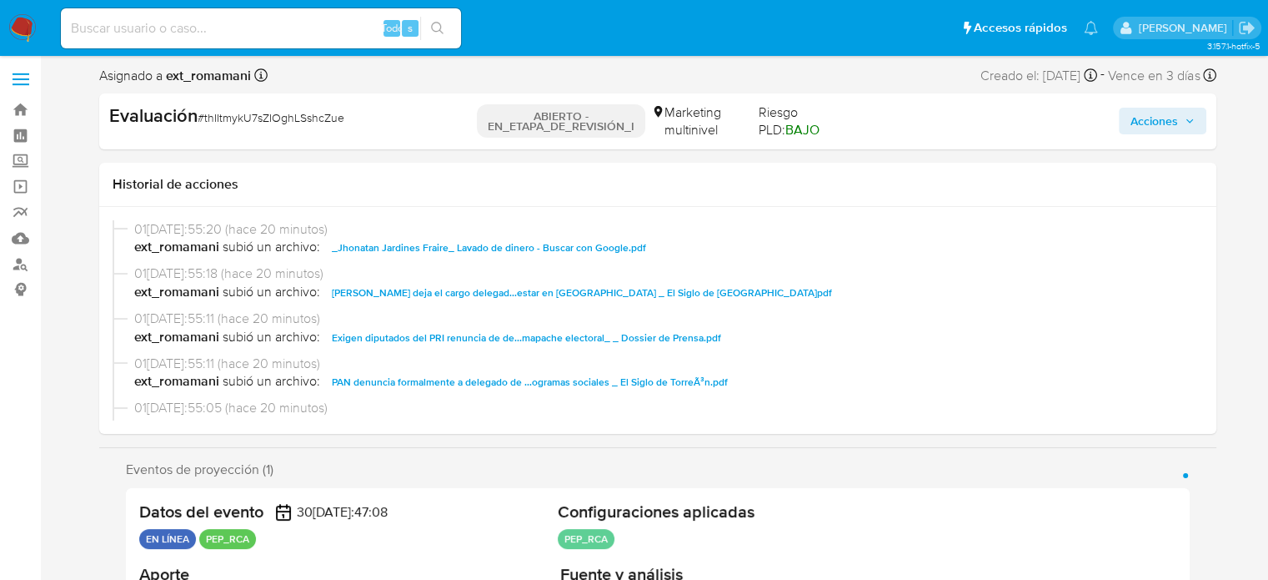
scroll to position [0, 0]
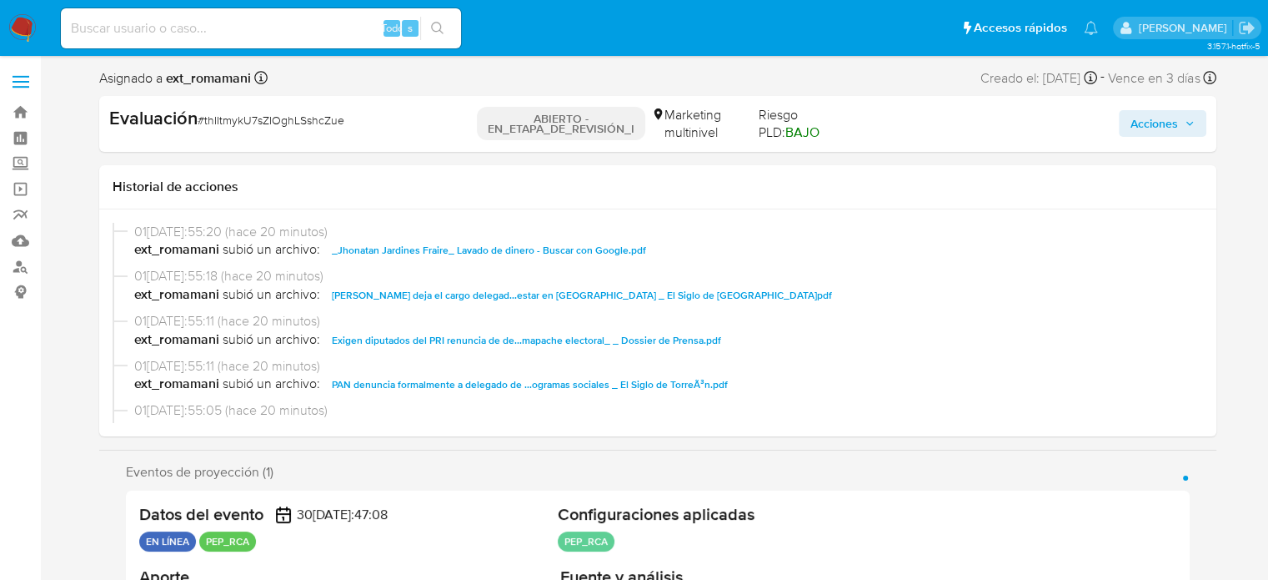
click at [1171, 123] on span "Acciones" at bounding box center [1155, 123] width 48 height 27
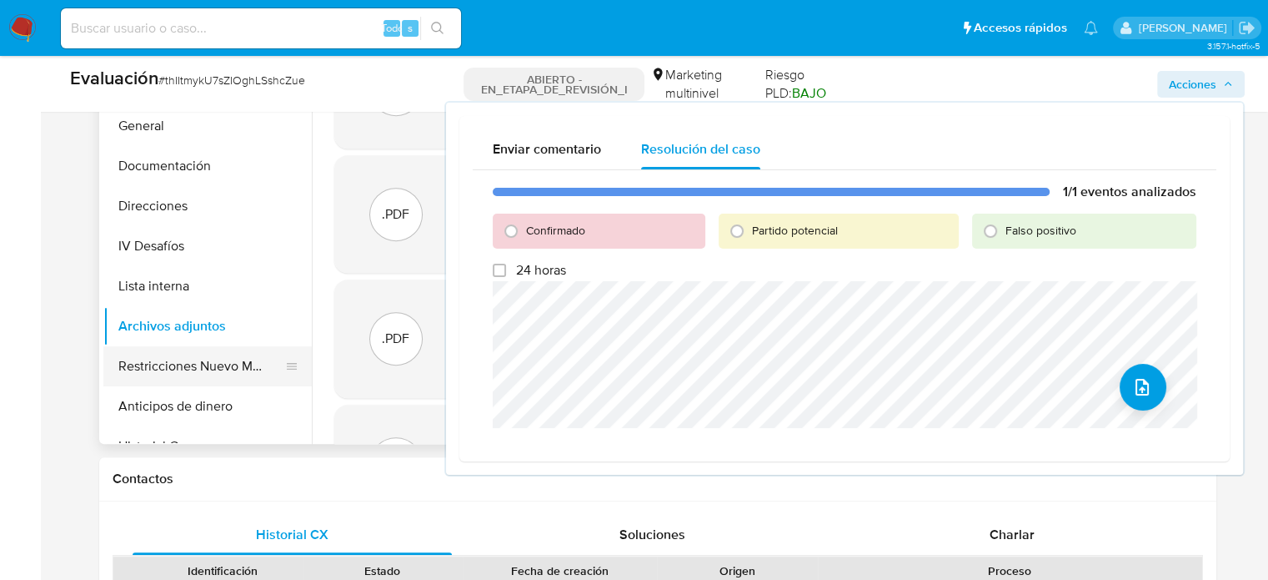
scroll to position [834, 0]
click at [180, 329] on button "Archivos adjuntos" at bounding box center [200, 324] width 195 height 40
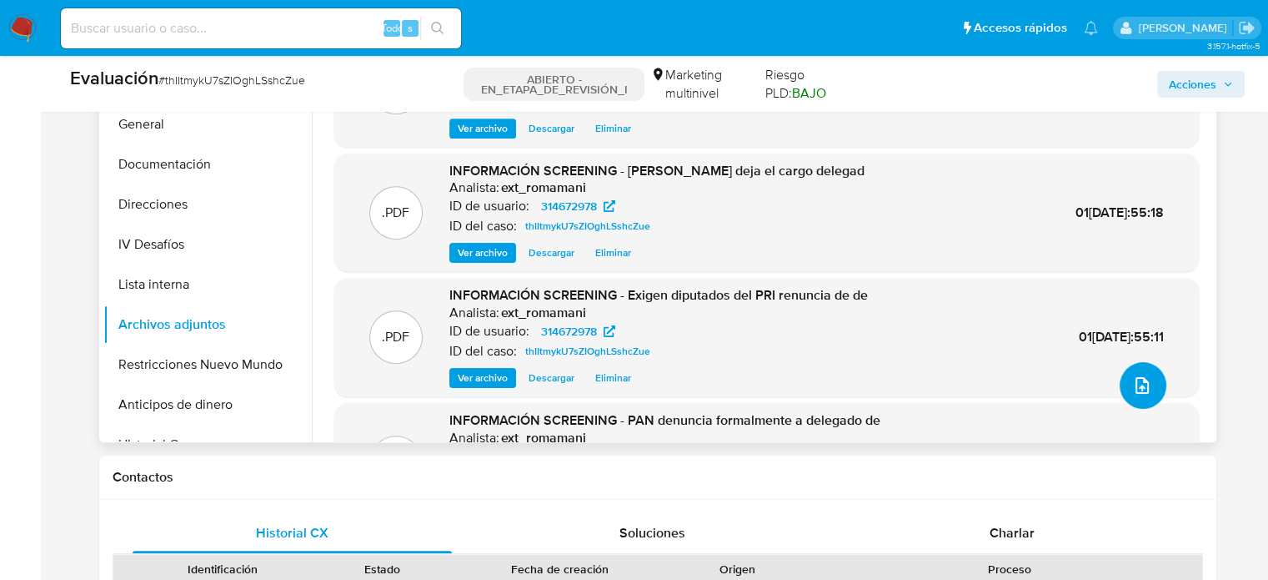
click at [1132, 388] on icon "subir archivo" at bounding box center [1142, 385] width 20 height 20
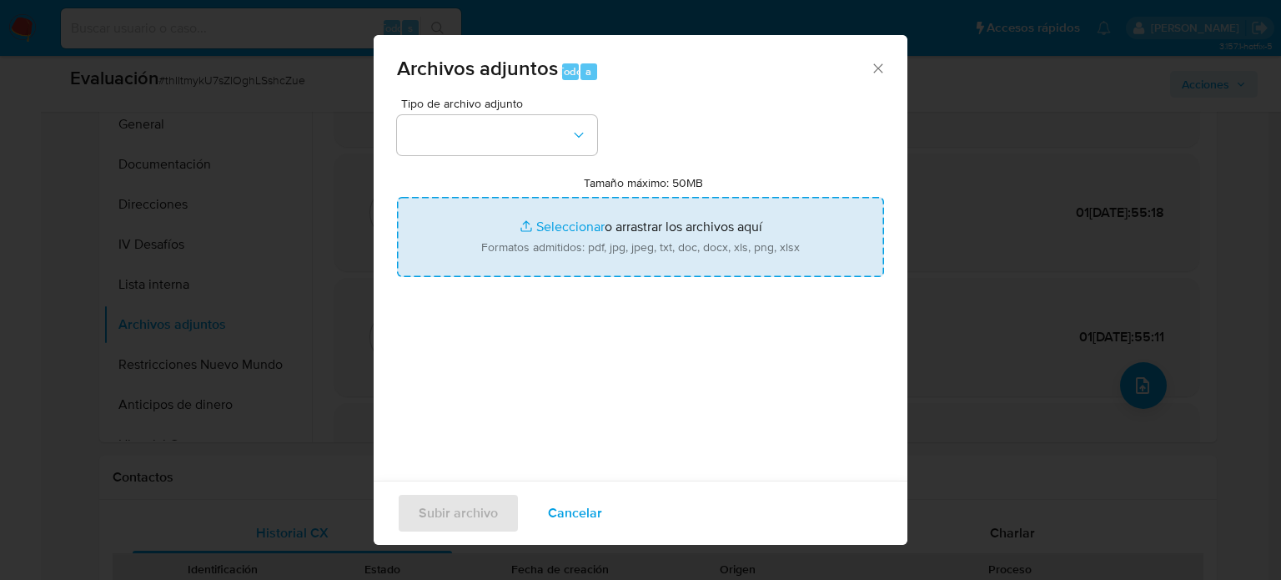
click at [577, 219] on input "Tamaño máximo: 50MB Seleccionar archivos" at bounding box center [640, 237] width 487 height 80
type input "C:\fakepath\PAN denunciará a Jhonatan Jardines, por delitos electorales - POSTA…"
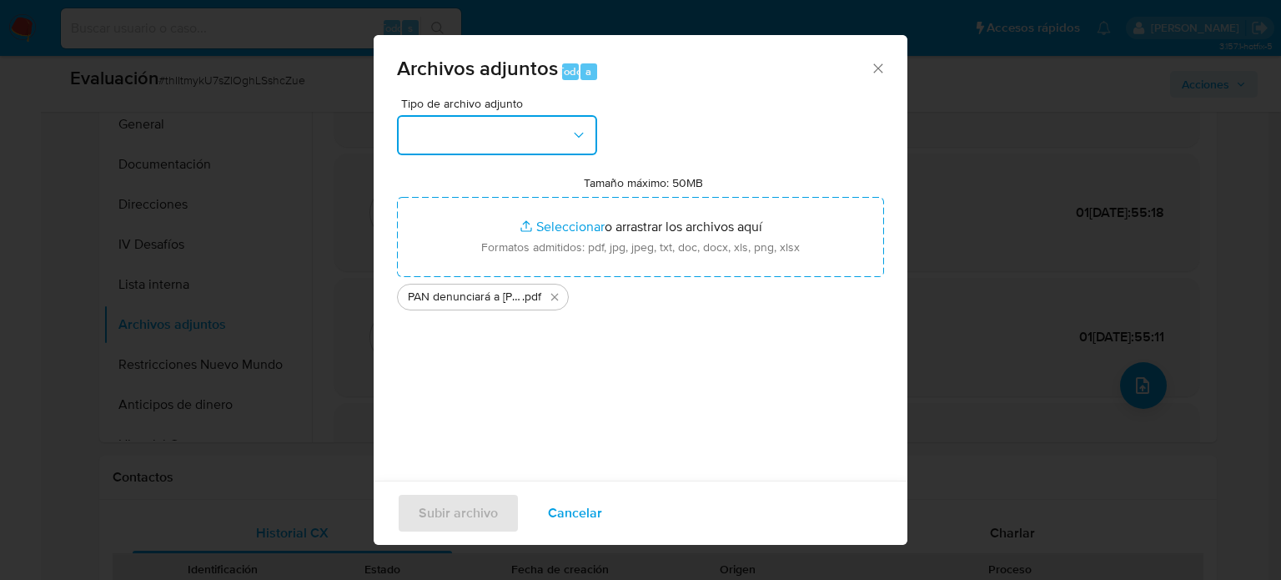
click at [530, 151] on button "button" at bounding box center [497, 135] width 200 height 40
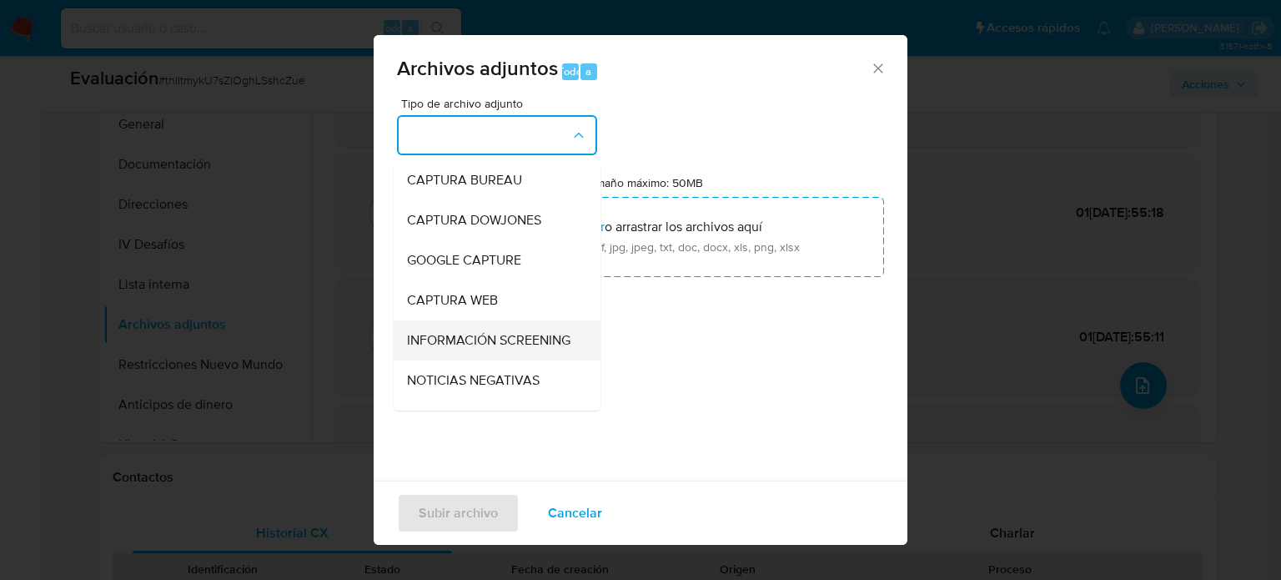
click at [460, 346] on span "INFORMACIÓN SCREENING" at bounding box center [488, 340] width 163 height 17
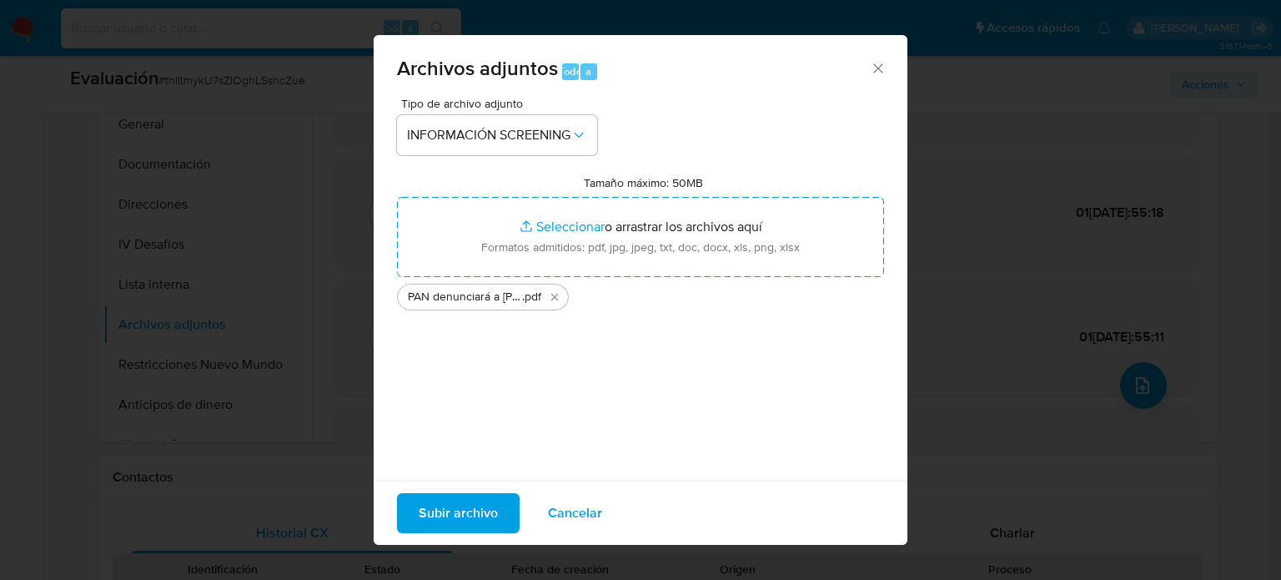
click at [486, 516] on span "Subir archivo" at bounding box center [458, 513] width 79 height 37
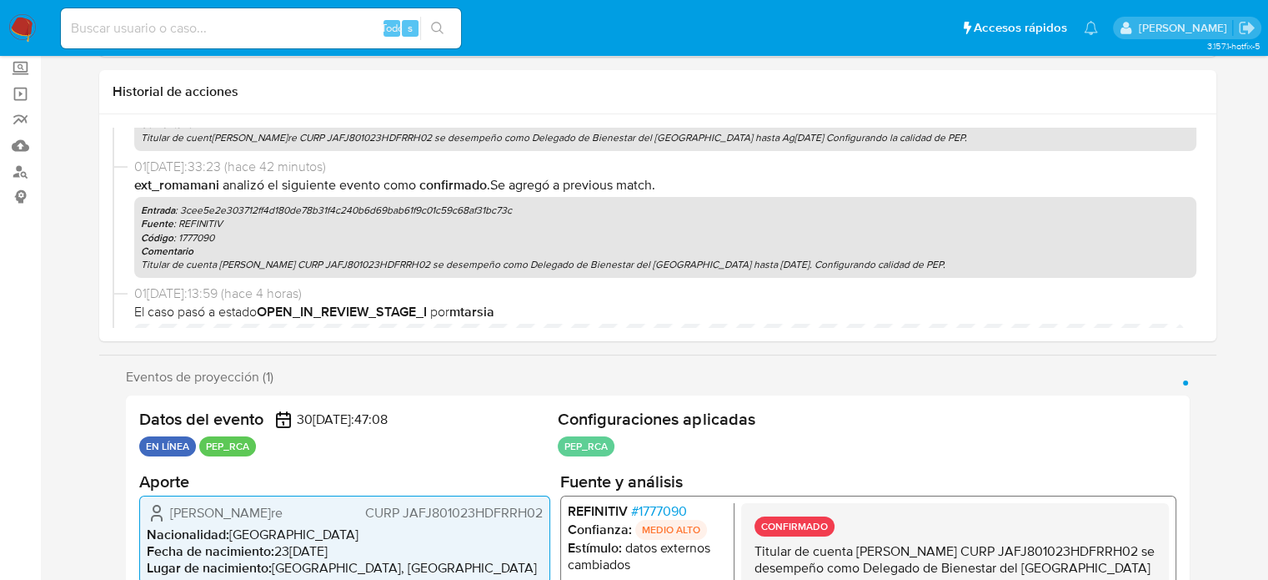
scroll to position [0, 0]
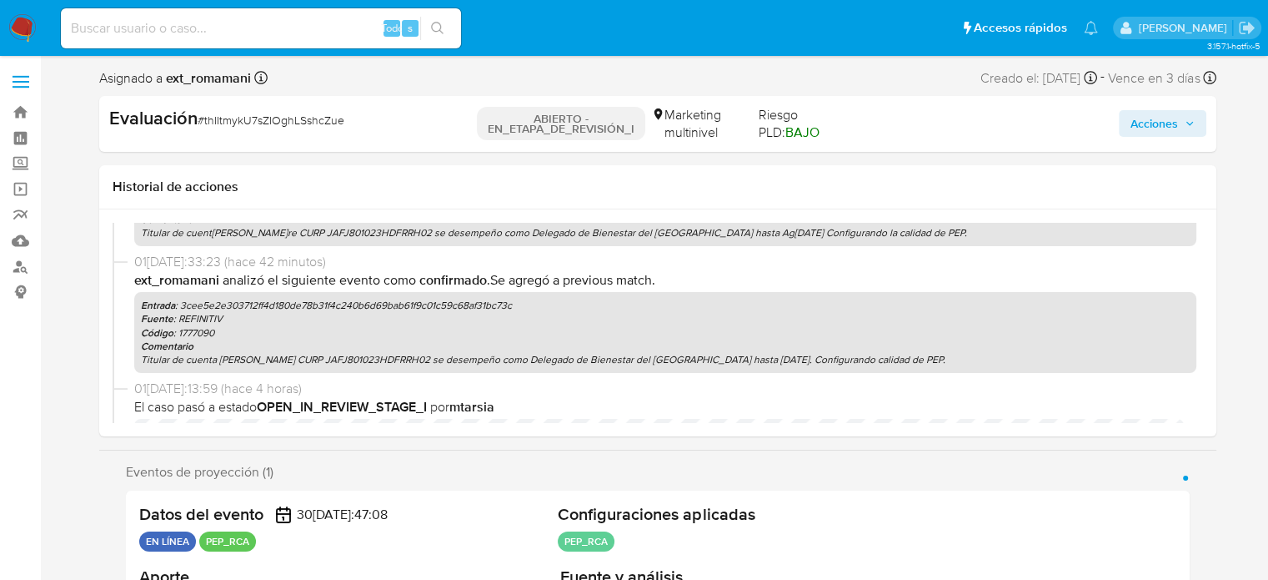
click at [1157, 123] on span "Acciones" at bounding box center [1155, 123] width 48 height 27
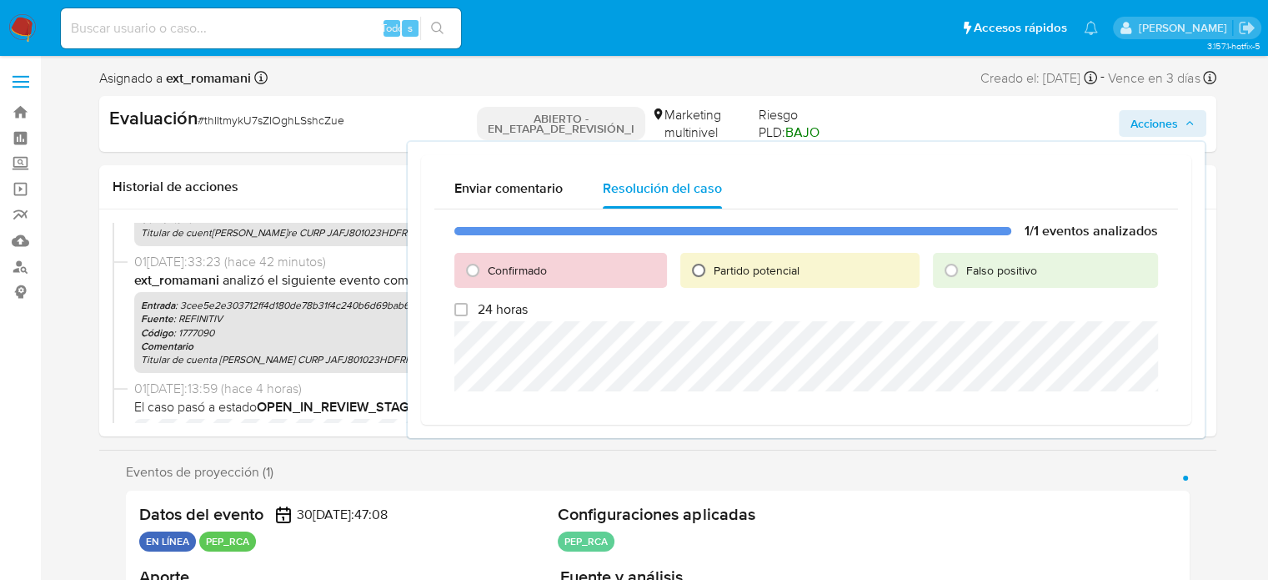
click at [704, 271] on input "Partido potencial" at bounding box center [698, 270] width 27 height 27
radio input "true"
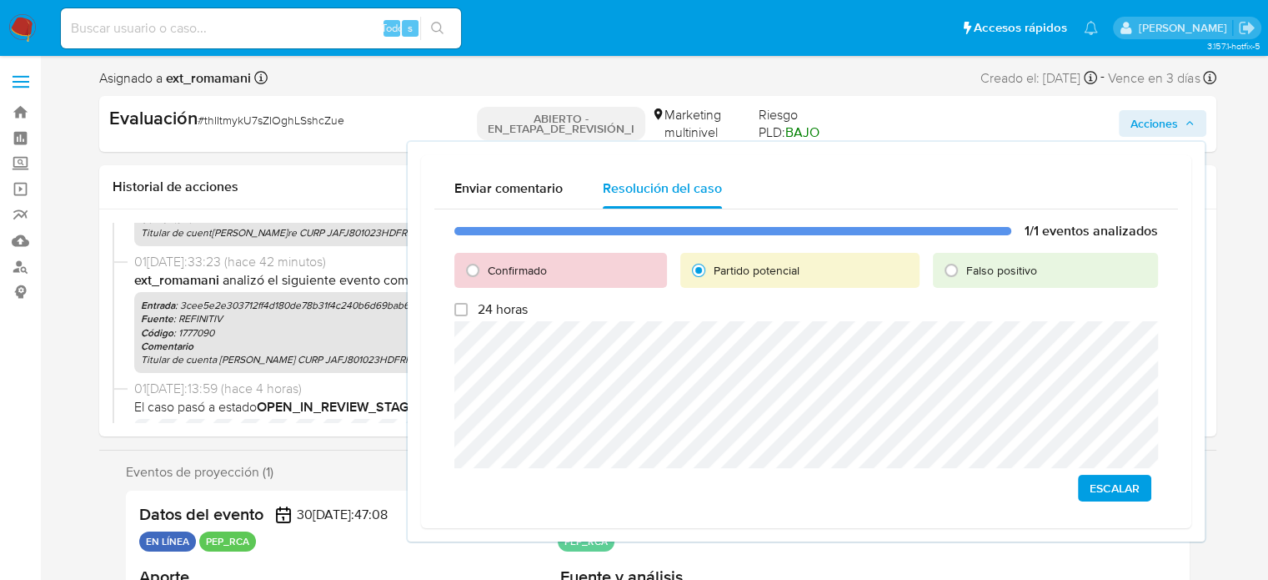
click at [1117, 482] on span "Escalar" at bounding box center [1115, 487] width 50 height 23
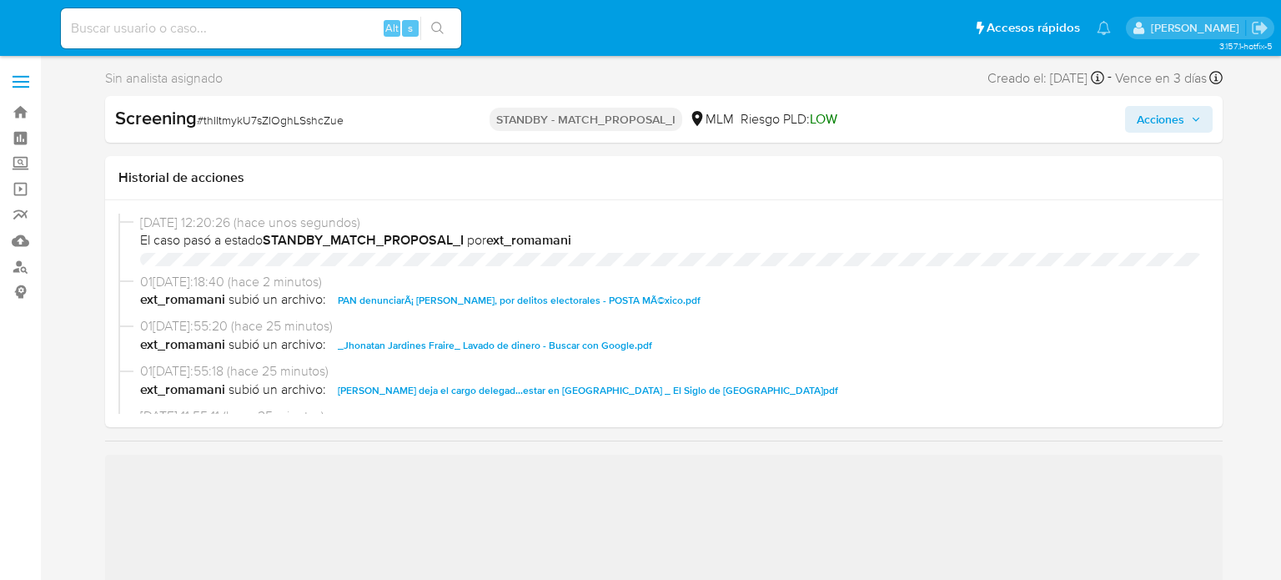
select select "10"
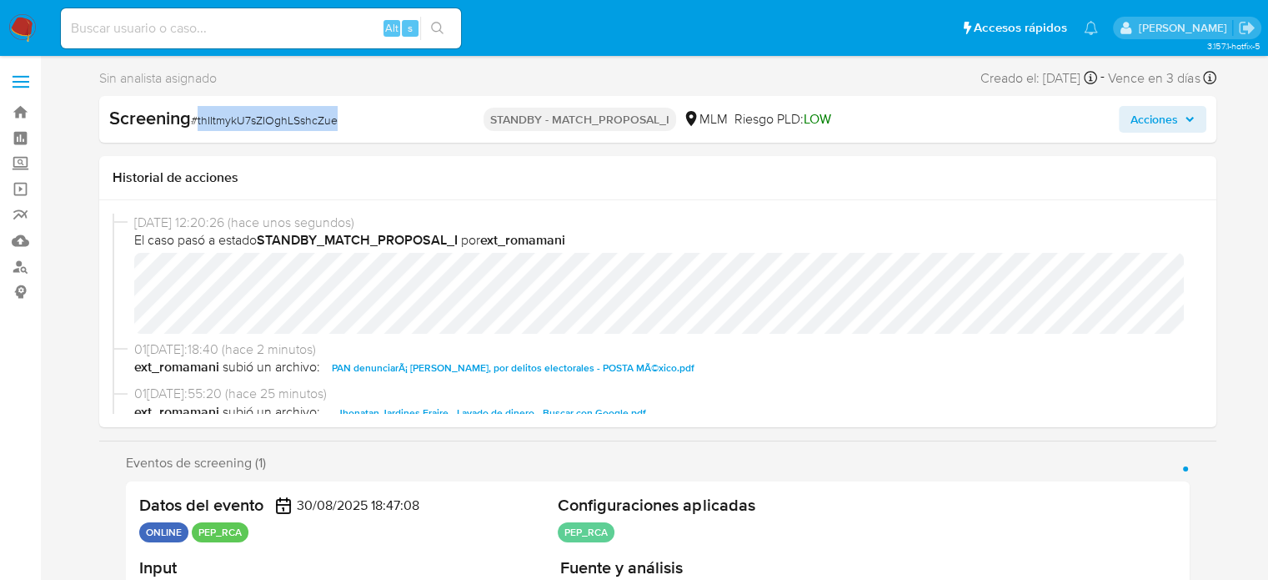
drag, startPoint x: 356, startPoint y: 115, endPoint x: 207, endPoint y: 149, distance: 153.1
click at [223, 124] on span "# thIItmykU7sZIOghLSshcZue" at bounding box center [264, 120] width 147 height 17
drag, startPoint x: 352, startPoint y: 120, endPoint x: 197, endPoint y: 123, distance: 155.1
click at [197, 123] on div "Screening # thIItmykU7sZIOghLSshcZue" at bounding box center [288, 118] width 359 height 25
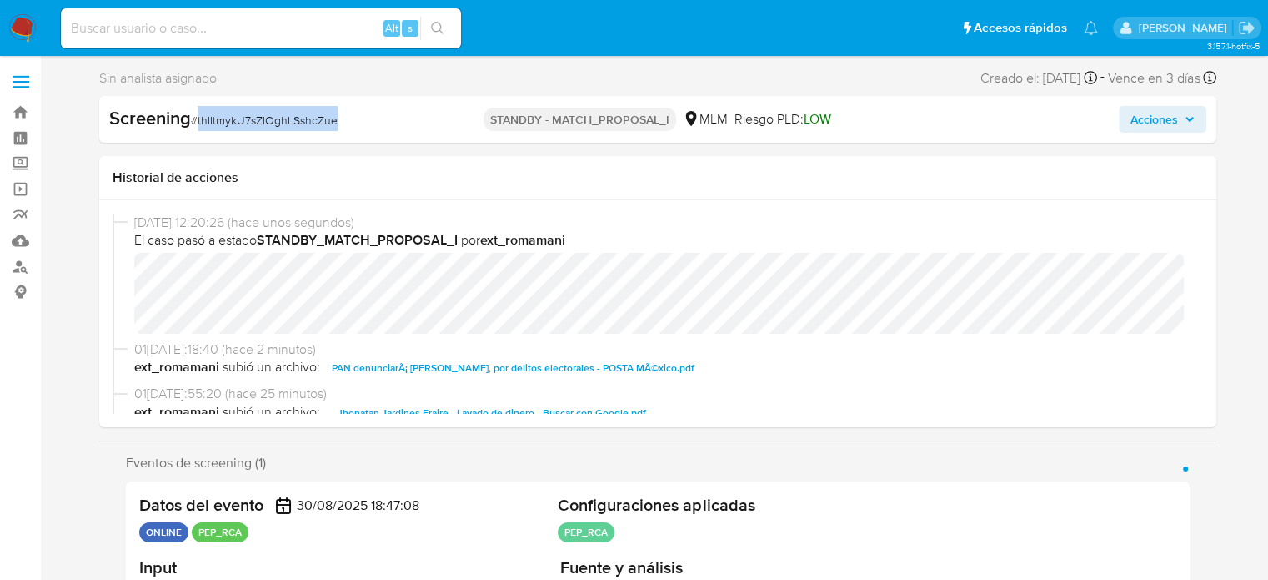
copy span "thIItmykU7sZIOghLSshcZue"
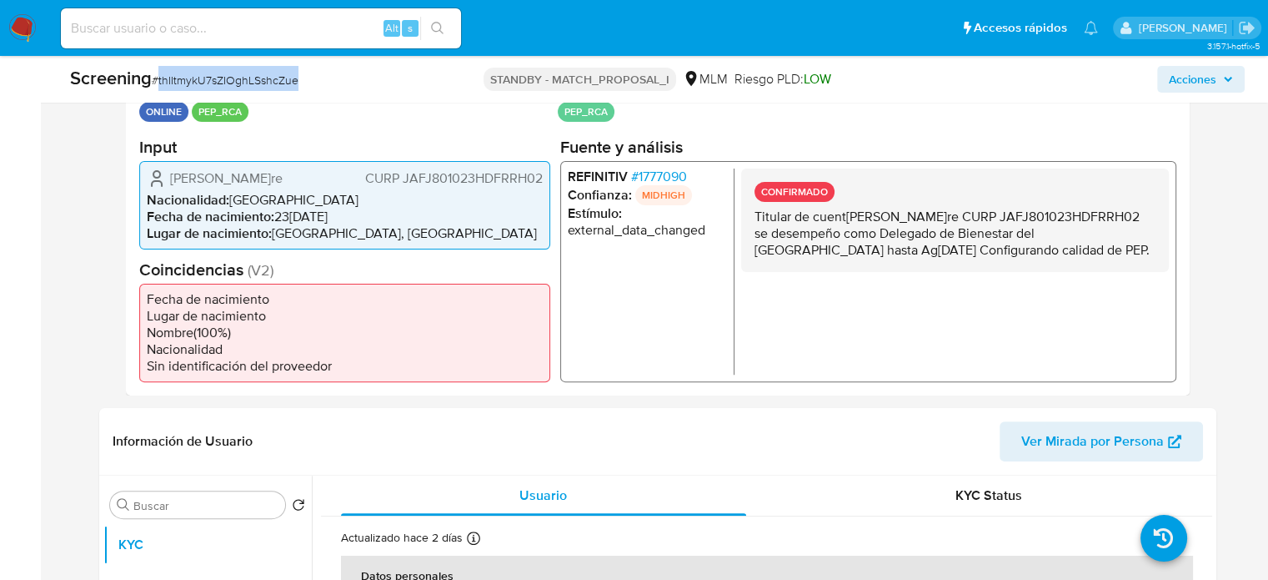
scroll to position [417, 0]
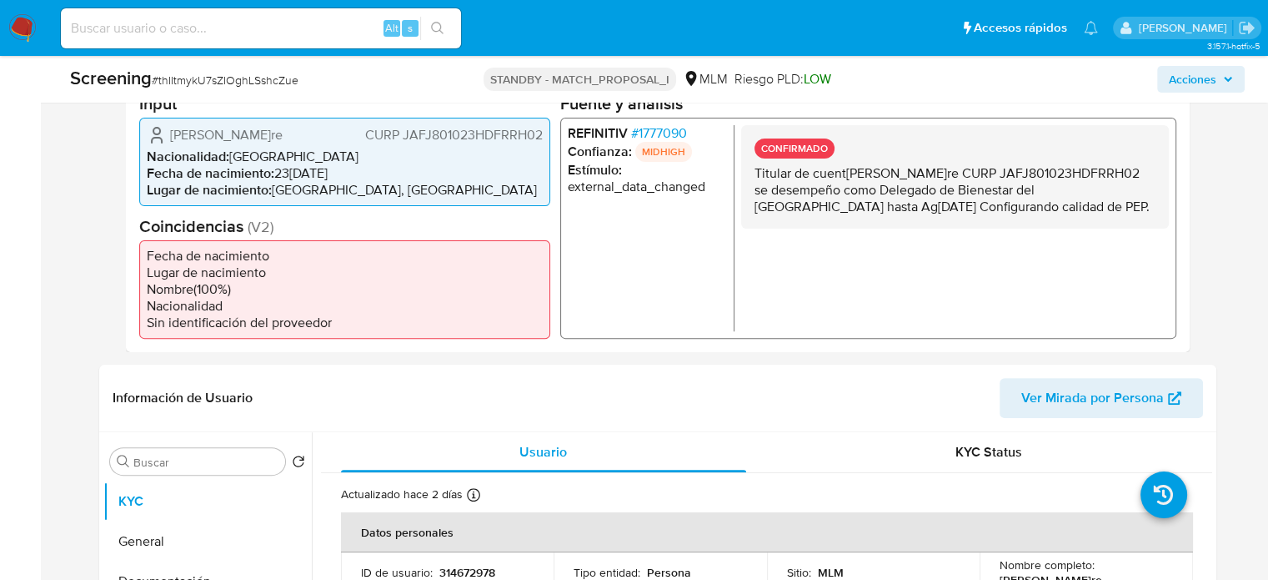
click at [660, 130] on span "# 1777090" at bounding box center [658, 132] width 56 height 17
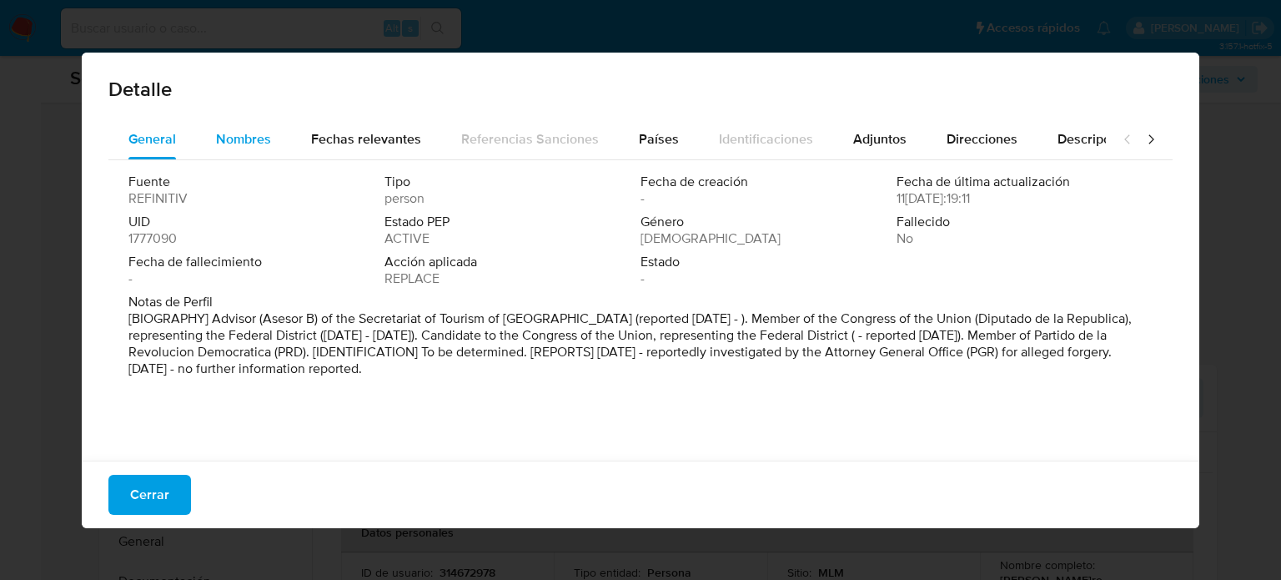
click at [240, 137] on span "Nombres" at bounding box center [243, 138] width 55 height 19
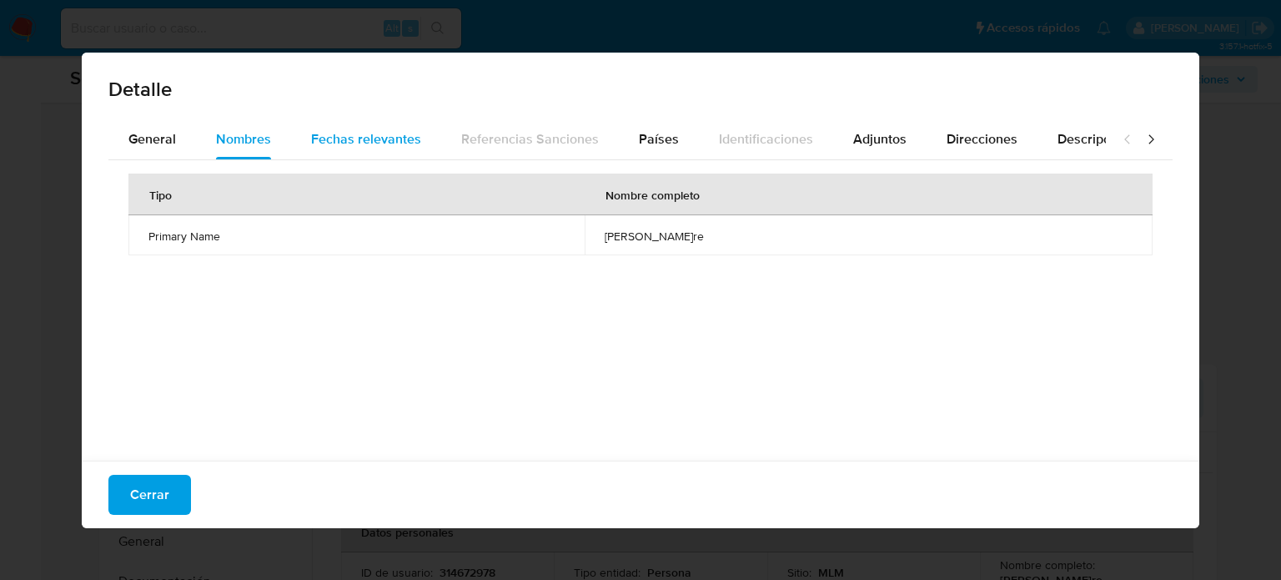
click at [328, 138] on span "Fechas relevantes" at bounding box center [366, 138] width 110 height 19
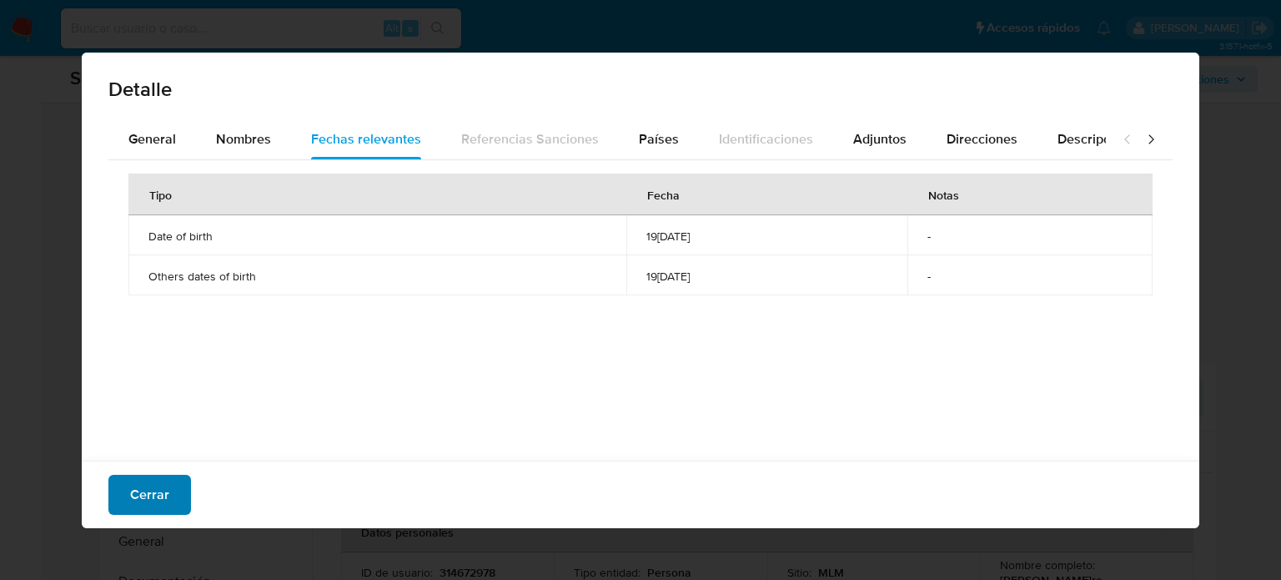
click at [153, 503] on span "Cerrar" at bounding box center [149, 494] width 39 height 37
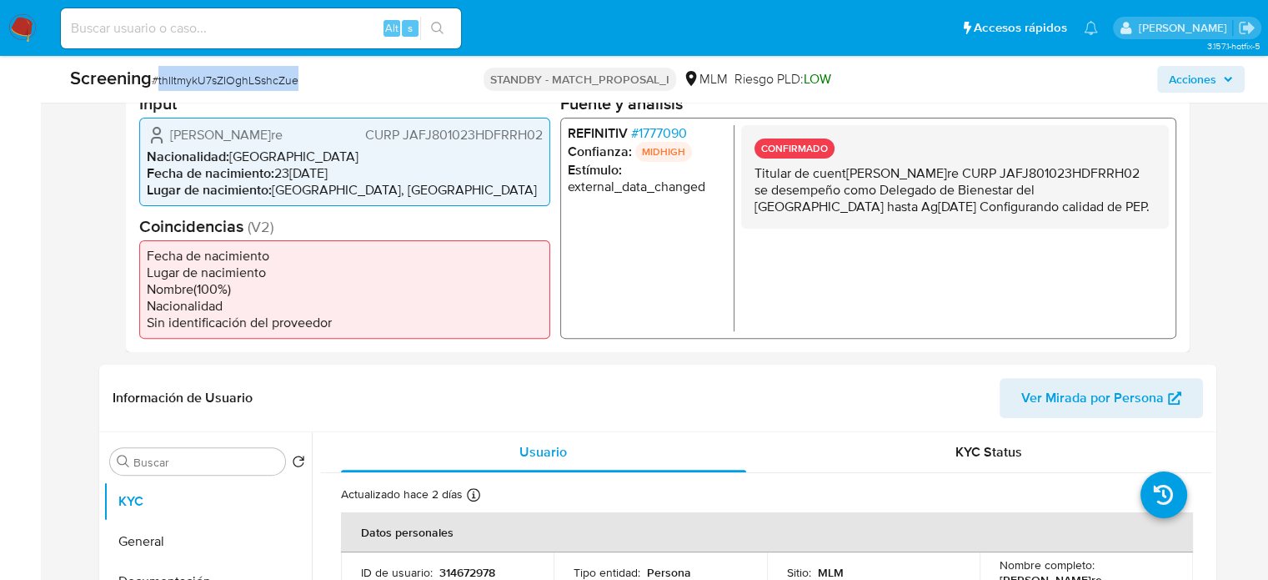
drag, startPoint x: 309, startPoint y: 80, endPoint x: 159, endPoint y: 96, distance: 150.1
click at [159, 96] on div "Screening # thIItmykU7sZIOghLSshcZue STANDBY - MATCH_PROPOSAL_I MLM Riesgo PLD:…" at bounding box center [657, 79] width 1195 height 47
copy span "thIItmykU7sZIOghLSshcZue"
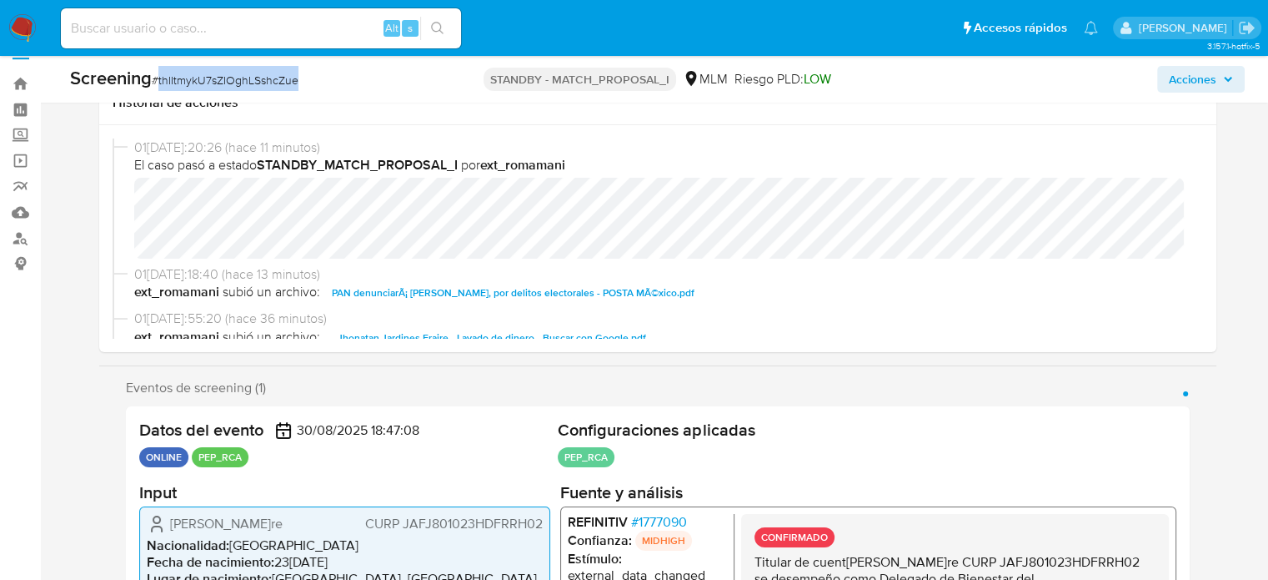
scroll to position [0, 0]
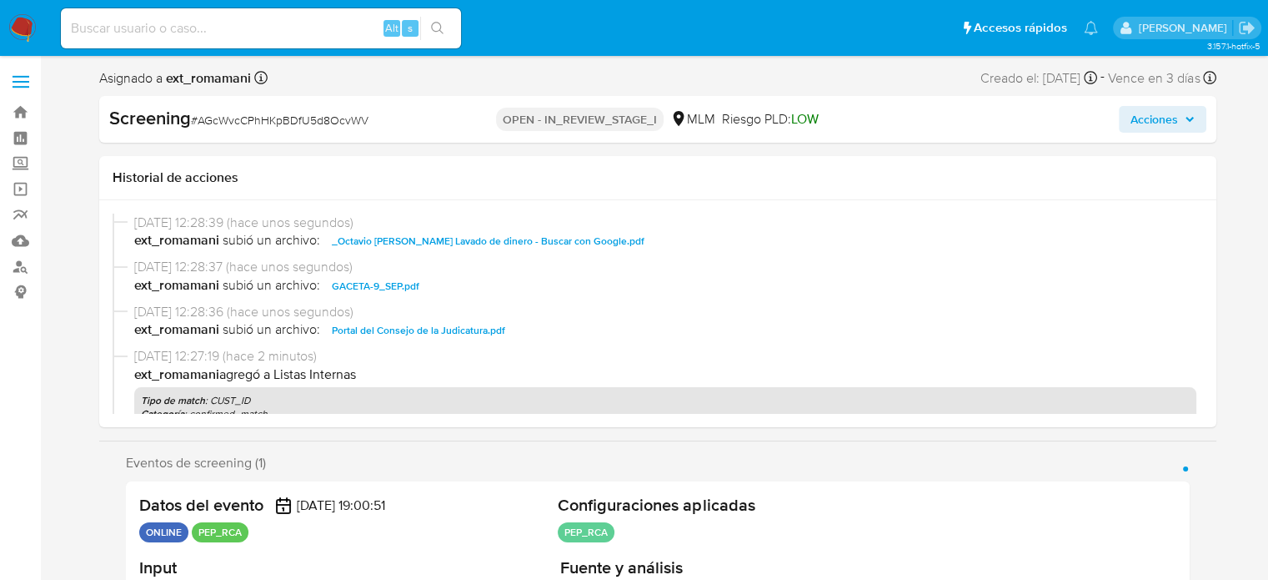
select select "10"
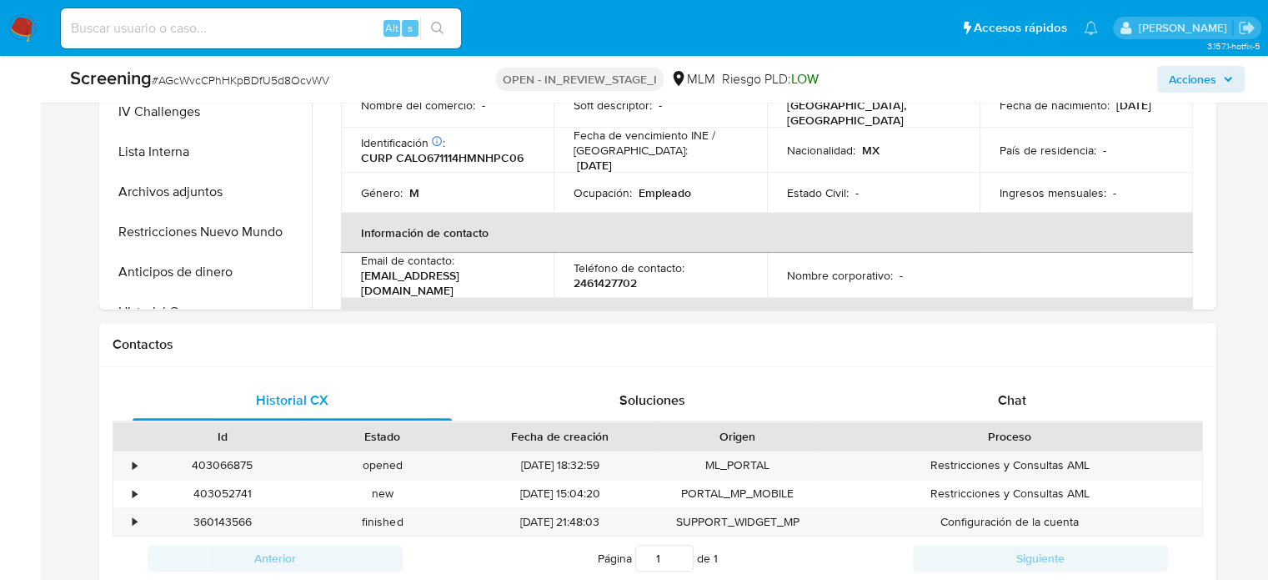
scroll to position [2629, 0]
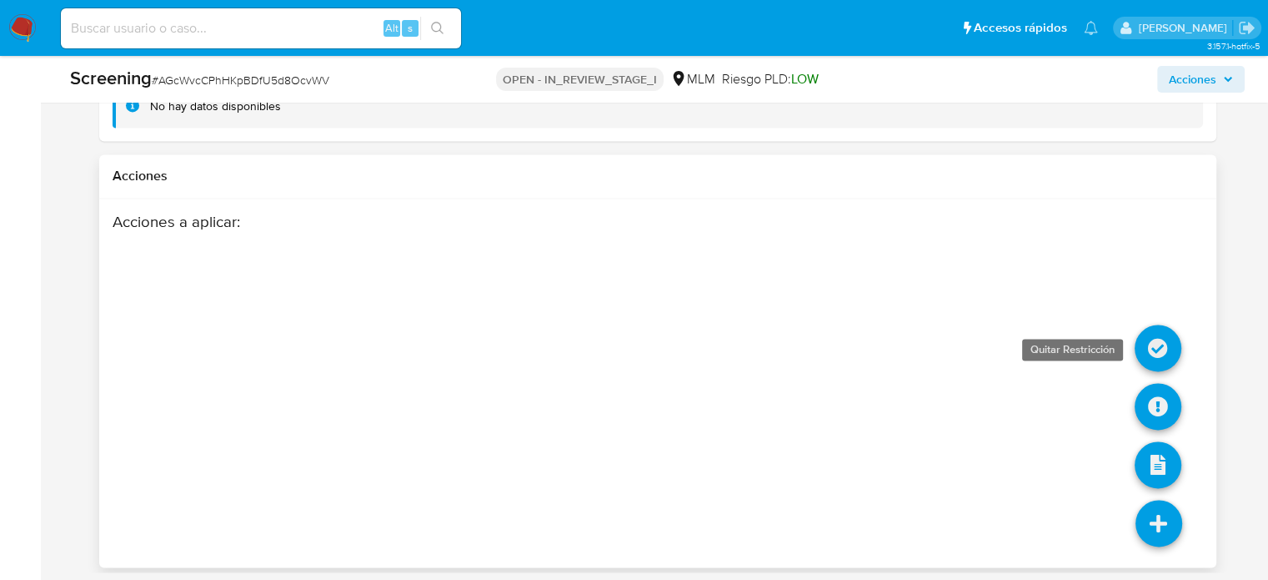
click at [1157, 336] on icon at bounding box center [1158, 347] width 47 height 47
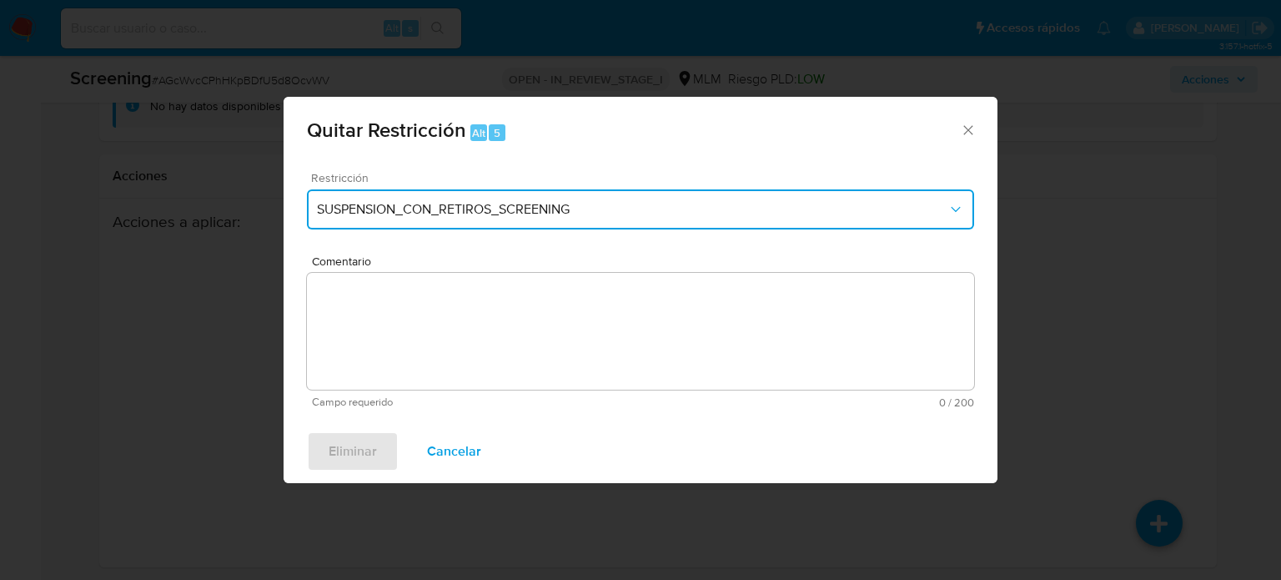
click at [529, 216] on span "SUSPENSION_CON_RETIROS_SCREENING" at bounding box center [632, 209] width 630 height 17
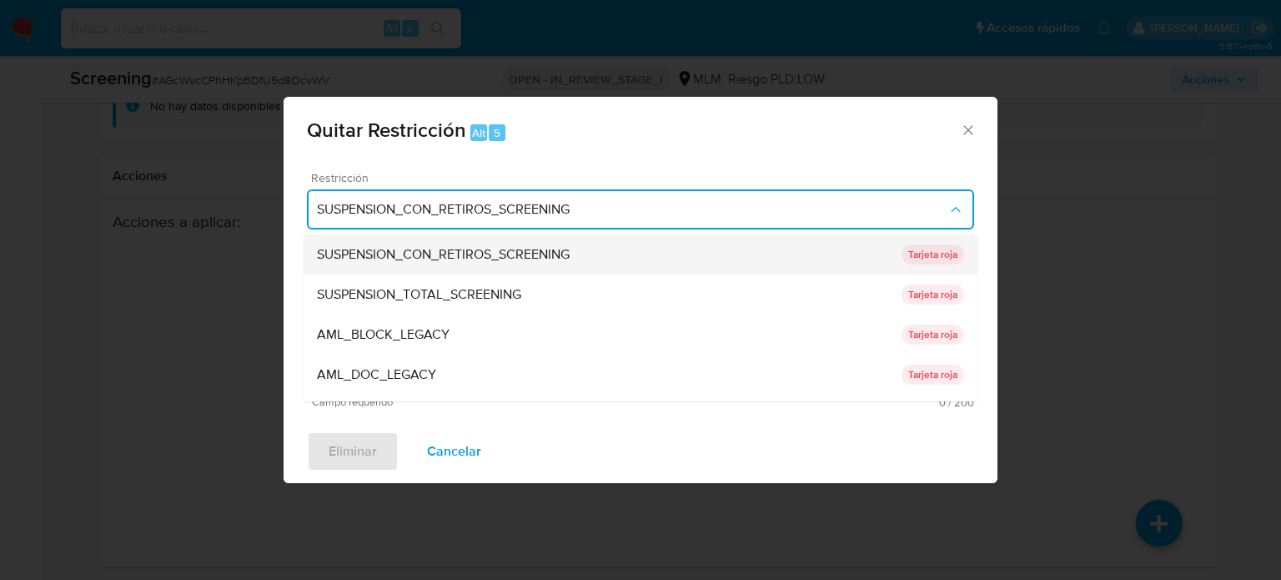
click at [521, 248] on span "SUSPENSION_CON_RETIROS_SCREENING" at bounding box center [443, 254] width 253 height 17
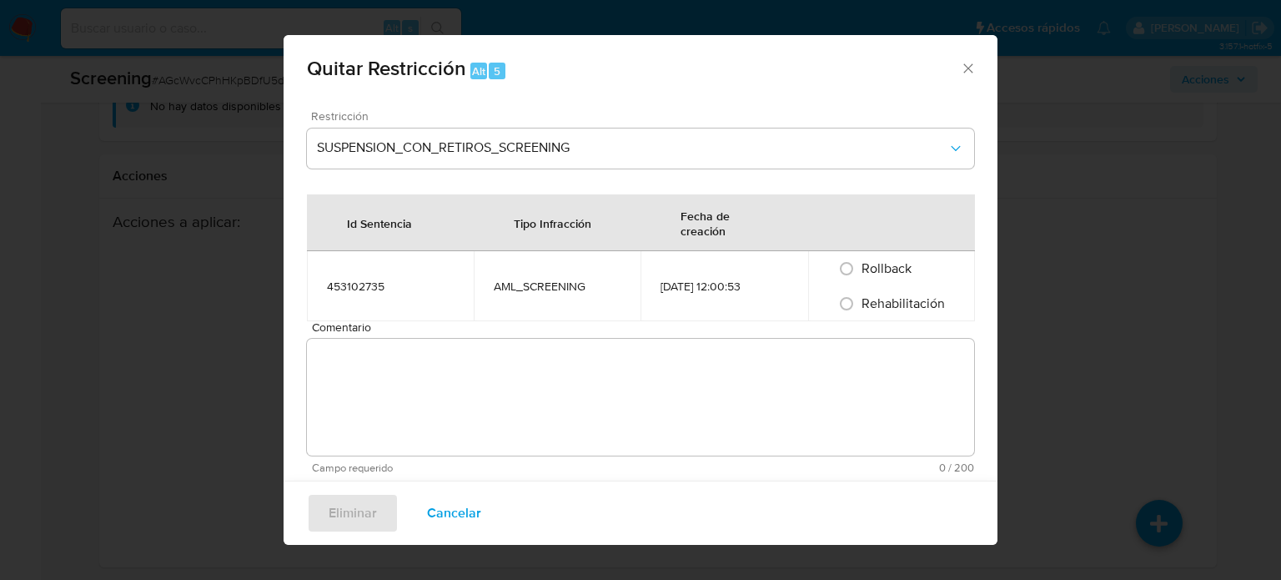
click at [620, 390] on textarea "Comentario" at bounding box center [640, 397] width 667 height 117
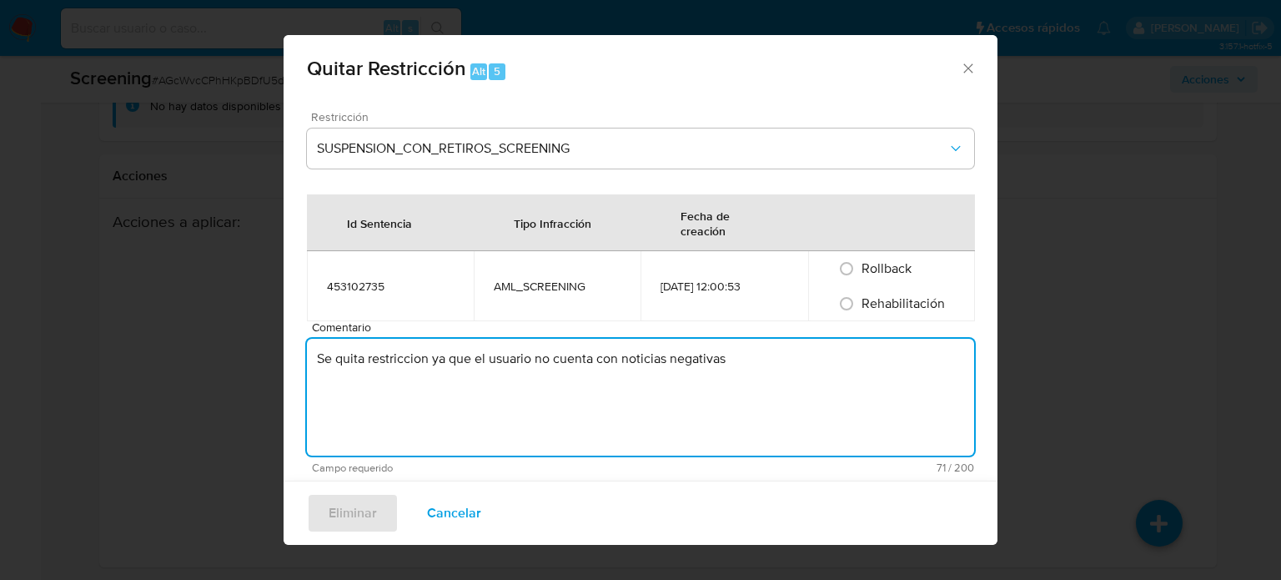
type textarea "Se quita restriccion ya que el usuario no cuenta con noticias negativas"
click at [860, 307] on label "Rehabilitación" at bounding box center [902, 303] width 85 height 15
click at [853, 307] on input "Rehabilitación" at bounding box center [846, 303] width 27 height 27
radio input "true"
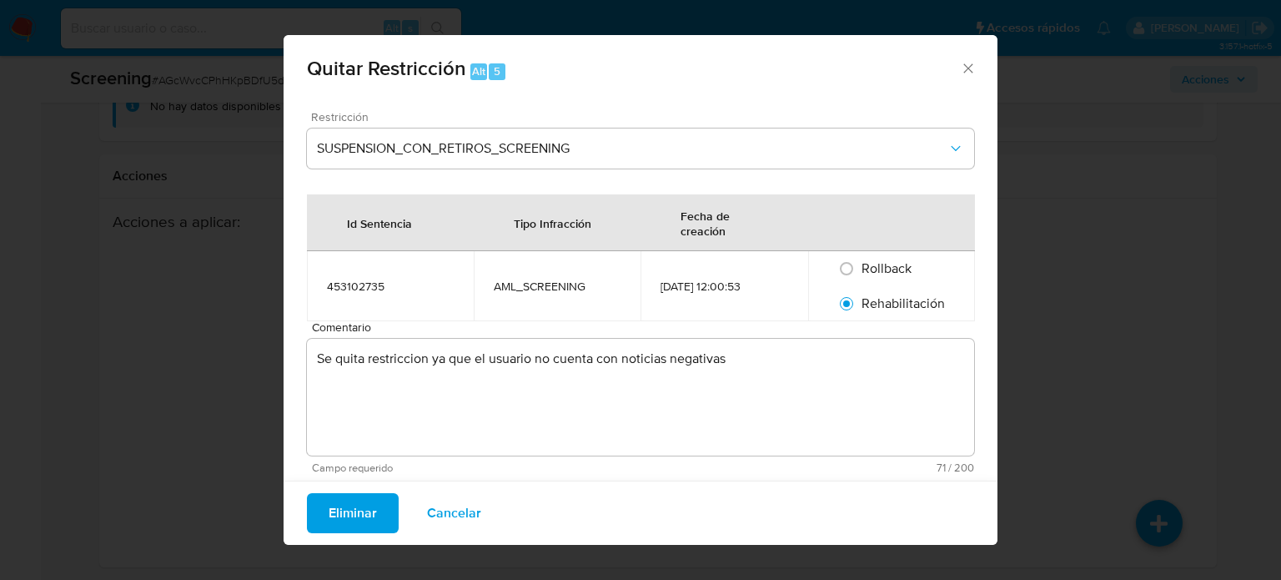
click at [371, 521] on button "Eliminar" at bounding box center [353, 513] width 92 height 40
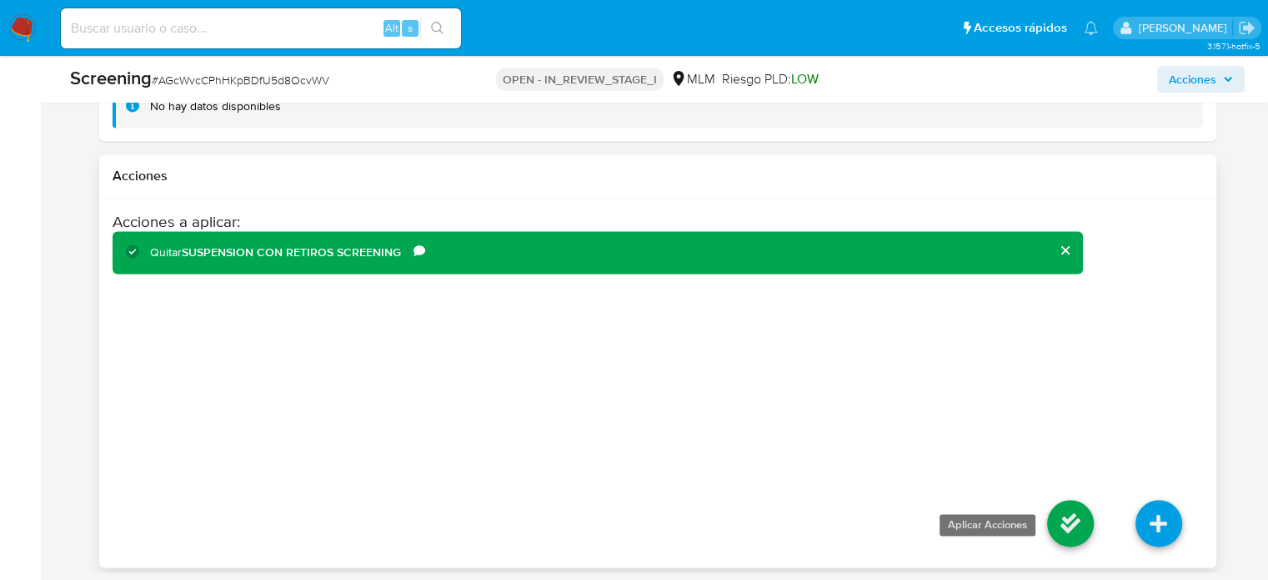
click at [1052, 530] on icon at bounding box center [1070, 523] width 47 height 47
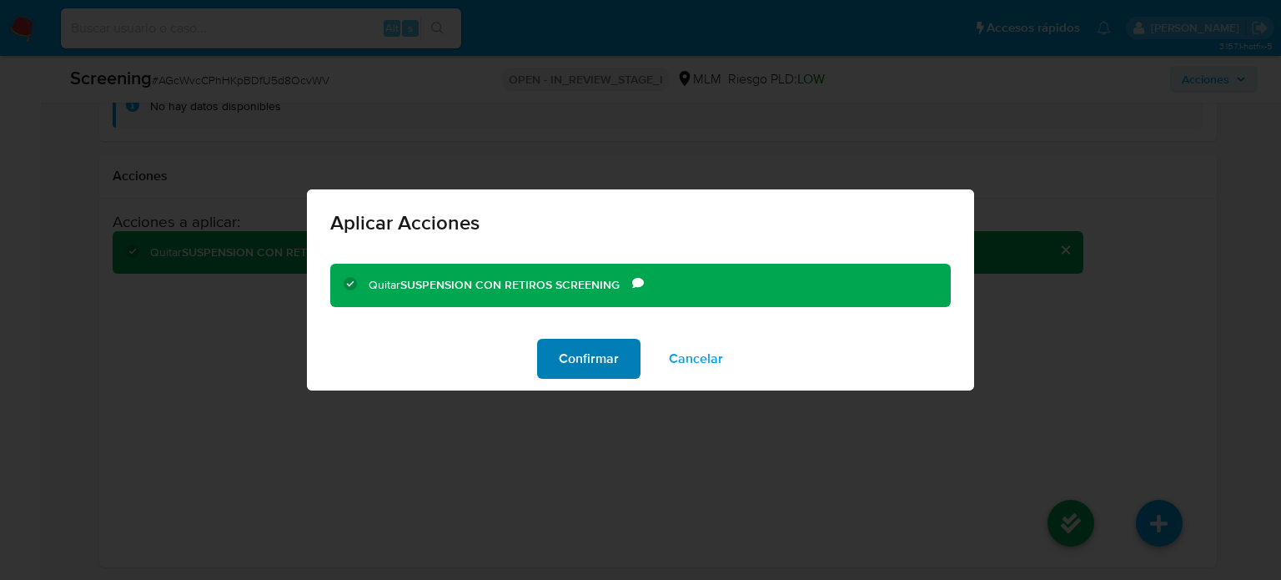
click at [570, 355] on span "Confirmar" at bounding box center [589, 358] width 60 height 37
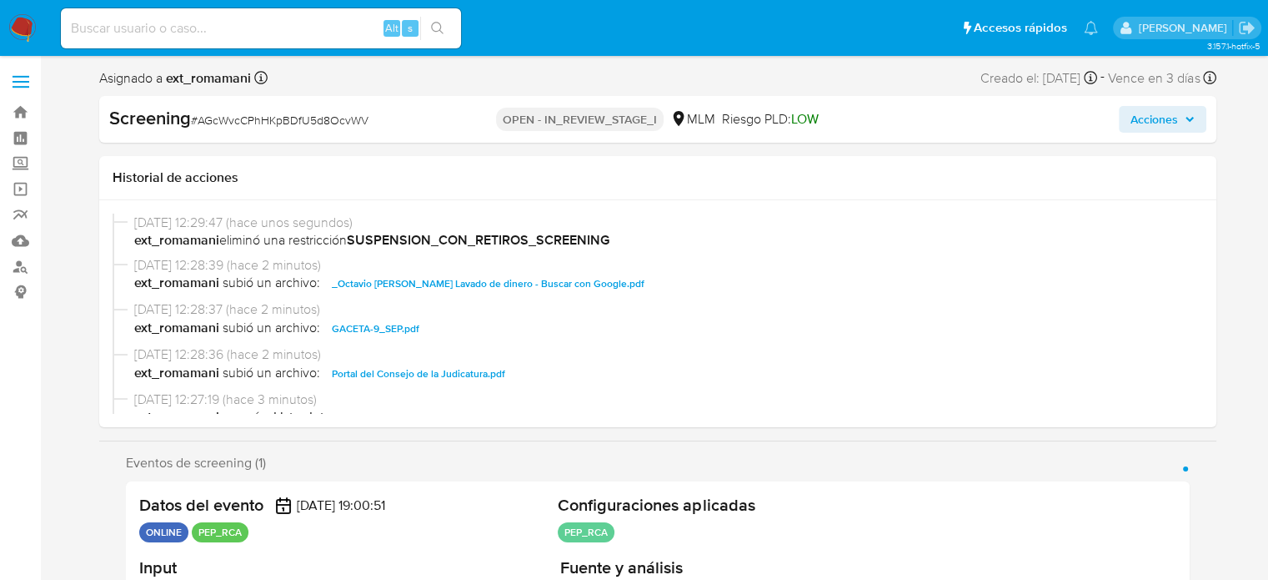
select select "10"
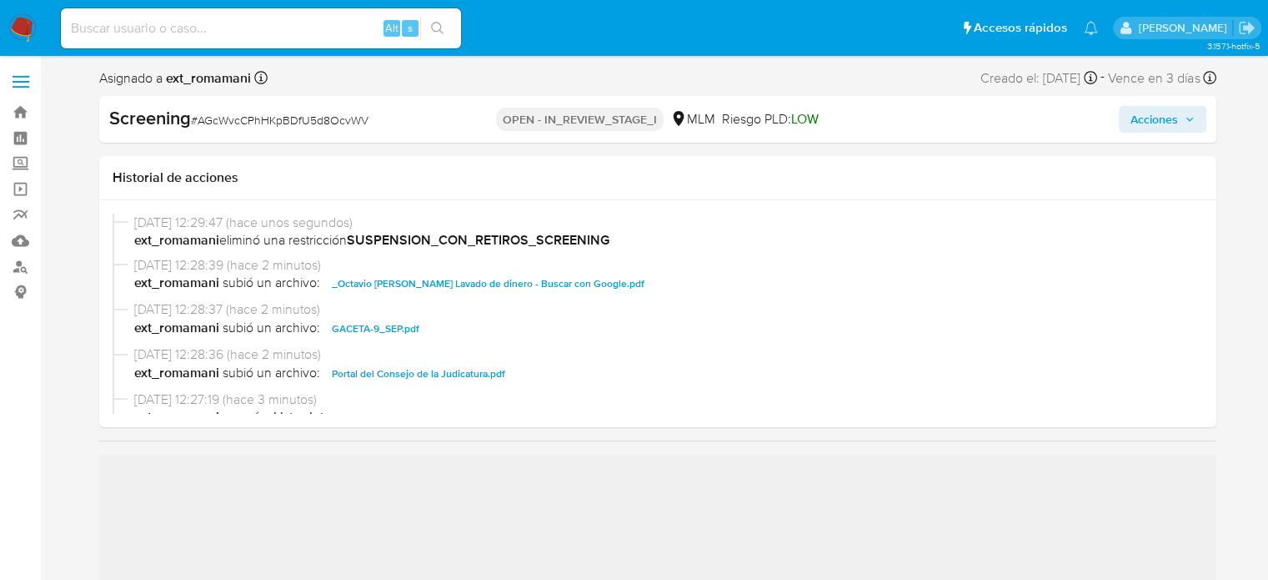
select select "10"
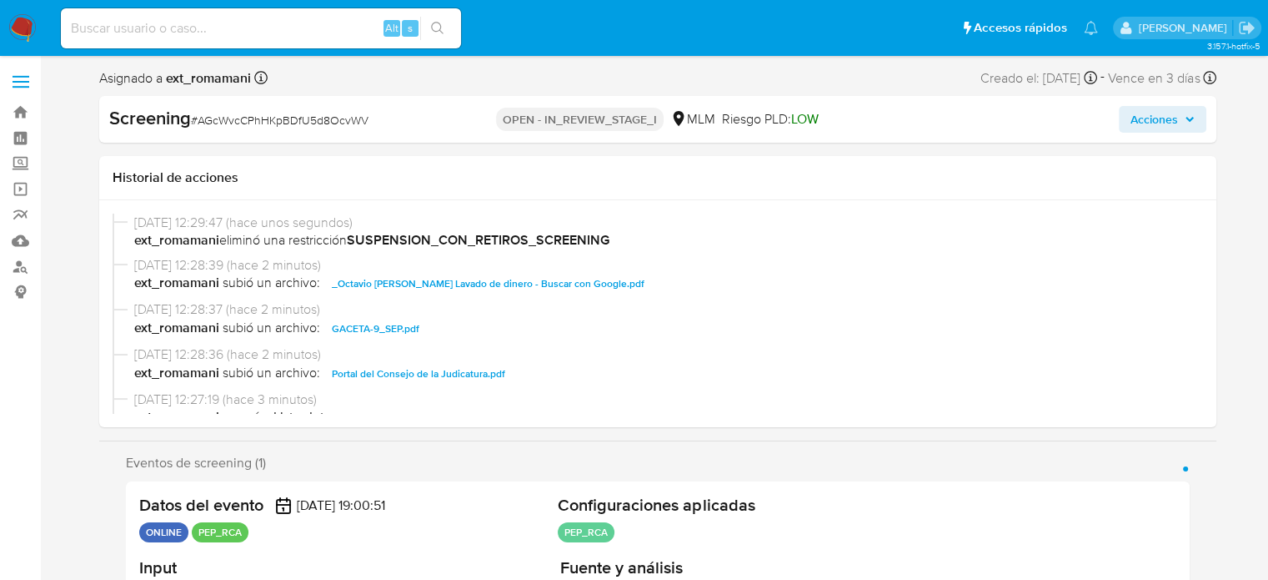
click at [1150, 118] on span "Acciones" at bounding box center [1155, 119] width 48 height 27
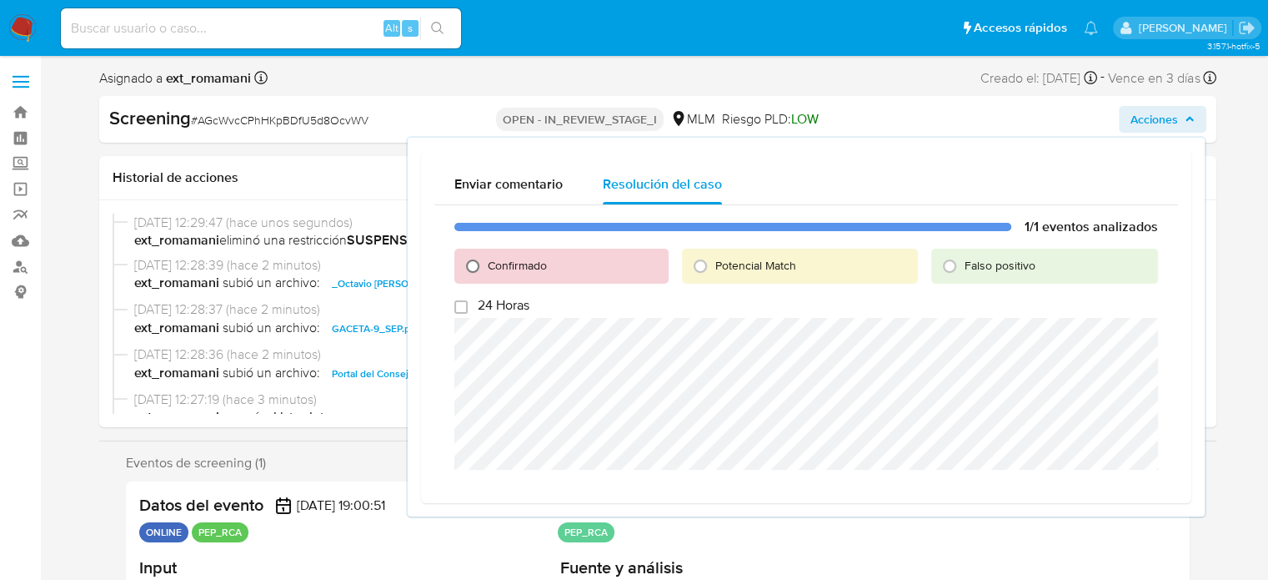
click at [474, 259] on input "Confirmado" at bounding box center [472, 266] width 27 height 27
radio input "true"
click at [1103, 492] on span "Cerrar Caso" at bounding box center [1100, 489] width 80 height 23
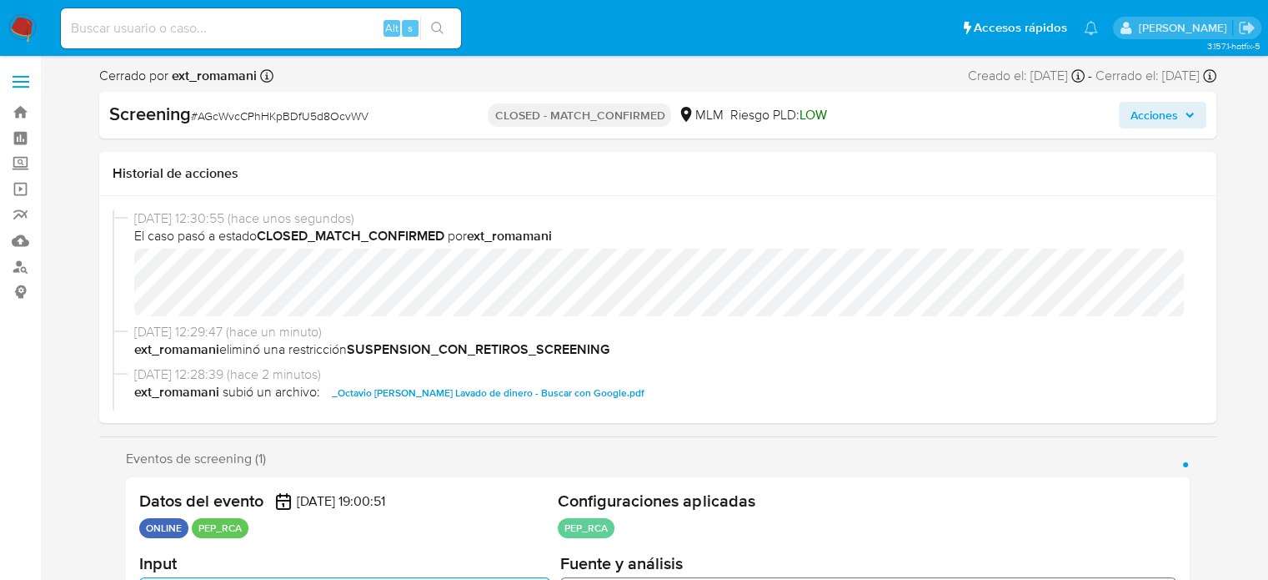
select select "10"
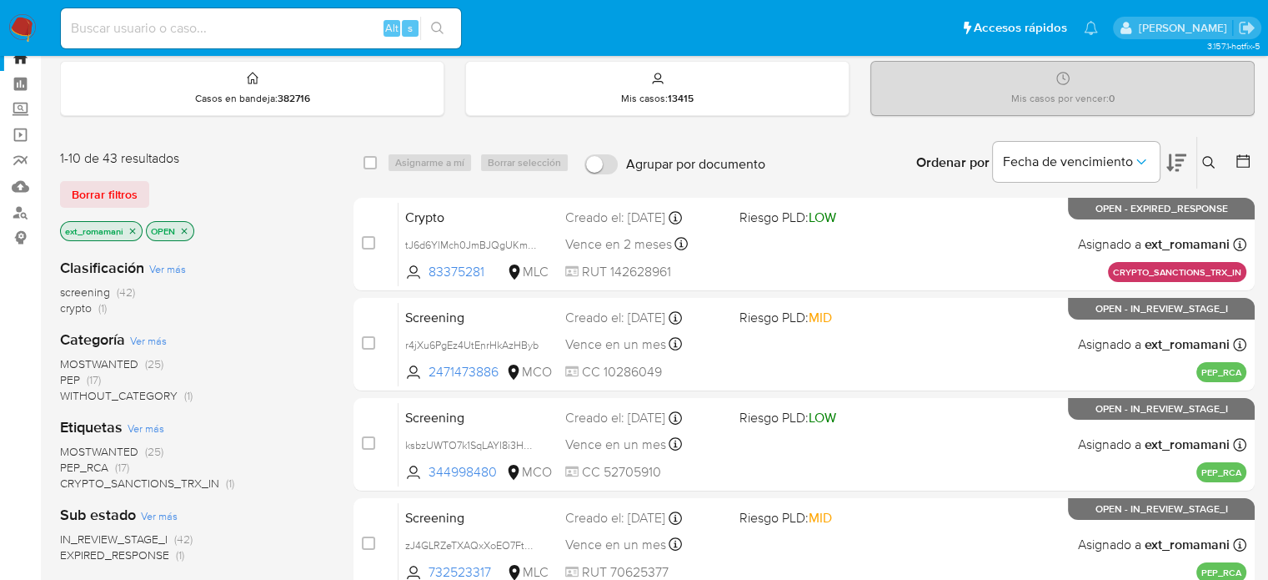
scroll to position [83, 0]
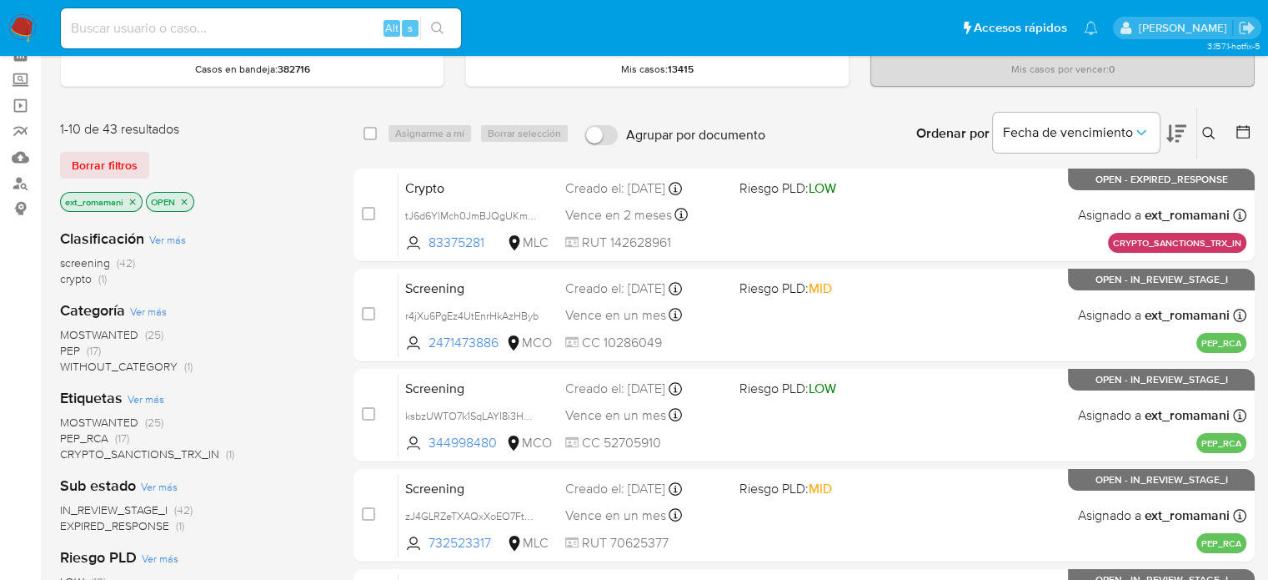
click at [147, 333] on span "(25)" at bounding box center [154, 334] width 18 height 17
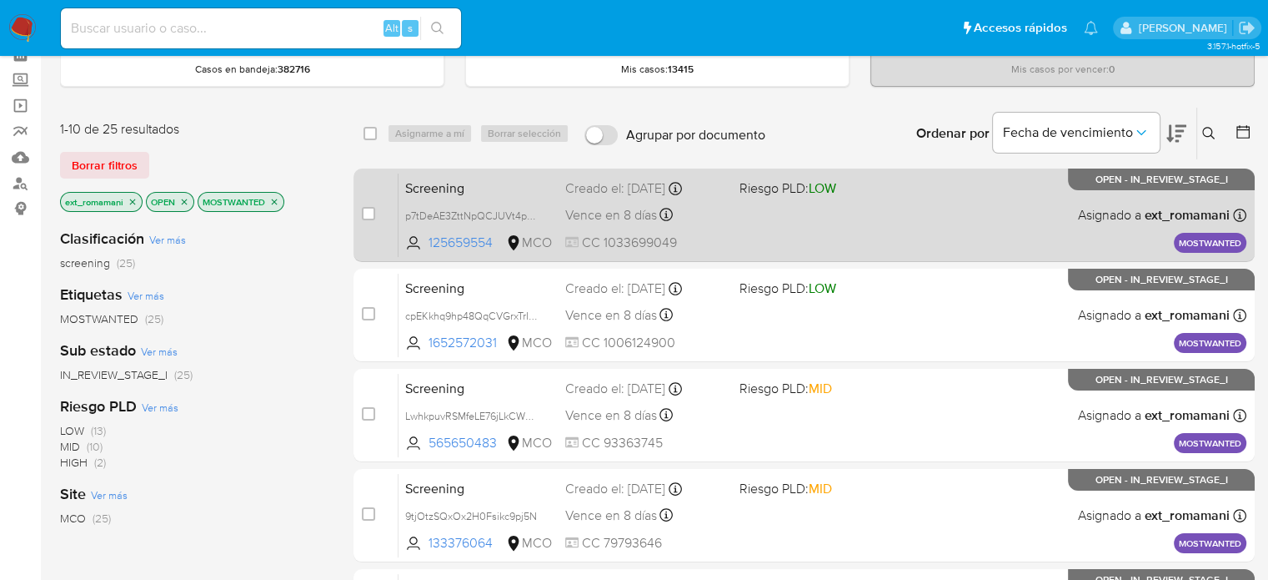
drag, startPoint x: 811, startPoint y: 203, endPoint x: 806, endPoint y: 209, distance: 8.9
click at [811, 203] on div "Screening p7tDeAE3ZttNpQCJUVt4pdkm 125659554 MCO Riesgo PLD: LOW Creado el: 30/…" at bounding box center [823, 215] width 848 height 84
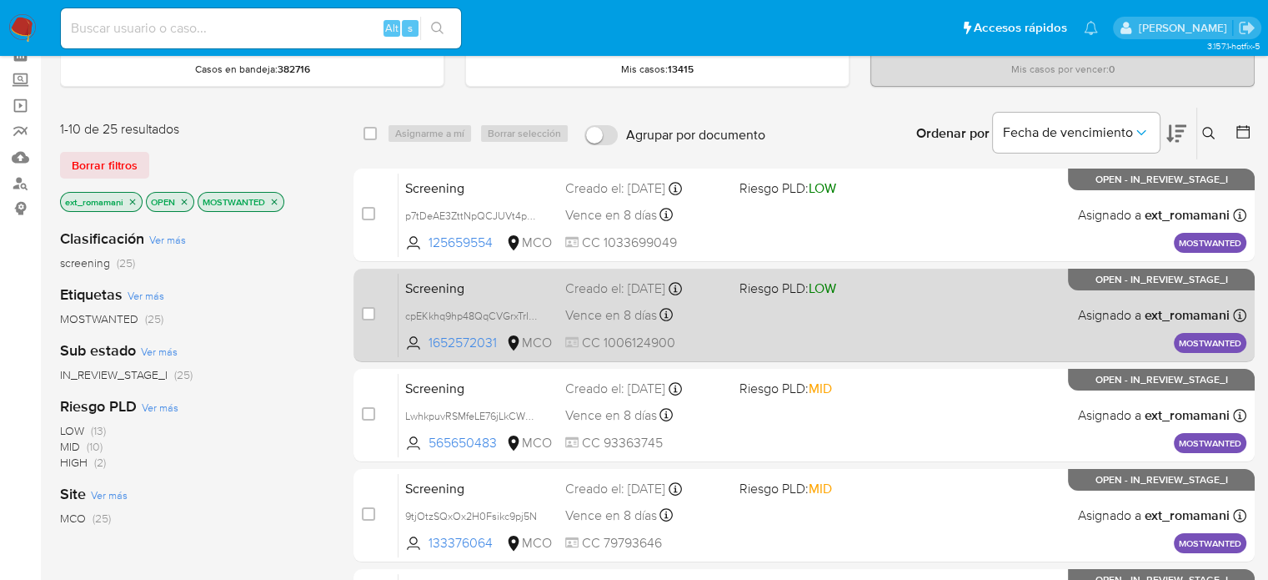
click at [692, 314] on div "Vence en 8 días Vence el 09/09/2025 07:07:35" at bounding box center [645, 315] width 160 height 23
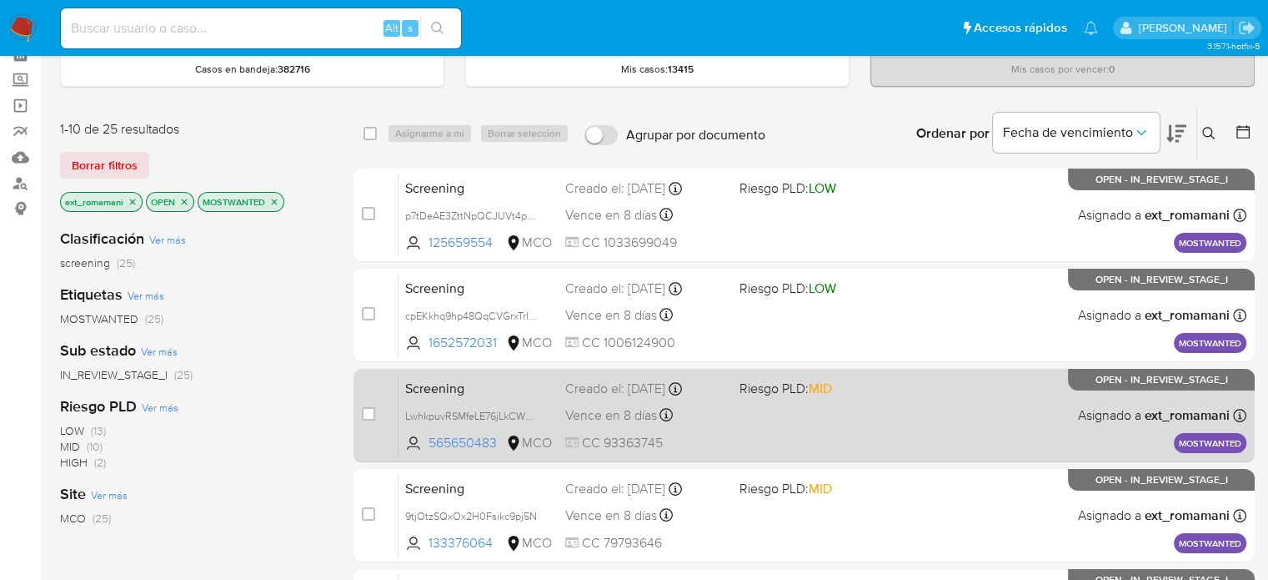
click at [731, 399] on div "Screening LwhkpuvRSMfeLE76jLkCWWSh 565650483 MCO Riesgo PLD: MID Creado el: 30/…" at bounding box center [823, 415] width 848 height 84
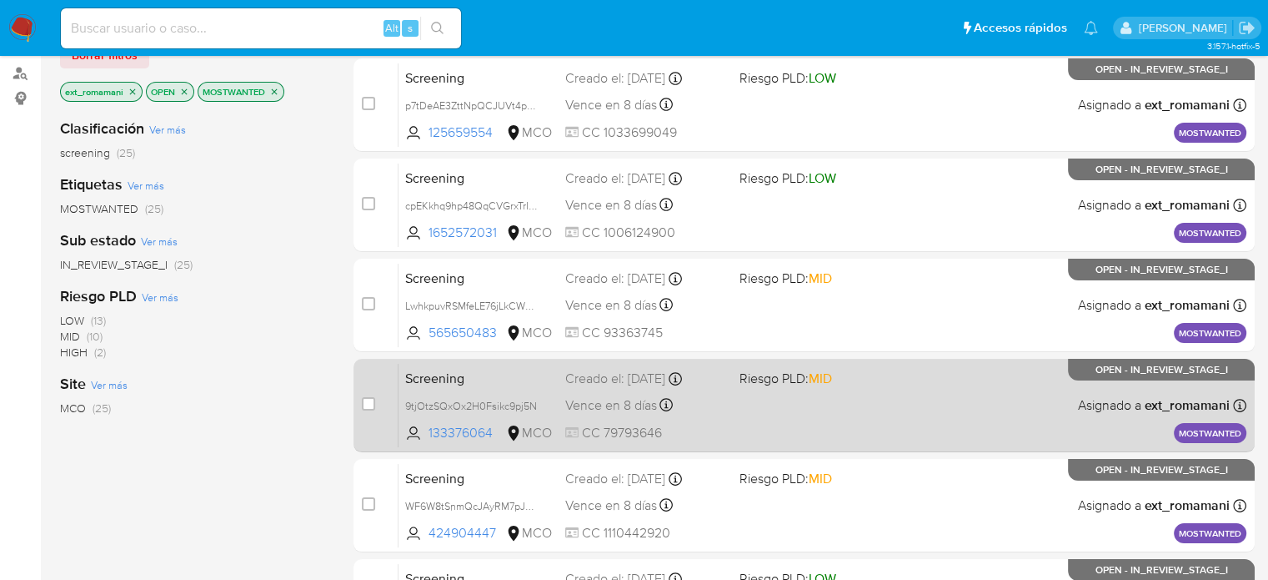
scroll to position [250, 0]
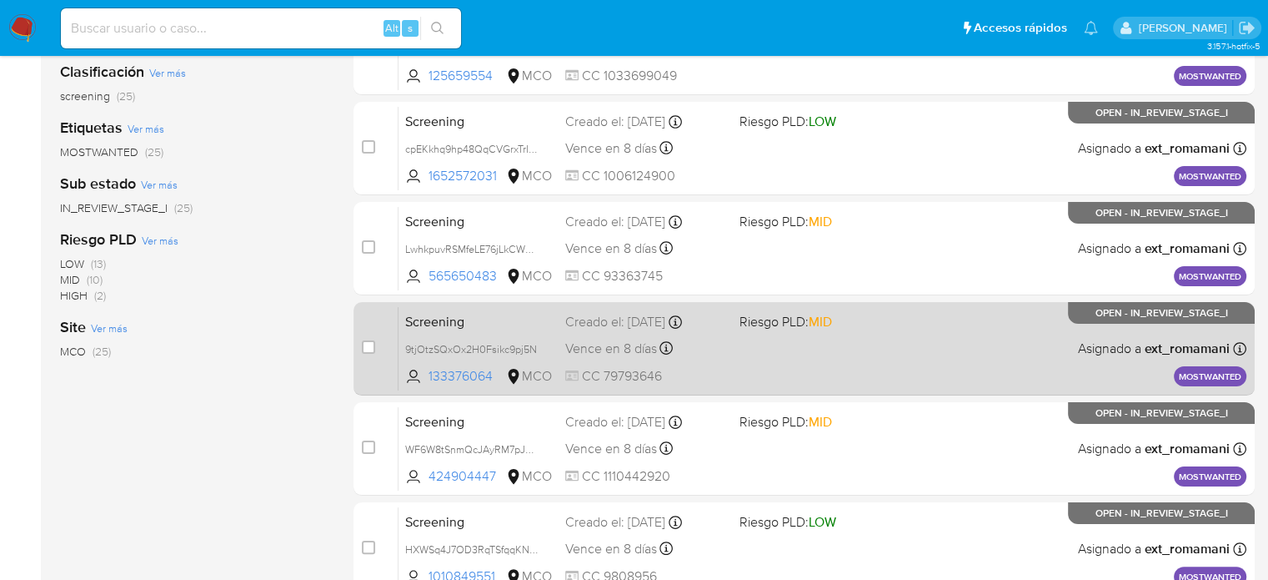
click at [744, 336] on div "Screening 9tjOtzSQxOx2H0Fsikc9pj5N 133376064 MCO Riesgo PLD: MID Creado el: 30/…" at bounding box center [823, 348] width 848 height 84
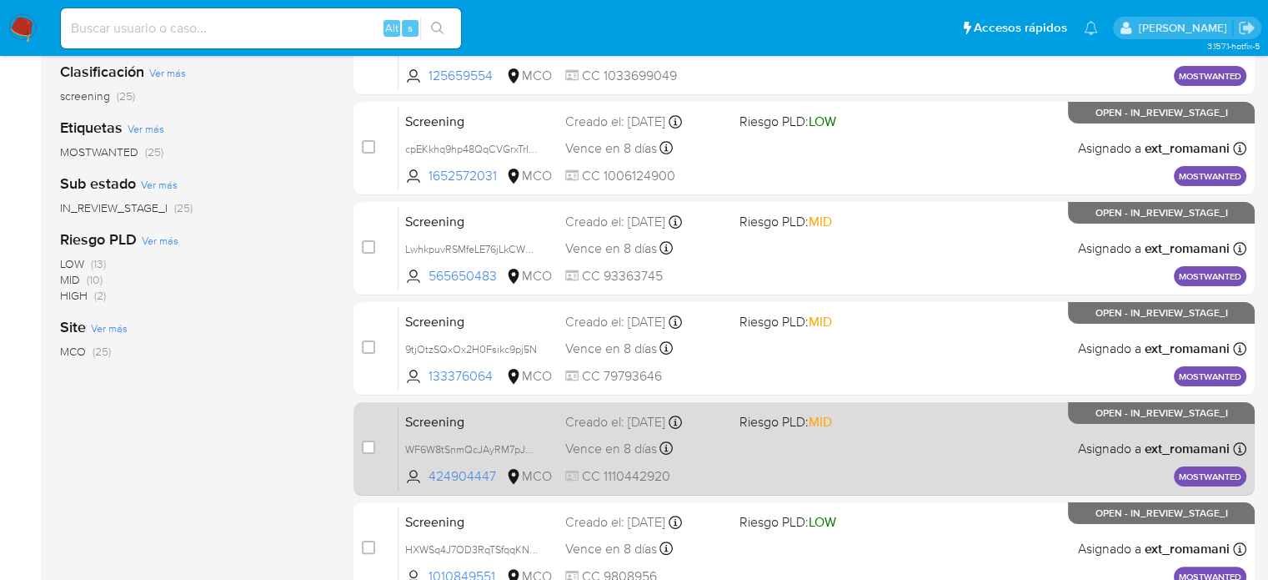
click at [737, 436] on div "Screening WF6W8tSnmQcJAyRM7pJRe12U 424904447 MCO Riesgo PLD: MID Creado el: 31/…" at bounding box center [823, 448] width 848 height 84
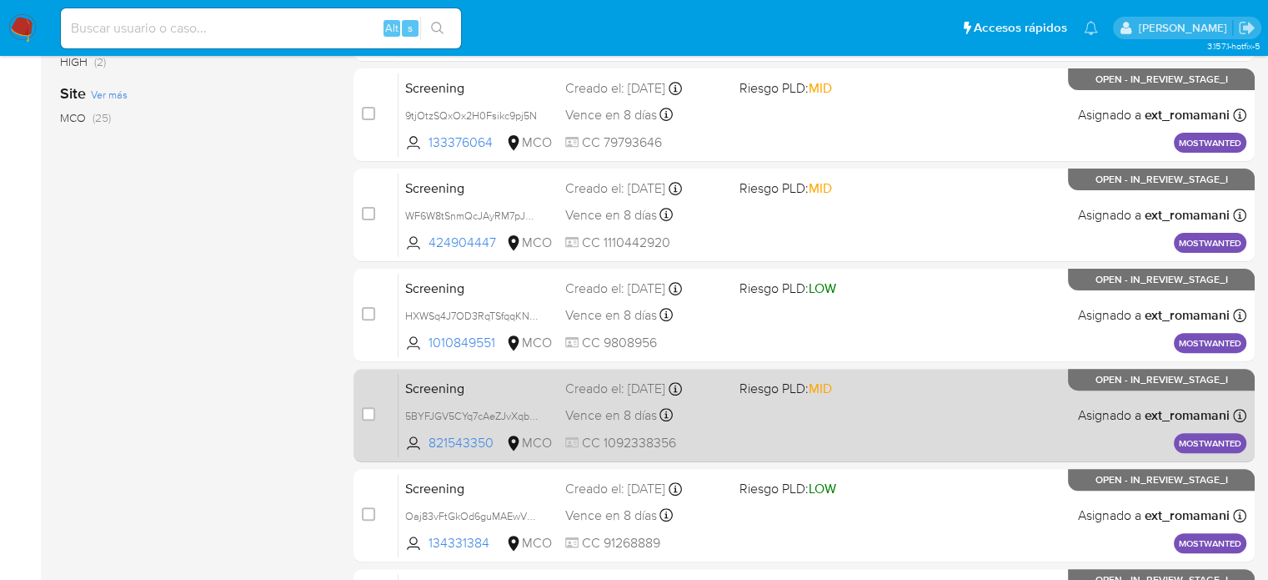
scroll to position [500, 0]
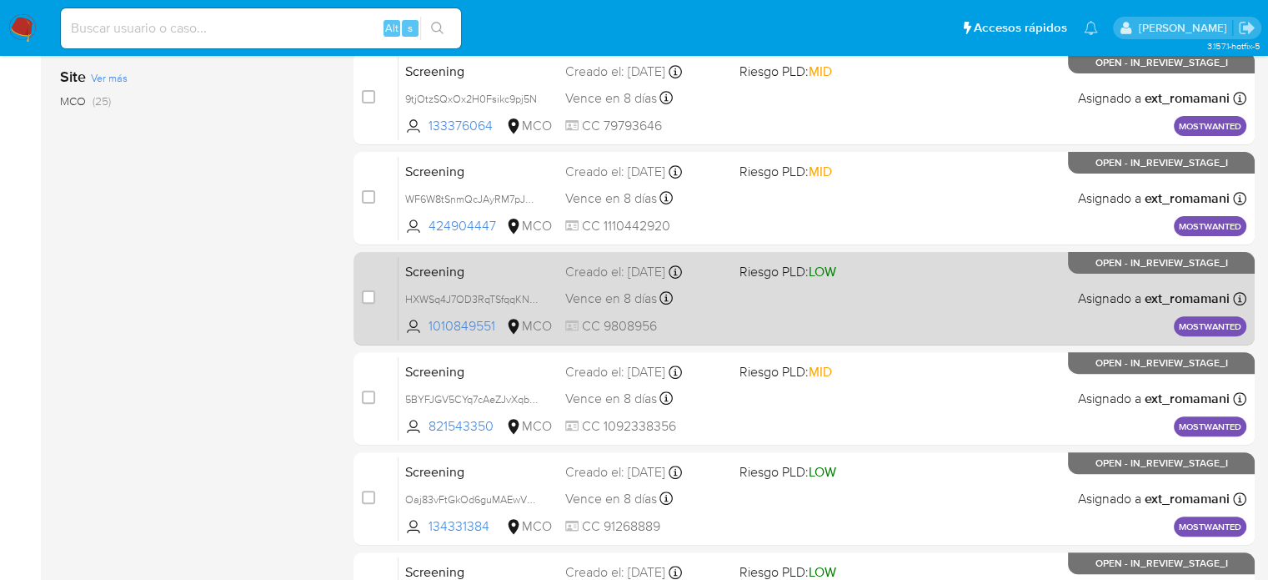
click at [738, 319] on div "Screening HXWSq4J7OD3RqTSfqqKNe6q8 1010849551 MCO Riesgo PLD: LOW Creado el: 31…" at bounding box center [823, 298] width 848 height 84
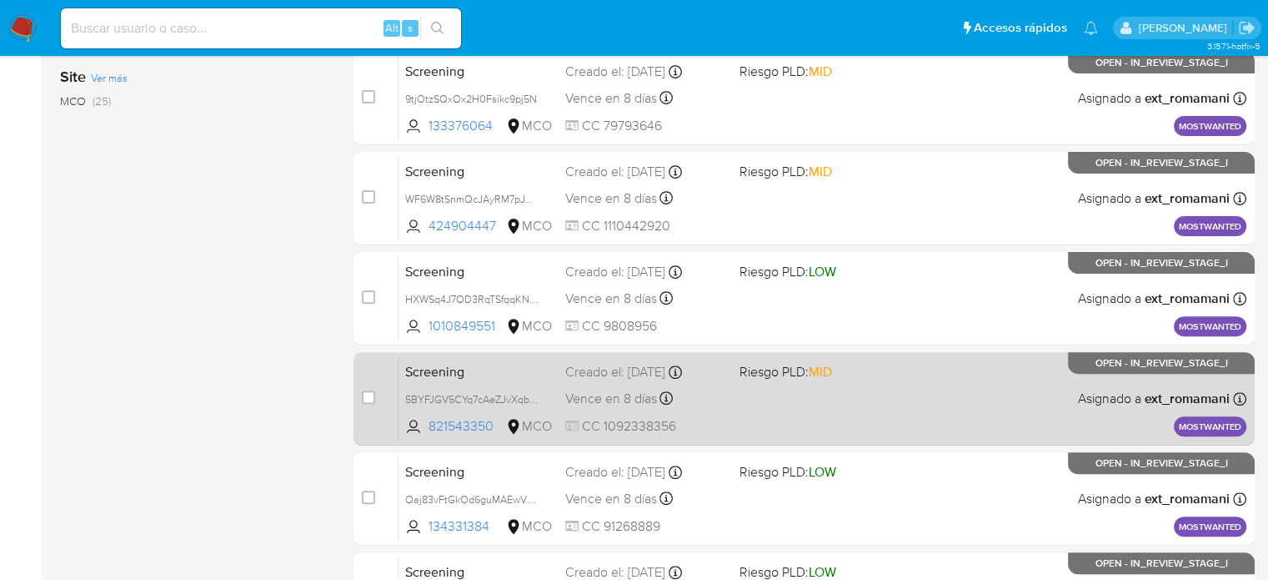
click at [735, 399] on div "Screening 5BYFJGV5CYq7cAeZJvXqb2ug 821543350 MCO Riesgo PLD: MID Creado el: 31/…" at bounding box center [823, 398] width 848 height 84
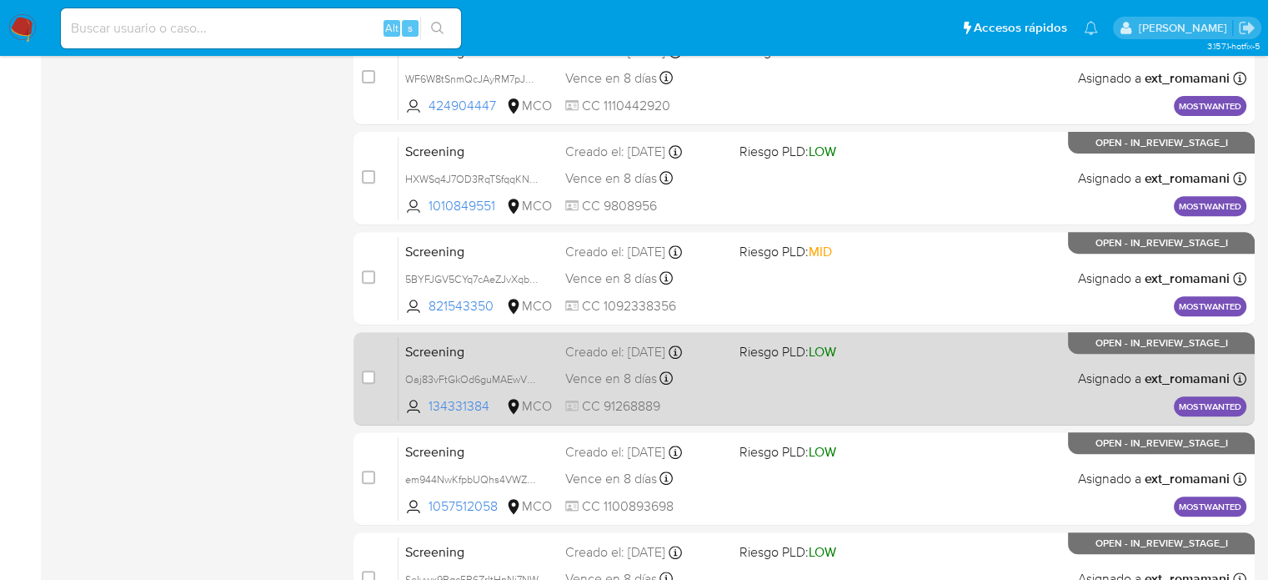
click at [757, 336] on div "Screening Oaj83vFtGkOd6guMAEwVW9w4 134331384 MCO Riesgo PLD: LOW Creado el: 31/…" at bounding box center [823, 378] width 848 height 84
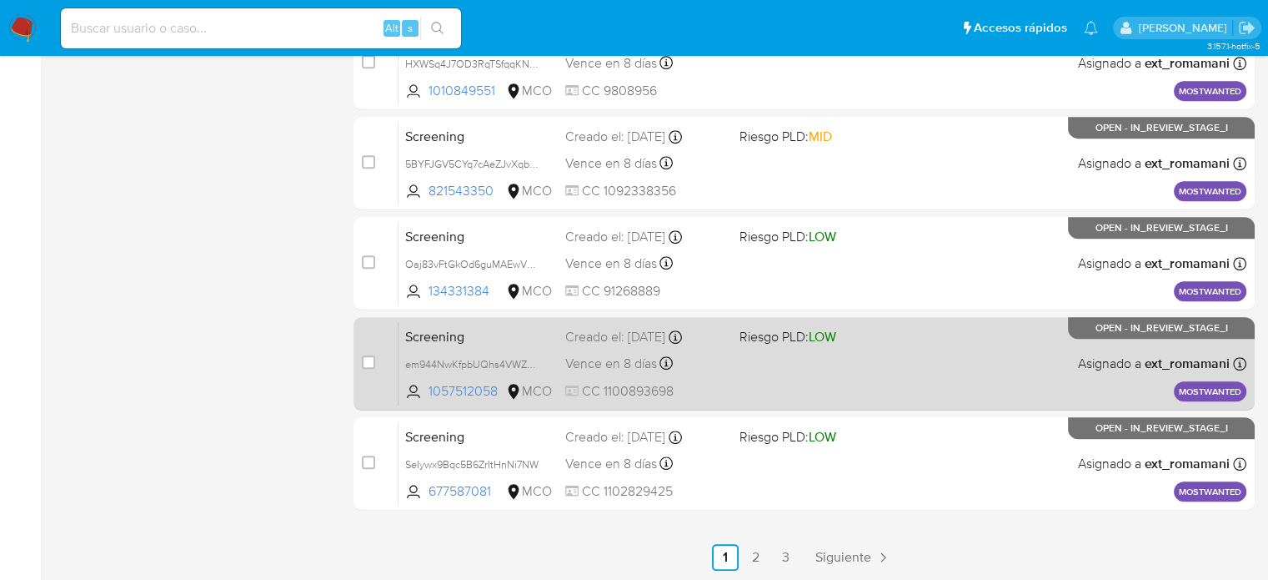
click at [741, 377] on div "Screening em944NwKfpbUQhs4VWZUeZoL 1057512058 MCO Riesgo PLD: LOW Creado el: 31…" at bounding box center [823, 363] width 848 height 84
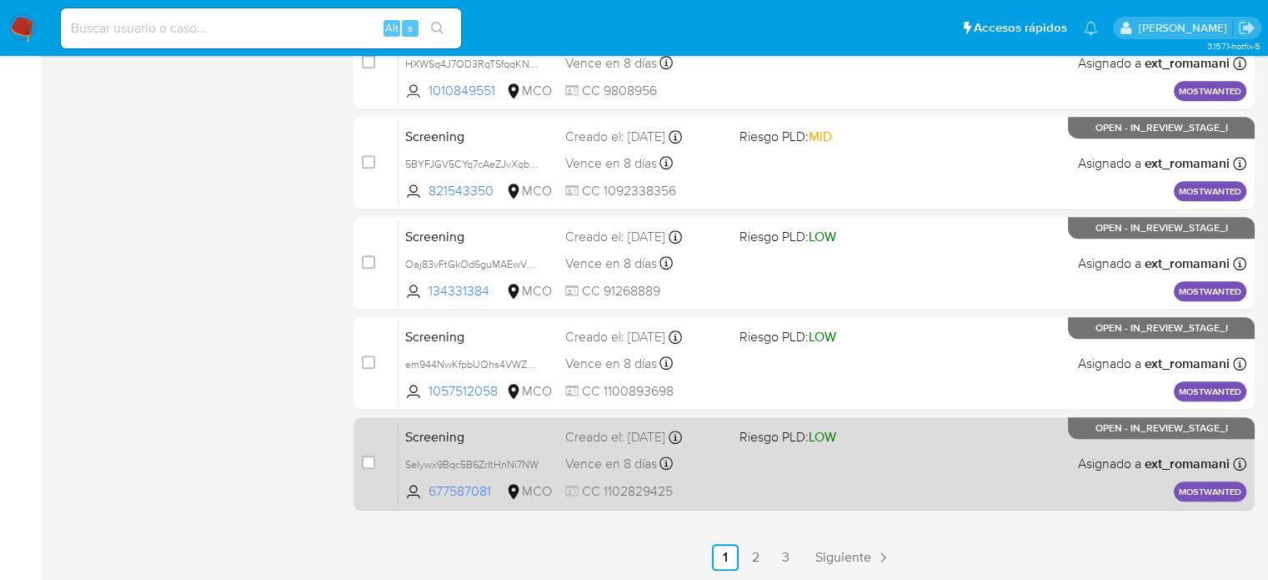
click at [737, 457] on div "Screening SeIywx9Bqc5B6ZrItHnNi7NW 677587081 MCO Riesgo PLD: LOW Creado el: 31/…" at bounding box center [823, 463] width 848 height 84
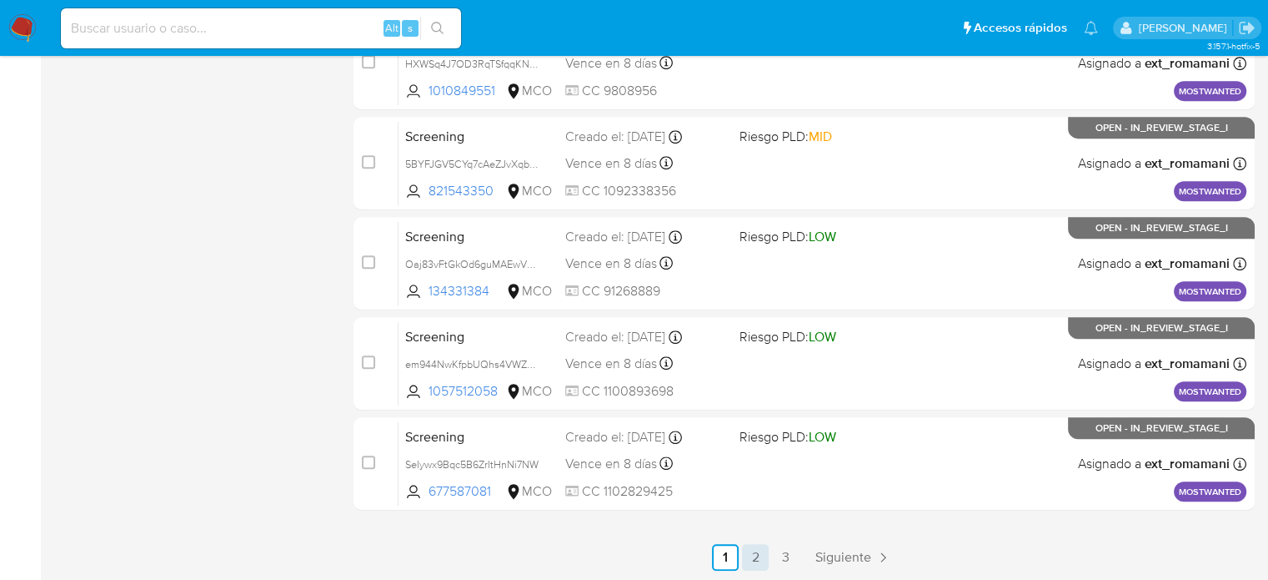
click at [751, 549] on link "2" at bounding box center [755, 557] width 27 height 27
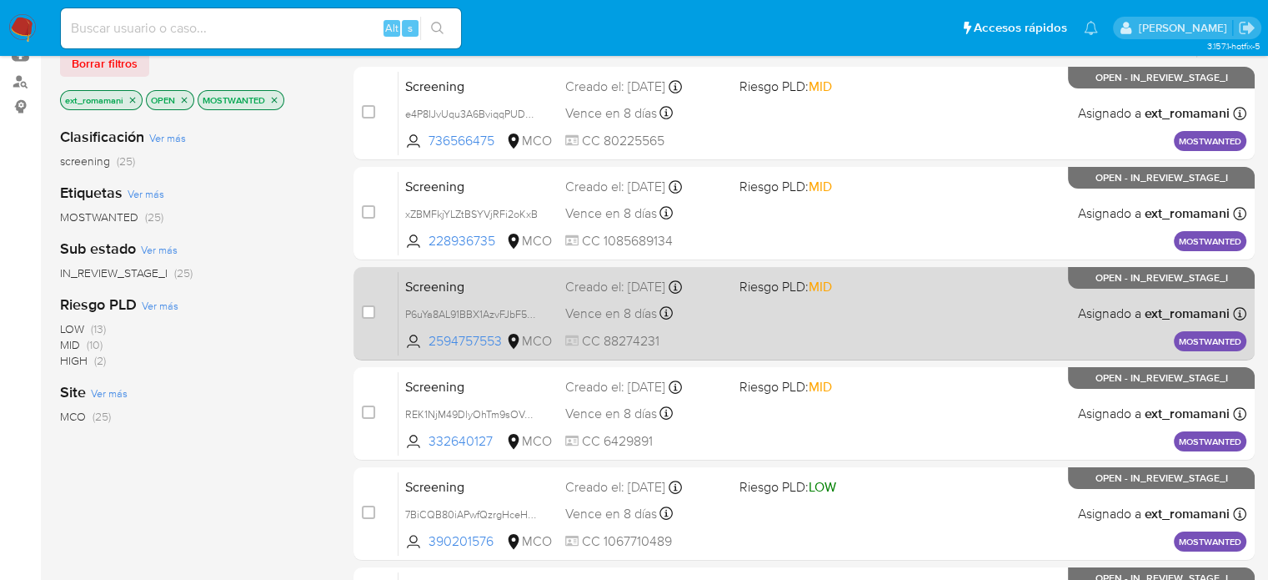
scroll to position [167, 0]
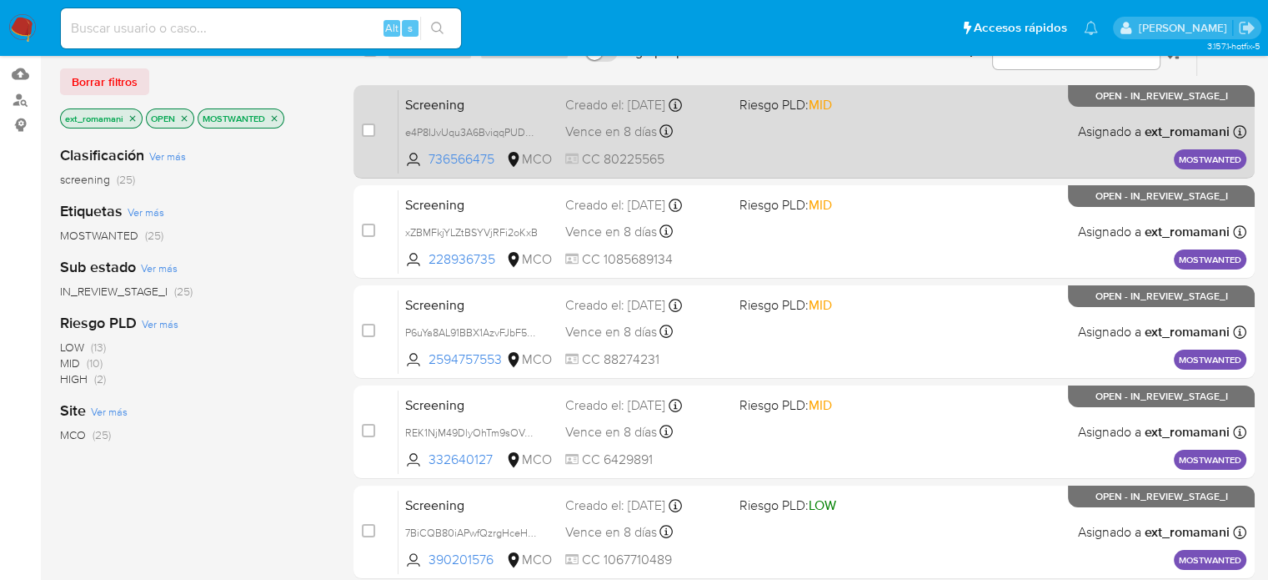
click at [774, 128] on div "Screening e4P8IJvUqu3A6BviqqPUDUmi 736566475 MCO Riesgo PLD: MID Creado el: 31/…" at bounding box center [823, 131] width 848 height 84
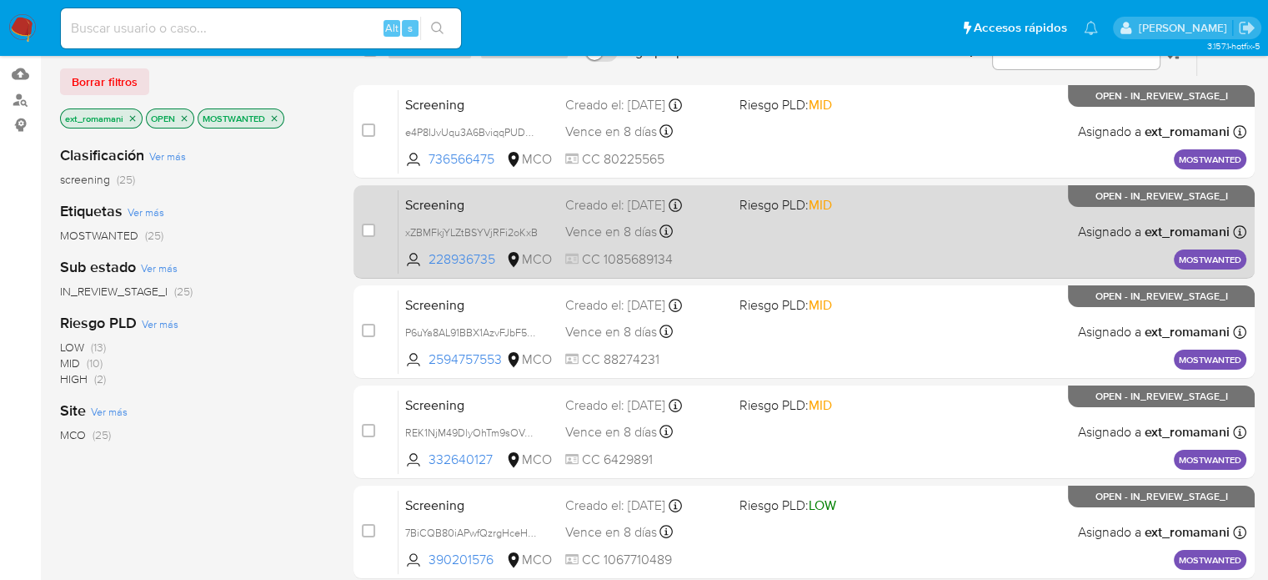
click at [741, 241] on div "Screening xZBMFkjYLZtBSYVjRFi2oKxB 228936735 MCO Riesgo PLD: MID Creado el: 31/…" at bounding box center [823, 231] width 848 height 84
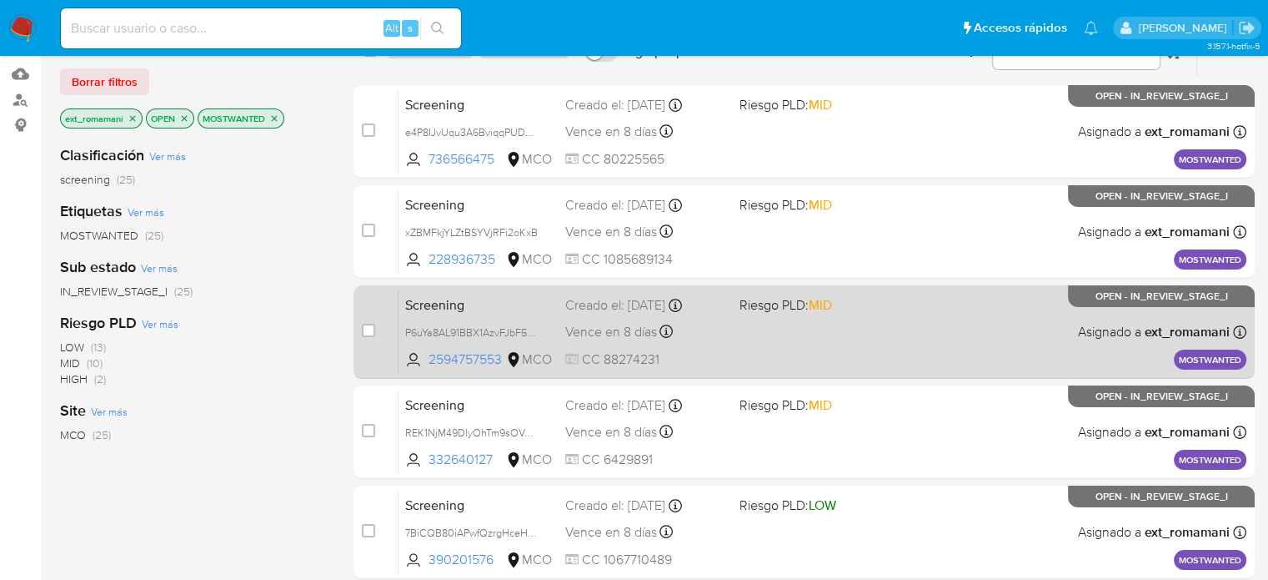
click at [731, 319] on div "Screening P6uYa8AL91BBX1AzvFJbF5D9 2594757553 MCO Riesgo PLD: MID Creado el: 01…" at bounding box center [823, 331] width 848 height 84
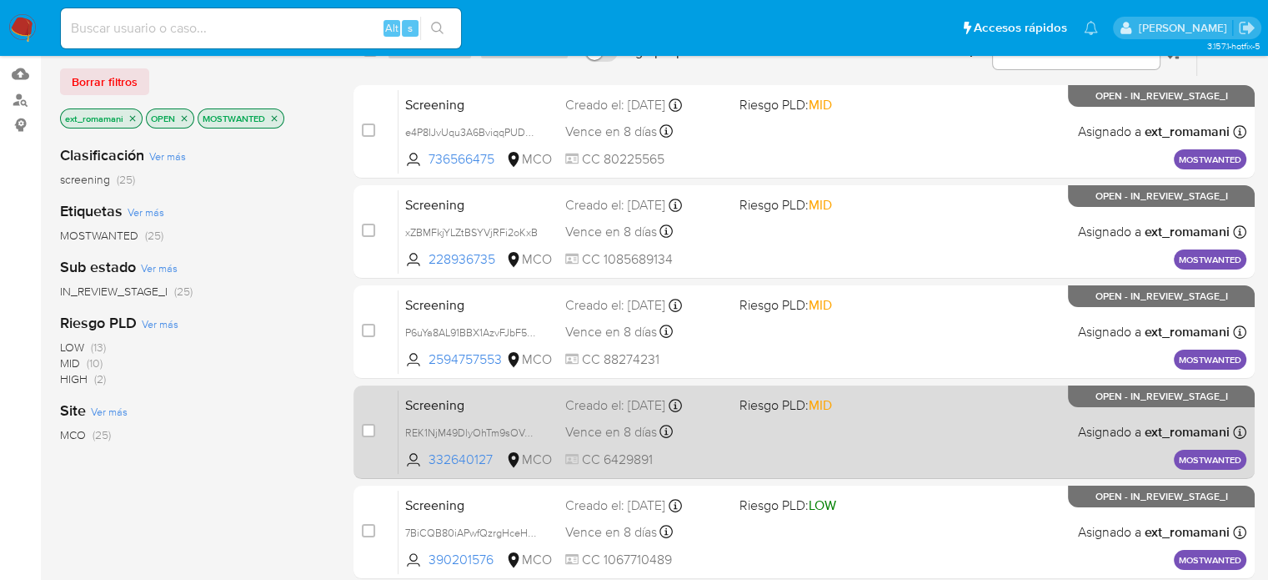
click at [737, 428] on div "Screening REK1NjM49DlyOhTm9sOVdO4Y 332640127 MCO Riesgo PLD: MID Creado el: 31/…" at bounding box center [823, 431] width 848 height 84
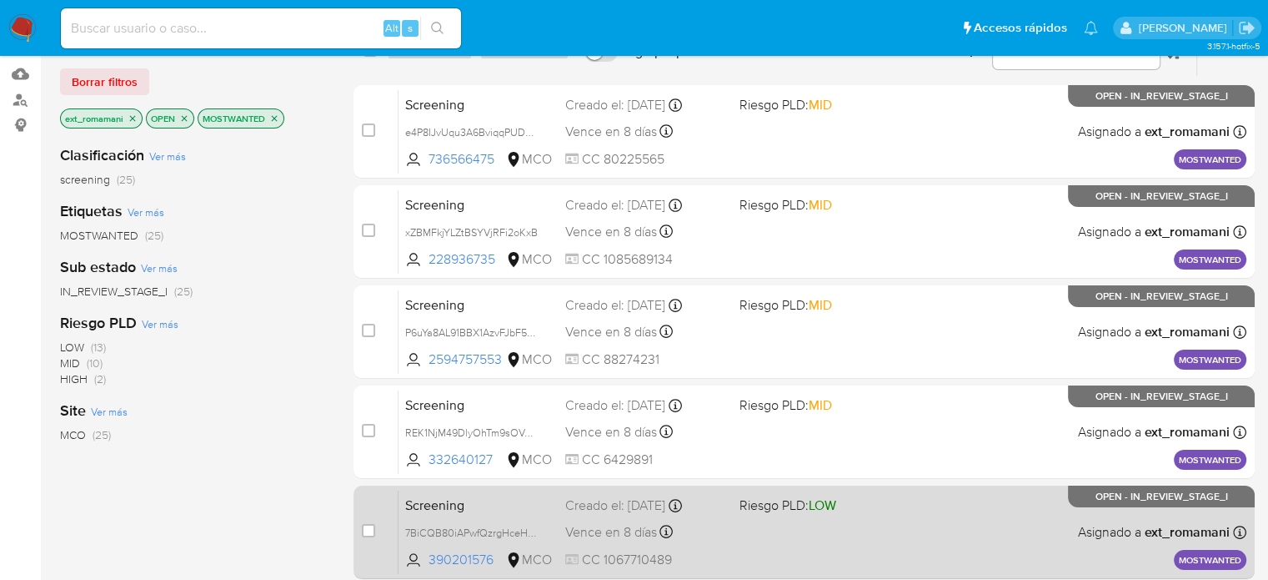
scroll to position [334, 0]
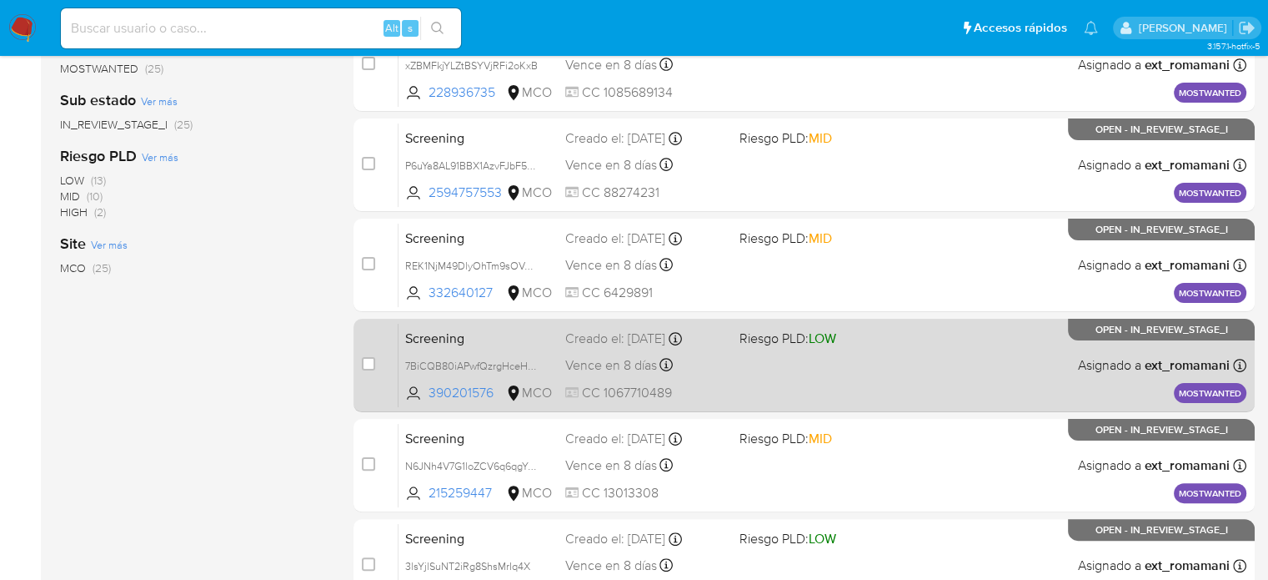
click at [737, 351] on div "Screening 7BiCQB80iAPwfQzrgHceHpYM 390201576 MCO Riesgo PLD: LOW Creado el: 31/…" at bounding box center [823, 365] width 848 height 84
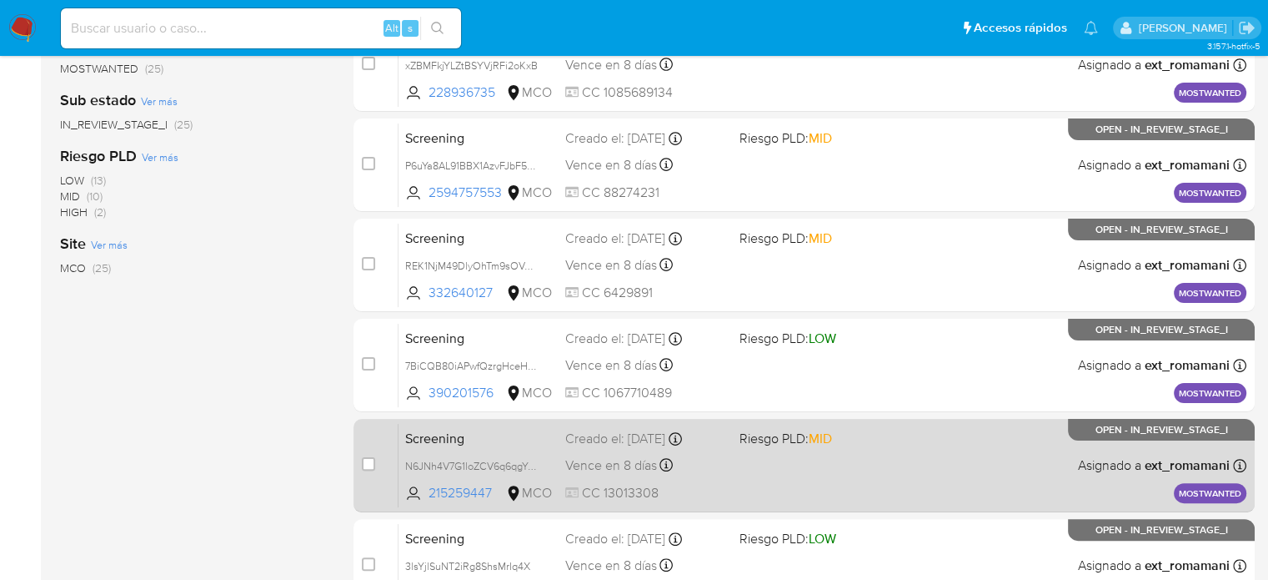
click at [745, 473] on div "Screening N6JNh4V7G1loZCV6q6qgYs0g 215259447 MCO Riesgo PLD: MID Creado el: 01/…" at bounding box center [823, 465] width 848 height 84
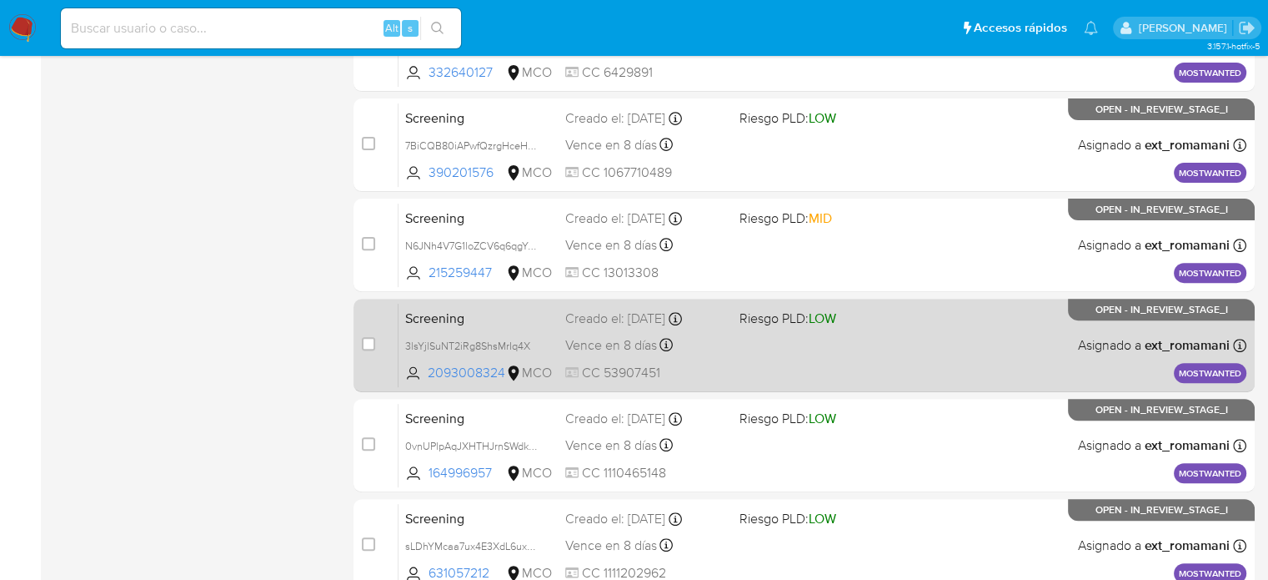
scroll to position [584, 0]
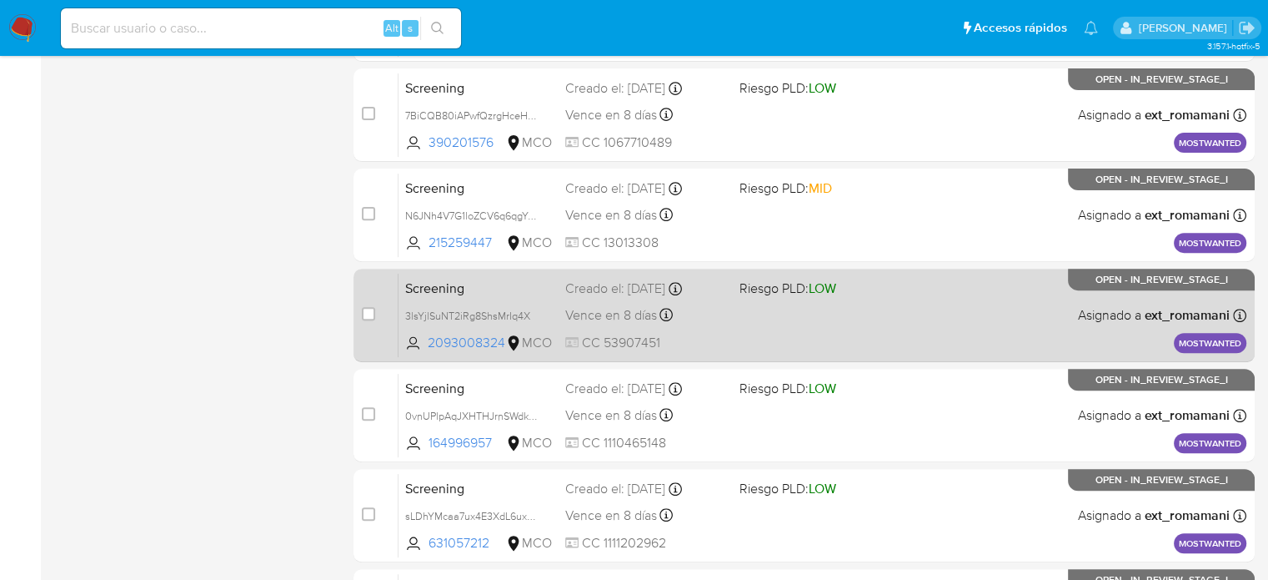
click at [735, 311] on div "Screening 3lsYjlSuNT2iRg8ShsMrIq4X 2093008324 MCO Riesgo PLD: LOW Creado el: 01…" at bounding box center [823, 315] width 848 height 84
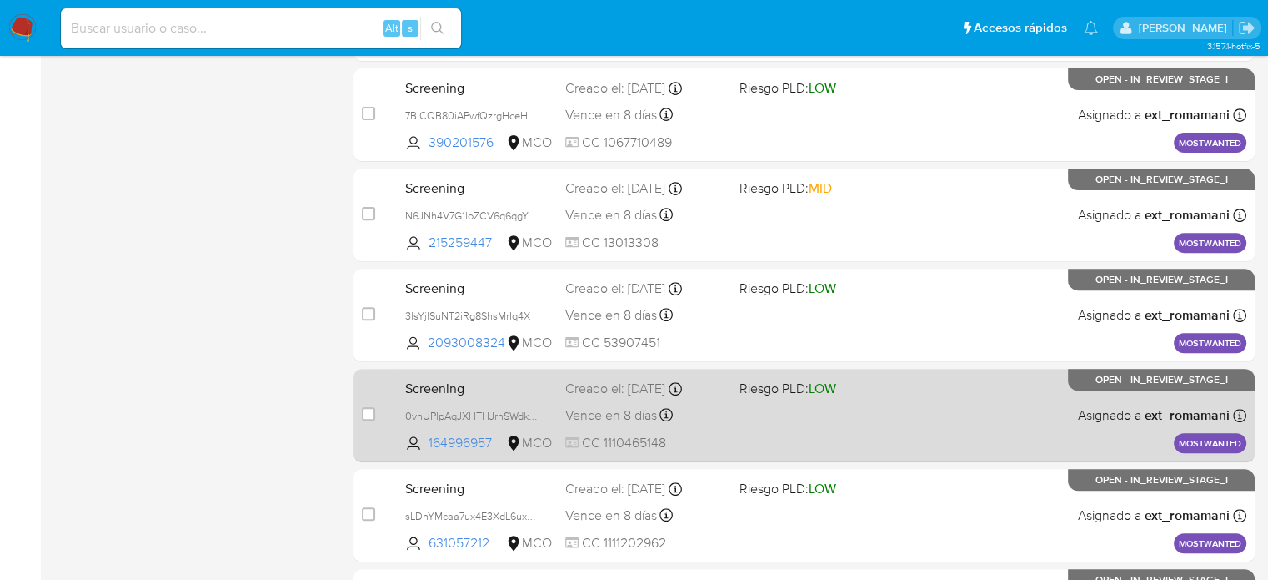
click at [719, 434] on span "CC 1110465148" at bounding box center [645, 443] width 160 height 18
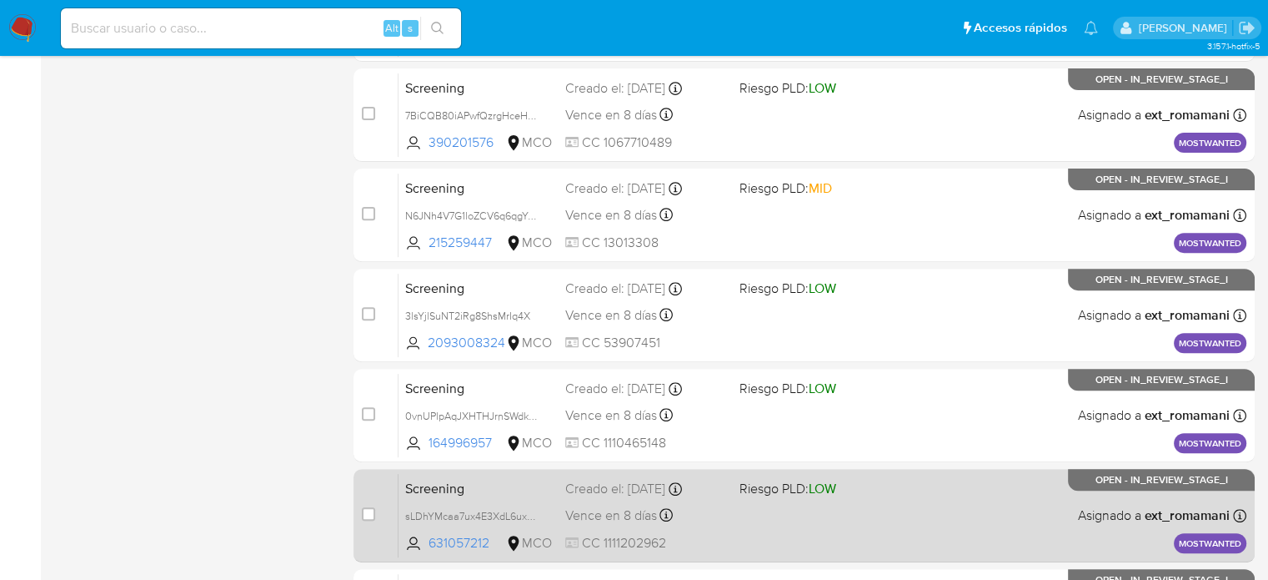
scroll to position [736, 0]
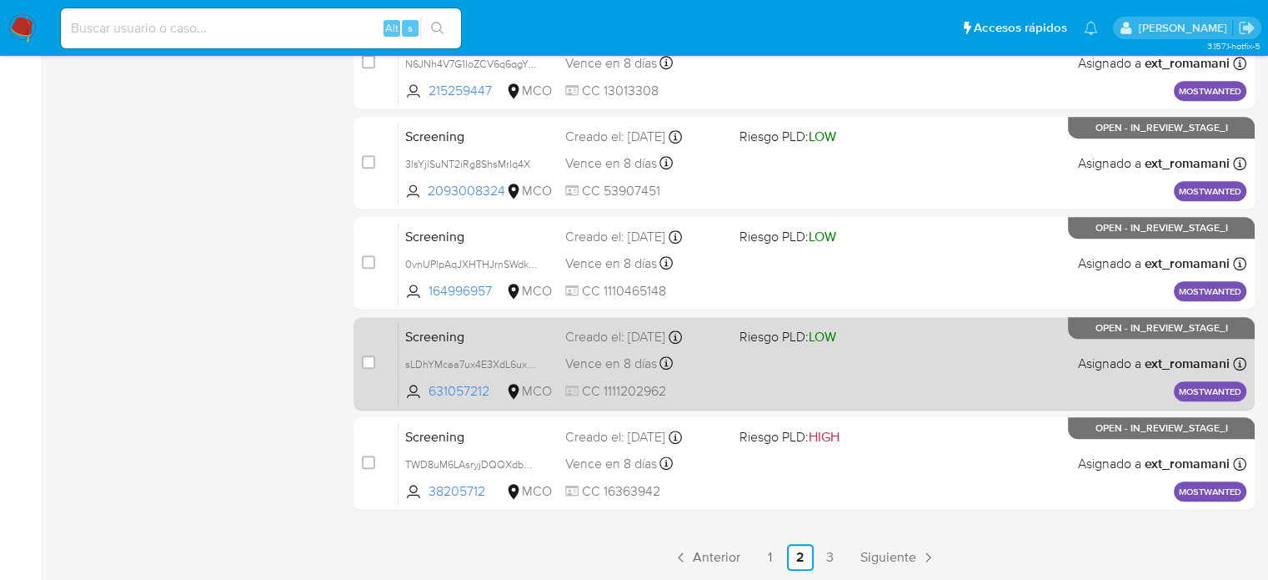
click at [715, 344] on div "Screening sLDhYMcaa7ux4E3XdL6uxXsC 631057212 MCO Riesgo PLD: LOW Creado el: 31/…" at bounding box center [823, 363] width 848 height 84
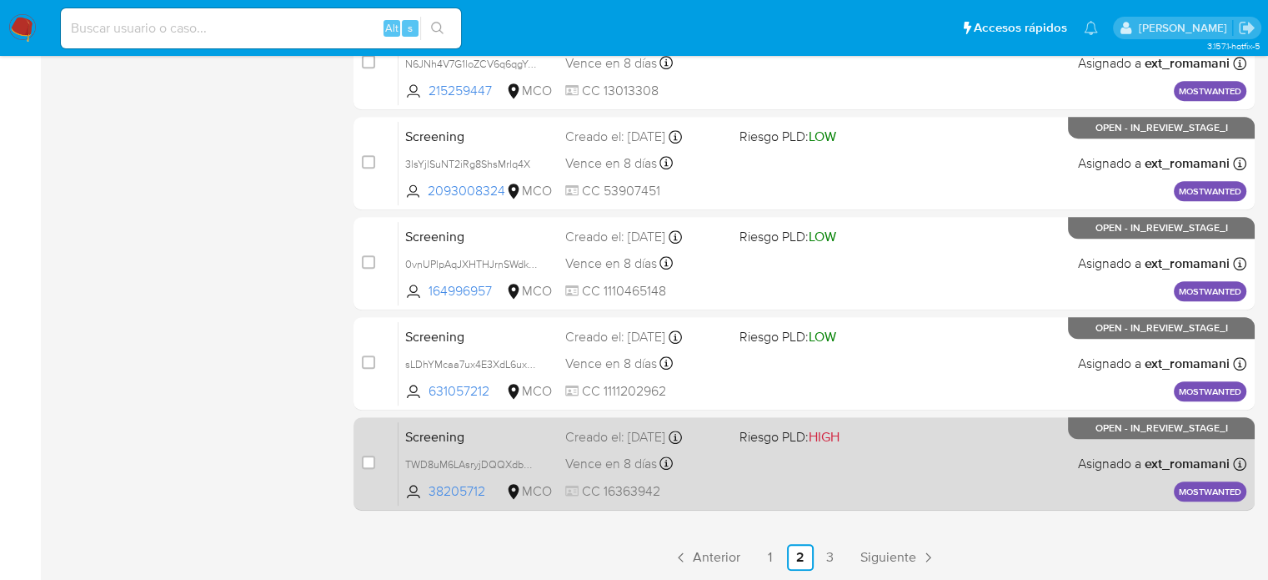
click at [714, 466] on div "Vence en 8 días Vence el 09/09/2025 07:05:36" at bounding box center [645, 463] width 160 height 23
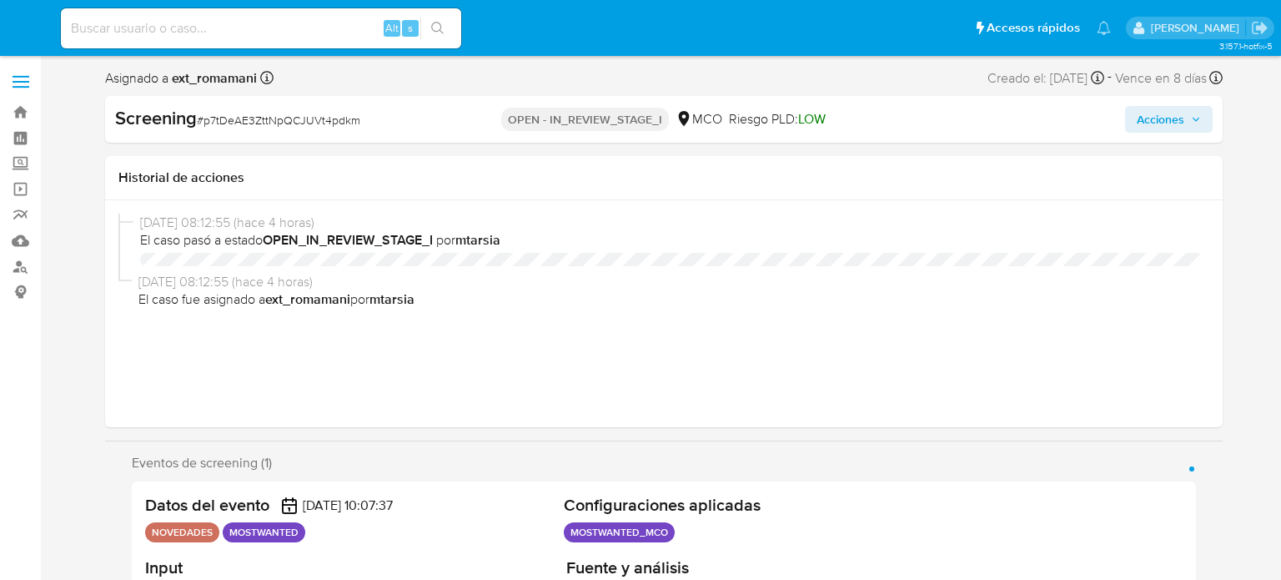
select select "10"
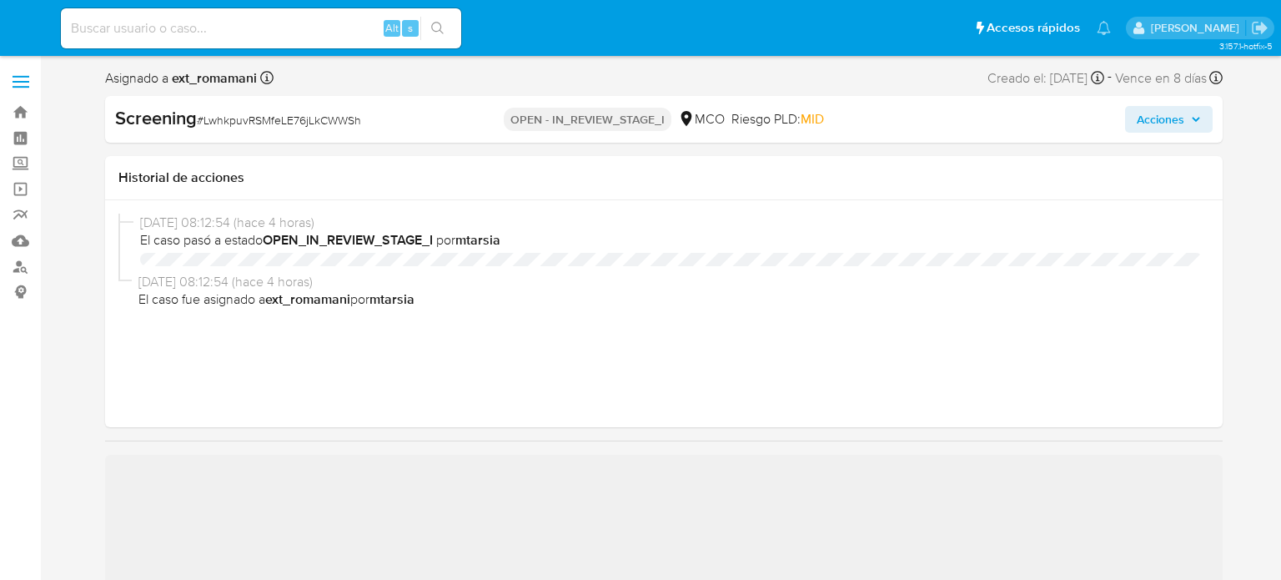
select select "10"
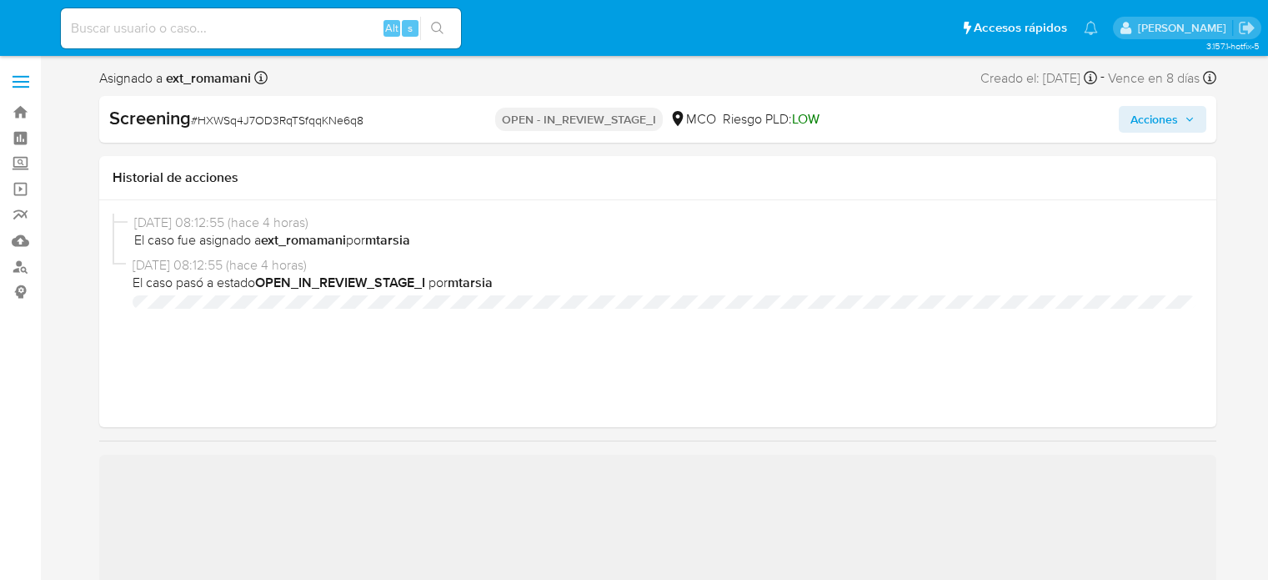
select select "10"
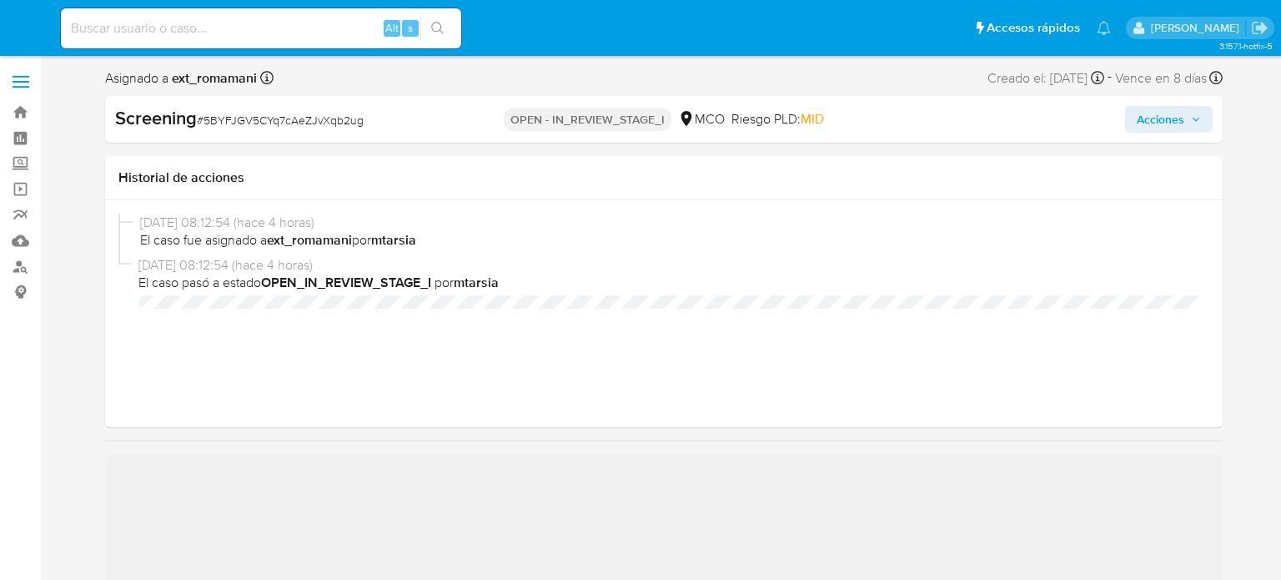
select select "10"
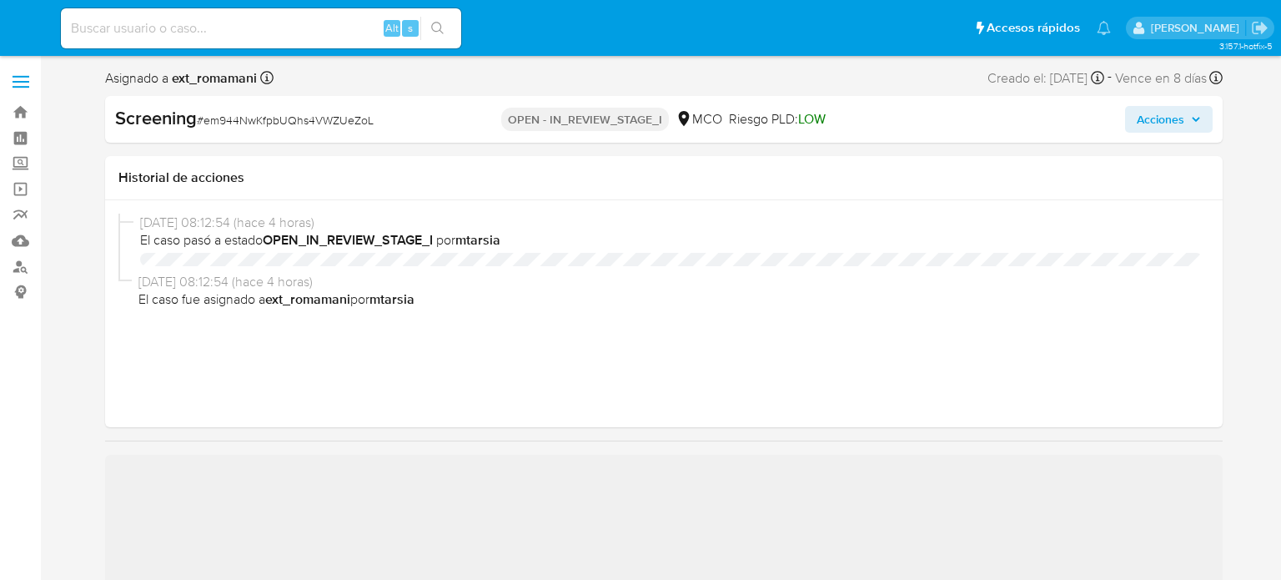
select select "10"
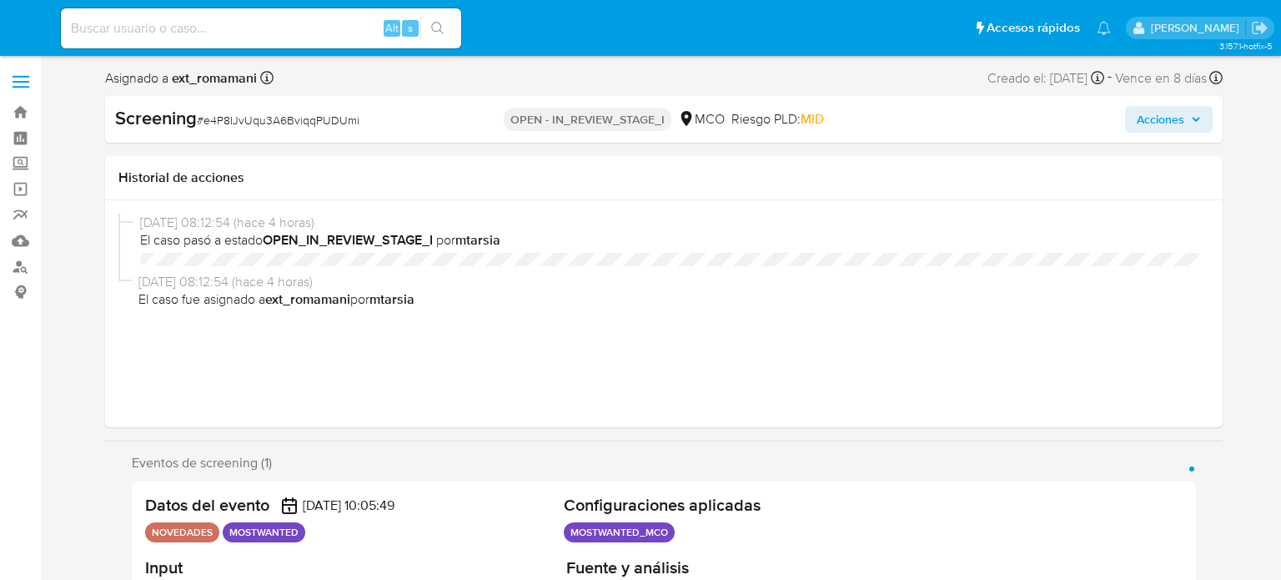
select select "10"
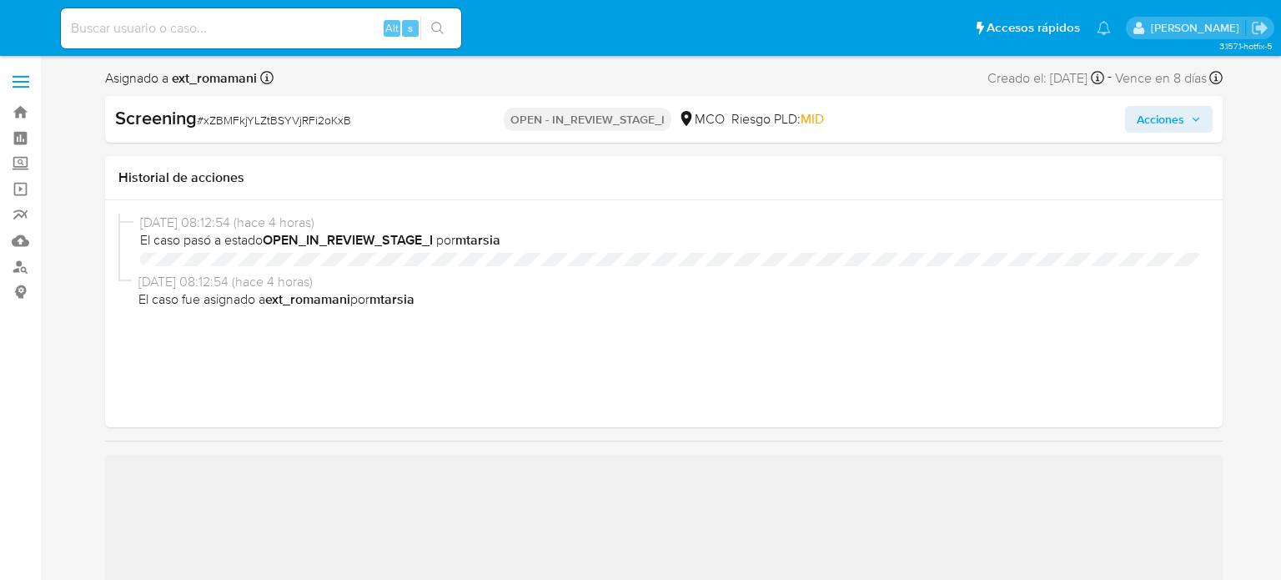
select select "10"
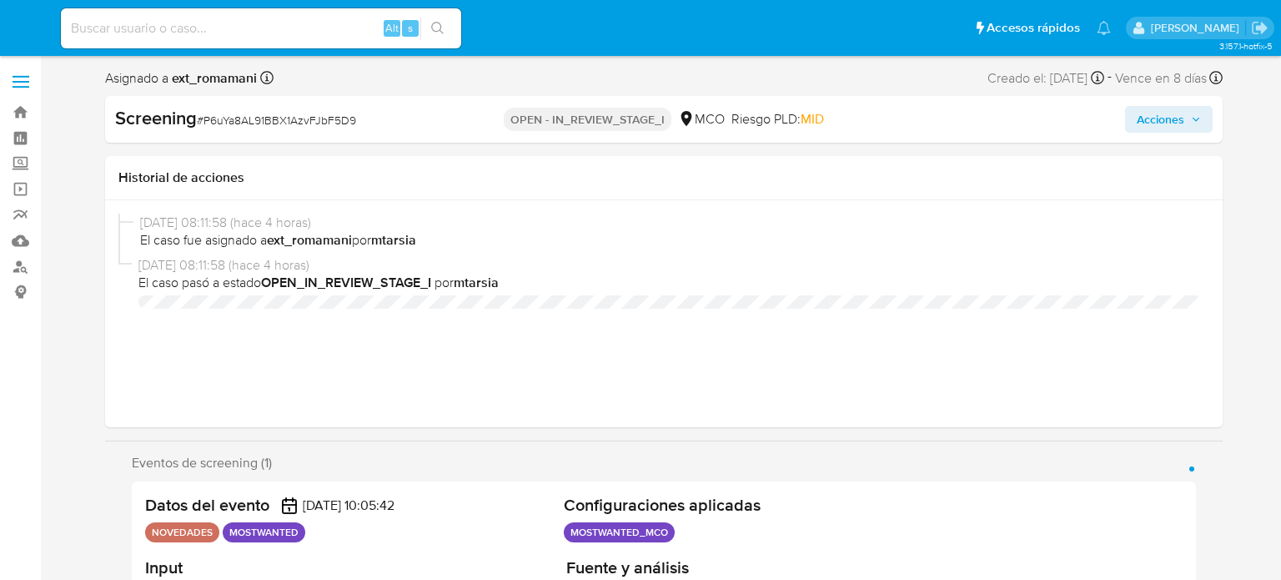
select select "10"
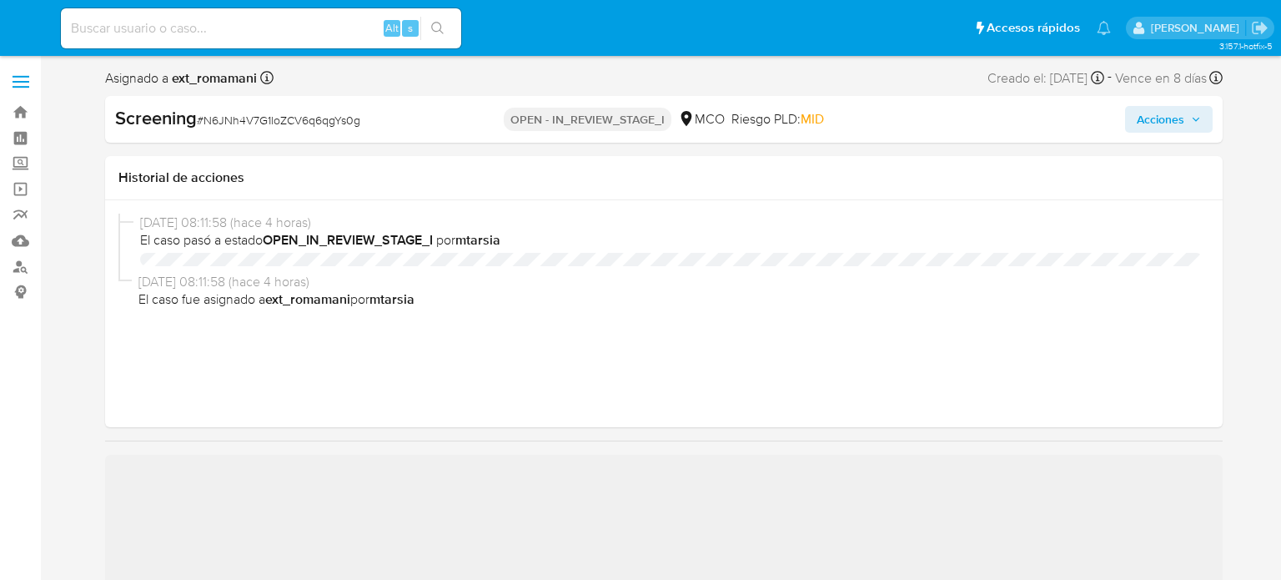
select select "10"
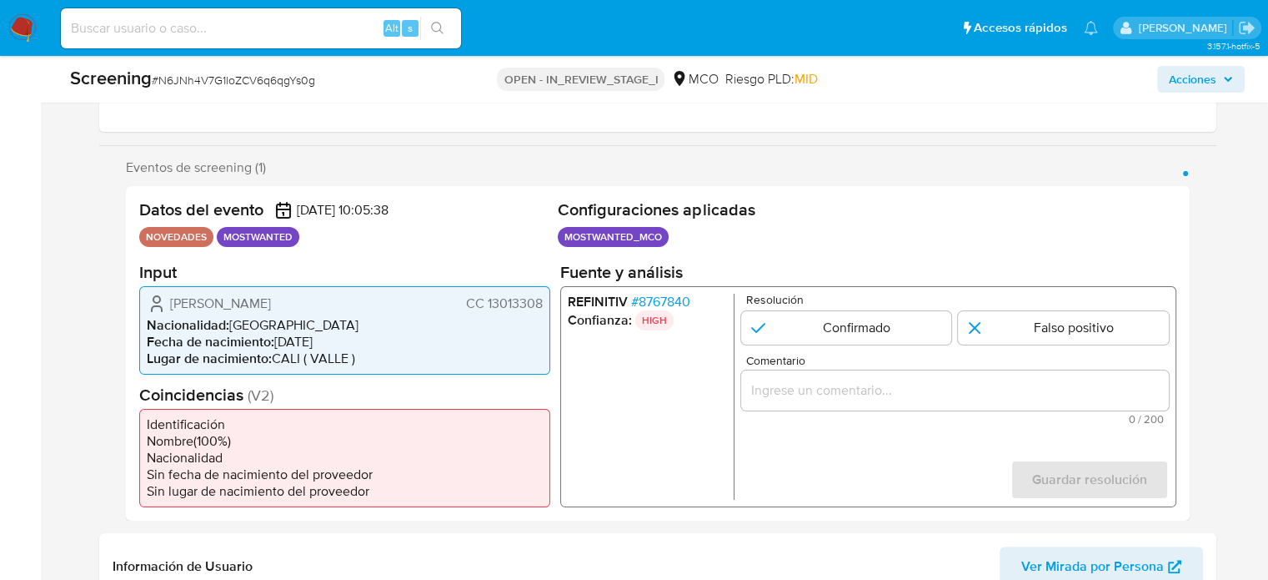
scroll to position [250, 0]
drag, startPoint x: 542, startPoint y: 300, endPoint x: 486, endPoint y: 305, distance: 56.1
click at [486, 305] on div "Luis Fernando Zapata Osorio CC 13013308 Nacionalidad : Colombia Fecha de nacimi…" at bounding box center [344, 328] width 411 height 88
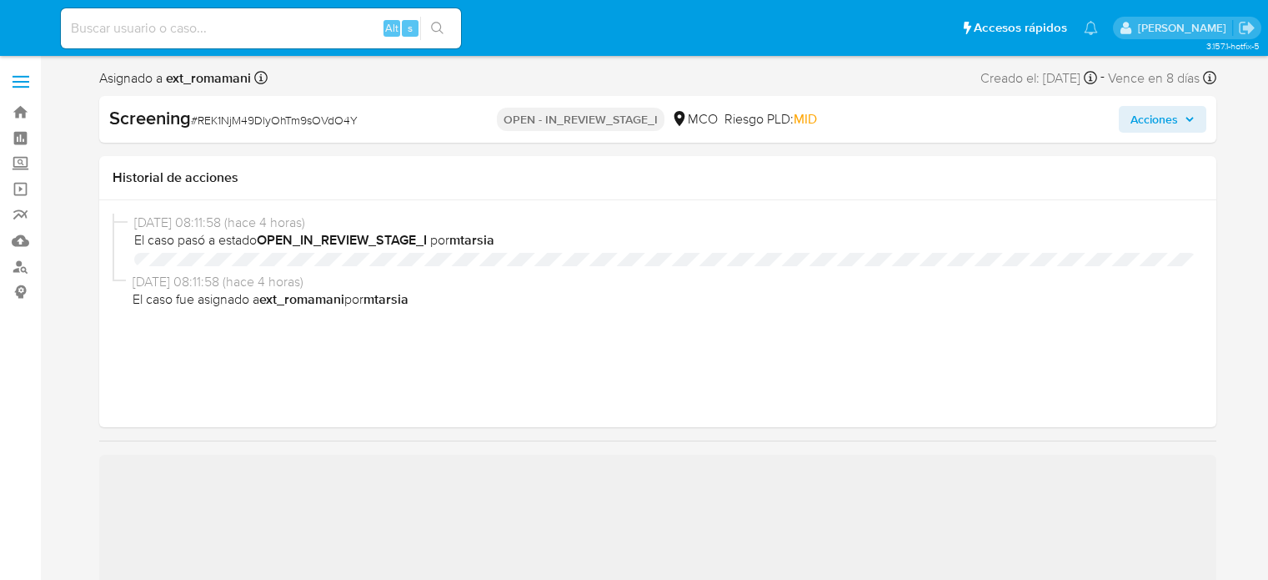
select select "10"
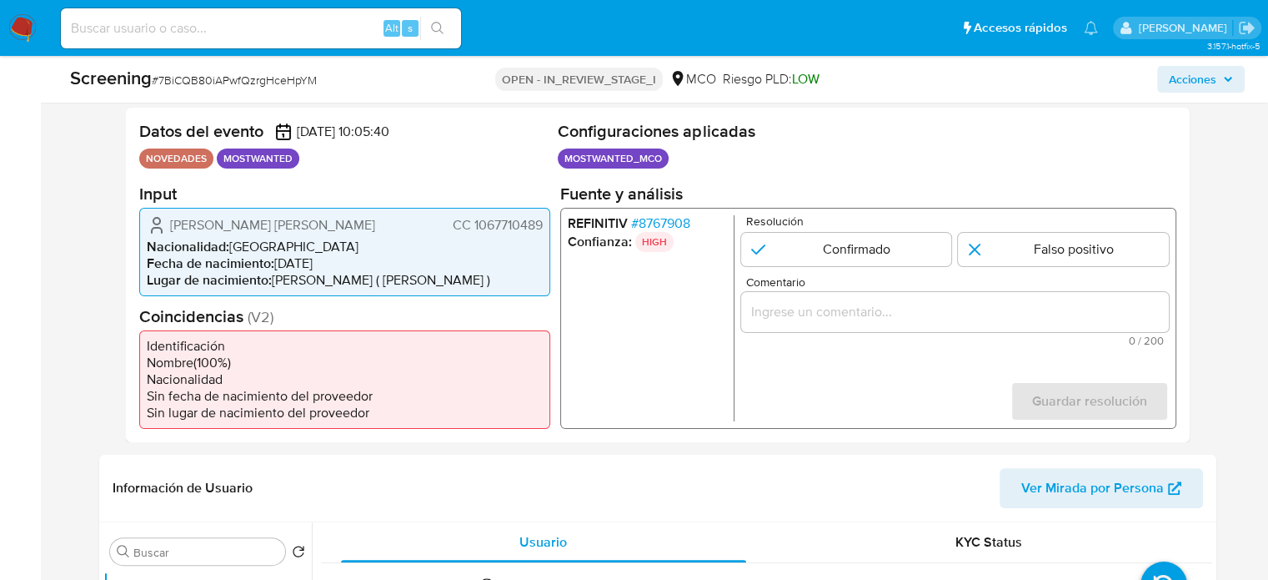
scroll to position [417, 0]
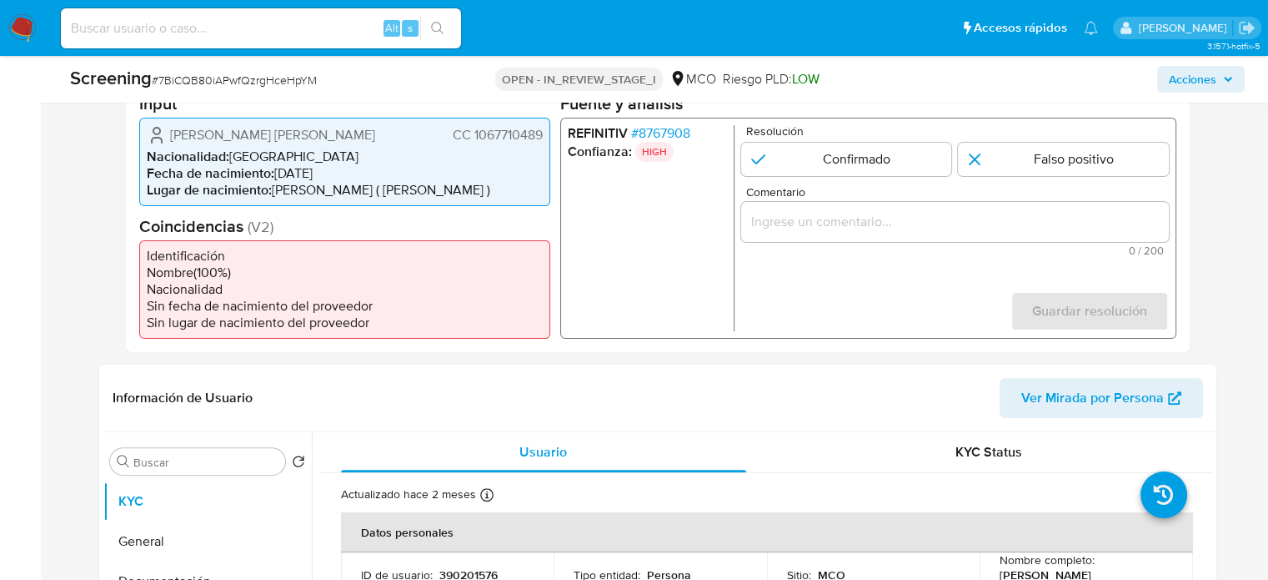
drag, startPoint x: 540, startPoint y: 134, endPoint x: 473, endPoint y: 141, distance: 67.9
click at [473, 141] on span "CC 1067710489" at bounding box center [497, 134] width 90 height 17
click at [529, 172] on li "Fecha de nacimiento : 25/01/1986" at bounding box center [345, 172] width 396 height 17
drag, startPoint x: 540, startPoint y: 139, endPoint x: 474, endPoint y: 140, distance: 66.7
click at [474, 140] on span "CC 1067710489" at bounding box center [497, 134] width 90 height 17
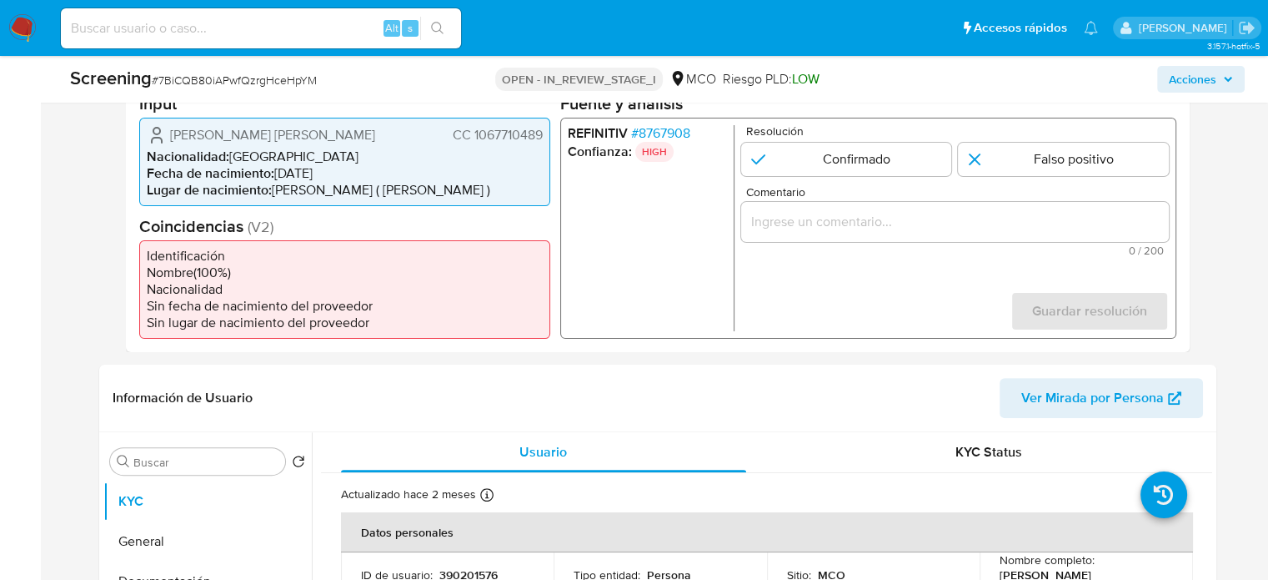
drag, startPoint x: 213, startPoint y: 133, endPoint x: 233, endPoint y: 138, distance: 20.8
click at [233, 138] on span "Miguel Yair Morales Granados" at bounding box center [272, 134] width 205 height 17
drag, startPoint x: 164, startPoint y: 123, endPoint x: 209, endPoint y: 139, distance: 47.7
click at [209, 139] on div "Miguel Yair Morales Granados CC 1067710489" at bounding box center [345, 134] width 396 height 20
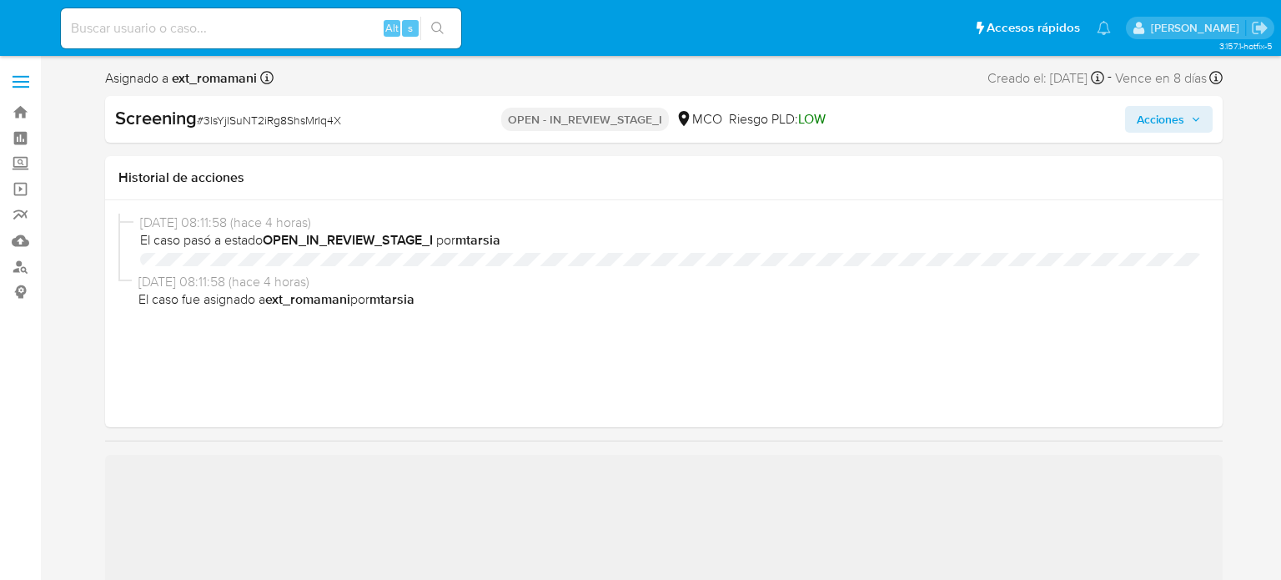
select select "10"
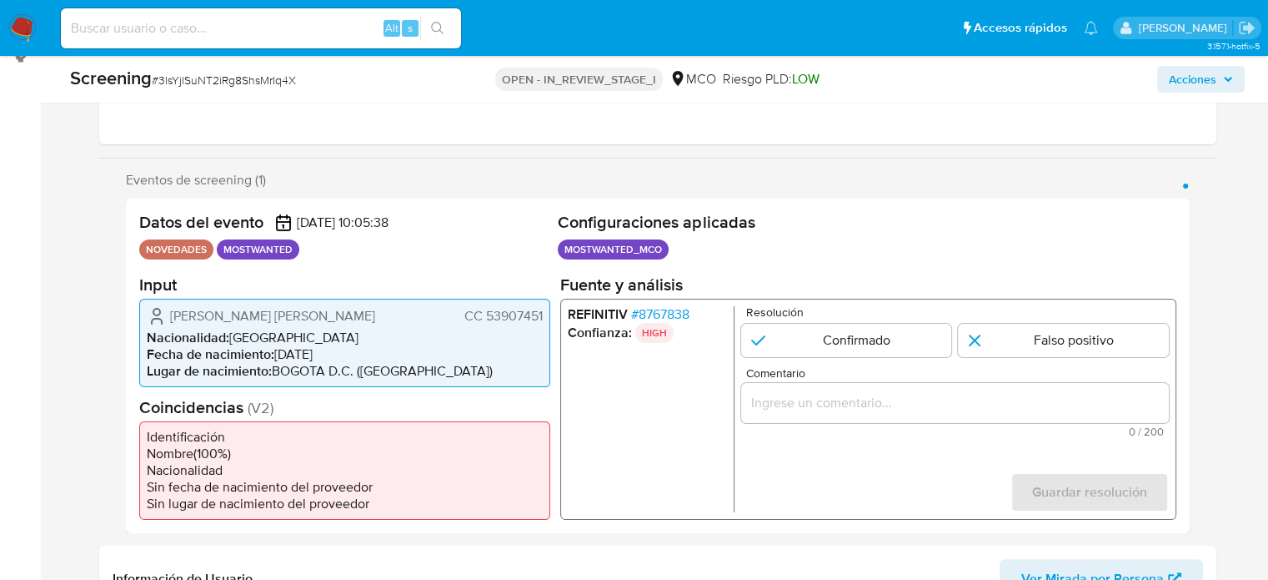
scroll to position [334, 0]
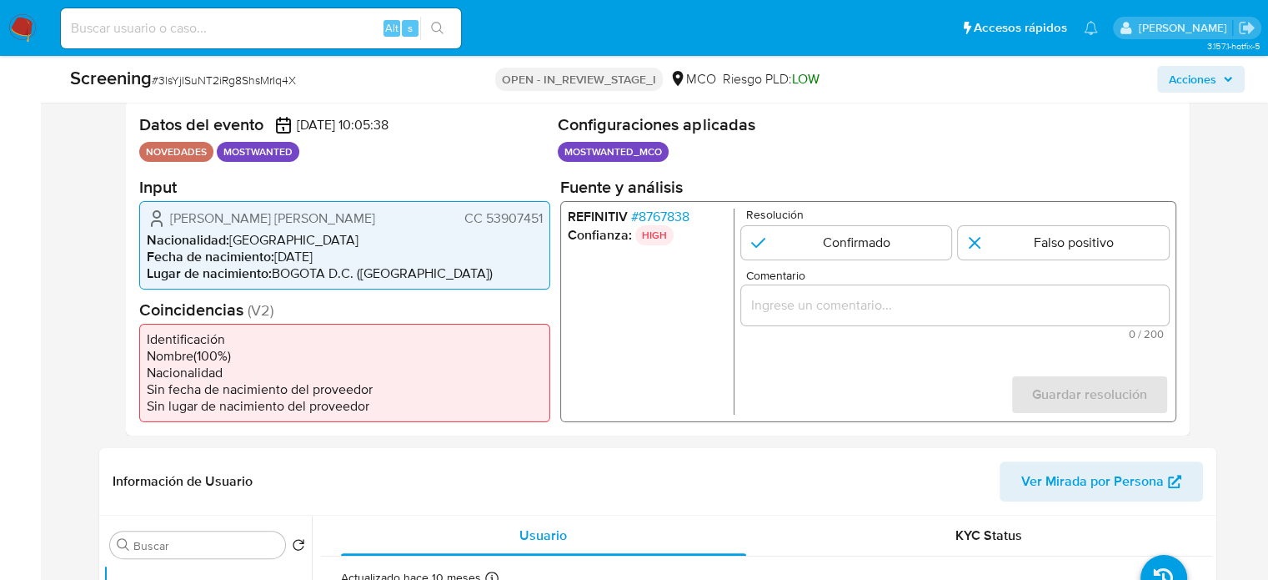
drag, startPoint x: 544, startPoint y: 217, endPoint x: 487, endPoint y: 225, distance: 57.3
click at [487, 225] on div "Anyela Paola Guerrero Salazar CC 53907451 Nacionalidad : Colombia Fecha de naci…" at bounding box center [344, 244] width 411 height 88
click at [498, 243] on li "Nacionalidad : Colombia" at bounding box center [345, 239] width 396 height 17
drag, startPoint x: 544, startPoint y: 222, endPoint x: 487, endPoint y: 220, distance: 56.7
click at [487, 220] on div "Anyela Paola Guerrero Salazar CC 53907451 Nacionalidad : Colombia Fecha de naci…" at bounding box center [344, 244] width 411 height 88
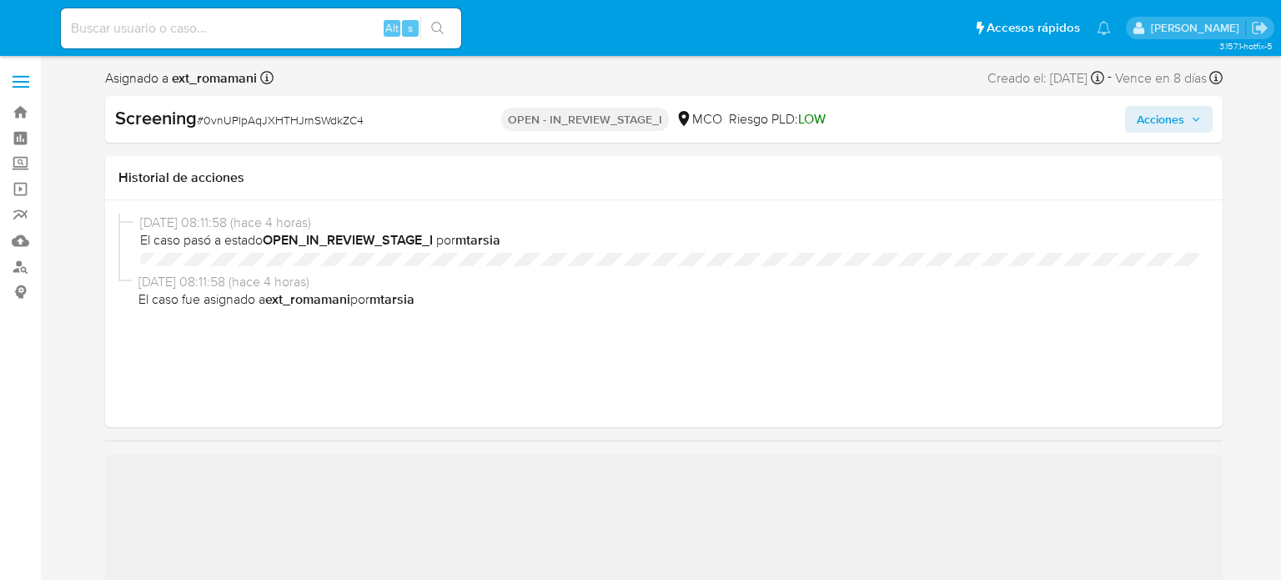
select select "10"
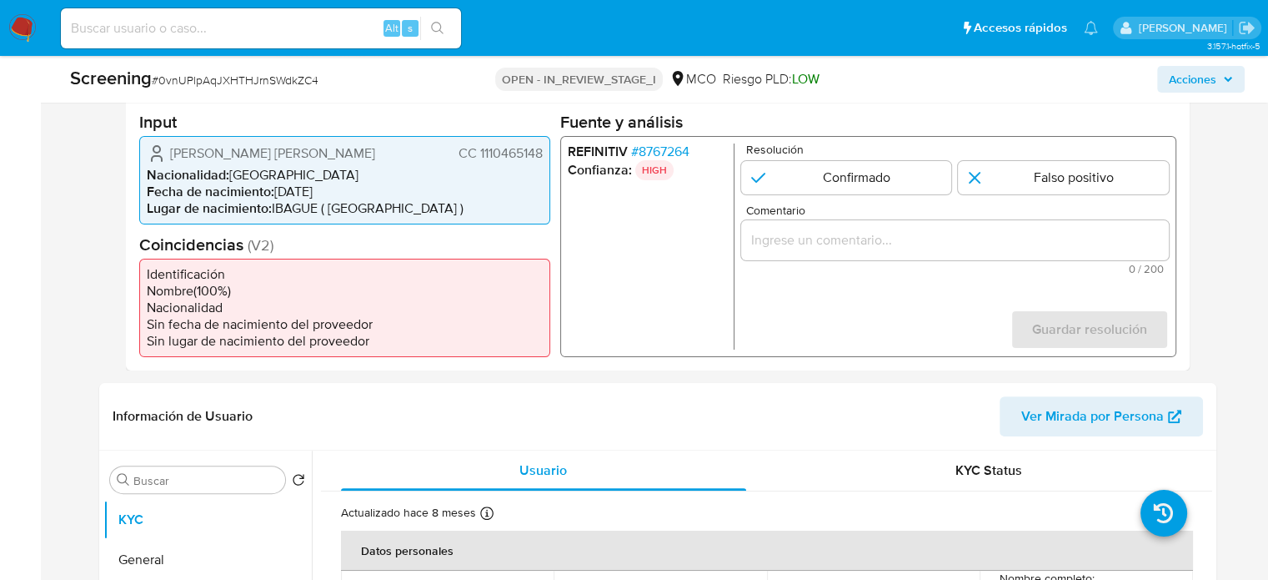
scroll to position [417, 0]
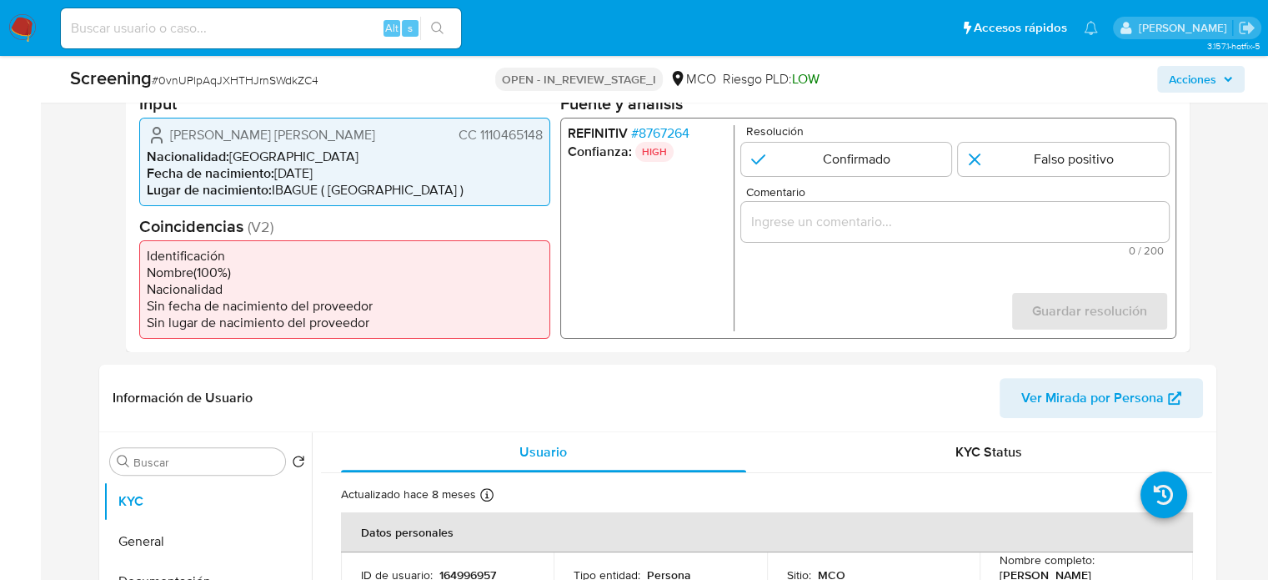
drag, startPoint x: 543, startPoint y: 133, endPoint x: 477, endPoint y: 138, distance: 66.1
click at [477, 138] on div "Damian Stevens Rubio Espinosa CC 1110465148 Nacionalidad : Colombia Fecha de na…" at bounding box center [344, 161] width 411 height 88
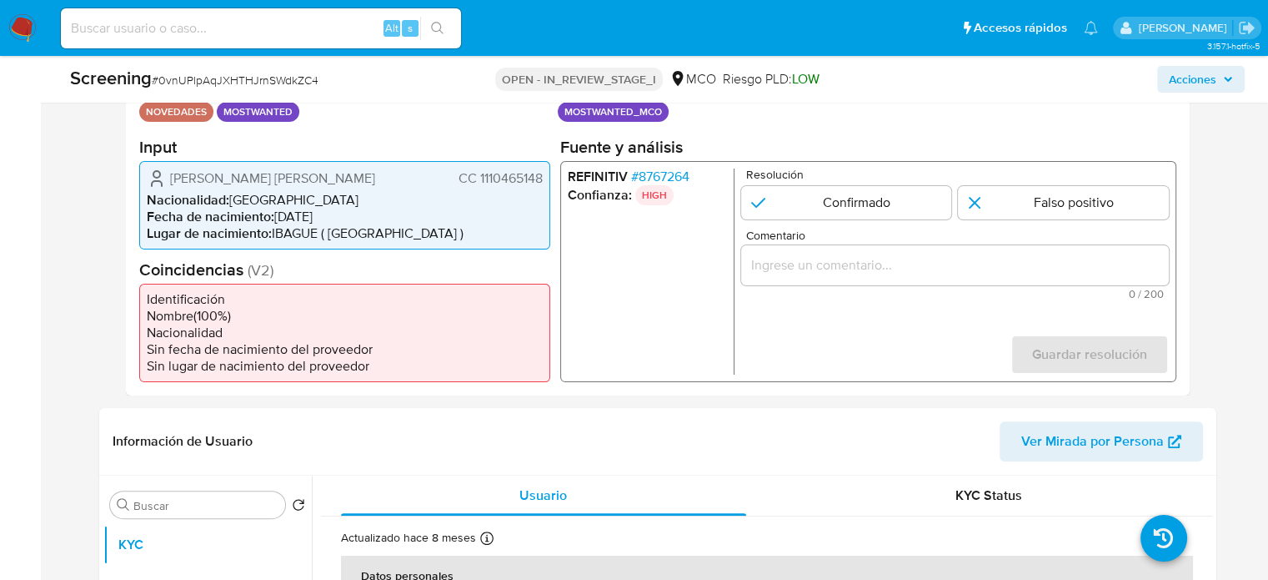
scroll to position [334, 0]
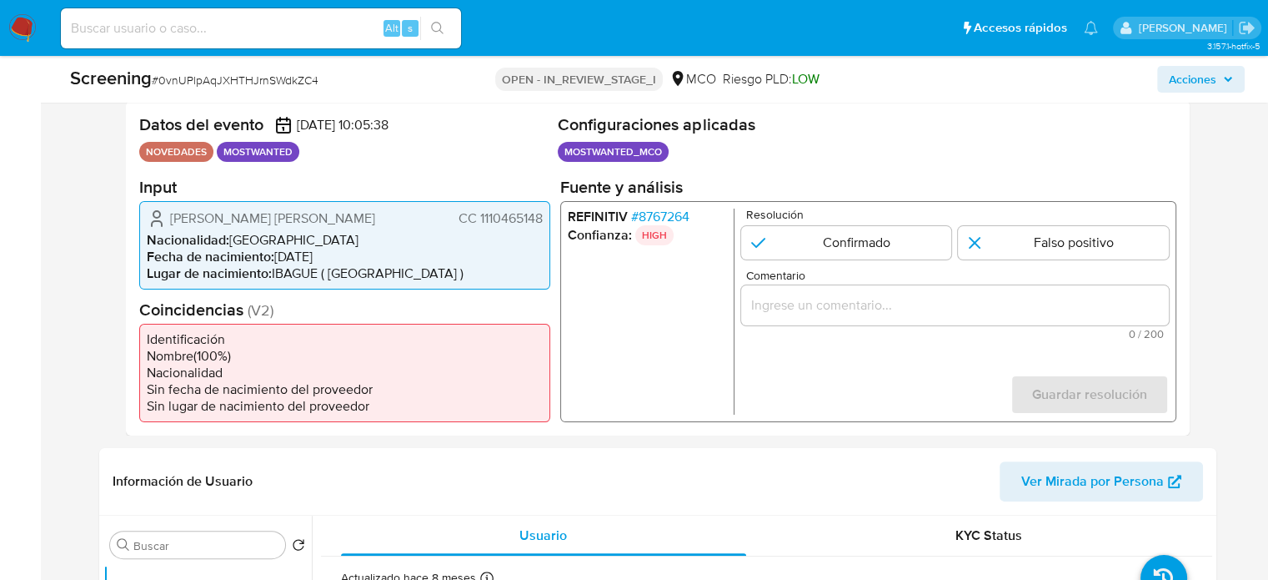
click at [685, 213] on span "# 8767264" at bounding box center [659, 216] width 58 height 17
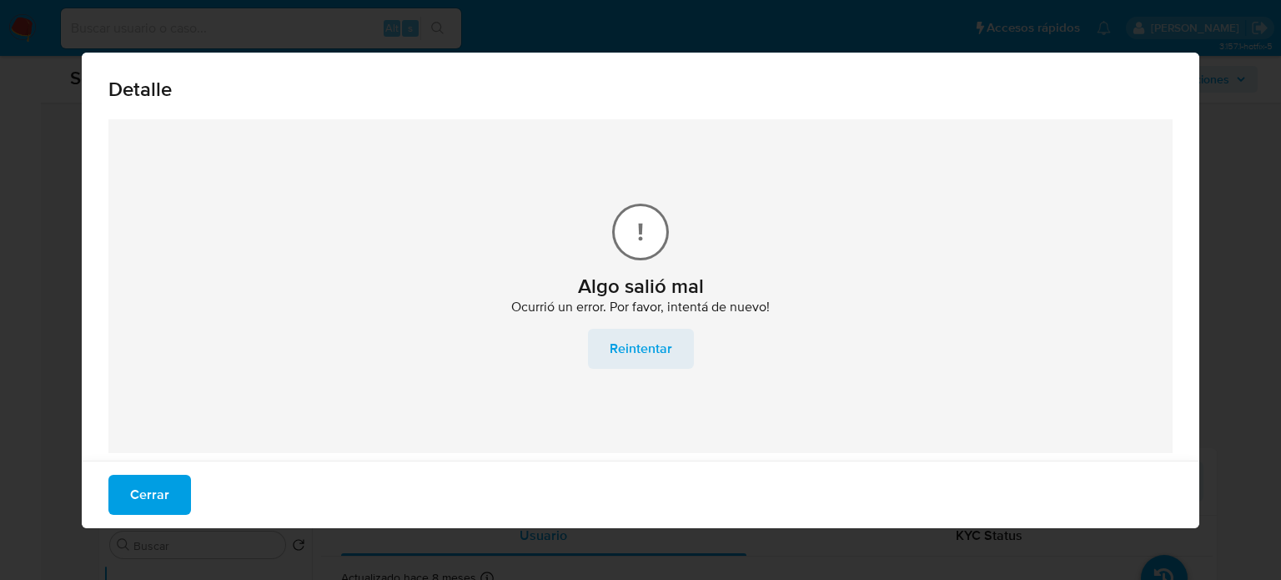
click at [644, 349] on span "Reintentar" at bounding box center [641, 348] width 63 height 37
click at [837, 33] on div "Detalle Algo salió mal Ocurrió un error. Por favor, intentá de nuevo! Reintenta…" at bounding box center [640, 290] width 1281 height 580
click at [154, 497] on span "Cerrar" at bounding box center [149, 494] width 39 height 37
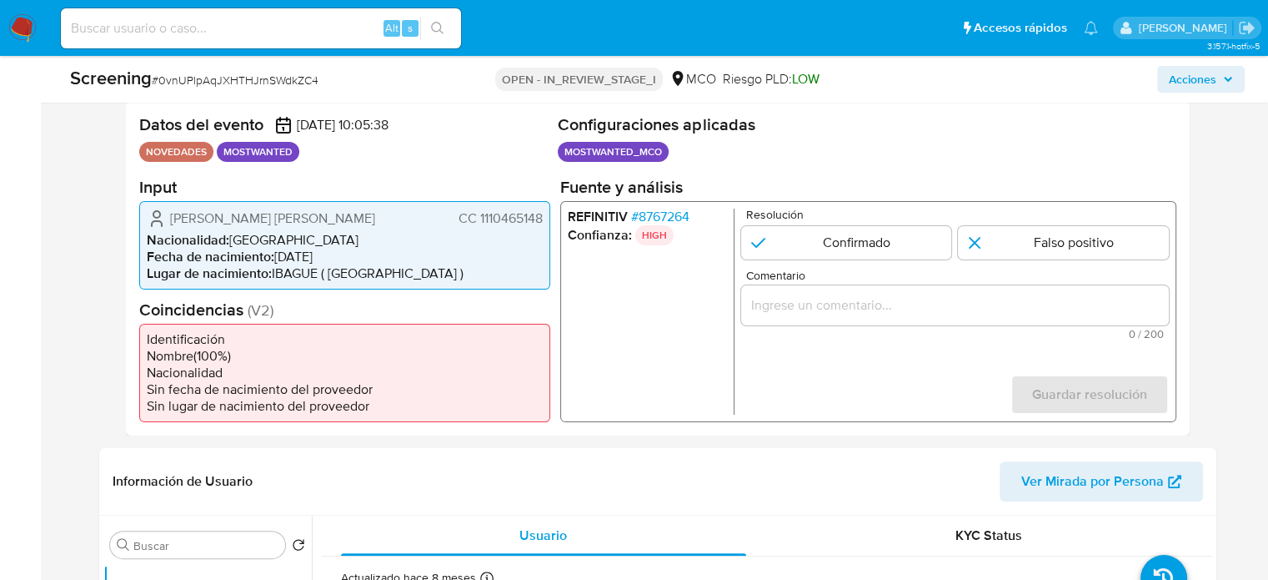
drag, startPoint x: 545, startPoint y: 217, endPoint x: 477, endPoint y: 220, distance: 67.6
click at [477, 220] on div "Damian Stevens Rubio Espinosa CC 1110465148 Nacionalidad : Colombia Fecha de na…" at bounding box center [344, 244] width 411 height 88
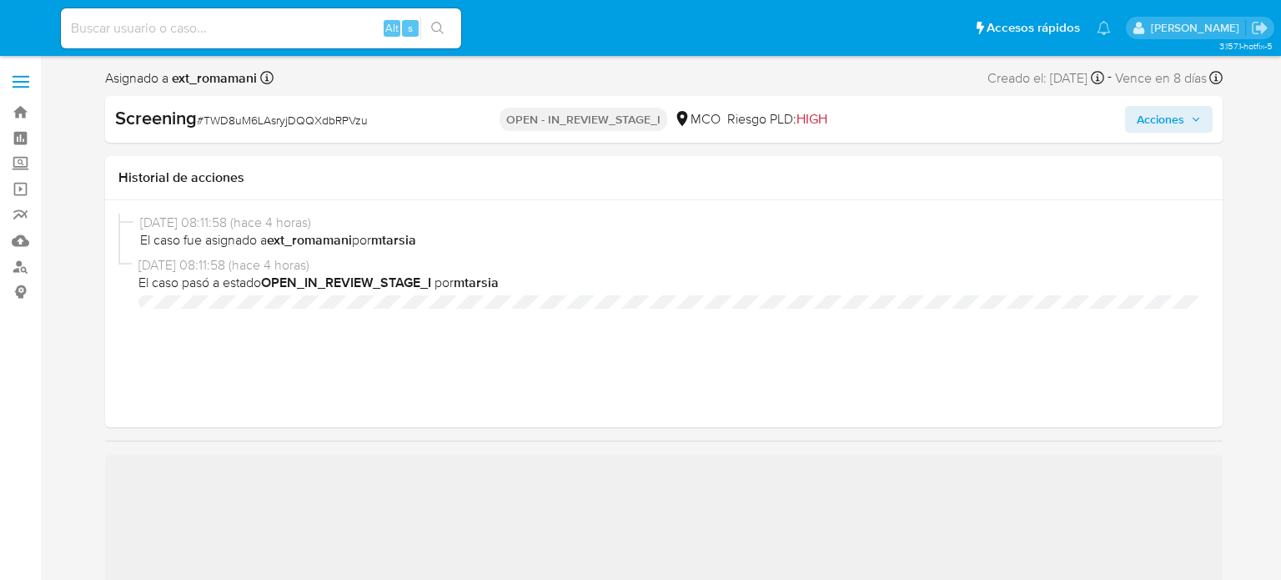
select select "10"
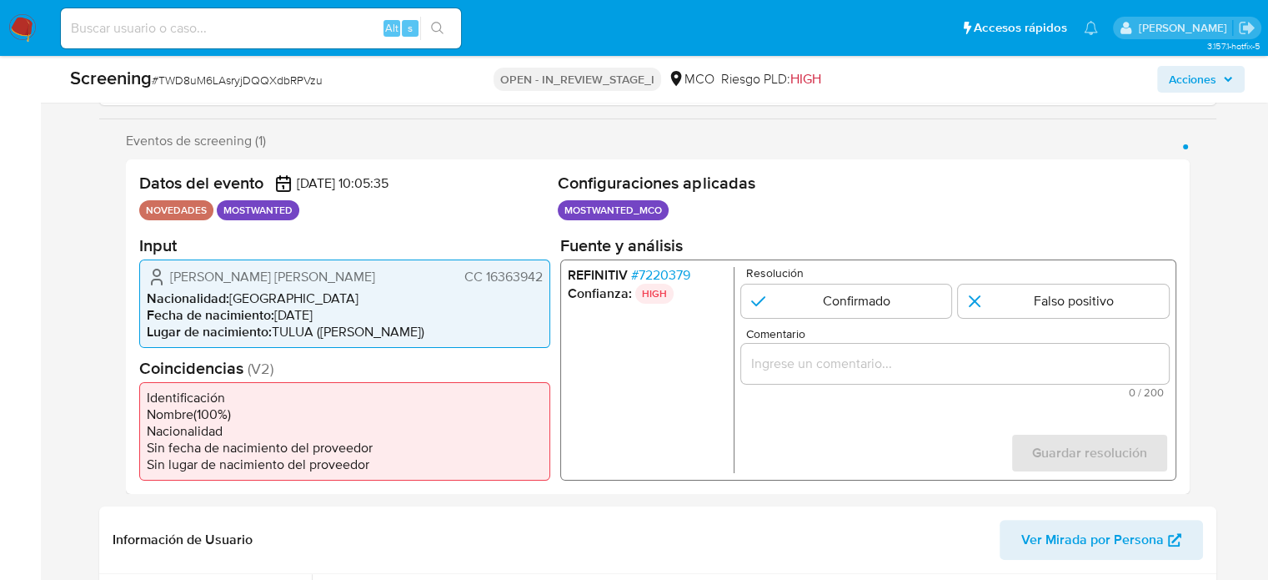
scroll to position [334, 0]
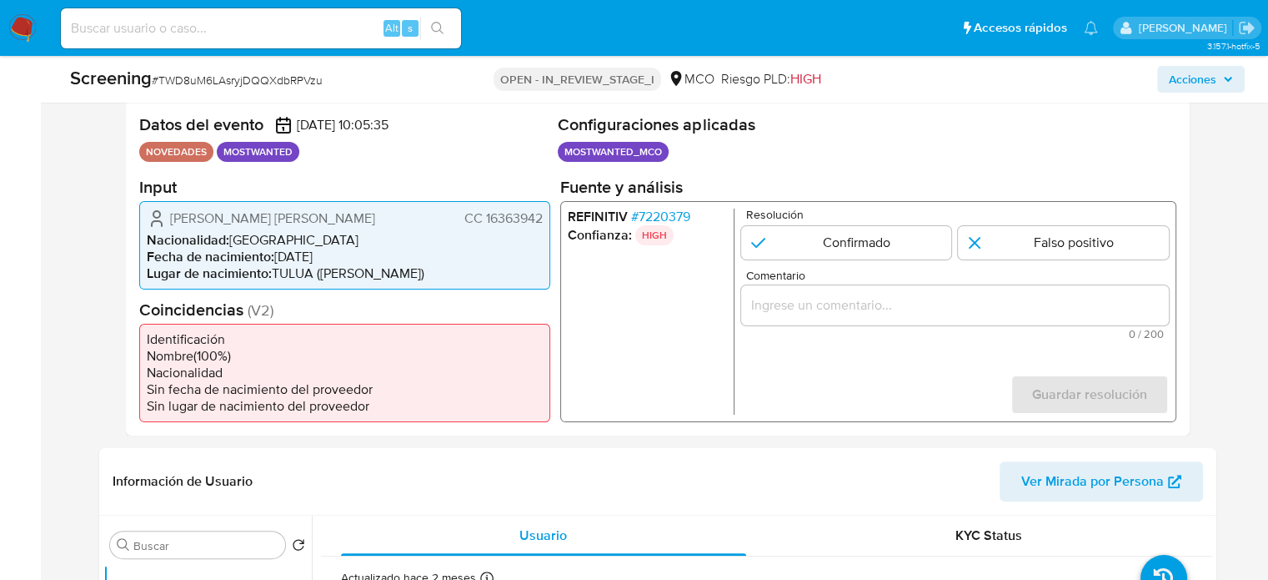
drag, startPoint x: 542, startPoint y: 221, endPoint x: 484, endPoint y: 224, distance: 58.5
click at [484, 224] on div "[PERSON_NAME] [PERSON_NAME] 16363942 Nacionalidad : Colombia Fecha de nacimient…" at bounding box center [344, 244] width 411 height 88
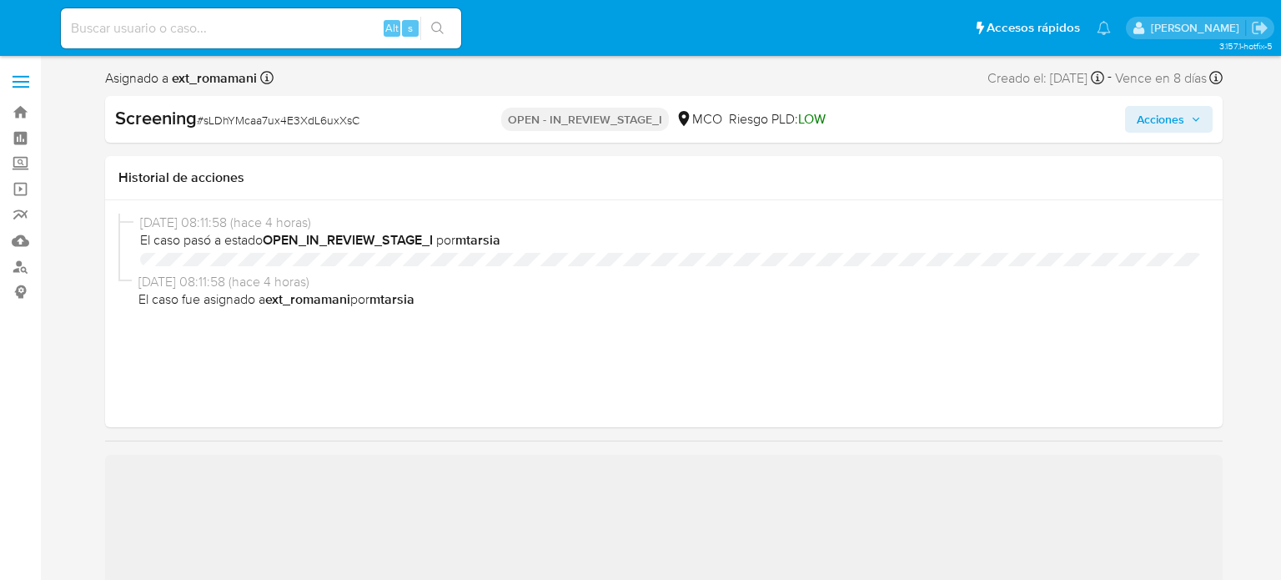
select select "10"
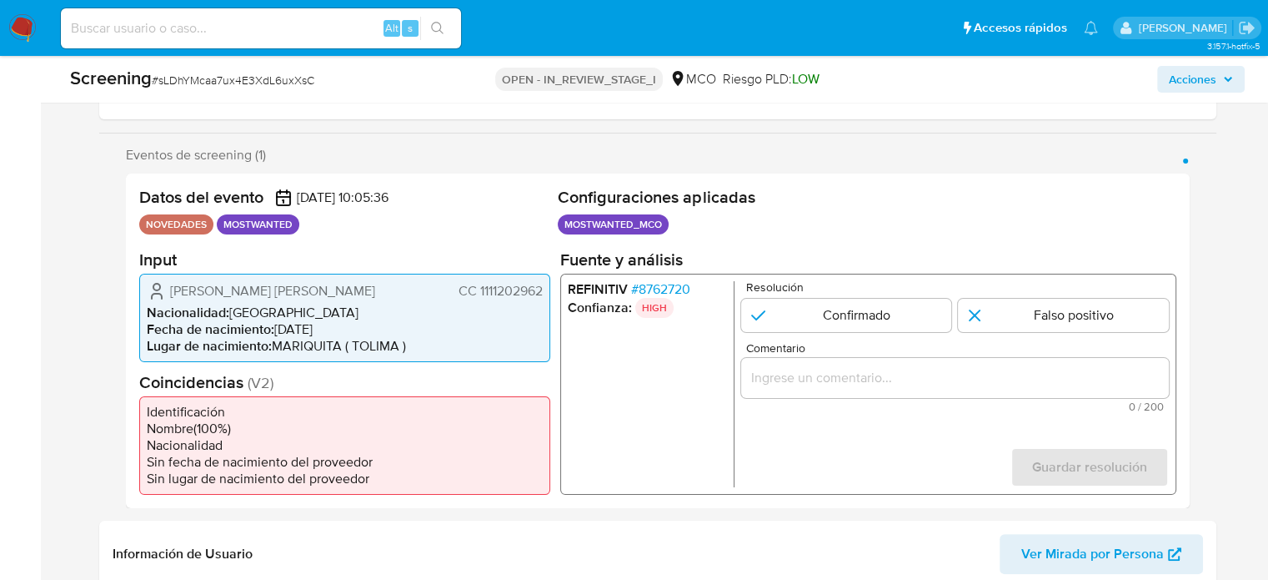
scroll to position [334, 0]
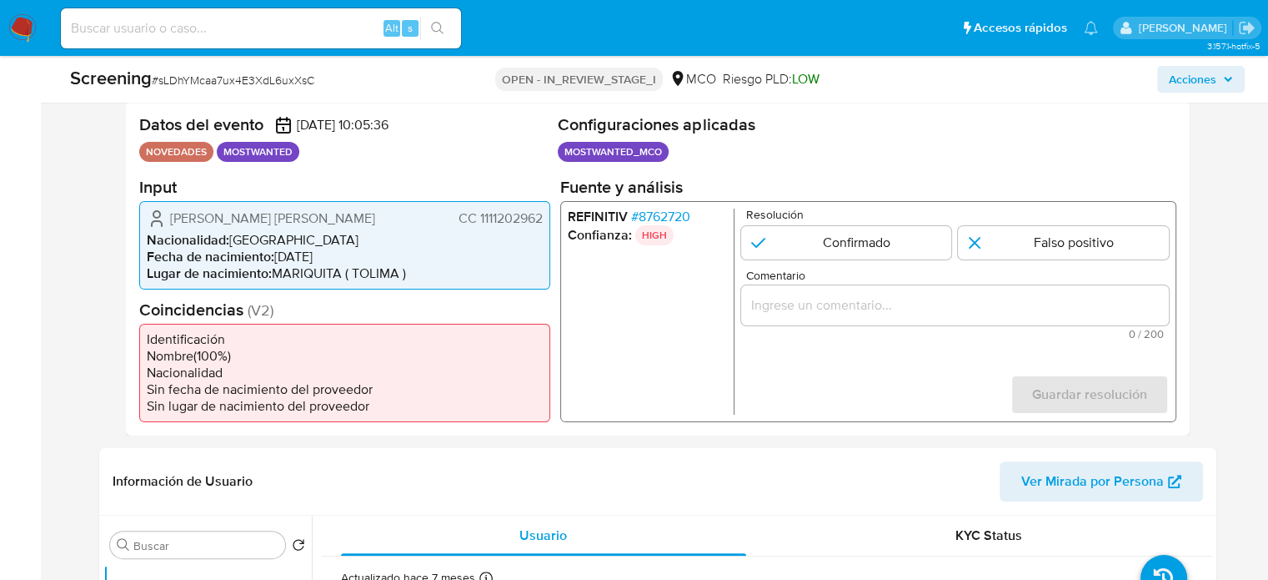
drag, startPoint x: 542, startPoint y: 226, endPoint x: 476, endPoint y: 233, distance: 66.2
click at [476, 233] on div "Harold Humberto Montoya Gutierrez CC 1111202962 Nacionalidad : Colombia Fecha d…" at bounding box center [344, 244] width 411 height 88
click at [477, 214] on span "CC 1111202962" at bounding box center [500, 217] width 84 height 17
drag, startPoint x: 544, startPoint y: 227, endPoint x: 475, endPoint y: 223, distance: 68.5
click at [475, 223] on div "Harold Humberto Montoya Gutierrez CC 1111202962 Nacionalidad : Colombia Fecha d…" at bounding box center [344, 244] width 411 height 88
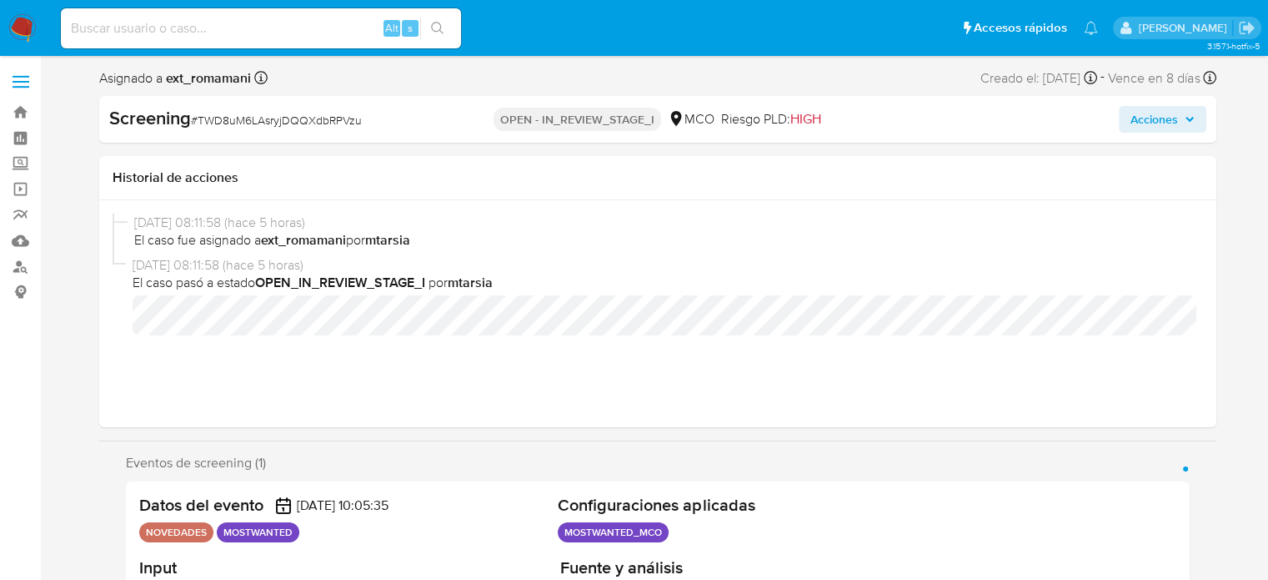
select select "10"
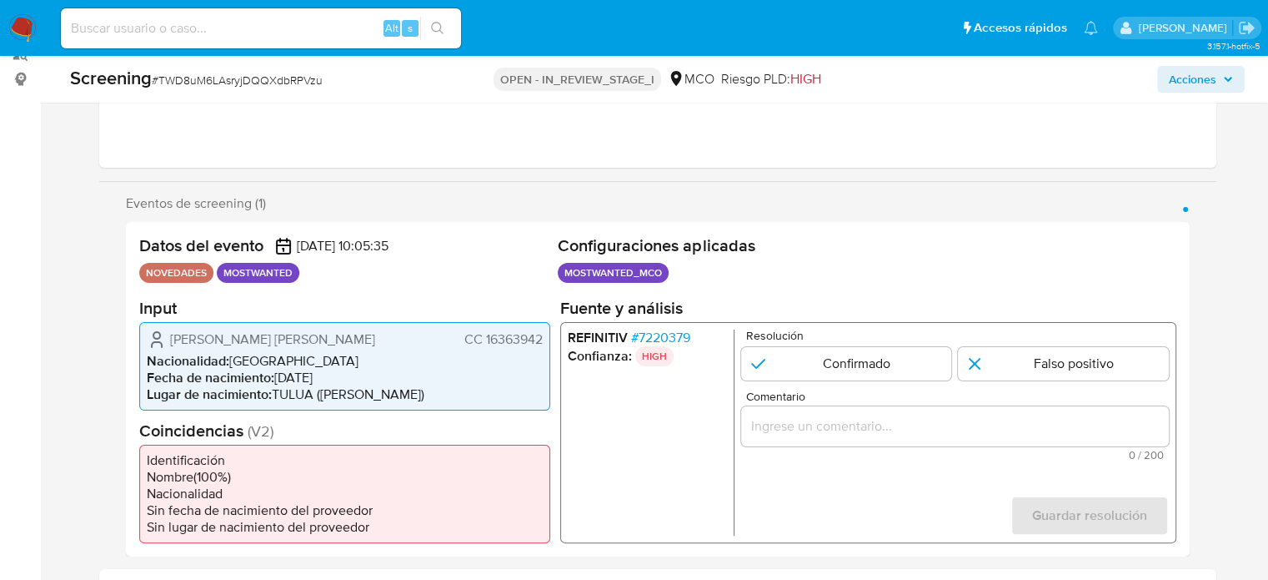
scroll to position [250, 0]
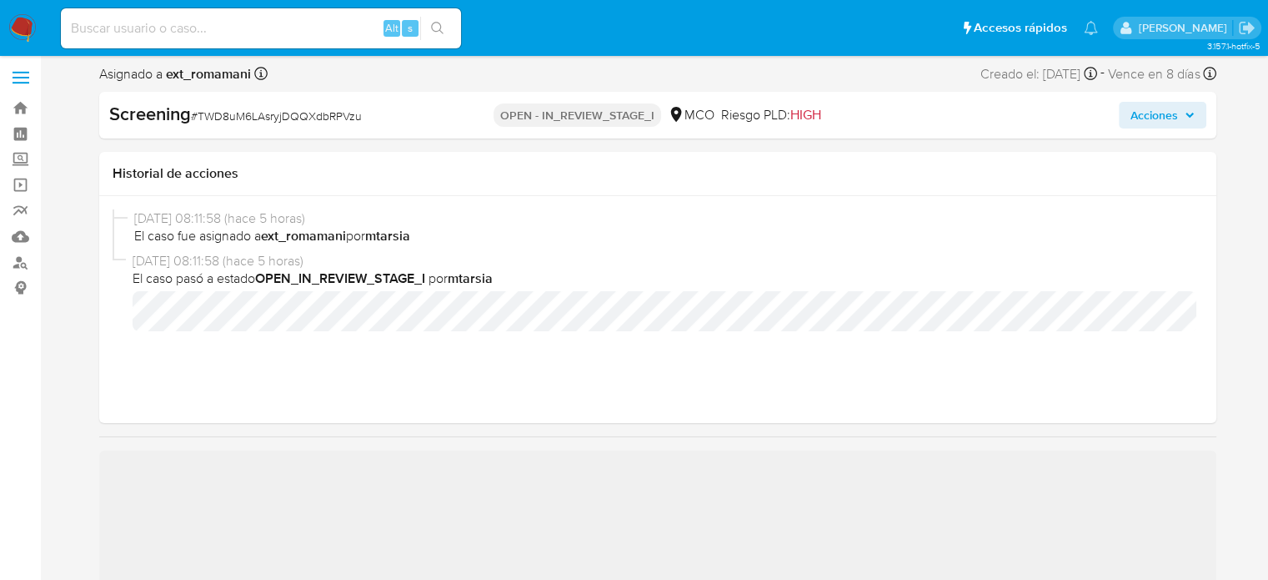
select select "10"
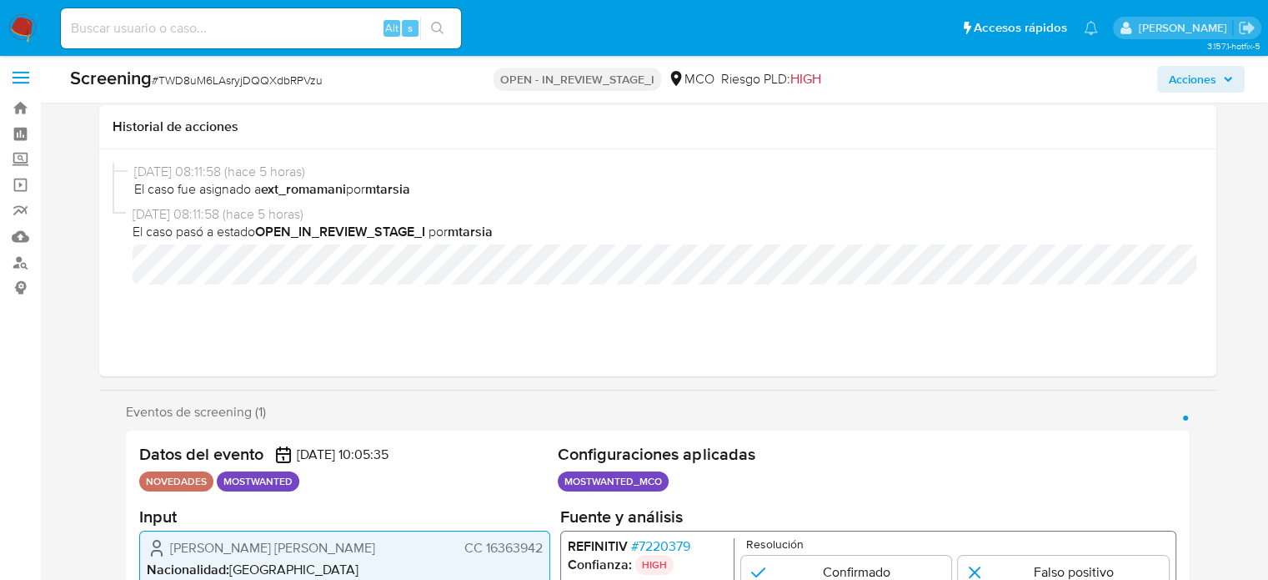
scroll to position [167, 0]
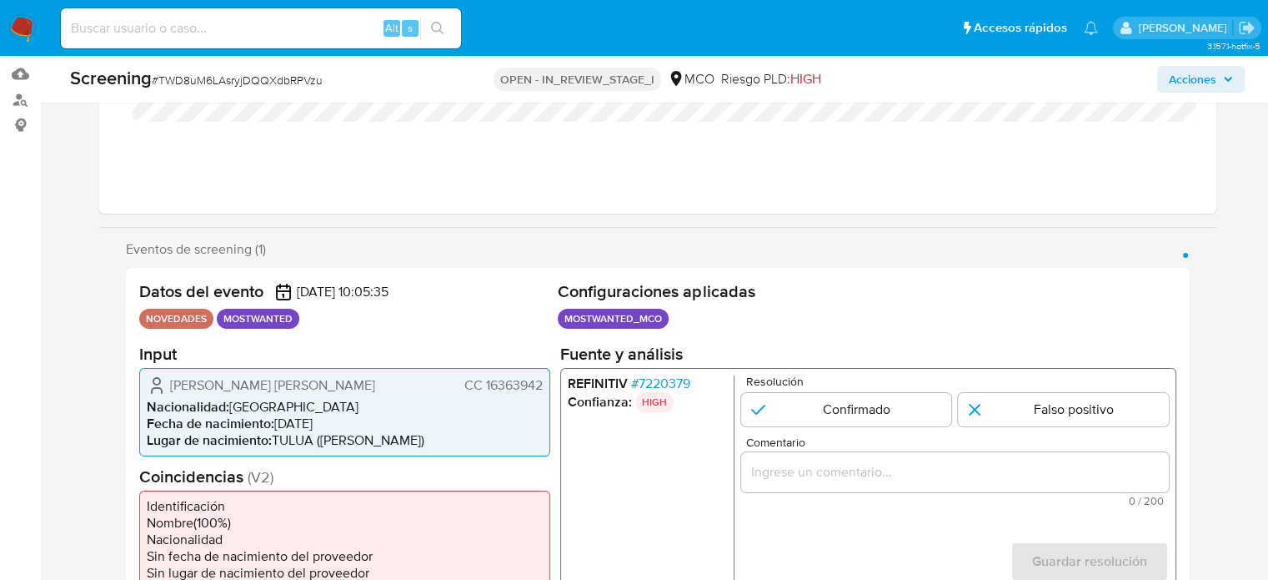
click at [933, 294] on h2 "Configuraciones aplicadas" at bounding box center [867, 291] width 619 height 21
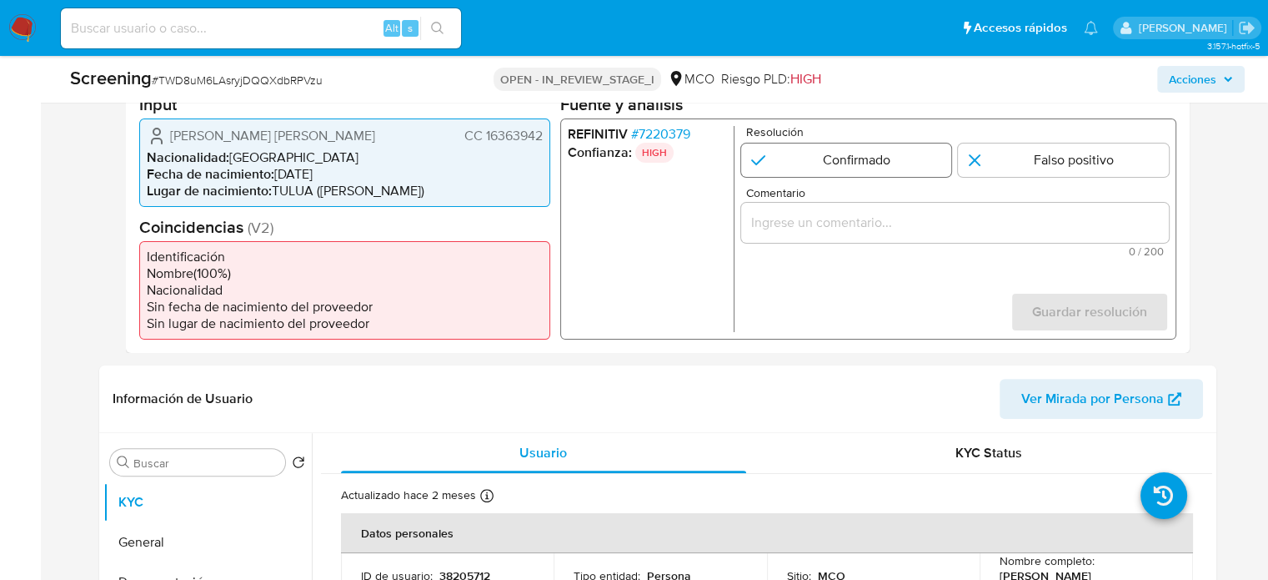
scroll to position [417, 0]
drag, startPoint x: 374, startPoint y: 136, endPoint x: 168, endPoint y: 138, distance: 205.2
click at [168, 138] on div "[PERSON_NAME] [PERSON_NAME] 16363942" at bounding box center [345, 134] width 396 height 20
